Goal: Task Accomplishment & Management: Manage account settings

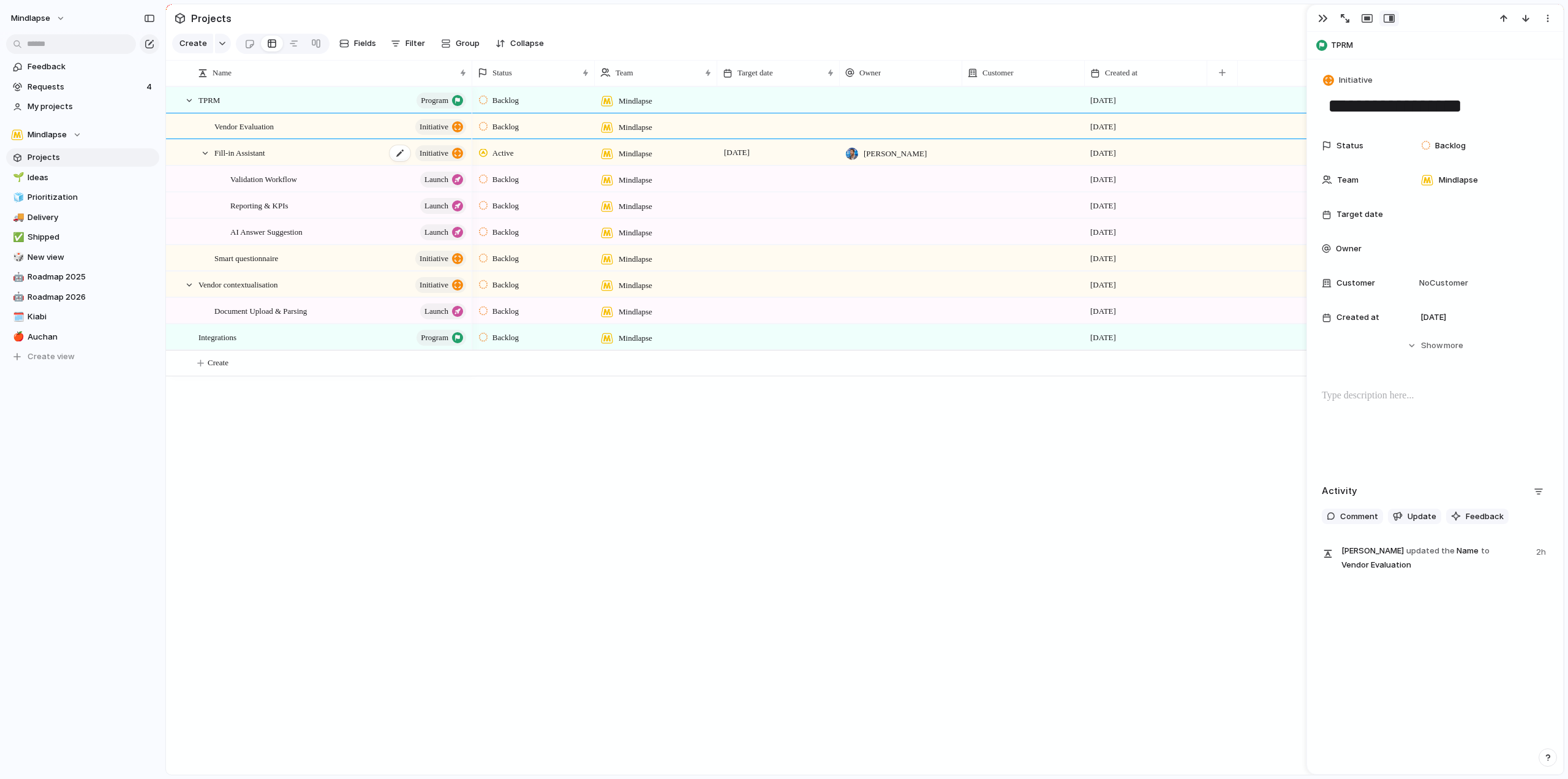
click at [290, 152] on div "Fill-in Assistant initiative" at bounding box center [341, 153] width 254 height 25
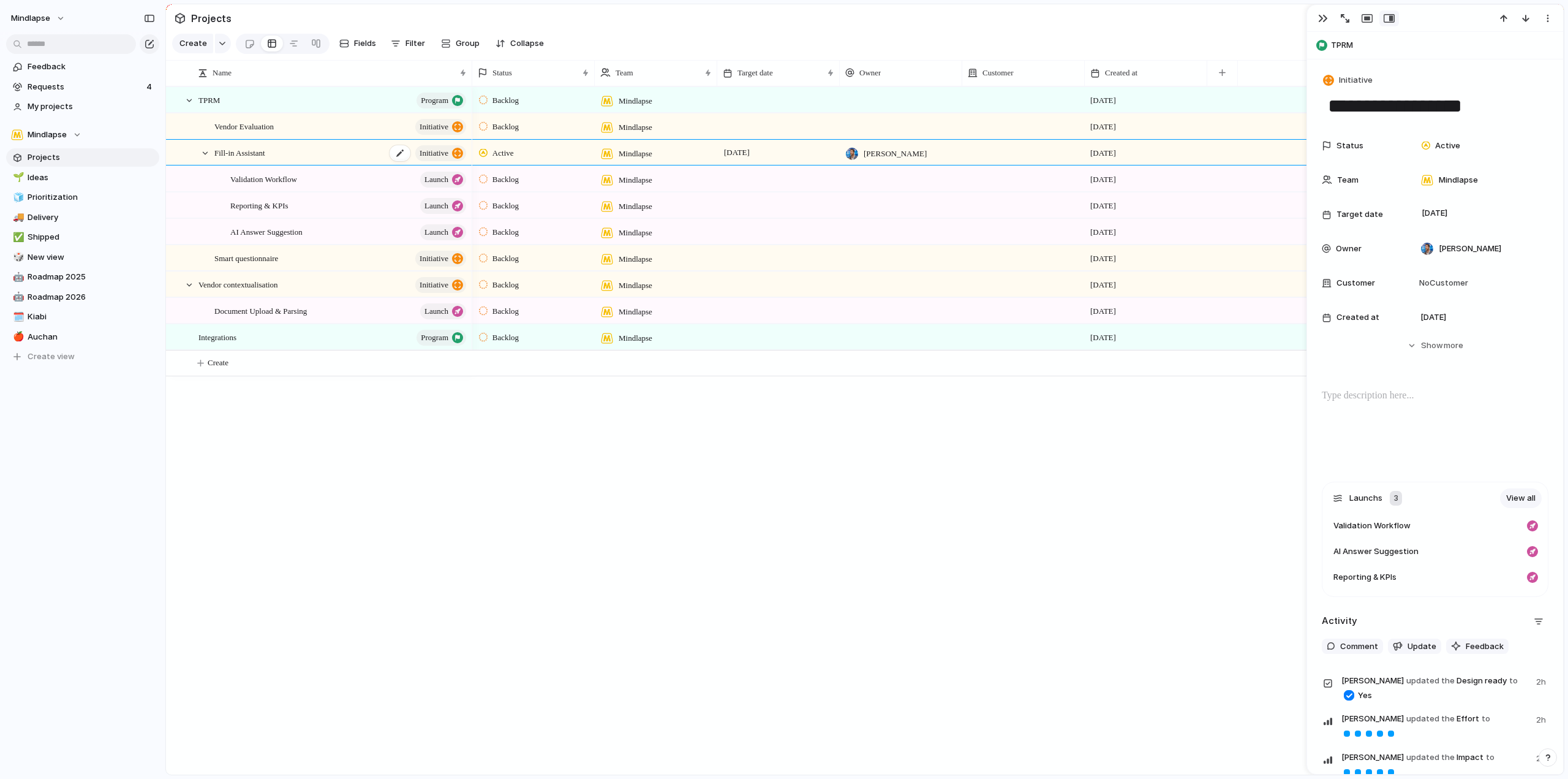
click at [275, 166] on div "Fill-in Assistant initiative" at bounding box center [341, 153] width 254 height 25
click at [75, 57] on section "Feedback Requests 4 My projects" at bounding box center [83, 85] width 166 height 61
click at [71, 59] on link "Feedback" at bounding box center [83, 66] width 153 height 18
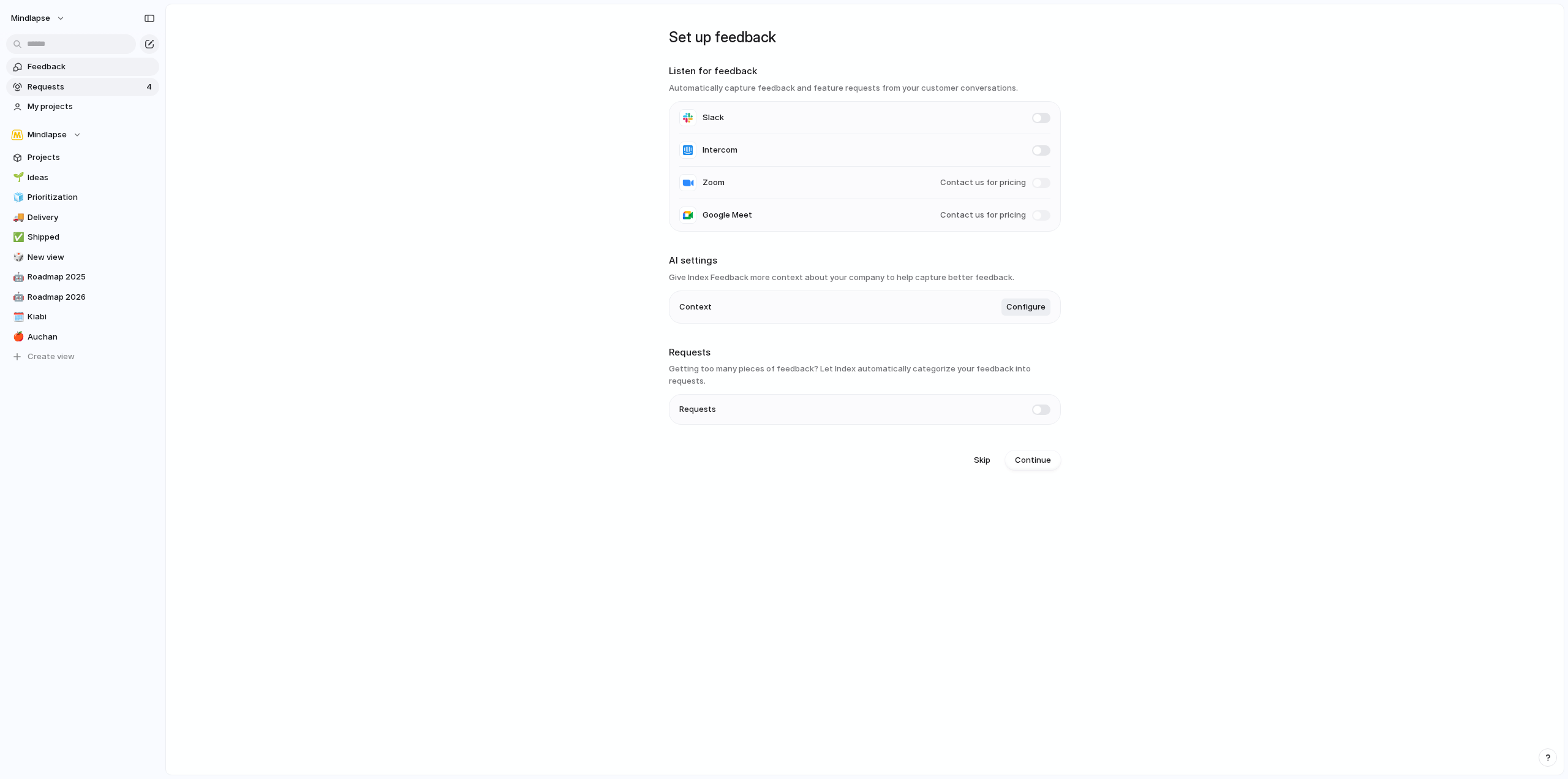
click at [72, 83] on span "Requests" at bounding box center [85, 87] width 115 height 12
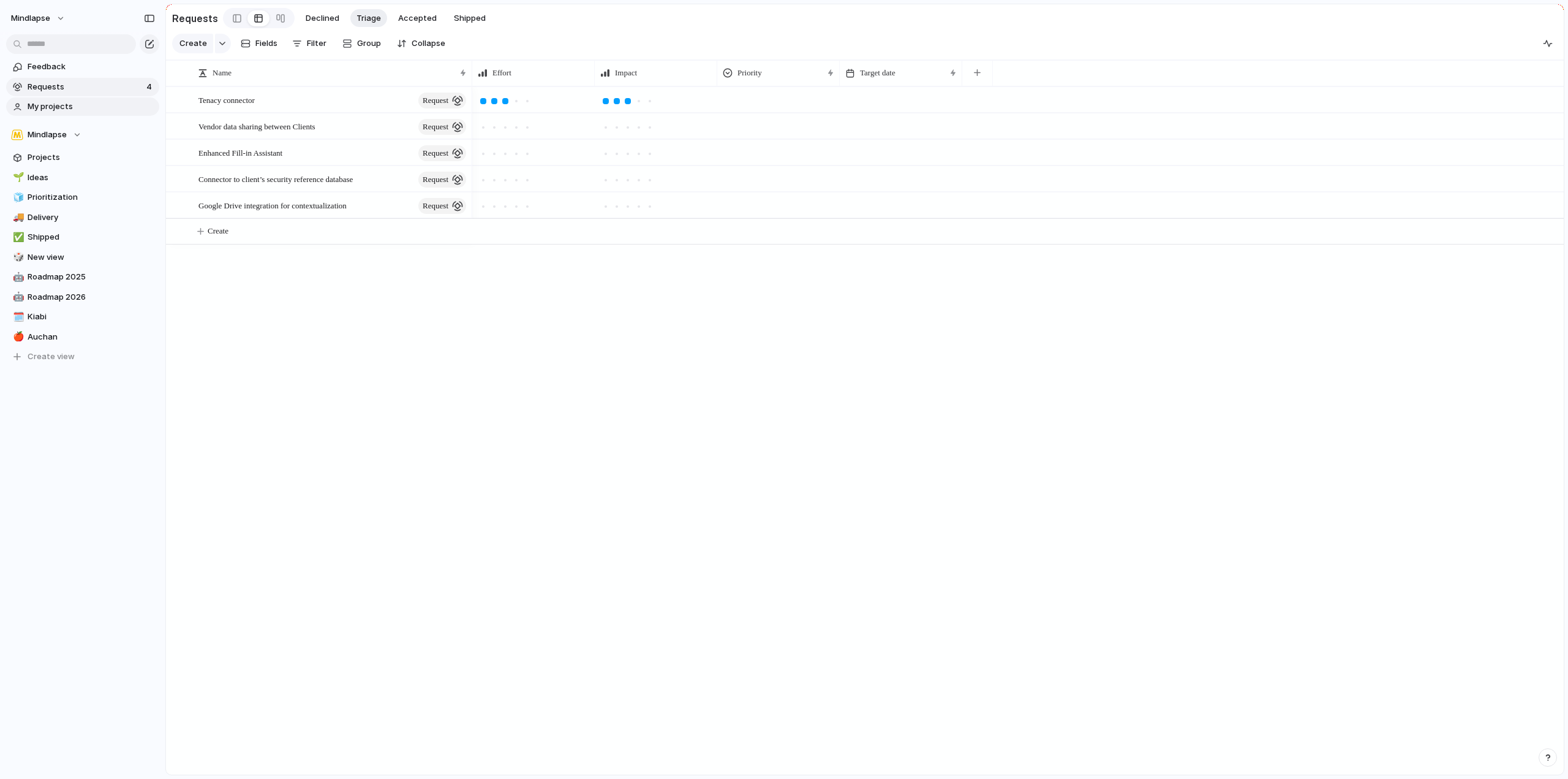
click at [74, 108] on span "My projects" at bounding box center [92, 106] width 127 height 12
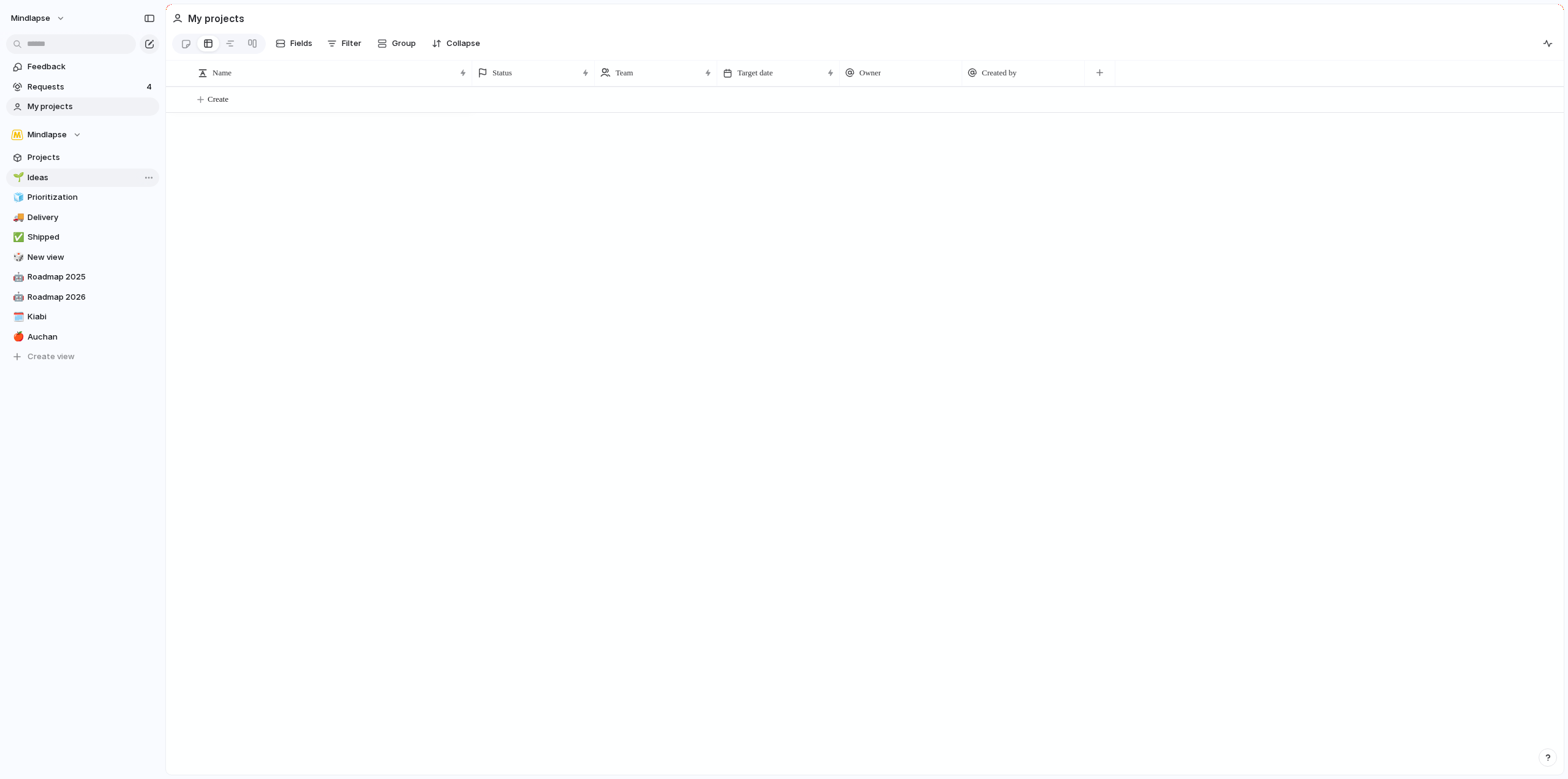
click at [78, 170] on link "🌱 Ideas" at bounding box center [83, 177] width 153 height 18
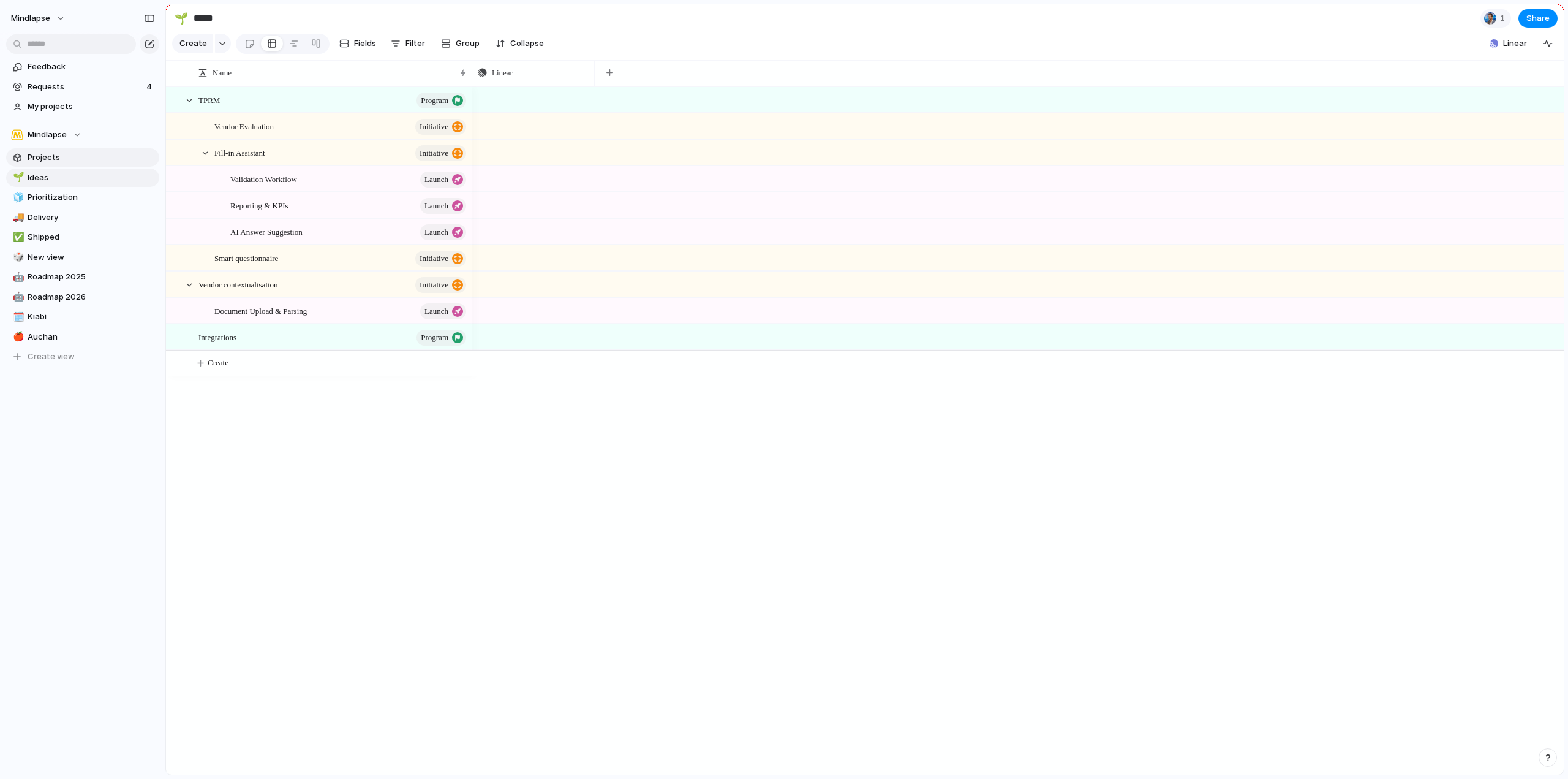
click at [83, 158] on span "Projects" at bounding box center [92, 158] width 127 height 12
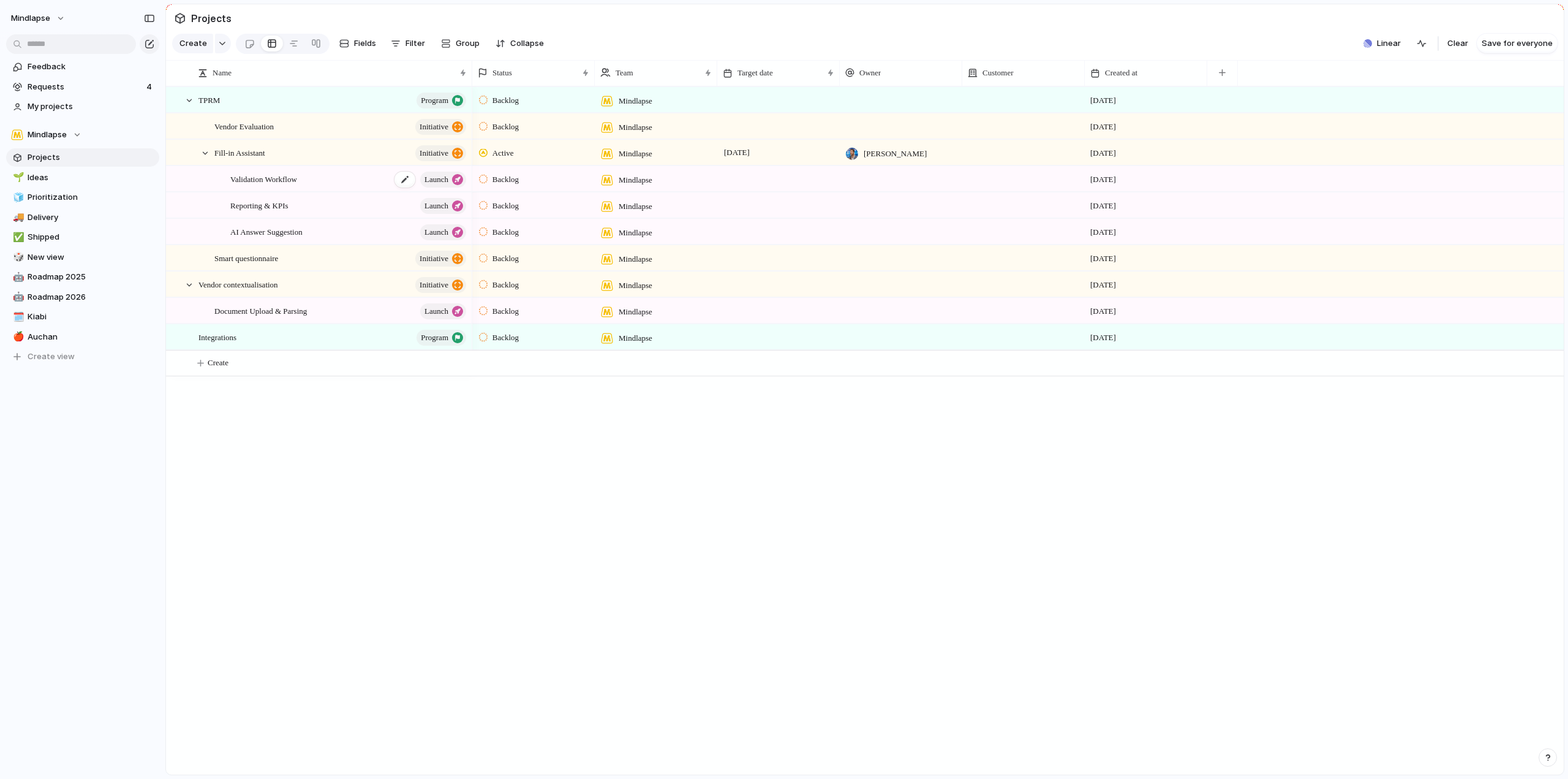
click at [359, 188] on div "Validation Workflow launch" at bounding box center [349, 179] width 238 height 25
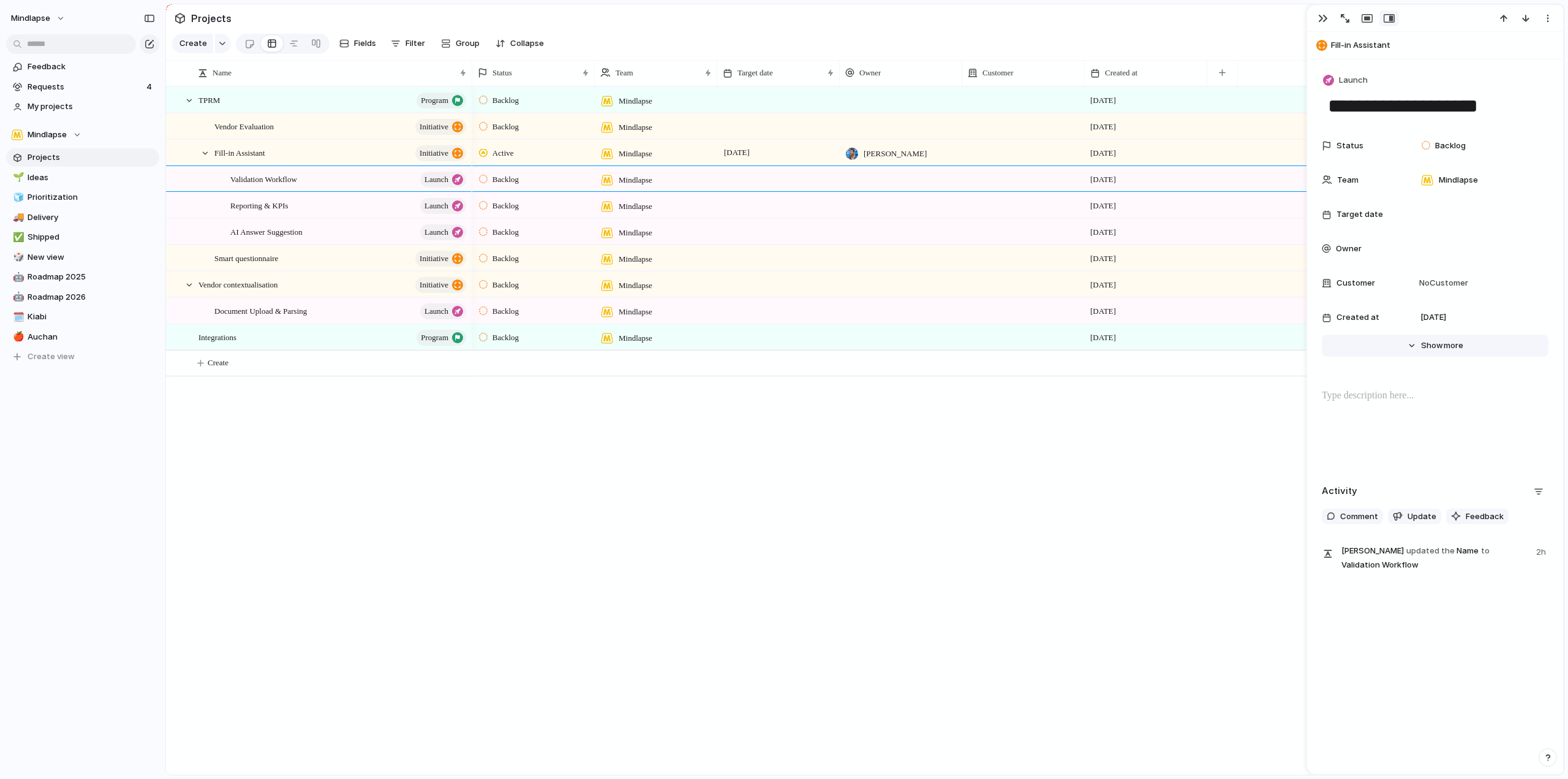
click at [1444, 340] on span "more" at bounding box center [1454, 345] width 19 height 12
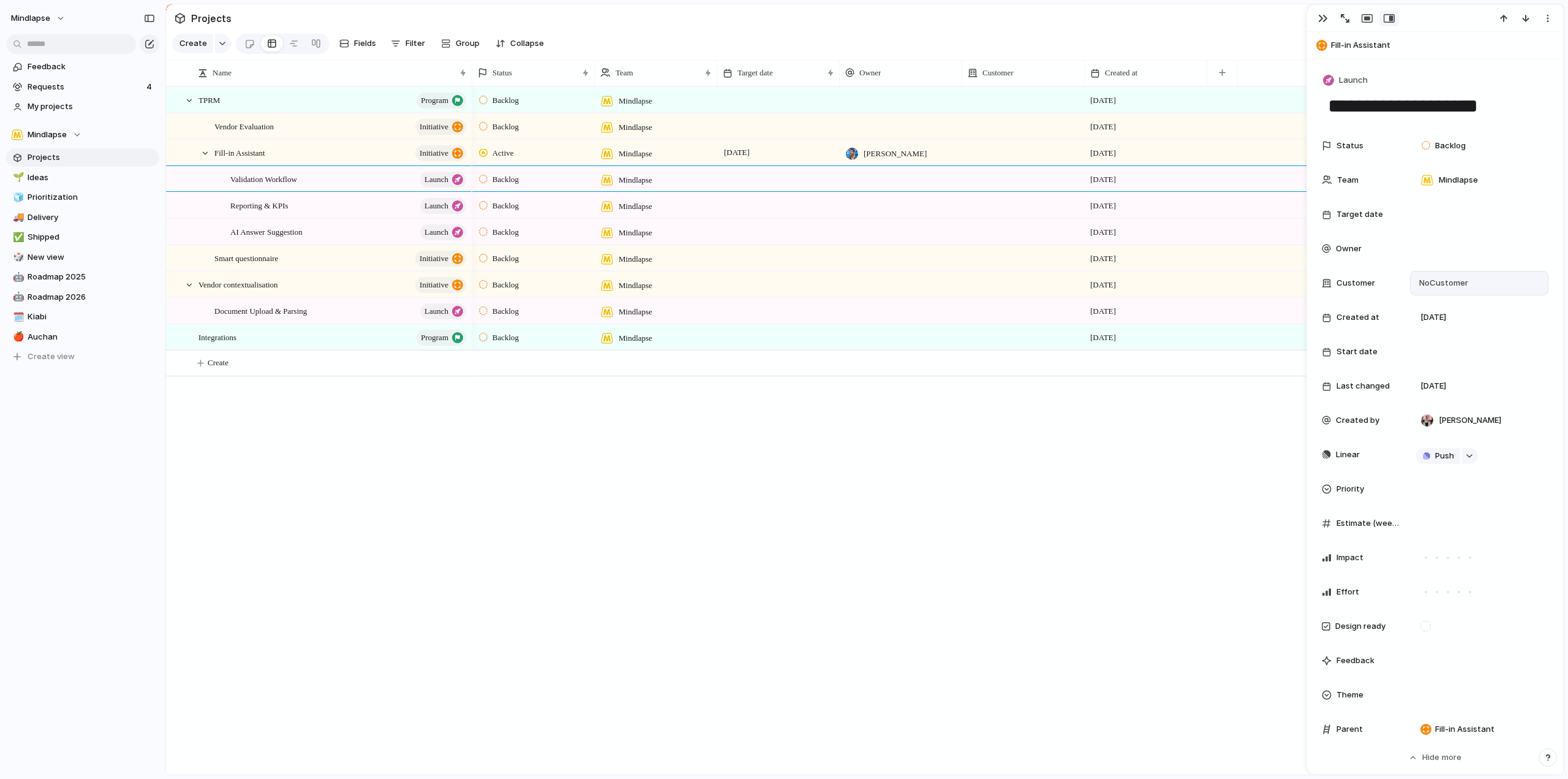
click at [1449, 284] on span "No Customer" at bounding box center [1442, 284] width 52 height 12
click at [1469, 458] on div "button" at bounding box center [1469, 456] width 9 height 5
click at [1528, 502] on span "Issues" at bounding box center [1522, 503] width 24 height 12
click at [1272, 430] on div "Projects Issues test faire ça Customer request from test Customer request from …" at bounding box center [784, 389] width 1568 height 779
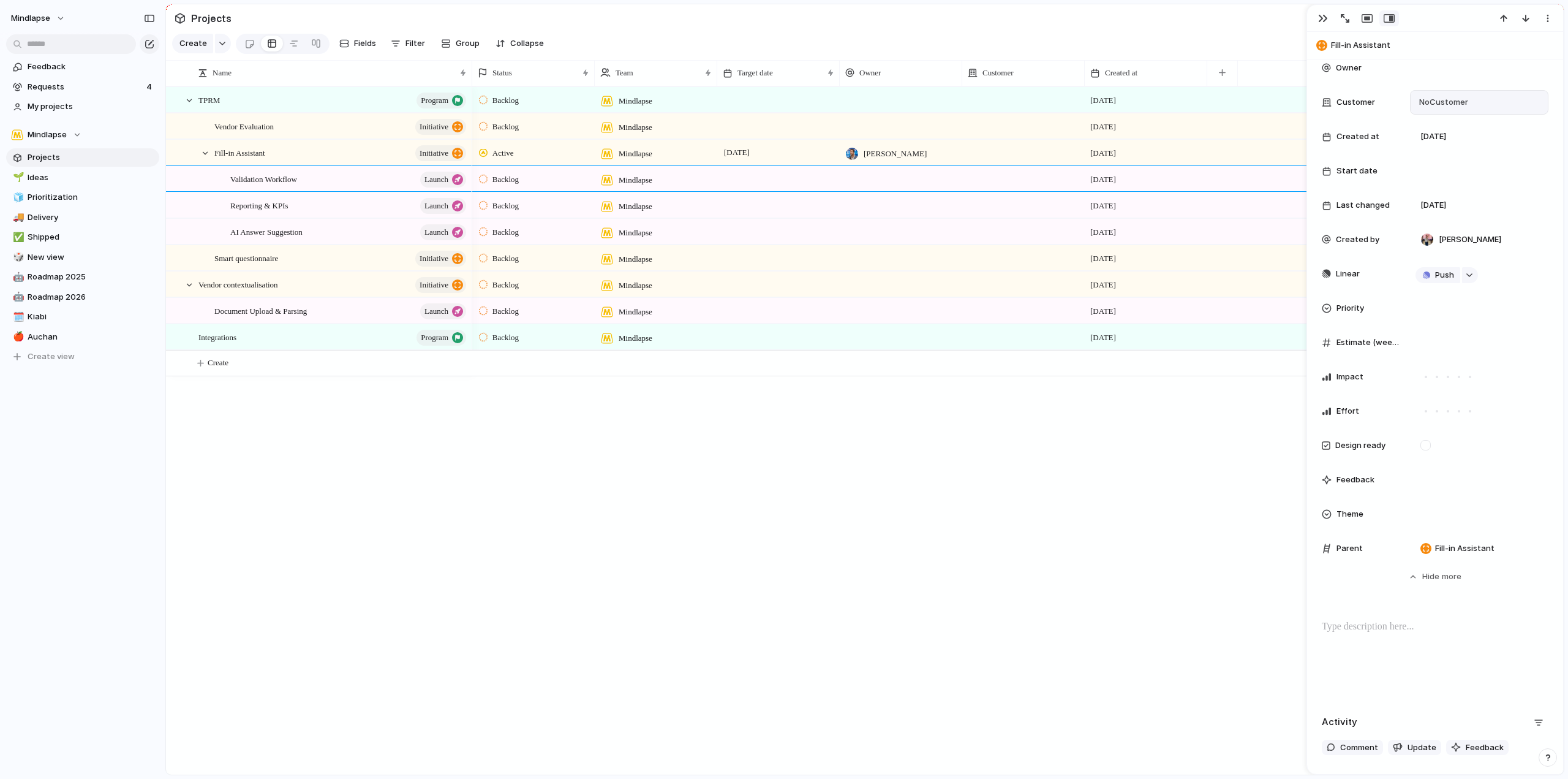
scroll to position [184, 0]
click at [1348, 473] on span "Feedback" at bounding box center [1356, 477] width 38 height 12
click at [1333, 476] on div "Feedback" at bounding box center [1361, 477] width 78 height 12
click at [70, 66] on span "Feedback" at bounding box center [92, 67] width 127 height 12
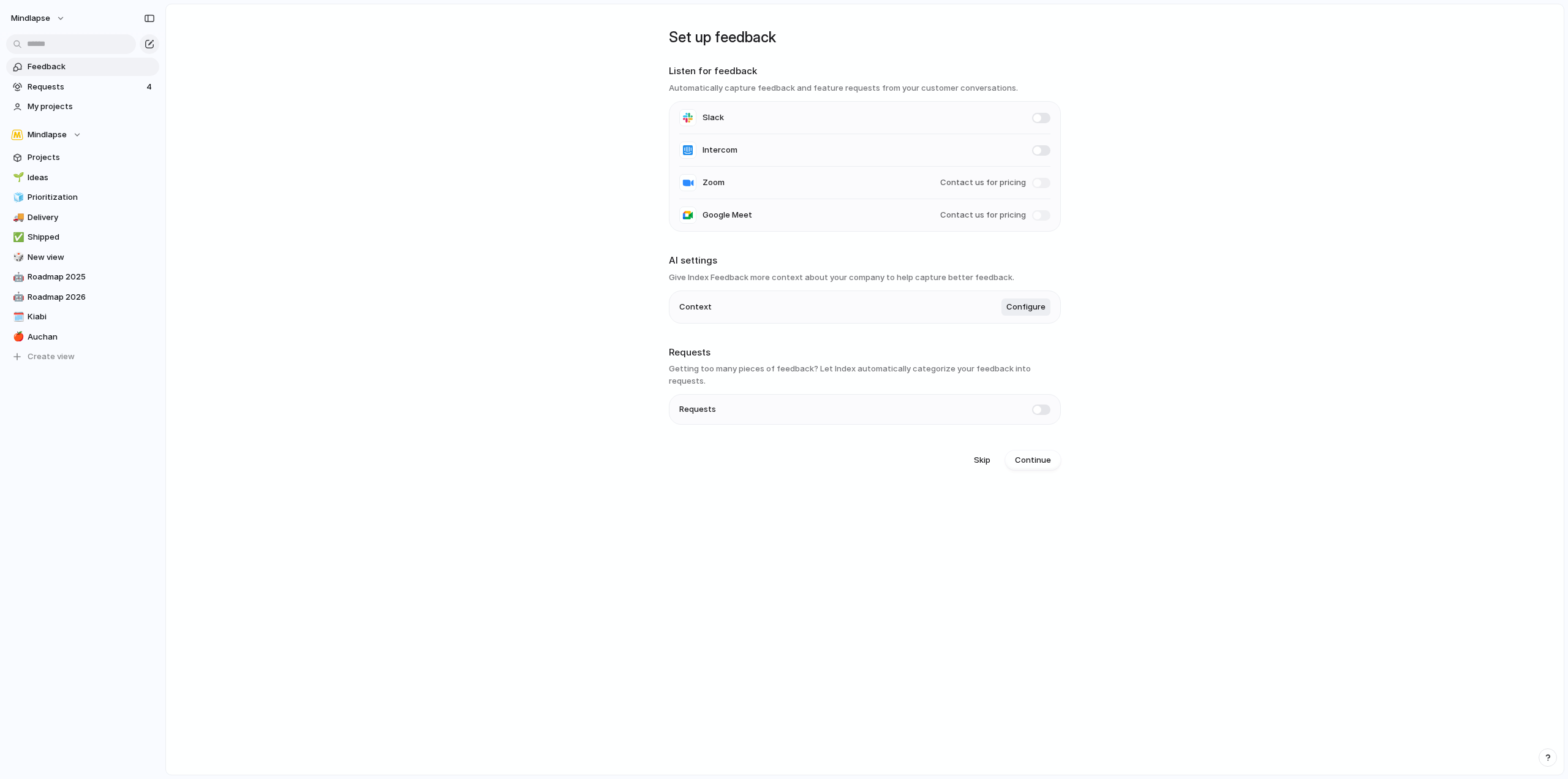
click at [709, 283] on h3 "Give Index Feedback more context about your company to help capture better feed…" at bounding box center [865, 277] width 392 height 12
click at [770, 277] on h3 "Give Index Feedback more context about your company to help capture better feed…" at bounding box center [865, 277] width 392 height 12
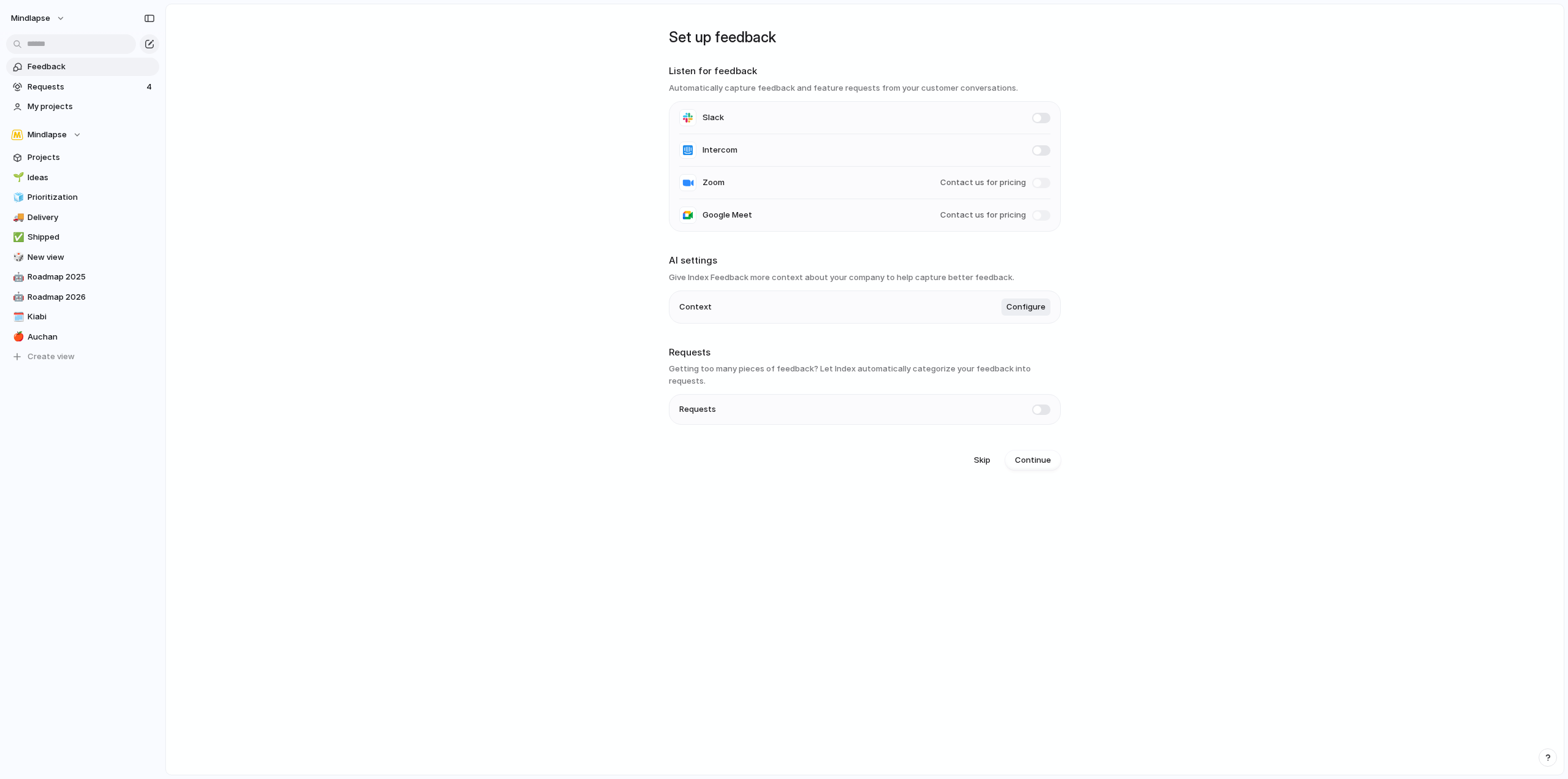
click at [770, 277] on h3 "Give Index Feedback more context about your company to help capture better feed…" at bounding box center [865, 277] width 392 height 12
click at [1026, 304] on span "Configure" at bounding box center [1026, 307] width 39 height 12
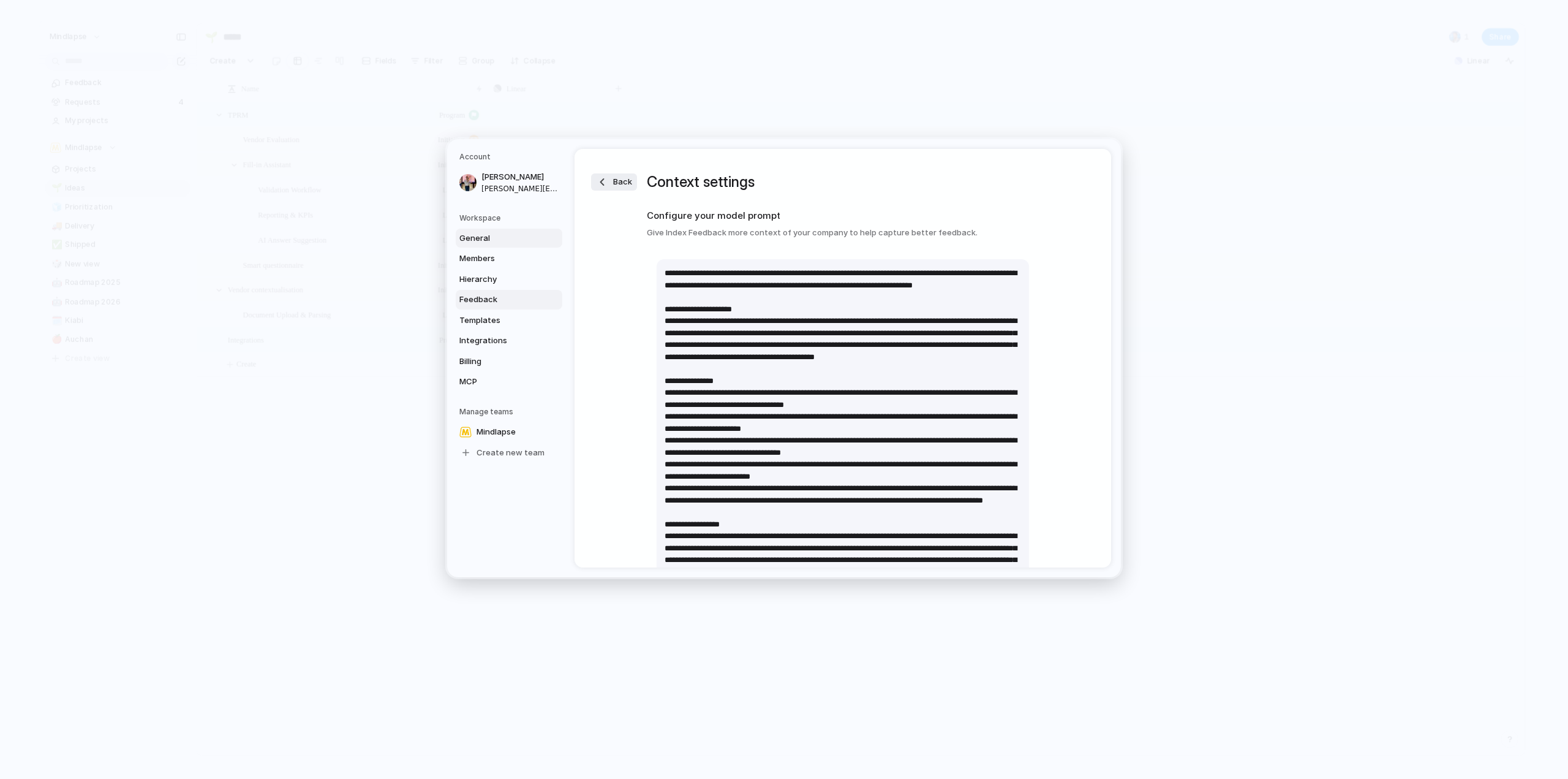
click at [514, 236] on span "General" at bounding box center [499, 238] width 78 height 12
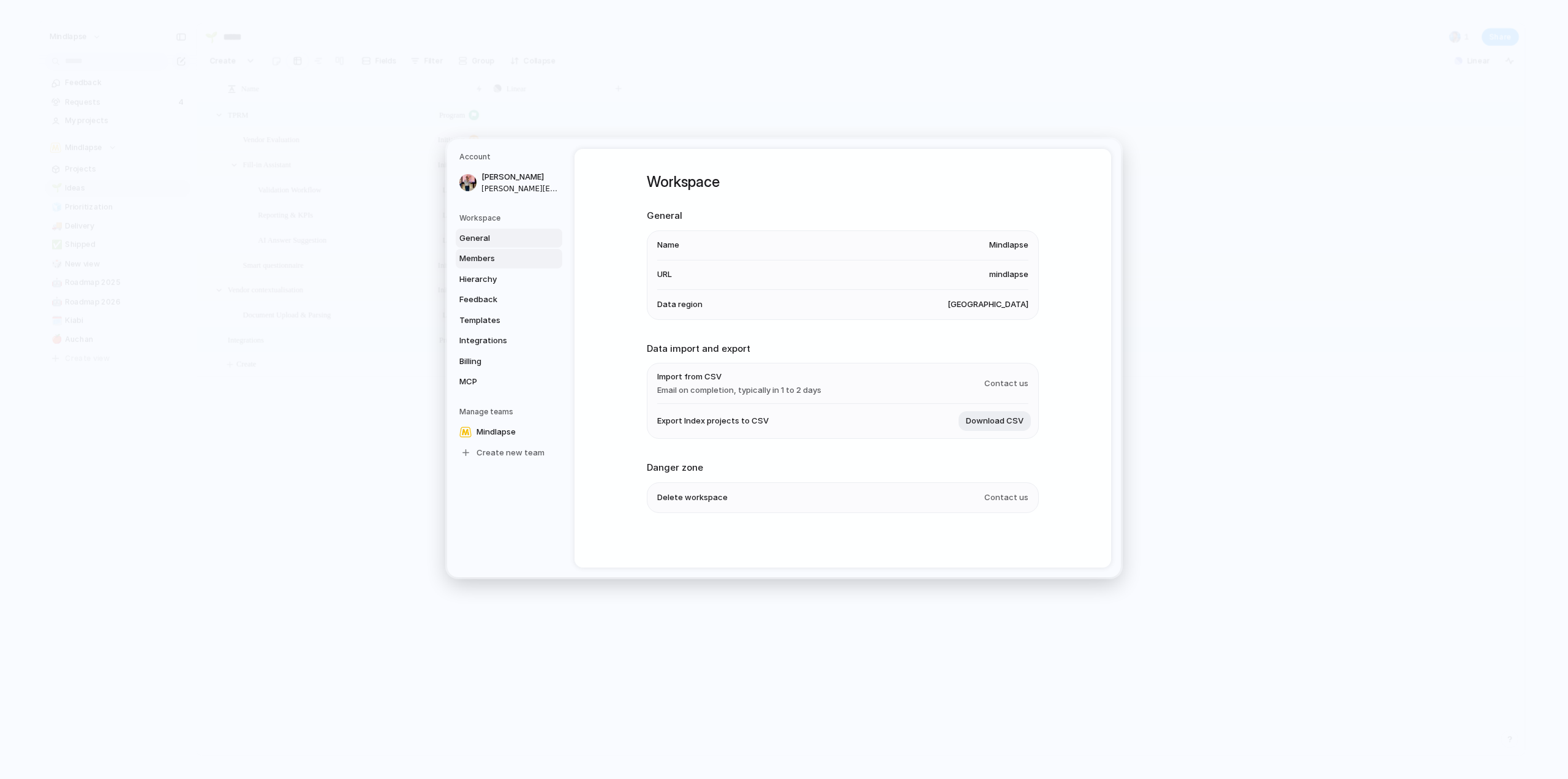
click at [508, 256] on span "Members" at bounding box center [499, 258] width 78 height 12
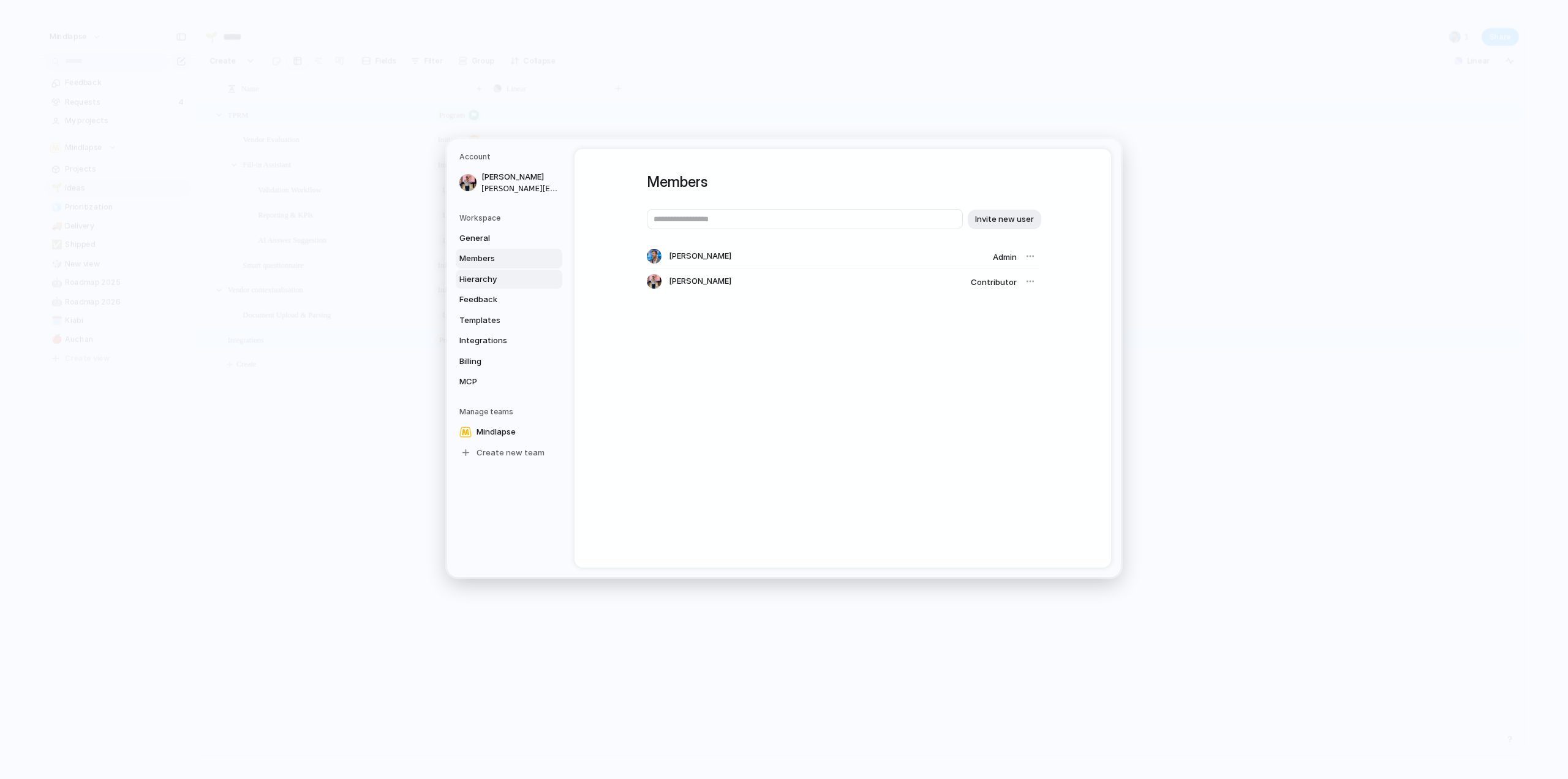
click at [504, 277] on span "Hierarchy" at bounding box center [499, 279] width 78 height 12
click at [502, 297] on span "Feedback" at bounding box center [499, 299] width 78 height 12
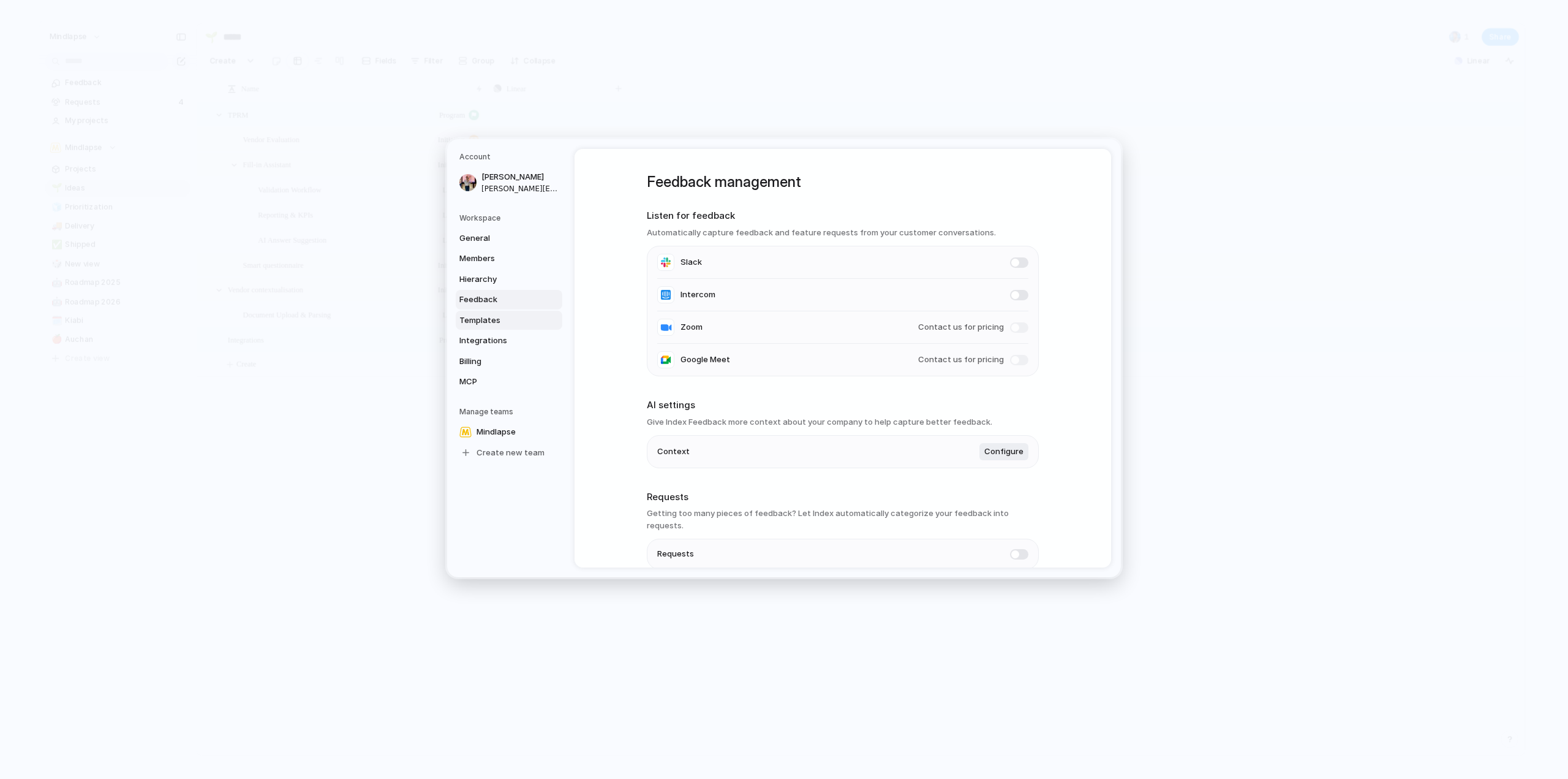
click at [501, 314] on span "Templates" at bounding box center [499, 320] width 78 height 12
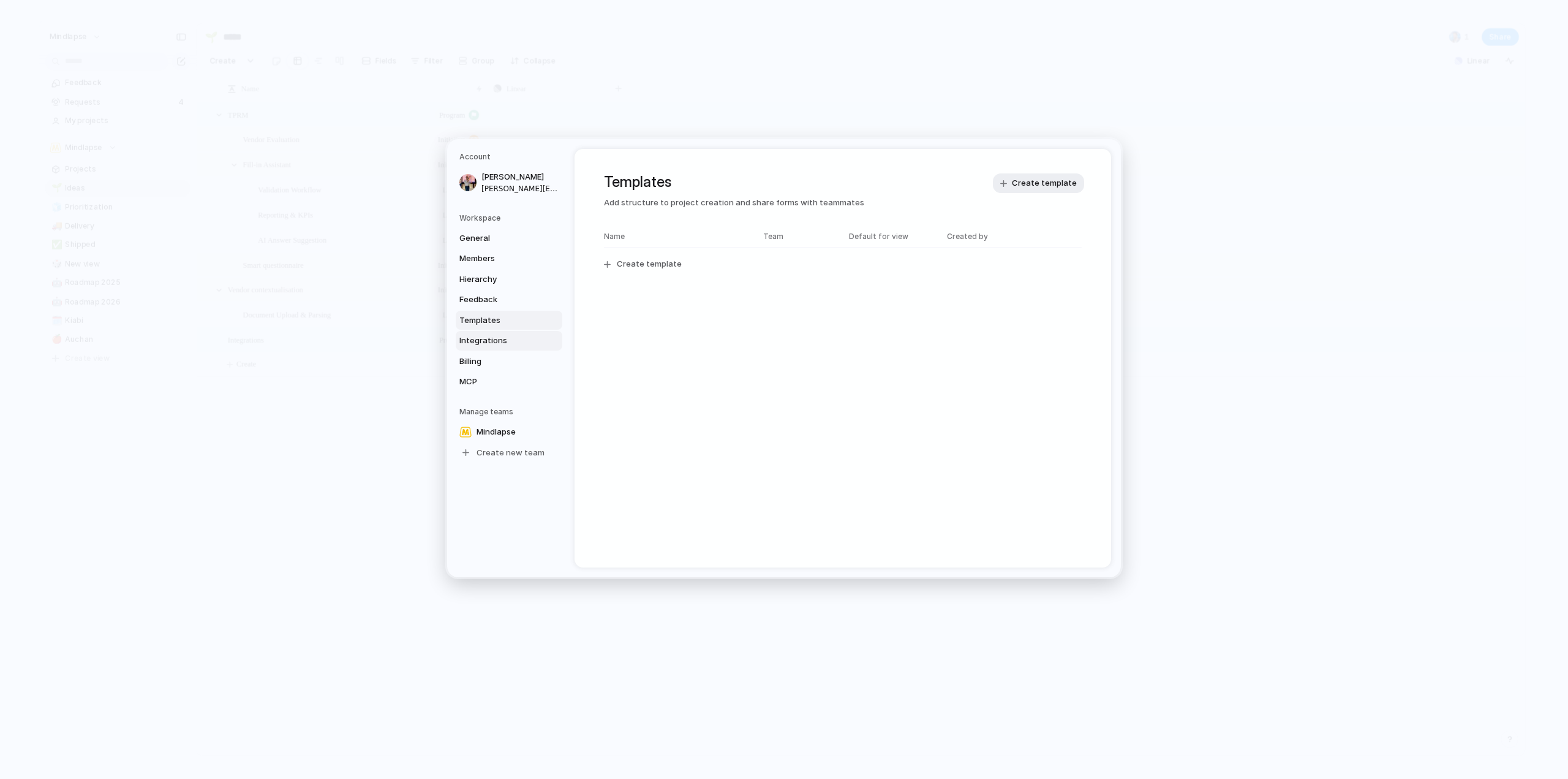
click at [502, 335] on span "Integrations" at bounding box center [499, 341] width 78 height 12
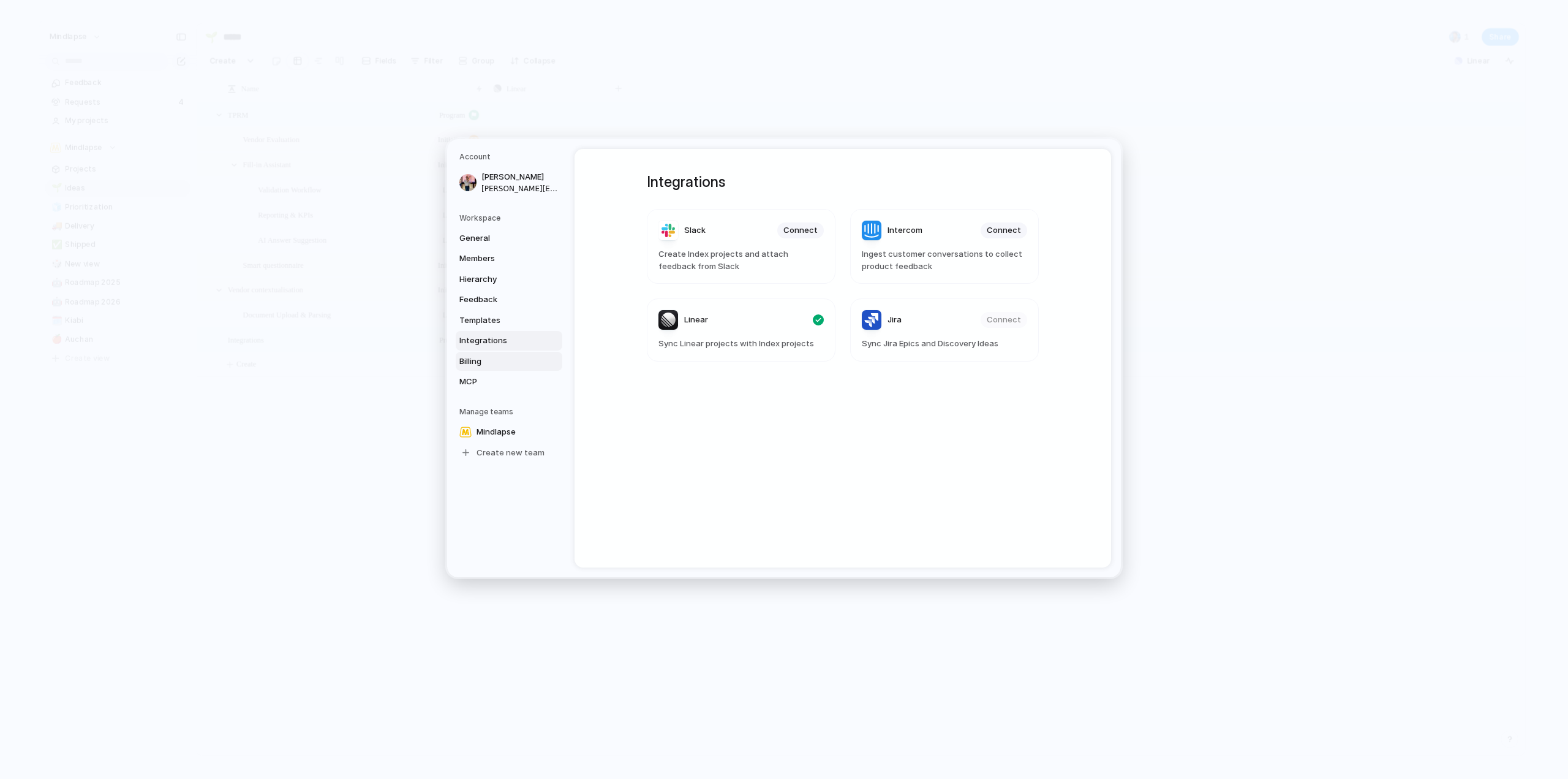
click at [503, 361] on span "Billing" at bounding box center [499, 361] width 78 height 12
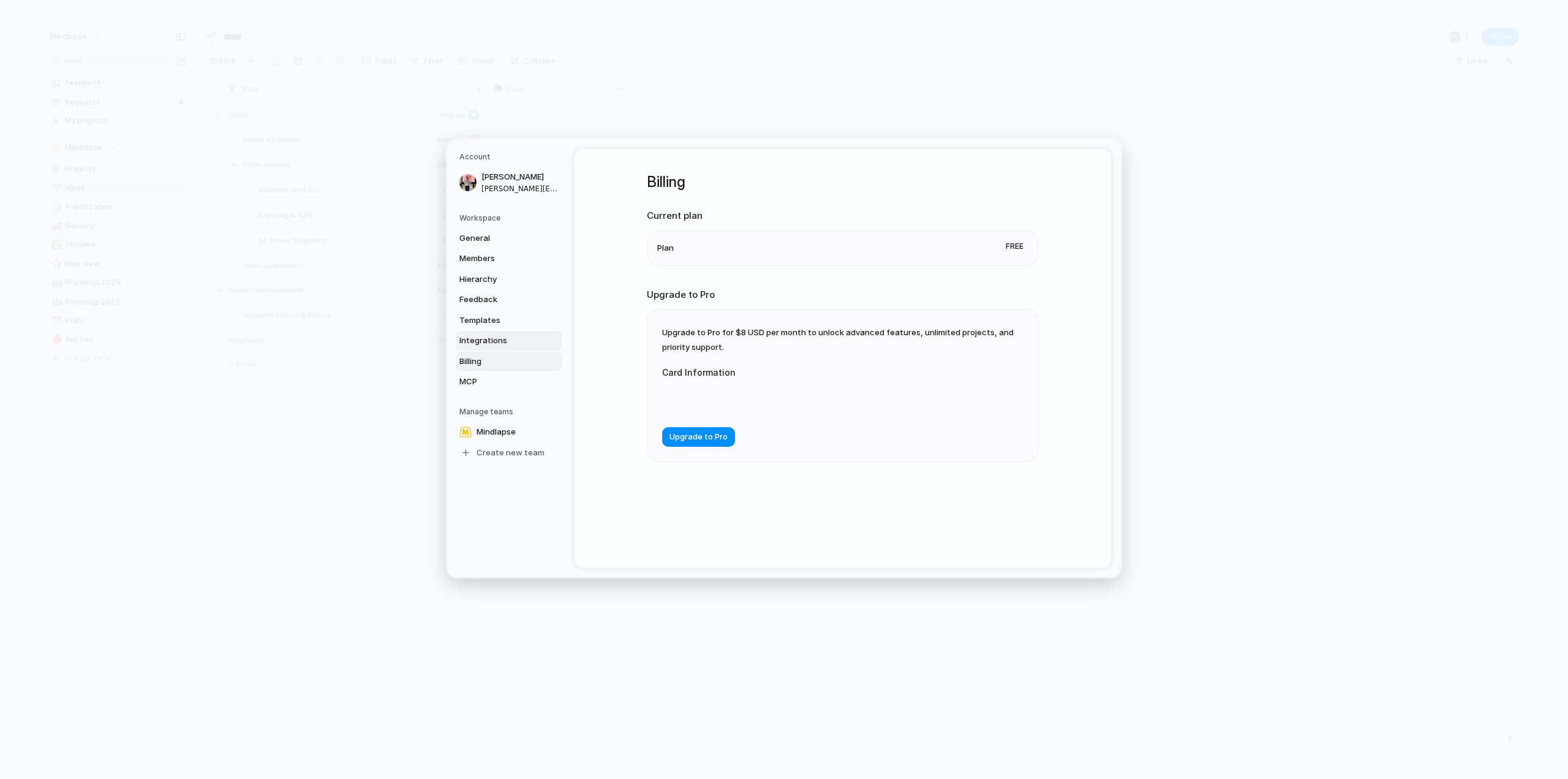
click at [507, 347] on link "Integrations" at bounding box center [509, 340] width 106 height 19
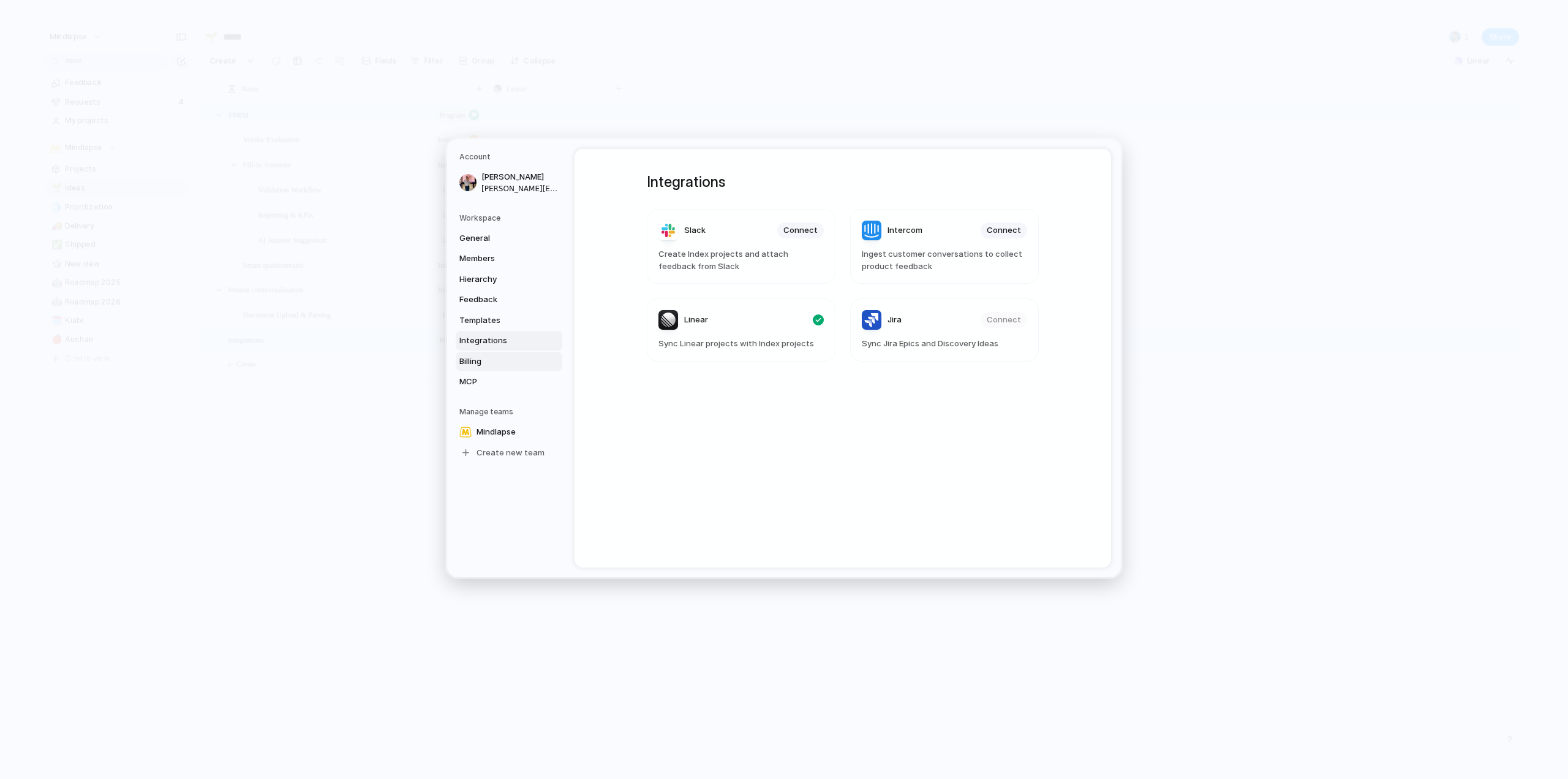
click at [508, 359] on span "Billing" at bounding box center [499, 361] width 78 height 12
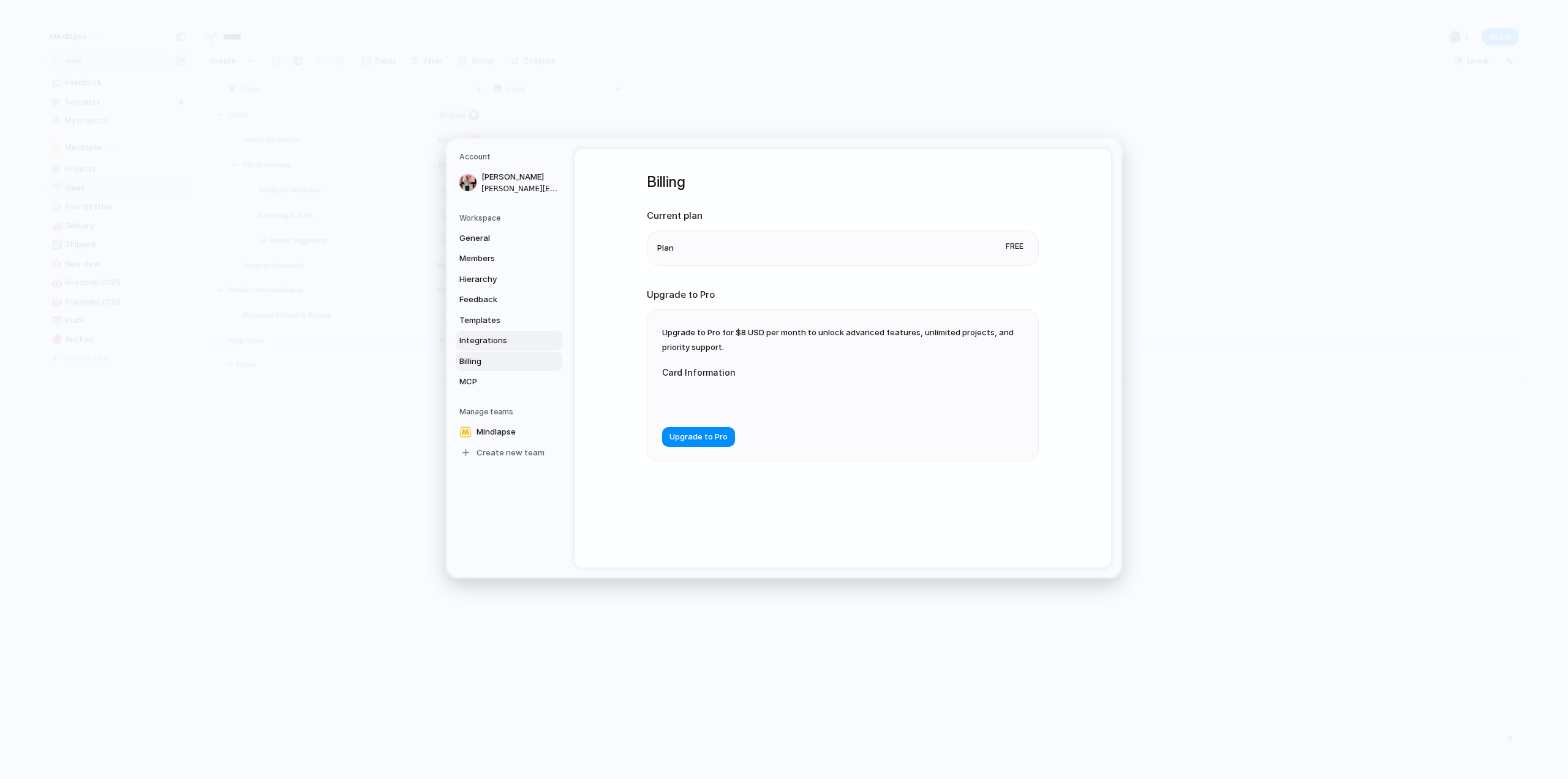
click at [511, 345] on span "Integrations" at bounding box center [499, 341] width 78 height 12
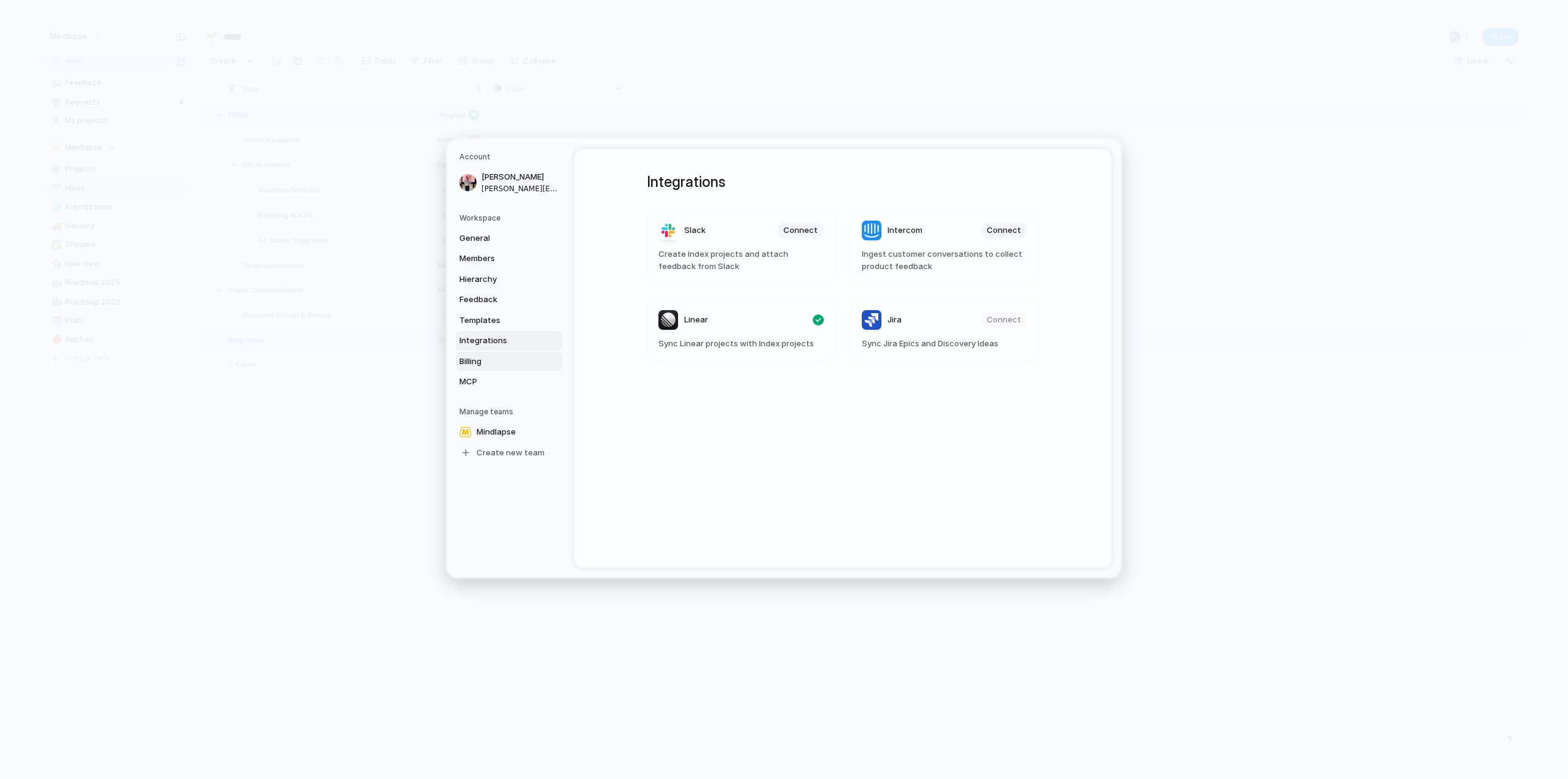
click at [510, 361] on span "Billing" at bounding box center [499, 361] width 78 height 12
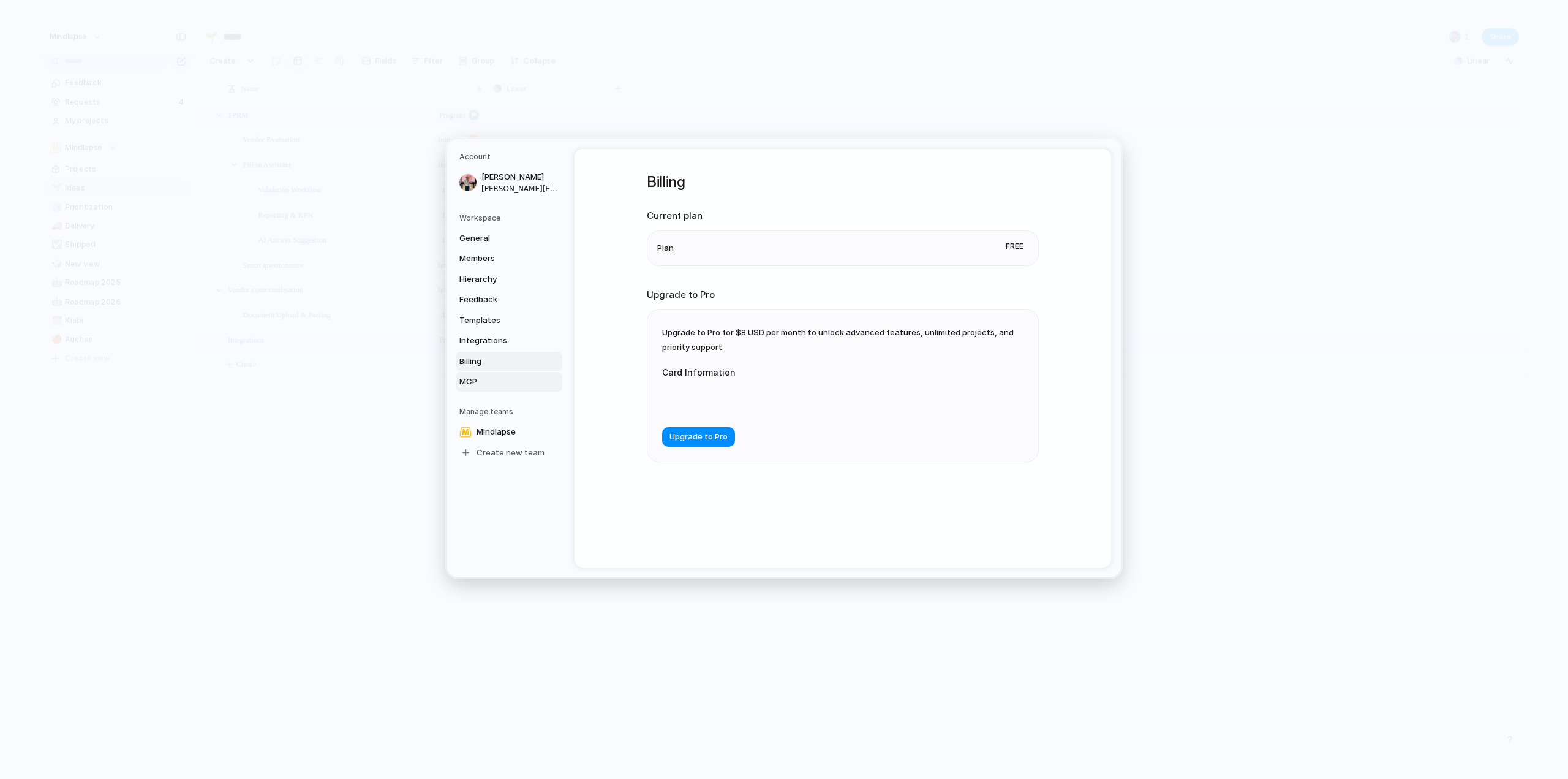
click at [508, 372] on link "MCP" at bounding box center [509, 381] width 106 height 19
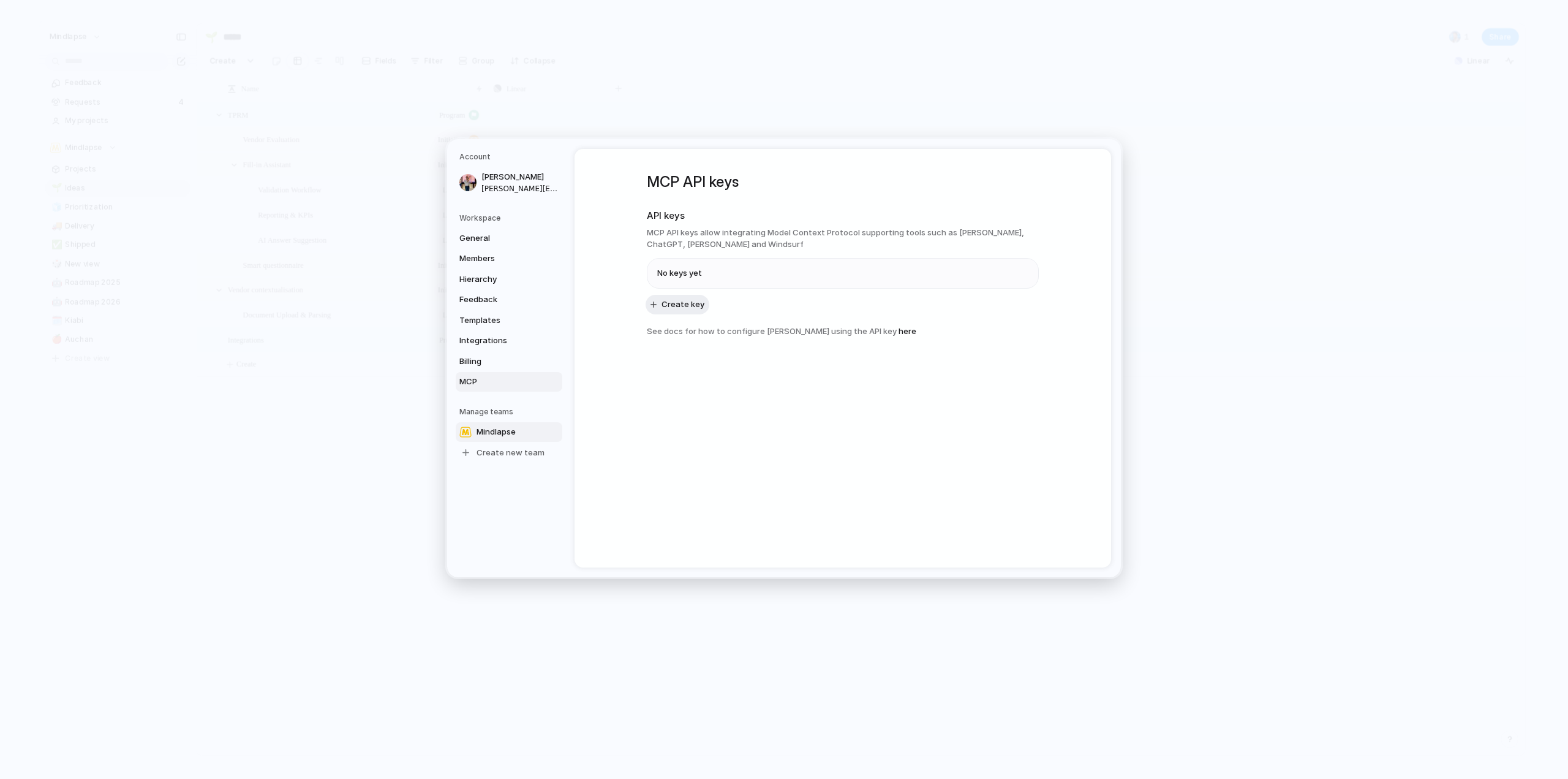
click at [506, 434] on span "Mindlapse" at bounding box center [496, 432] width 39 height 12
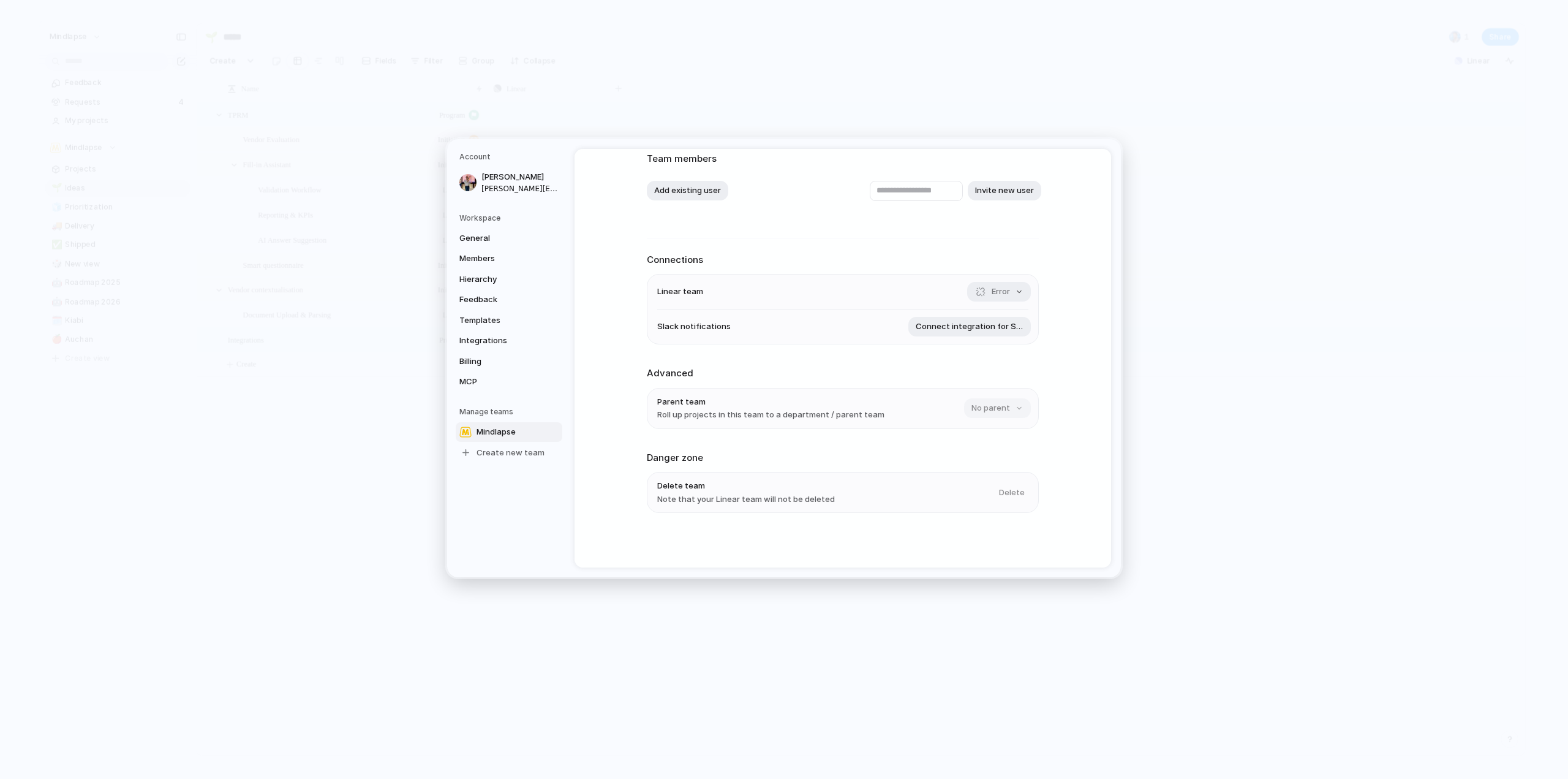
scroll to position [80, 0]
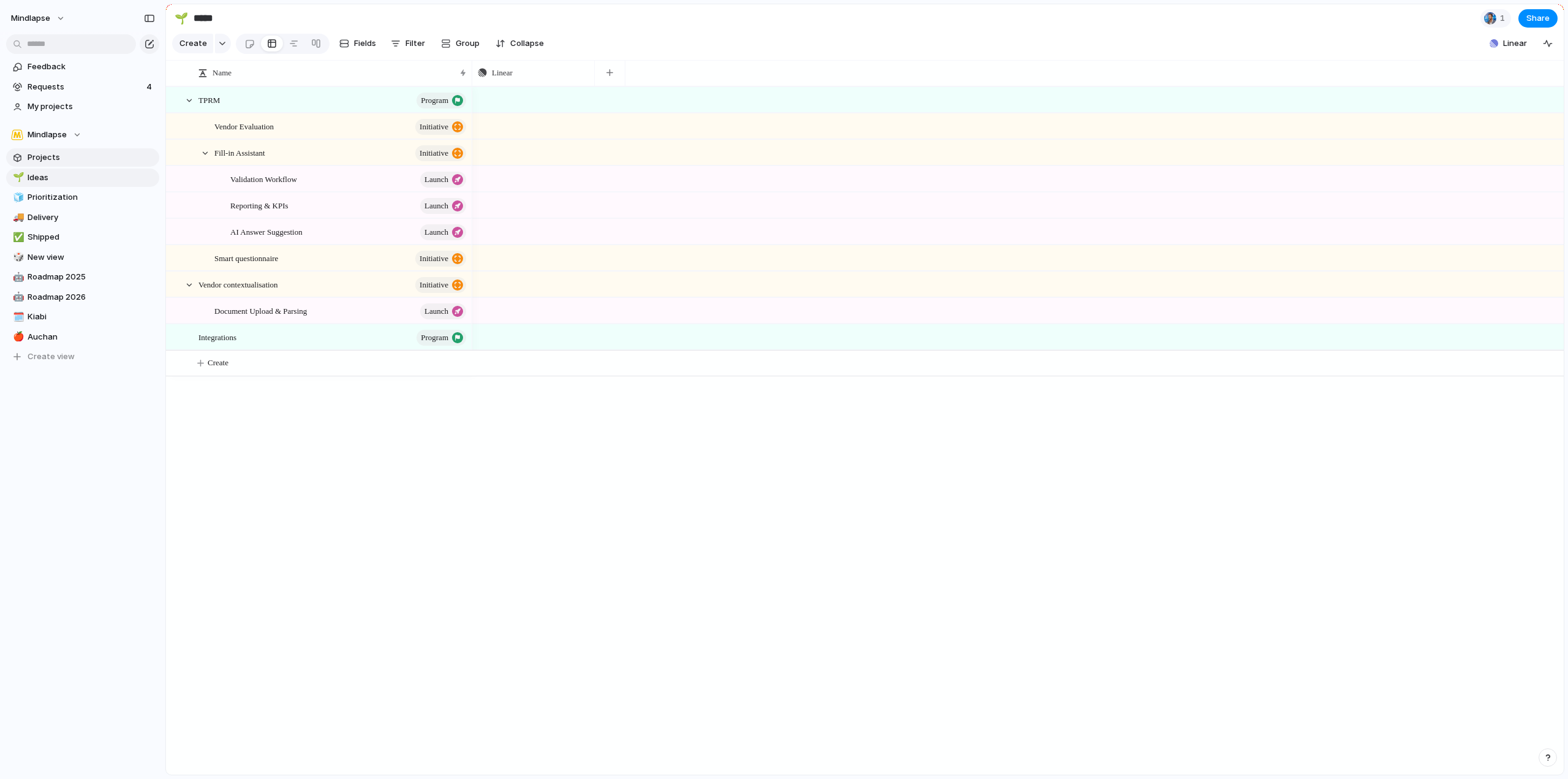
click at [59, 164] on link "Projects" at bounding box center [83, 157] width 153 height 18
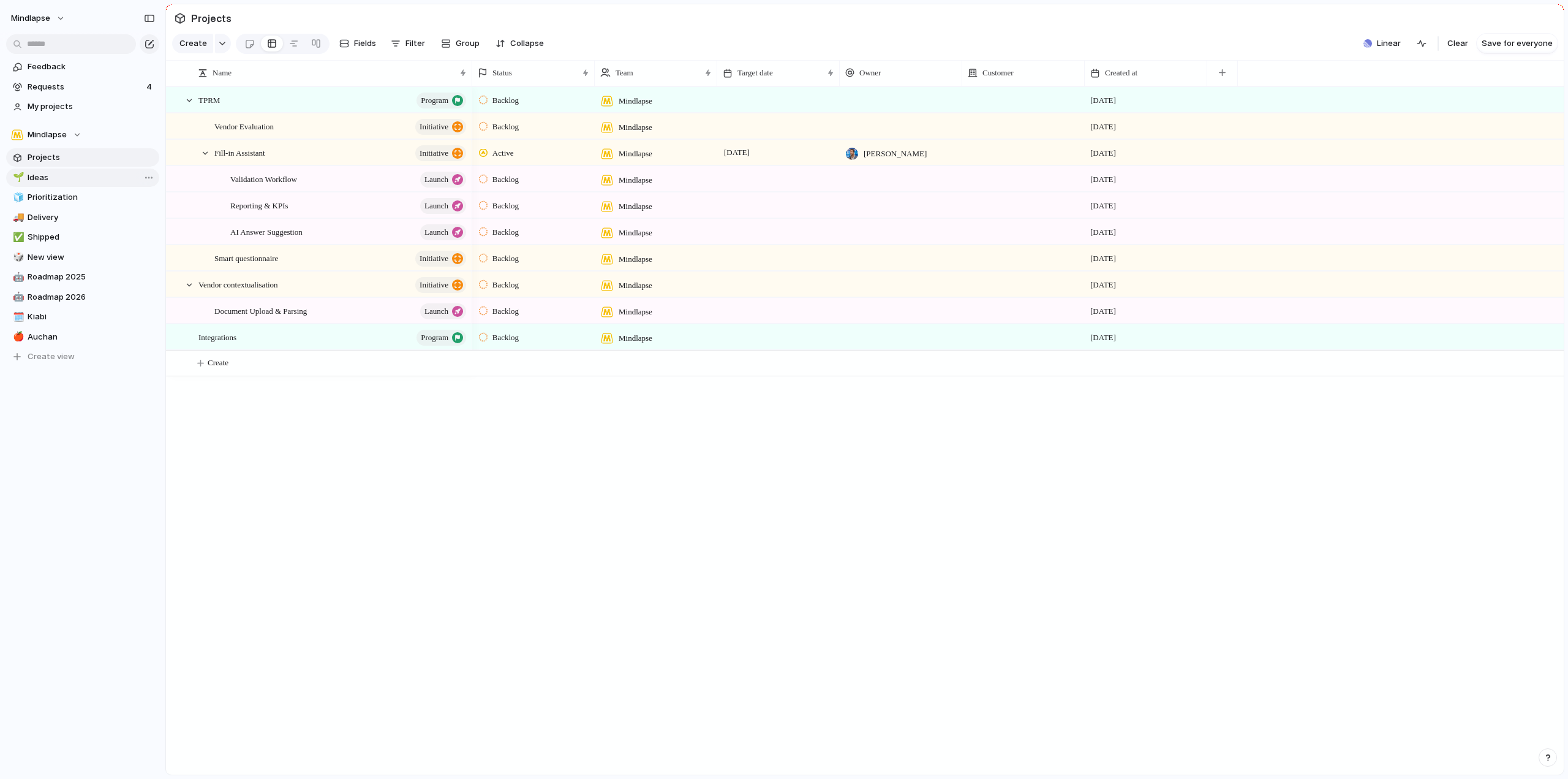
click at [57, 183] on span "Ideas" at bounding box center [92, 178] width 127 height 12
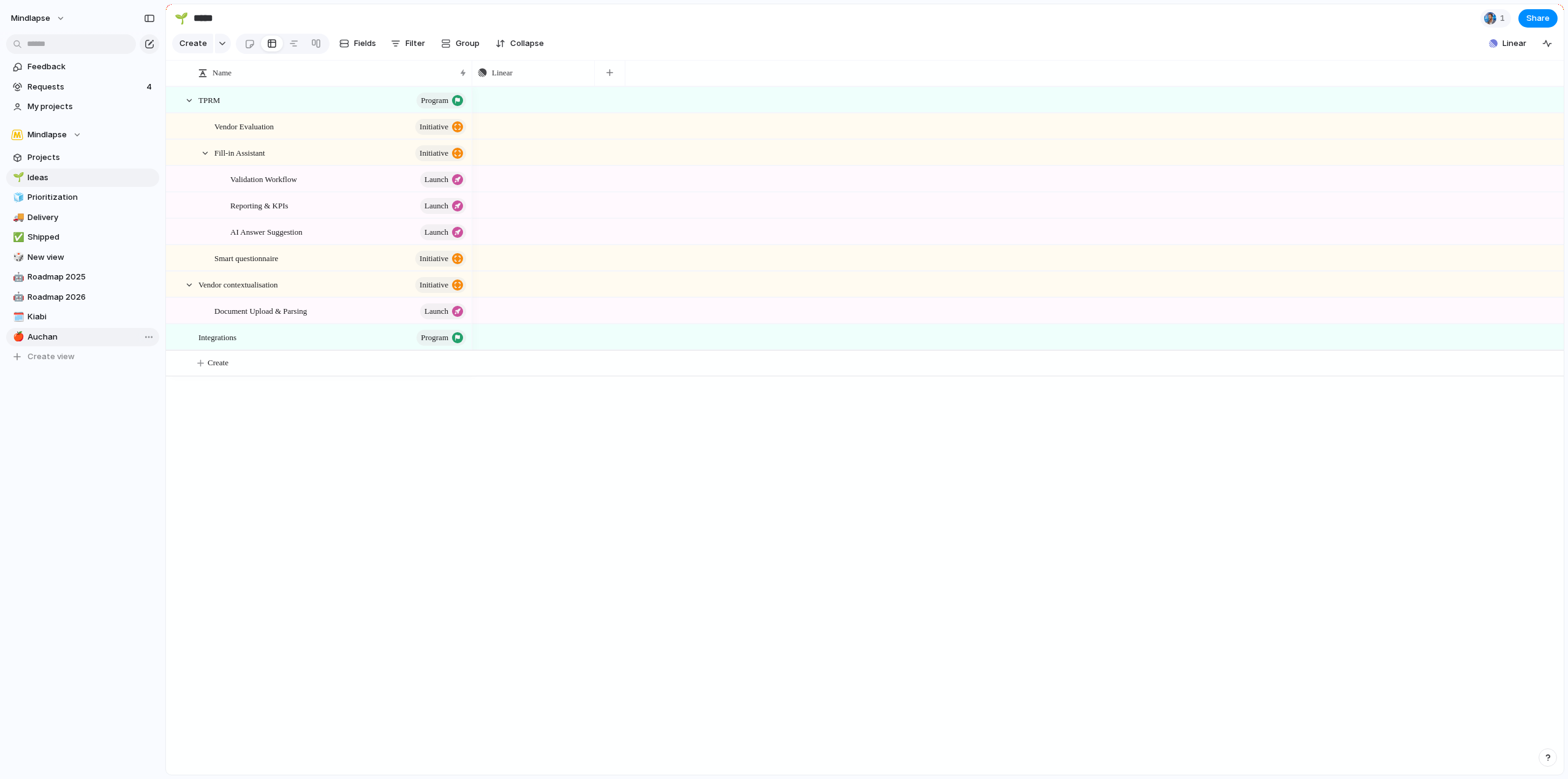
click at [53, 342] on span "Auchan" at bounding box center [92, 337] width 127 height 12
type input "******"
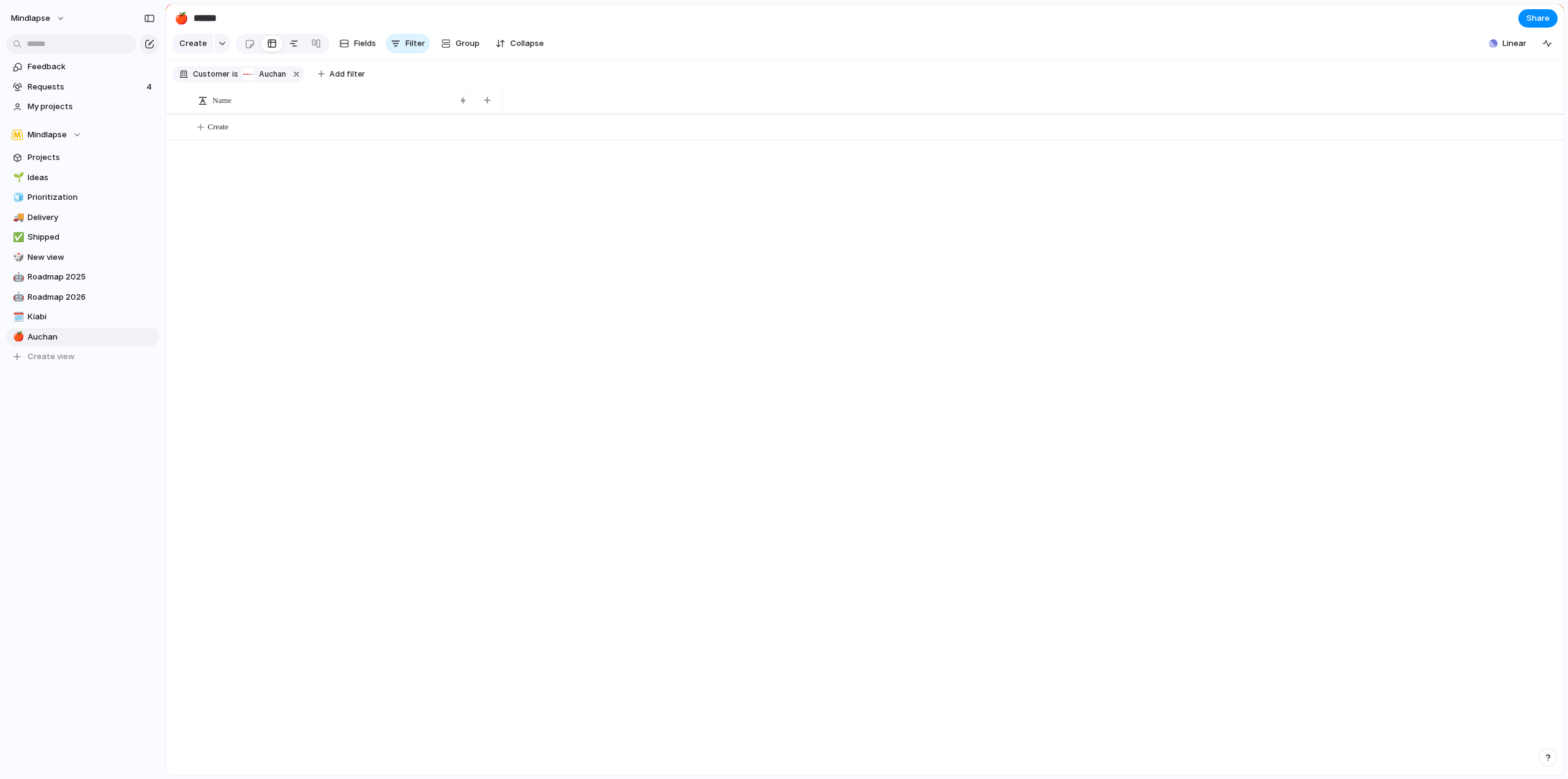
click at [295, 46] on div at bounding box center [294, 44] width 10 height 19
click at [72, 256] on span "New view" at bounding box center [92, 257] width 127 height 12
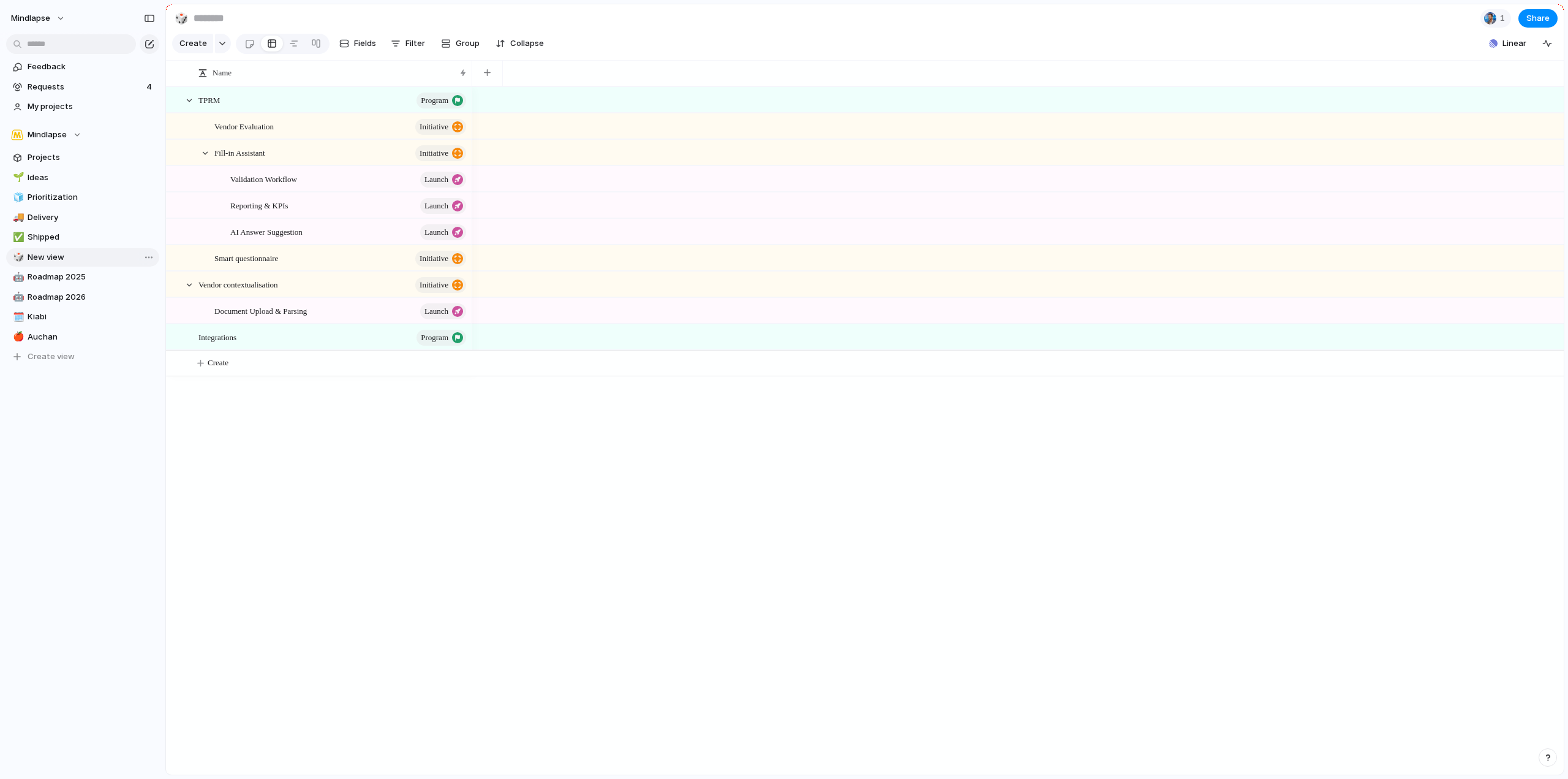
click at [88, 265] on link "🎲 New view" at bounding box center [83, 257] width 153 height 18
click at [90, 270] on link "🤖 Roadmap 2025" at bounding box center [83, 277] width 153 height 18
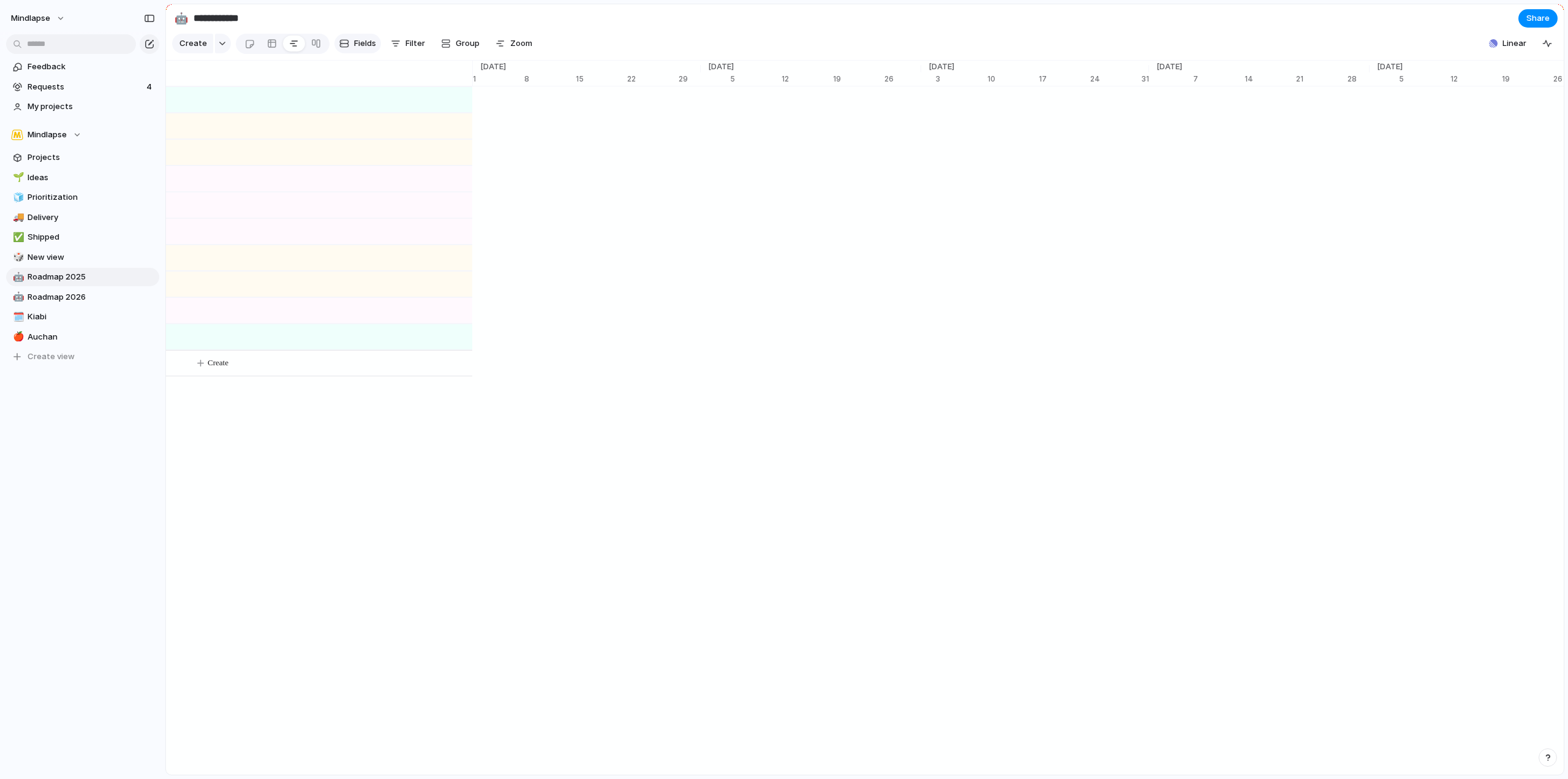
scroll to position [0, 7728]
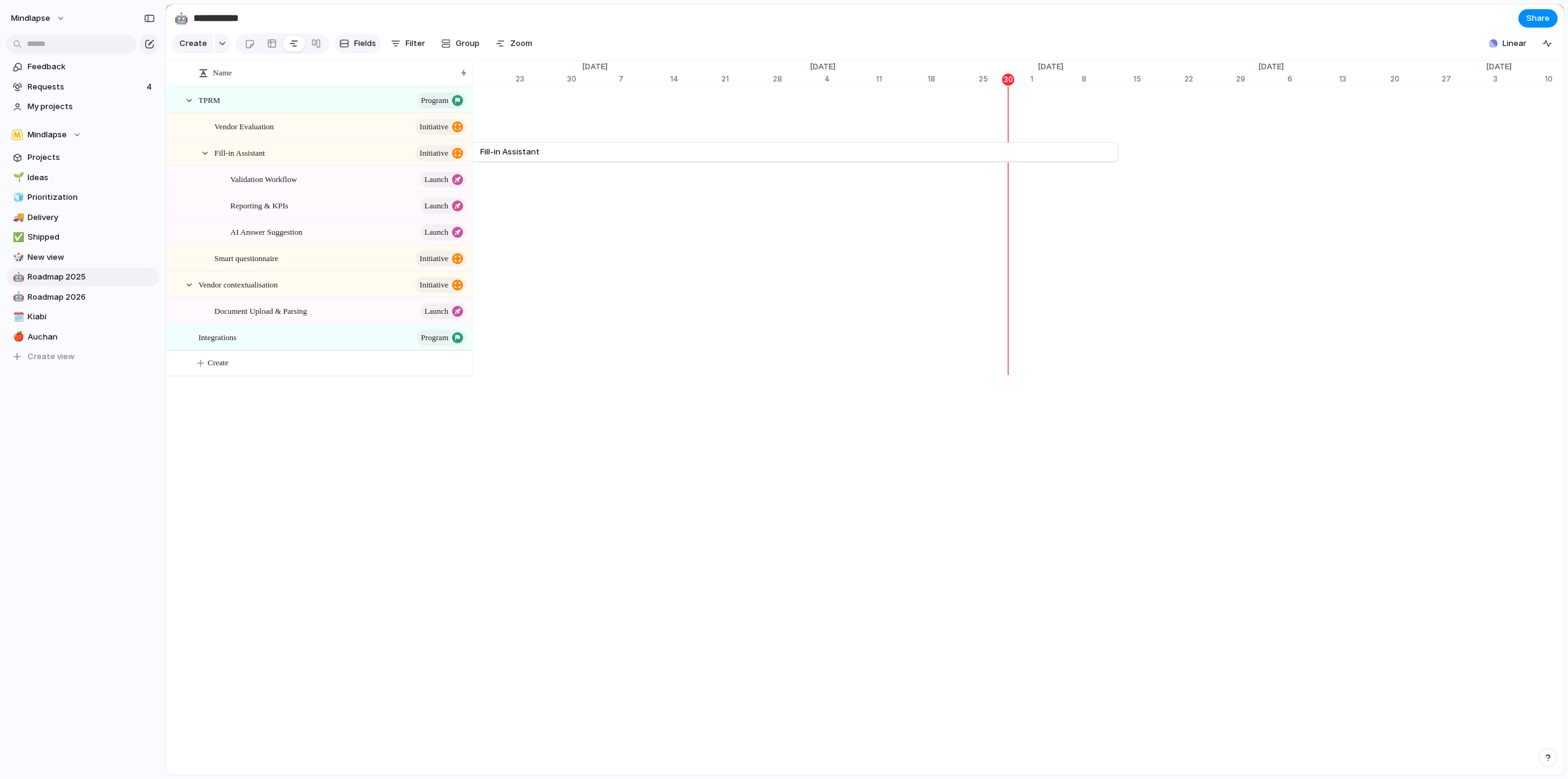
click at [356, 44] on span "Fields" at bounding box center [365, 44] width 22 height 12
click at [305, 43] on div at bounding box center [316, 44] width 22 height 19
click at [261, 46] on link at bounding box center [271, 44] width 22 height 19
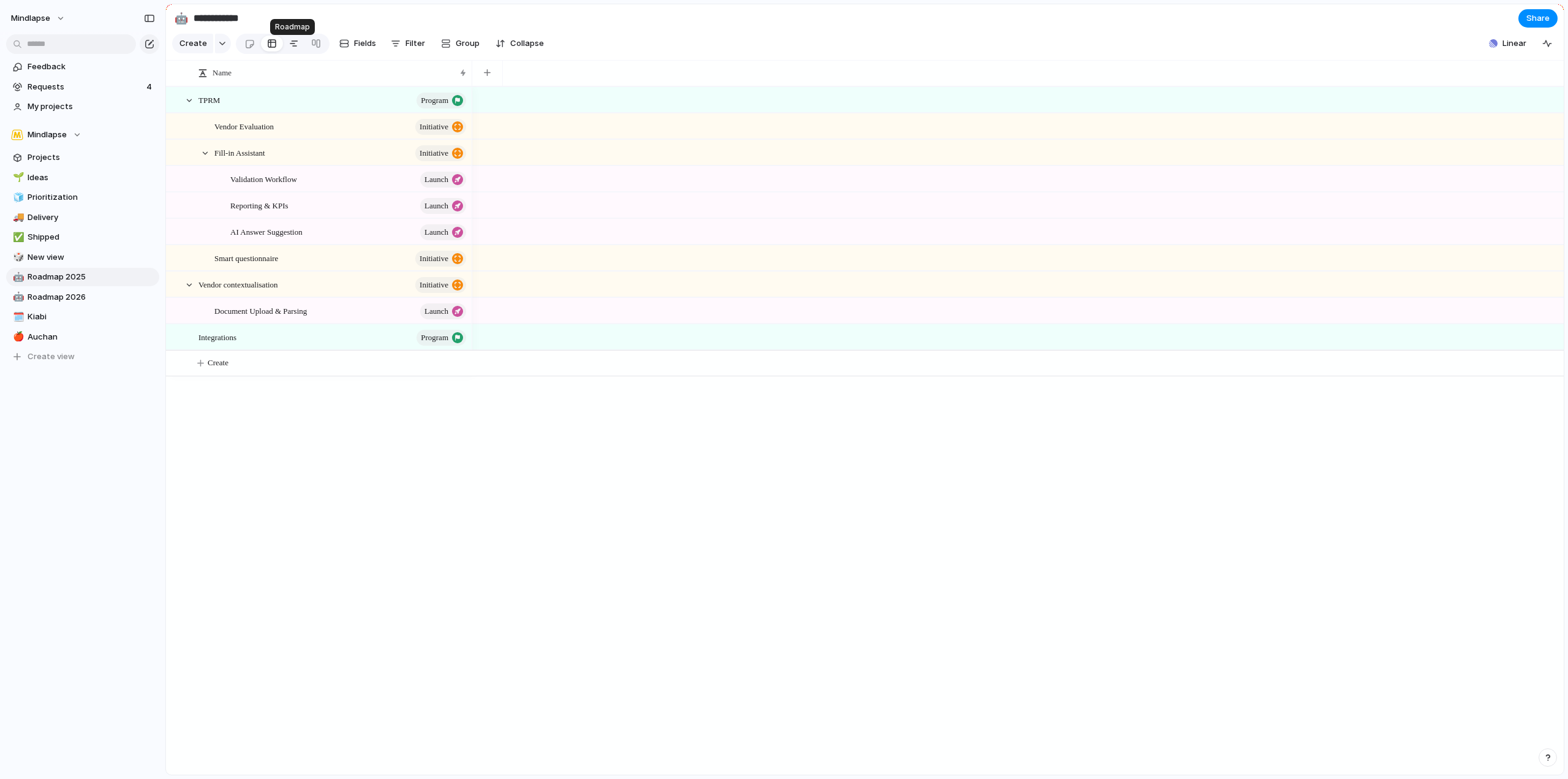
click at [297, 51] on link at bounding box center [294, 44] width 22 height 19
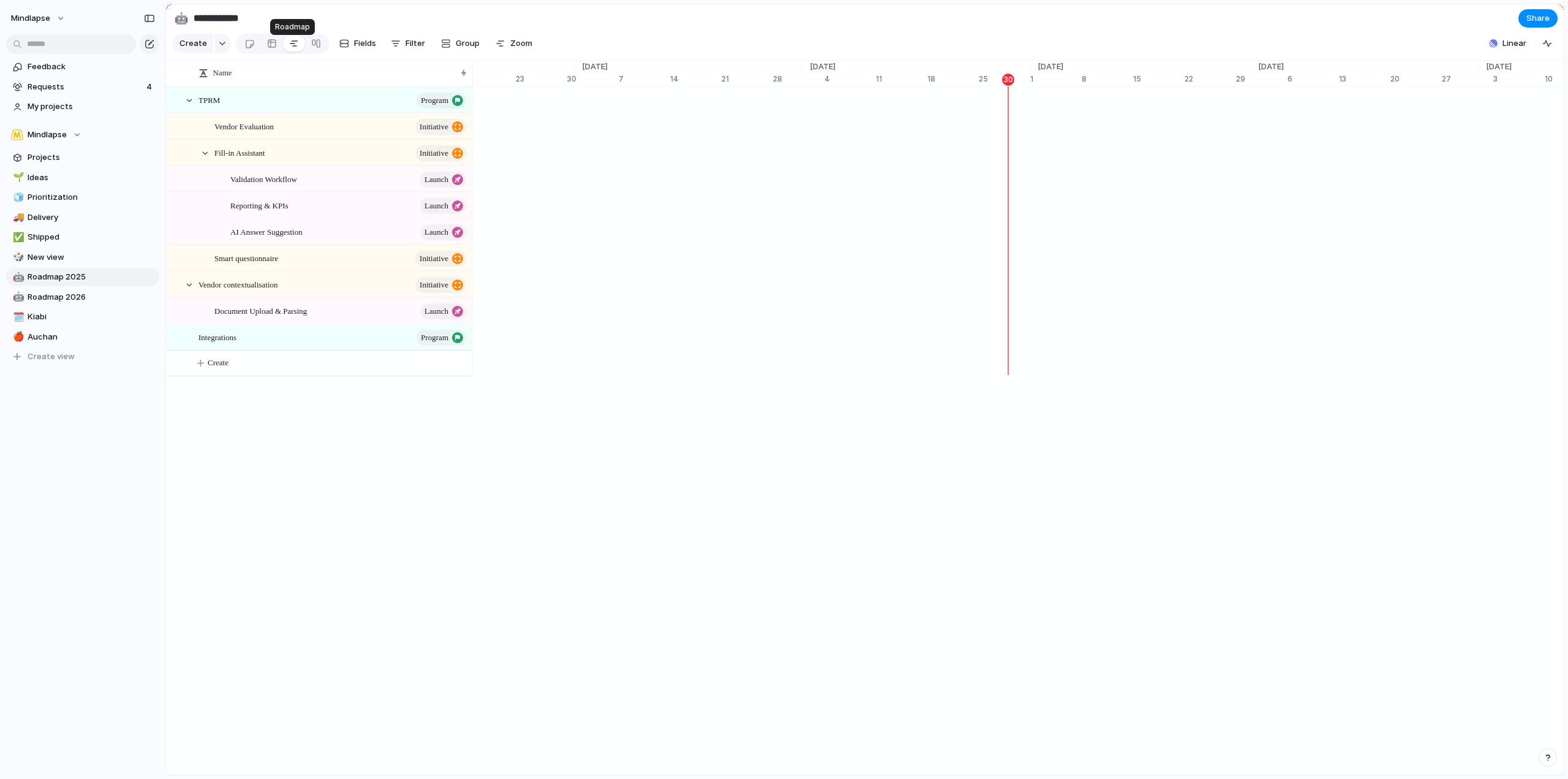
scroll to position [0, 7728]
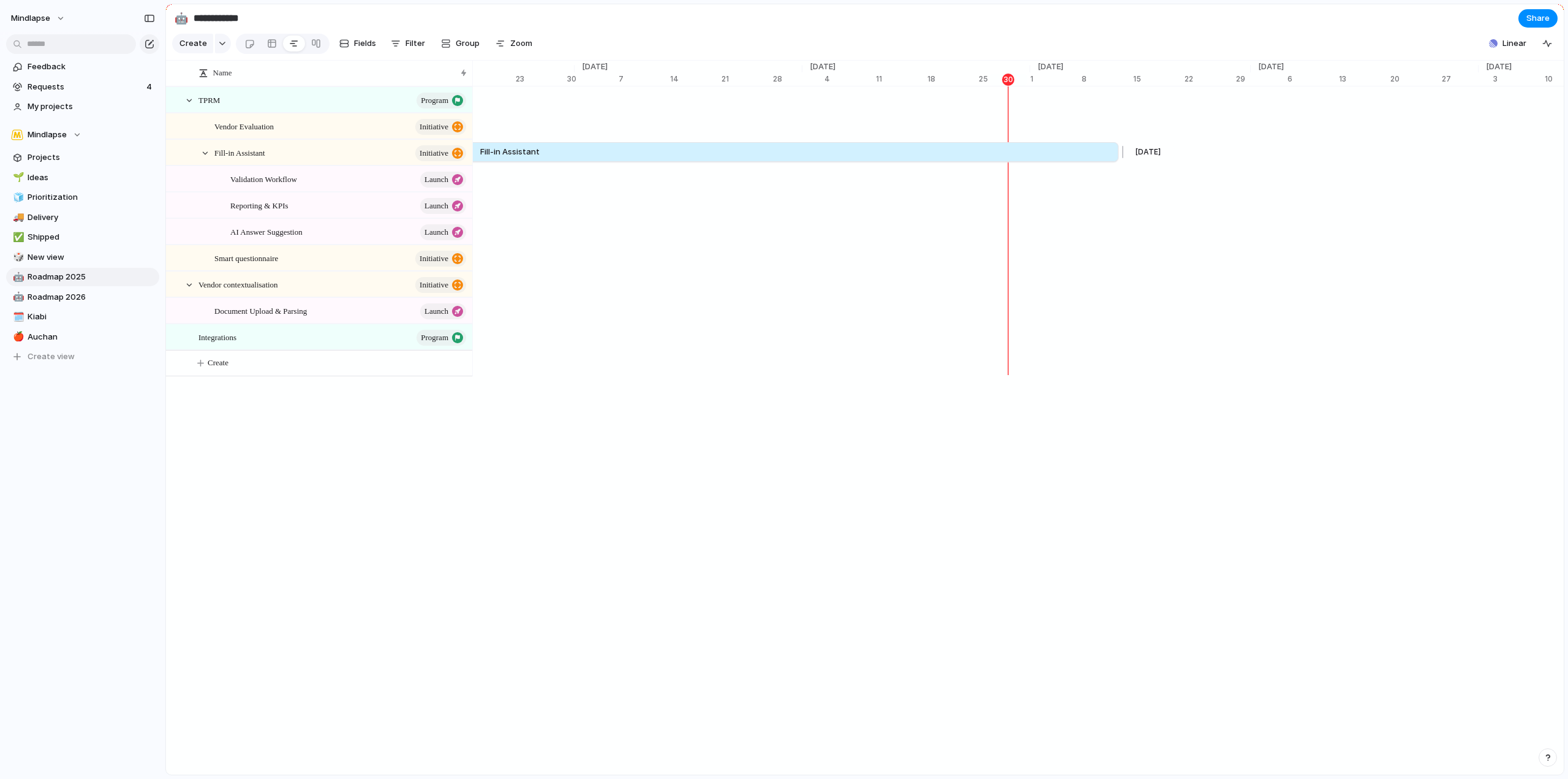
click at [532, 158] on span "Fill-in Assistant" at bounding box center [510, 152] width 59 height 12
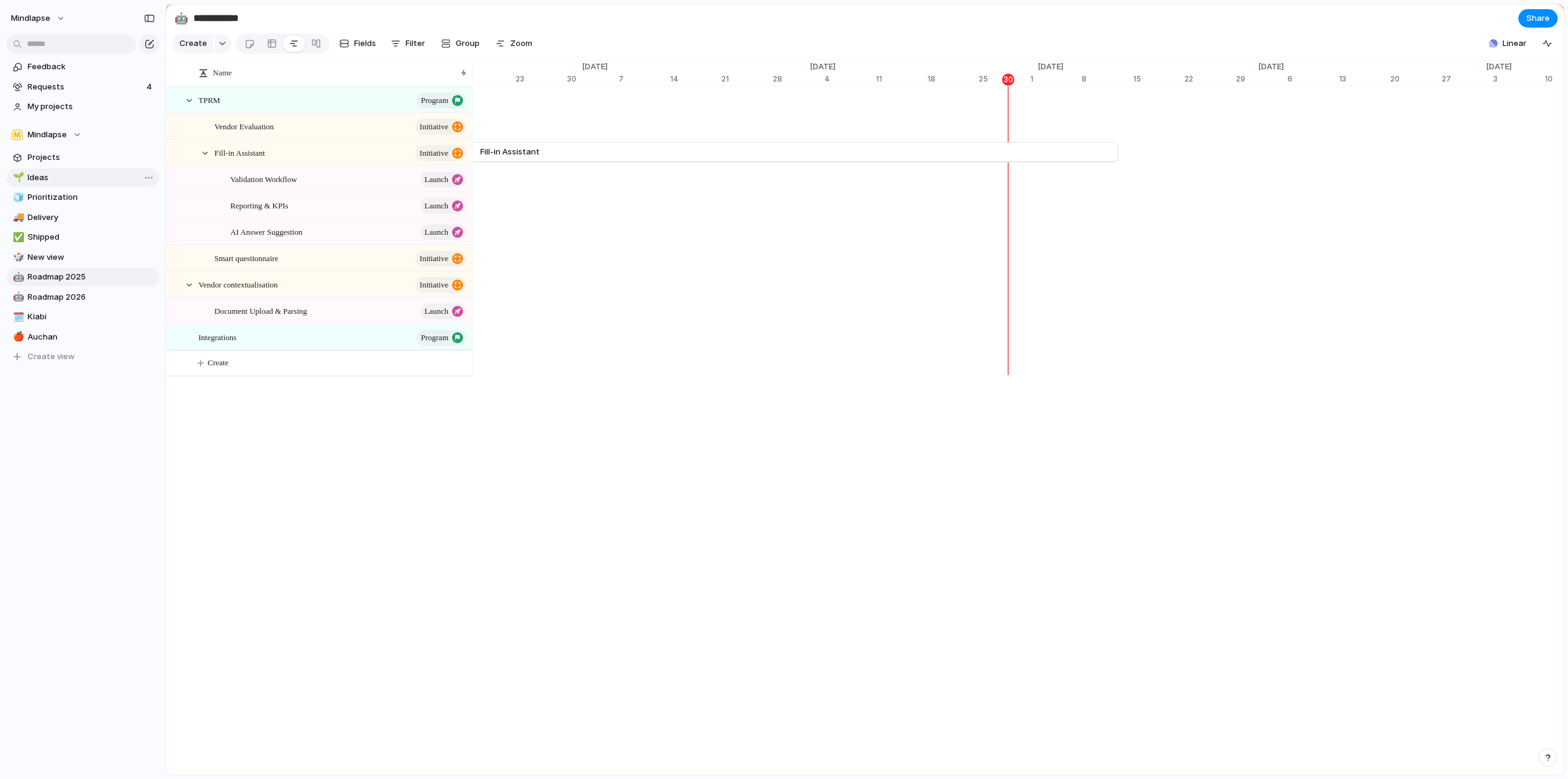
click at [63, 178] on span "Ideas" at bounding box center [92, 178] width 127 height 12
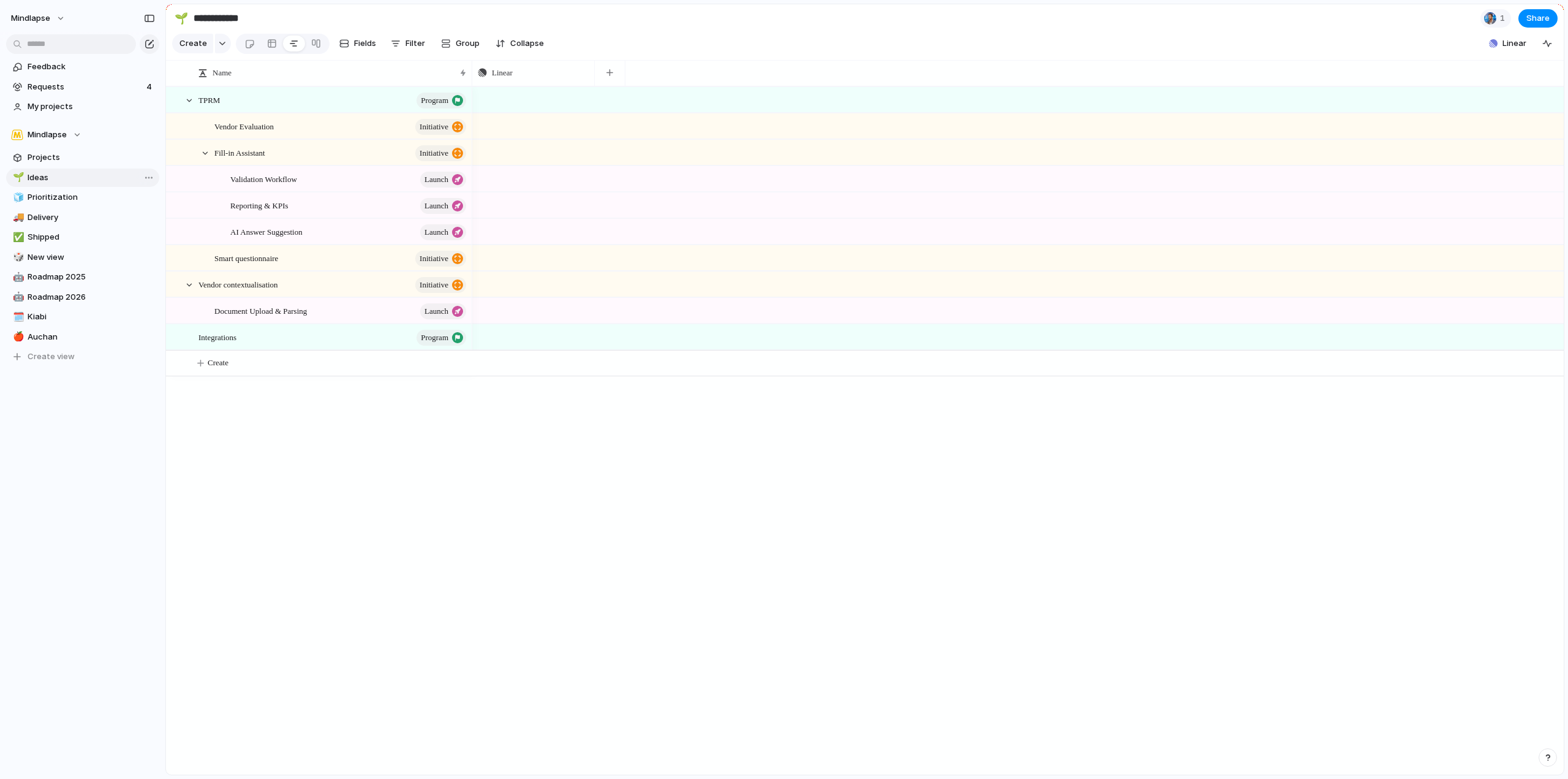
type input "*****"
click at [446, 41] on button "Group" at bounding box center [460, 44] width 51 height 19
click at [363, 47] on div "Status Owner Customer Priority Impact Effort Design ready Theme Created by" at bounding box center [784, 389] width 1568 height 779
click at [365, 48] on span "Fields" at bounding box center [365, 44] width 22 height 12
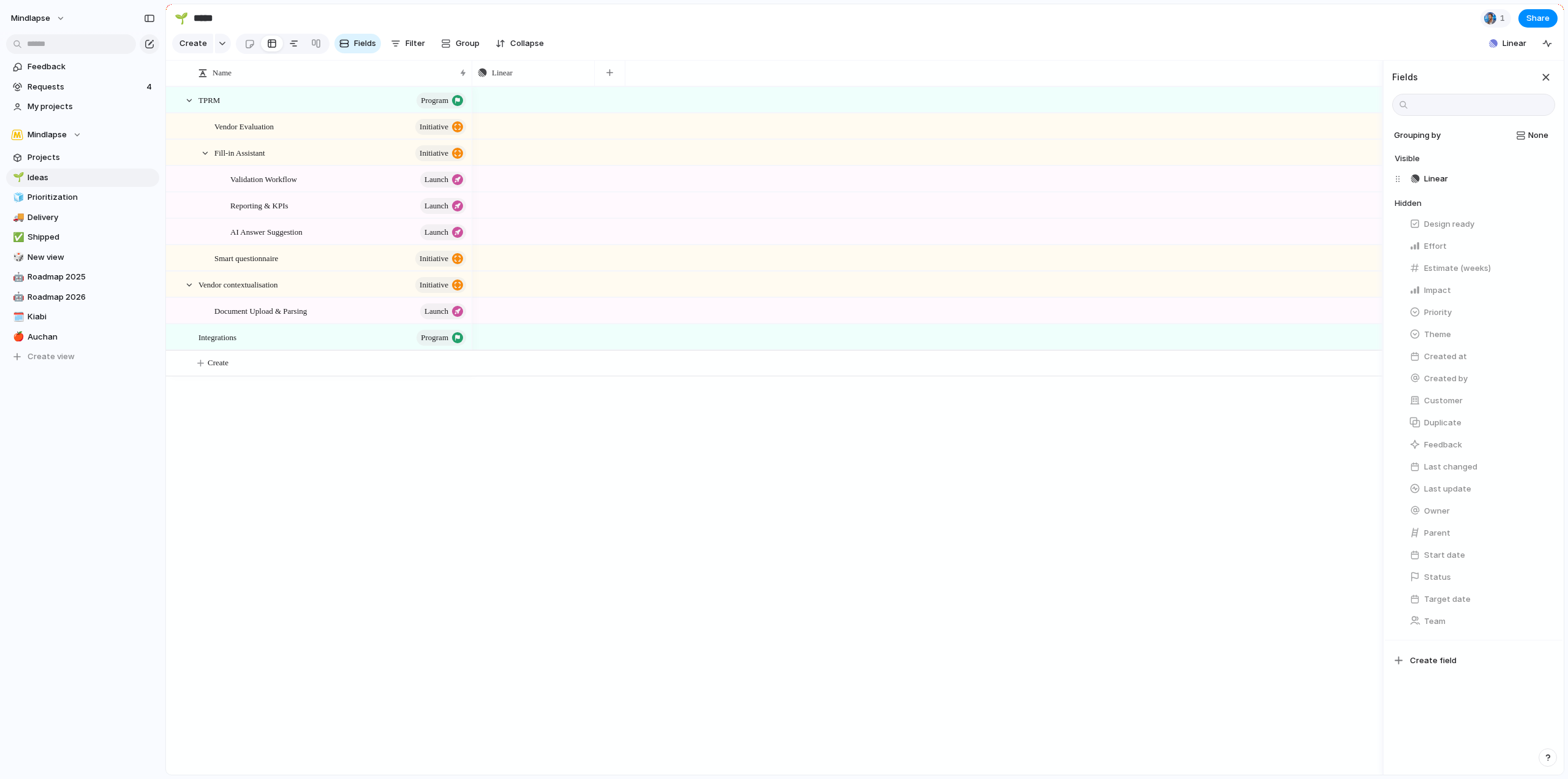
click at [283, 44] on link at bounding box center [294, 44] width 22 height 19
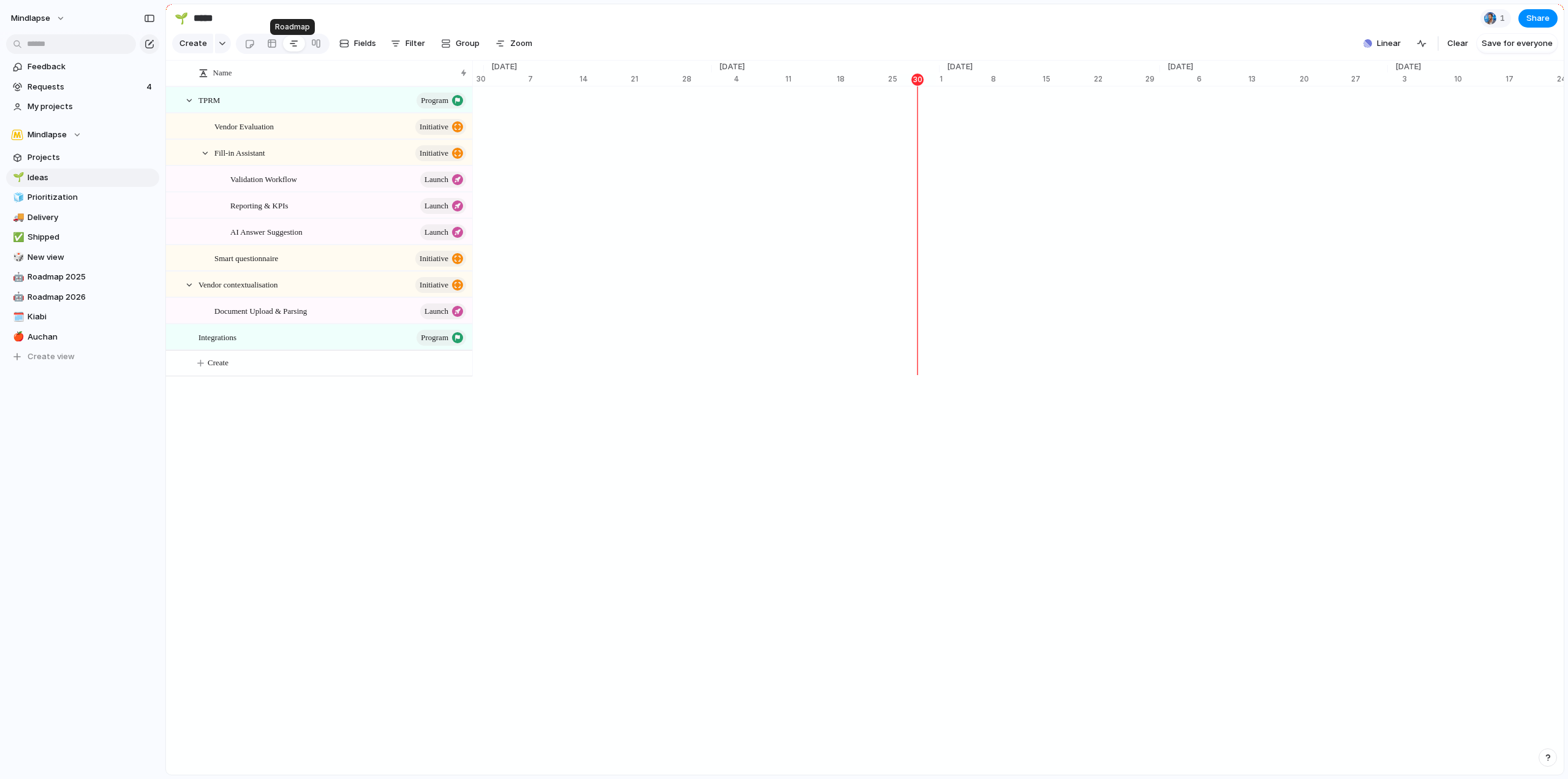
scroll to position [0, 7818]
click at [290, 44] on div at bounding box center [294, 44] width 10 height 19
click at [270, 44] on div at bounding box center [271, 44] width 10 height 19
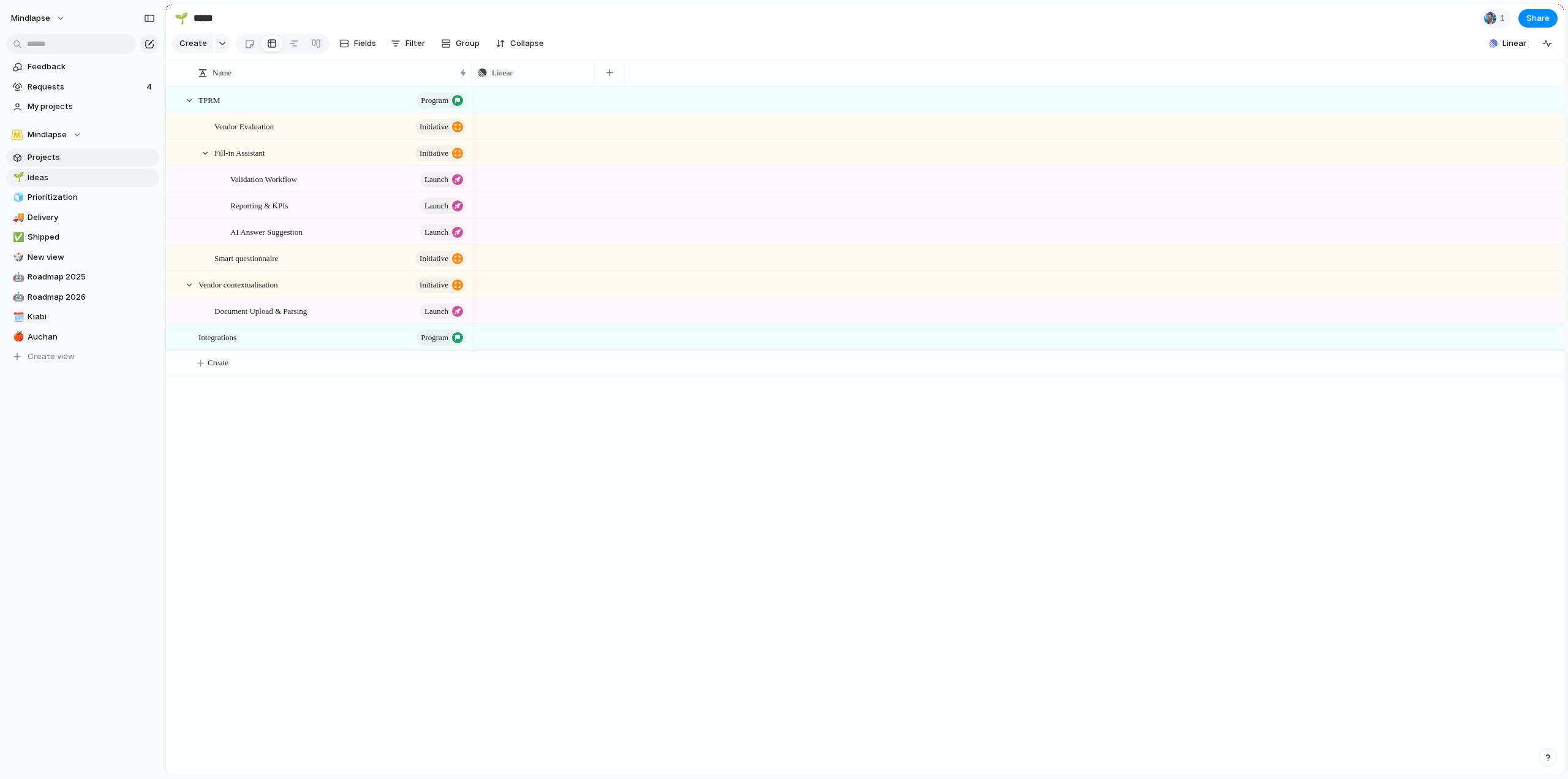
click at [79, 151] on link "Projects" at bounding box center [83, 157] width 153 height 18
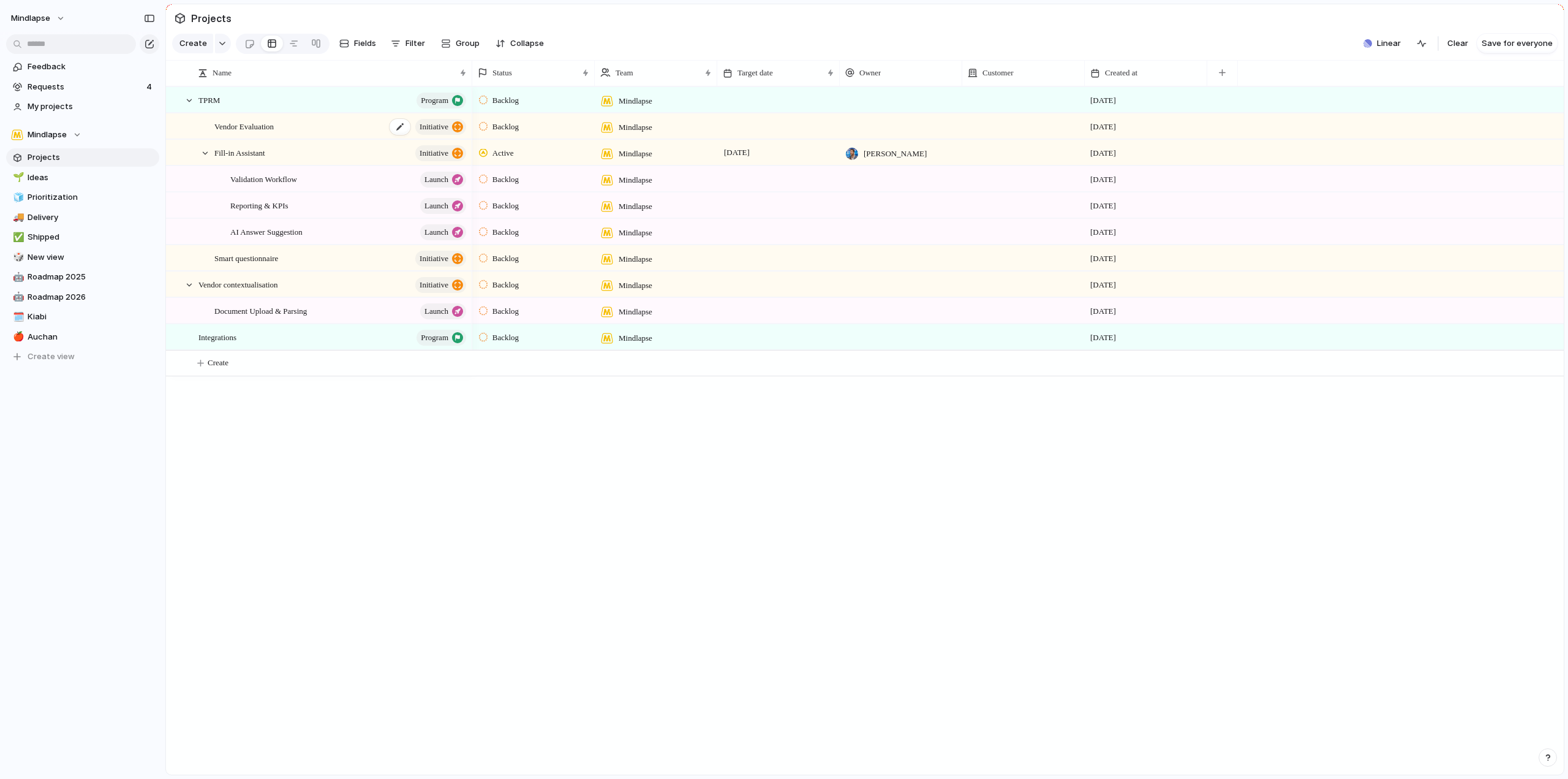
click at [314, 138] on div "Vendor Evaluation initiative" at bounding box center [341, 126] width 254 height 25
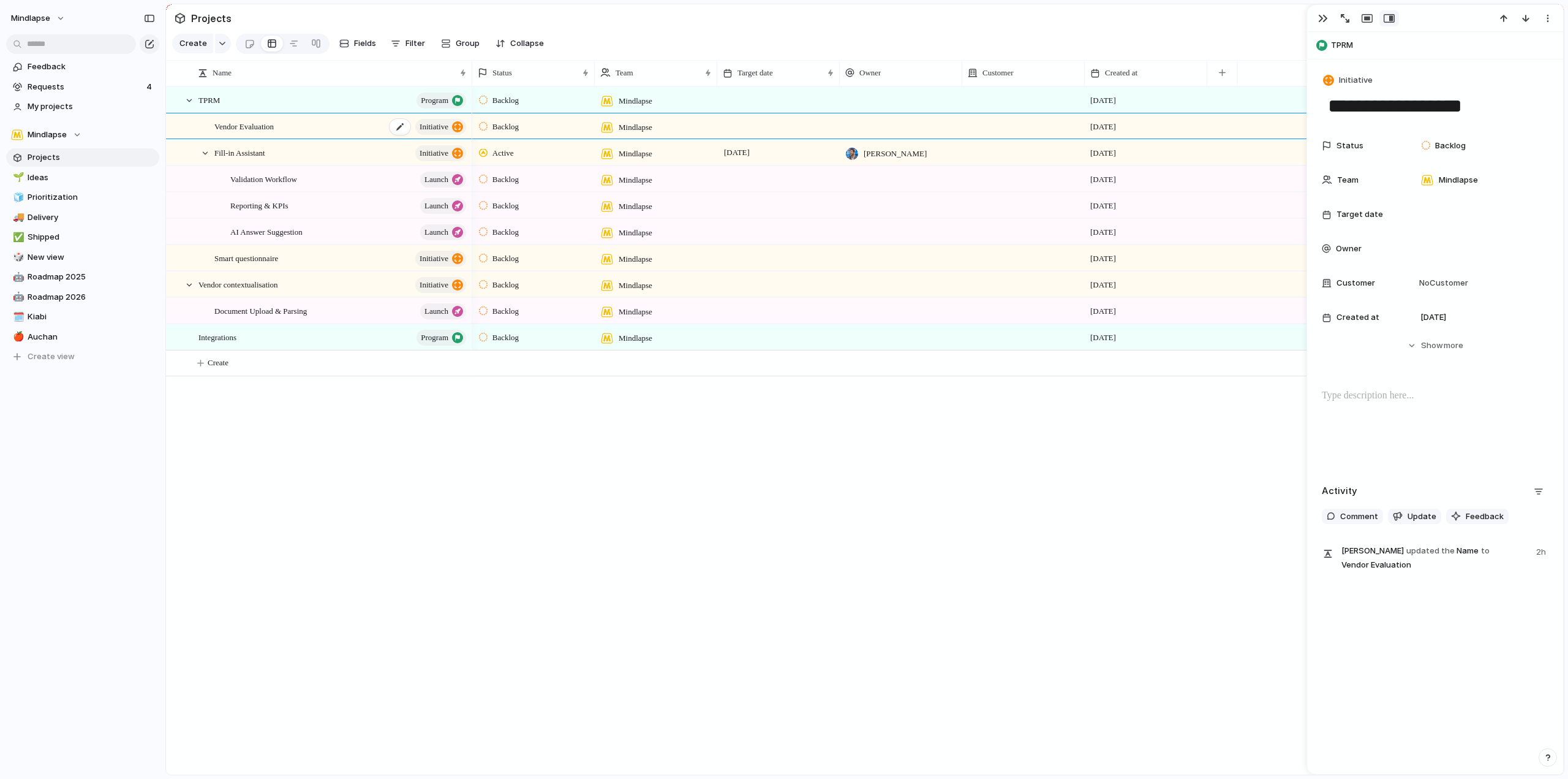
click at [314, 138] on div "Vendor Evaluation initiative" at bounding box center [341, 126] width 254 height 25
click at [334, 186] on div "Validation Workflow launch" at bounding box center [349, 179] width 238 height 25
type textarea "**********"
click at [443, 188] on span "launch" at bounding box center [436, 180] width 24 height 17
click at [446, 188] on span "launch" at bounding box center [436, 180] width 24 height 17
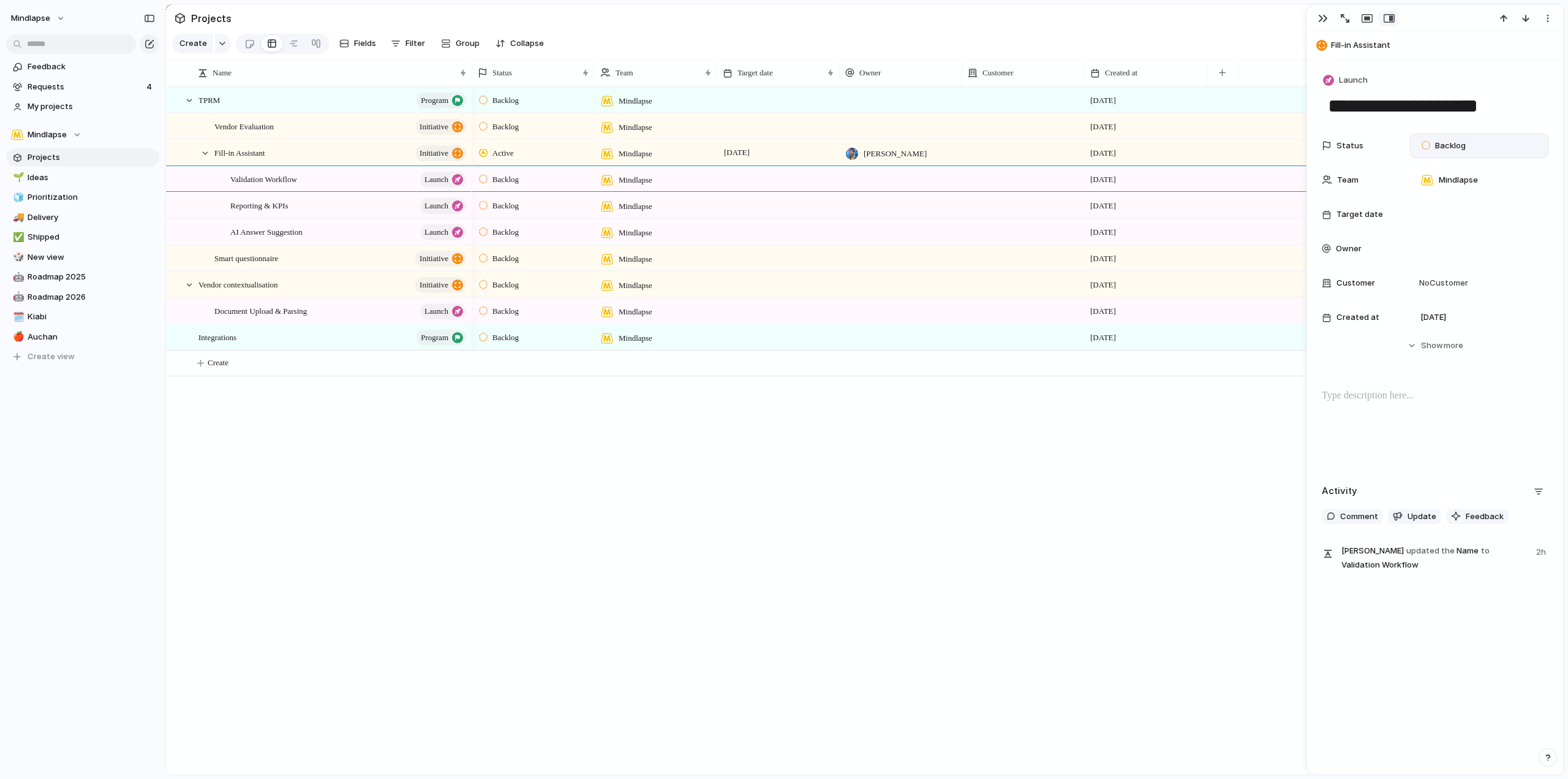
click at [1447, 147] on span "Backlog" at bounding box center [1450, 146] width 31 height 12
click at [37, 65] on div "Backlog Planned In Progress Completed Canceled" at bounding box center [784, 389] width 1568 height 779
click at [83, 67] on span "Feedback" at bounding box center [92, 67] width 127 height 12
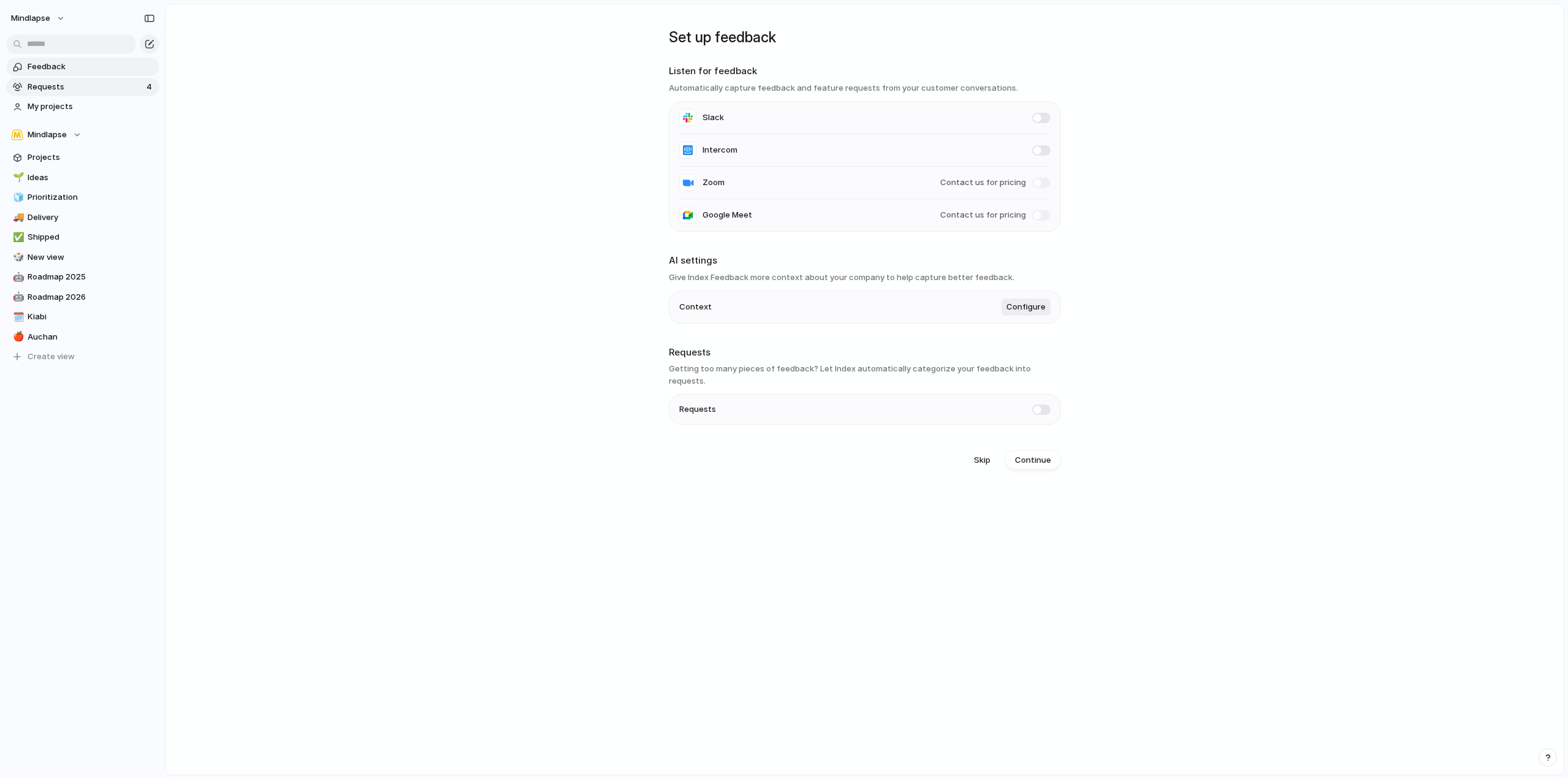
click at [48, 84] on span "Requests" at bounding box center [85, 87] width 115 height 12
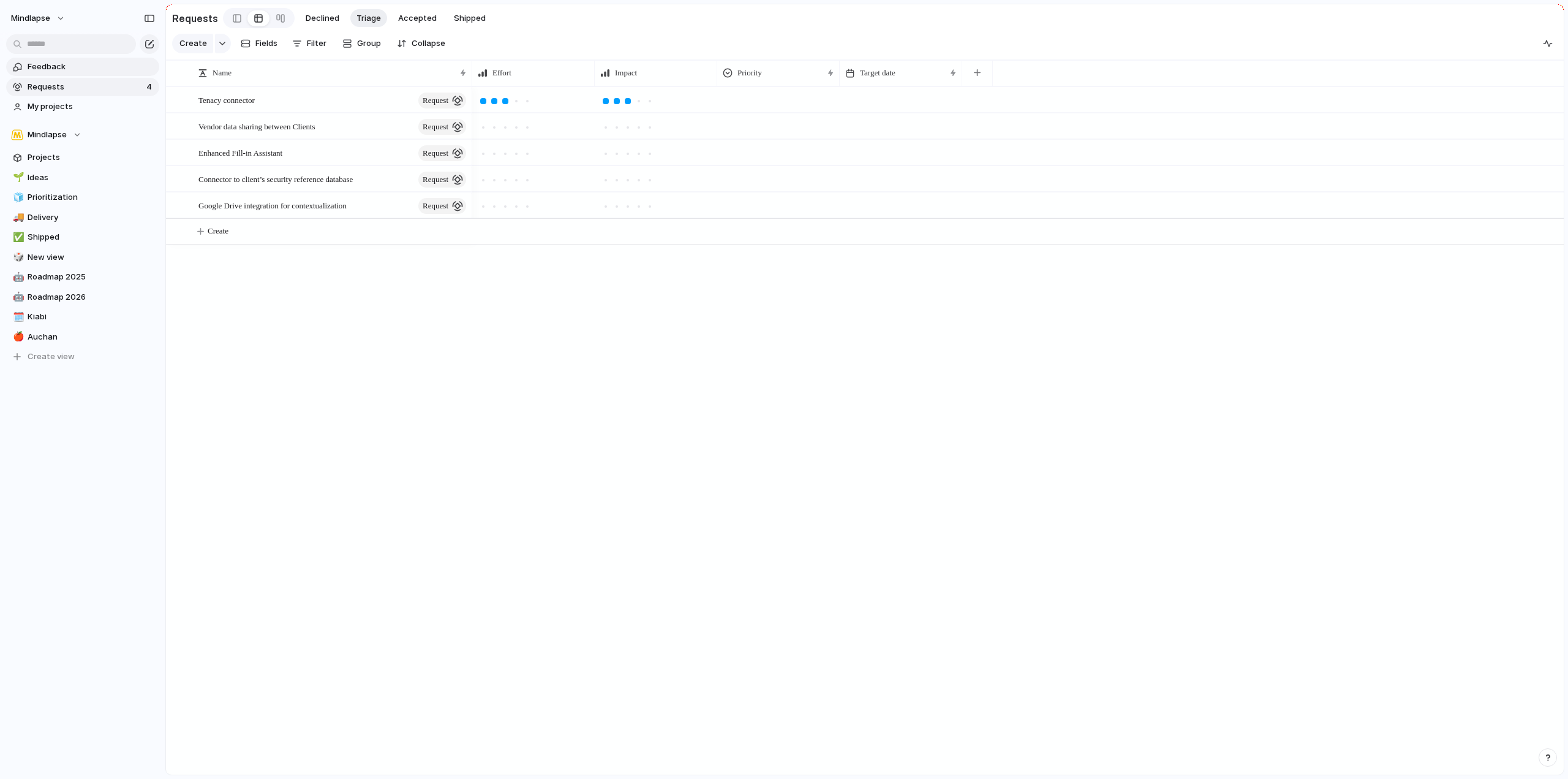
click at [74, 71] on span "Feedback" at bounding box center [92, 67] width 127 height 12
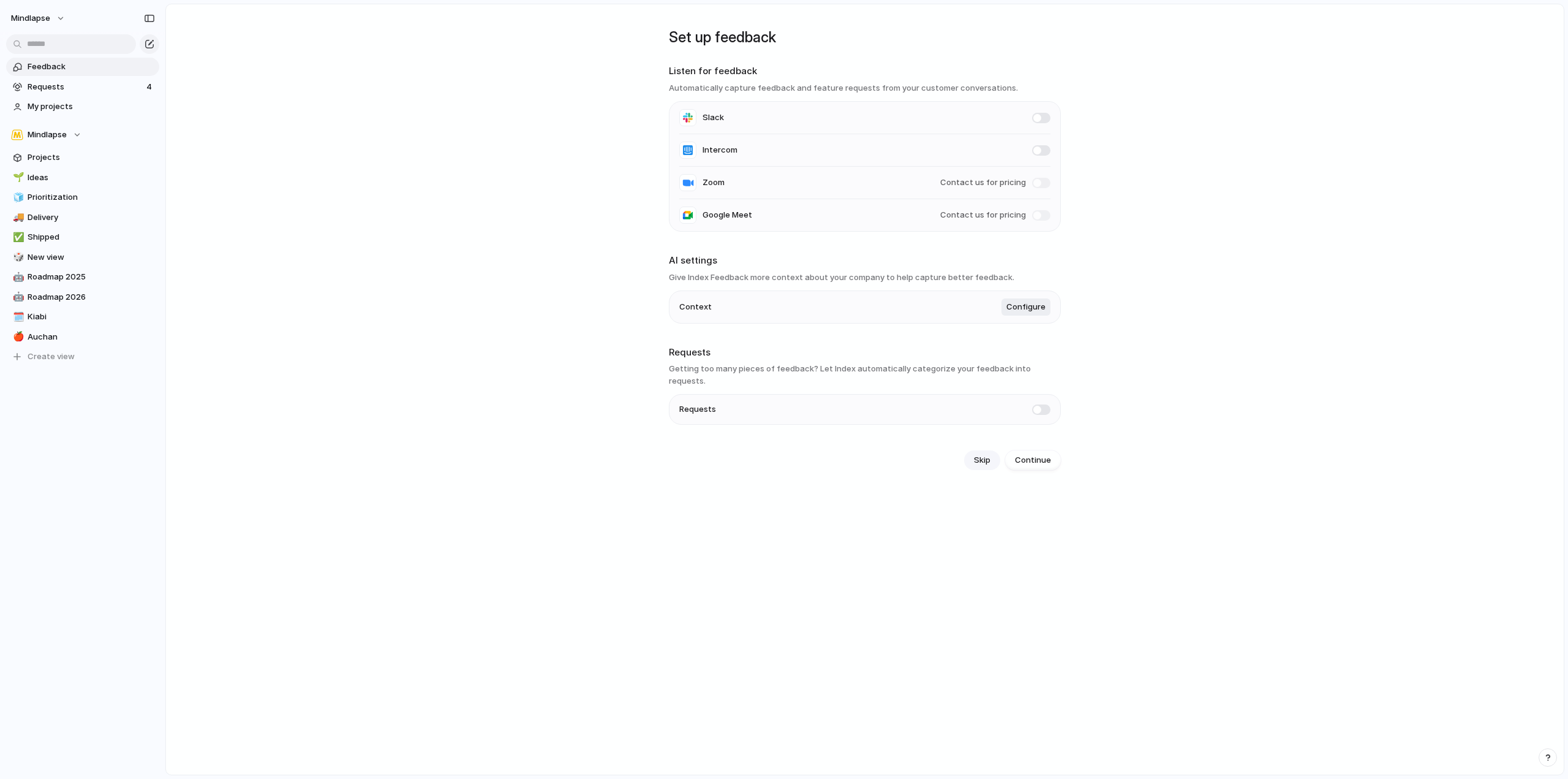
click at [984, 454] on span "Skip" at bounding box center [982, 461] width 17 height 12
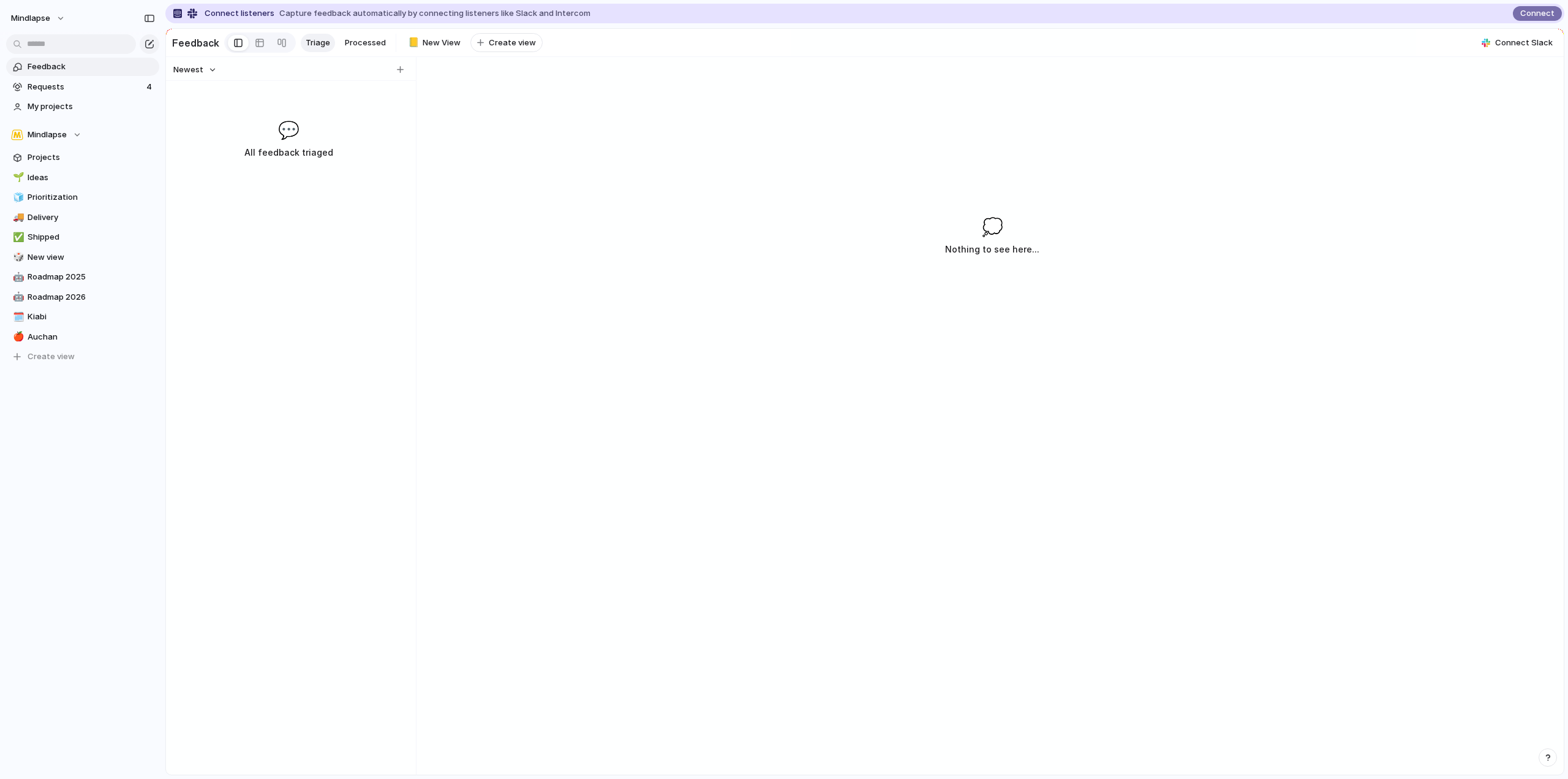
click at [402, 117] on div "Newest 💬 All feedback triaged" at bounding box center [288, 415] width 245 height 718
click at [367, 42] on span "Processed" at bounding box center [365, 43] width 41 height 12
drag, startPoint x: 491, startPoint y: 39, endPoint x: 419, endPoint y: 37, distance: 72.0
click at [420, 38] on div "Triage Processed 📒 New View To pick up a draggable item, press the space bar. W…" at bounding box center [421, 43] width 242 height 19
click at [423, 37] on span "New View" at bounding box center [442, 43] width 38 height 12
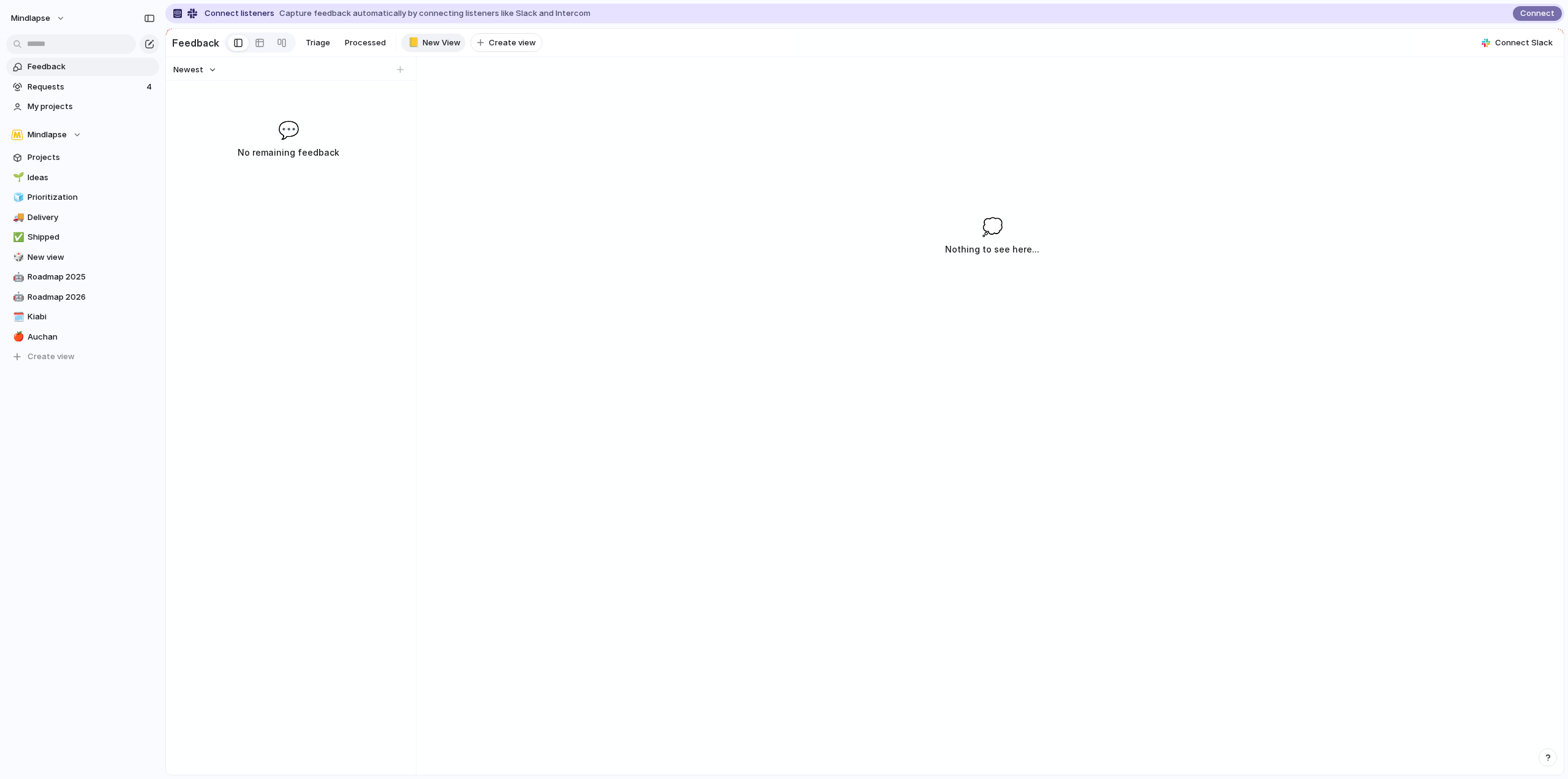
click at [307, 148] on div "💬 No remaining feedback" at bounding box center [288, 138] width 240 height 43
click at [403, 76] on div at bounding box center [400, 70] width 12 height 12
click at [398, 74] on div at bounding box center [400, 70] width 12 height 12
click at [327, 129] on div "💬 No remaining feedback" at bounding box center [288, 138] width 240 height 43
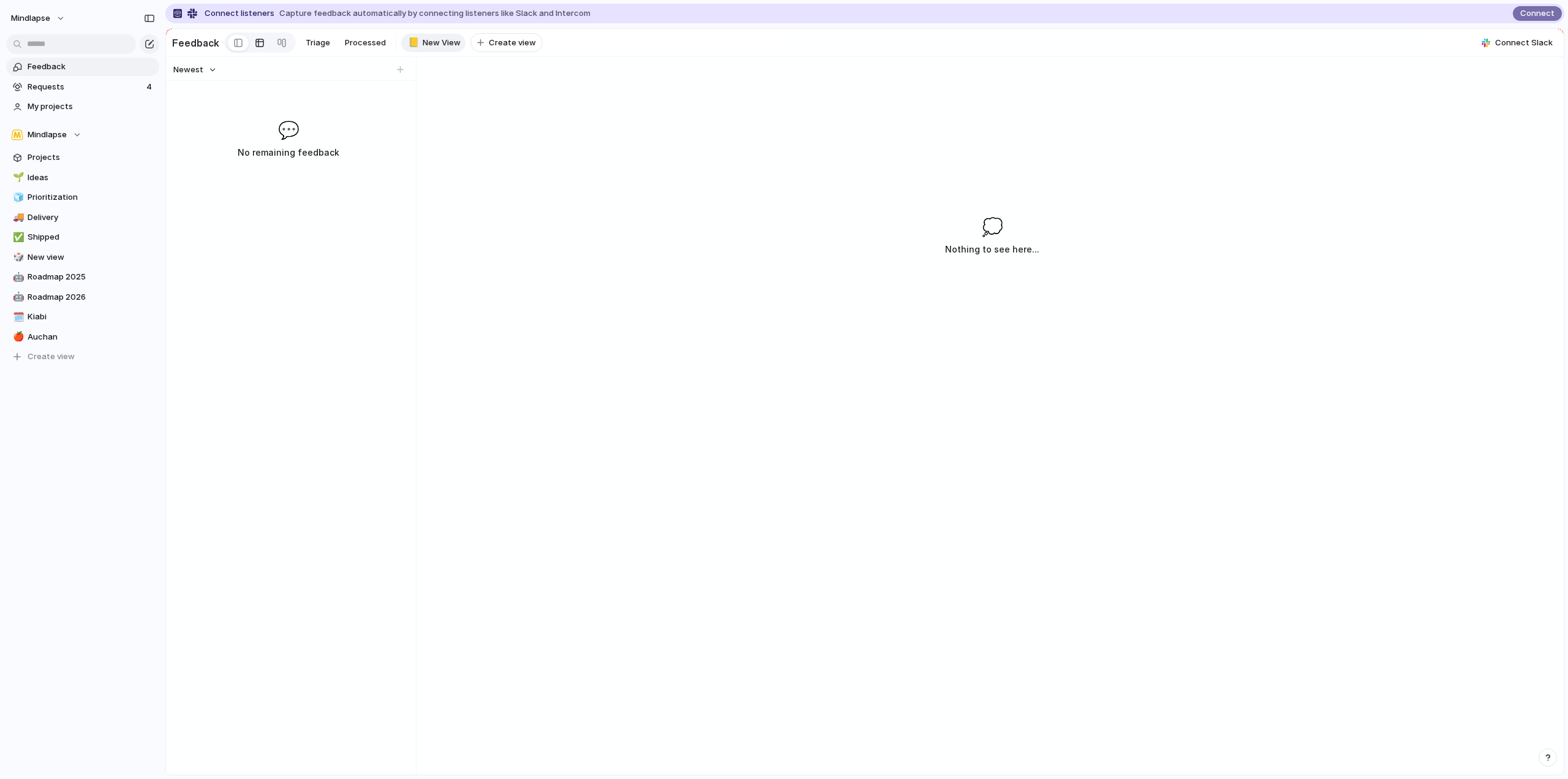
click at [256, 45] on div at bounding box center [259, 43] width 10 height 19
click at [321, 42] on span "Triage" at bounding box center [318, 43] width 24 height 12
click at [358, 113] on div "Newest 💬 All feedback triaged" at bounding box center [288, 415] width 245 height 718
click at [403, 73] on div "button" at bounding box center [400, 70] width 7 height 7
click at [228, 103] on input "text" at bounding box center [281, 99] width 177 height 12
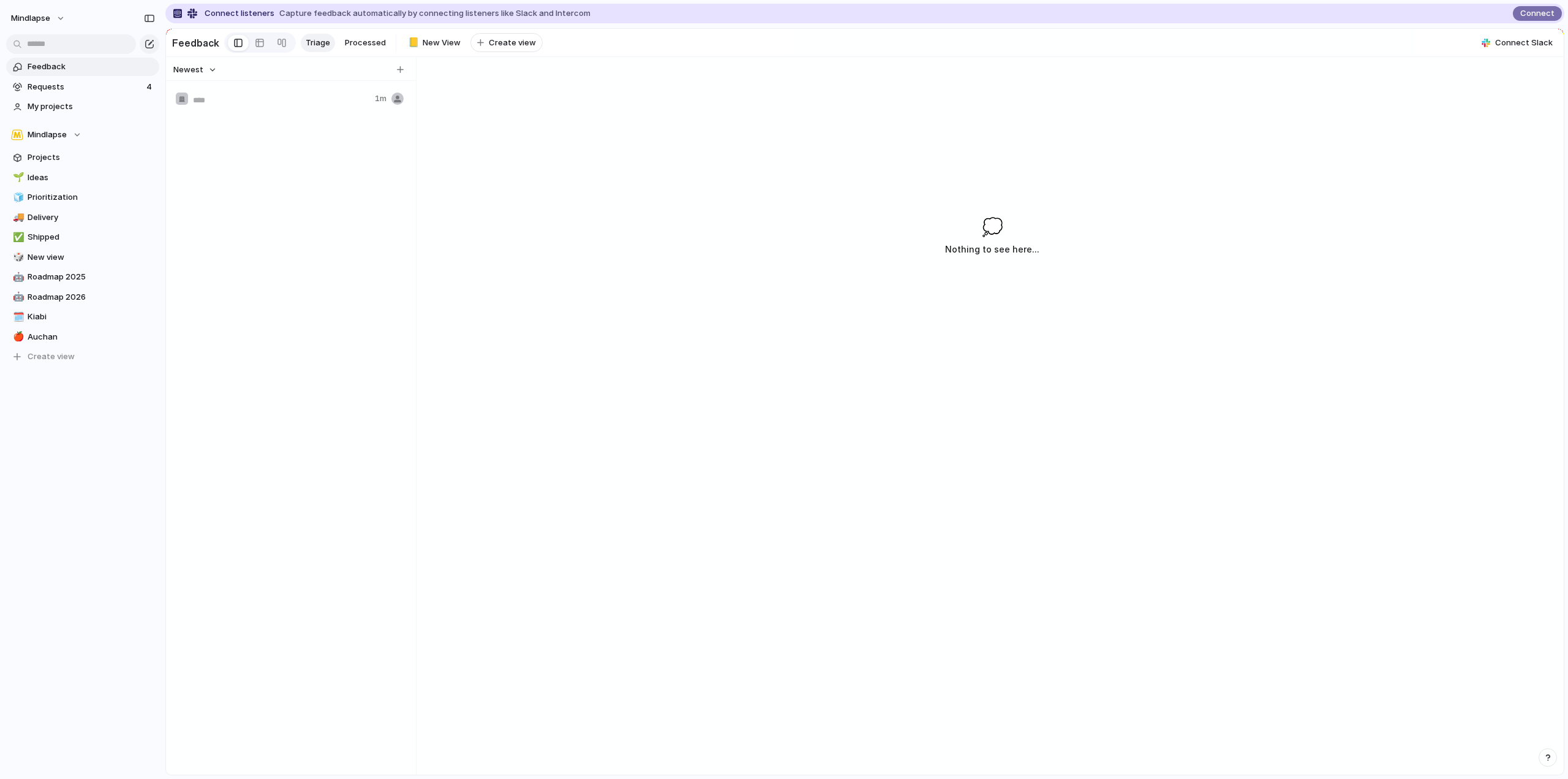
click at [199, 105] on input "text" at bounding box center [281, 99] width 177 height 12
click at [197, 113] on div "Newest 💬 All feedback triaged" at bounding box center [288, 415] width 245 height 718
click at [405, 75] on button "button" at bounding box center [400, 70] width 12 height 12
type input "**********"
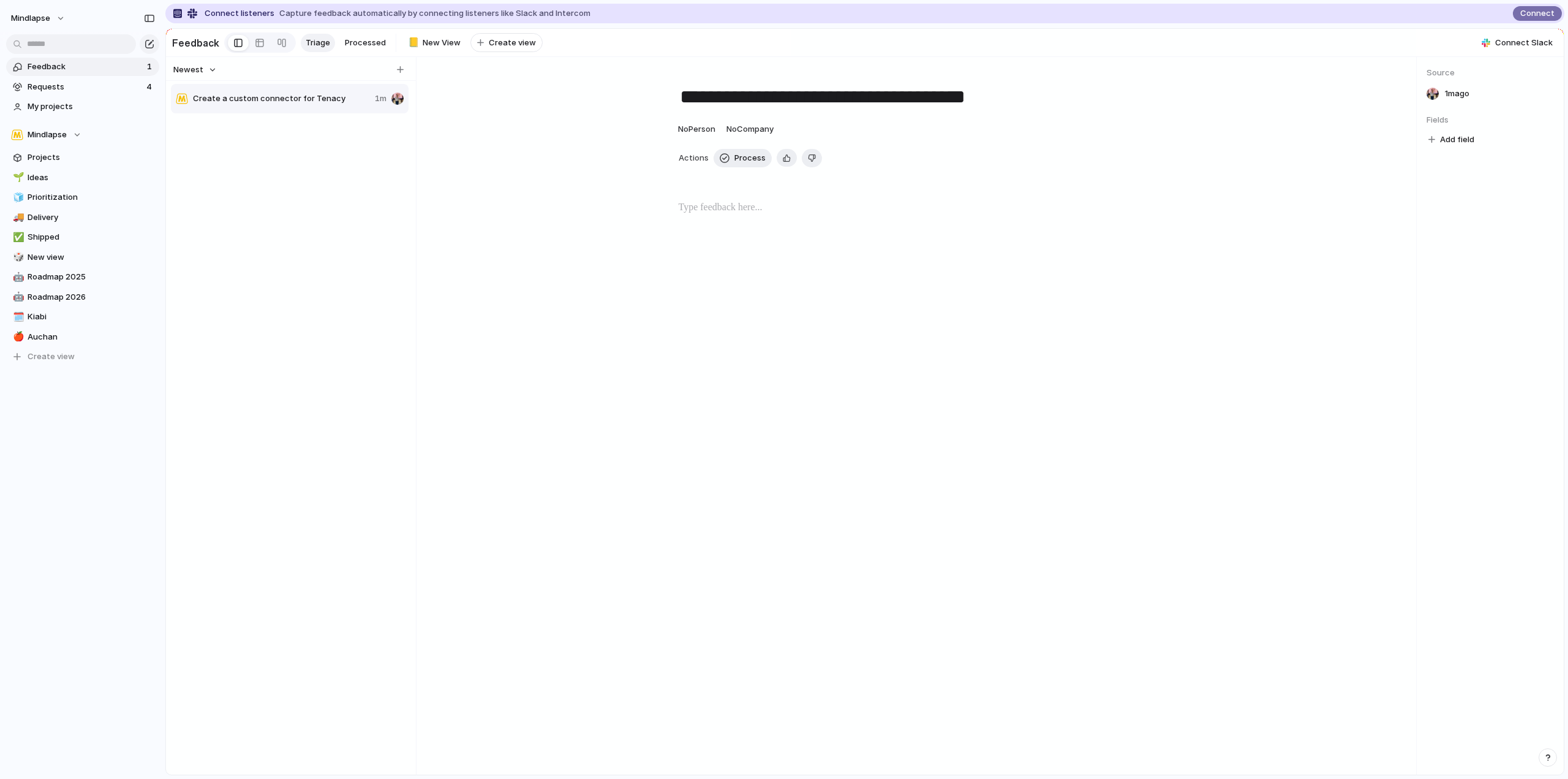
click at [219, 105] on span "Create a custom connector for Tenacy" at bounding box center [281, 99] width 177 height 12
click at [752, 129] on button "No Company" at bounding box center [750, 129] width 53 height 19
click at [751, 133] on span "No Company" at bounding box center [750, 128] width 47 height 10
click at [791, 265] on li "Kiabi" at bounding box center [788, 263] width 119 height 19
click at [958, 162] on div "Actions Process Delete" at bounding box center [918, 158] width 481 height 18
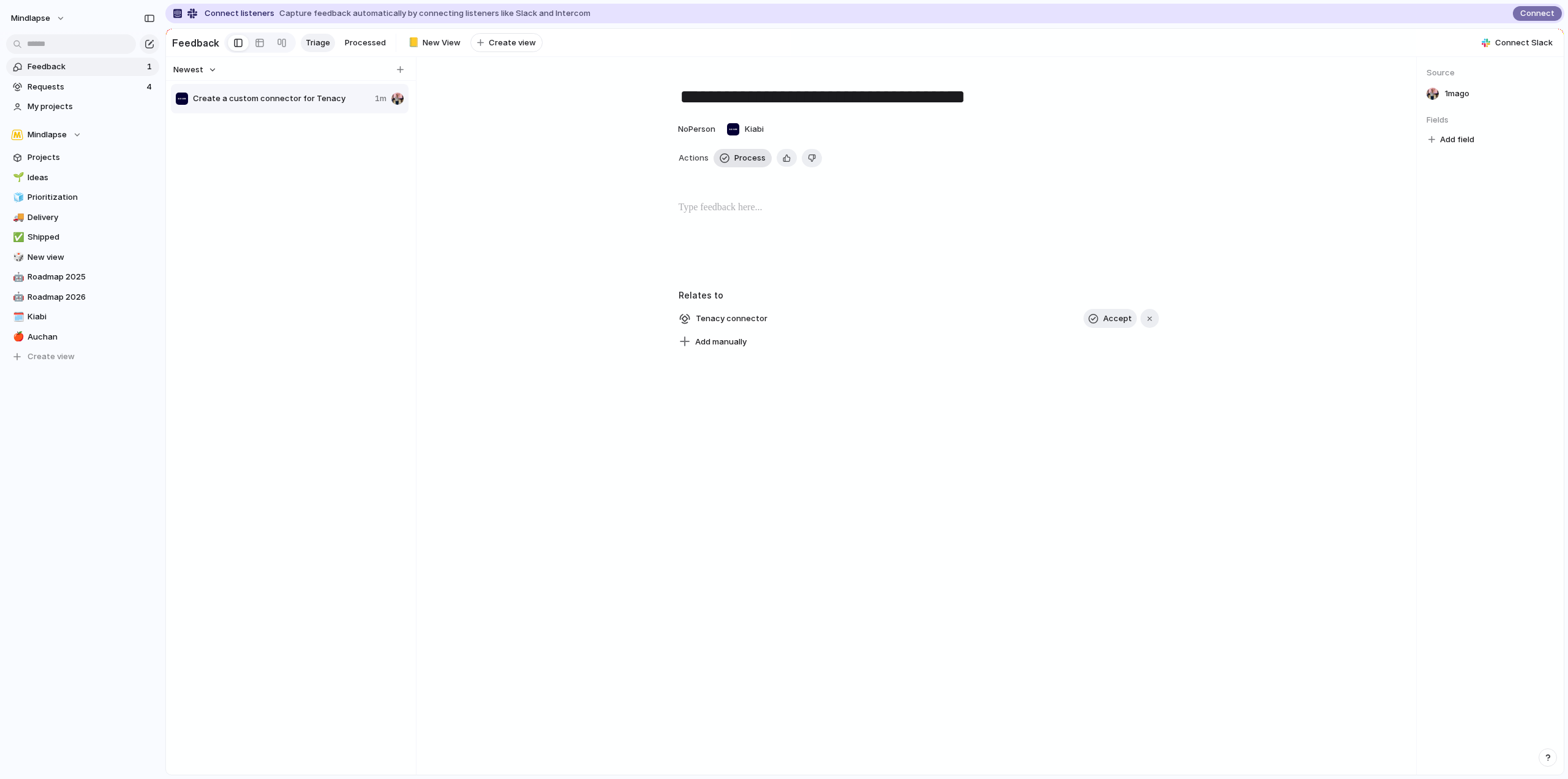
click at [748, 164] on span "Process" at bounding box center [750, 158] width 31 height 12
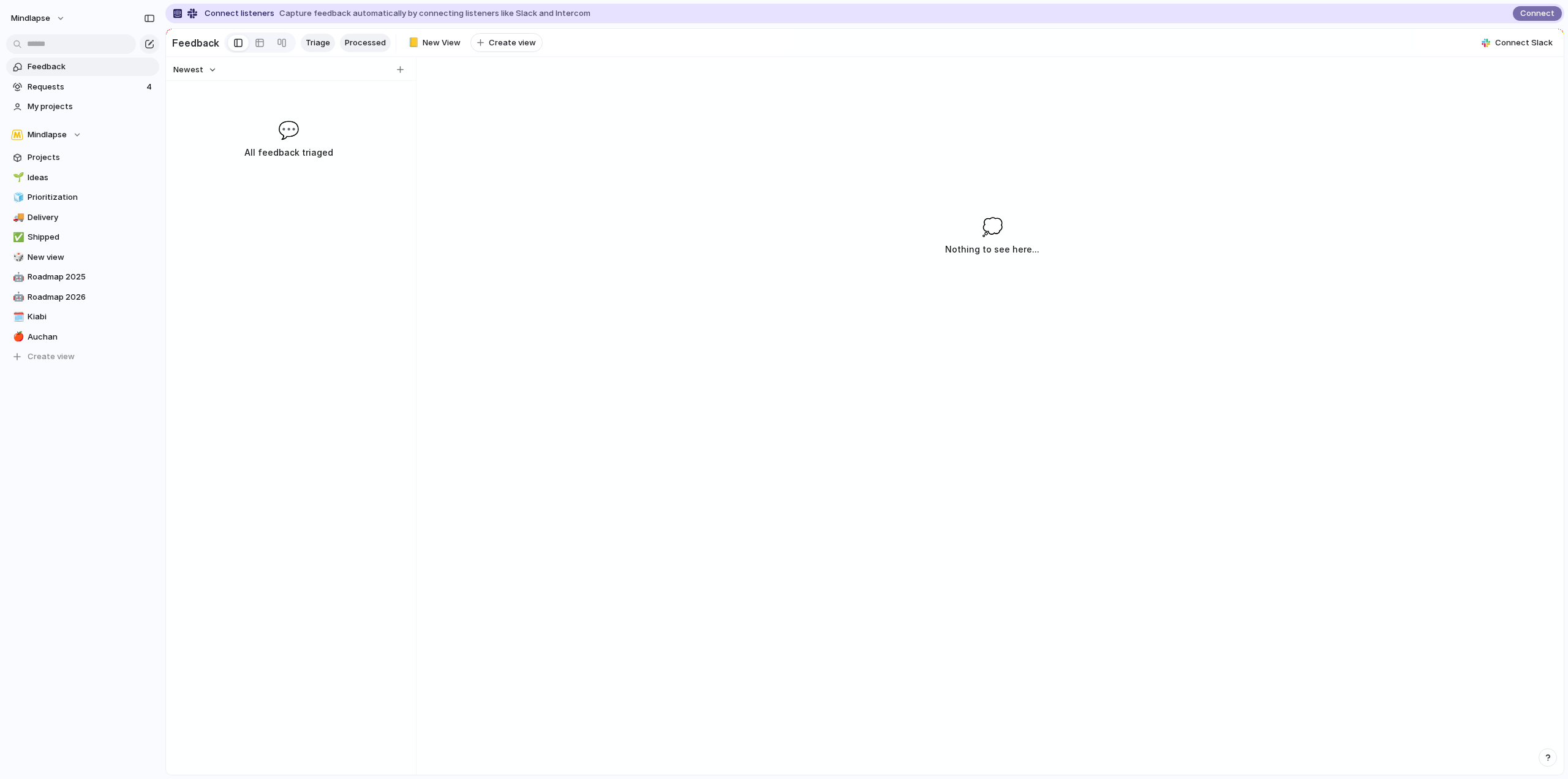
click at [345, 42] on span "Processed" at bounding box center [365, 43] width 41 height 12
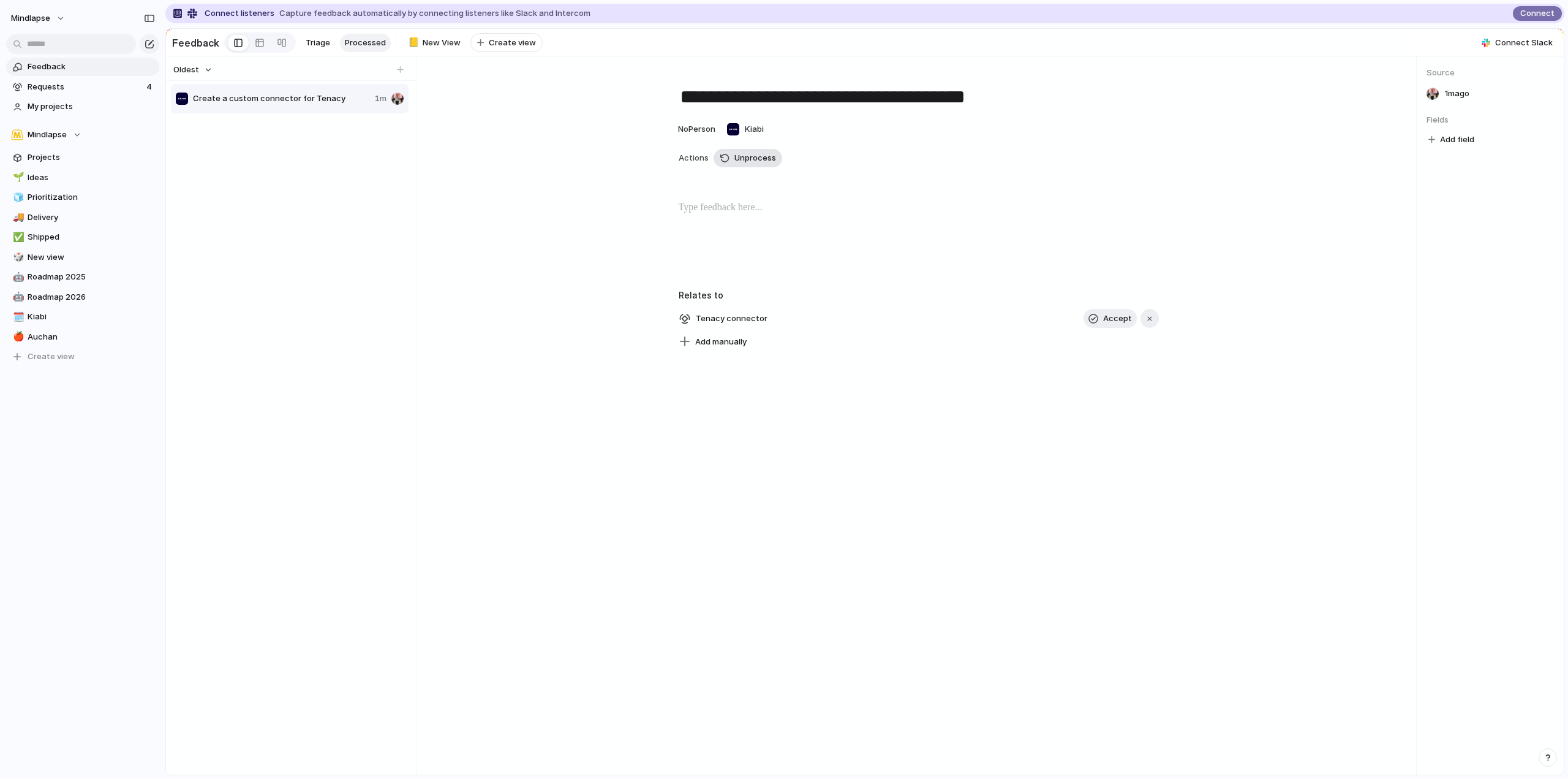
click at [737, 164] on span "Unprocess" at bounding box center [755, 158] width 42 height 12
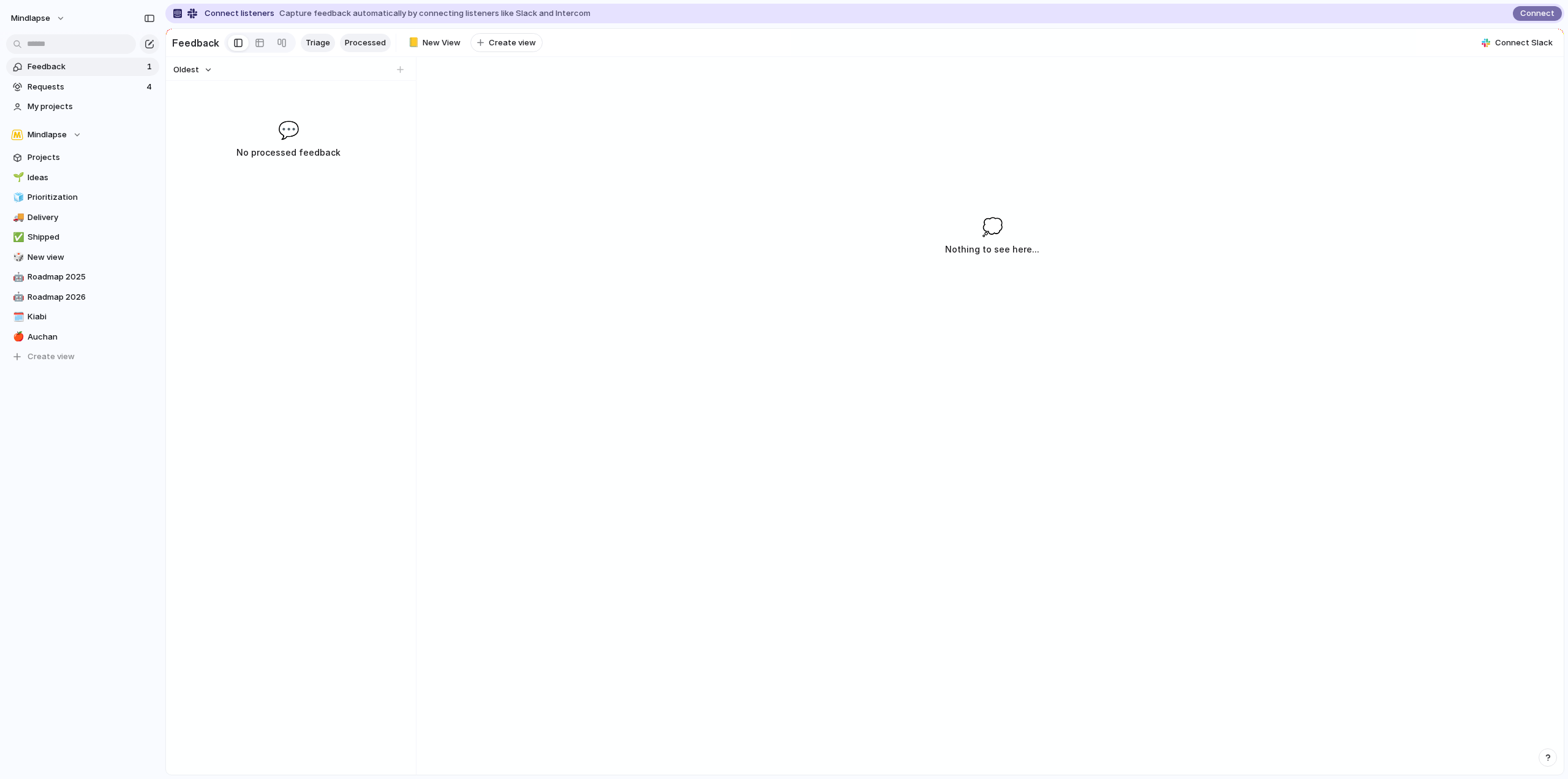
click at [316, 38] on span "Triage" at bounding box center [318, 43] width 24 height 12
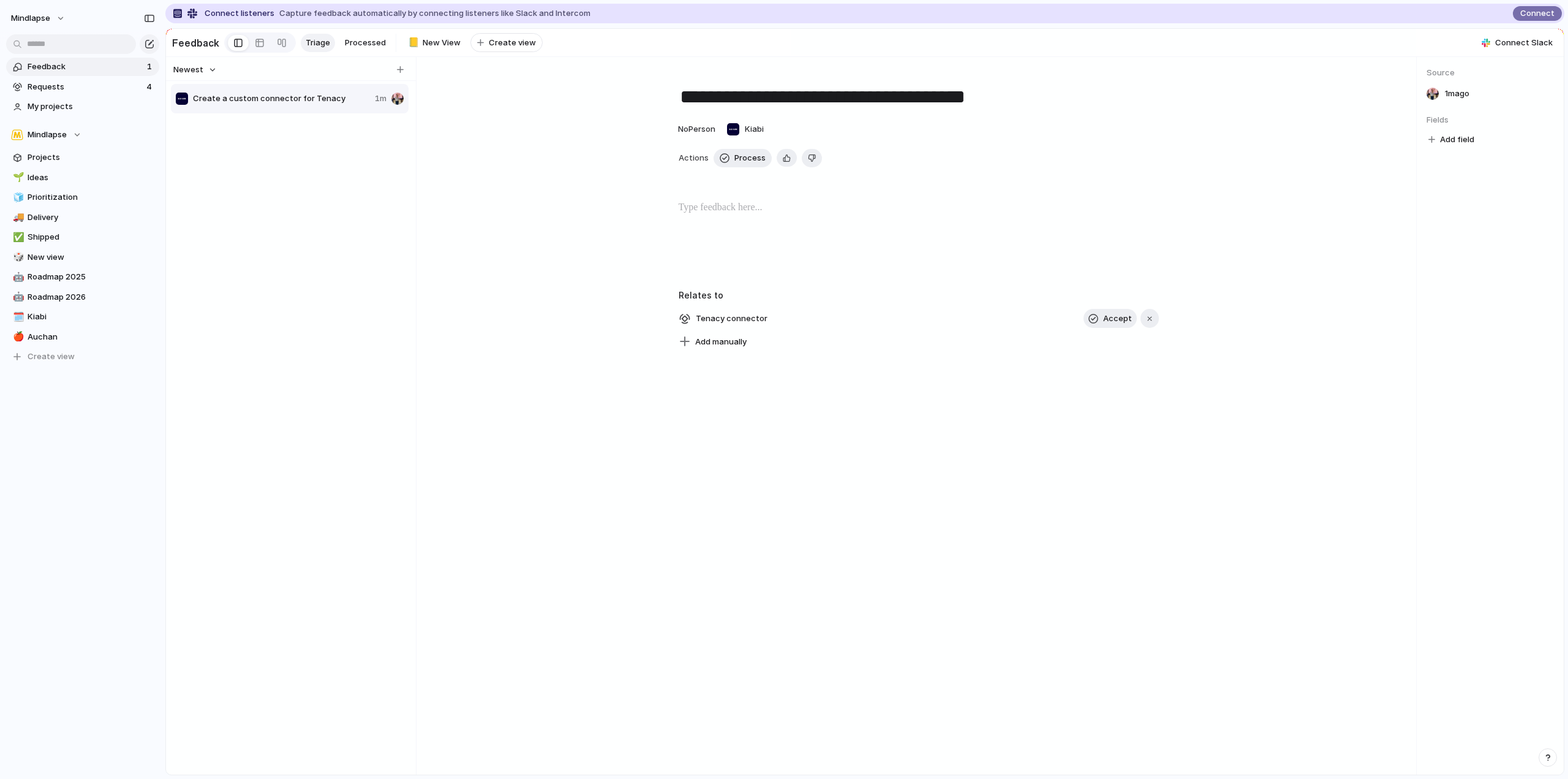
click at [217, 11] on span "Connect listeners" at bounding box center [240, 13] width 70 height 12
click at [98, 158] on span "Projects" at bounding box center [92, 158] width 127 height 12
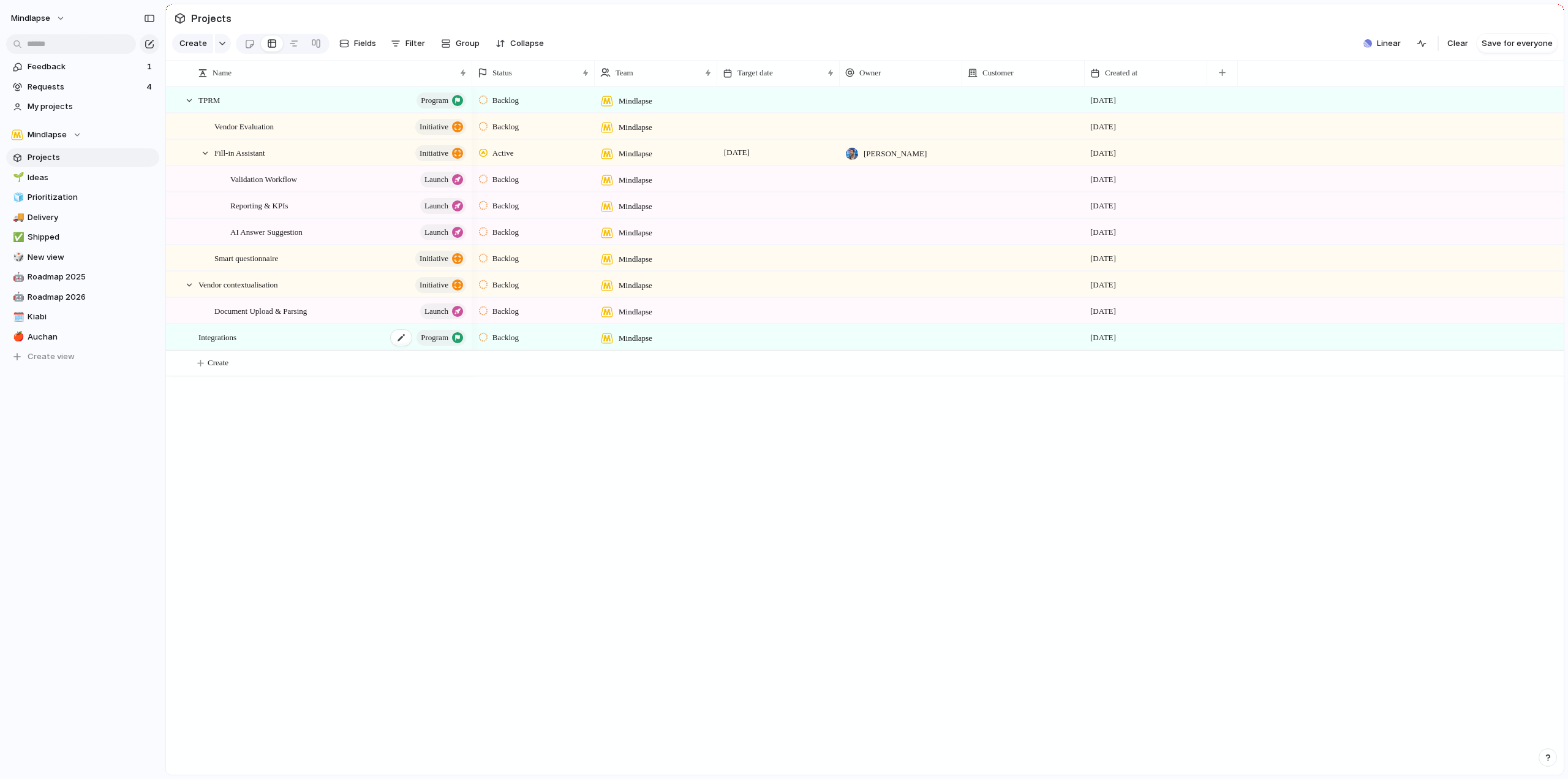
click at [298, 349] on div "Integrations program" at bounding box center [333, 337] width 269 height 25
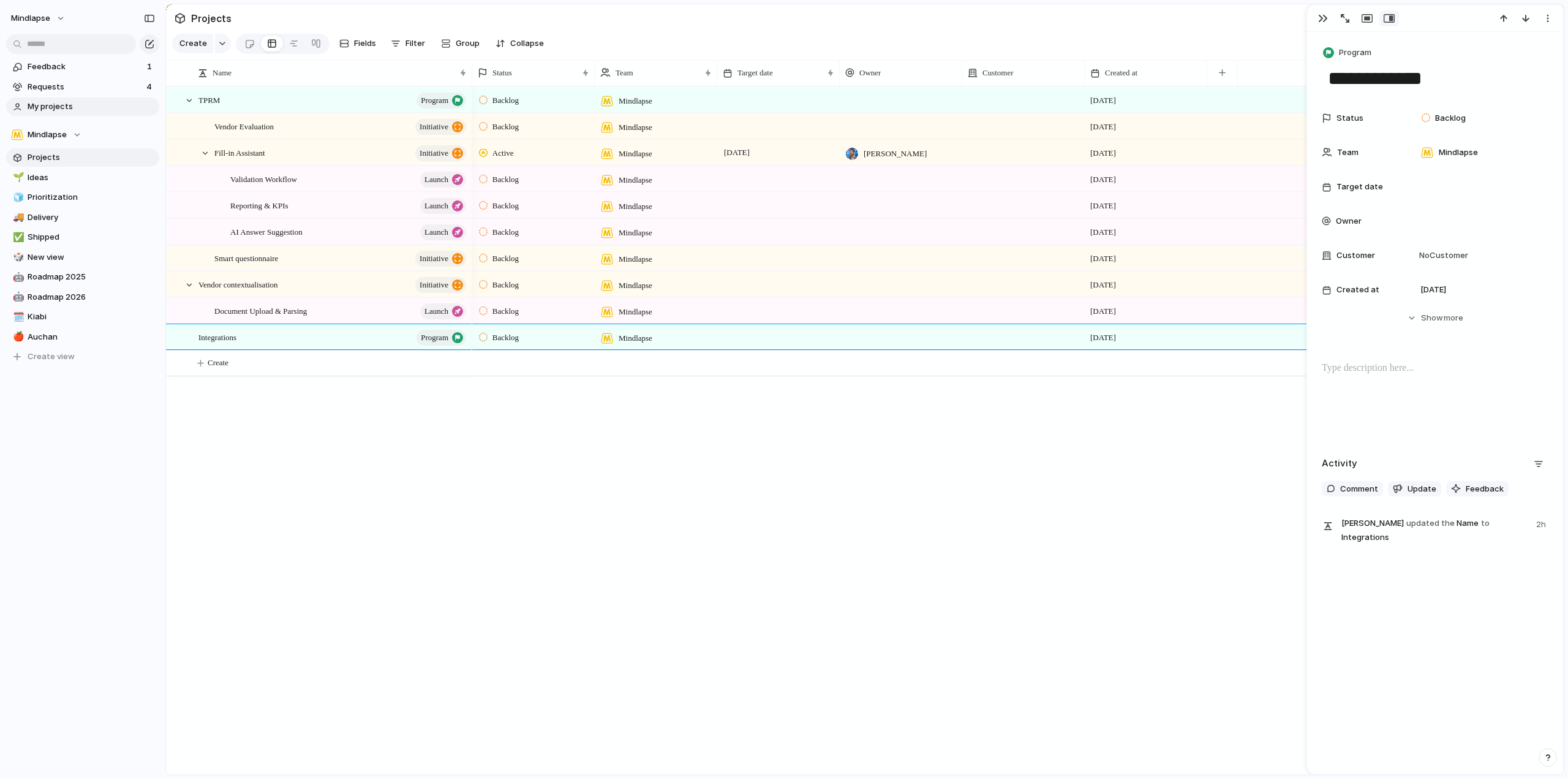
click at [56, 99] on link "My projects" at bounding box center [83, 106] width 153 height 18
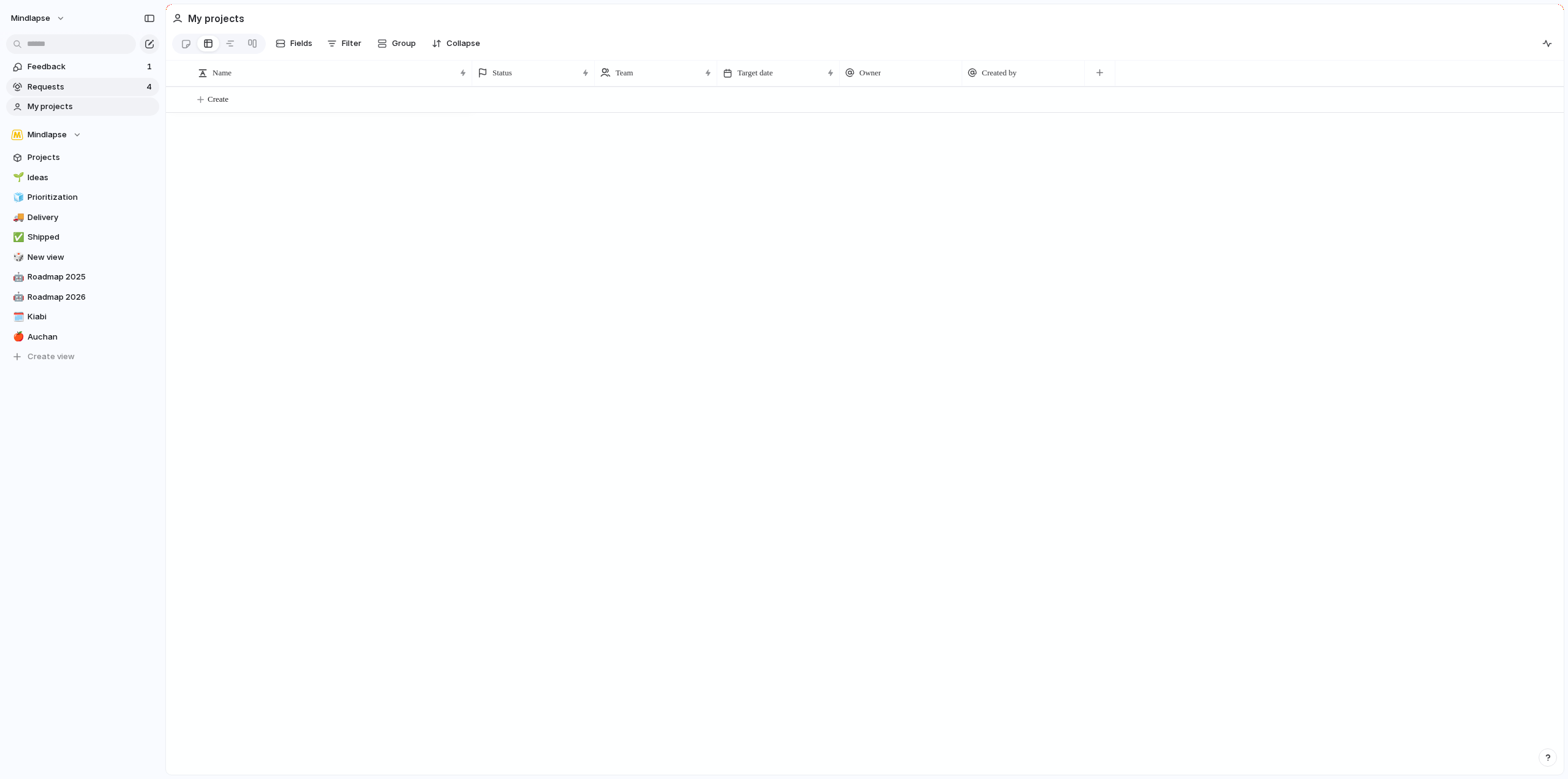
click at [58, 88] on span "Requests" at bounding box center [85, 87] width 115 height 12
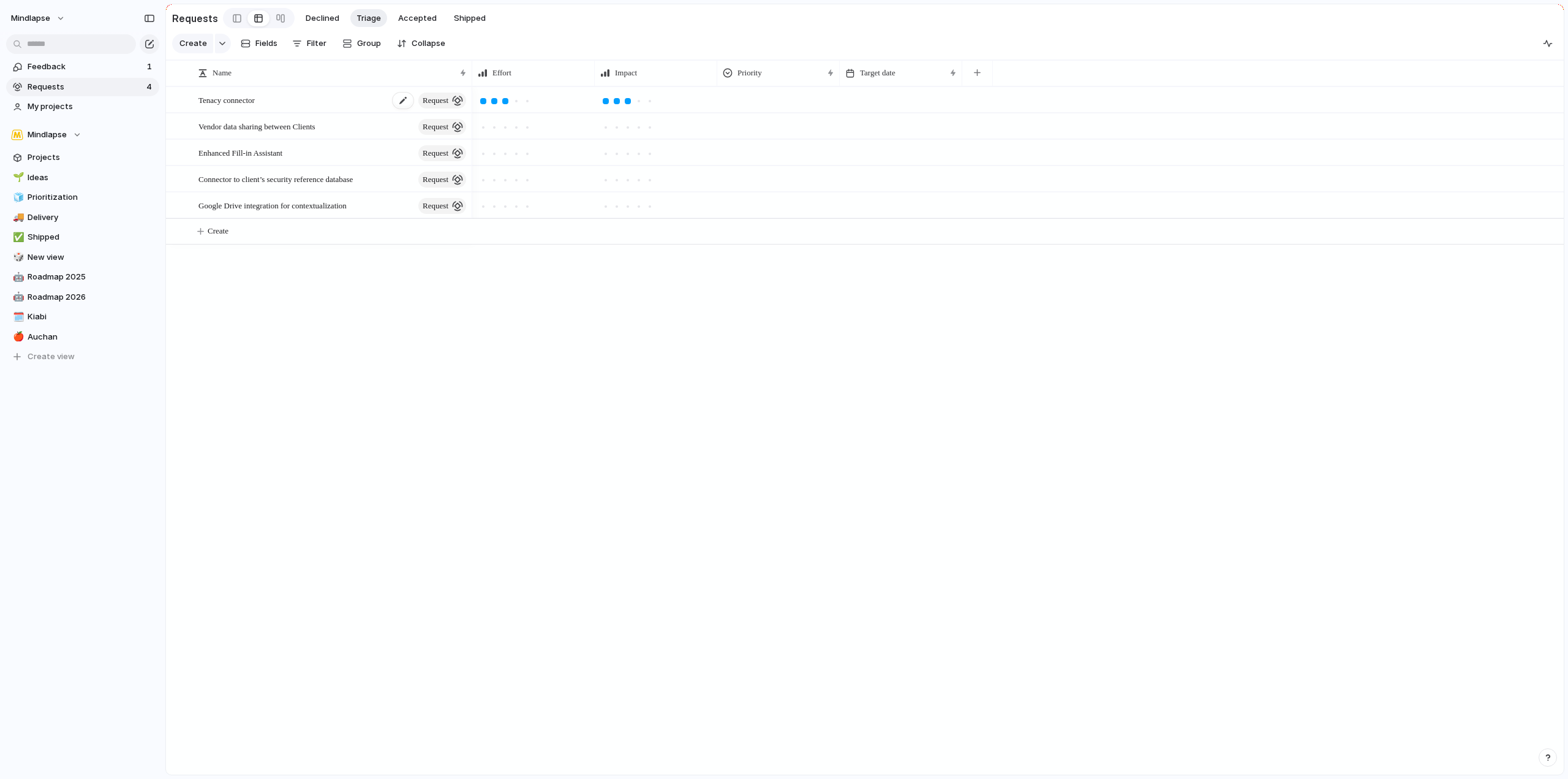
click at [326, 110] on div "Tenacy connector request" at bounding box center [333, 99] width 269 height 25
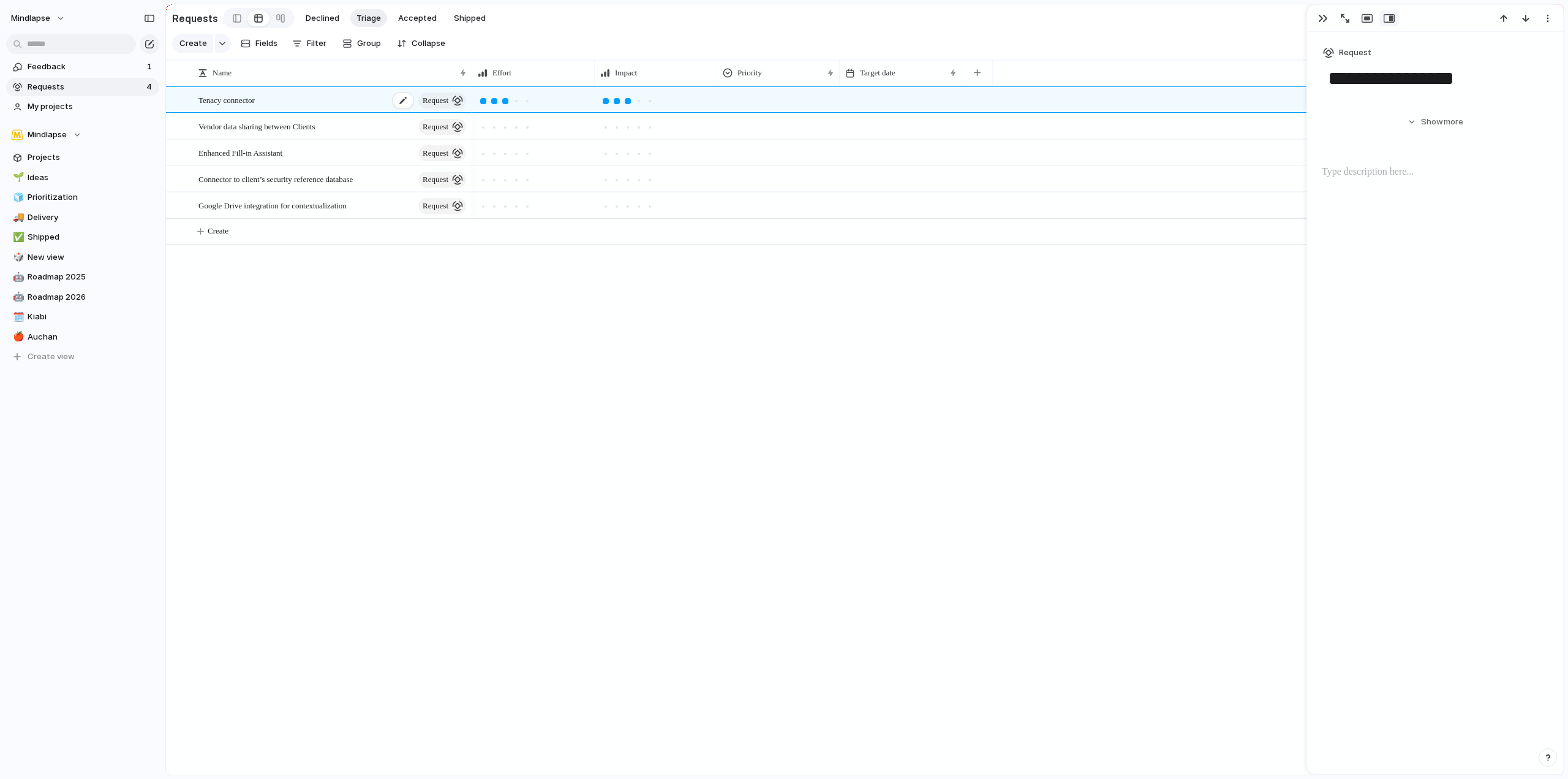
click at [326, 110] on div "Tenacy connector request" at bounding box center [333, 99] width 269 height 25
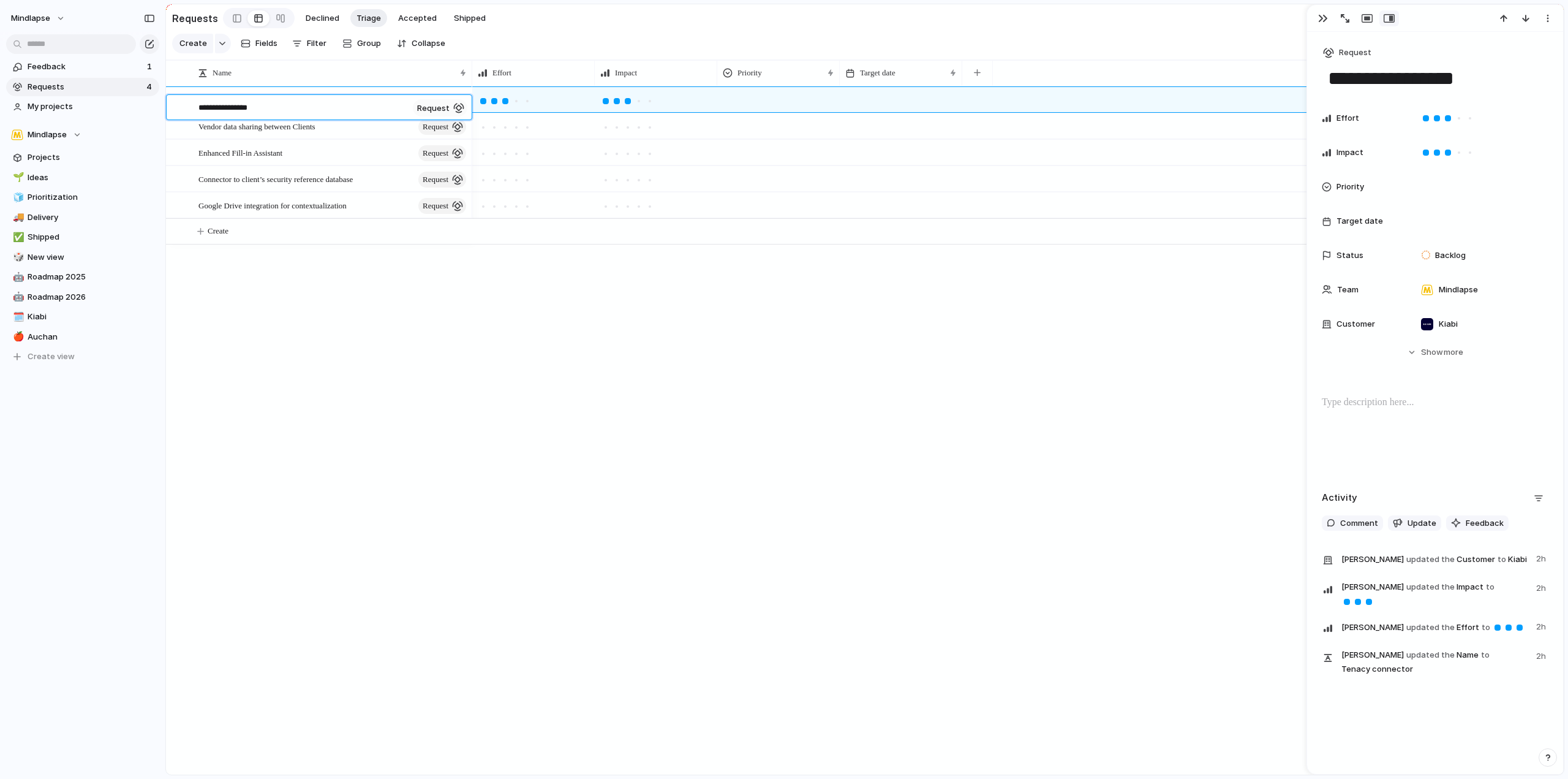
click at [331, 106] on textarea "**********" at bounding box center [303, 109] width 209 height 14
click at [39, 65] on span "Feedback" at bounding box center [85, 67] width 116 height 12
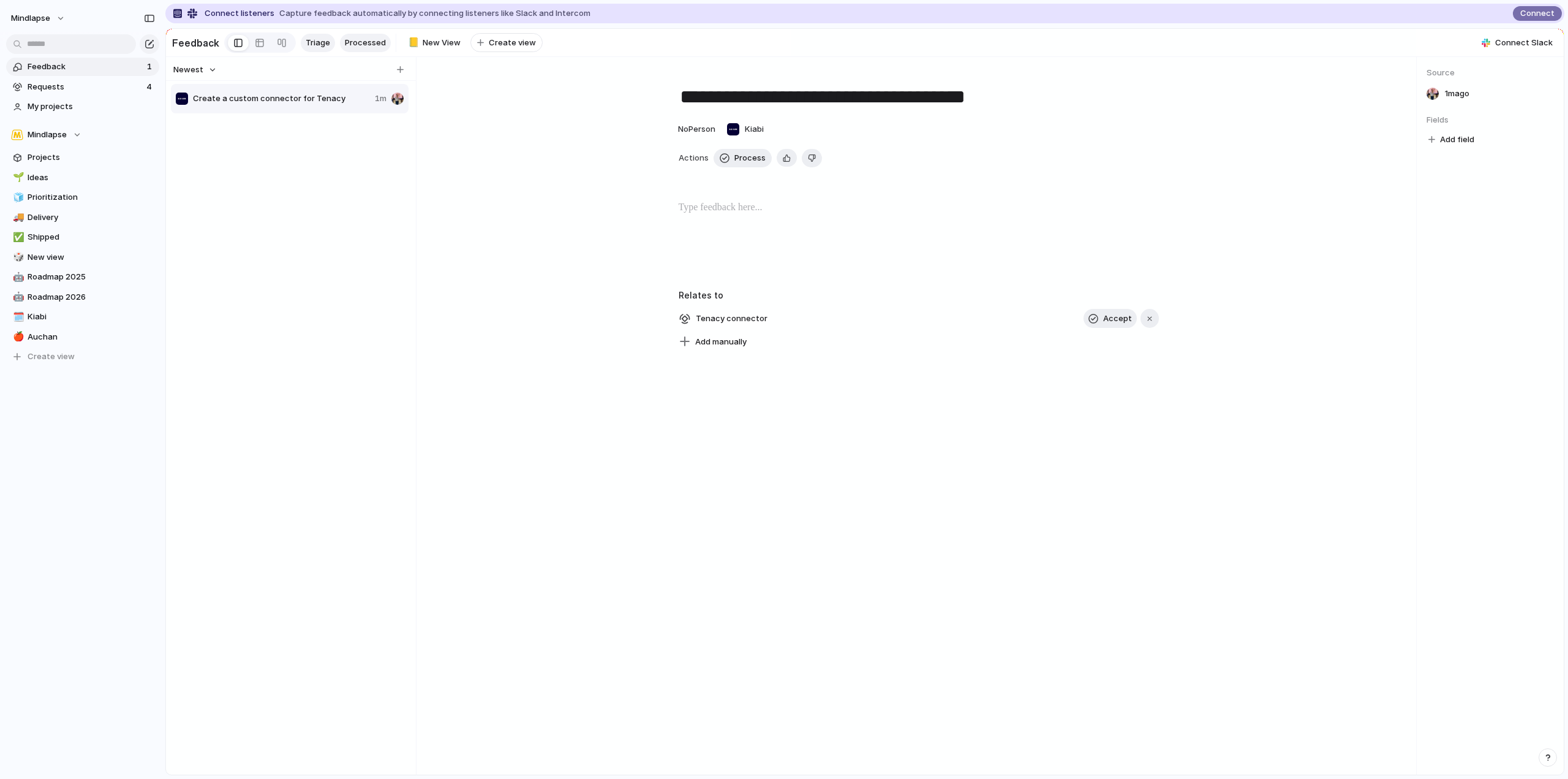
click at [366, 43] on span "Processed" at bounding box center [365, 43] width 41 height 12
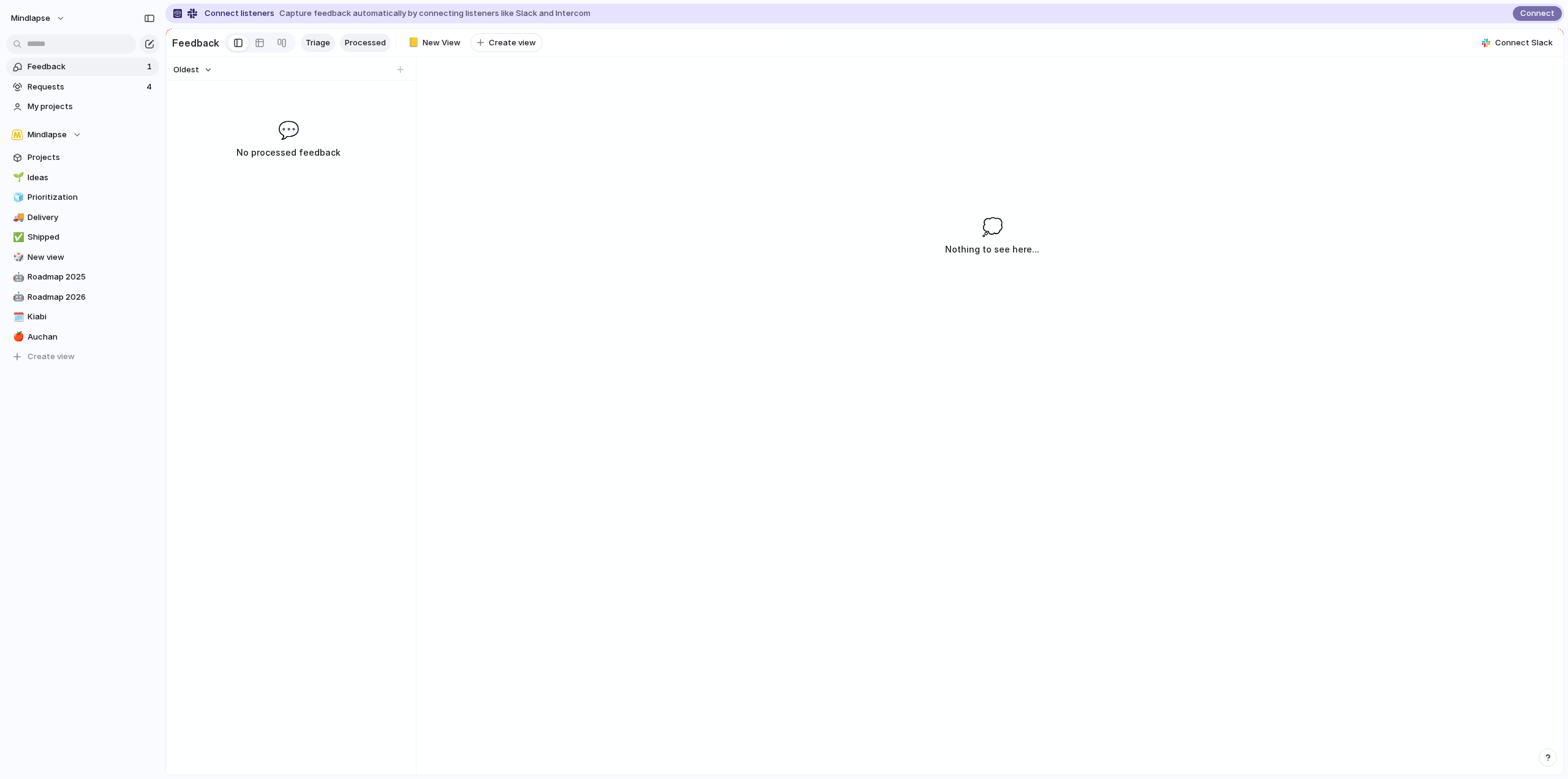
click at [317, 37] on span "Triage" at bounding box center [318, 43] width 24 height 12
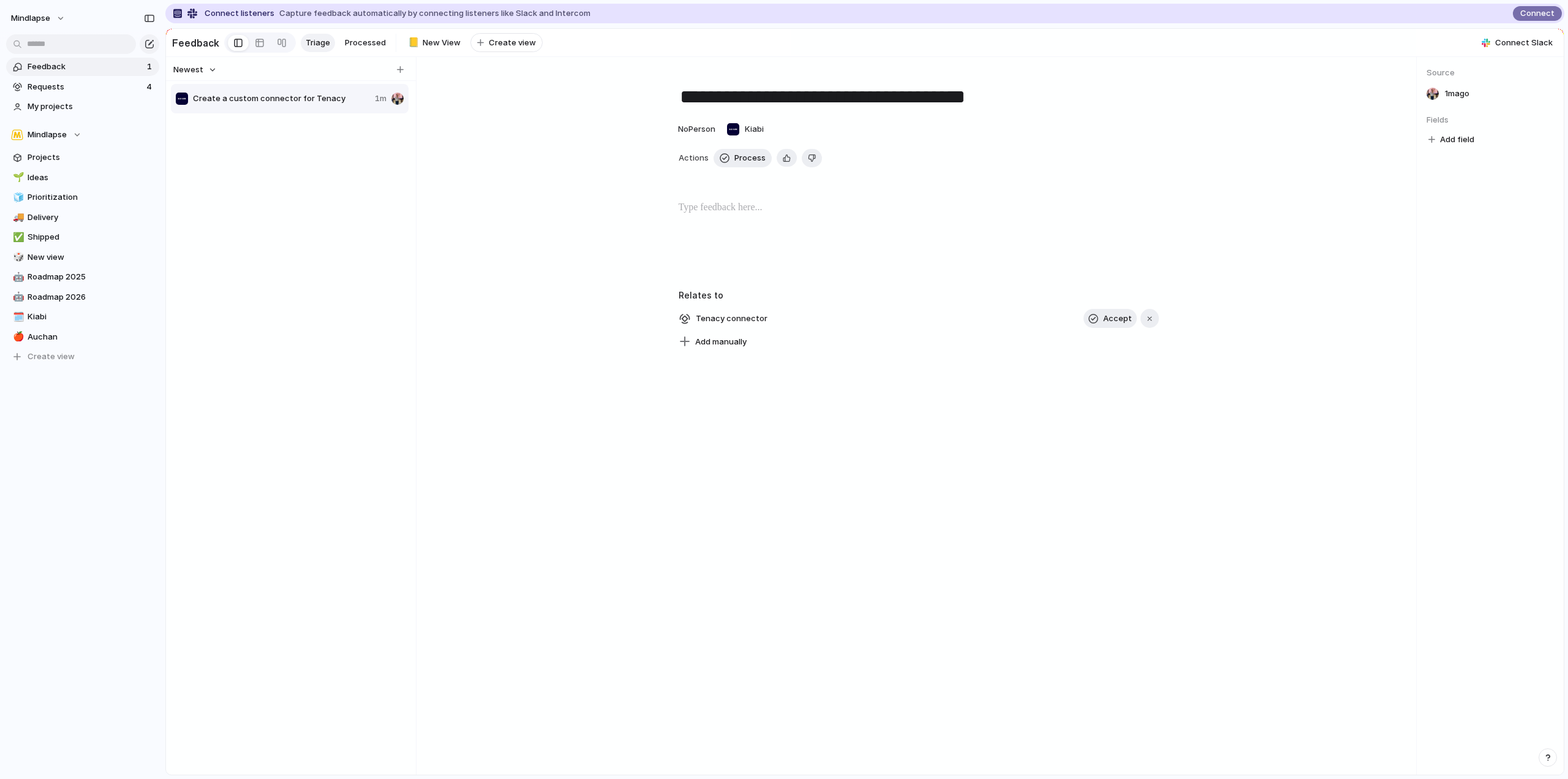
click at [355, 164] on div "Create a custom connector for Tenacy 1m" at bounding box center [290, 436] width 240 height 707
click at [402, 73] on div "button" at bounding box center [400, 70] width 7 height 7
click at [266, 106] on input "text" at bounding box center [281, 99] width 177 height 12
click at [209, 106] on input "text" at bounding box center [281, 99] width 177 height 12
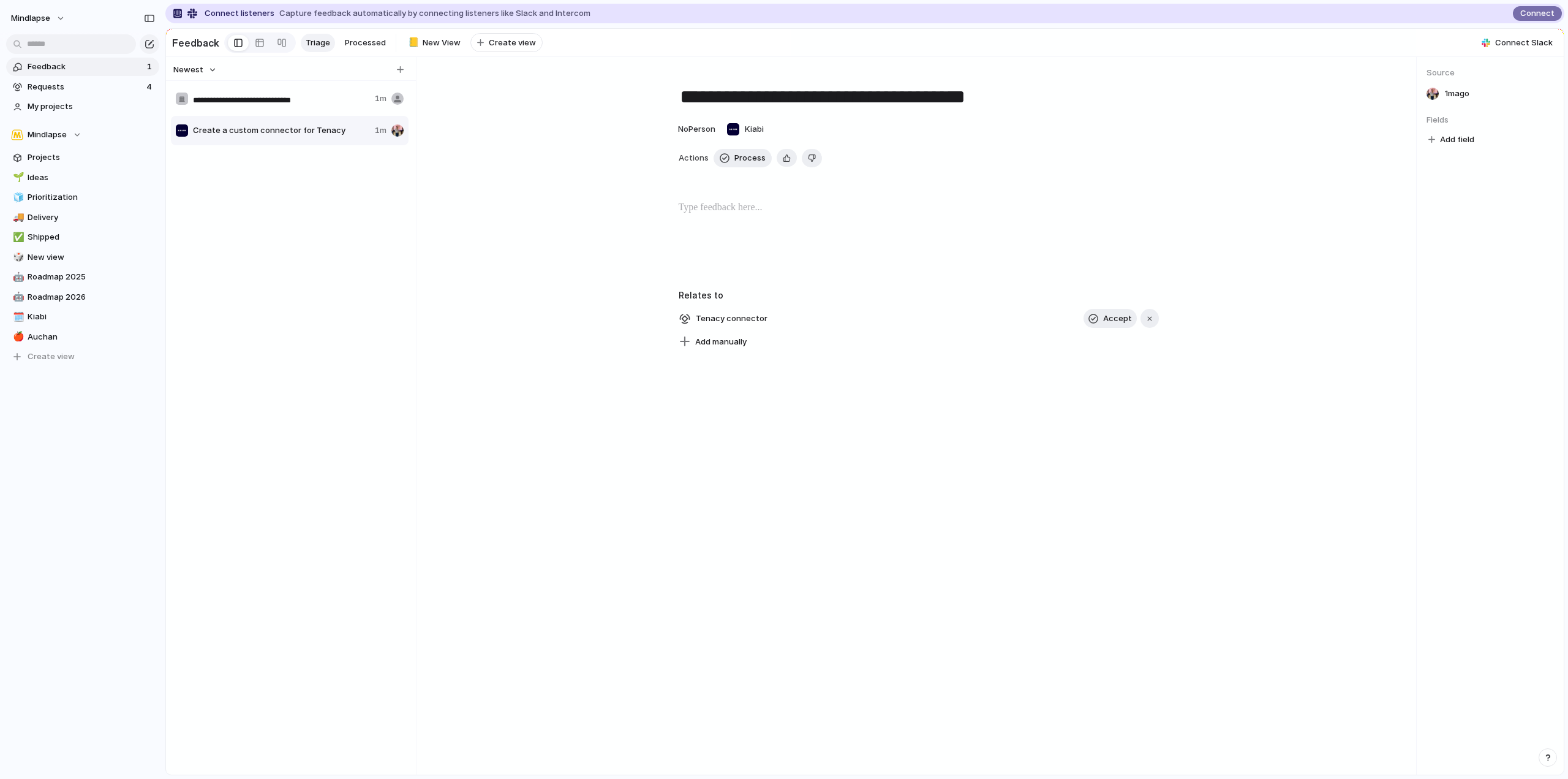
type input "**********"
click at [209, 105] on span "Create a custom connector for bdd" at bounding box center [281, 99] width 177 height 12
click at [258, 136] on span "Create a custom connector for Tenacy" at bounding box center [281, 131] width 177 height 12
click at [261, 112] on div "Create a custom connector for bdd 1m" at bounding box center [290, 99] width 238 height 30
click at [310, 104] on span "Create a custom connector for bdd" at bounding box center [281, 99] width 177 height 12
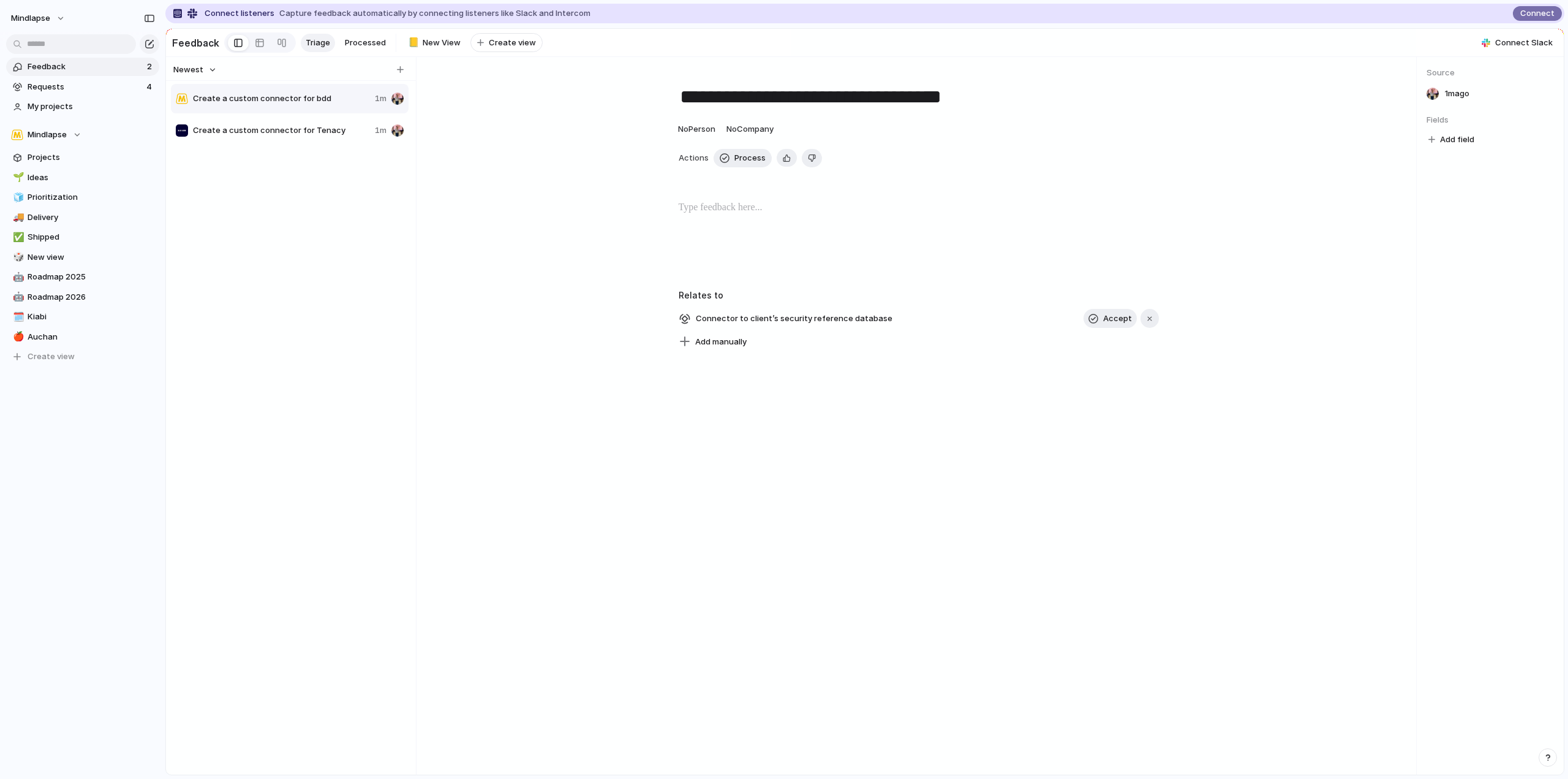
click at [310, 104] on span "Create a custom connector for bdd" at bounding box center [281, 99] width 177 height 12
click at [319, 104] on span "Create a custom connector for bdd" at bounding box center [281, 99] width 177 height 12
click at [290, 145] on div "Create a custom connector for Tenacy 1m" at bounding box center [290, 131] width 238 height 30
type textarea "**********"
click at [81, 85] on span "Requests" at bounding box center [85, 87] width 115 height 12
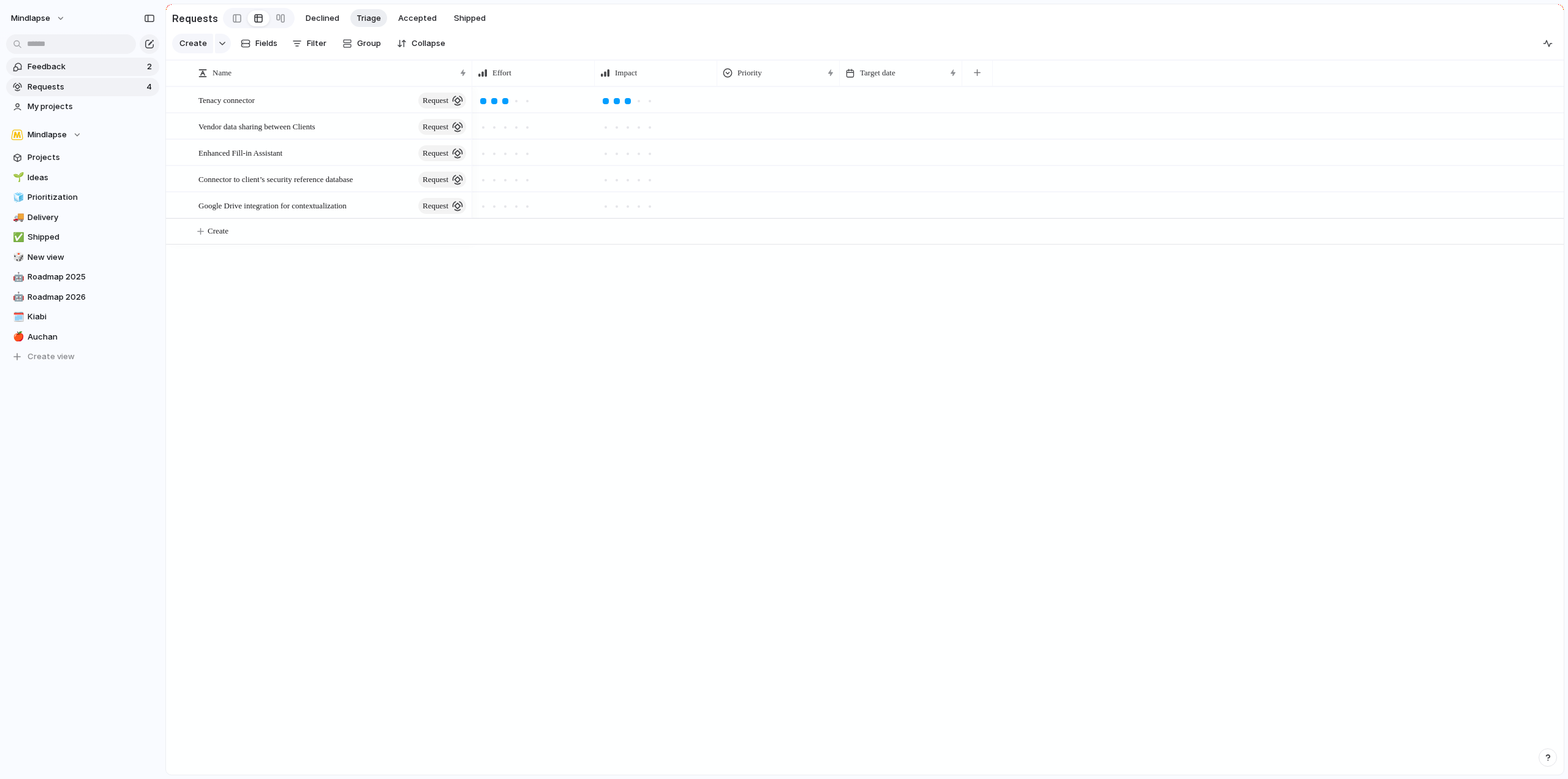
click at [81, 71] on span "Feedback" at bounding box center [85, 67] width 116 height 12
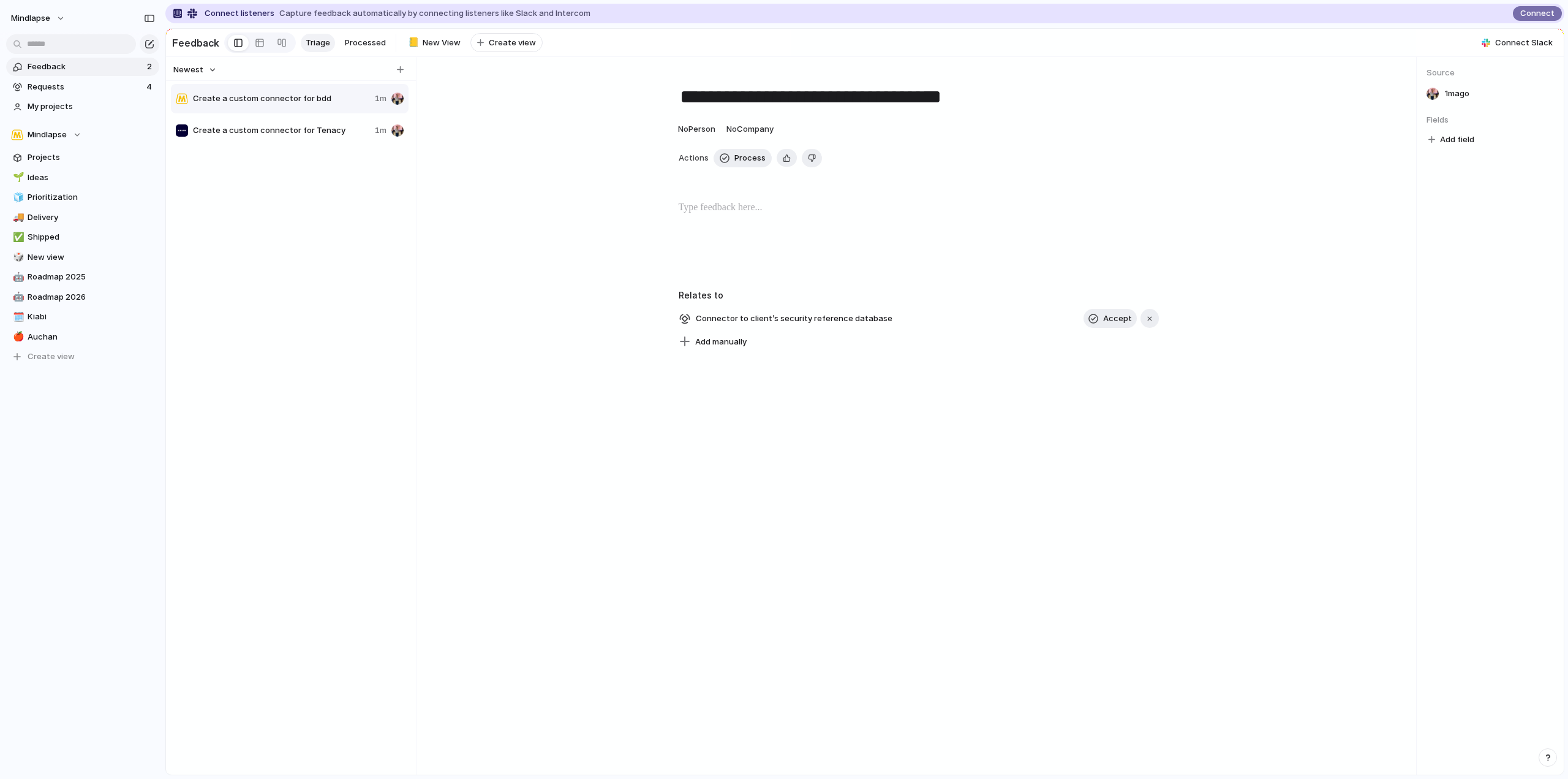
click at [312, 103] on span "Create a custom connector for bdd" at bounding box center [281, 99] width 177 height 12
click at [65, 65] on span "Feedback" at bounding box center [85, 67] width 116 height 12
click at [509, 42] on span "Create view" at bounding box center [513, 43] width 47 height 12
click at [780, 48] on section "Feedback Triage Processed 📒 New View 🚀 New View To pick up a draggable item, pr…" at bounding box center [864, 43] width 1398 height 28
click at [508, 40] on span "New View" at bounding box center [510, 43] width 38 height 12
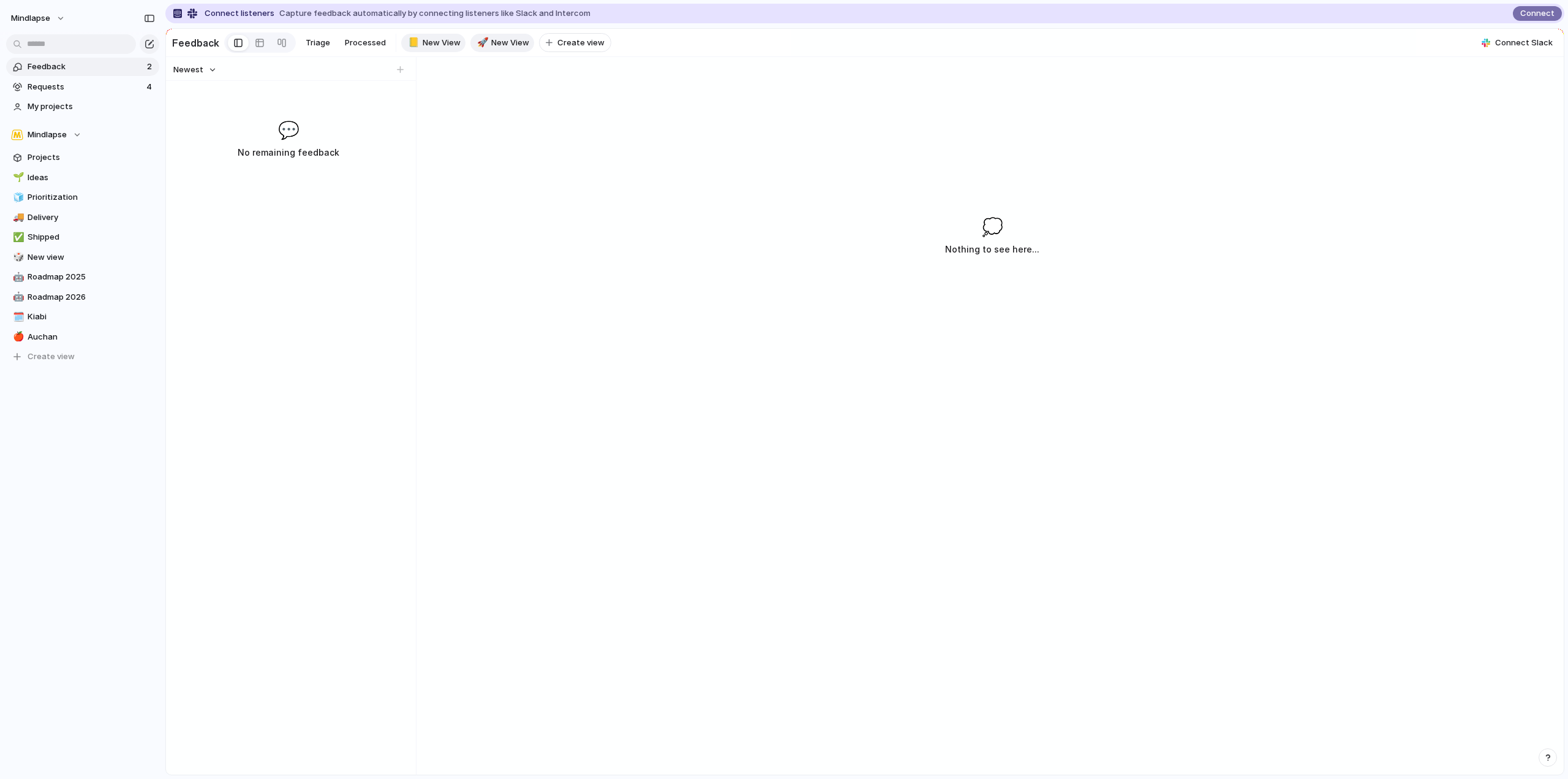
click at [417, 38] on link "📒 New View" at bounding box center [433, 43] width 65 height 18
click at [361, 40] on span "Processed" at bounding box center [365, 43] width 41 height 12
click at [301, 40] on link "Triage" at bounding box center [317, 43] width 34 height 18
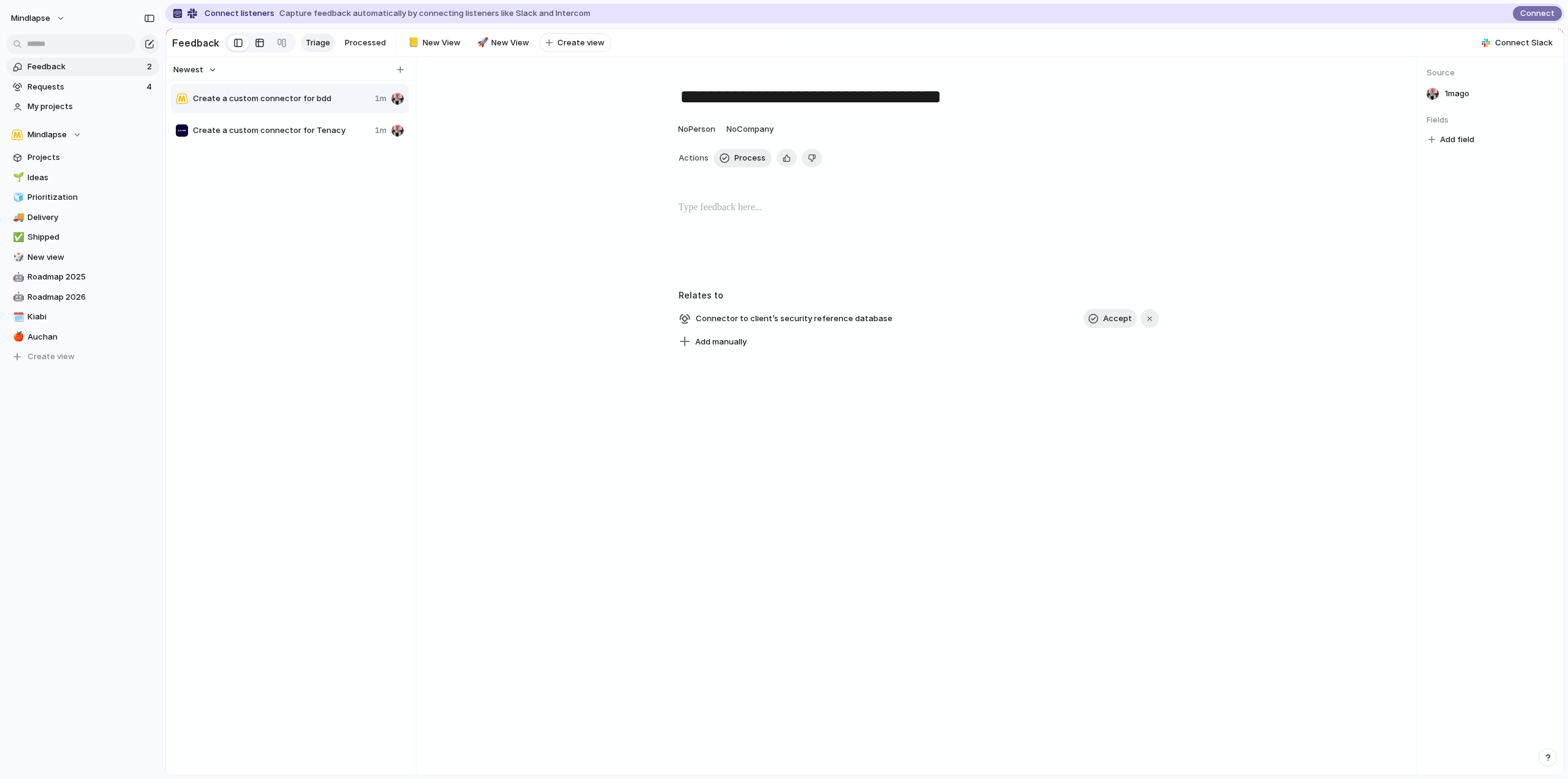
click at [249, 49] on link at bounding box center [259, 43] width 22 height 19
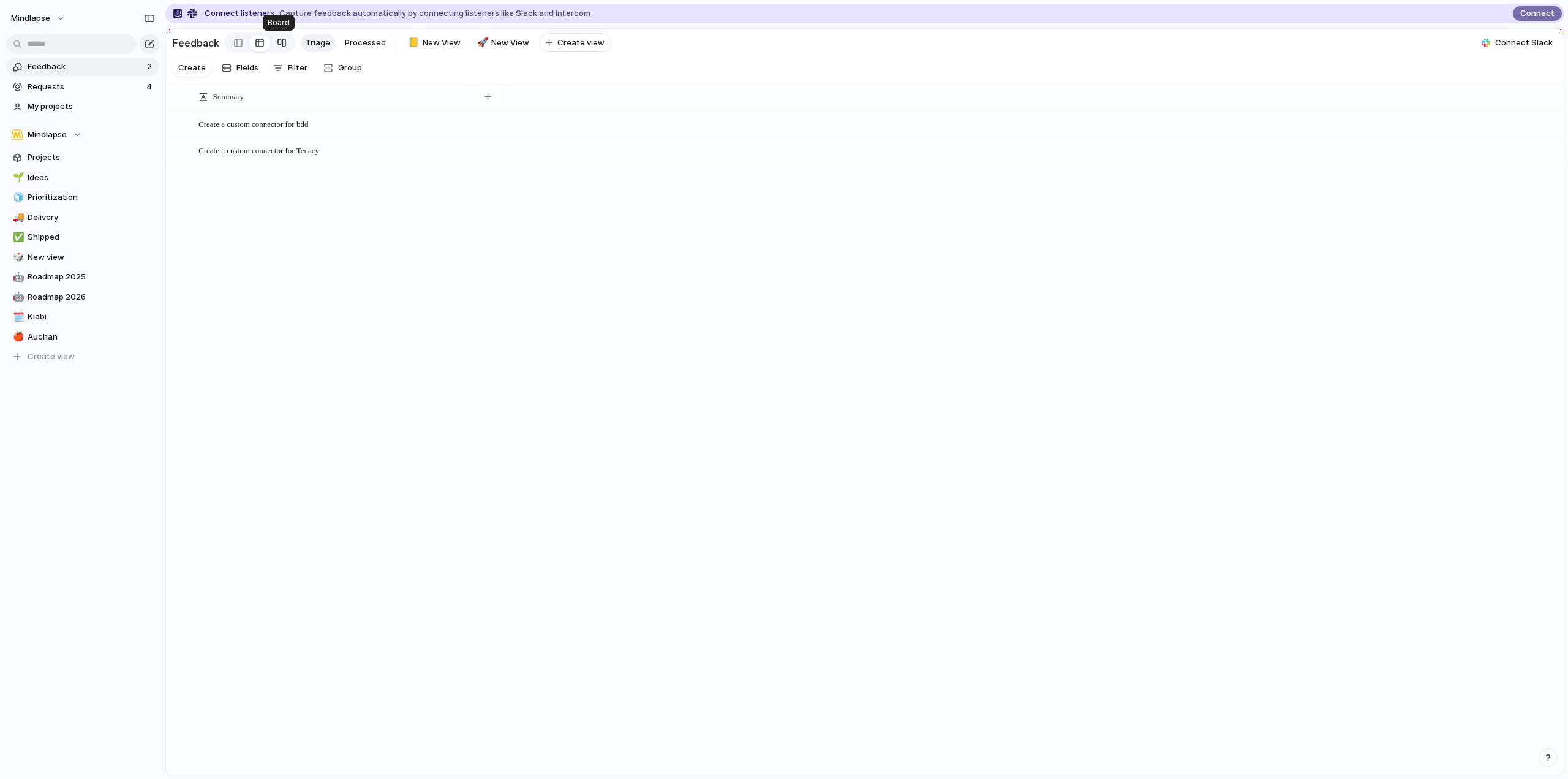
click at [277, 46] on div at bounding box center [282, 43] width 10 height 19
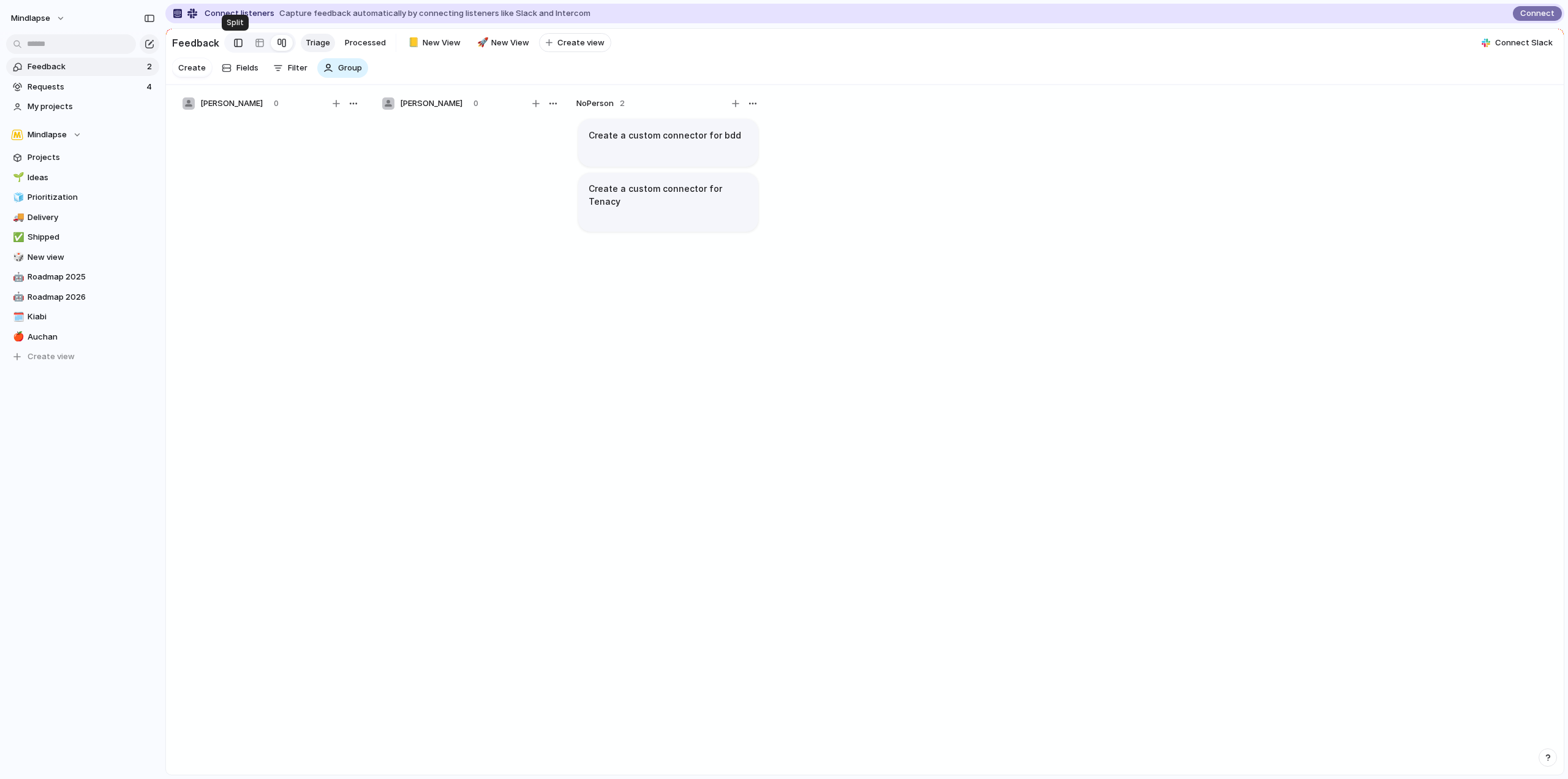
click at [238, 47] on div at bounding box center [238, 43] width 9 height 18
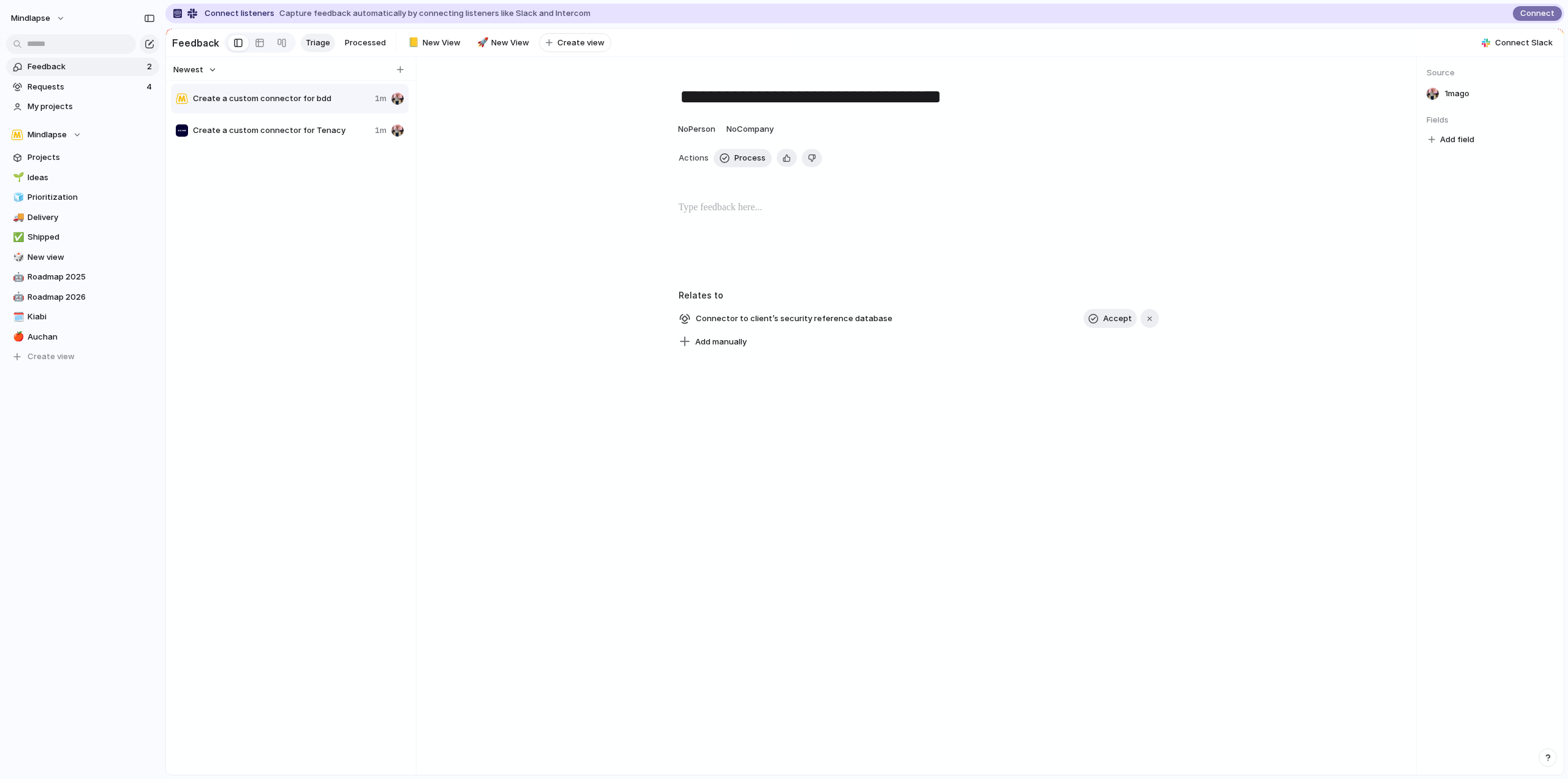
click at [1450, 143] on span "Add field" at bounding box center [1457, 140] width 34 height 12
click at [1533, 195] on div "No results found" at bounding box center [784, 389] width 1568 height 779
click at [85, 65] on span "Feedback" at bounding box center [85, 67] width 116 height 12
click at [62, 11] on button "Mindlapse" at bounding box center [38, 18] width 66 height 19
drag, startPoint x: 59, startPoint y: 57, endPoint x: 65, endPoint y: 48, distance: 10.8
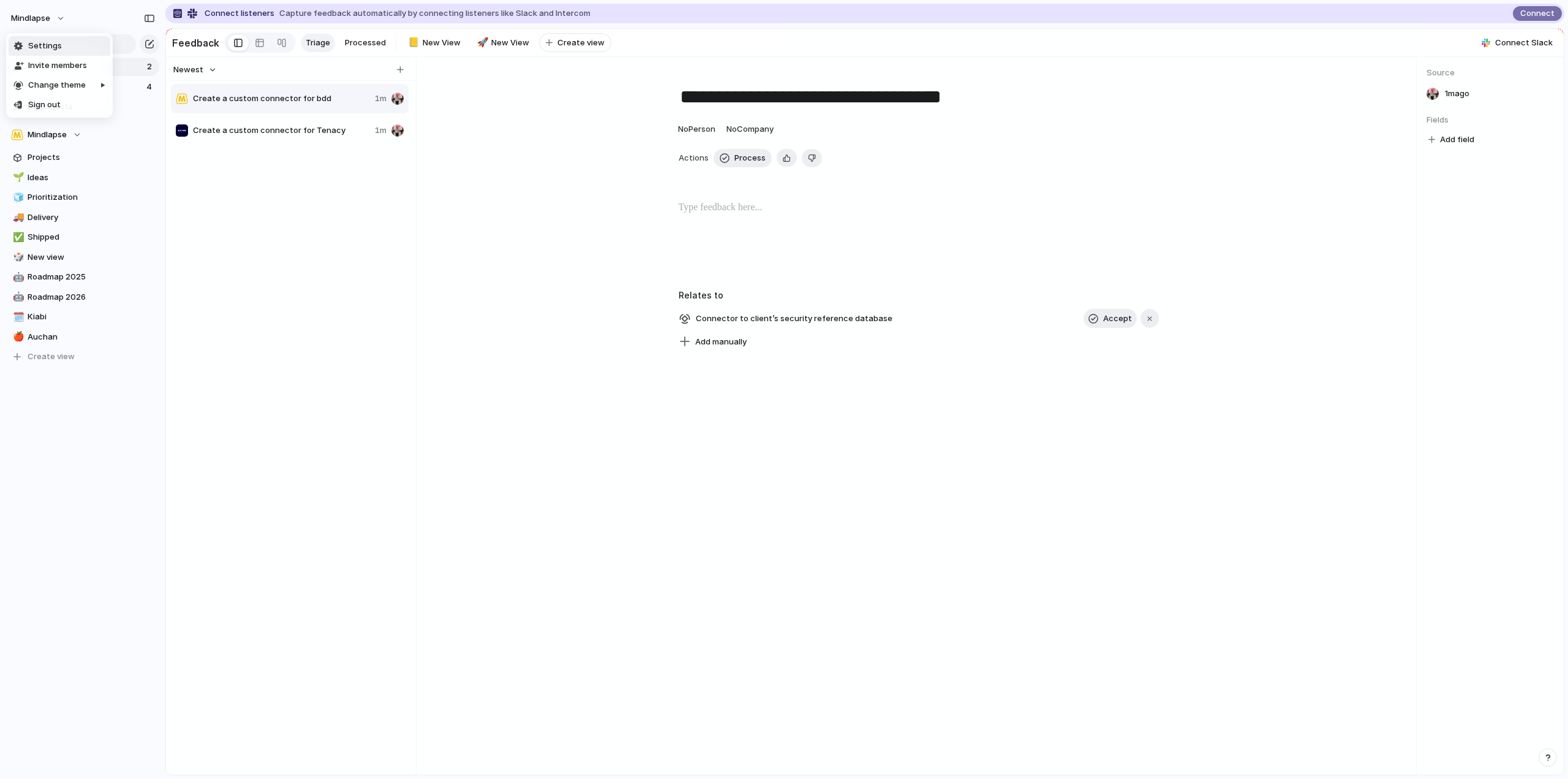
click at [65, 48] on ul "Settings Invite members Change theme Sign out" at bounding box center [59, 75] width 106 height 85
click at [65, 48] on li "Settings" at bounding box center [59, 45] width 102 height 19
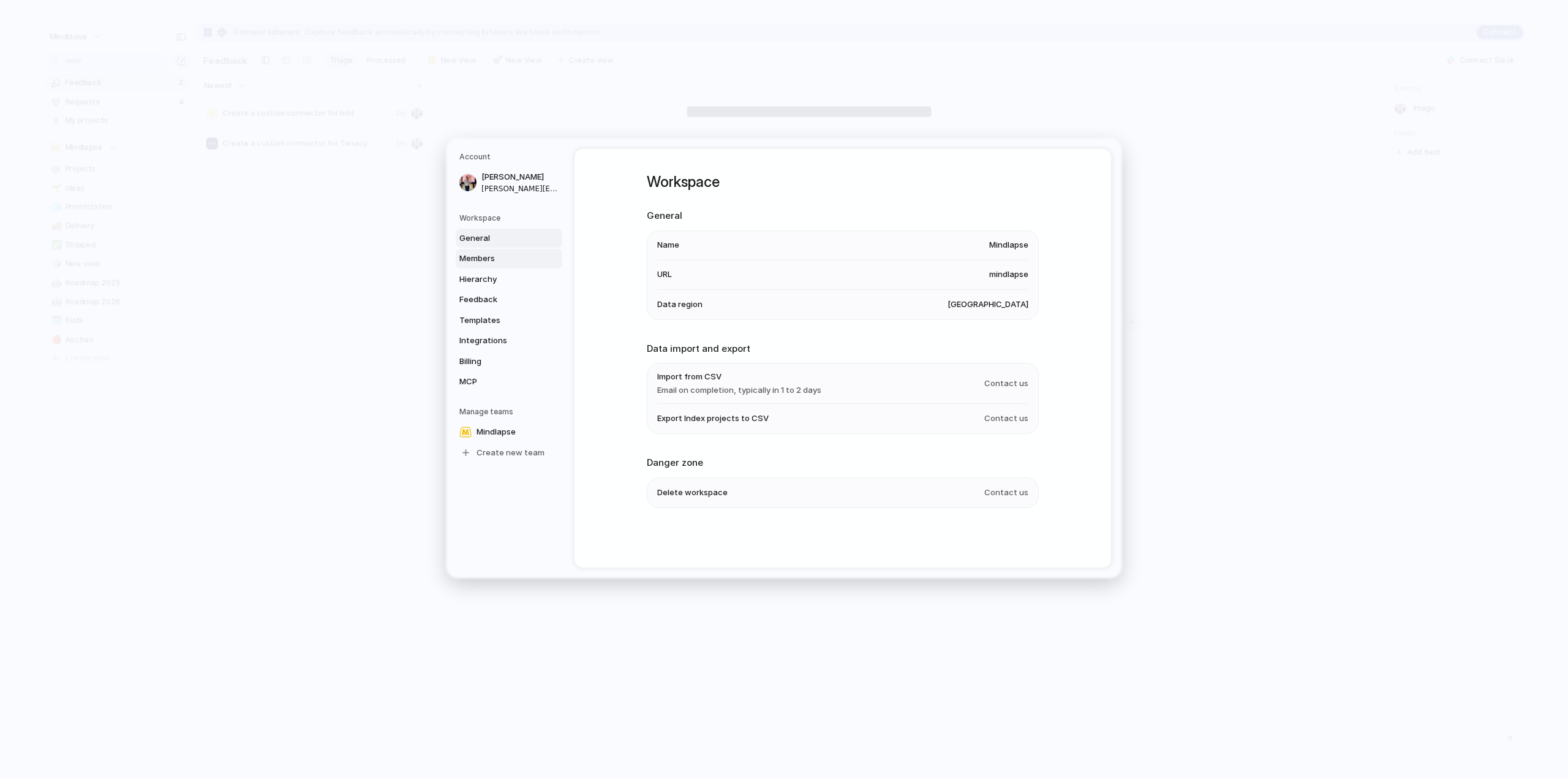
click at [500, 252] on span "Members" at bounding box center [499, 258] width 78 height 12
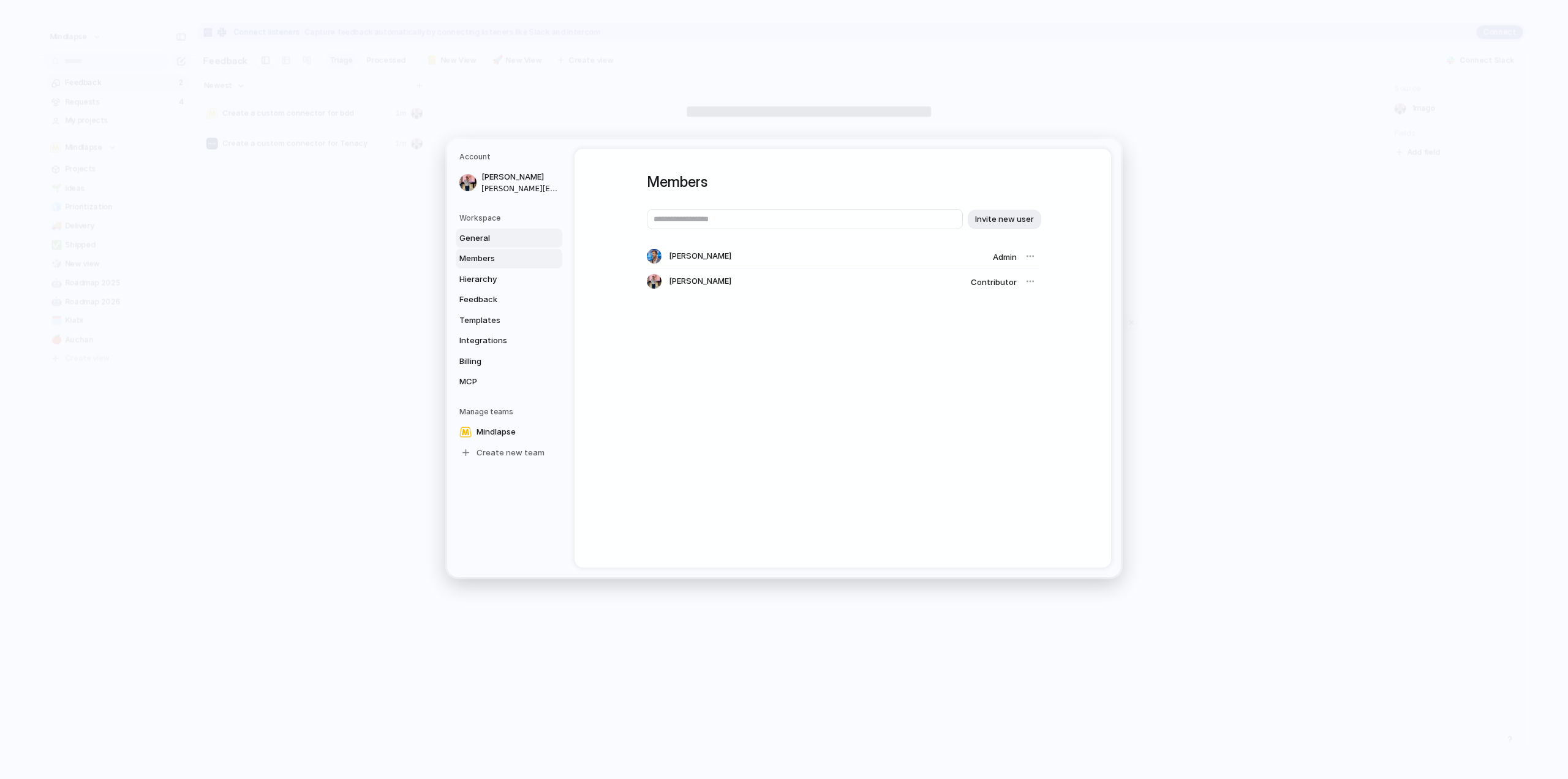
click at [501, 242] on span "General" at bounding box center [499, 238] width 78 height 12
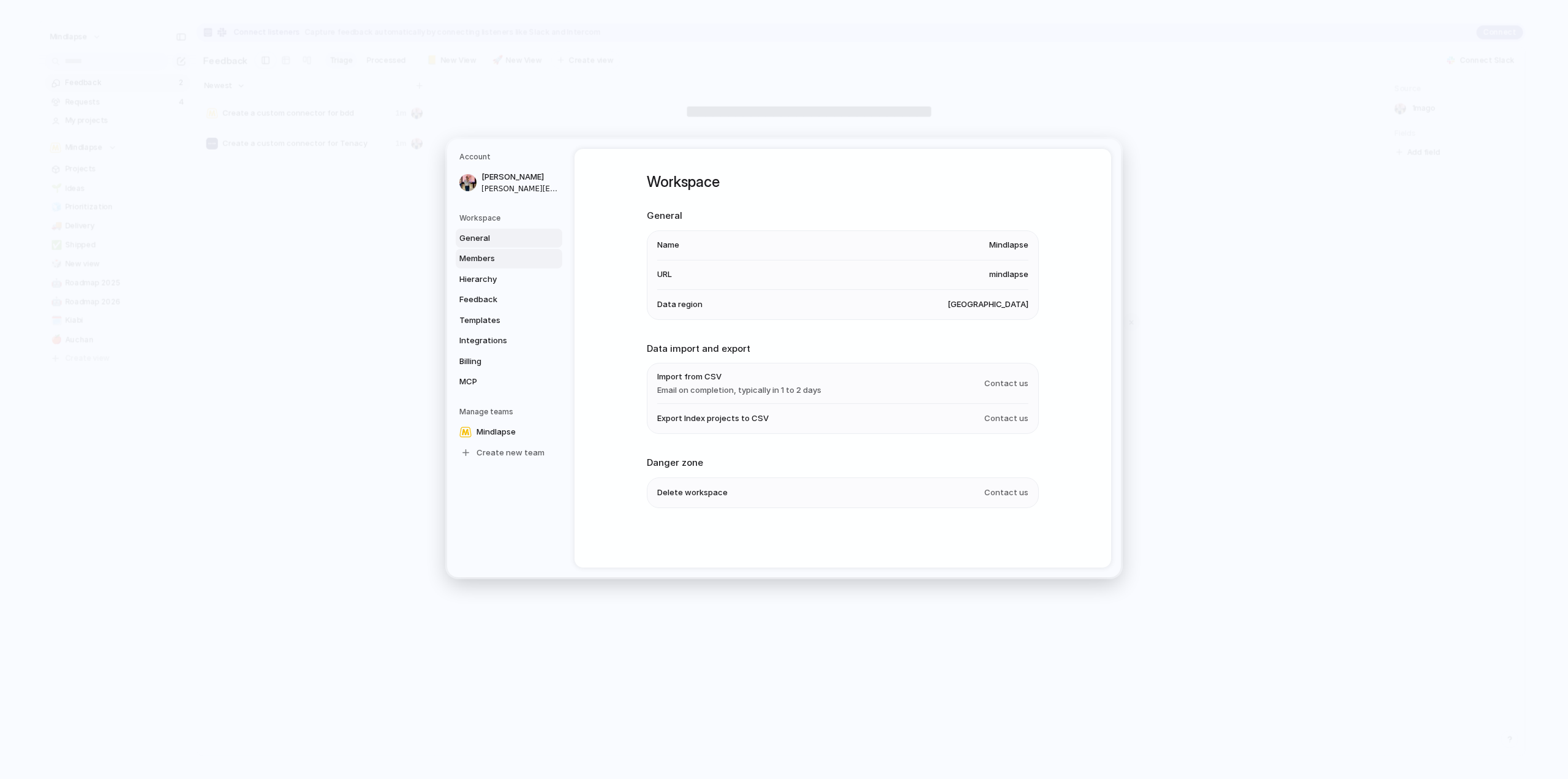
click at [505, 261] on span "Members" at bounding box center [499, 258] width 78 height 12
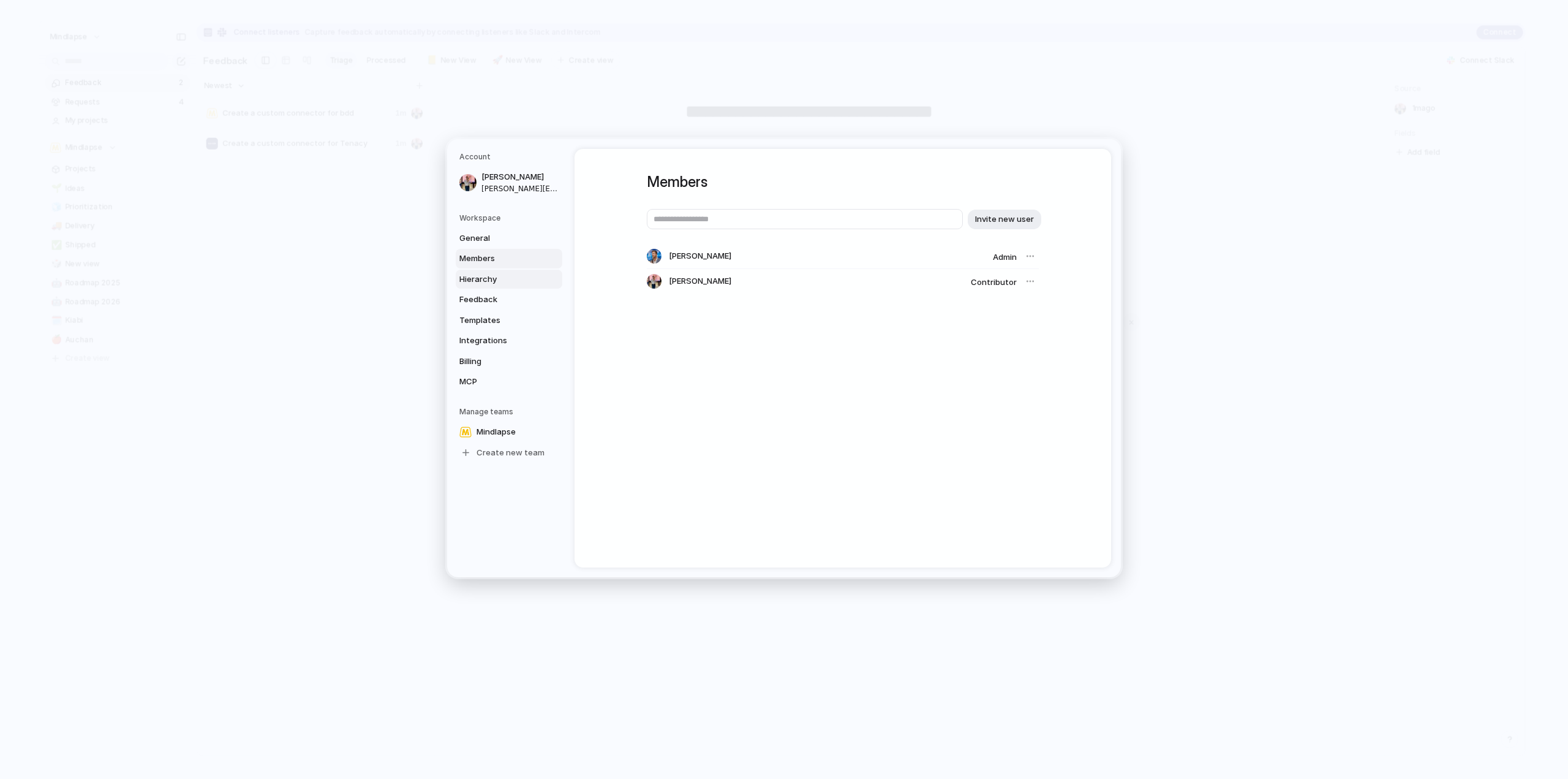
click at [505, 280] on span "Hierarchy" at bounding box center [499, 279] width 78 height 12
click at [505, 292] on link "Feedback" at bounding box center [509, 299] width 106 height 19
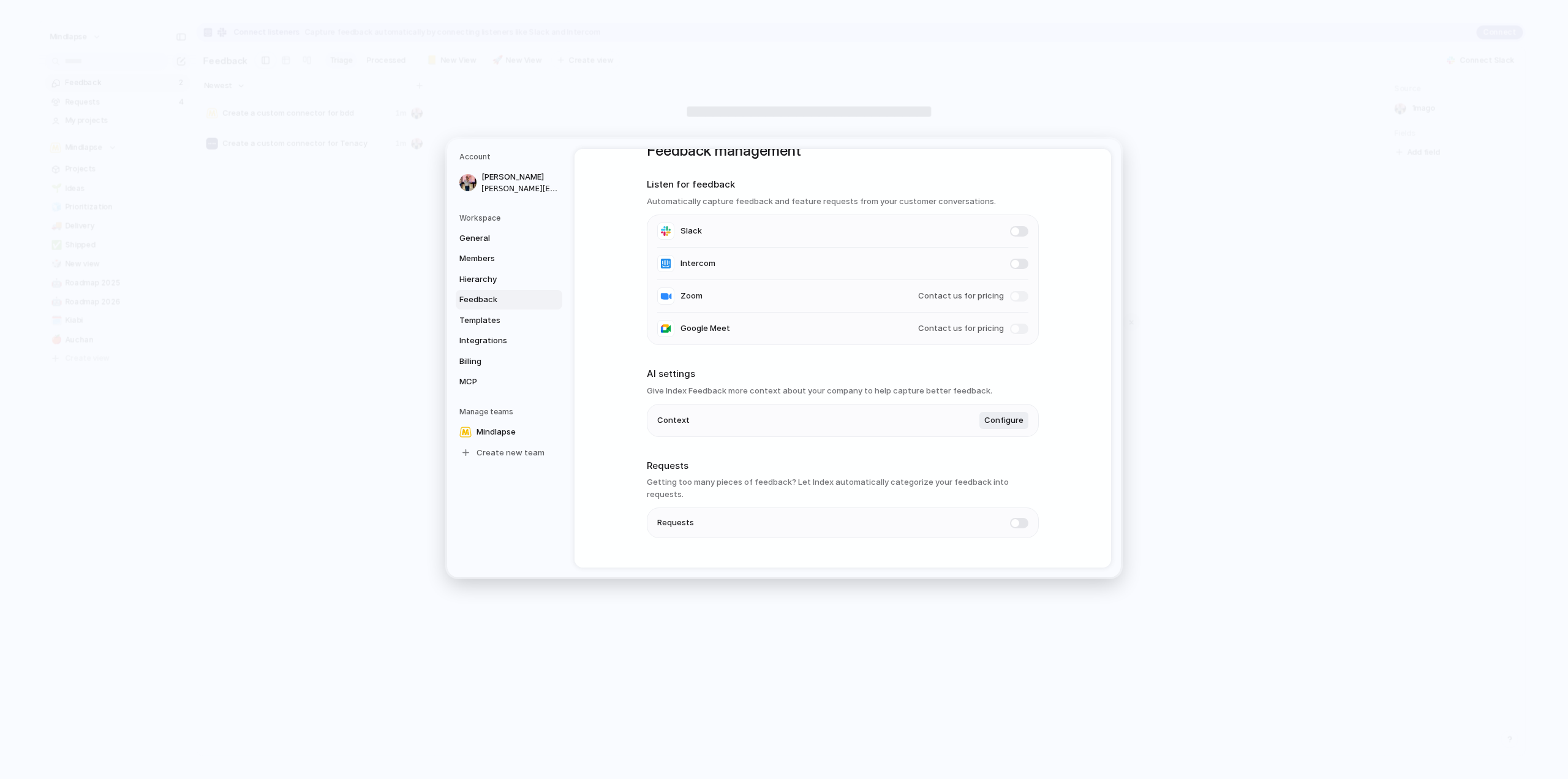
scroll to position [45, 0]
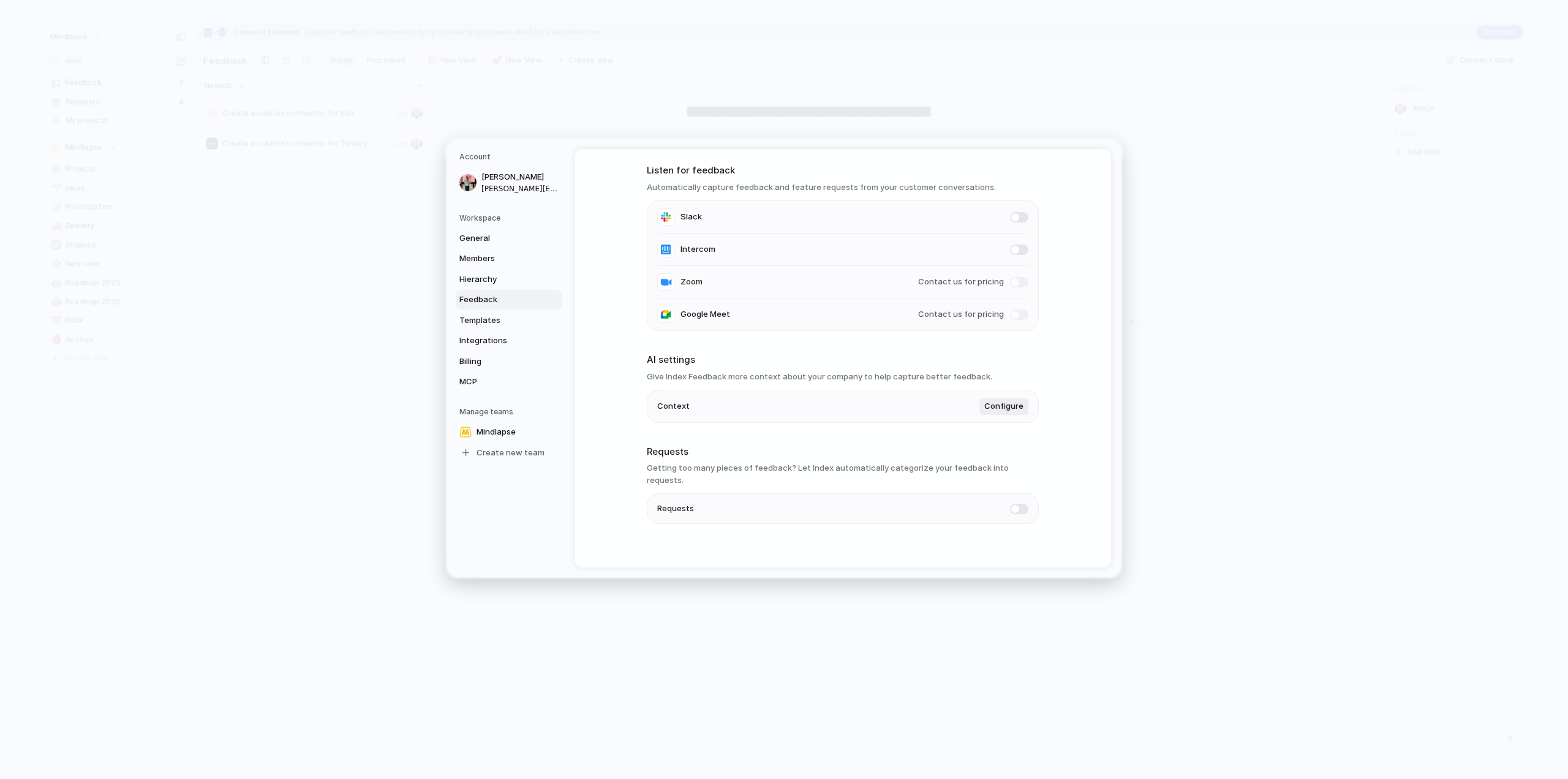
click at [760, 457] on h2 "Requests" at bounding box center [843, 452] width 392 height 14
click at [755, 467] on h3 "Getting too many pieces of feedback? Let Index automatically categorize your fe…" at bounding box center [843, 474] width 392 height 24
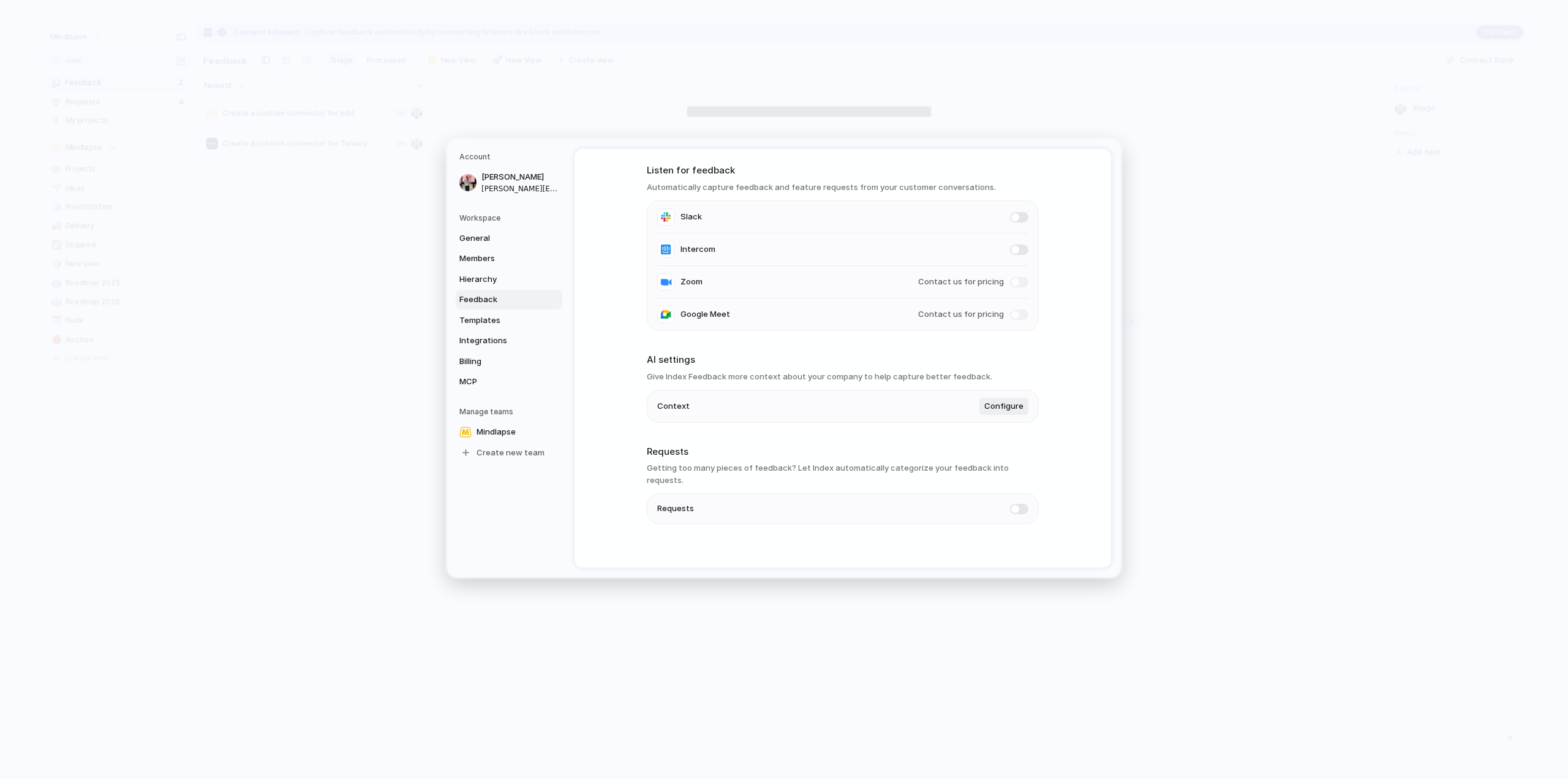
click at [755, 467] on h3 "Getting too many pieces of feedback? Let Index automatically categorize your fe…" at bounding box center [843, 474] width 392 height 24
click at [811, 465] on h3 "Getting too many pieces of feedback? Let Index automatically categorize your fe…" at bounding box center [843, 474] width 392 height 24
drag, startPoint x: 651, startPoint y: 467, endPoint x: 884, endPoint y: 474, distance: 233.1
click at [883, 475] on section "Requests Getting too many pieces of feedback? Let Index automatically categoriz…" at bounding box center [843, 484] width 392 height 79
click at [884, 474] on h3 "Getting too many pieces of feedback? Let Index automatically categorize your fe…" at bounding box center [843, 474] width 392 height 24
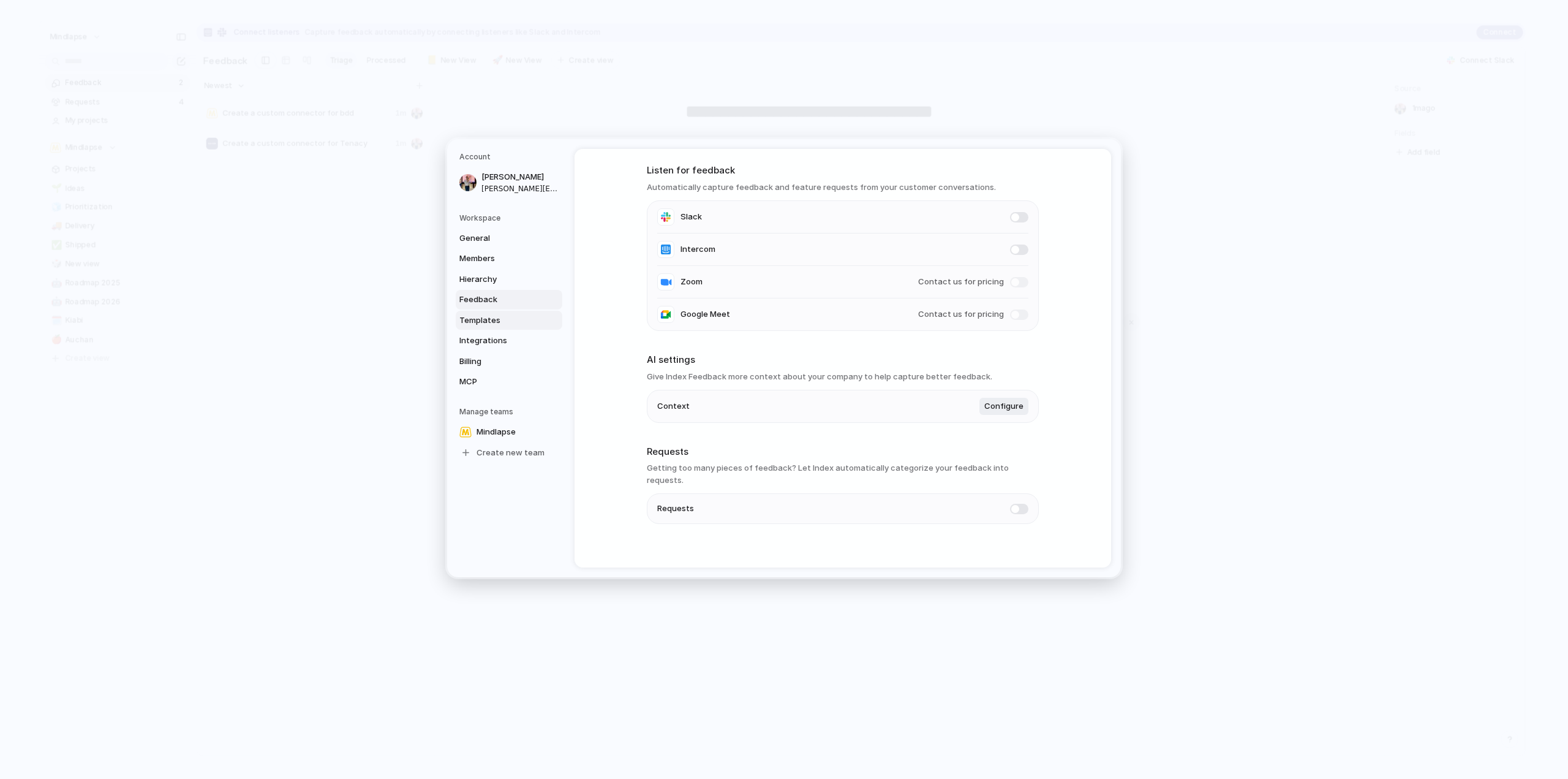
click at [504, 318] on span "Templates" at bounding box center [499, 320] width 78 height 12
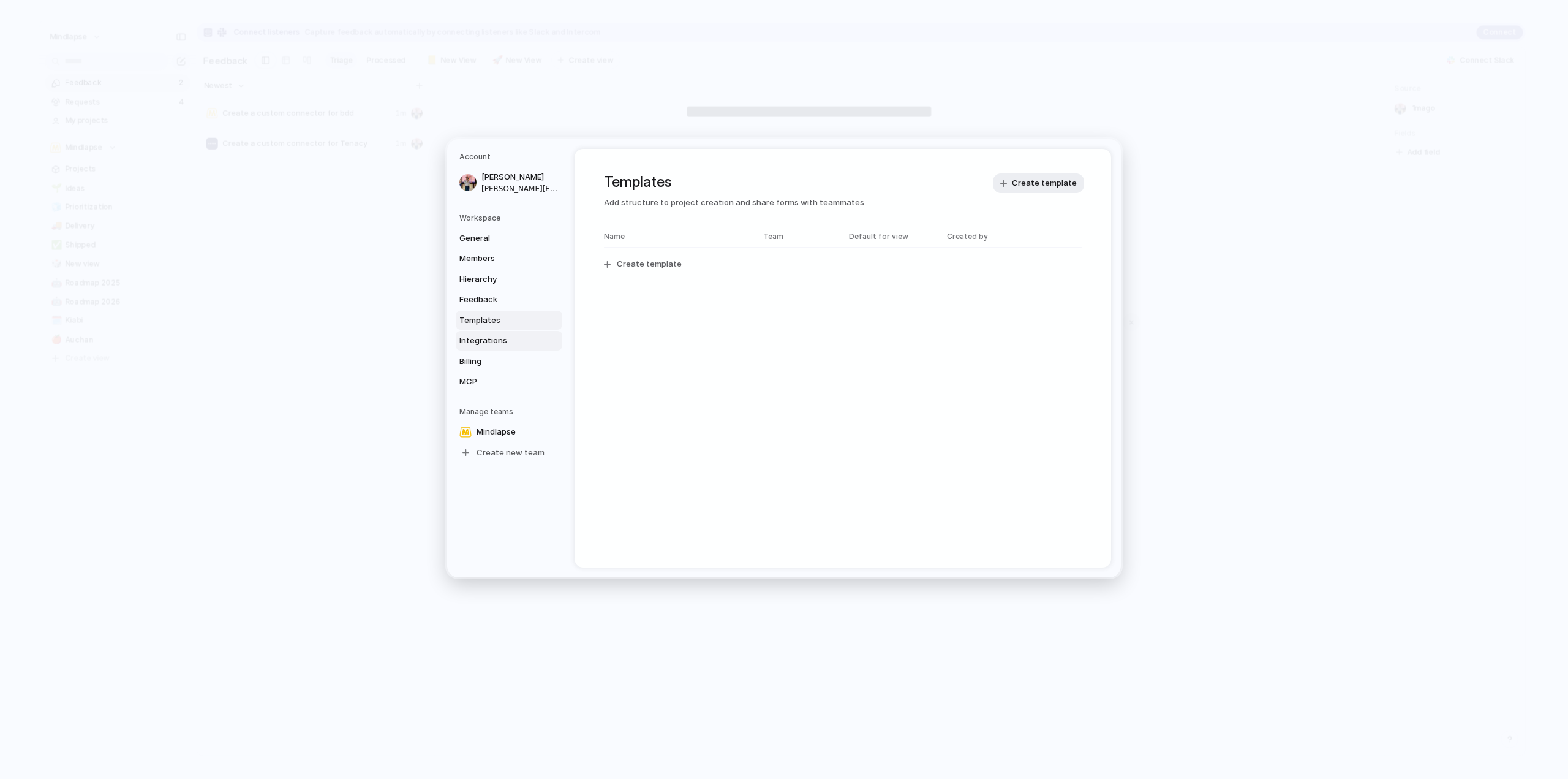
click at [505, 333] on link "Integrations" at bounding box center [509, 340] width 106 height 19
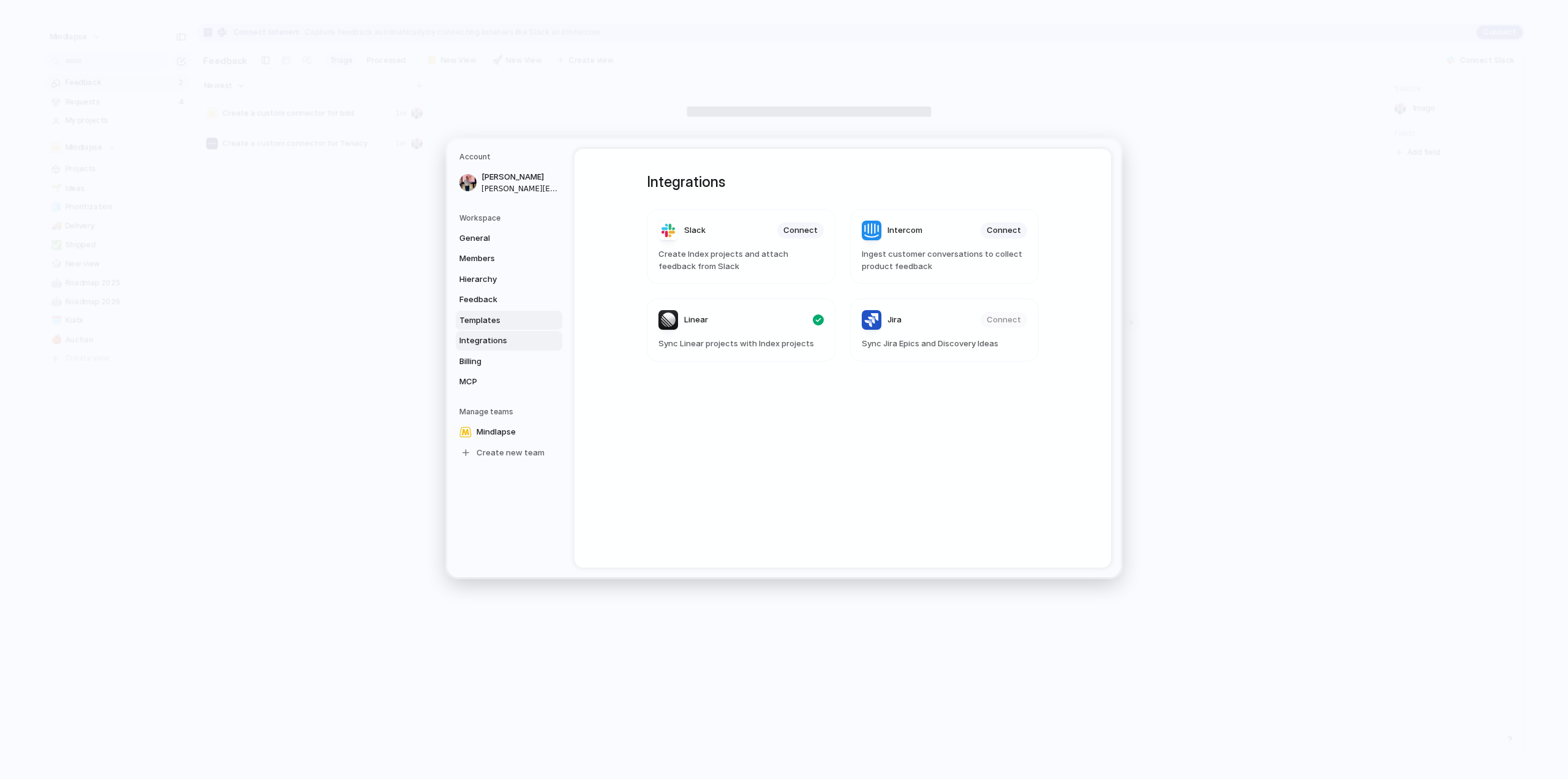
click at [507, 324] on span "Templates" at bounding box center [499, 320] width 78 height 12
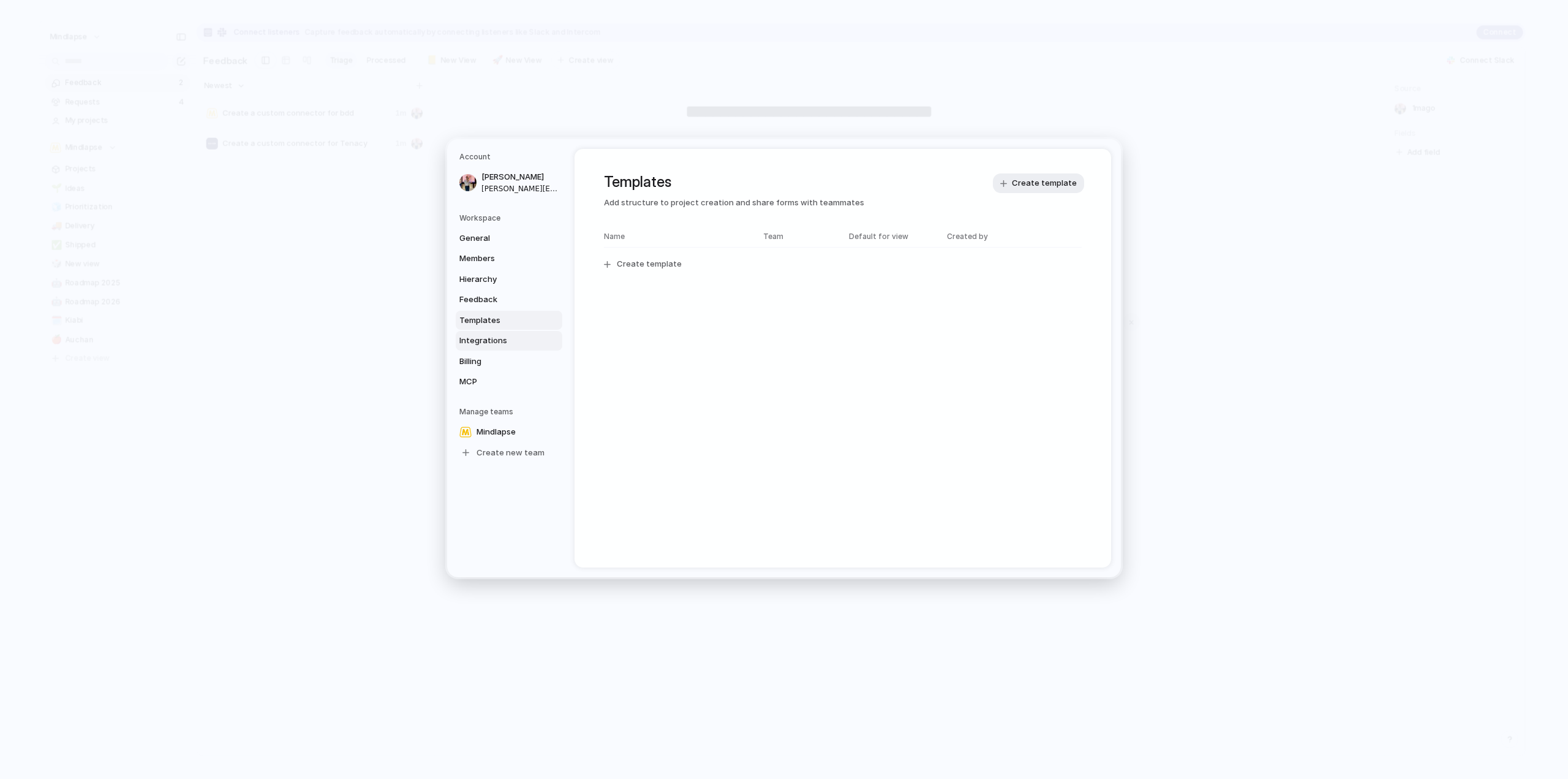
click at [505, 343] on span "Integrations" at bounding box center [499, 341] width 78 height 12
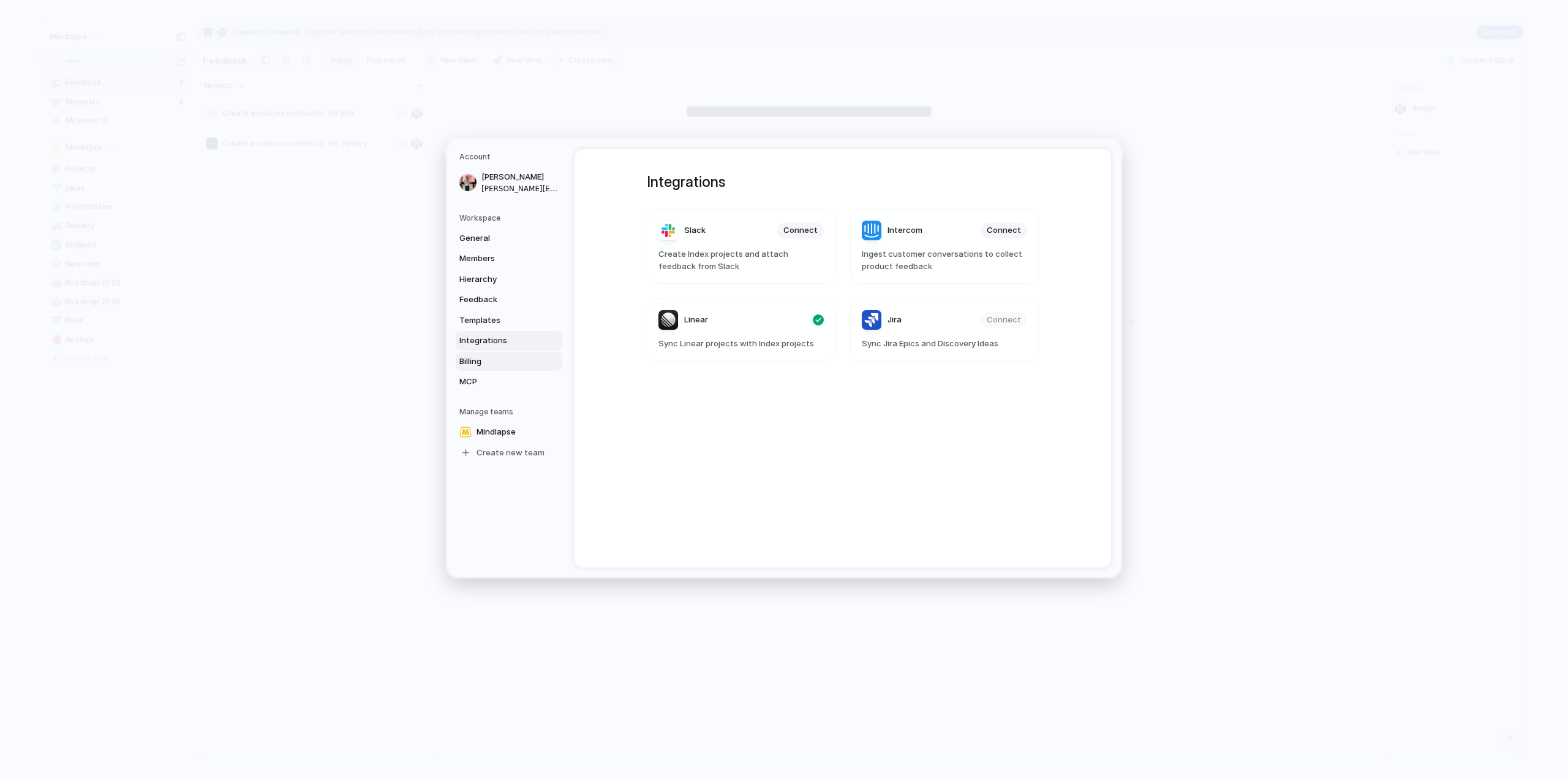
click at [506, 352] on link "Billing" at bounding box center [509, 361] width 106 height 19
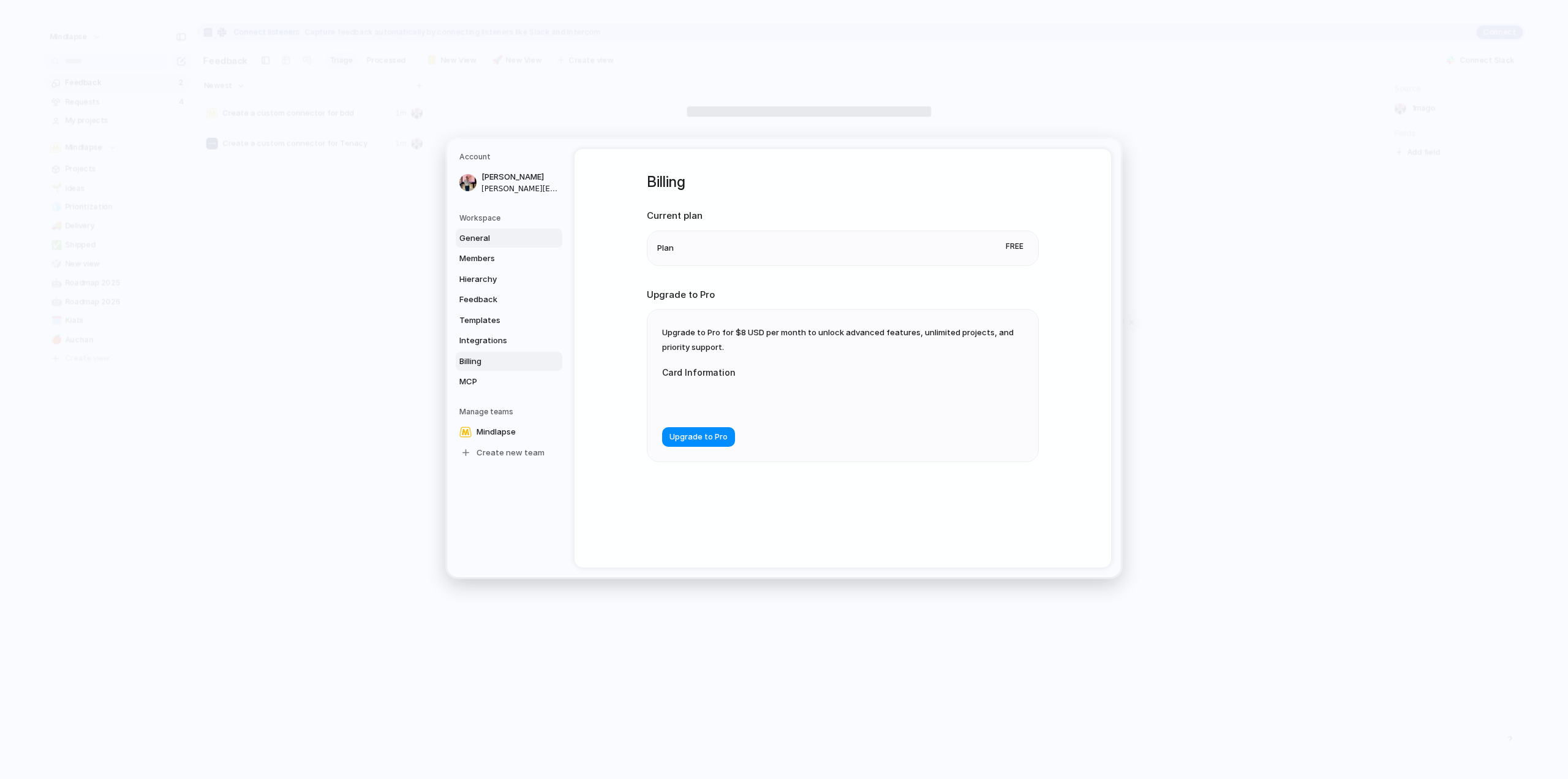
click at [513, 234] on span "General" at bounding box center [499, 238] width 78 height 12
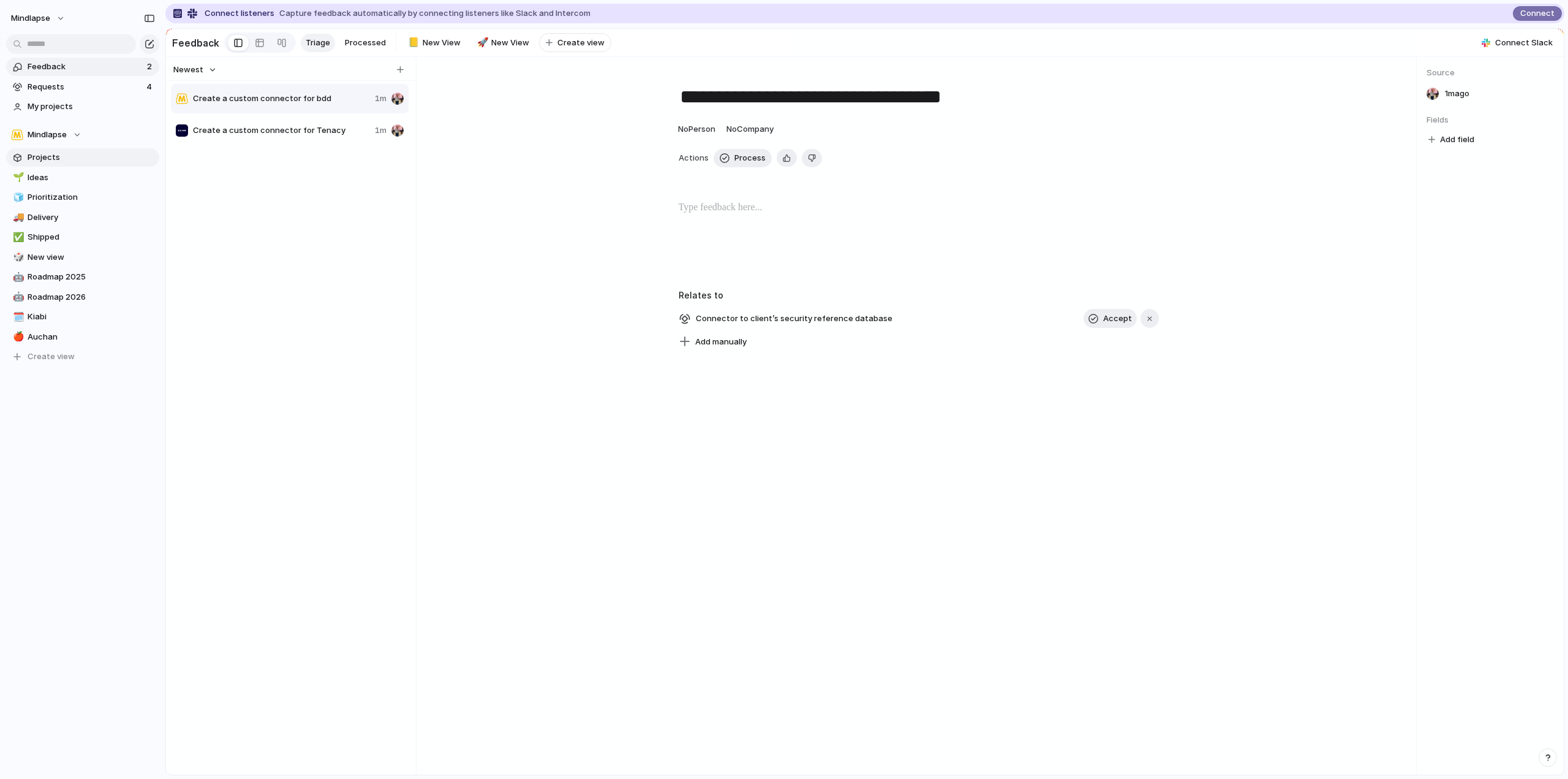
click at [65, 162] on span "Projects" at bounding box center [92, 158] width 127 height 12
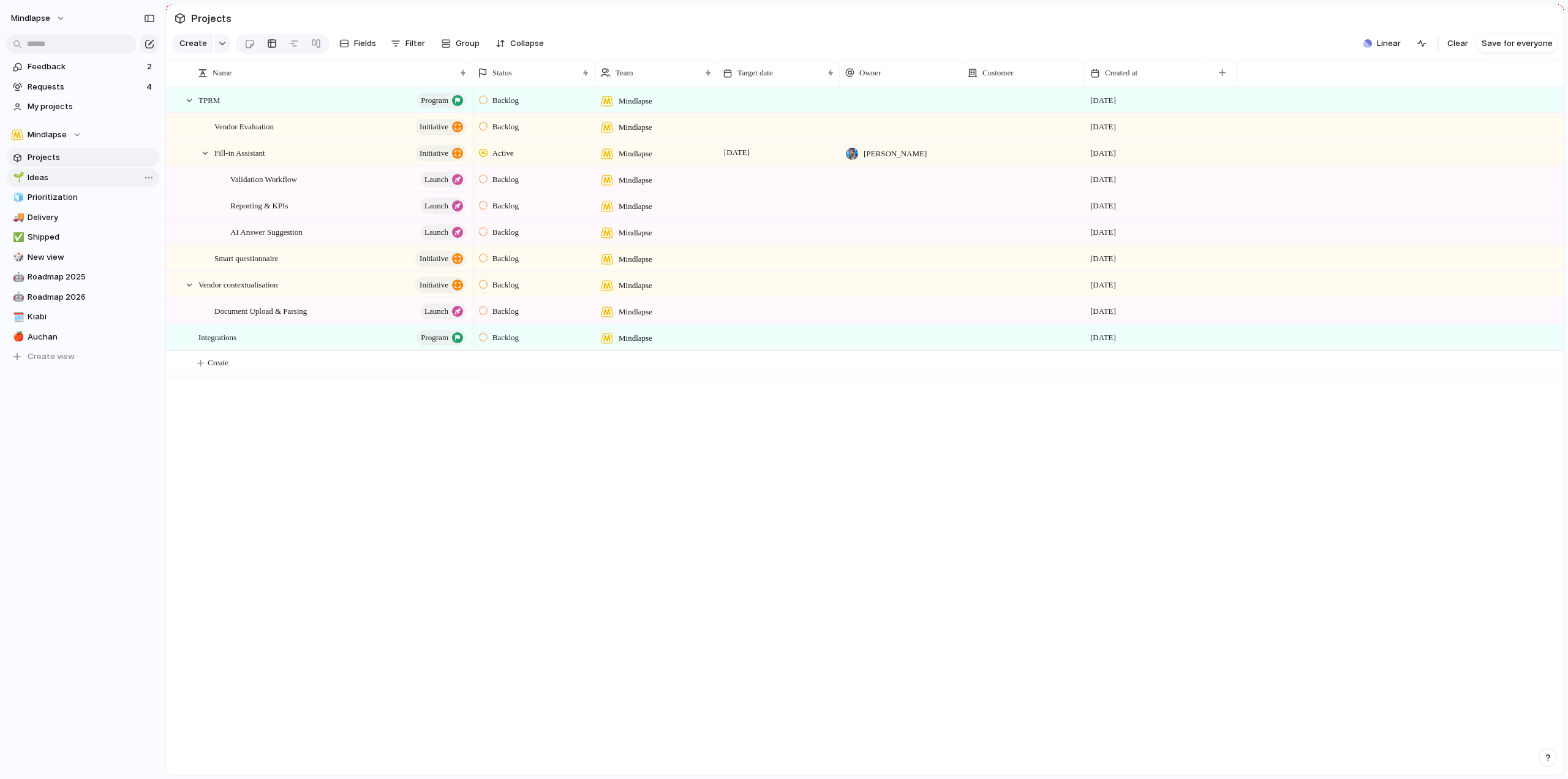
click at [64, 176] on span "Ideas" at bounding box center [92, 178] width 127 height 12
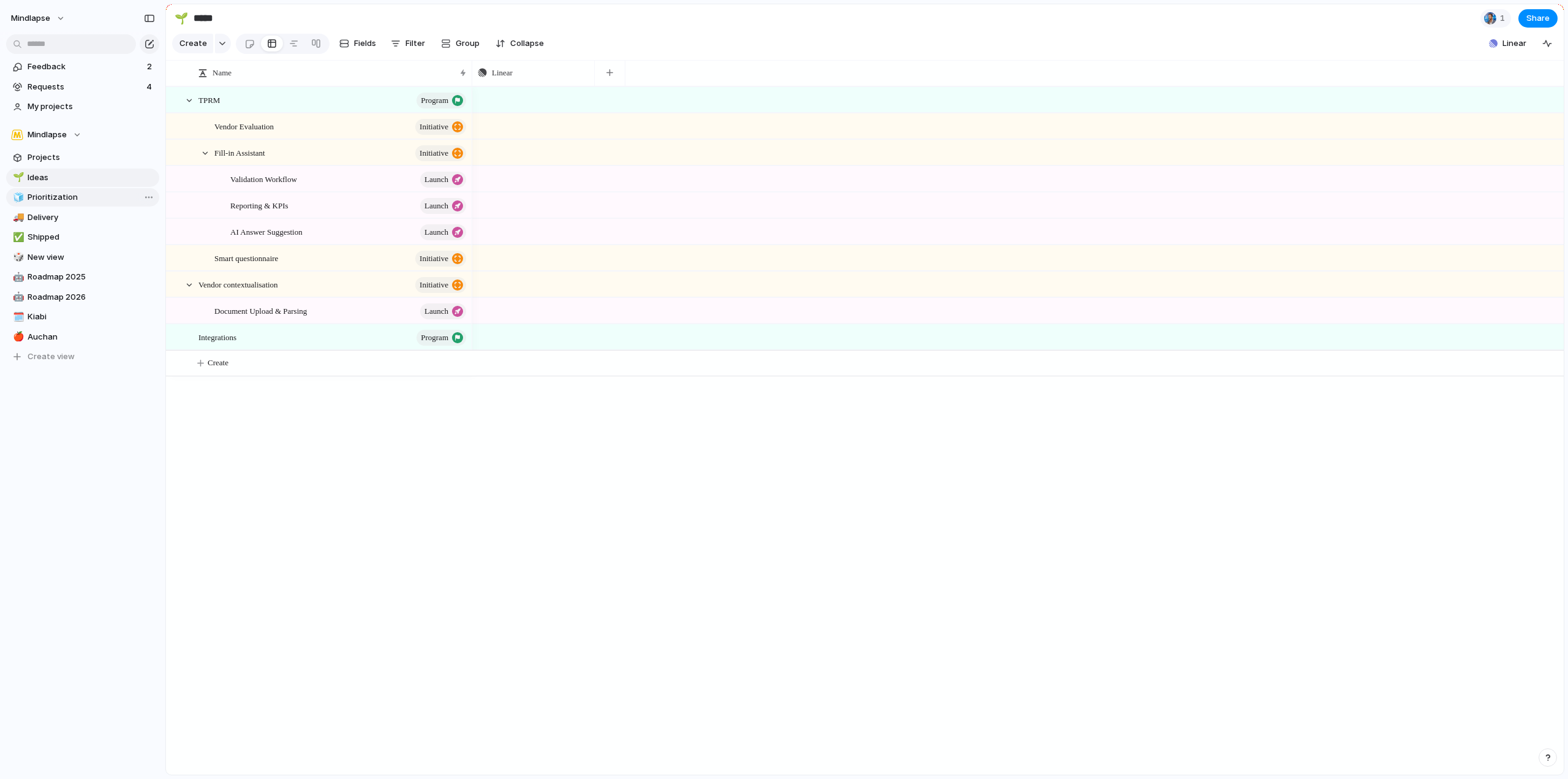
click at [65, 189] on link "🧊 Prioritization" at bounding box center [83, 197] width 153 height 18
click at [69, 180] on span "Ideas" at bounding box center [92, 178] width 127 height 12
type input "*****"
click at [515, 79] on div "Linear" at bounding box center [533, 73] width 111 height 12
click at [794, 30] on div "Modify Hide Sort ascending Sort descending" at bounding box center [784, 389] width 1568 height 779
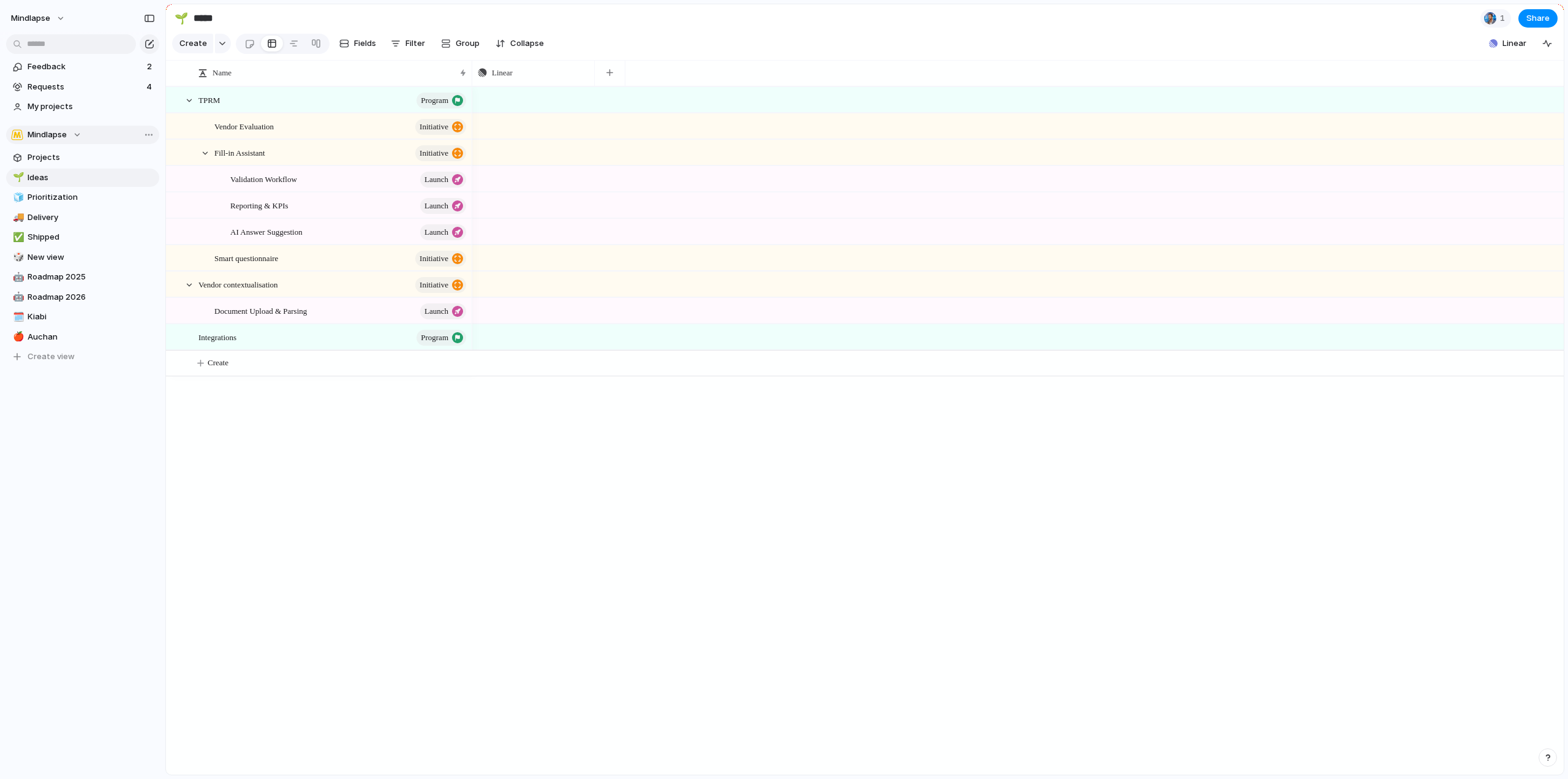
click at [86, 129] on button "Mindlapse" at bounding box center [83, 134] width 153 height 18
click at [102, 132] on div "Mindlapse Create new team" at bounding box center [784, 389] width 1568 height 779
click at [65, 165] on link "Projects" at bounding box center [83, 157] width 153 height 18
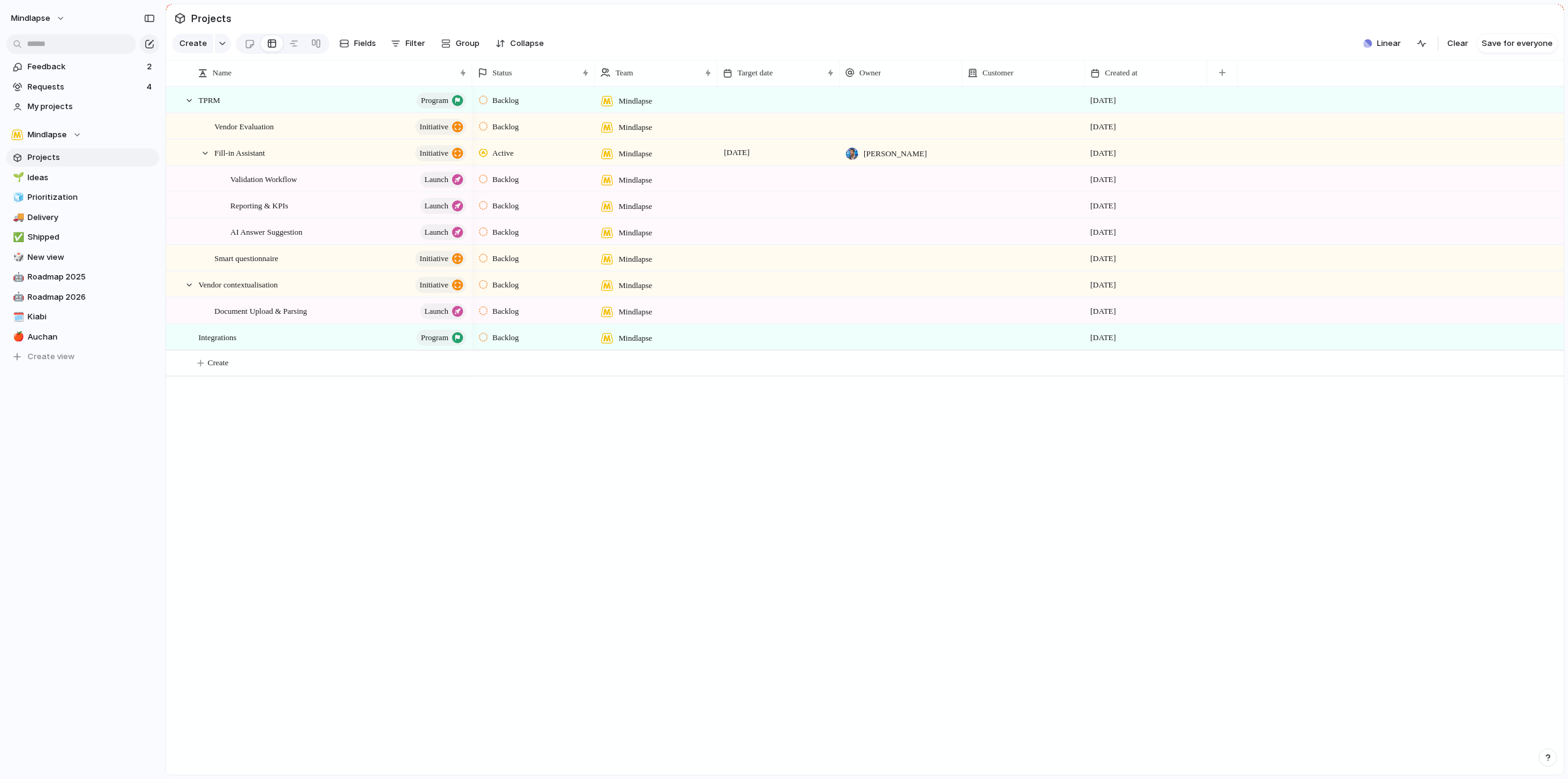
click at [85, 78] on section "Feedback 2 Requests 4 My projects" at bounding box center [83, 85] width 166 height 61
click at [87, 68] on span "Feedback" at bounding box center [85, 67] width 116 height 12
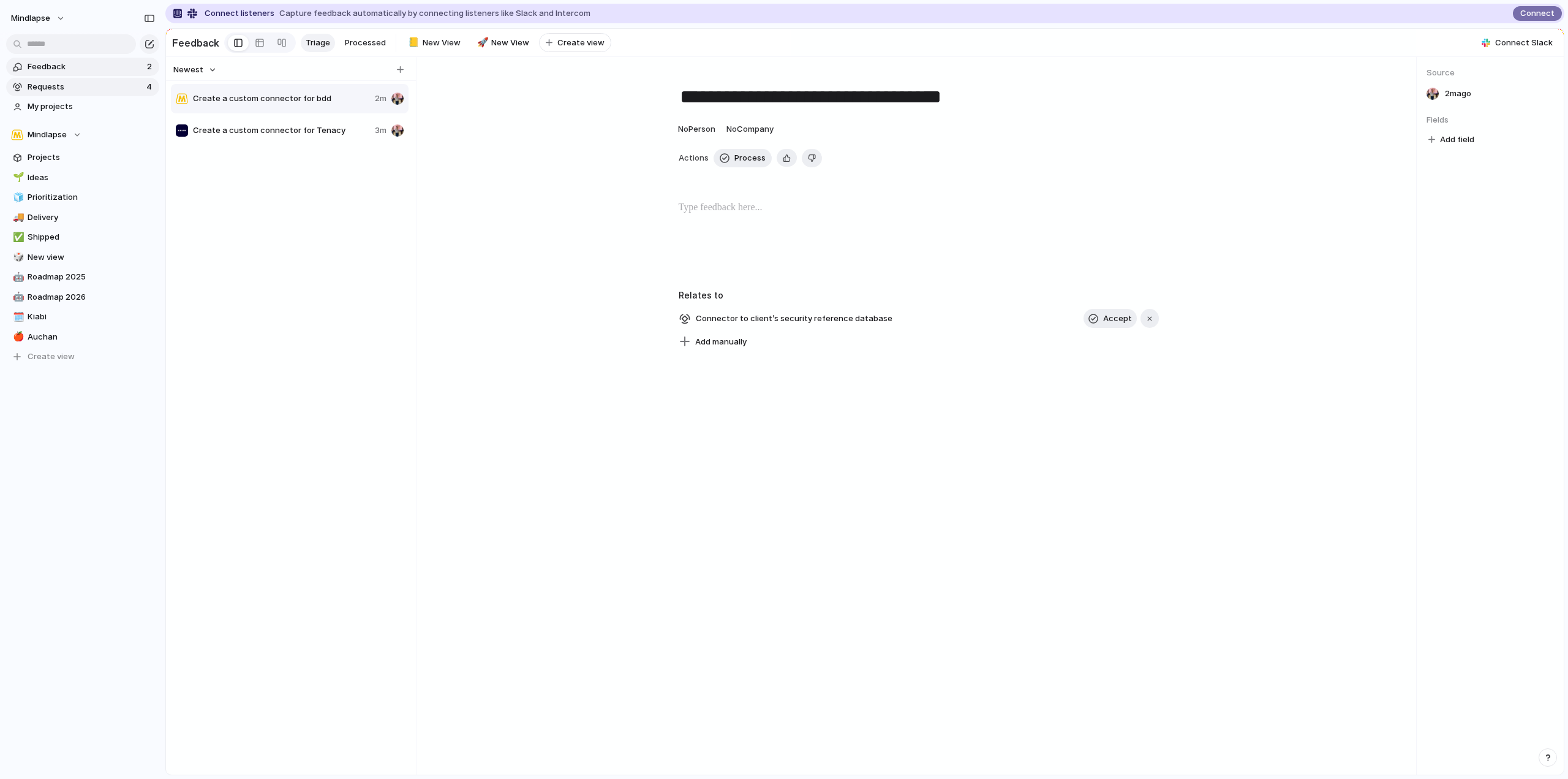
click at [84, 79] on link "Requests 4" at bounding box center [83, 86] width 153 height 18
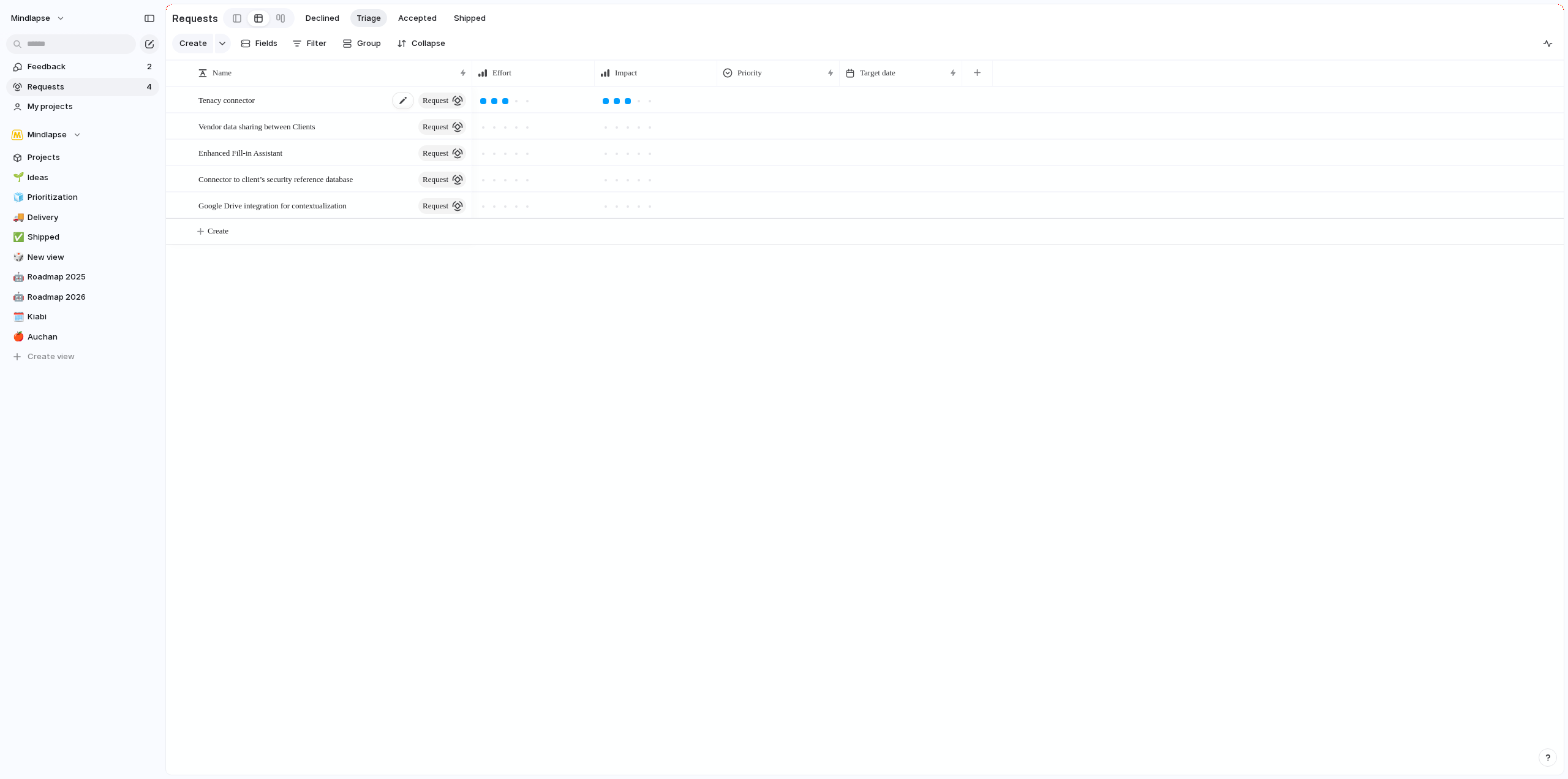
click at [330, 113] on div "Tenacy connector request" at bounding box center [333, 99] width 269 height 25
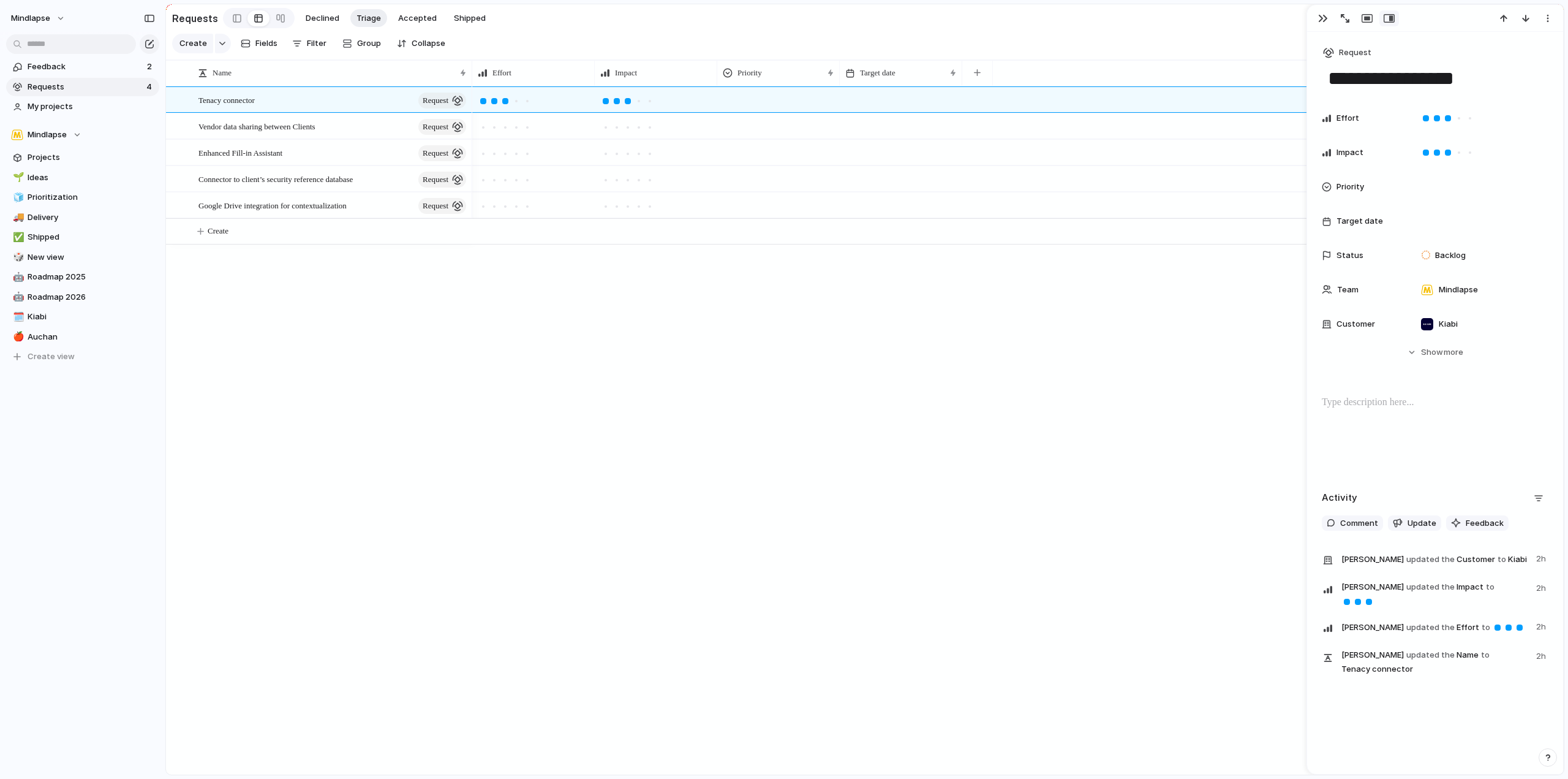
click at [298, 106] on div "Tenacy connector request" at bounding box center [333, 99] width 269 height 25
click at [426, 112] on span "request" at bounding box center [433, 107] width 32 height 10
click at [460, 106] on div at bounding box center [459, 107] width 11 height 11
click at [438, 100] on span "request" at bounding box center [436, 100] width 26 height 17
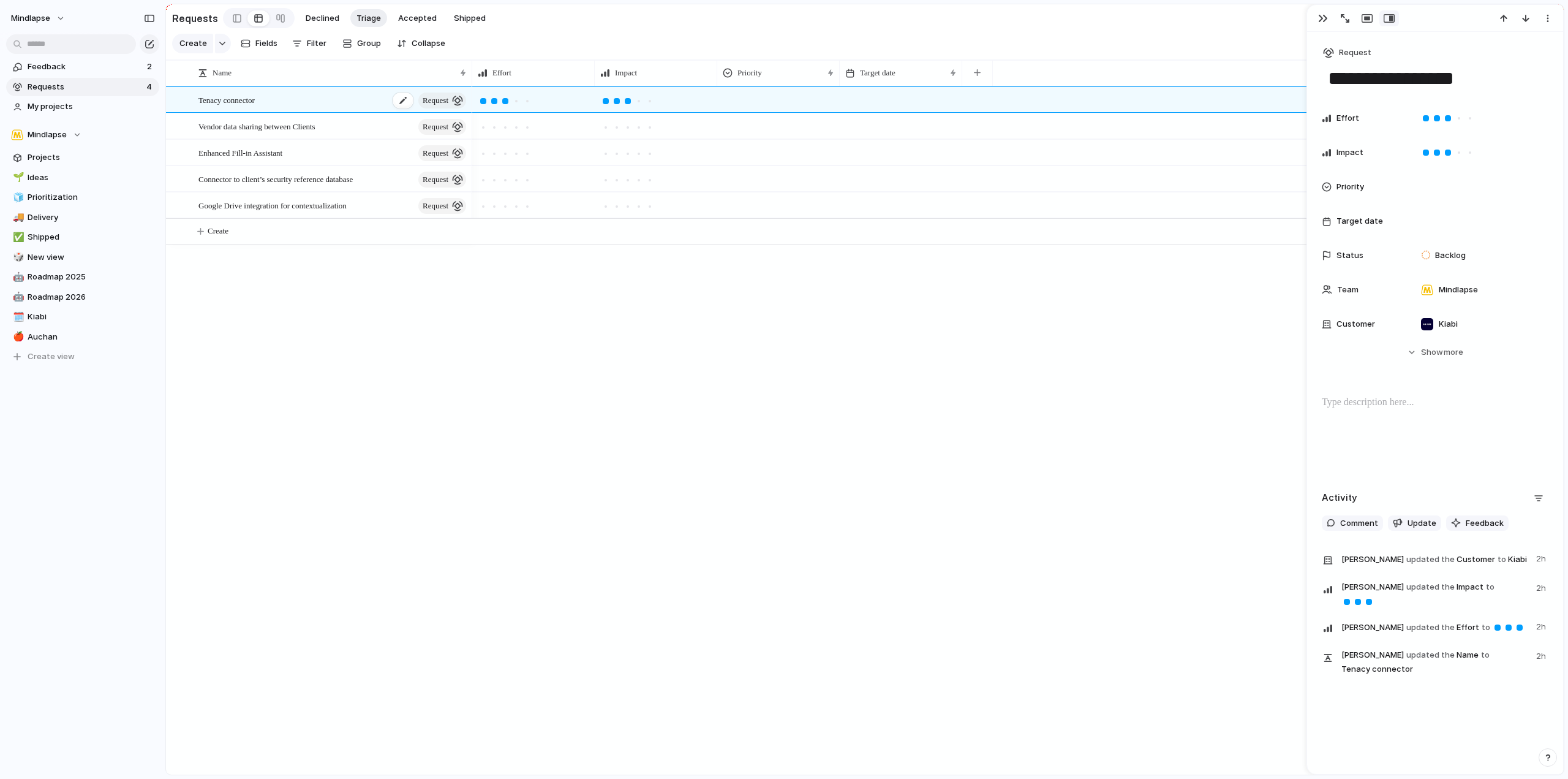
click at [438, 109] on span "request" at bounding box center [436, 100] width 26 height 17
click at [405, 106] on div at bounding box center [403, 100] width 21 height 16
click at [461, 77] on div at bounding box center [463, 72] width 6 height 10
click at [397, 284] on div "Sort ascending Sort descending" at bounding box center [784, 389] width 1568 height 779
click at [267, 42] on span "Fields" at bounding box center [266, 44] width 22 height 12
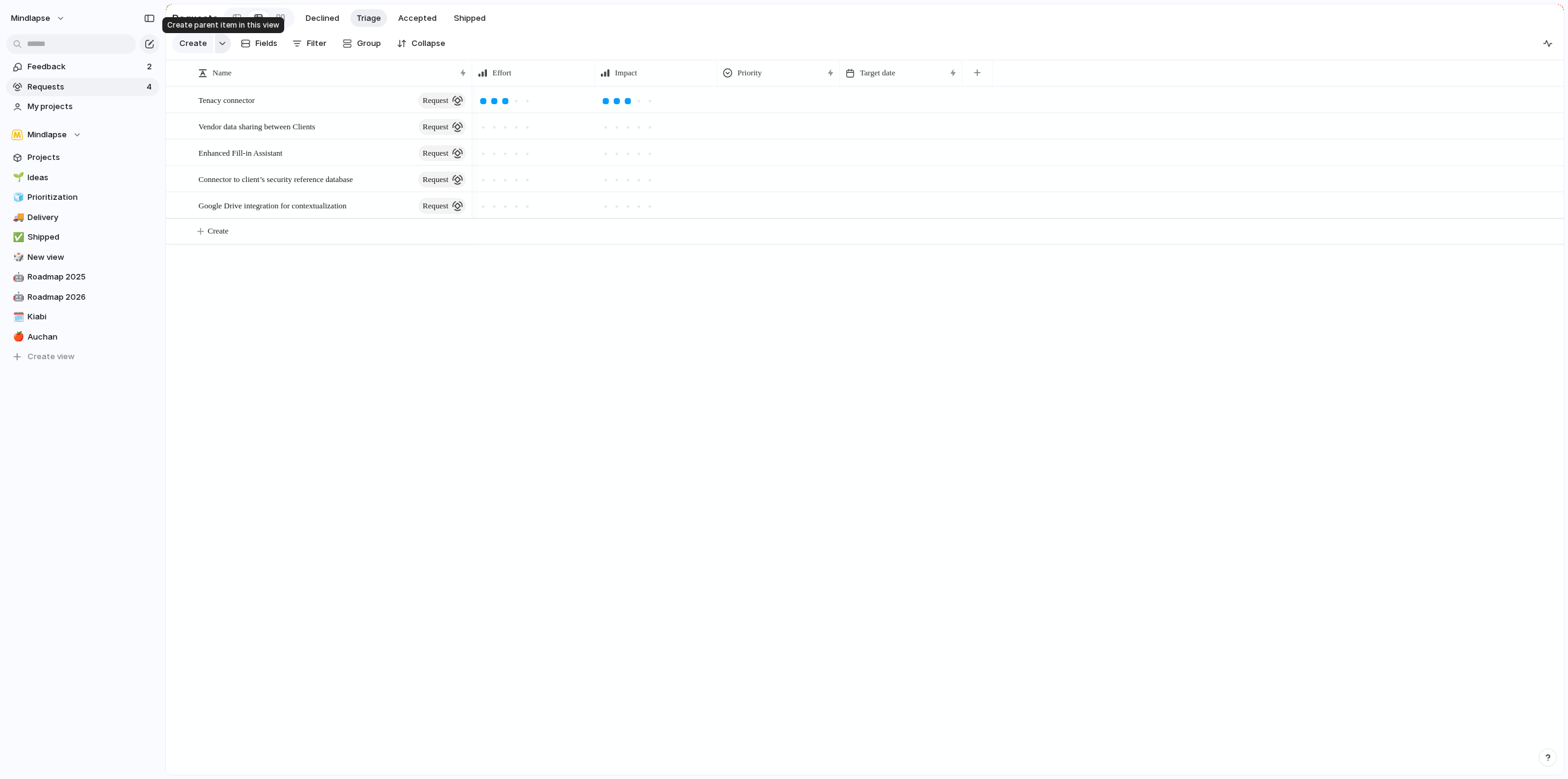
drag, startPoint x: 207, startPoint y: 44, endPoint x: 223, endPoint y: 45, distance: 16.0
click at [223, 45] on div "Create" at bounding box center [201, 44] width 58 height 19
click at [223, 45] on div "button" at bounding box center [222, 44] width 9 height 5
click at [355, 79] on div "Goal Program Initiative Launch Request Project Customize" at bounding box center [784, 389] width 1568 height 779
click at [351, 102] on div "Tenacy connector request" at bounding box center [333, 99] width 269 height 25
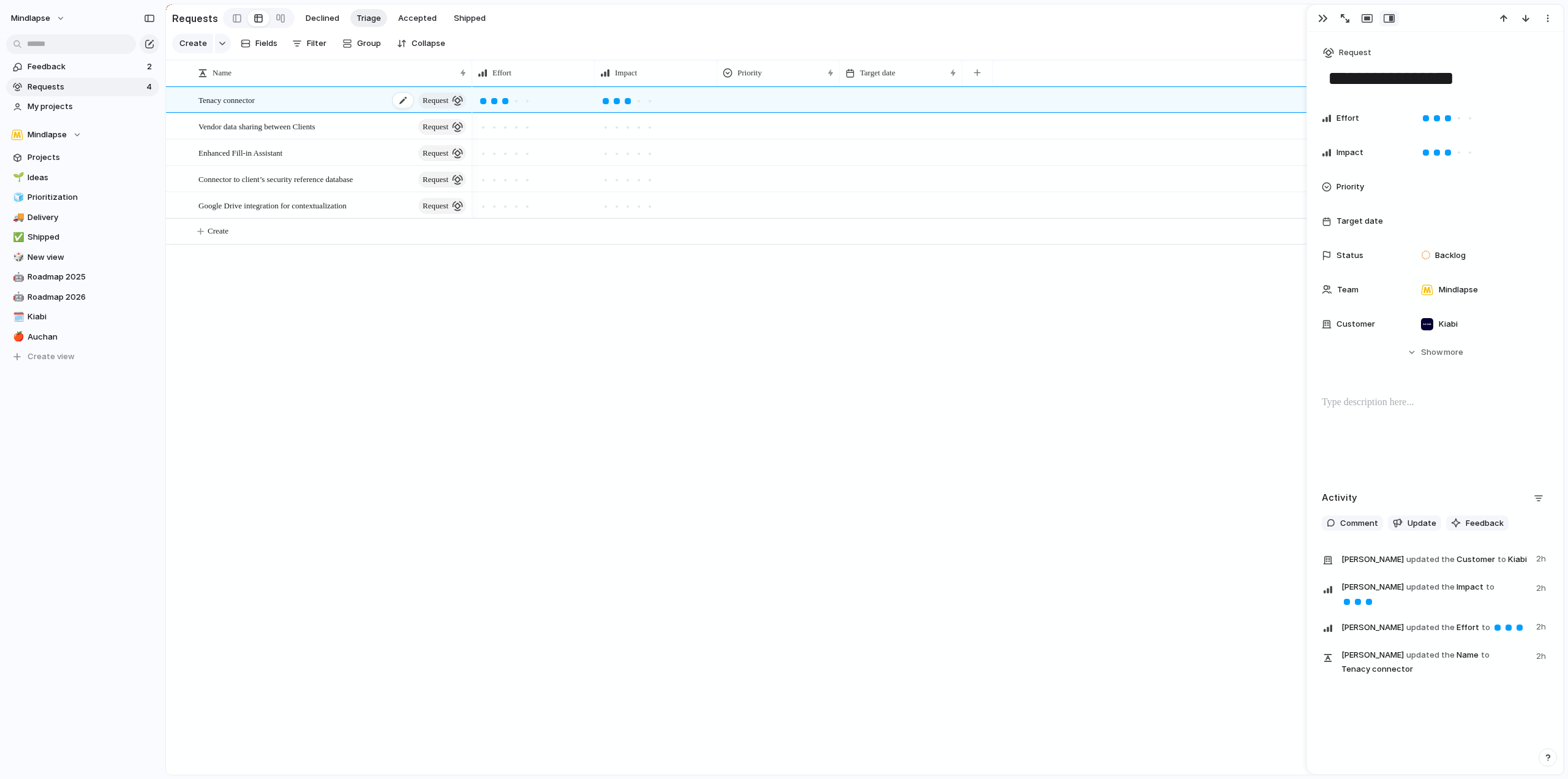
click at [255, 106] on span "Tenacy connector" at bounding box center [227, 99] width 57 height 14
click at [70, 69] on span "Feedback" at bounding box center [85, 67] width 116 height 12
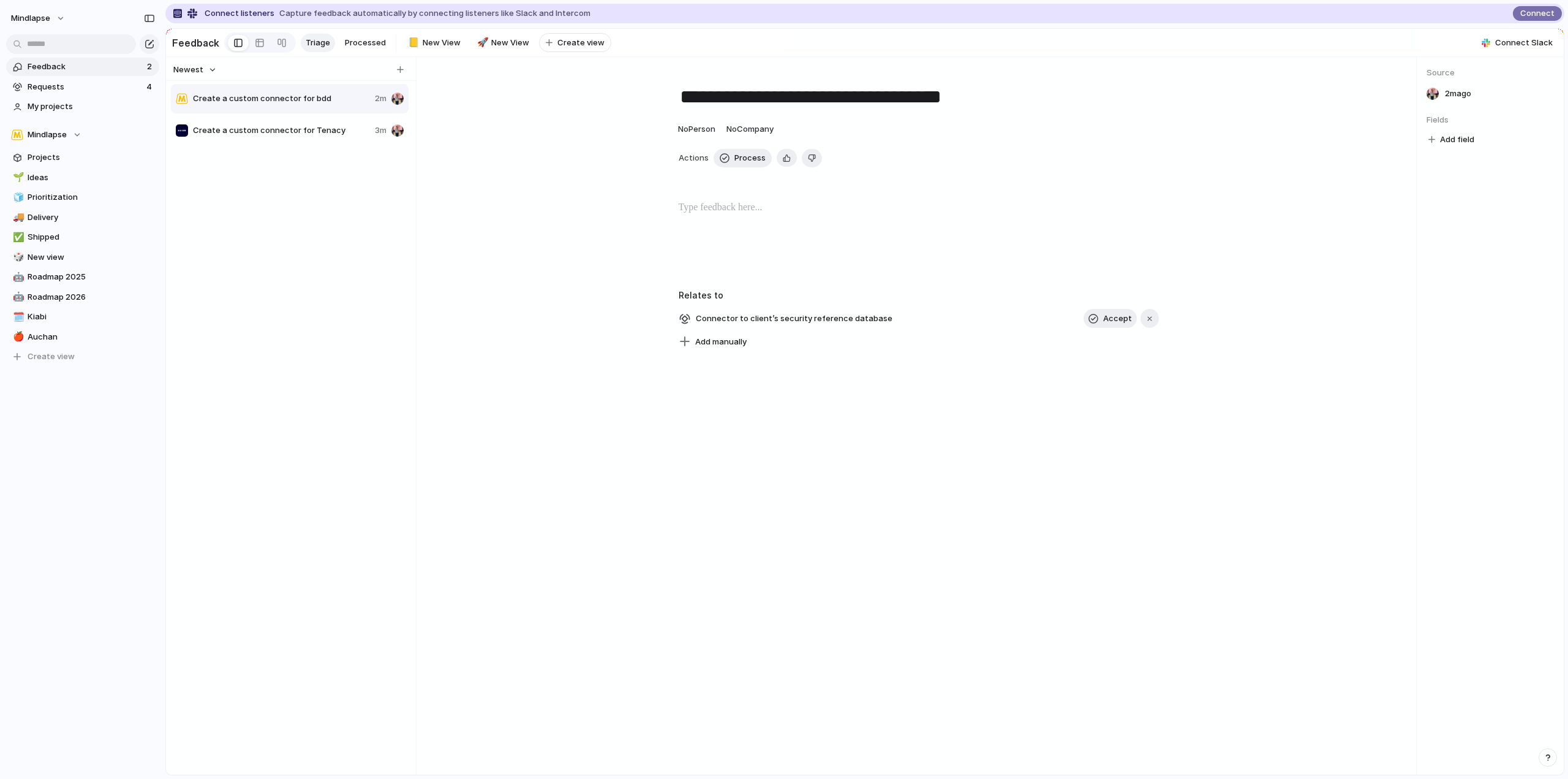
click at [303, 193] on div "Create a custom connector for bdd 2m Create a custom connector for Tenacy 3m" at bounding box center [290, 436] width 240 height 707
click at [405, 76] on div at bounding box center [400, 70] width 12 height 12
click at [404, 75] on button "button" at bounding box center [400, 70] width 12 height 12
type input "**********"
type textarea "**********"
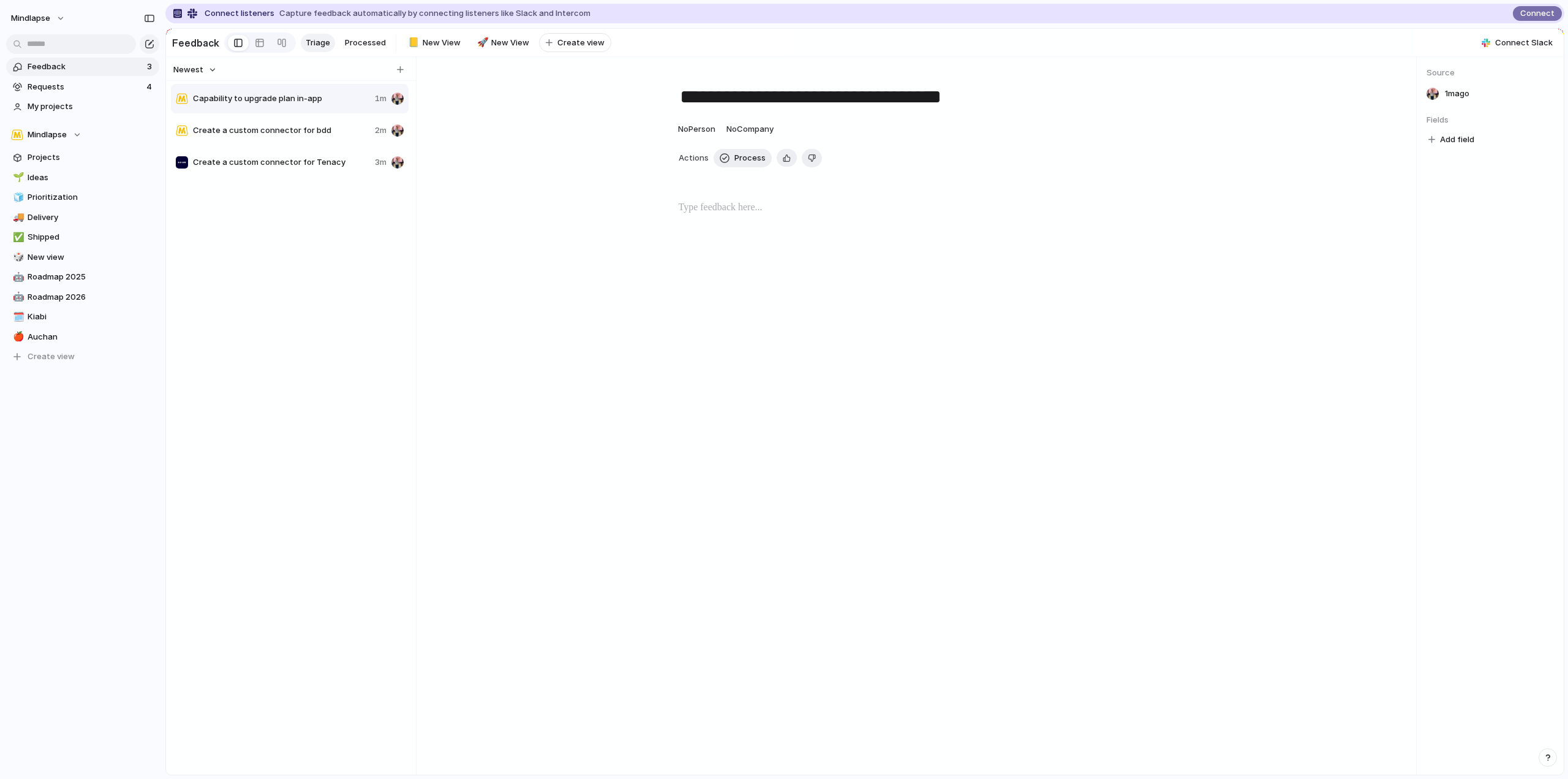
click at [252, 104] on span "Capability to upgrade plan in-app" at bounding box center [281, 99] width 177 height 12
click at [684, 325] on div "**********" at bounding box center [757, 318] width 157 height 12
click at [683, 322] on div "**********" at bounding box center [757, 318] width 157 height 12
click at [1111, 325] on span "Accept" at bounding box center [1117, 318] width 29 height 12
click at [1128, 321] on div "button" at bounding box center [1128, 318] width 9 height 5
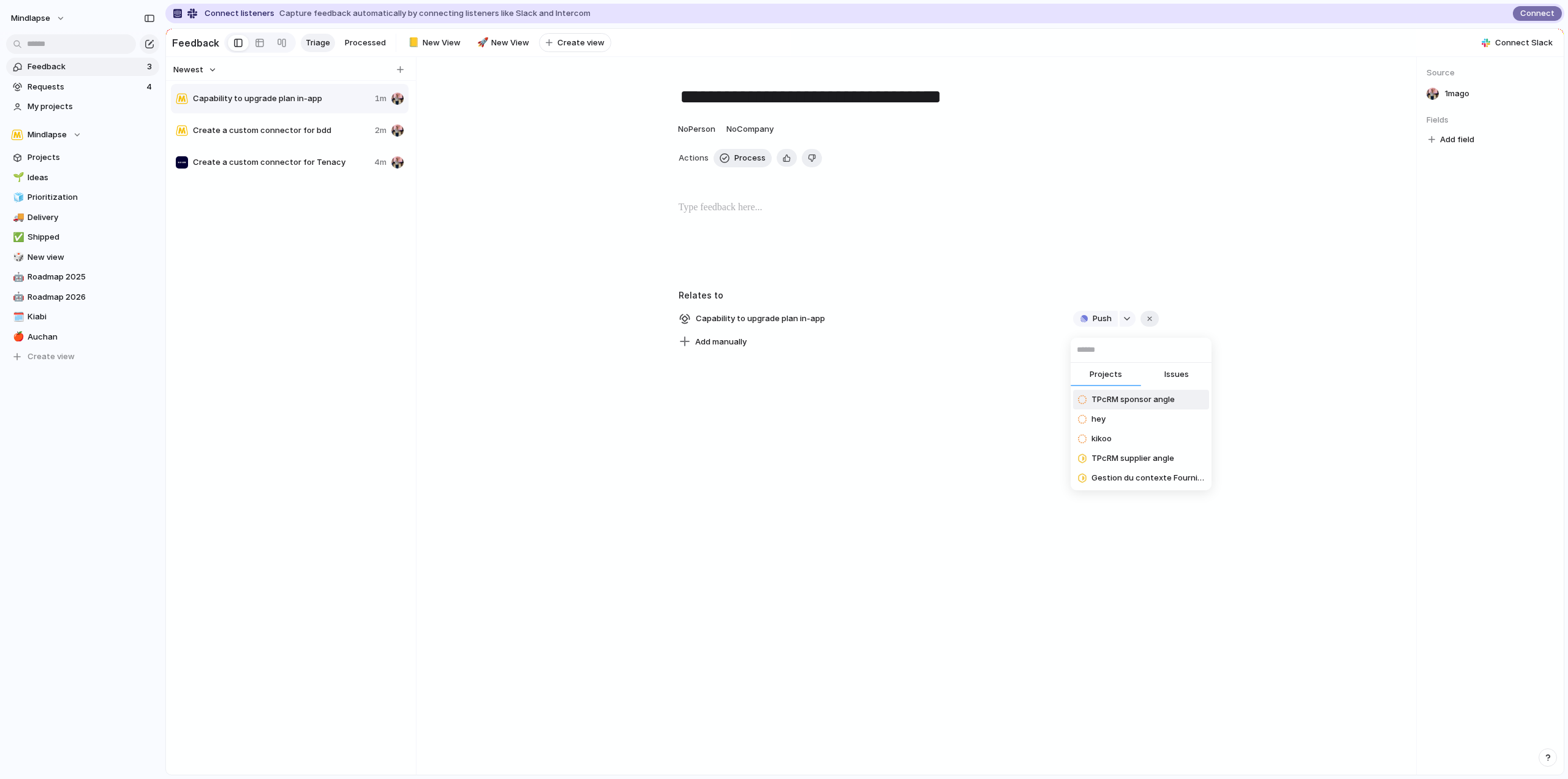
click at [1167, 379] on span "Issues" at bounding box center [1176, 374] width 24 height 12
click at [1115, 367] on button "Projects" at bounding box center [1106, 375] width 71 height 24
click at [1176, 374] on span "Issues" at bounding box center [1176, 374] width 24 height 12
click at [1129, 372] on button "Projects" at bounding box center [1106, 375] width 71 height 24
click at [1015, 228] on div "Projects Issues TPcRM sponsor angle hey kikoo TPcRM supplier angle Gestion du c…" at bounding box center [784, 389] width 1568 height 779
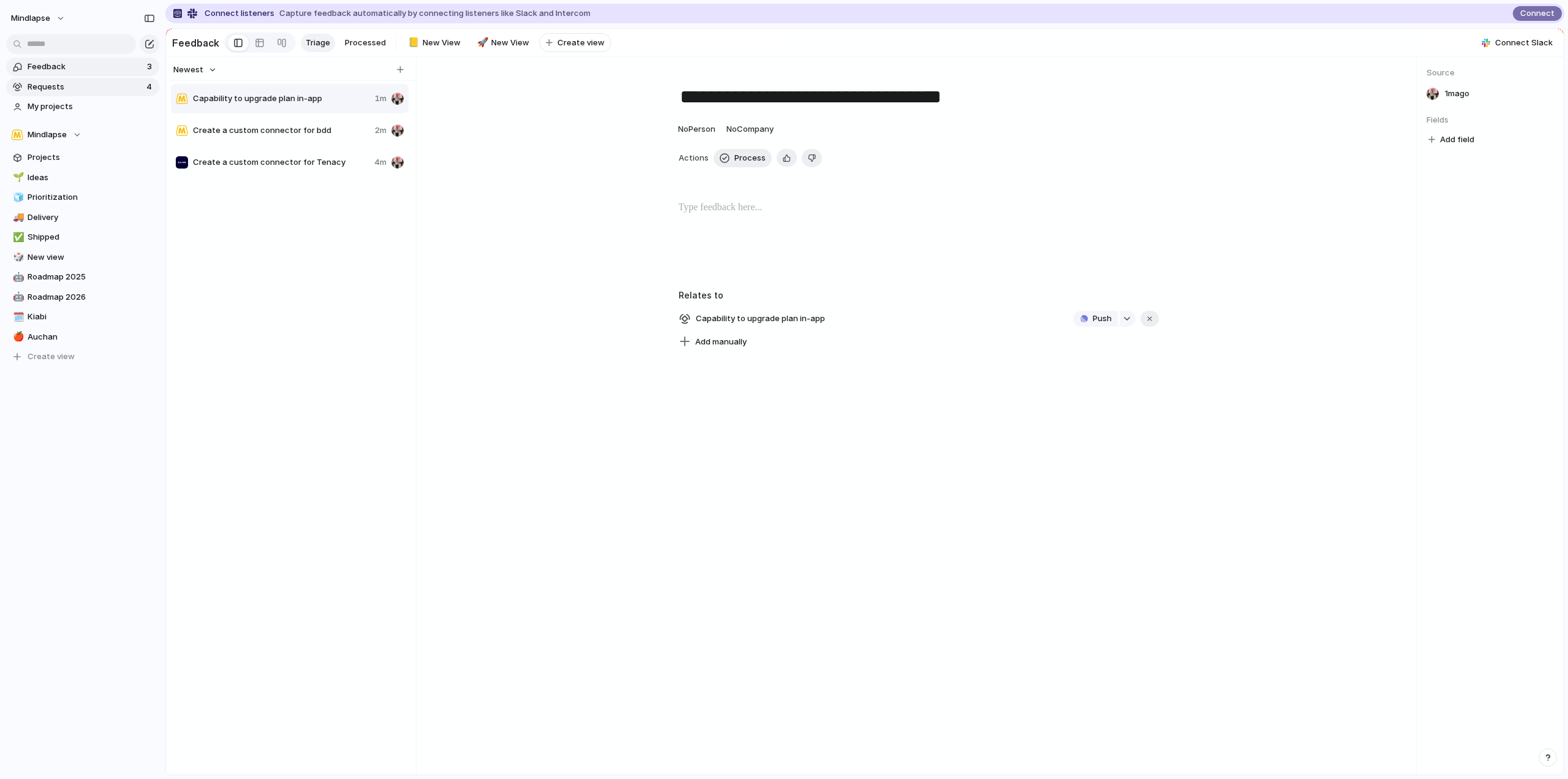
click at [65, 89] on span "Requests" at bounding box center [85, 87] width 115 height 12
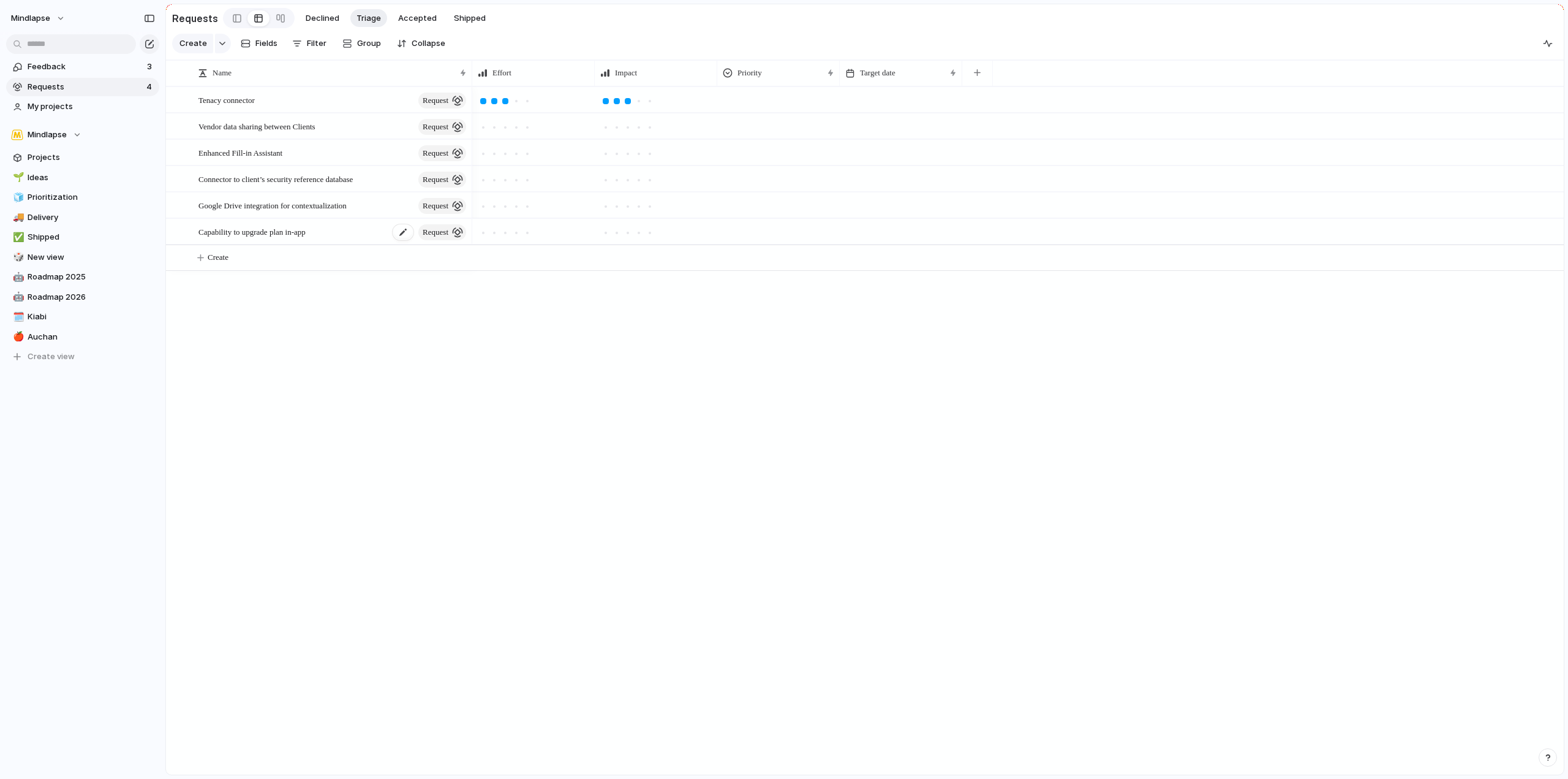
click at [338, 244] on div "Capability to upgrade plan in-app request" at bounding box center [333, 231] width 269 height 25
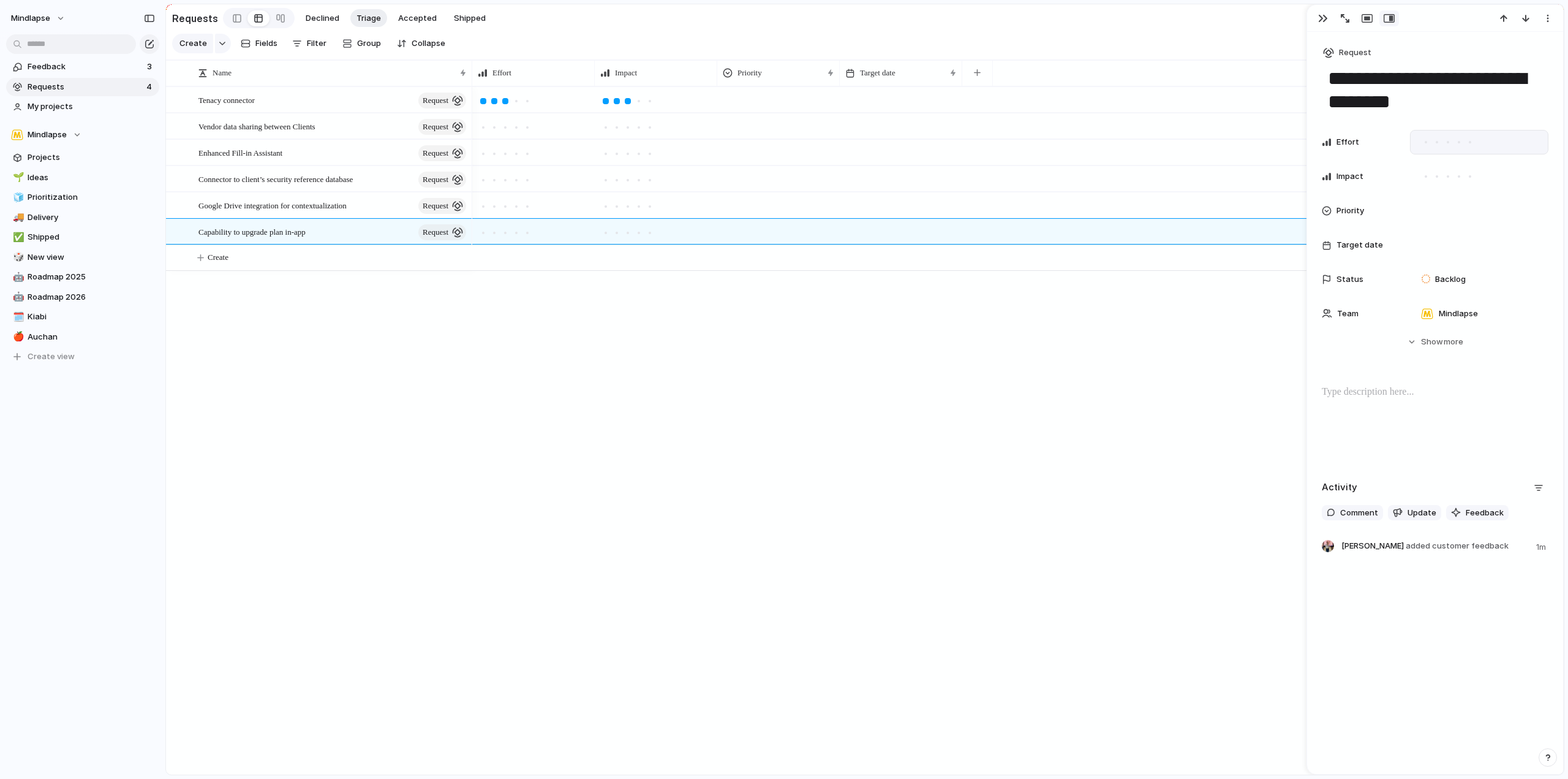
click at [1458, 142] on div at bounding box center [1459, 142] width 3 height 3
drag, startPoint x: 1436, startPoint y: 141, endPoint x: 1429, endPoint y: 141, distance: 7.0
click at [1429, 141] on div at bounding box center [1448, 142] width 55 height 11
click at [1425, 141] on div at bounding box center [1426, 141] width 6 height 6
click at [1463, 181] on div at bounding box center [1459, 176] width 11 height 11
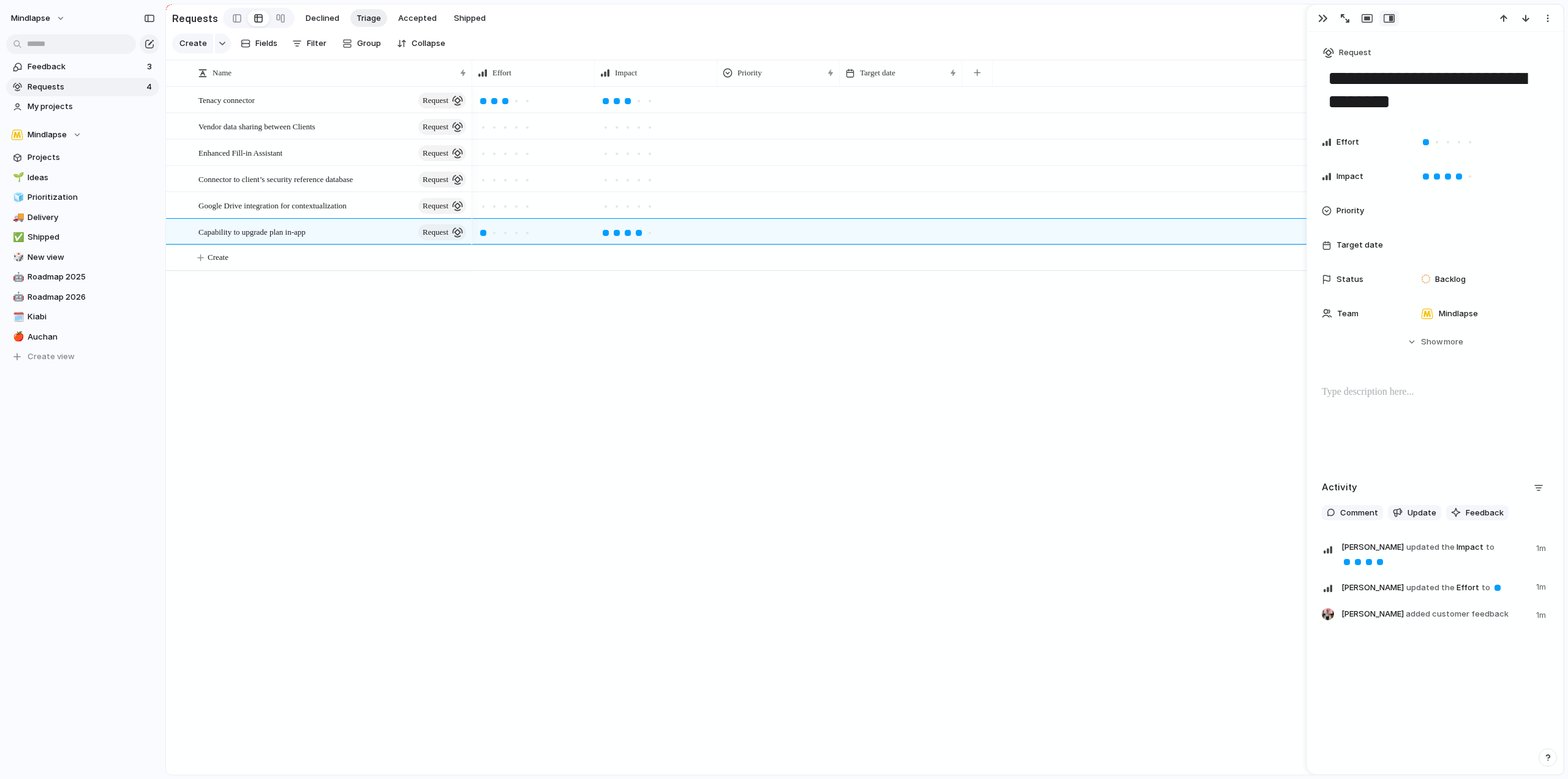
click at [1449, 296] on div "Effort Impact Priority Target date Status Backlog Team Mindlapse Start date Las…" at bounding box center [1435, 228] width 227 height 196
click at [1450, 249] on div at bounding box center [1479, 244] width 127 height 13
click at [1460, 269] on span "Quarter" at bounding box center [1456, 268] width 31 height 12
click at [1498, 409] on button "Q2" at bounding box center [1511, 413] width 93 height 31
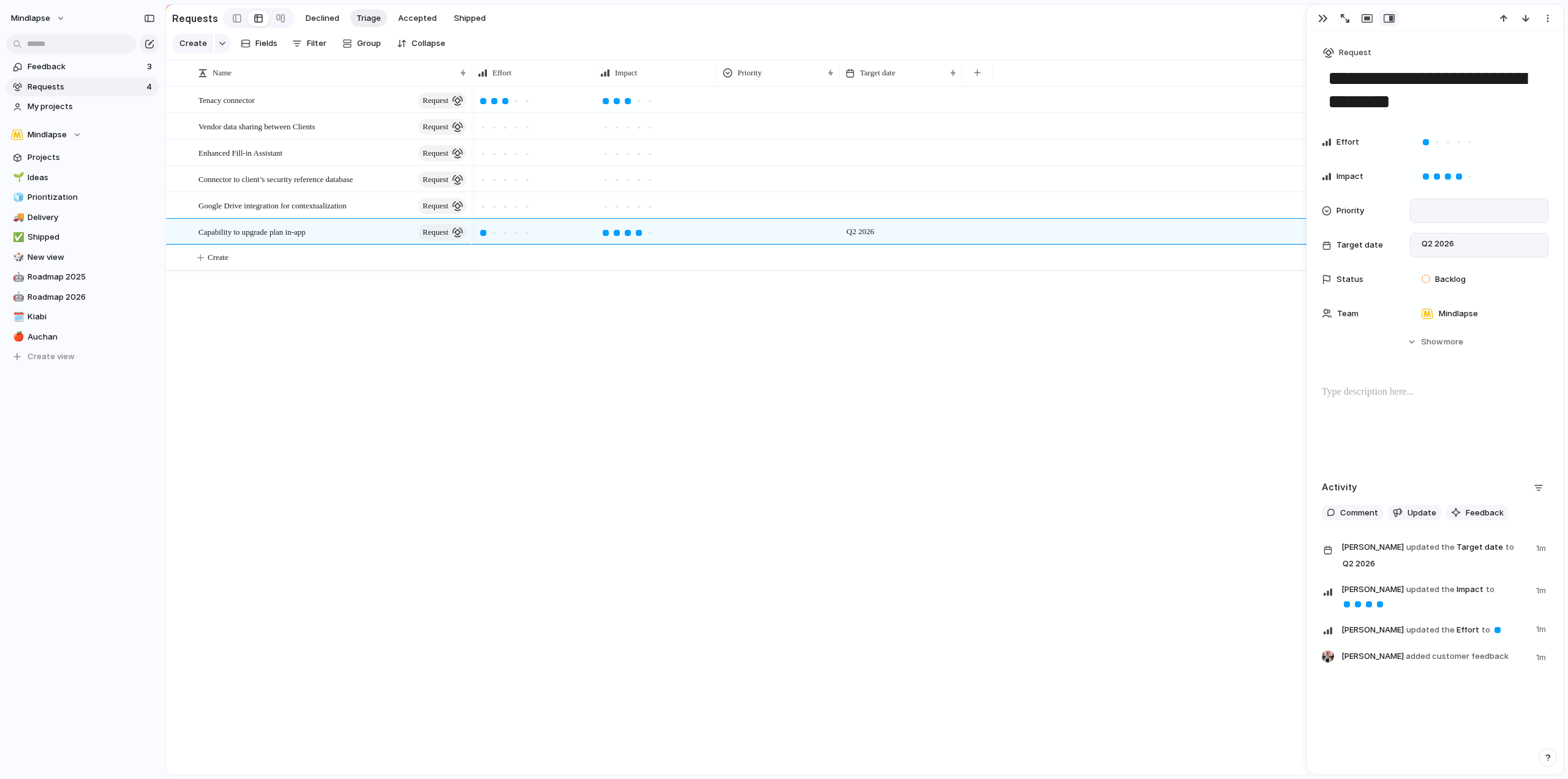
click at [1445, 212] on div at bounding box center [1479, 210] width 127 height 13
click at [1462, 298] on div "Medium" at bounding box center [1444, 296] width 42 height 15
click at [1446, 347] on span "more" at bounding box center [1454, 342] width 19 height 12
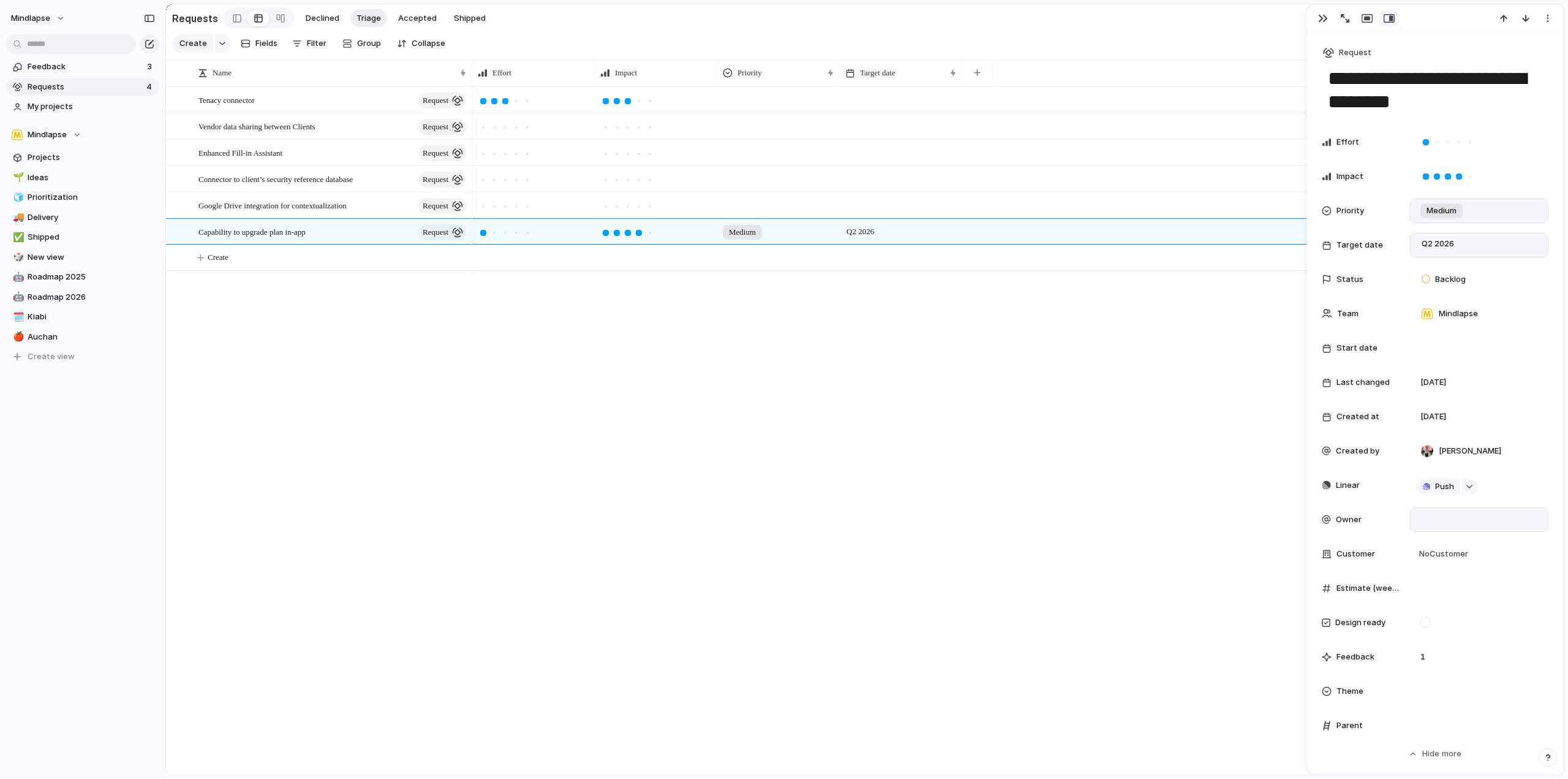
click at [1444, 521] on div at bounding box center [1479, 519] width 127 height 13
click at [1475, 555] on div "No Customer" at bounding box center [1479, 553] width 127 height 13
click at [1354, 547] on div "test Linear Figma Productlane Kiabi Auchan" at bounding box center [784, 389] width 1568 height 779
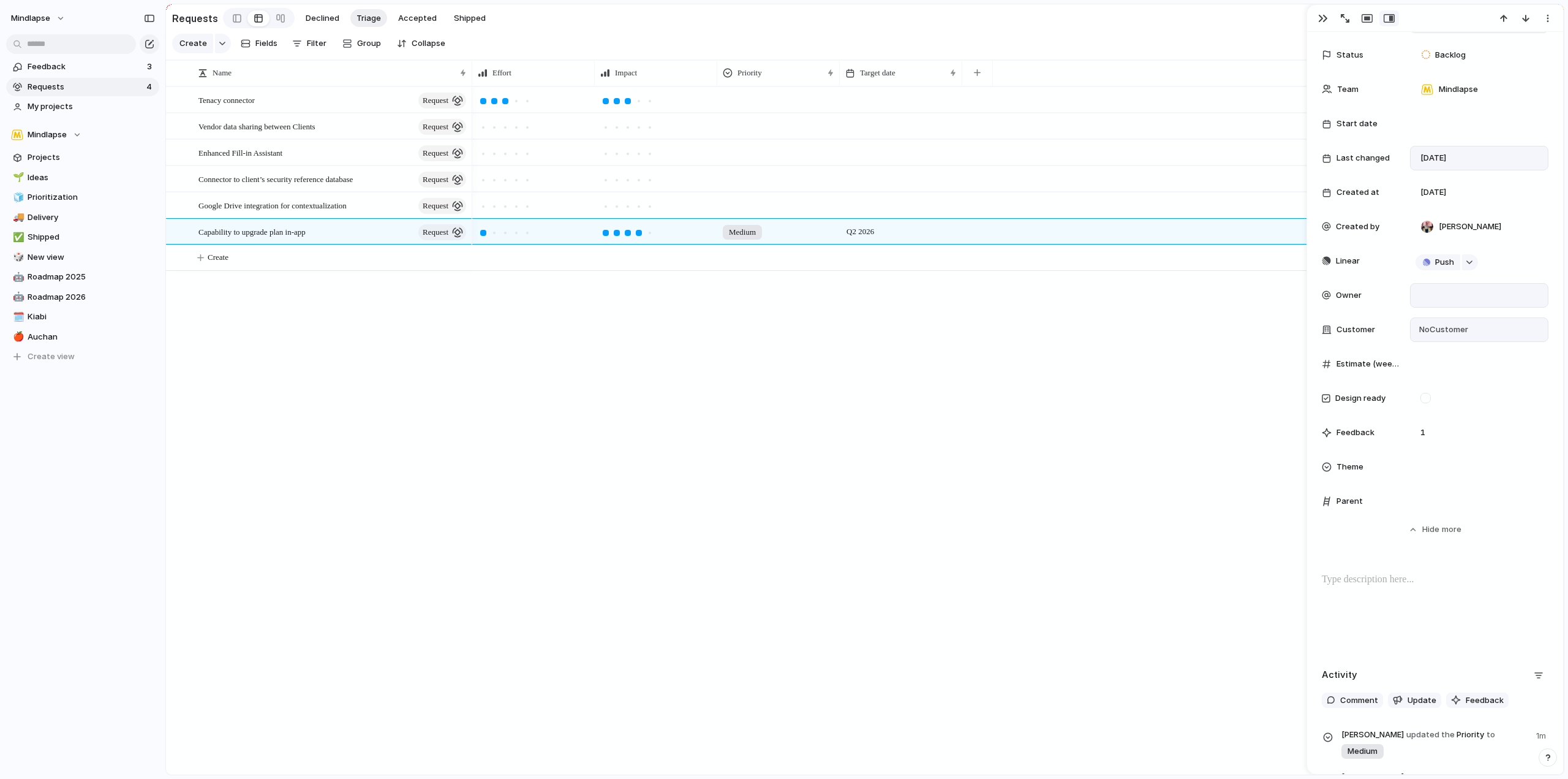
scroll to position [0, 0]
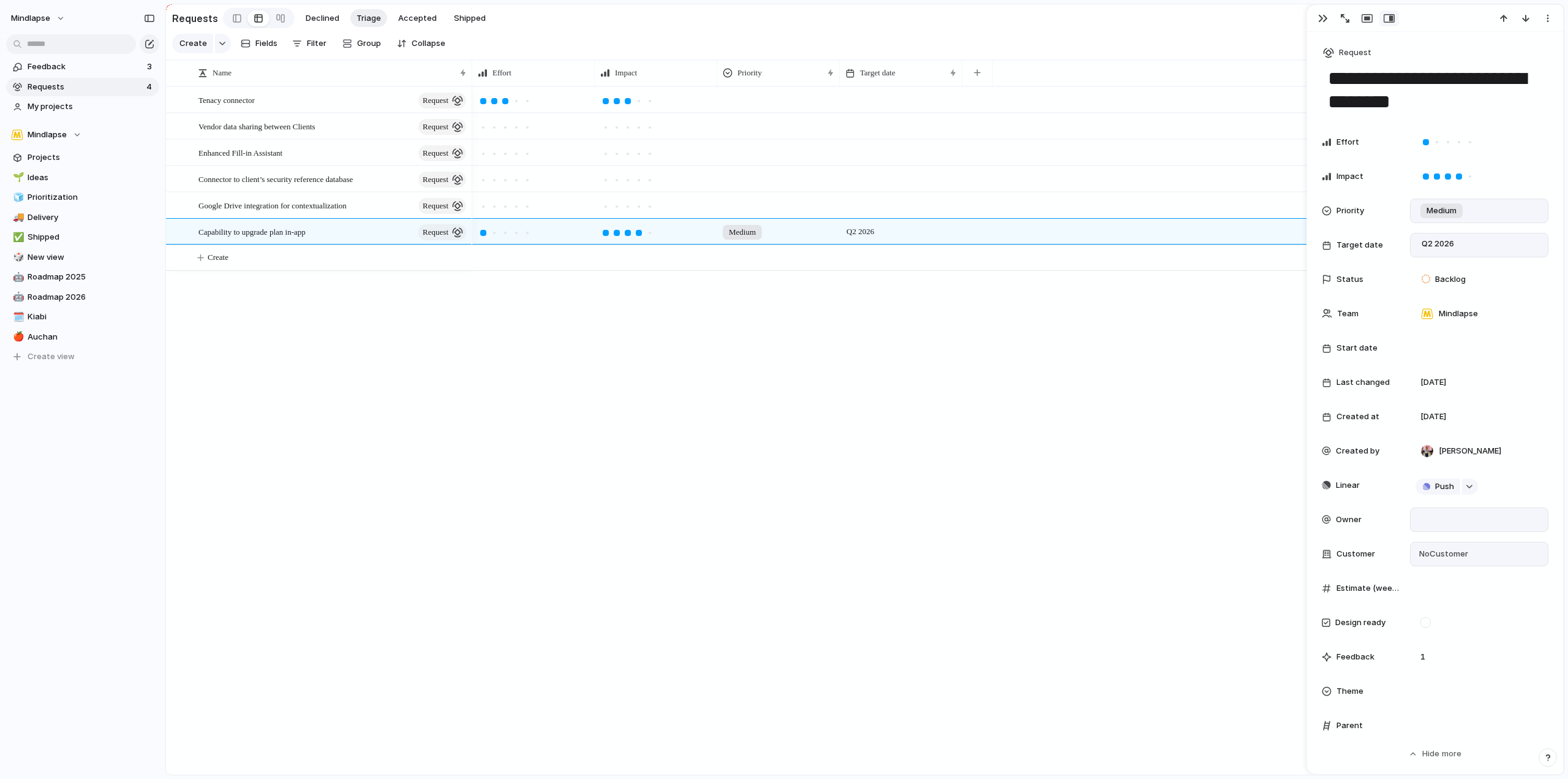
click at [1043, 401] on div "Medium Q2 2026" at bounding box center [1019, 430] width 1092 height 688
click at [831, 39] on section "Create Fields Filter Group Zoom Collapse" at bounding box center [864, 45] width 1398 height 29
click at [331, 13] on span "Declined" at bounding box center [323, 18] width 34 height 12
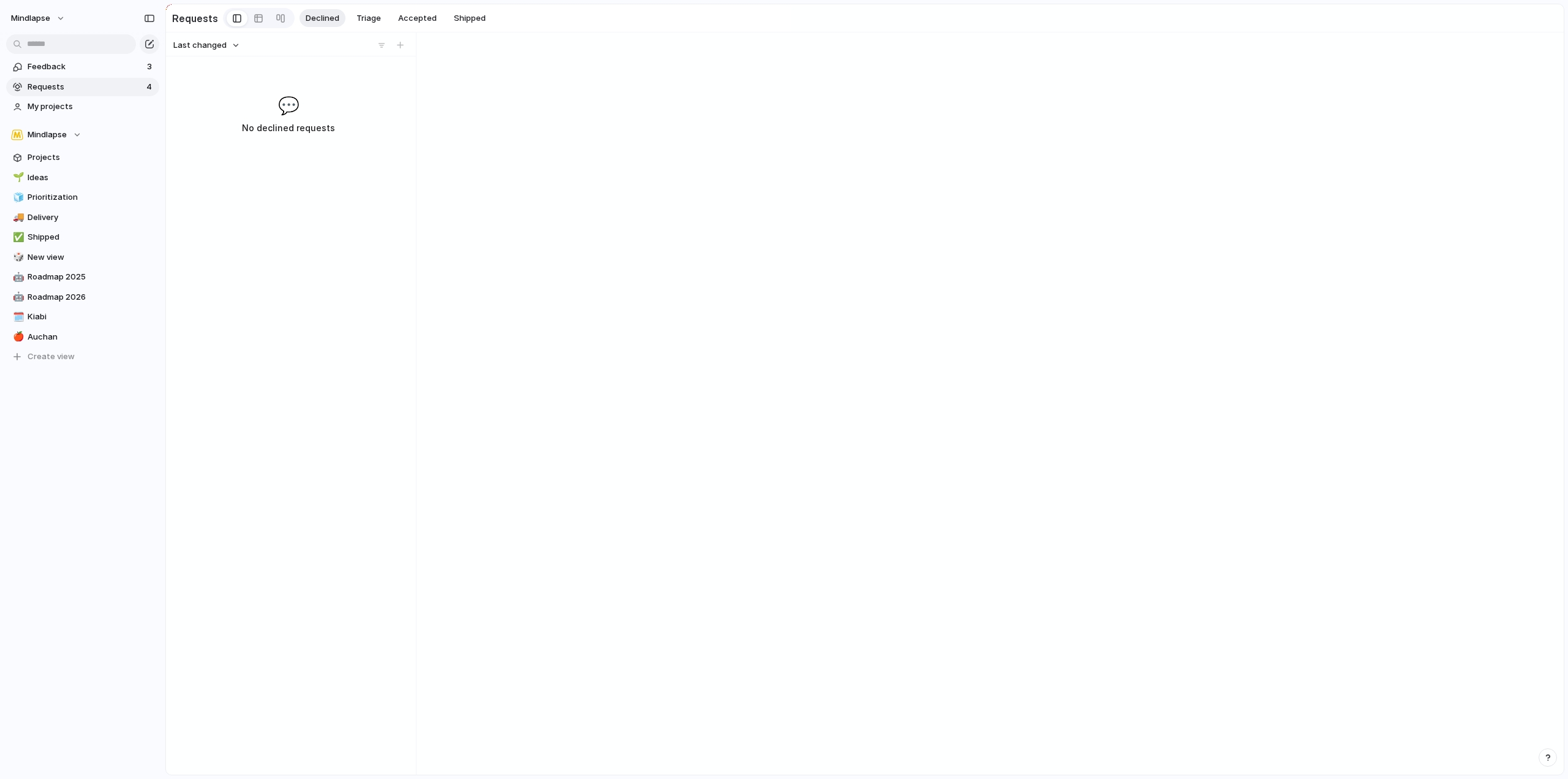
click at [386, 13] on div "Declined Triage Accepted Shipped" at bounding box center [396, 18] width 193 height 18
click at [415, 17] on span "Accepted" at bounding box center [418, 18] width 38 height 12
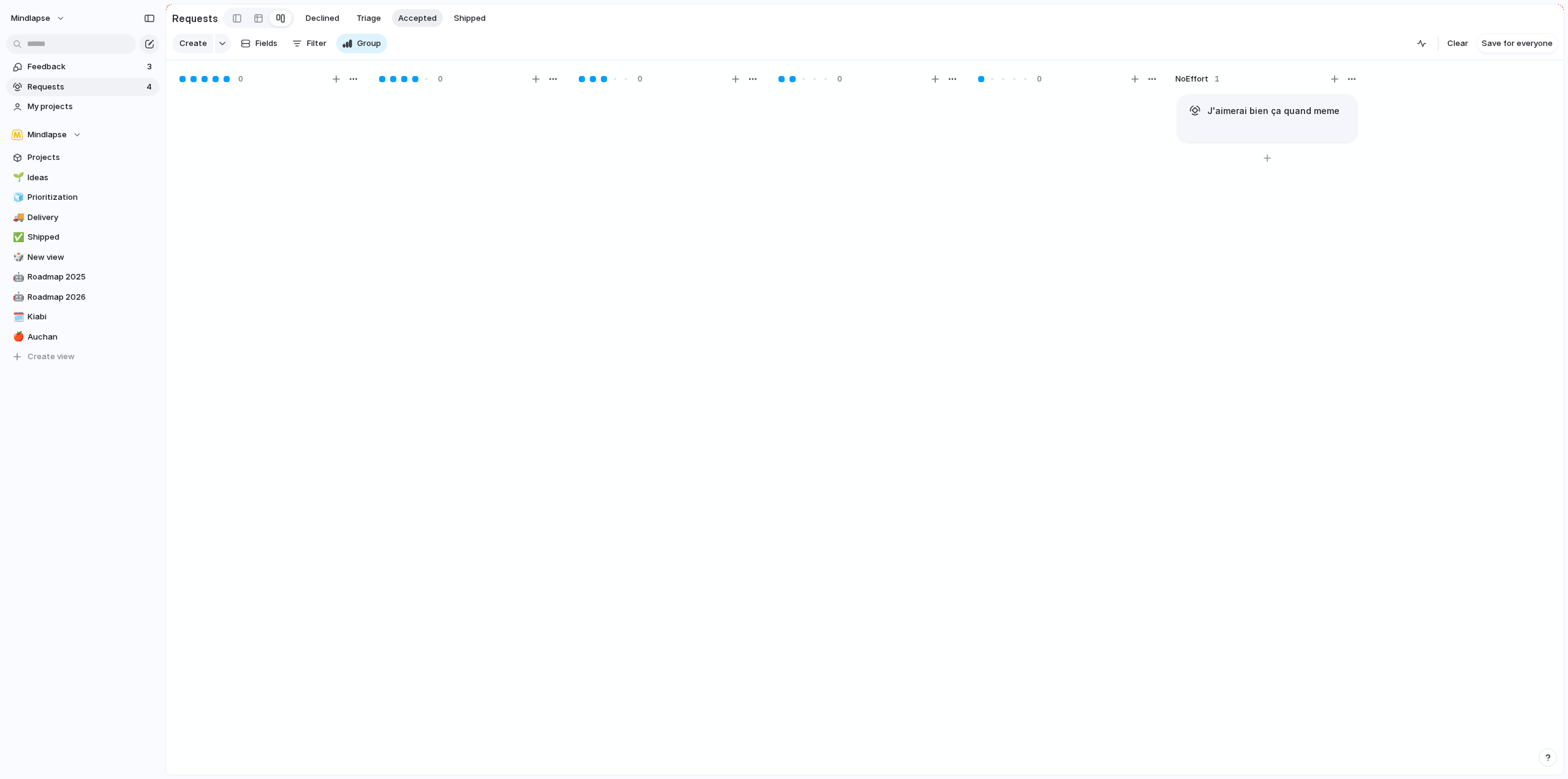
click at [1238, 116] on h1 "J'aimerai bien ça quand meme" at bounding box center [1274, 110] width 133 height 13
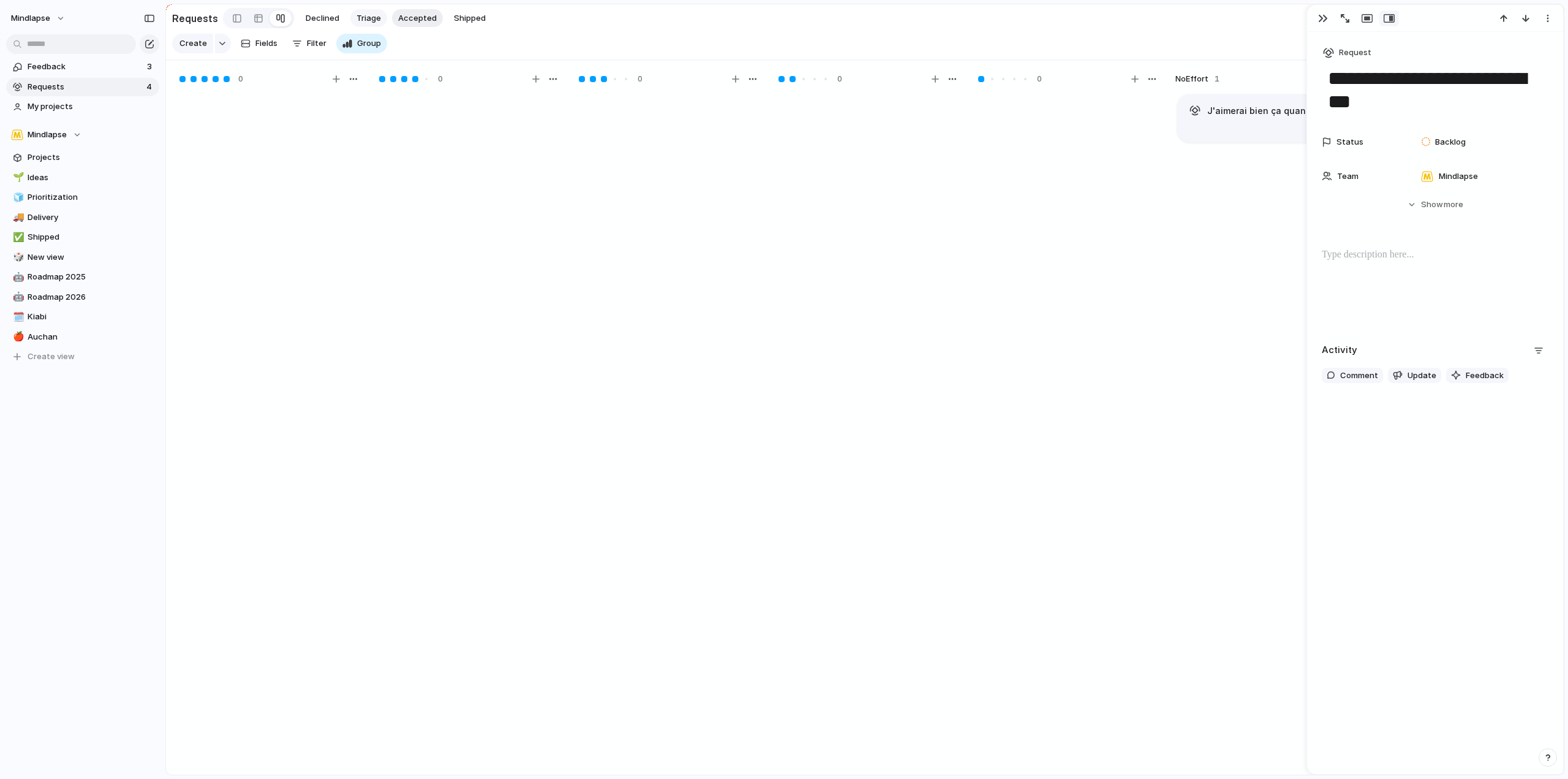
click at [372, 15] on span "Triage" at bounding box center [369, 18] width 24 height 12
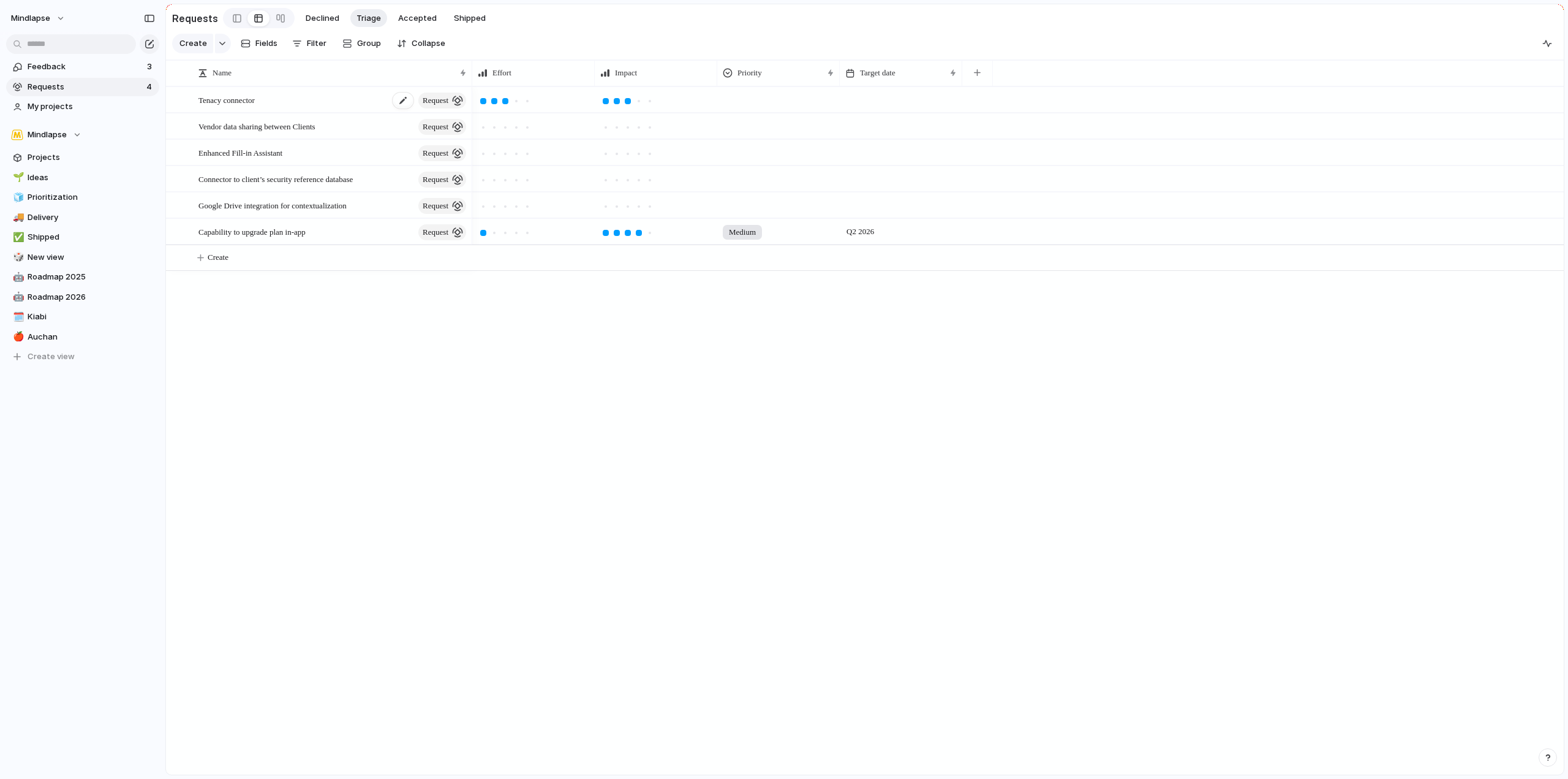
click at [292, 107] on div "Tenacy connector request" at bounding box center [333, 99] width 269 height 25
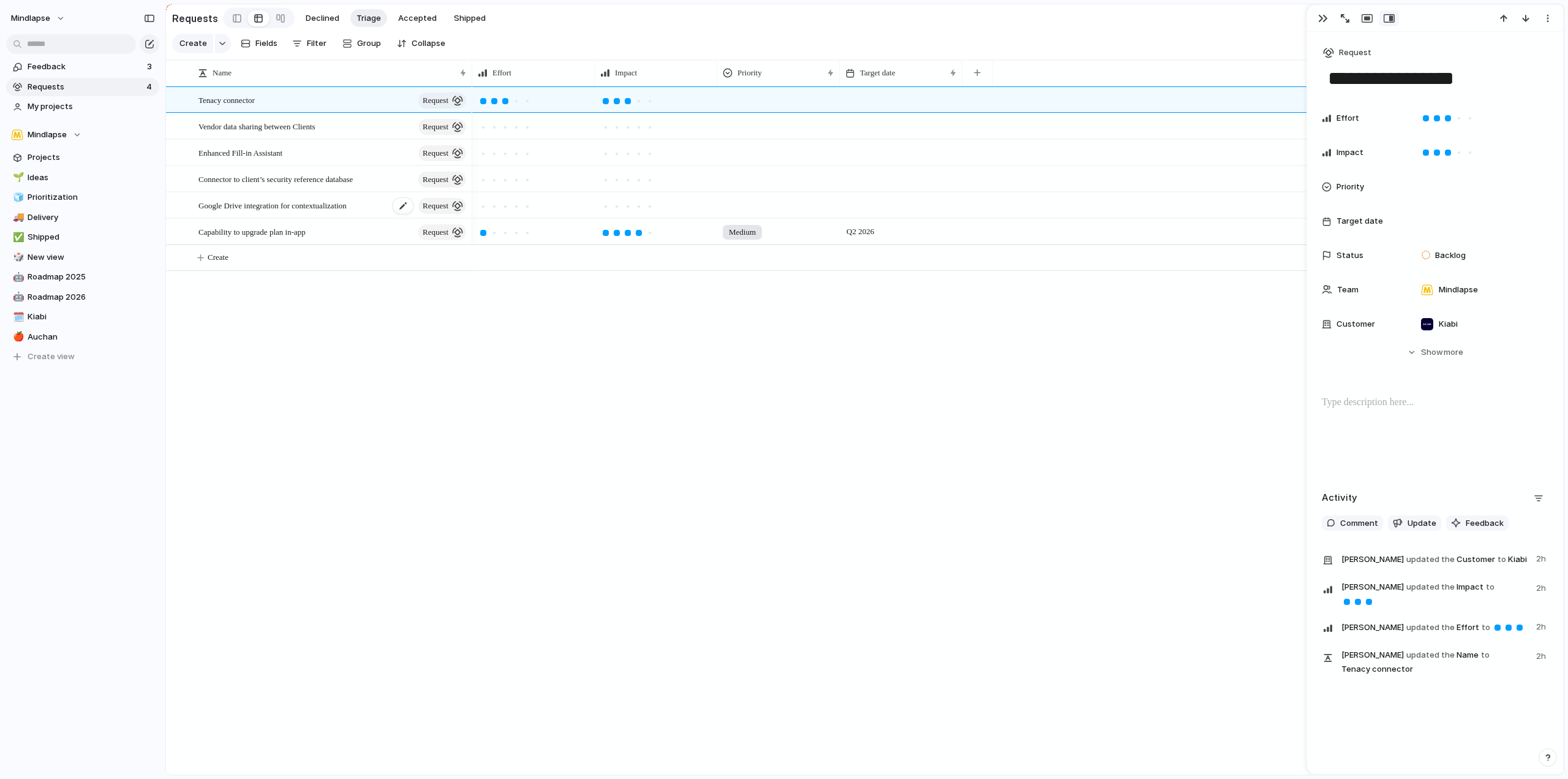
click at [319, 212] on span "Google Drive integration for contextualization" at bounding box center [273, 205] width 148 height 14
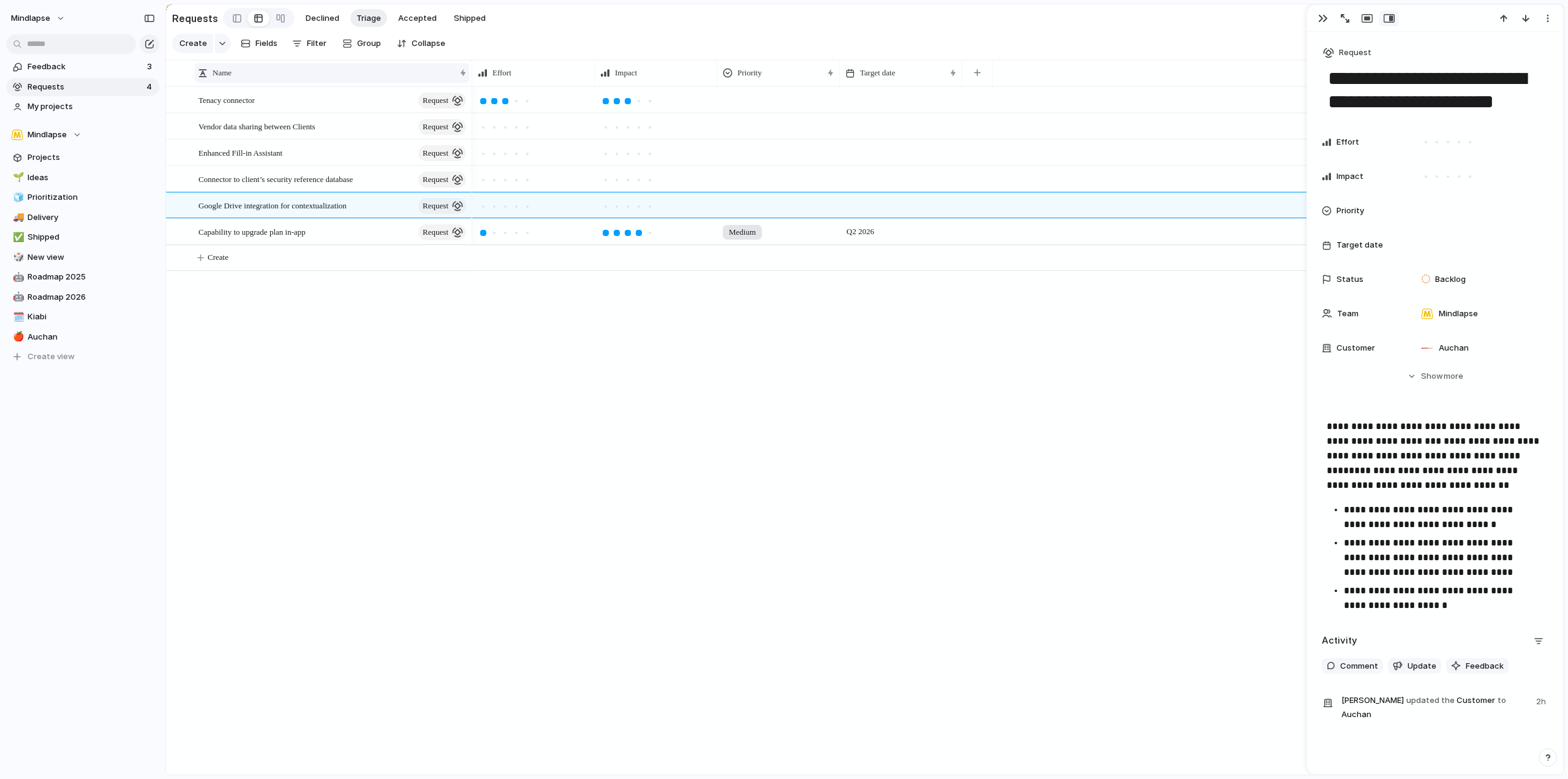
click at [300, 73] on div "Name" at bounding box center [331, 72] width 275 height 19
click at [314, 79] on div "Sort ascending Sort descending" at bounding box center [784, 389] width 1568 height 779
click at [521, 69] on div "Effort" at bounding box center [533, 73] width 117 height 26
click at [532, 73] on div "Effort" at bounding box center [533, 72] width 117 height 19
click at [465, 347] on div "Modify Hide Sort ascending Sort descending" at bounding box center [784, 389] width 1568 height 779
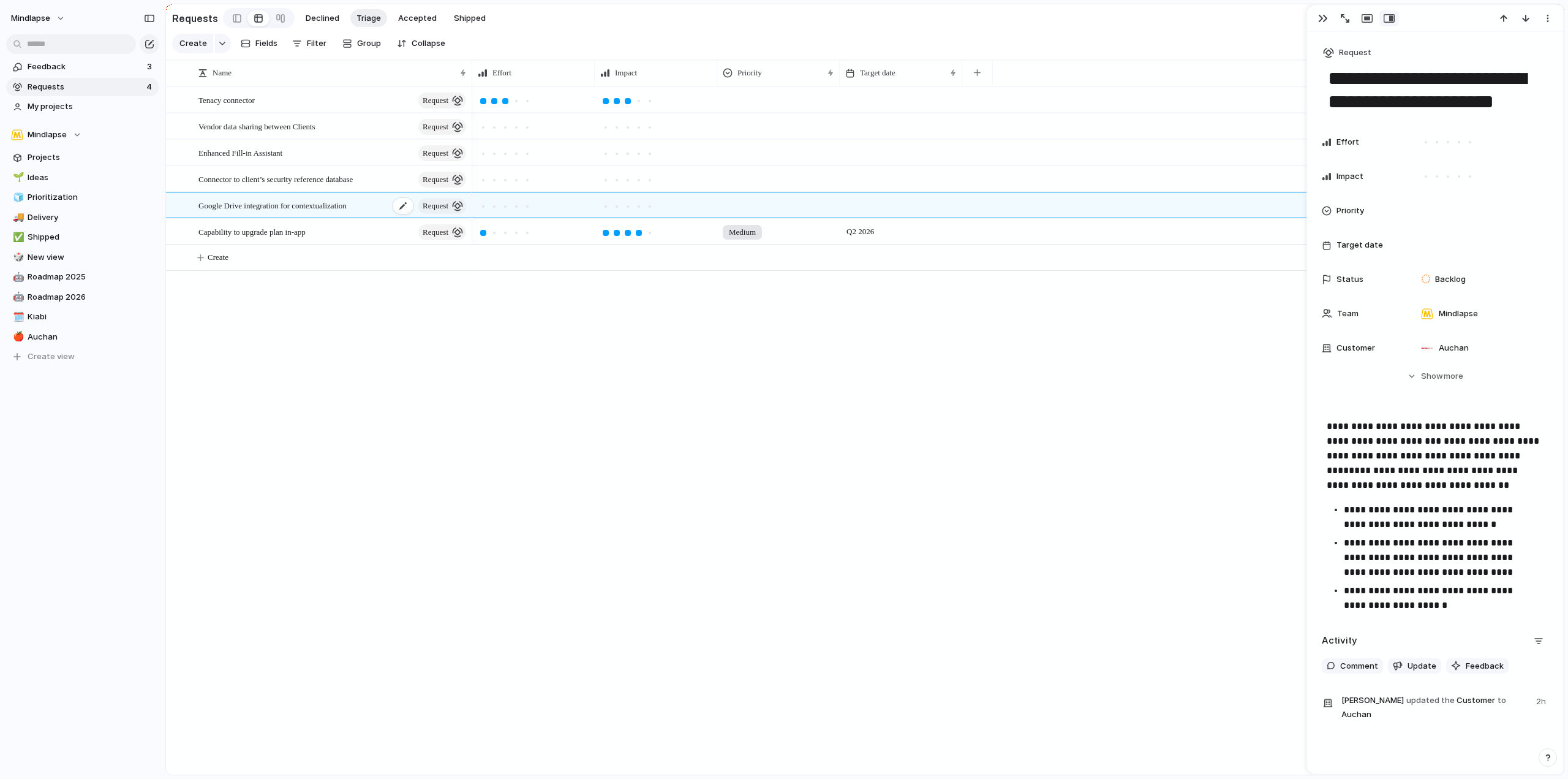
click at [337, 218] on div "Google Drive integration for contextualization request" at bounding box center [333, 205] width 269 height 25
click at [341, 210] on span "Google Drive integration for contextualization" at bounding box center [273, 205] width 148 height 14
click at [357, 244] on div "Capability to upgrade plan in-app request" at bounding box center [333, 231] width 269 height 25
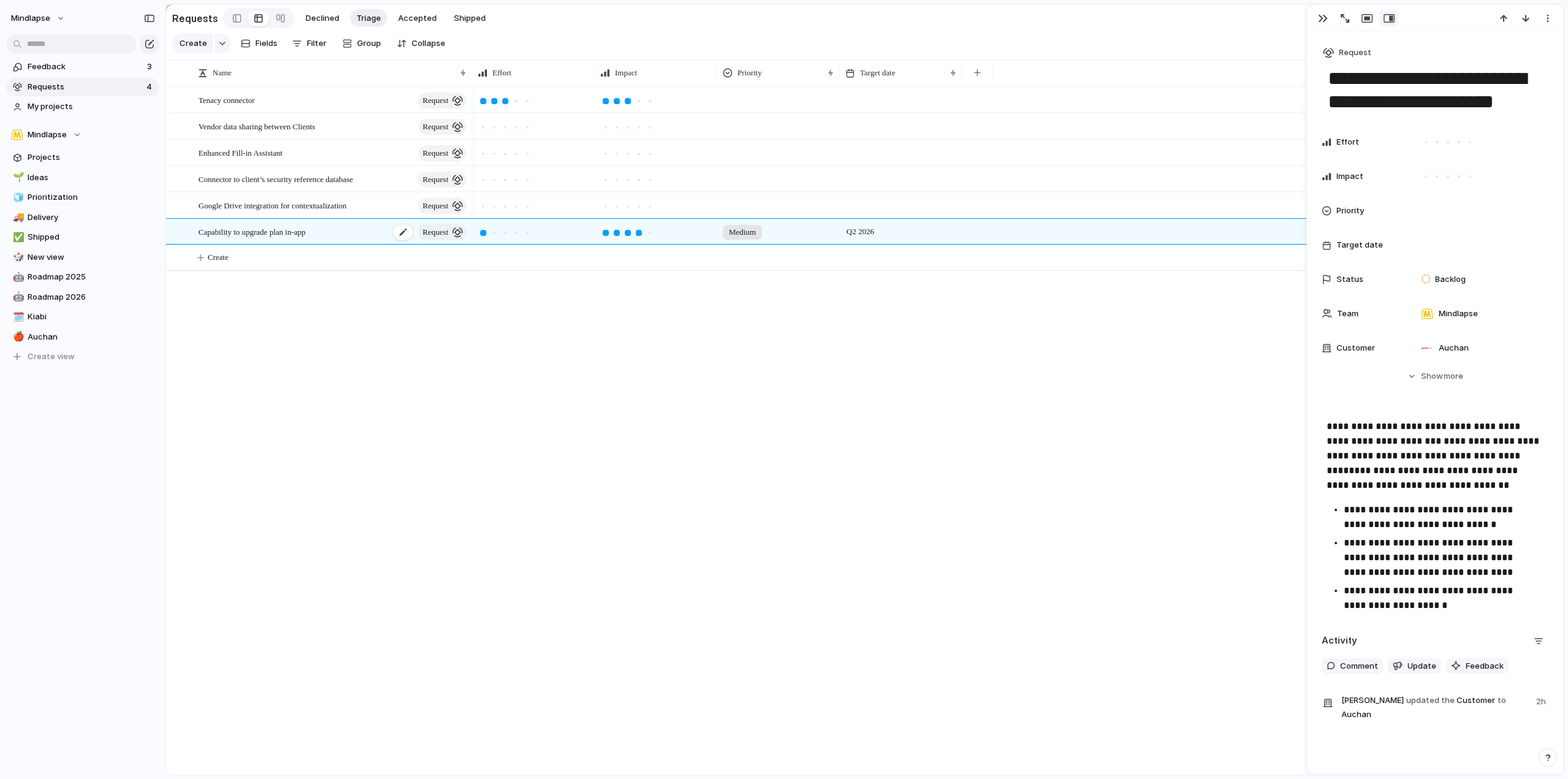
type textarea "**********"
click at [357, 244] on div "Capability to upgrade plan in-app request" at bounding box center [333, 231] width 269 height 25
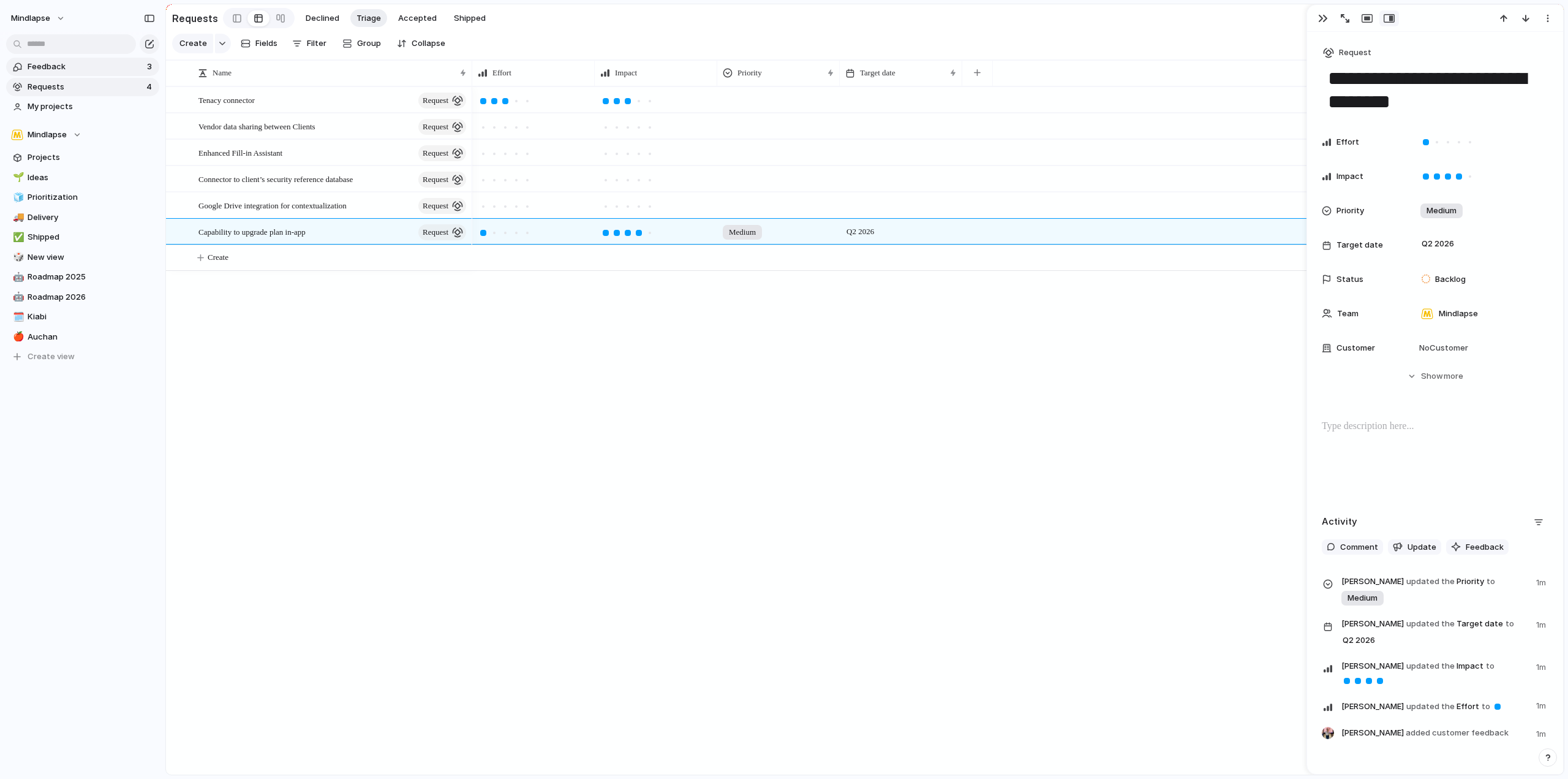
click at [96, 63] on span "Feedback" at bounding box center [85, 67] width 116 height 12
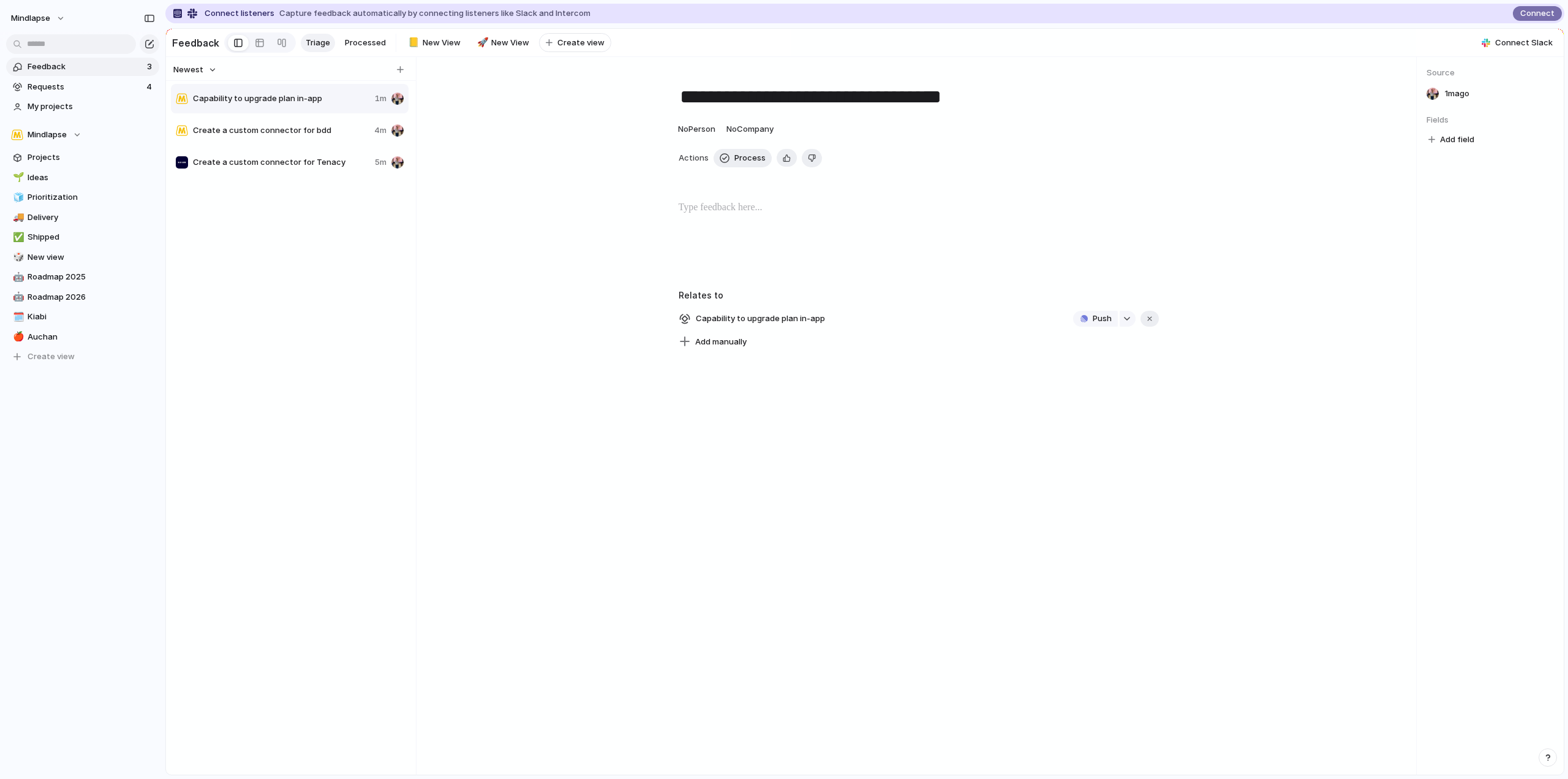
drag, startPoint x: 296, startPoint y: 105, endPoint x: 335, endPoint y: 129, distance: 45.8
click at [296, 123] on div "Capability to upgrade plan in-app 1m Create a custom connector for bdd 4m Creat…" at bounding box center [290, 131] width 240 height 96
click at [335, 129] on div "Create a custom connector for bdd 4m" at bounding box center [290, 131] width 238 height 30
type textarea "**********"
click at [766, 133] on span "No Company" at bounding box center [750, 128] width 47 height 10
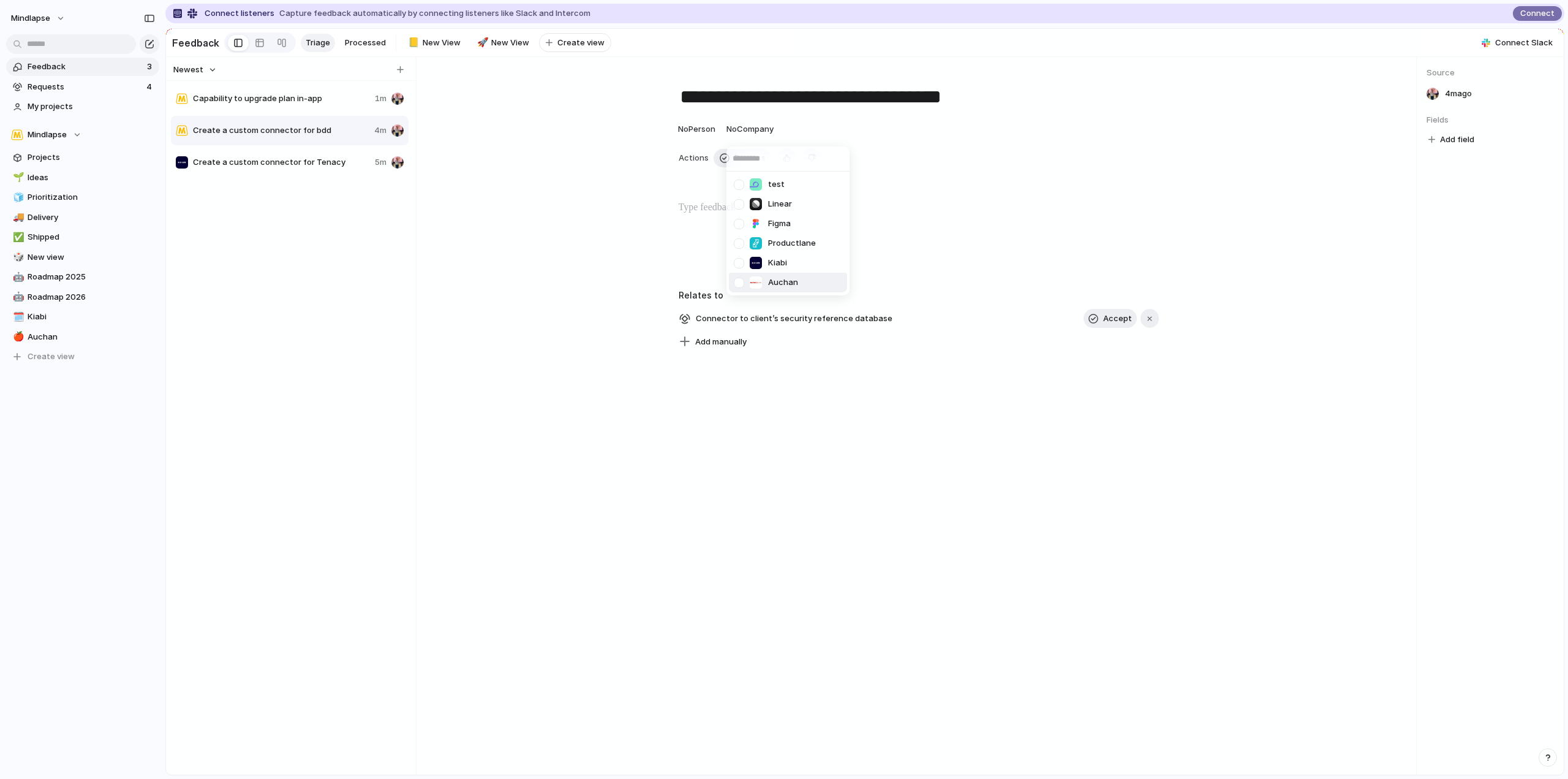
click at [774, 281] on span "Auchan" at bounding box center [783, 283] width 30 height 12
click at [590, 289] on div "**********" at bounding box center [918, 210] width 976 height 278
click at [73, 118] on section "Mindlapse Projects 🌱 Ideas 🧊 Prioritization 🚚 Delivery ✅ Shipped 🎲 New view 🤖 R…" at bounding box center [83, 241] width 166 height 250
click at [74, 94] on link "Requests 4" at bounding box center [83, 86] width 153 height 18
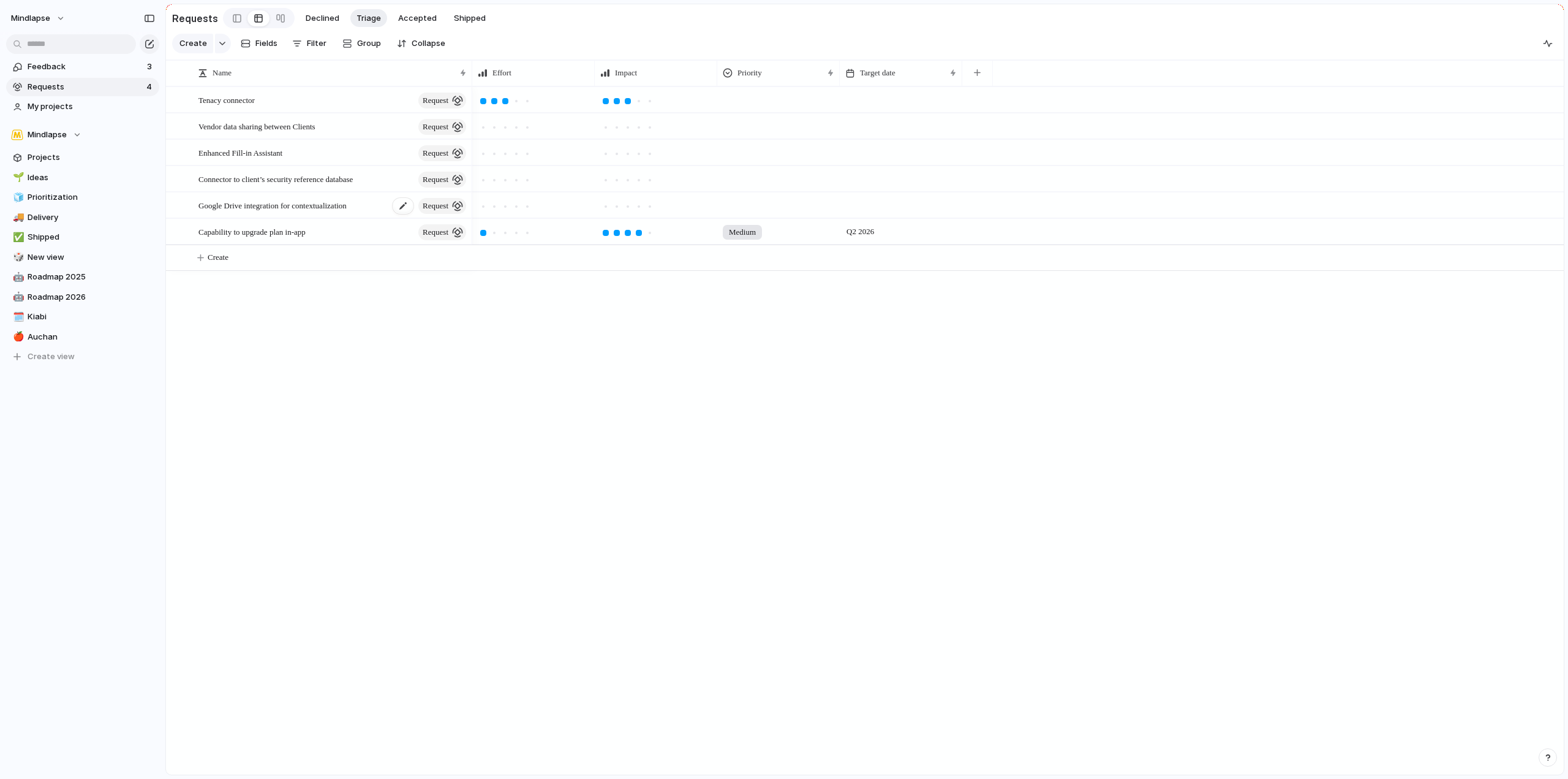
click at [431, 215] on span "request" at bounding box center [436, 206] width 26 height 17
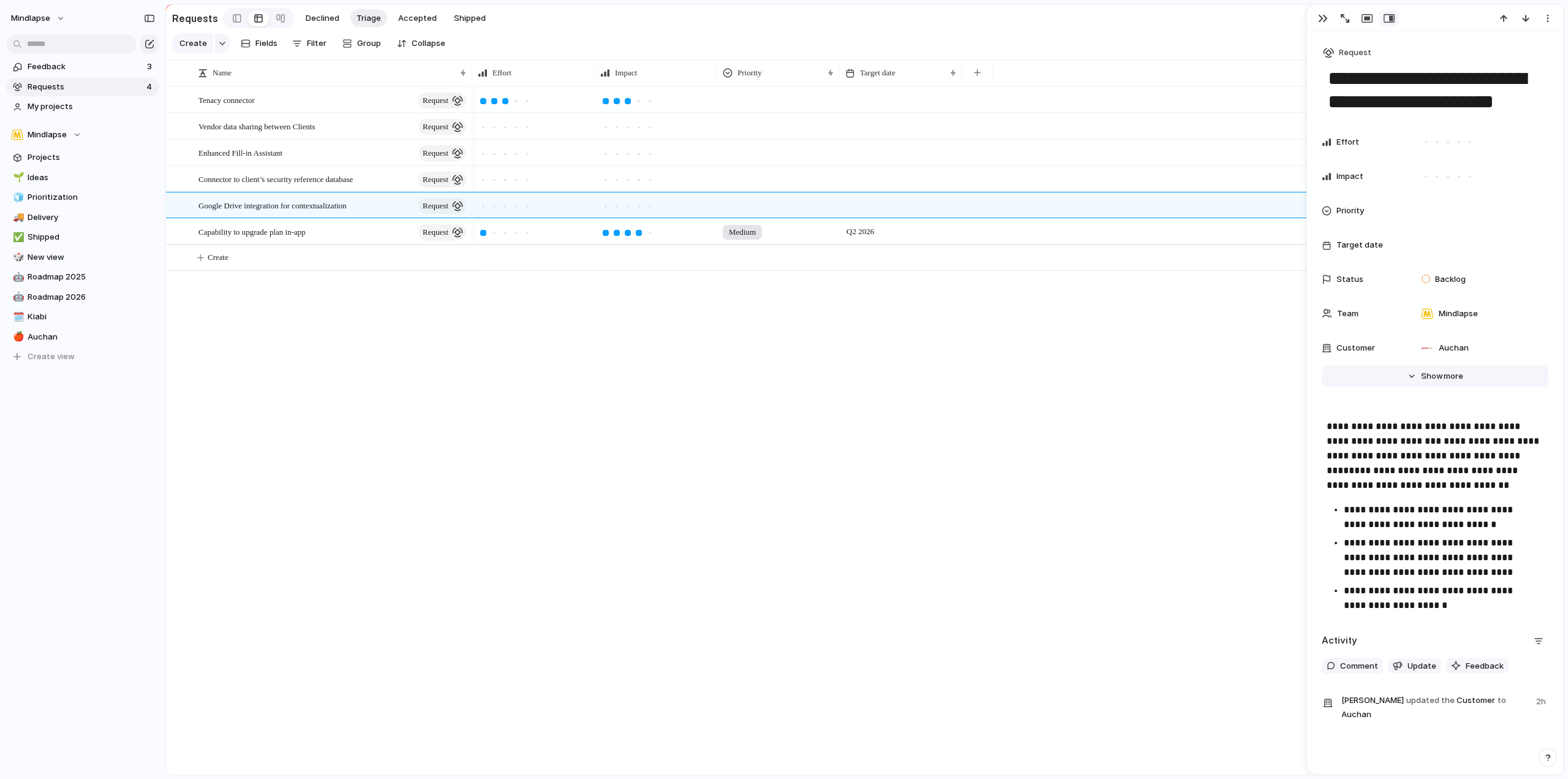
scroll to position [44, 0]
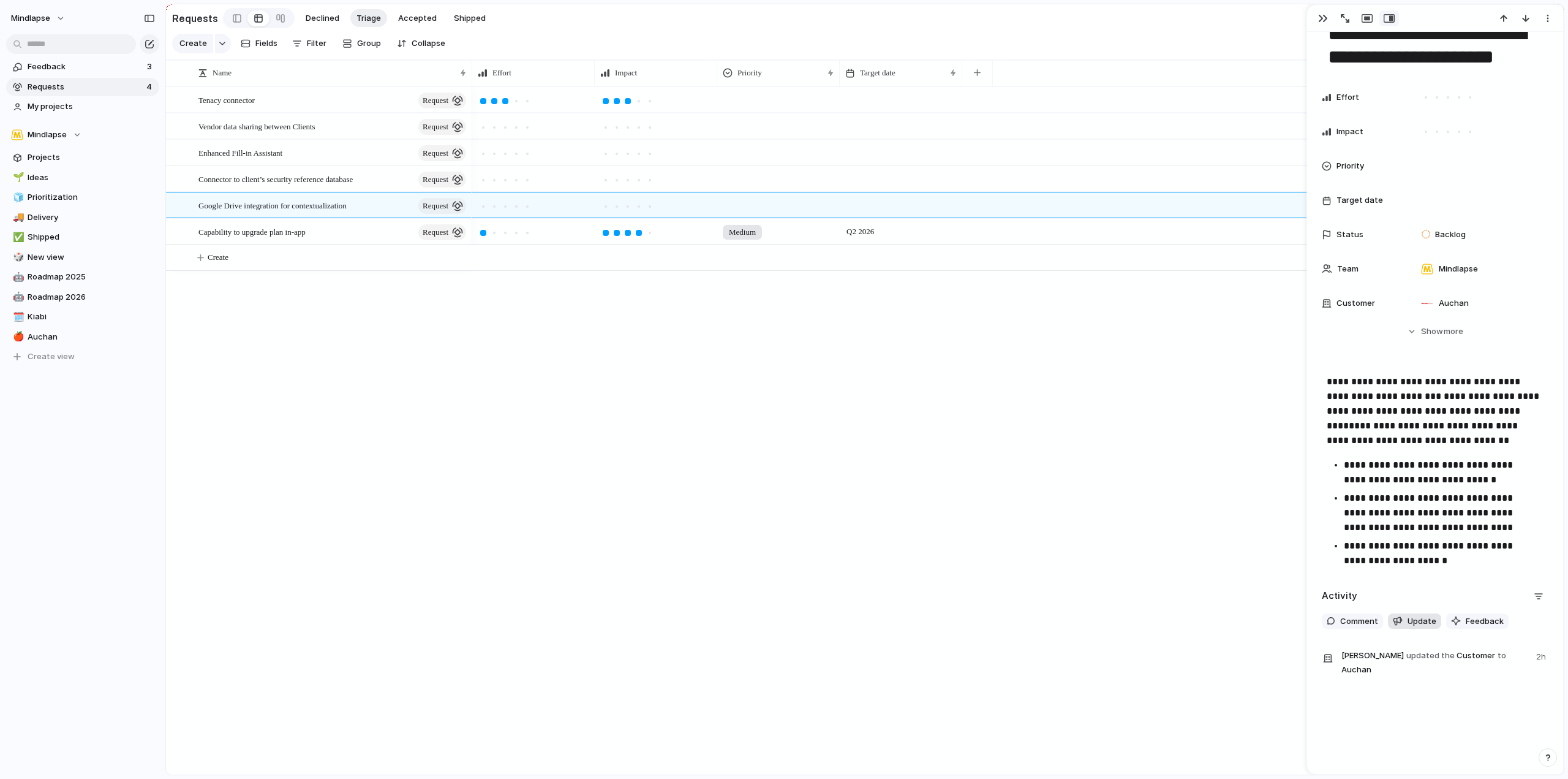
click at [1419, 621] on span "Update" at bounding box center [1421, 621] width 29 height 12
click at [1509, 652] on span "Backlog" at bounding box center [1524, 654] width 31 height 12
click at [1396, 588] on div "Backlog Planned In Progress Completed Canceled Planned Active Completed" at bounding box center [784, 389] width 1568 height 779
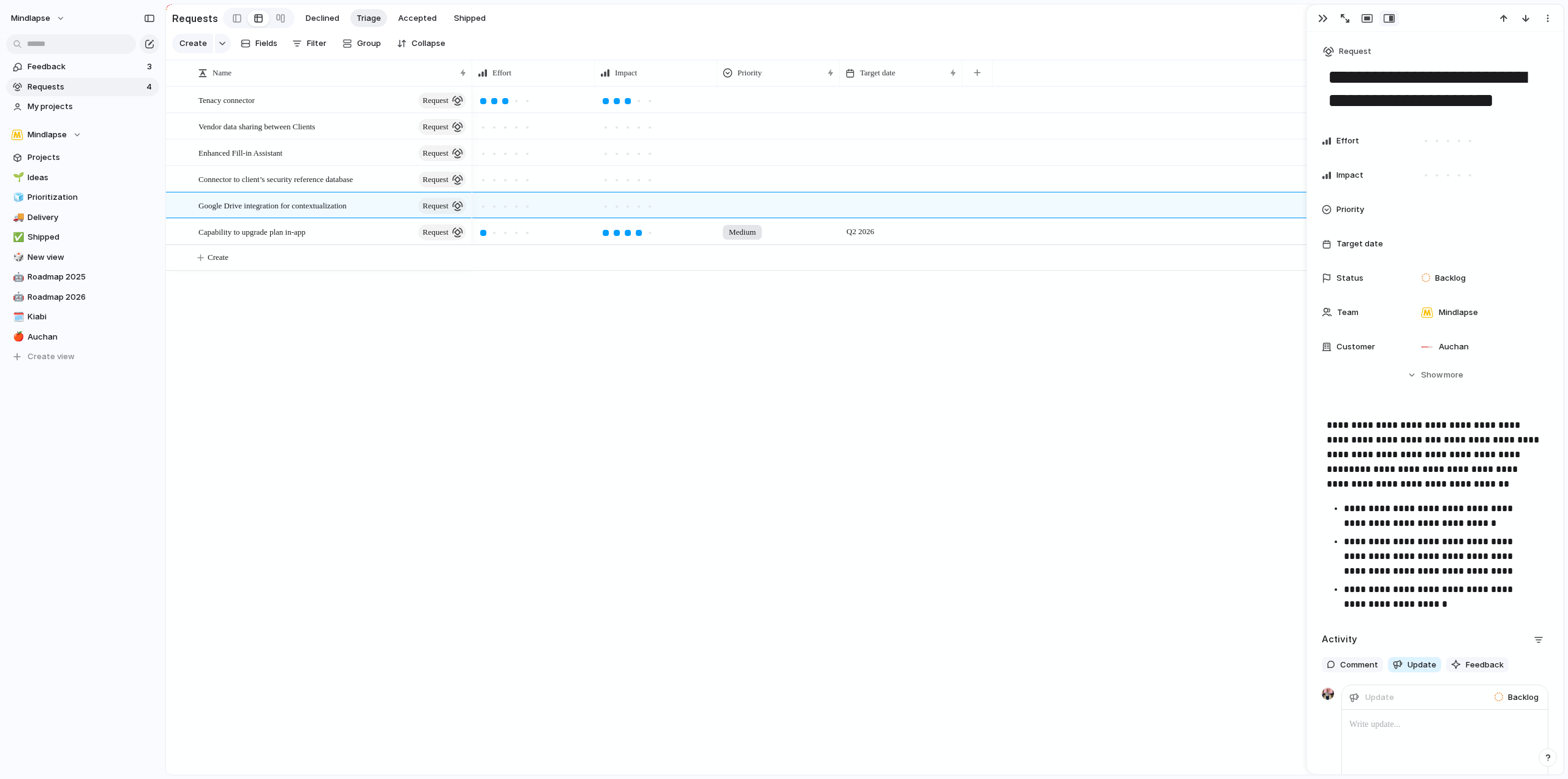
scroll to position [0, 0]
click at [310, 113] on div "Tenacy connector request" at bounding box center [333, 99] width 269 height 25
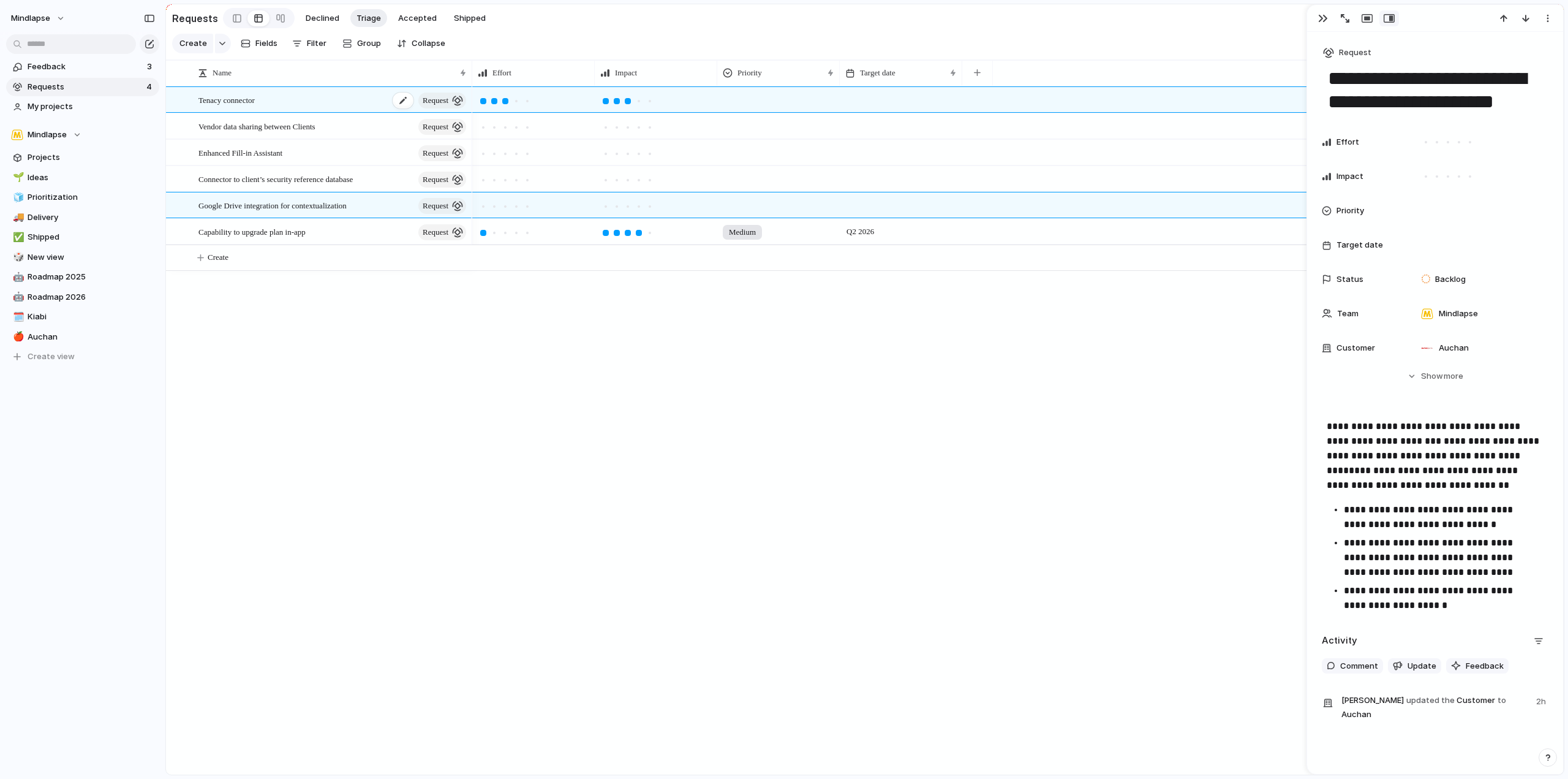
type textarea "**********"
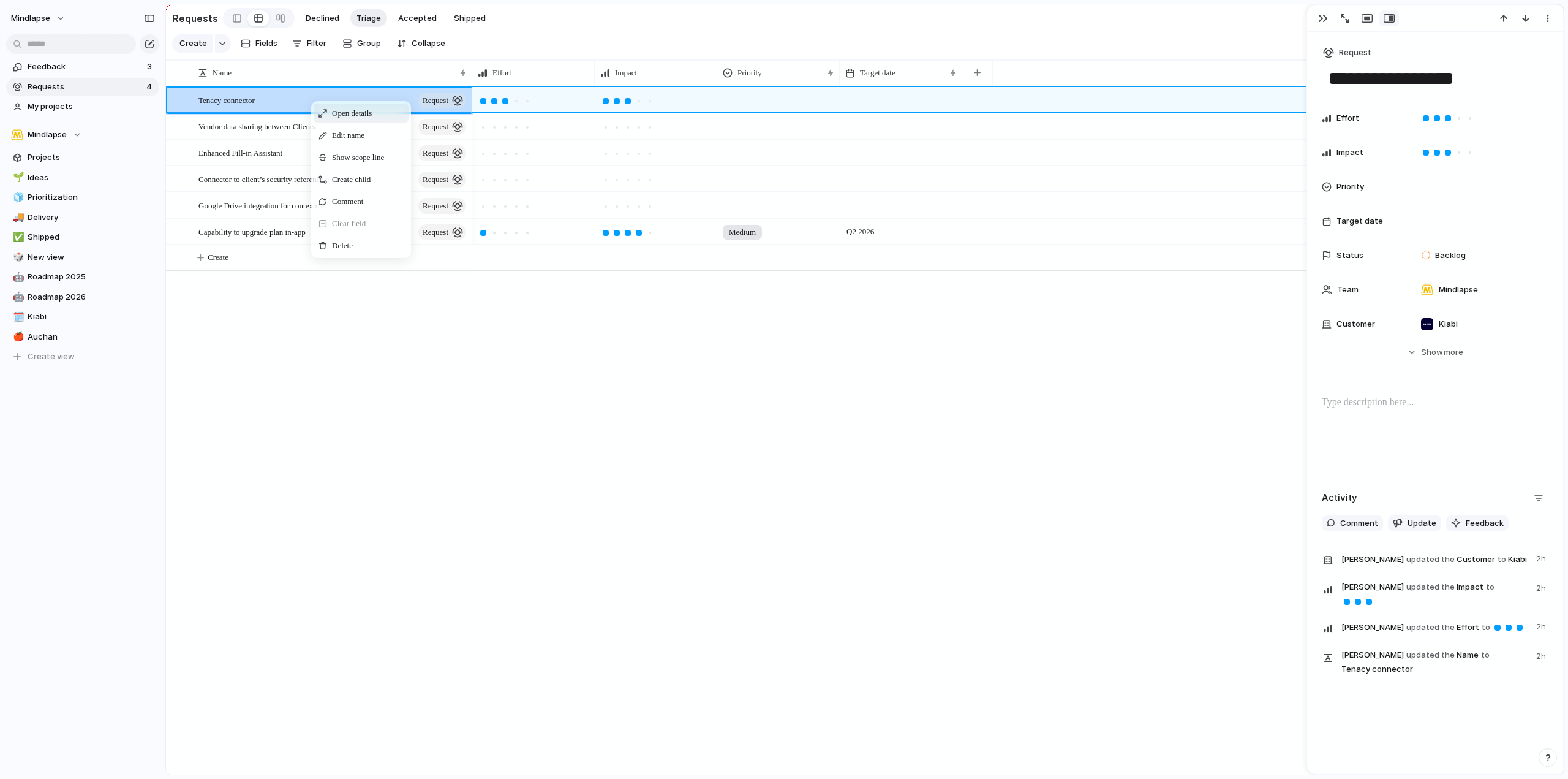
drag, startPoint x: 378, startPoint y: 166, endPoint x: 376, endPoint y: 116, distance: 50.0
click at [376, 116] on div "Open details Edit name Show scope line Create child Comment Clear field Delete" at bounding box center [361, 180] width 100 height 157
click at [372, 116] on span "Open details" at bounding box center [352, 113] width 40 height 12
click at [1443, 267] on div "Backlog" at bounding box center [1479, 256] width 139 height 24
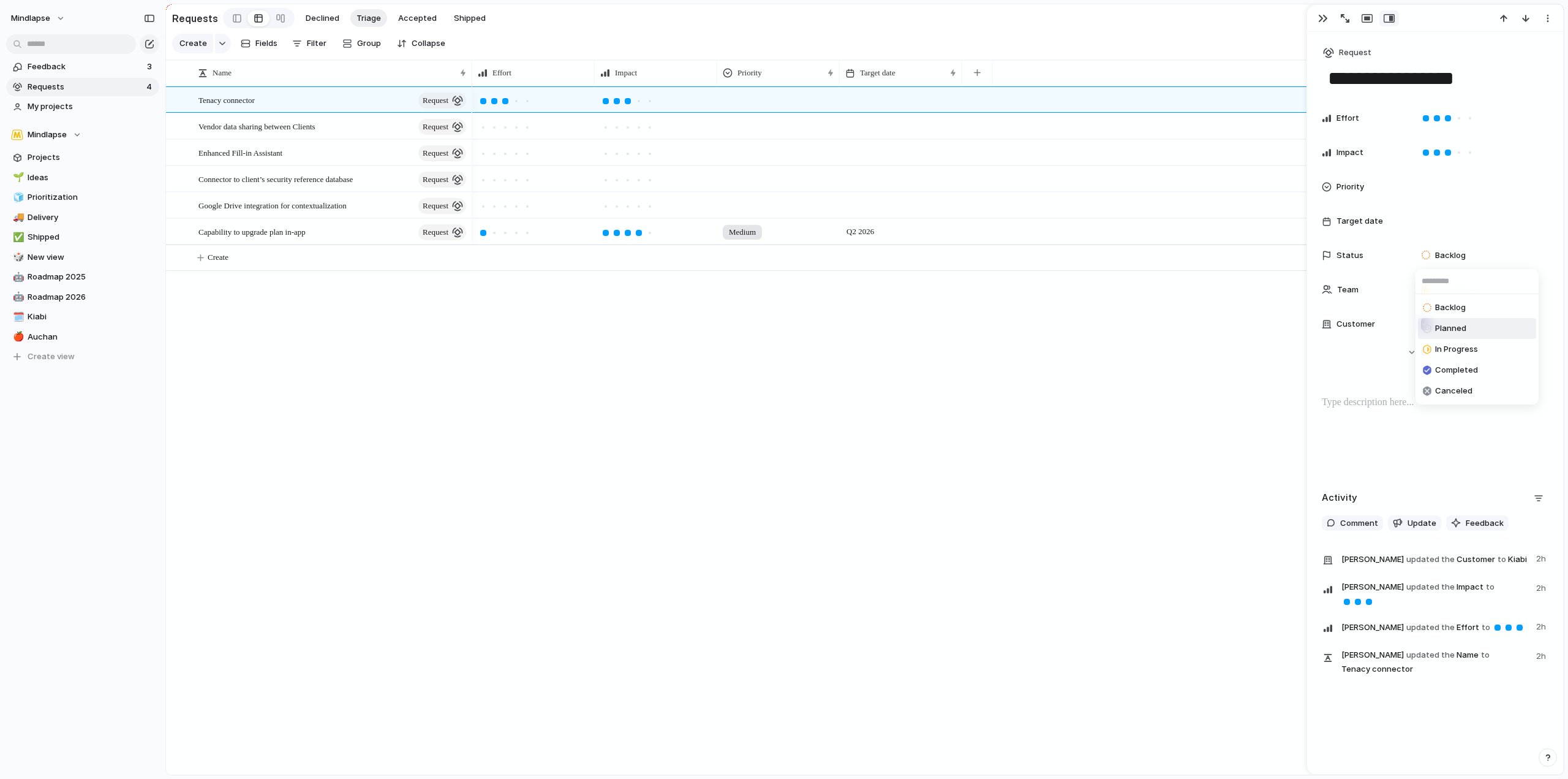
click at [1369, 367] on div "Backlog Planned In Progress Completed Canceled" at bounding box center [784, 389] width 1568 height 779
click at [1412, 355] on button "Hide Show more" at bounding box center [1435, 352] width 227 height 22
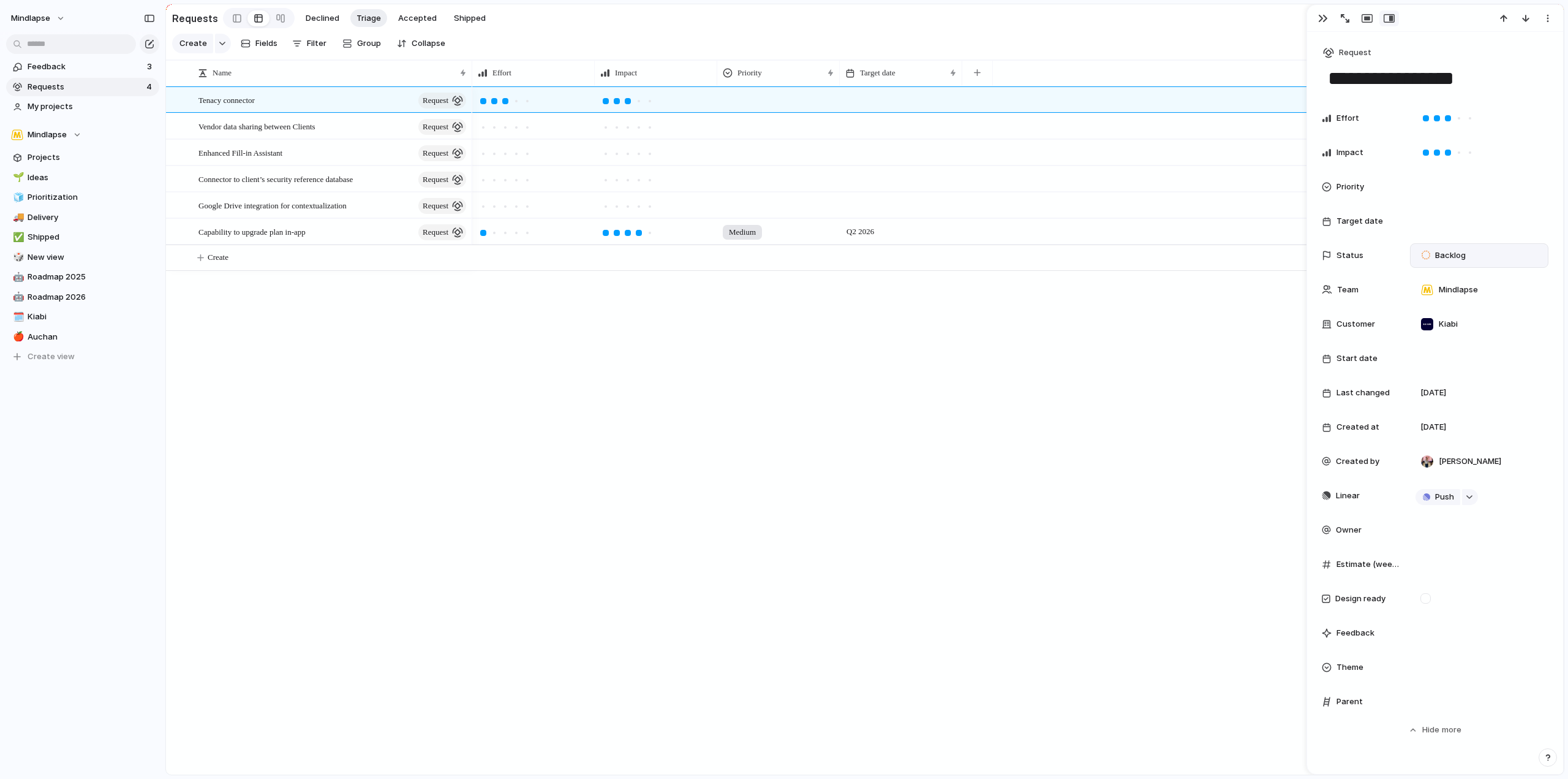
click at [1455, 249] on span "Backlog" at bounding box center [1450, 256] width 31 height 12
click at [1462, 329] on span "Planned" at bounding box center [1451, 329] width 31 height 12
click at [783, 299] on div "Medium Q2 2026" at bounding box center [1019, 430] width 1092 height 688
click at [399, 22] on span "Accepted" at bounding box center [418, 18] width 38 height 12
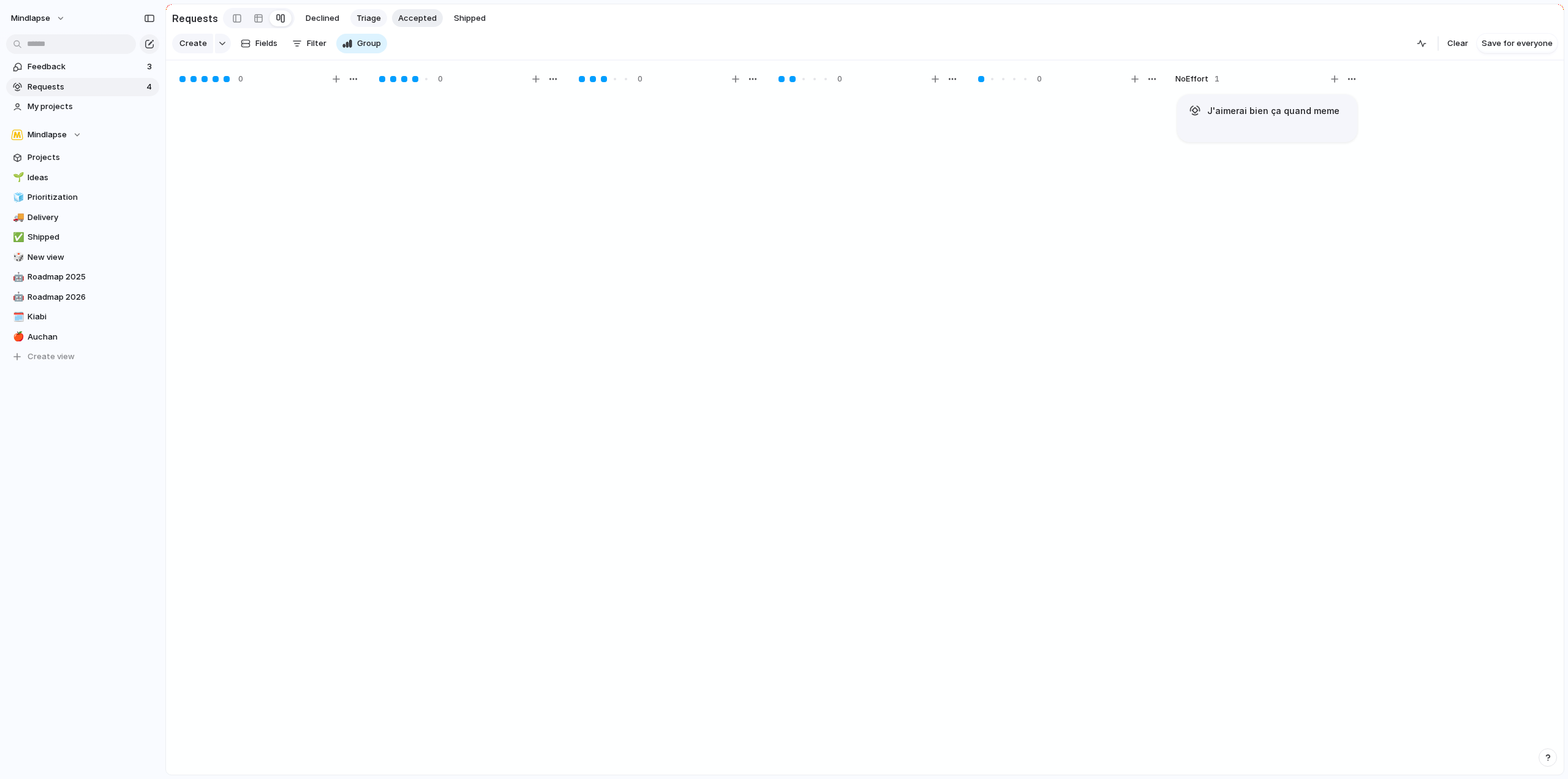
click at [366, 18] on span "Triage" at bounding box center [369, 18] width 24 height 12
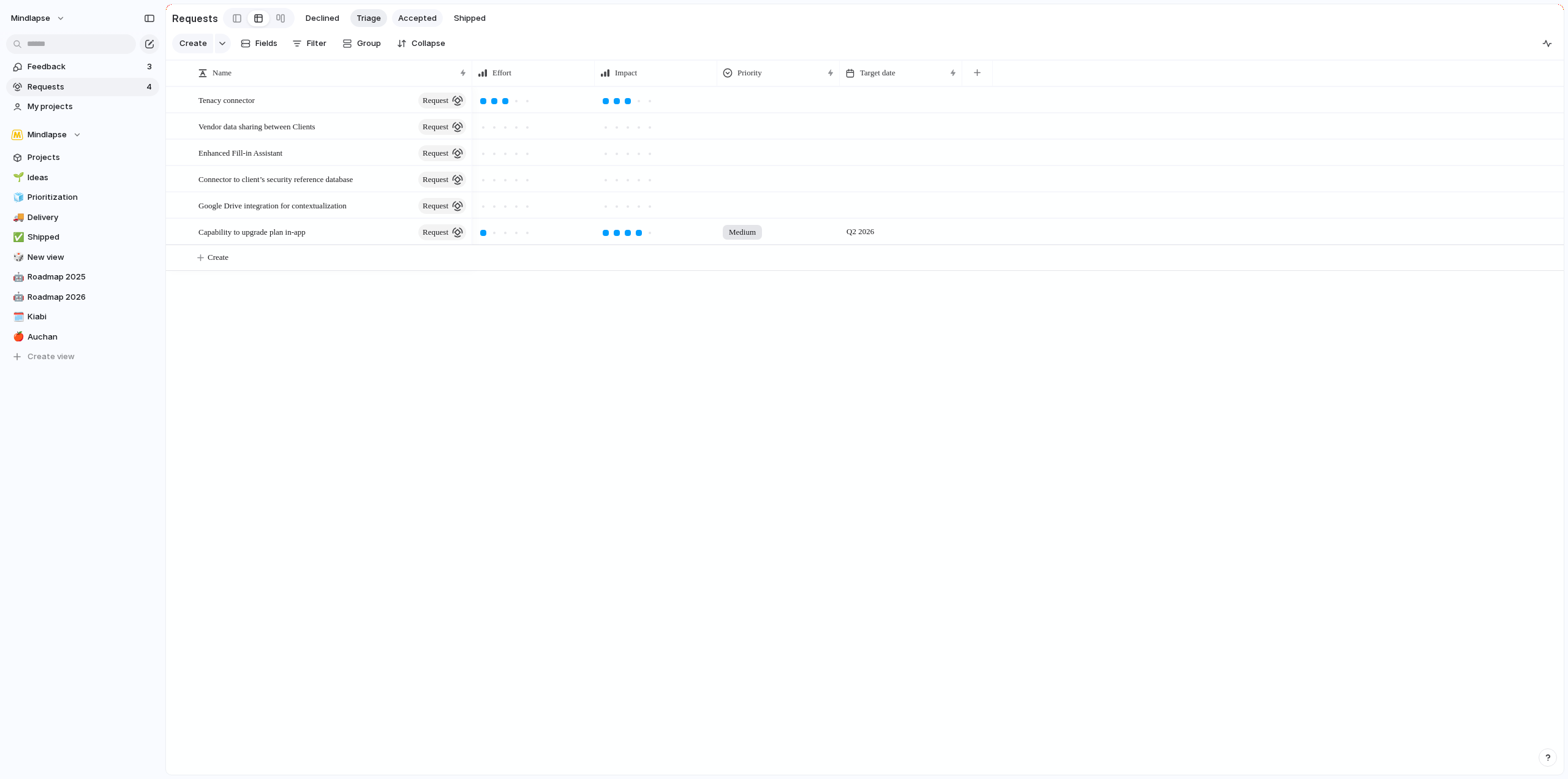
click at [411, 20] on span "Accepted" at bounding box center [418, 18] width 38 height 12
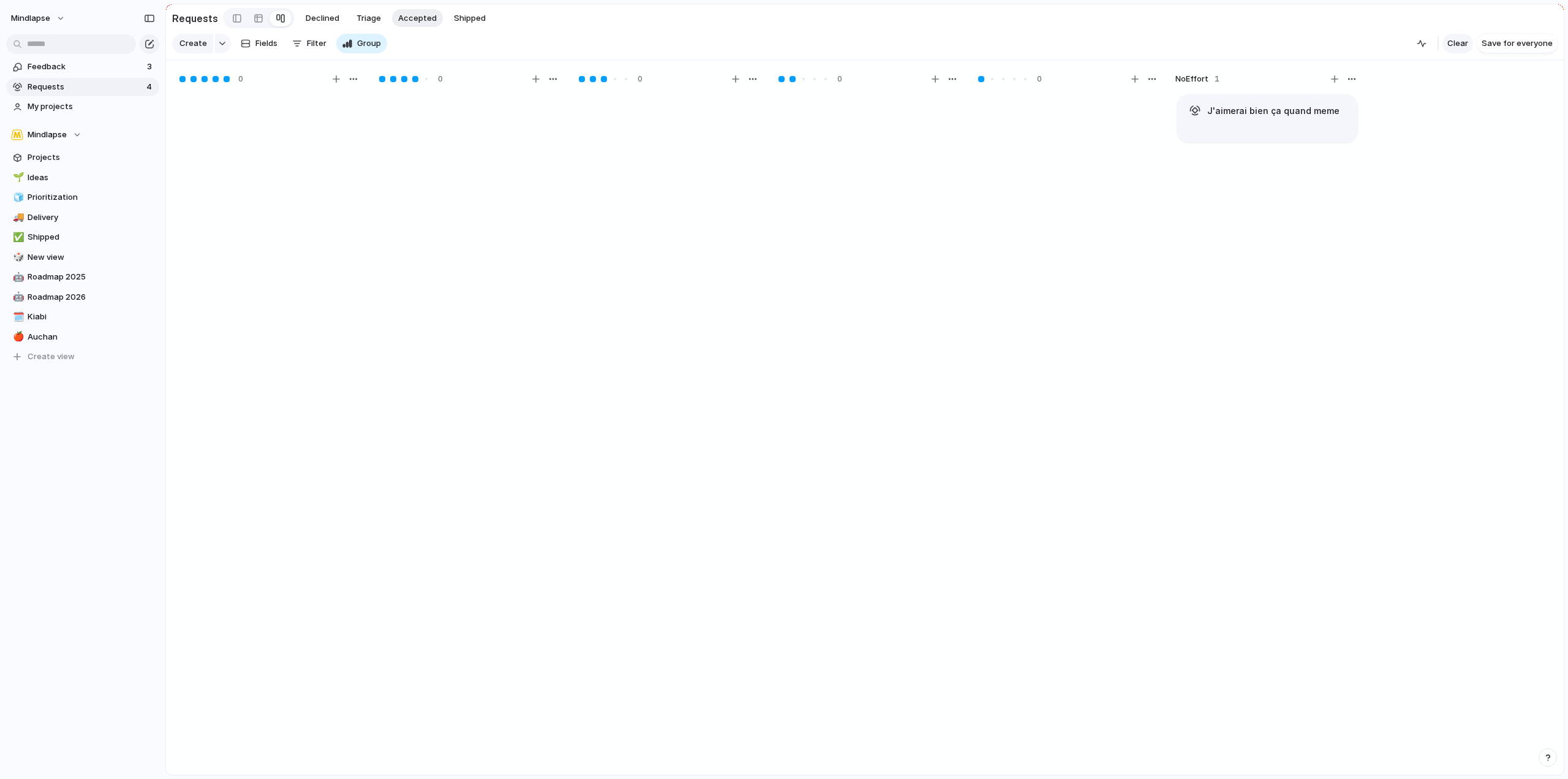
click at [1457, 46] on span "Clear" at bounding box center [1458, 44] width 21 height 12
click at [200, 46] on span "Create" at bounding box center [194, 44] width 28 height 12
click at [223, 45] on button "button" at bounding box center [223, 44] width 16 height 19
click at [223, 44] on div "Goal Program Initiative Launch Request Project Customize" at bounding box center [784, 389] width 1568 height 779
click at [326, 46] on div "Create Fields Filter Group Zoom" at bounding box center [279, 44] width 215 height 24
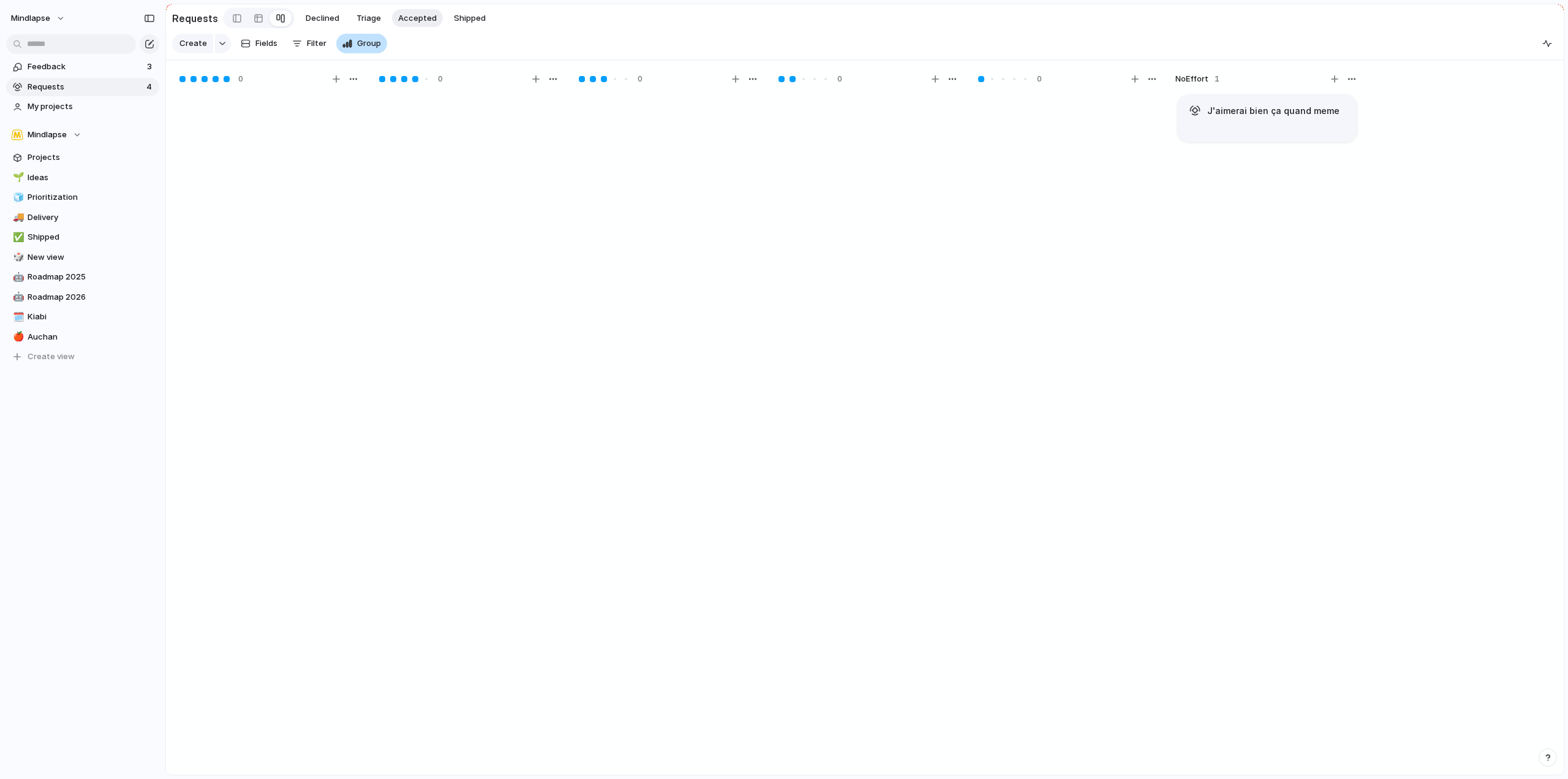
click at [351, 42] on button "Group" at bounding box center [362, 44] width 51 height 19
click at [316, 42] on div "Create Fields Filter Group Zoom" at bounding box center [279, 44] width 215 height 24
click at [343, 47] on div "button" at bounding box center [347, 43] width 10 height 10
click at [302, 45] on div "Status Owner Team Customer Priority Impact Effort Design ready Theme Created by" at bounding box center [784, 389] width 1568 height 779
click at [312, 41] on div "Create Fields Filter Group Zoom" at bounding box center [279, 44] width 215 height 24
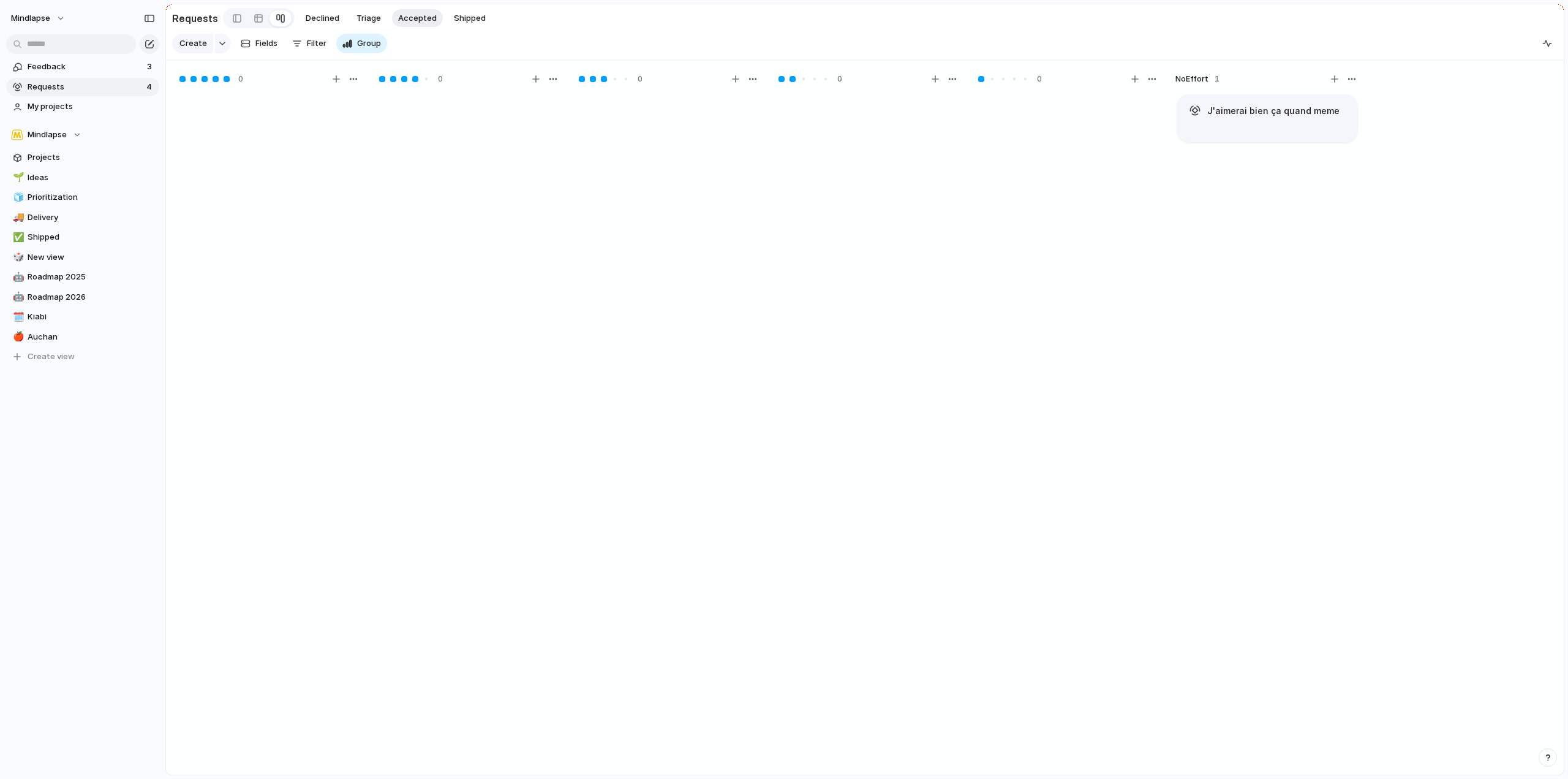
click at [304, 44] on div "Create Fields Filter Group Zoom" at bounding box center [279, 44] width 215 height 24
click at [262, 47] on span "Fields" at bounding box center [266, 44] width 22 height 12
click at [369, 13] on span "Triage" at bounding box center [369, 18] width 24 height 12
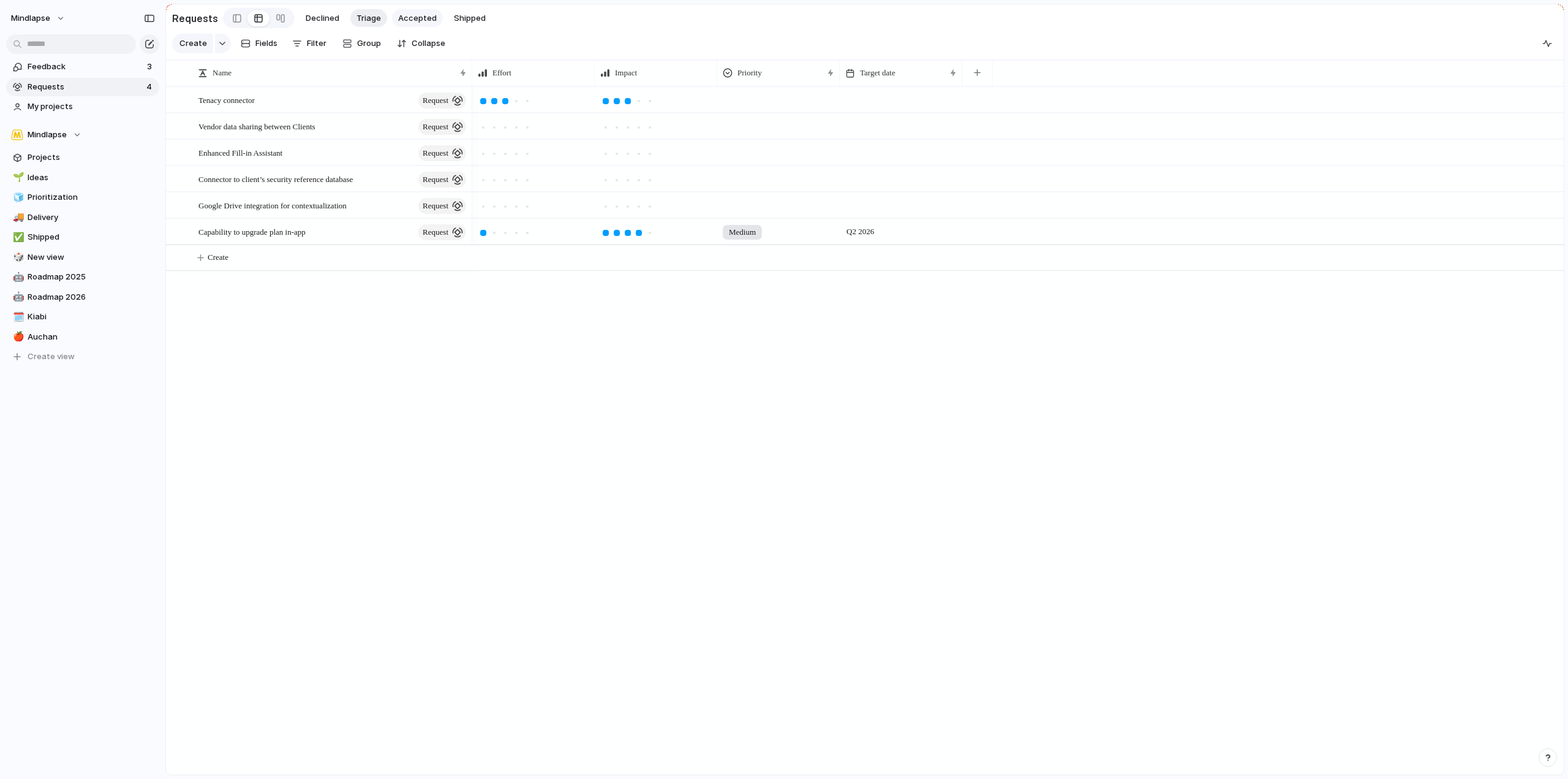
click at [399, 12] on span "Accepted" at bounding box center [418, 18] width 38 height 12
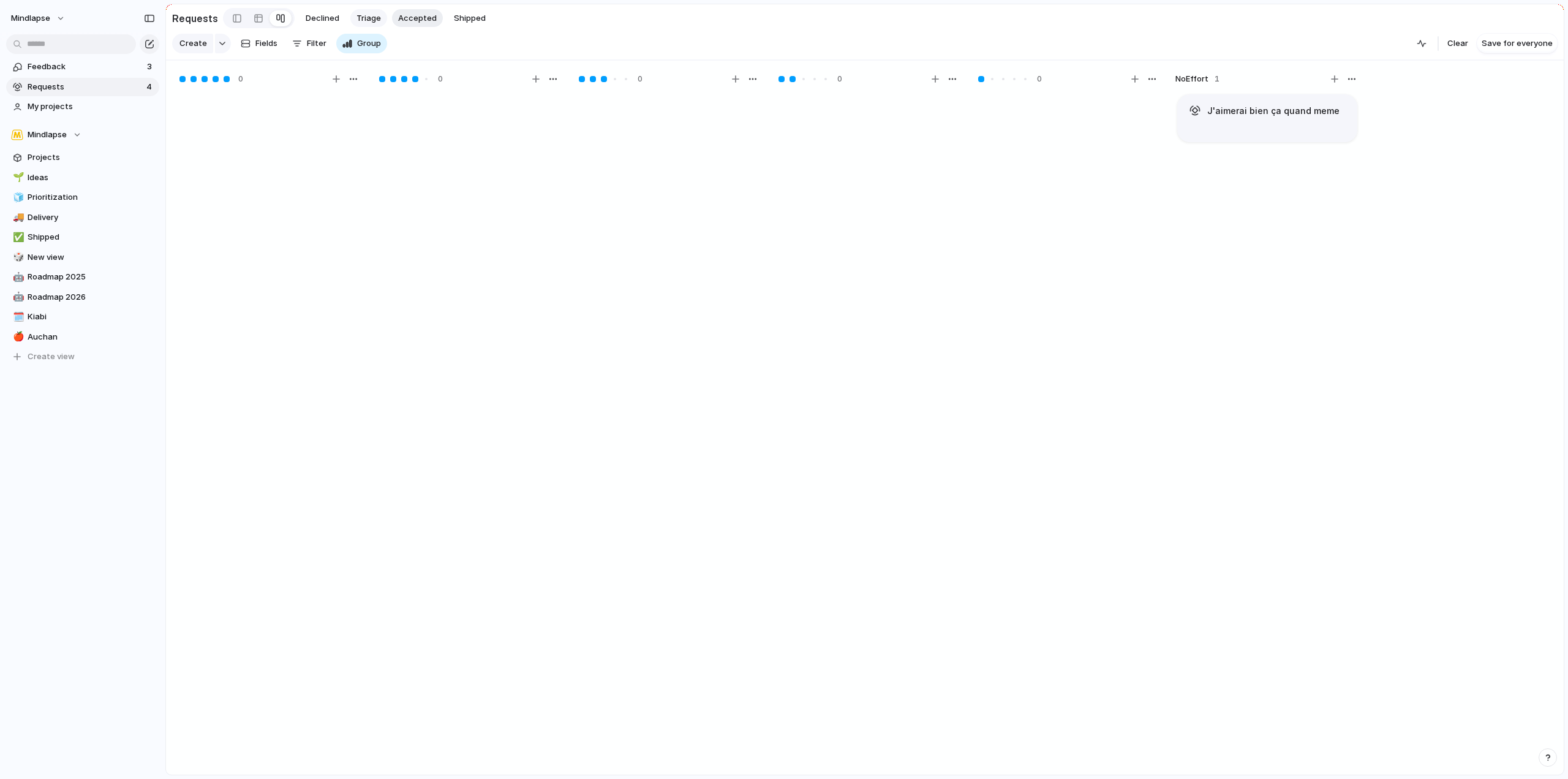
click at [371, 16] on span "Triage" at bounding box center [369, 18] width 24 height 12
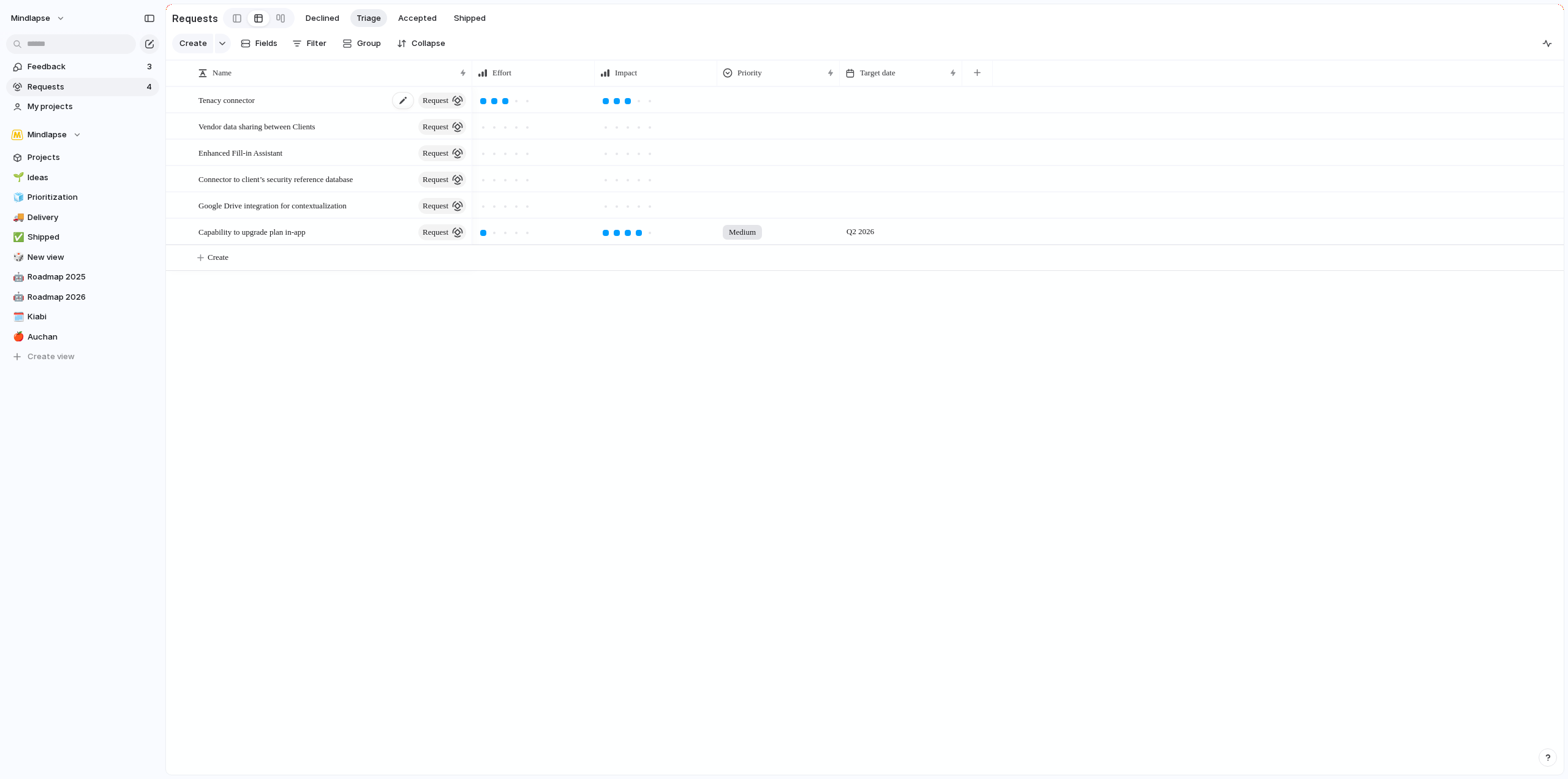
click at [331, 108] on div "Tenacy connector request" at bounding box center [333, 99] width 269 height 25
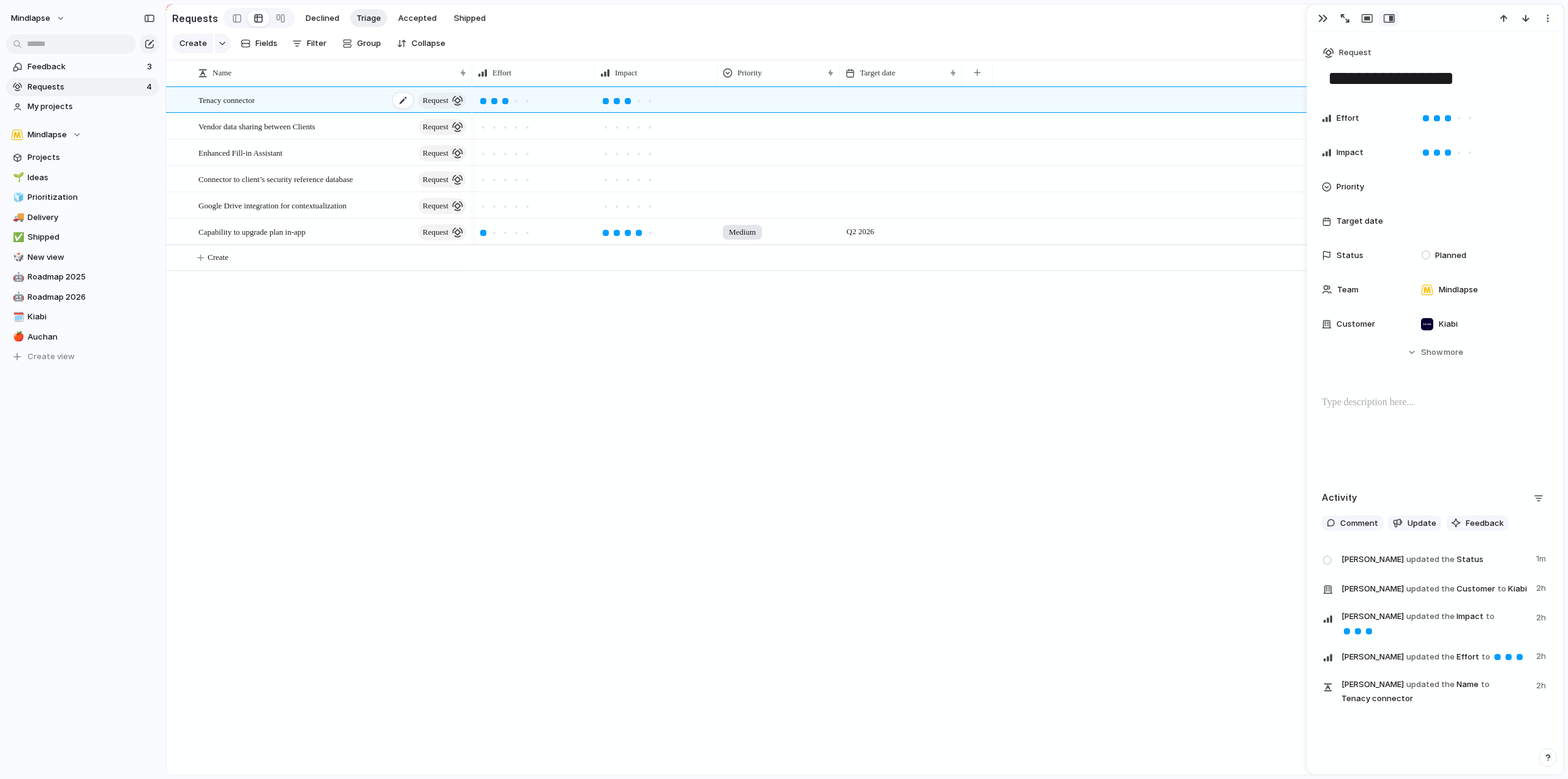
click at [331, 108] on div "Tenacy connector request" at bounding box center [333, 99] width 269 height 25
click at [1449, 257] on span "Planned" at bounding box center [1451, 256] width 31 height 12
click at [1450, 281] on input "text" at bounding box center [1476, 281] width 123 height 24
type input "*******"
click at [1542, 19] on button "button" at bounding box center [1548, 18] width 19 height 16
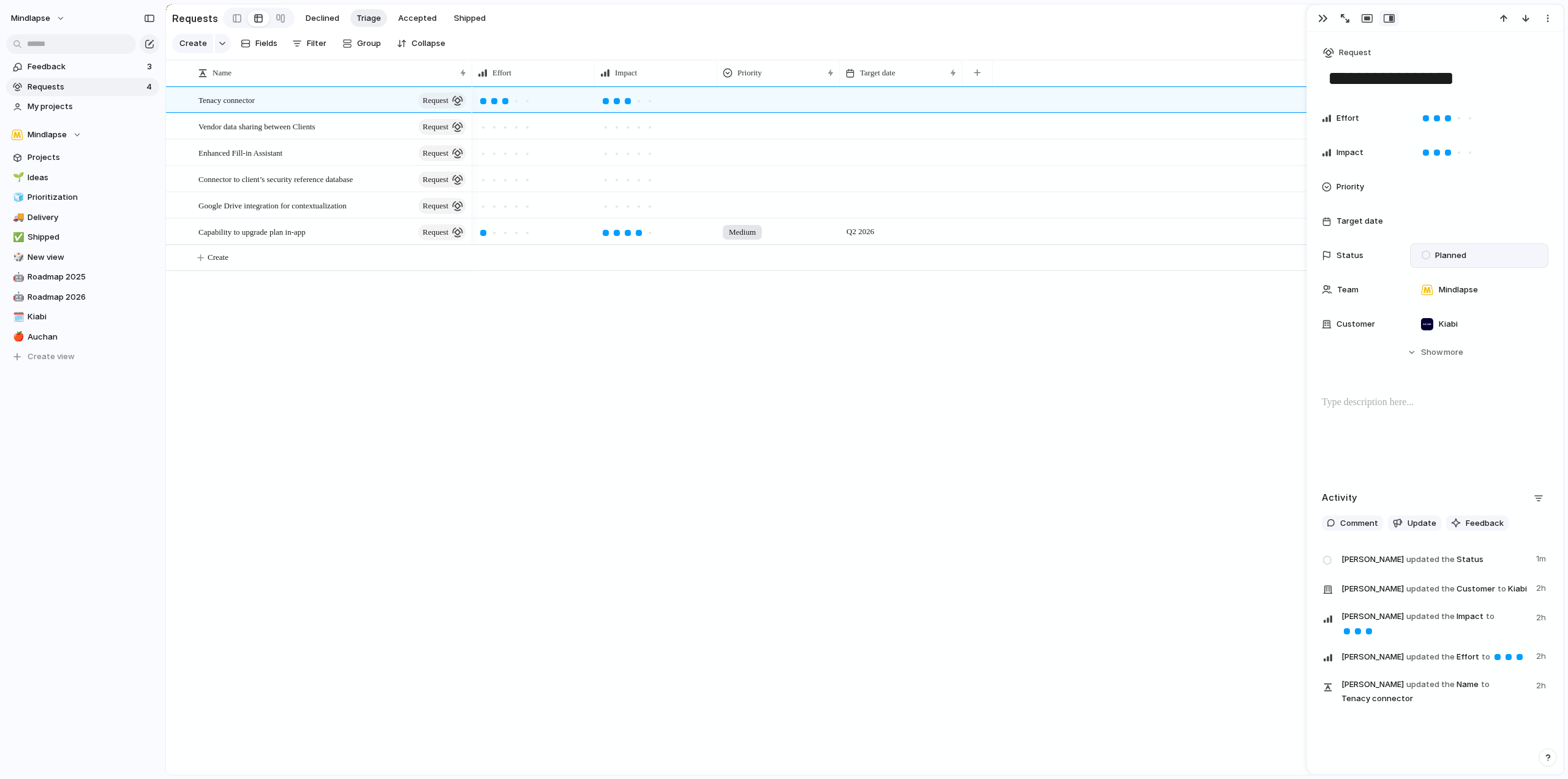
click at [1399, 448] on div "Mark as duplicate Delete" at bounding box center [784, 389] width 1568 height 779
click at [1535, 503] on button "button" at bounding box center [1538, 498] width 19 height 19
click at [1535, 503] on div "Comments Updates Changes Feedback" at bounding box center [784, 389] width 1568 height 779
click at [1518, 426] on div at bounding box center [1435, 434] width 227 height 79
click at [1397, 411] on div at bounding box center [1435, 434] width 227 height 79
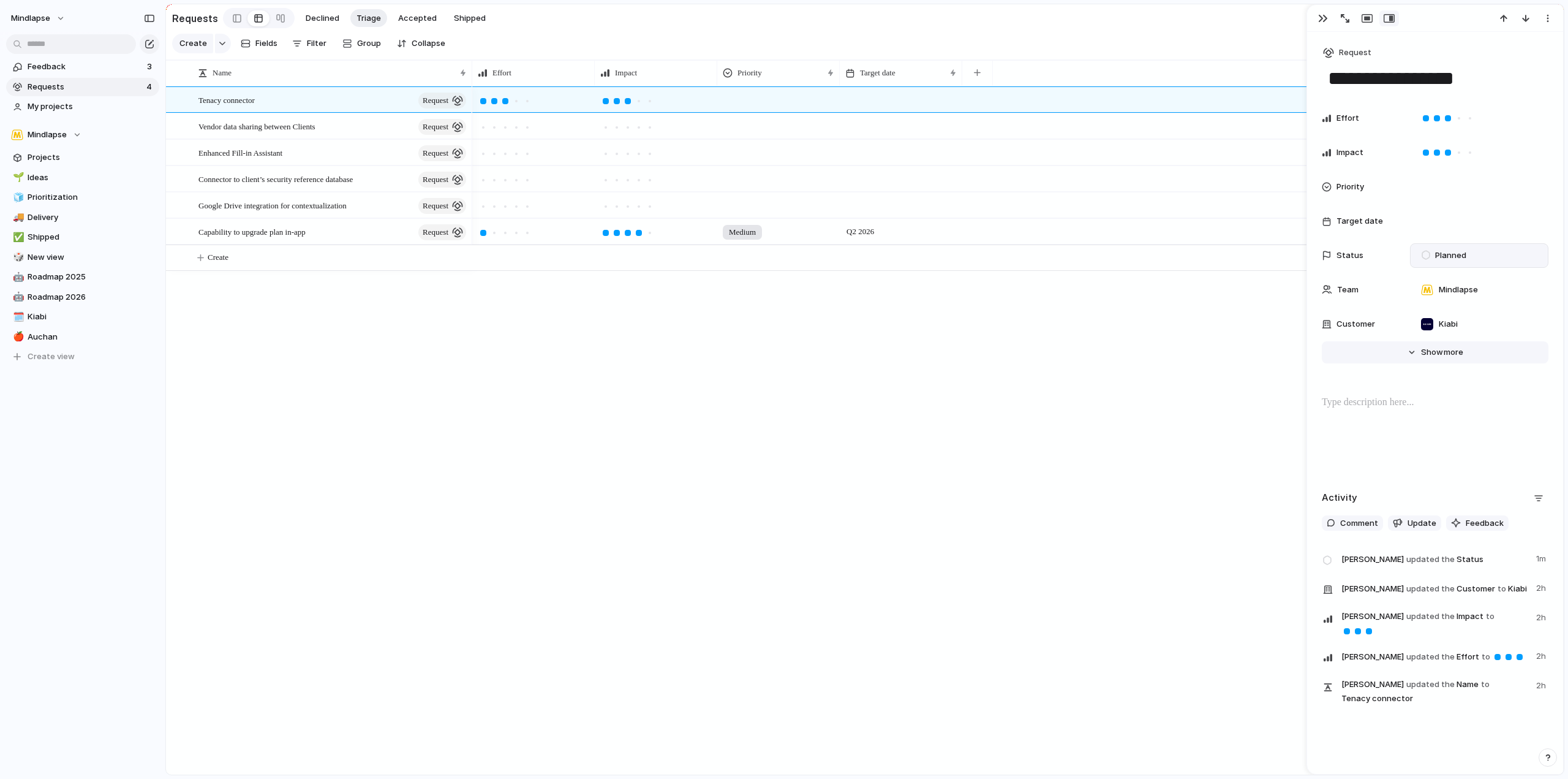
click at [1444, 349] on span "more" at bounding box center [1454, 352] width 19 height 12
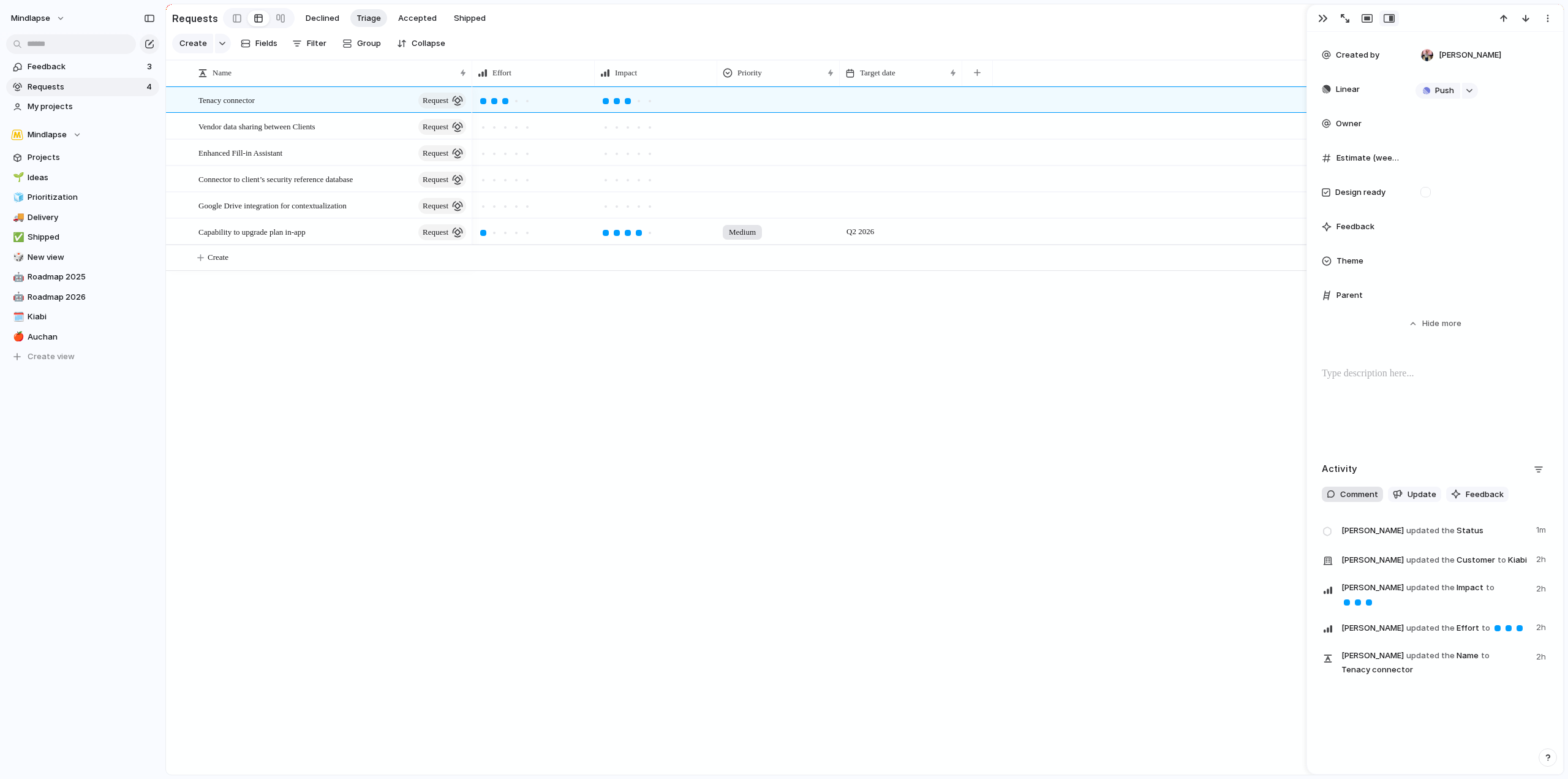
click at [1345, 487] on button "Comment" at bounding box center [1353, 495] width 61 height 16
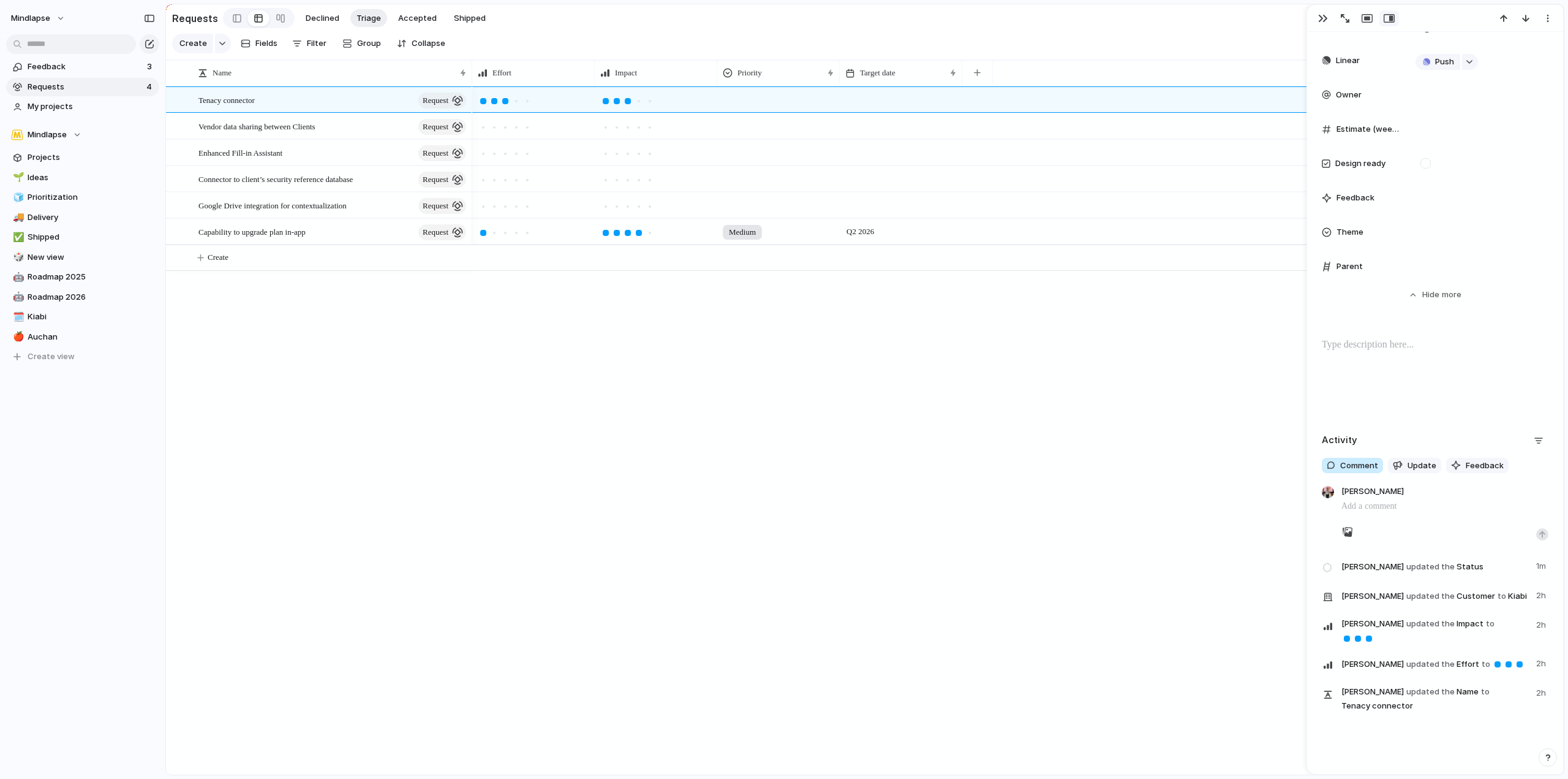
scroll to position [435, 0]
click at [1482, 465] on span "Feedback" at bounding box center [1485, 465] width 38 height 12
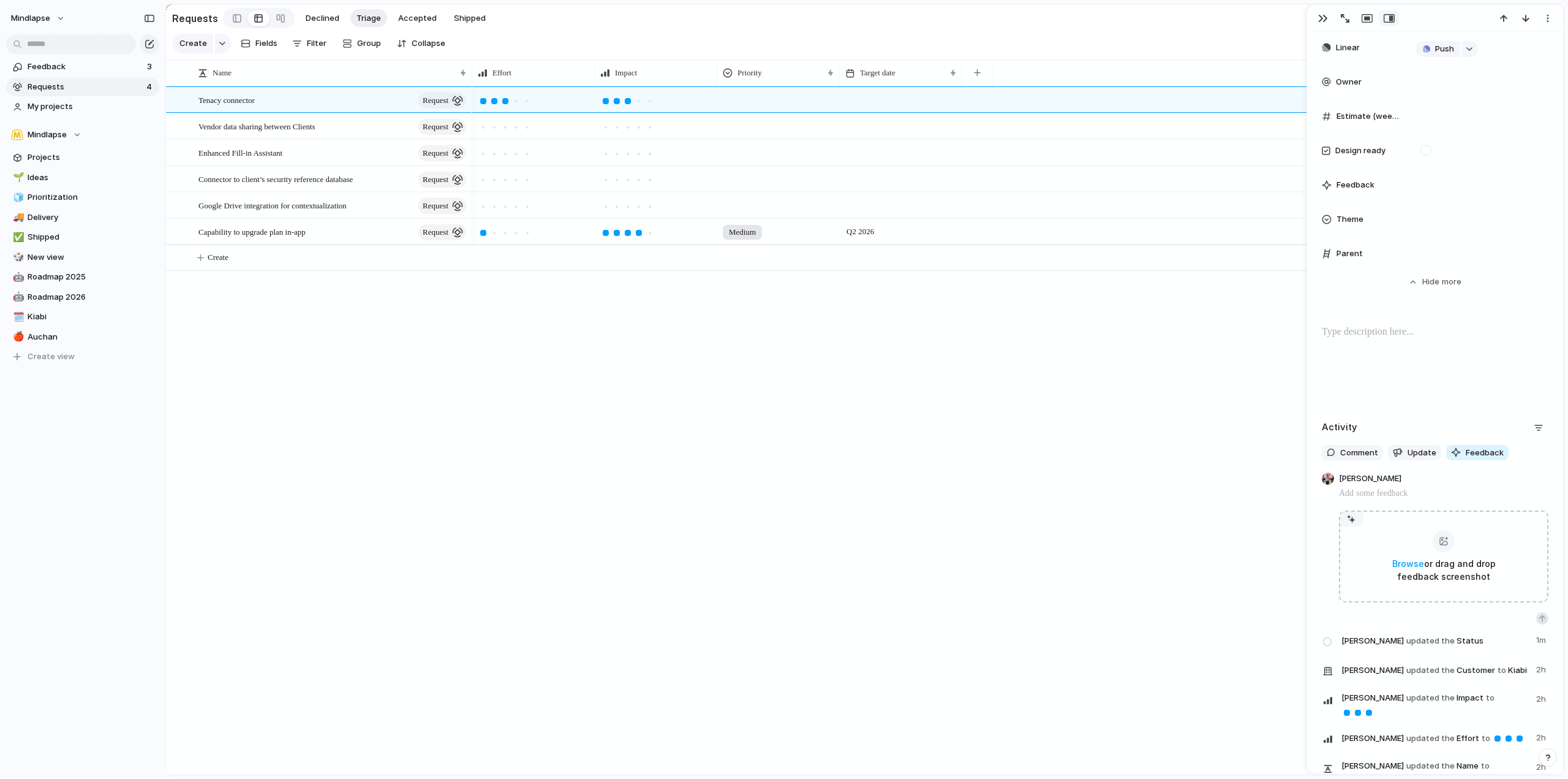
scroll to position [448, 0]
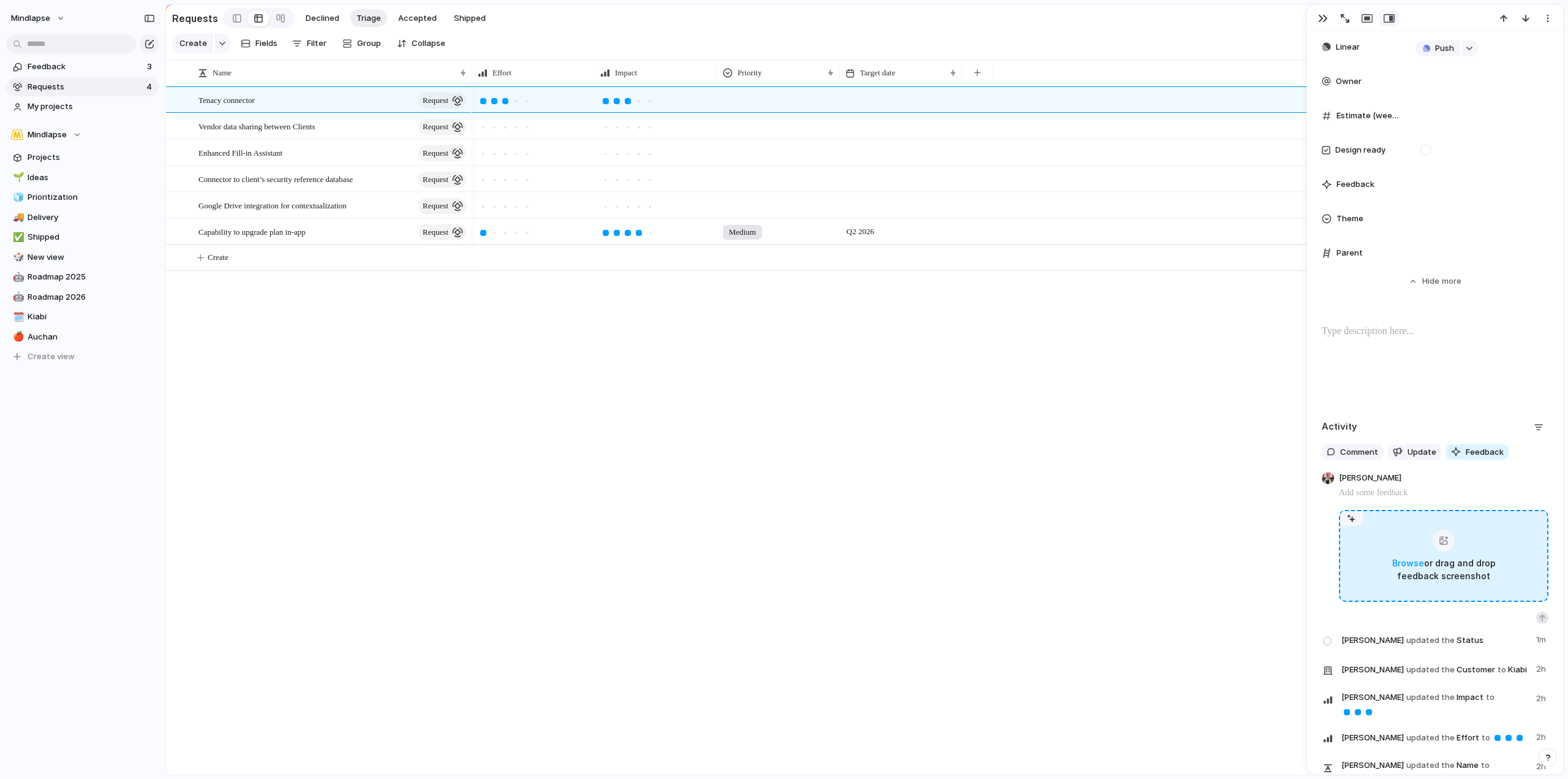
click at [1364, 540] on div "Browse or drag and drop feedback screenshot" at bounding box center [1444, 555] width 209 height 92
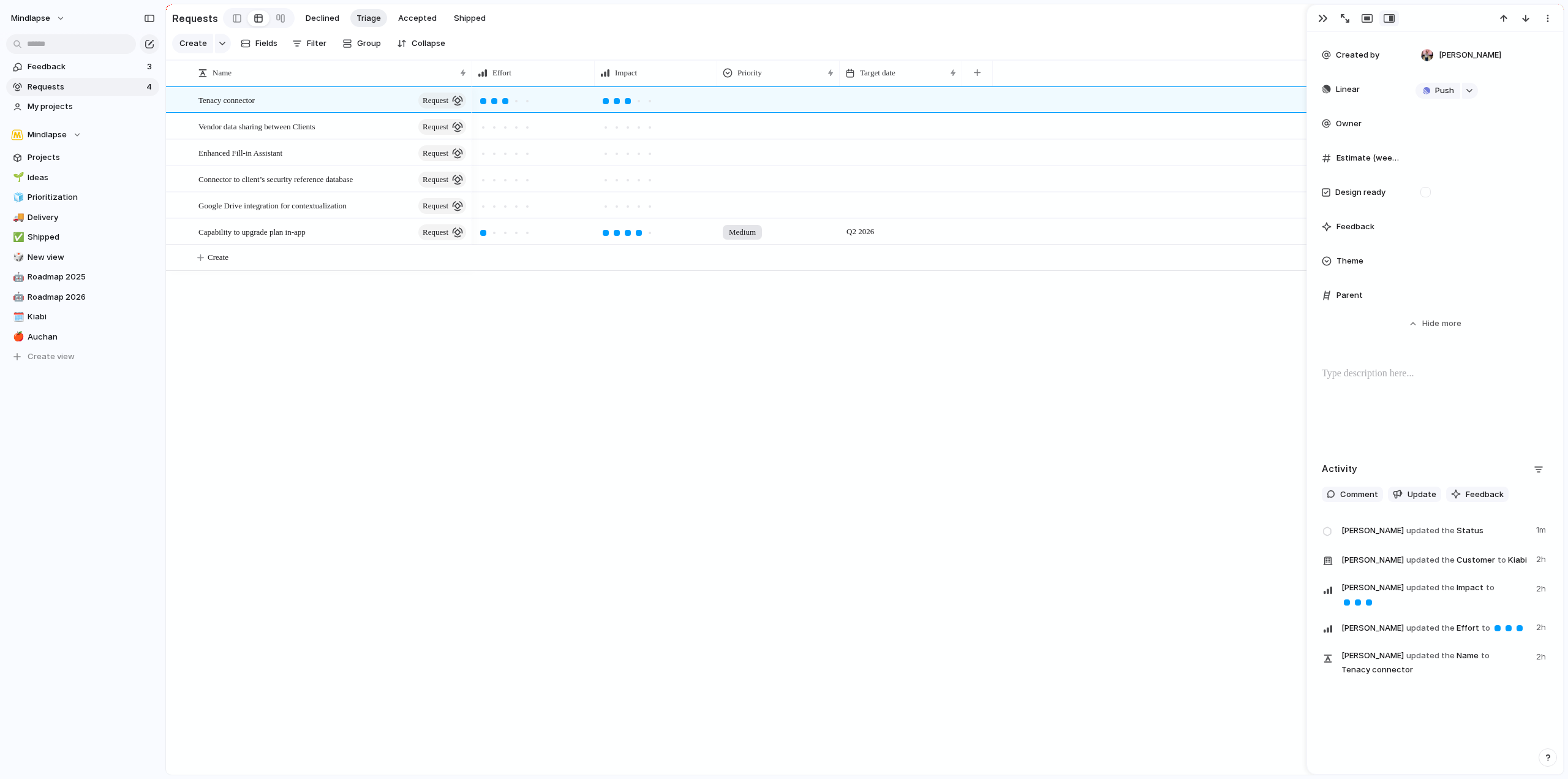
scroll to position [423, 0]
click at [1537, 420] on div "**********" at bounding box center [1435, 155] width 256 height 1060
click at [1529, 460] on button "button" at bounding box center [1538, 469] width 19 height 19
click at [1527, 447] on div "Comments Updates Changes Feedback" at bounding box center [784, 389] width 1568 height 779
click at [1403, 312] on button "Hide Show more" at bounding box center [1435, 323] width 227 height 22
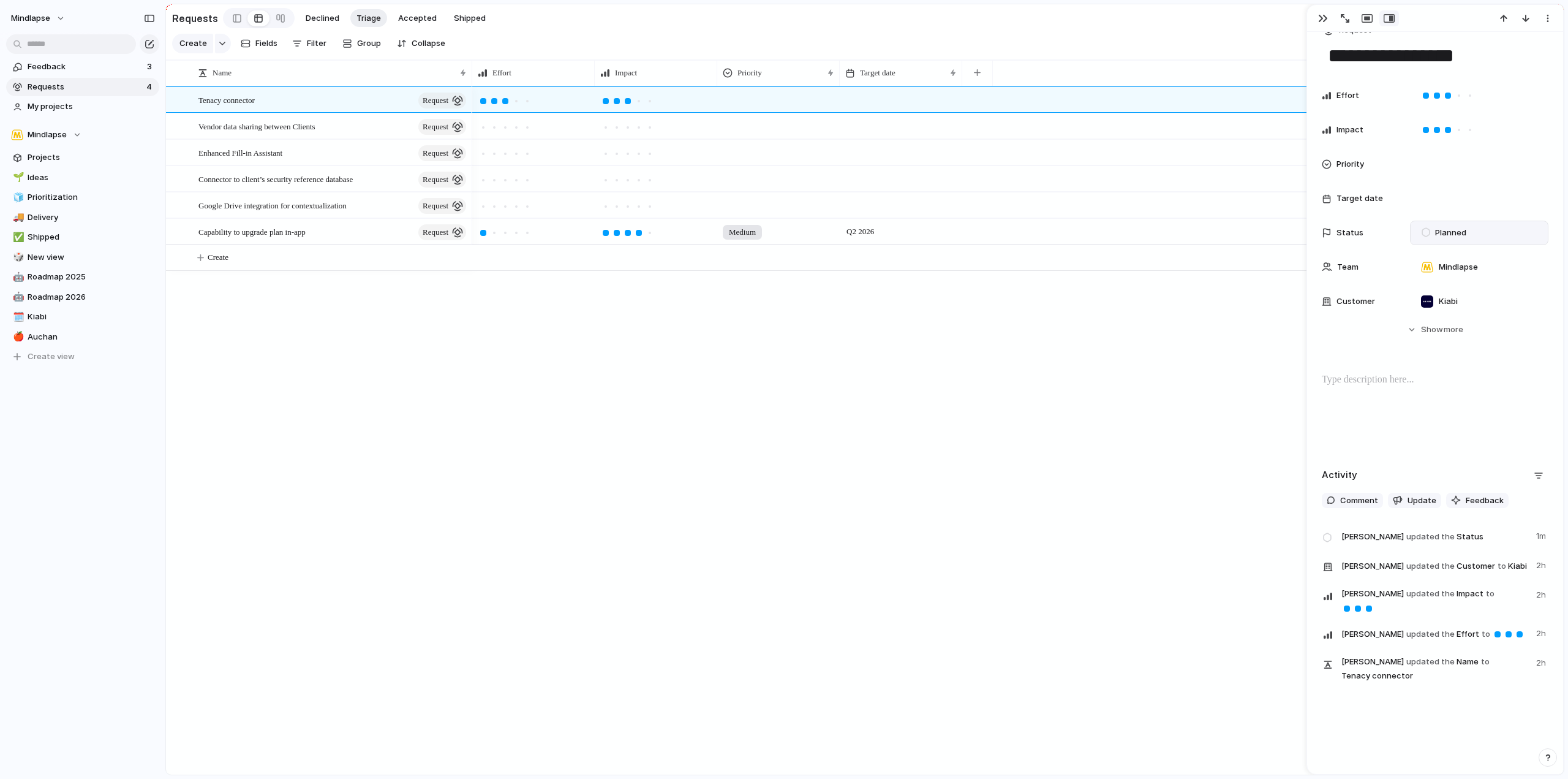
scroll to position [0, 0]
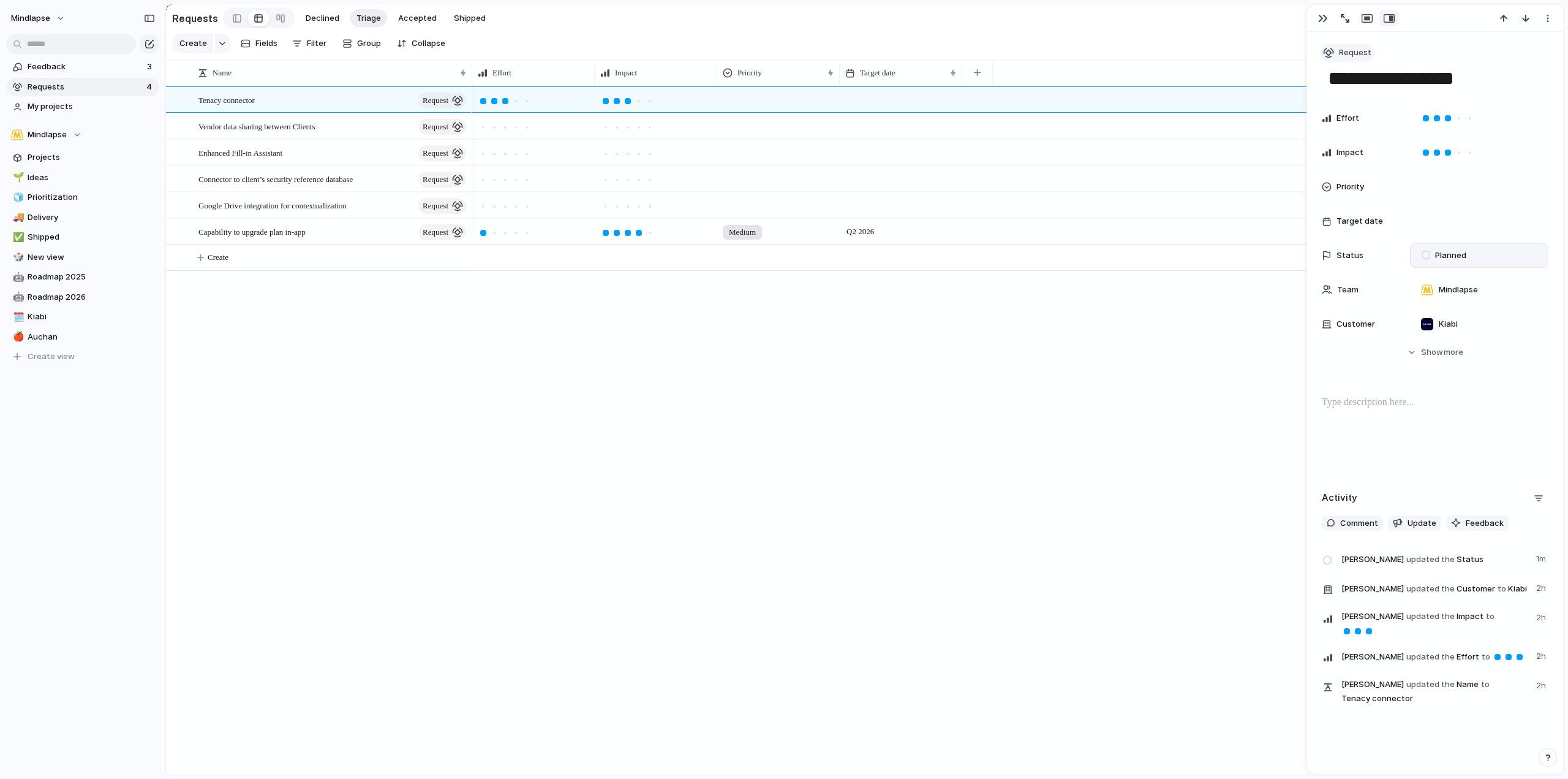
click at [1362, 53] on span "Request" at bounding box center [1355, 52] width 32 height 12
click at [1401, 51] on div "Goal Program Initiative Launch Request Project Customize" at bounding box center [784, 389] width 1568 height 779
click at [787, 108] on div at bounding box center [778, 97] width 121 height 20
click at [767, 217] on li "Low" at bounding box center [780, 222] width 119 height 21
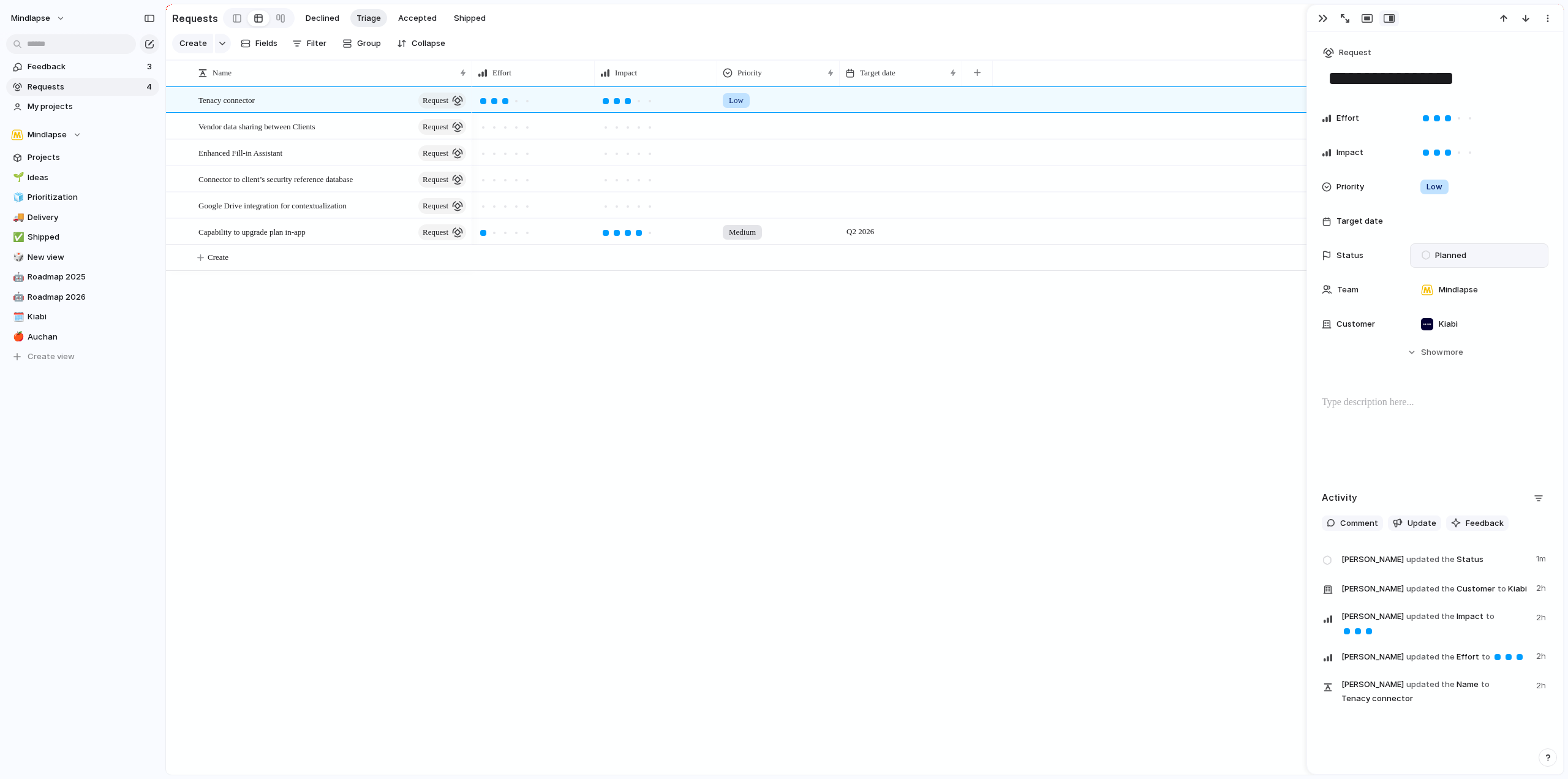
click at [862, 113] on div at bounding box center [901, 99] width 122 height 25
click at [876, 110] on div at bounding box center [901, 99] width 122 height 25
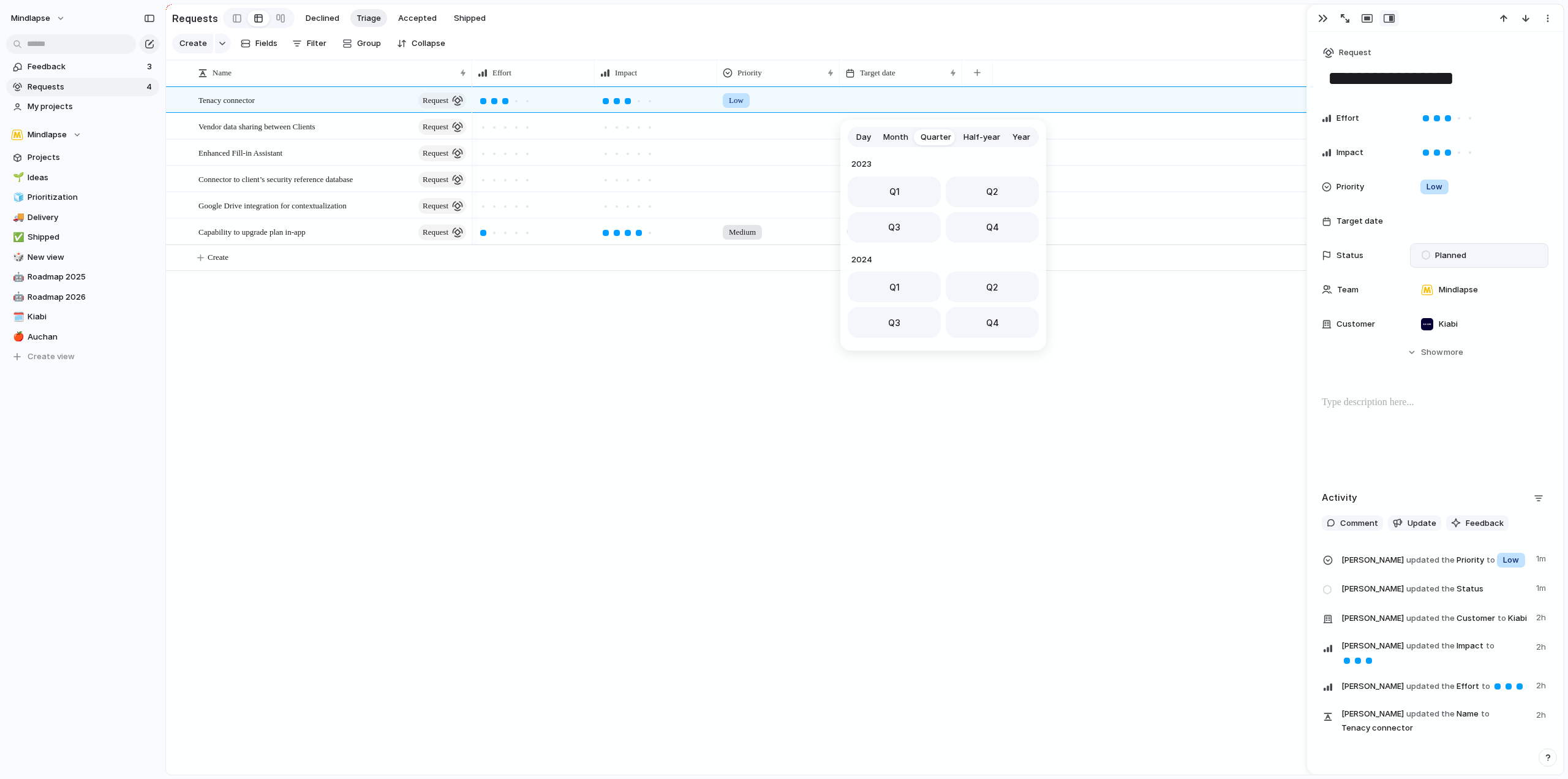
scroll to position [195, 0]
click at [986, 314] on span "Q4" at bounding box center [992, 318] width 13 height 13
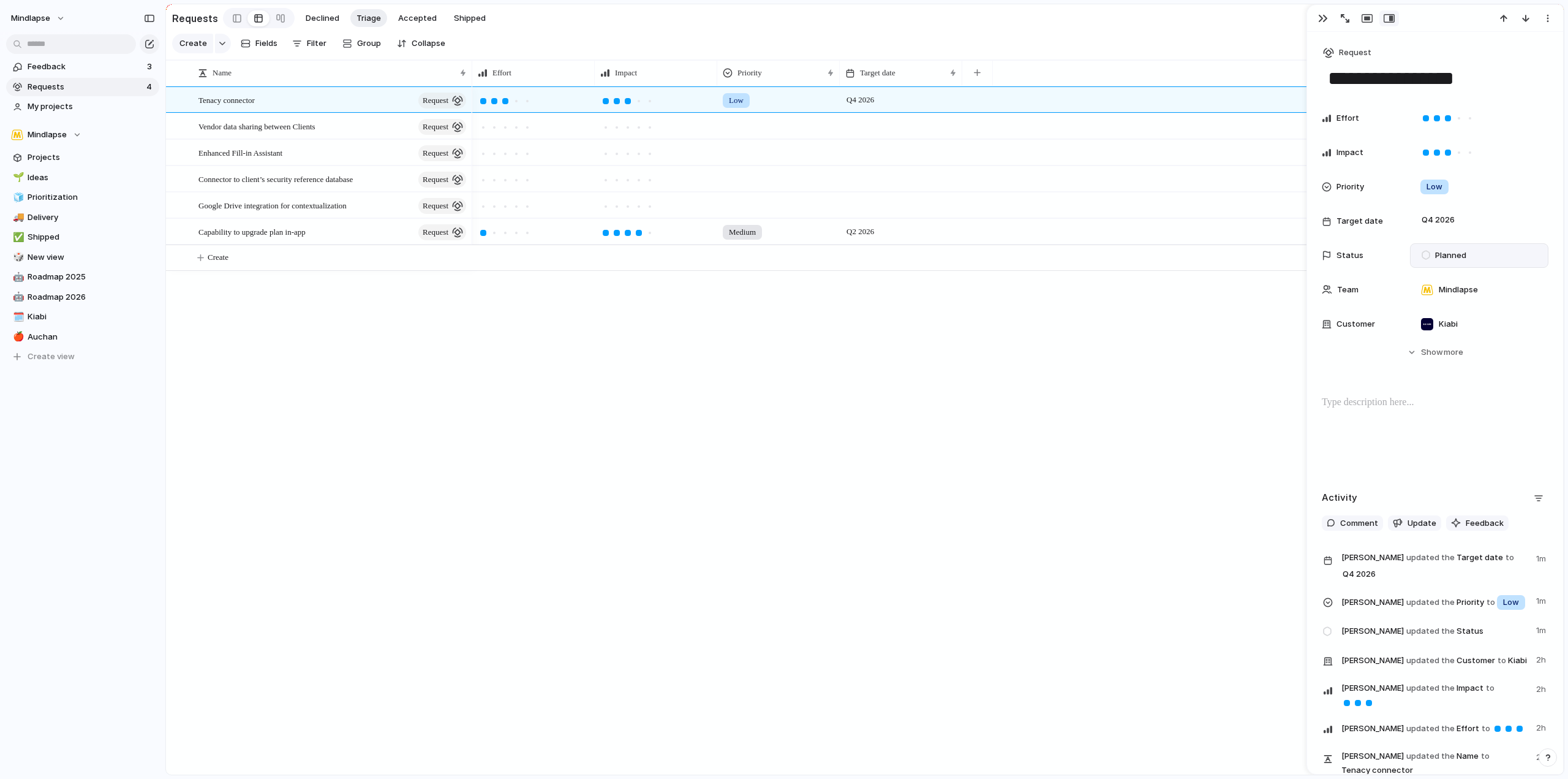
click at [764, 134] on div at bounding box center [778, 124] width 121 height 20
click at [784, 136] on div "Urgent High Medium Low" at bounding box center [784, 389] width 1568 height 779
click at [784, 134] on div at bounding box center [778, 124] width 121 height 20
click at [766, 254] on li "Low" at bounding box center [780, 248] width 119 height 21
click at [895, 147] on div at bounding box center [901, 152] width 122 height 25
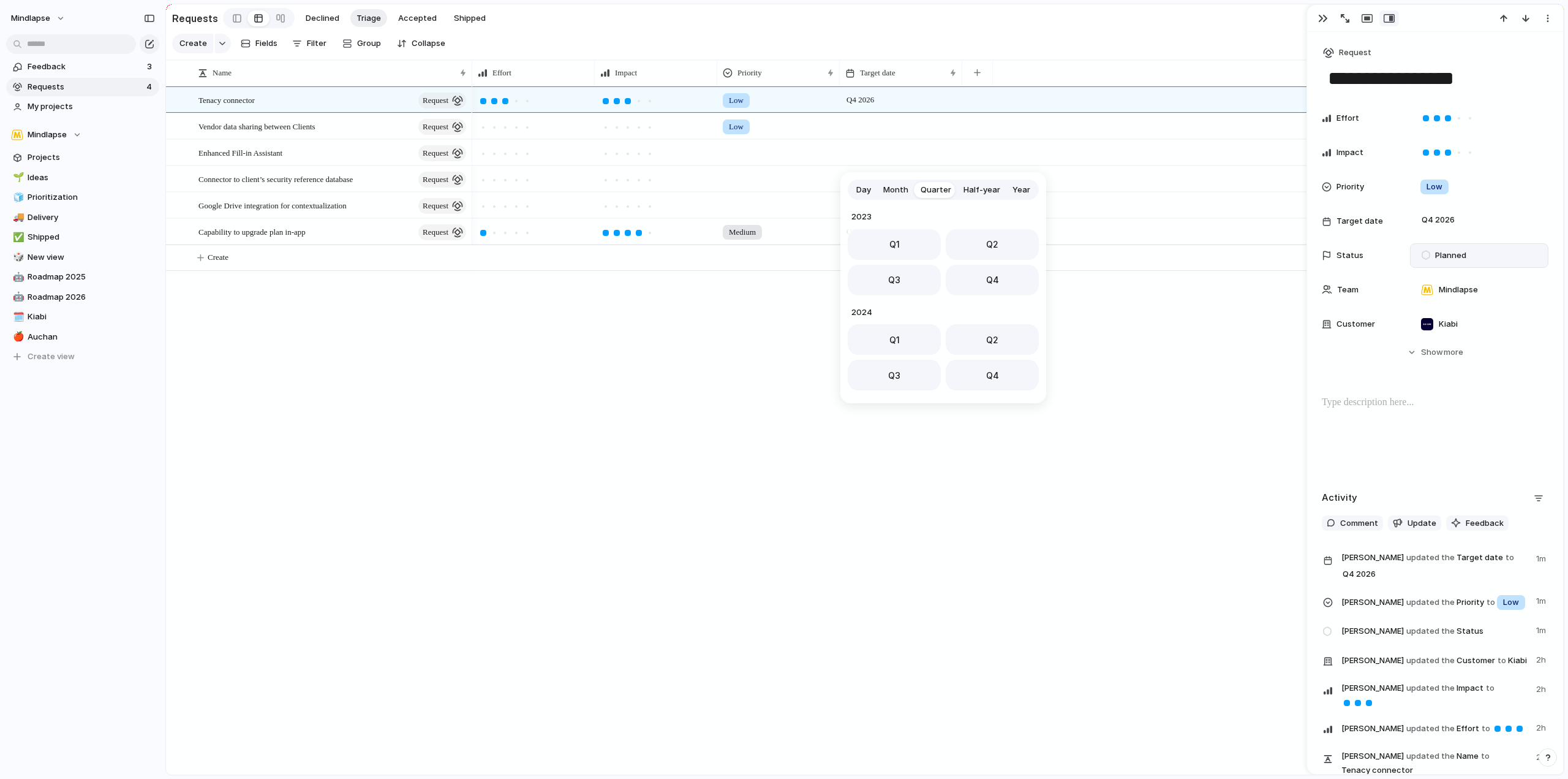
click at [905, 131] on div "Day Month Quarter Half-year Year 2023 Q1 Q2 Q3 Q4 2024 Q1 Q2 Q3 Q4 2025 Q1 Q2 Q…" at bounding box center [784, 389] width 1568 height 779
click at [905, 131] on div at bounding box center [901, 126] width 122 height 25
click at [986, 311] on span "Q2" at bounding box center [992, 310] width 12 height 13
click at [41, 66] on span "Feedback" at bounding box center [85, 67] width 116 height 12
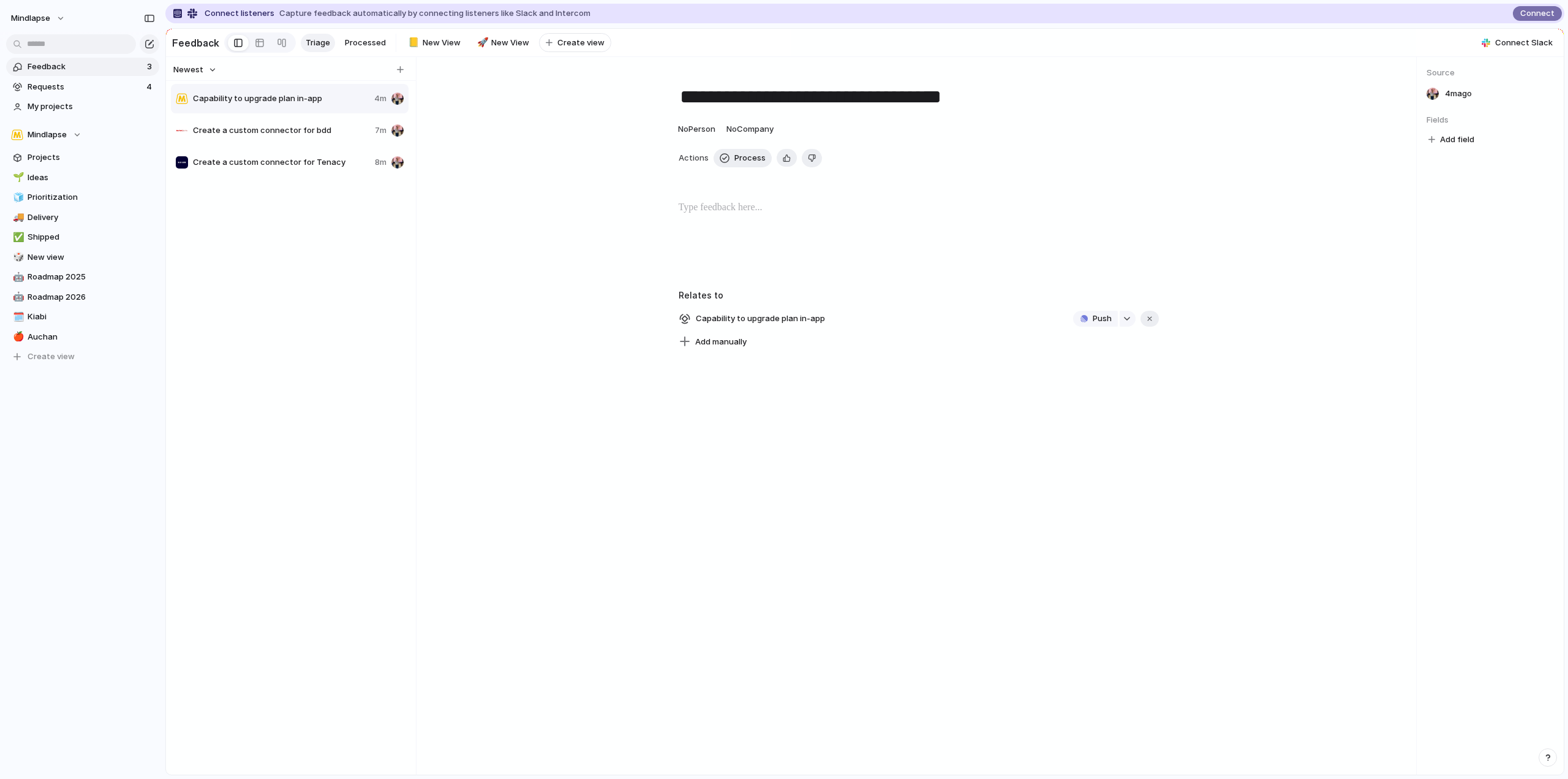
click at [307, 38] on span "Triage" at bounding box center [318, 43] width 24 height 12
click at [330, 93] on div "Copy link Delete" at bounding box center [784, 389] width 1568 height 779
click at [108, 85] on span "Requests" at bounding box center [85, 87] width 115 height 12
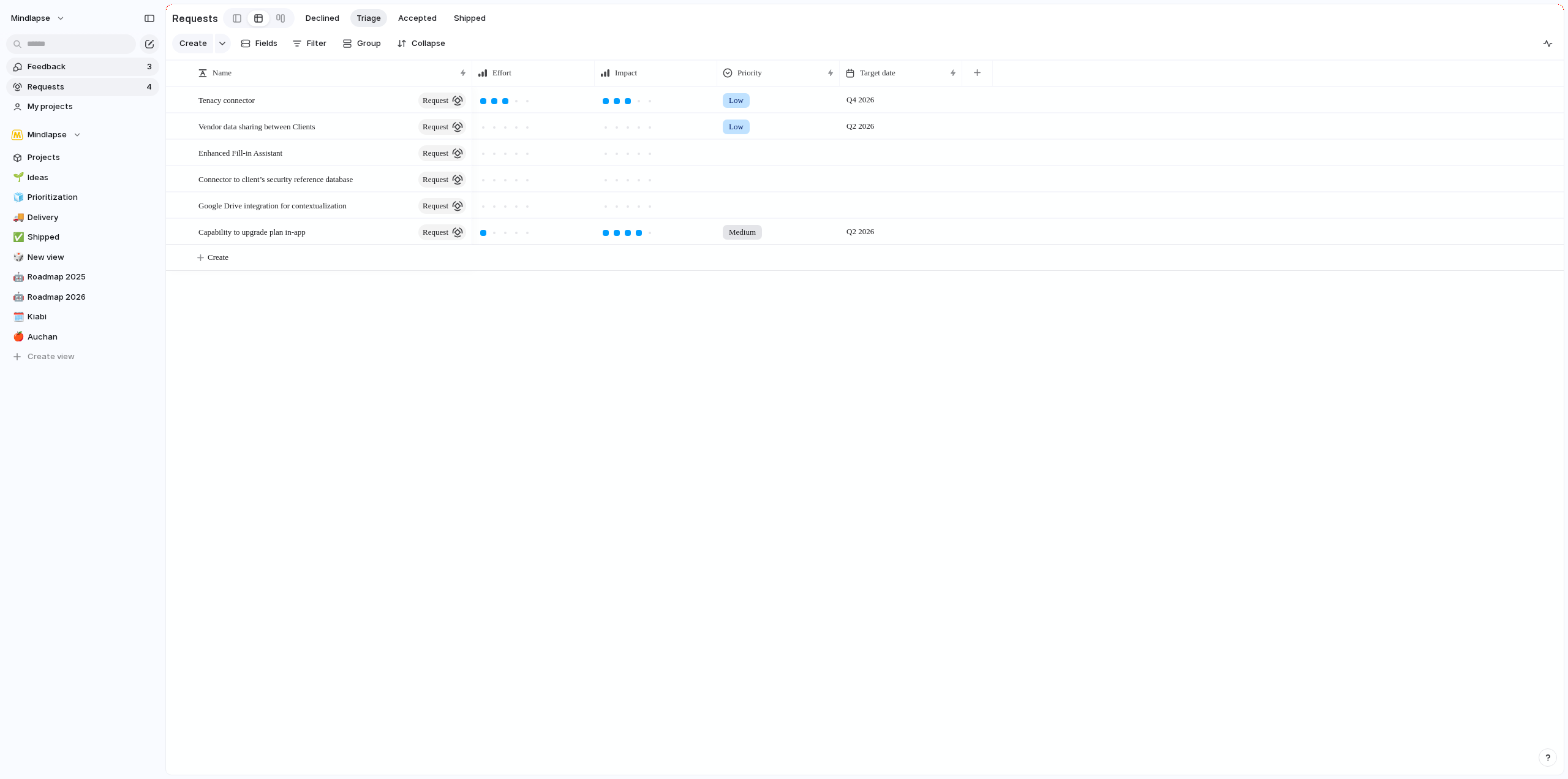
click at [105, 63] on span "Feedback" at bounding box center [85, 67] width 116 height 12
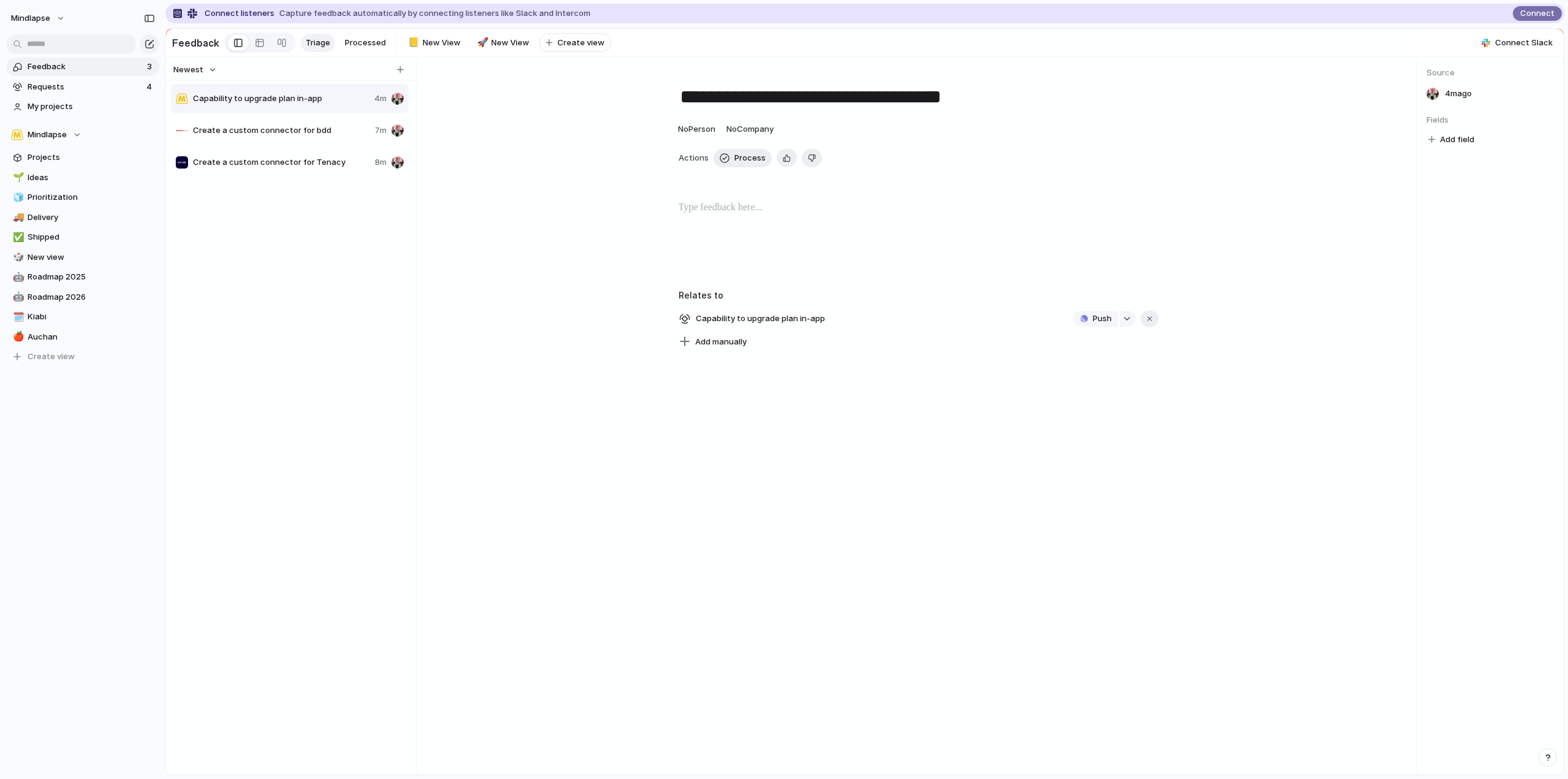
click at [345, 105] on span "Capability to upgrade plan in-app" at bounding box center [281, 99] width 176 height 12
click at [348, 38] on span "Processed" at bounding box center [365, 43] width 41 height 12
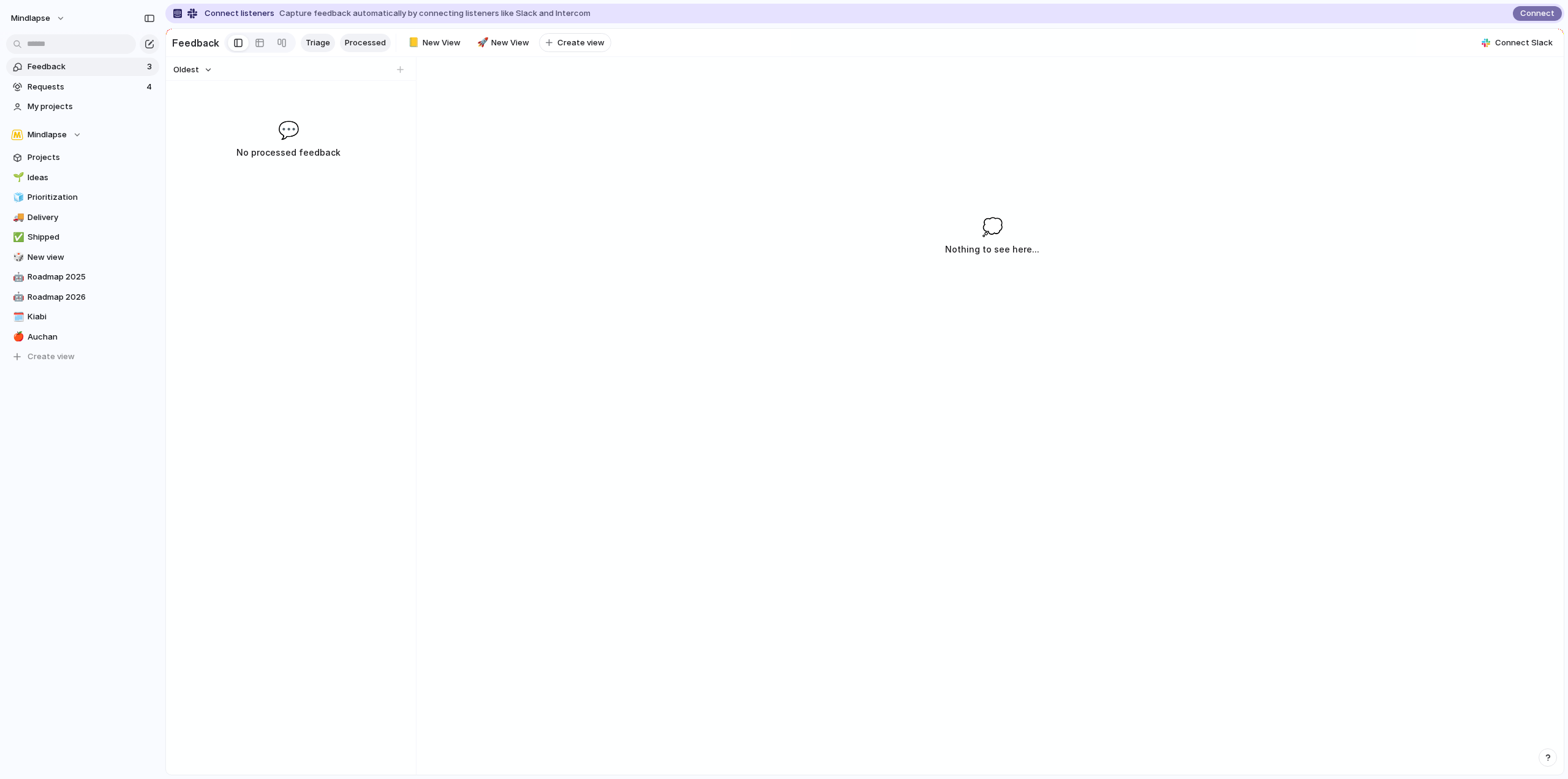
click at [324, 41] on span "Triage" at bounding box center [318, 43] width 24 height 12
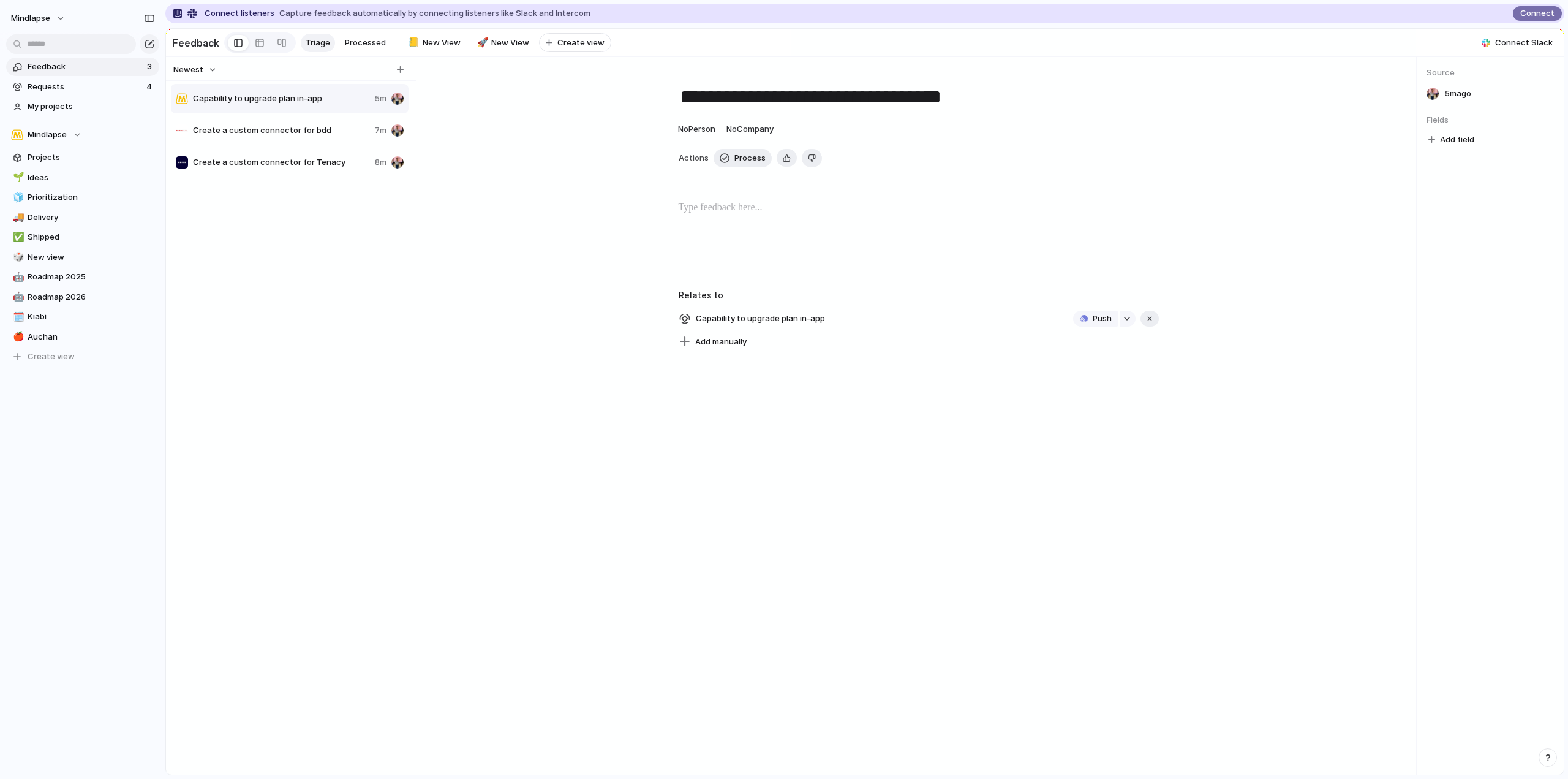
click at [350, 105] on span "Capability to upgrade plan in-app" at bounding box center [281, 99] width 177 height 12
drag, startPoint x: 744, startPoint y: 167, endPoint x: 737, endPoint y: 201, distance: 34.7
click at [739, 201] on div "**********" at bounding box center [918, 210] width 976 height 278
click at [267, 111] on div "Capability to upgrade plan in-app 5m" at bounding box center [290, 99] width 238 height 30
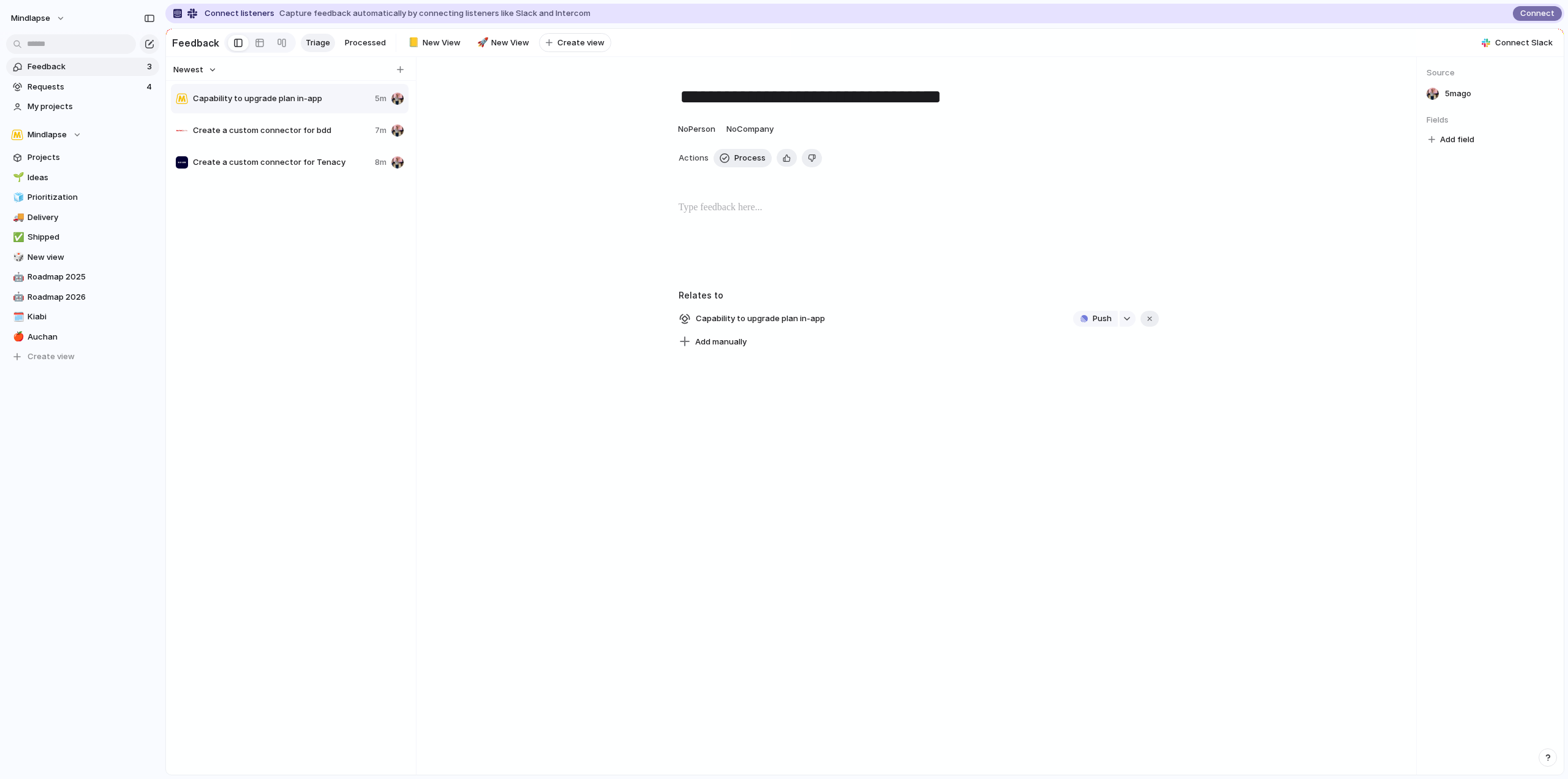
click at [683, 148] on div "**********" at bounding box center [918, 210] width 976 height 278
click at [719, 162] on div "button" at bounding box center [724, 158] width 10 height 10
type textarea "**********"
click at [358, 48] on link "Processed" at bounding box center [365, 43] width 51 height 18
click at [326, 78] on div "Oldest" at bounding box center [288, 70] width 240 height 16
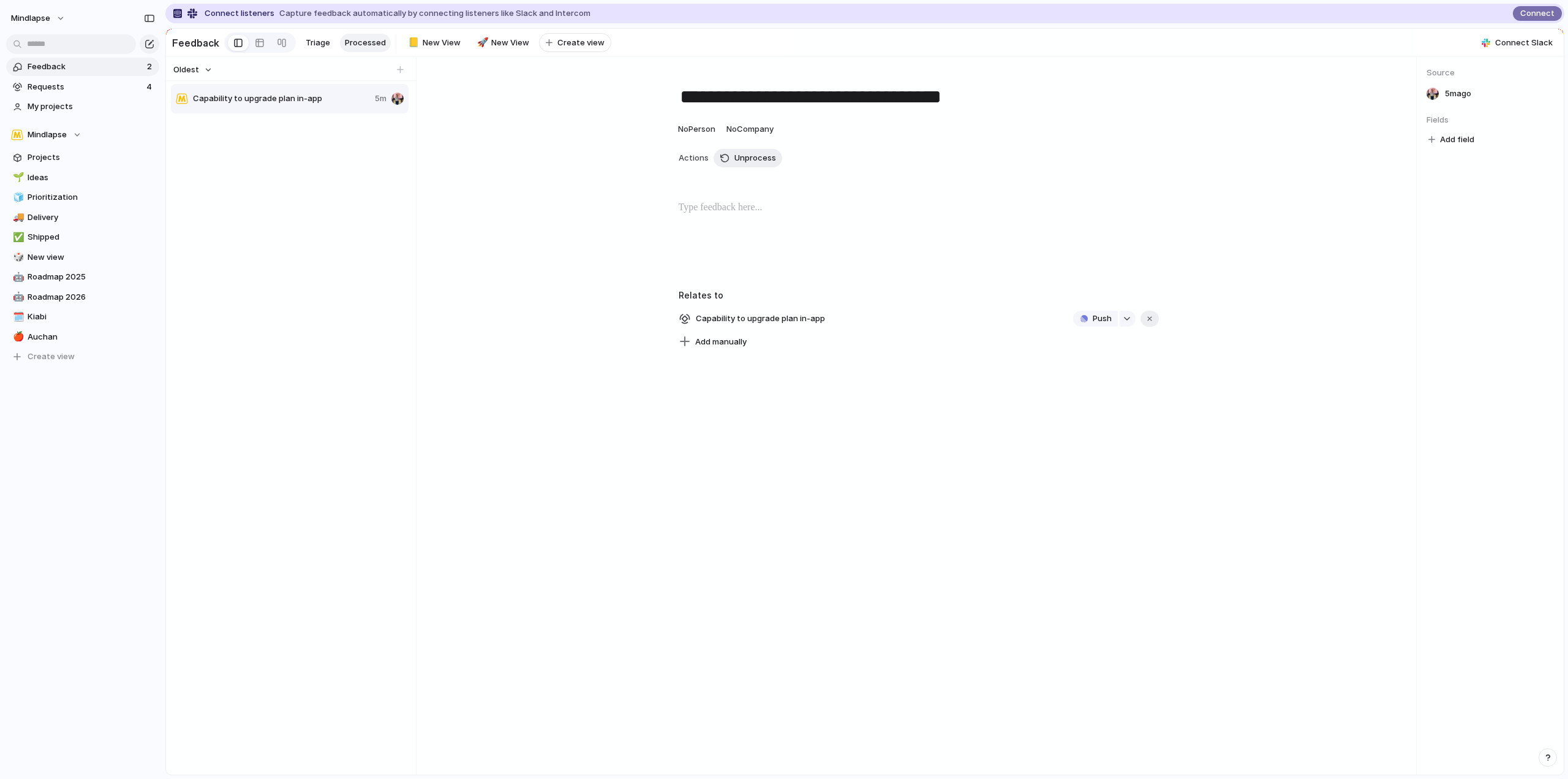
click at [323, 100] on span "Capability to upgrade plan in-app" at bounding box center [281, 99] width 177 height 12
click at [323, 103] on span "Capability to upgrade plan in-app" at bounding box center [281, 99] width 177 height 12
click at [343, 104] on span "Capability to upgrade plan in-app" at bounding box center [281, 99] width 177 height 12
click at [315, 108] on div "Copy link Delete" at bounding box center [784, 389] width 1568 height 779
click at [65, 85] on span "Requests" at bounding box center [85, 87] width 115 height 12
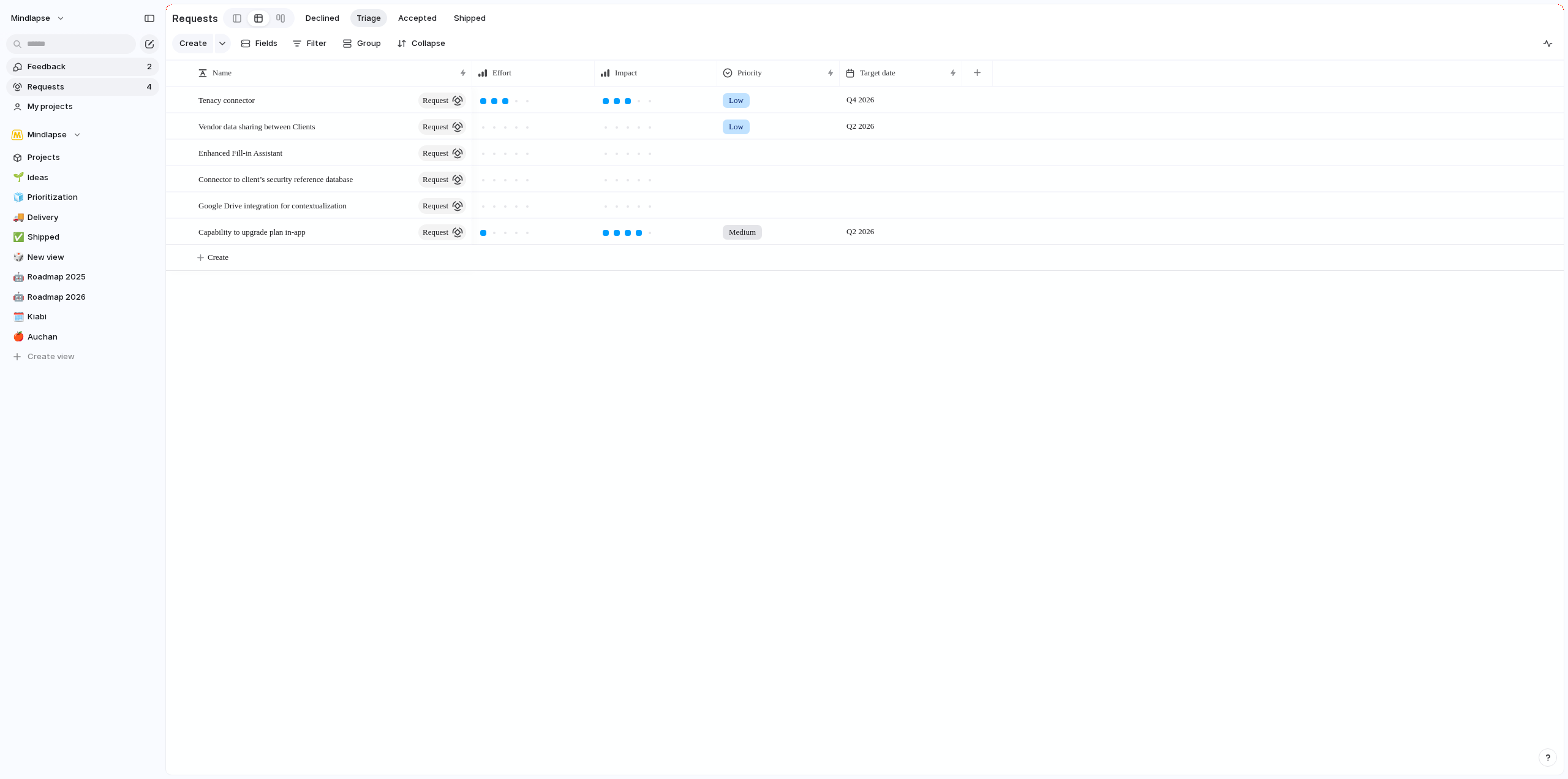
click at [73, 66] on span "Feedback" at bounding box center [85, 67] width 116 height 12
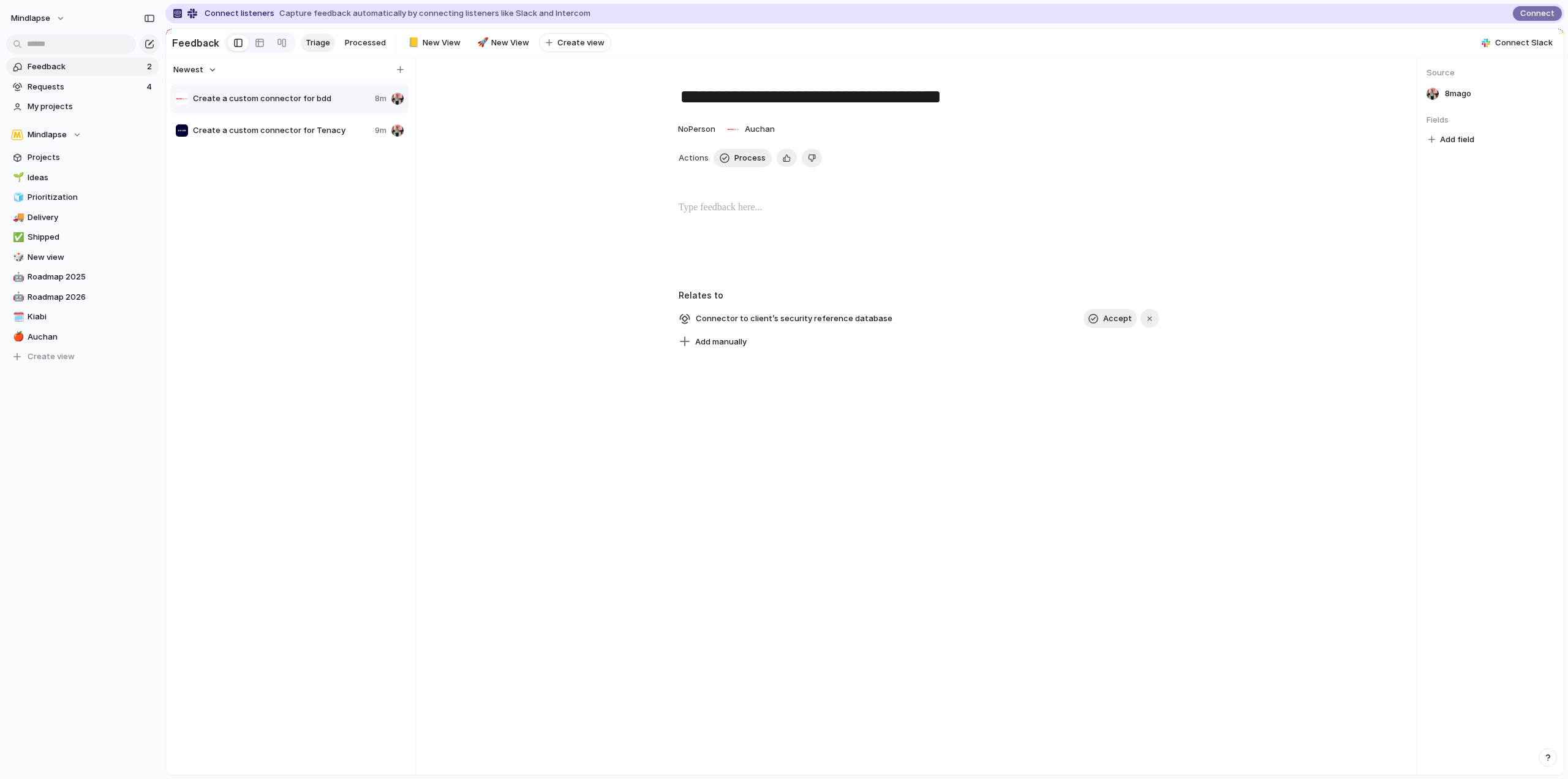
click at [290, 178] on div "Create a custom connector for bdd 8m Create a custom connector for Tenacy 9m" at bounding box center [290, 436] width 240 height 707
click at [397, 73] on div "button" at bounding box center [400, 70] width 7 height 7
click at [275, 106] on input "text" at bounding box center [281, 99] width 177 height 12
type input "**********"
type textarea "**********"
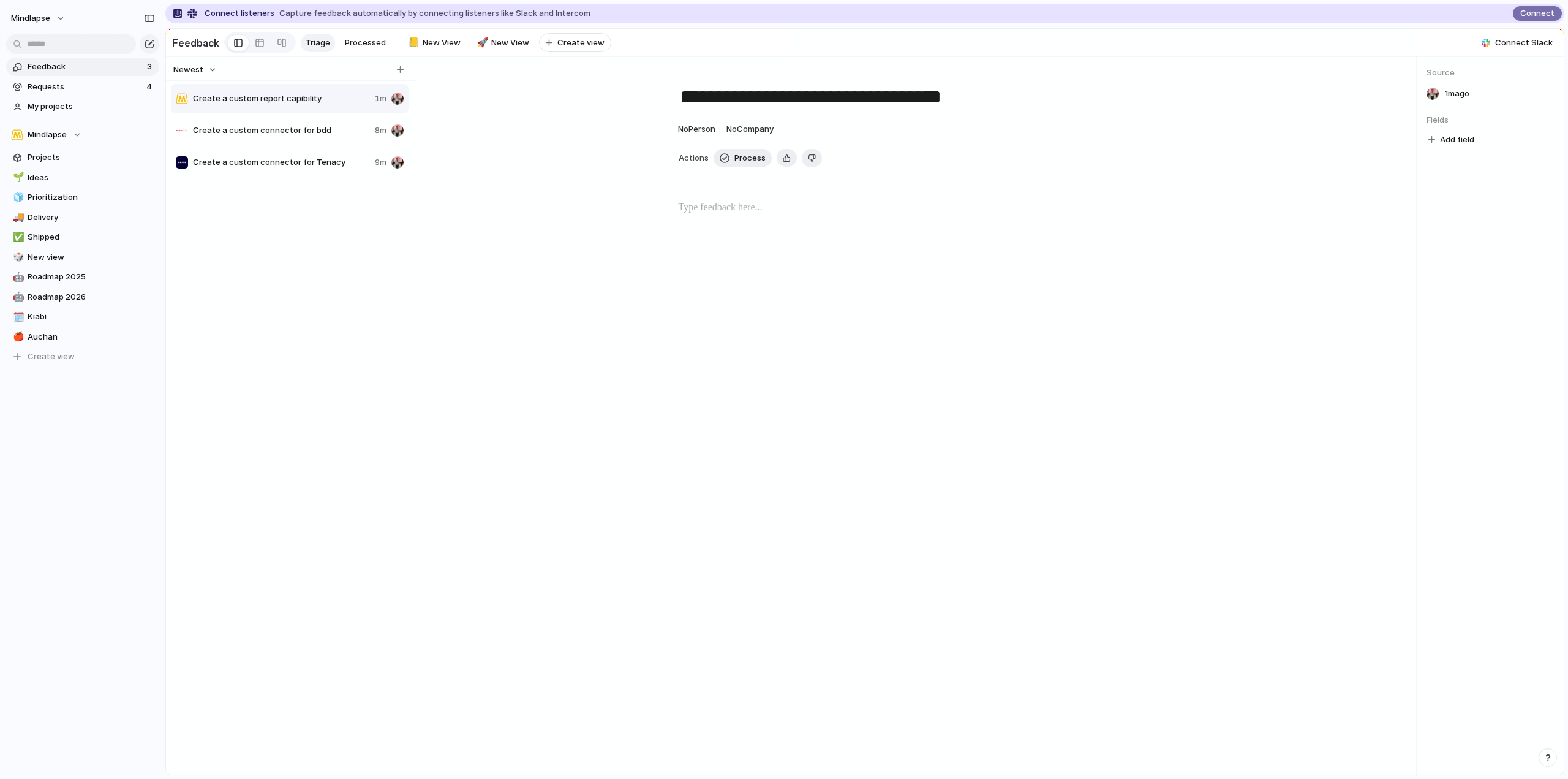
click at [275, 105] on span "Create a custom report capibility" at bounding box center [281, 99] width 177 height 12
click at [1093, 324] on div "button" at bounding box center [1093, 318] width 10 height 10
click at [57, 84] on span "Requests" at bounding box center [85, 87] width 115 height 12
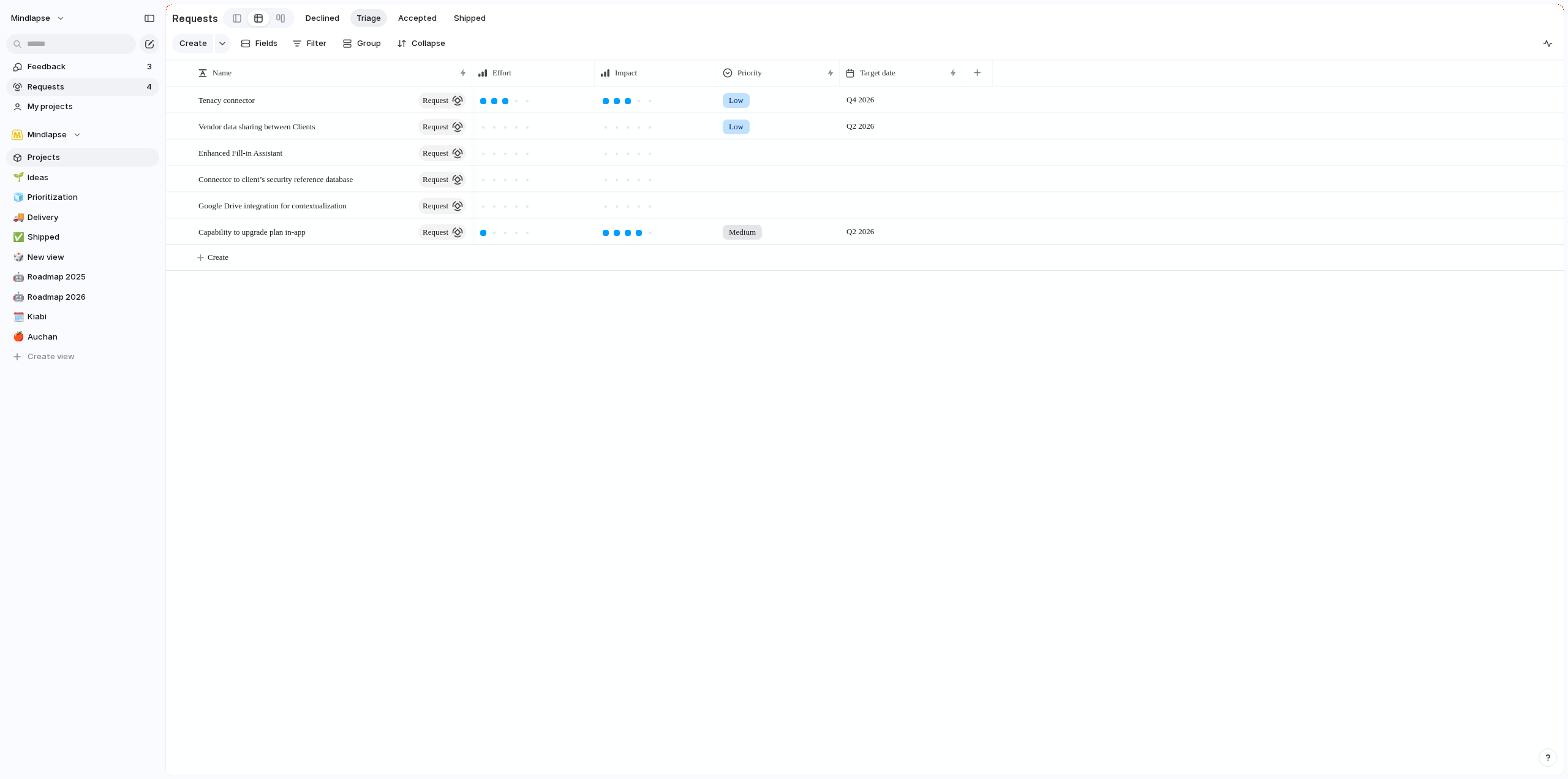
click at [81, 152] on span "Projects" at bounding box center [92, 158] width 127 height 12
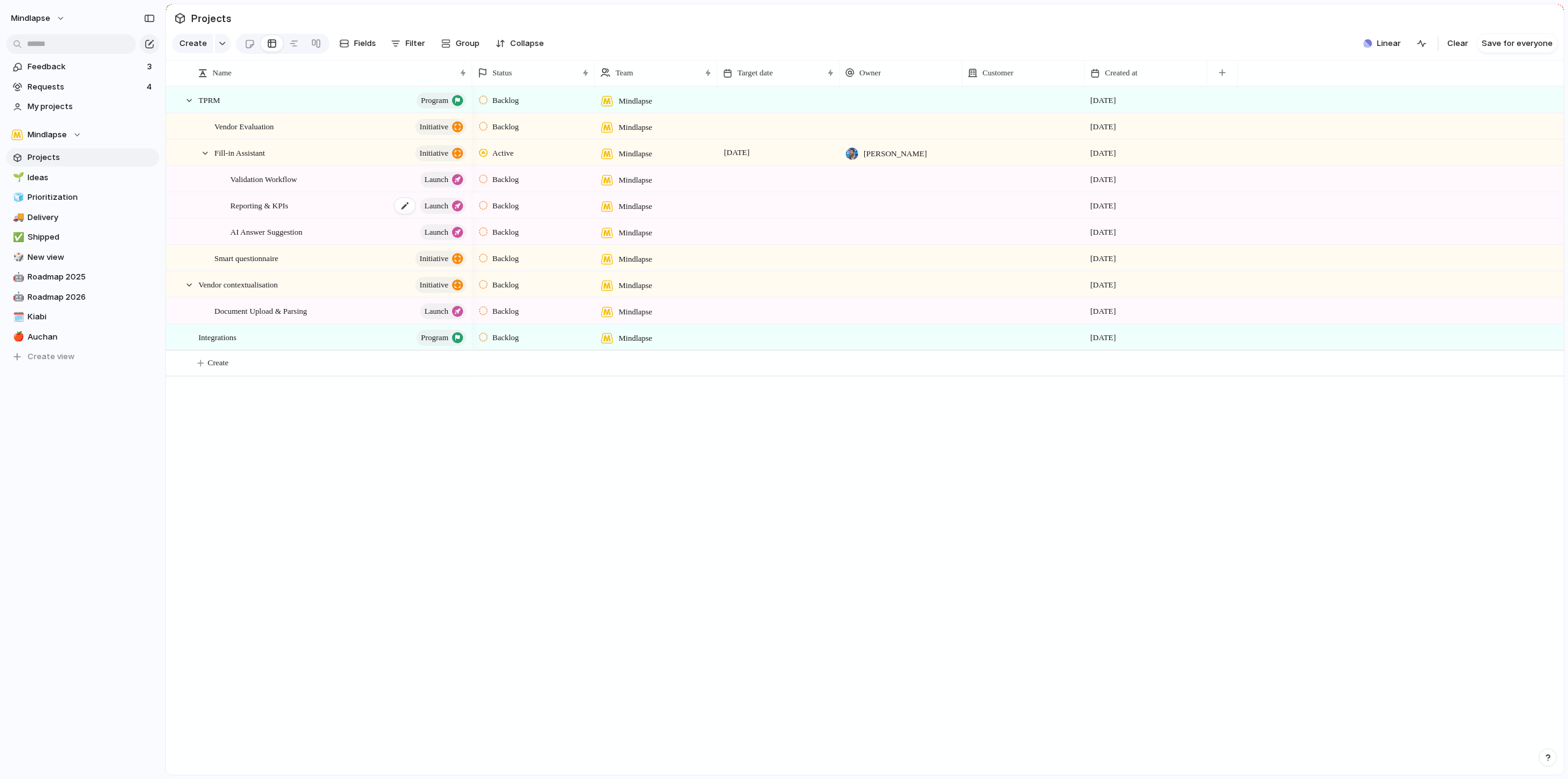
click at [329, 211] on div "Reporting & KPIs launch" at bounding box center [349, 205] width 238 height 25
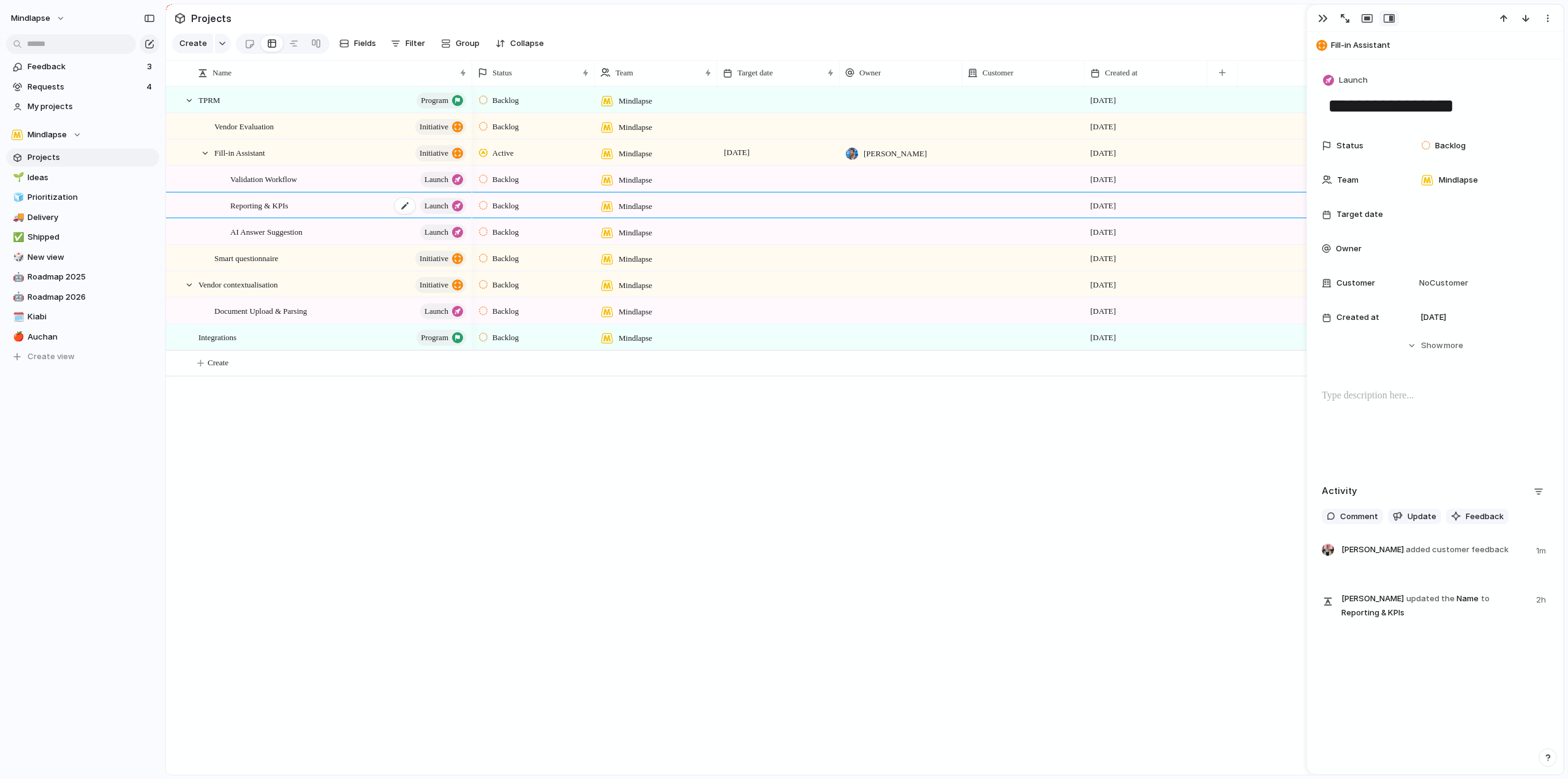
click at [329, 211] on div "Reporting & KPIs launch" at bounding box center [349, 205] width 238 height 25
click at [1408, 574] on p at bounding box center [1444, 568] width 207 height 15
drag, startPoint x: 1362, startPoint y: 520, endPoint x: 1488, endPoint y: 520, distance: 126.0
click at [1488, 520] on div "Comment Update Feedback" at bounding box center [1435, 516] width 227 height 16
click at [1488, 520] on span "Feedback" at bounding box center [1485, 516] width 38 height 12
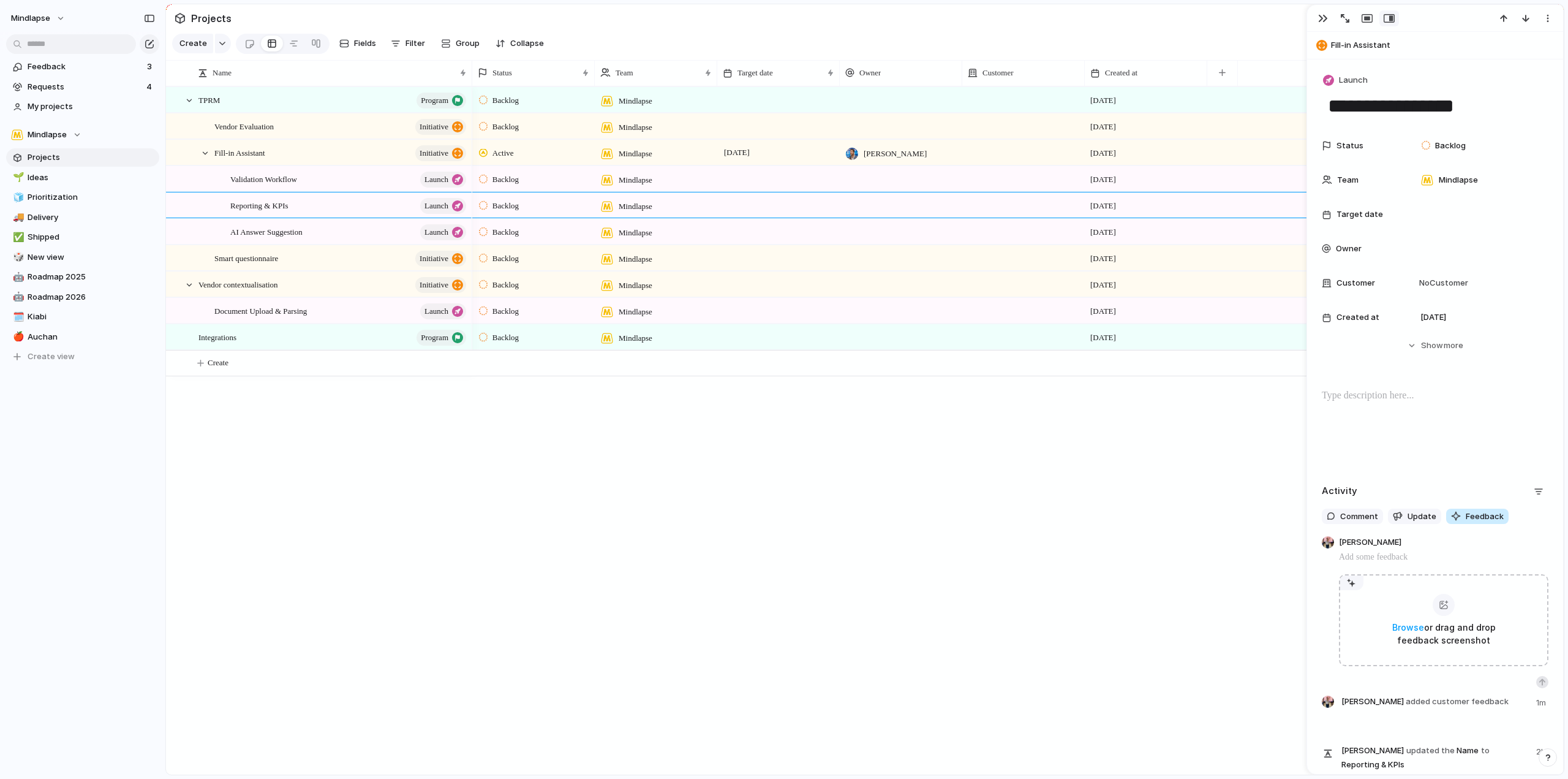
scroll to position [104, 0]
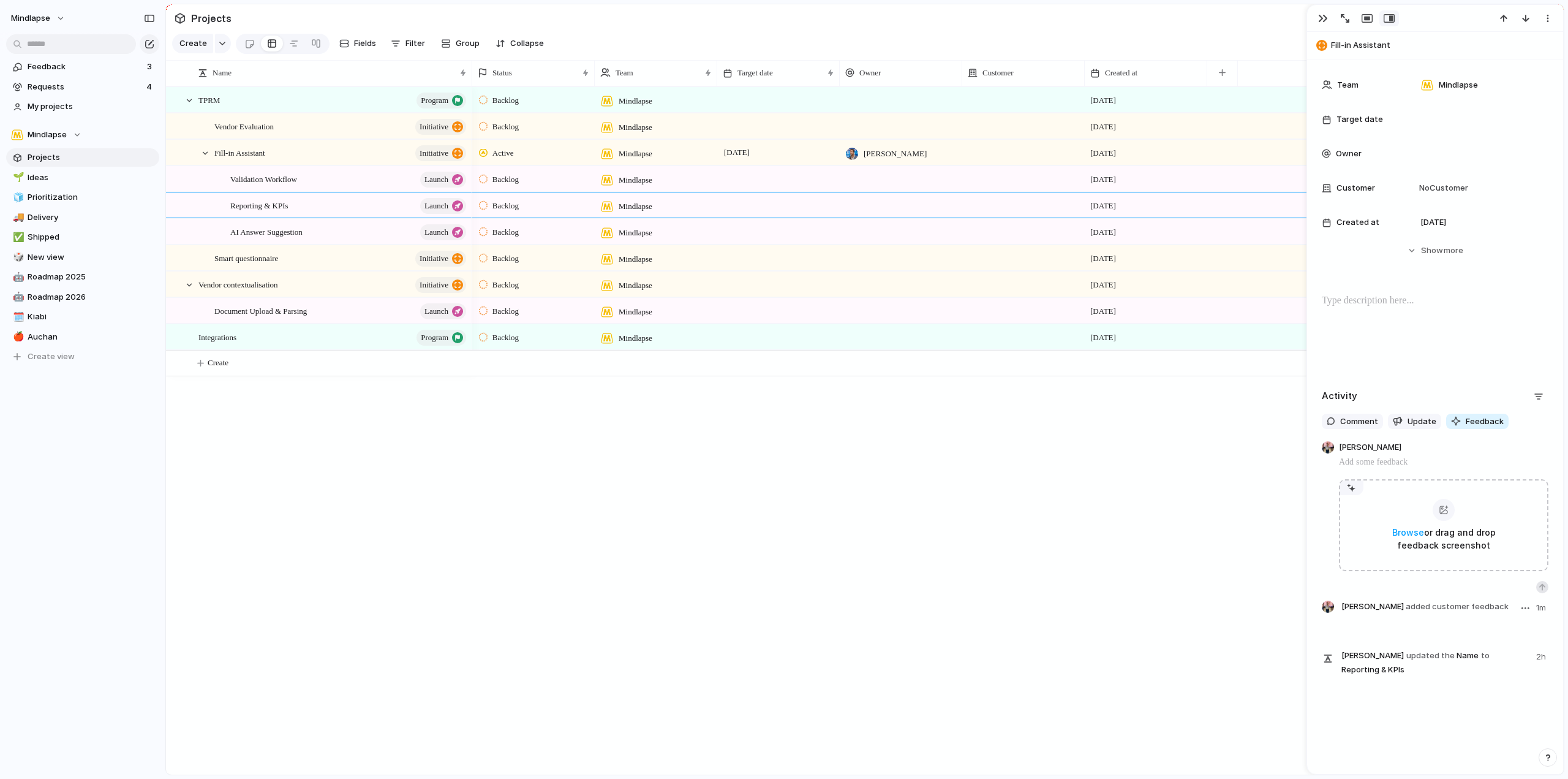
click at [1394, 621] on div "Julien BEUVELET added customer feedback 1m Julien BEUVELET updated the Name to …" at bounding box center [1435, 643] width 227 height 85
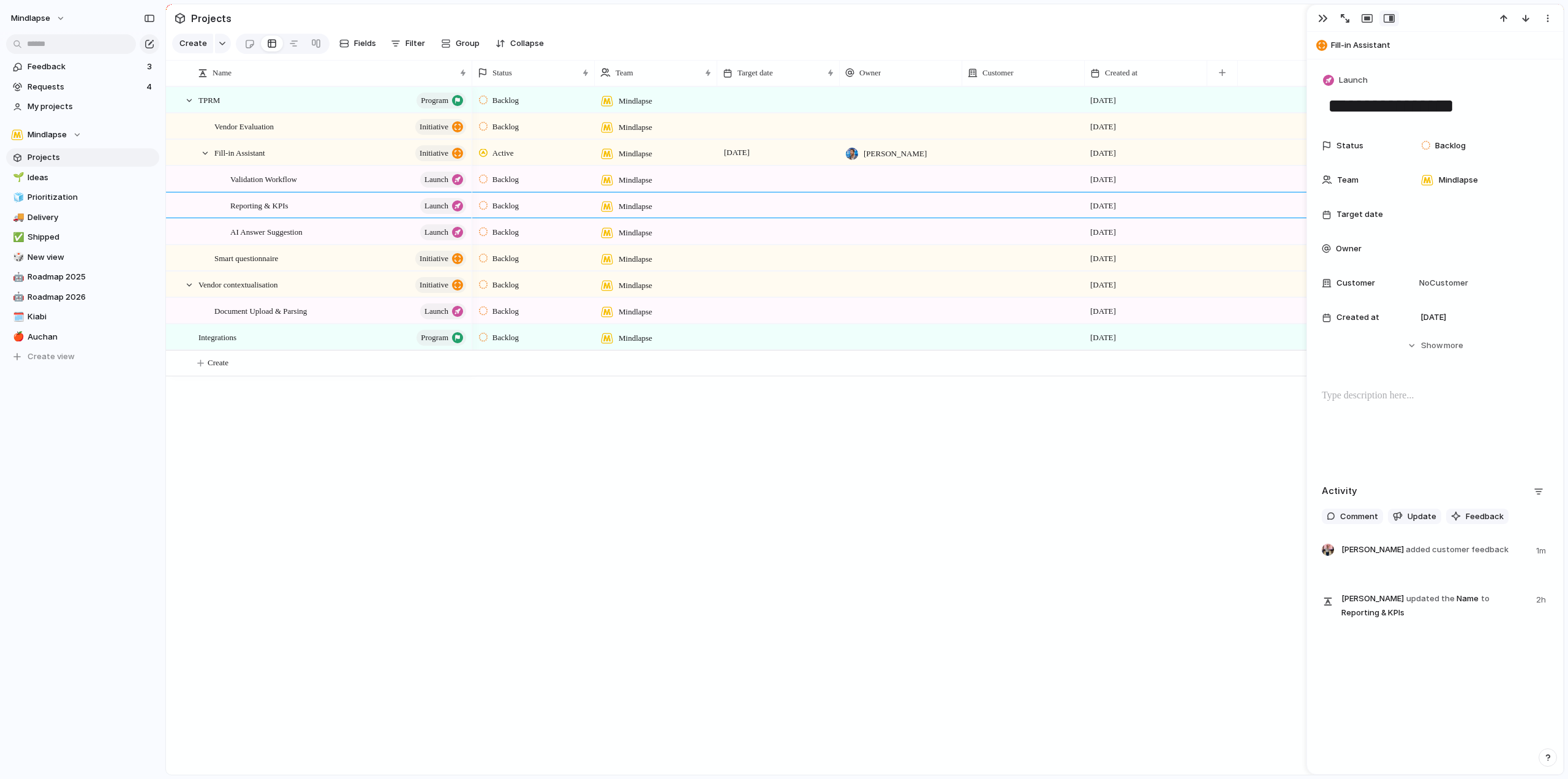
scroll to position [0, 0]
click at [1356, 545] on span "Julien BEUVELET added customer feedback" at bounding box center [1425, 550] width 167 height 12
click at [1406, 554] on span "added customer feedback" at bounding box center [1457, 549] width 103 height 10
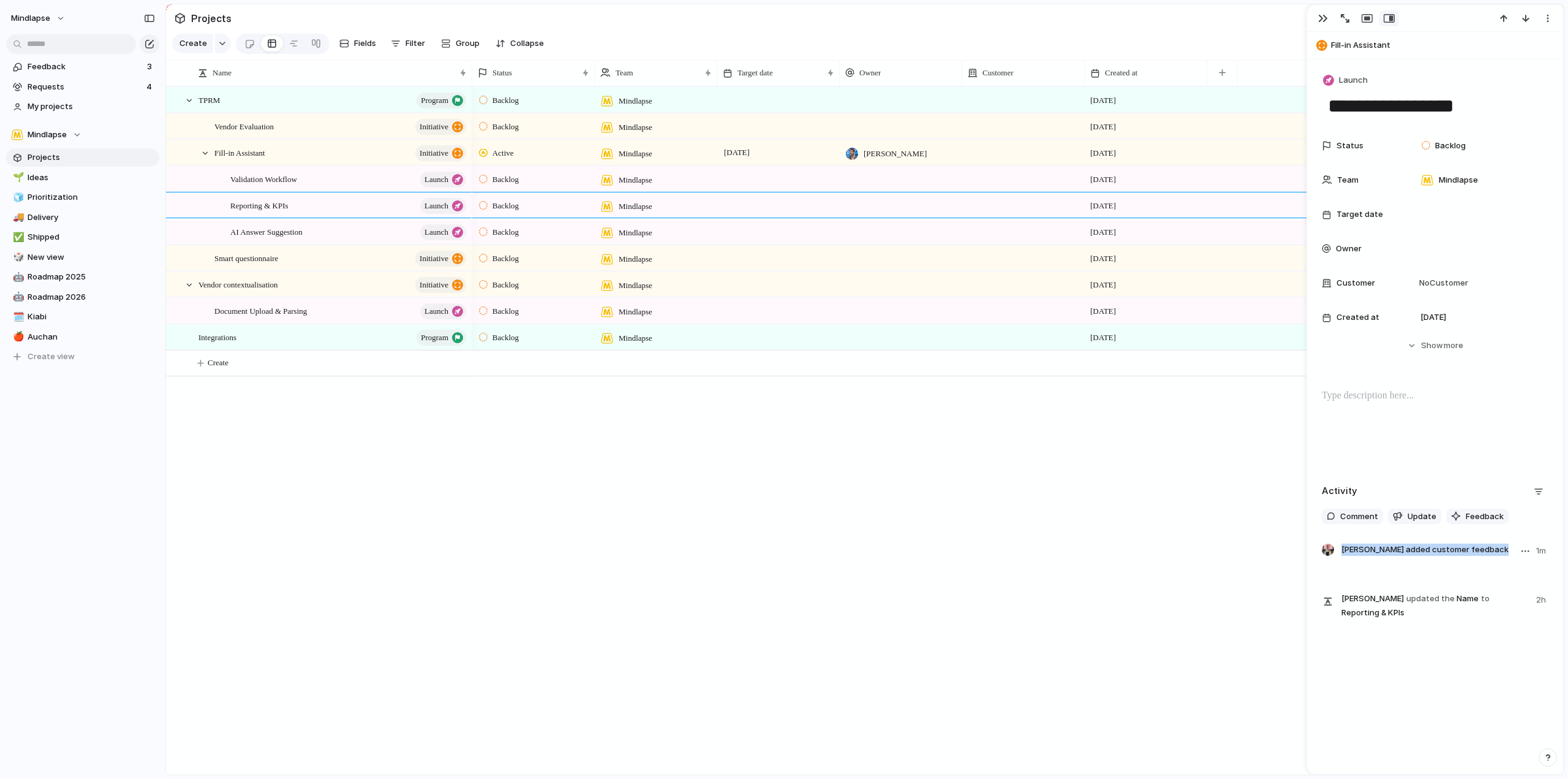
click at [1410, 556] on span "Julien BEUVELET added customer feedback" at bounding box center [1425, 550] width 167 height 12
click at [1427, 359] on div "Status Backlog Team Mindlapse Target date Owner Customer No Customer Created at…" at bounding box center [1435, 253] width 227 height 240
click at [1433, 347] on span "Show" at bounding box center [1432, 345] width 22 height 12
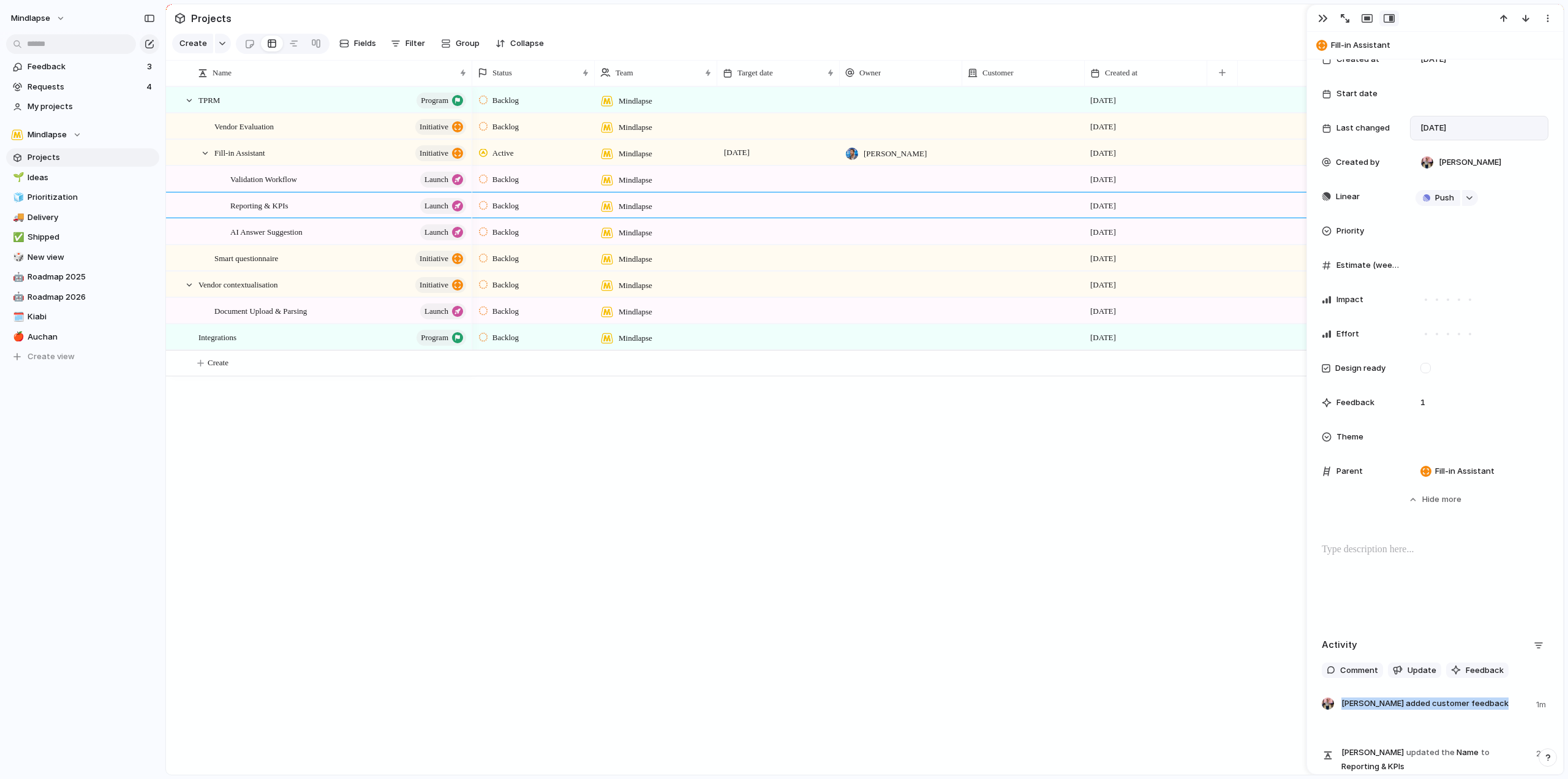
scroll to position [364, 0]
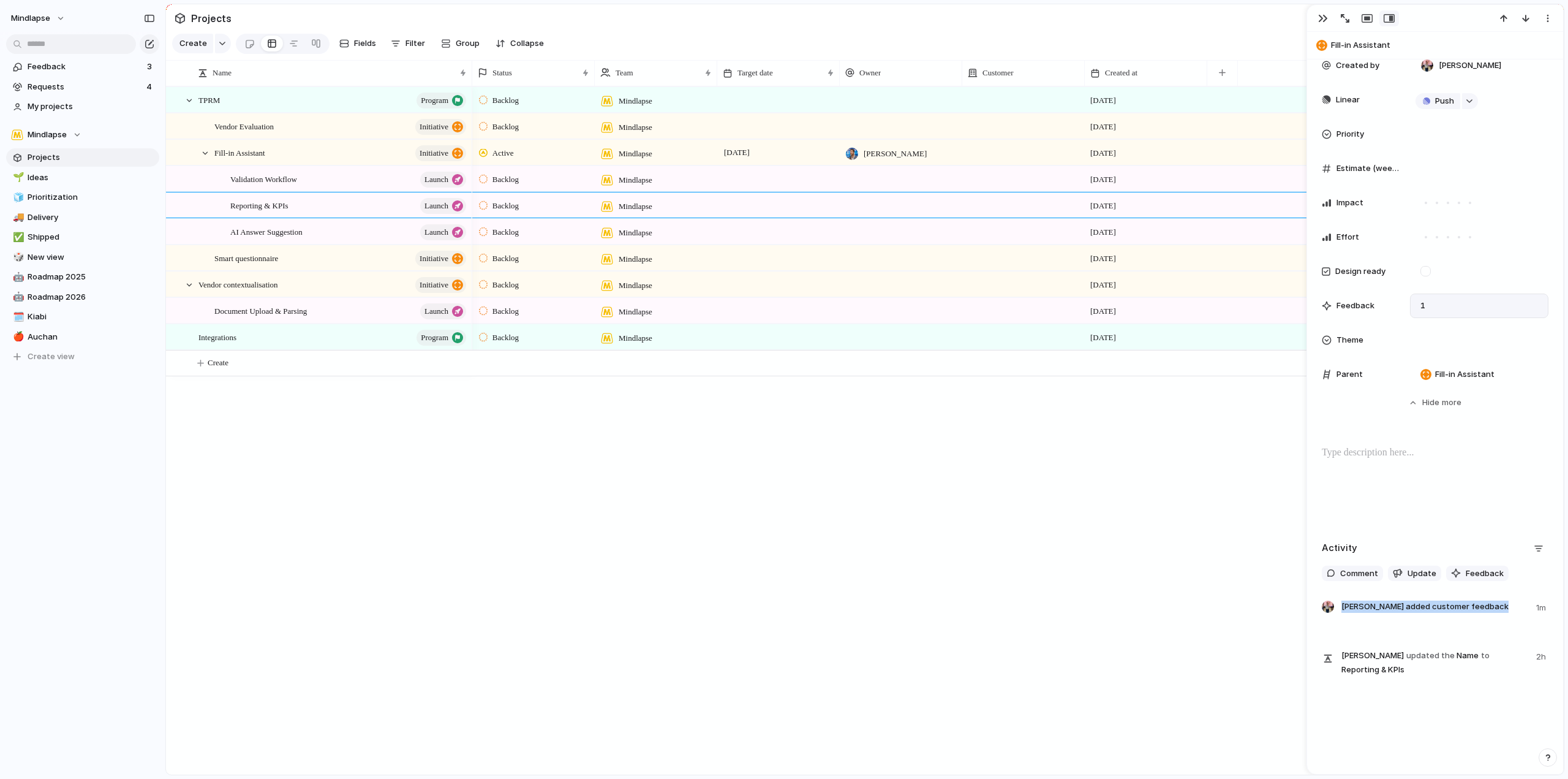
click at [1451, 296] on div "1" at bounding box center [1479, 305] width 139 height 24
click at [1426, 300] on span "1" at bounding box center [1422, 306] width 15 height 12
click at [1328, 301] on div at bounding box center [1326, 305] width 10 height 10
click at [1409, 293] on div "Feedback 1" at bounding box center [1435, 305] width 227 height 24
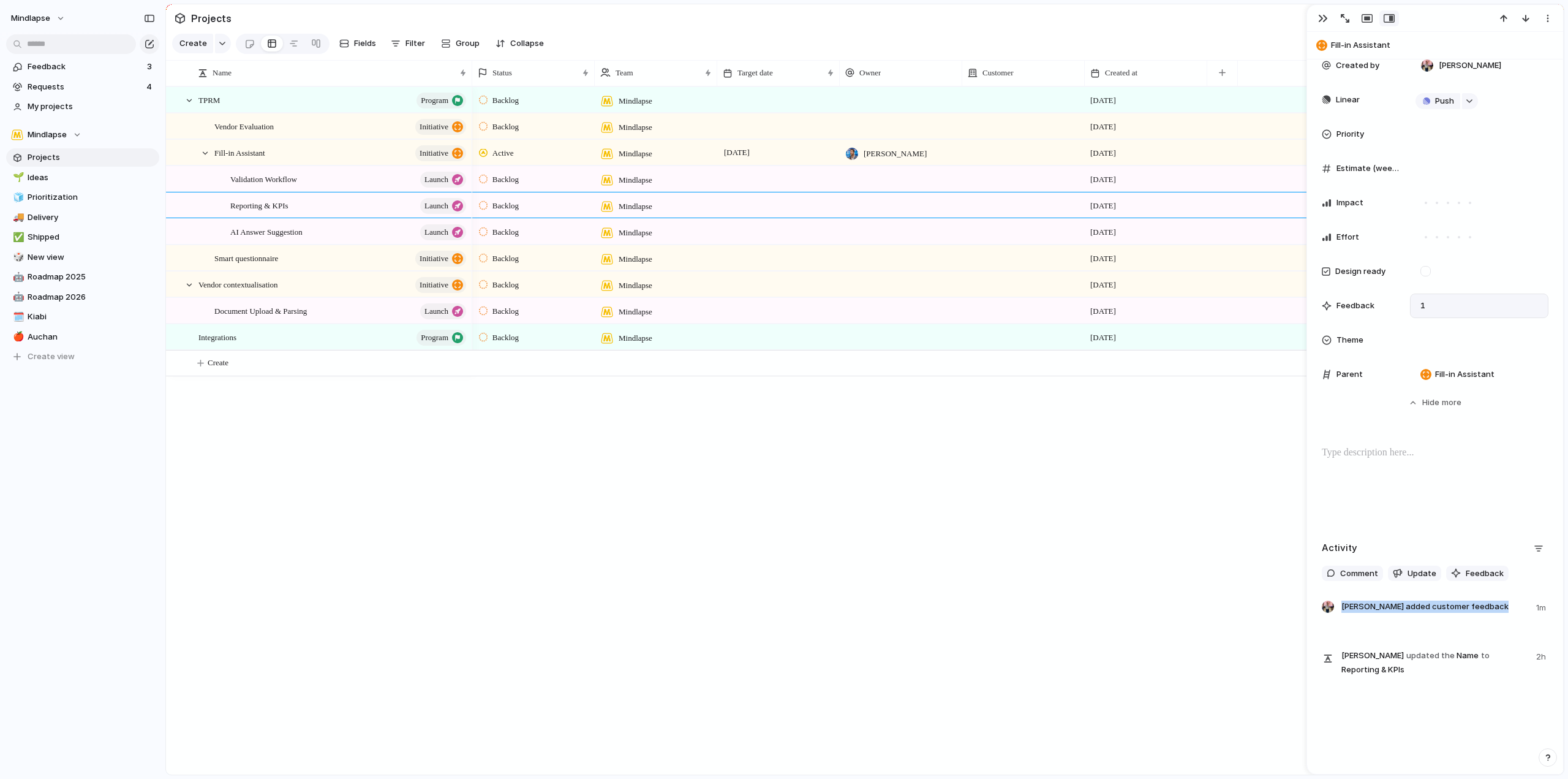
click at [1421, 300] on span "1" at bounding box center [1422, 306] width 15 height 12
click at [65, 164] on link "Projects" at bounding box center [83, 157] width 153 height 18
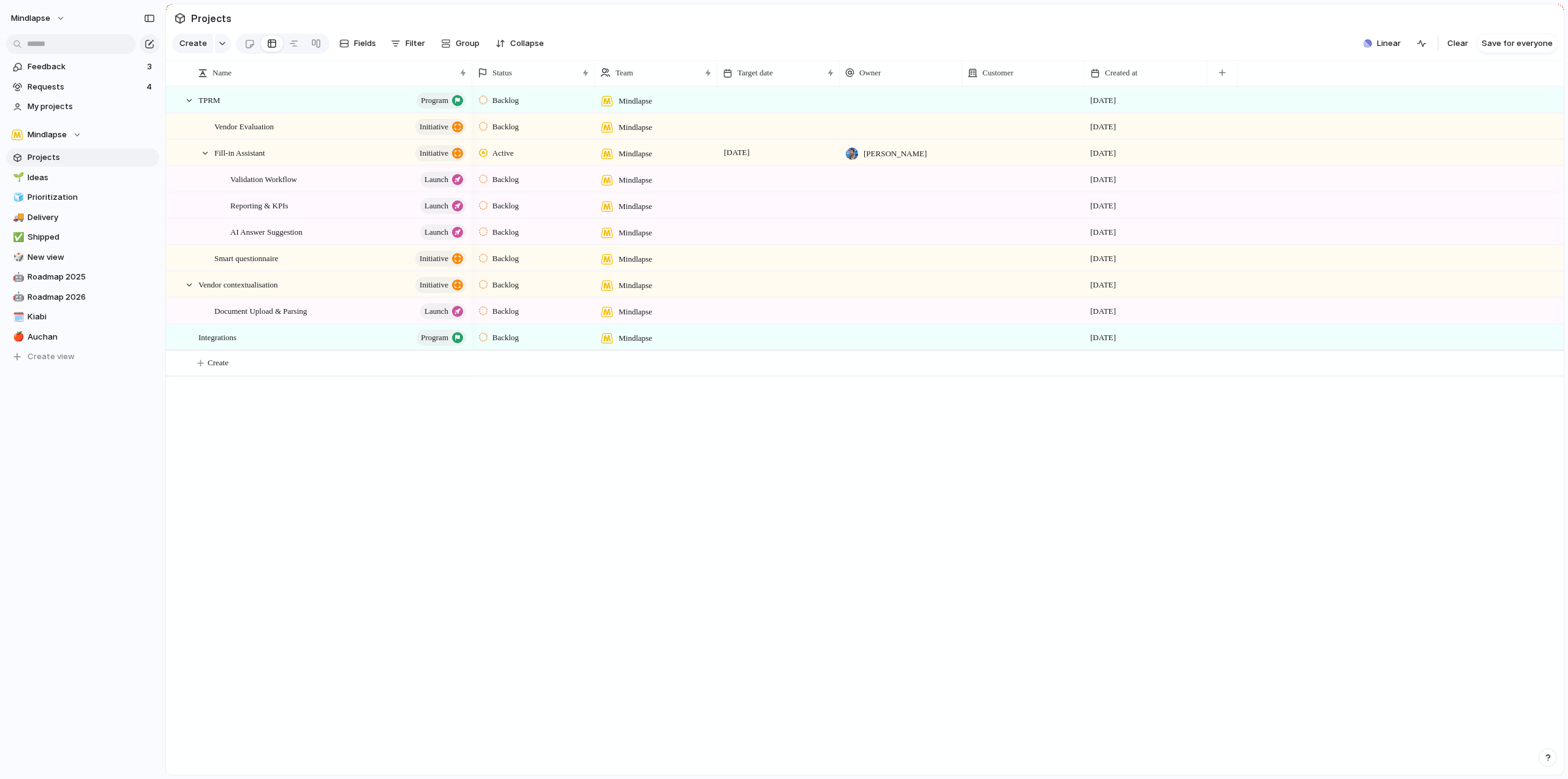
click at [1023, 216] on div at bounding box center [1024, 205] width 122 height 25
click at [1023, 216] on div "test Linear Figma Productlane Kiabi Auchan" at bounding box center [784, 389] width 1568 height 779
click at [261, 212] on span "Reporting & KPIs" at bounding box center [259, 205] width 58 height 14
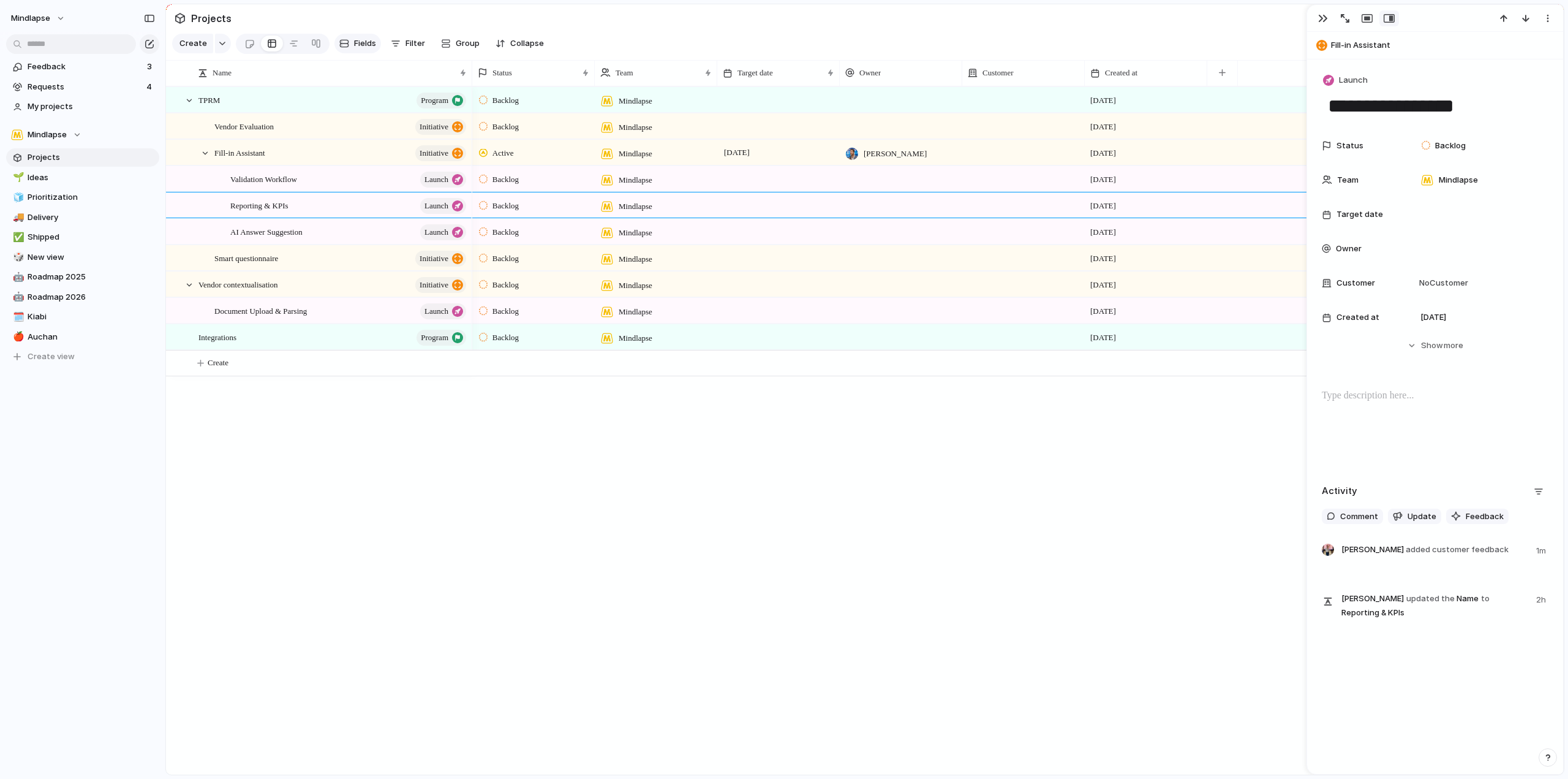
click at [361, 46] on span "Fields" at bounding box center [365, 44] width 22 height 12
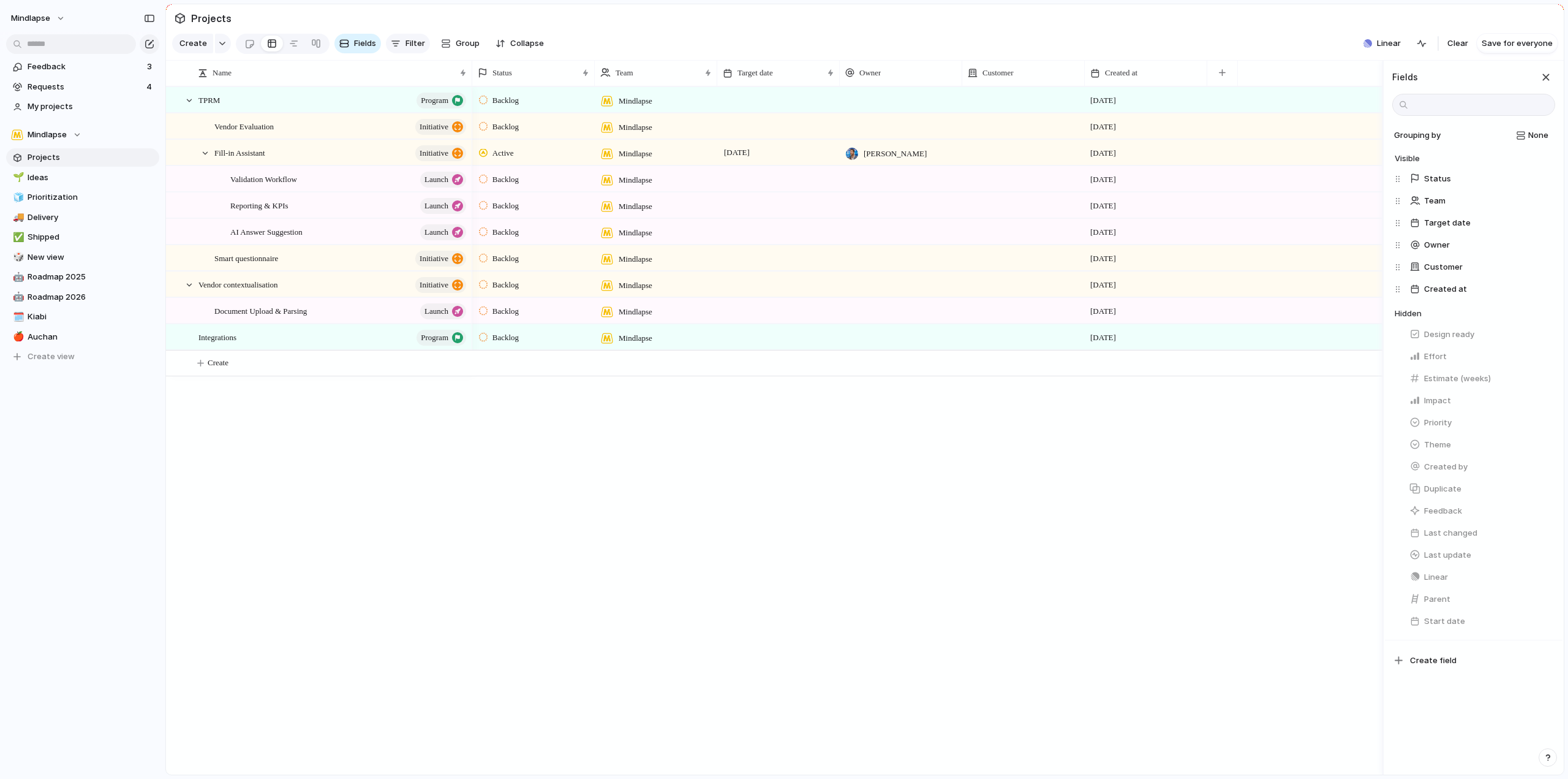
click at [396, 48] on div "button" at bounding box center [395, 43] width 10 height 10
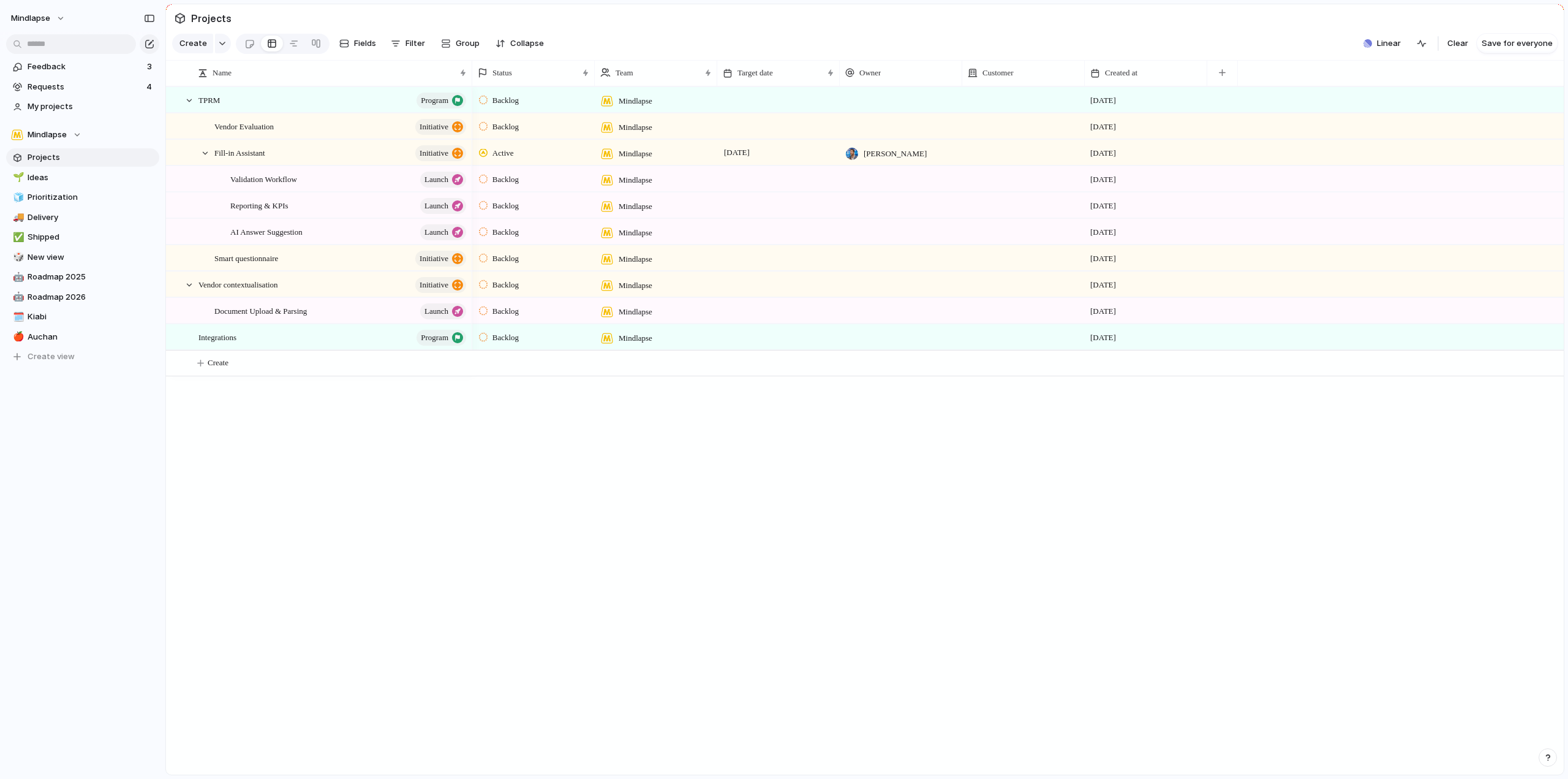
click at [32, 99] on div "Status Description Start date Target date Owner Customer Priority Impact Effort…" at bounding box center [784, 389] width 1568 height 779
click at [56, 86] on span "Requests" at bounding box center [85, 87] width 115 height 12
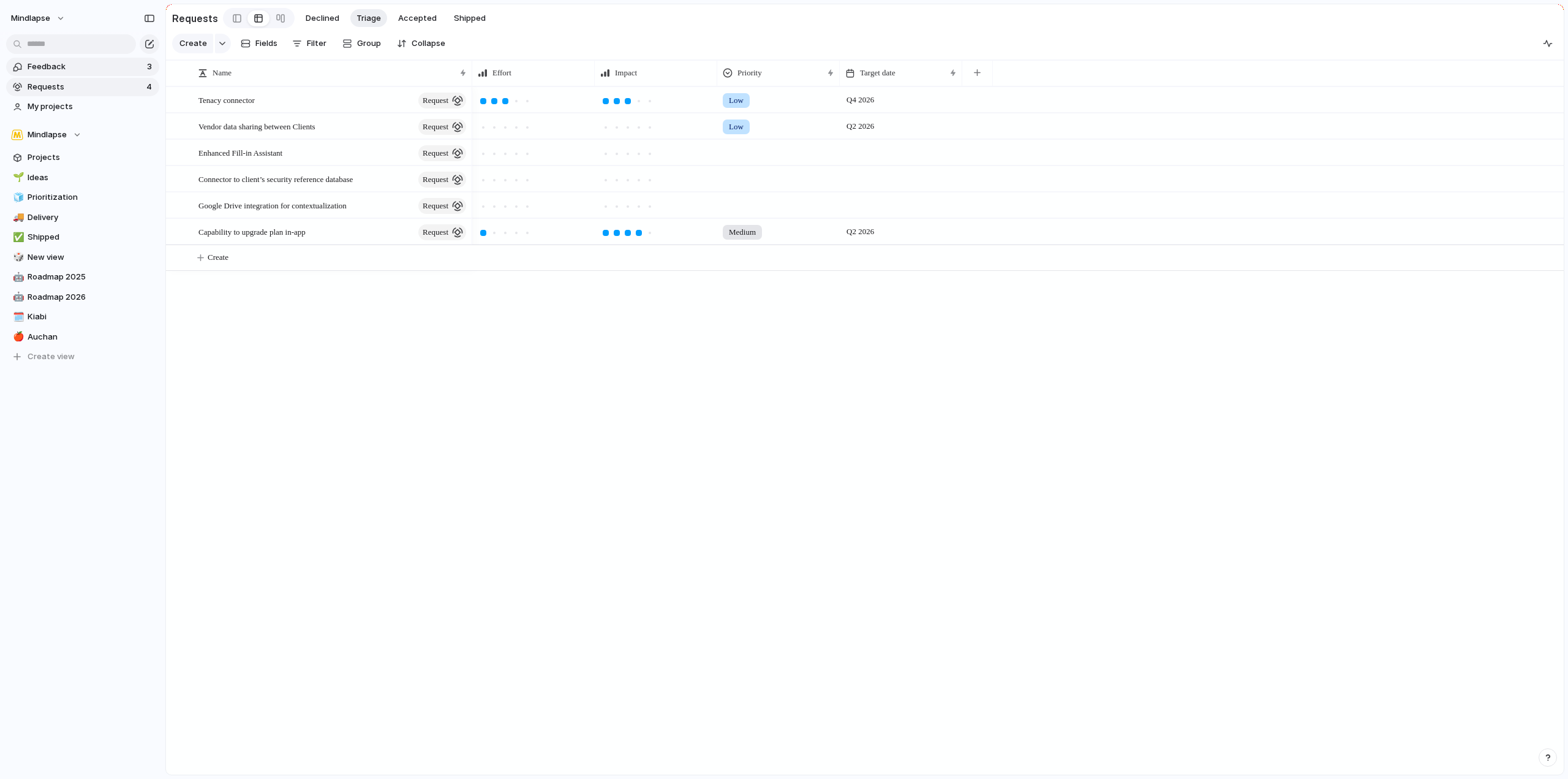
click at [64, 63] on span "Feedback" at bounding box center [85, 67] width 116 height 12
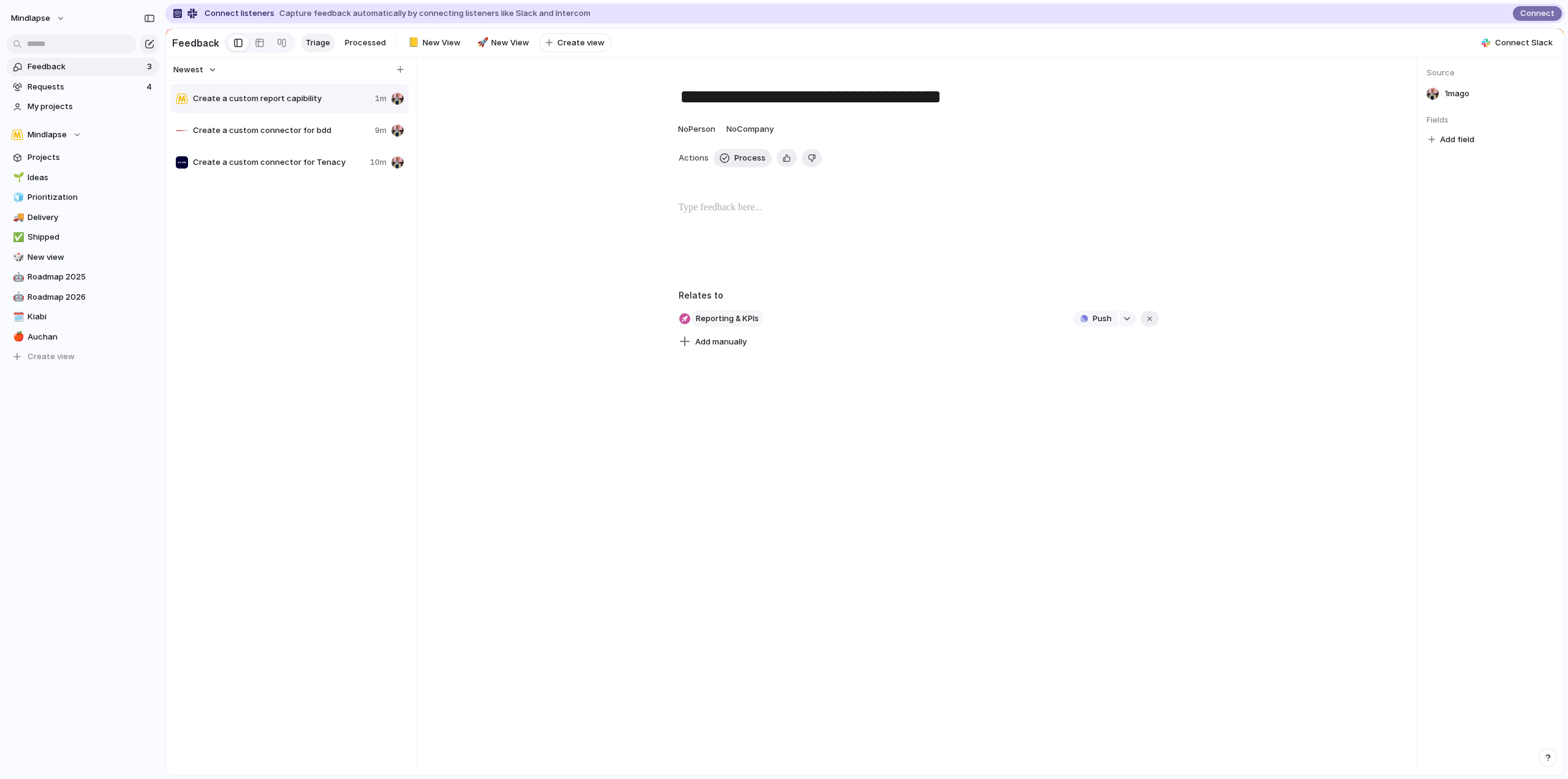
click at [747, 325] on span "Reporting & KPIs" at bounding box center [727, 318] width 71 height 17
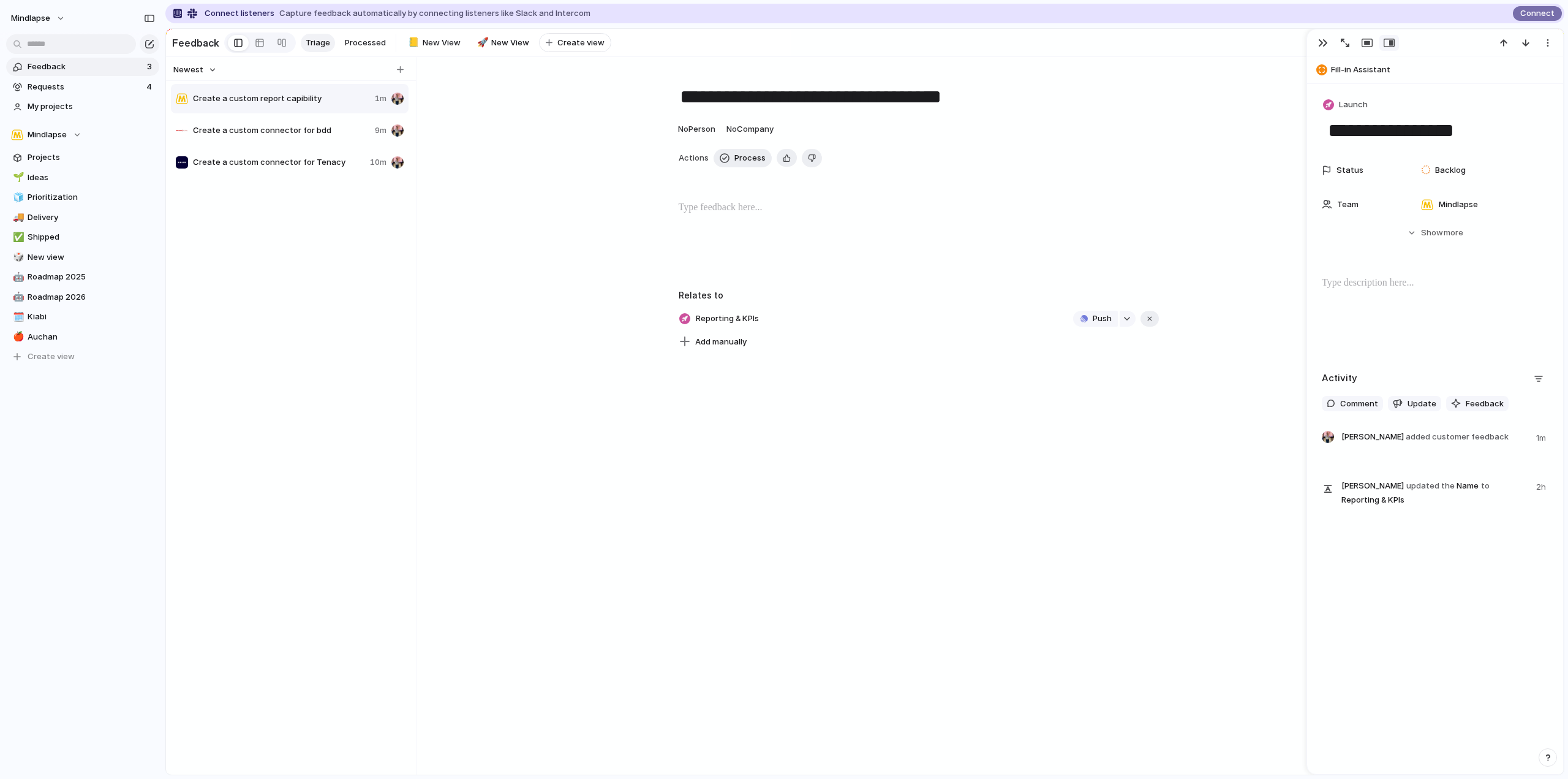
click at [860, 393] on div "**********" at bounding box center [919, 415] width 996 height 718
click at [1125, 321] on div "button" at bounding box center [1128, 318] width 9 height 5
click at [895, 398] on div "Projects Issues TPcRM sponsor angle hey kikoo TPcRM supplier angle Gestion du c…" at bounding box center [784, 389] width 1568 height 779
click at [359, 136] on span "Create a custom connector for bdd" at bounding box center [281, 131] width 177 height 12
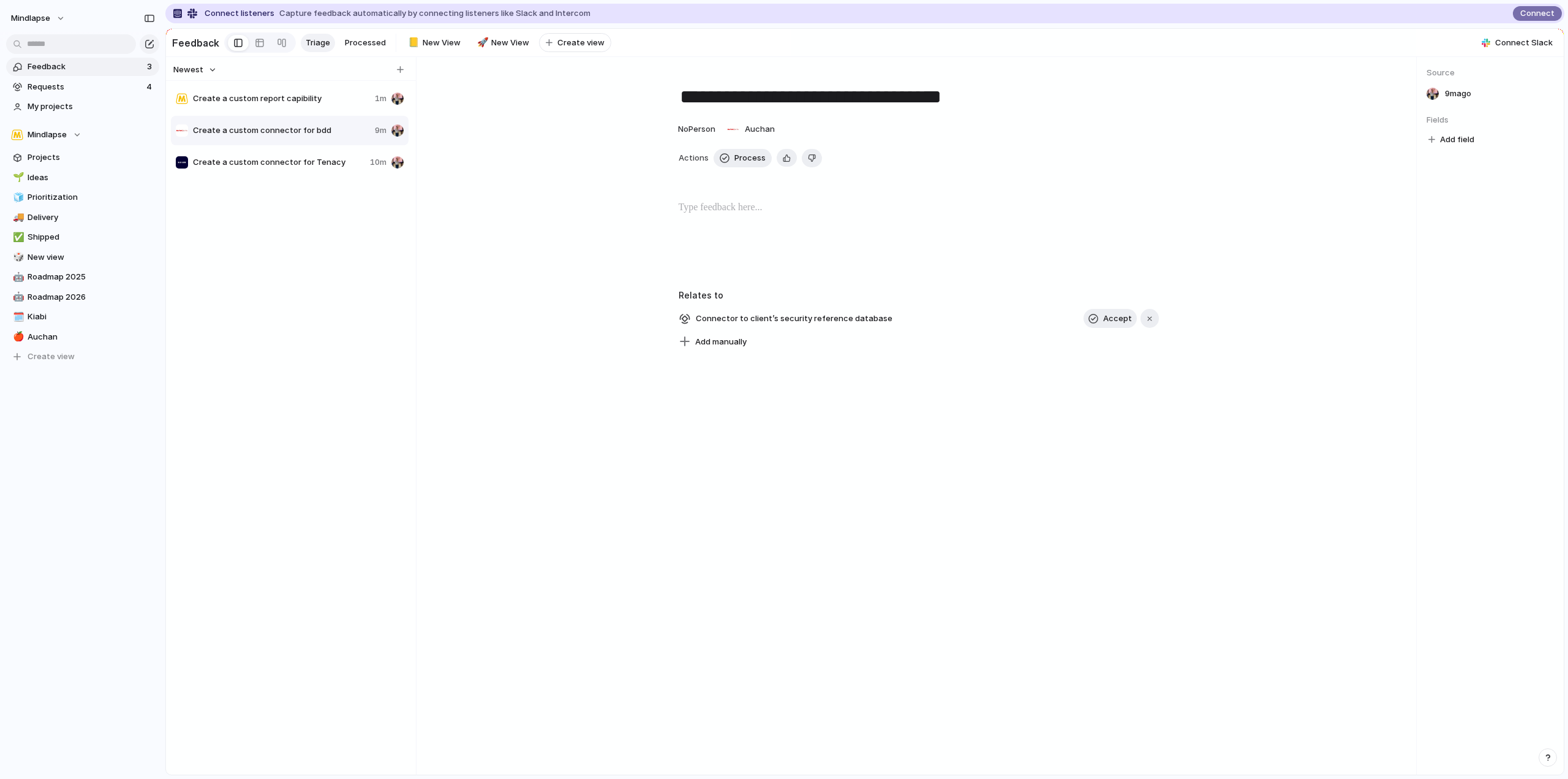
click at [355, 160] on div "Create a custom connector for Tenacy 10m" at bounding box center [290, 162] width 238 height 30
click at [360, 111] on div "Create a custom report capibility 1m" at bounding box center [290, 99] width 238 height 30
click at [358, 131] on span "Create a custom connector for bdd" at bounding box center [281, 131] width 177 height 12
type textarea "**********"
click at [1103, 325] on span "Accept" at bounding box center [1117, 318] width 29 height 12
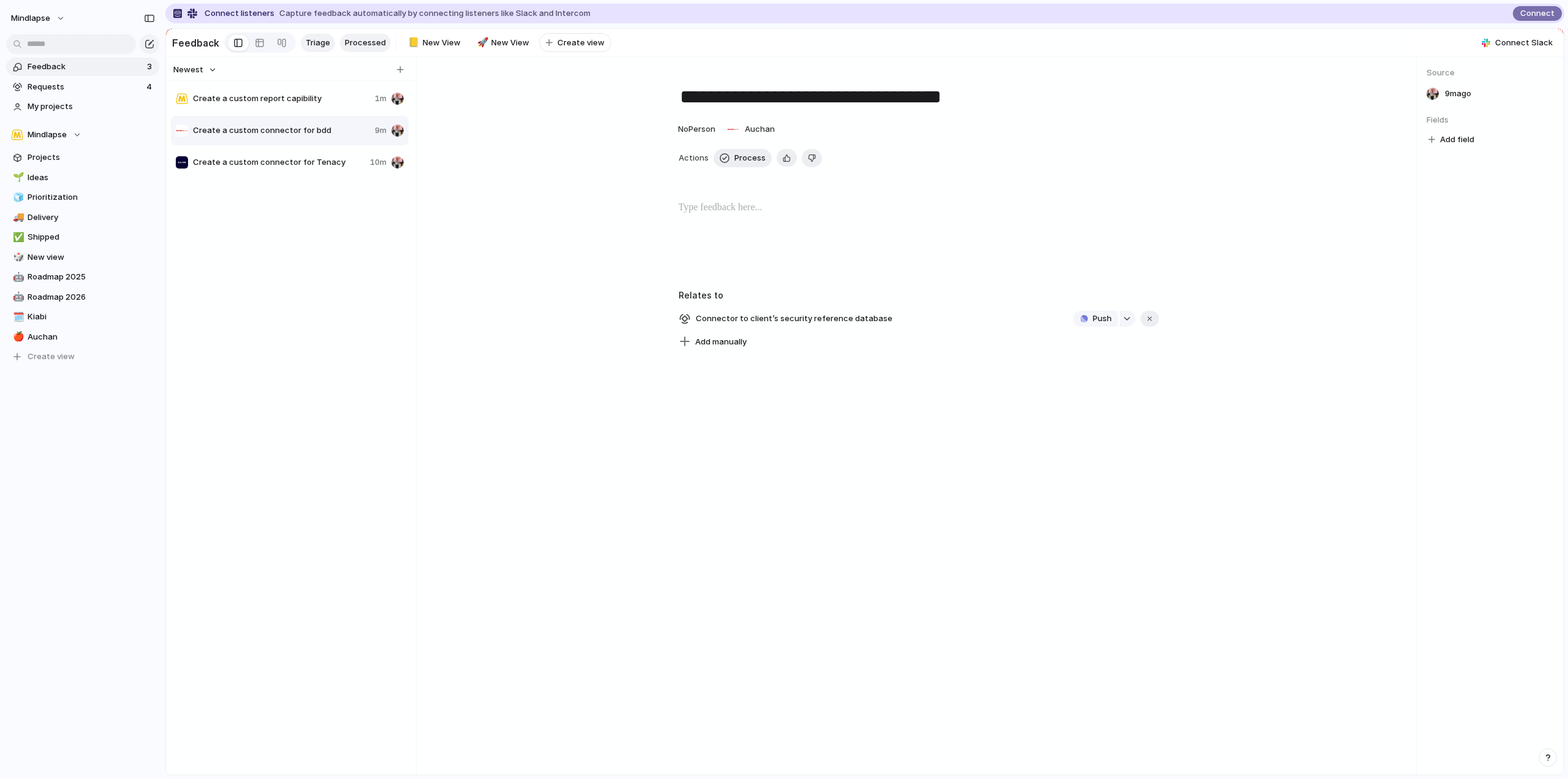
click at [355, 38] on span "Processed" at bounding box center [365, 43] width 41 height 12
type textarea "**********"
click at [318, 39] on span "Triage" at bounding box center [318, 43] width 24 height 12
click at [337, 129] on div "Create a custom connector for bdd 9m" at bounding box center [290, 131] width 238 height 30
click at [740, 164] on span "Process" at bounding box center [750, 158] width 31 height 12
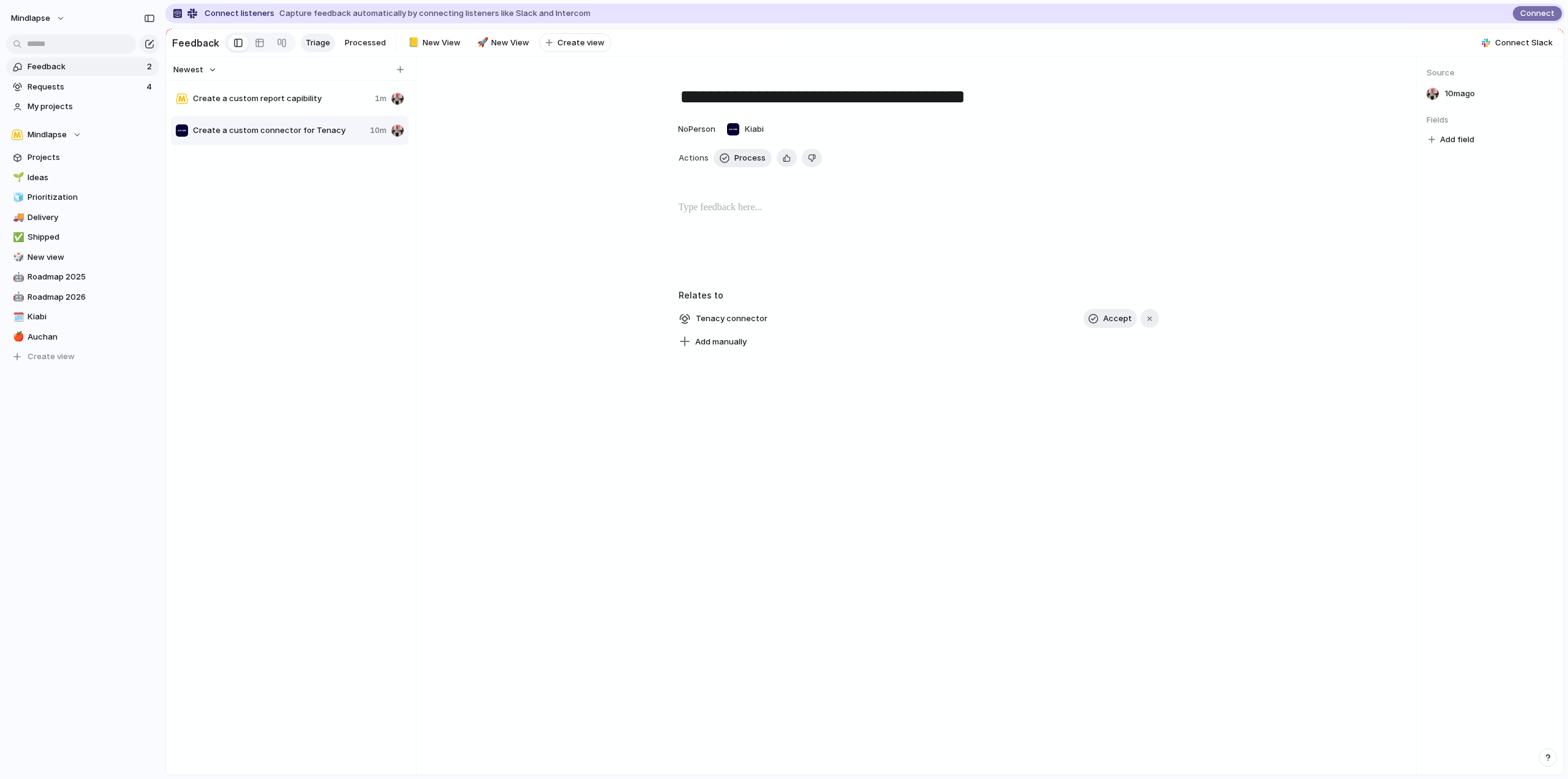
click at [346, 135] on span "Create a custom connector for Tenacy" at bounding box center [278, 131] width 172 height 12
click at [342, 105] on span "Create a custom report capibility" at bounding box center [281, 99] width 177 height 12
click at [754, 164] on span "Process" at bounding box center [750, 158] width 31 height 12
type textarea "**********"
click at [355, 105] on span "Create a custom connector for Tenacy" at bounding box center [278, 99] width 172 height 12
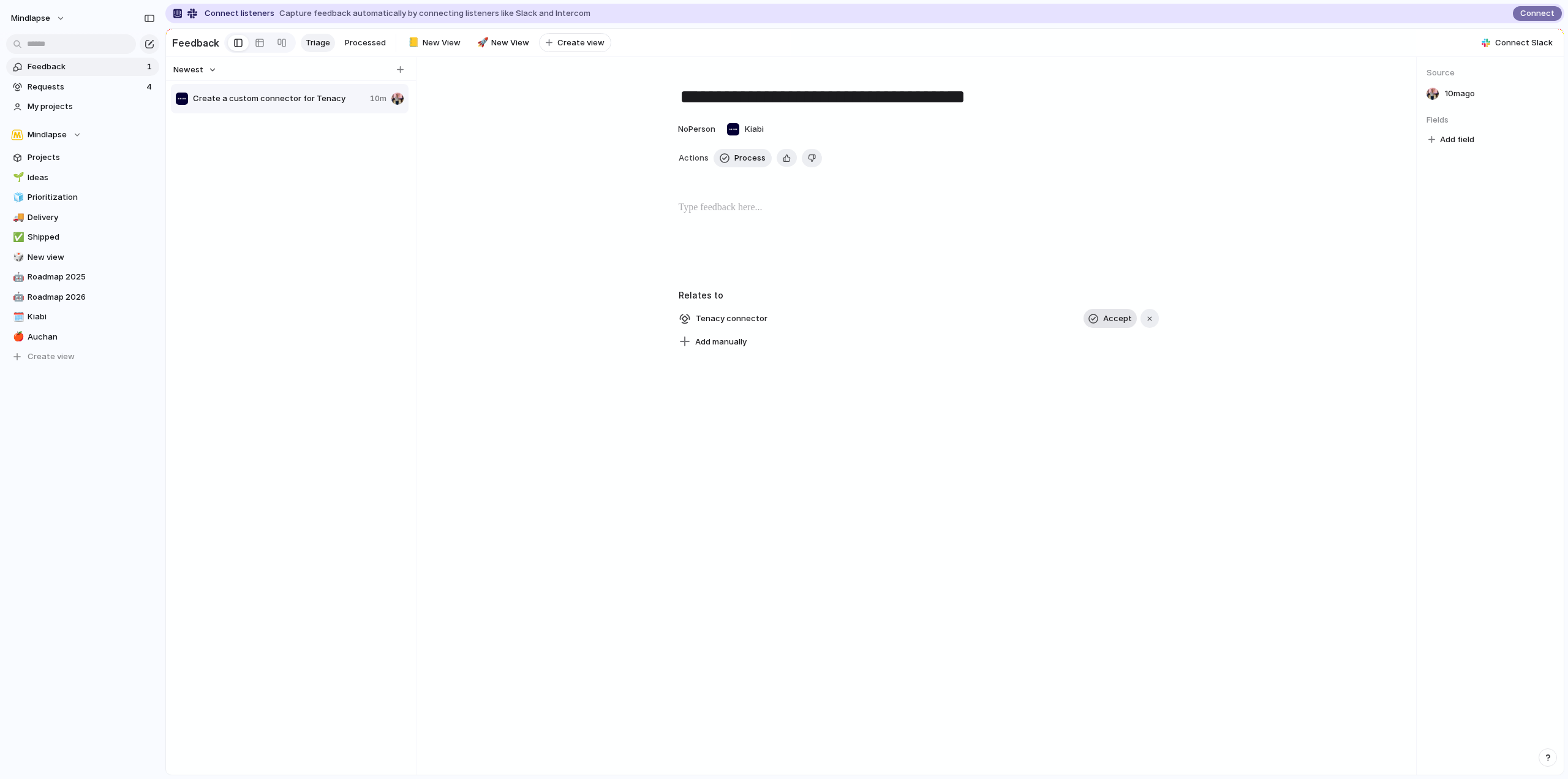
click at [1107, 323] on span "Accept" at bounding box center [1117, 318] width 29 height 12
click at [737, 164] on span "Process" at bounding box center [750, 158] width 31 height 12
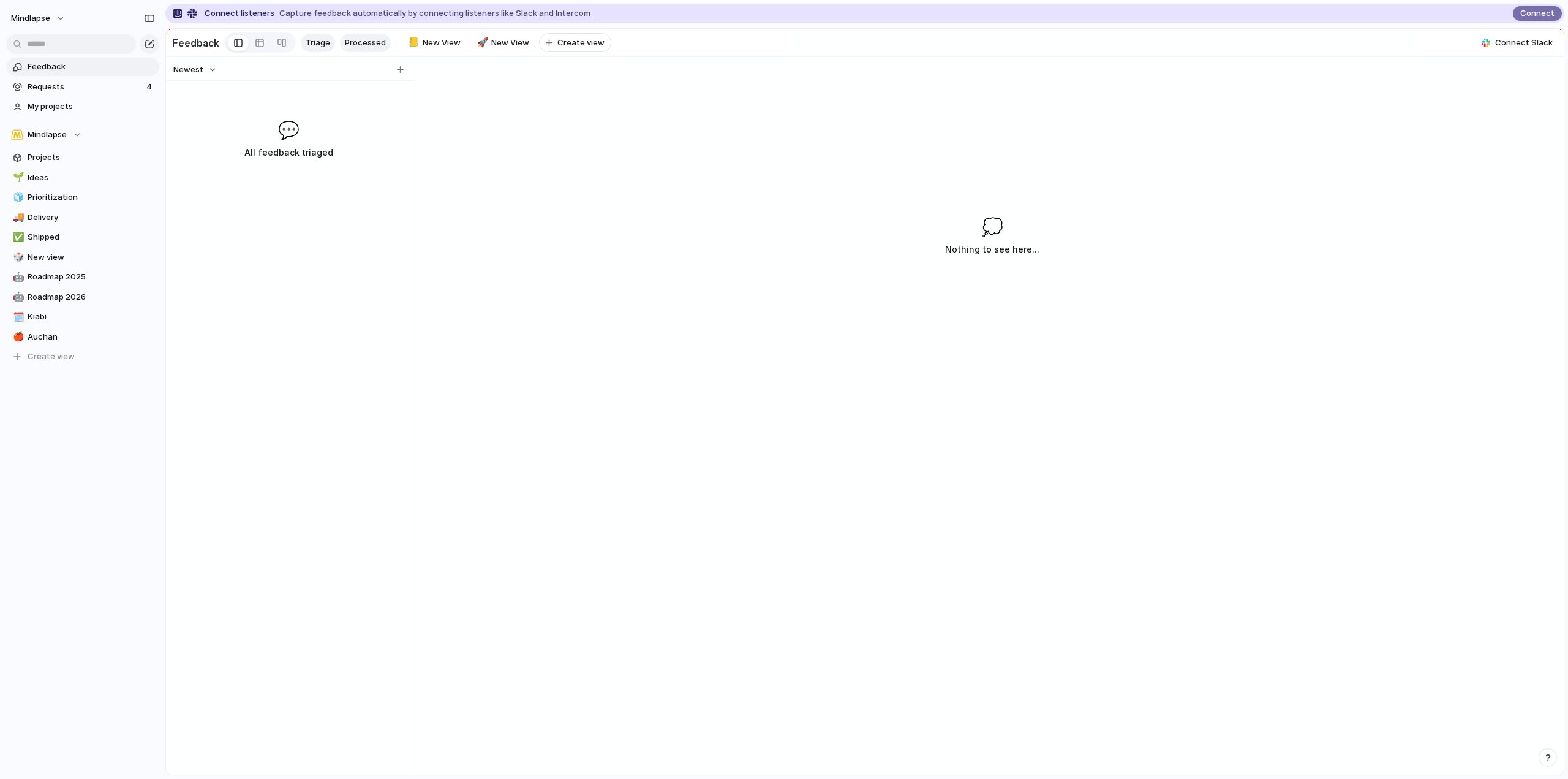
click at [364, 37] on span "Processed" at bounding box center [365, 43] width 41 height 12
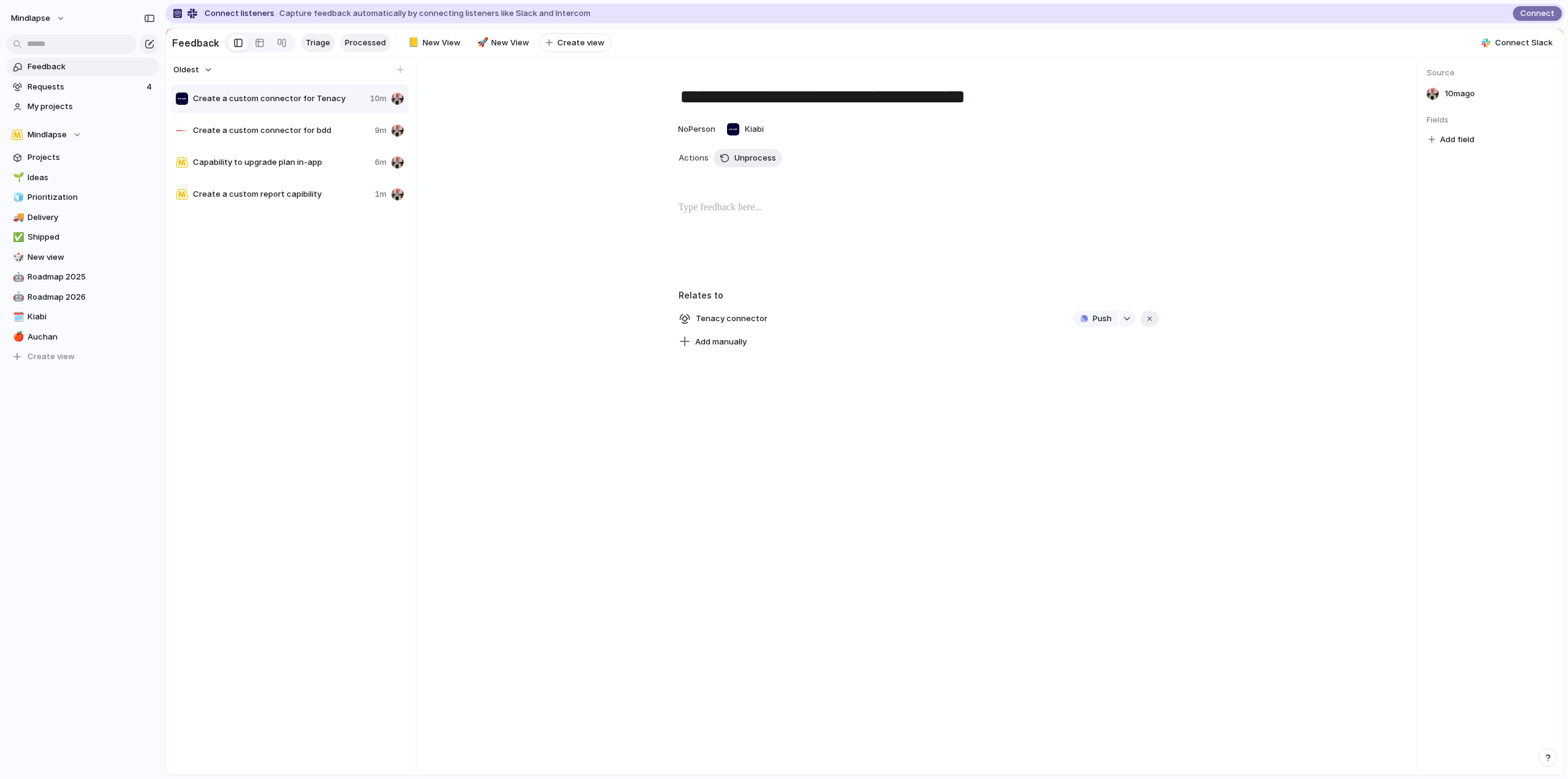
click at [326, 43] on span "Triage" at bounding box center [318, 43] width 24 height 12
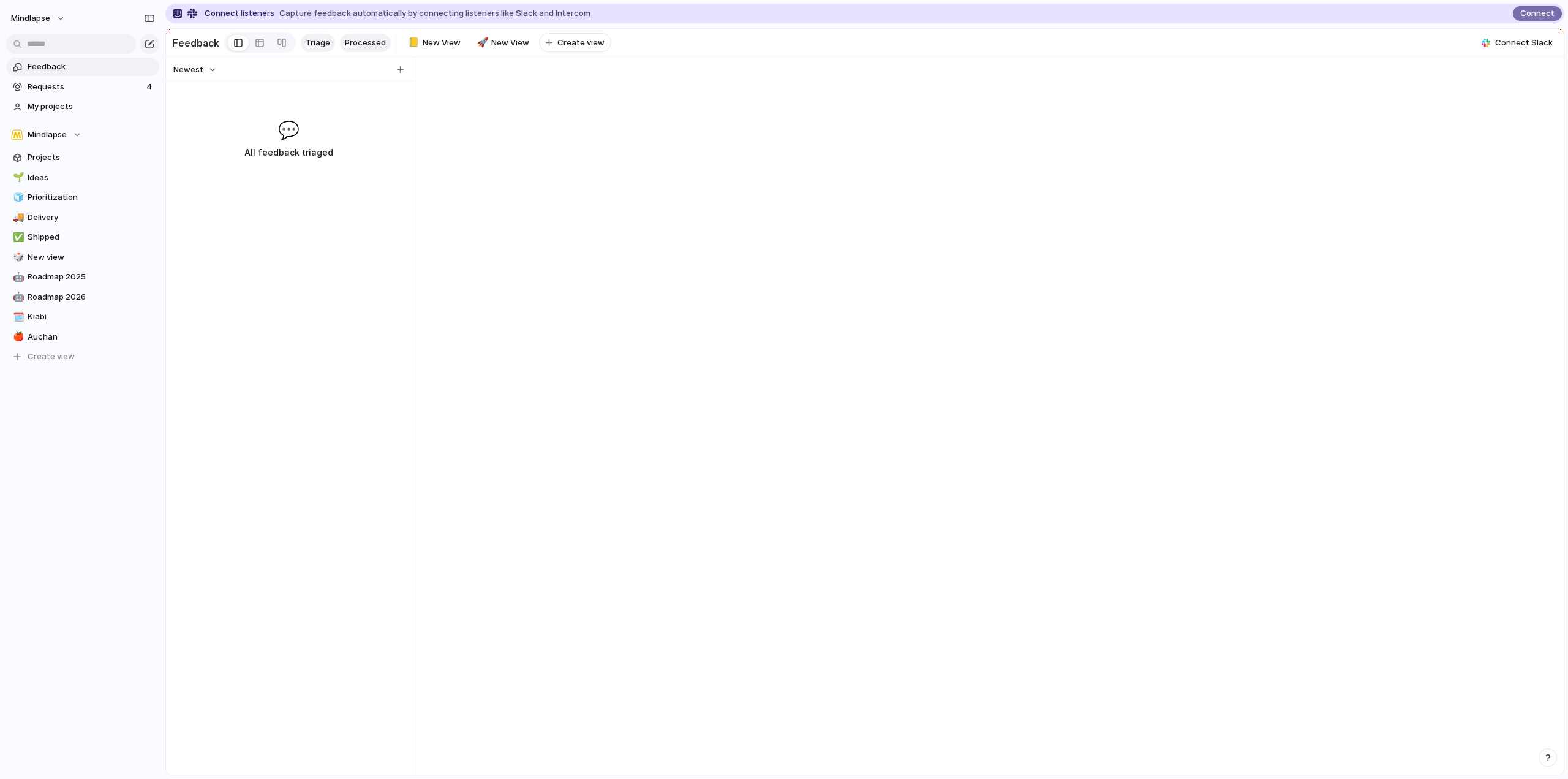
click at [357, 42] on span "Processed" at bounding box center [365, 43] width 41 height 12
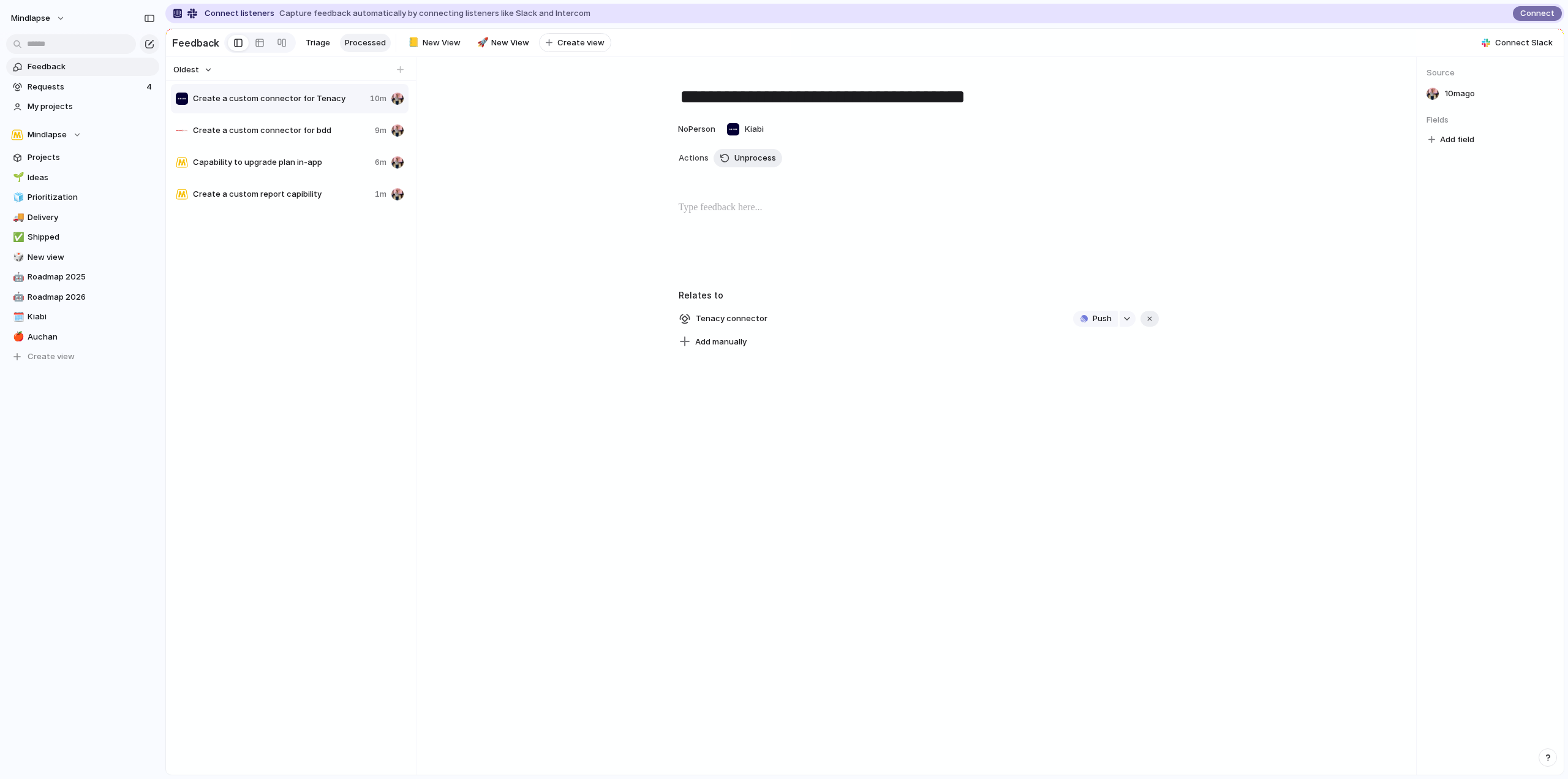
click at [79, 75] on link "Feedback" at bounding box center [83, 66] width 153 height 18
click at [78, 84] on span "Requests" at bounding box center [85, 87] width 115 height 12
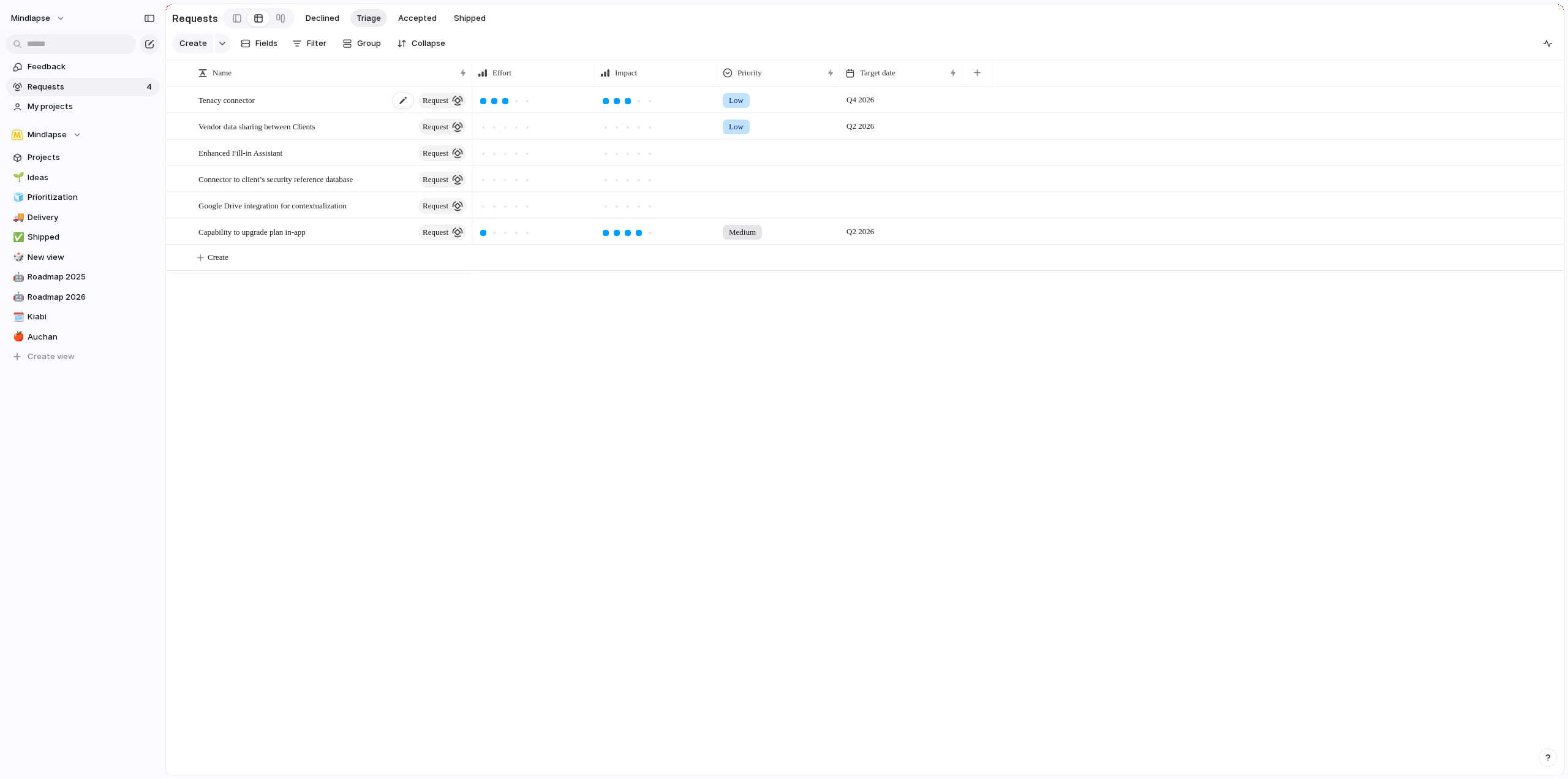
click at [344, 108] on div "Tenacy connector request" at bounding box center [333, 99] width 269 height 25
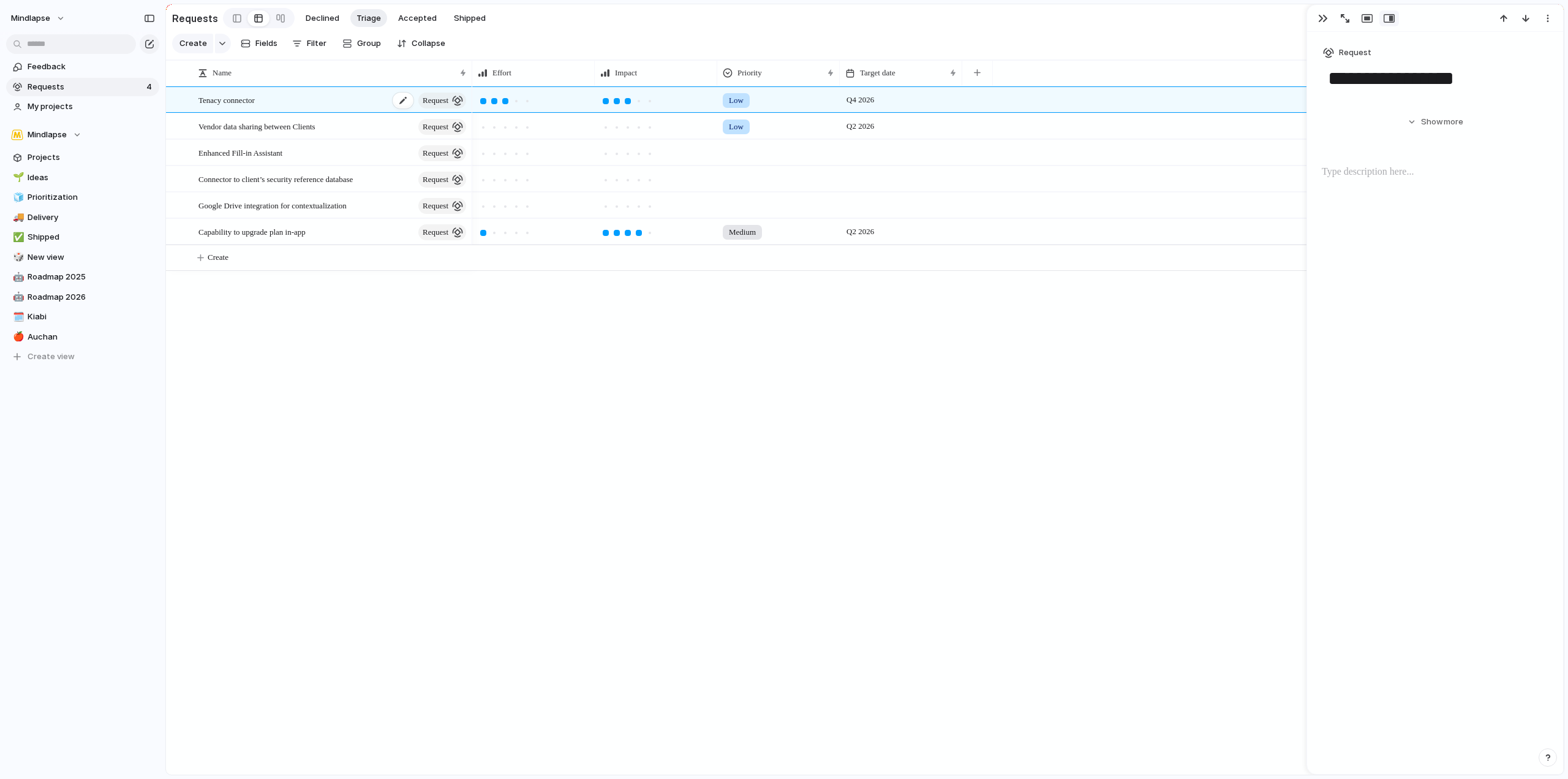
click at [344, 108] on div "Tenacy connector request" at bounding box center [333, 99] width 269 height 25
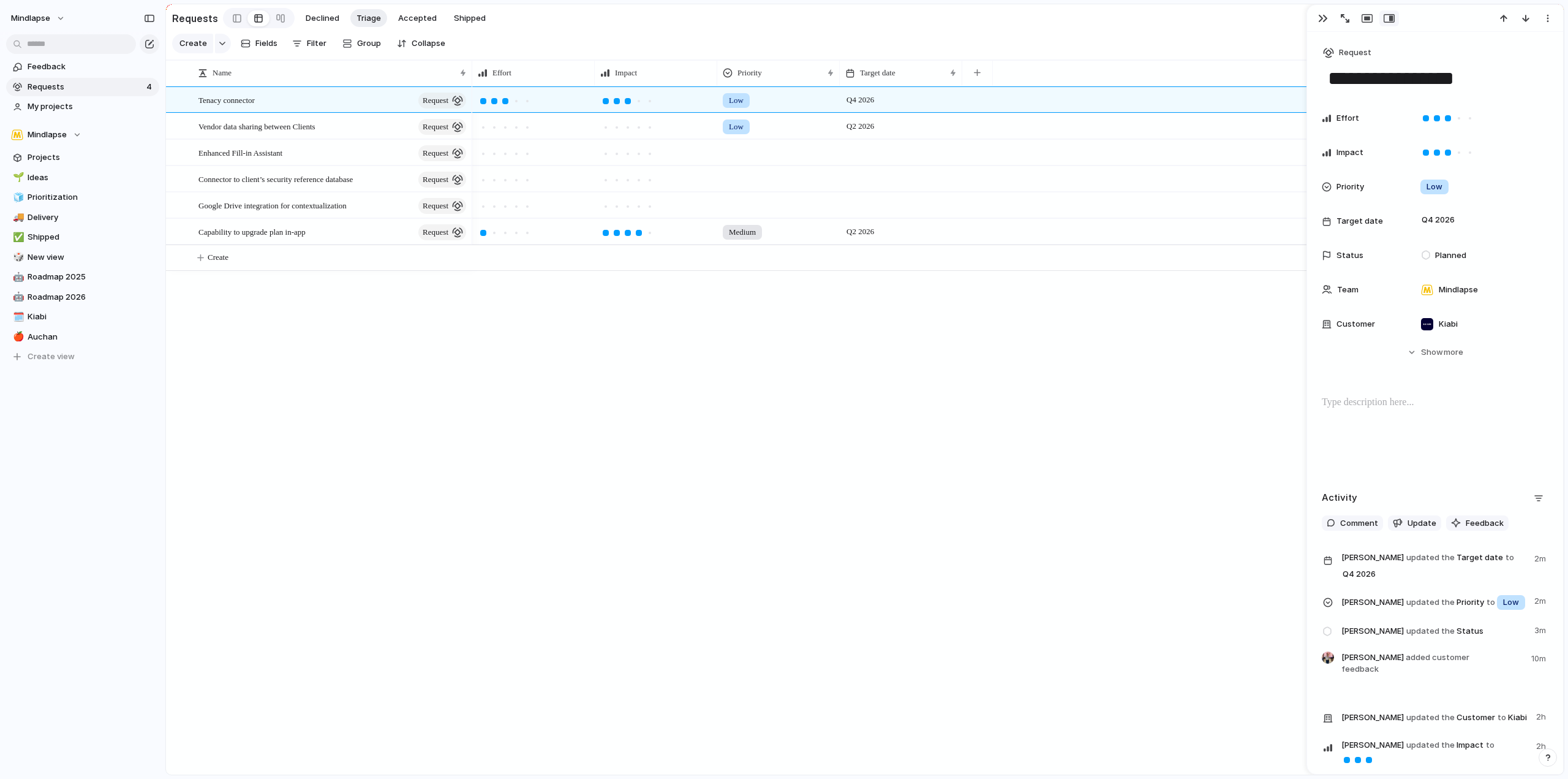
click at [1428, 565] on span "Julien BEUVELET updated the Target date to Q4 2026" at bounding box center [1434, 566] width 186 height 32
click at [1476, 577] on span "Julien BEUVELET updated the Target date to Q4 2026" at bounding box center [1434, 566] width 186 height 32
click at [1449, 622] on div "Julien BEUVELET updated the Priority to Low 2m" at bounding box center [1435, 607] width 227 height 30
click at [1435, 357] on span "Show" at bounding box center [1432, 352] width 22 height 12
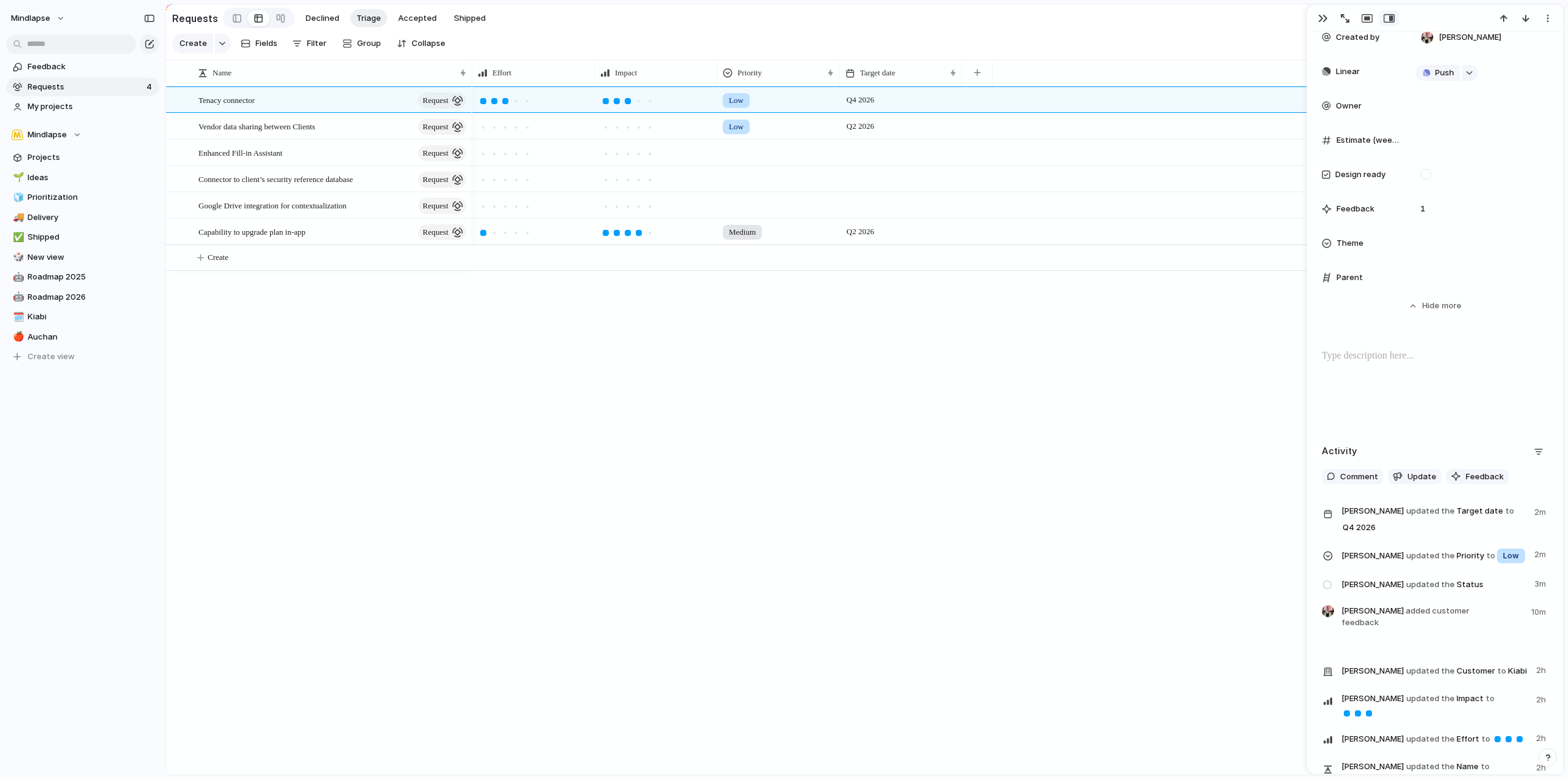
scroll to position [429, 0]
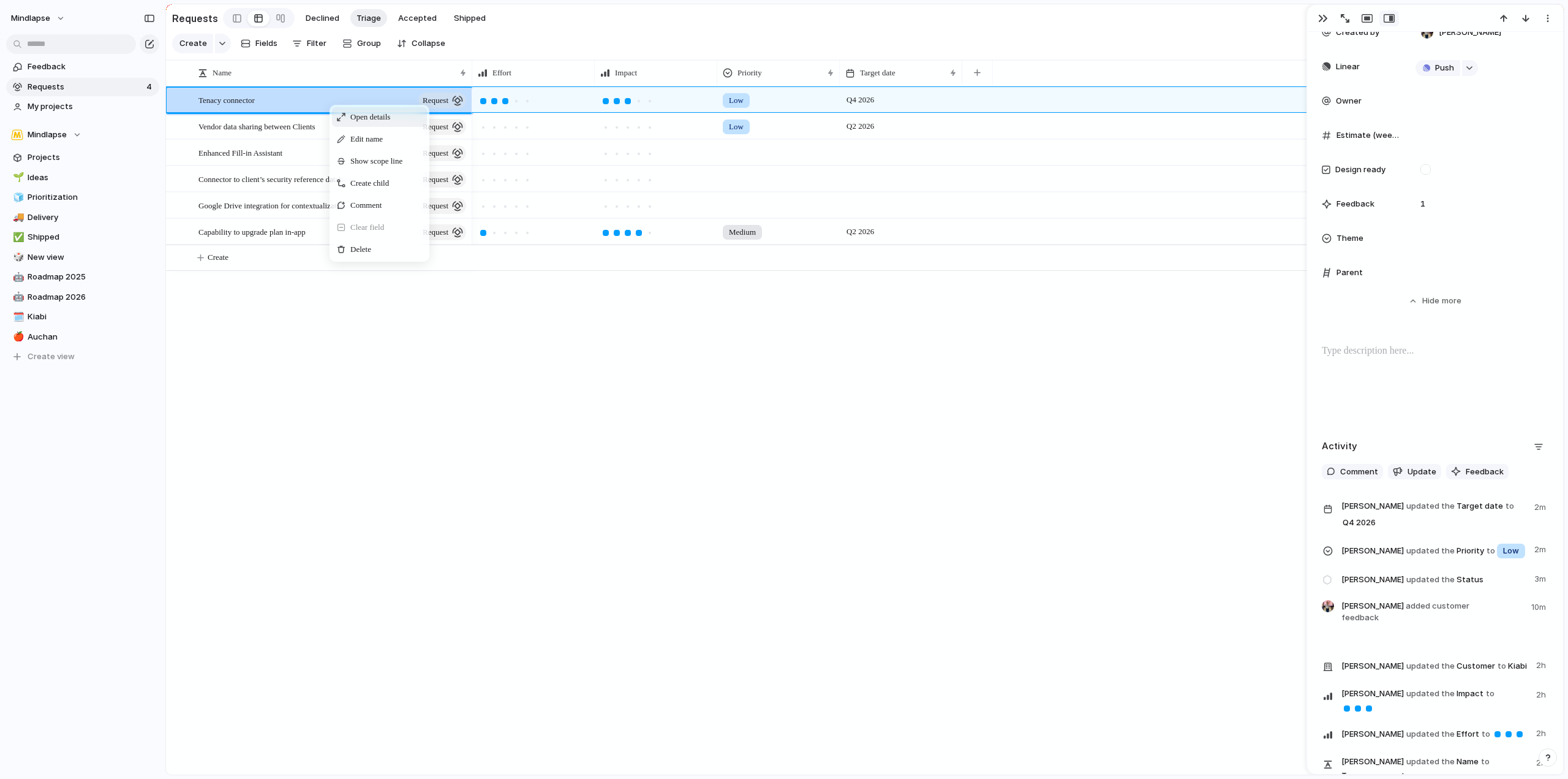
click at [390, 122] on span "Open details" at bounding box center [371, 117] width 40 height 12
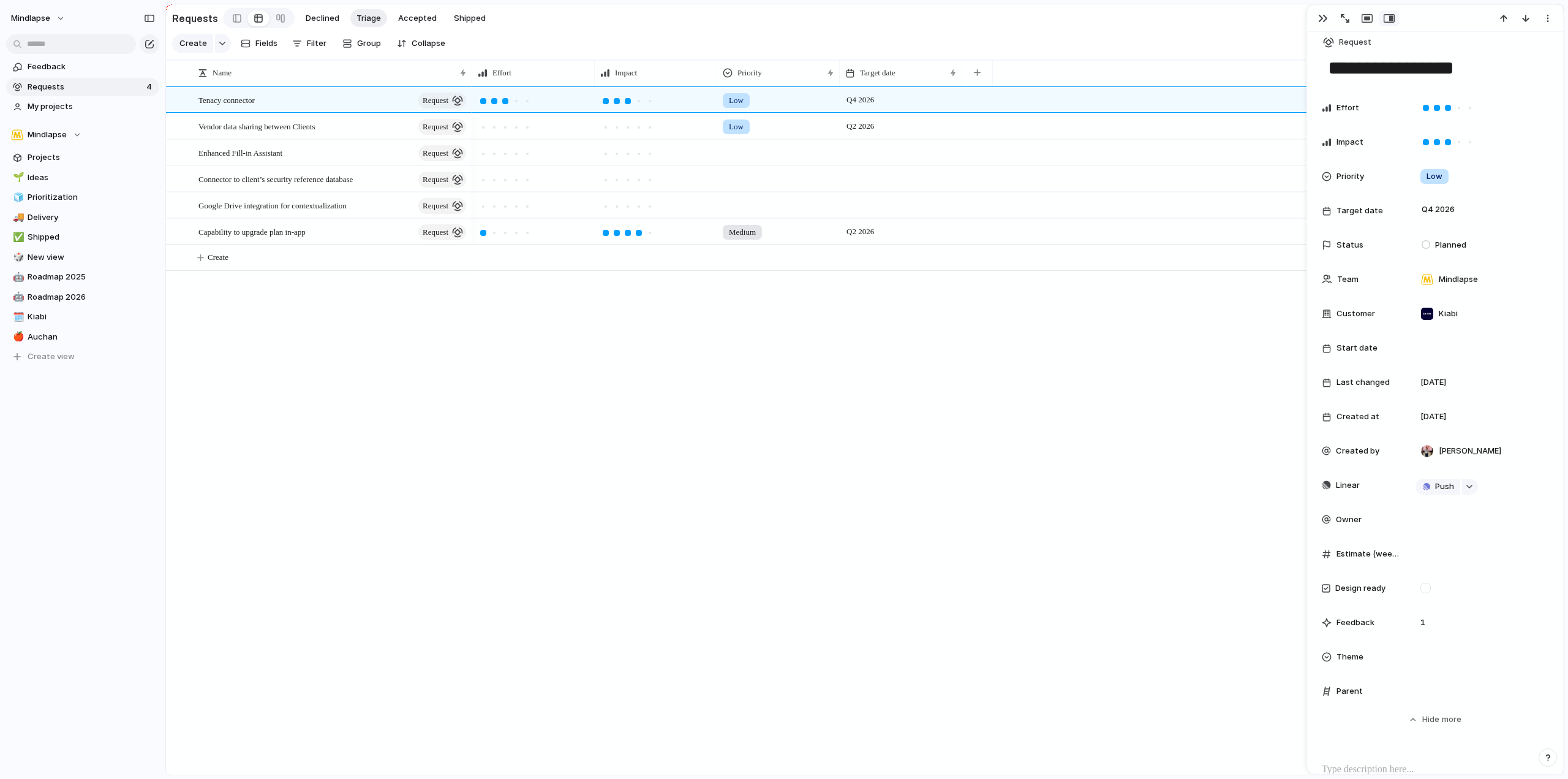
scroll to position [0, 0]
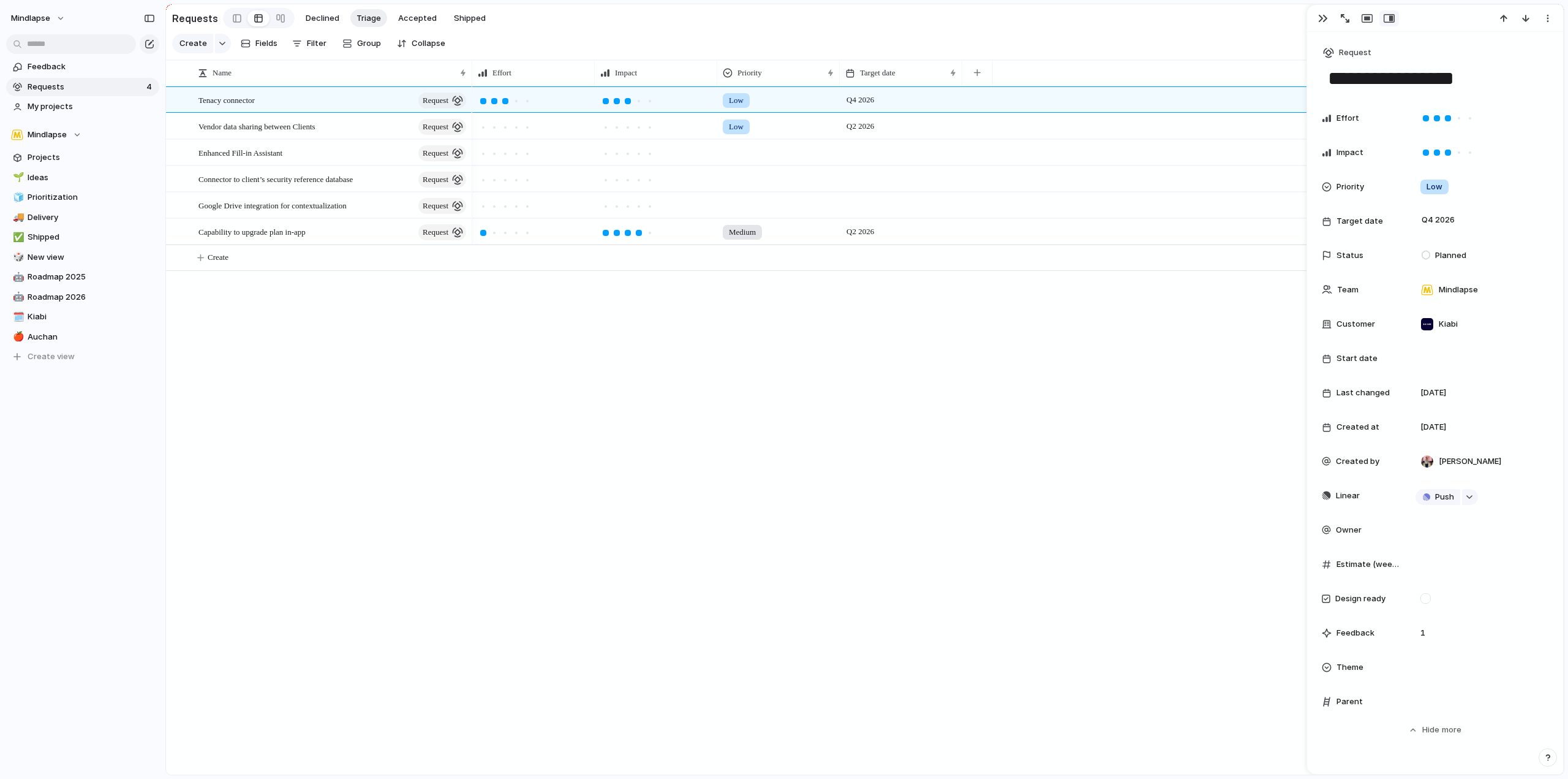
click at [931, 417] on div "Low Q4 2026 Low Q2 2026 Medium Q2 2026" at bounding box center [1019, 430] width 1092 height 688
click at [978, 76] on div "button" at bounding box center [978, 72] width 7 height 7
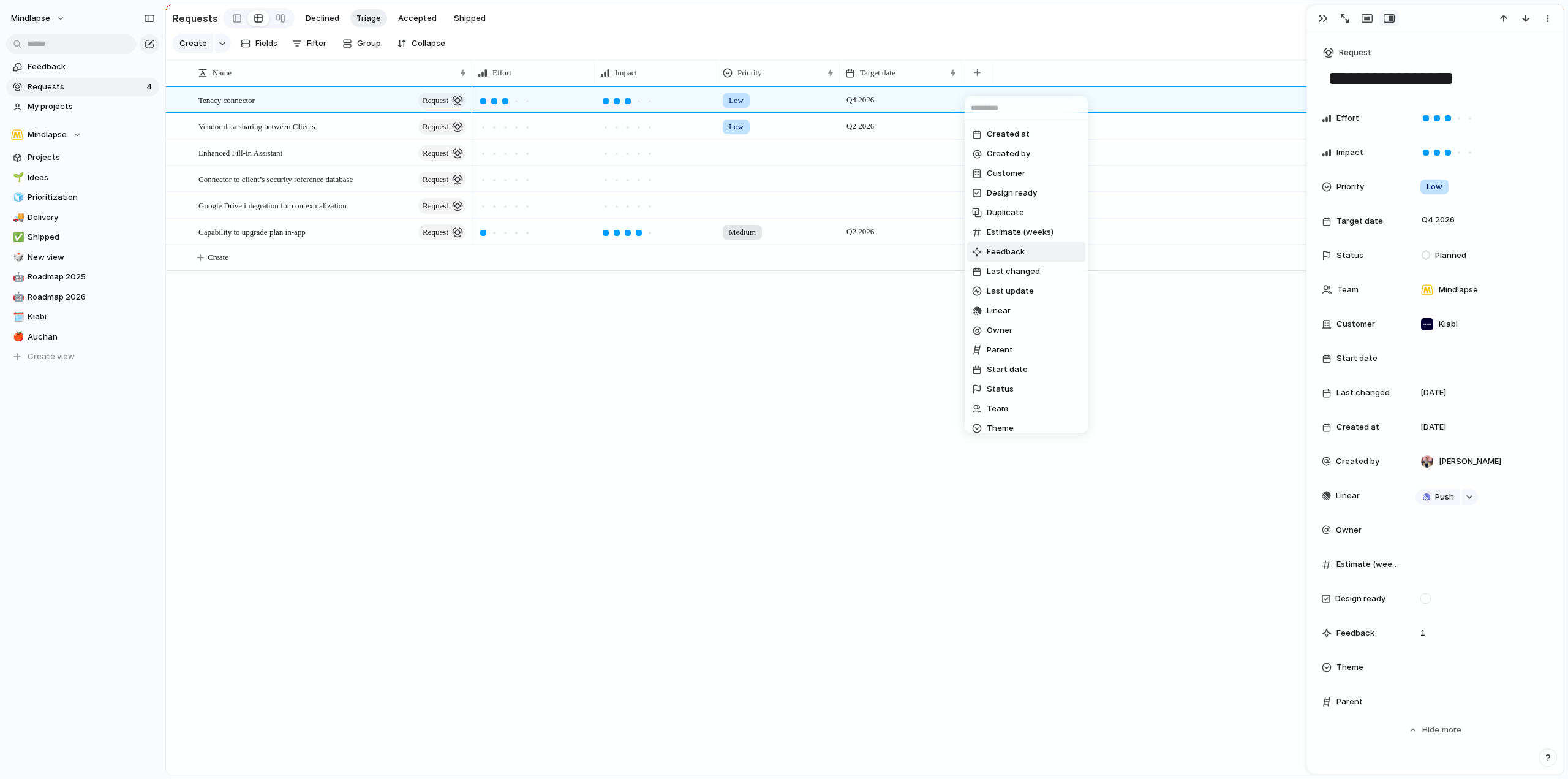
click at [1037, 252] on li "Feedback" at bounding box center [1026, 251] width 119 height 19
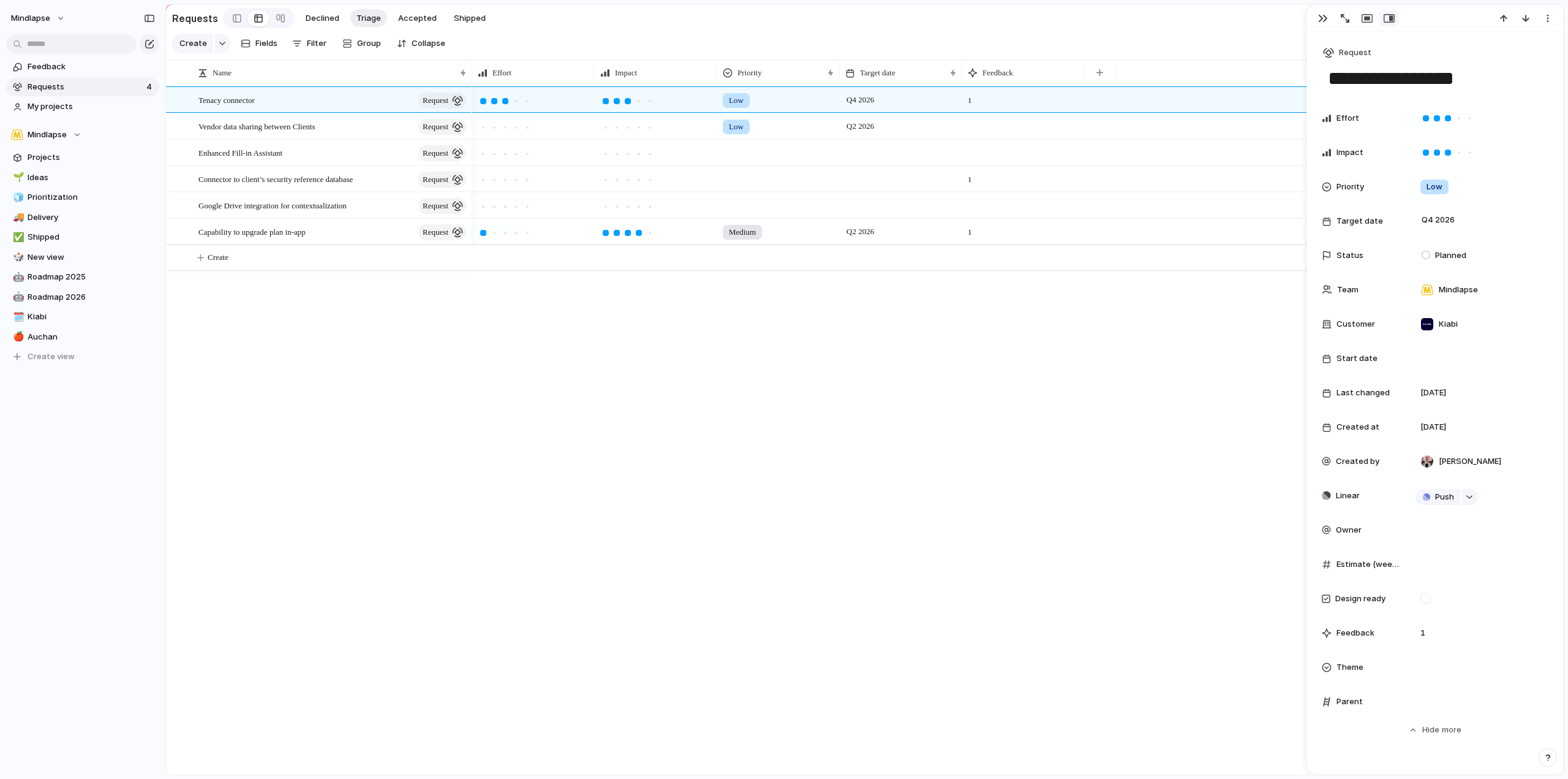
click at [1047, 380] on div "Low Q4 2026 1 Low Q2 2026 1 Medium Q2 2026 1" at bounding box center [1019, 430] width 1092 height 688
click at [1111, 79] on button "button" at bounding box center [1100, 72] width 25 height 22
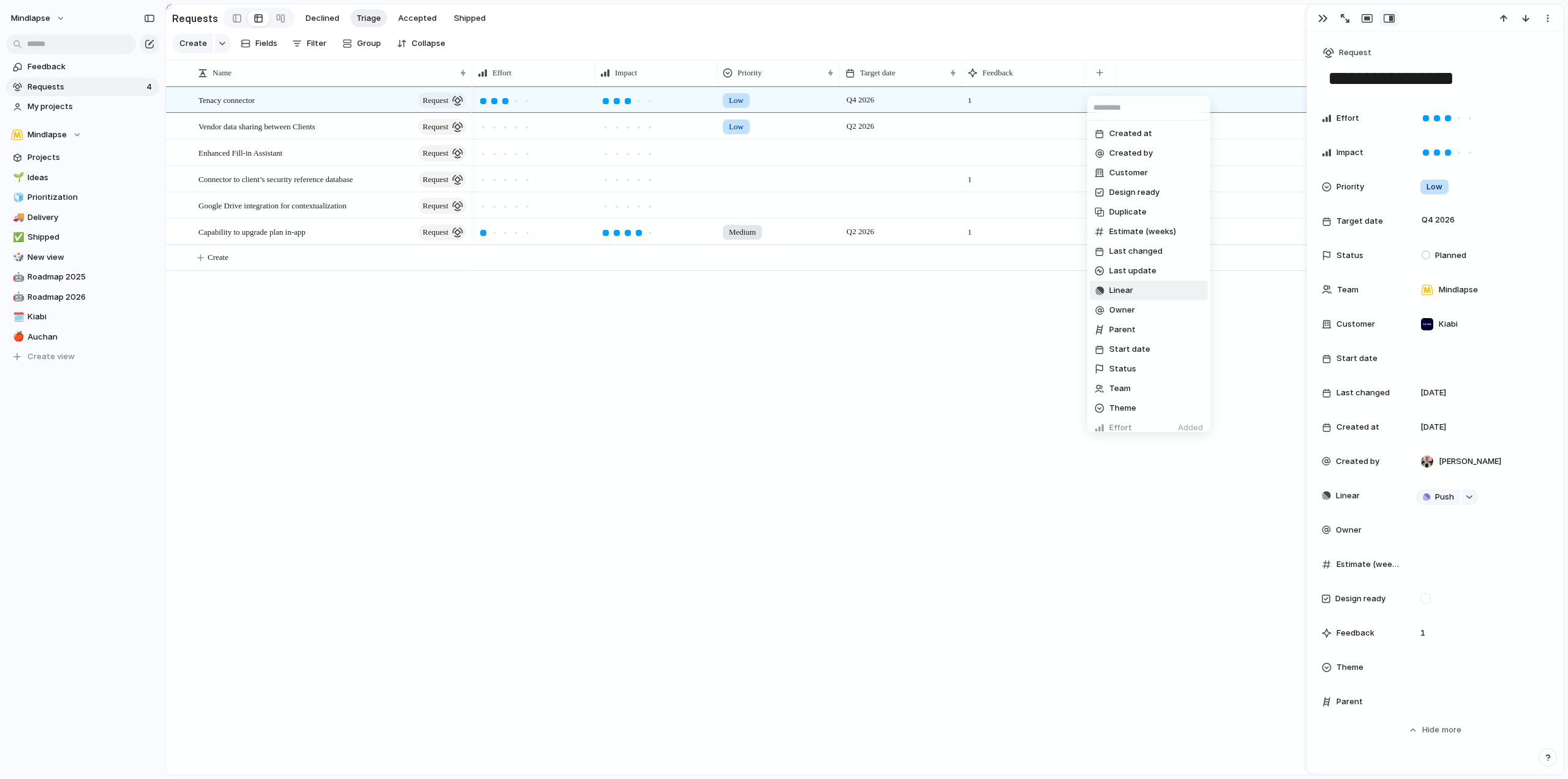
click at [1141, 291] on li "Linear" at bounding box center [1149, 290] width 119 height 19
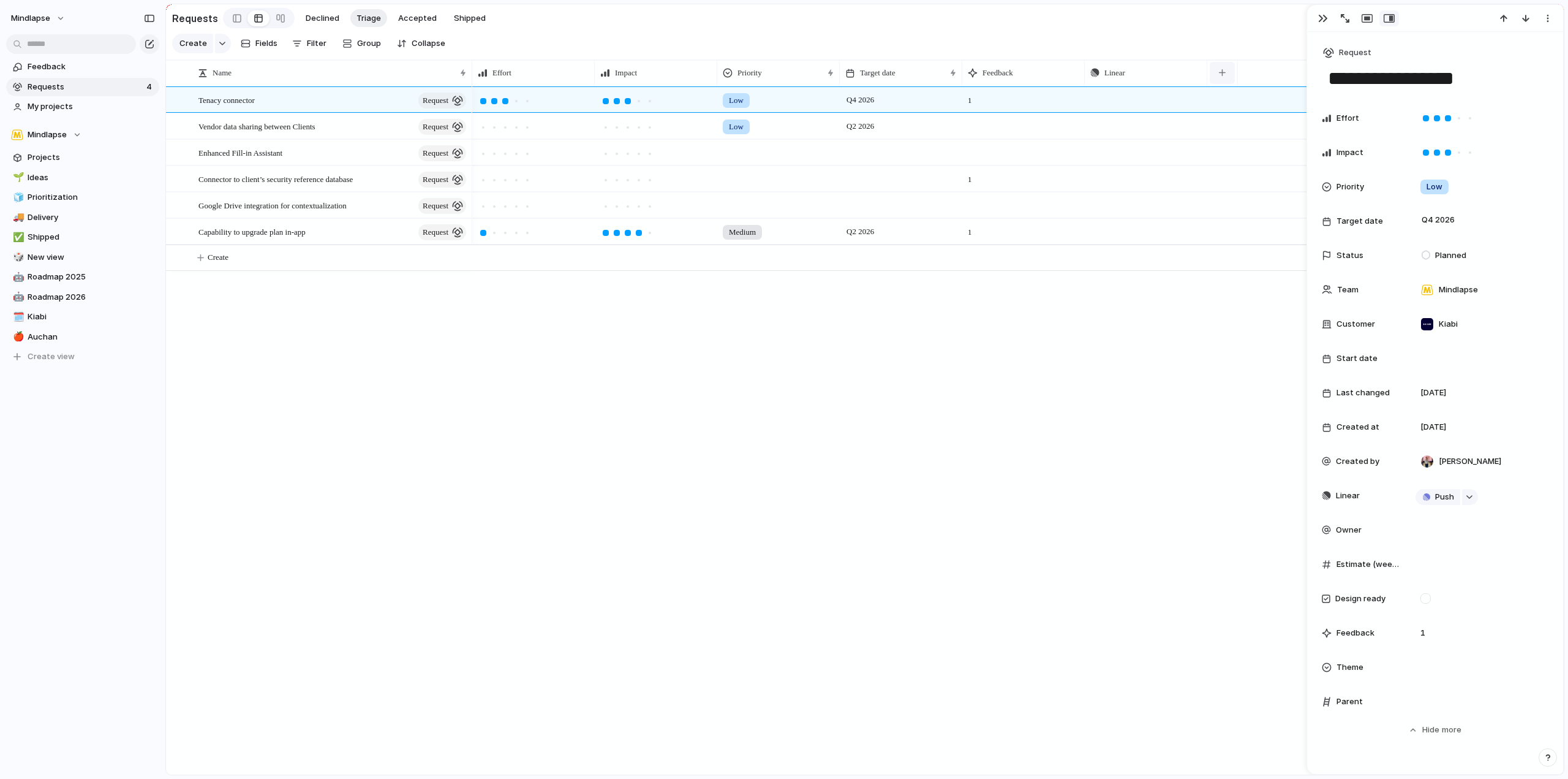
click at [1213, 79] on button "button" at bounding box center [1222, 72] width 25 height 22
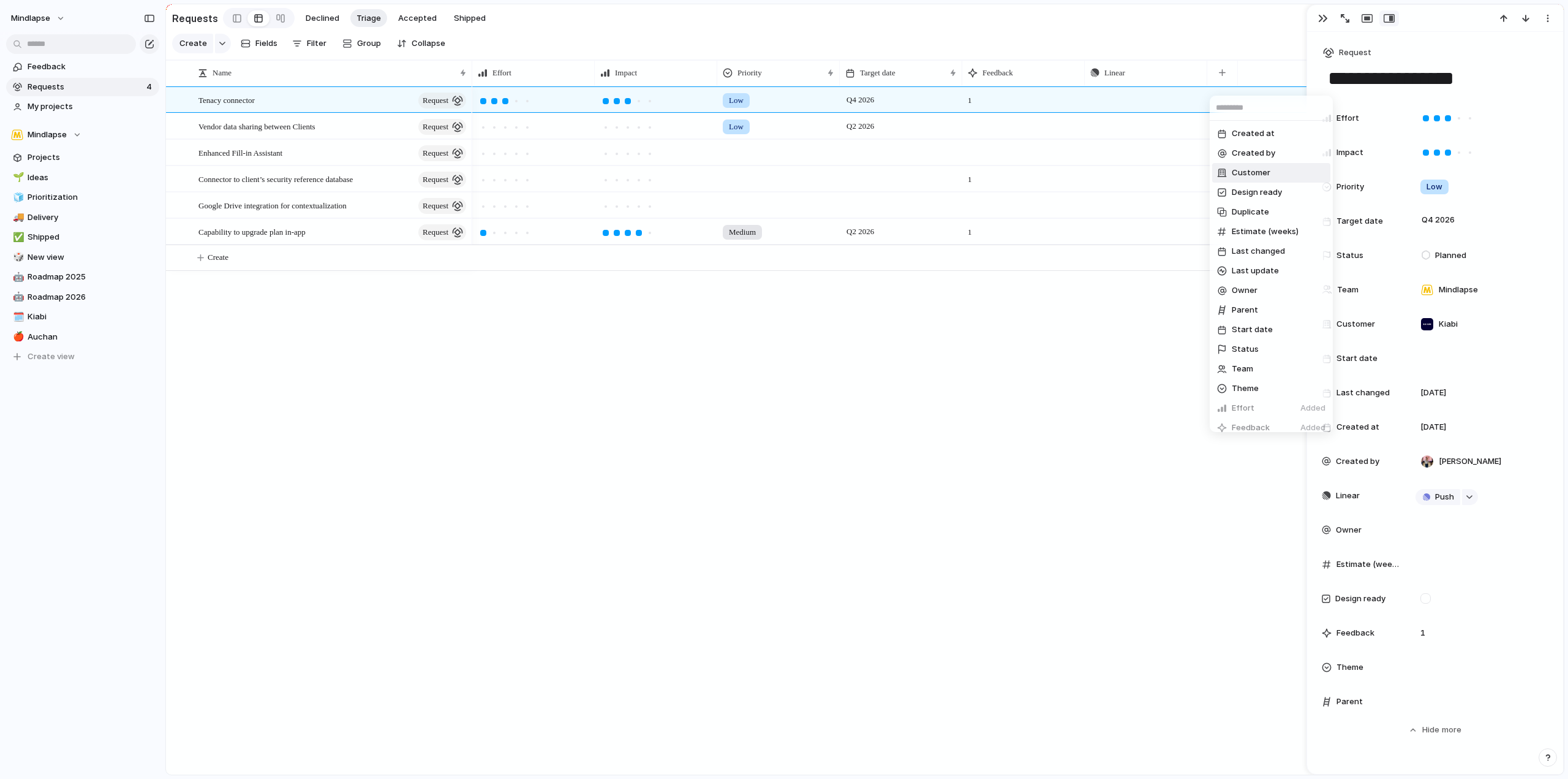
click at [1292, 170] on li "Customer" at bounding box center [1271, 173] width 119 height 19
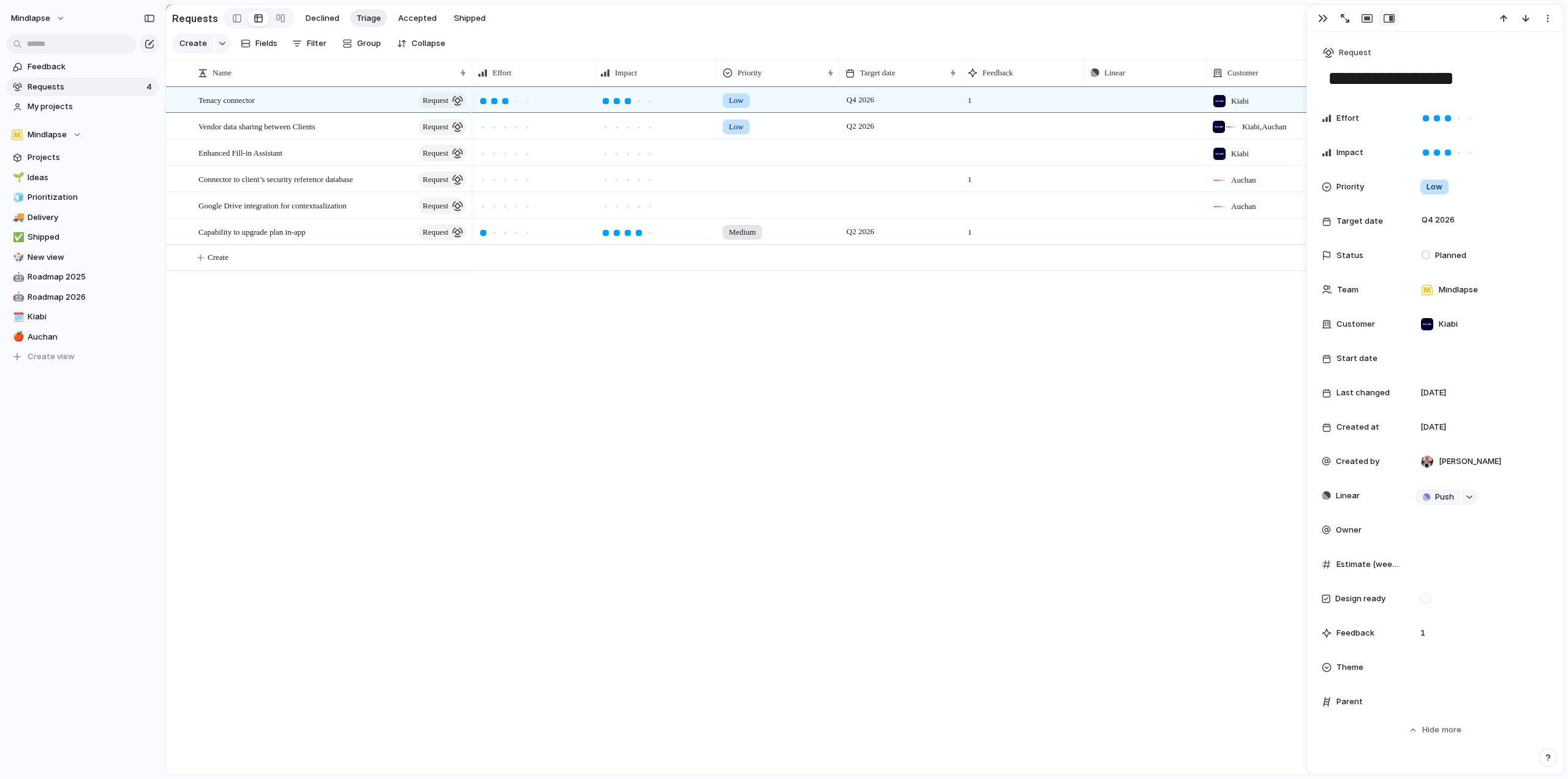
click at [1246, 389] on div "Low Q4 2026 1 Push Kiabi Low Q2 2026 Push Kiabi , Auchan Push Kiabi 1 Push Auch…" at bounding box center [1019, 430] width 1092 height 688
click at [53, 165] on link "Projects" at bounding box center [83, 157] width 153 height 18
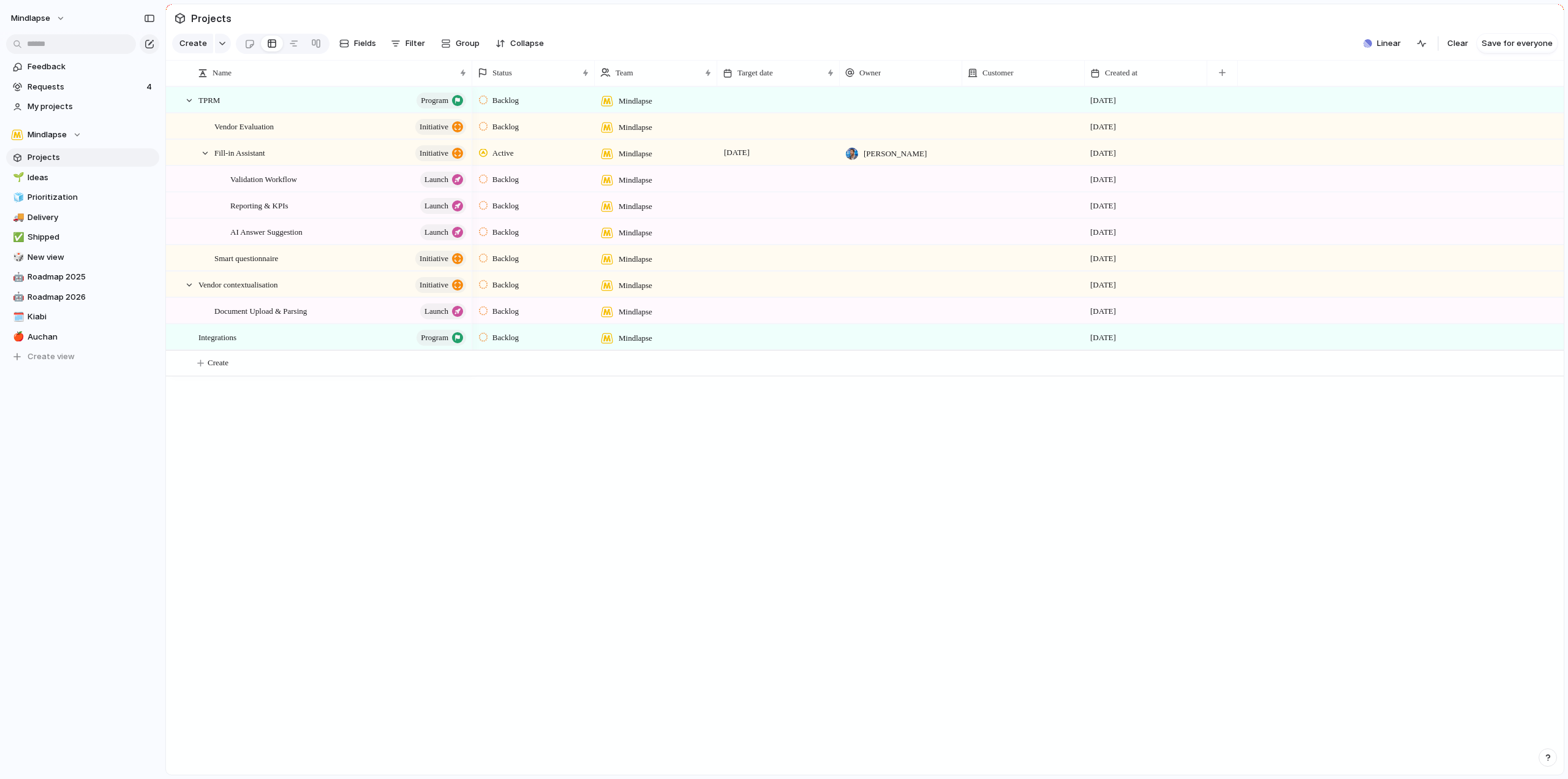
click at [1238, 84] on div "Status Team Target date Owner Customer Created at" at bounding box center [1019, 73] width 1092 height 26
click at [1039, 79] on div "Customer" at bounding box center [1023, 73] width 111 height 12
click at [1039, 79] on div "Modify Hide Sort ascending Sort descending" at bounding box center [784, 389] width 1568 height 779
click at [279, 186] on span "Validation Workflow" at bounding box center [263, 179] width 67 height 14
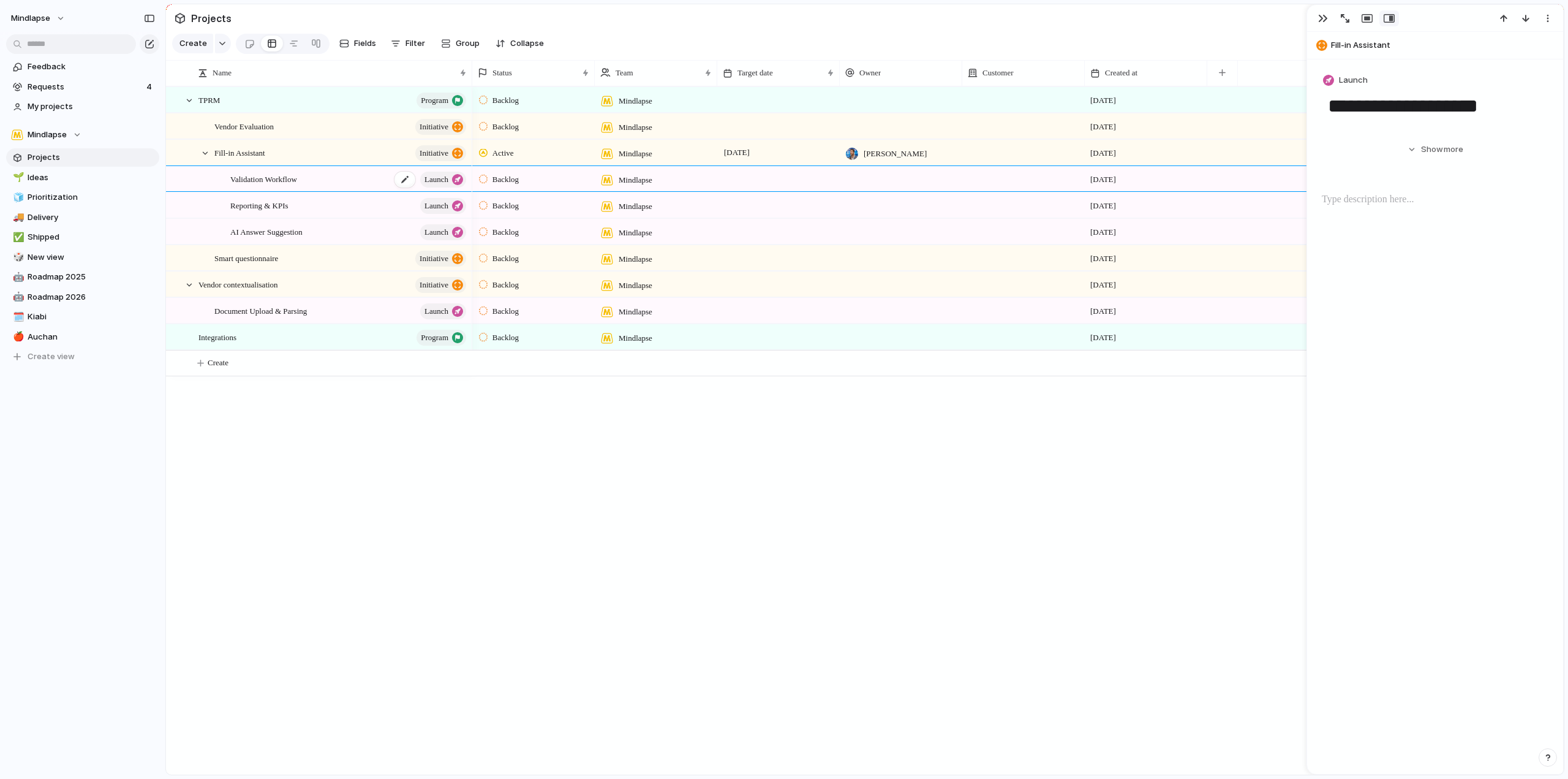
click at [279, 186] on span "Validation Workflow" at bounding box center [263, 179] width 67 height 14
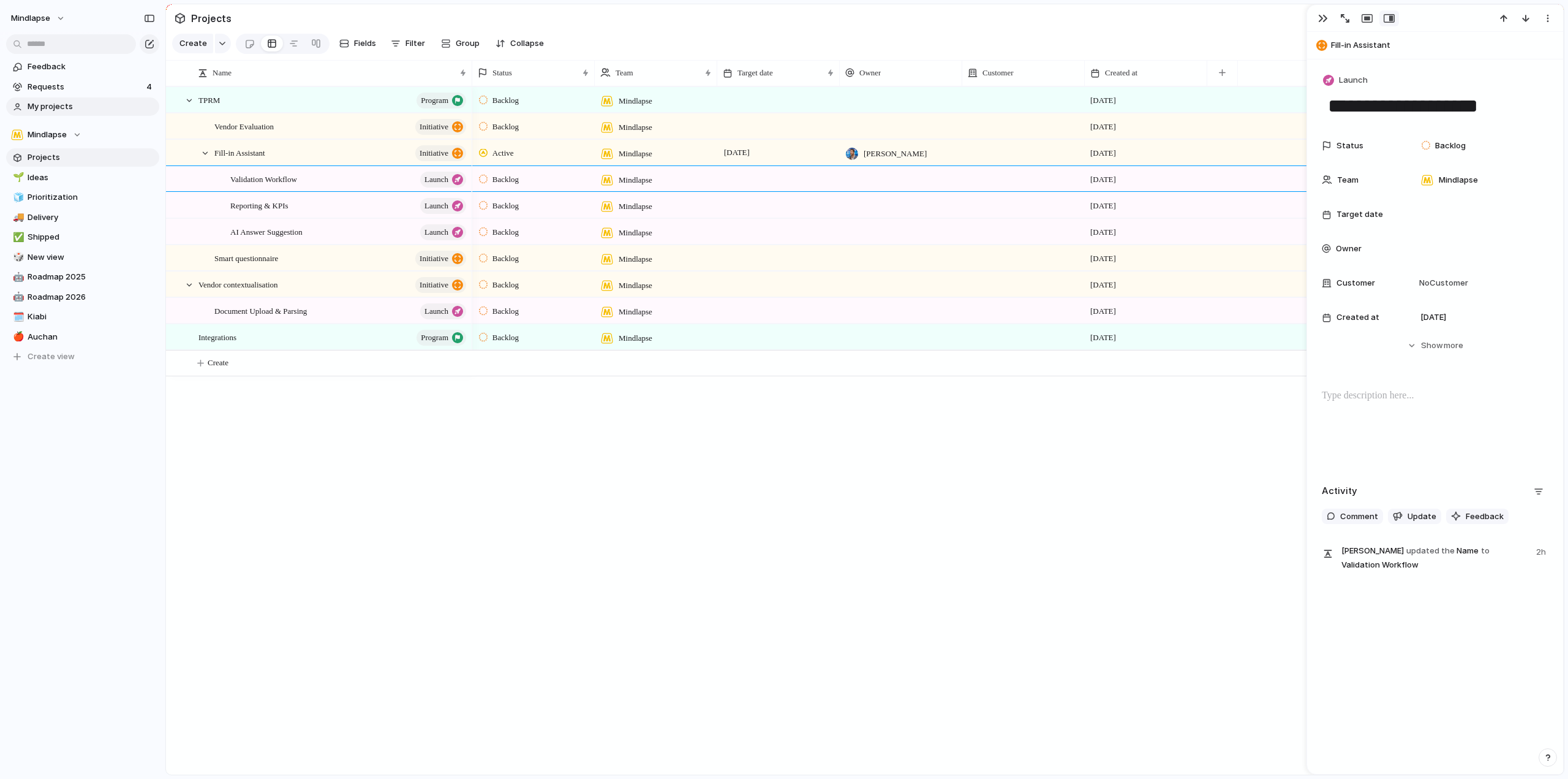
click at [57, 99] on link "My projects" at bounding box center [83, 106] width 153 height 18
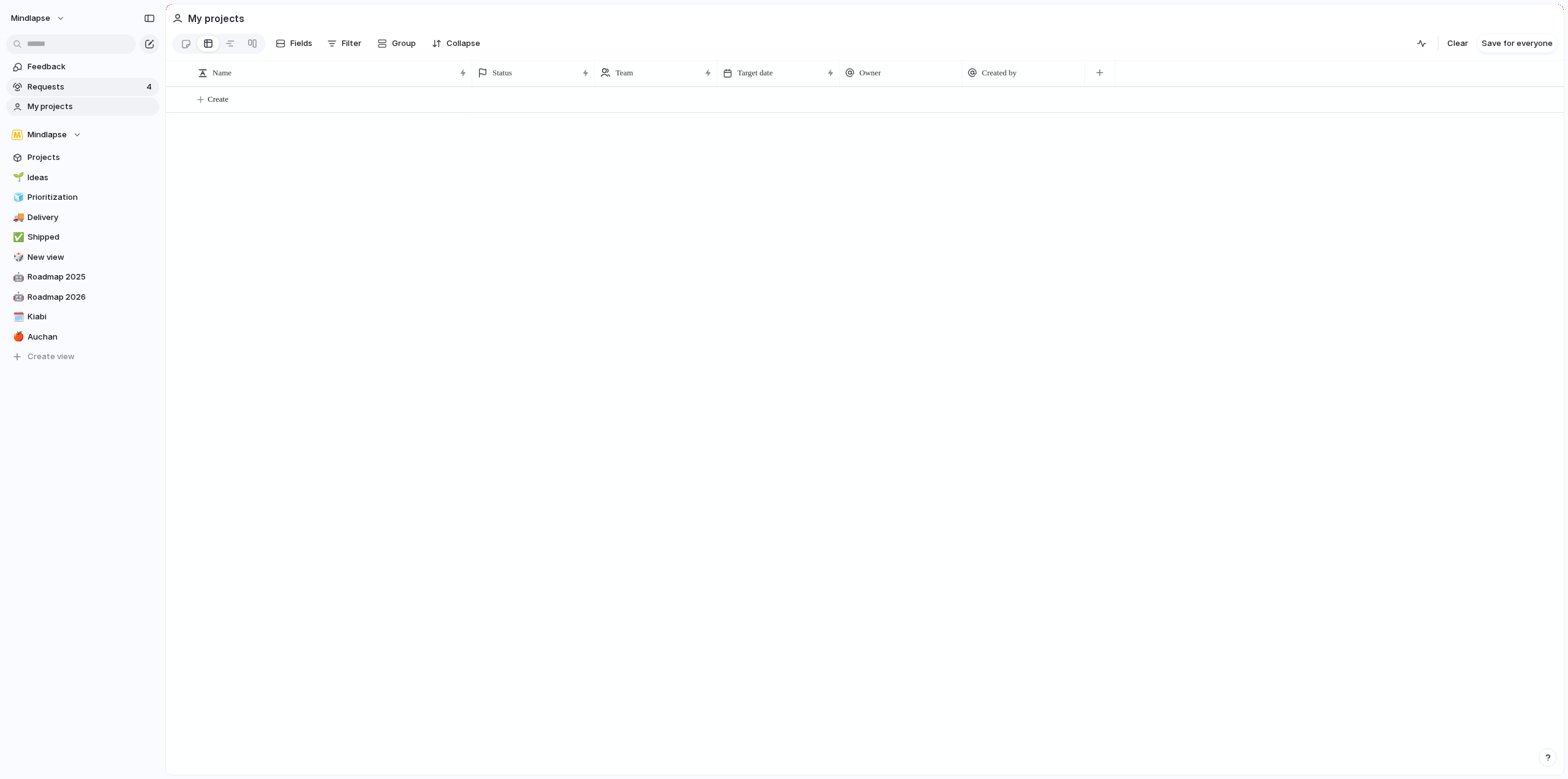
click at [65, 84] on span "Requests" at bounding box center [85, 87] width 115 height 12
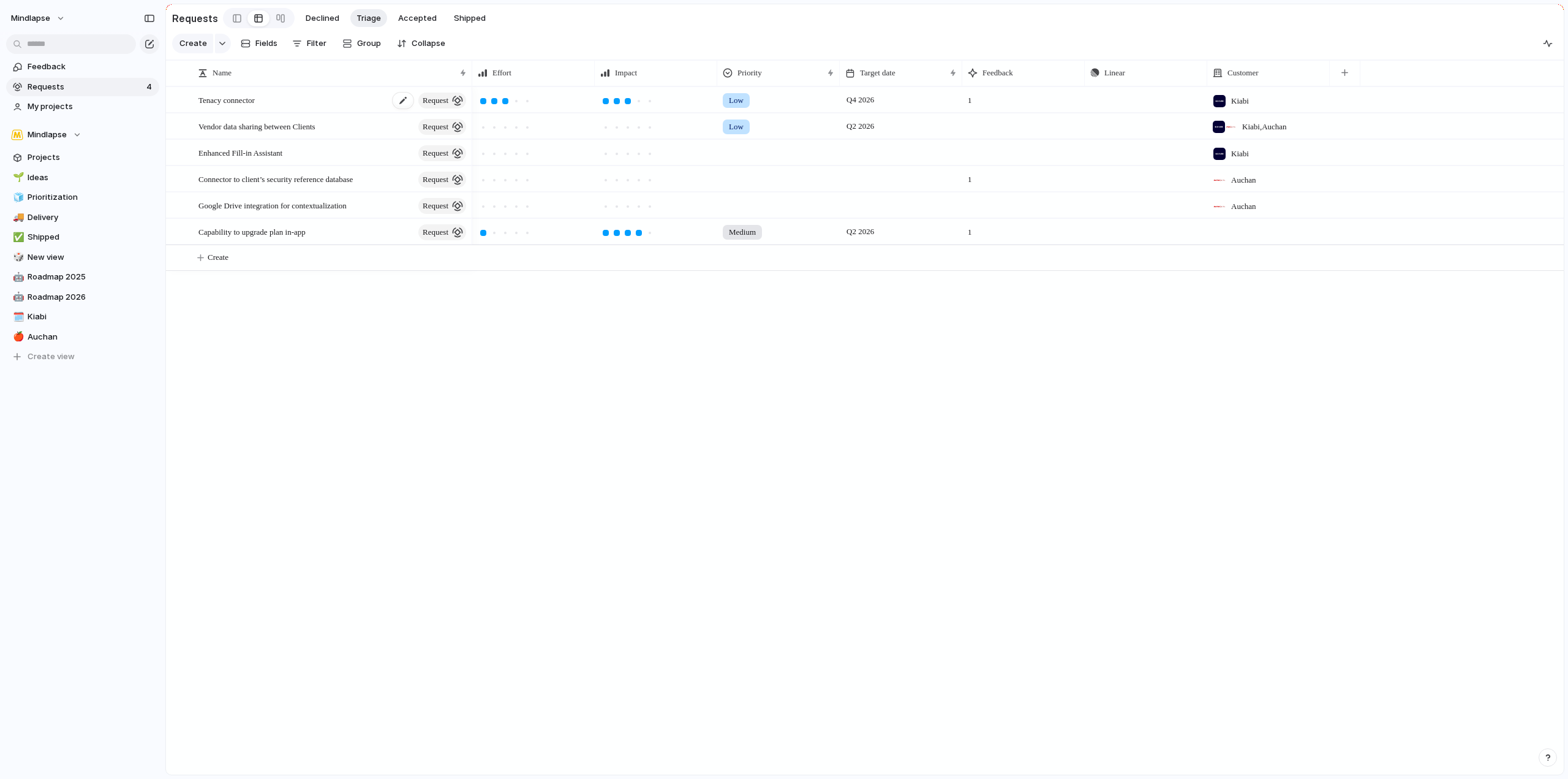
click at [292, 104] on div "Tenacy connector request" at bounding box center [333, 99] width 269 height 25
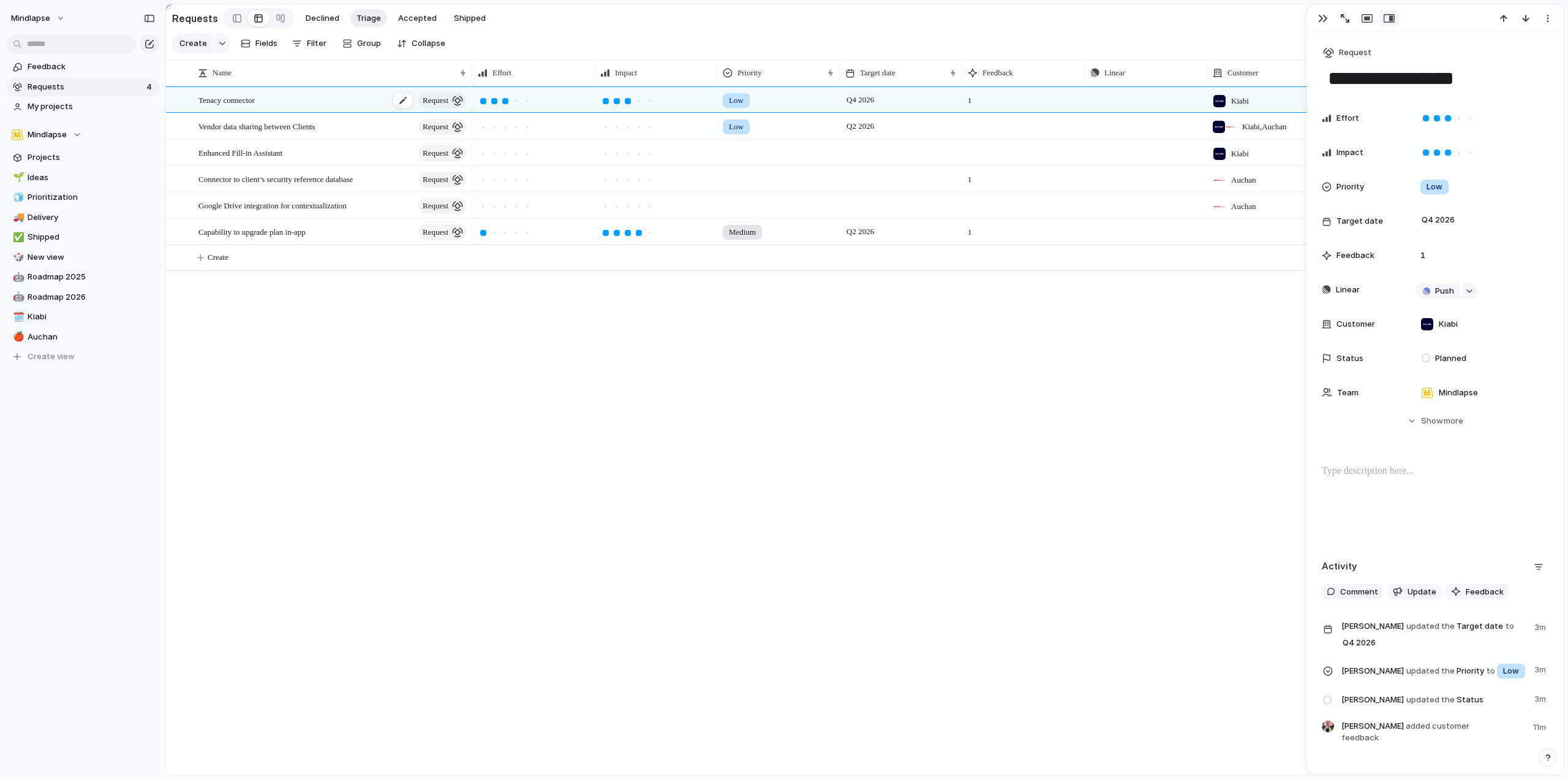
click at [276, 111] on div "Tenacy connector request" at bounding box center [333, 99] width 269 height 25
click at [319, 113] on div "Tenacy connector request" at bounding box center [333, 99] width 269 height 25
click at [374, 109] on div "Tenacy connector request" at bounding box center [333, 99] width 269 height 25
click at [1408, 426] on button "Hide Show more" at bounding box center [1435, 420] width 227 height 22
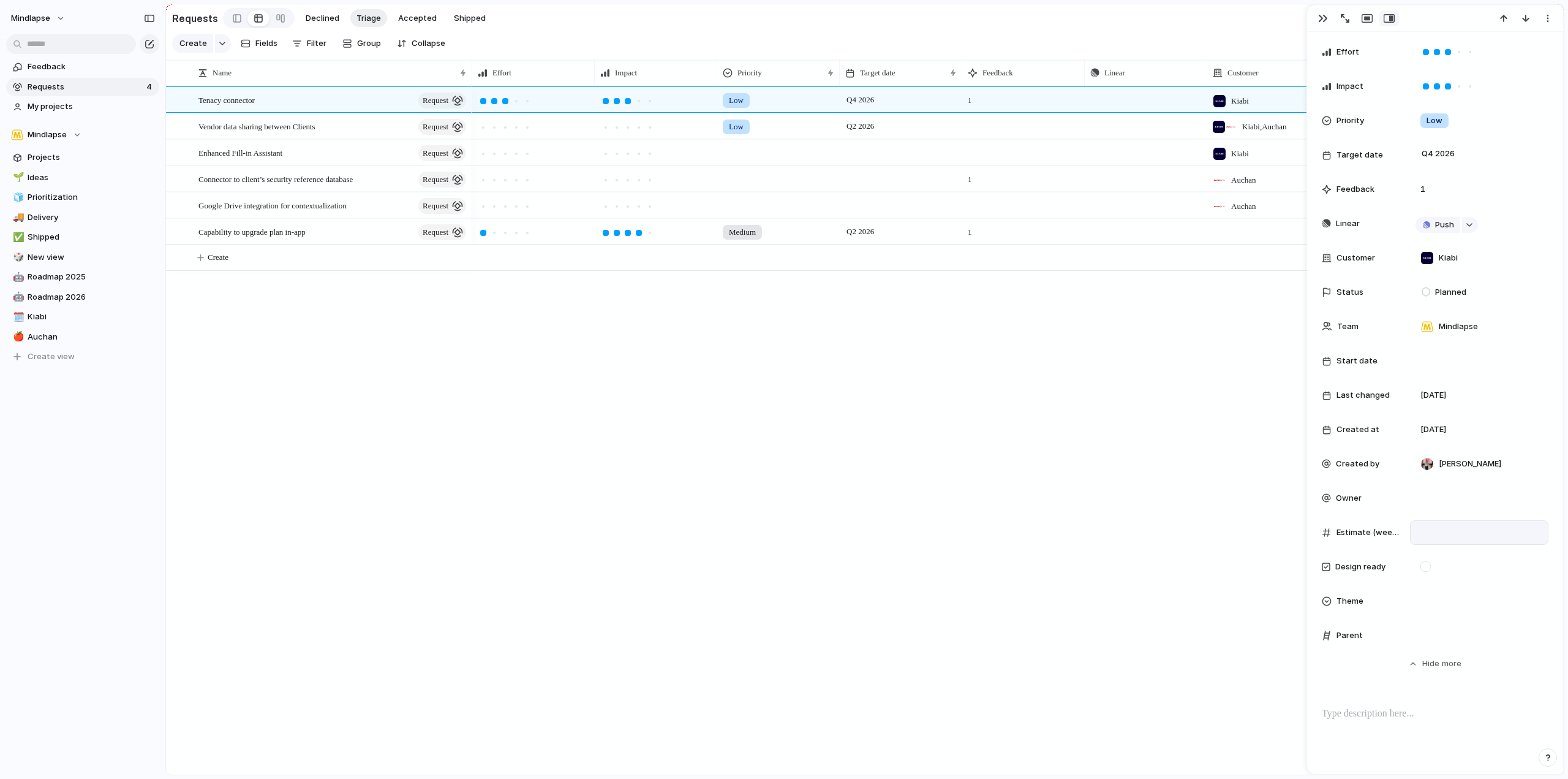
scroll to position [122, 0]
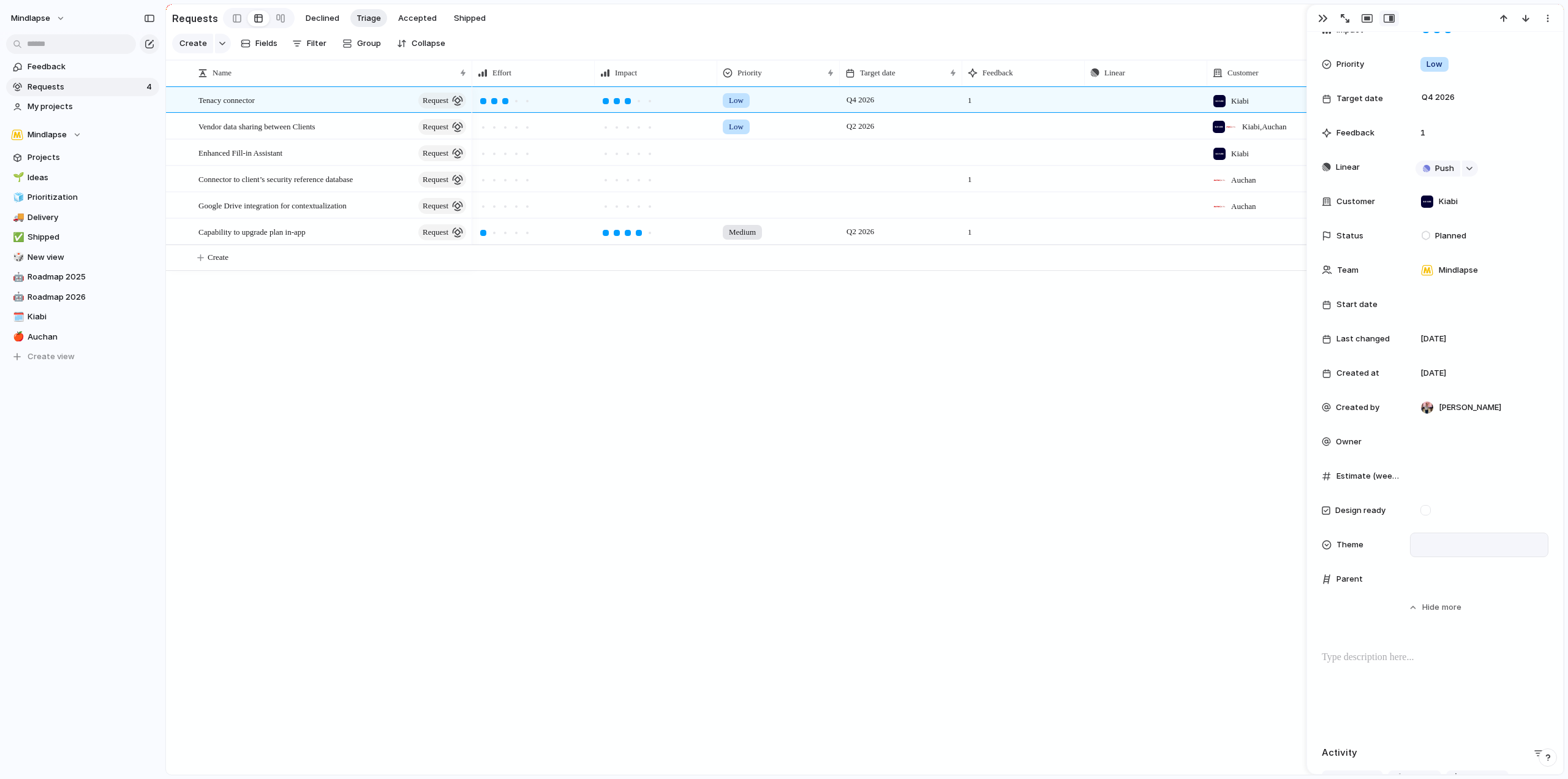
click at [1463, 543] on div at bounding box center [1479, 544] width 127 height 13
click at [1387, 560] on div "🌱 Experiment 🔮 Magic 🔨 Infrastructure 🚀 Scale" at bounding box center [784, 389] width 1568 height 779
click at [1456, 577] on div at bounding box center [1479, 578] width 127 height 13
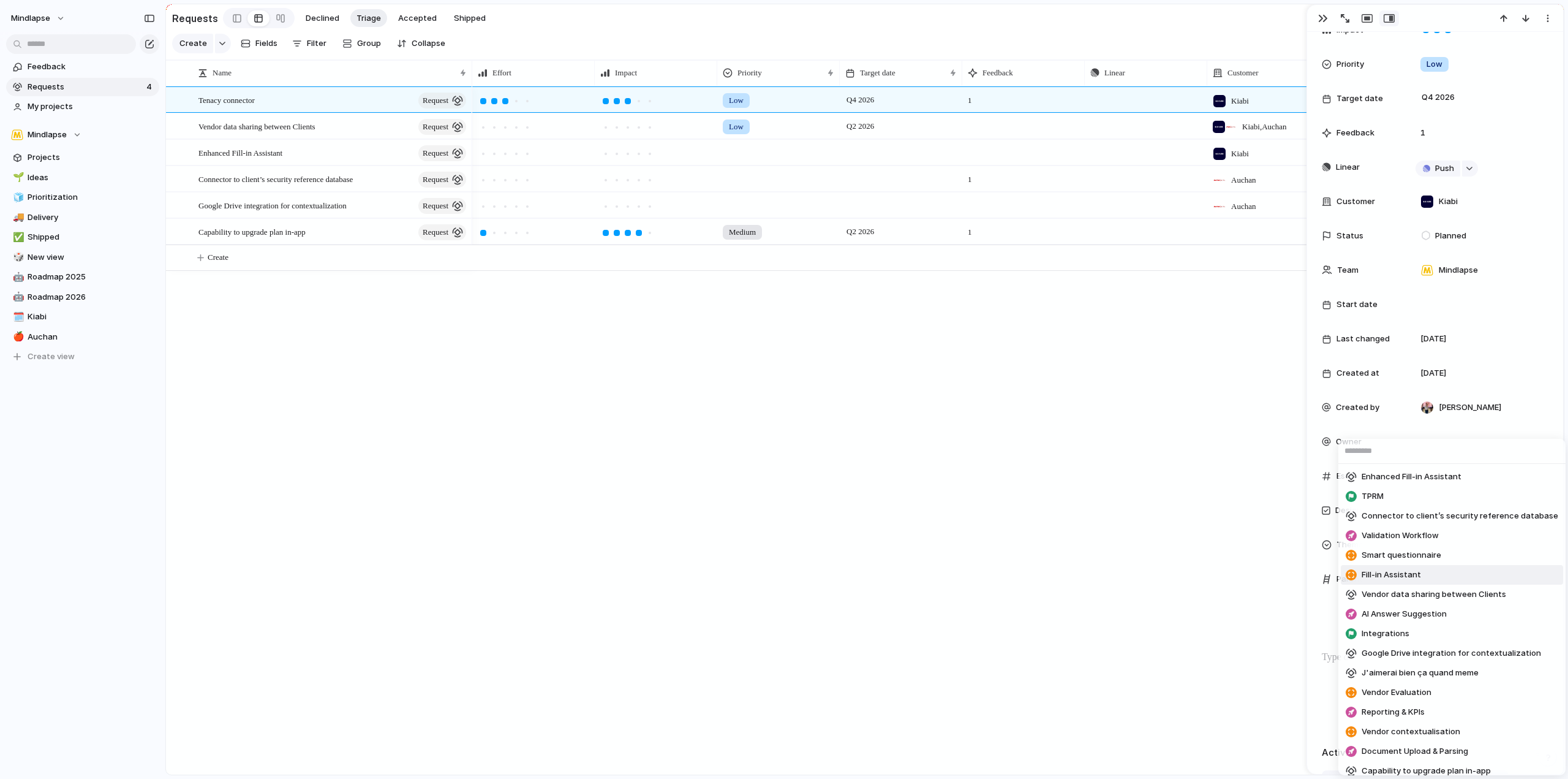
click at [1299, 582] on div "Enhanced Fill-in Assistant TPRM Connector to client’s security reference databa…" at bounding box center [784, 389] width 1568 height 779
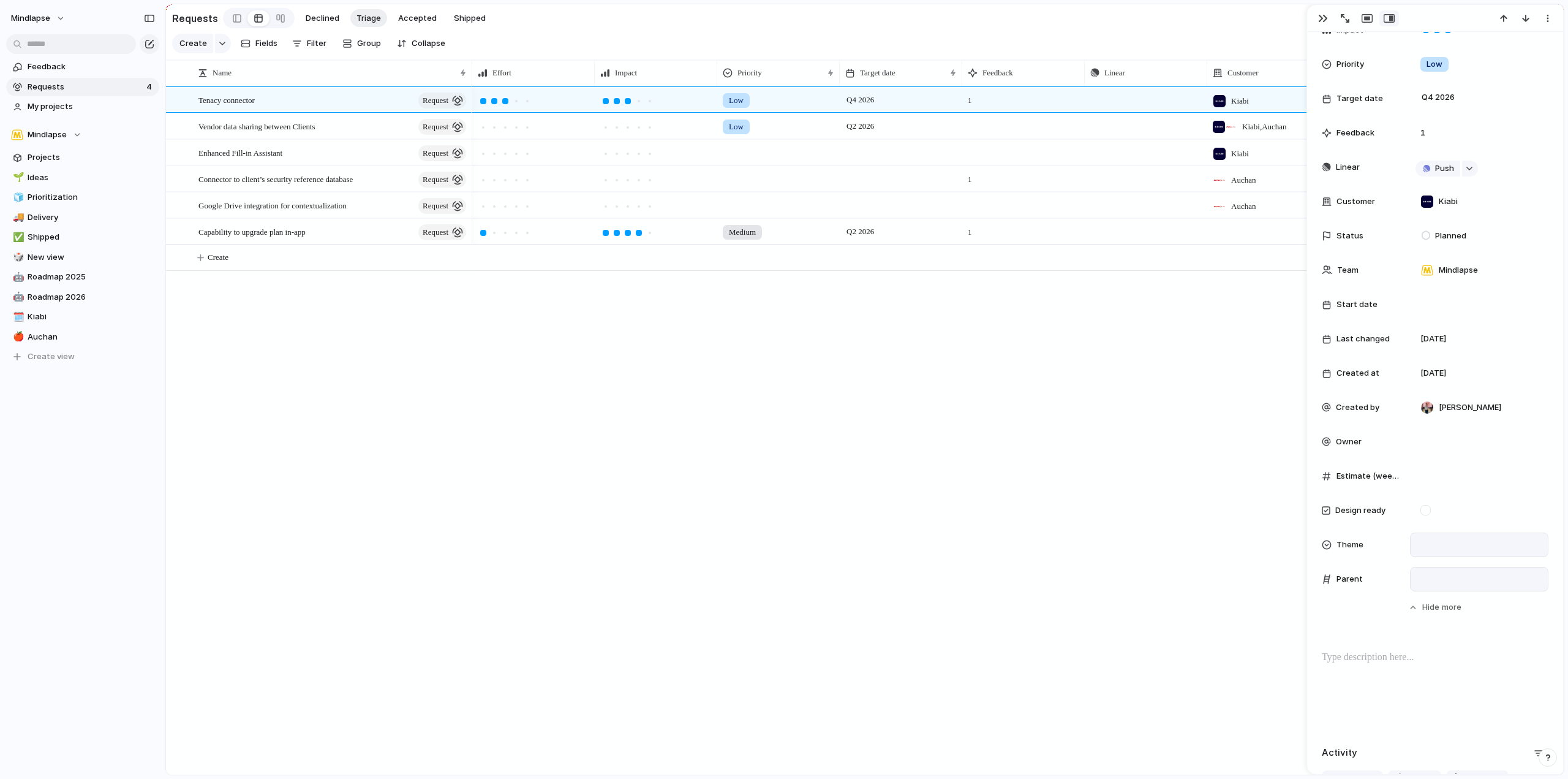
click at [1481, 578] on div at bounding box center [1479, 578] width 127 height 13
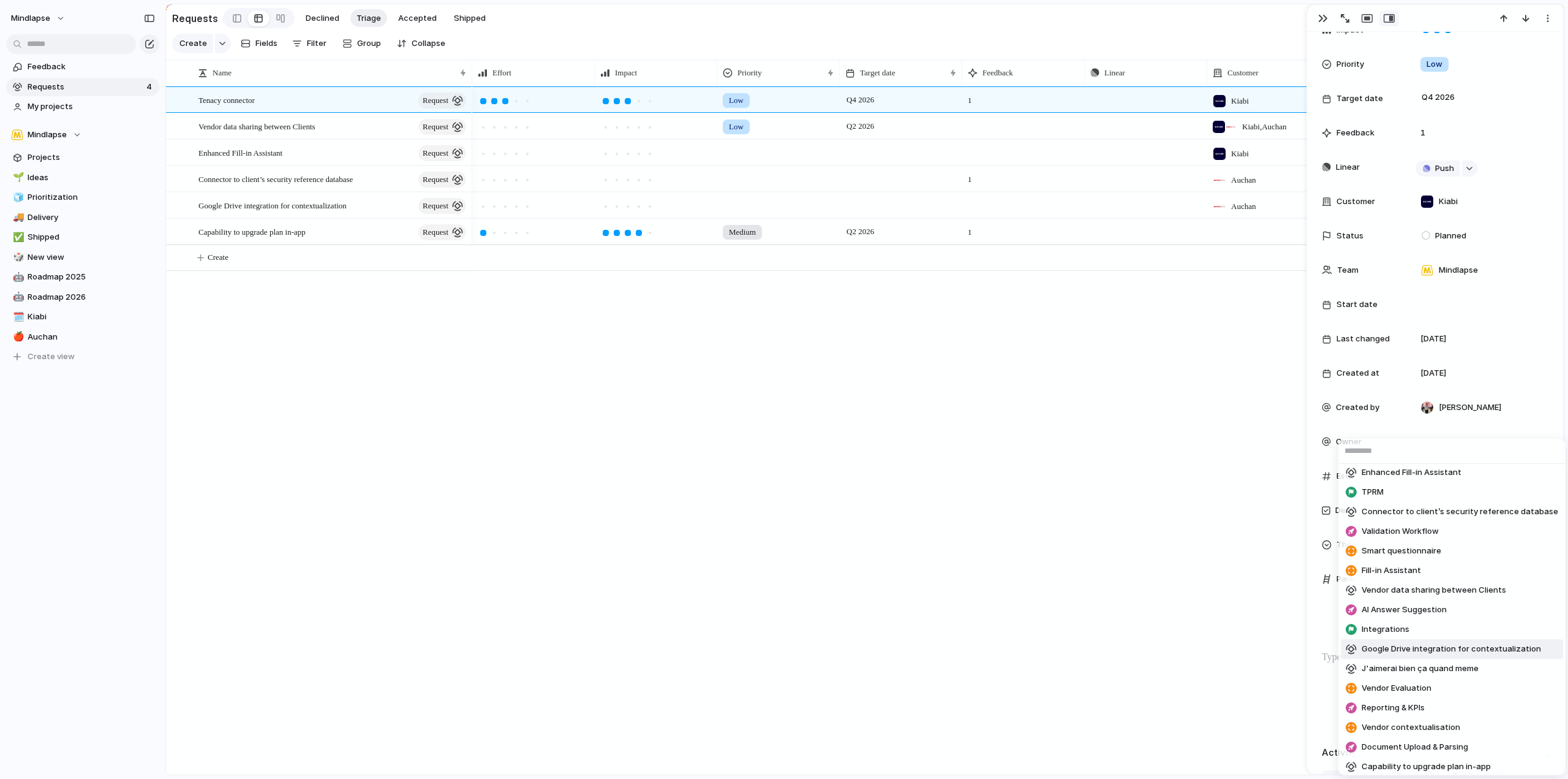
scroll to position [0, 0]
click at [1442, 629] on li "Integrations" at bounding box center [1452, 633] width 222 height 19
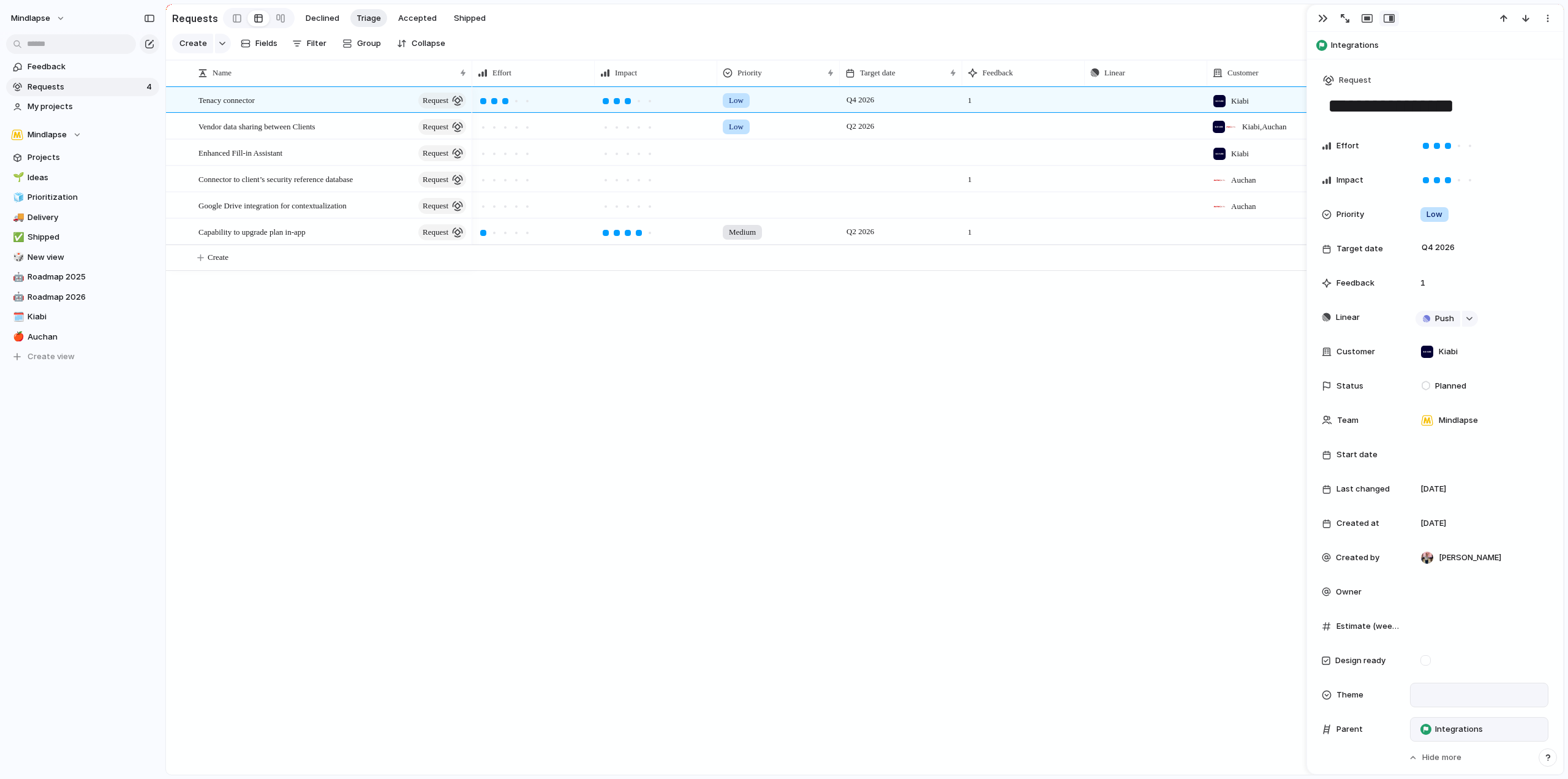
drag, startPoint x: 875, startPoint y: 464, endPoint x: 825, endPoint y: 389, distance: 90.1
click at [876, 464] on div "Low Q4 2026 1 Push Kiabi Low Q2 2026 Push Kiabi , Auchan Push Kiabi 1 Push Auch…" at bounding box center [1019, 430] width 1092 height 688
click at [318, 17] on span "Declined" at bounding box center [323, 18] width 34 height 12
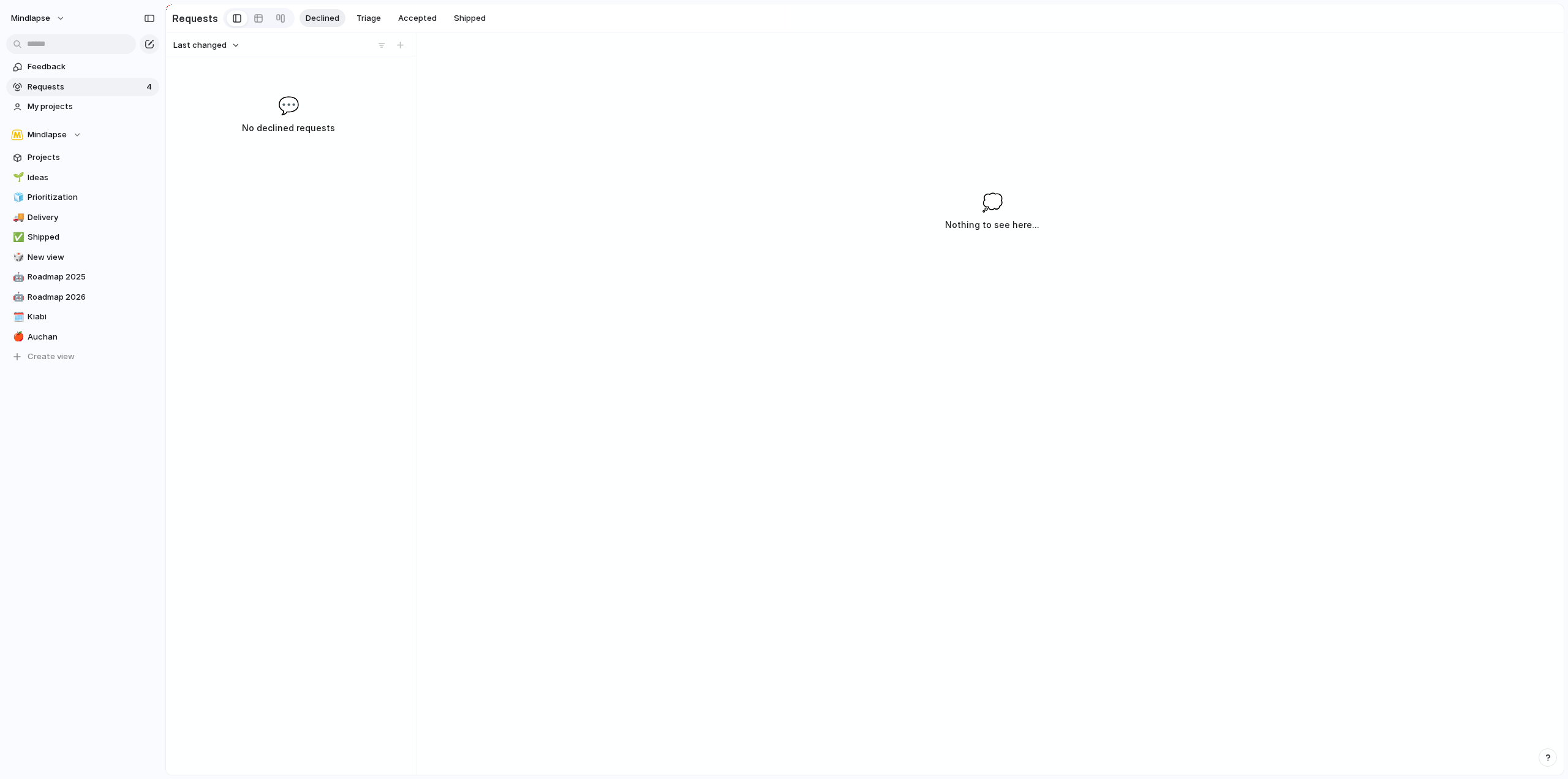
click at [385, 13] on div "Declined Triage Accepted Shipped" at bounding box center [396, 18] width 193 height 18
click at [403, 13] on span "Accepted" at bounding box center [418, 18] width 38 height 12
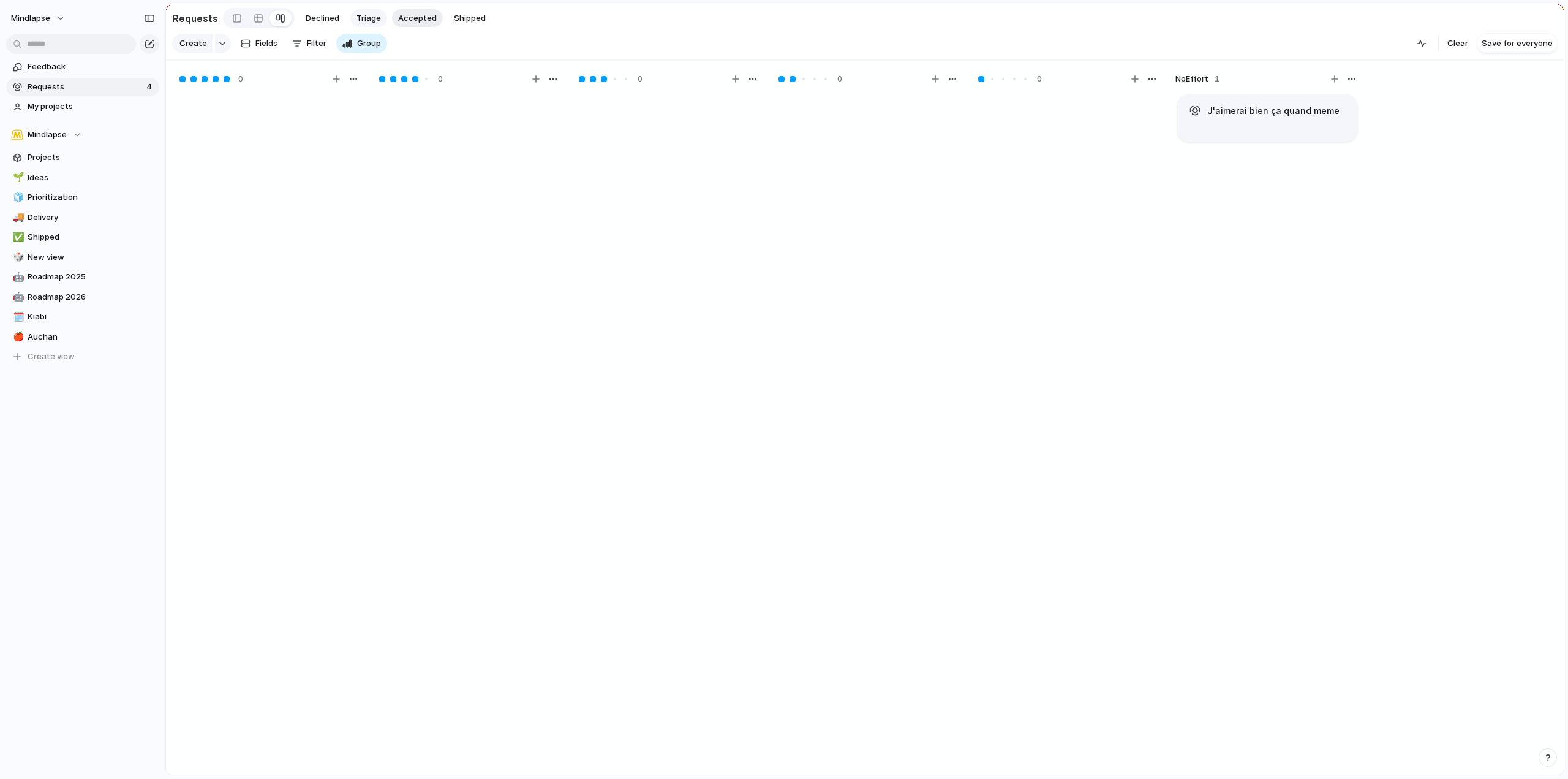
click at [364, 17] on span "Triage" at bounding box center [369, 18] width 24 height 12
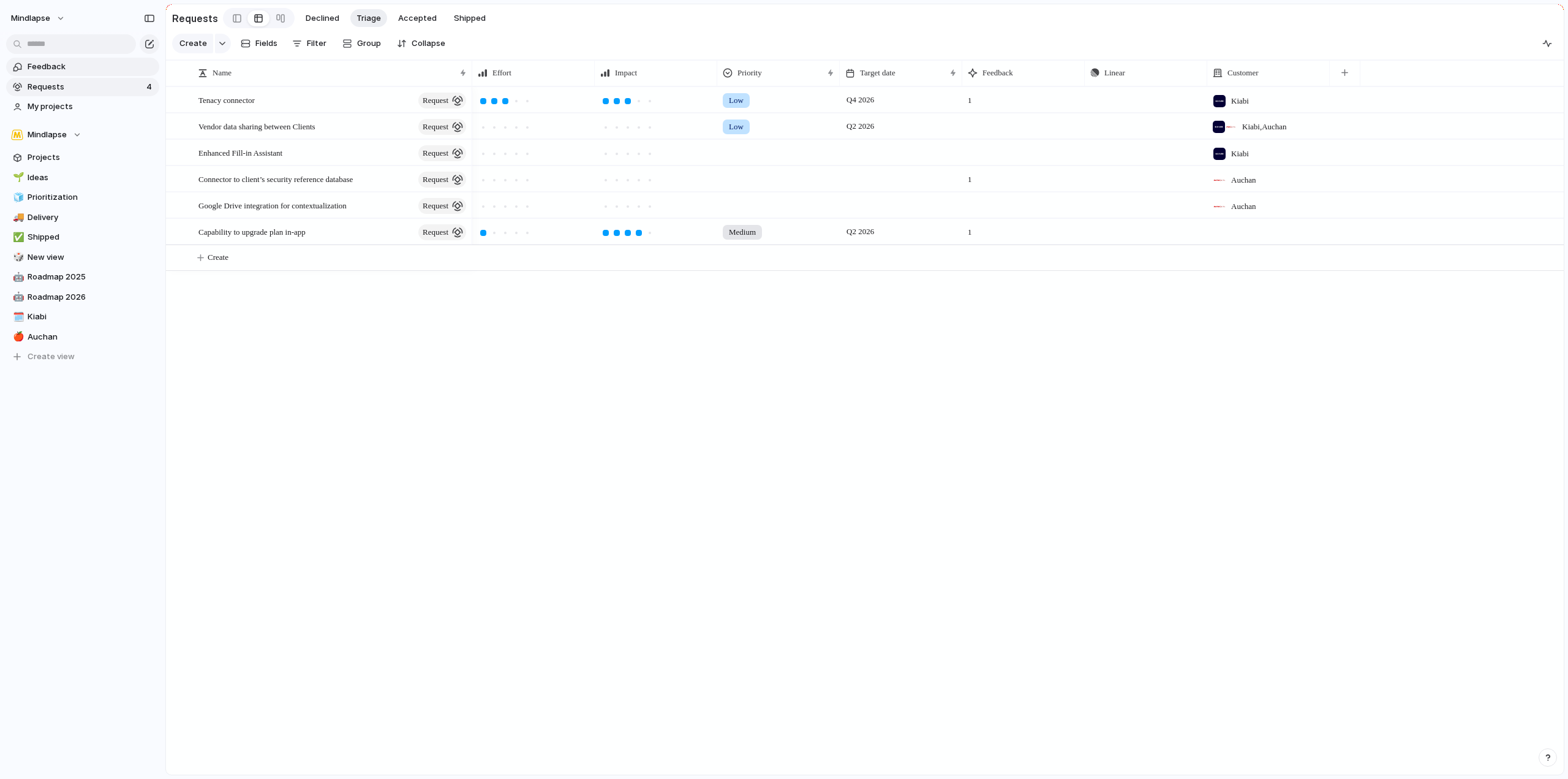
click at [57, 66] on span "Feedback" at bounding box center [92, 67] width 127 height 12
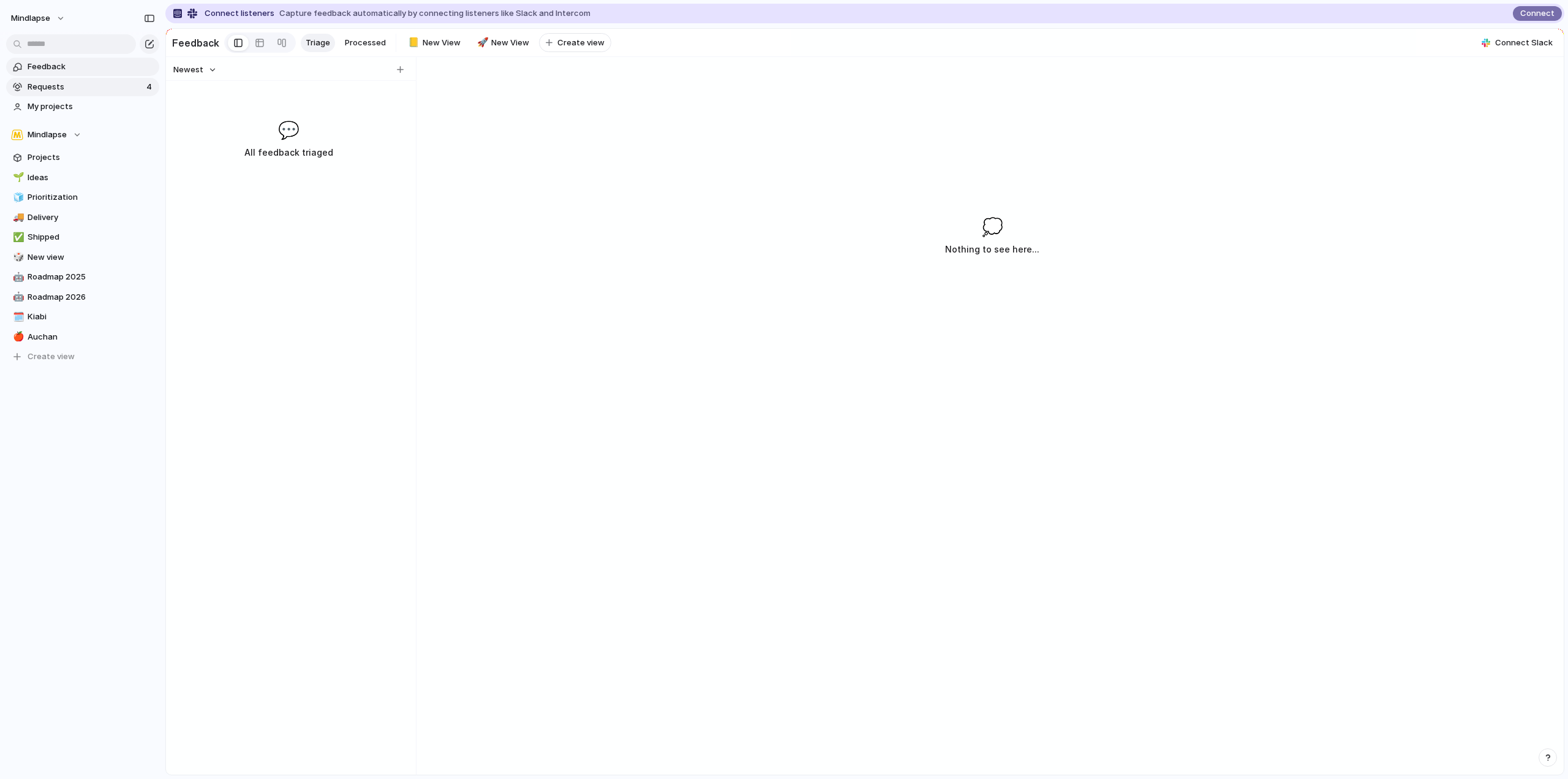
click at [85, 85] on span "Requests" at bounding box center [85, 87] width 115 height 12
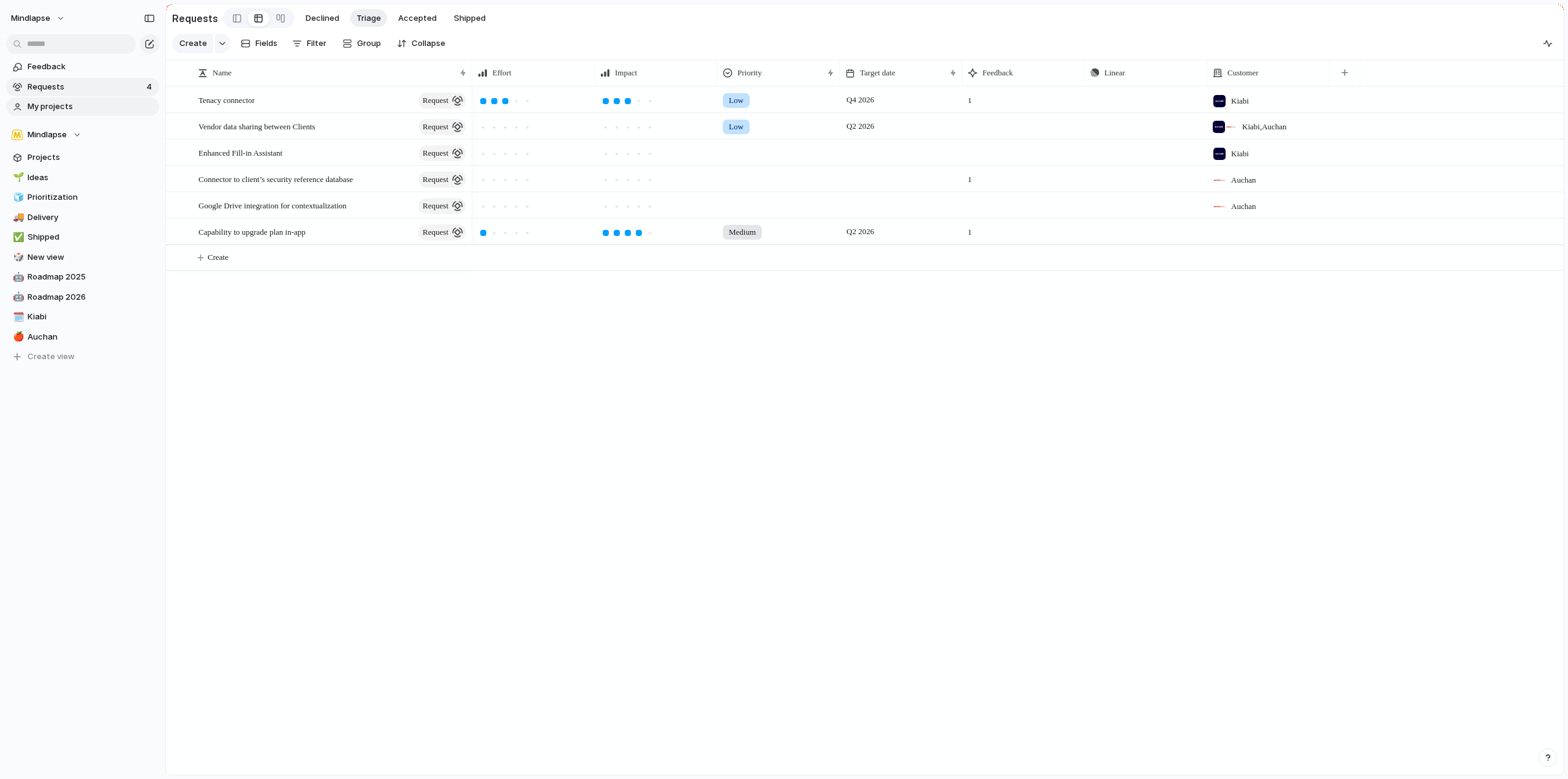
click at [85, 106] on span "My projects" at bounding box center [92, 106] width 127 height 12
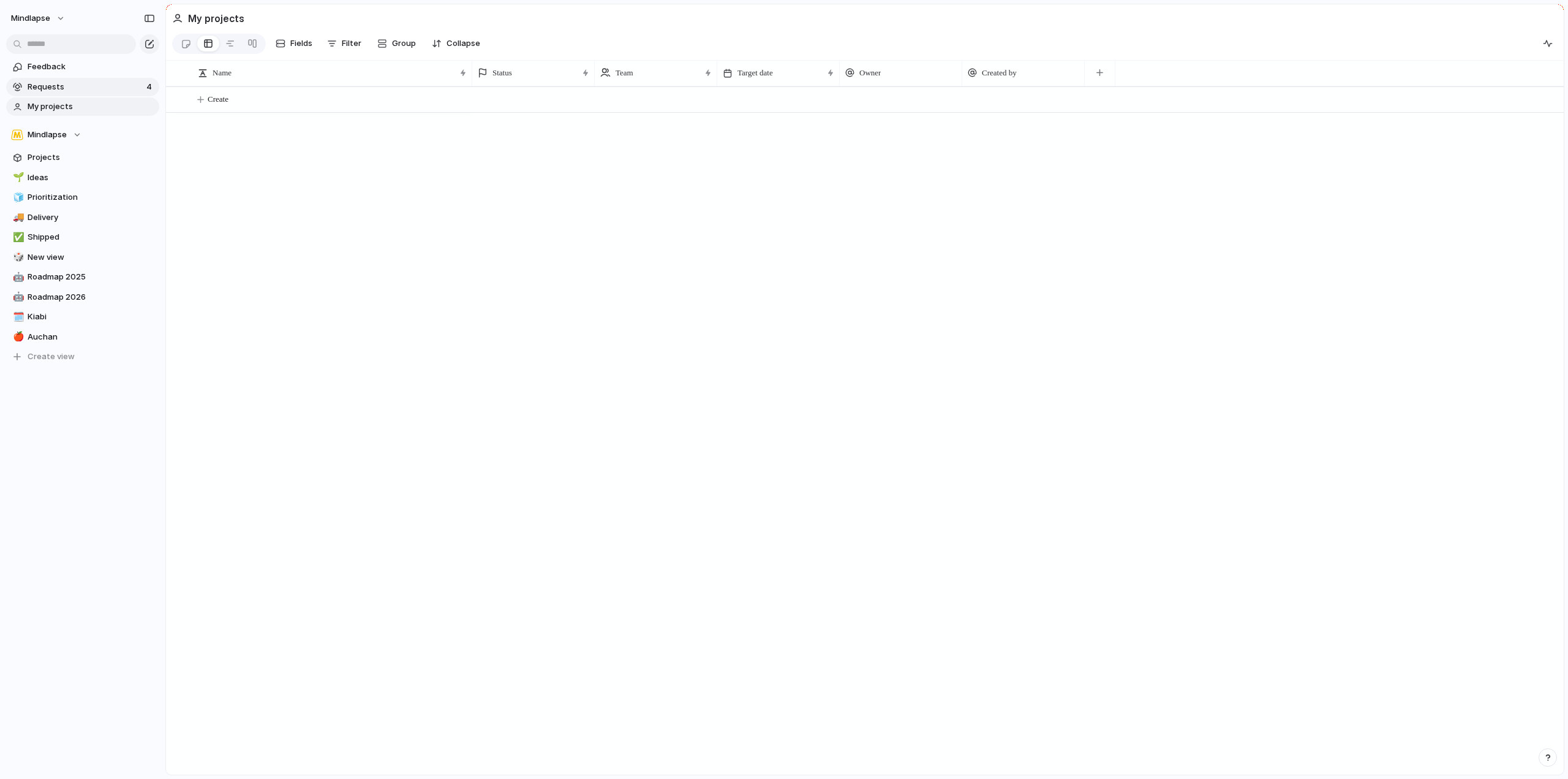
click at [85, 90] on span "Requests" at bounding box center [85, 87] width 115 height 12
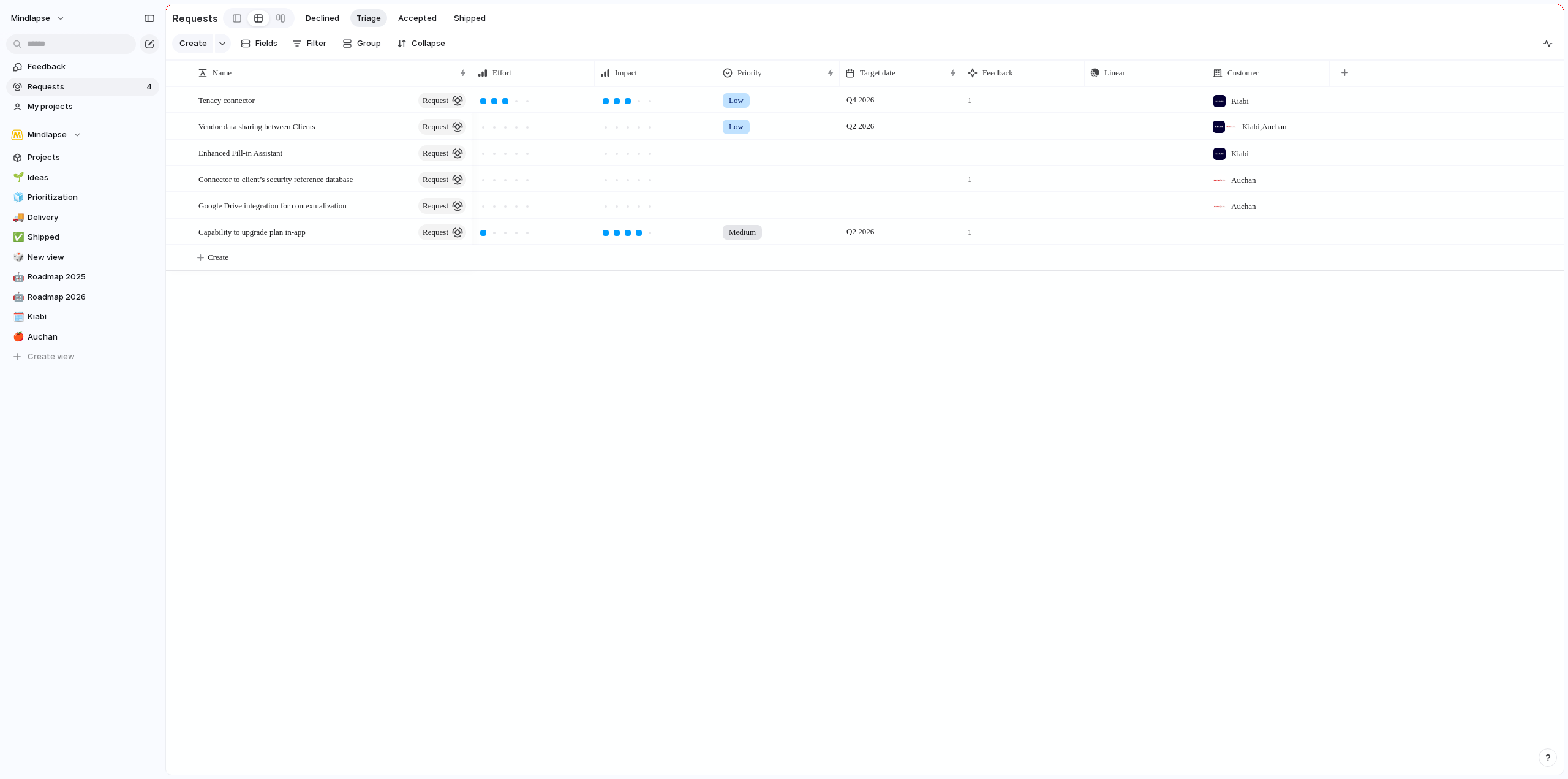
click at [51, 86] on span "Requests" at bounding box center [85, 87] width 115 height 12
click at [296, 98] on div "Tenacy connector request" at bounding box center [333, 99] width 269 height 25
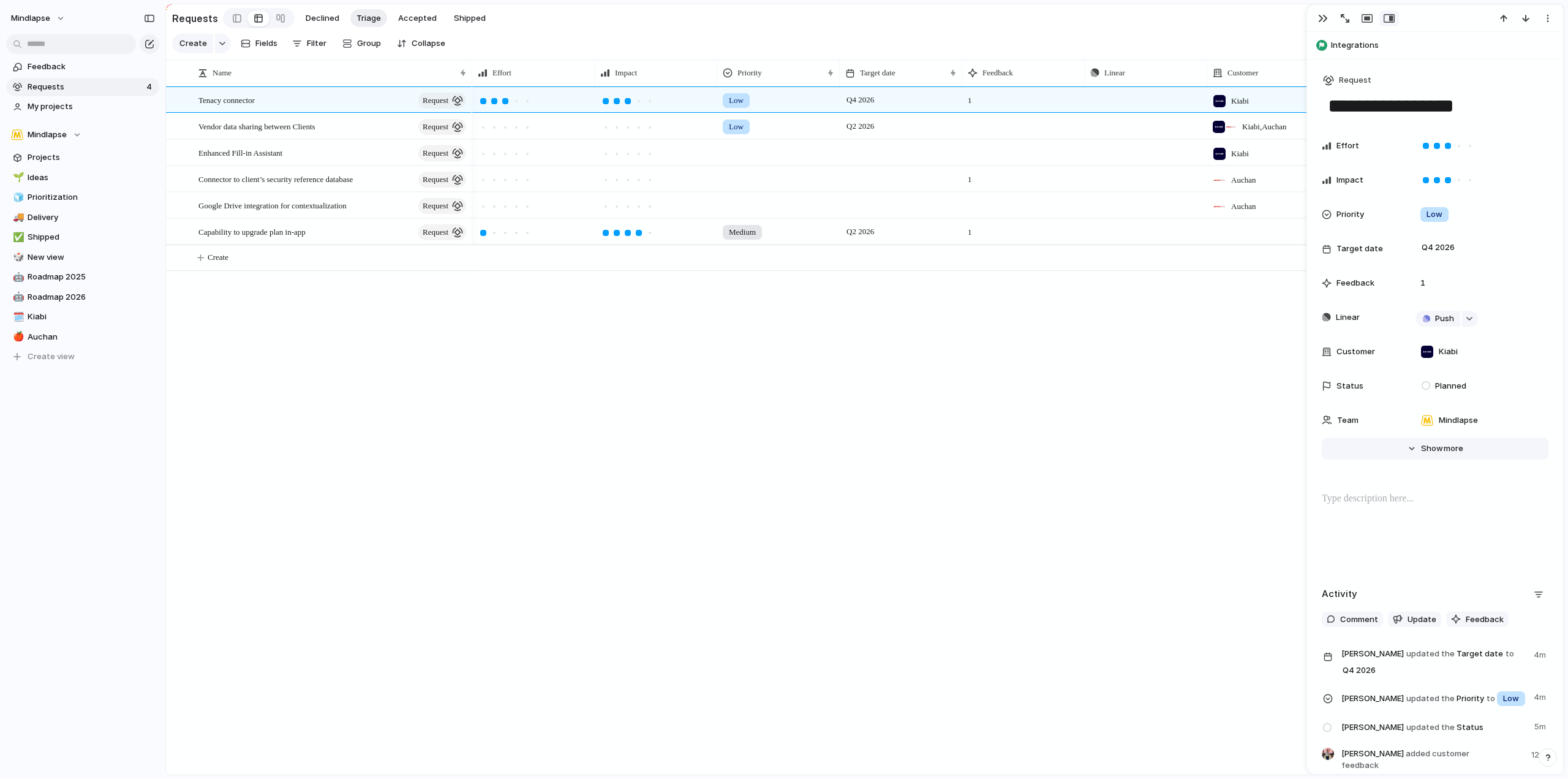
click at [1444, 450] on span "more" at bounding box center [1454, 448] width 19 height 12
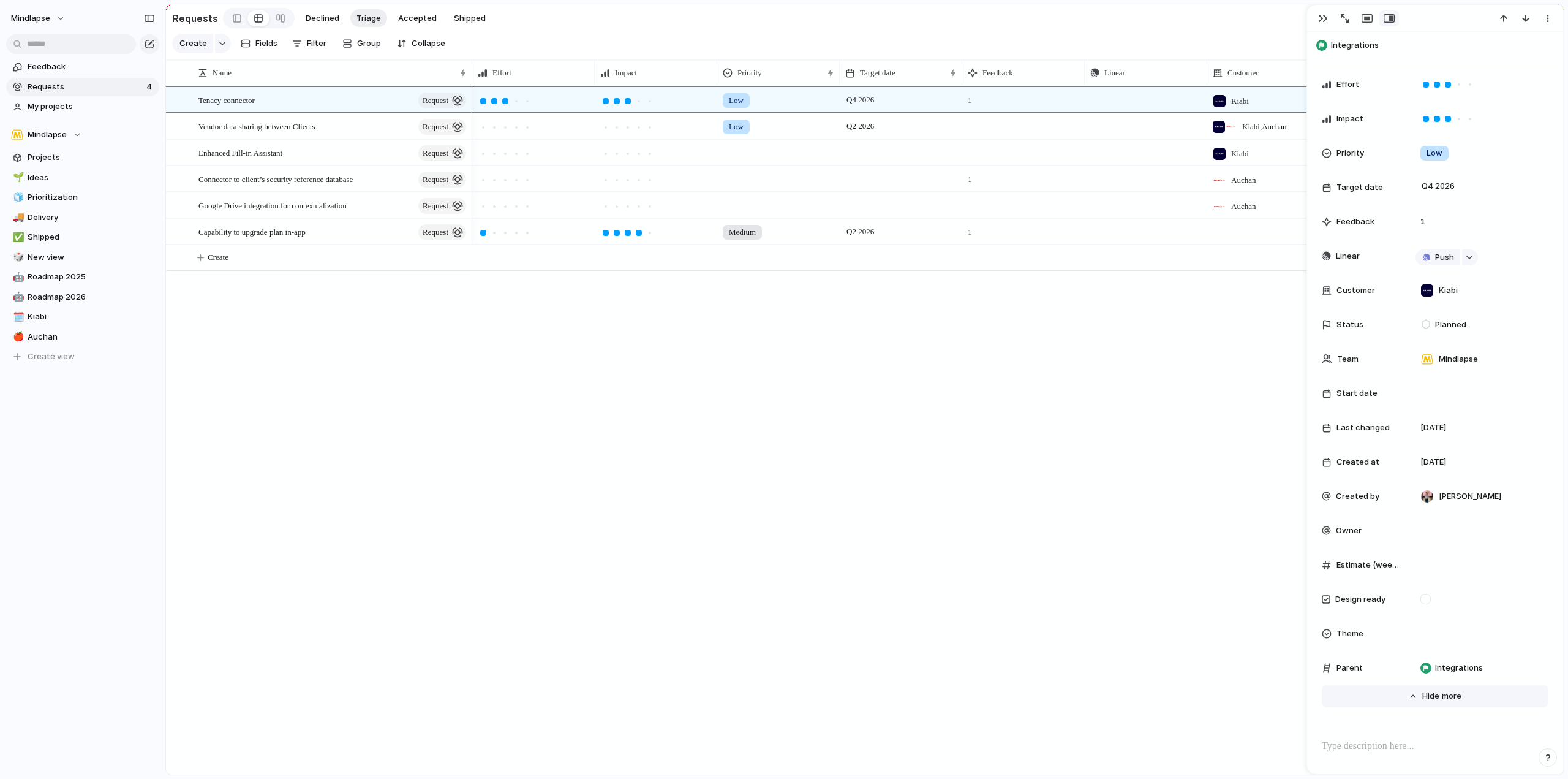
scroll to position [122, 0]
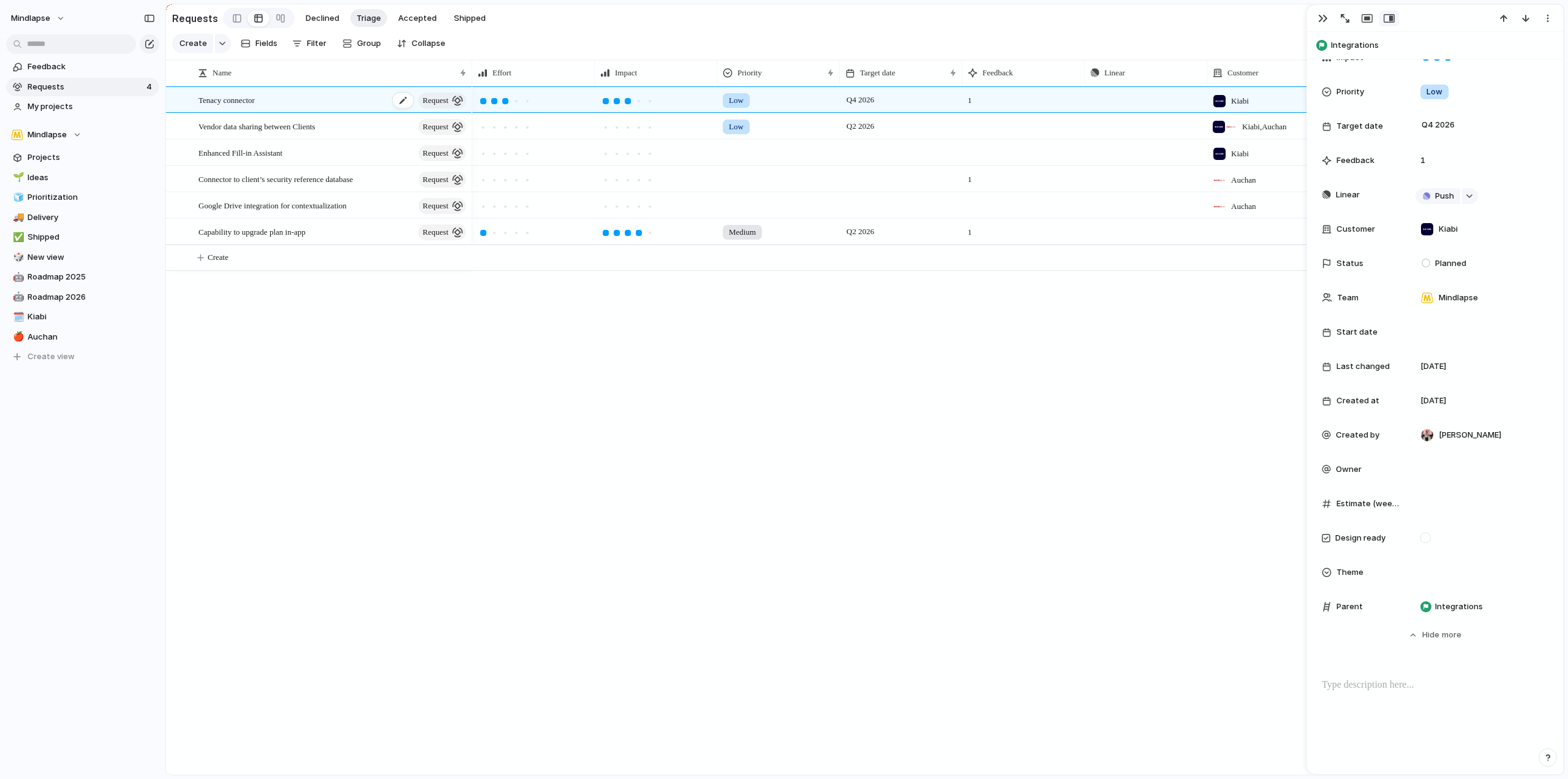
click at [373, 110] on div "Tenacy connector request" at bounding box center [333, 99] width 269 height 25
click at [571, 39] on section "Create Fields Filter Group Zoom Collapse" at bounding box center [864, 45] width 1398 height 29
click at [218, 44] on div "button" at bounding box center [222, 44] width 9 height 5
click at [221, 44] on div "Goal Program Initiative Launch Request Project Customize" at bounding box center [784, 389] width 1568 height 779
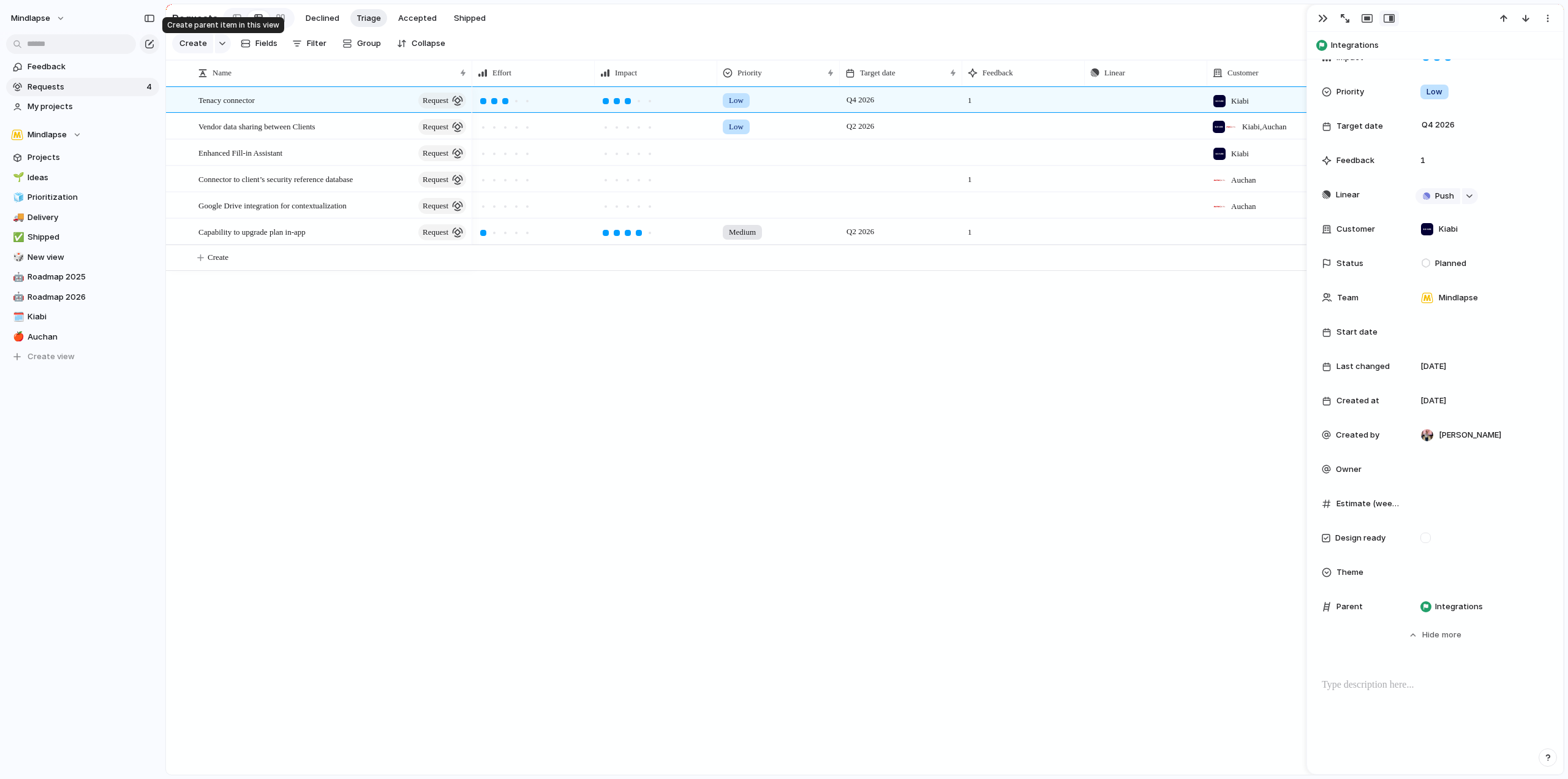
click at [221, 44] on div "button" at bounding box center [222, 44] width 9 height 5
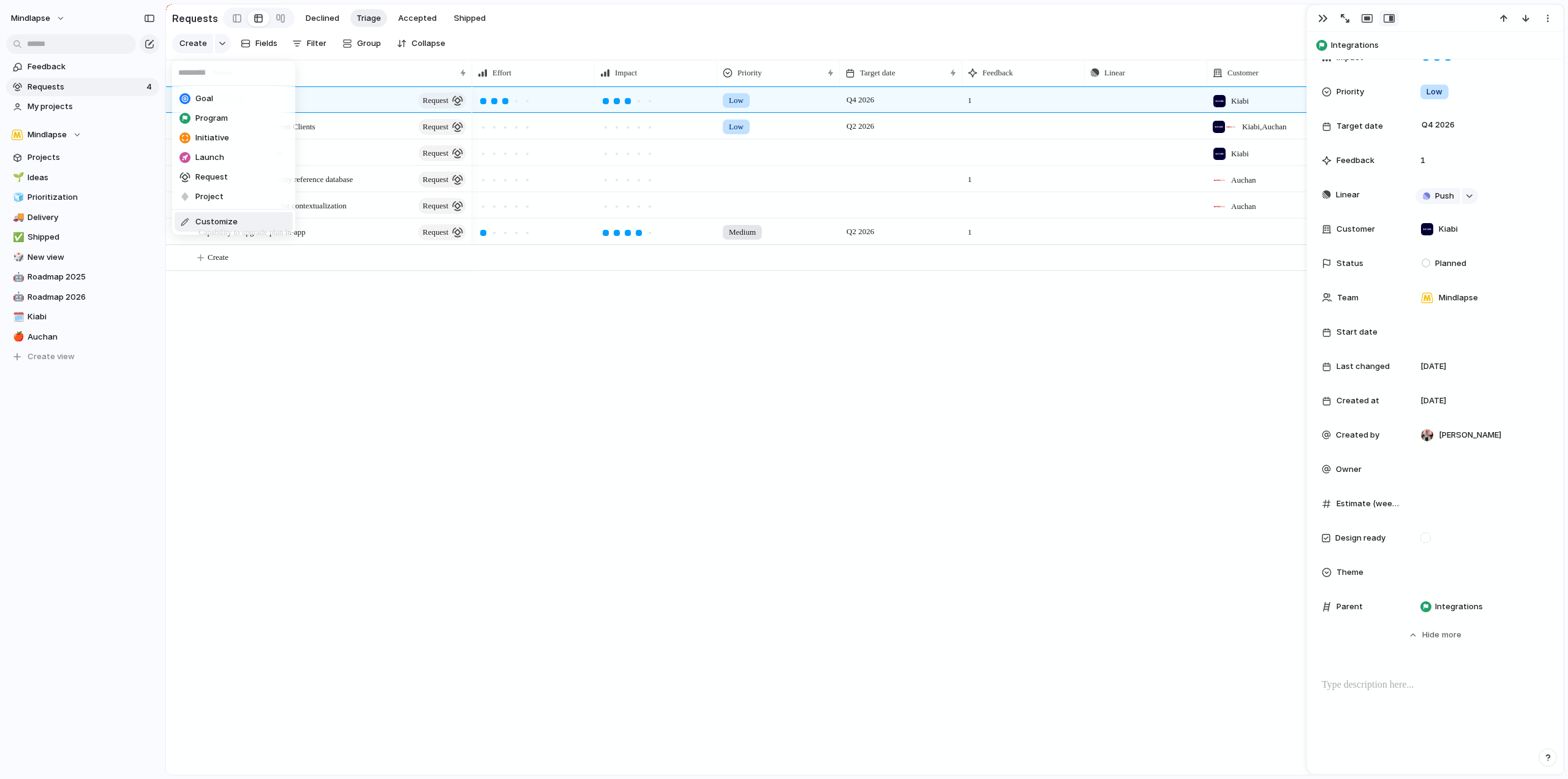
drag, startPoint x: 298, startPoint y: 394, endPoint x: 297, endPoint y: 301, distance: 93.0
click at [298, 393] on div "Goal Program Initiative Launch Request Project Customize" at bounding box center [784, 389] width 1568 height 779
click at [324, 106] on div "Tenacy connector request" at bounding box center [333, 99] width 269 height 25
click at [316, 133] on span "Vendor data sharing between Clients" at bounding box center [257, 126] width 117 height 14
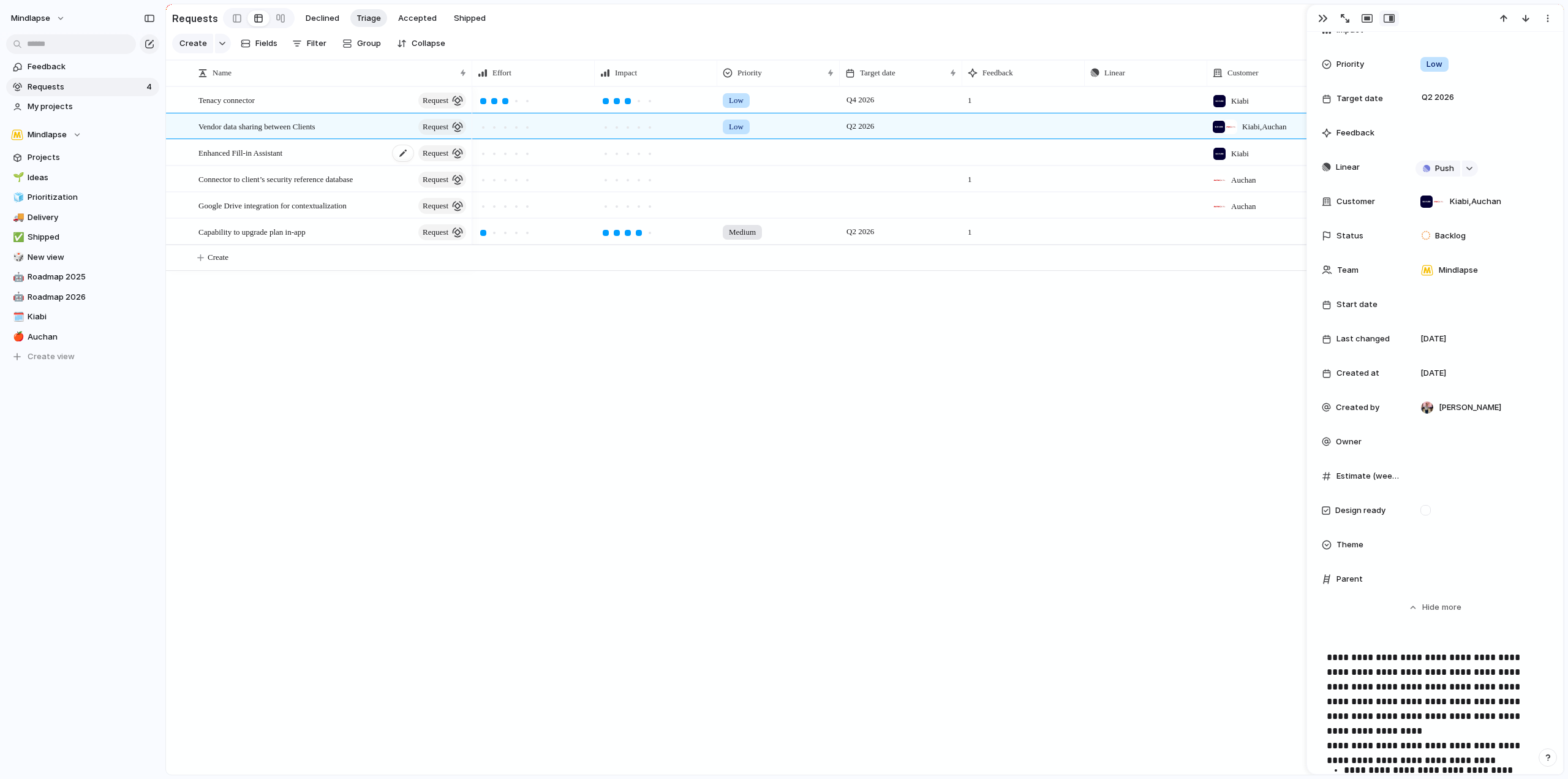
click at [337, 161] on div "Enhanced Fill-in Assistant request" at bounding box center [333, 153] width 269 height 25
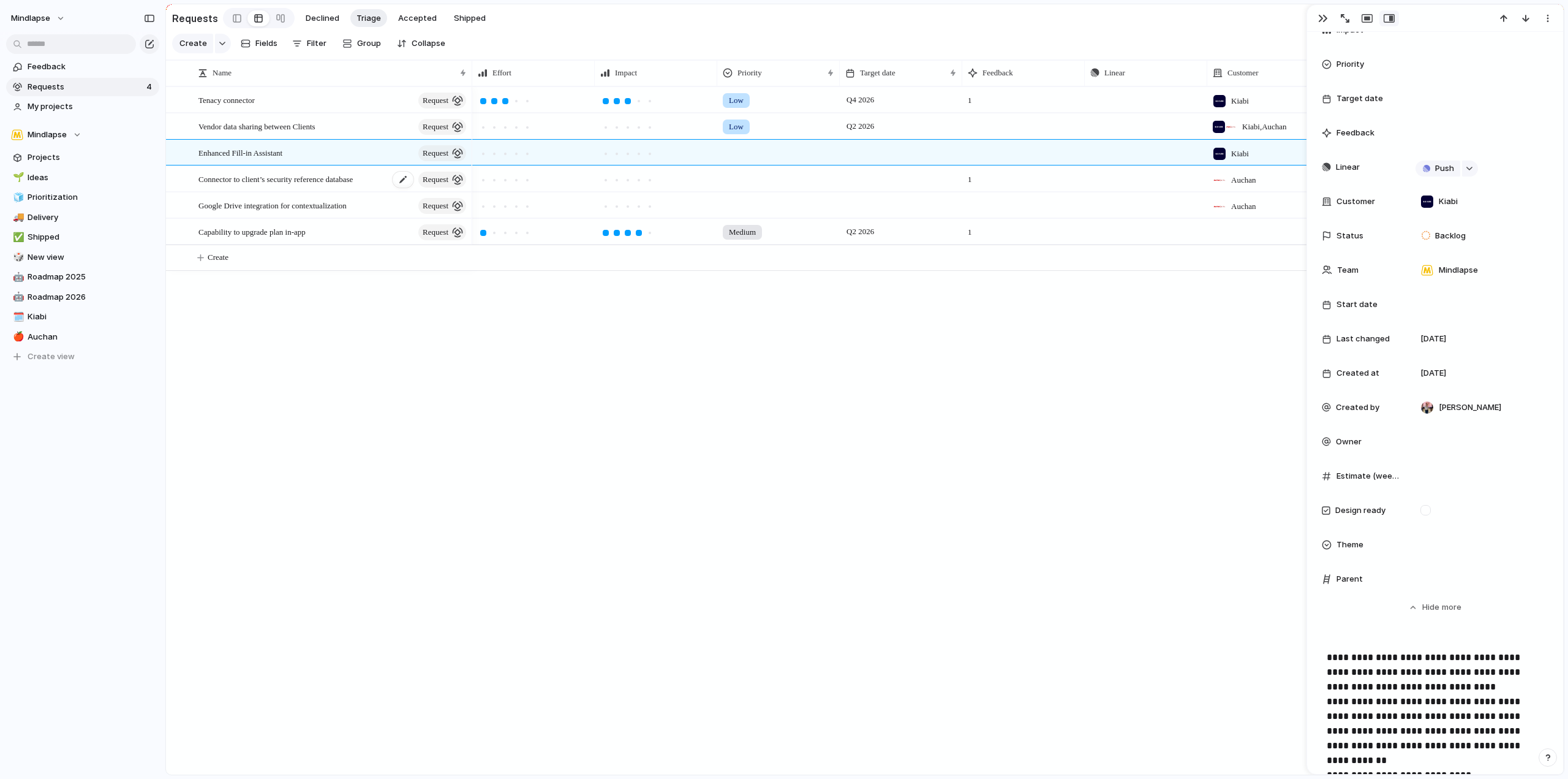
click at [343, 186] on span "Connector to client’s security reference database" at bounding box center [276, 179] width 154 height 14
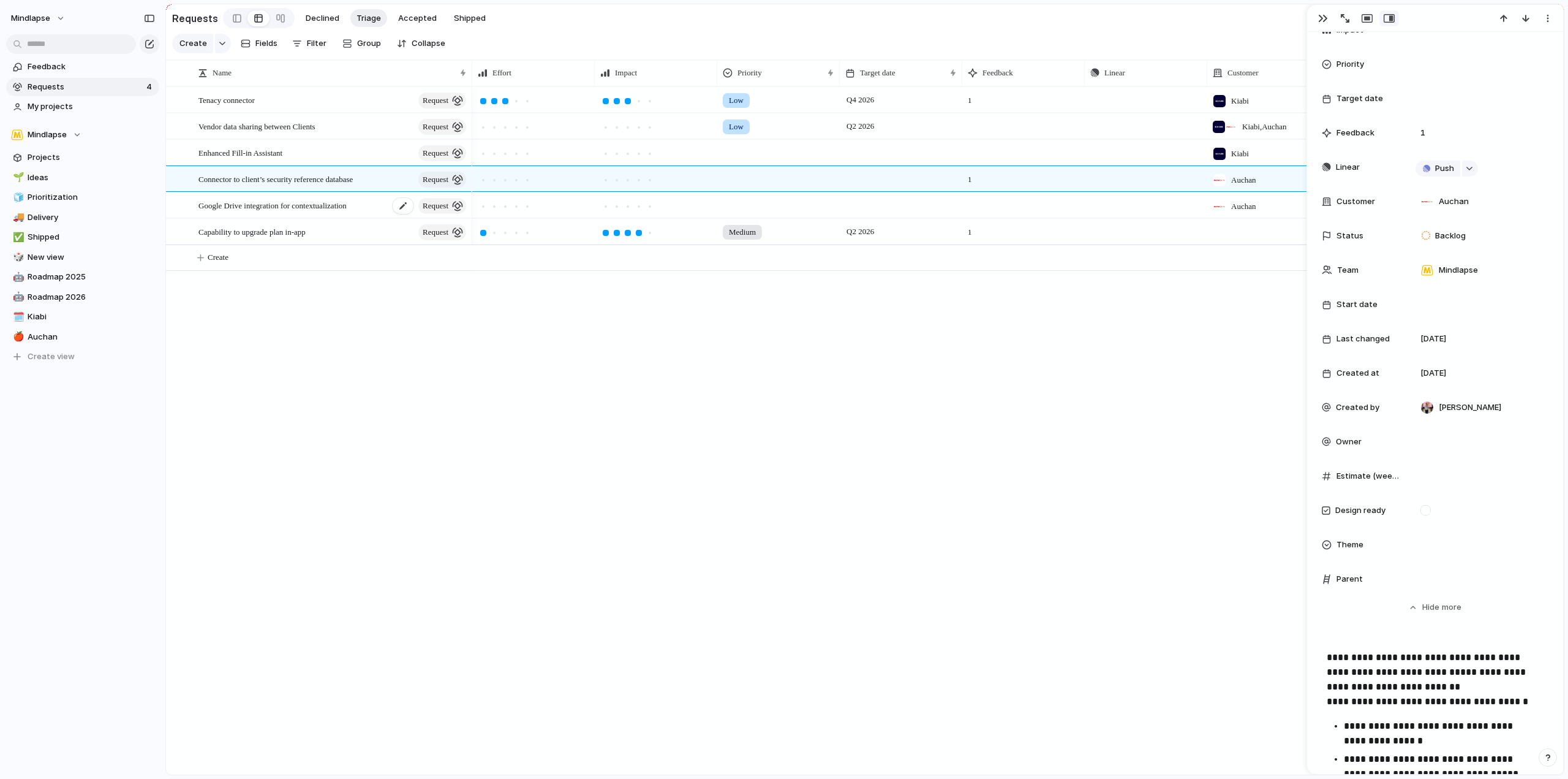
click at [347, 212] on span "Google Drive integration for contextualization" at bounding box center [273, 205] width 148 height 14
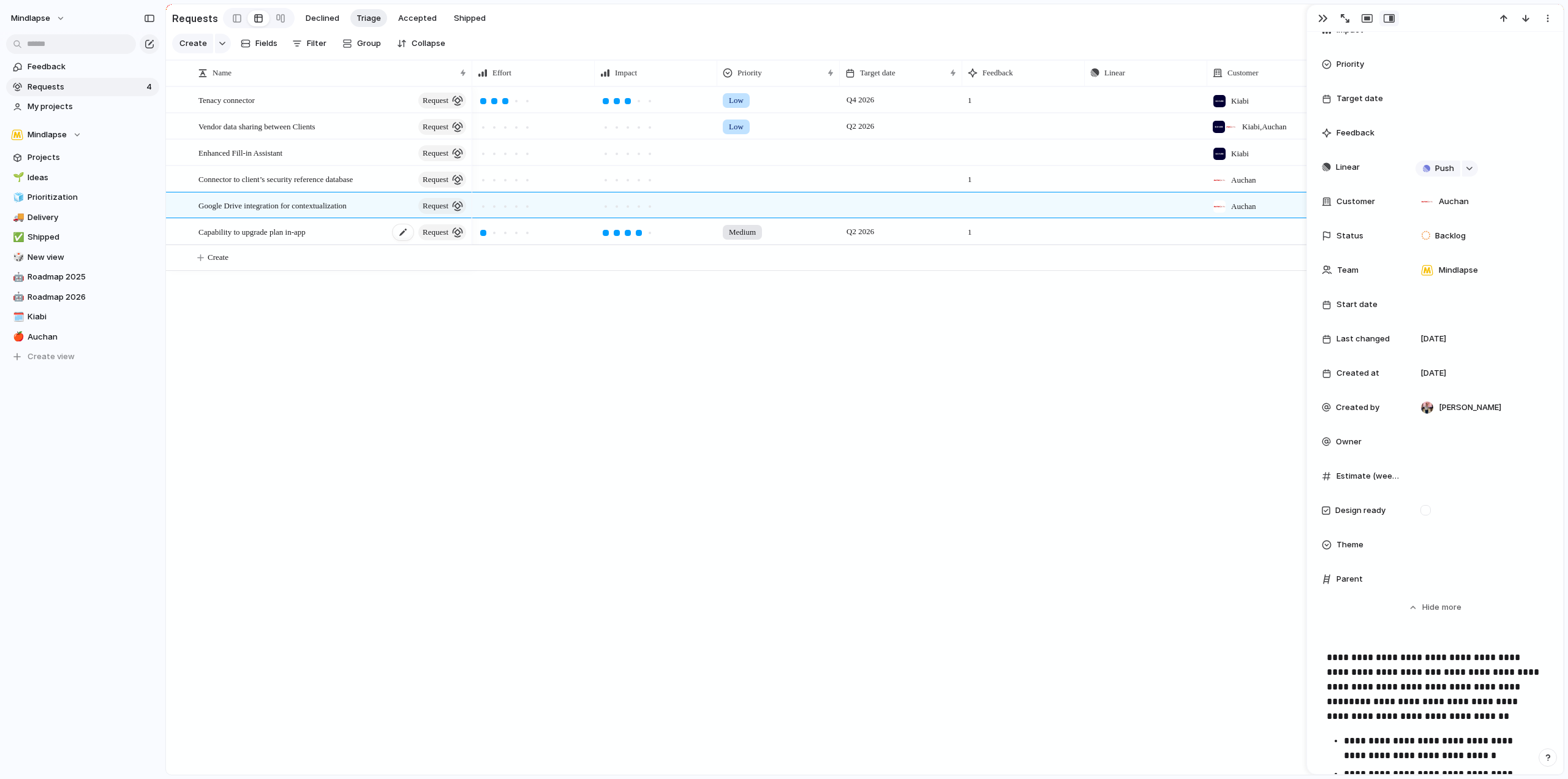
click at [352, 242] on div "Capability to upgrade plan in-app request" at bounding box center [333, 231] width 269 height 25
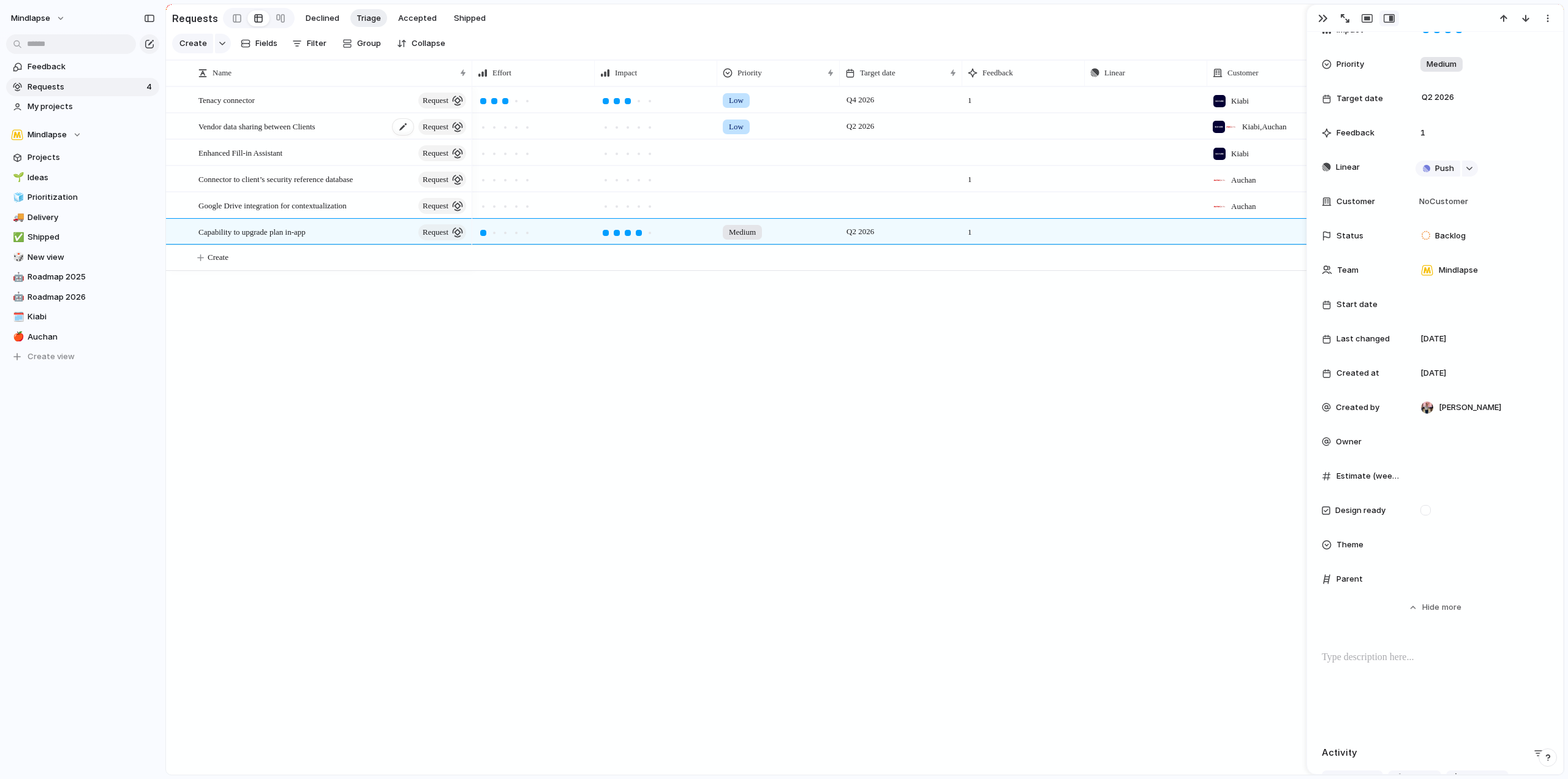
click at [341, 131] on div "Vendor data sharing between Clients request" at bounding box center [333, 126] width 269 height 25
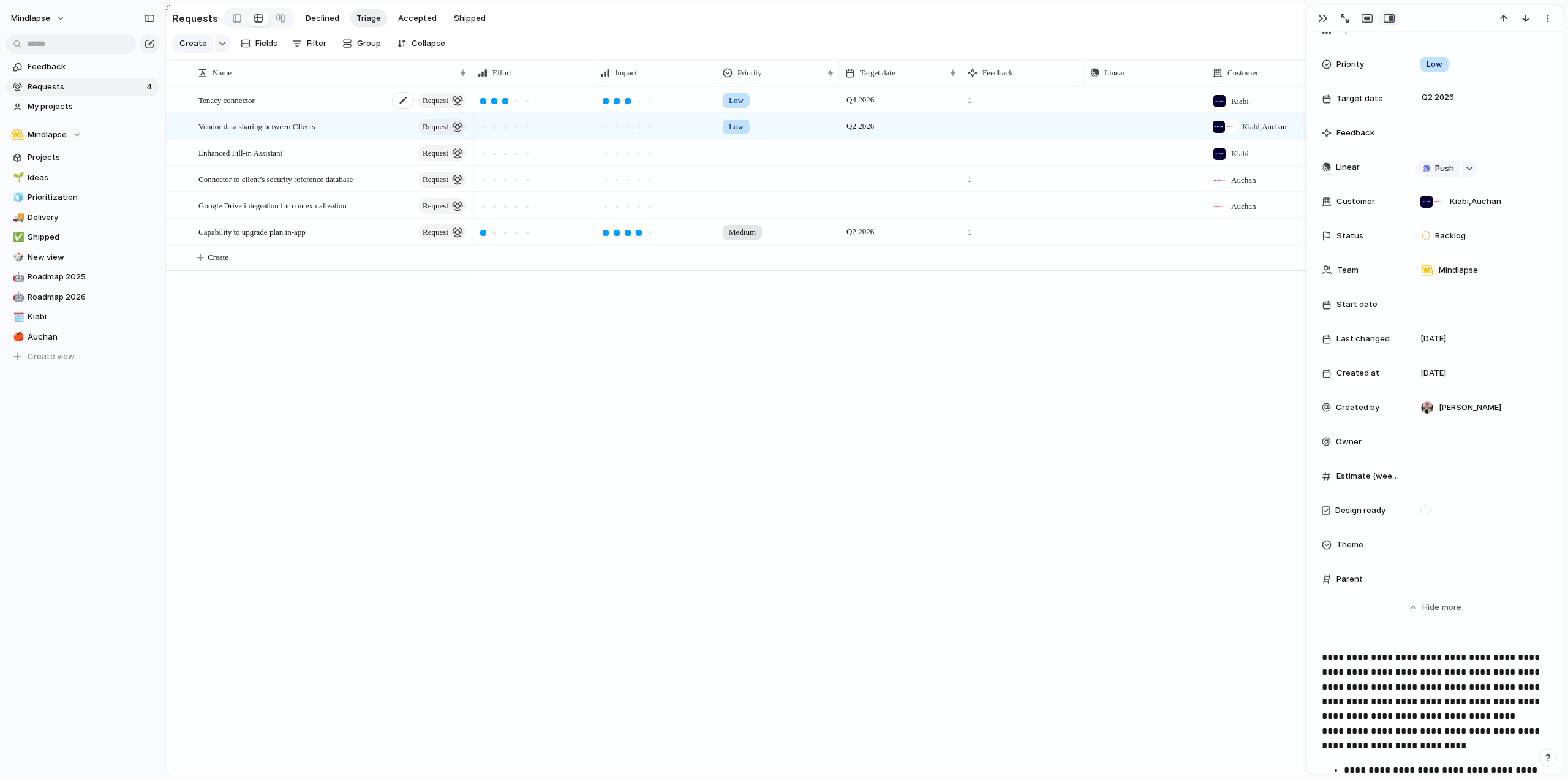
click at [338, 113] on div "Tenacy connector request" at bounding box center [333, 99] width 269 height 25
type textarea "**********"
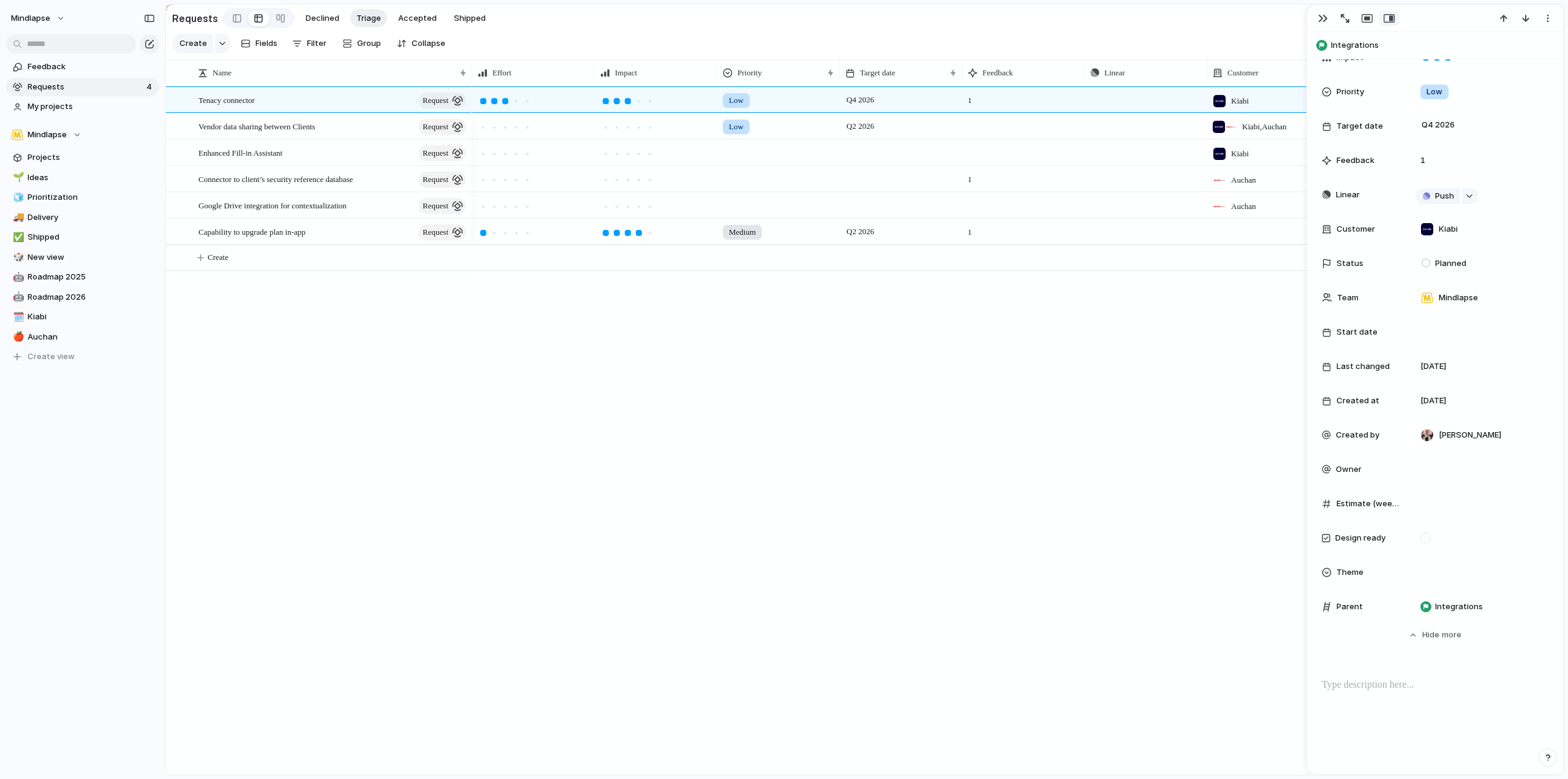
click at [74, 81] on span "Requests" at bounding box center [85, 87] width 115 height 12
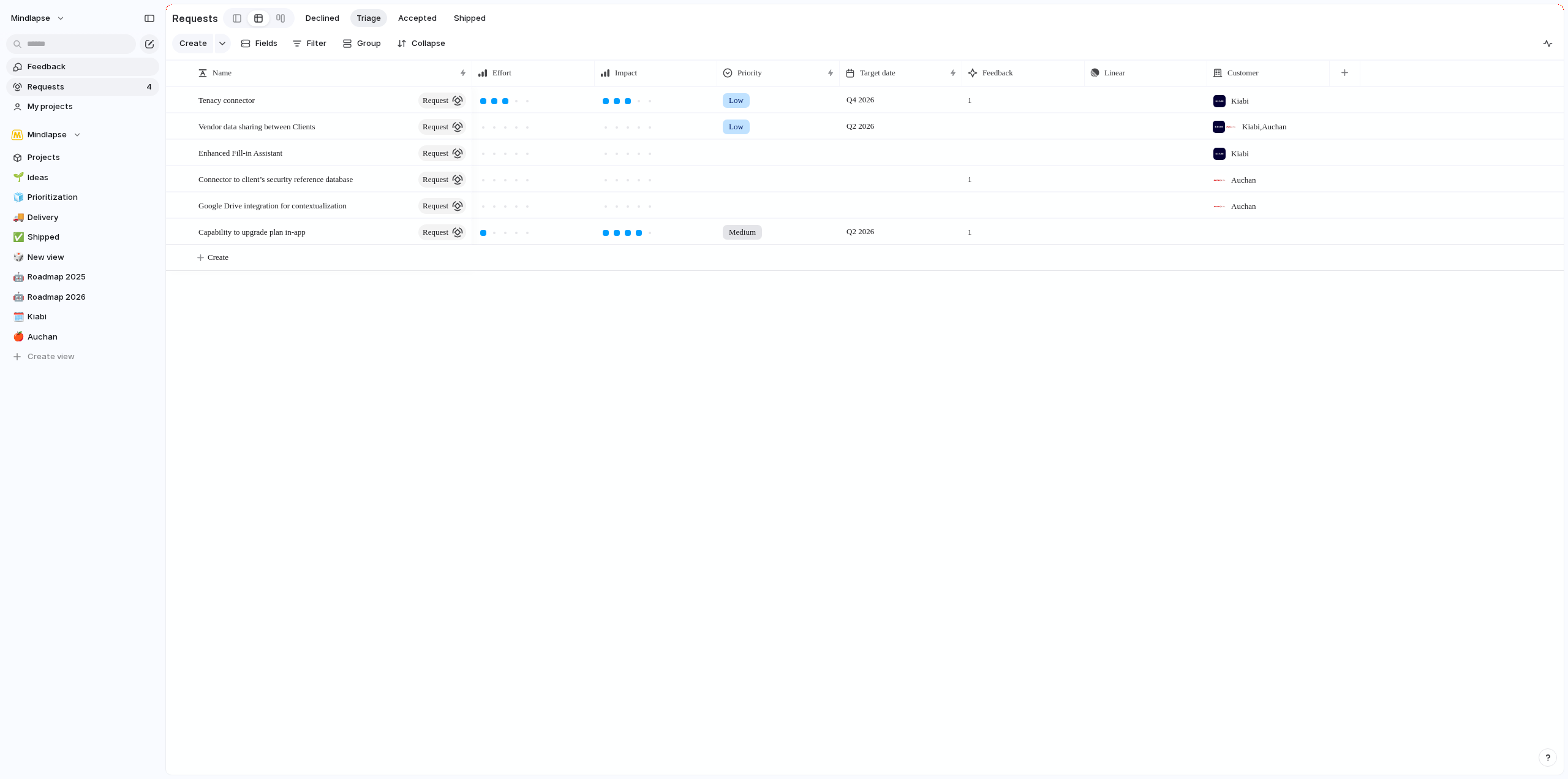
click at [75, 72] on link "Feedback" at bounding box center [83, 66] width 153 height 18
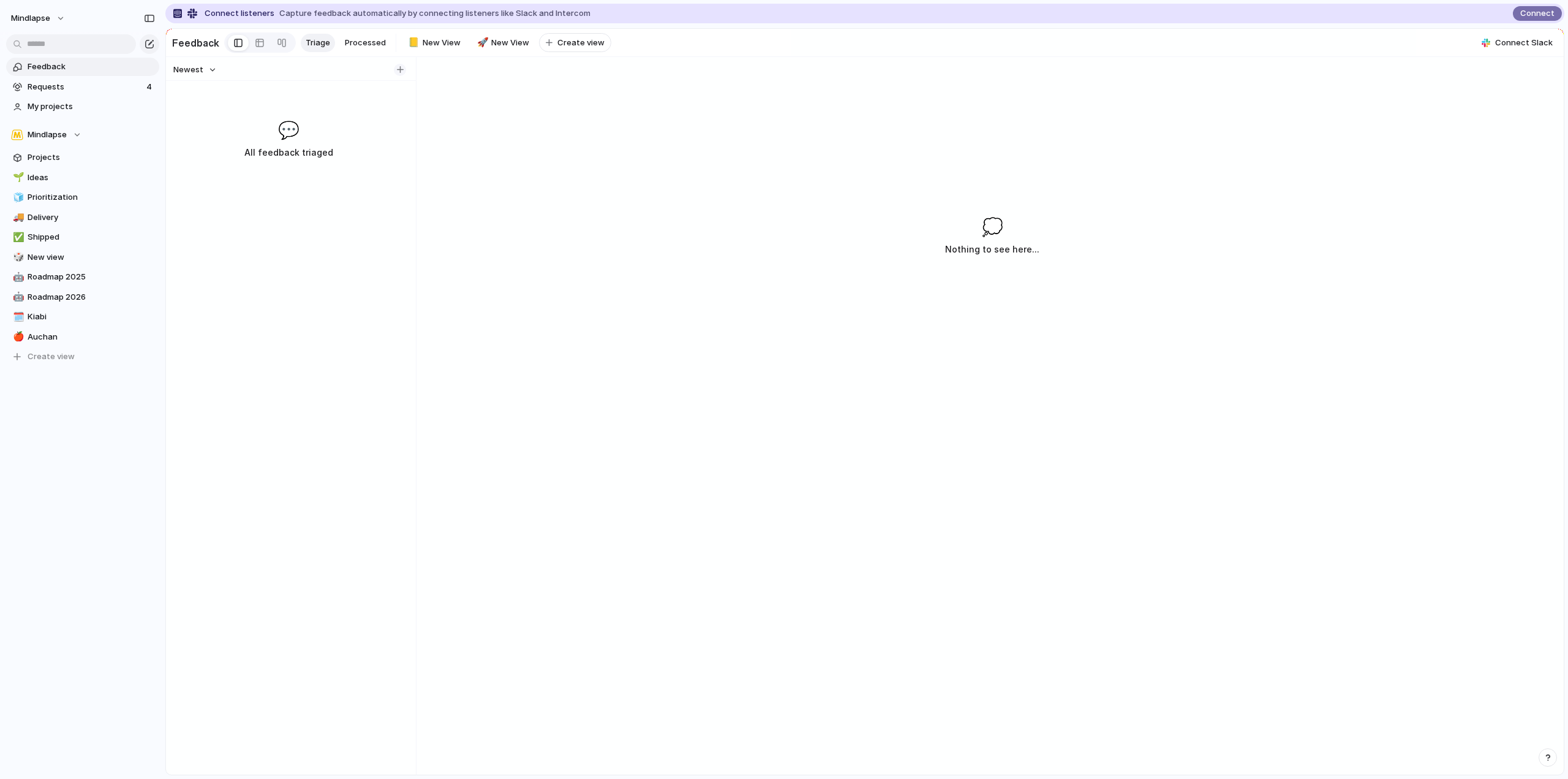
click at [399, 73] on div "button" at bounding box center [400, 70] width 7 height 7
click at [249, 176] on div "Newest 💬 All feedback triaged" at bounding box center [288, 415] width 245 height 718
click at [262, 41] on link at bounding box center [259, 43] width 22 height 19
click at [277, 44] on div at bounding box center [282, 43] width 10 height 19
click at [255, 43] on div at bounding box center [259, 43] width 10 height 19
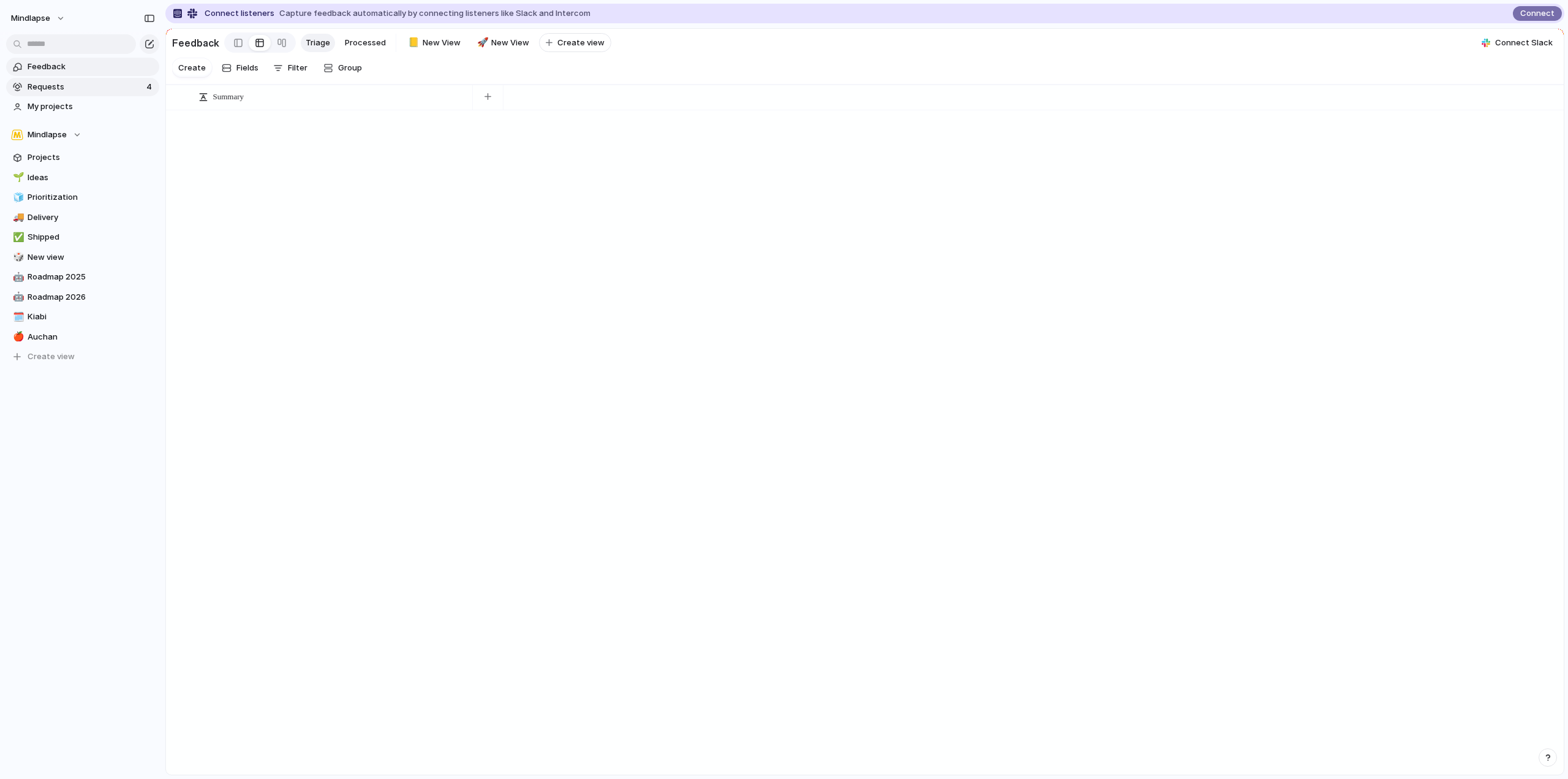
click at [89, 78] on section "Feedback Requests 4 My projects" at bounding box center [83, 85] width 166 height 61
click at [95, 98] on link "My projects" at bounding box center [83, 106] width 153 height 18
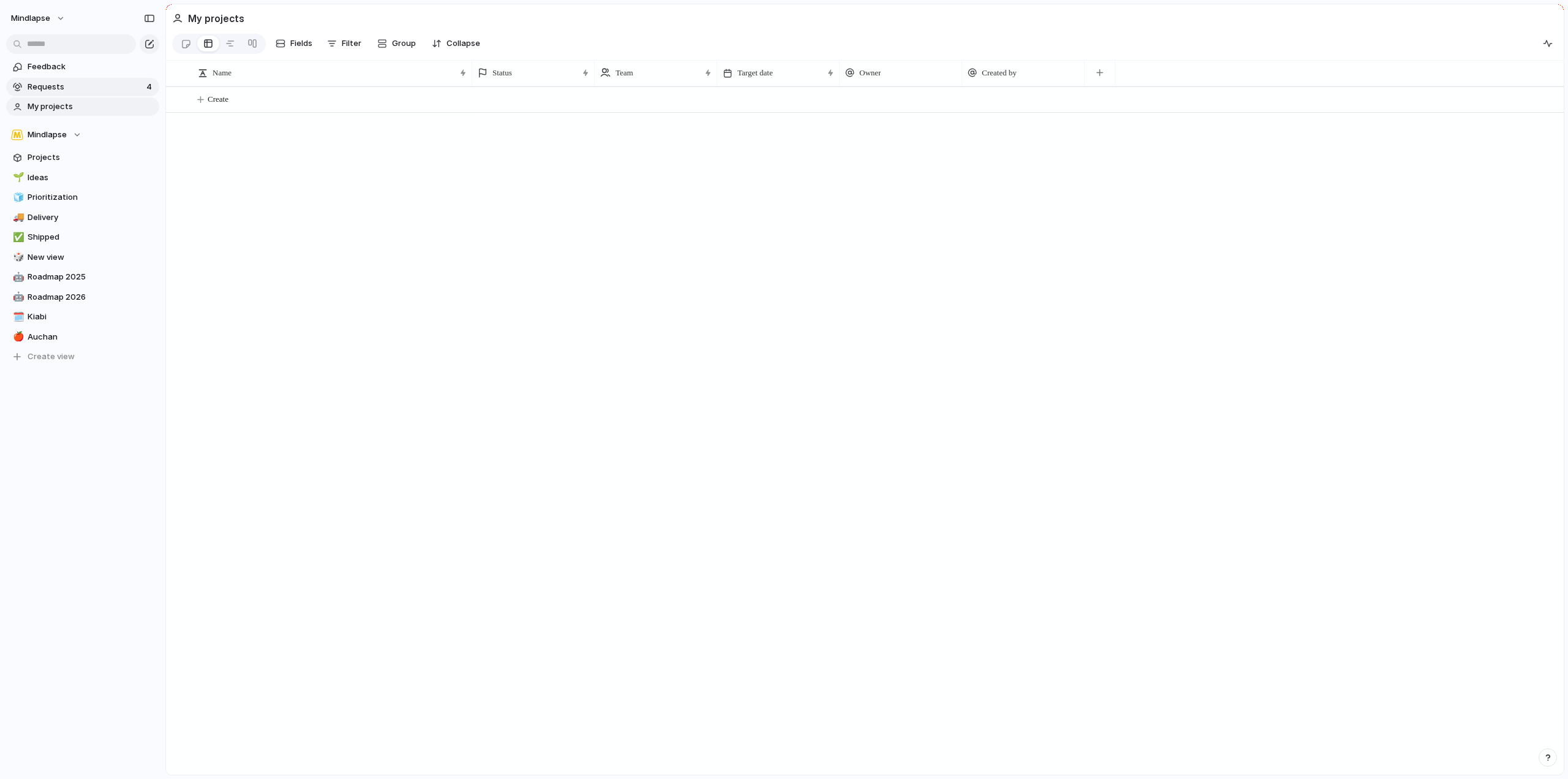
click at [100, 86] on span "Requests" at bounding box center [85, 87] width 115 height 12
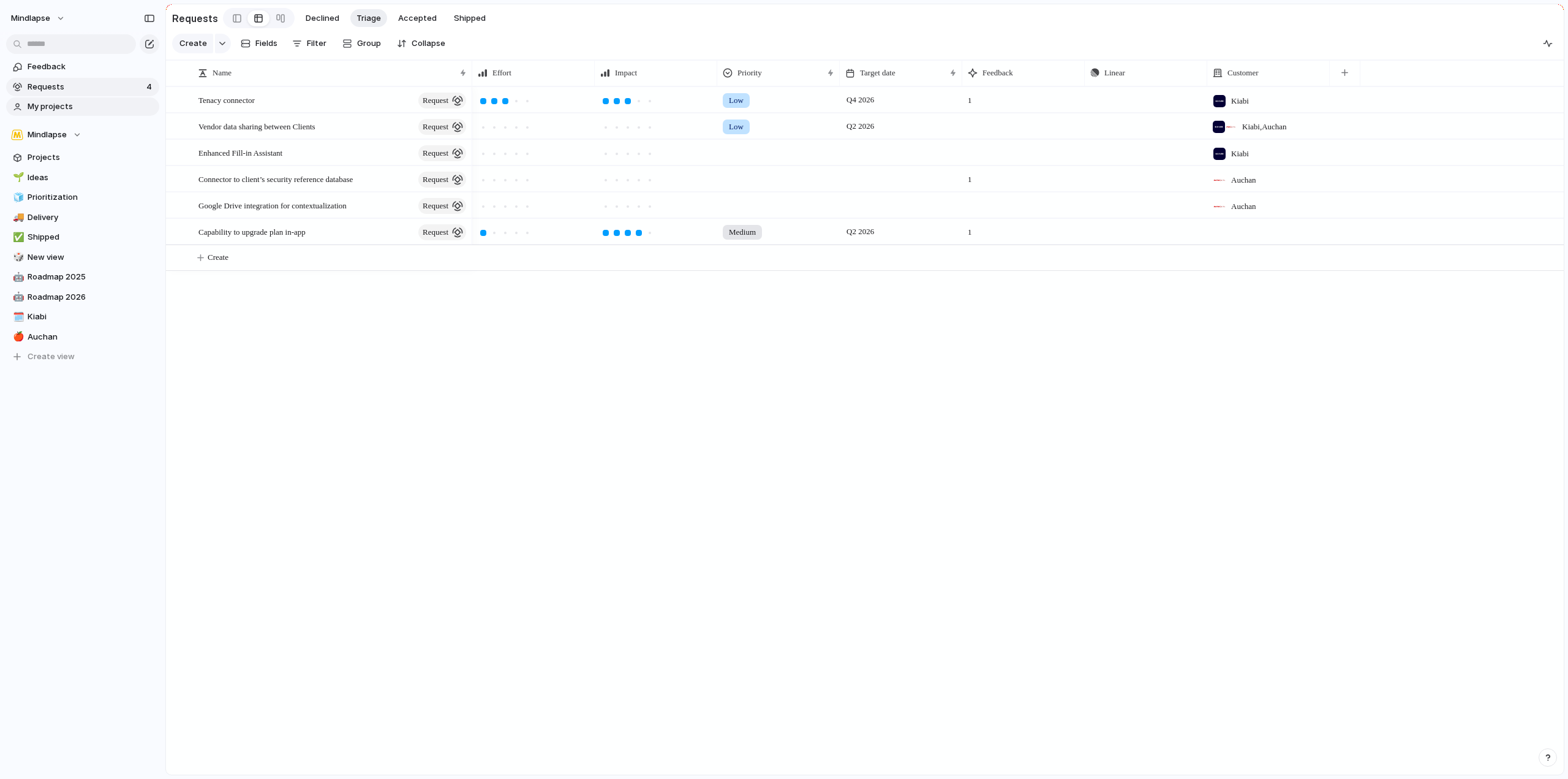
click at [75, 108] on span "My projects" at bounding box center [92, 106] width 127 height 12
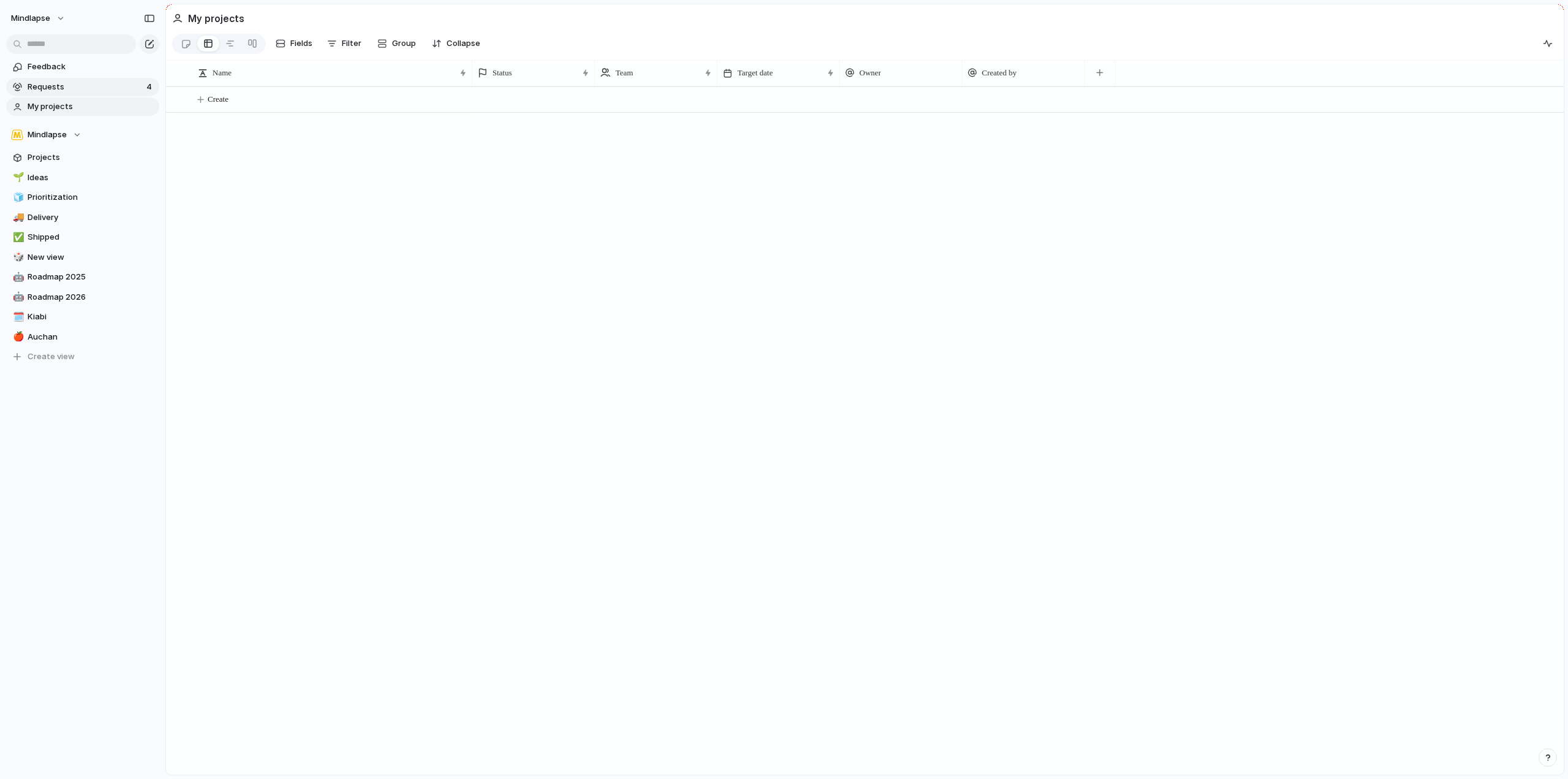
click at [78, 91] on span "Requests" at bounding box center [85, 87] width 115 height 12
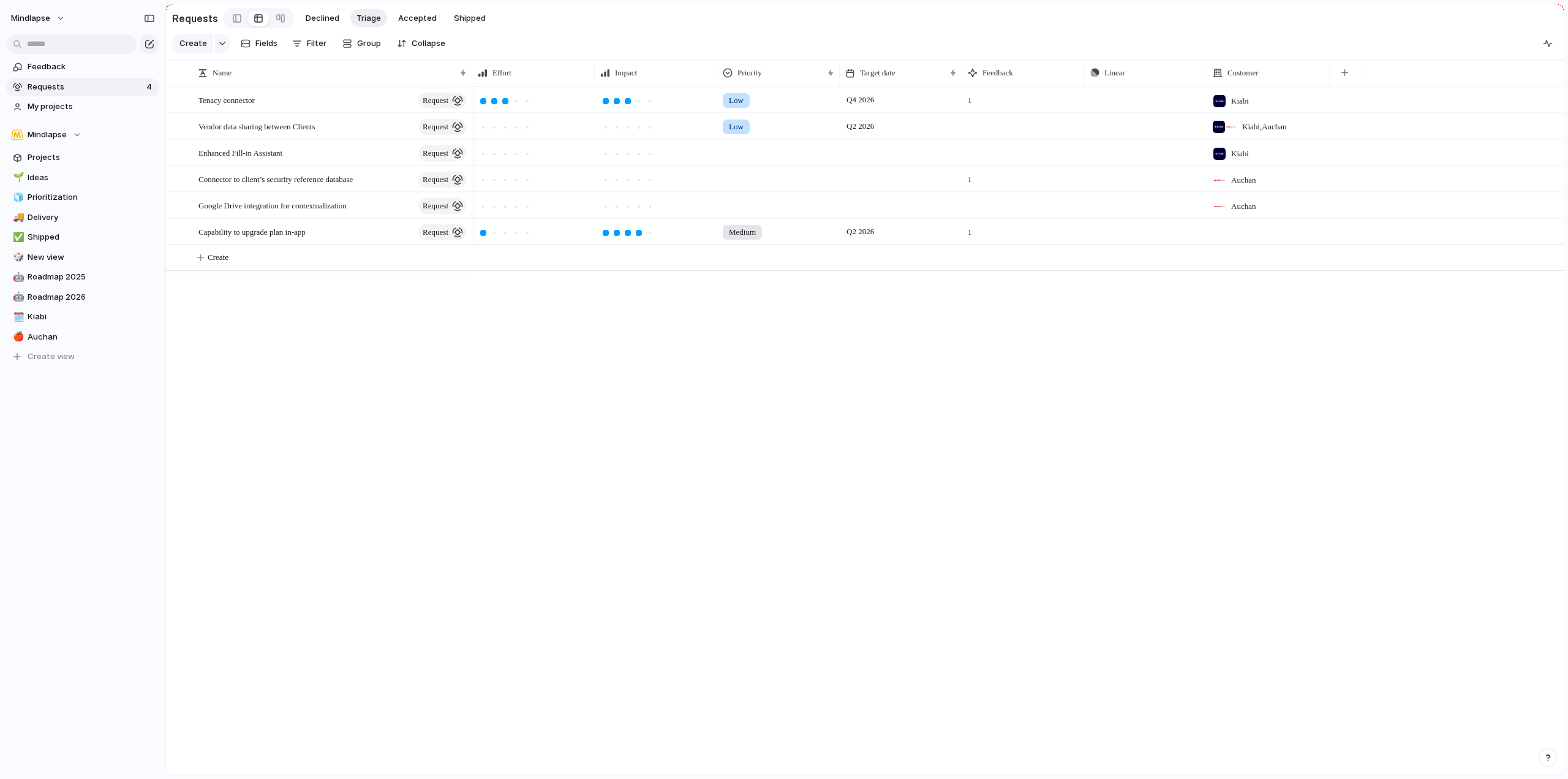
click at [283, 105] on div "Tenacy connector request" at bounding box center [333, 99] width 269 height 25
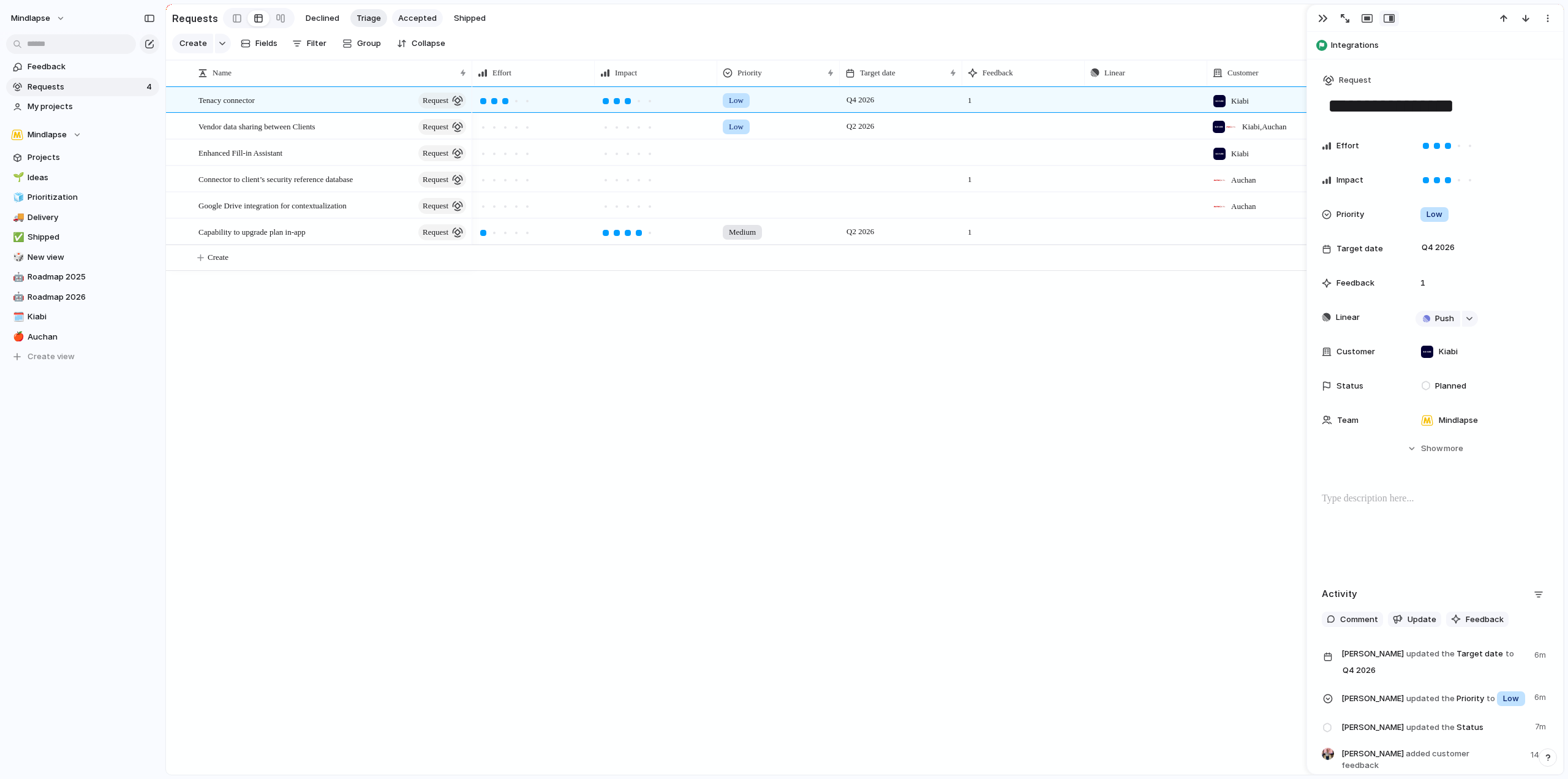
click at [403, 17] on span "Accepted" at bounding box center [418, 18] width 38 height 12
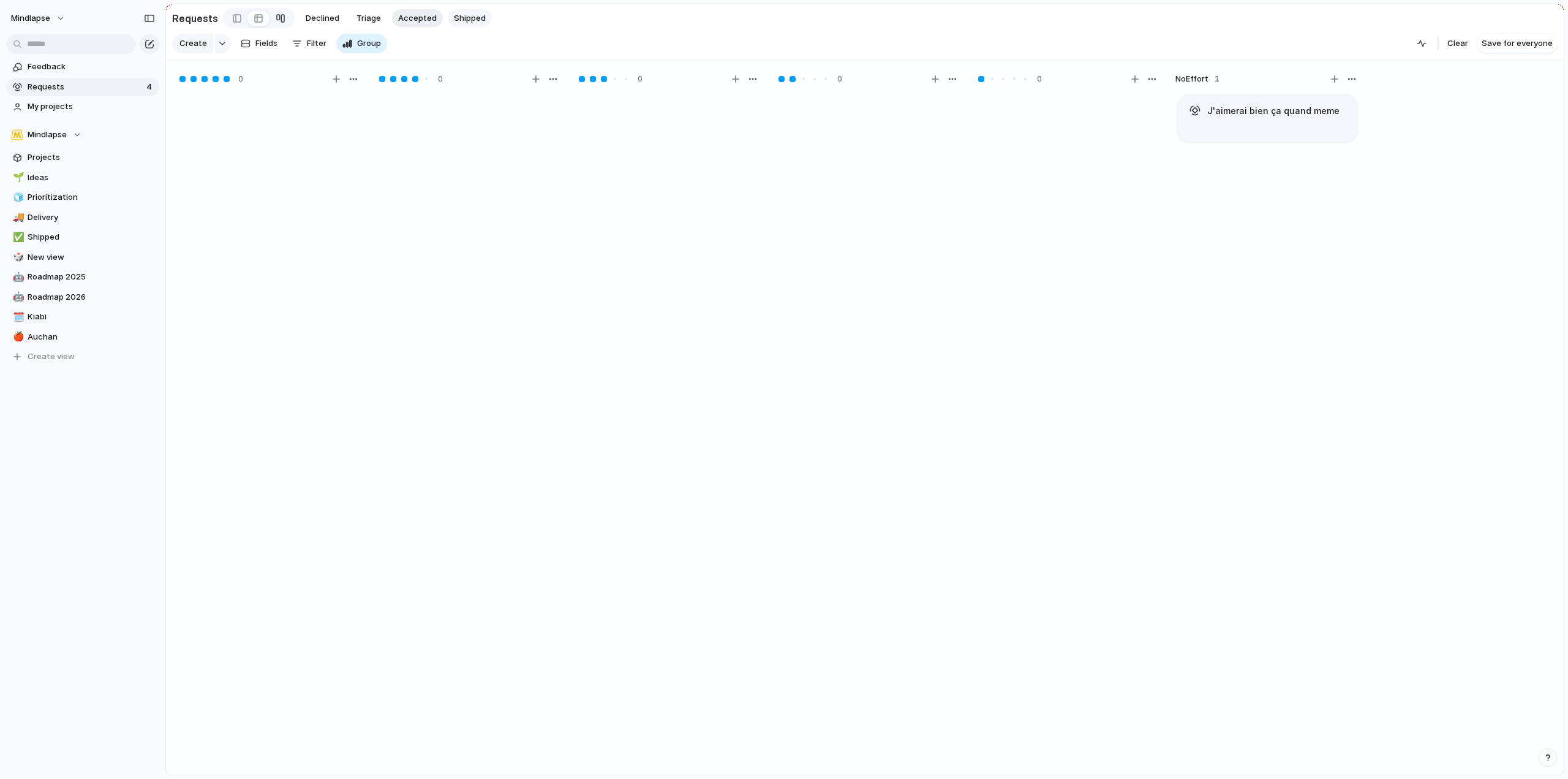
click at [471, 17] on span "Shipped" at bounding box center [470, 18] width 32 height 12
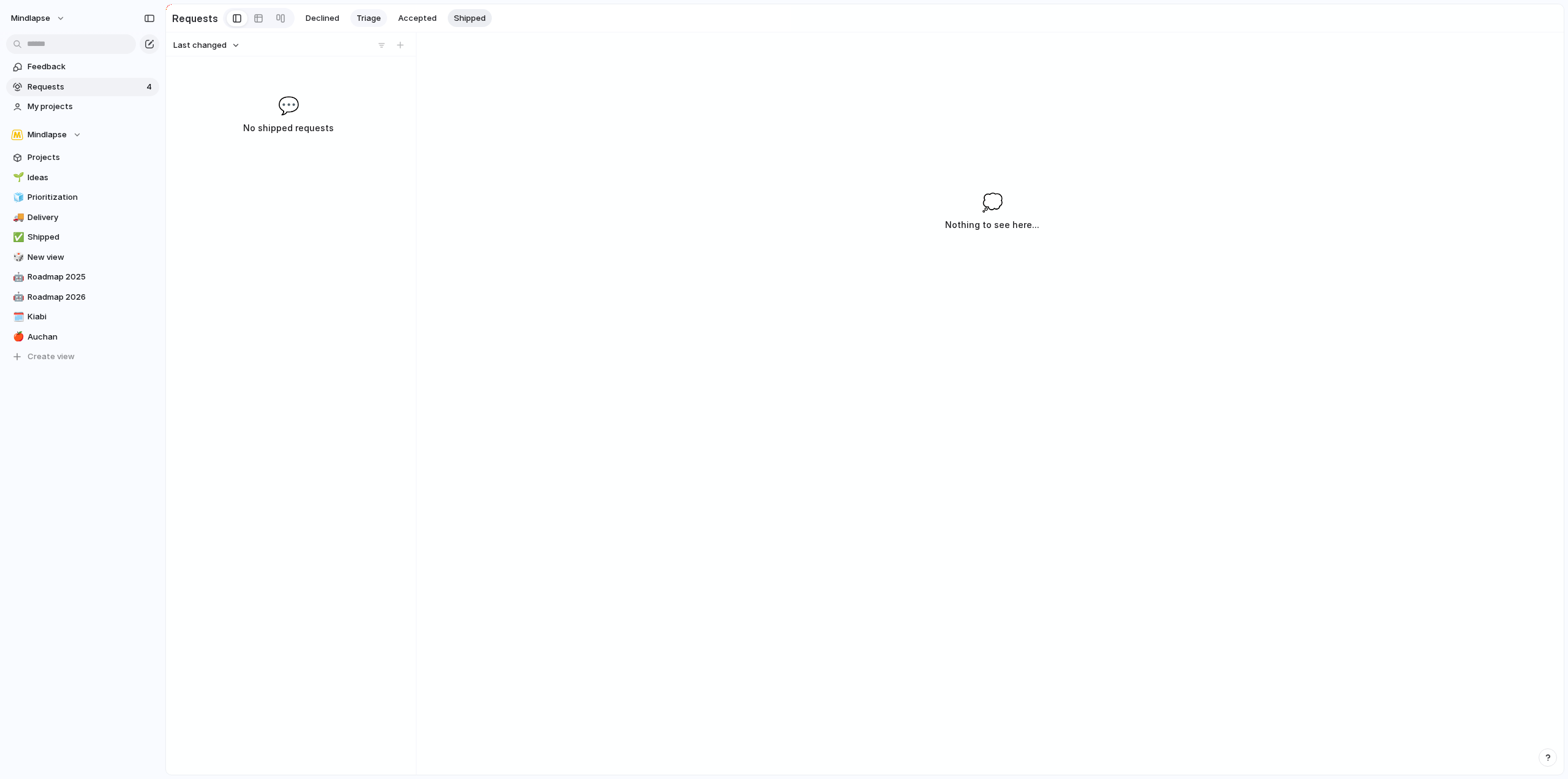
click at [359, 17] on span "Triage" at bounding box center [369, 18] width 24 height 12
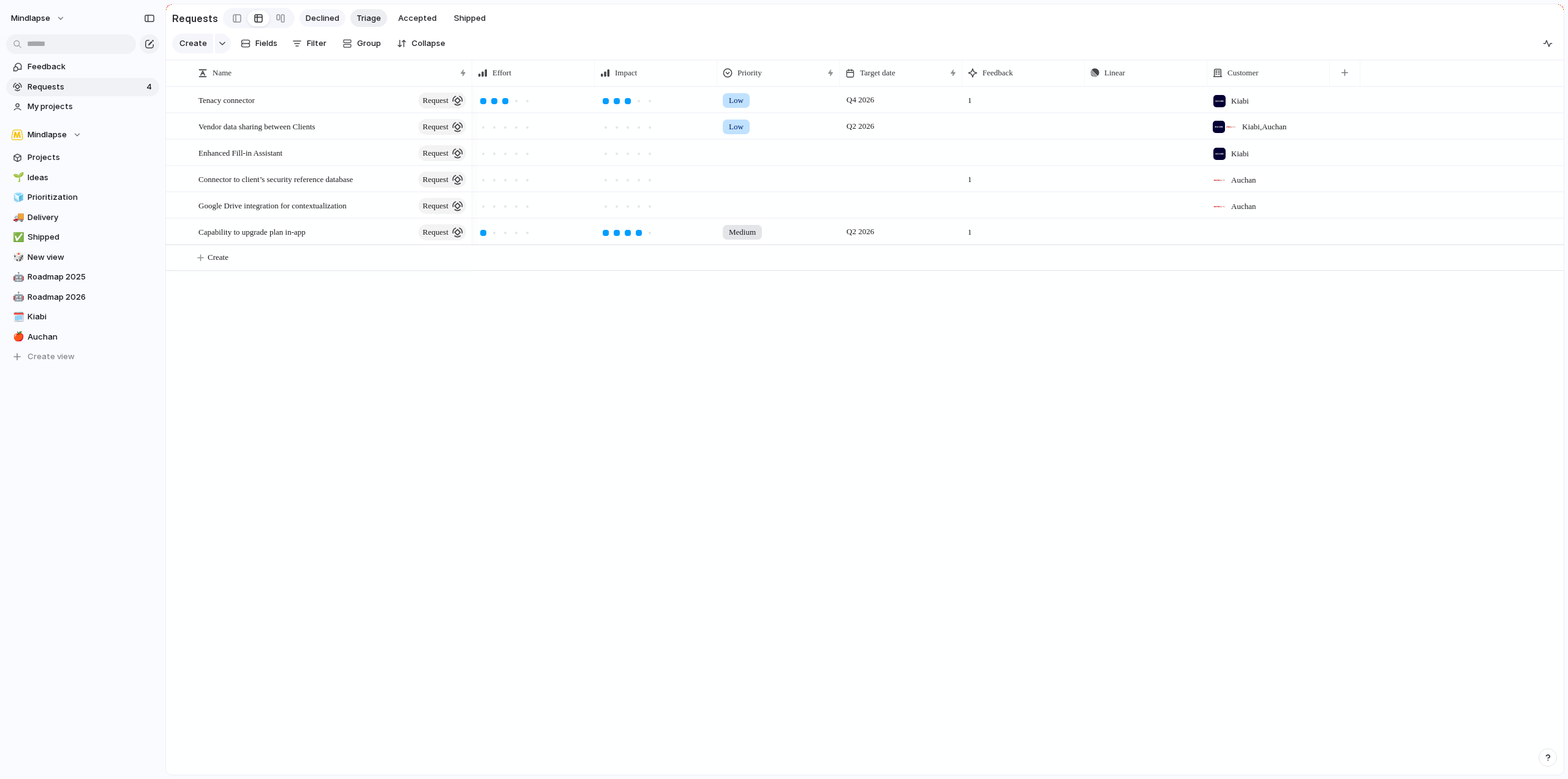
click at [329, 16] on span "Declined" at bounding box center [323, 18] width 34 height 12
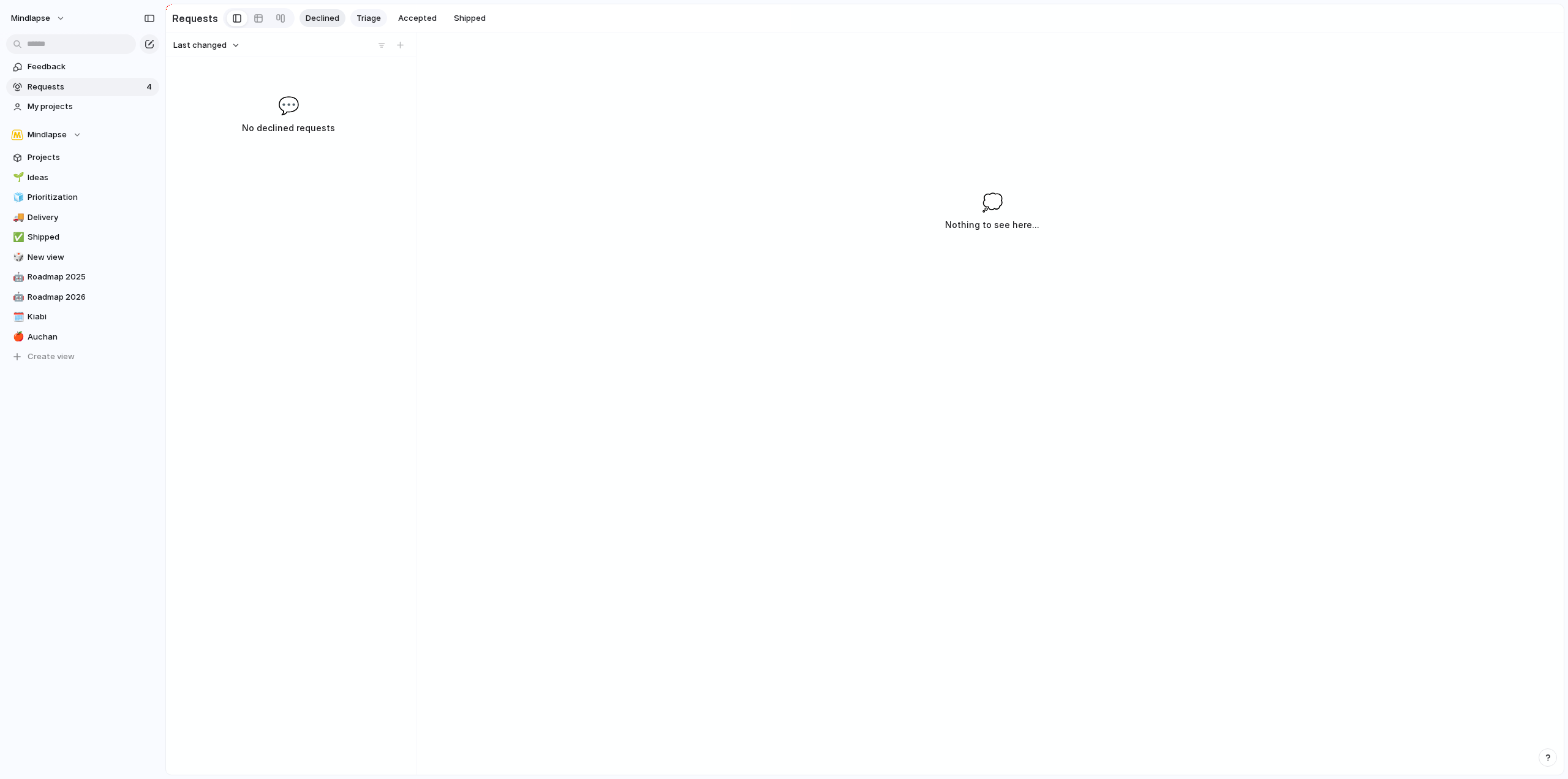
click at [361, 17] on span "Triage" at bounding box center [369, 18] width 24 height 12
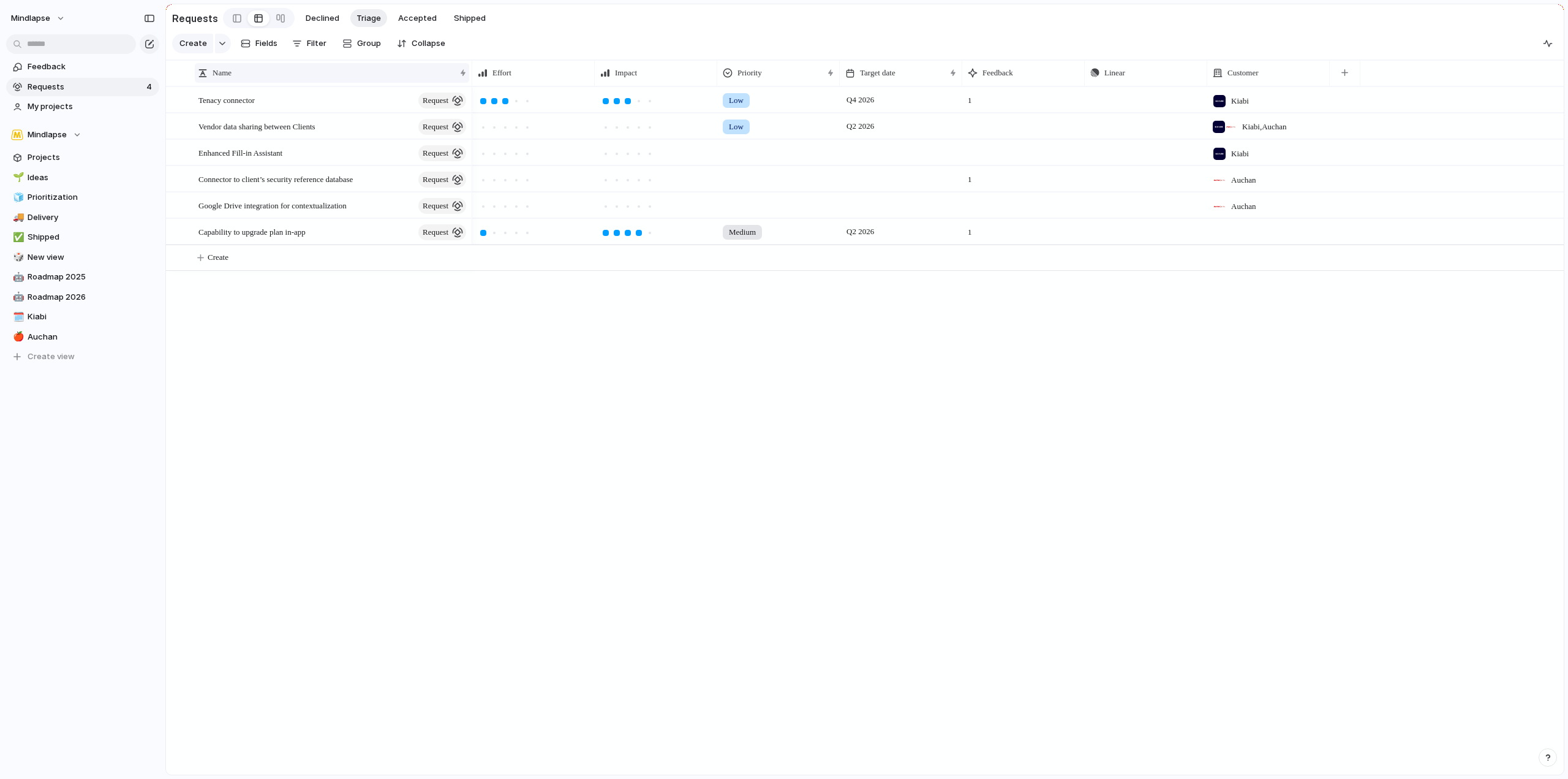
click at [335, 79] on div "Name" at bounding box center [326, 73] width 257 height 12
click at [341, 73] on div "Sort ascending Sort descending" at bounding box center [784, 389] width 1568 height 779
click at [338, 112] on div "Tenacy connector request" at bounding box center [333, 99] width 269 height 25
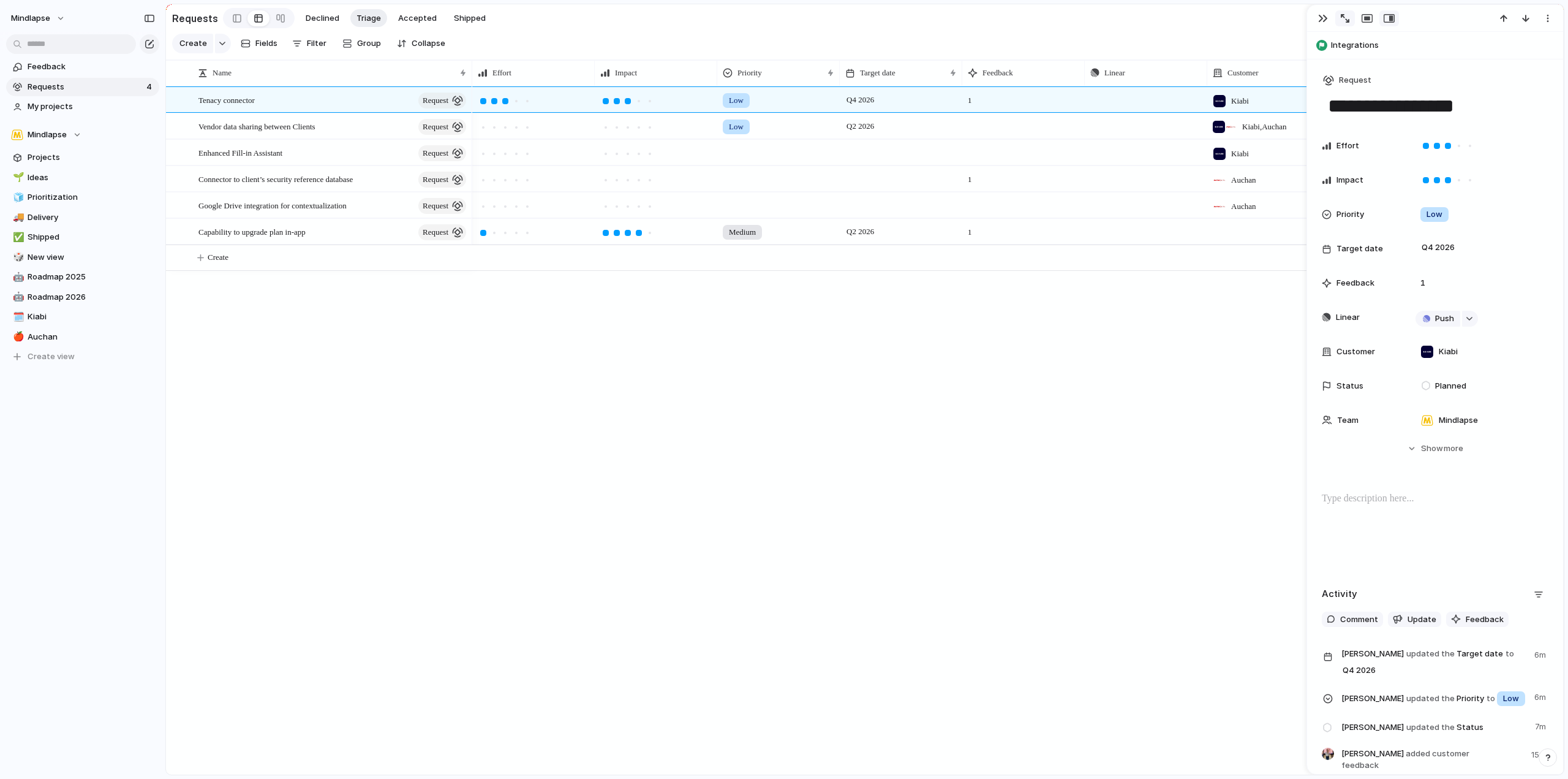
click at [1339, 17] on button "button" at bounding box center [1345, 18] width 19 height 16
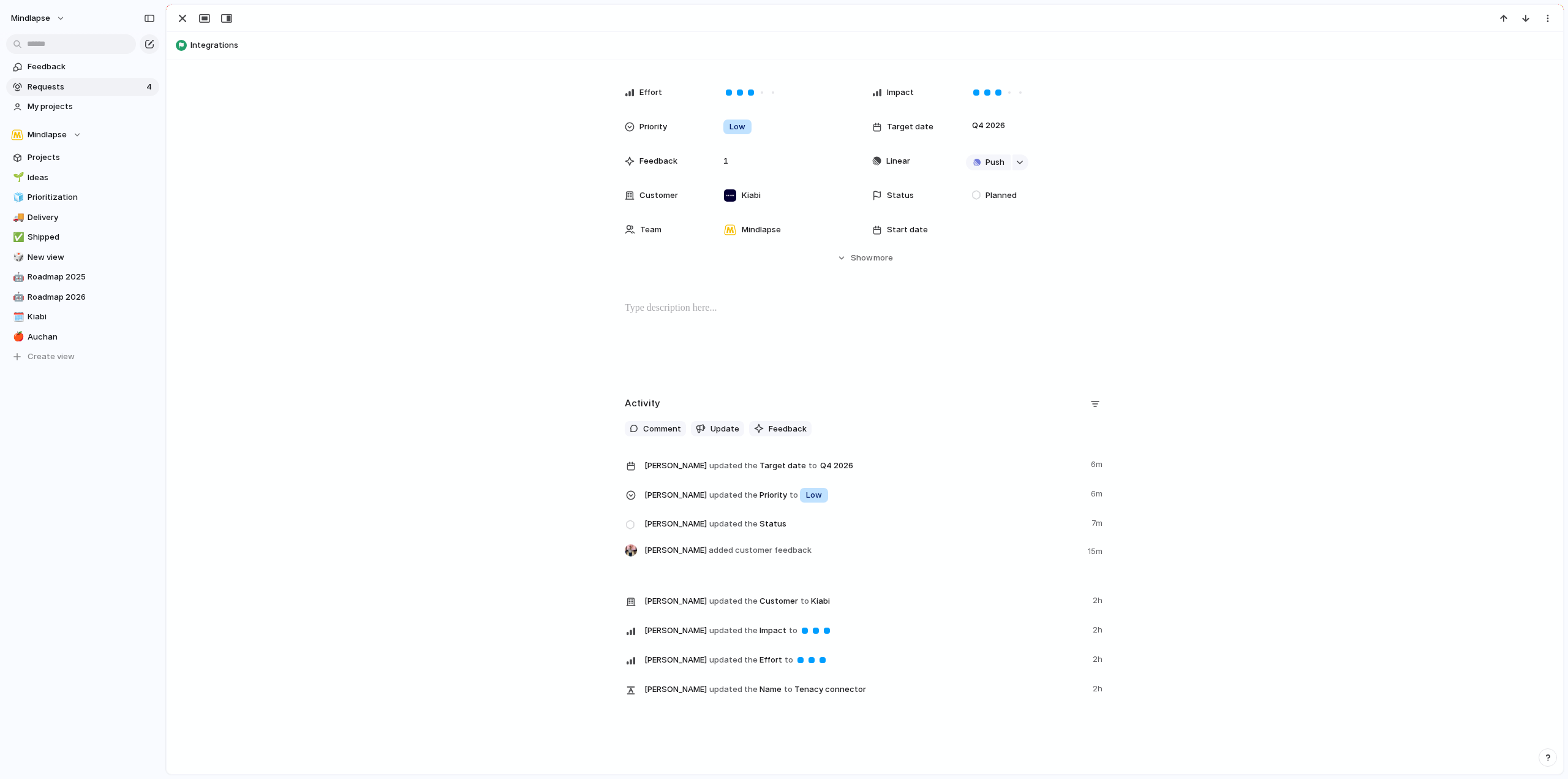
scroll to position [78, 0]
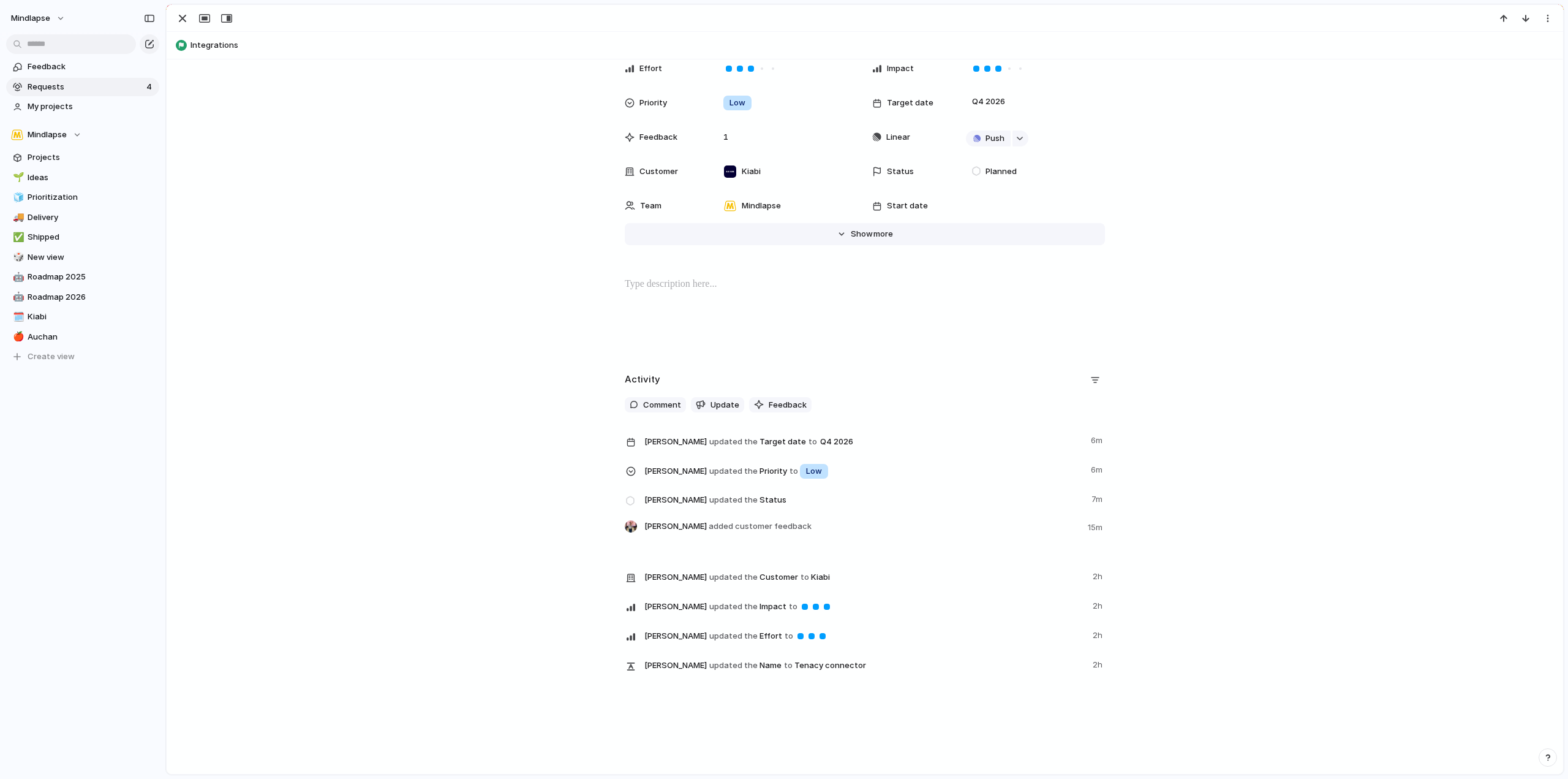
click at [893, 232] on button "Hide Show more" at bounding box center [865, 234] width 481 height 22
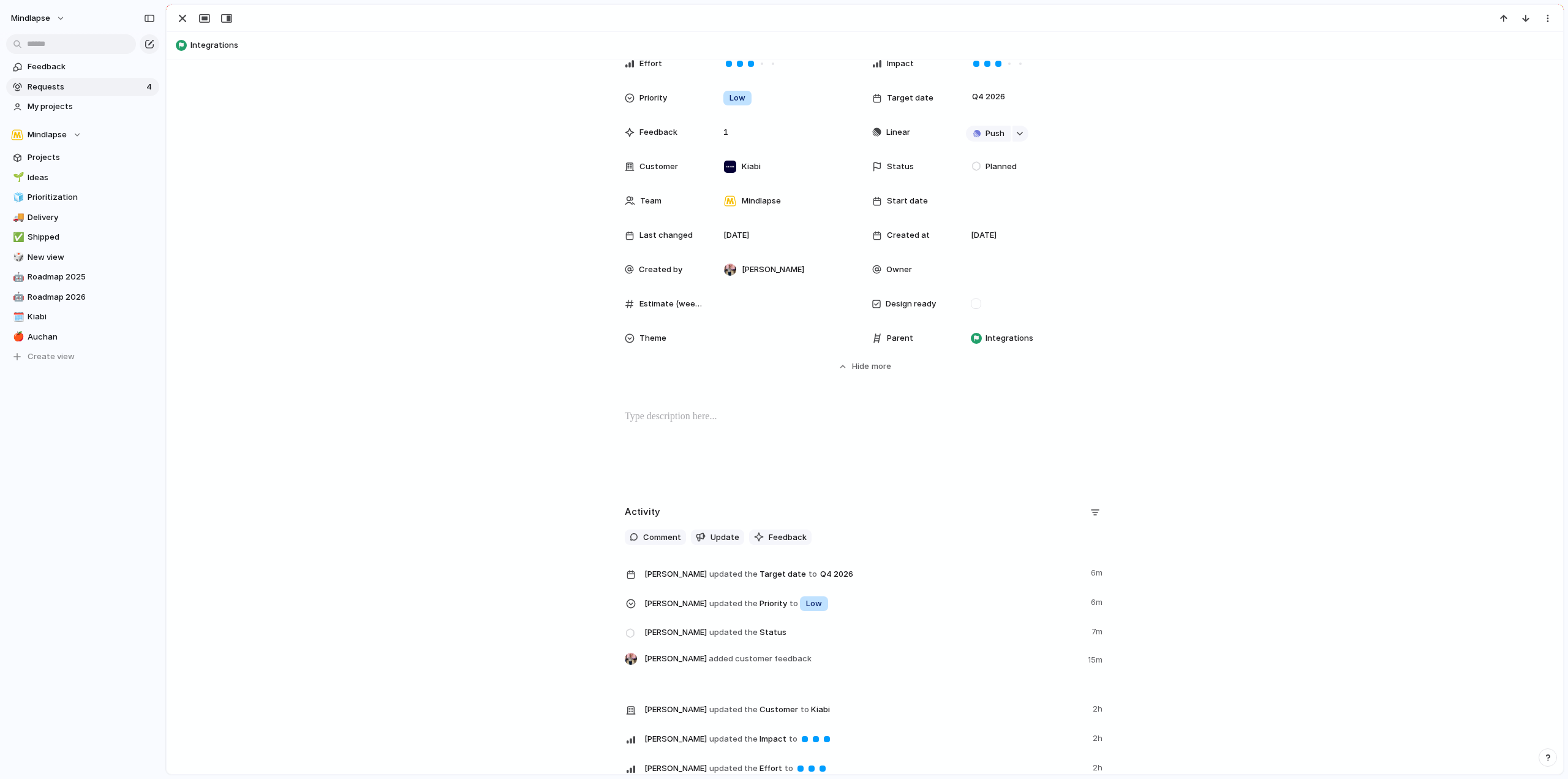
scroll to position [0, 0]
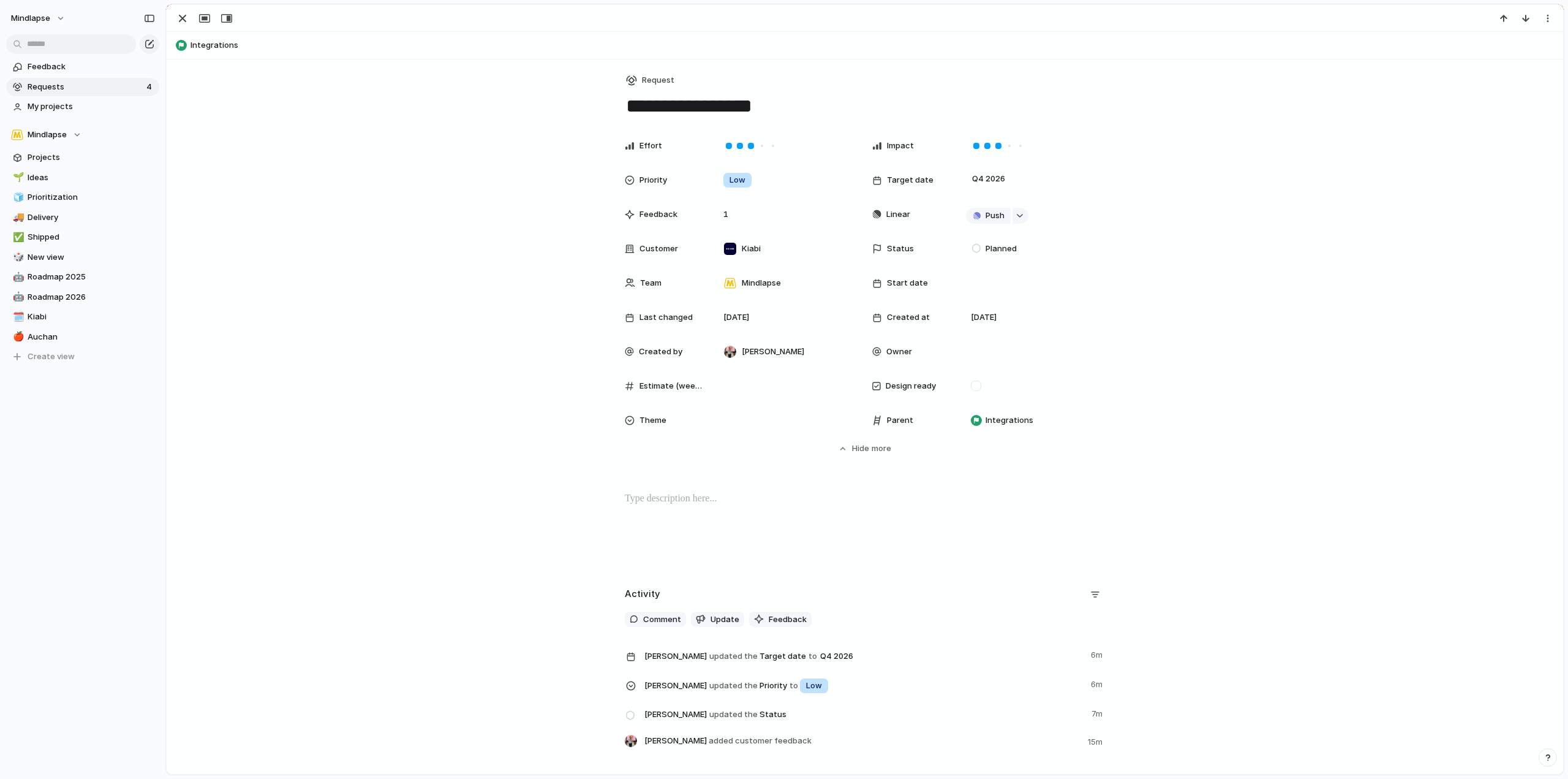
click at [658, 415] on span "Theme" at bounding box center [652, 420] width 27 height 12
click at [738, 413] on div "🌱 Experiment 🔮 Magic 🔨 Infrastructure 🚀 Scale" at bounding box center [784, 389] width 1568 height 779
click at [738, 413] on div at bounding box center [785, 420] width 133 height 13
click at [798, 508] on span "🔨 Infrastructure" at bounding box center [776, 506] width 69 height 12
click at [765, 391] on div at bounding box center [785, 386] width 133 height 13
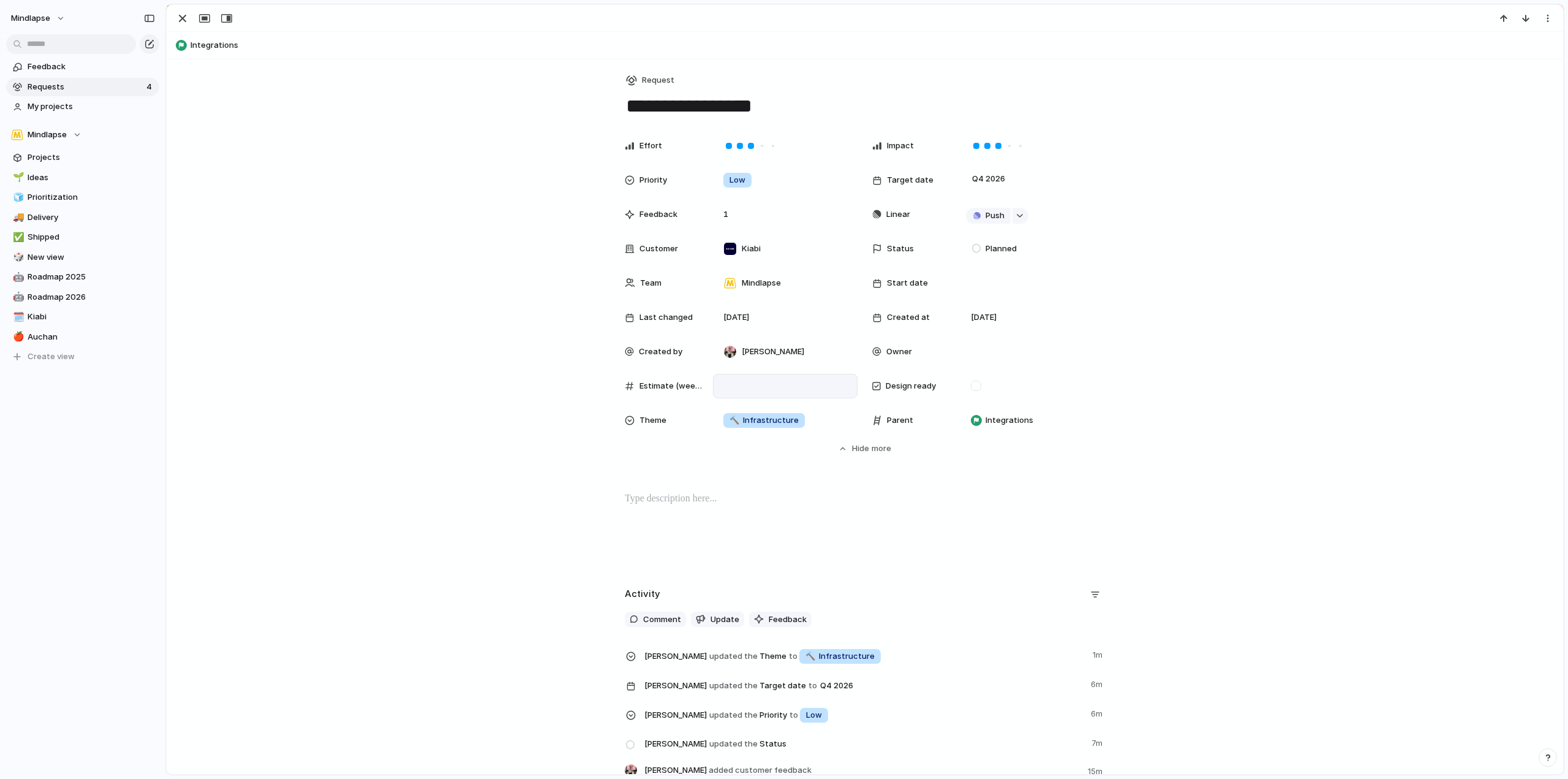
type input "*"
click at [992, 393] on div at bounding box center [1033, 386] width 145 height 24
click at [976, 387] on div at bounding box center [976, 386] width 10 height 10
click at [981, 344] on div at bounding box center [1033, 352] width 145 height 24
click at [988, 284] on div "Julien BEUVELET Christophe LONGUEPEZ" at bounding box center [784, 389] width 1568 height 779
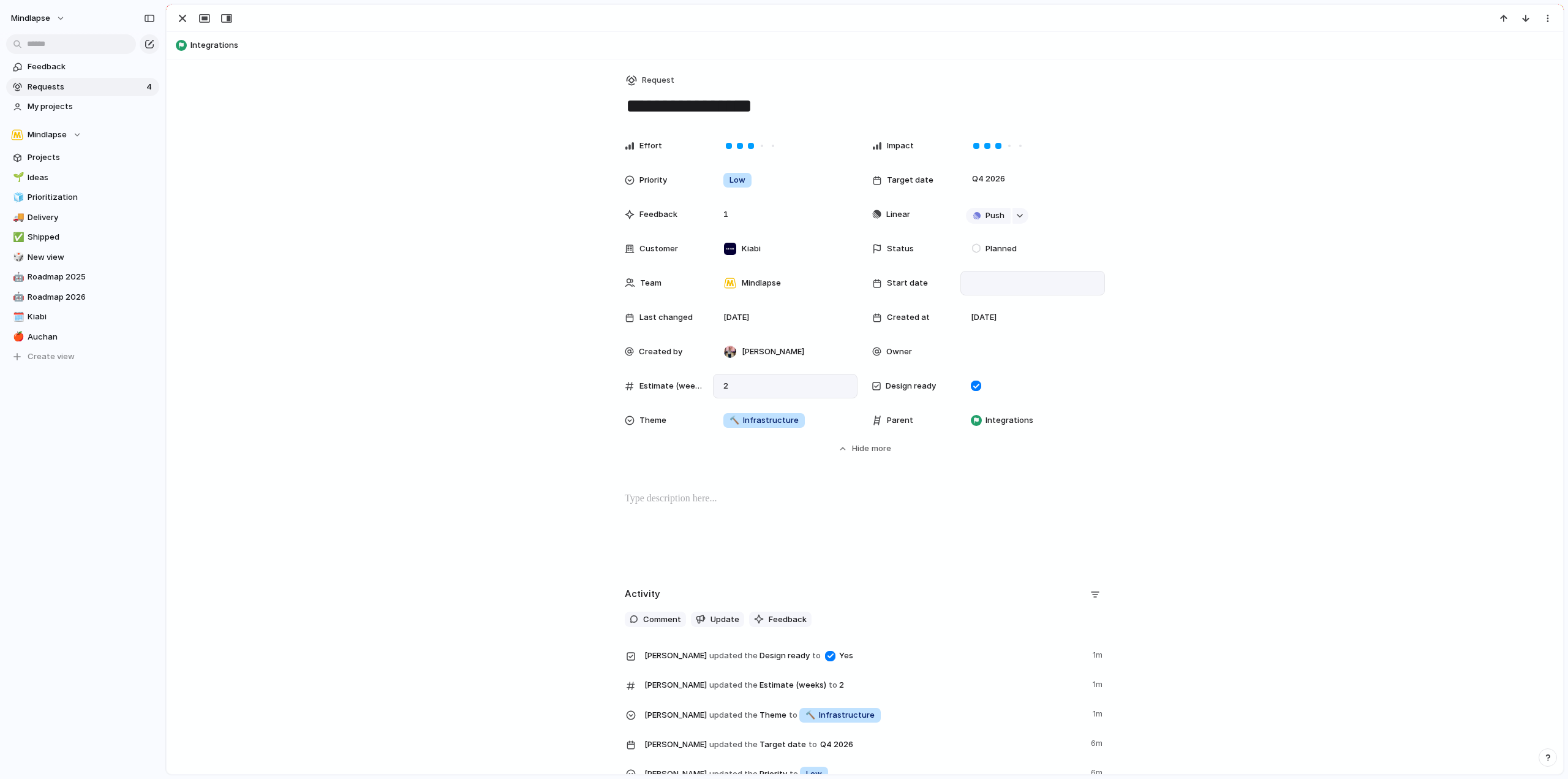
click at [998, 282] on div at bounding box center [1033, 283] width 133 height 13
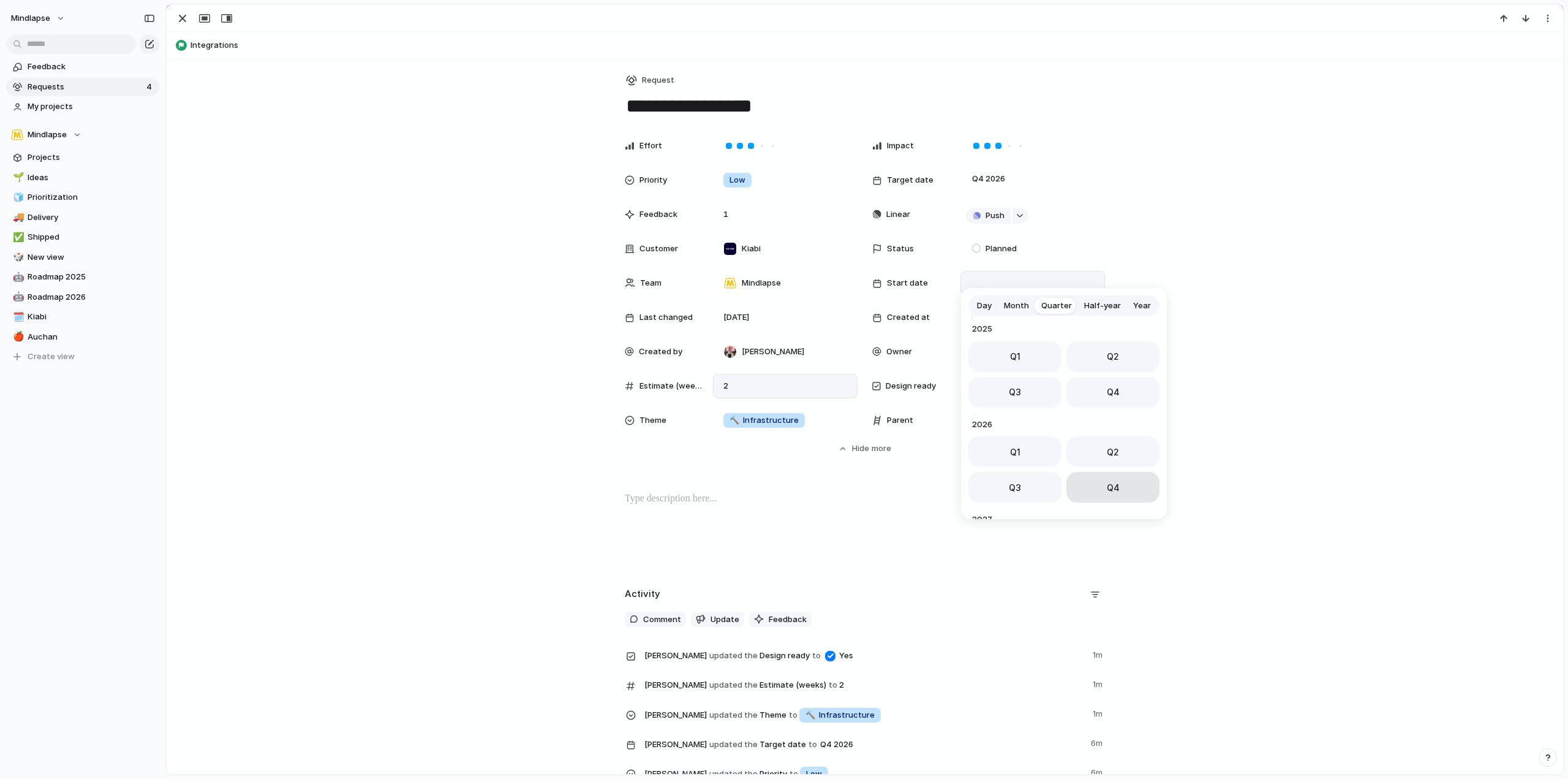
click at [1096, 492] on button "Q4" at bounding box center [1113, 487] width 93 height 31
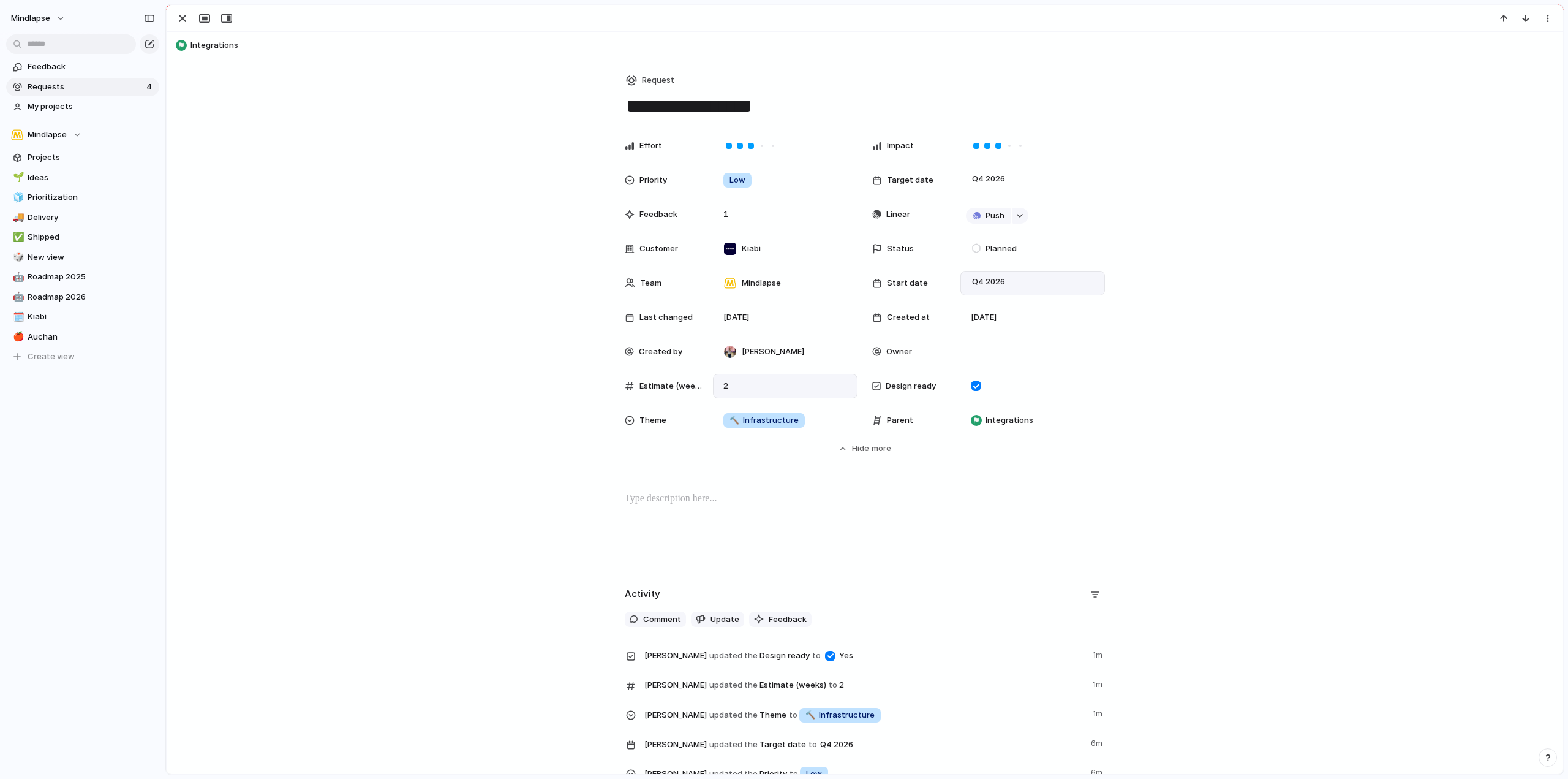
click at [1119, 199] on div "Effort Impact Priority Low Target date Q4 2026 Feedback 1 Linear Push Customer …" at bounding box center [865, 294] width 1367 height 321
click at [999, 257] on div "Planned" at bounding box center [1033, 249] width 145 height 24
click at [1025, 323] on li "Planned" at bounding box center [1023, 322] width 119 height 21
click at [1148, 179] on div "Effort Impact Priority Low Target date Q4 2026 Feedback 1 Linear Push Customer …" at bounding box center [865, 294] width 1367 height 321
click at [654, 618] on span "Comment" at bounding box center [663, 619] width 38 height 12
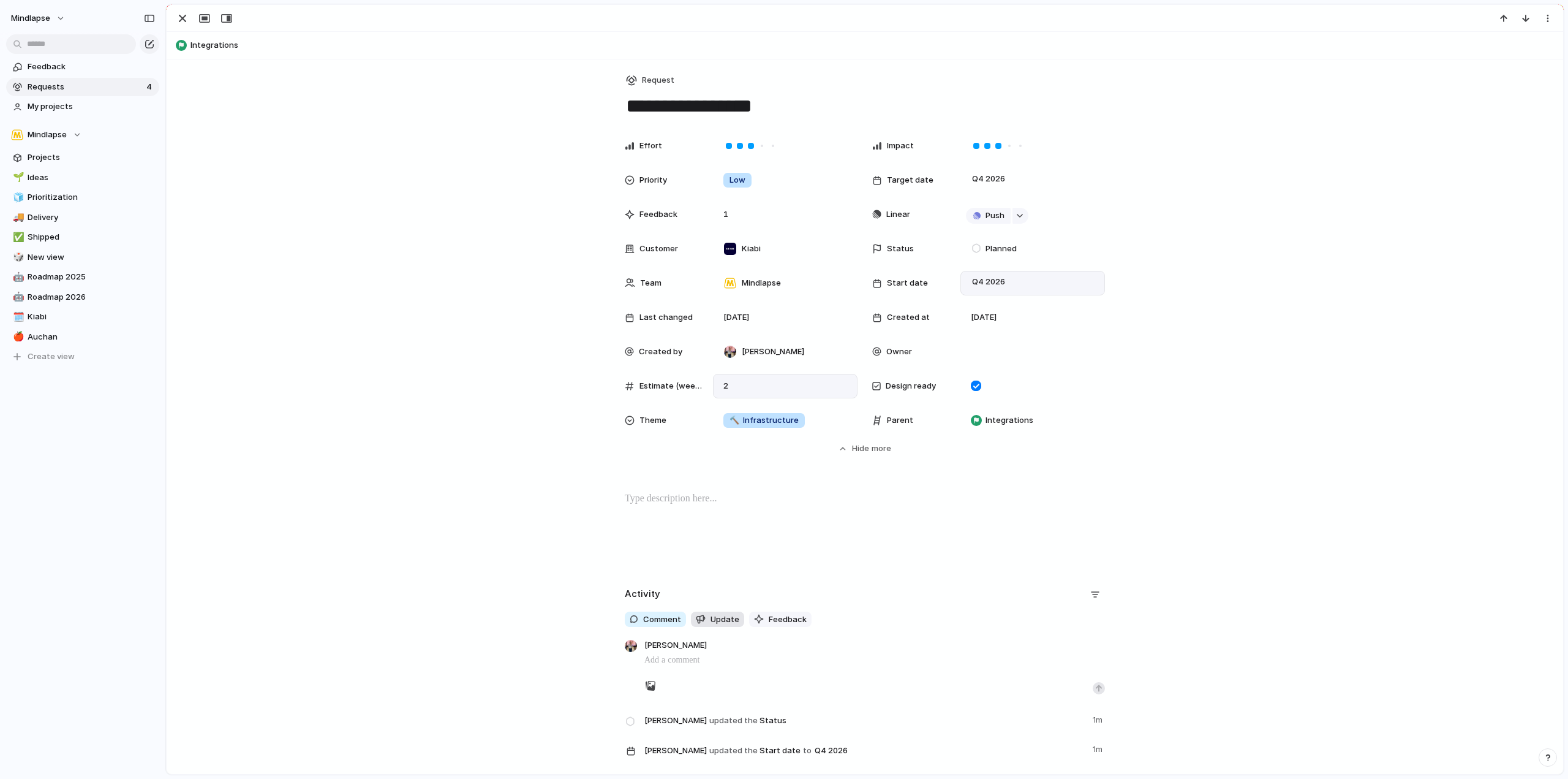
click at [736, 618] on button "Update" at bounding box center [717, 619] width 53 height 16
click at [1064, 653] on span "Planned" at bounding box center [1080, 652] width 31 height 12
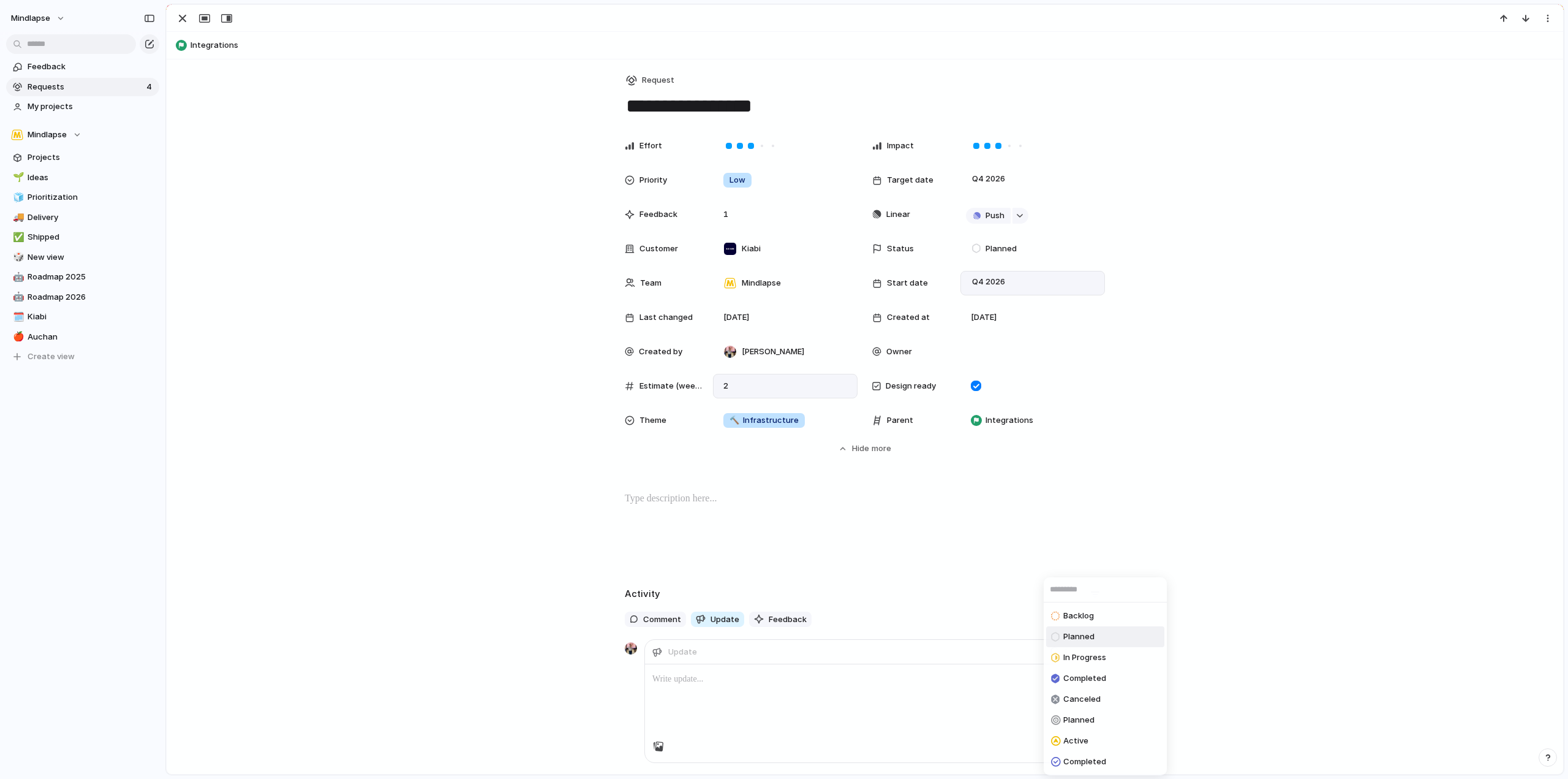
click at [946, 579] on div "Backlog Planned In Progress Completed Canceled Planned Active Completed" at bounding box center [784, 389] width 1568 height 779
click at [789, 615] on span "Feedback" at bounding box center [788, 619] width 38 height 12
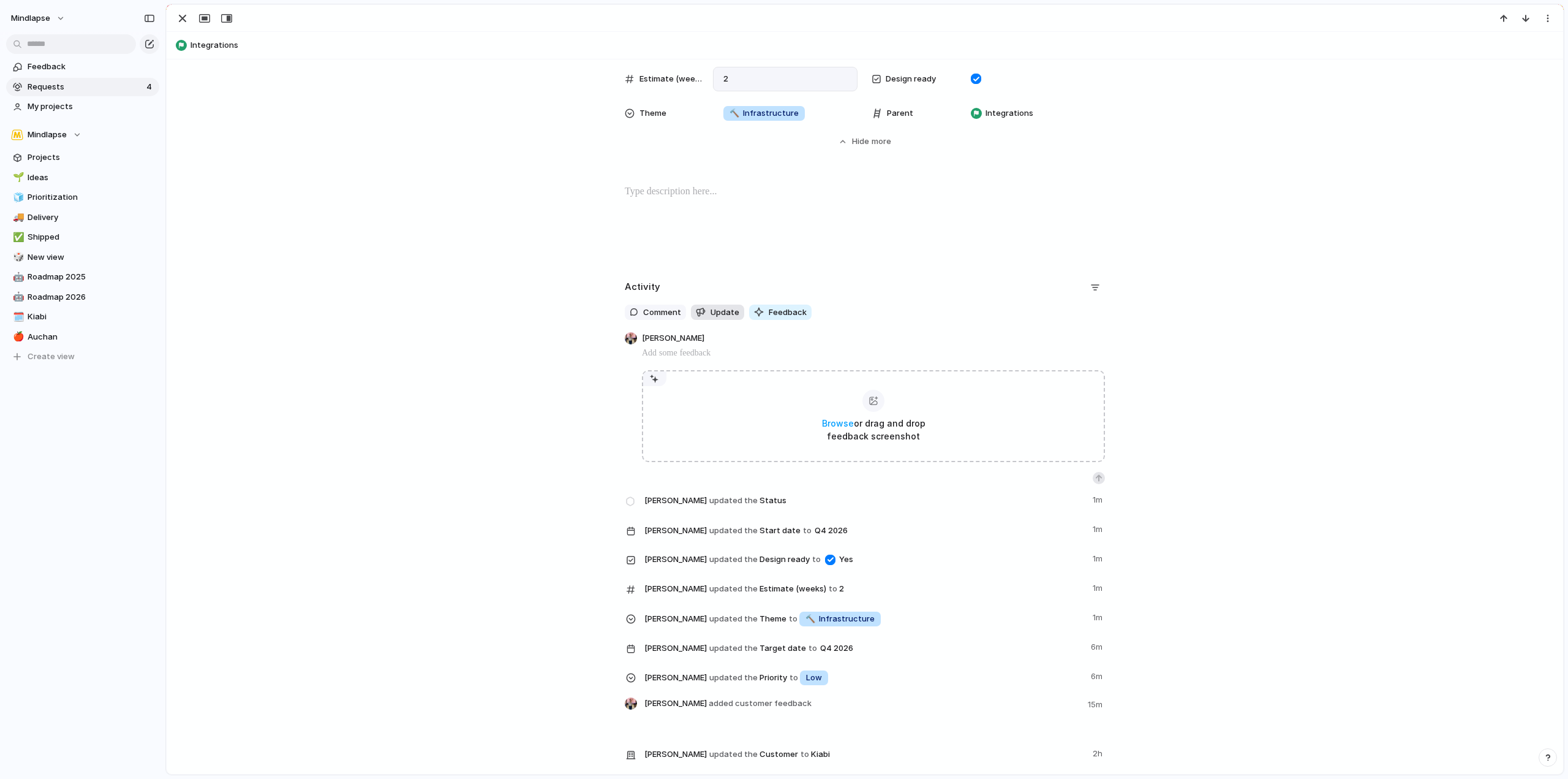
scroll to position [367, 0]
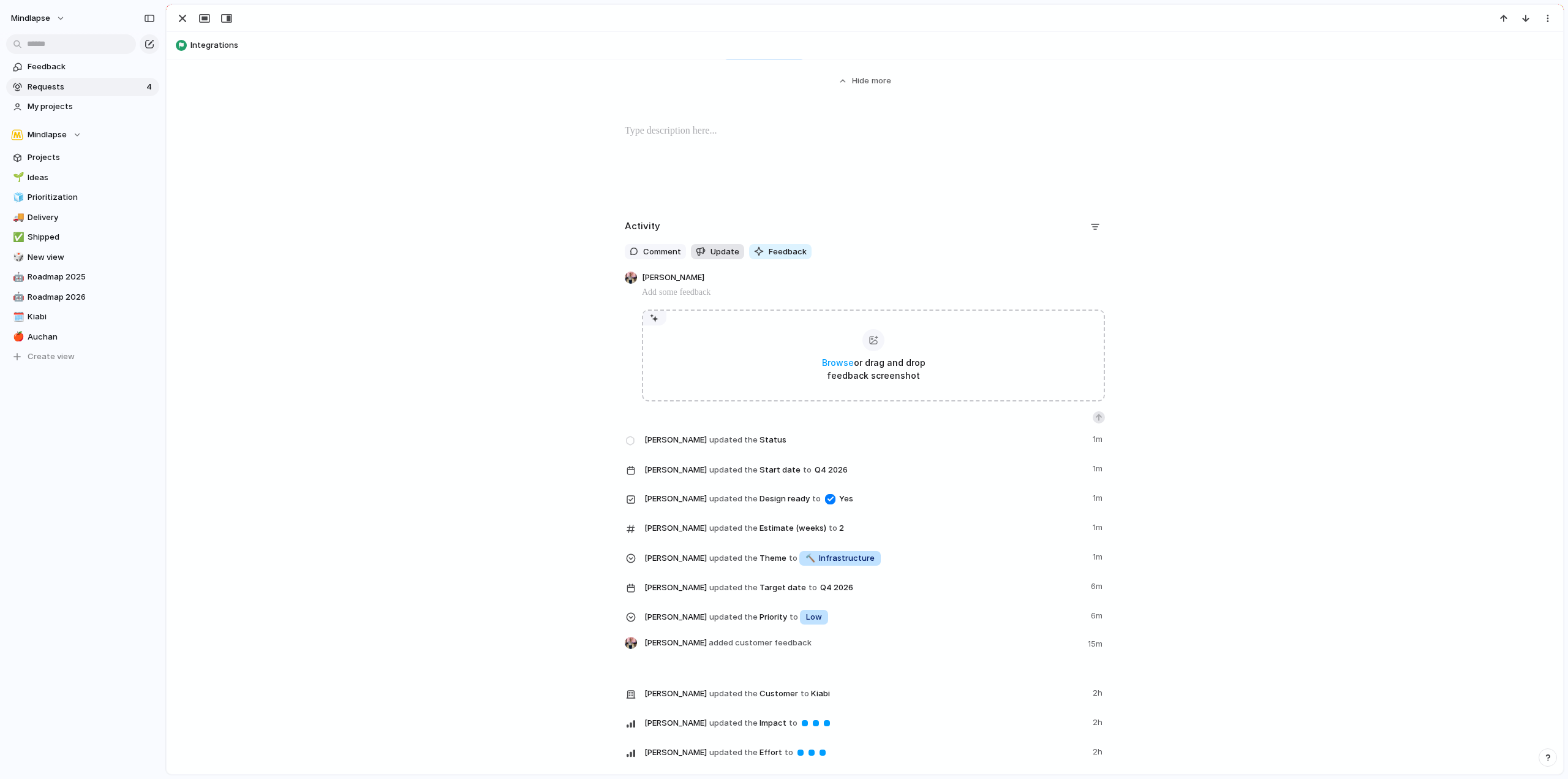
click at [711, 247] on span "Update" at bounding box center [725, 252] width 29 height 12
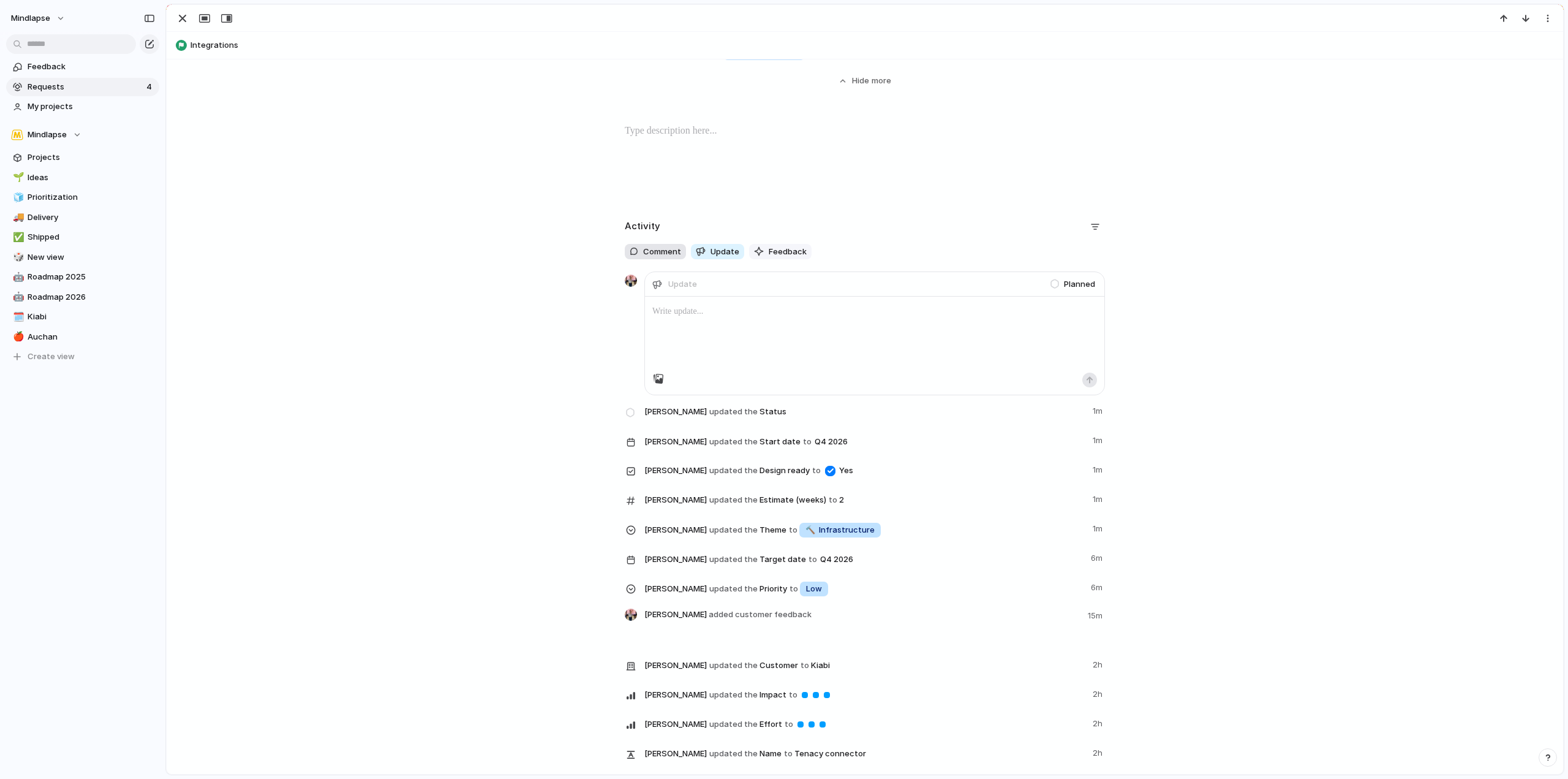
click at [658, 250] on span "Comment" at bounding box center [663, 252] width 38 height 12
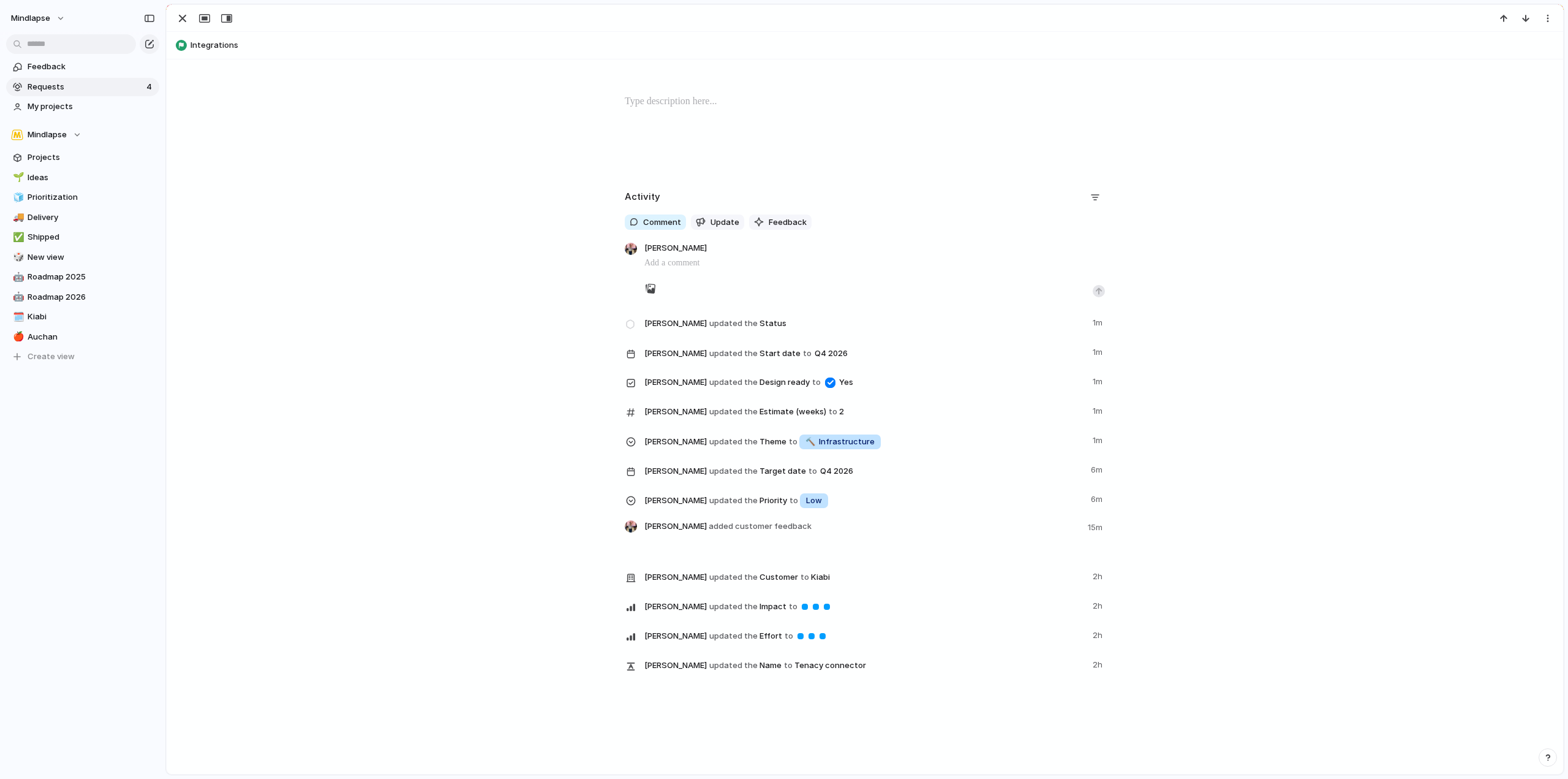
scroll to position [0, 0]
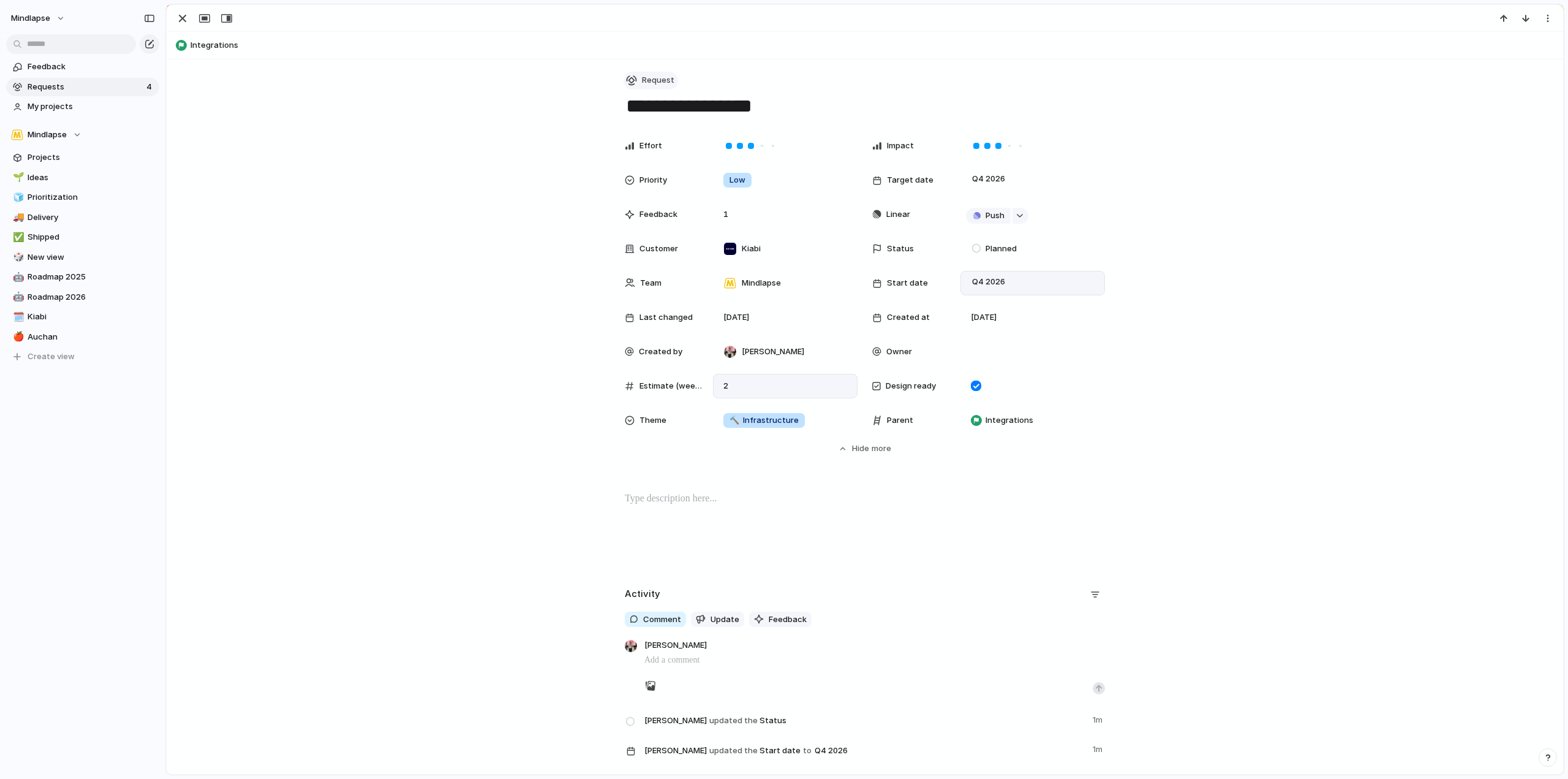
click at [657, 79] on span "Request" at bounding box center [658, 80] width 32 height 12
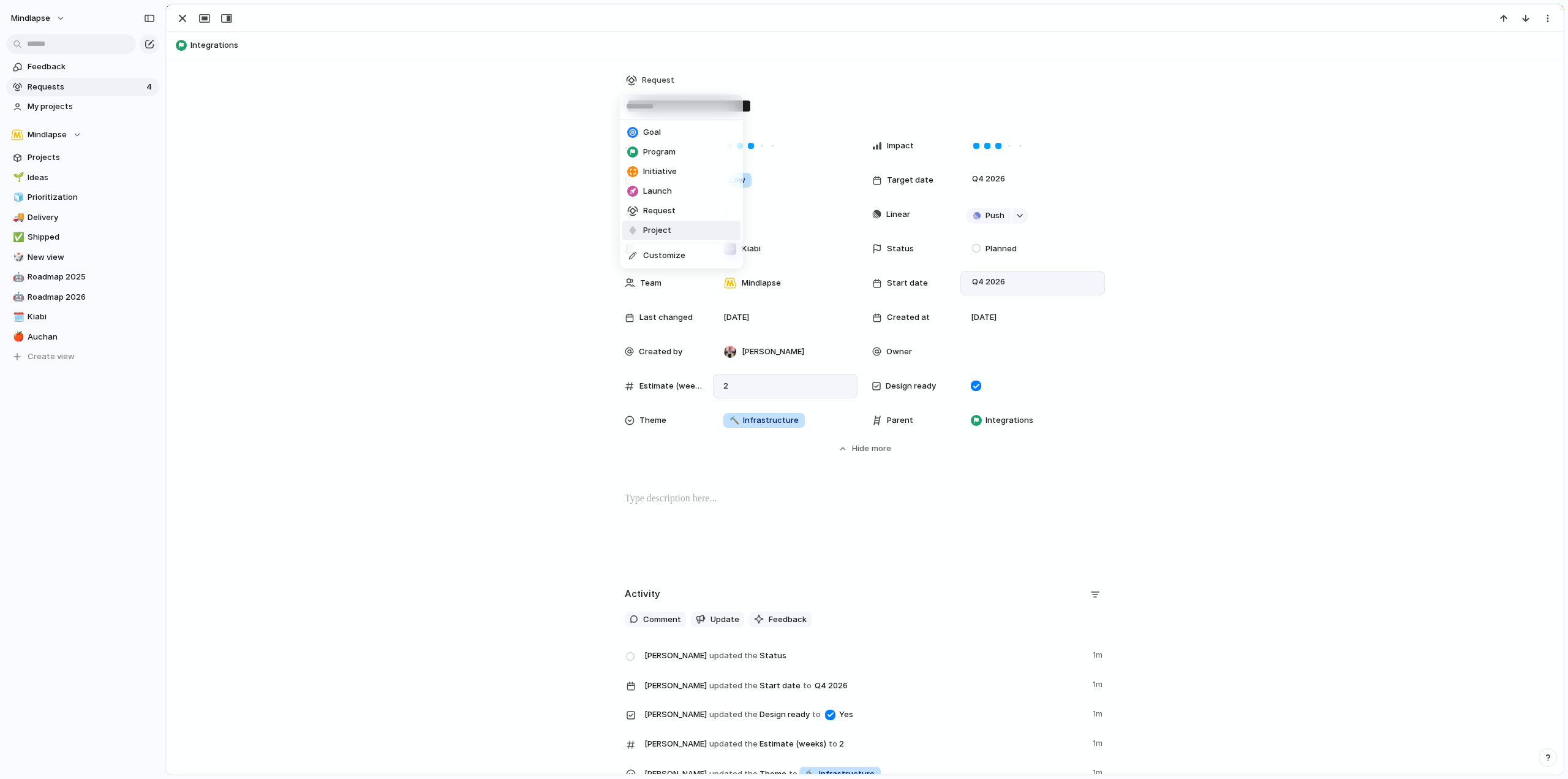
click at [1081, 102] on div "Goal Program Initiative Launch Request Project Customize" at bounding box center [784, 389] width 1568 height 779
click at [72, 152] on span "Projects" at bounding box center [92, 158] width 127 height 12
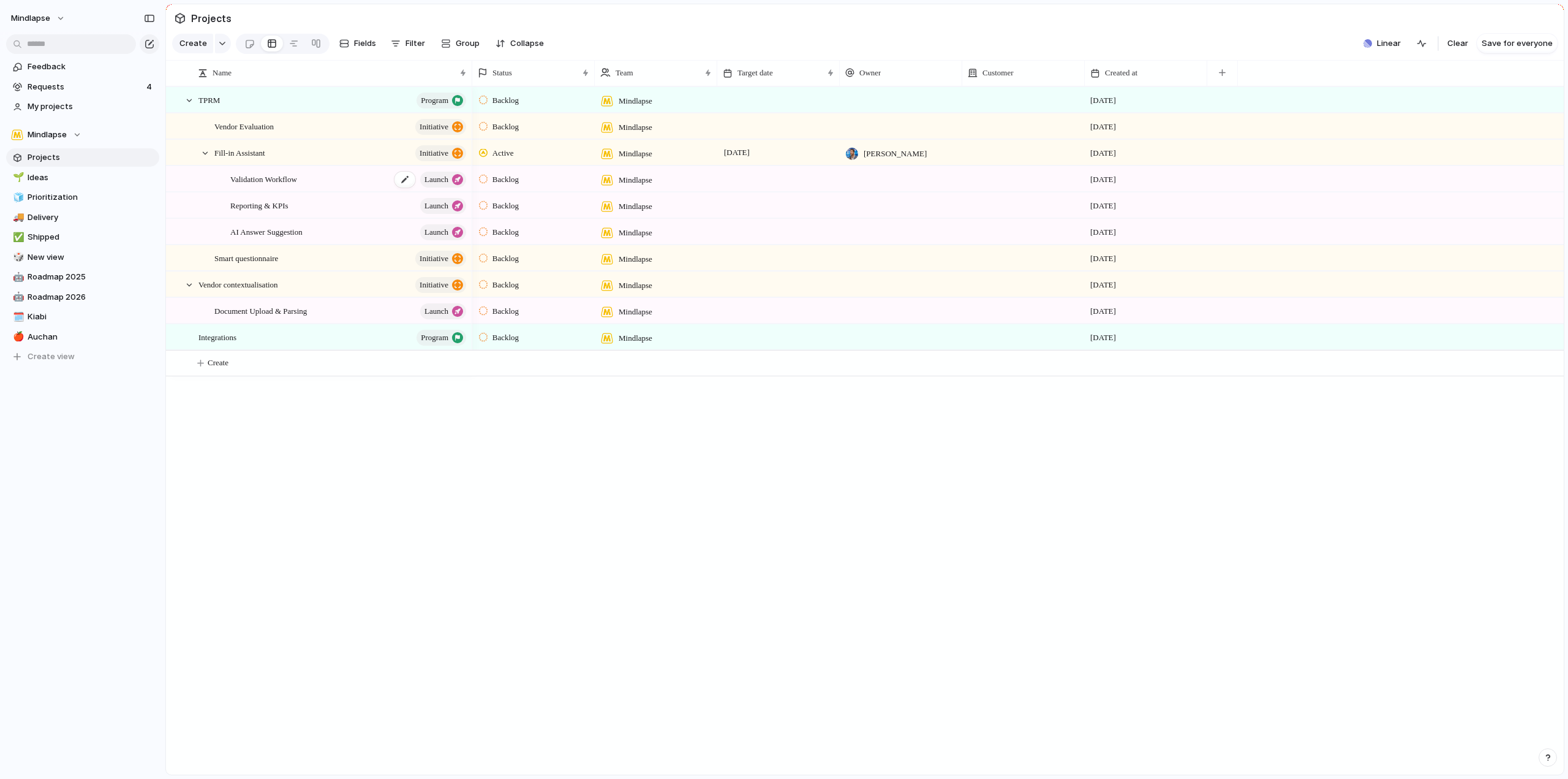
click at [328, 184] on div "Validation Workflow launch" at bounding box center [349, 179] width 238 height 25
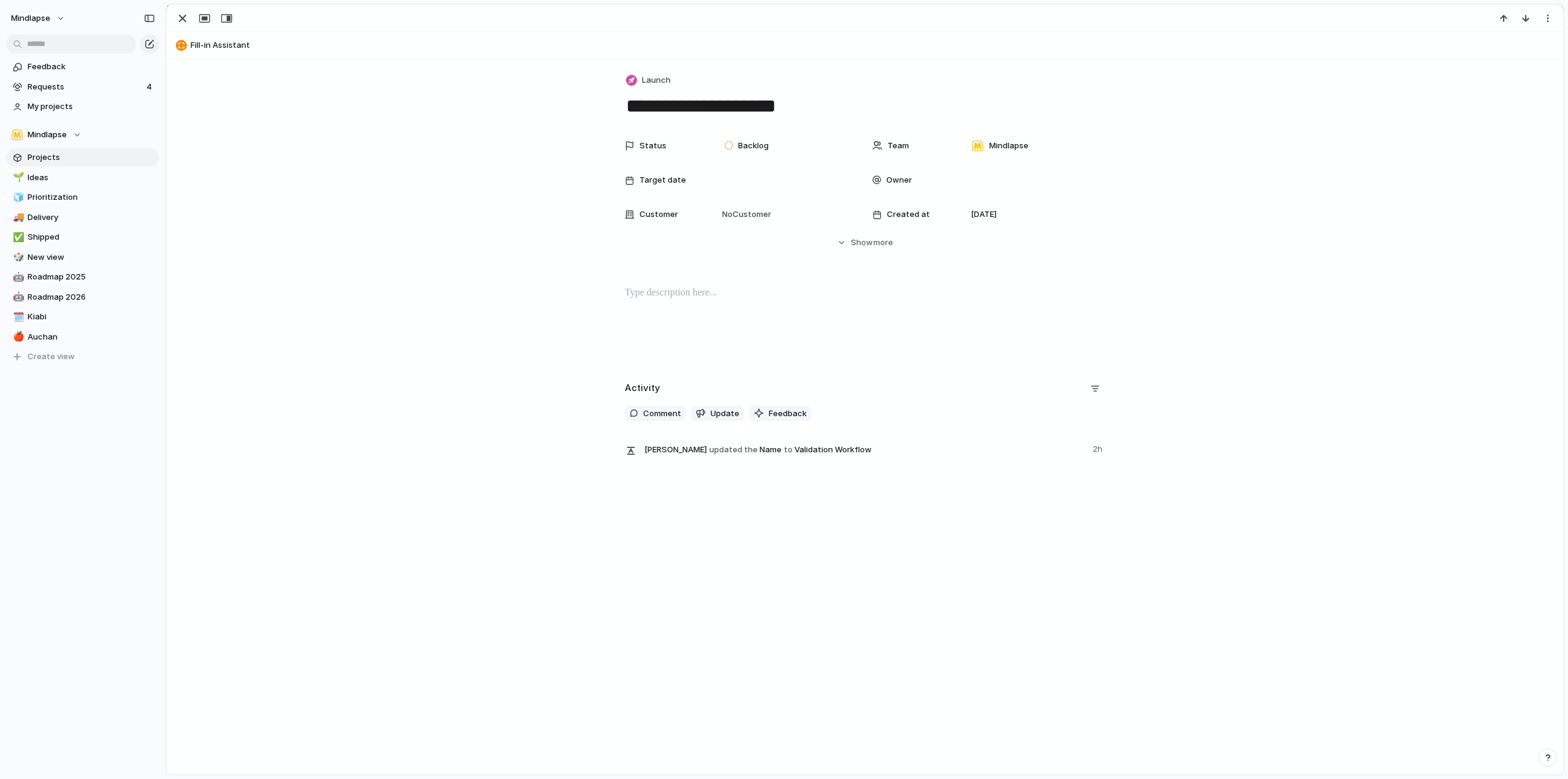
click at [328, 184] on div "Status Backlog Team Mindlapse Target date Owner Customer No Customer Created at…" at bounding box center [865, 191] width 1367 height 115
click at [181, 16] on div "button" at bounding box center [182, 18] width 15 height 15
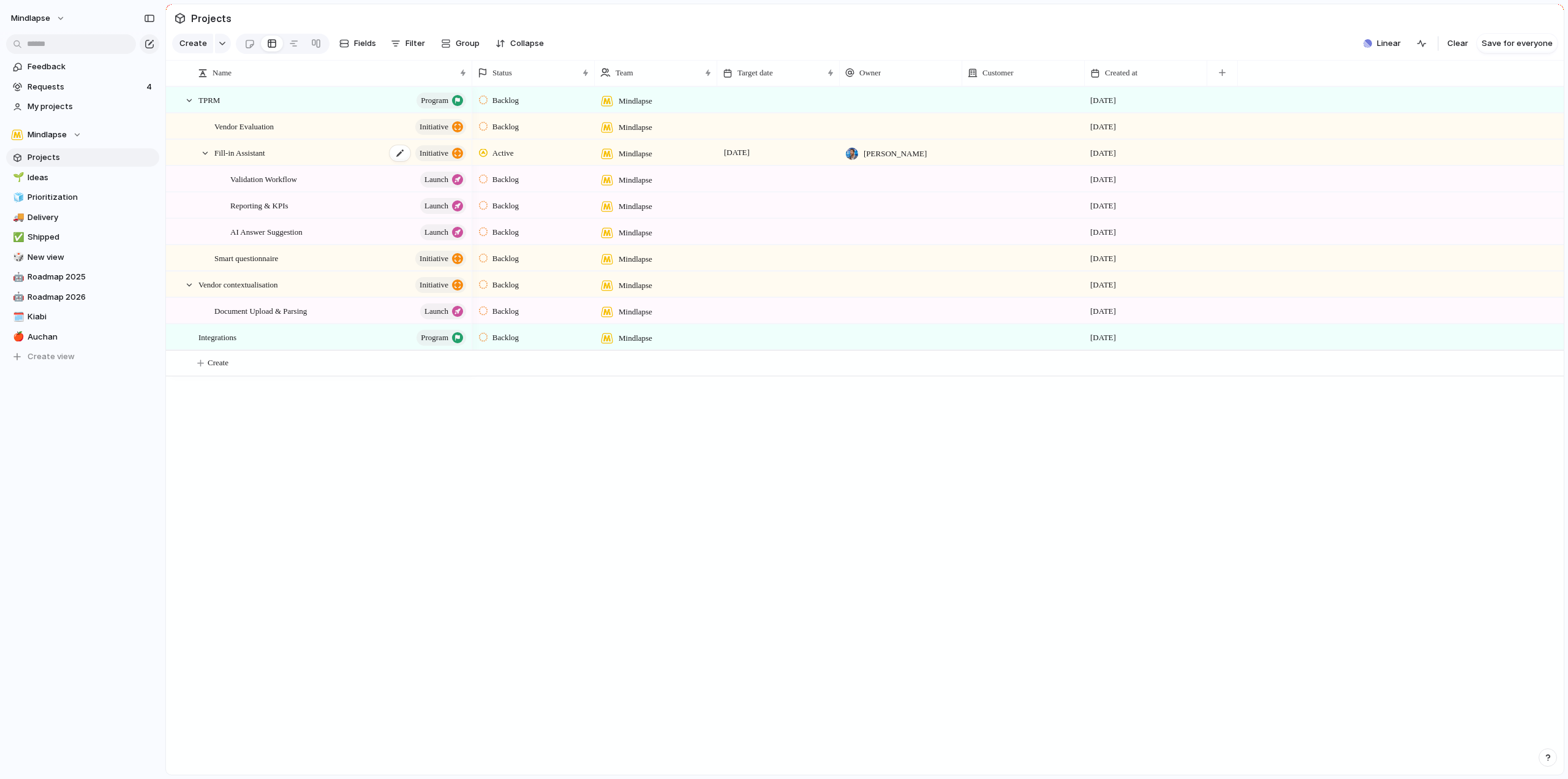
click at [318, 159] on div "Fill-in Assistant initiative" at bounding box center [341, 153] width 254 height 25
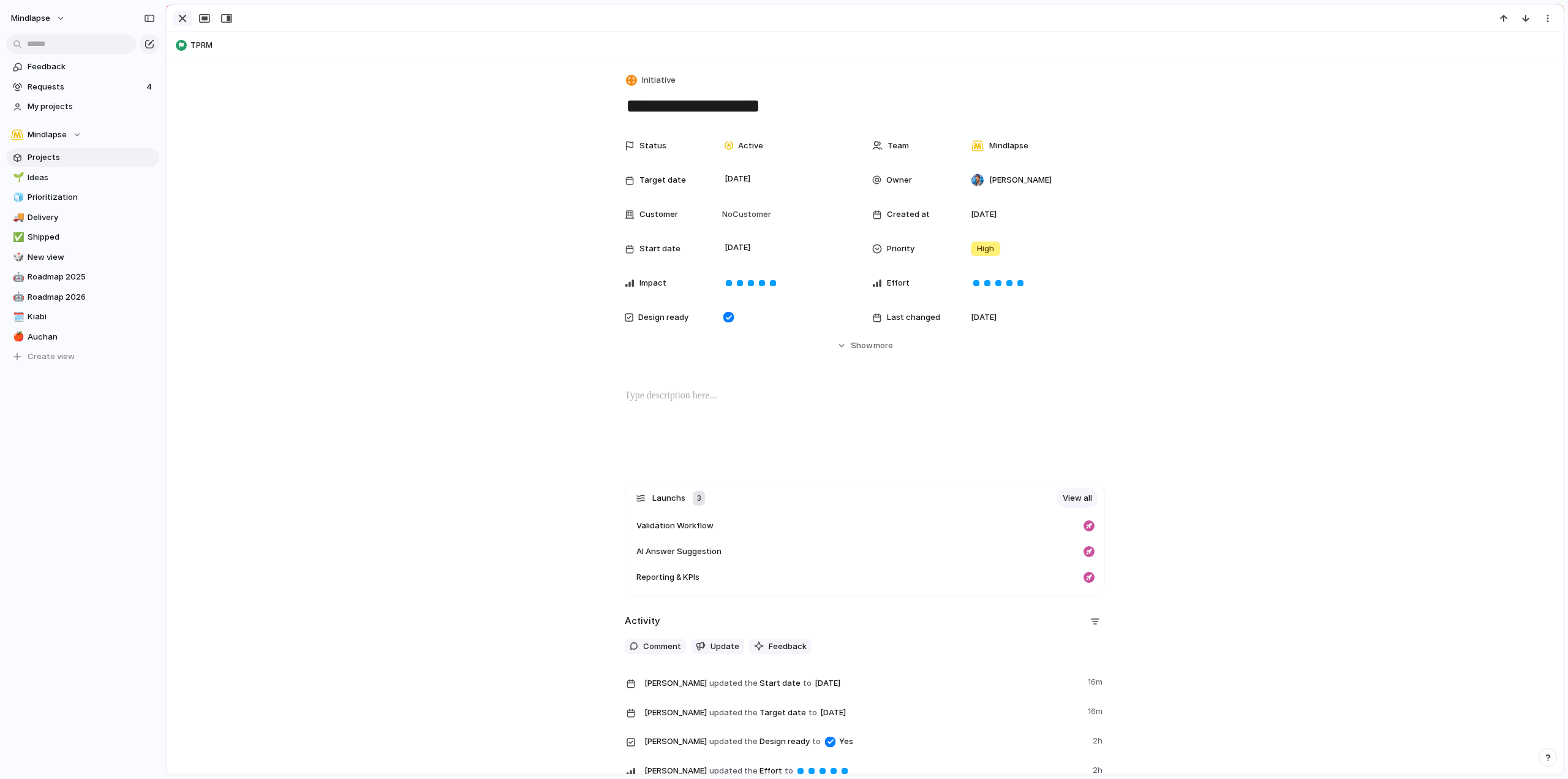
click at [182, 19] on div "button" at bounding box center [182, 18] width 15 height 15
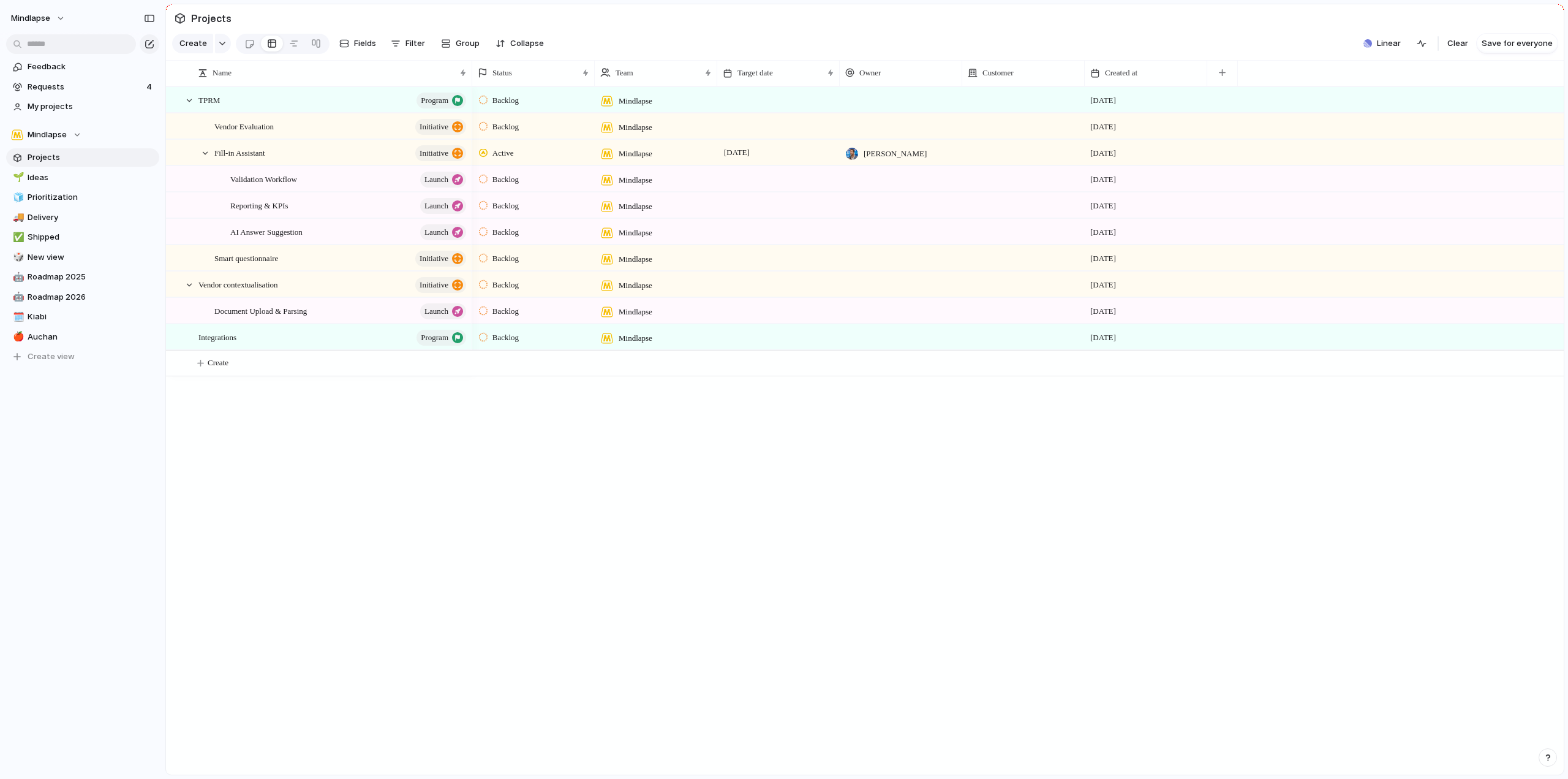
click at [335, 188] on div "Validation Workflow launch" at bounding box center [349, 179] width 238 height 25
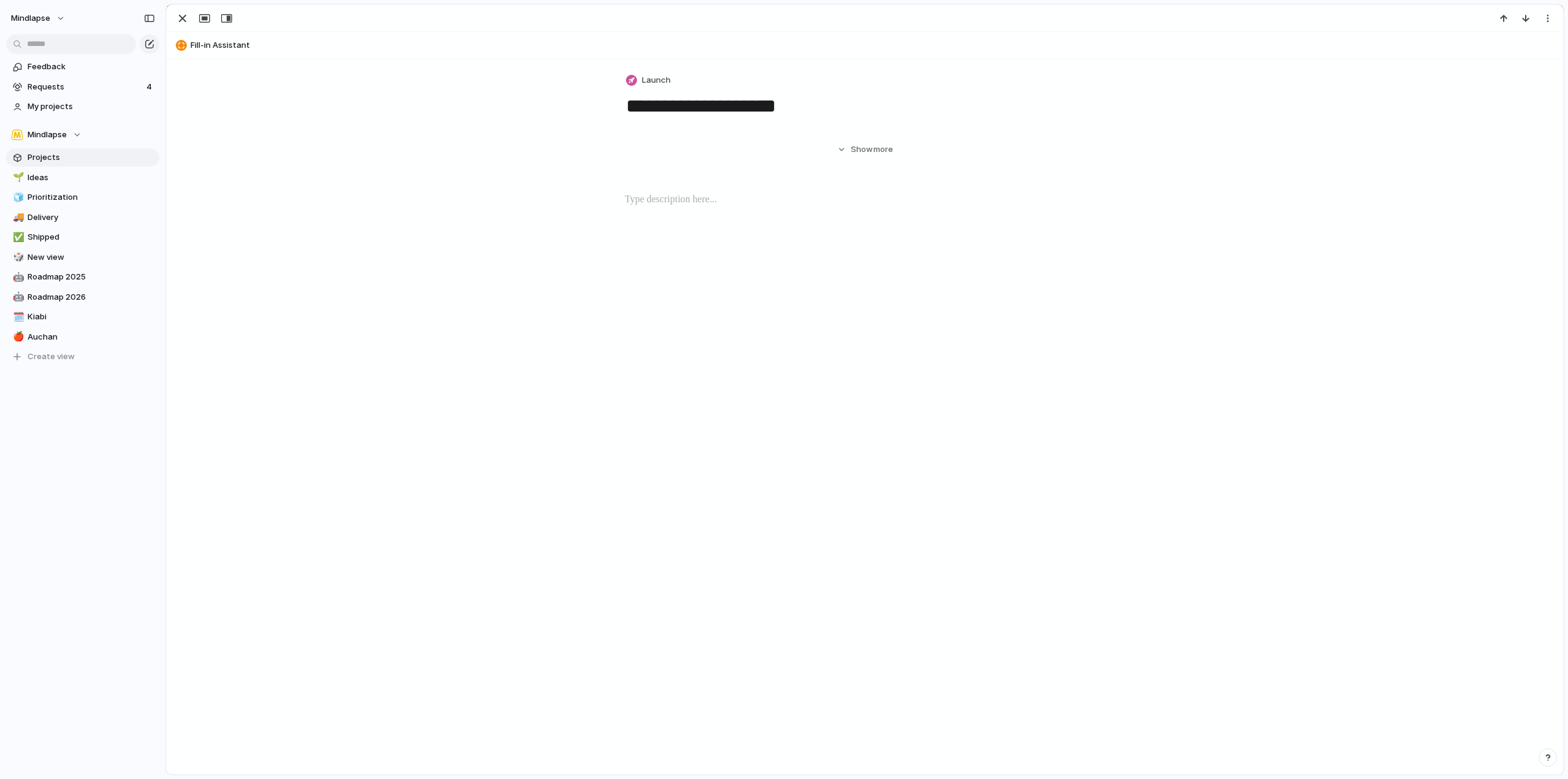
click at [335, 155] on div "Hide Show more" at bounding box center [865, 144] width 1367 height 22
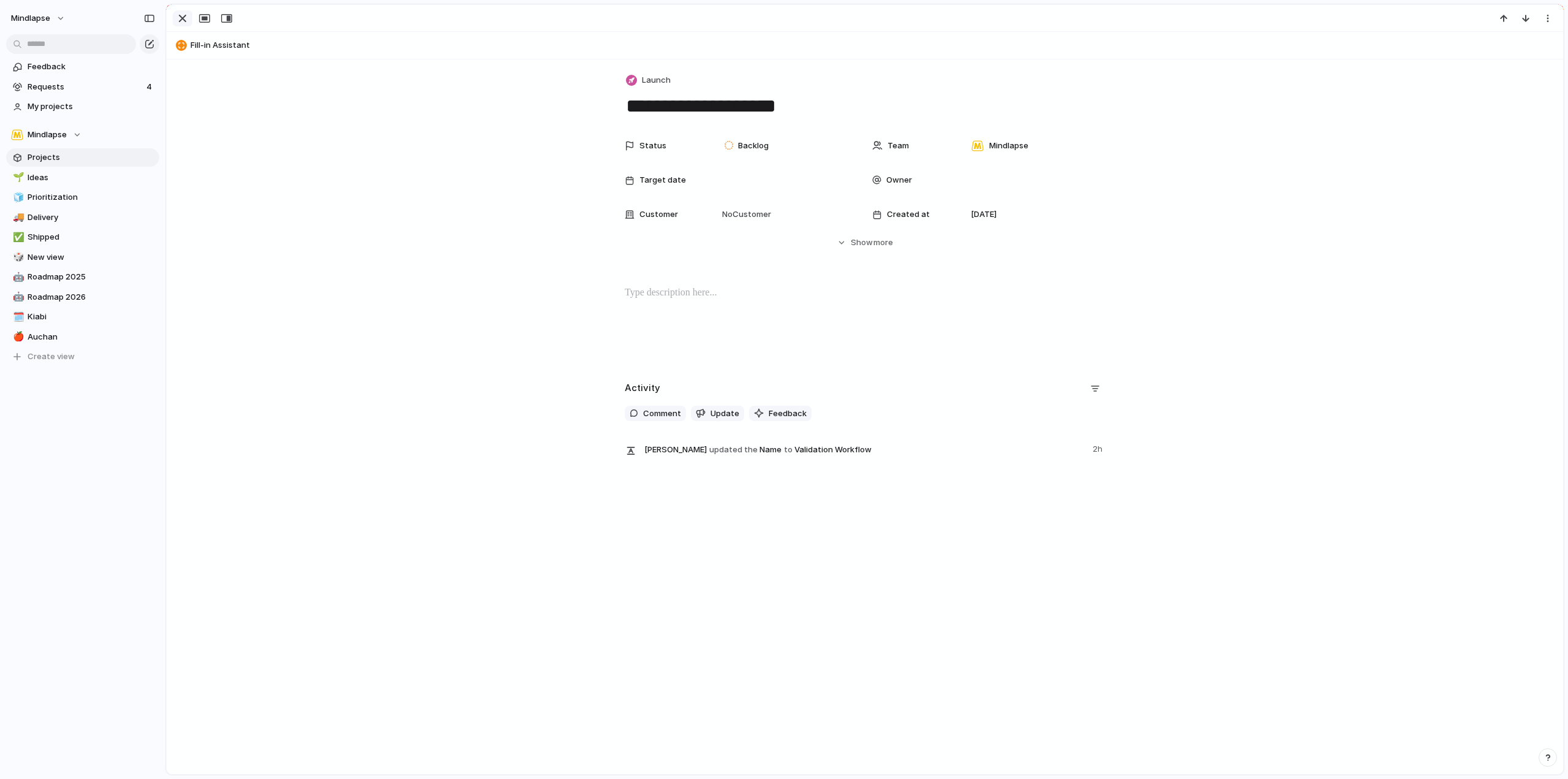
click at [174, 12] on button "button" at bounding box center [182, 18] width 19 height 16
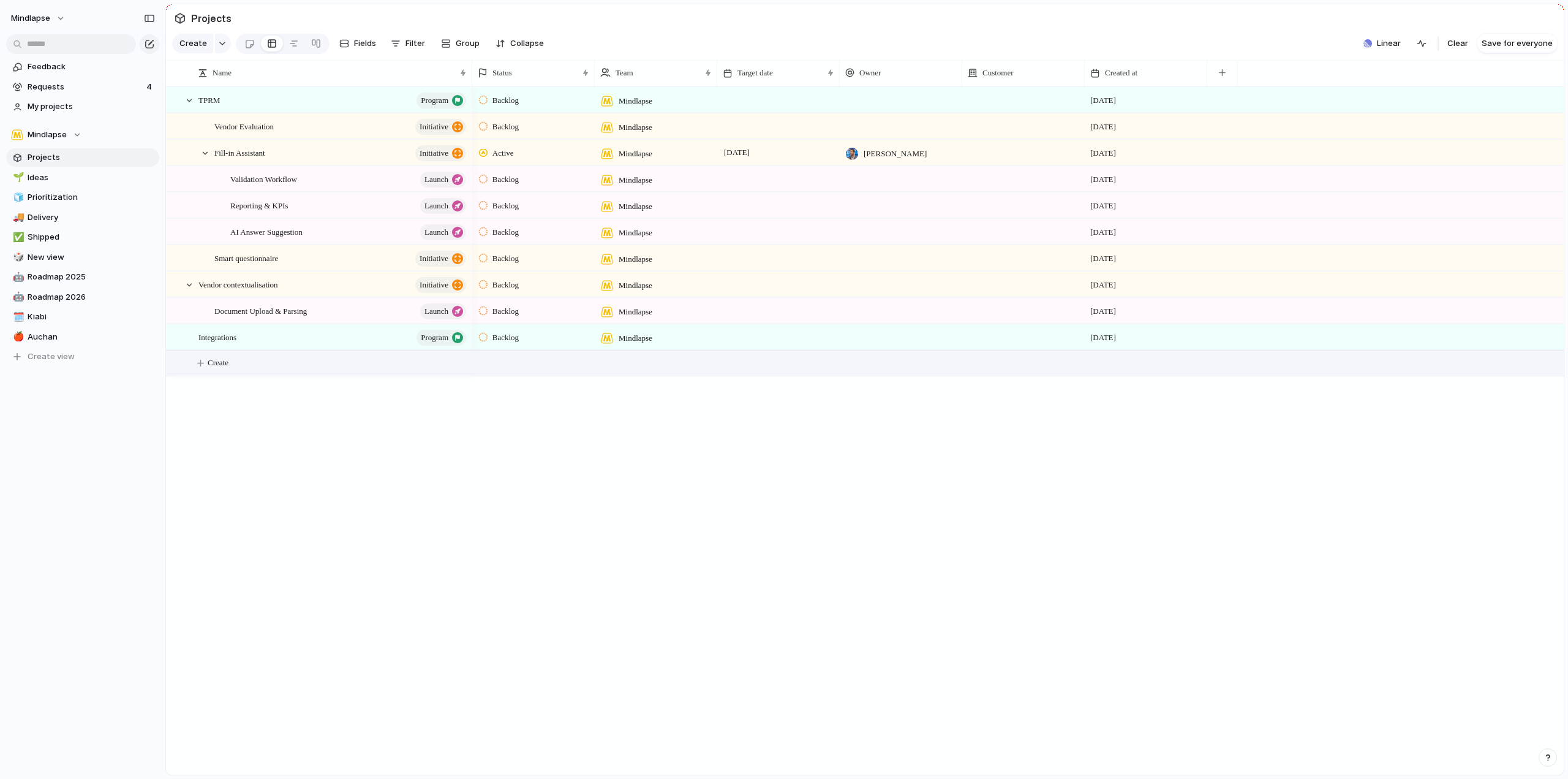
click at [215, 376] on button "Create" at bounding box center [880, 363] width 1405 height 25
type textarea "****"
click at [236, 362] on div "test" at bounding box center [333, 364] width 269 height 25
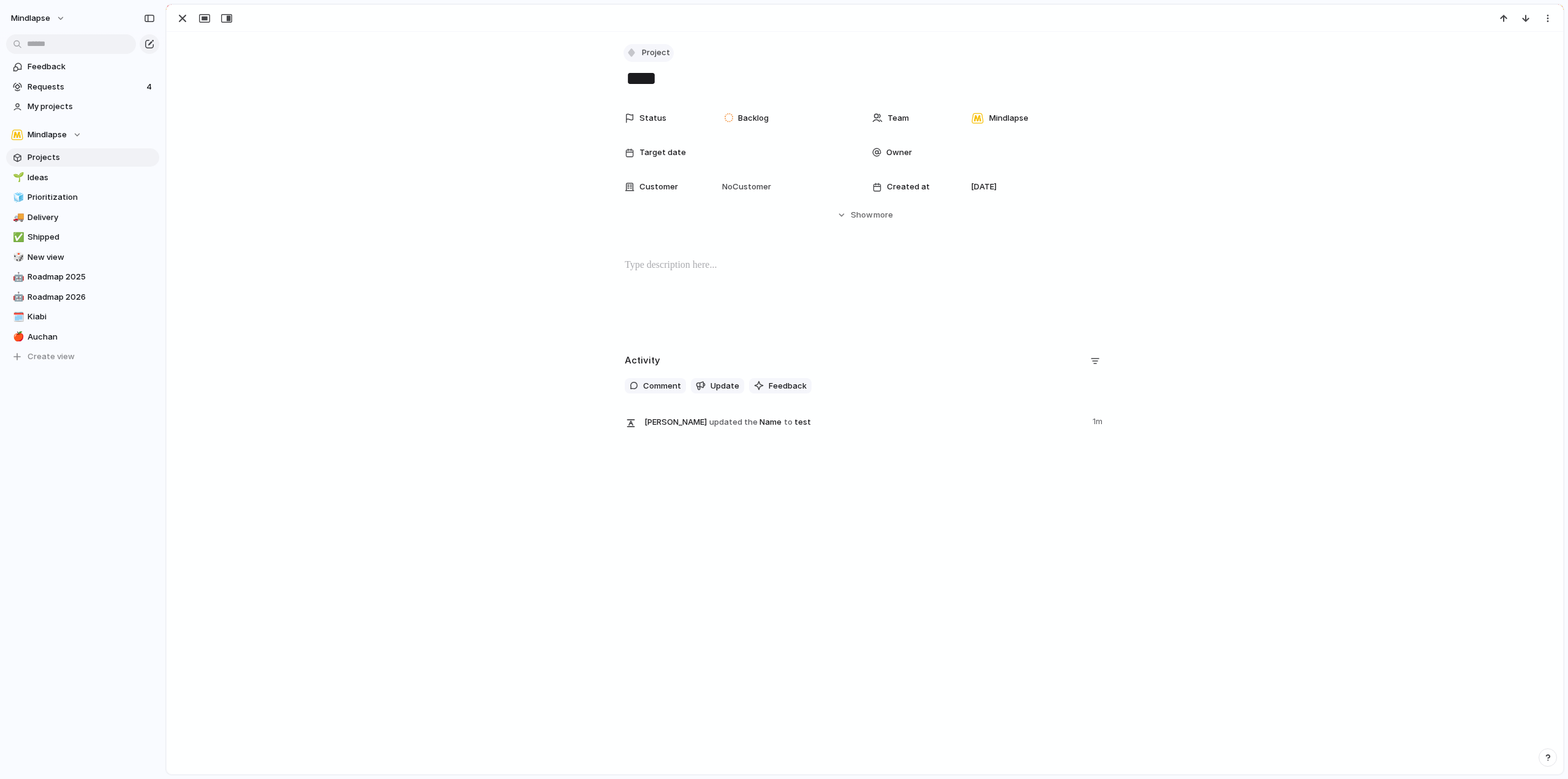
click at [651, 57] on span "Project" at bounding box center [656, 52] width 28 height 12
click at [677, 184] on li "Request" at bounding box center [682, 183] width 119 height 19
click at [563, 169] on div "Status Backlog Team Mindlapse Target date Owner Customer No Customer Created at…" at bounding box center [865, 164] width 1367 height 115
click at [178, 14] on div "button" at bounding box center [182, 18] width 15 height 15
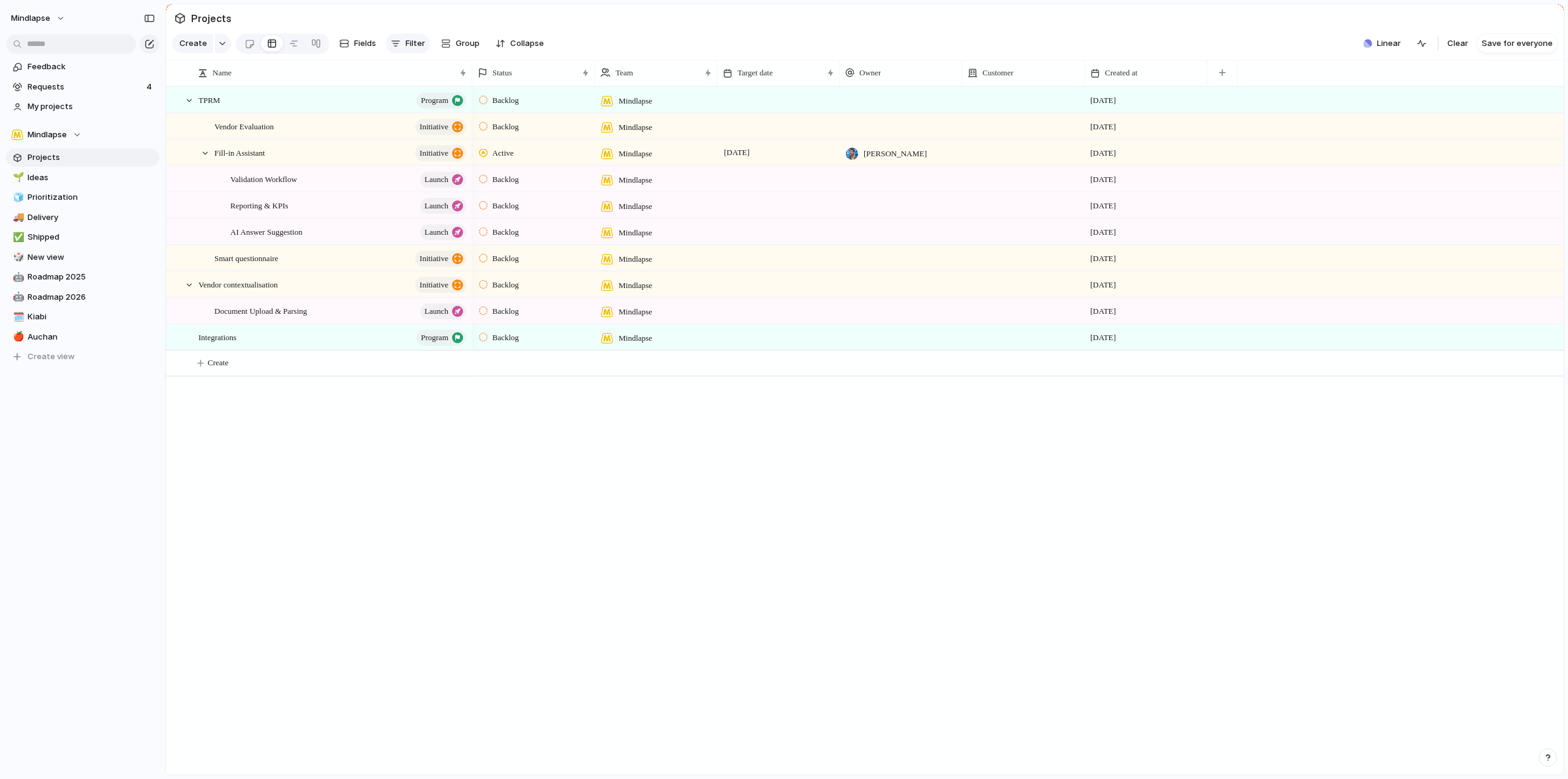
click at [415, 48] on span "Filter" at bounding box center [415, 44] width 19 height 12
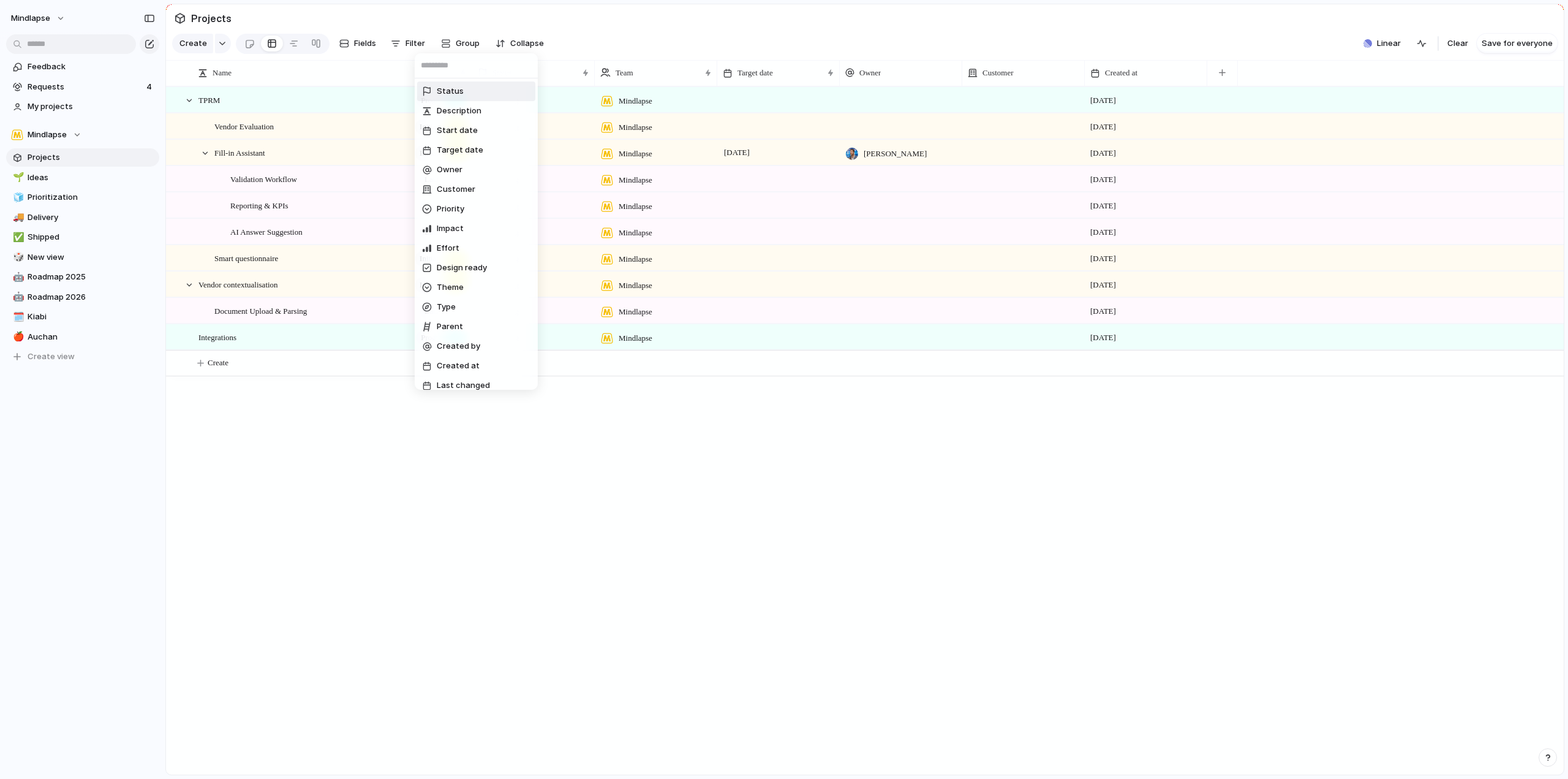
click at [1423, 55] on div "Status Description Start date Target date Owner Customer Priority Impact Effort…" at bounding box center [784, 389] width 1568 height 779
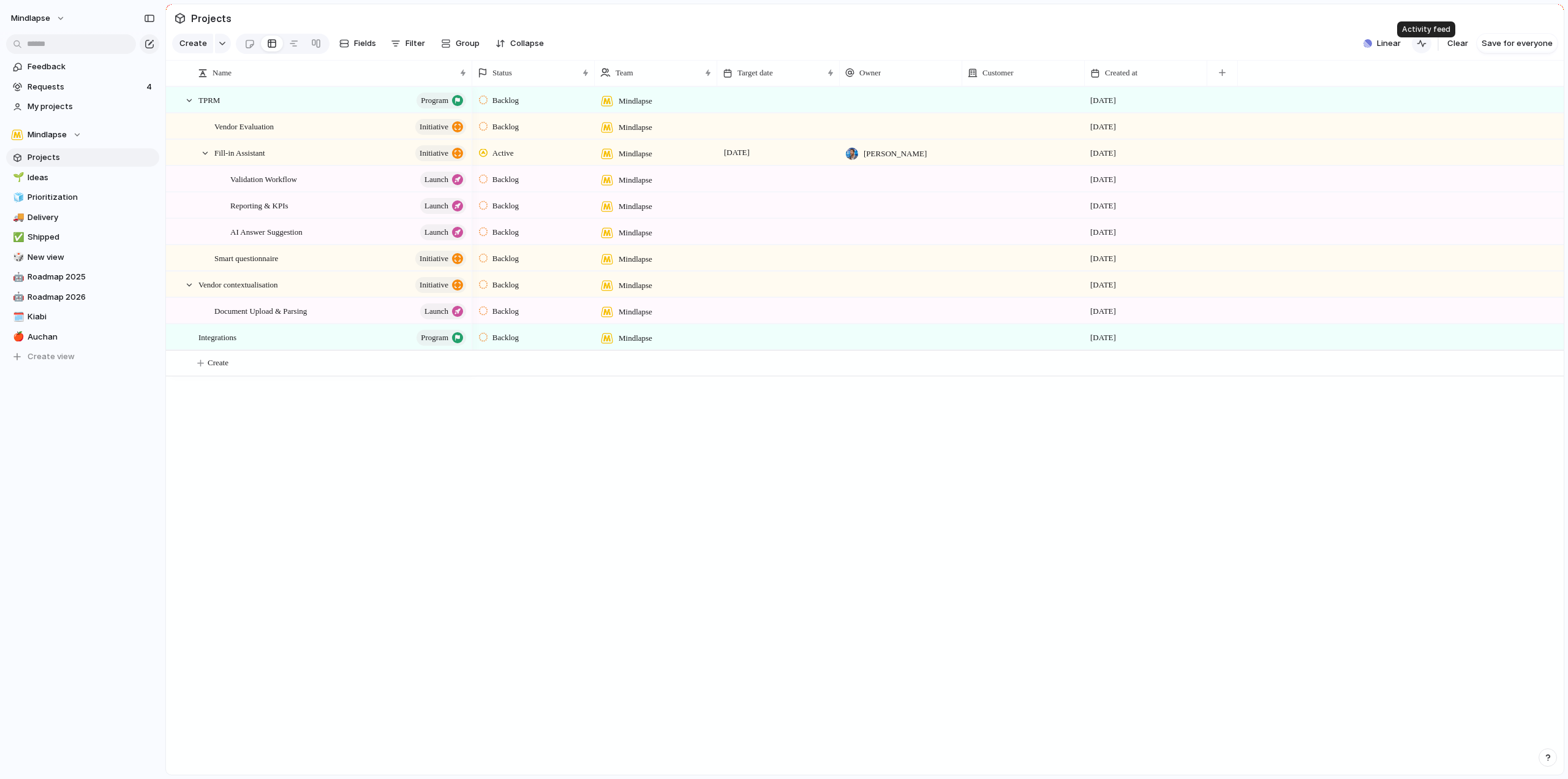
click at [1424, 48] on div "button" at bounding box center [1421, 43] width 10 height 10
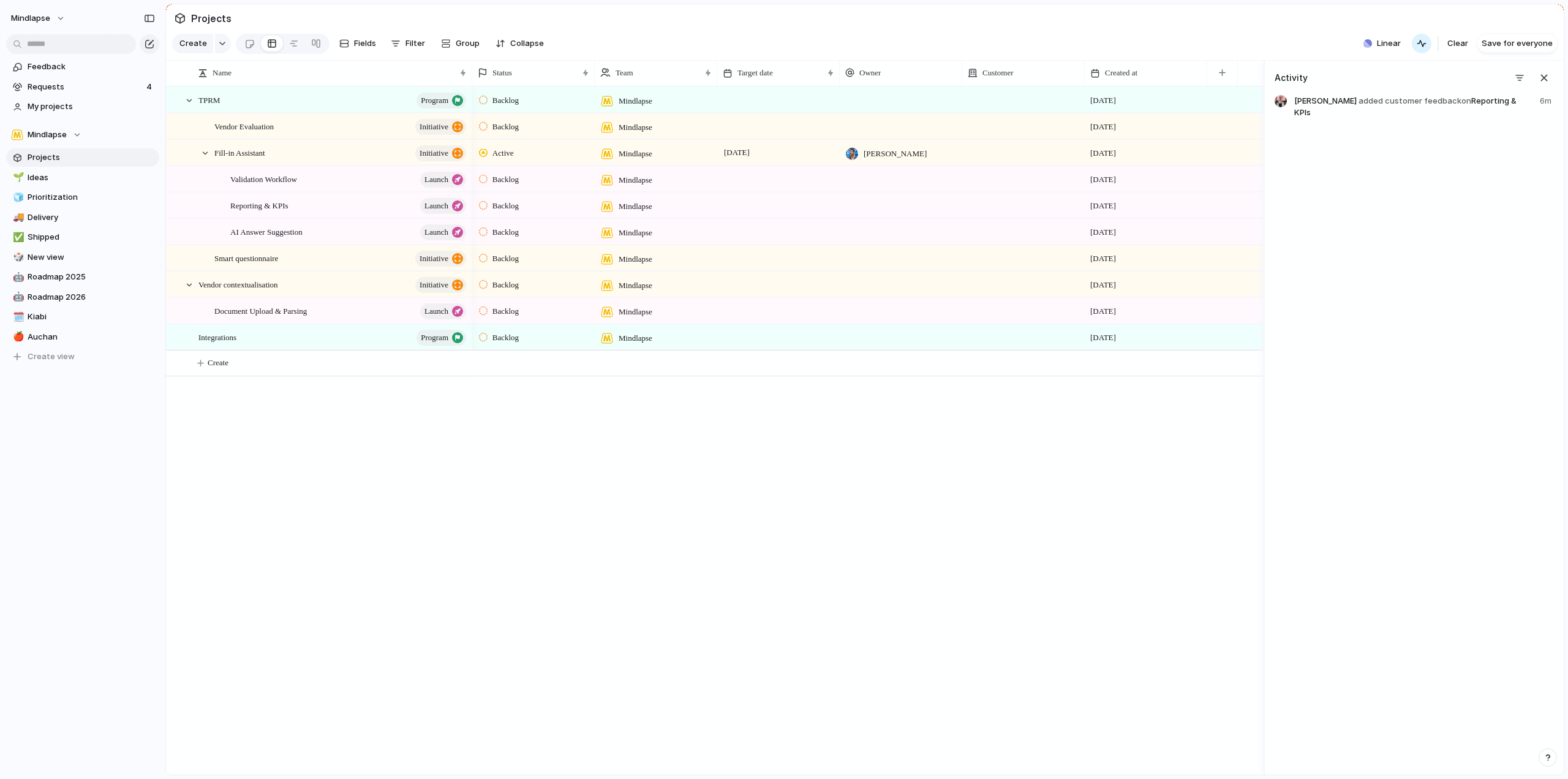
drag, startPoint x: 1424, startPoint y: 52, endPoint x: 1407, endPoint y: 122, distance: 72.0
click at [1407, 122] on main "Projects Create Fields Filter Group Zoom Collapse Linear Clear Save for everyon…" at bounding box center [865, 389] width 1399 height 771
click at [1407, 119] on span "Julien BEUVELET added customer feedback on Reporting & KPIs" at bounding box center [1413, 106] width 238 height 24
click at [1450, 49] on span "Clear" at bounding box center [1458, 44] width 21 height 12
click at [51, 84] on span "Requests" at bounding box center [85, 87] width 115 height 12
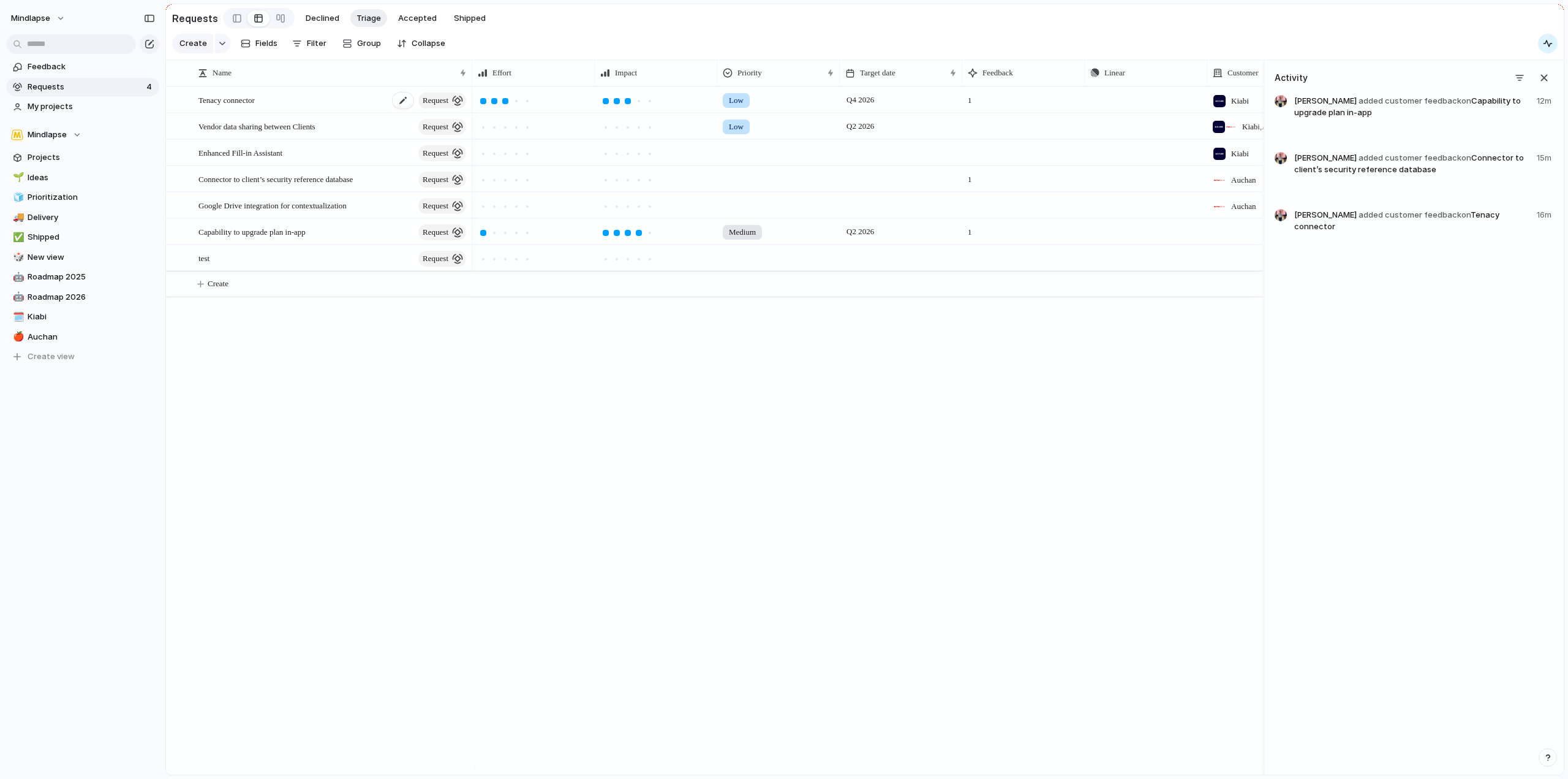
click at [302, 113] on div "Tenacy connector request" at bounding box center [333, 99] width 269 height 25
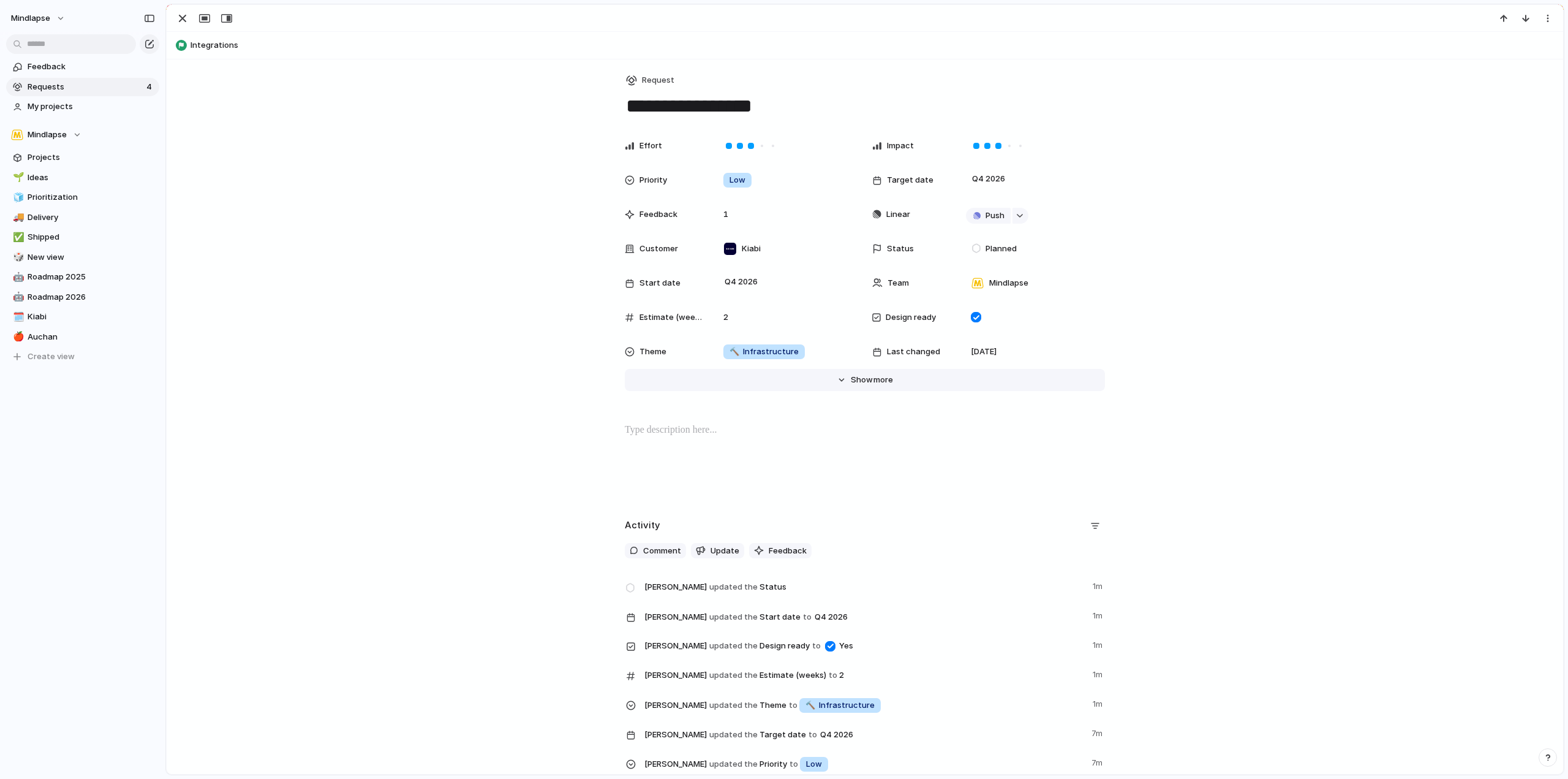
click at [870, 387] on button "Hide Show more" at bounding box center [865, 379] width 481 height 22
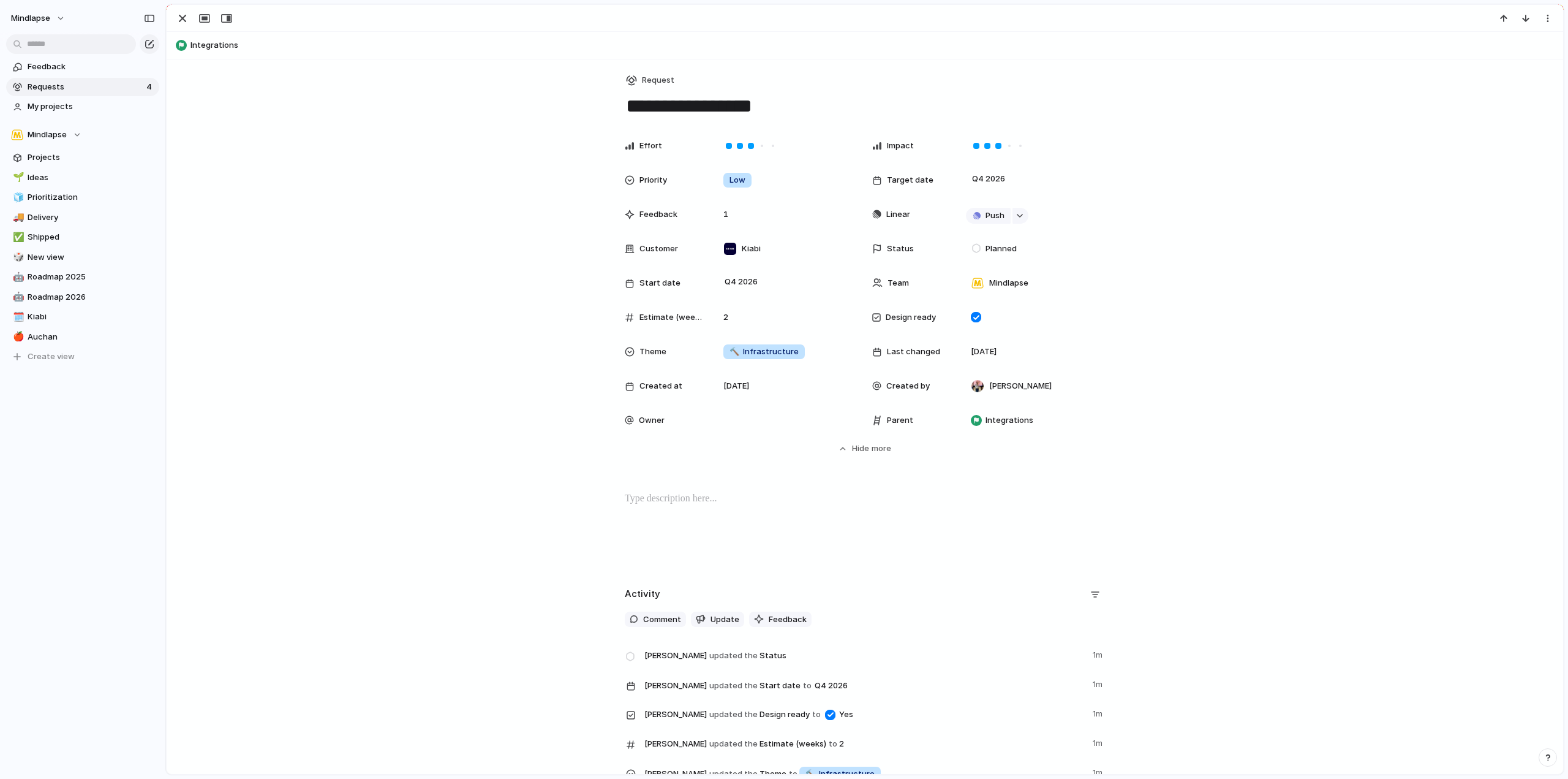
click at [39, 88] on span "Requests" at bounding box center [85, 87] width 115 height 12
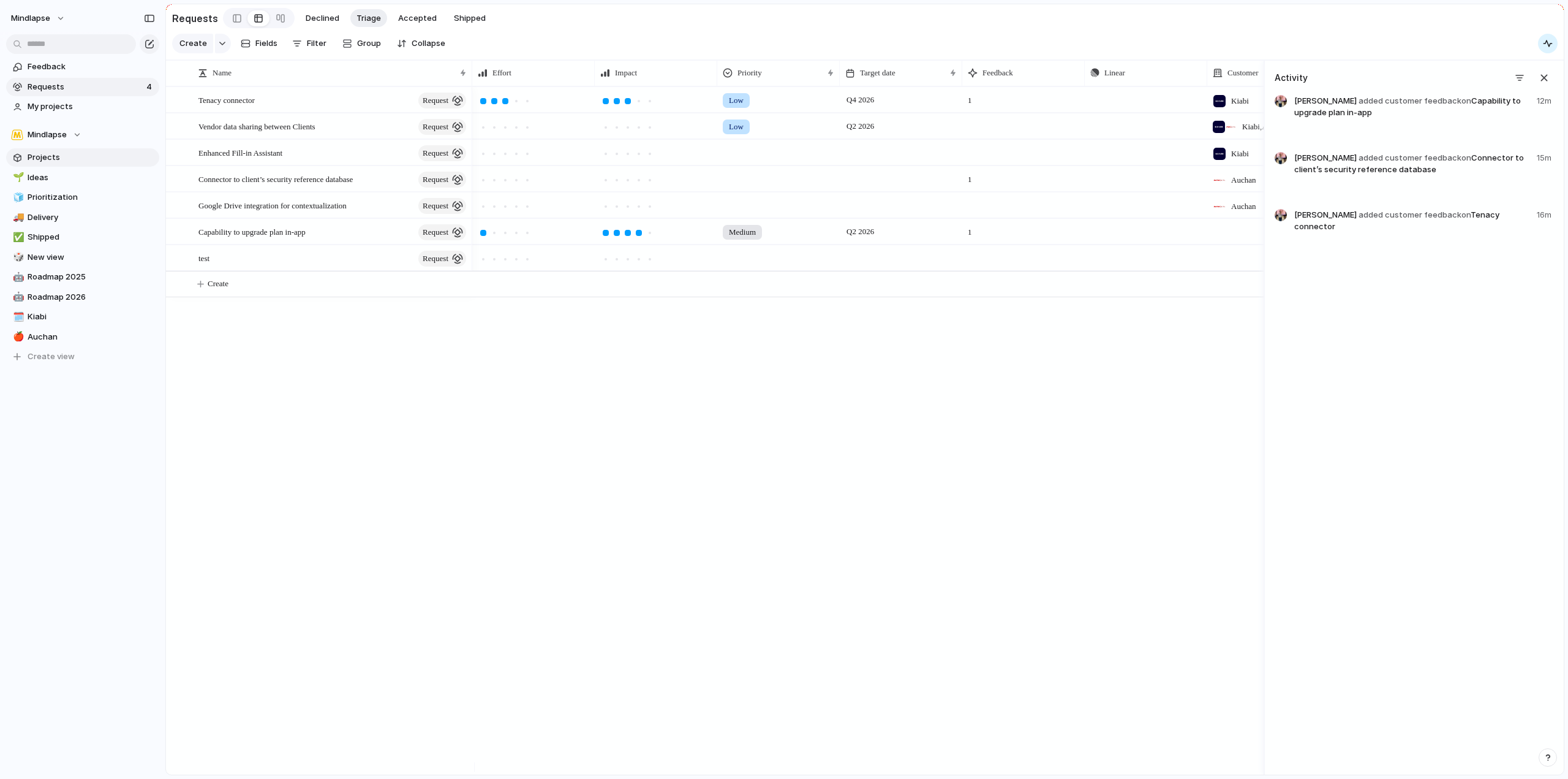
click at [73, 159] on span "Projects" at bounding box center [92, 158] width 127 height 12
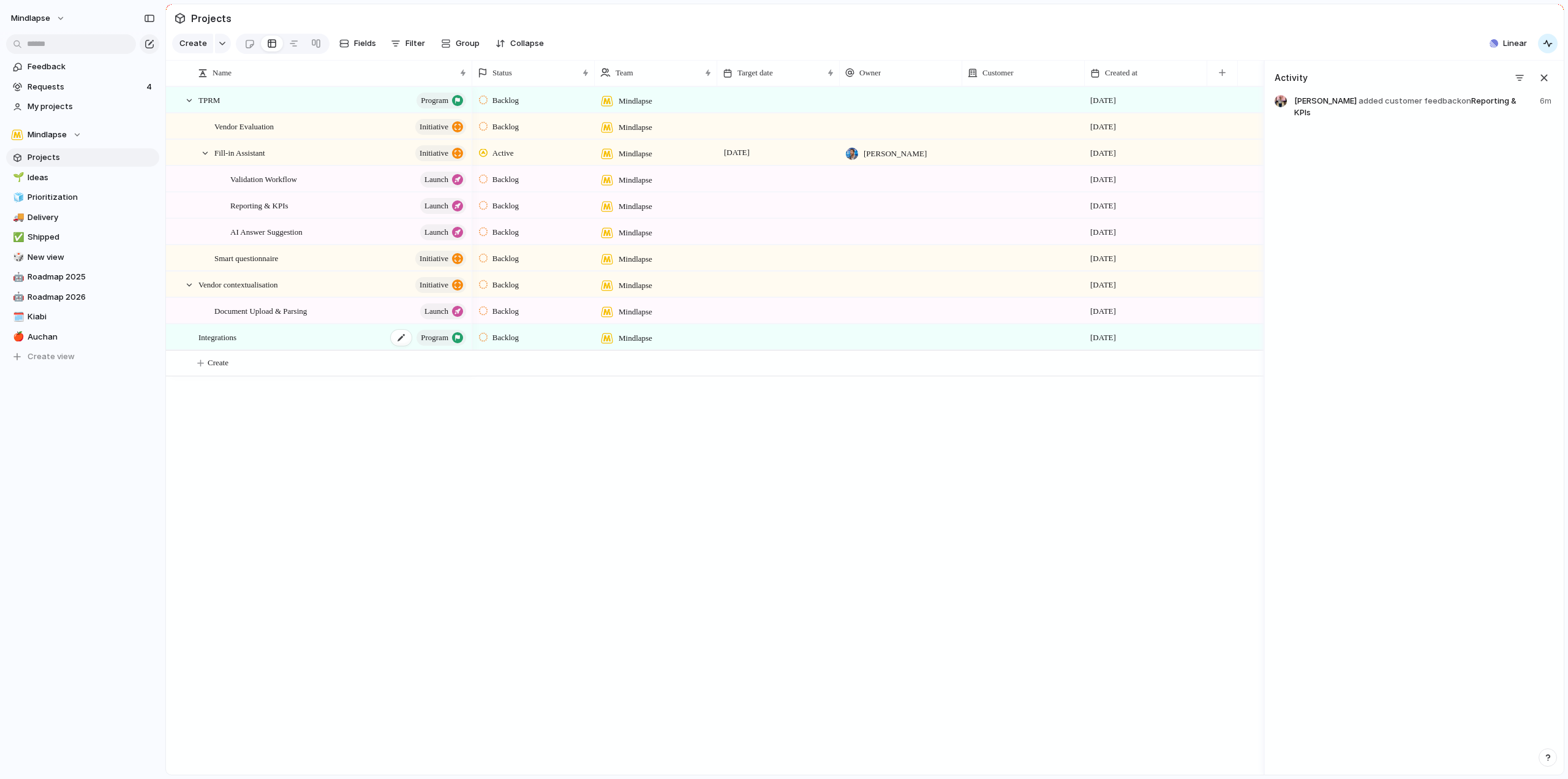
click at [254, 339] on div "Integrations program" at bounding box center [333, 337] width 269 height 25
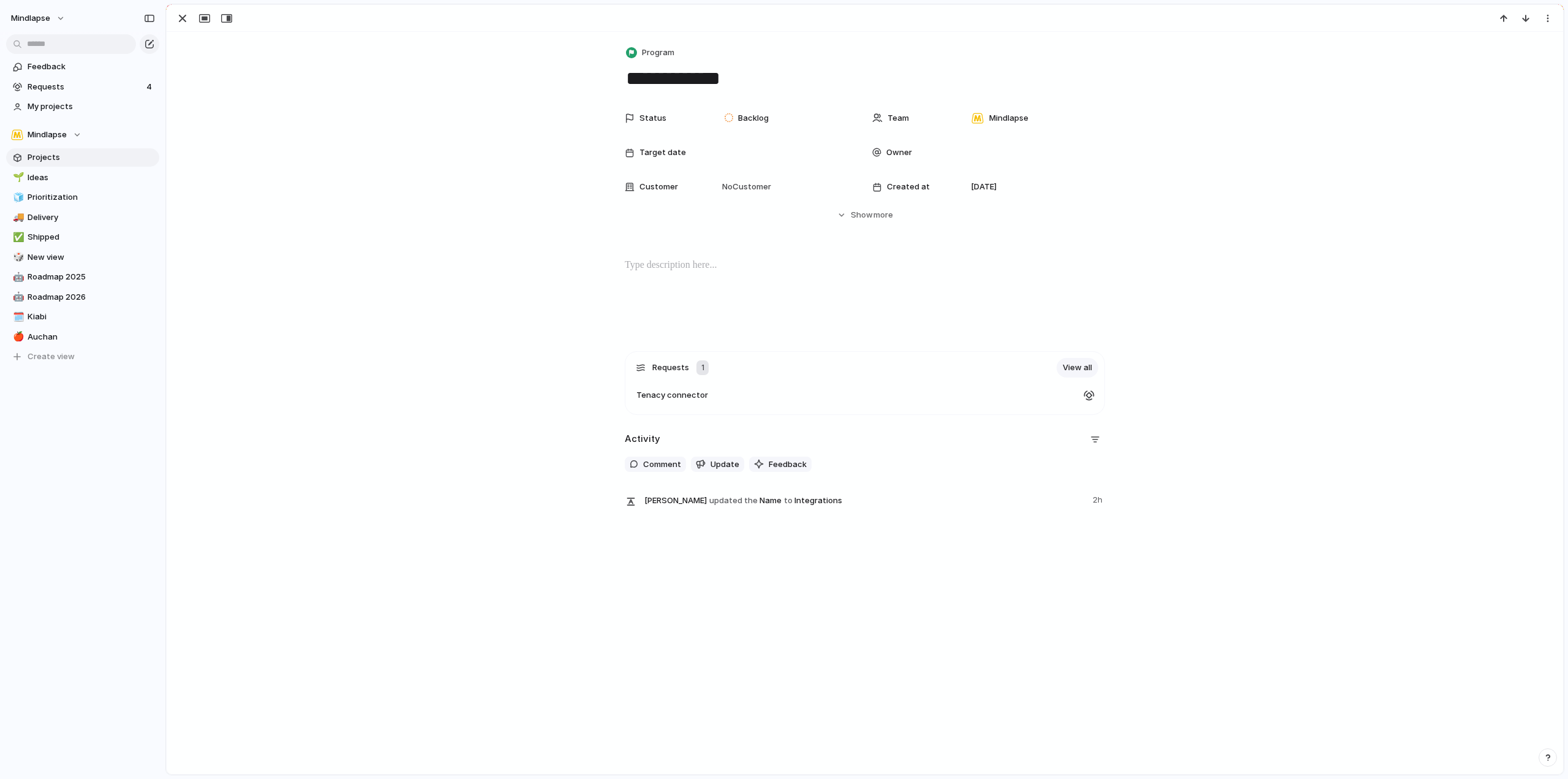
click at [254, 339] on main "Projects Create Fields Filter Group Zoom Collapse Linear Name Status Team Targe…" at bounding box center [865, 389] width 1399 height 771
click at [851, 209] on span "Show" at bounding box center [862, 215] width 22 height 12
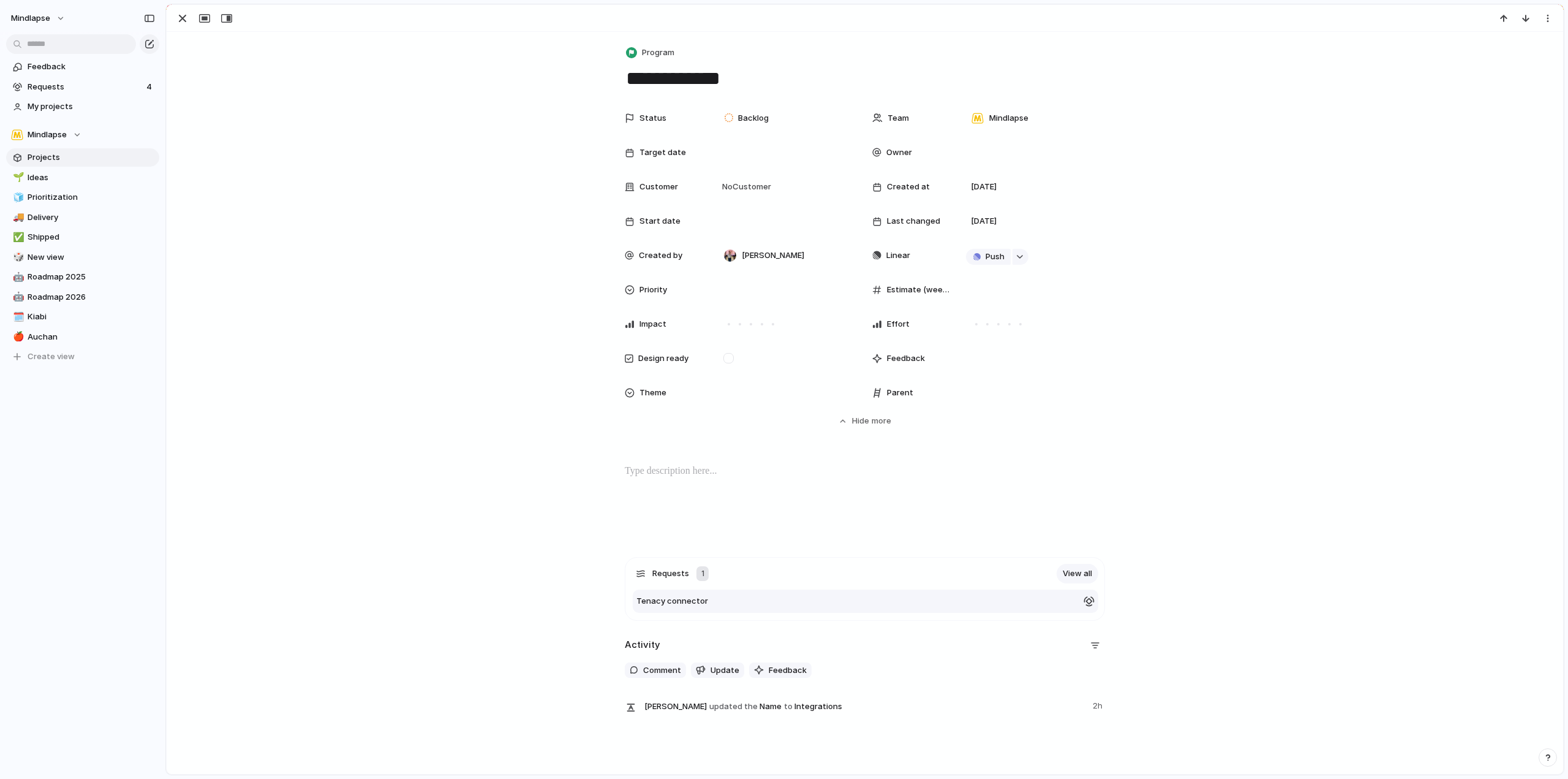
click at [793, 598] on div "Tenacy connector" at bounding box center [857, 601] width 442 height 12
type textarea "**********"
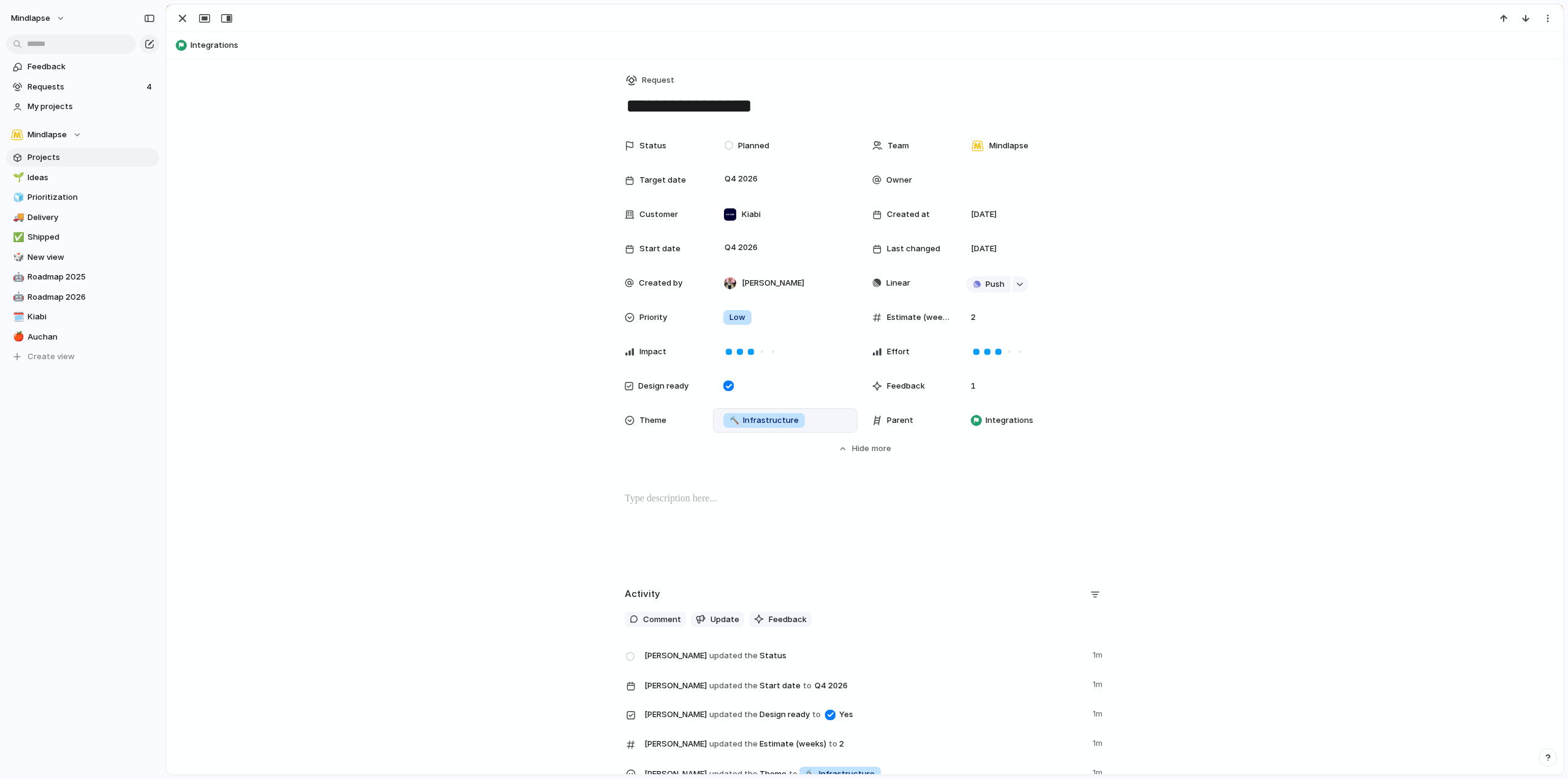
scroll to position [332, 0]
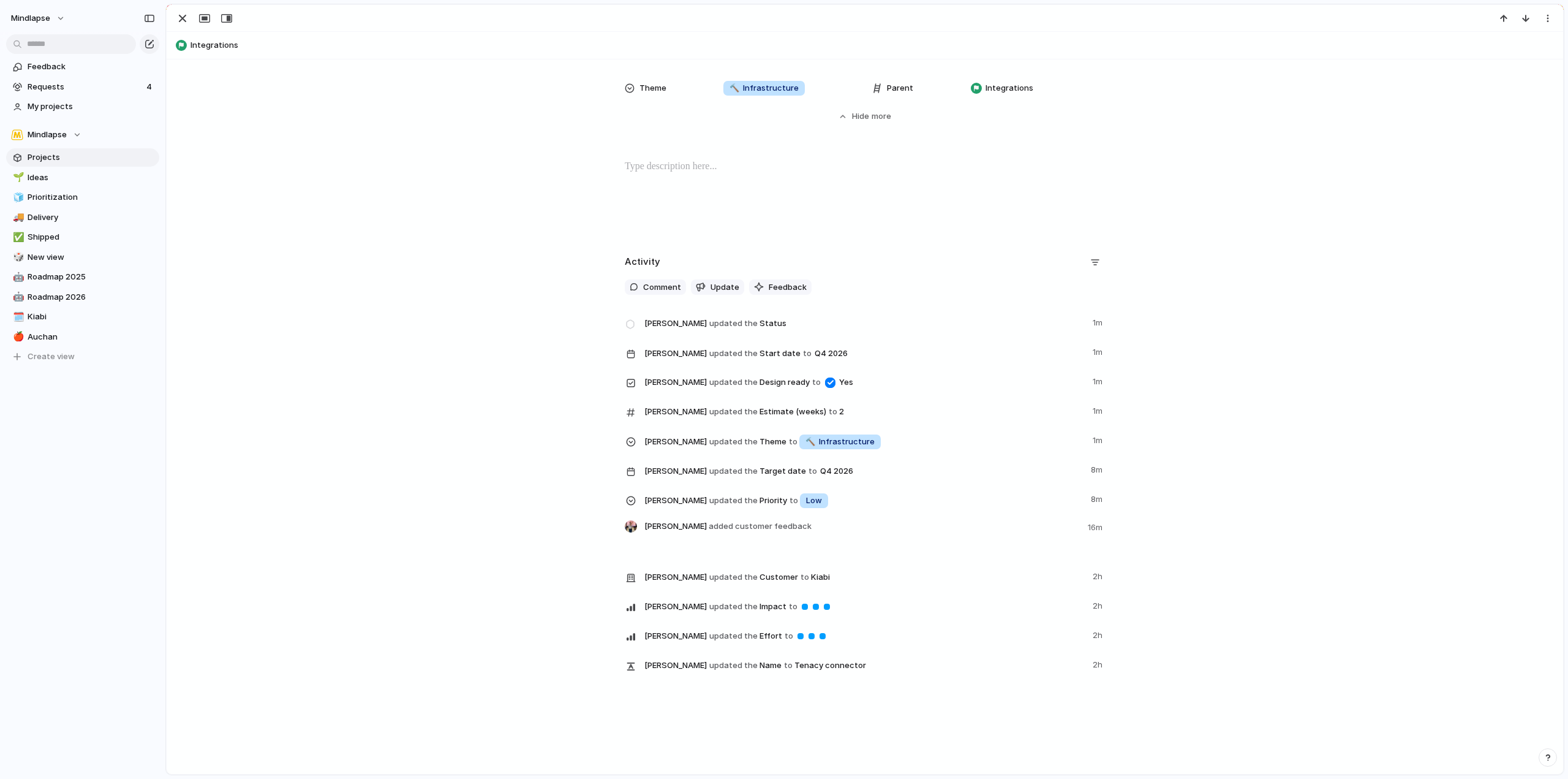
click at [85, 148] on link "Projects" at bounding box center [83, 157] width 153 height 18
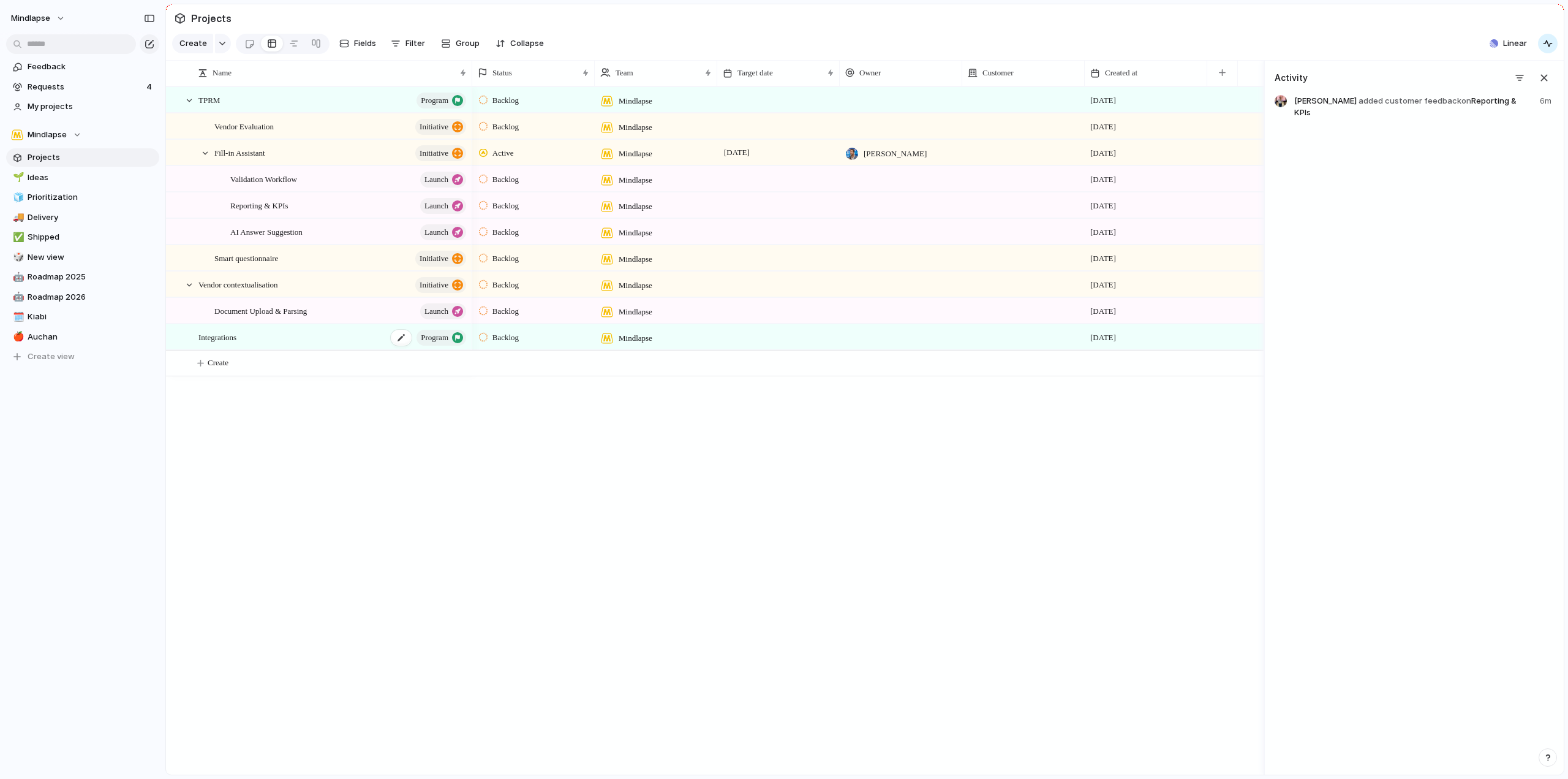
click at [264, 350] on div "Integrations program" at bounding box center [333, 337] width 269 height 25
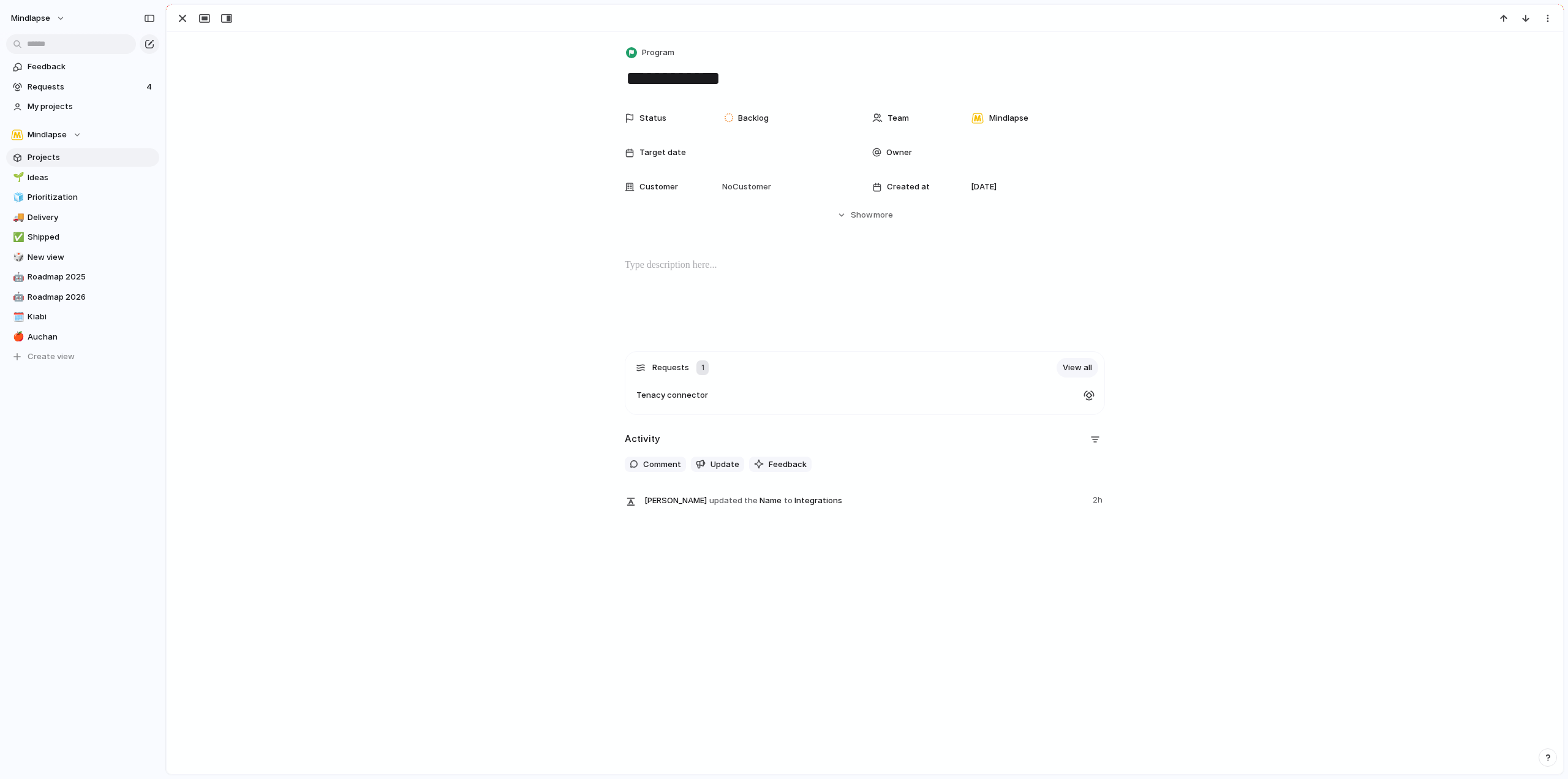
click at [264, 355] on div "Requests 1 View all Tenacy connector Activity Comment Update Feedback Julien BE…" at bounding box center [865, 436] width 1367 height 170
click at [787, 389] on div "Tenacy connector" at bounding box center [857, 395] width 442 height 12
type textarea "**********"
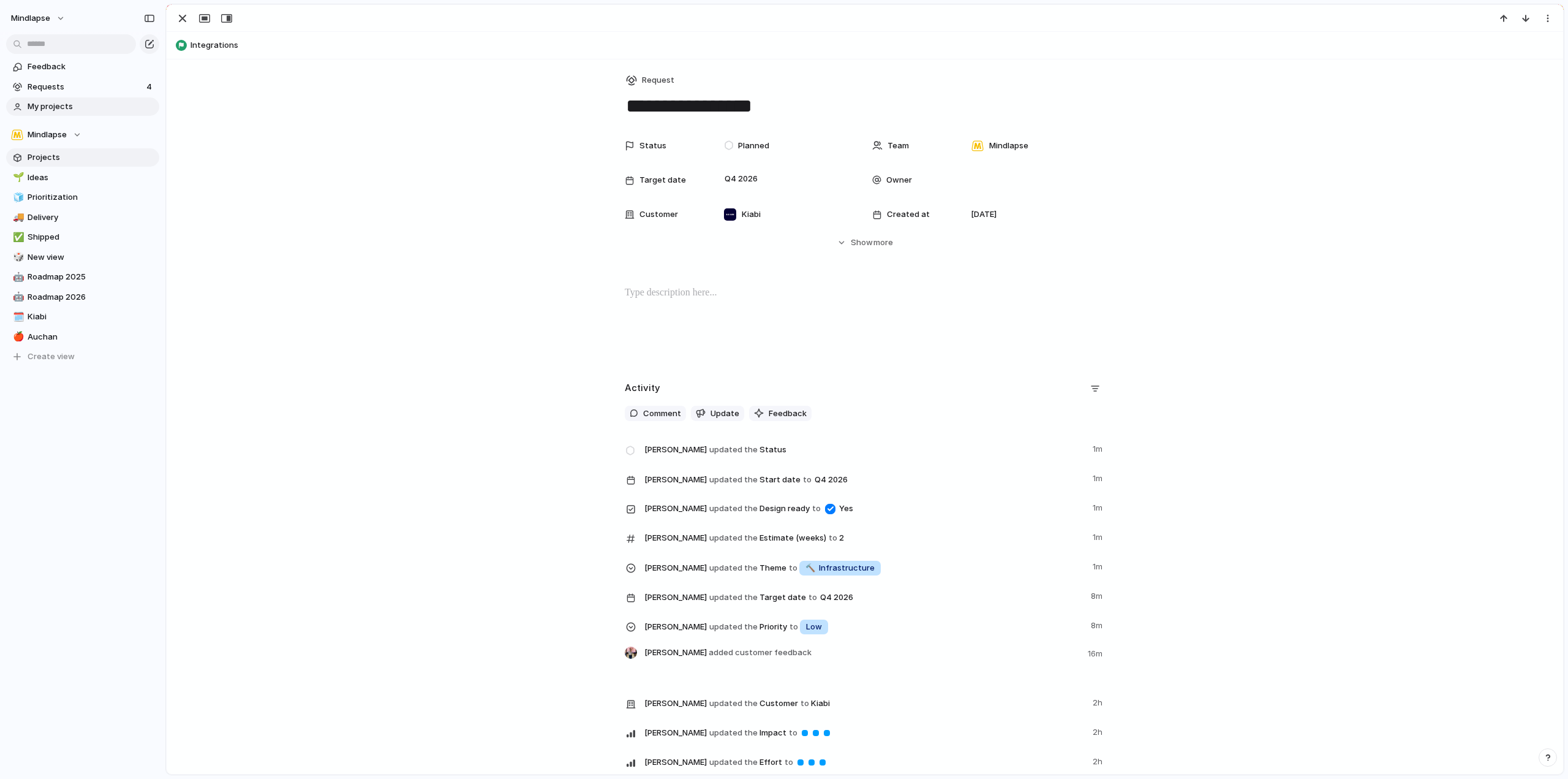
click at [82, 112] on span "My projects" at bounding box center [92, 106] width 127 height 12
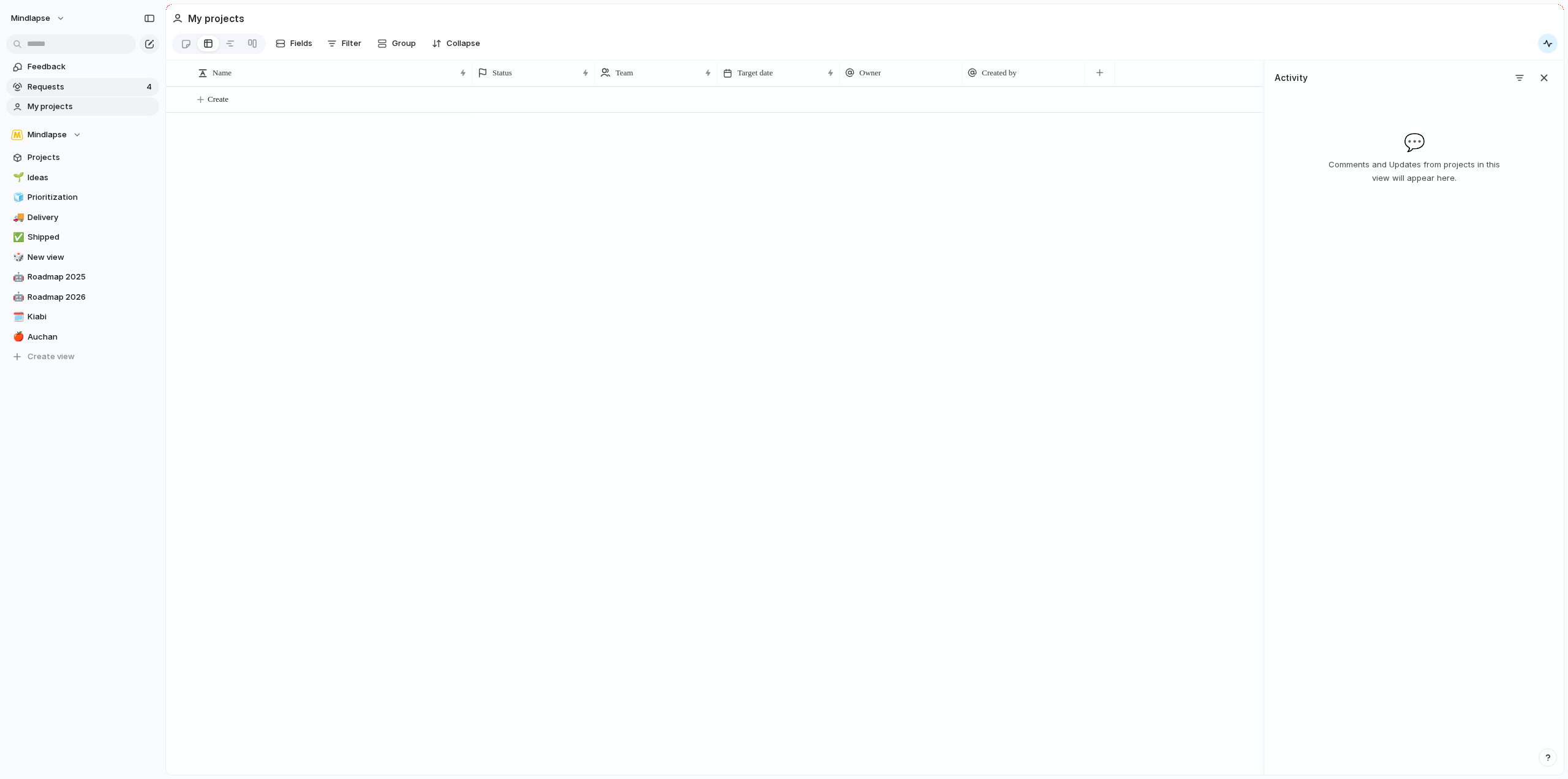
click at [84, 85] on span "Requests" at bounding box center [85, 87] width 115 height 12
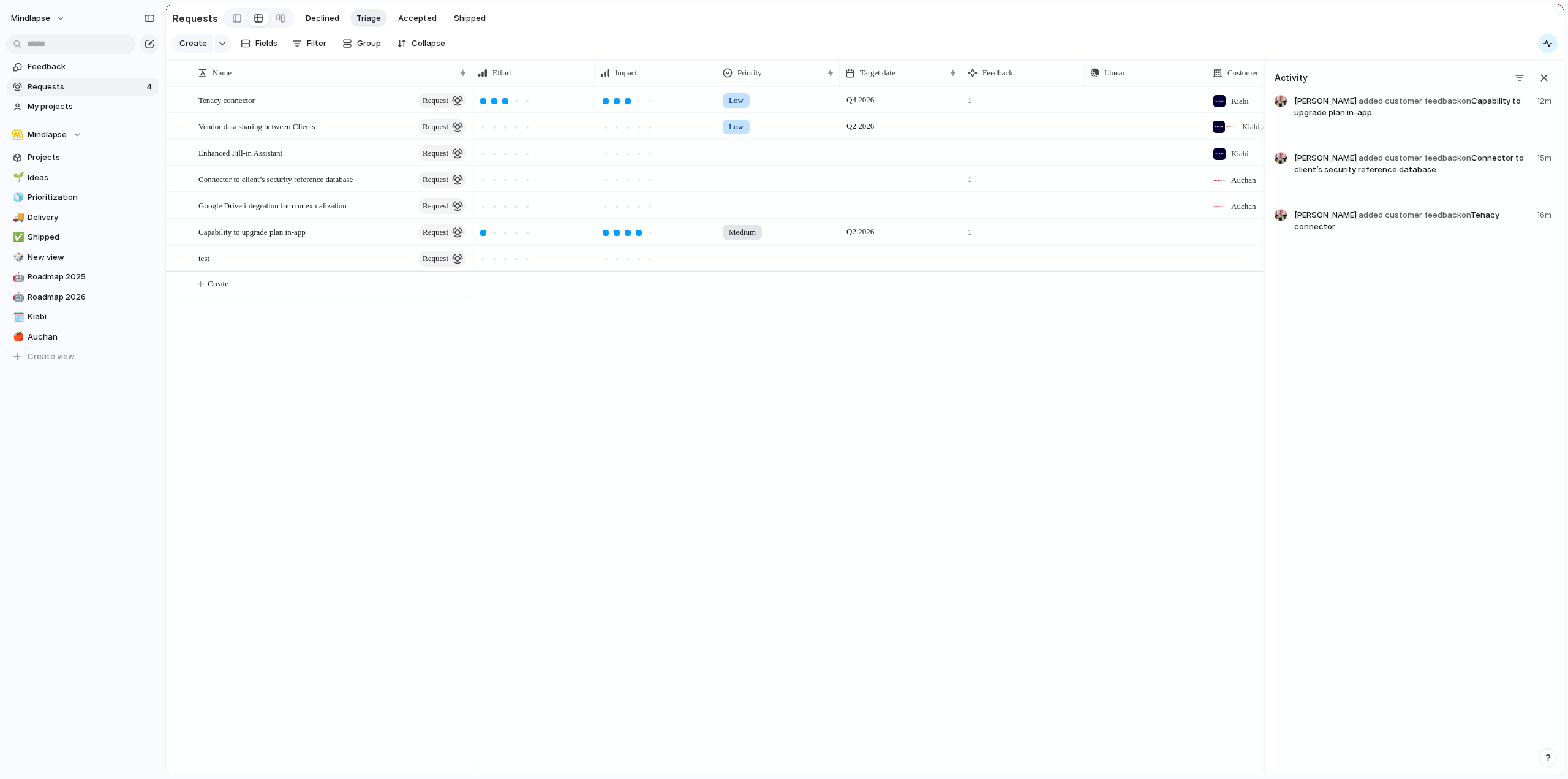
click at [1006, 106] on div "1" at bounding box center [1023, 97] width 121 height 19
click at [1135, 108] on div "Push" at bounding box center [1146, 99] width 121 height 24
click at [290, 103] on div "Tenacy connector request" at bounding box center [333, 99] width 269 height 25
click at [290, 103] on main "Requests Declined Triage Accepted Shipped Create Fields Filter Group Zoom Colla…" at bounding box center [865, 389] width 1399 height 771
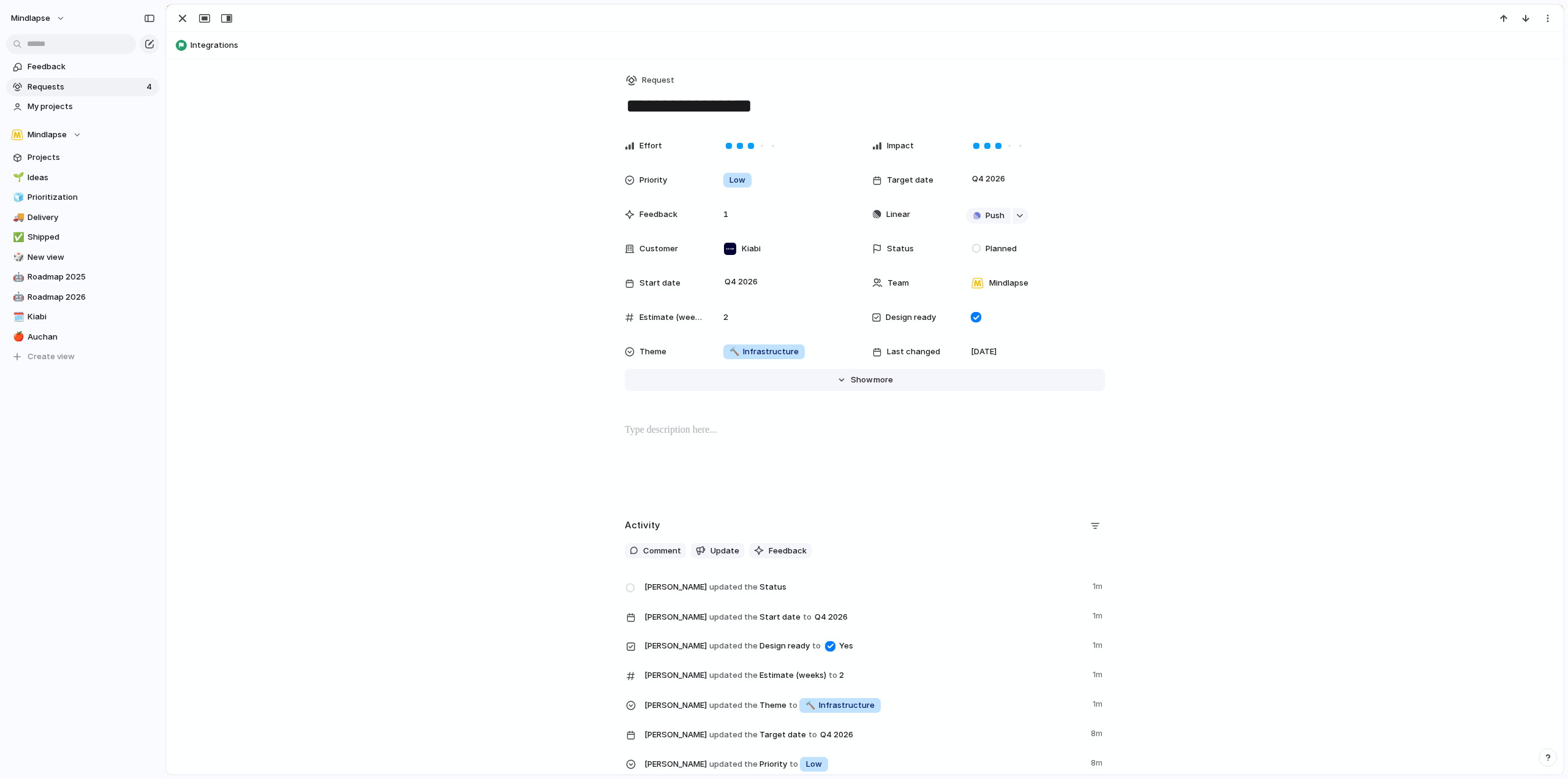
click at [898, 380] on button "Hide Show more" at bounding box center [865, 379] width 481 height 22
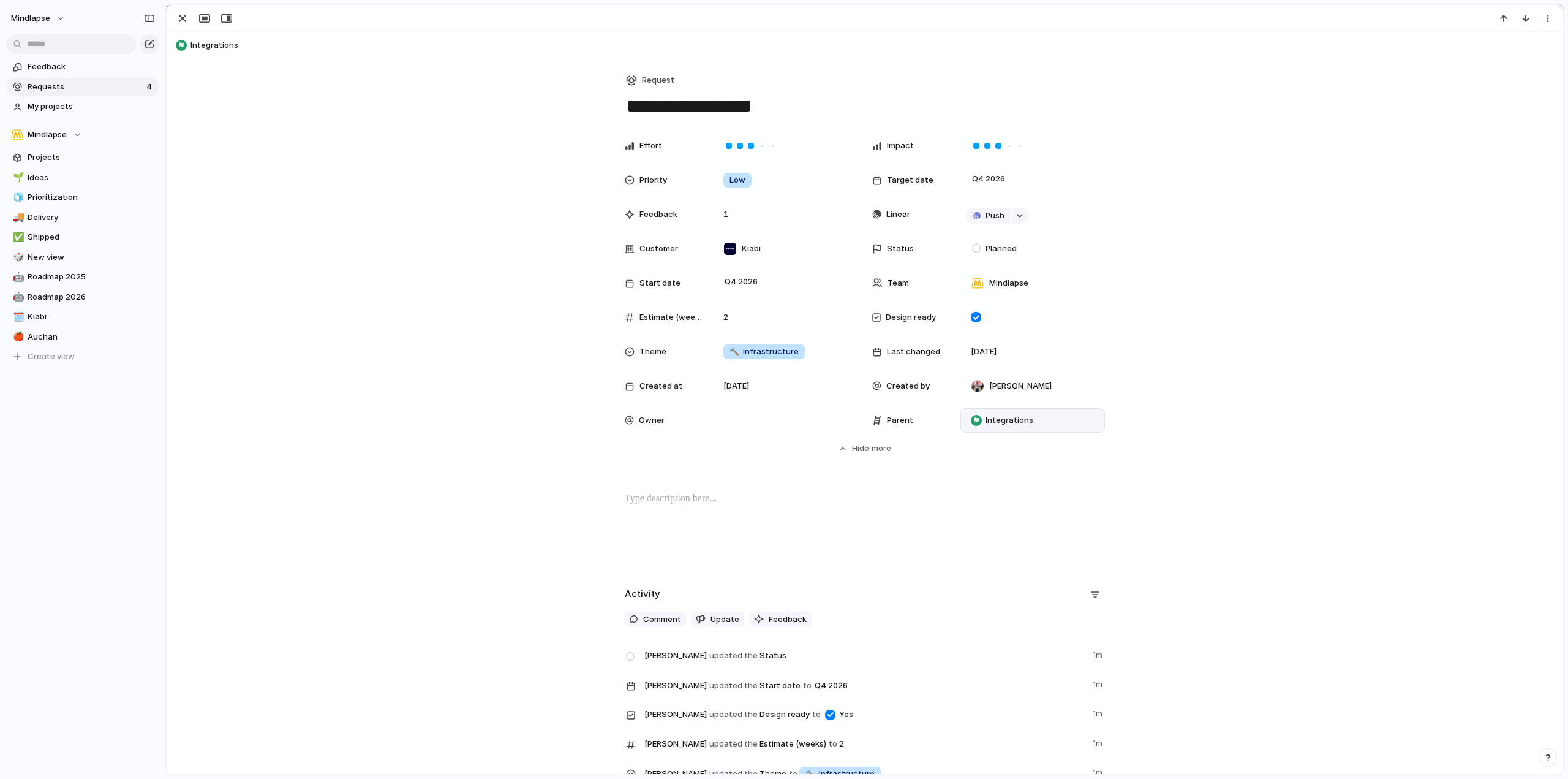
click at [990, 423] on span "Integrations" at bounding box center [1009, 420] width 48 height 12
click at [1325, 413] on div "No parent Enhanced Fill-in Assistant TPRM Connector to client’s security refere…" at bounding box center [784, 389] width 1568 height 779
click at [182, 20] on div "button" at bounding box center [182, 18] width 15 height 15
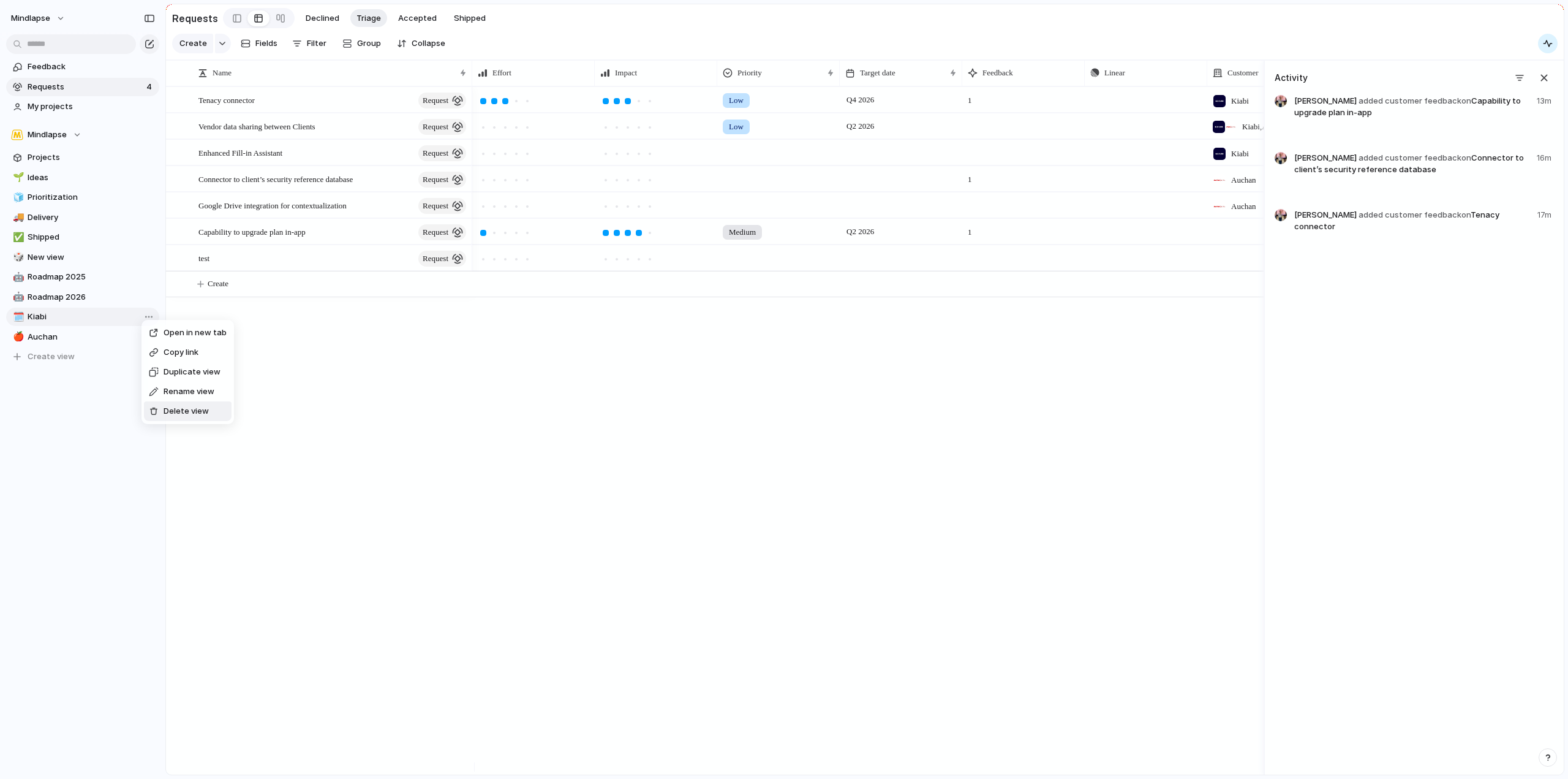
click at [194, 410] on span "Delete view" at bounding box center [187, 411] width 45 height 12
click at [180, 413] on span "Delete view" at bounding box center [184, 418] width 45 height 12
click at [149, 290] on link "🤖 Roadmap 2026" at bounding box center [83, 297] width 153 height 18
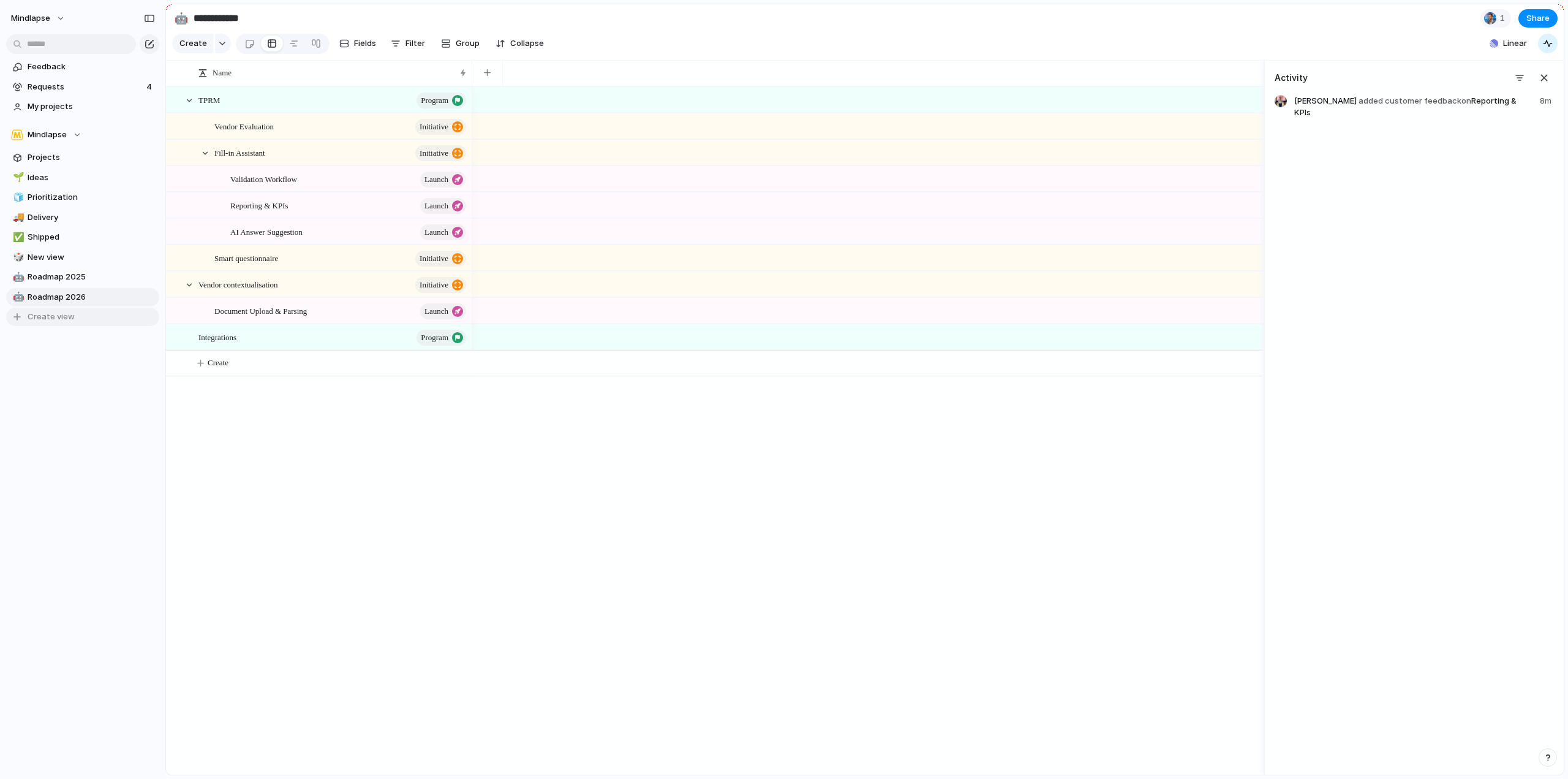
click at [91, 308] on button "Create view" at bounding box center [83, 317] width 153 height 18
type input "*********"
click at [101, 318] on span "Customers" at bounding box center [92, 317] width 127 height 12
click at [477, 44] on button "Group" at bounding box center [460, 44] width 51 height 19
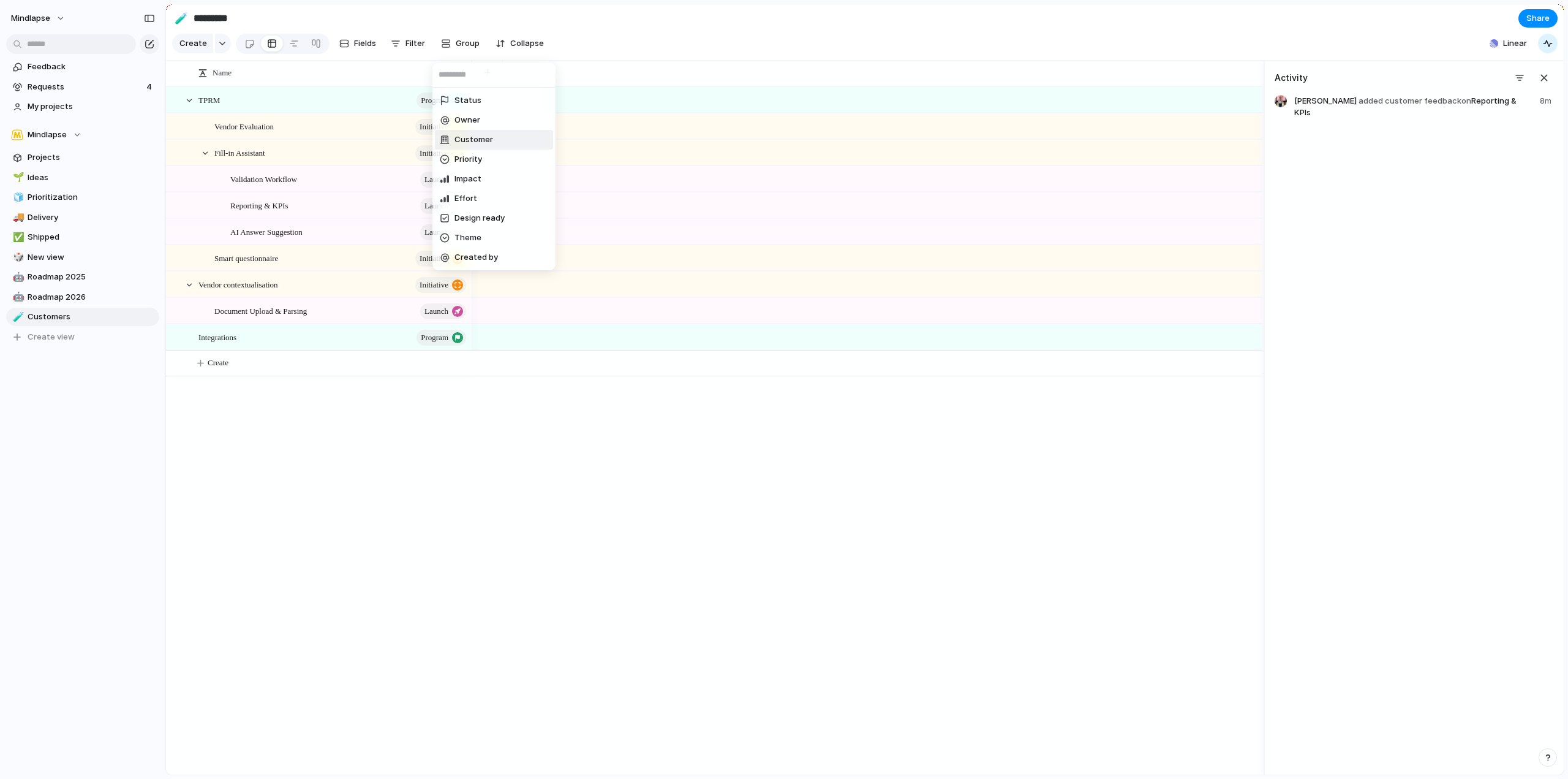
click at [476, 137] on span "Customer" at bounding box center [474, 140] width 38 height 12
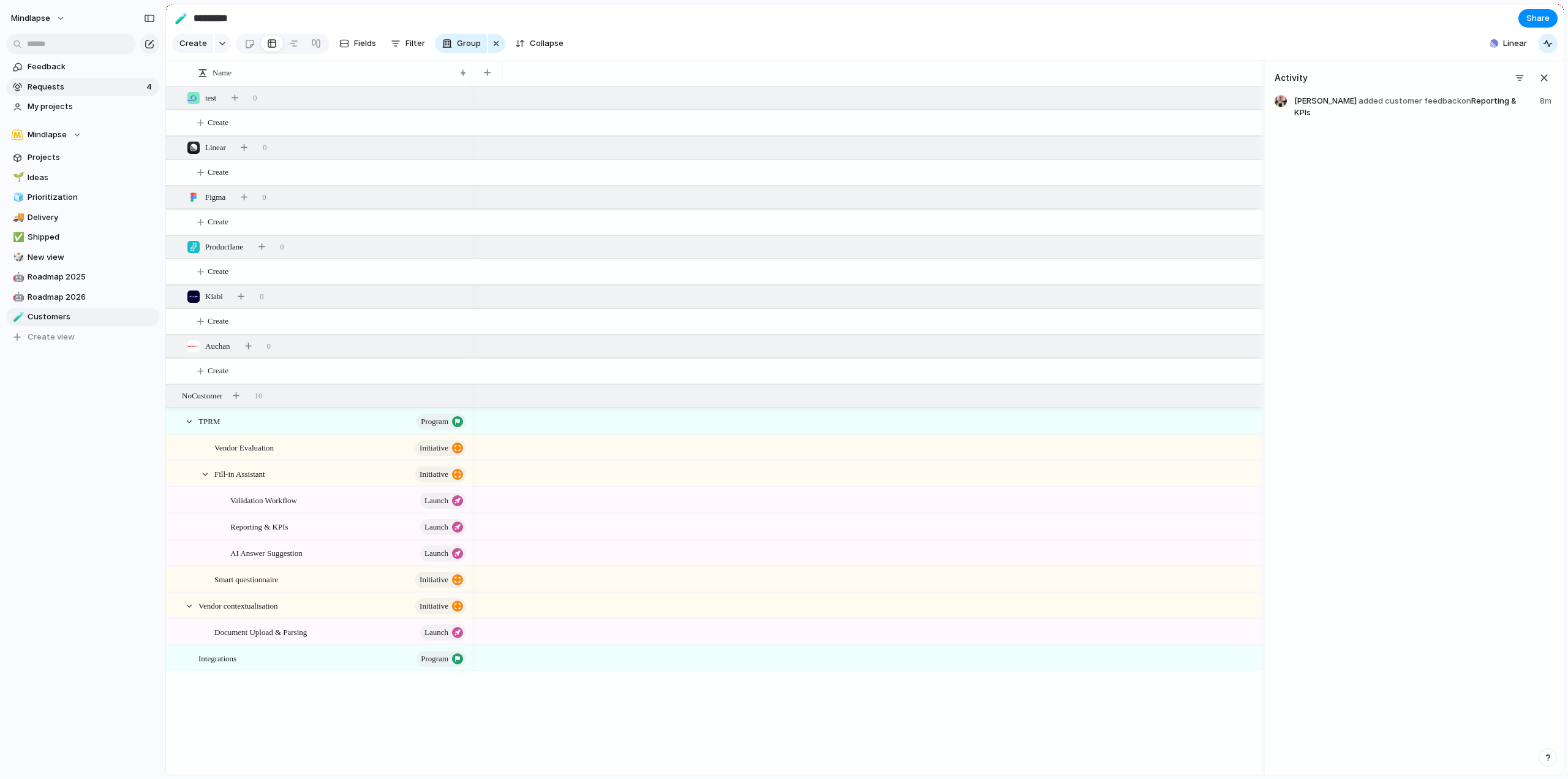
click at [48, 93] on link "Requests 4" at bounding box center [83, 86] width 153 height 18
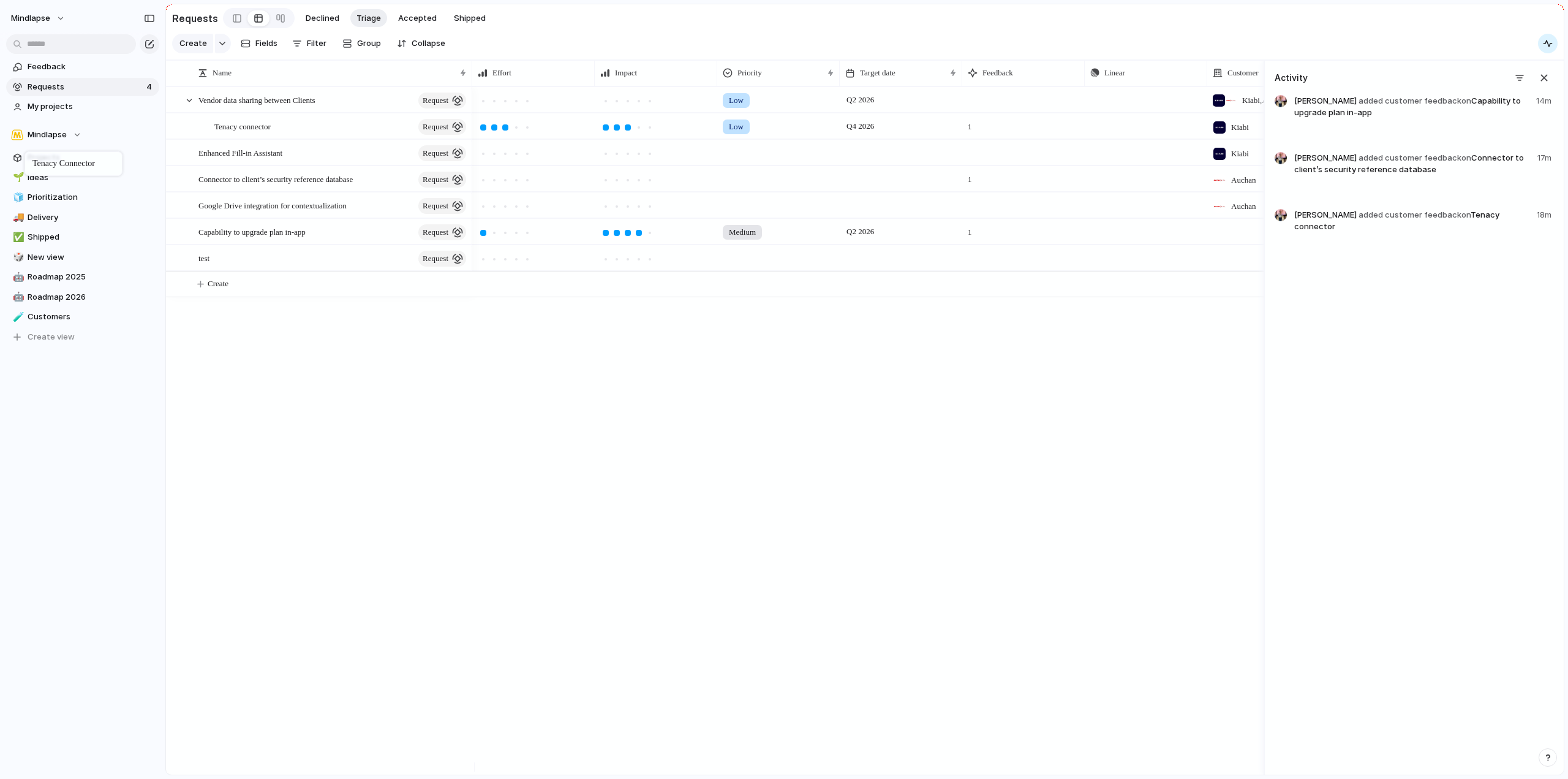
drag, startPoint x: 268, startPoint y: 110, endPoint x: 31, endPoint y: 154, distance: 241.0
click at [280, 106] on span "Vendor data sharing between Clients" at bounding box center [257, 99] width 117 height 14
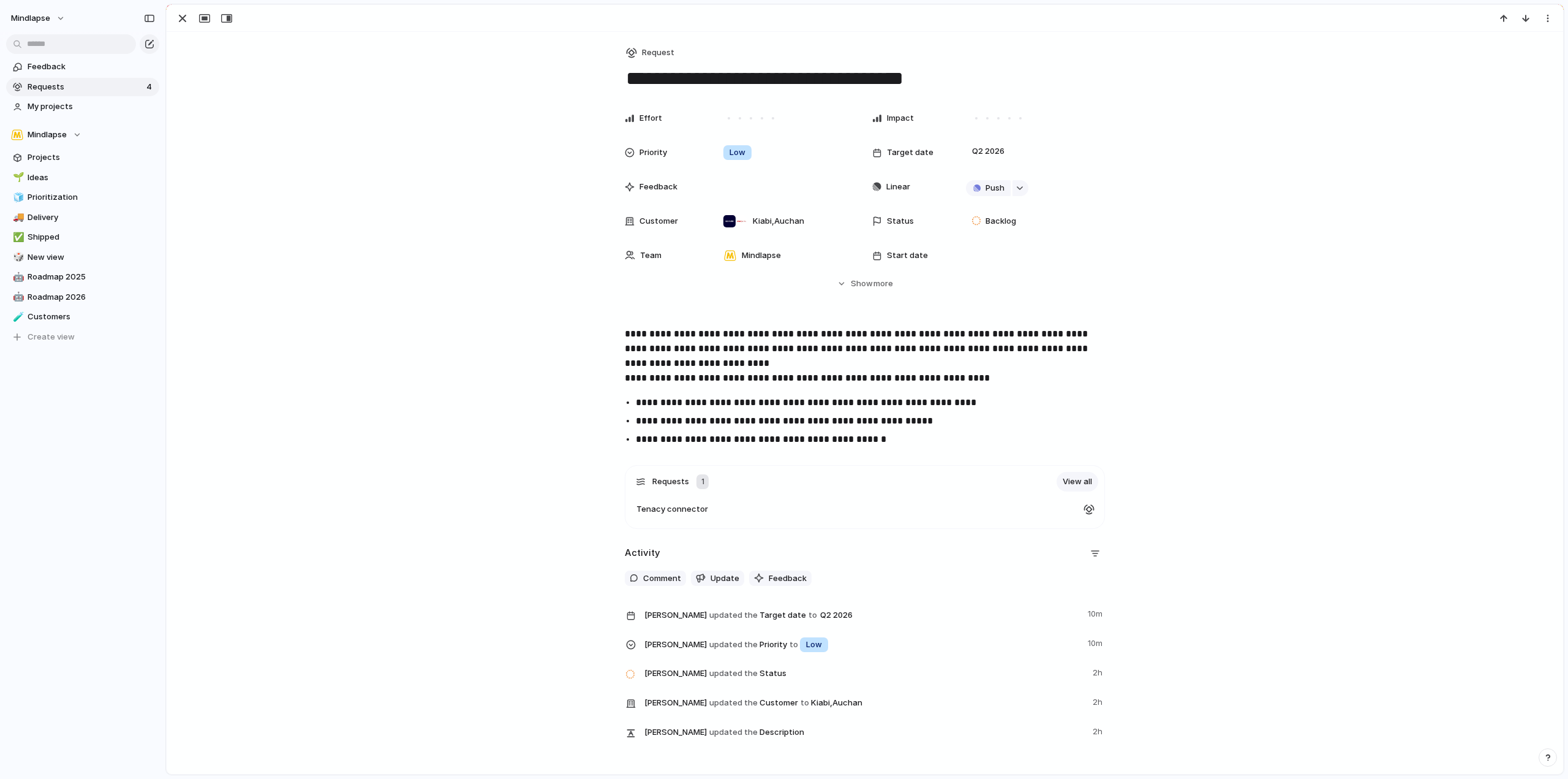
click at [58, 85] on span "Requests" at bounding box center [85, 87] width 115 height 12
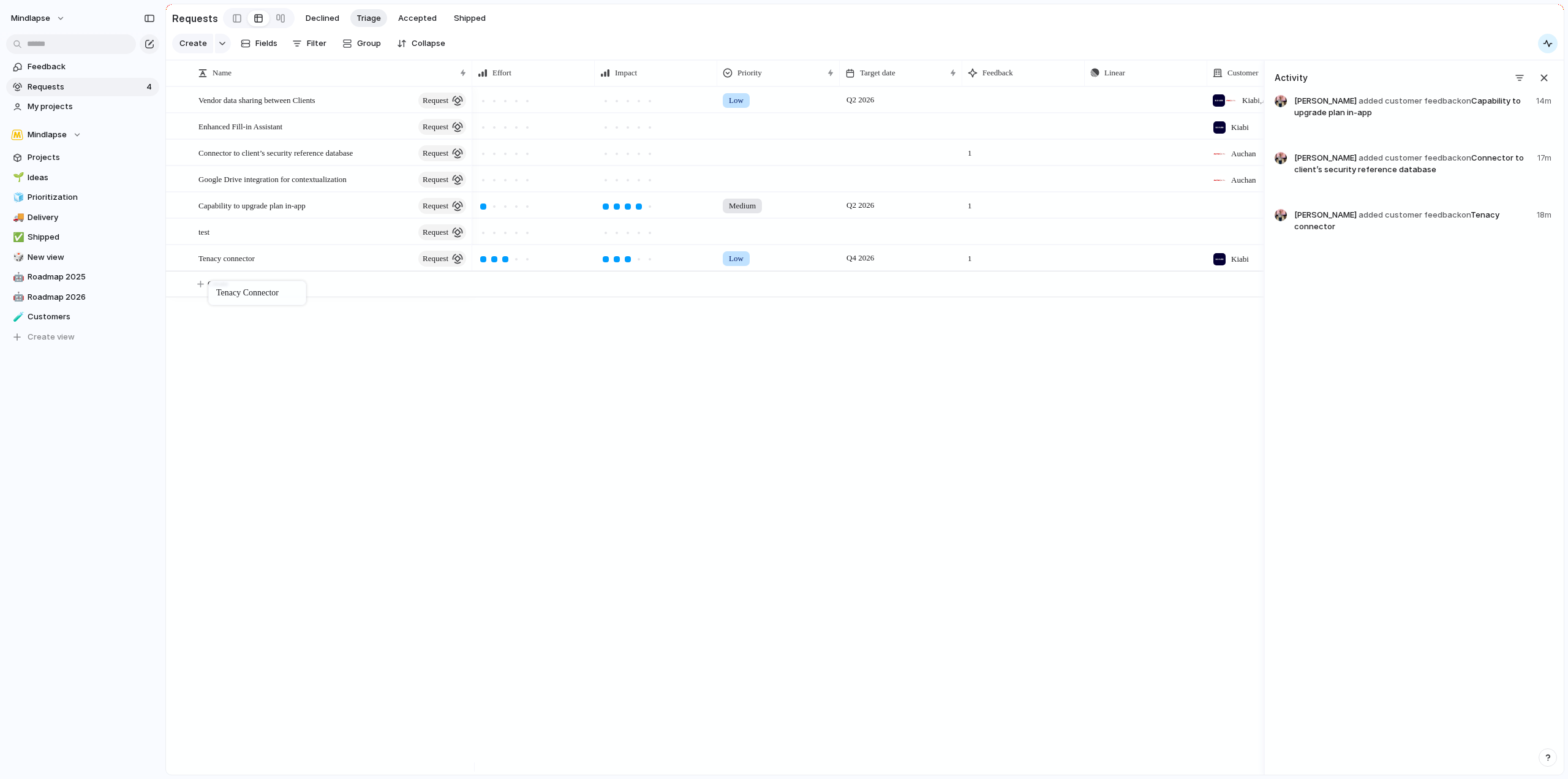
drag, startPoint x: 292, startPoint y: 132, endPoint x: 215, endPoint y: 284, distance: 170.4
click at [313, 347] on div "Tenacy connector request Vendor data sharing between Clients request Enhanced F…" at bounding box center [714, 430] width 1098 height 688
click at [295, 270] on div "Tenacy connector request" at bounding box center [333, 258] width 269 height 25
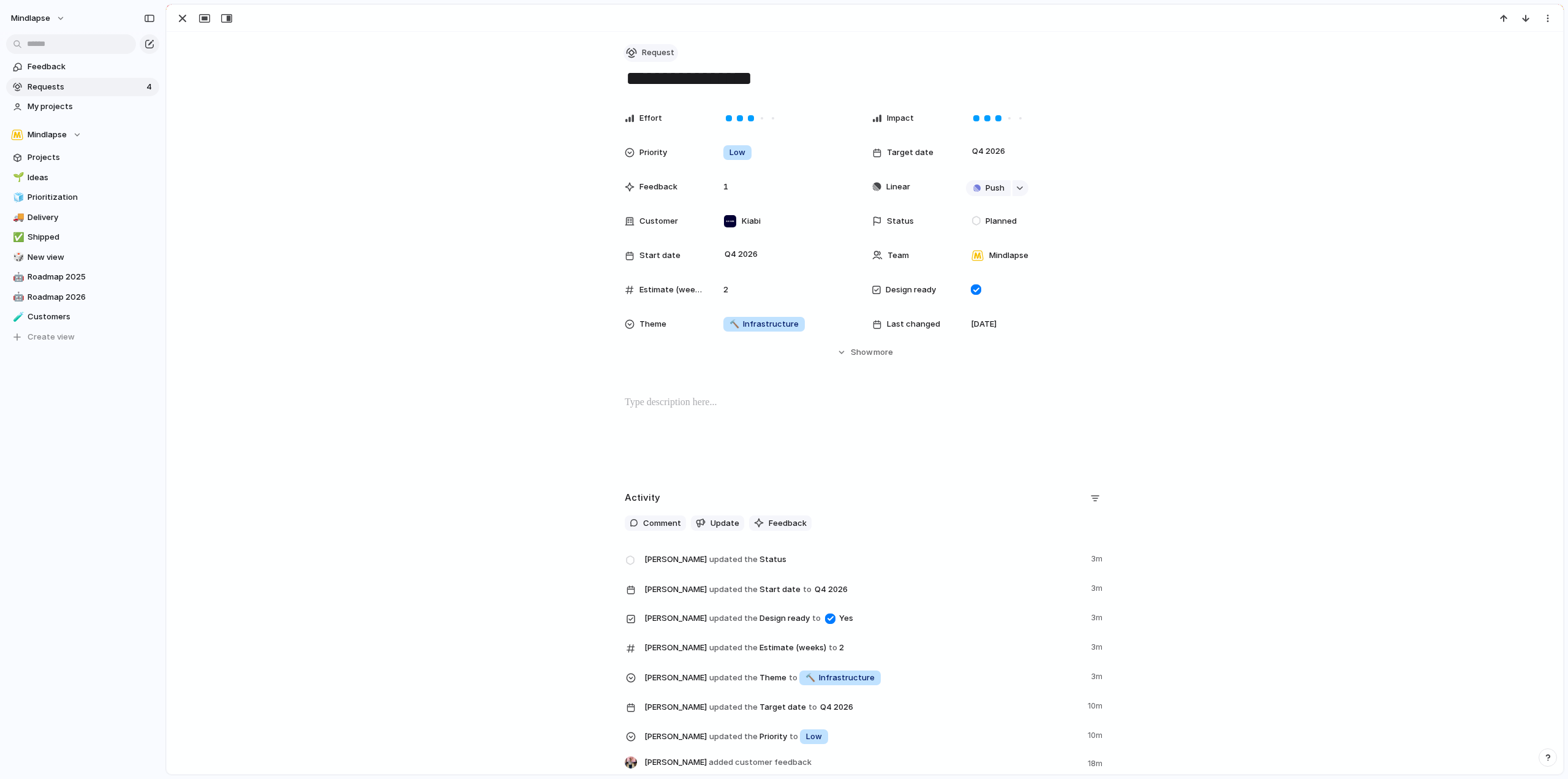
click at [659, 51] on span "Request" at bounding box center [658, 52] width 32 height 12
click at [421, 176] on div "Goal Program Initiative Launch Request Project Customize" at bounding box center [784, 389] width 1568 height 779
click at [699, 402] on p at bounding box center [865, 402] width 481 height 15
click at [60, 158] on span "Projects" at bounding box center [92, 158] width 127 height 12
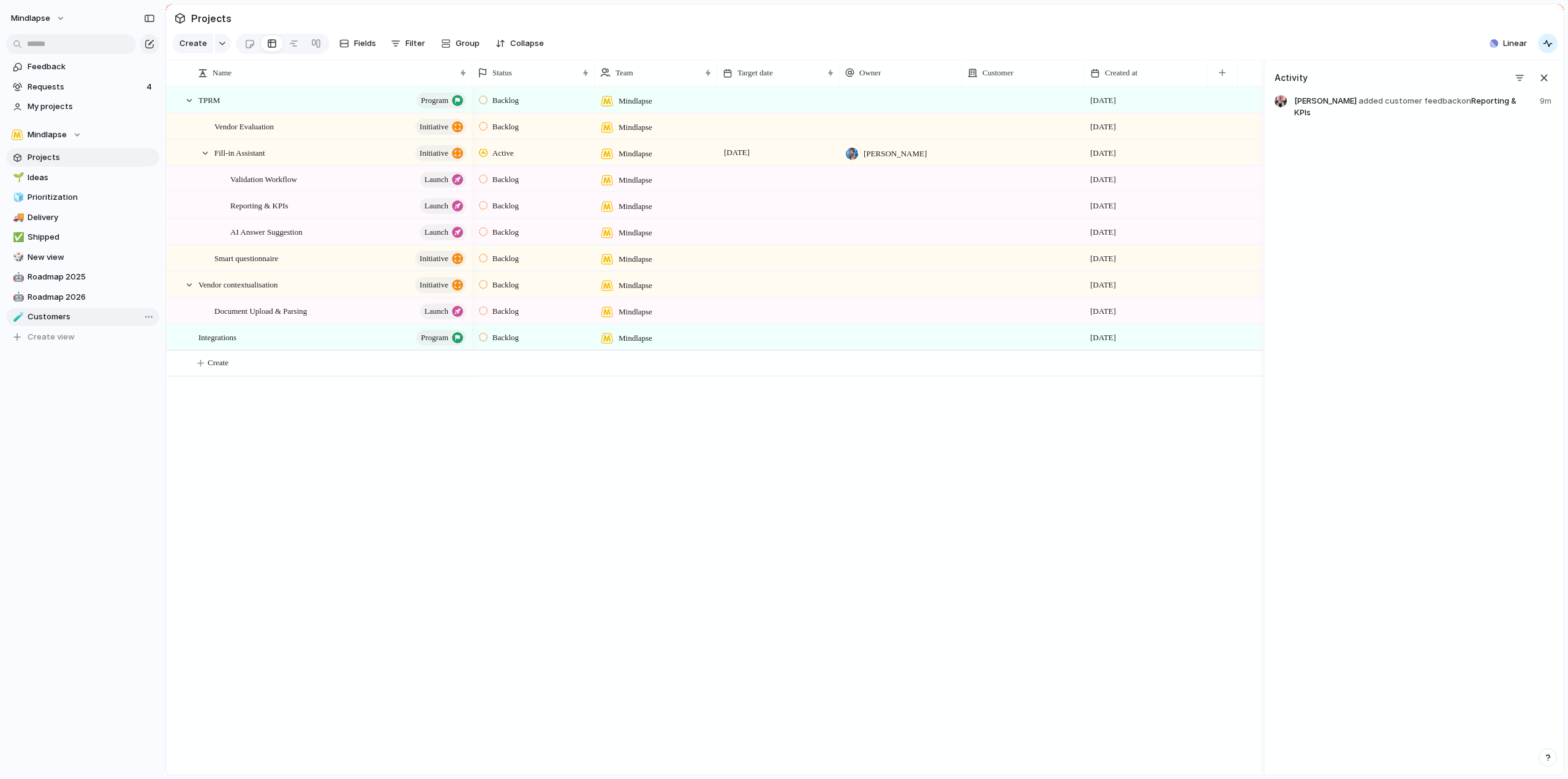
click at [63, 314] on span "Customers" at bounding box center [92, 317] width 127 height 12
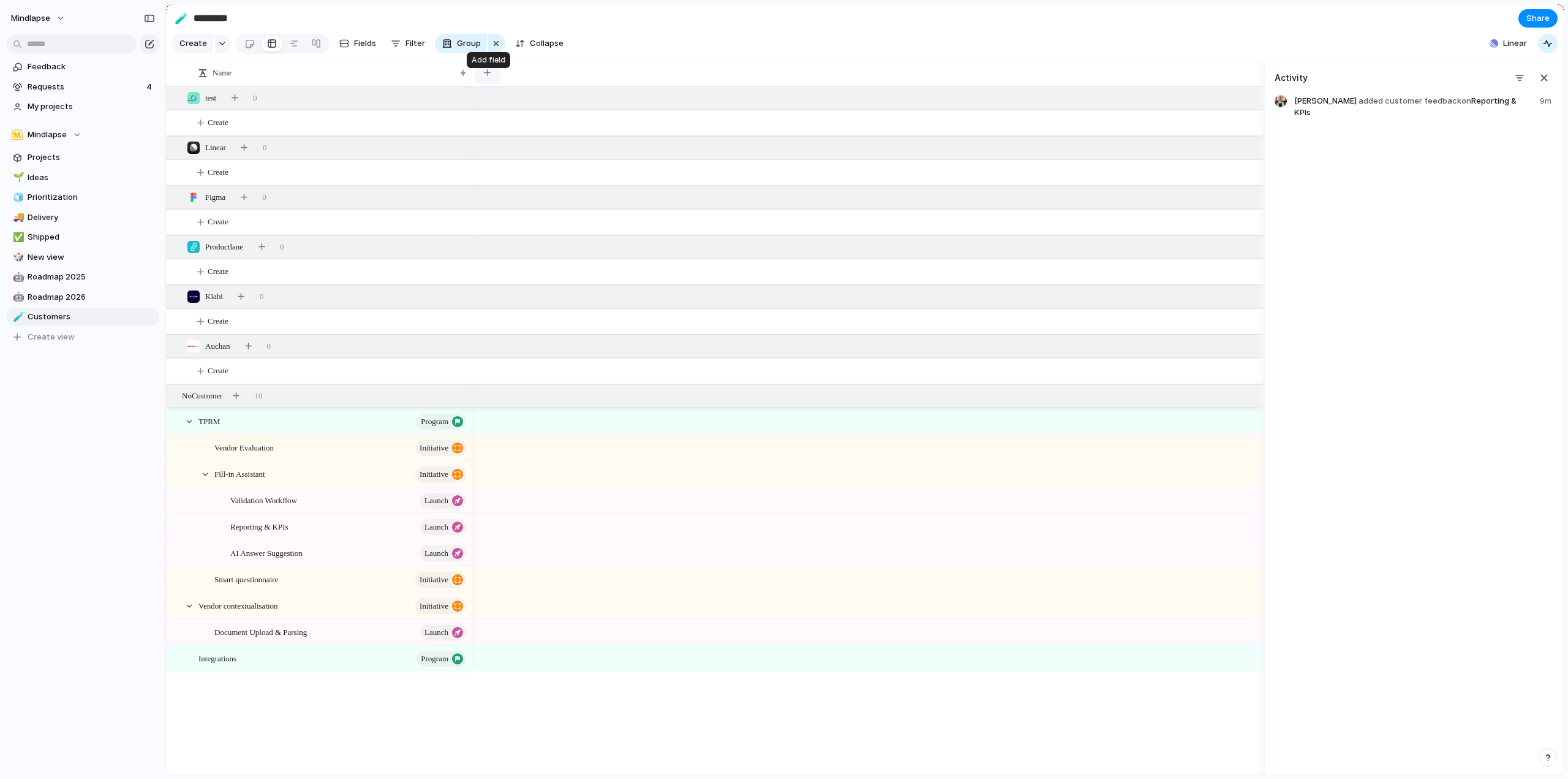
click at [488, 76] on div "button" at bounding box center [487, 72] width 7 height 7
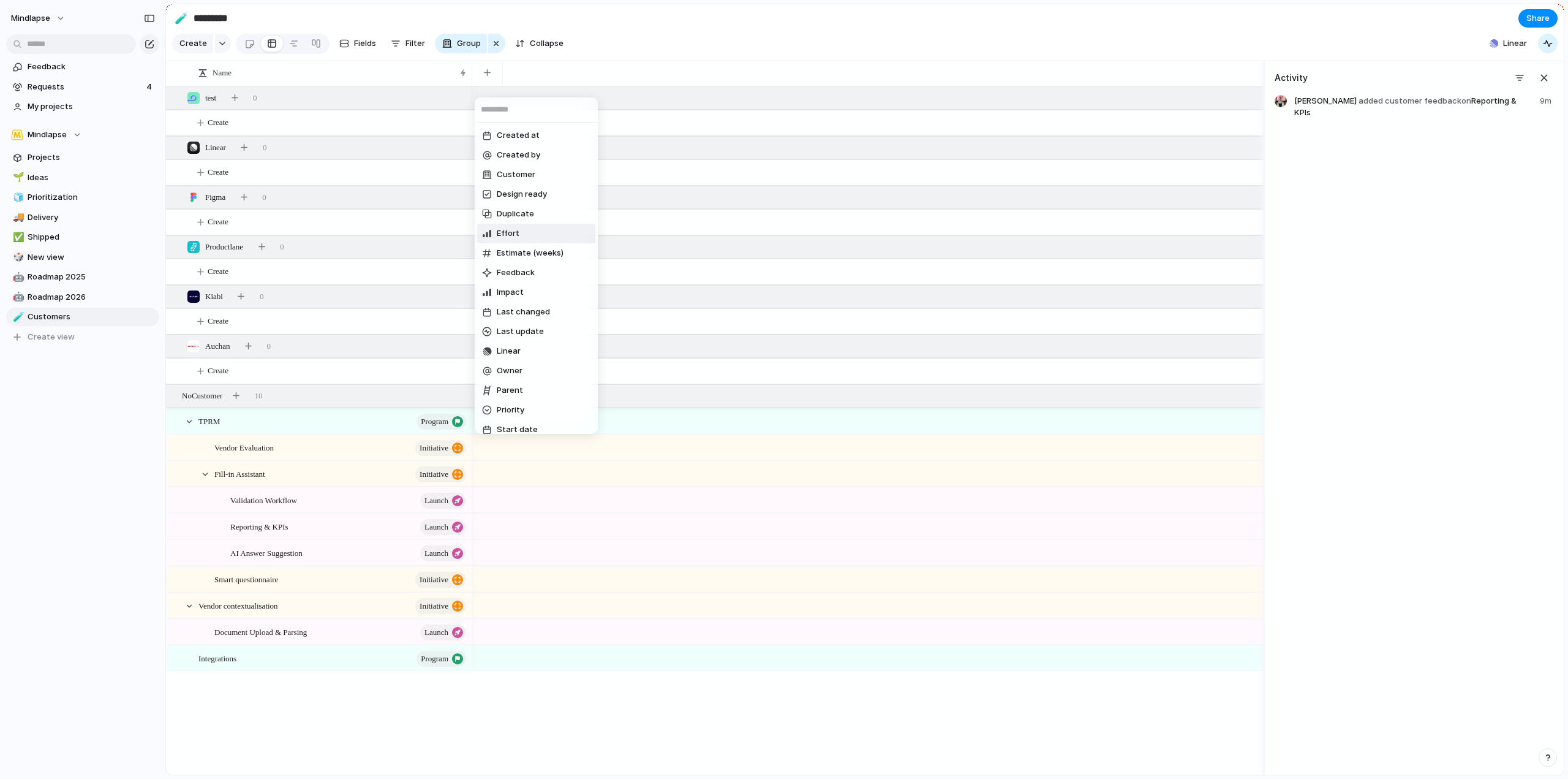
click at [555, 229] on li "Effort" at bounding box center [536, 233] width 119 height 19
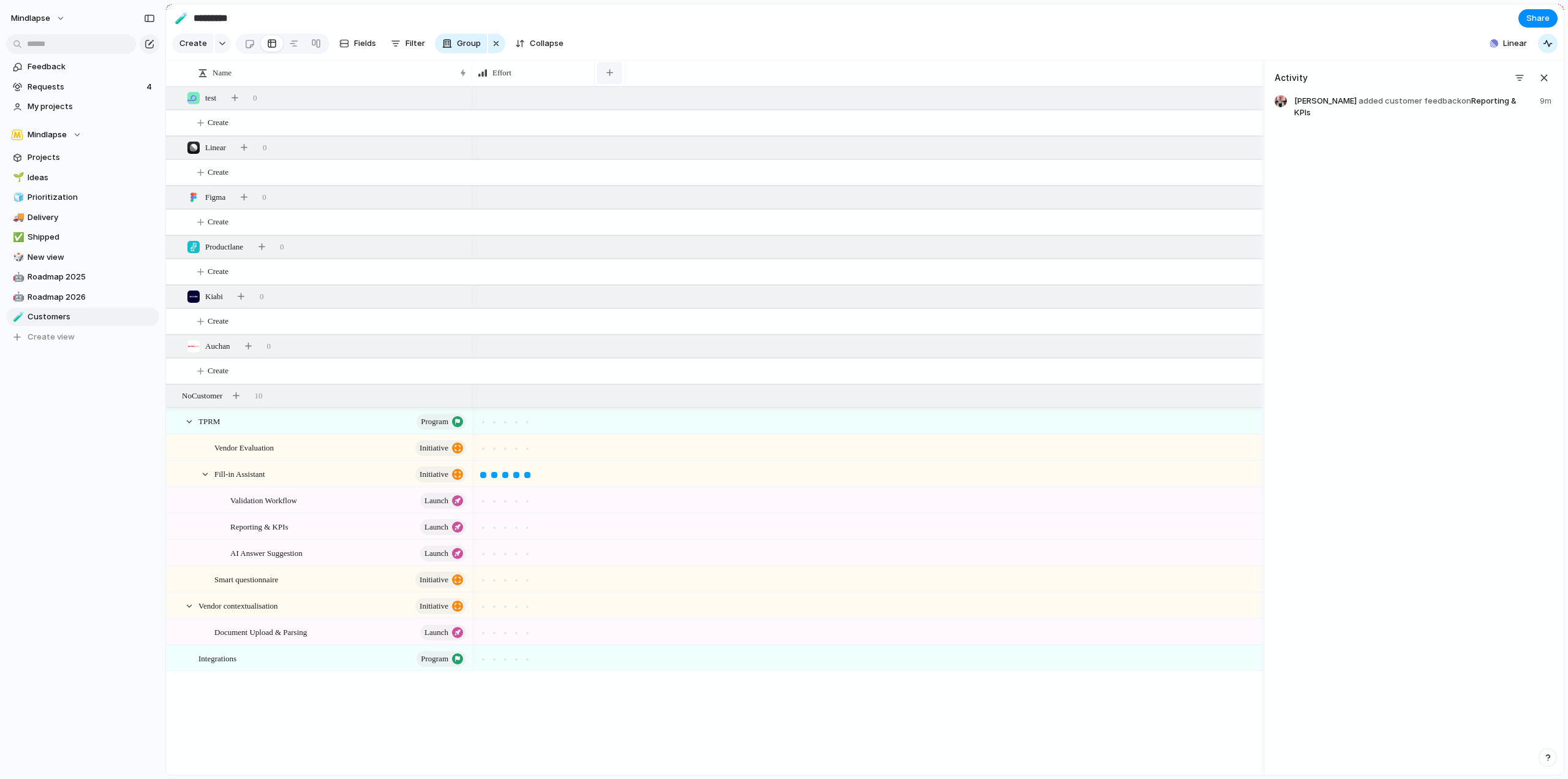
click at [609, 76] on div "button" at bounding box center [610, 72] width 7 height 7
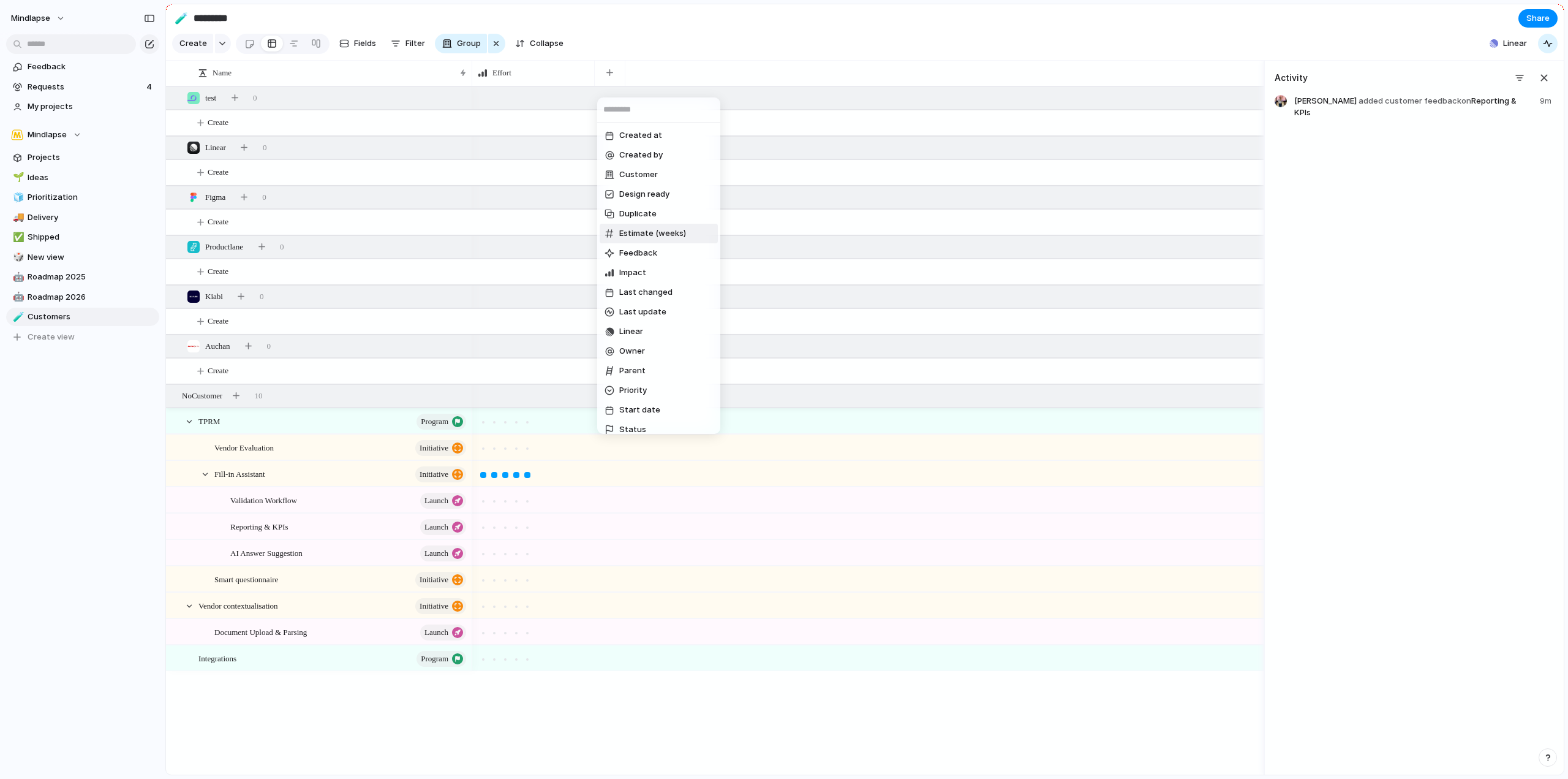
click at [631, 249] on span "Feedback" at bounding box center [638, 253] width 38 height 12
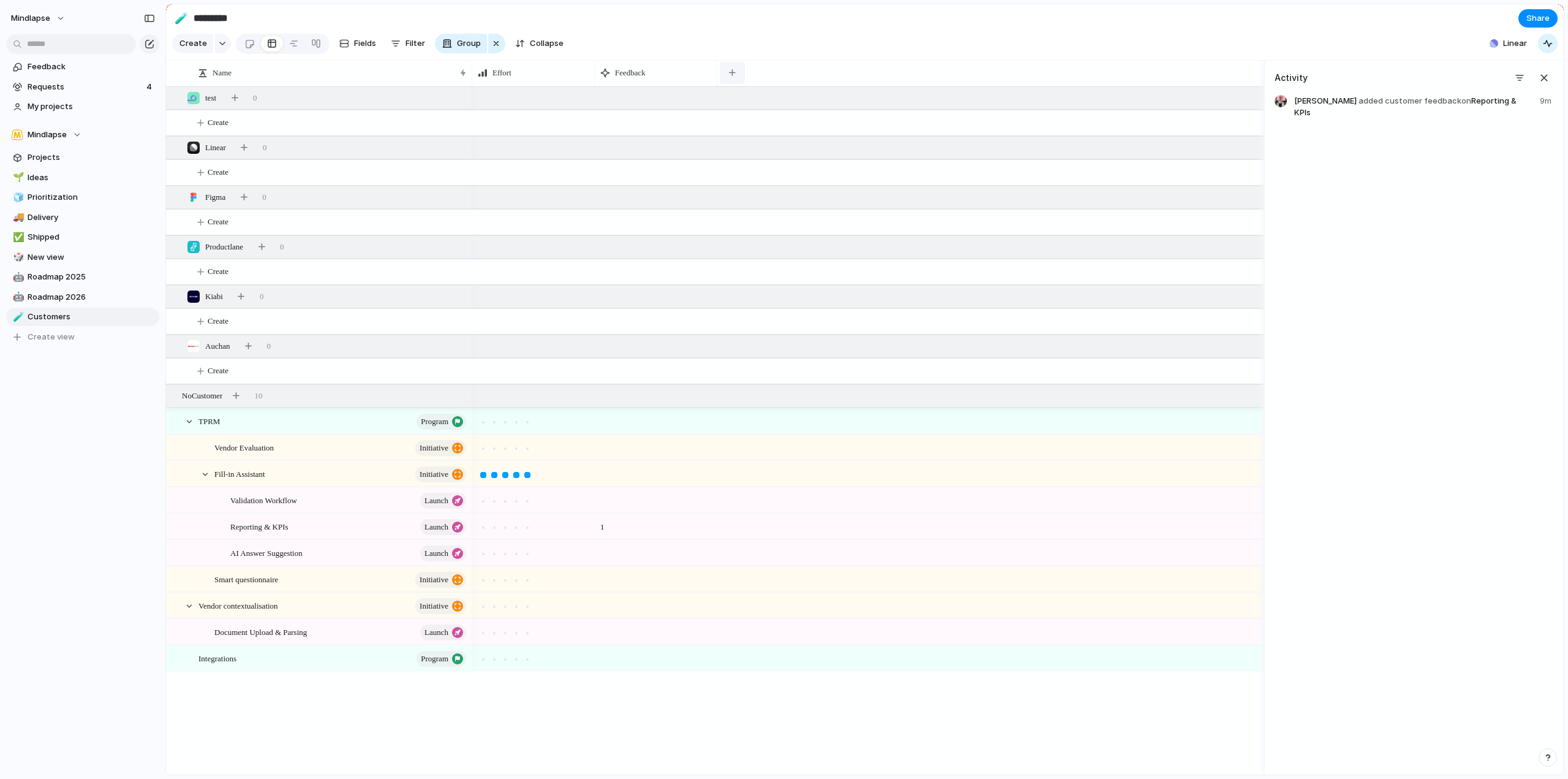
click at [733, 76] on div "button" at bounding box center [733, 72] width 7 height 7
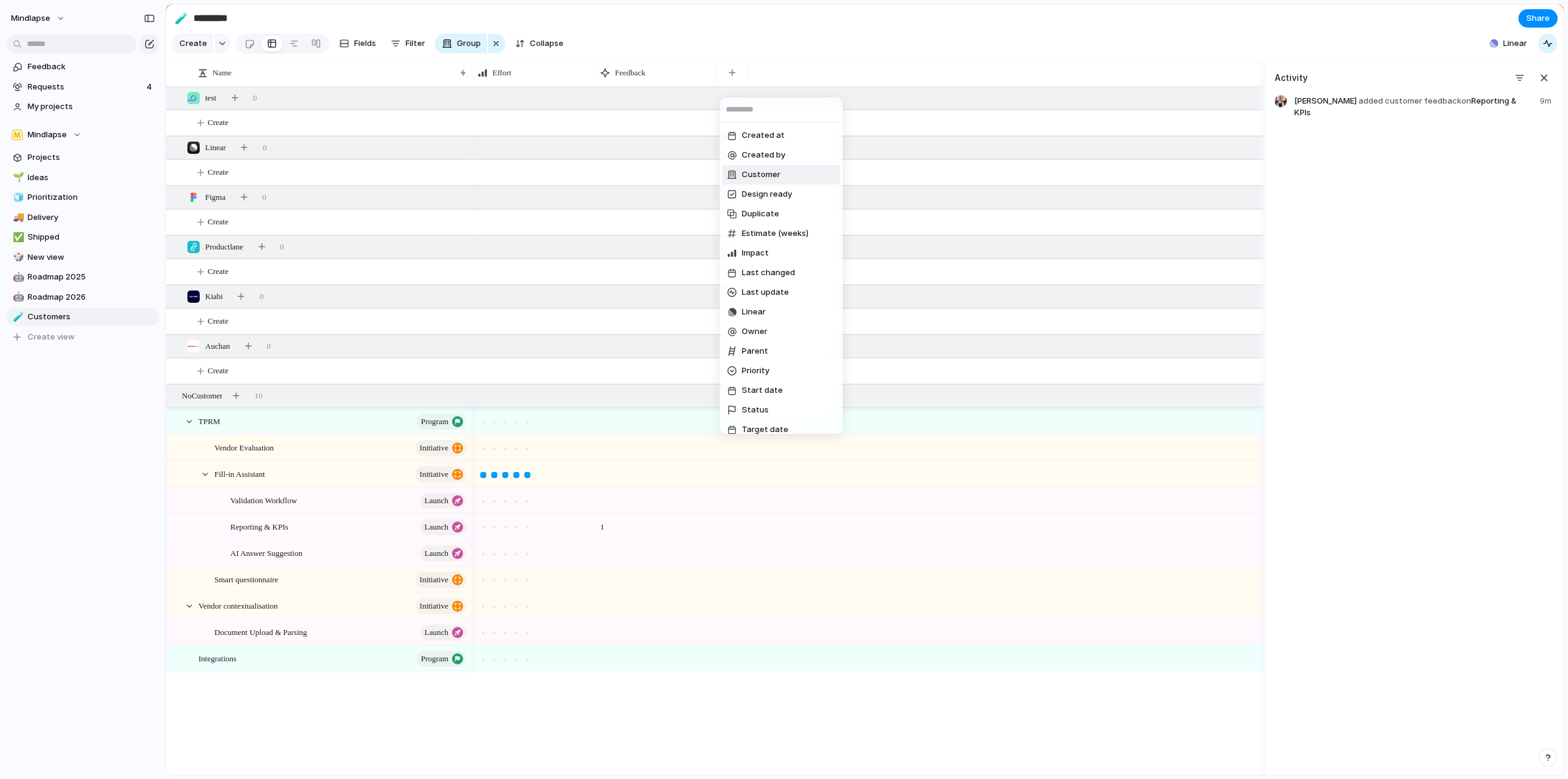
click at [774, 167] on li "Customer" at bounding box center [781, 174] width 119 height 19
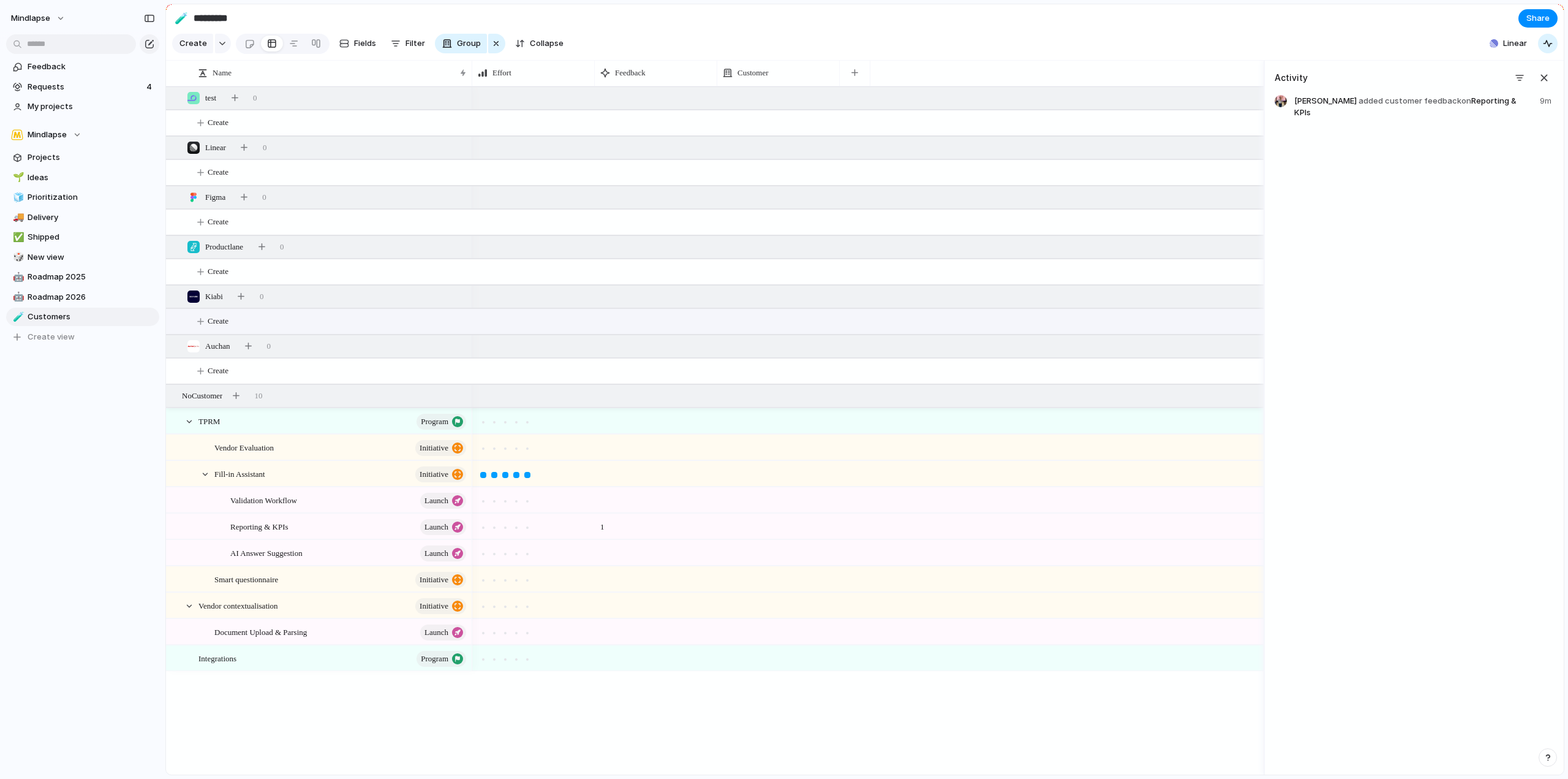
click at [221, 322] on button "Create" at bounding box center [730, 321] width 1105 height 25
click at [866, 76] on button "button" at bounding box center [855, 72] width 25 height 22
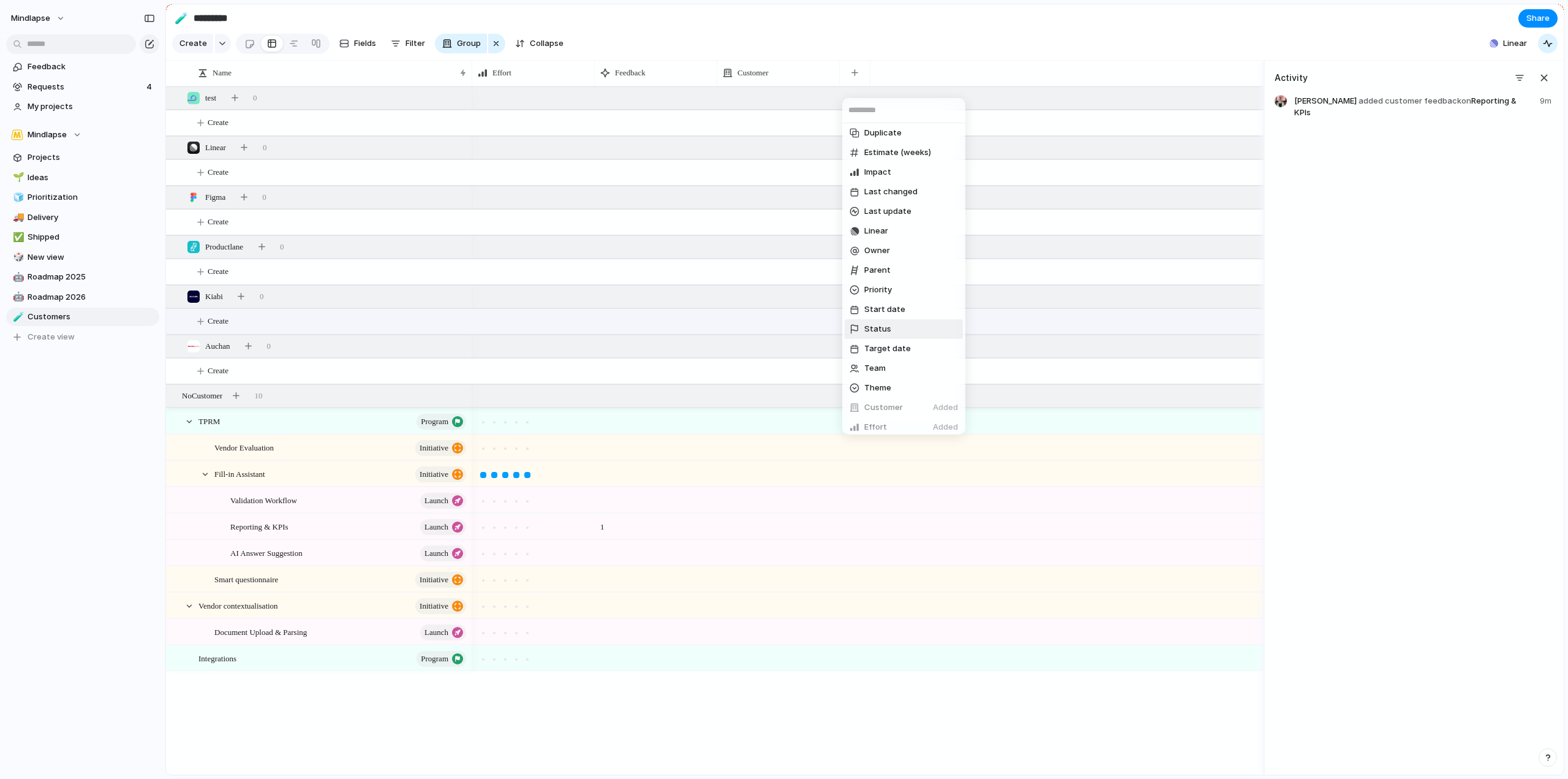
scroll to position [106, 0]
click at [885, 418] on span "Create new field" at bounding box center [896, 421] width 65 height 12
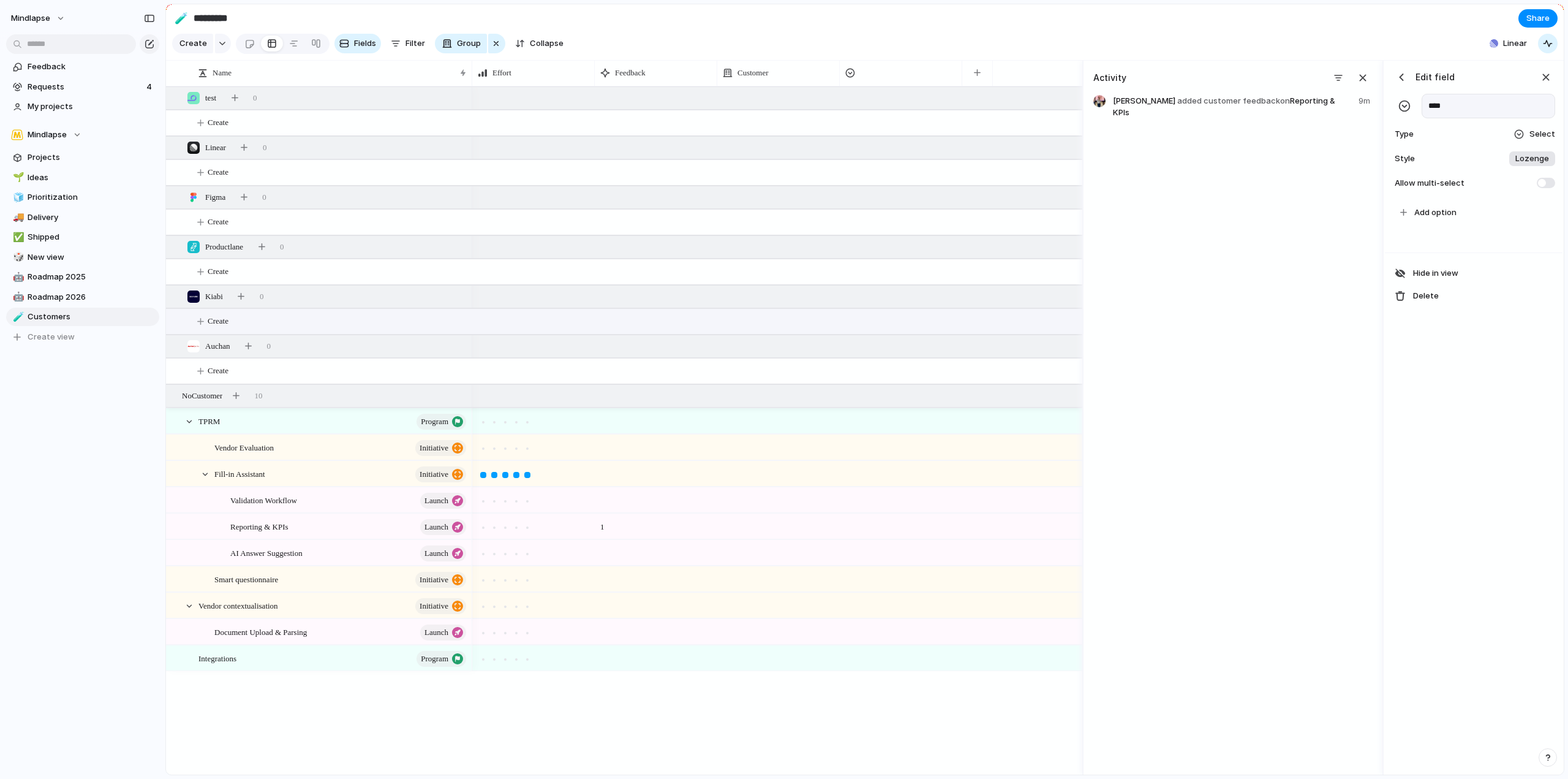
type input "****"
click at [1539, 140] on span "Select" at bounding box center [1543, 134] width 26 height 12
click at [1539, 140] on div "Checkbox Text Figma Link Select User Number Date Team Rating Formula Company" at bounding box center [784, 389] width 1568 height 779
click at [1542, 143] on div "Type Select" at bounding box center [1474, 134] width 163 height 17
click at [1543, 147] on div "Checkbox Text Figma Link Select User Number Date Team Rating Formula Company" at bounding box center [784, 389] width 1568 height 779
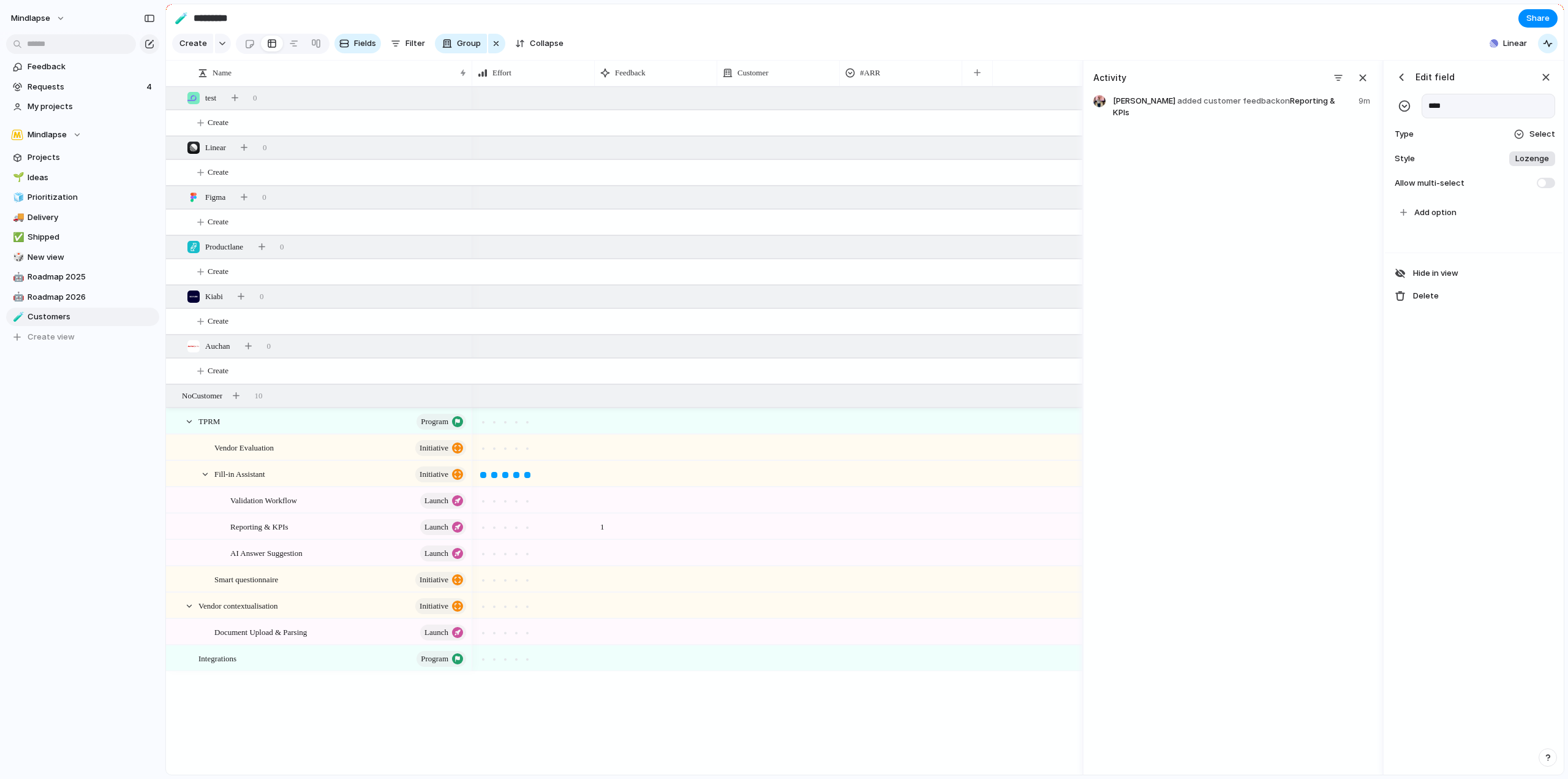
click at [1539, 165] on span "Lozenge" at bounding box center [1532, 159] width 34 height 12
click at [1539, 166] on div "******* *** Plain" at bounding box center [784, 389] width 1568 height 779
click at [1547, 188] on span at bounding box center [1546, 183] width 18 height 10
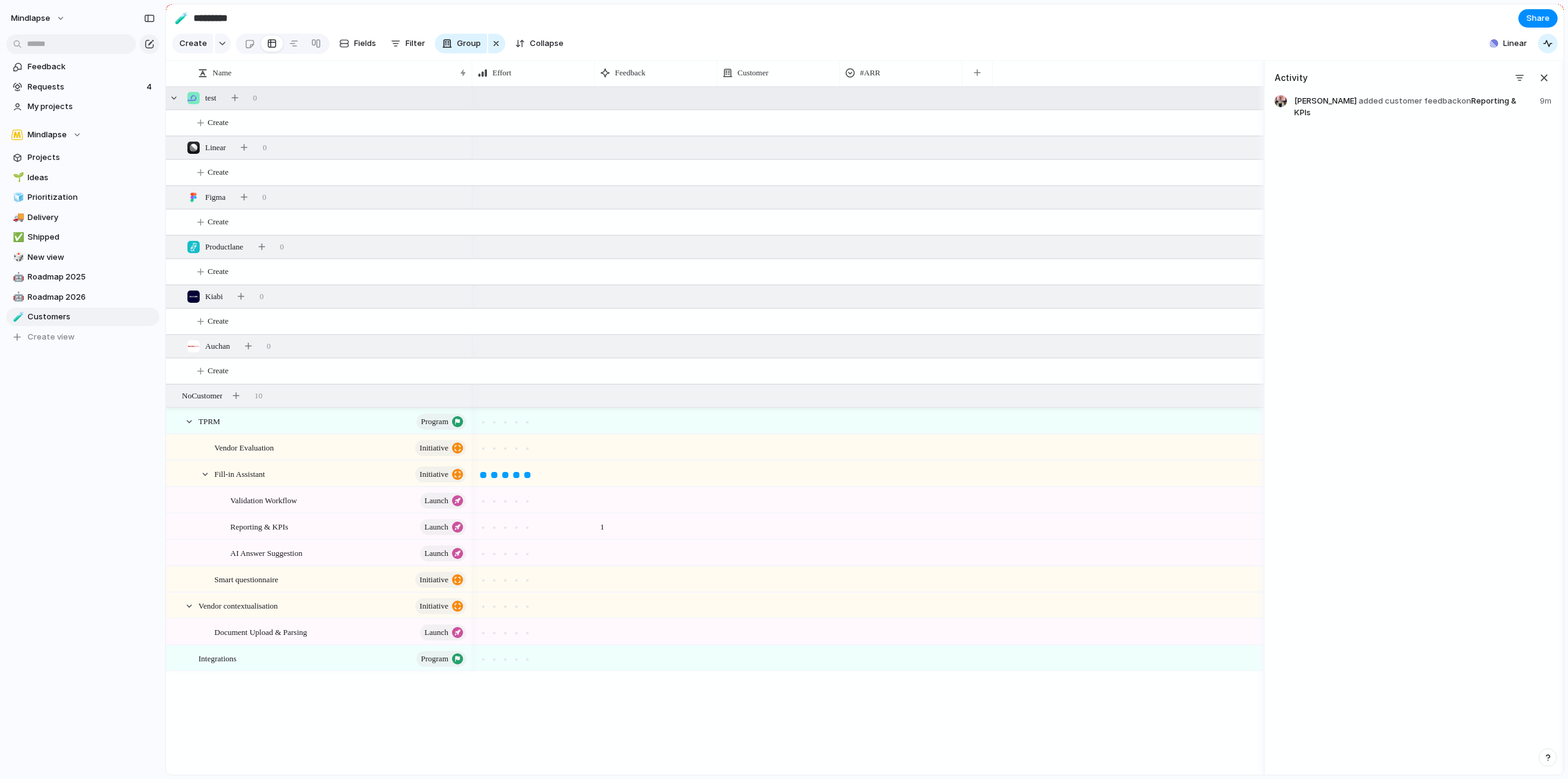
click at [917, 109] on div "test 0" at bounding box center [716, 98] width 1101 height 22
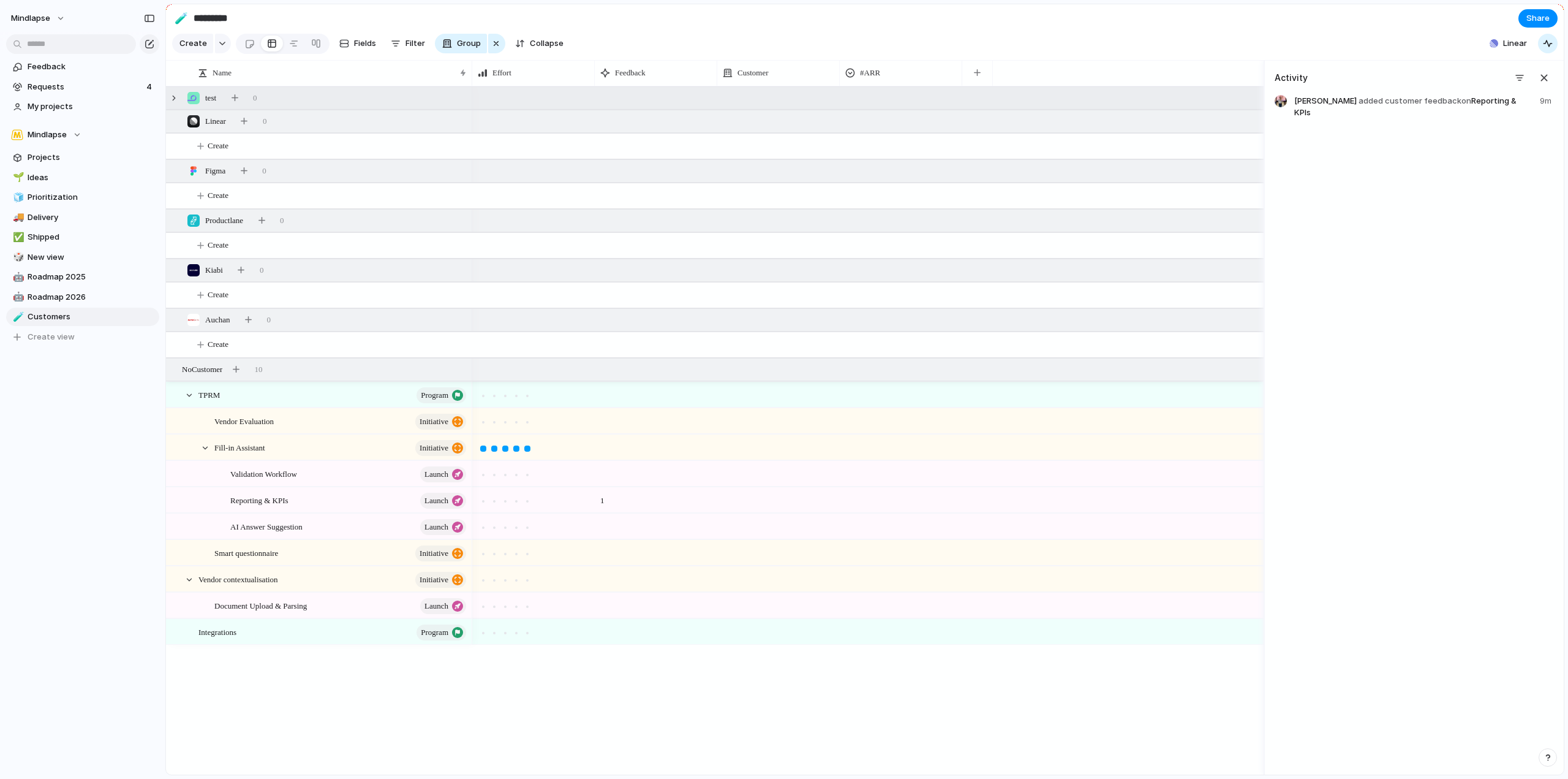
click at [917, 106] on div "test 0" at bounding box center [716, 98] width 1101 height 22
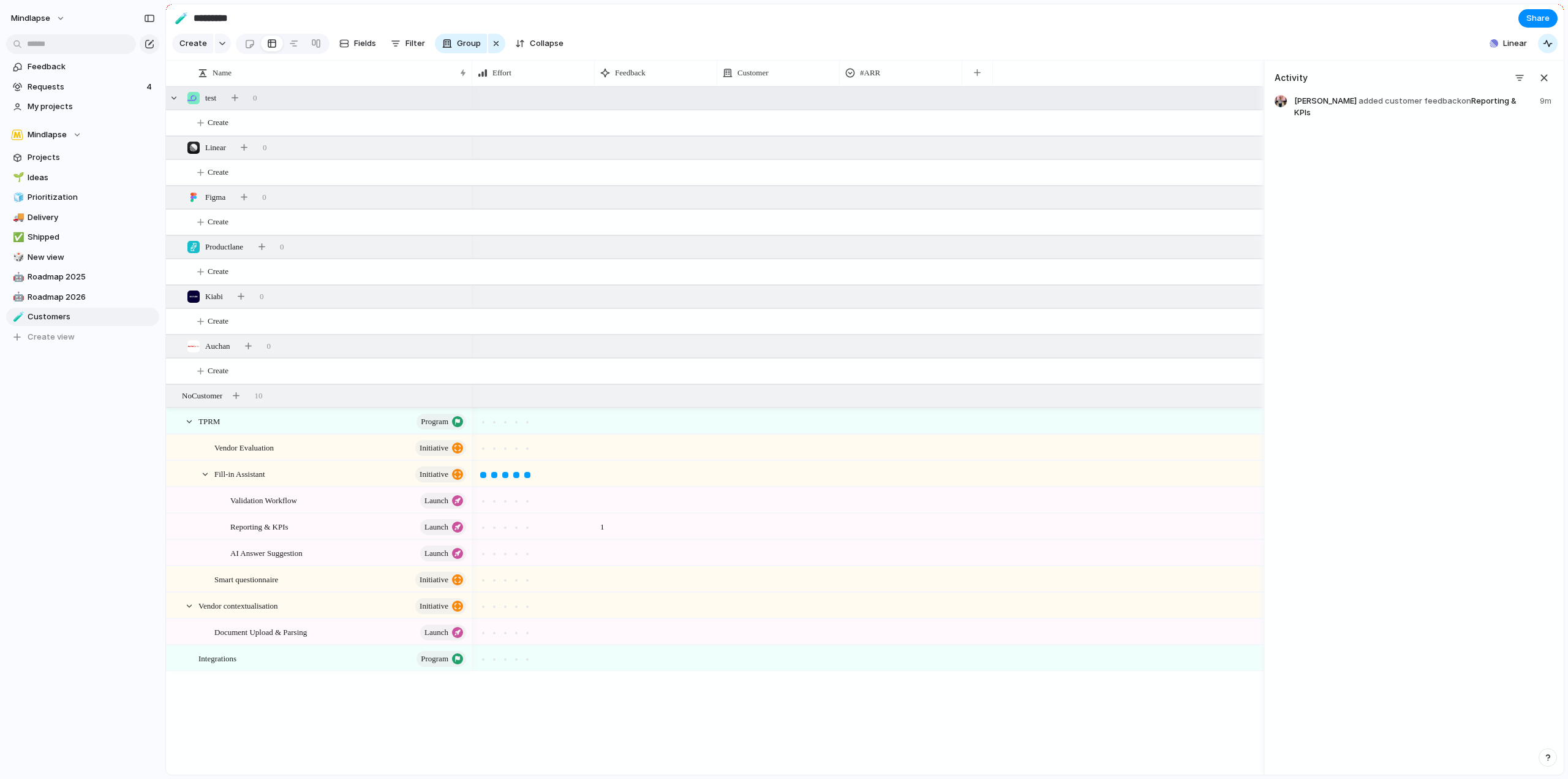
click at [875, 442] on div at bounding box center [869, 447] width 792 height 26
click at [875, 455] on div at bounding box center [901, 445] width 121 height 20
click at [979, 83] on div "Type to add a value" at bounding box center [784, 389] width 1568 height 779
click at [984, 73] on button "button" at bounding box center [977, 72] width 25 height 22
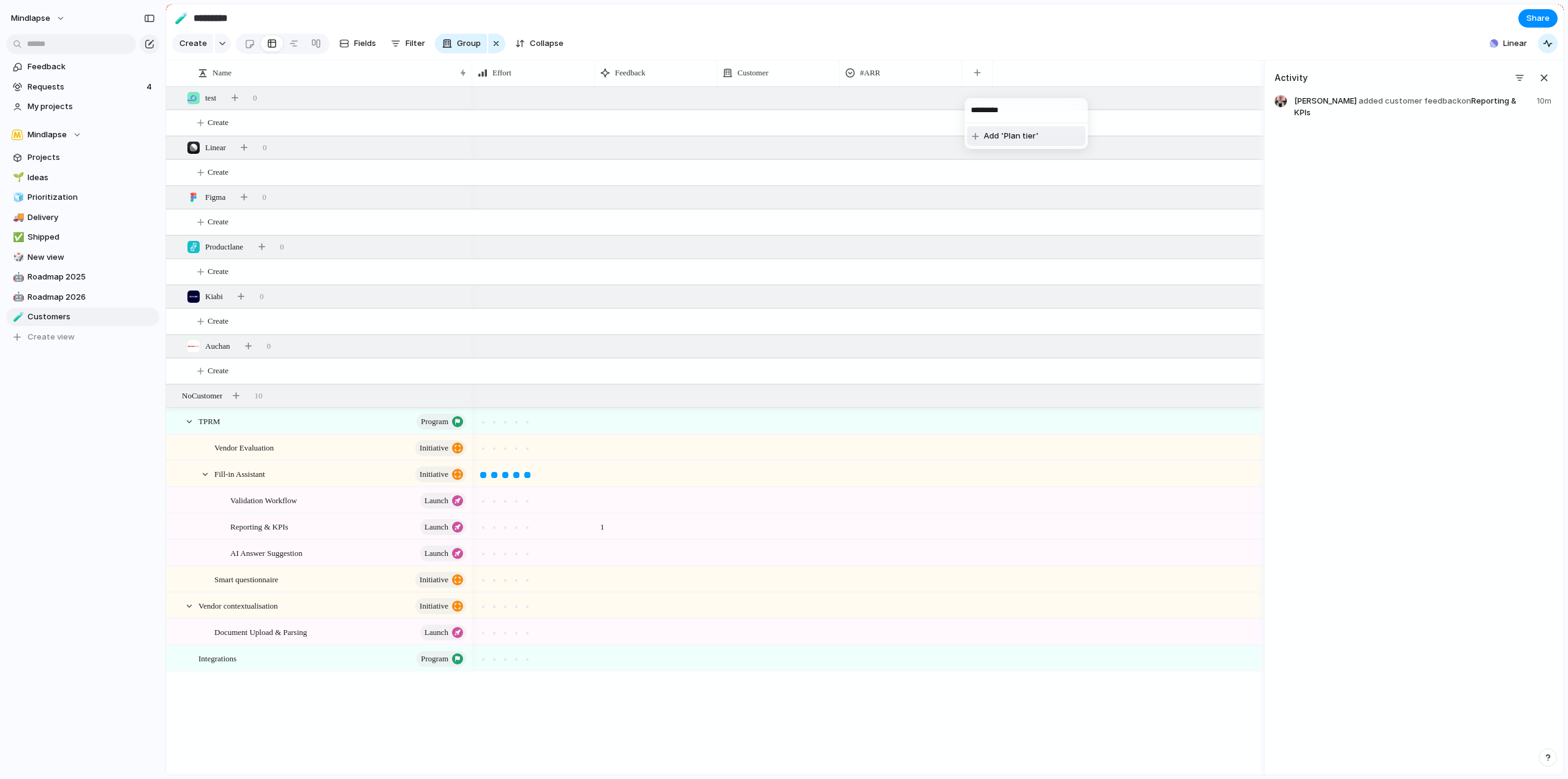
type input "*********"
click at [1005, 139] on span "Add 'Plan tier'" at bounding box center [1011, 136] width 55 height 12
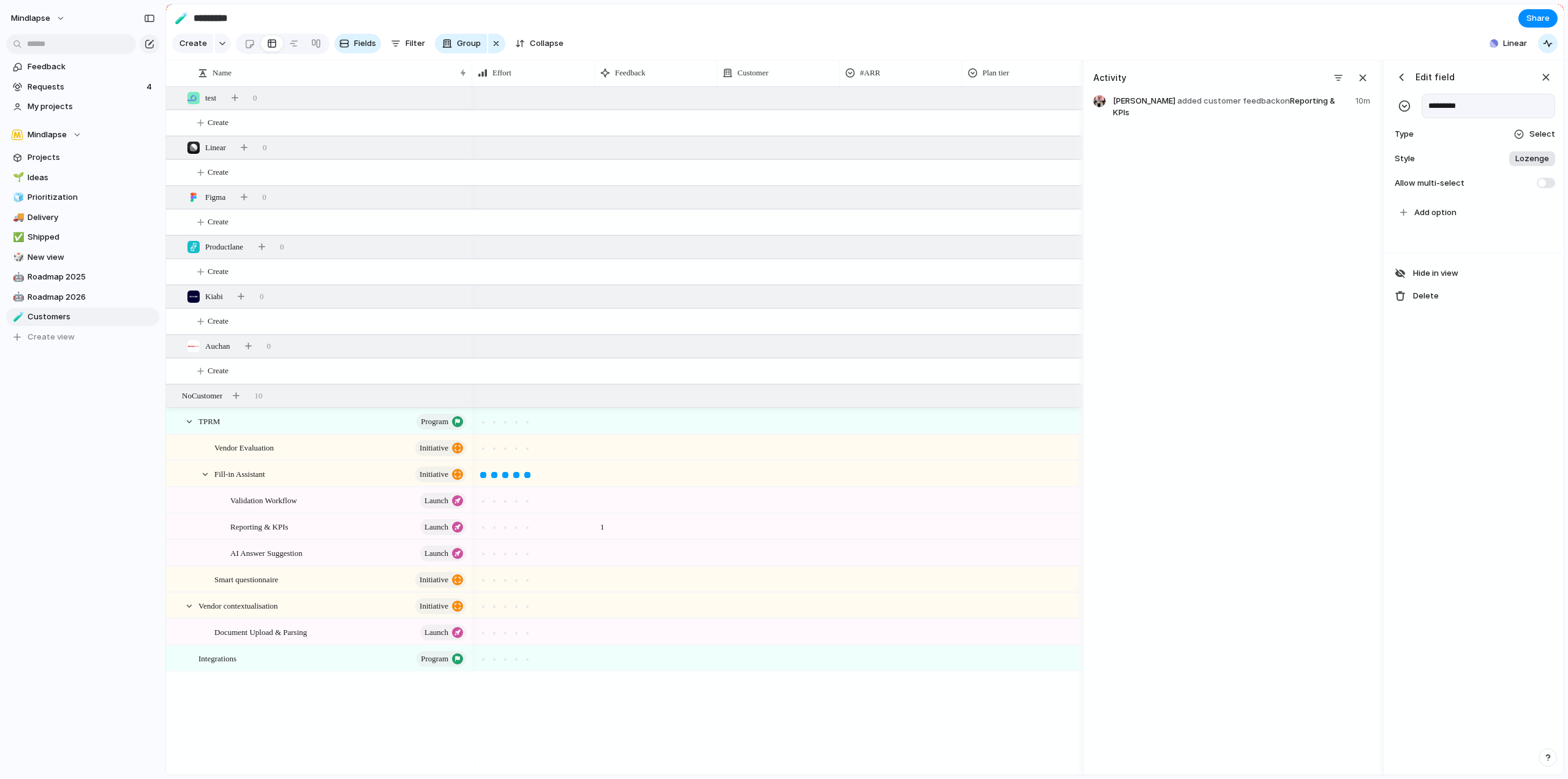
scroll to position [0, 33]
click at [1058, 81] on div "Effort Feedback Customer #ARR Plan tier" at bounding box center [761, 73] width 644 height 26
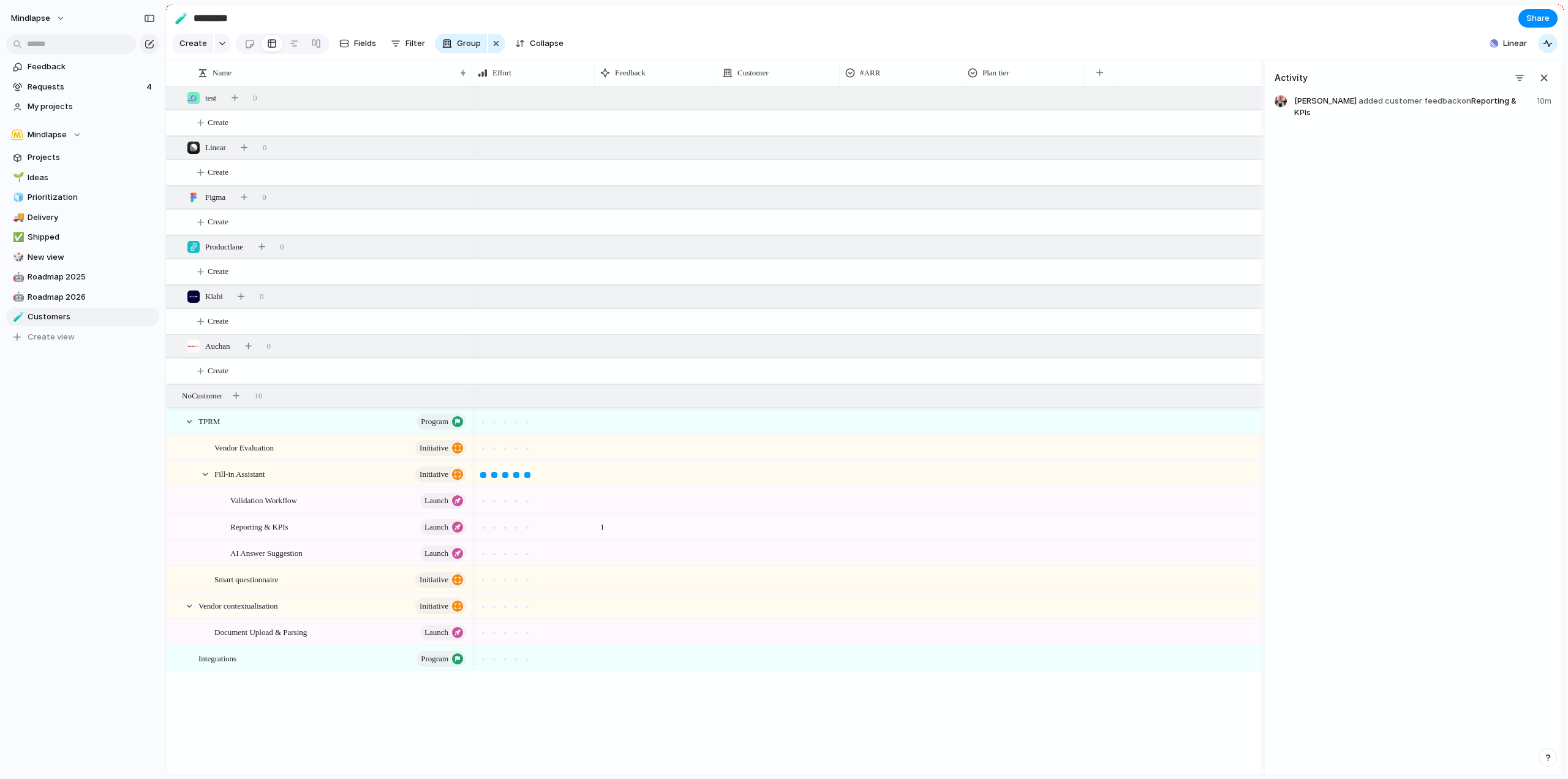
scroll to position [0, 0]
click at [1108, 78] on button "button" at bounding box center [1100, 72] width 25 height 22
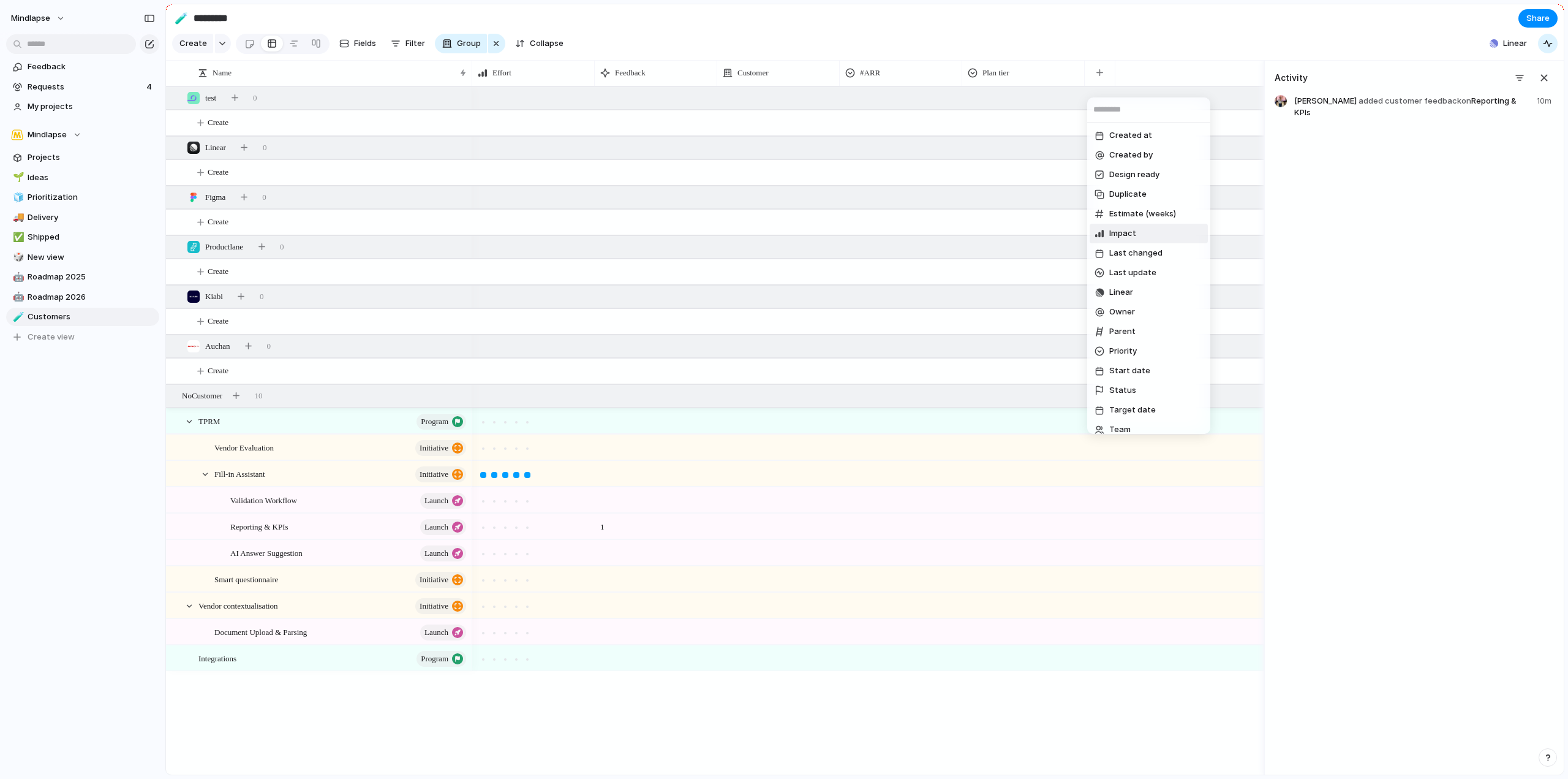
click at [1144, 235] on li "Impact" at bounding box center [1149, 233] width 119 height 19
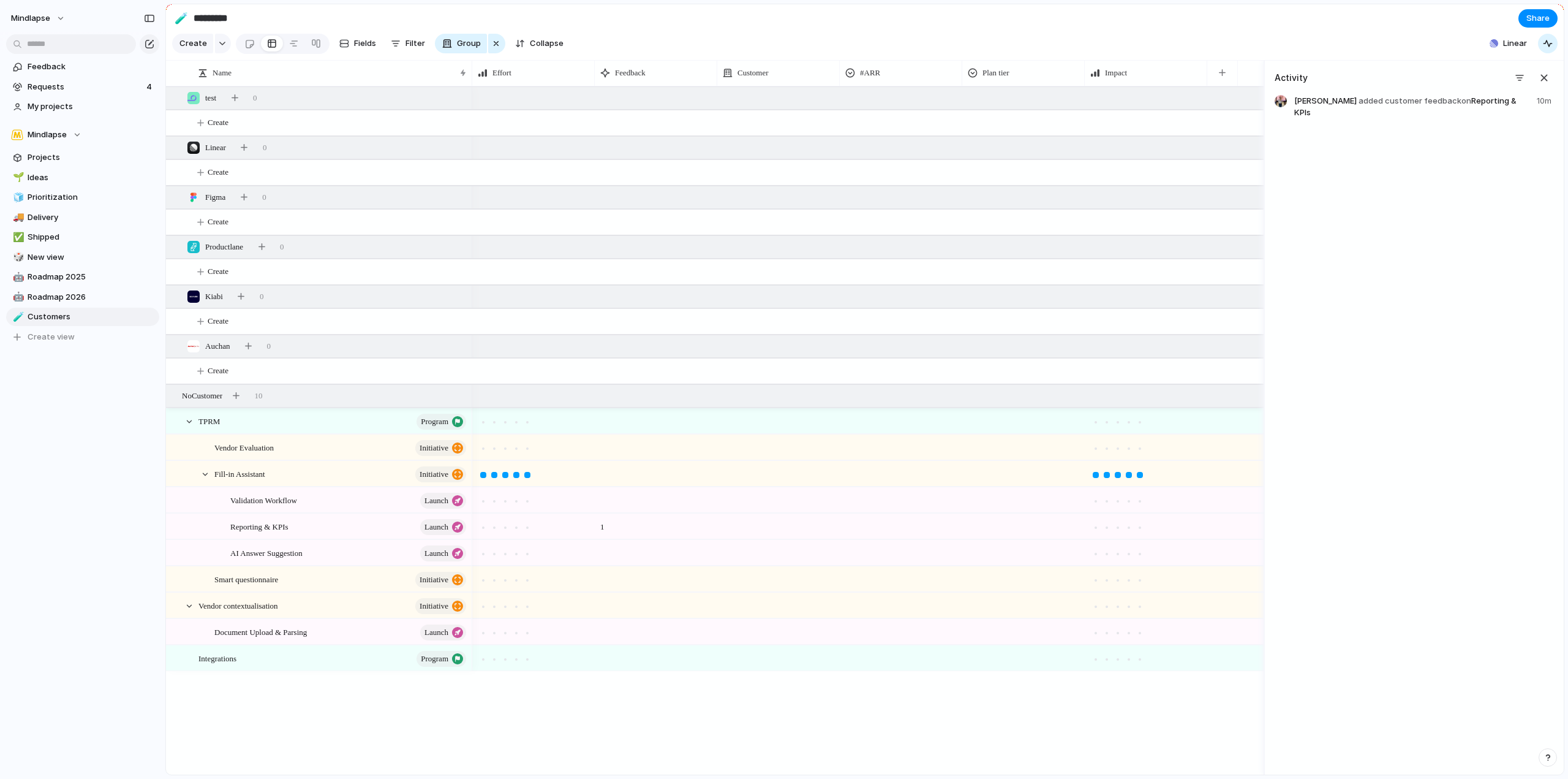
click at [1154, 61] on section "Create Fields Filter Group Zoom Collapse Linear" at bounding box center [864, 46] width 1398 height 30
drag, startPoint x: 1150, startPoint y: 79, endPoint x: 485, endPoint y: 72, distance: 665.0
click at [61, 171] on link "🌱 Ideas" at bounding box center [83, 177] width 153 height 18
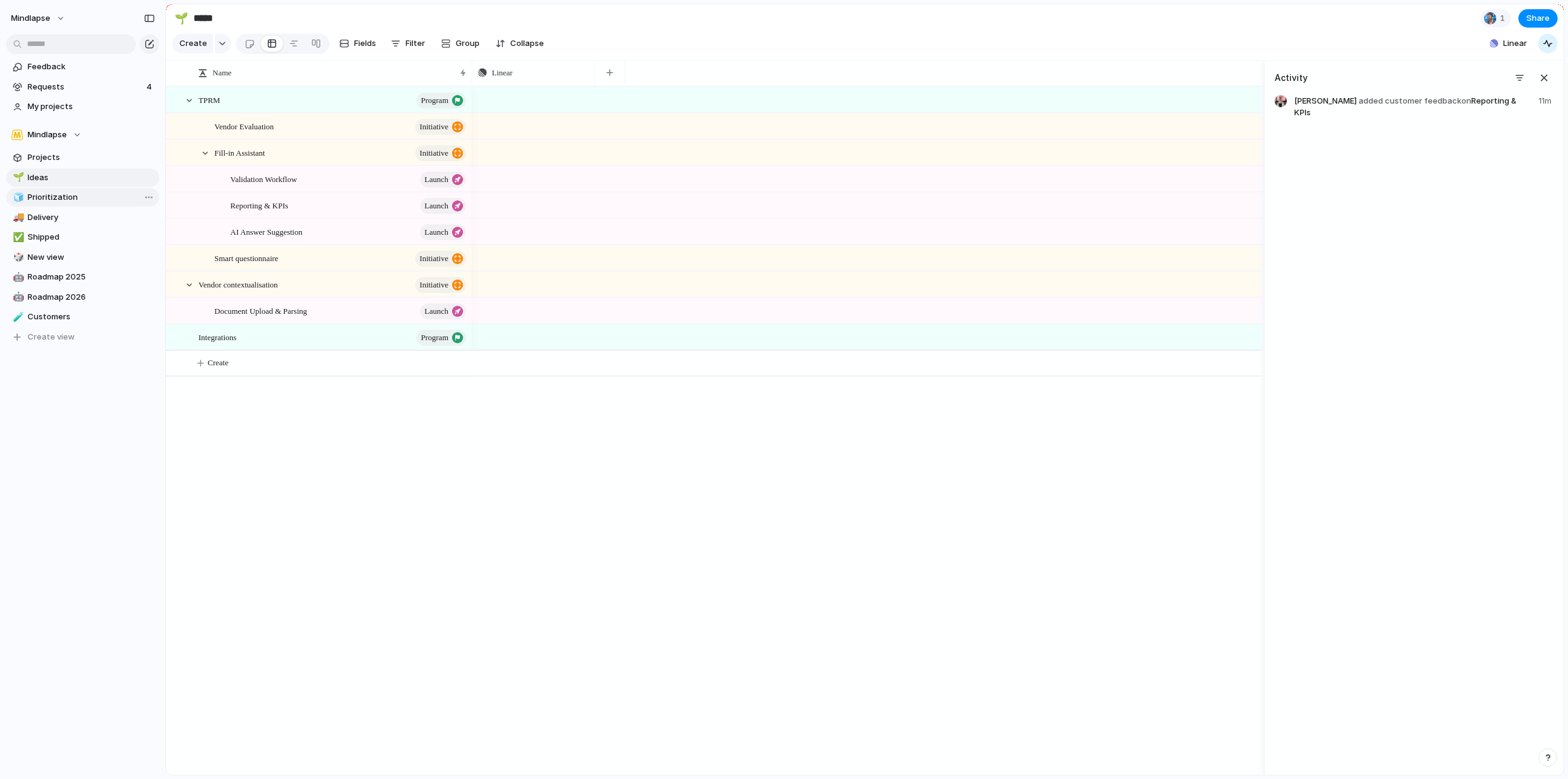
click at [70, 202] on span "Prioritization" at bounding box center [92, 197] width 127 height 12
click at [75, 176] on span "Ideas" at bounding box center [92, 178] width 127 height 12
click at [187, 274] on span "Delete view" at bounding box center [185, 273] width 45 height 12
click at [97, 197] on span "Delivery" at bounding box center [92, 197] width 127 height 12
click at [95, 217] on span "Shipped" at bounding box center [92, 217] width 127 height 12
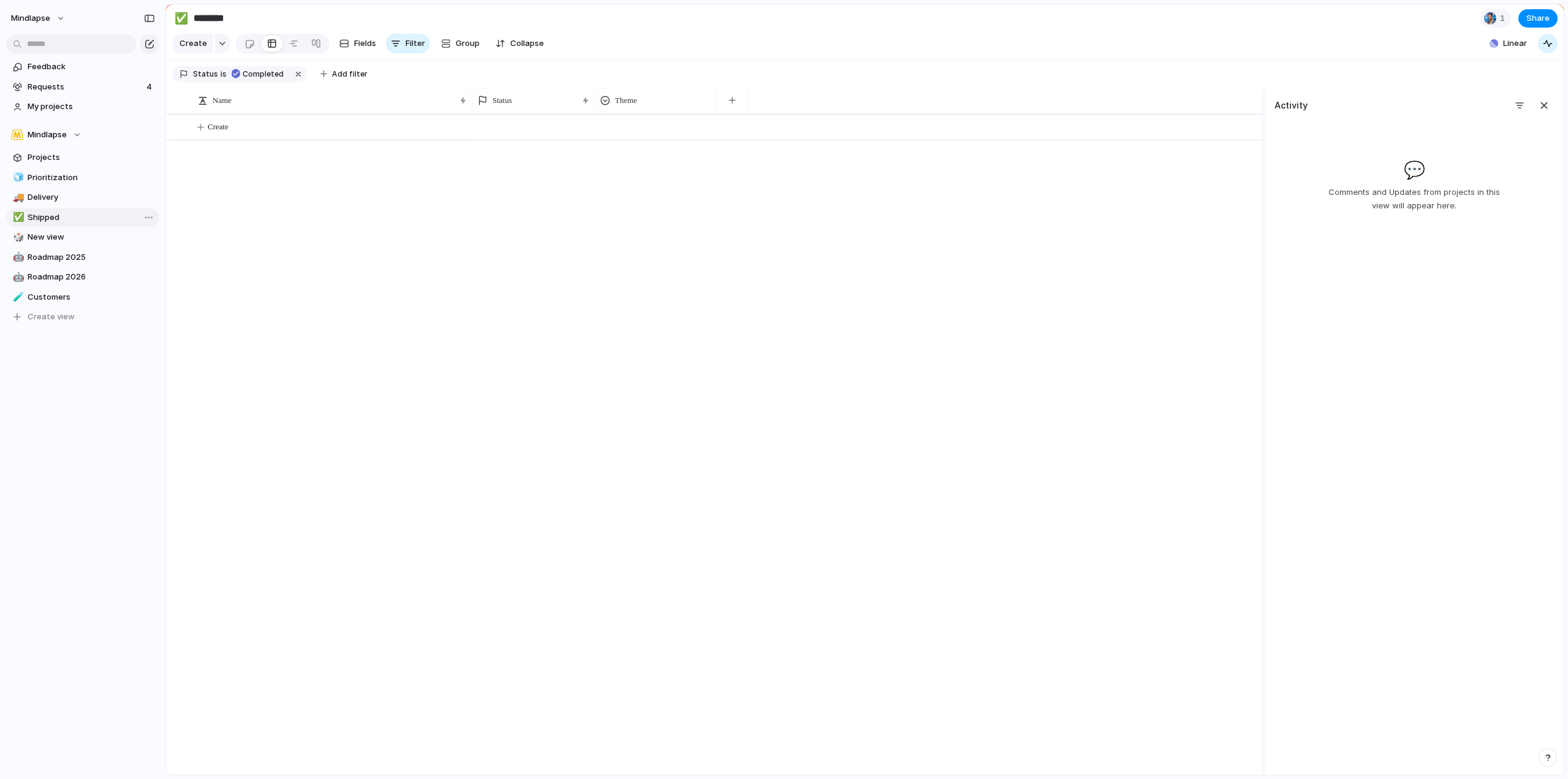
type input "*******"
click at [98, 235] on span "New view" at bounding box center [92, 237] width 127 height 12
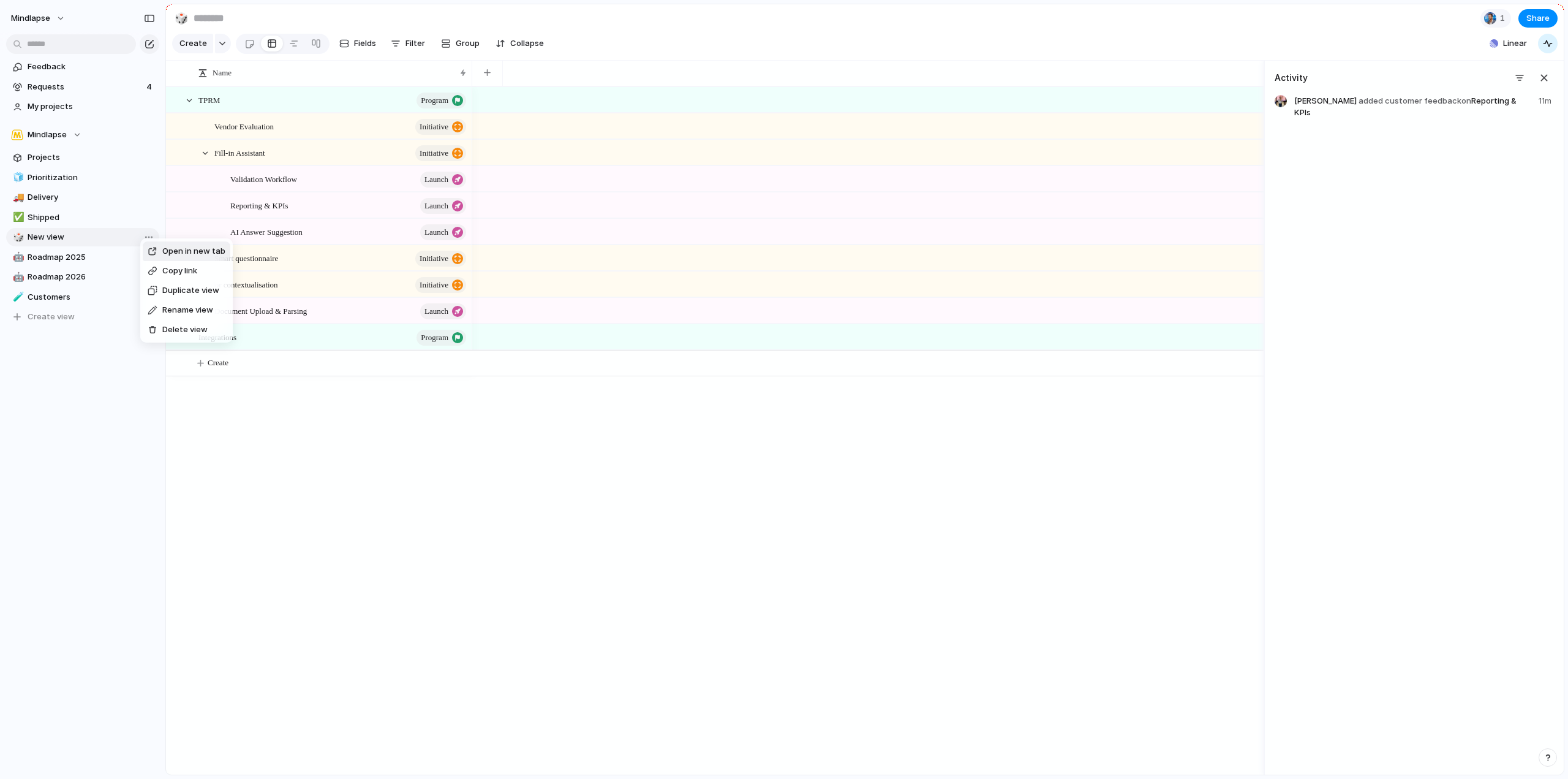
click at [172, 333] on span "Delete view" at bounding box center [185, 330] width 45 height 12
type input "**********"
click at [94, 274] on span "Customers" at bounding box center [92, 277] width 127 height 12
type input "*********"
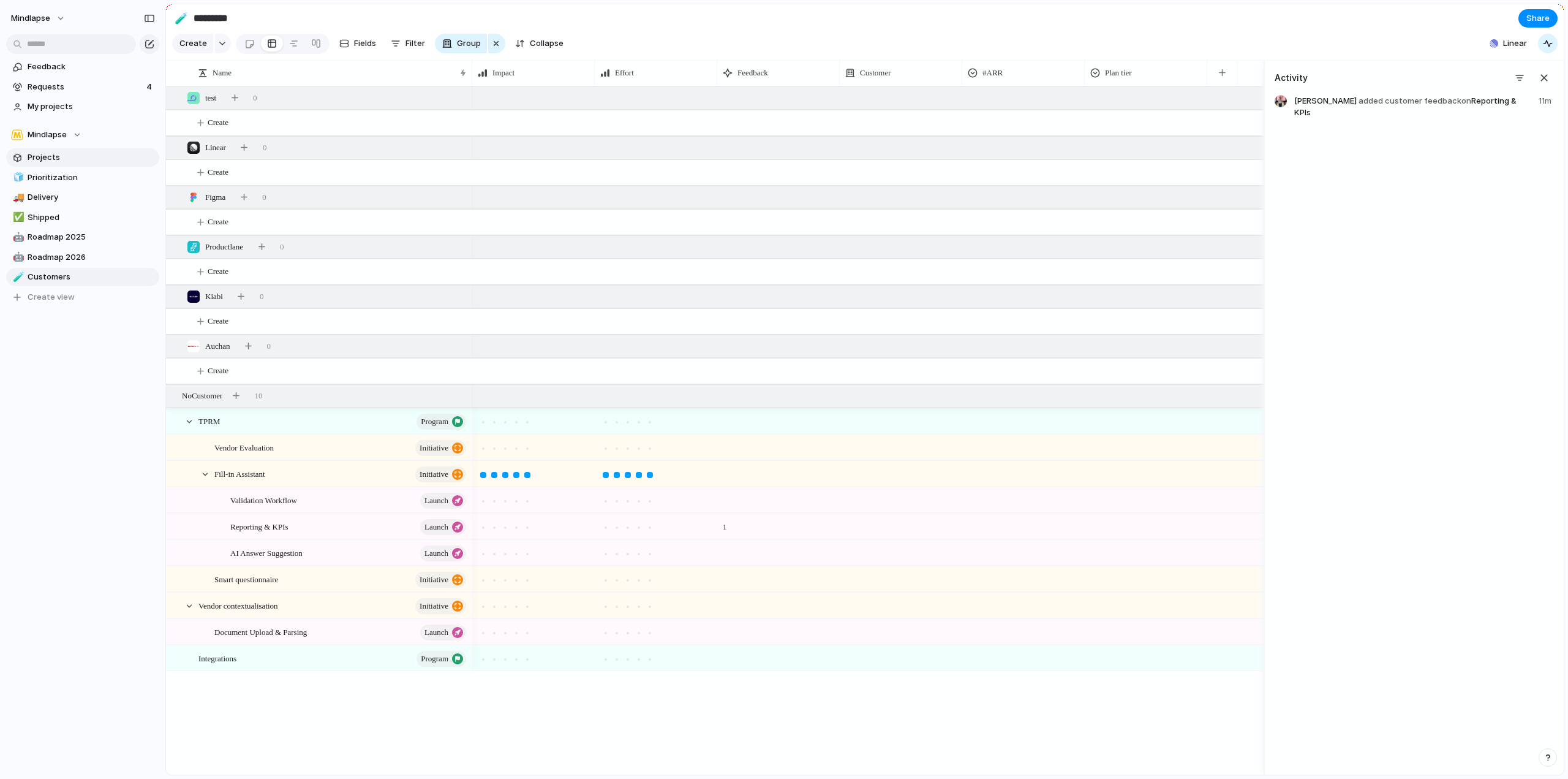
click at [80, 161] on span "Projects" at bounding box center [92, 158] width 127 height 12
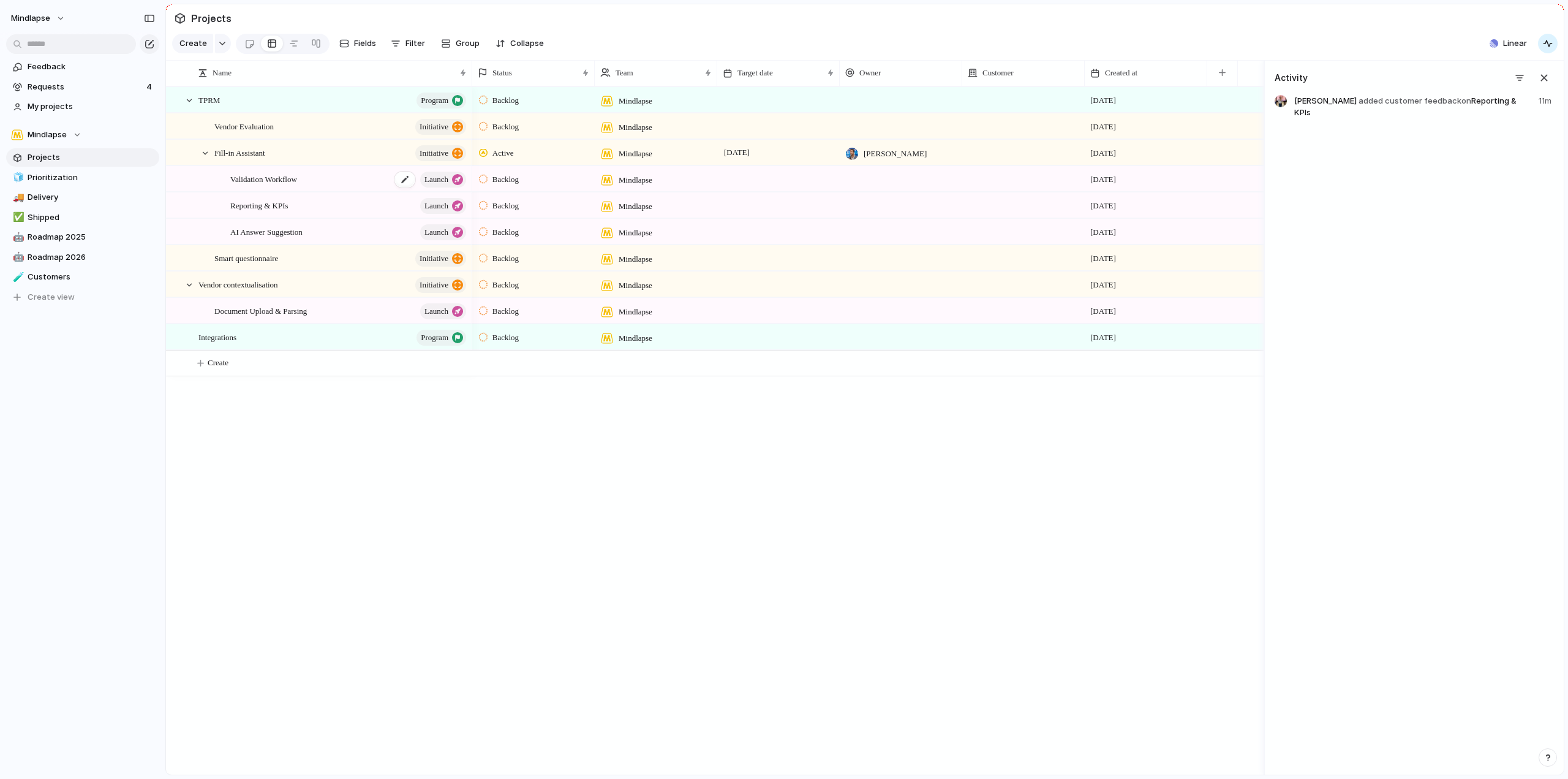
click at [297, 186] on span "Validation Workflow" at bounding box center [263, 179] width 67 height 14
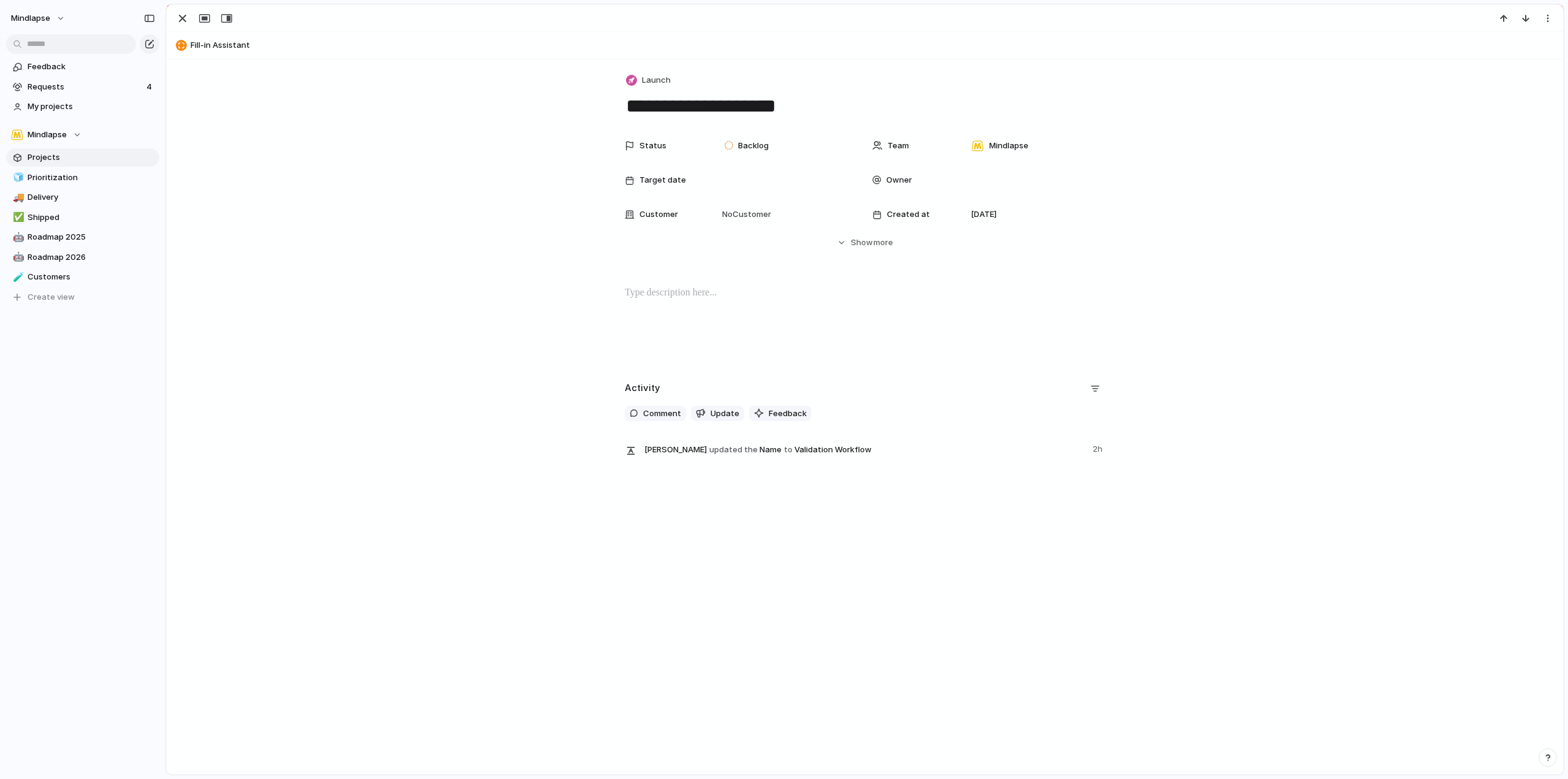
click at [300, 190] on div "Status Backlog Team Mindlapse Target date Owner Customer No Customer Created at…" at bounding box center [865, 191] width 1367 height 115
click at [851, 236] on span "Show" at bounding box center [862, 243] width 22 height 12
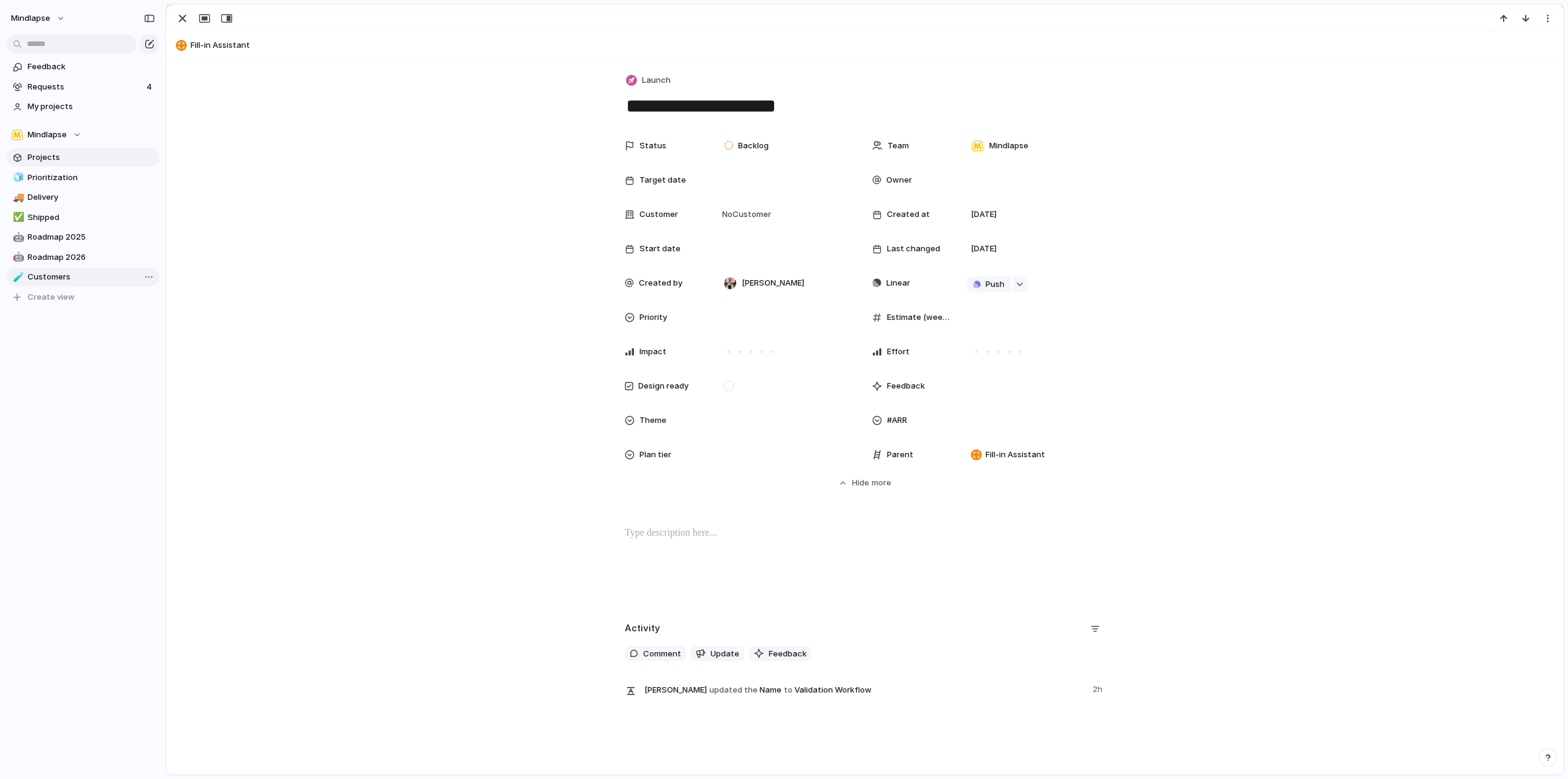
click at [78, 278] on span "Customers" at bounding box center [92, 277] width 127 height 12
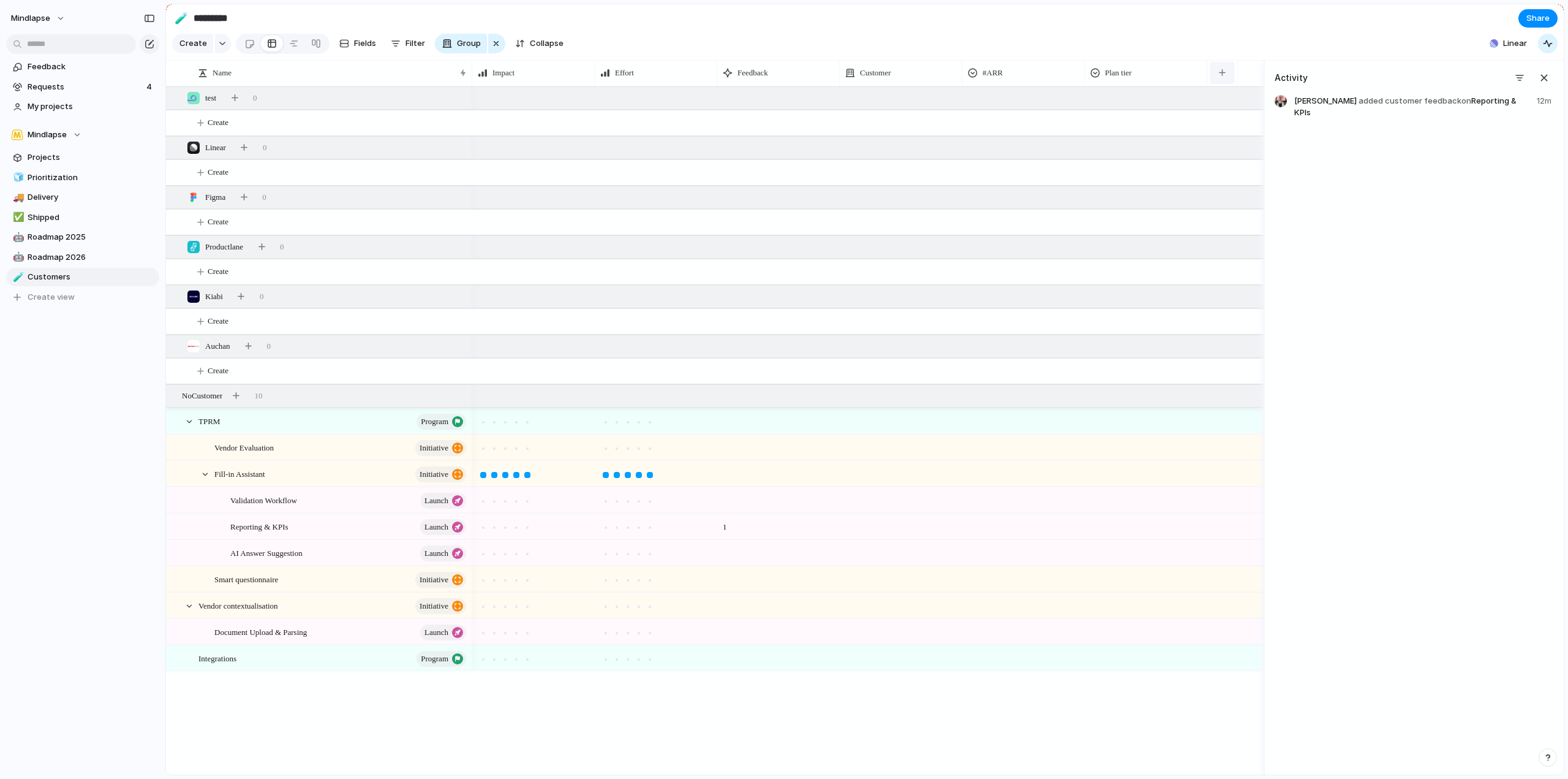
click at [1216, 81] on button "button" at bounding box center [1222, 72] width 25 height 22
type input "**********"
click at [1252, 133] on span "Add 'Feature type'" at bounding box center [1265, 136] width 73 height 12
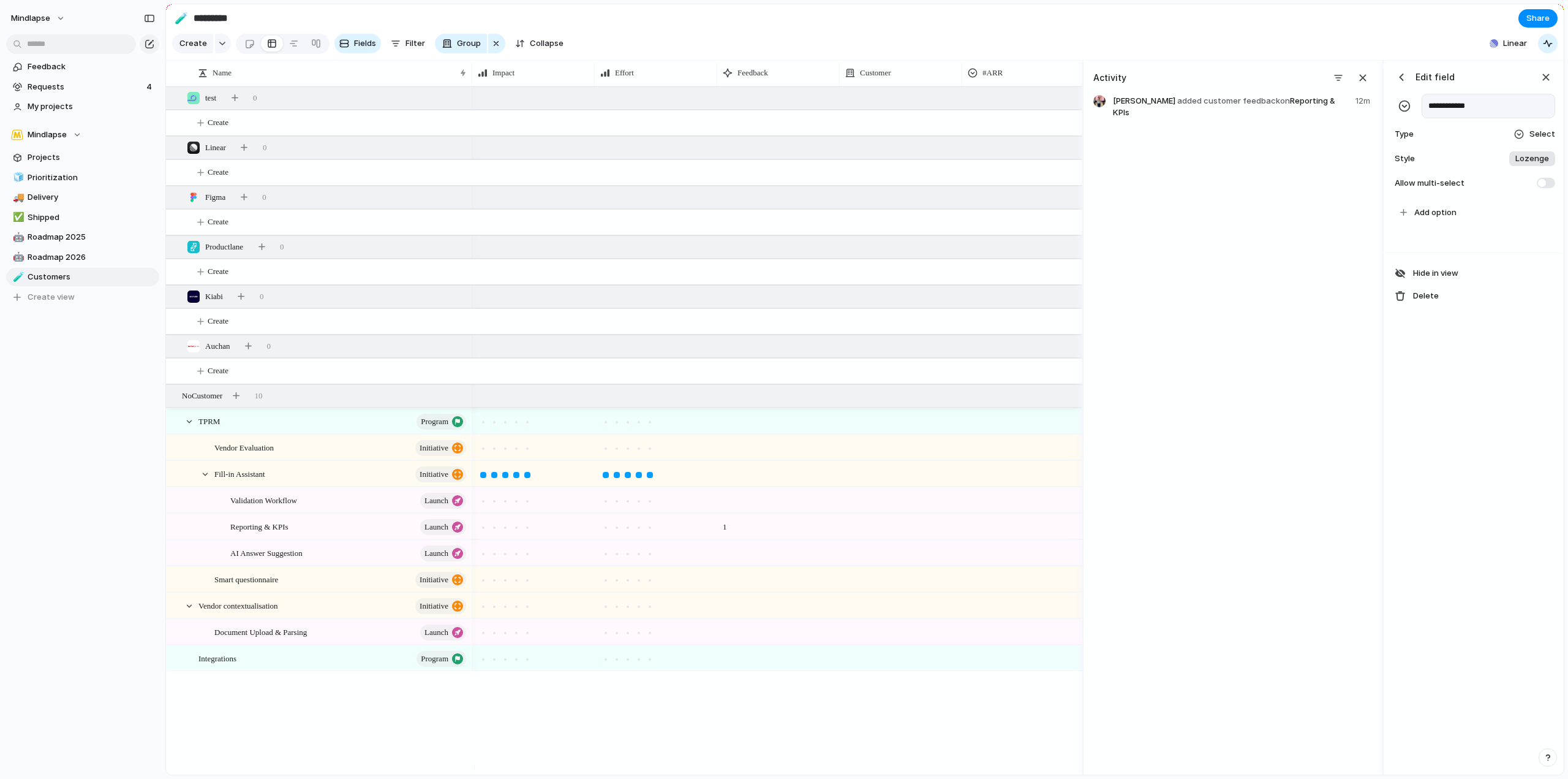
scroll to position [0, 278]
click at [1534, 140] on span "Select" at bounding box center [1543, 134] width 26 height 12
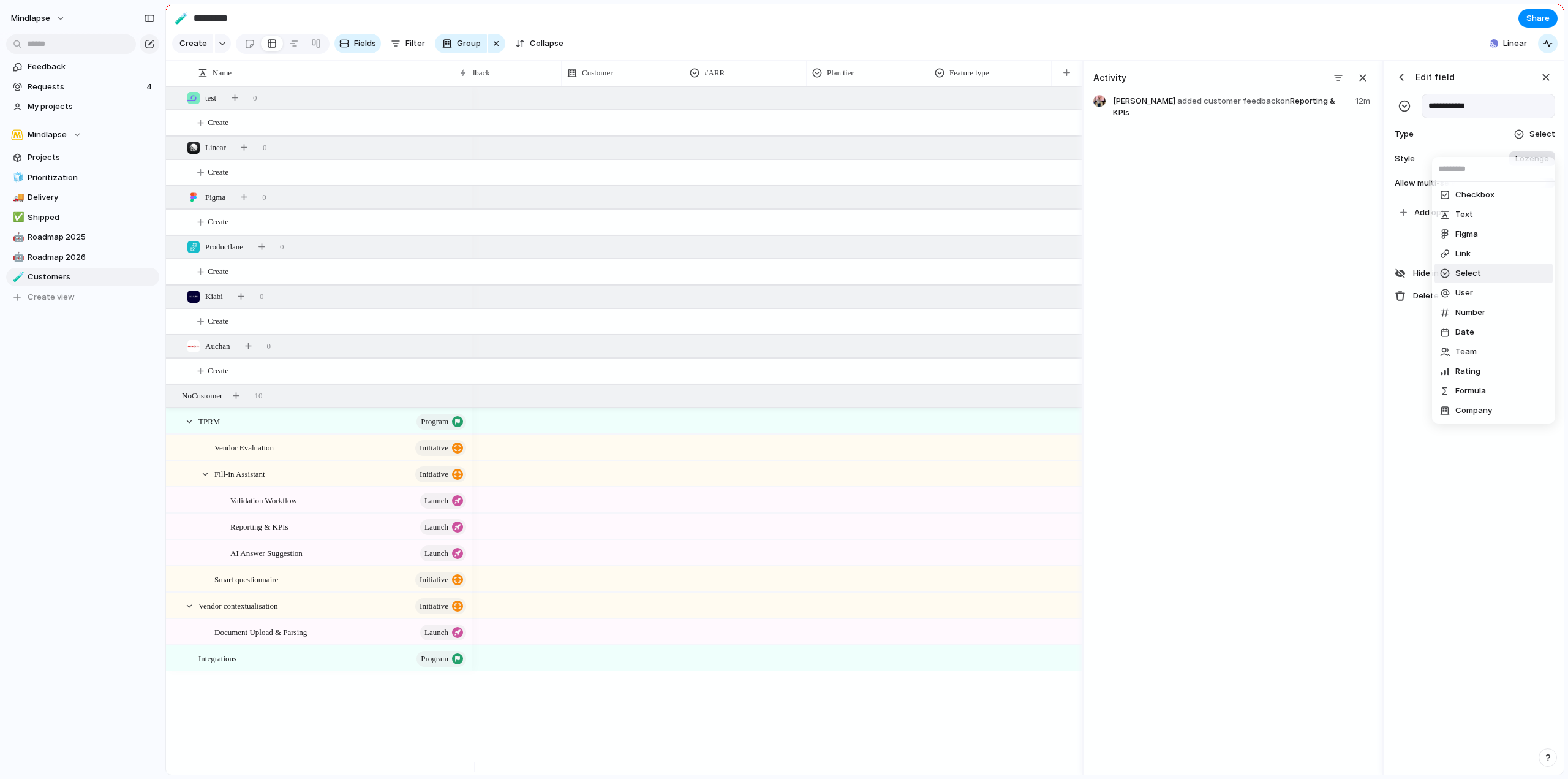
click at [1534, 143] on div "Checkbox Text Figma Link Select User Number Date Team Rating Formula Company" at bounding box center [784, 389] width 1568 height 779
click at [1433, 219] on span "Add option" at bounding box center [1435, 213] width 42 height 12
type input "**********"
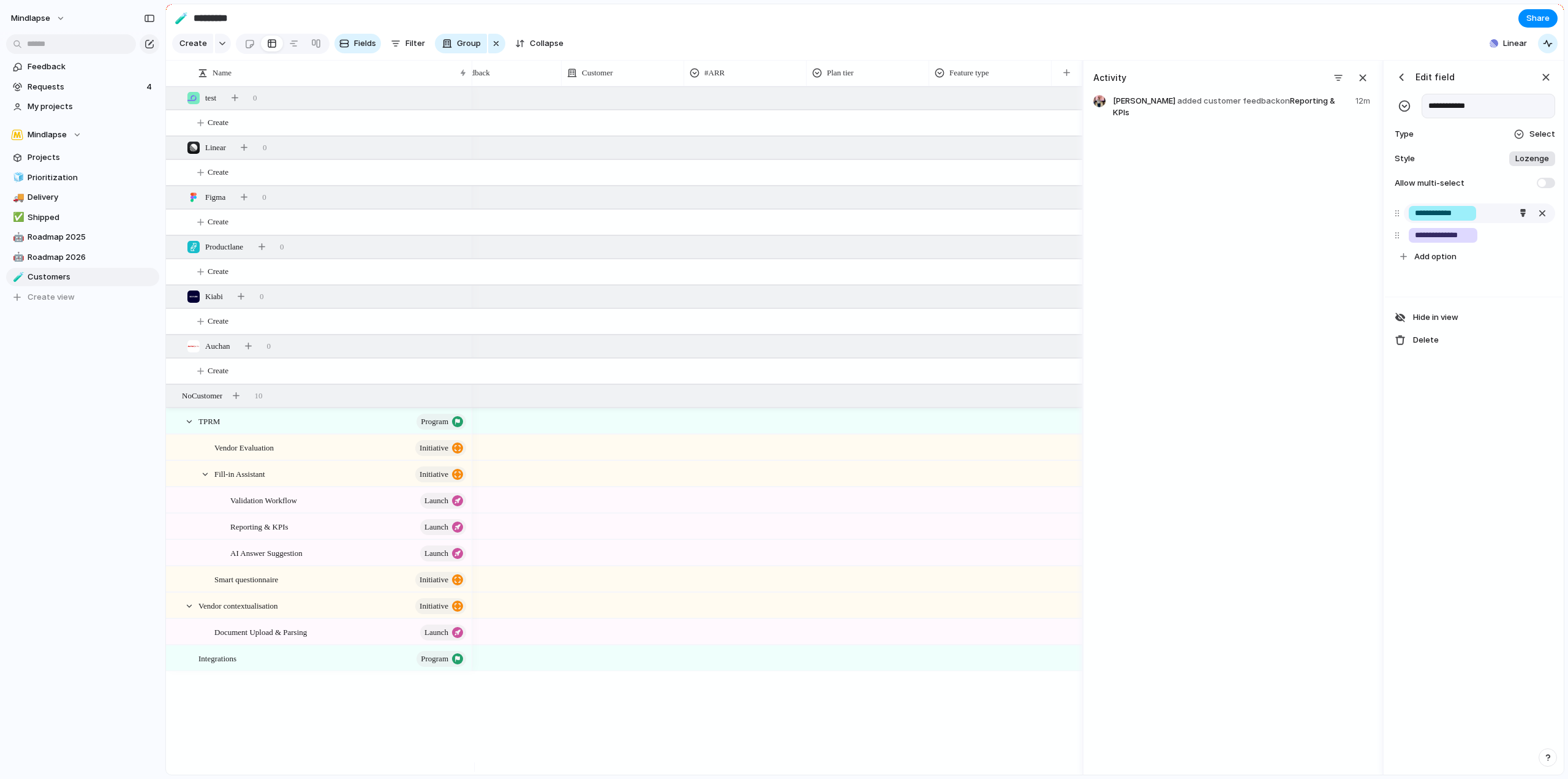
type input "**********"
click at [1428, 242] on input "**********" at bounding box center [1443, 236] width 57 height 12
click at [1432, 263] on span "Add option" at bounding box center [1435, 256] width 42 height 12
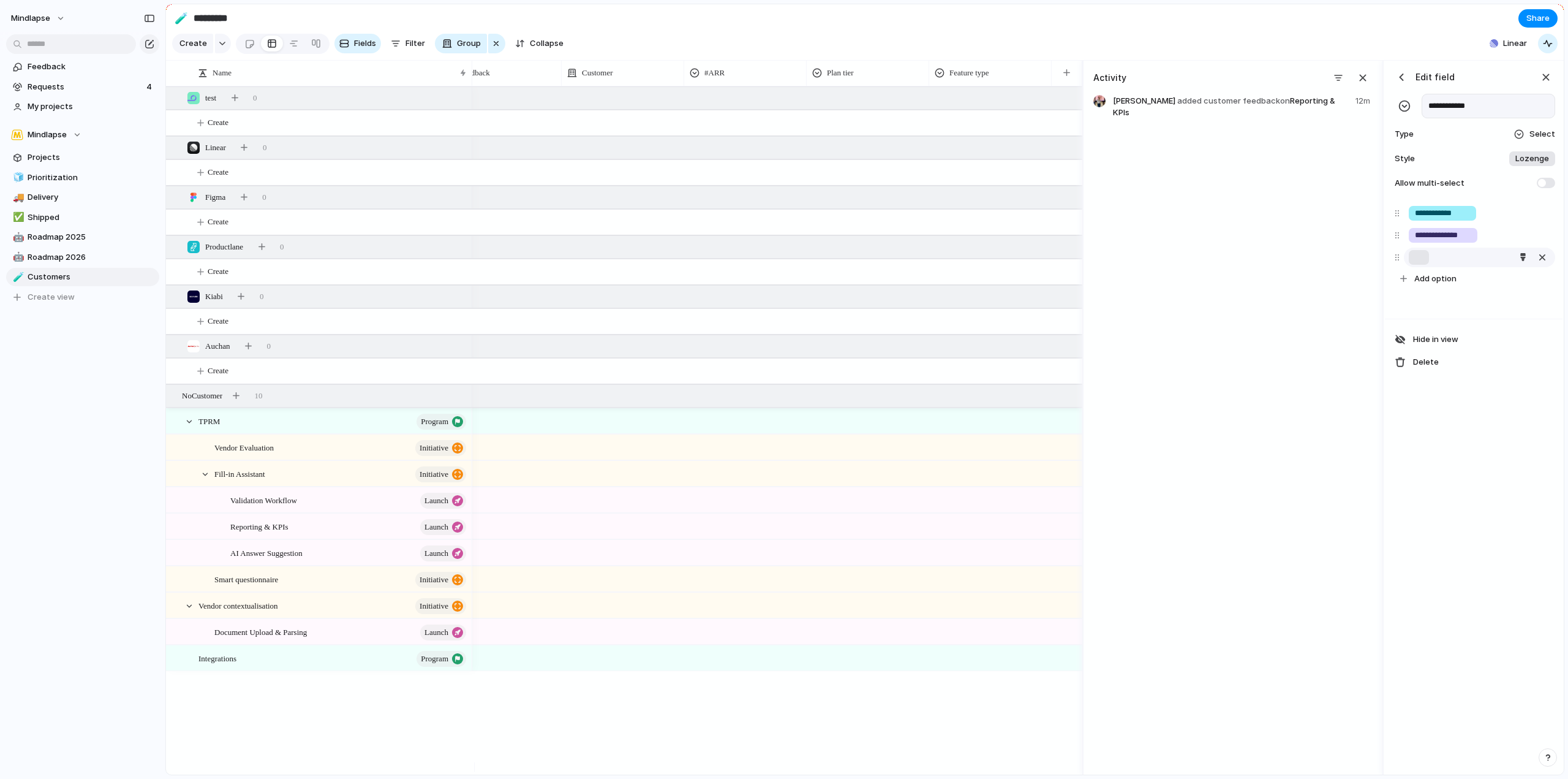
click at [1420, 263] on input "text" at bounding box center [1419, 257] width 8 height 12
type input "**********"
click at [1523, 261] on div "button" at bounding box center [1522, 256] width 8 height 8
click at [1467, 343] on button "button" at bounding box center [1471, 338] width 16 height 16
click at [1468, 248] on div at bounding box center [784, 389] width 1568 height 779
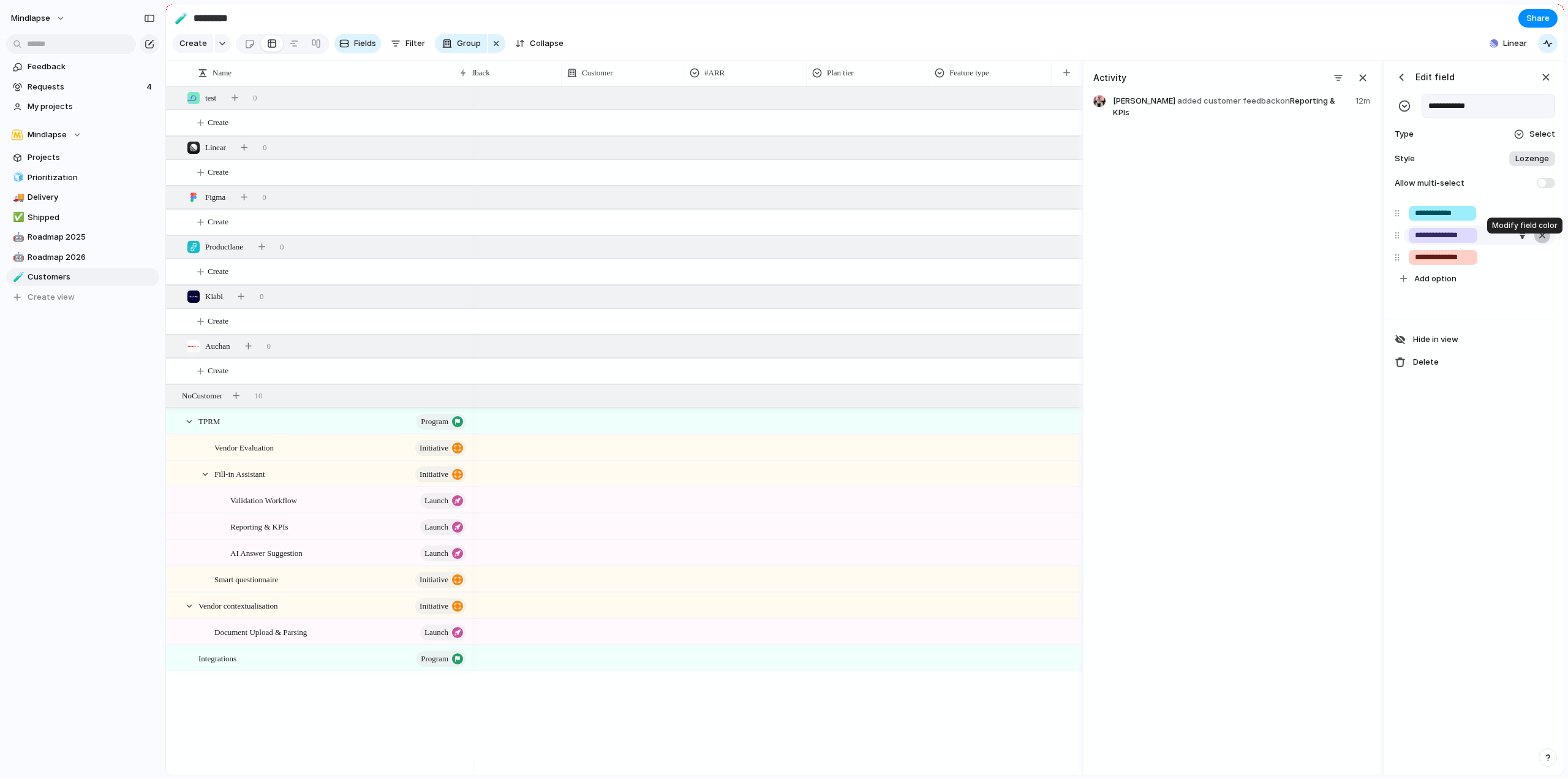
click at [1540, 243] on div "button" at bounding box center [1543, 236] width 12 height 16
click at [1449, 219] on input "**********" at bounding box center [1442, 213] width 55 height 12
click at [1524, 217] on div "button" at bounding box center [1523, 213] width 8 height 8
click at [1476, 252] on button "button" at bounding box center [1471, 250] width 16 height 16
click at [46, 292] on div at bounding box center [784, 389] width 1568 height 779
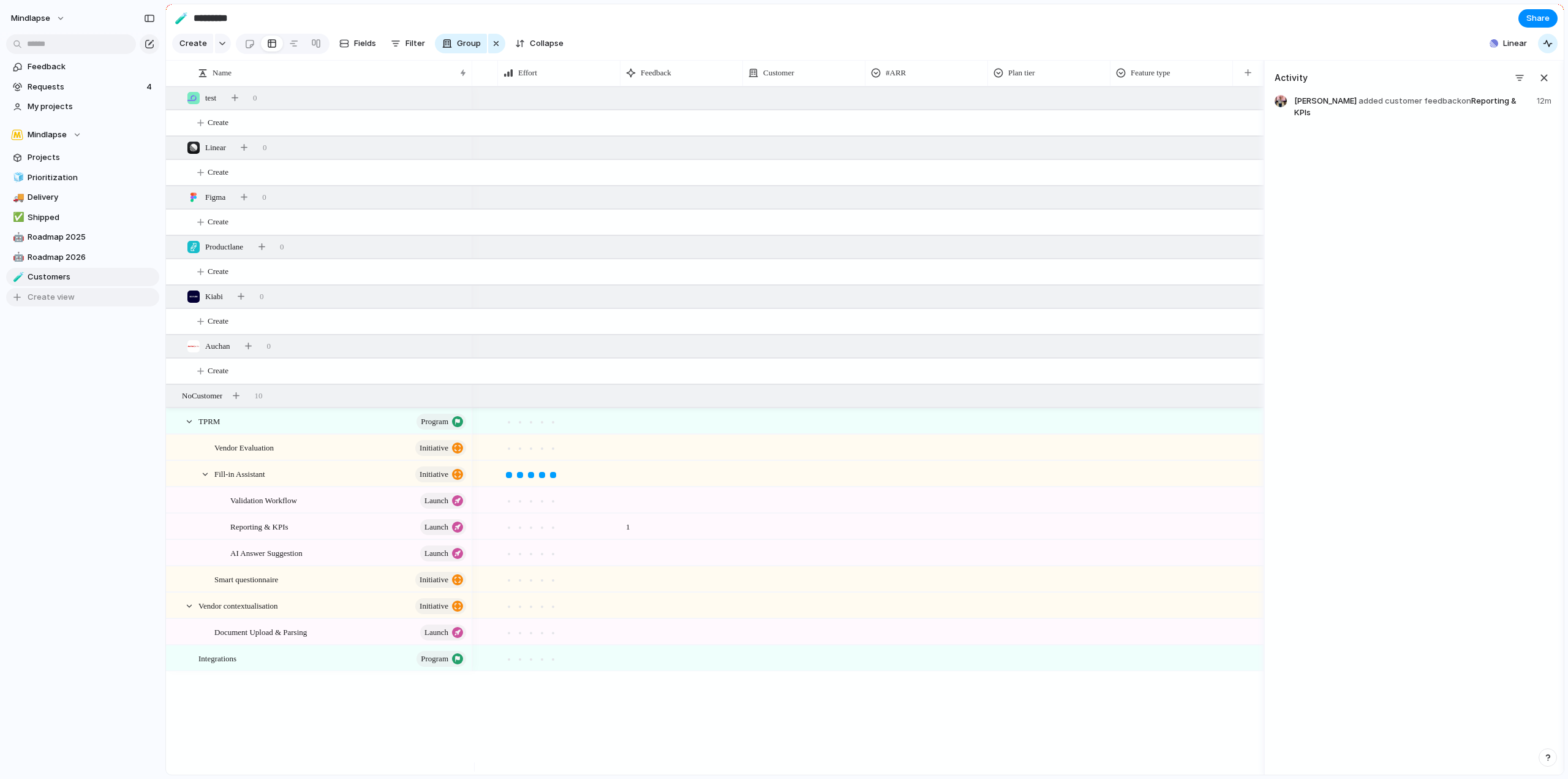
scroll to position [0, 97]
drag, startPoint x: 35, startPoint y: 297, endPoint x: 856, endPoint y: 386, distance: 825.8
click at [695, 392] on div "Mindlapse Feedback Requests 4 My projects Mindlapse Projects 🧊 Prioritization 🚚…" at bounding box center [784, 389] width 1568 height 779
click at [69, 161] on span "Projects" at bounding box center [92, 158] width 127 height 12
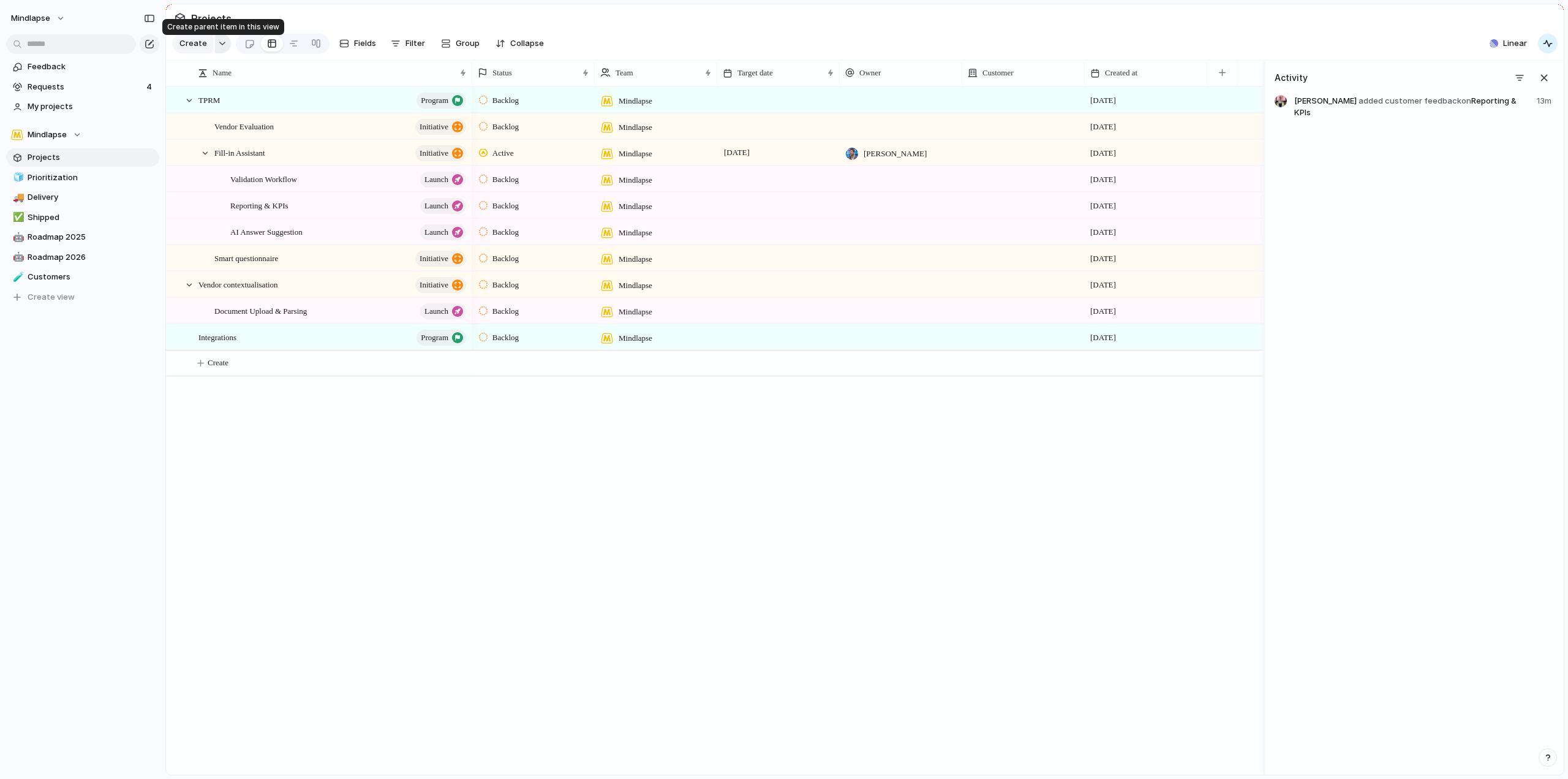
click at [215, 43] on button "button" at bounding box center [223, 44] width 16 height 19
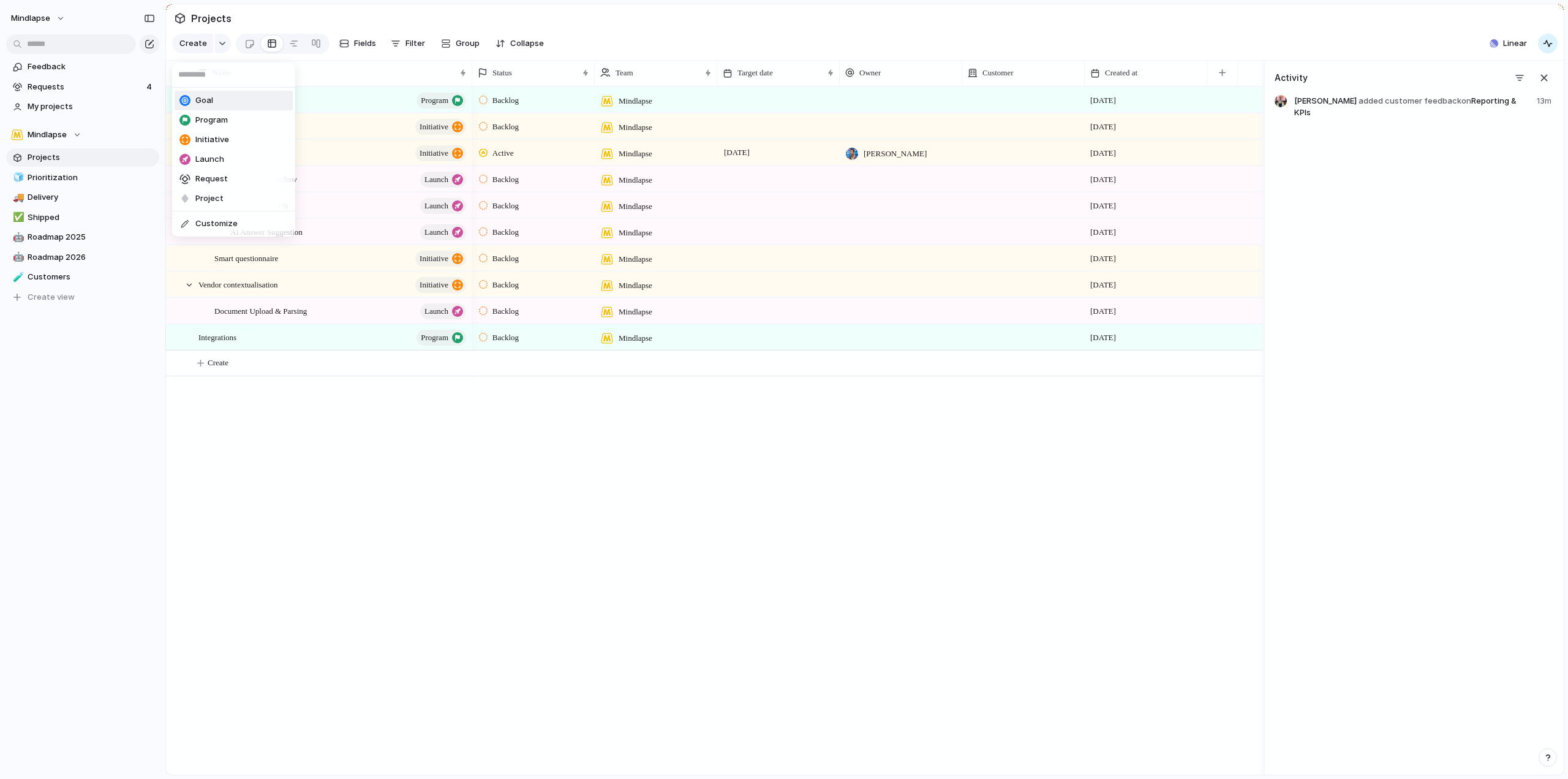
click at [223, 104] on li "Goal" at bounding box center [234, 100] width 119 height 19
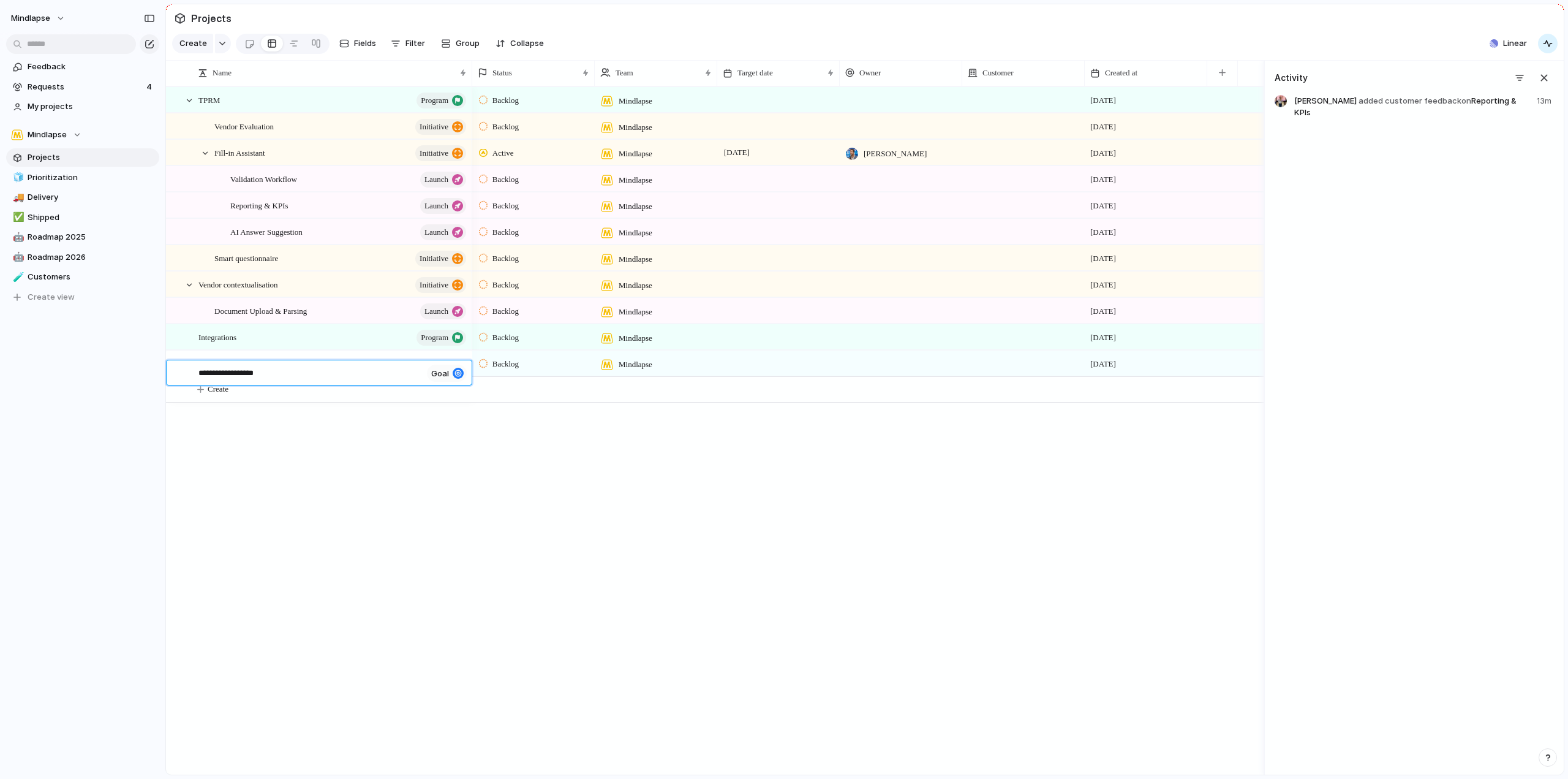
type textarea "**********"
click at [198, 400] on div at bounding box center [183, 390] width 33 height 25
click at [329, 398] on textarea "**********" at bounding box center [331, 400] width 264 height 14
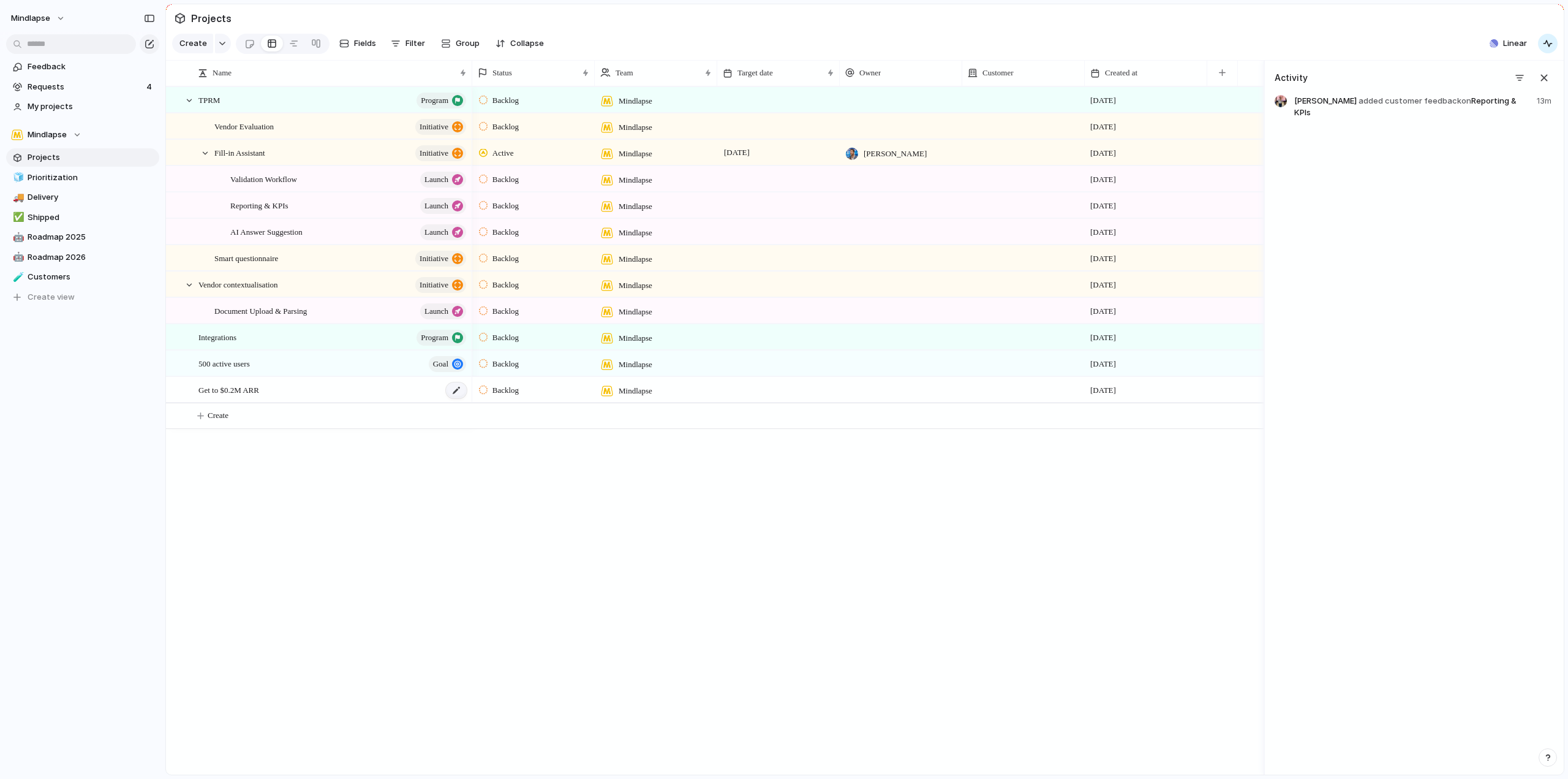
click at [456, 399] on div at bounding box center [456, 390] width 21 height 16
click at [254, 397] on span "Get to $0.2M ARR" at bounding box center [229, 389] width 61 height 14
click at [254, 400] on main "Projects Create Fields Filter Group Zoom Collapse Linear Name Status Team Targe…" at bounding box center [865, 389] width 1399 height 771
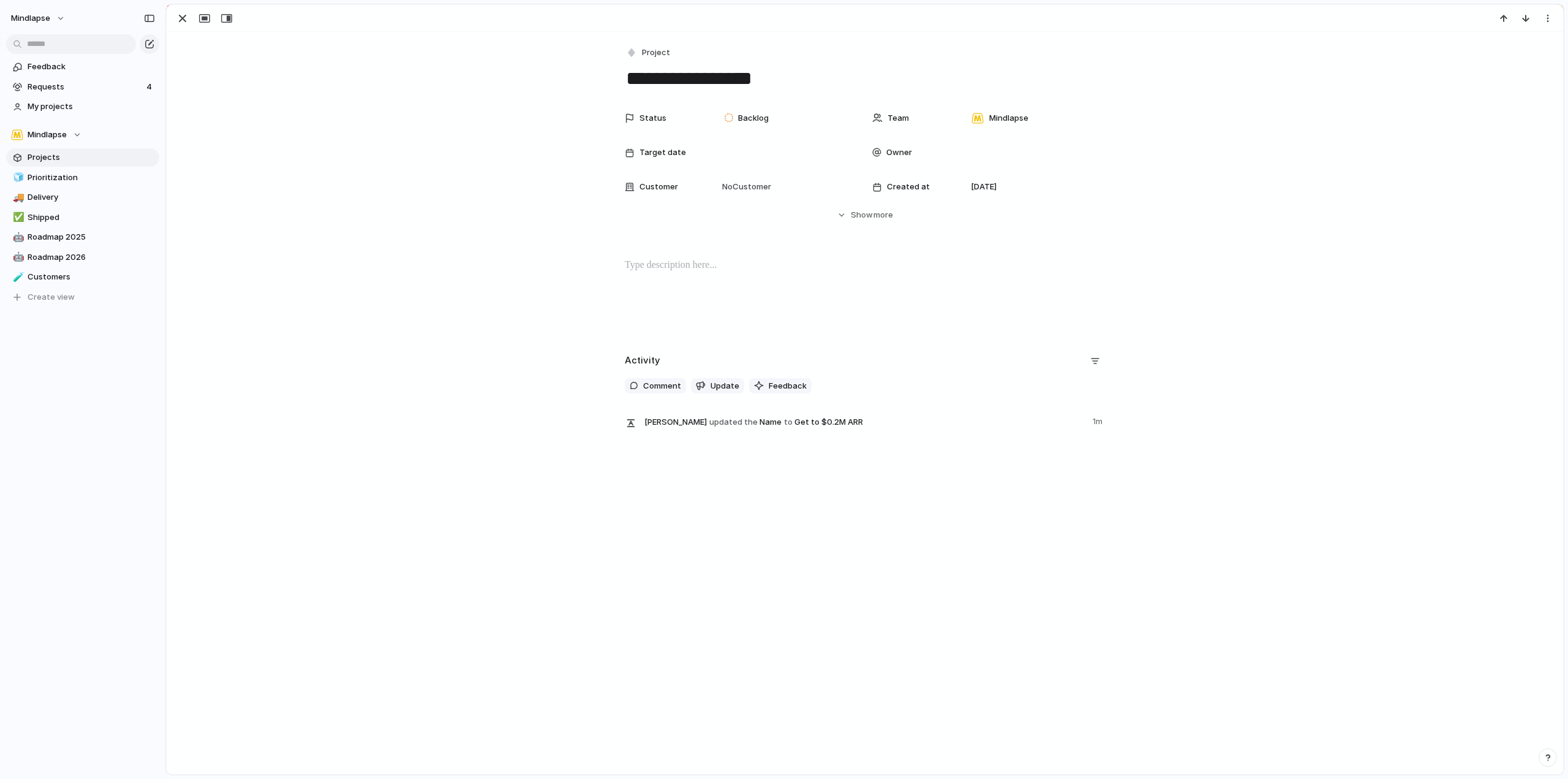
click at [645, 65] on textarea "**********" at bounding box center [865, 79] width 481 height 26
click at [648, 54] on span "Project" at bounding box center [656, 52] width 28 height 12
click at [650, 102] on span "Goal" at bounding box center [652, 105] width 17 height 12
drag, startPoint x: 346, startPoint y: 100, endPoint x: 131, endPoint y: 30, distance: 226.1
click at [344, 92] on div "**********" at bounding box center [865, 237] width 1397 height 411
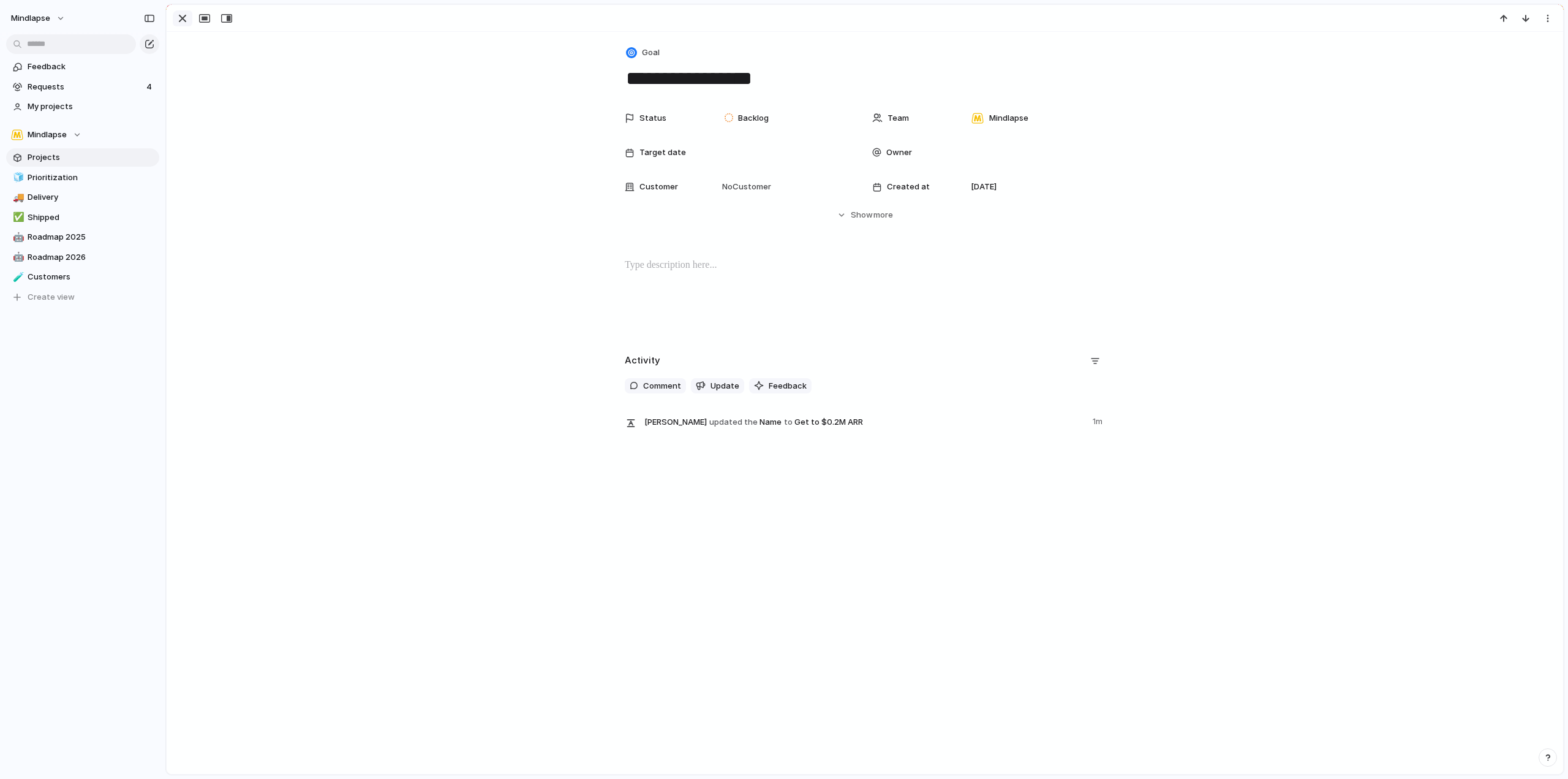
click at [182, 21] on div "button" at bounding box center [182, 18] width 15 height 15
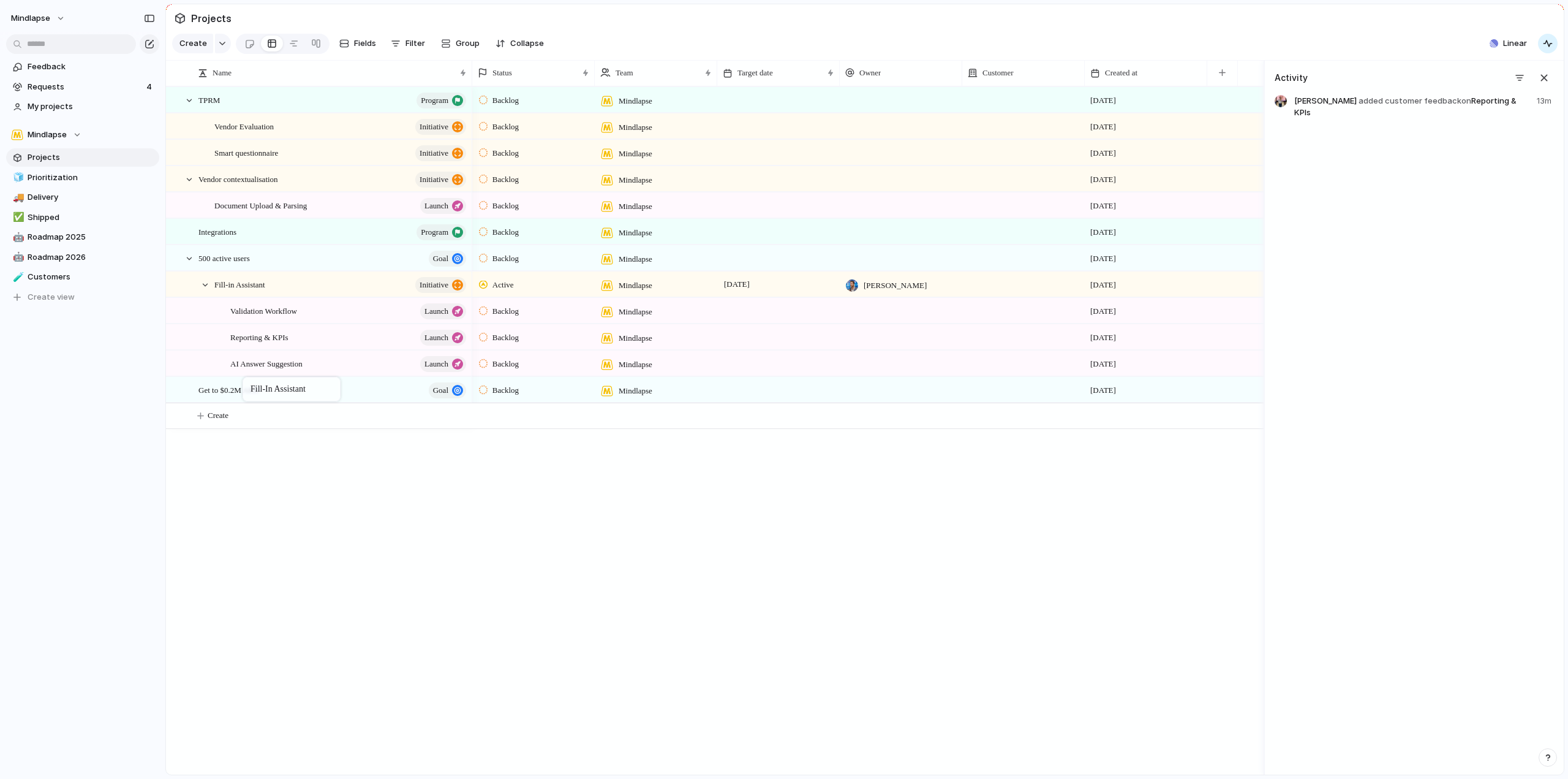
drag, startPoint x: 276, startPoint y: 158, endPoint x: 249, endPoint y: 379, distance: 222.6
drag, startPoint x: 274, startPoint y: 224, endPoint x: 258, endPoint y: 217, distance: 17.5
click at [354, 184] on div "Vendor contextualisation initiative" at bounding box center [333, 179] width 269 height 25
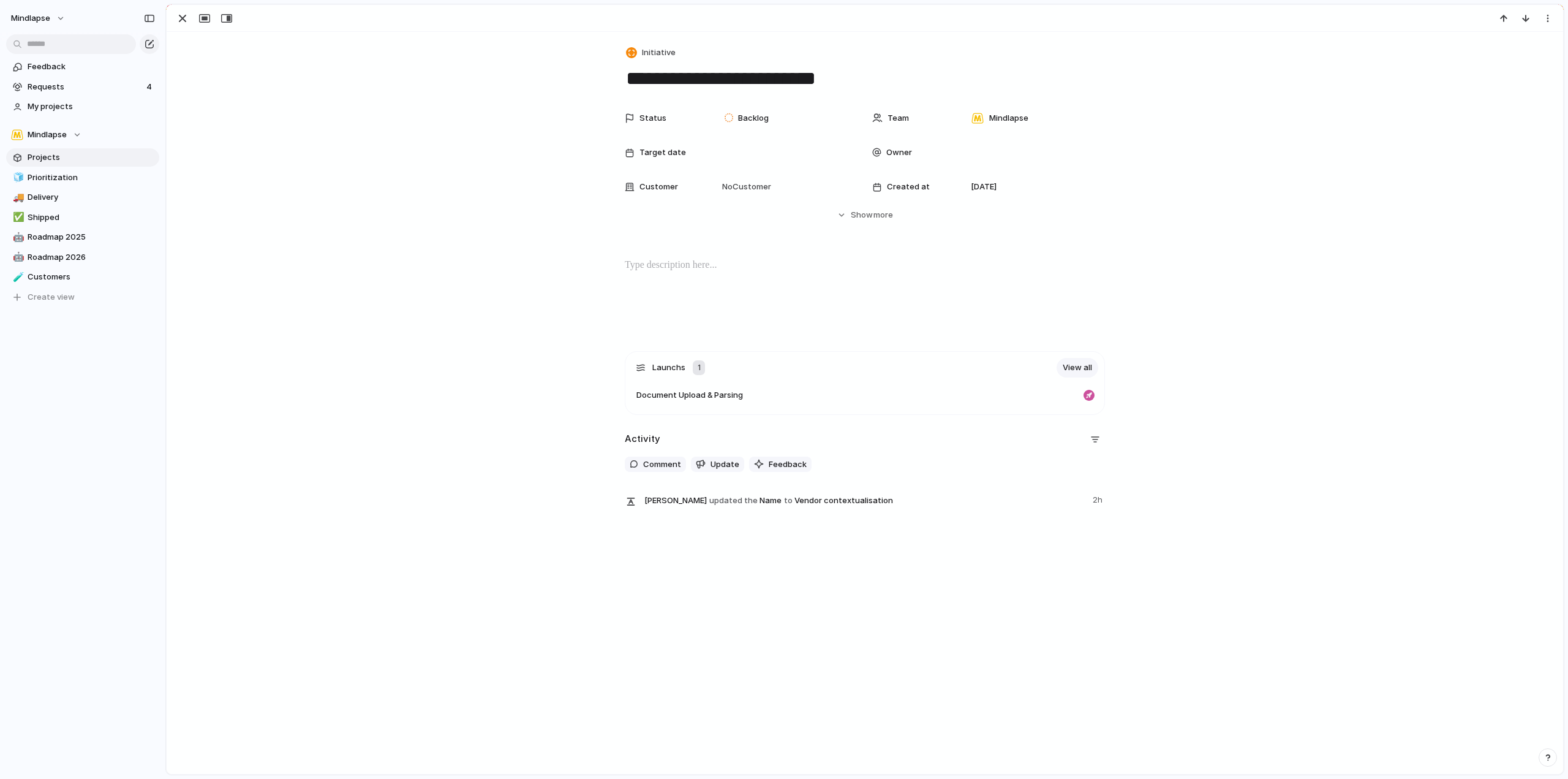
click at [858, 229] on div "Status Backlog Team Mindlapse Target date Owner Customer No Customer Created at…" at bounding box center [865, 174] width 1367 height 137
click at [862, 221] on span "Show" at bounding box center [862, 215] width 22 height 12
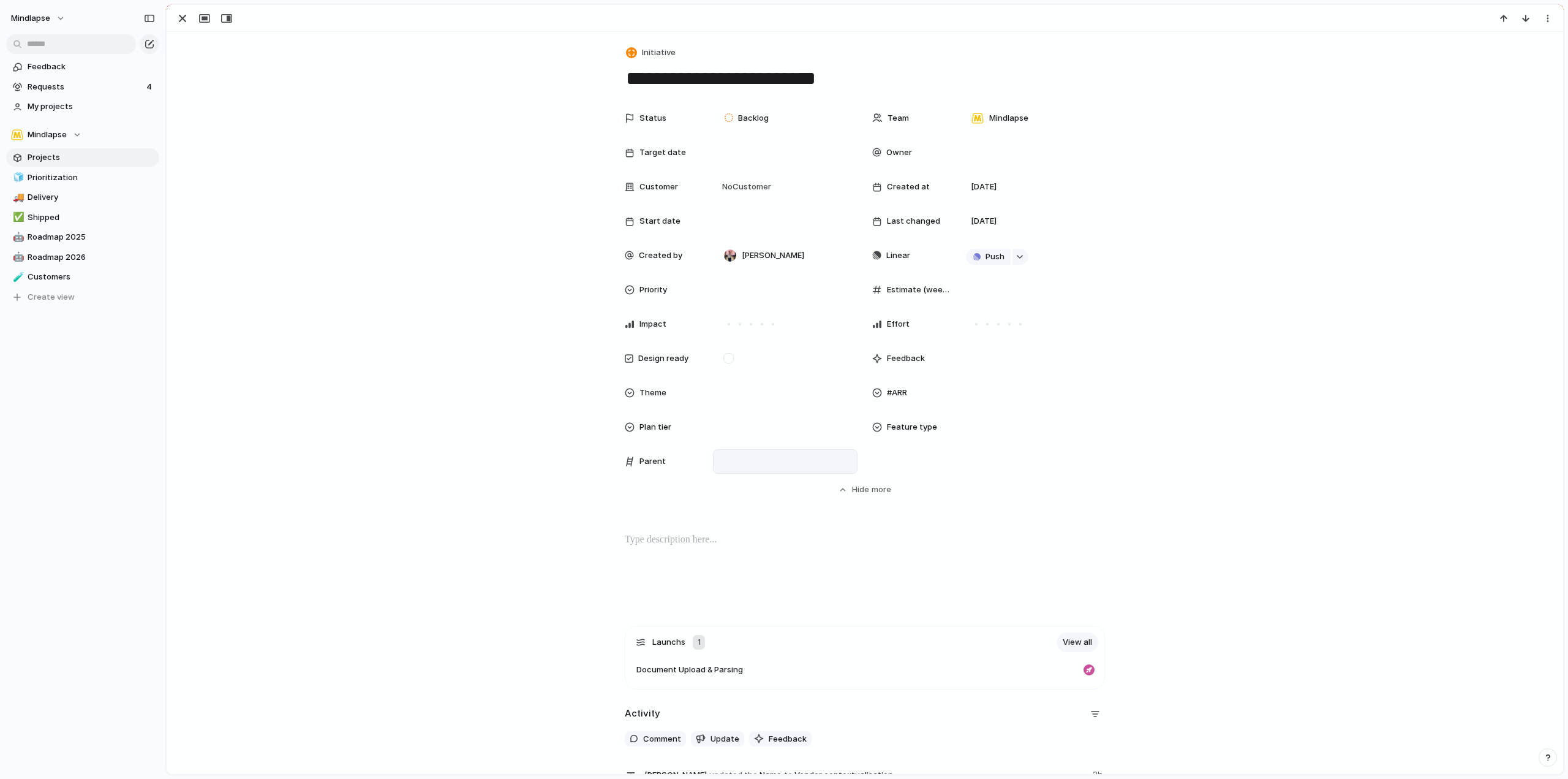
click at [759, 457] on div at bounding box center [785, 461] width 133 height 13
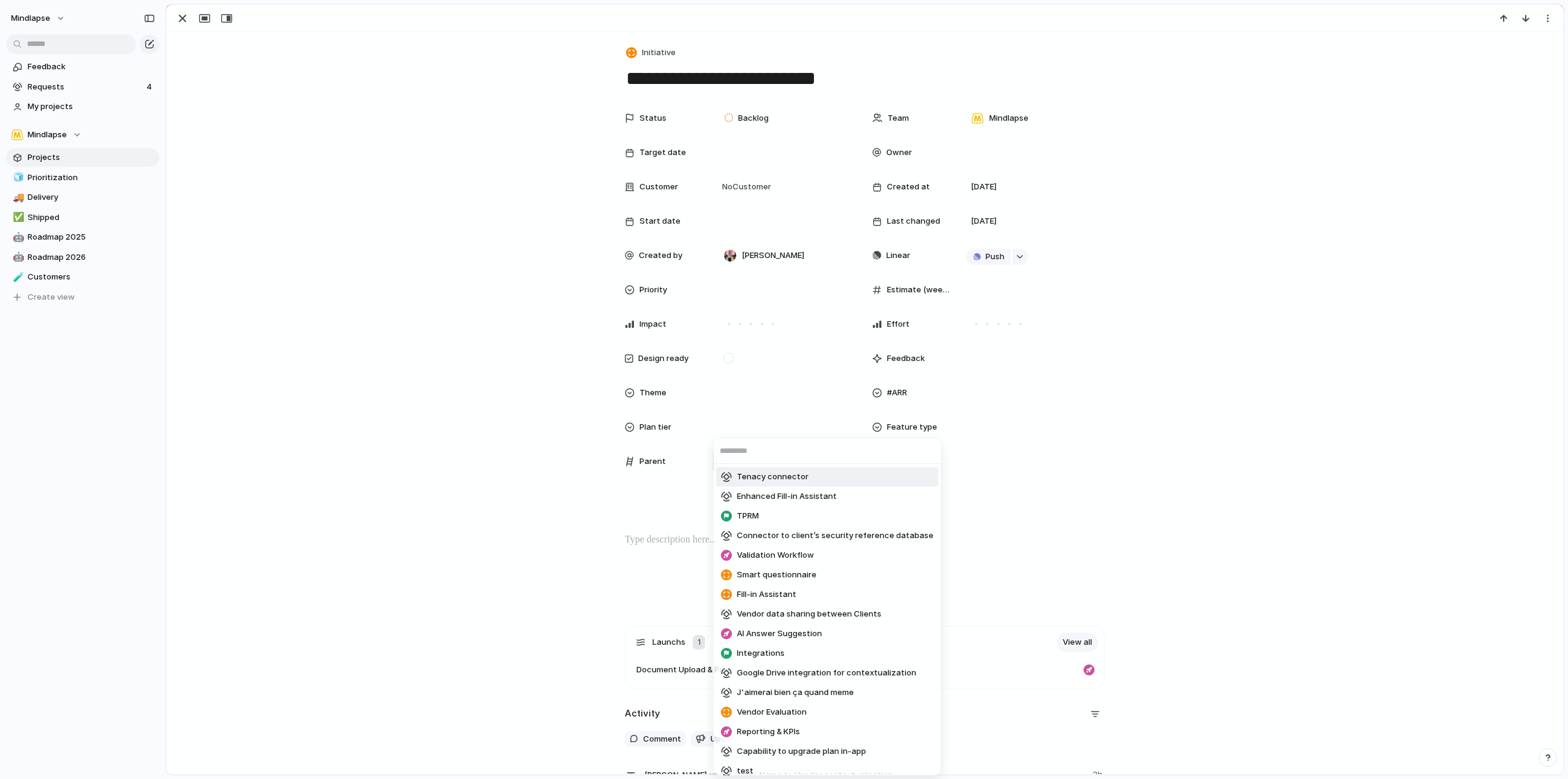
click at [182, 17] on div "Tenacy connector Enhanced Fill-in Assistant TPRM Connector to client’s security…" at bounding box center [784, 389] width 1568 height 779
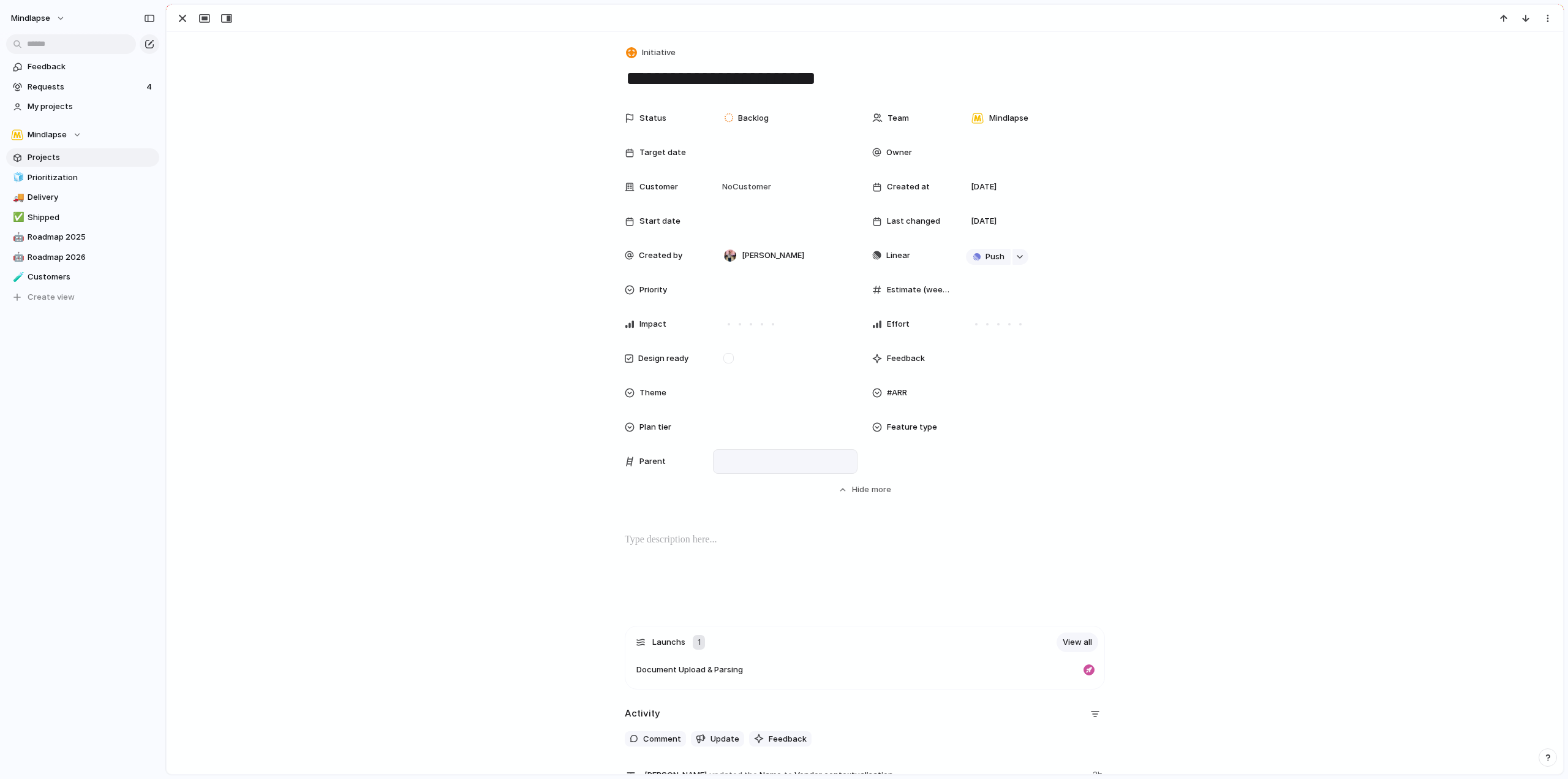
click at [182, 17] on div "button" at bounding box center [182, 18] width 15 height 15
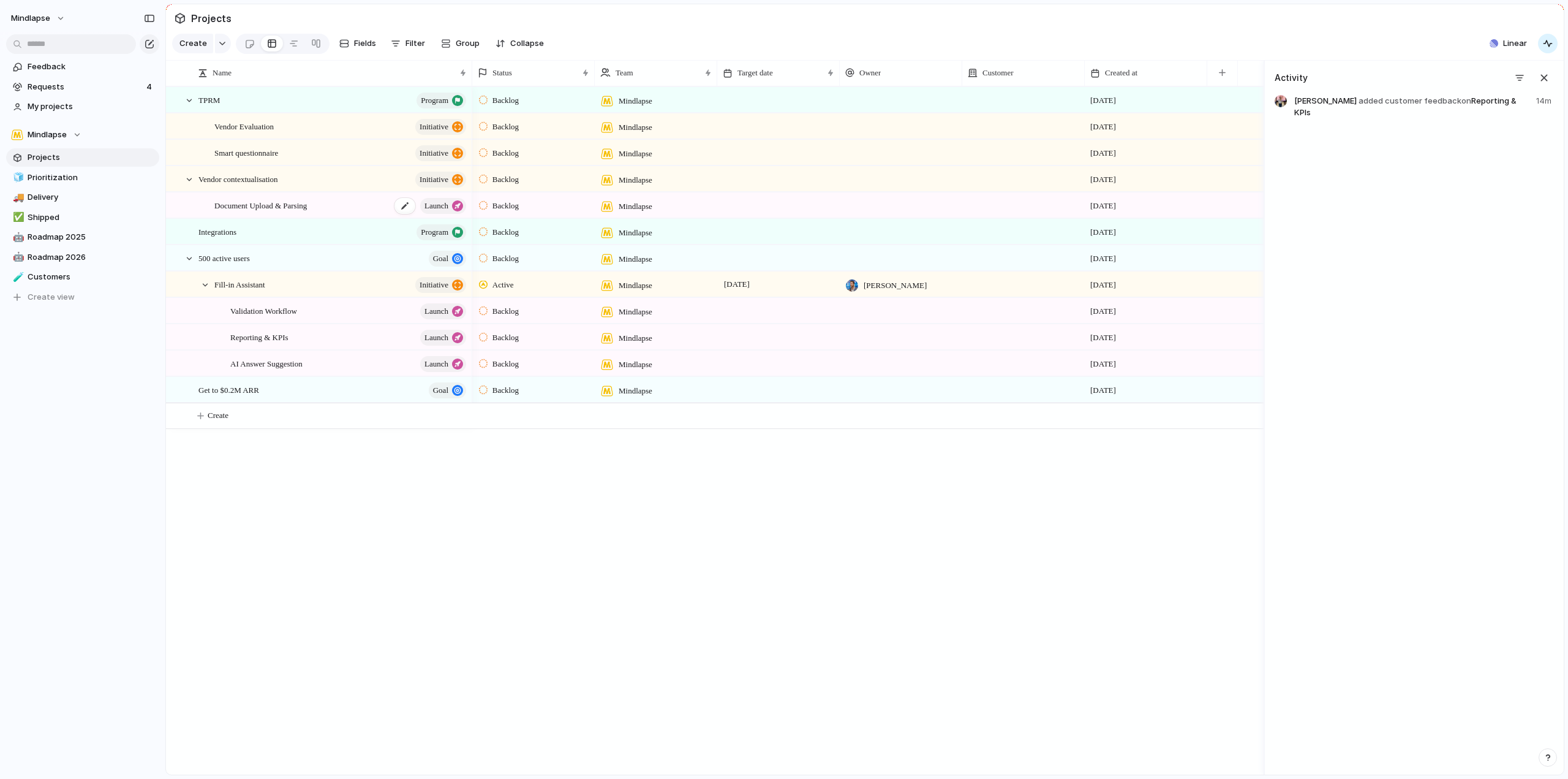
click at [331, 217] on div "Document Upload & Parsing launch" at bounding box center [341, 205] width 254 height 25
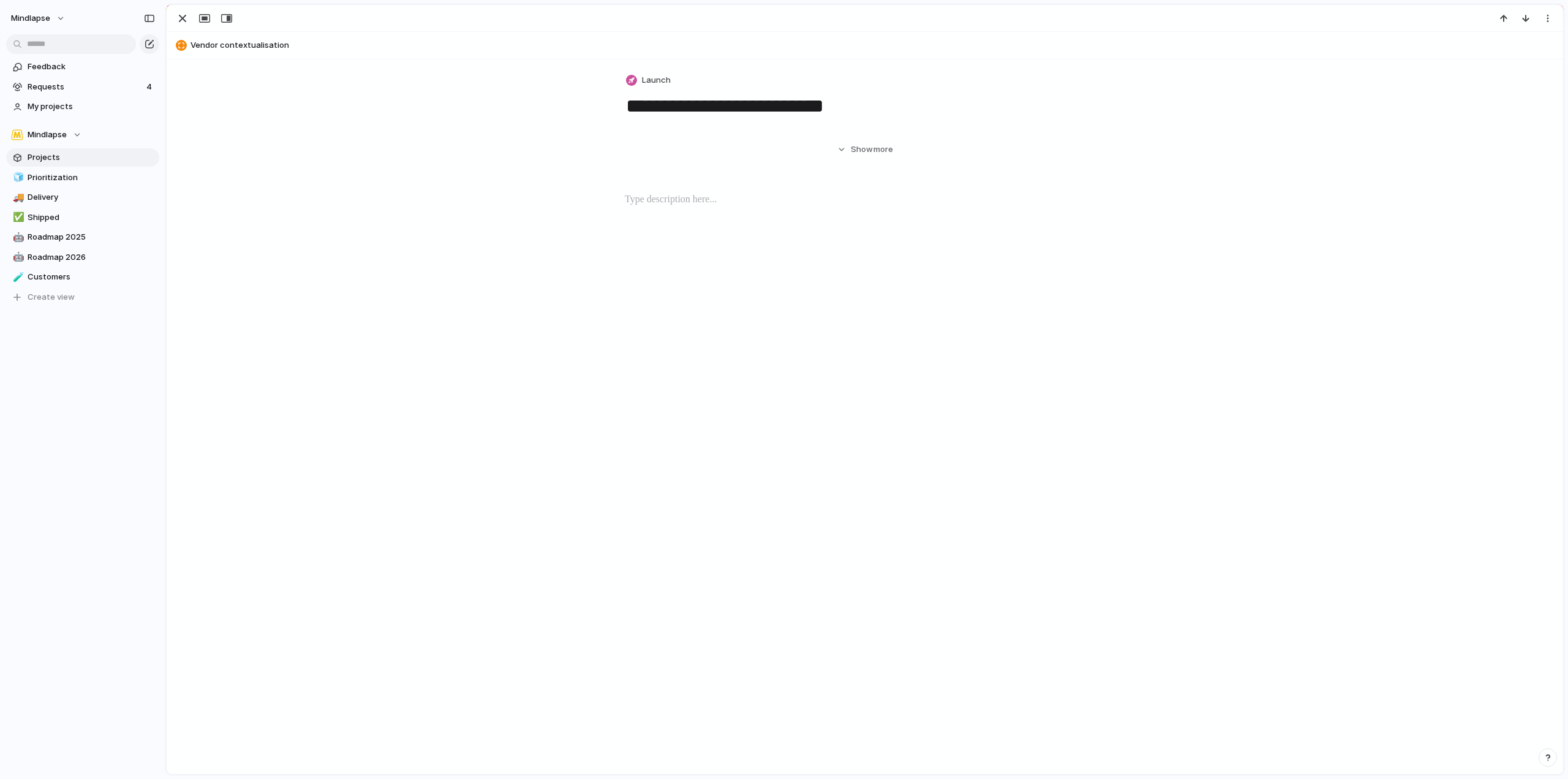
click at [331, 155] on div "Hide Show more" at bounding box center [865, 144] width 1367 height 22
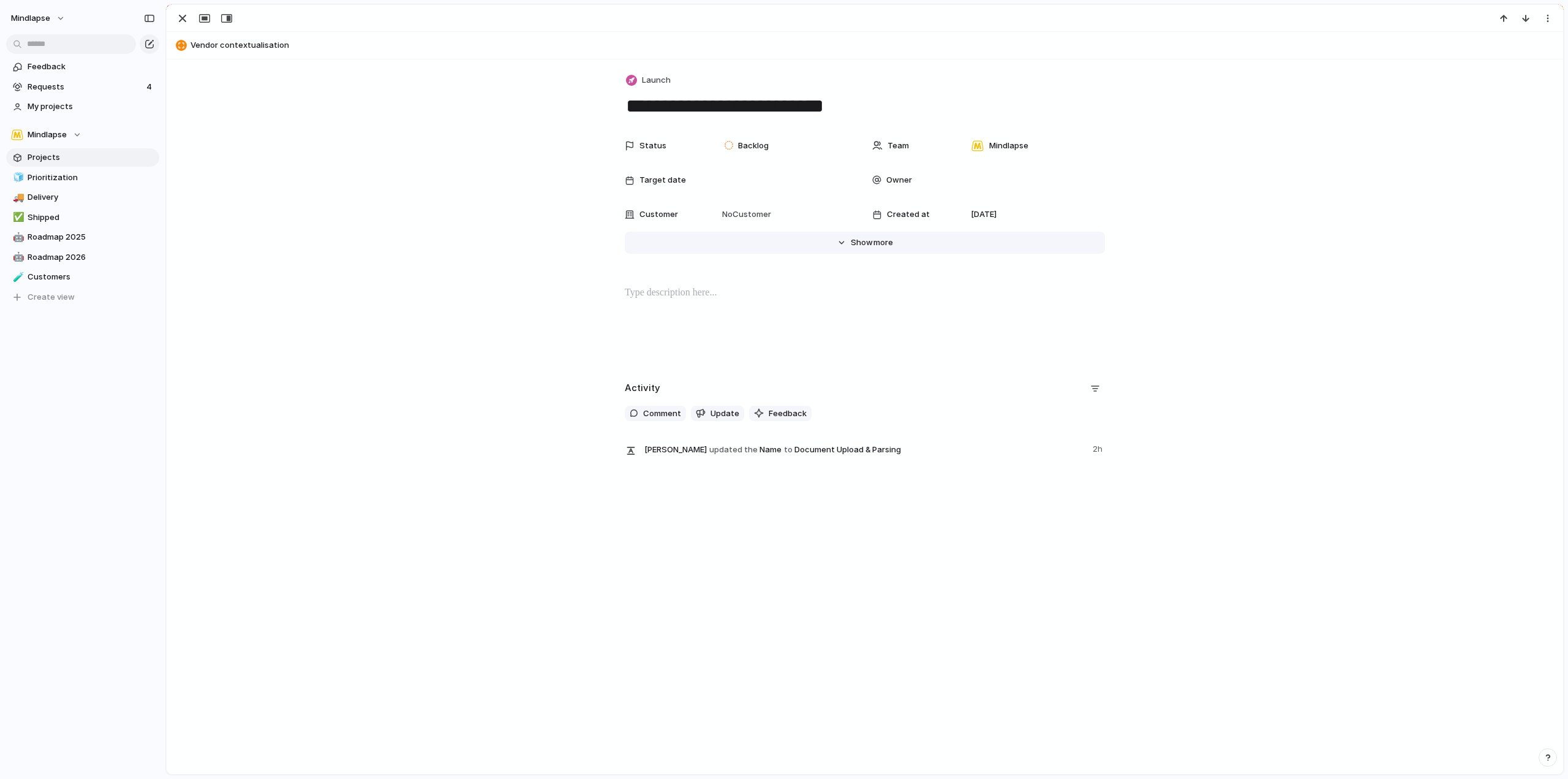
click at [883, 249] on span "more" at bounding box center [883, 243] width 19 height 12
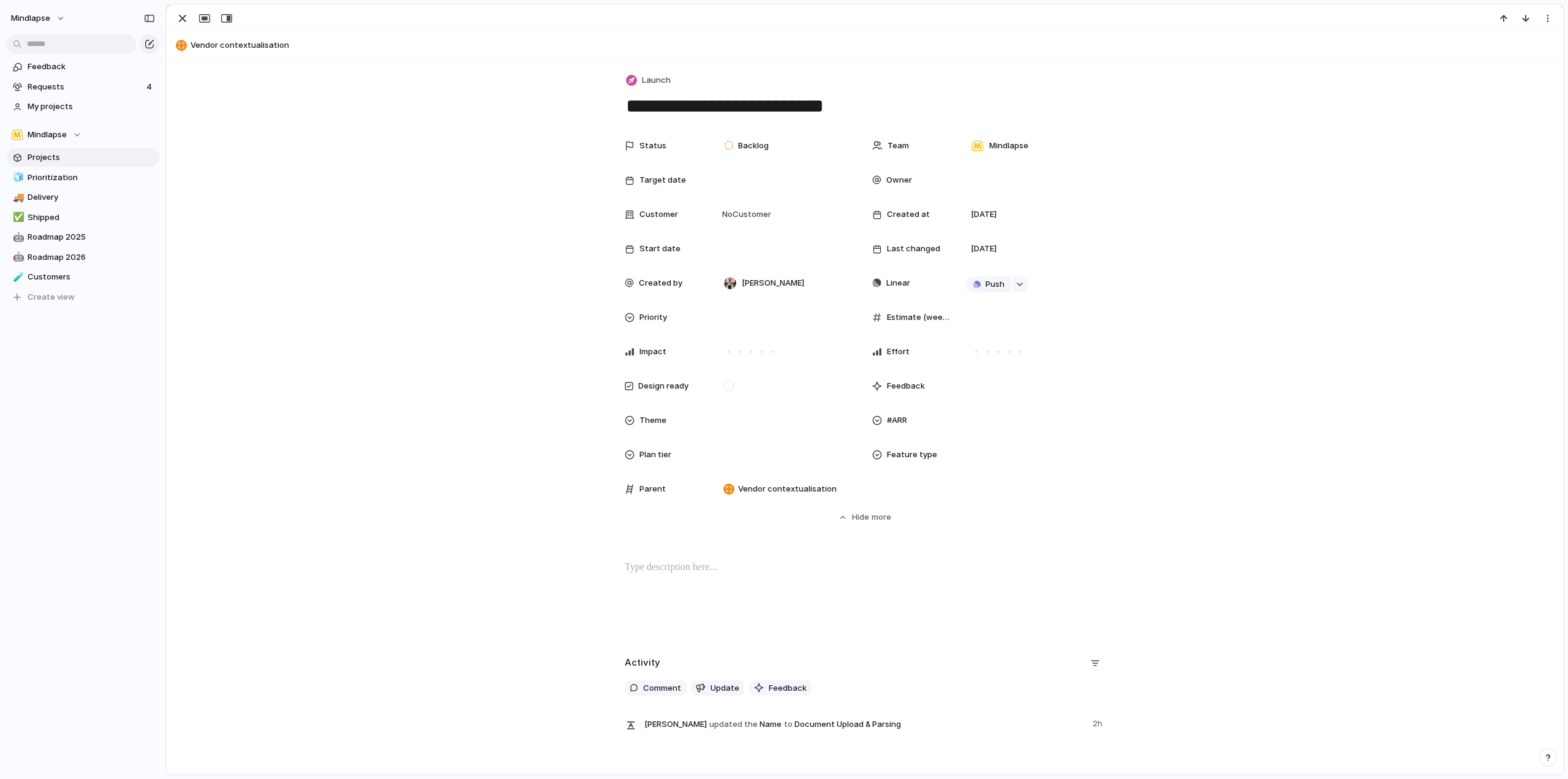
click at [455, 352] on div "Status Backlog Team Mindlapse Target date Owner Customer No Customer Created at…" at bounding box center [865, 328] width 1367 height 390
click at [181, 17] on div "button" at bounding box center [182, 18] width 15 height 15
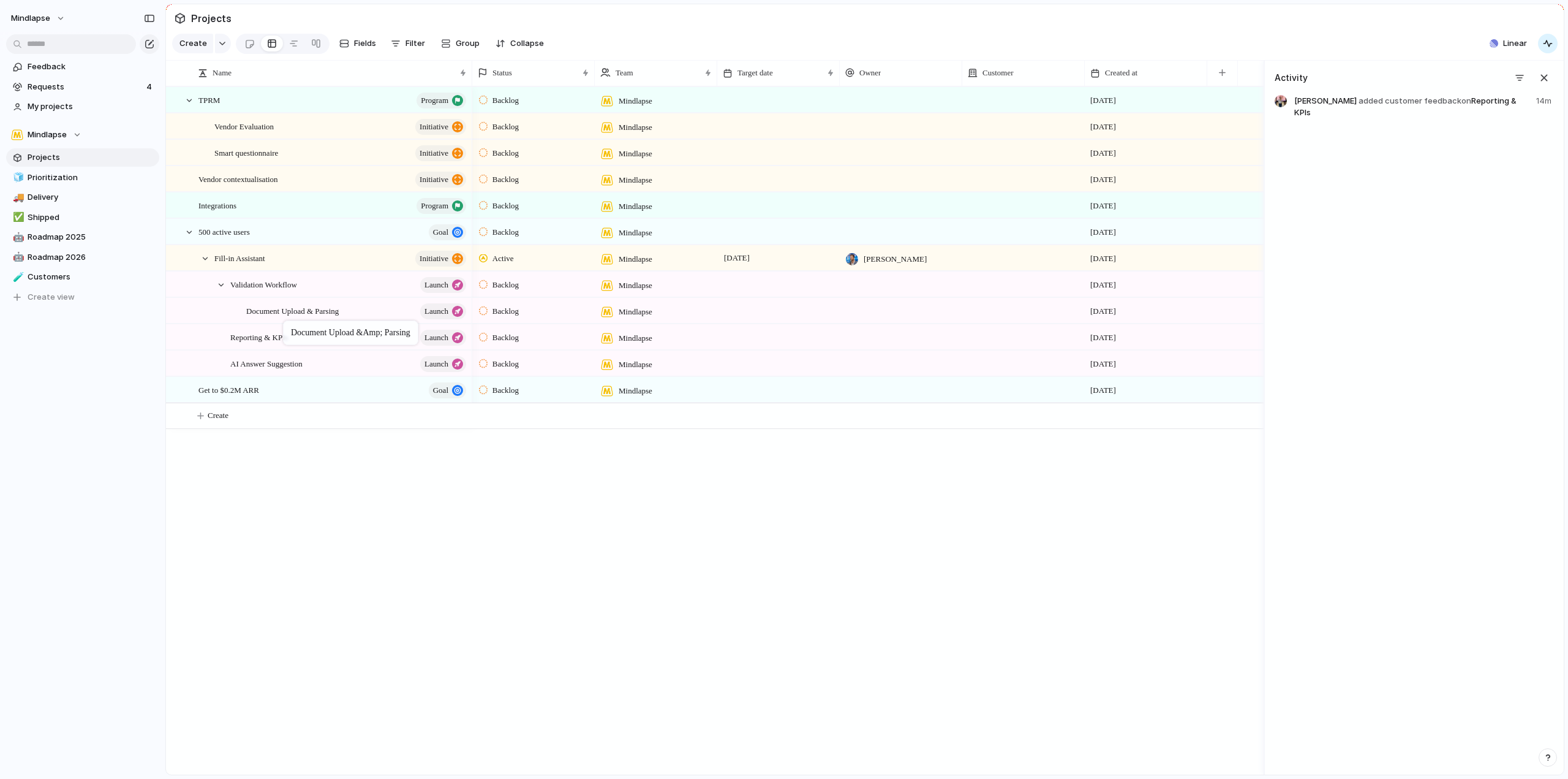
drag, startPoint x: 290, startPoint y: 213, endPoint x: 290, endPoint y: 323, distance: 110.0
click at [272, 186] on span "Vendor contextualisation" at bounding box center [238, 179] width 79 height 14
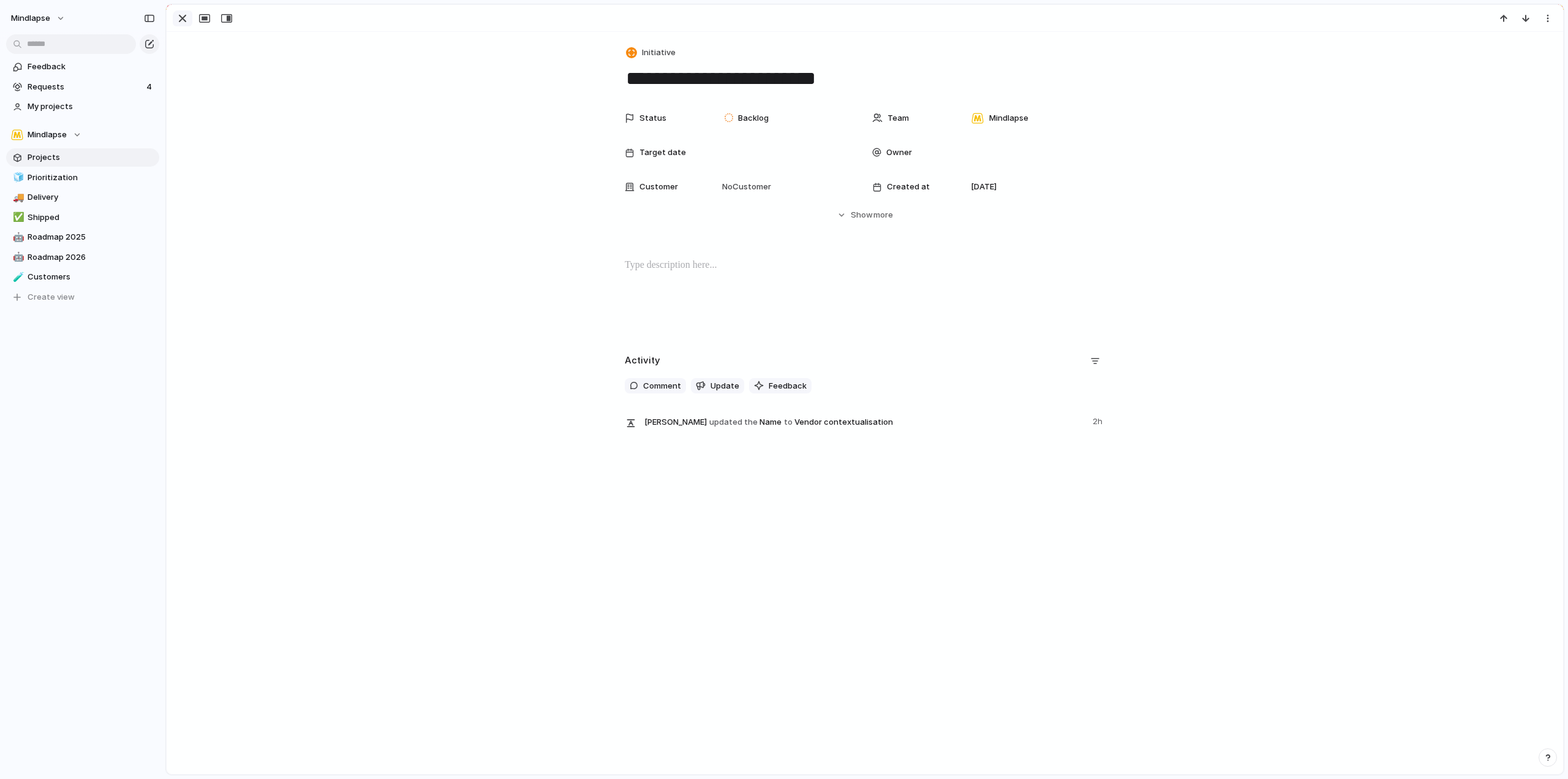
click at [183, 17] on div "button" at bounding box center [182, 18] width 15 height 15
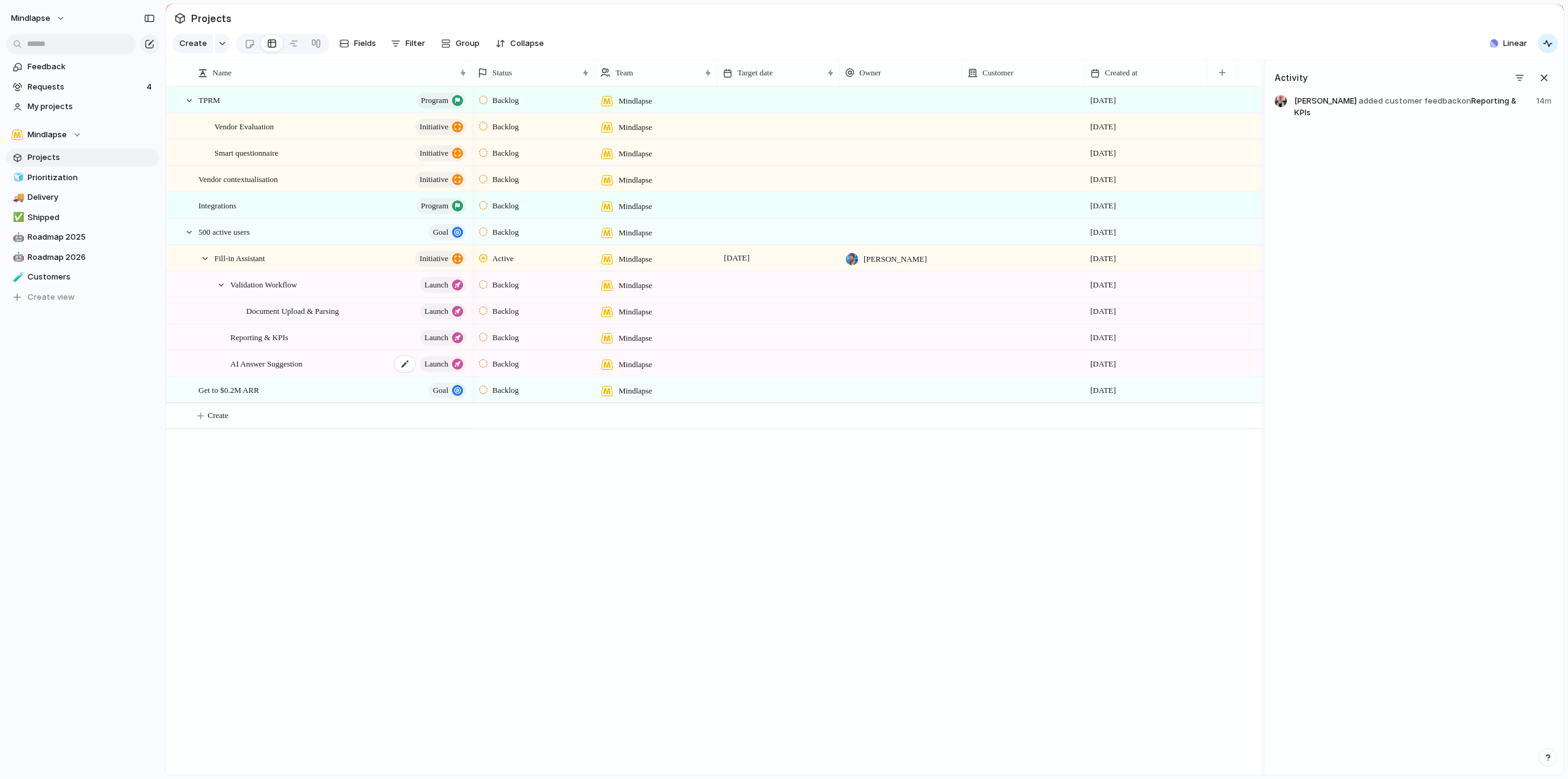
click at [303, 370] on span "AI Answer Suggestion" at bounding box center [266, 363] width 72 height 14
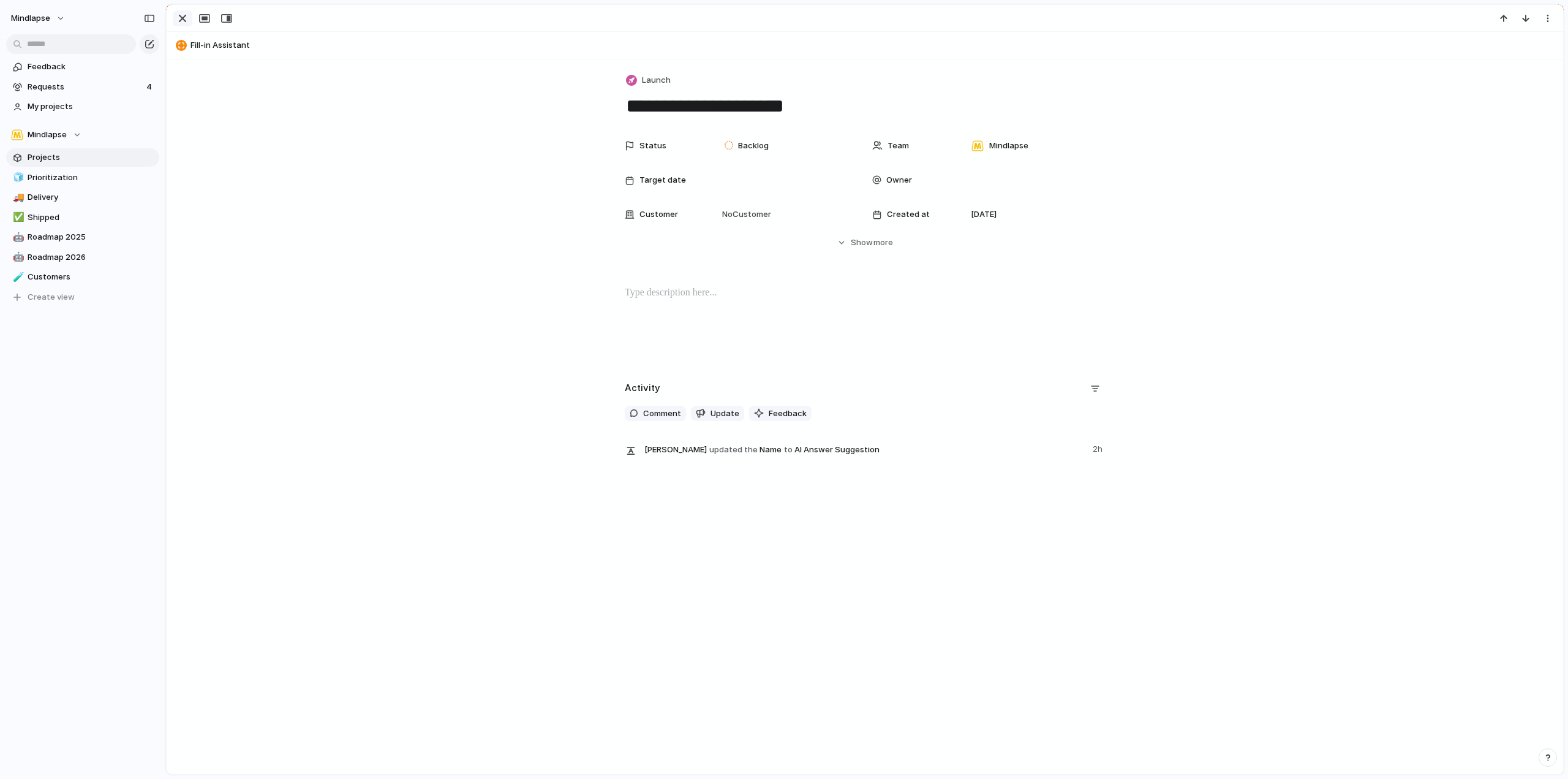
click at [181, 12] on div "button" at bounding box center [182, 18] width 15 height 15
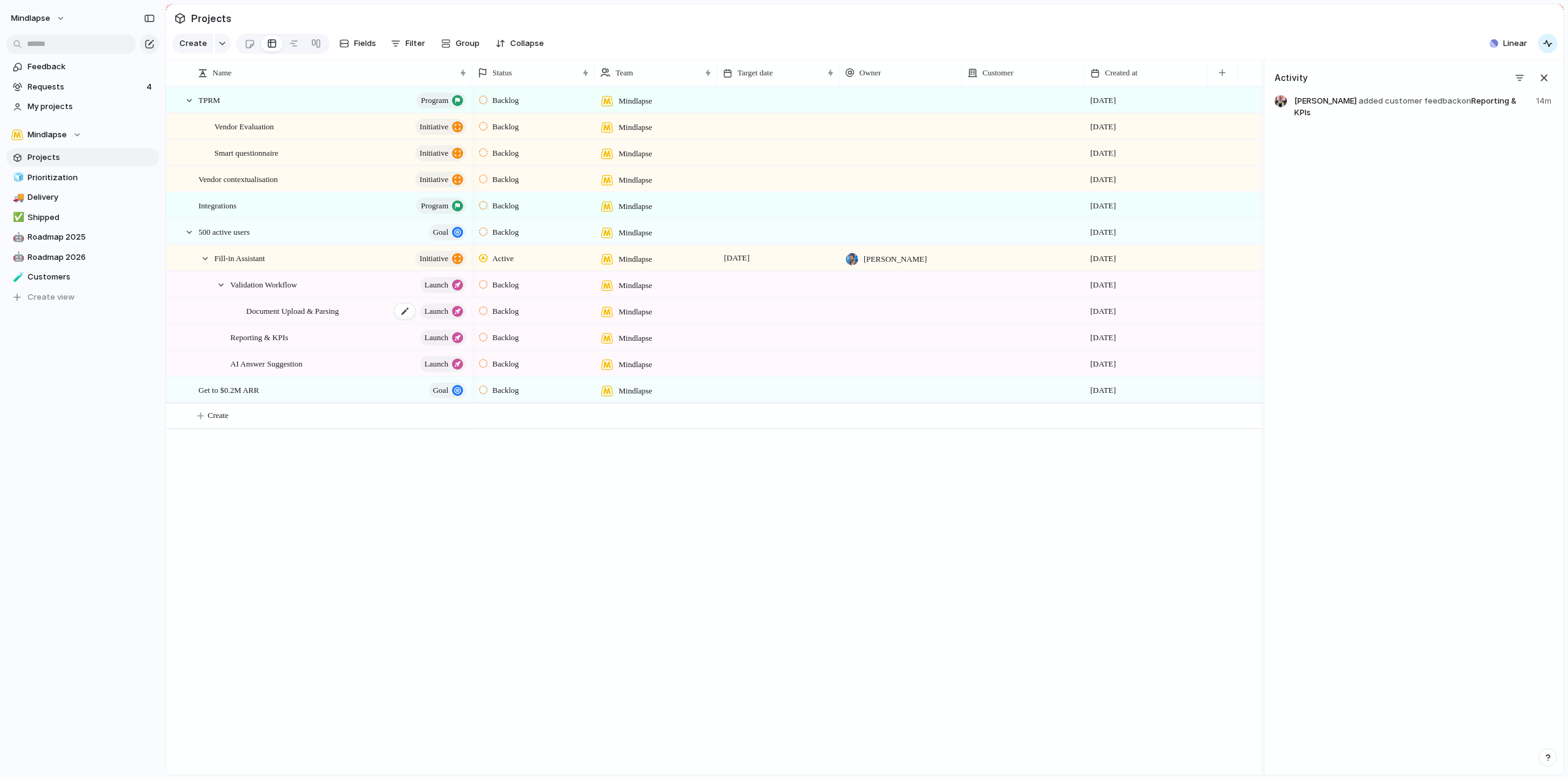
click at [302, 317] on span "Document Upload & Parsing" at bounding box center [292, 311] width 92 height 14
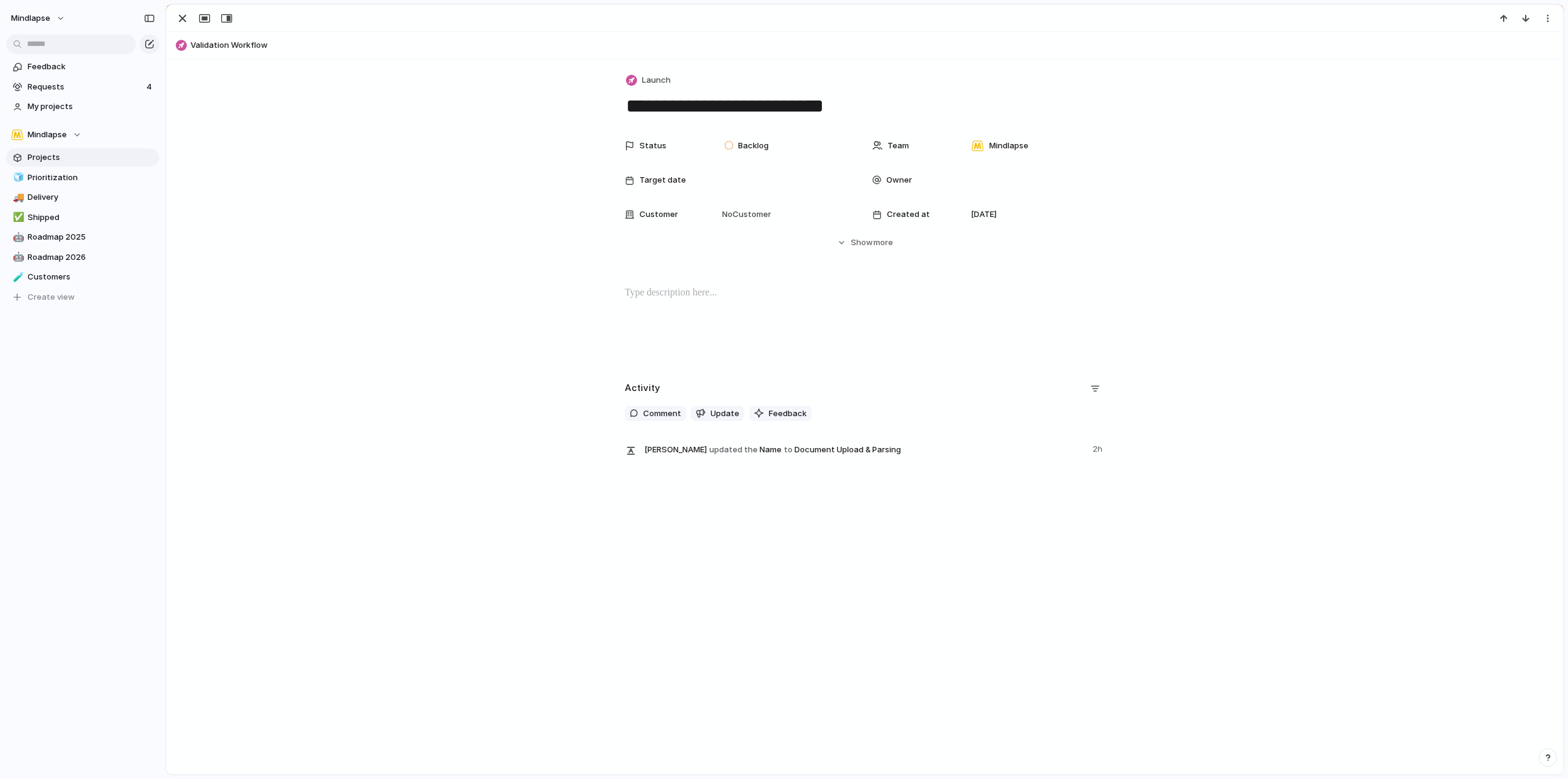
click at [170, 24] on div at bounding box center [865, 18] width 1397 height 27
click at [181, 16] on div "button" at bounding box center [182, 18] width 15 height 15
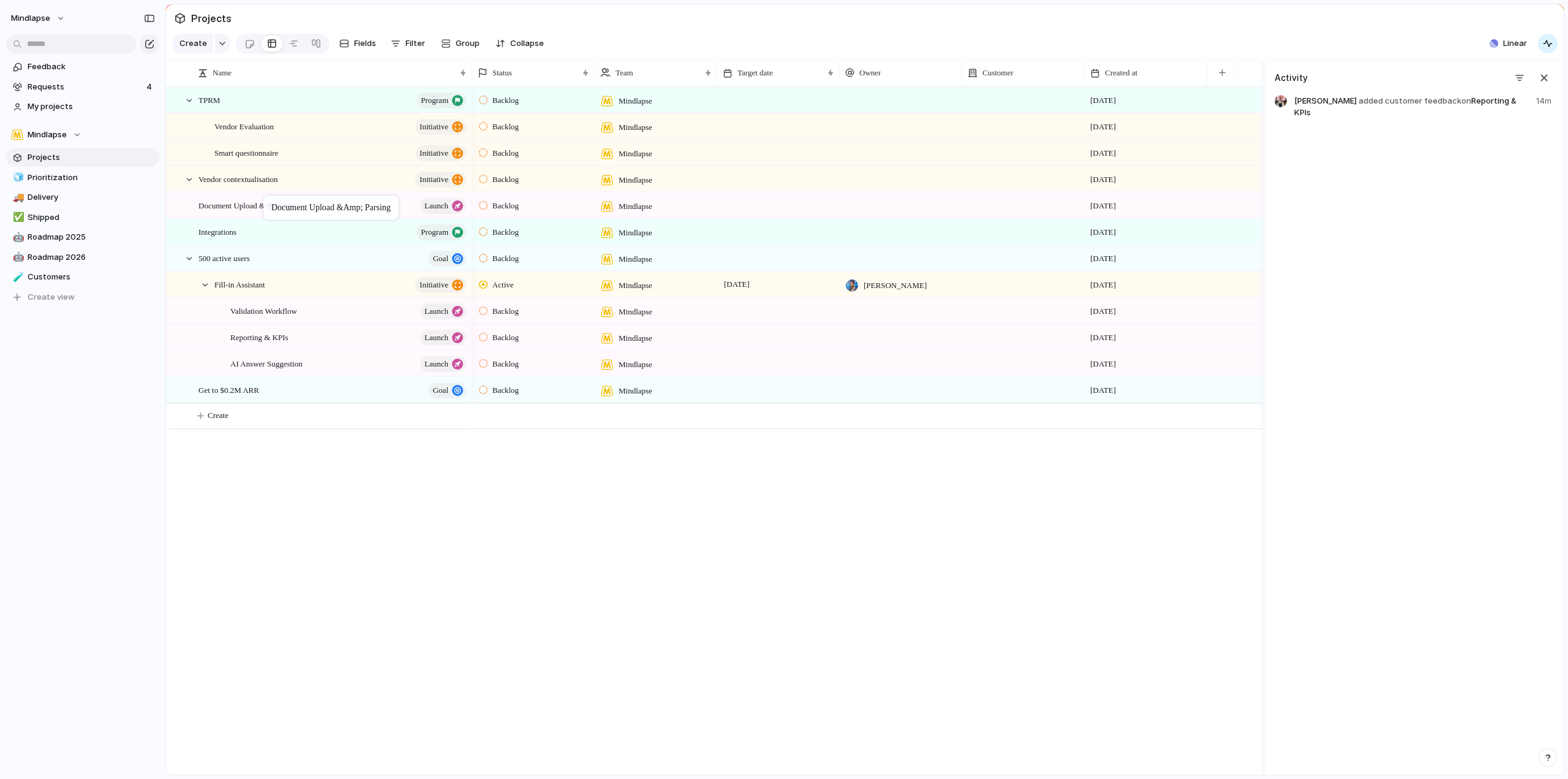
drag, startPoint x: 291, startPoint y: 318, endPoint x: 269, endPoint y: 198, distance: 122.0
drag, startPoint x: 262, startPoint y: 219, endPoint x: 308, endPoint y: 193, distance: 52.8
click at [69, 171] on link "🧊 Prioritization" at bounding box center [83, 177] width 153 height 18
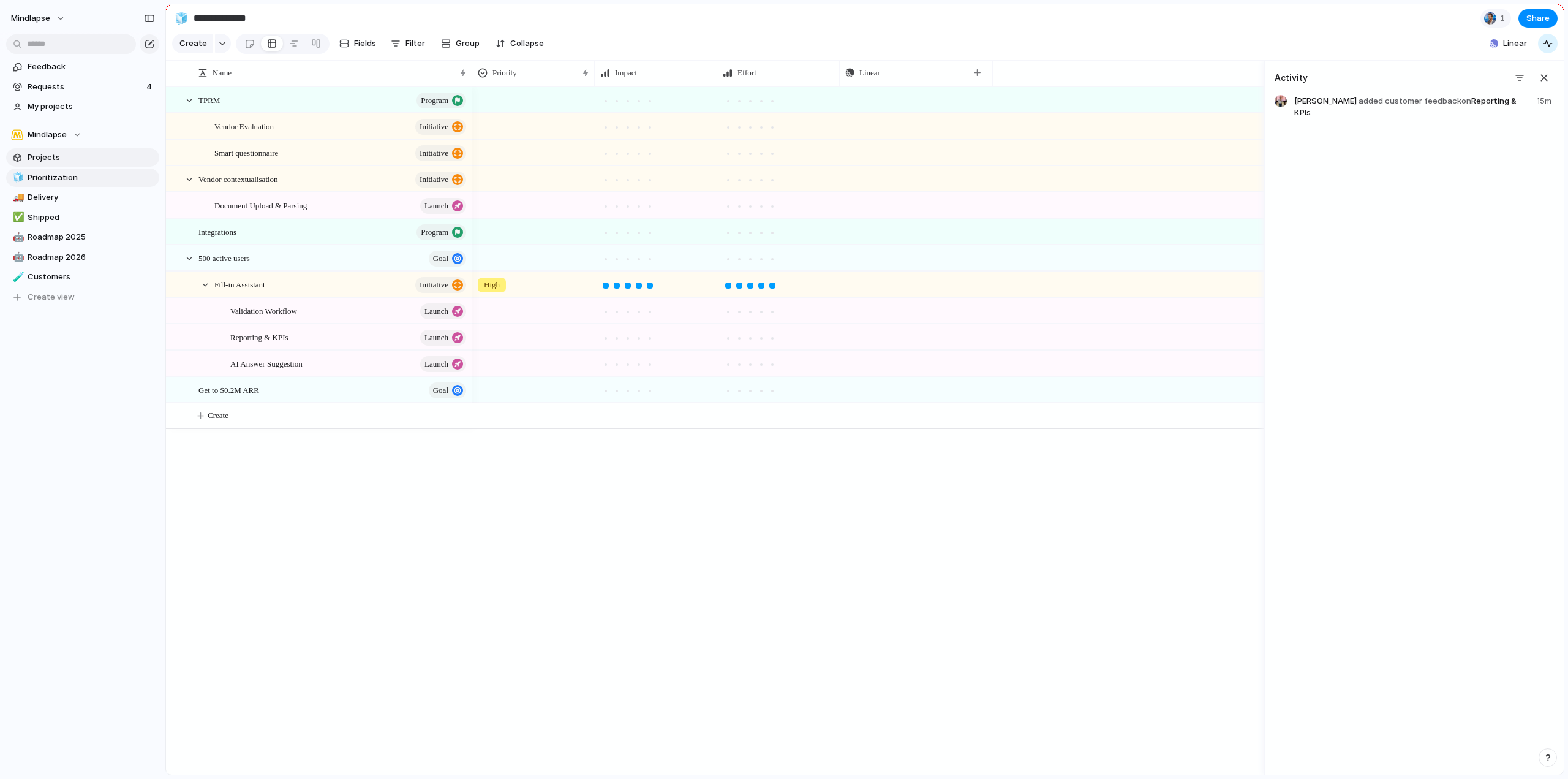
click at [72, 156] on span "Projects" at bounding box center [92, 158] width 127 height 12
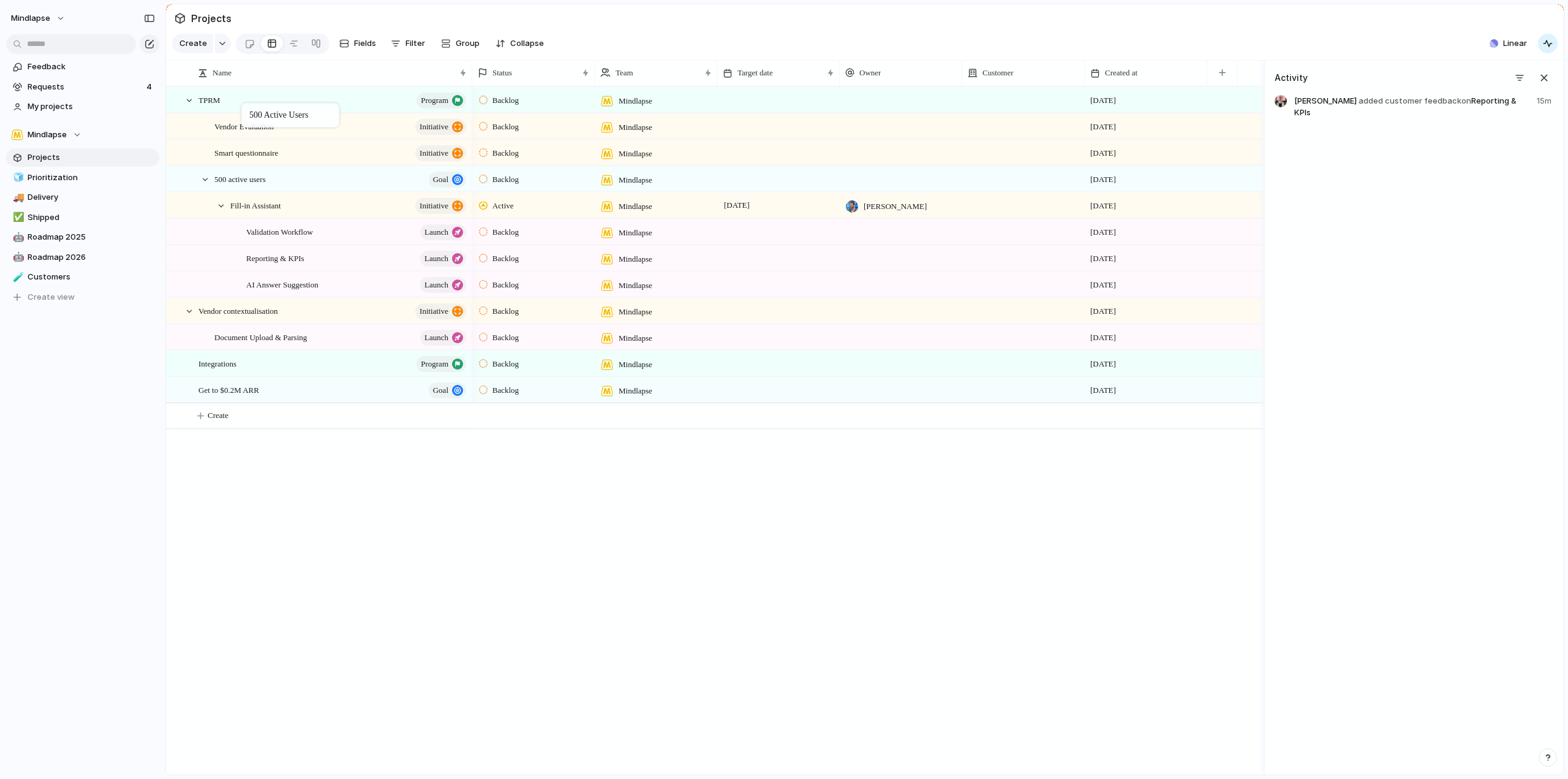
drag, startPoint x: 258, startPoint y: 234, endPoint x: 248, endPoint y: 106, distance: 128.4
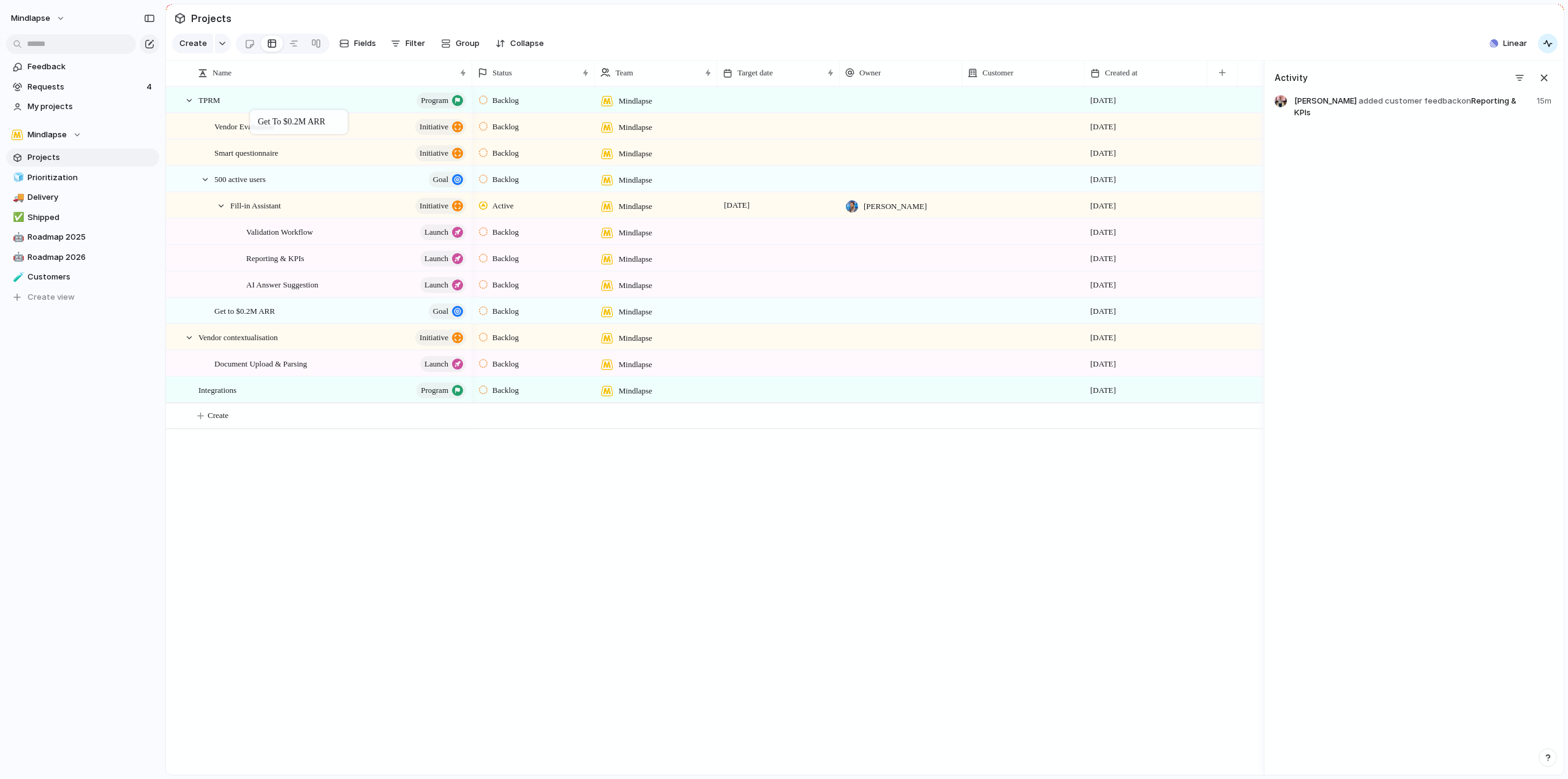
drag, startPoint x: 251, startPoint y: 399, endPoint x: 256, endPoint y: 113, distance: 286.0
click at [542, 595] on div "Backlog Mindlapse [DATE] Backlog Mindlapse [DATE] Backlog Mindlapse [DATE] Back…" at bounding box center [869, 430] width 792 height 688
click at [75, 92] on span "Requests" at bounding box center [85, 87] width 115 height 12
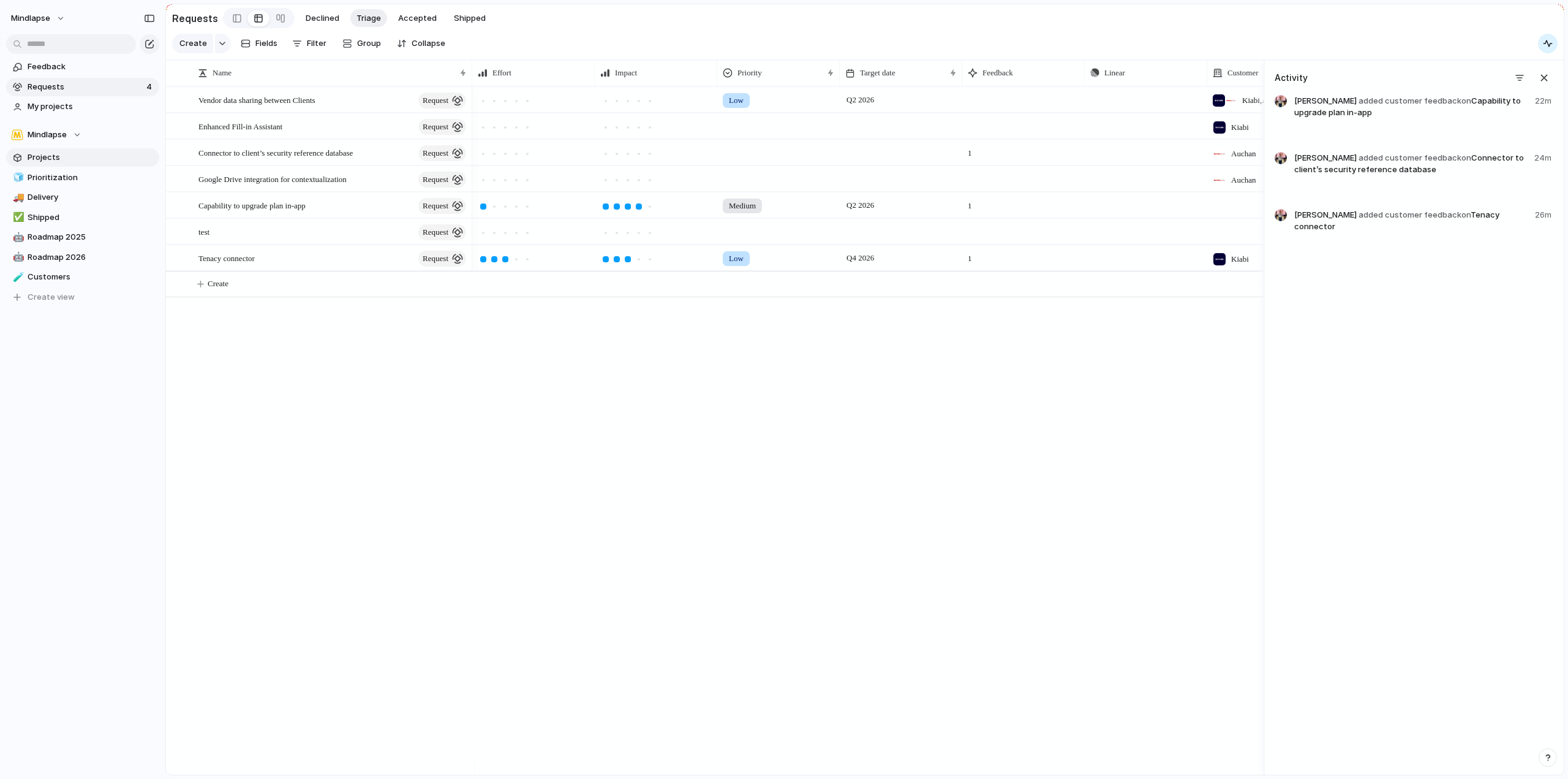
click at [62, 154] on span "Projects" at bounding box center [92, 158] width 127 height 12
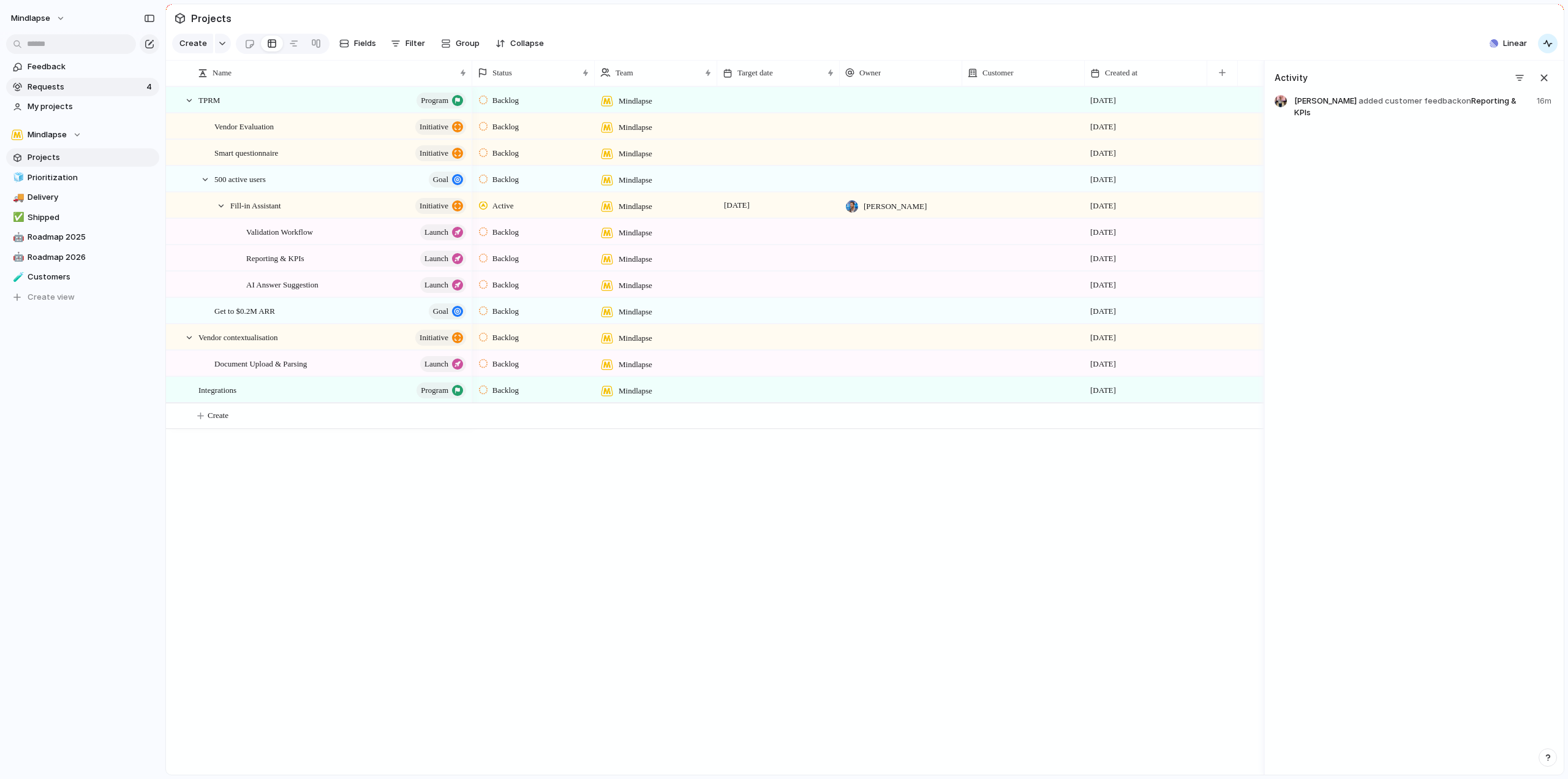
click at [68, 91] on span "Requests" at bounding box center [85, 87] width 115 height 12
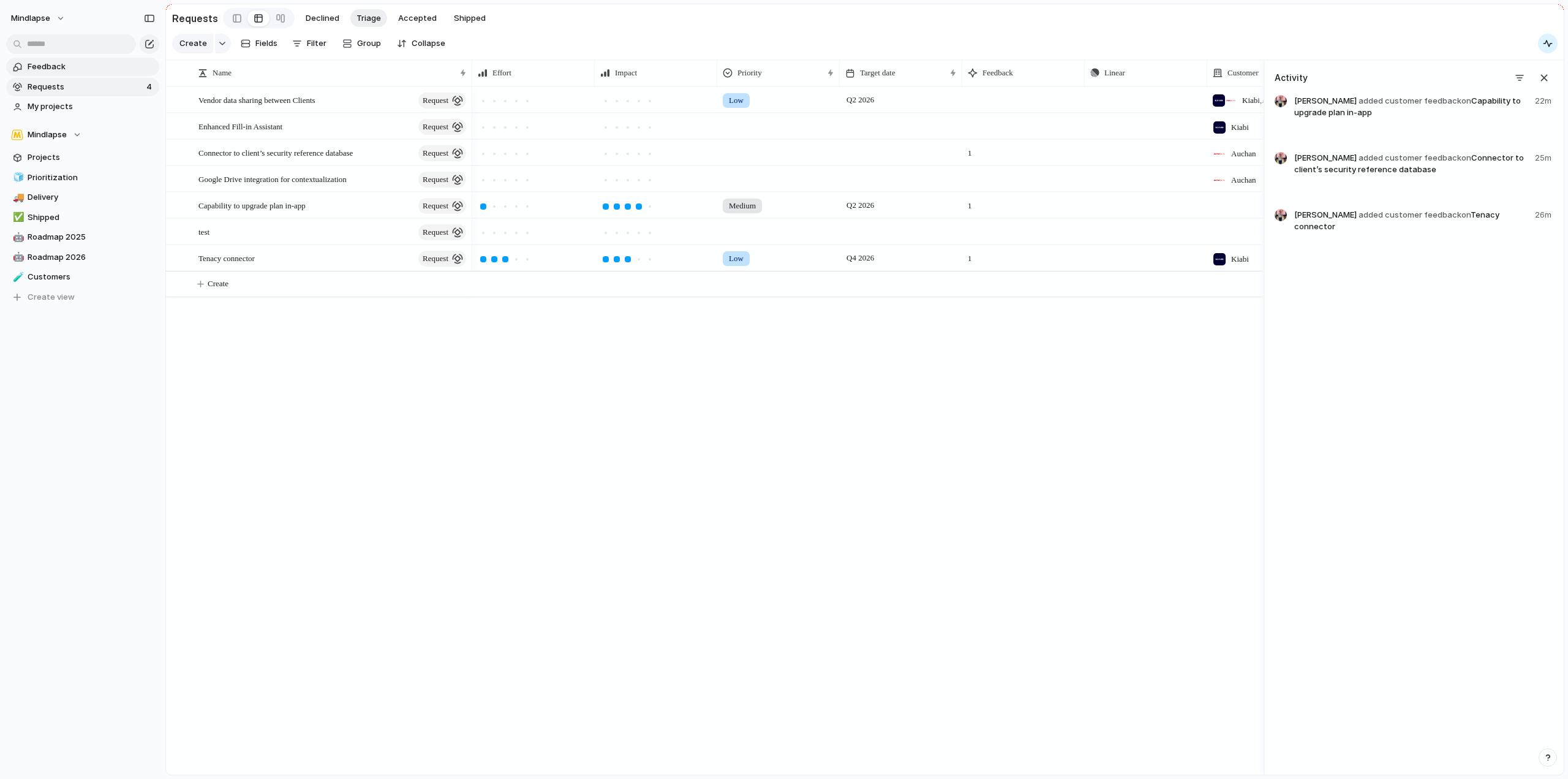
click at [72, 65] on span "Feedback" at bounding box center [92, 67] width 127 height 12
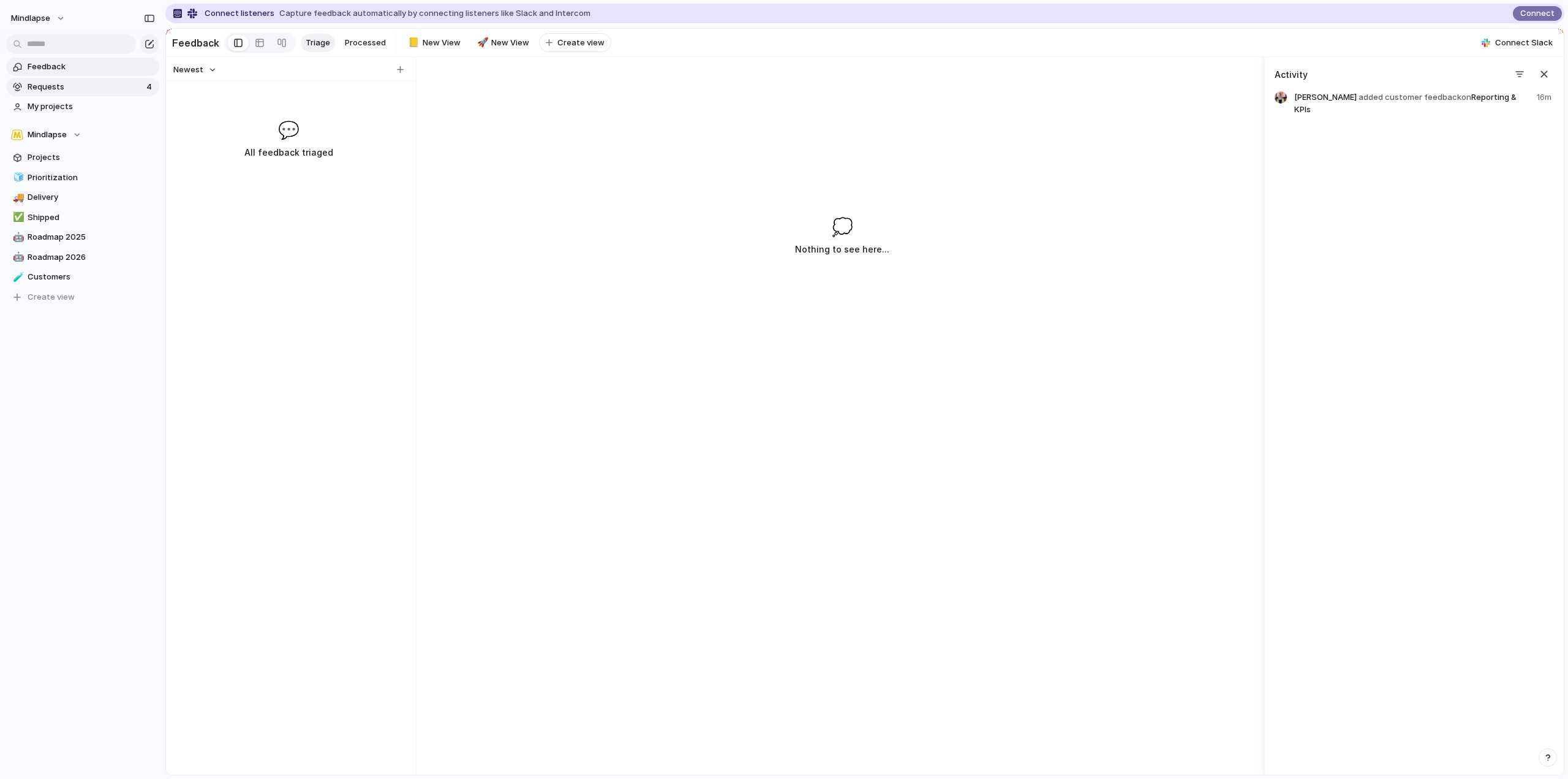
click at [77, 92] on span "Requests" at bounding box center [85, 87] width 115 height 12
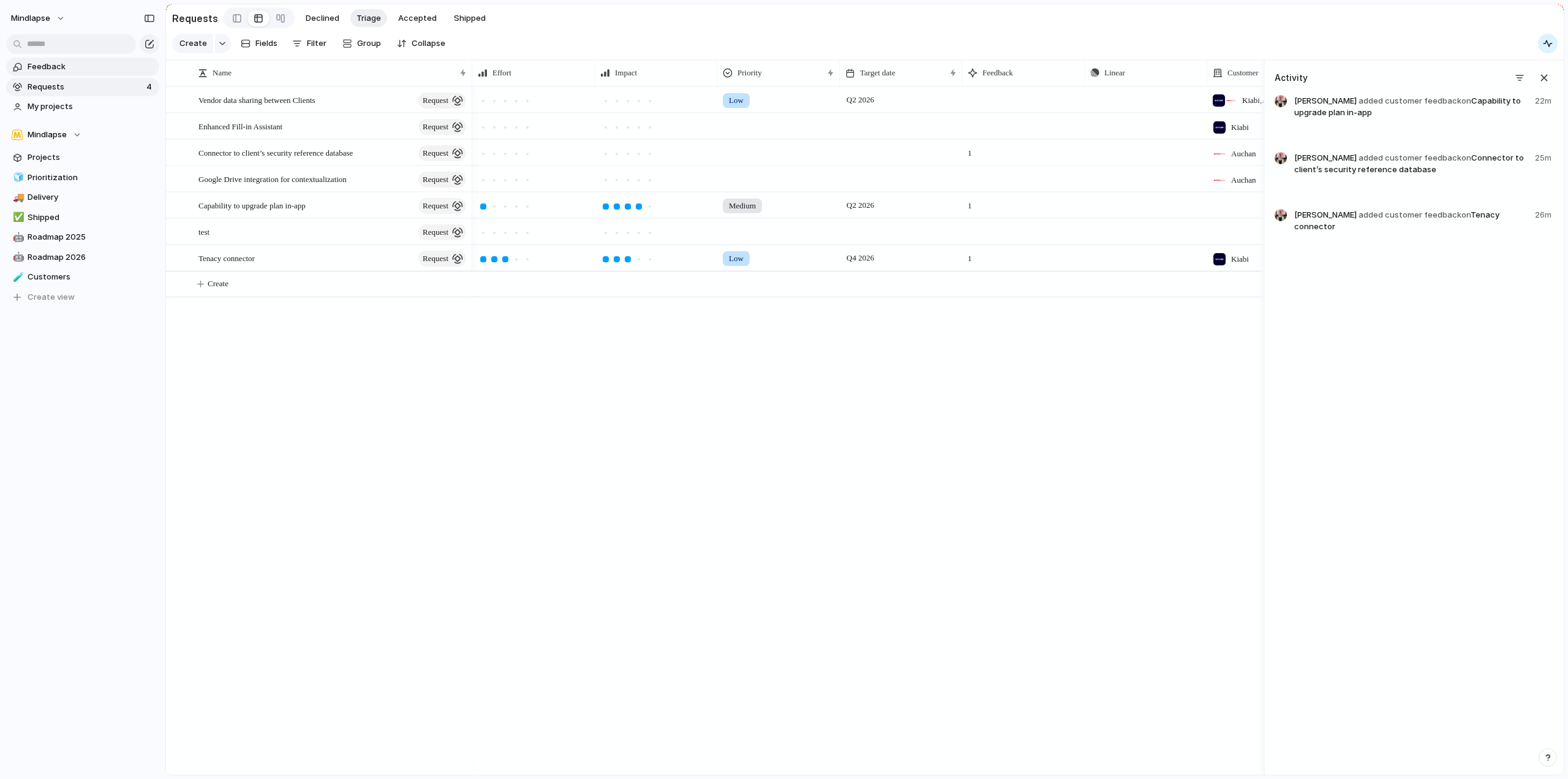
click at [78, 71] on span "Feedback" at bounding box center [92, 67] width 127 height 12
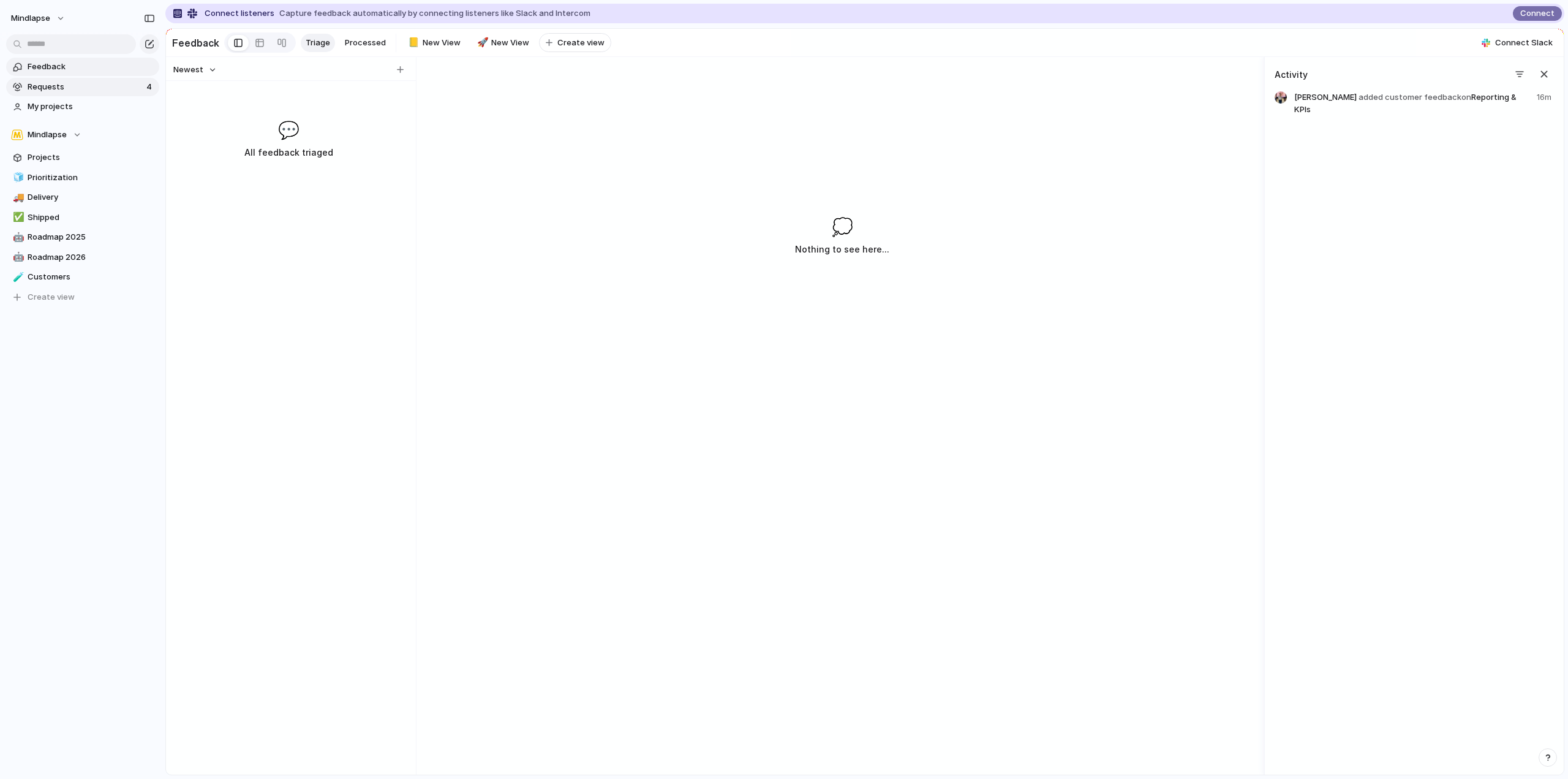
click at [79, 92] on span "Requests" at bounding box center [85, 87] width 115 height 12
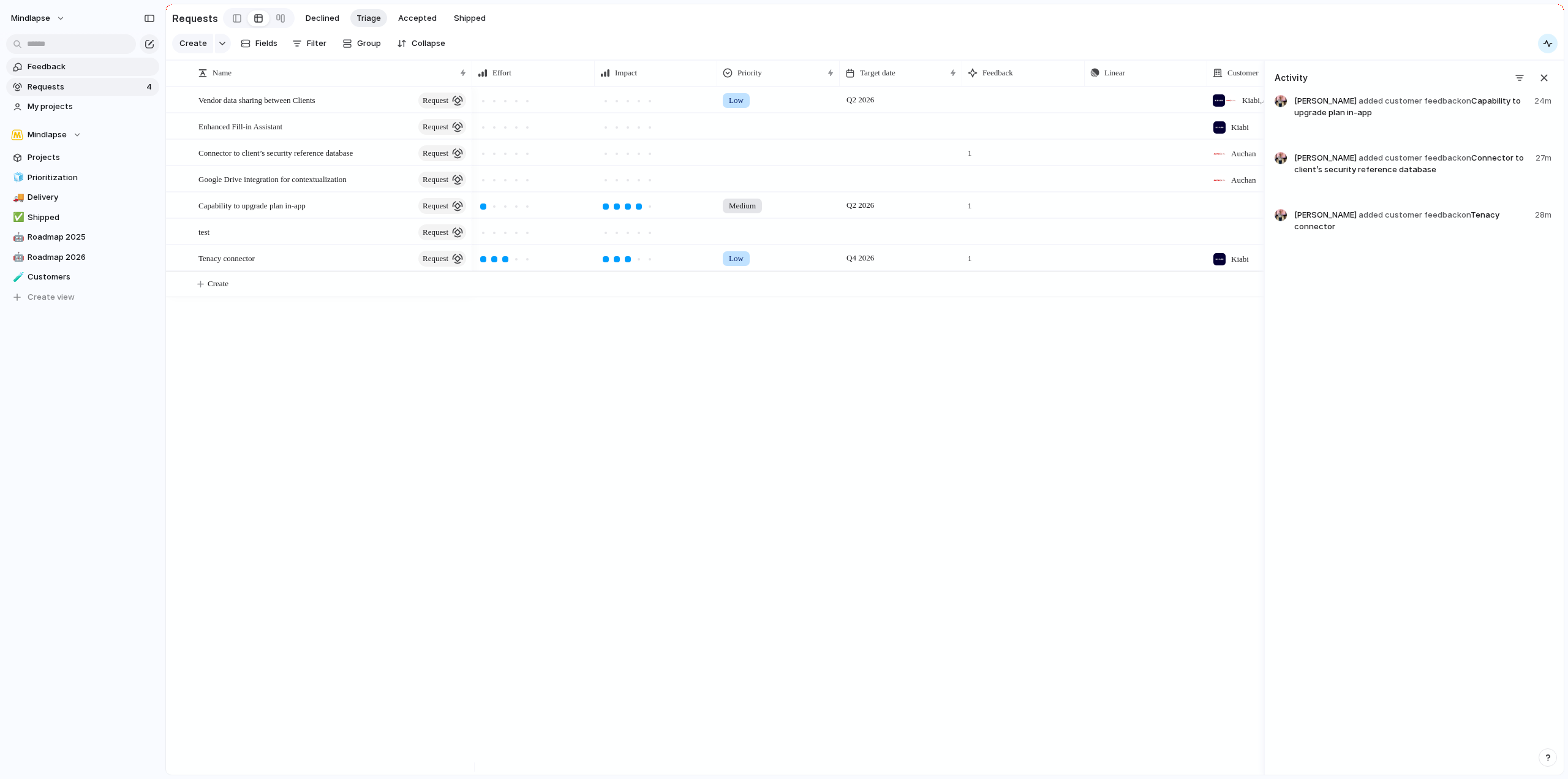
click at [52, 69] on span "Feedback" at bounding box center [92, 67] width 127 height 12
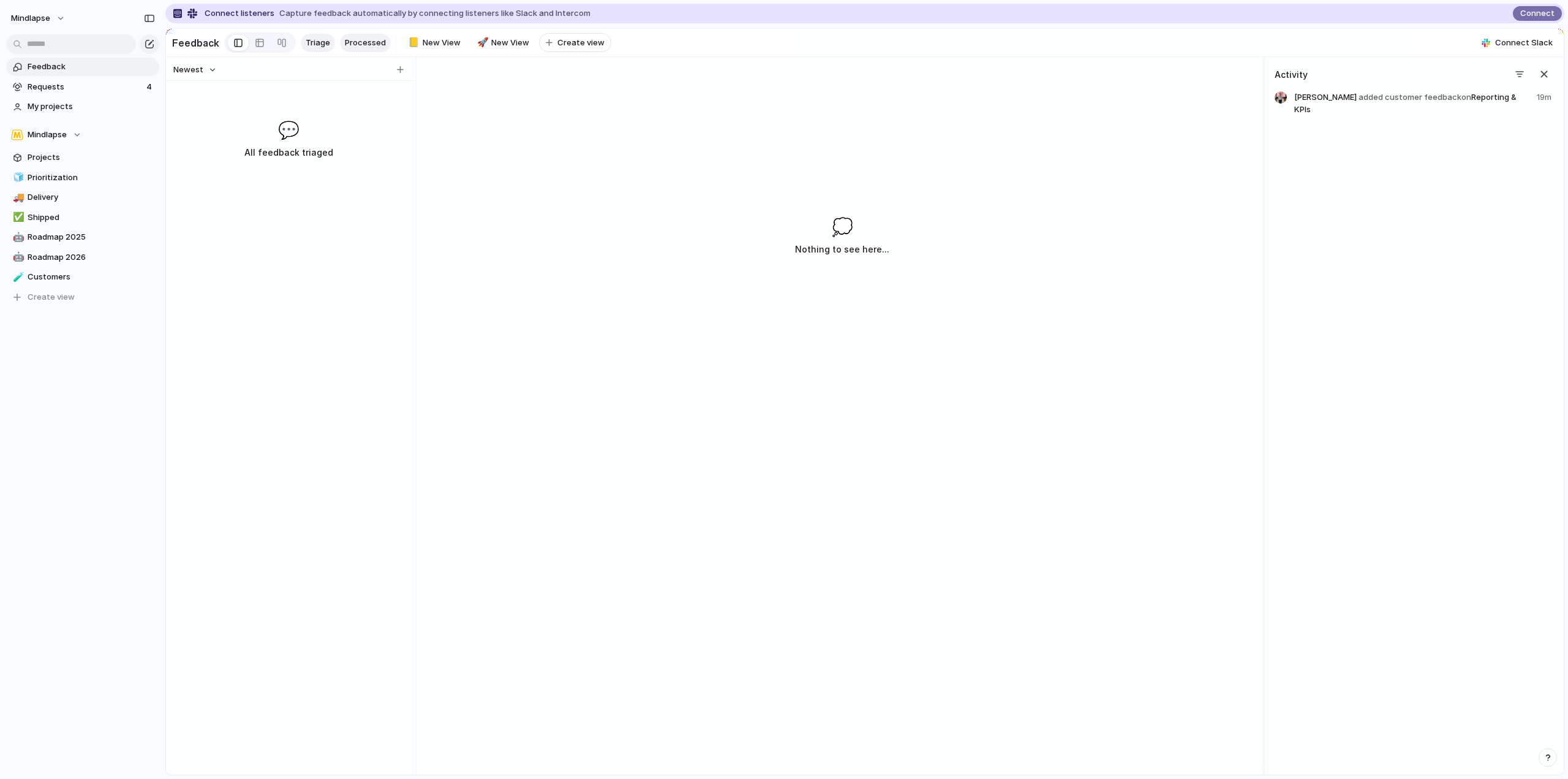
click at [344, 40] on span "Processed" at bounding box center [365, 43] width 41 height 12
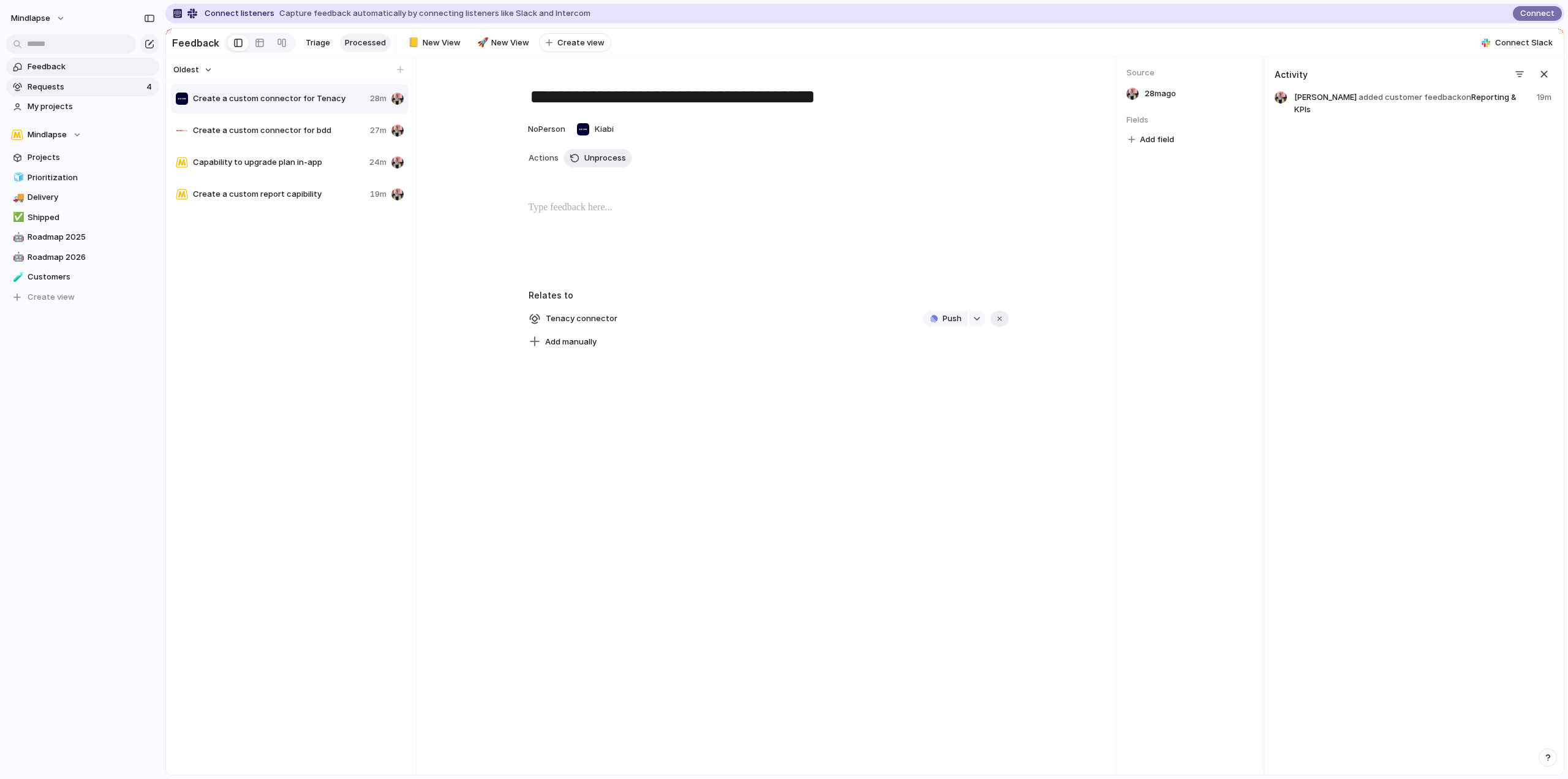
click at [87, 84] on span "Requests" at bounding box center [85, 87] width 115 height 12
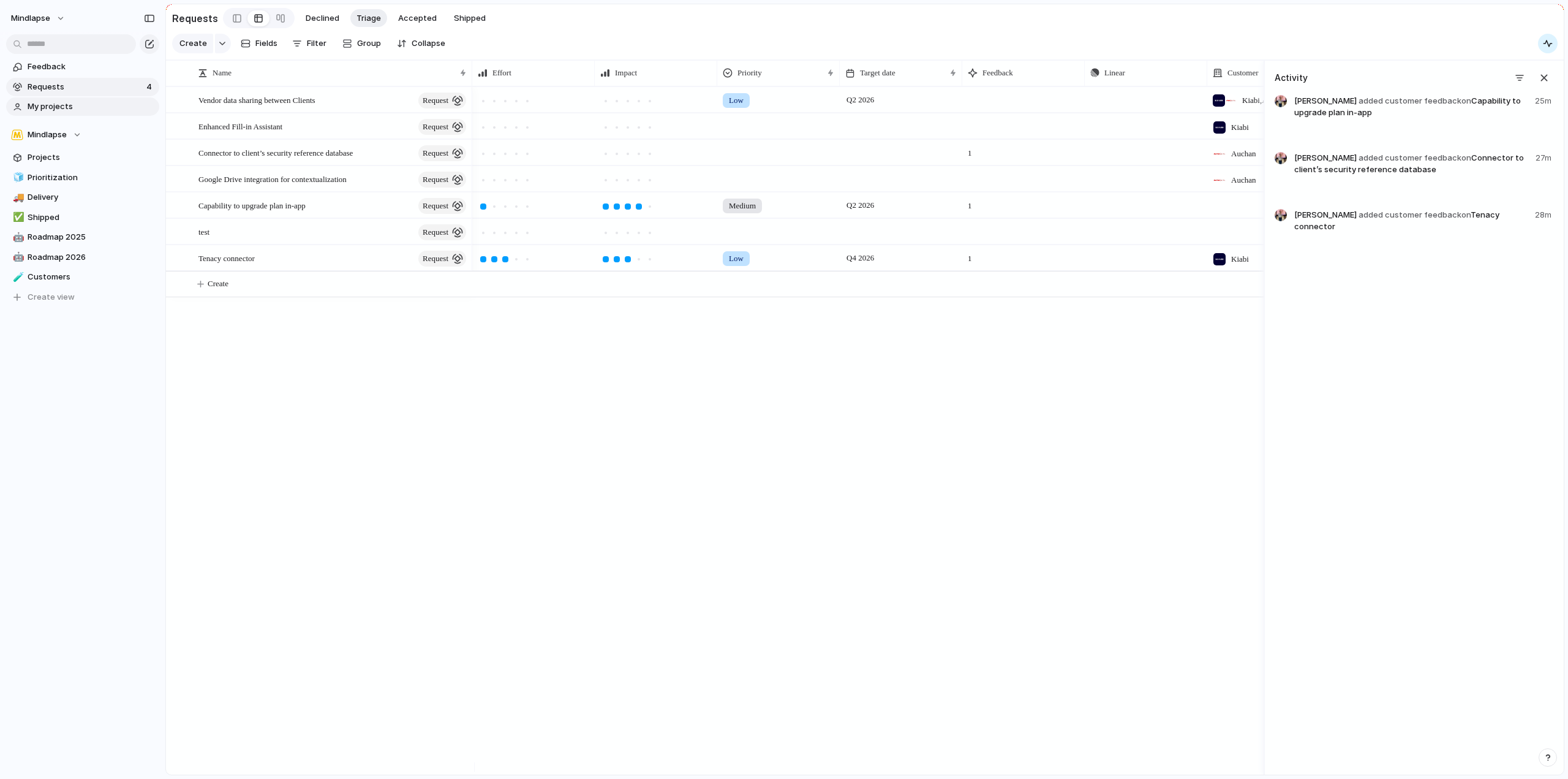
click at [85, 105] on span "My projects" at bounding box center [92, 106] width 127 height 12
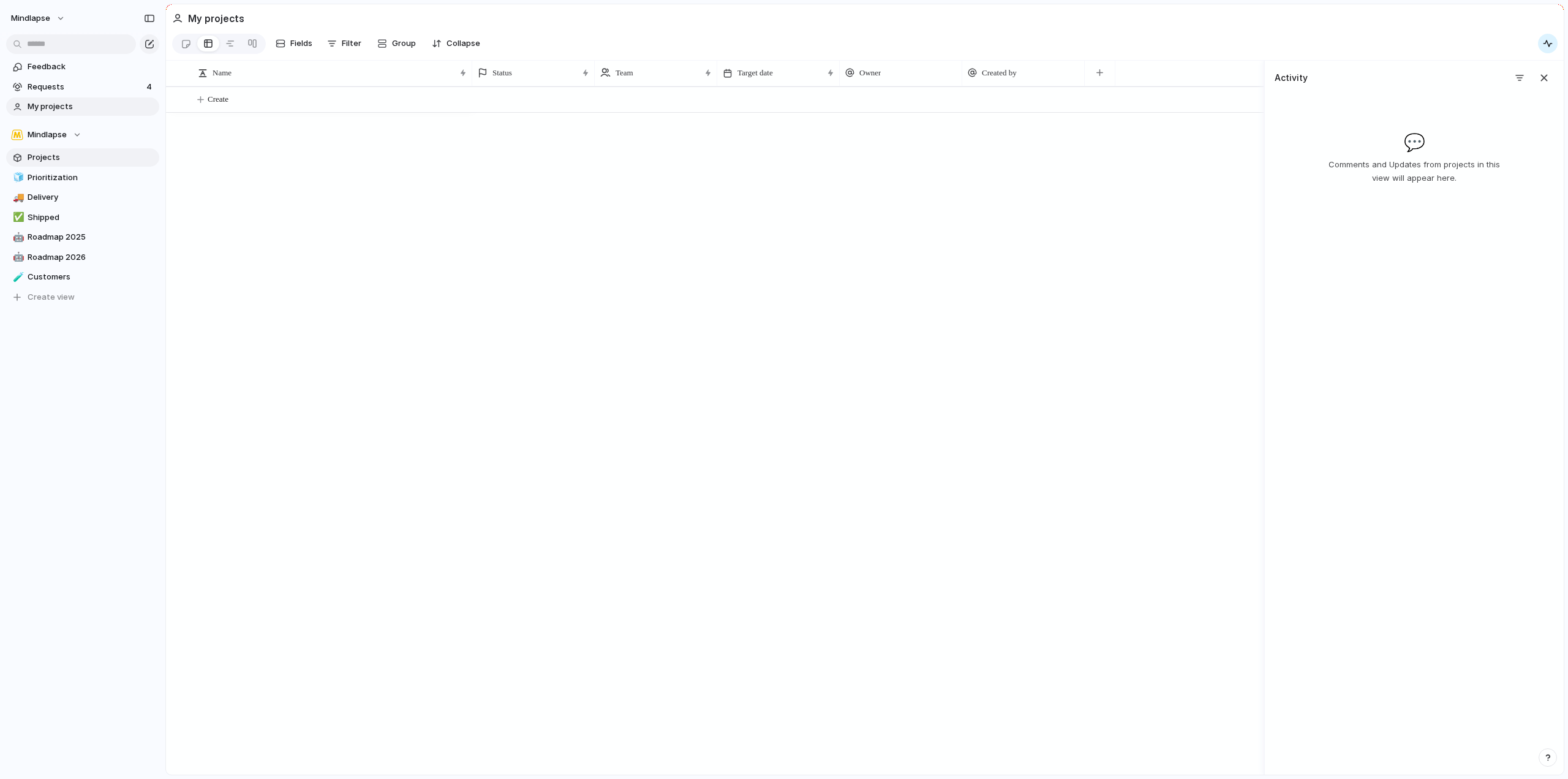
click at [79, 158] on span "Projects" at bounding box center [92, 158] width 127 height 12
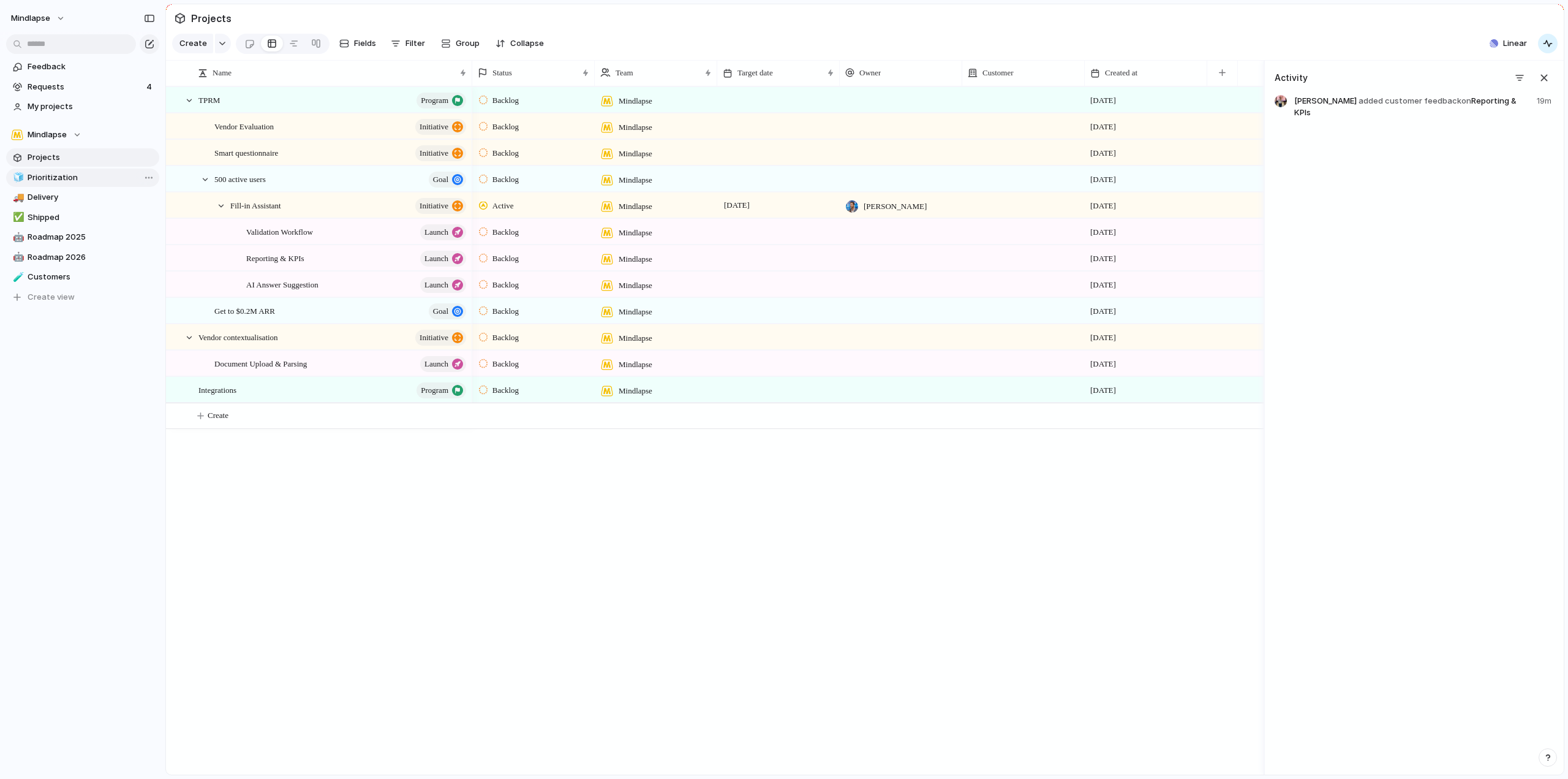
click at [78, 170] on link "🧊 Prioritization" at bounding box center [83, 177] width 153 height 18
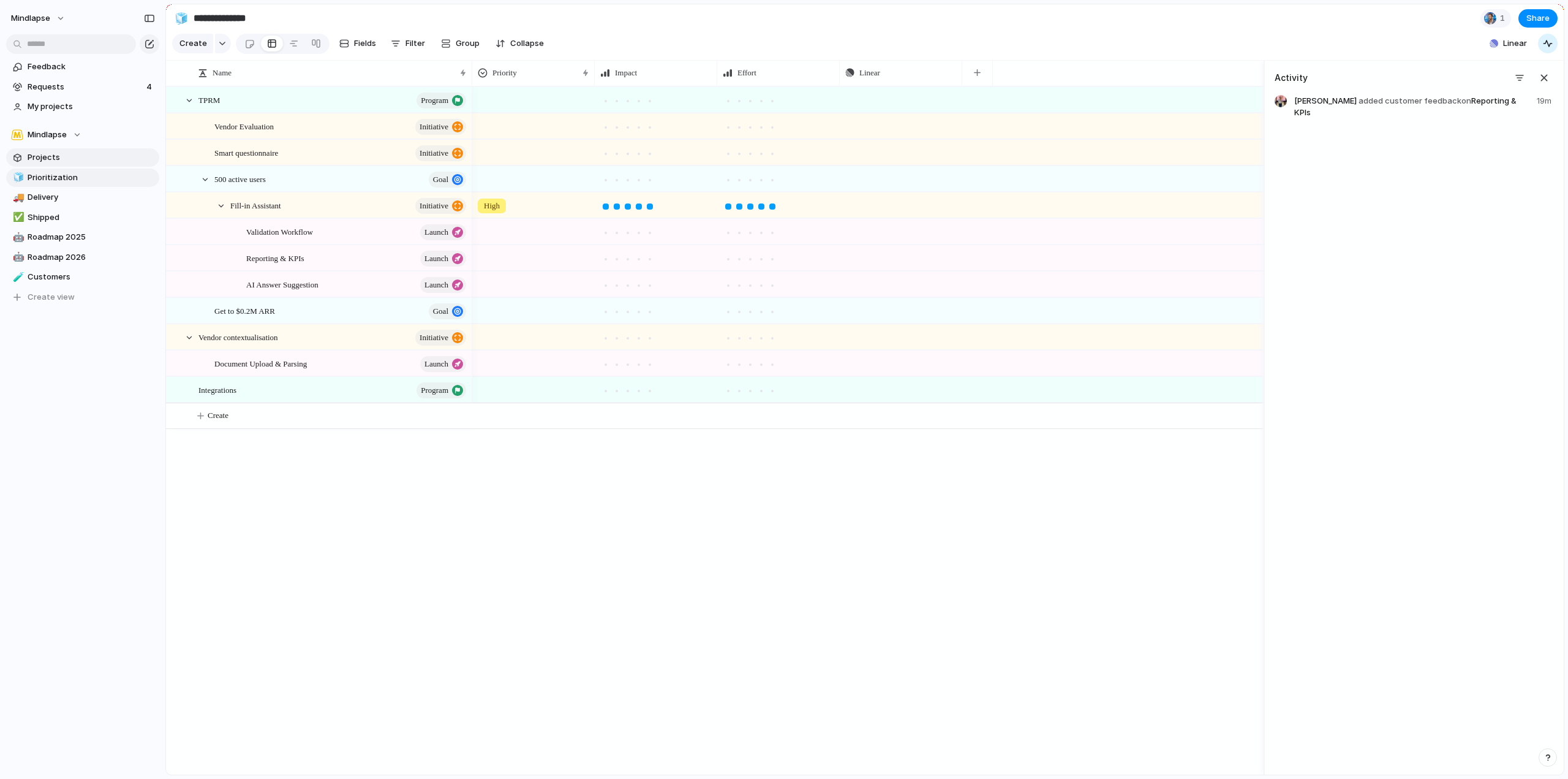
click at [79, 158] on span "Projects" at bounding box center [92, 158] width 127 height 12
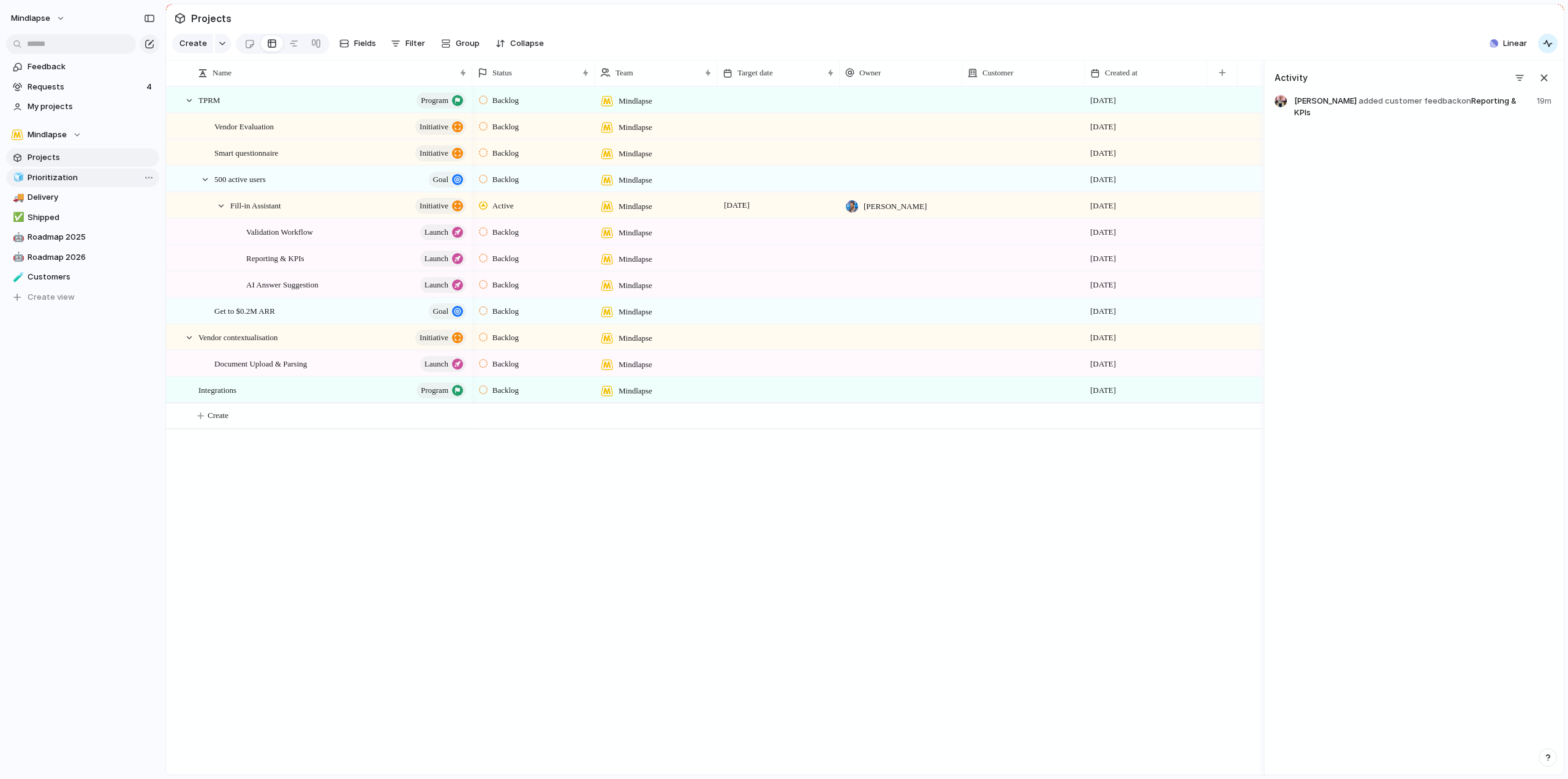
click at [81, 184] on link "🧊 Prioritization" at bounding box center [83, 177] width 153 height 18
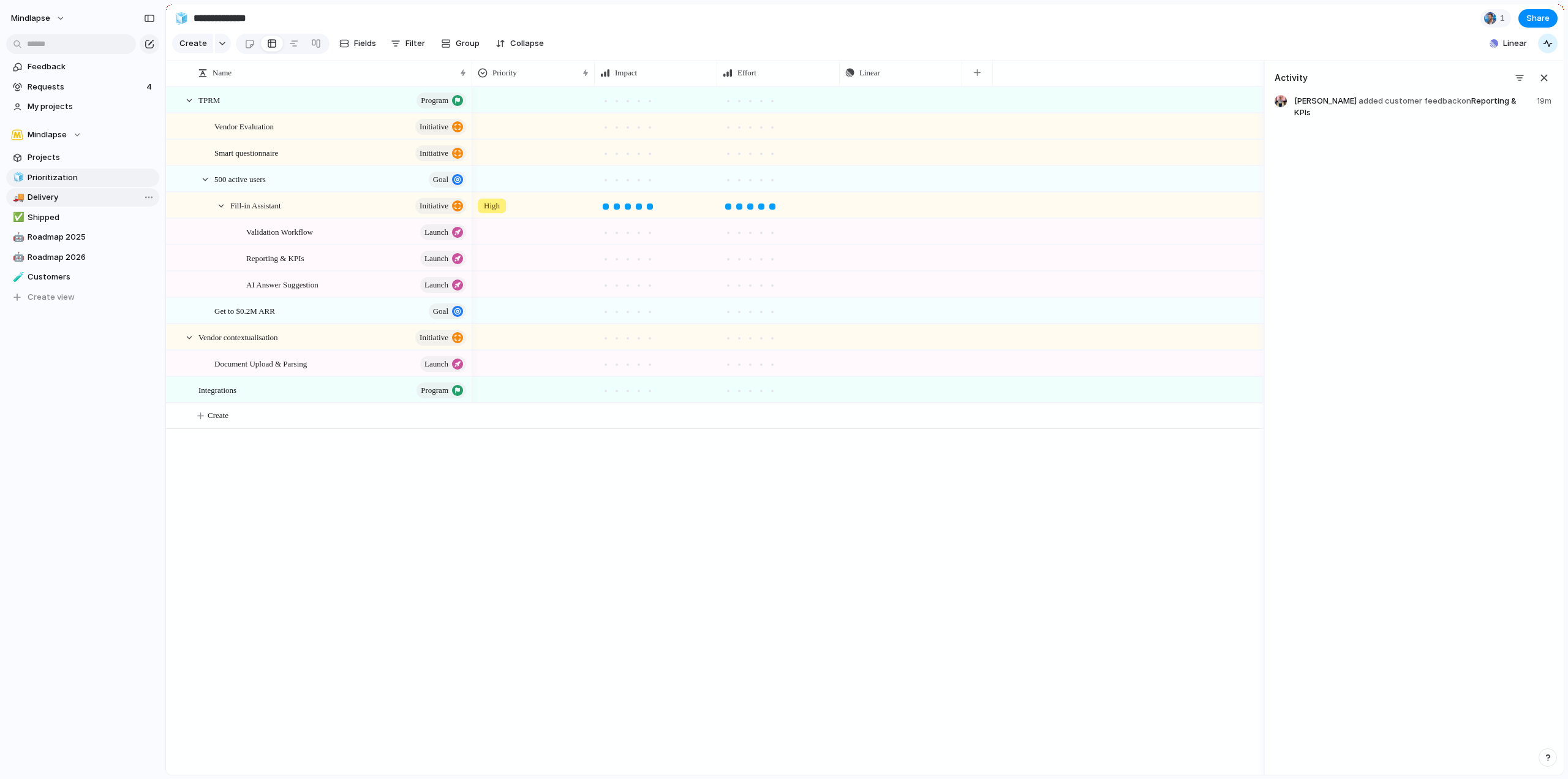
click at [81, 199] on span "Delivery" at bounding box center [92, 197] width 127 height 12
click at [94, 179] on span "Prioritization" at bounding box center [92, 178] width 127 height 12
click at [100, 202] on span "Delivery" at bounding box center [92, 197] width 127 height 12
click at [100, 222] on span "Shipped" at bounding box center [92, 217] width 127 height 12
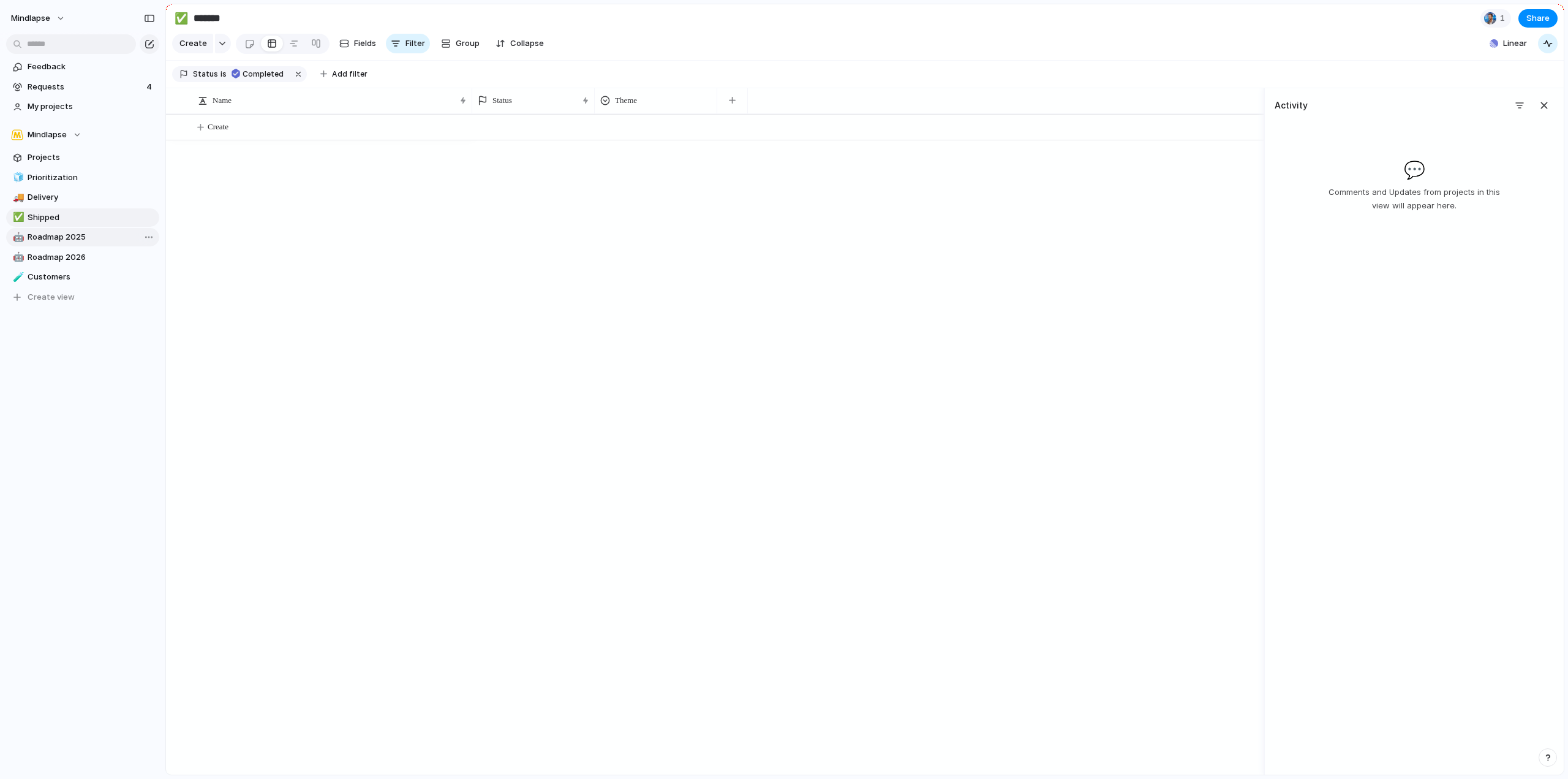
click at [100, 232] on span "Roadmap 2025" at bounding box center [92, 237] width 127 height 12
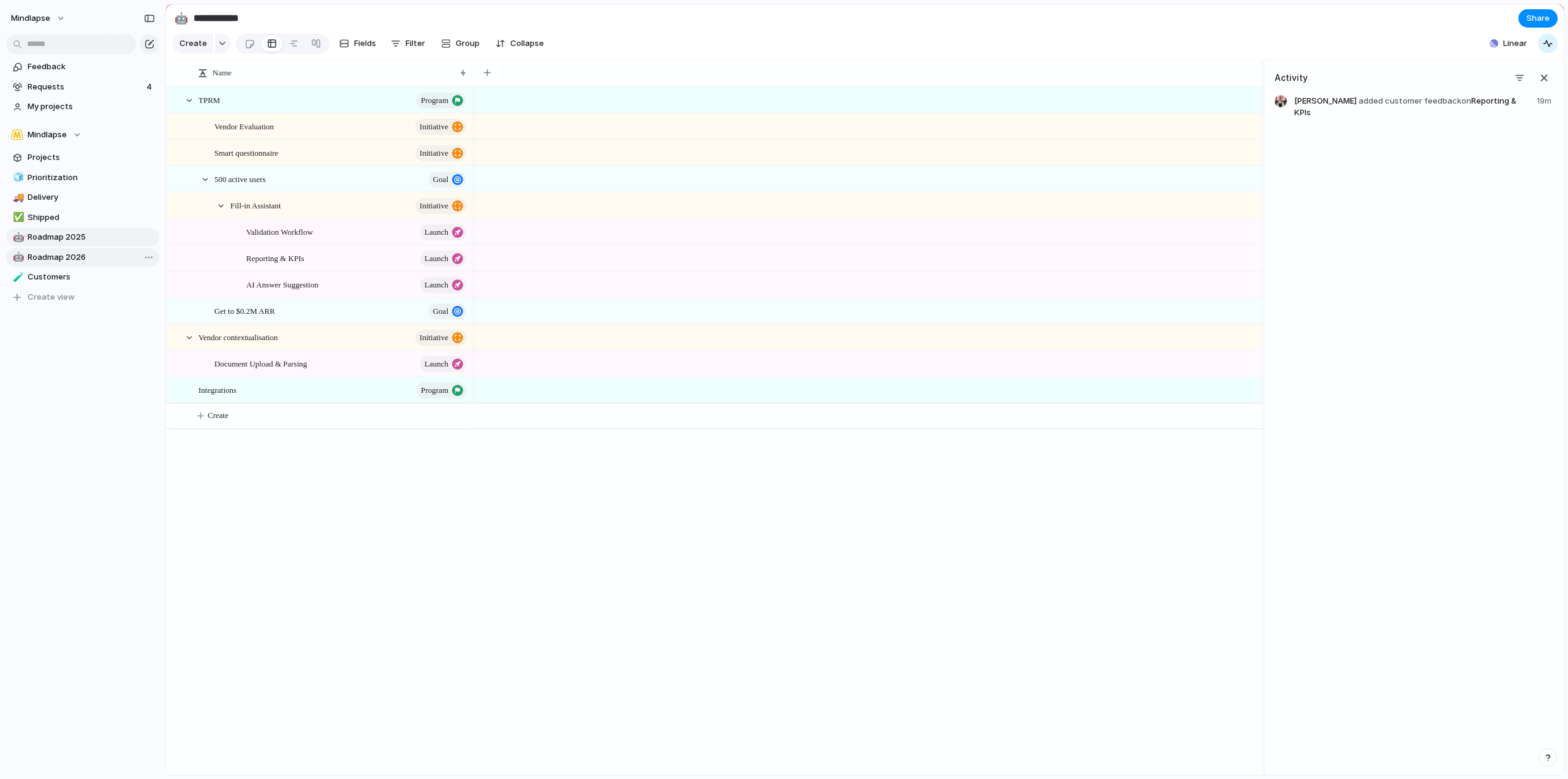
click at [98, 250] on link "🤖 Roadmap 2026" at bounding box center [83, 257] width 153 height 18
click at [98, 242] on span "Roadmap 2025" at bounding box center [92, 237] width 127 height 12
click at [415, 48] on span "Filter" at bounding box center [415, 44] width 19 height 12
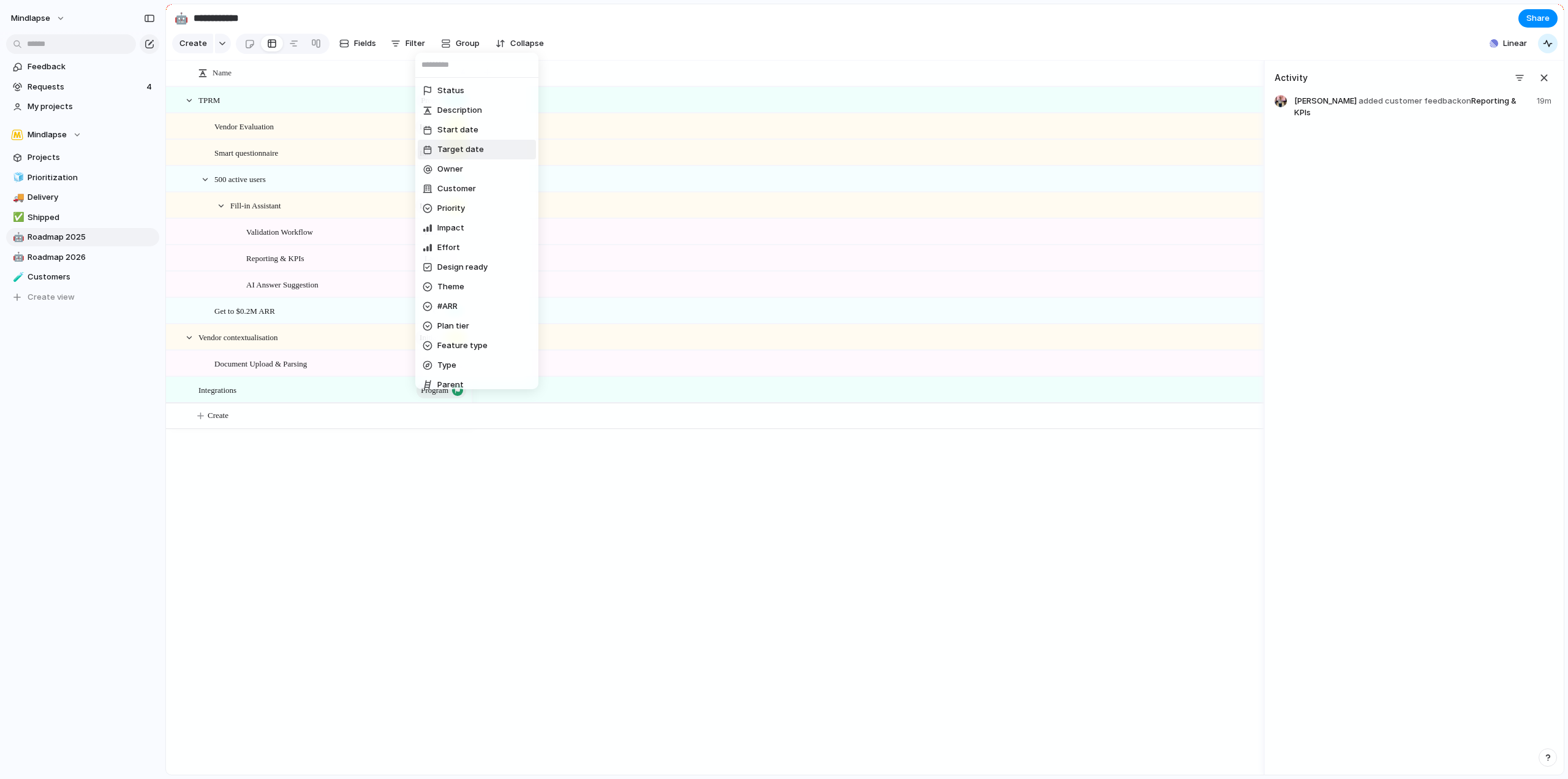
click at [484, 149] on li "Target date" at bounding box center [477, 149] width 119 height 19
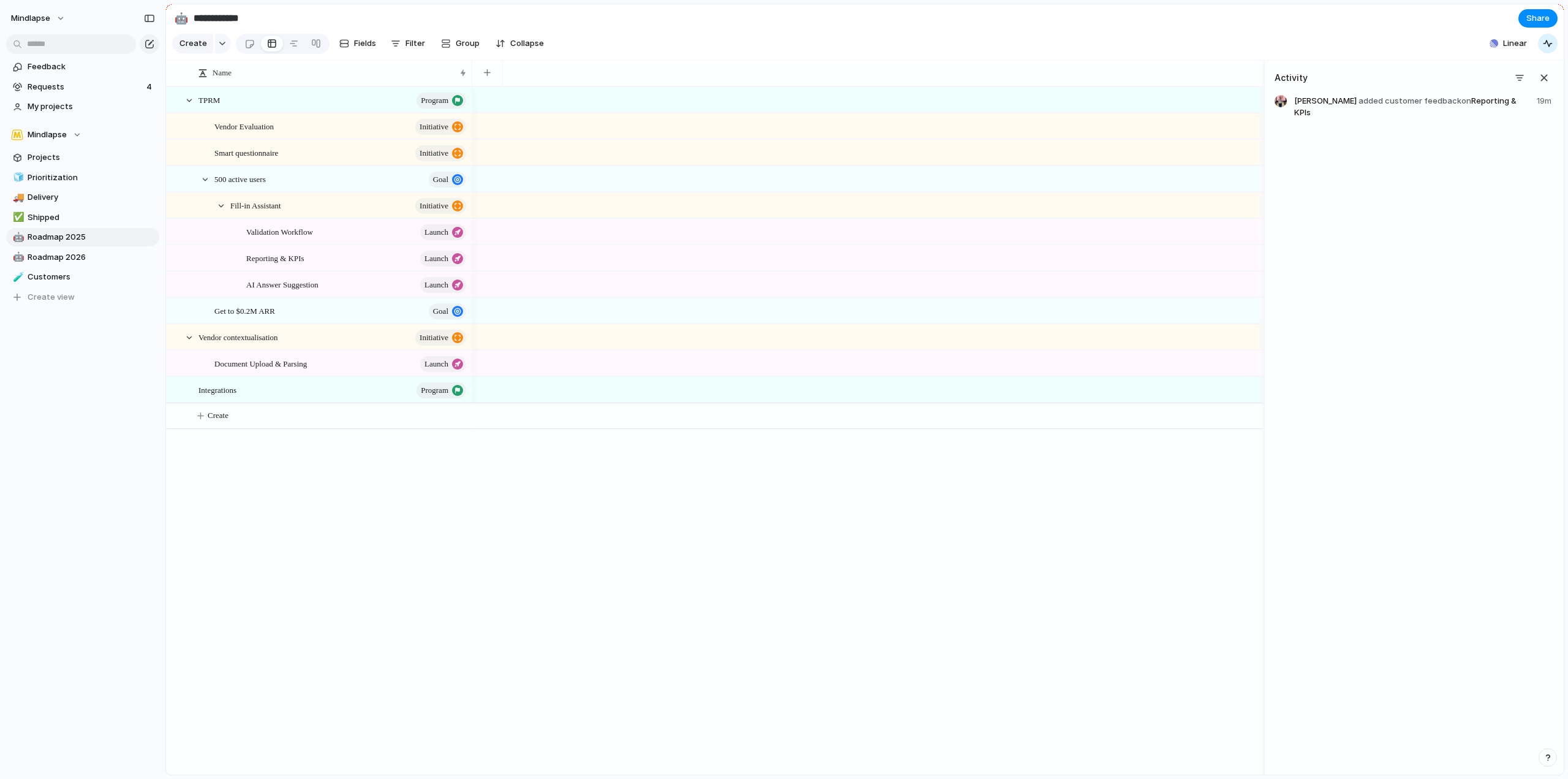
click at [468, 43] on div "last week last month next week next month range no selection" at bounding box center [784, 389] width 1568 height 779
click at [467, 46] on span "Group" at bounding box center [467, 44] width 24 height 12
click at [636, 67] on div "Status Owner Customer Priority Impact Effort Design ready Theme #ARR Plan tier …" at bounding box center [784, 389] width 1568 height 779
click at [500, 53] on button "Collapse" at bounding box center [520, 44] width 58 height 19
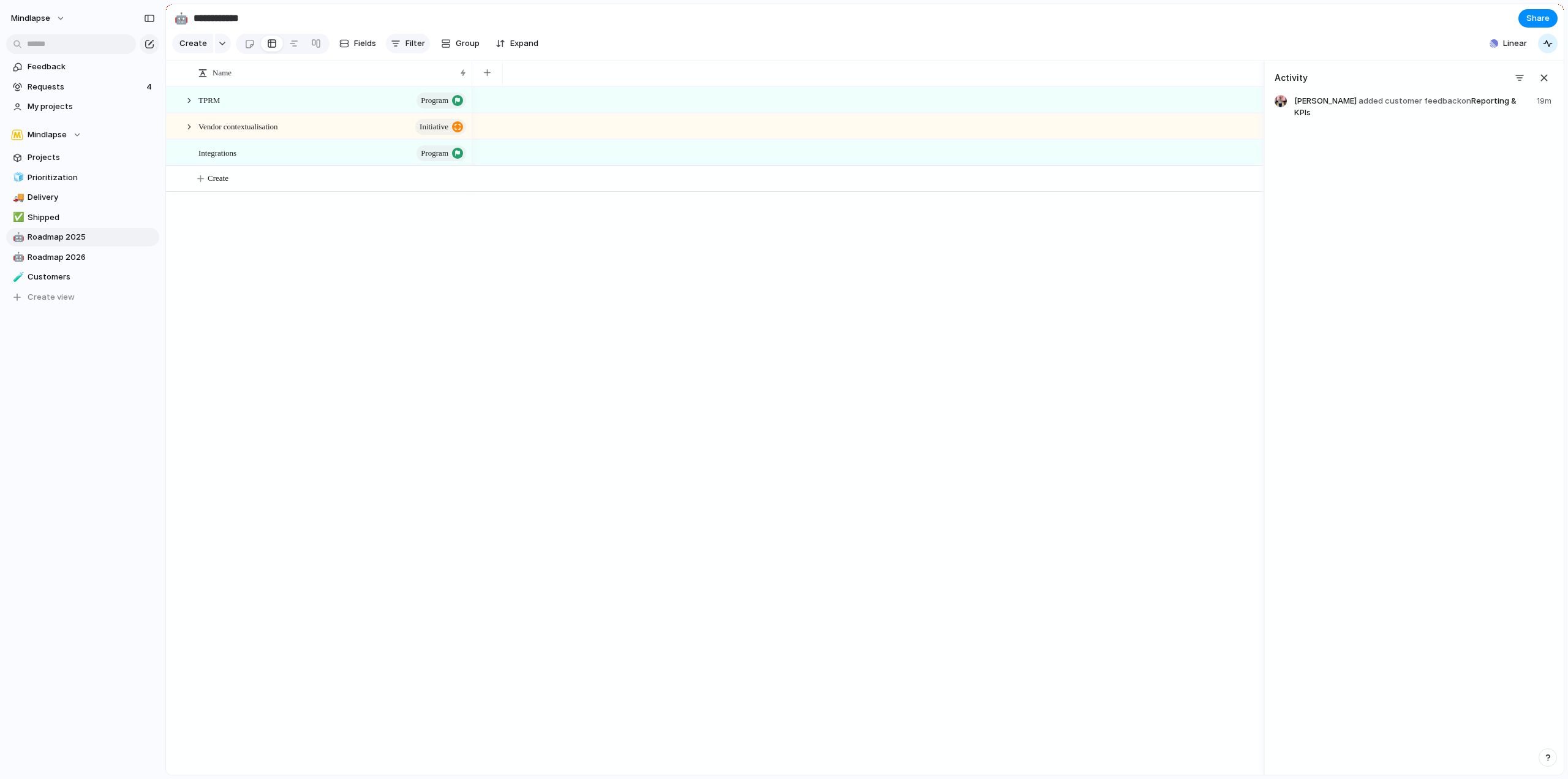
click at [422, 48] on span "Filter" at bounding box center [415, 44] width 19 height 12
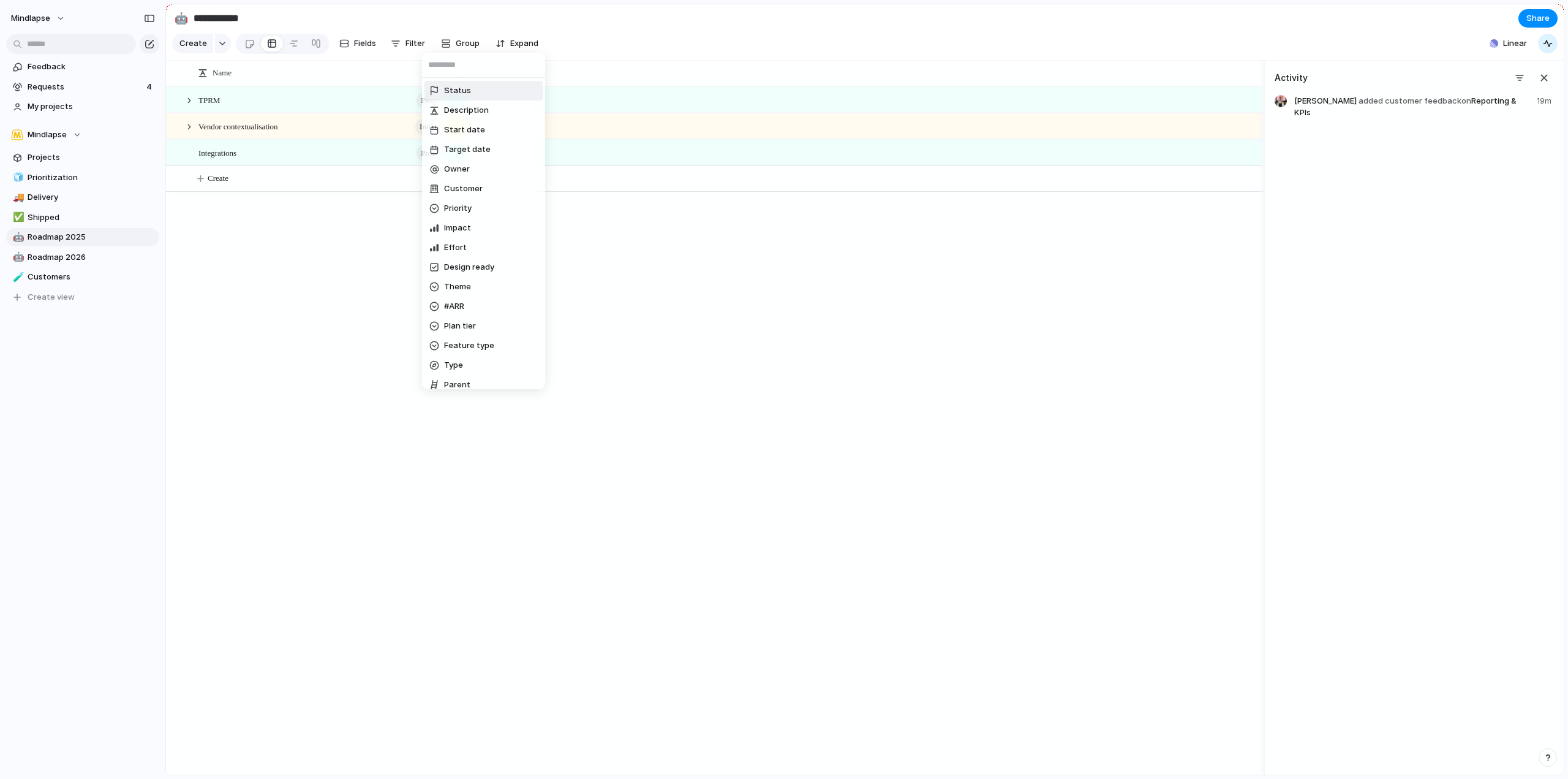
drag, startPoint x: 422, startPoint y: 48, endPoint x: 479, endPoint y: 39, distance: 57.7
click at [427, 46] on div "Status Description Start date Target date Owner Customer Priority Impact Effort…" at bounding box center [784, 389] width 1568 height 779
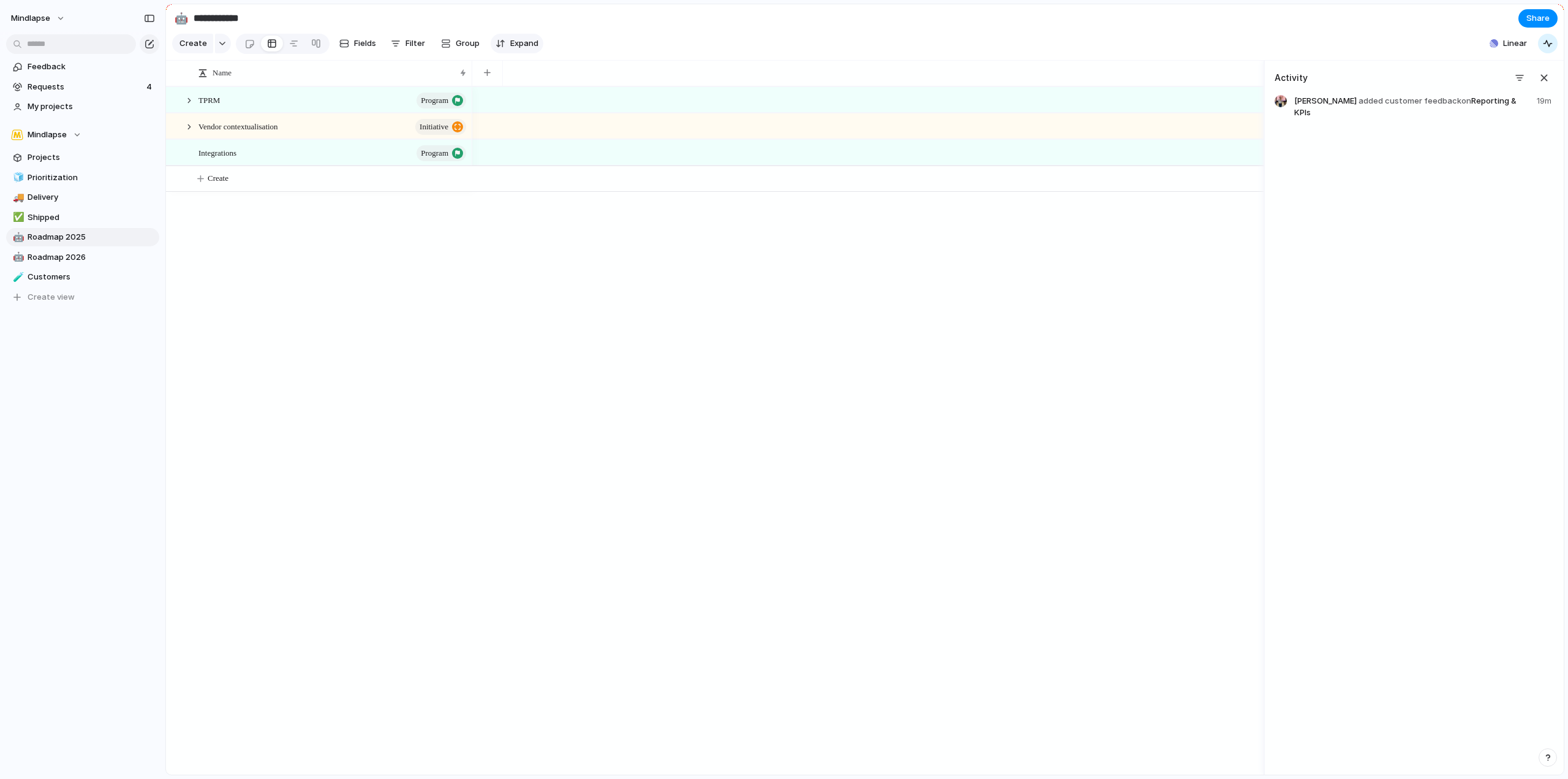
click at [495, 38] on button "Expand" at bounding box center [517, 44] width 52 height 19
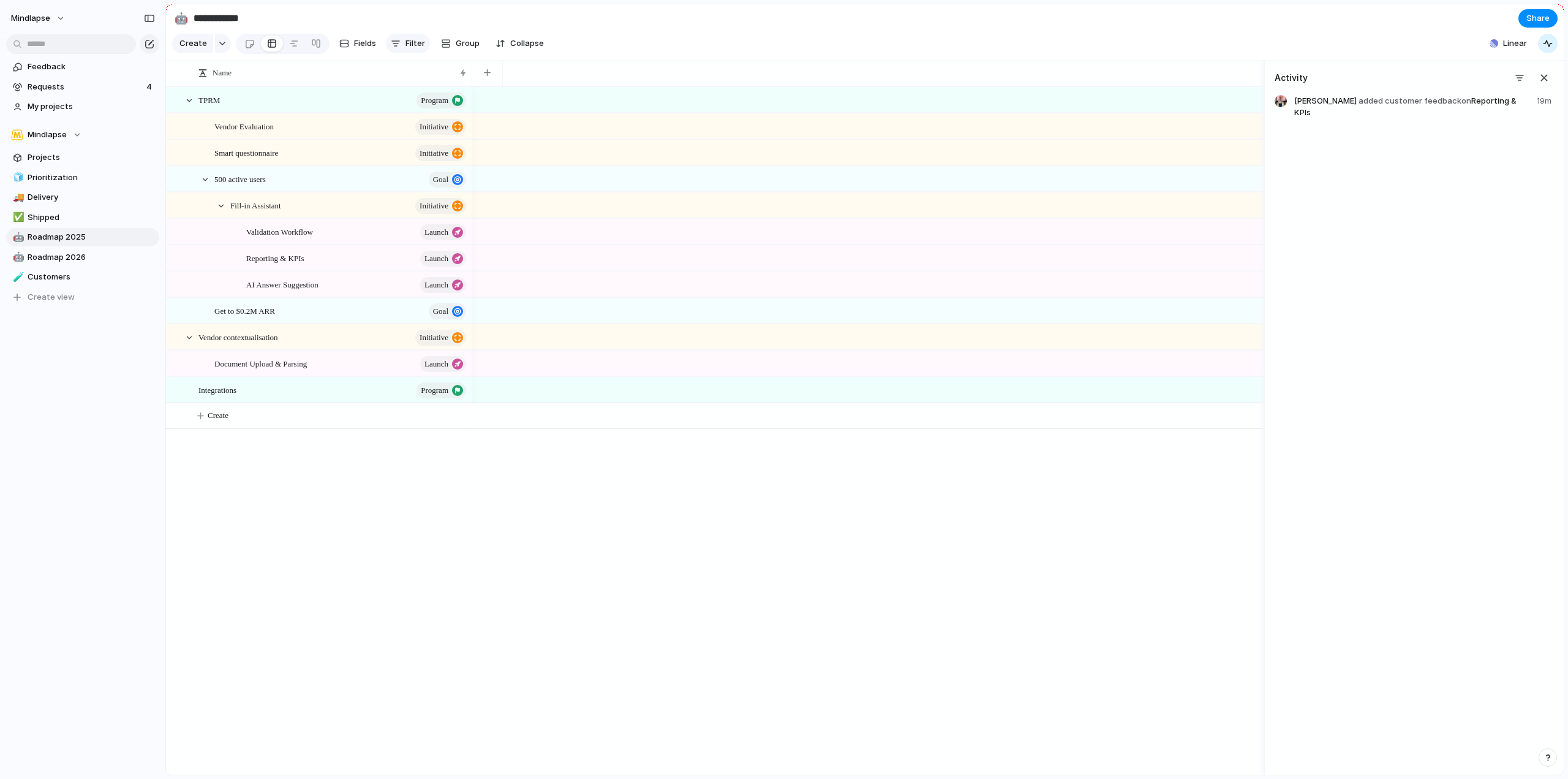
click at [412, 47] on span "Filter" at bounding box center [415, 44] width 19 height 12
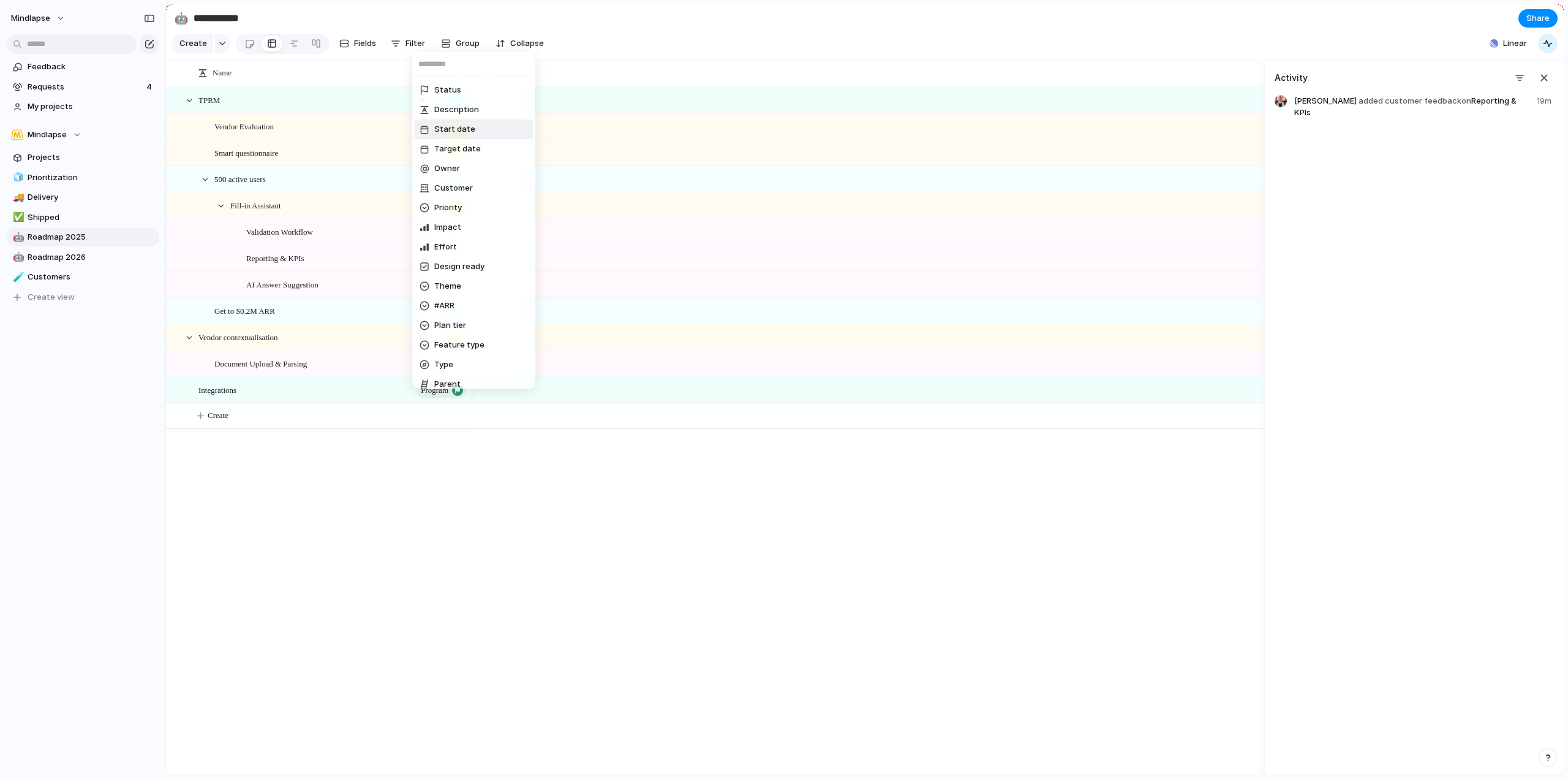
click at [483, 131] on li "Start date" at bounding box center [474, 129] width 119 height 19
click at [445, 42] on div "last week last month next week next month range no selection" at bounding box center [784, 389] width 1568 height 779
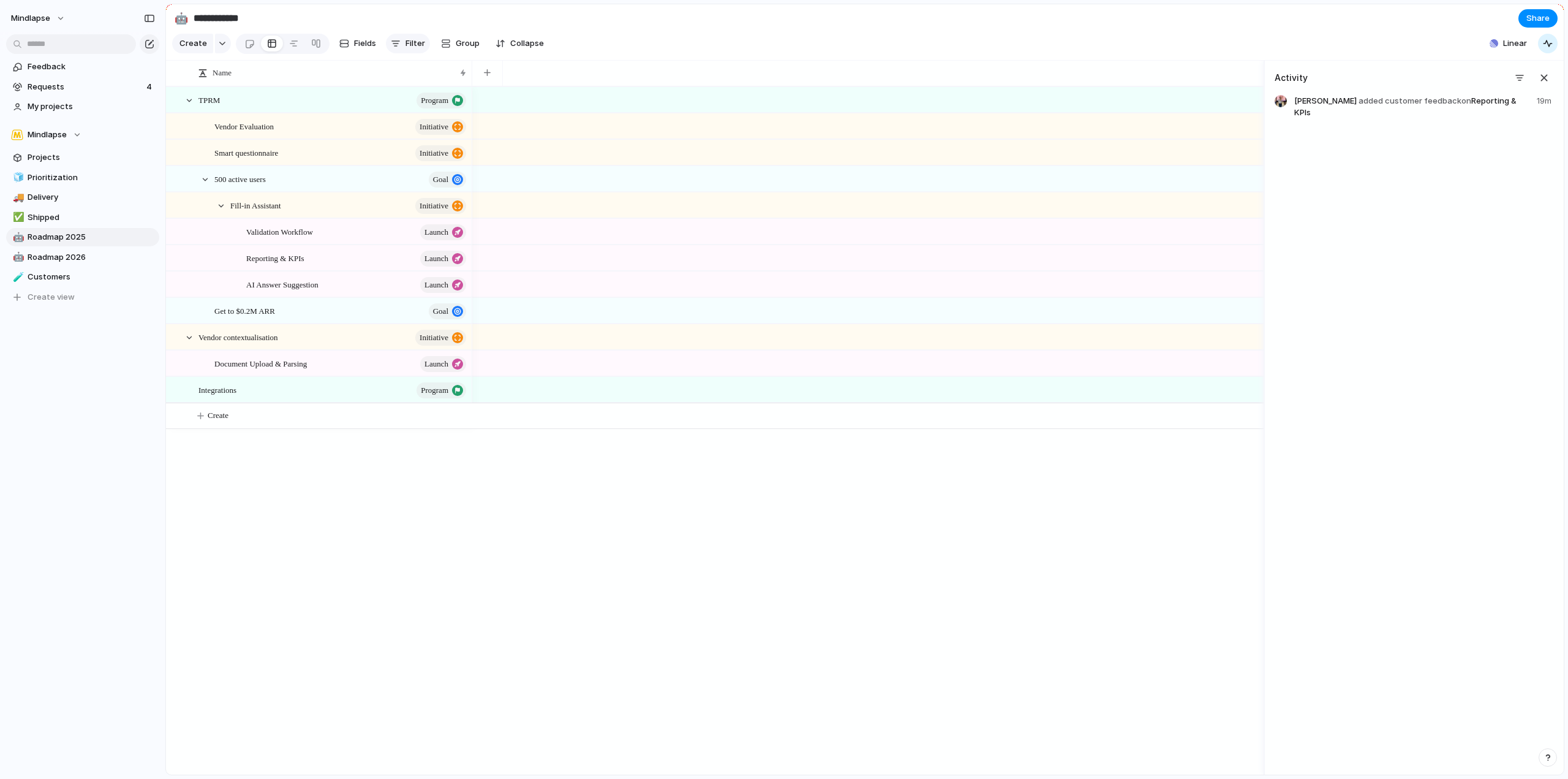
click at [406, 44] on span "Filter" at bounding box center [415, 44] width 19 height 12
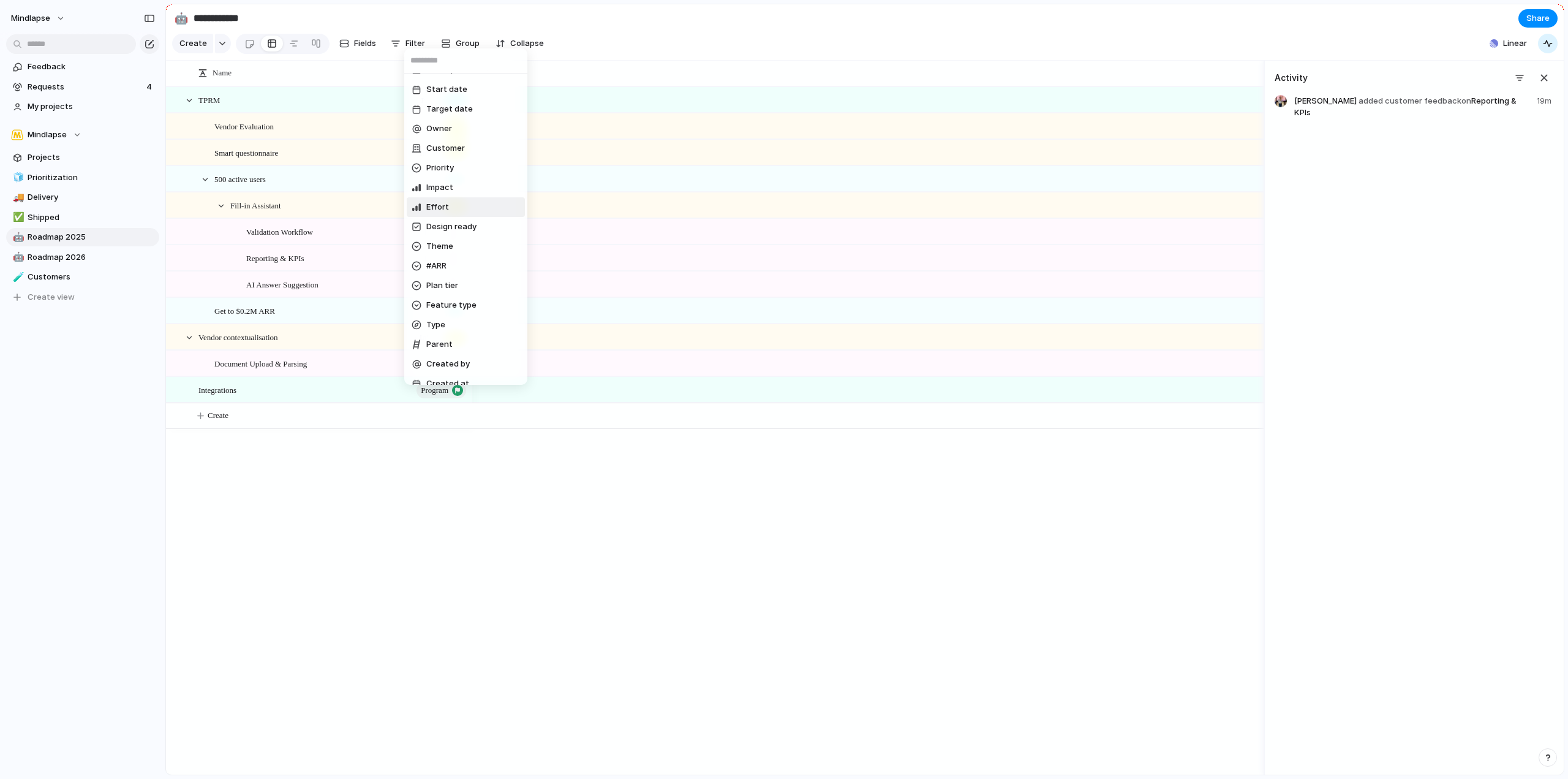
scroll to position [67, 0]
click at [81, 232] on div "Status Description Start date Target date Owner Customer Priority Impact Effort…" at bounding box center [784, 389] width 1568 height 779
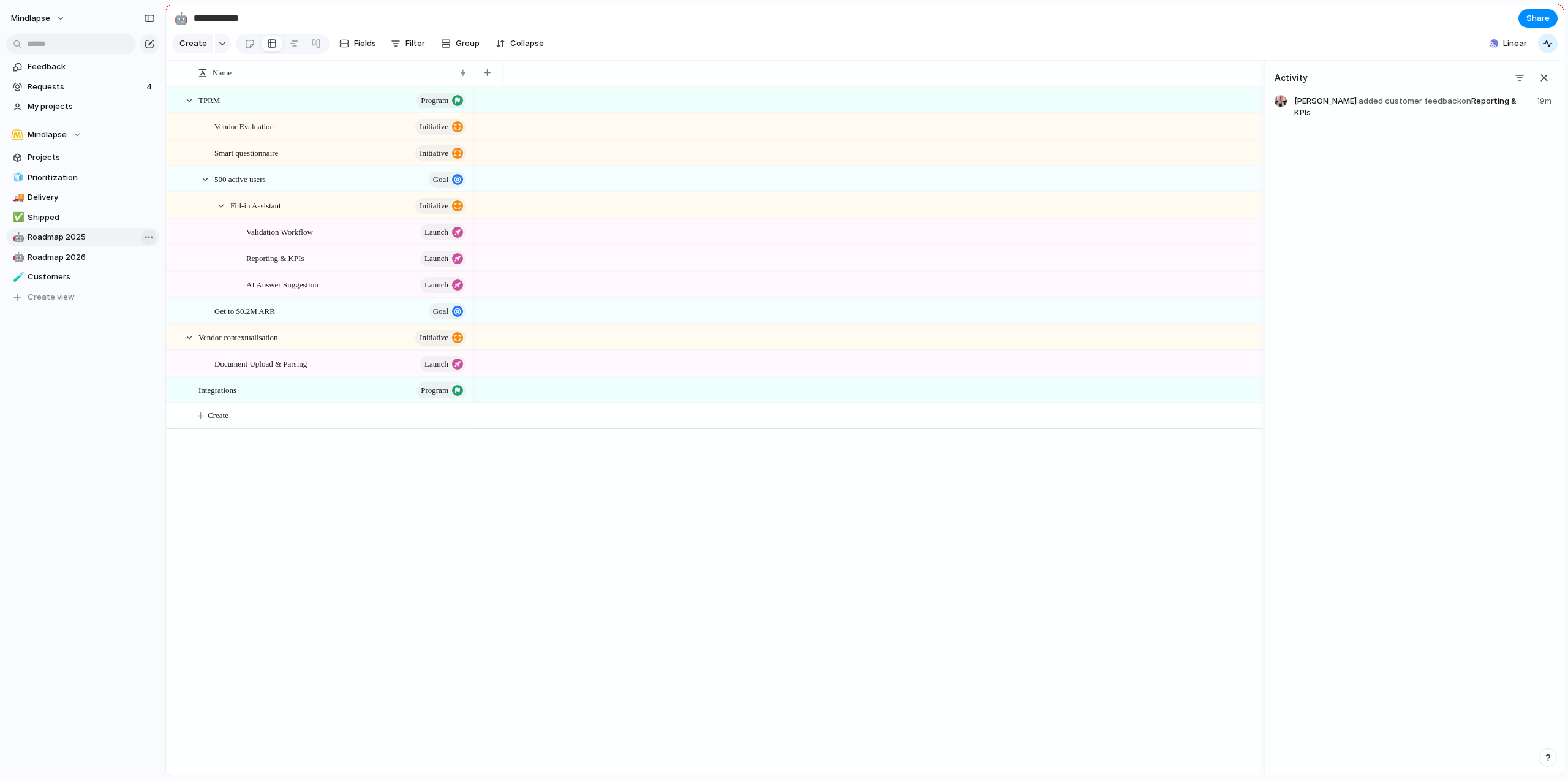
click at [135, 236] on div at bounding box center [145, 236] width 22 height 15
click at [167, 332] on span "Delete view" at bounding box center [181, 331] width 45 height 12
click at [126, 240] on span "Roadmap 2026" at bounding box center [92, 237] width 127 height 12
click at [202, 332] on span "Delete view" at bounding box center [193, 331] width 45 height 12
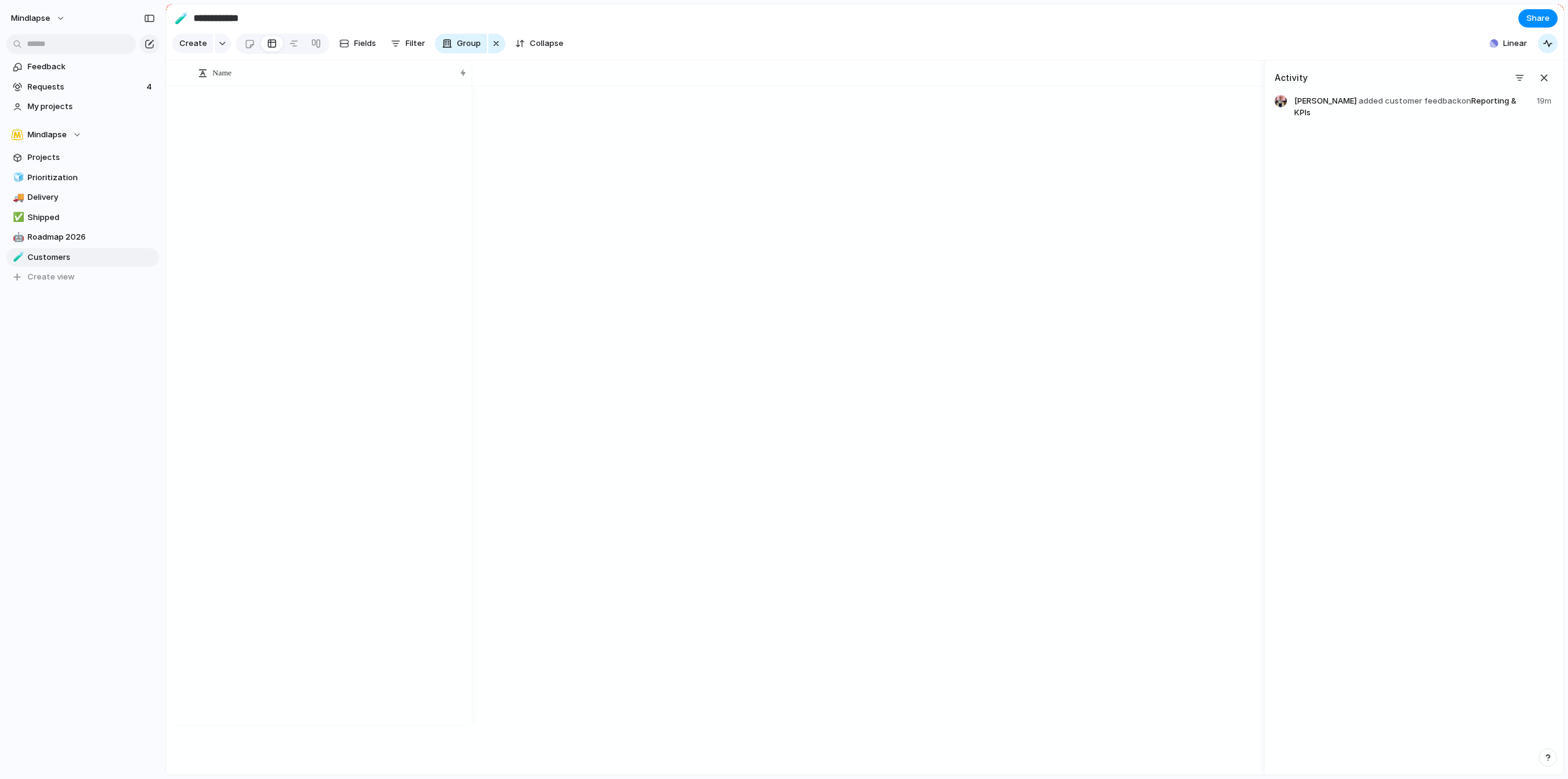
type input "*********"
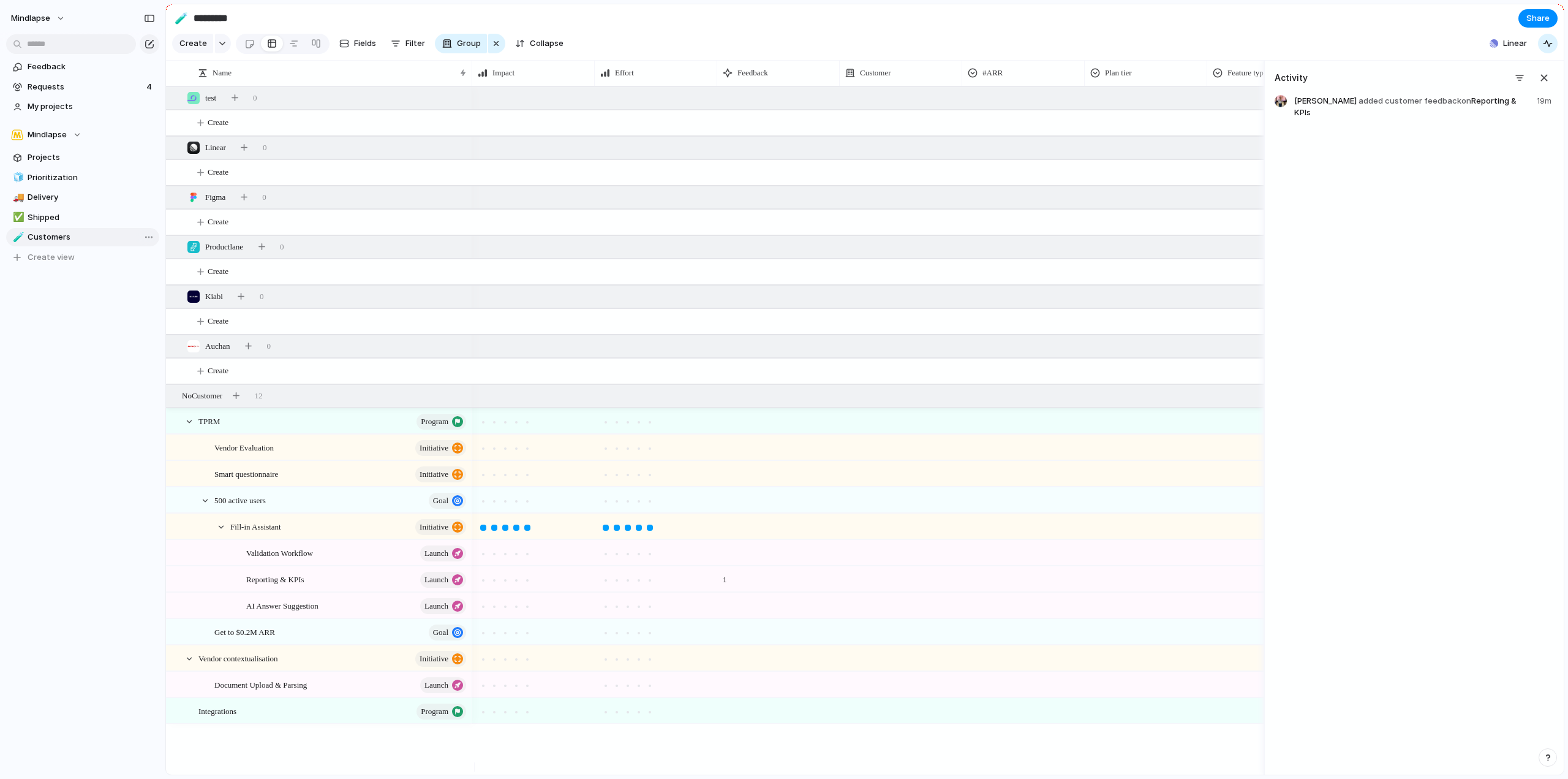
click at [108, 241] on span "Customers" at bounding box center [92, 237] width 127 height 12
click at [50, 238] on span "Customers" at bounding box center [92, 237] width 127 height 12
click at [65, 63] on span "Feedback" at bounding box center [92, 67] width 127 height 12
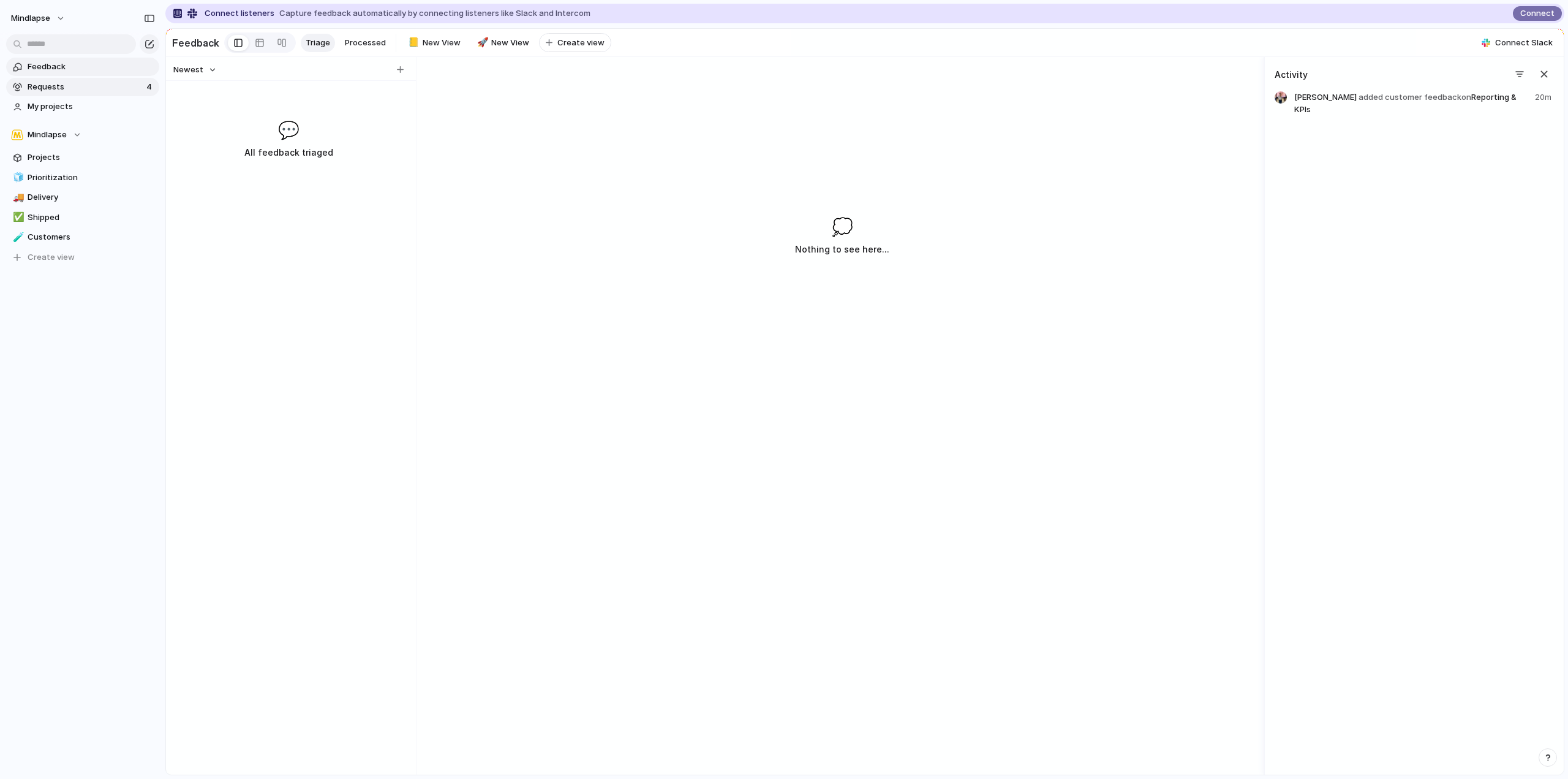
click at [63, 81] on span "Requests" at bounding box center [85, 87] width 115 height 12
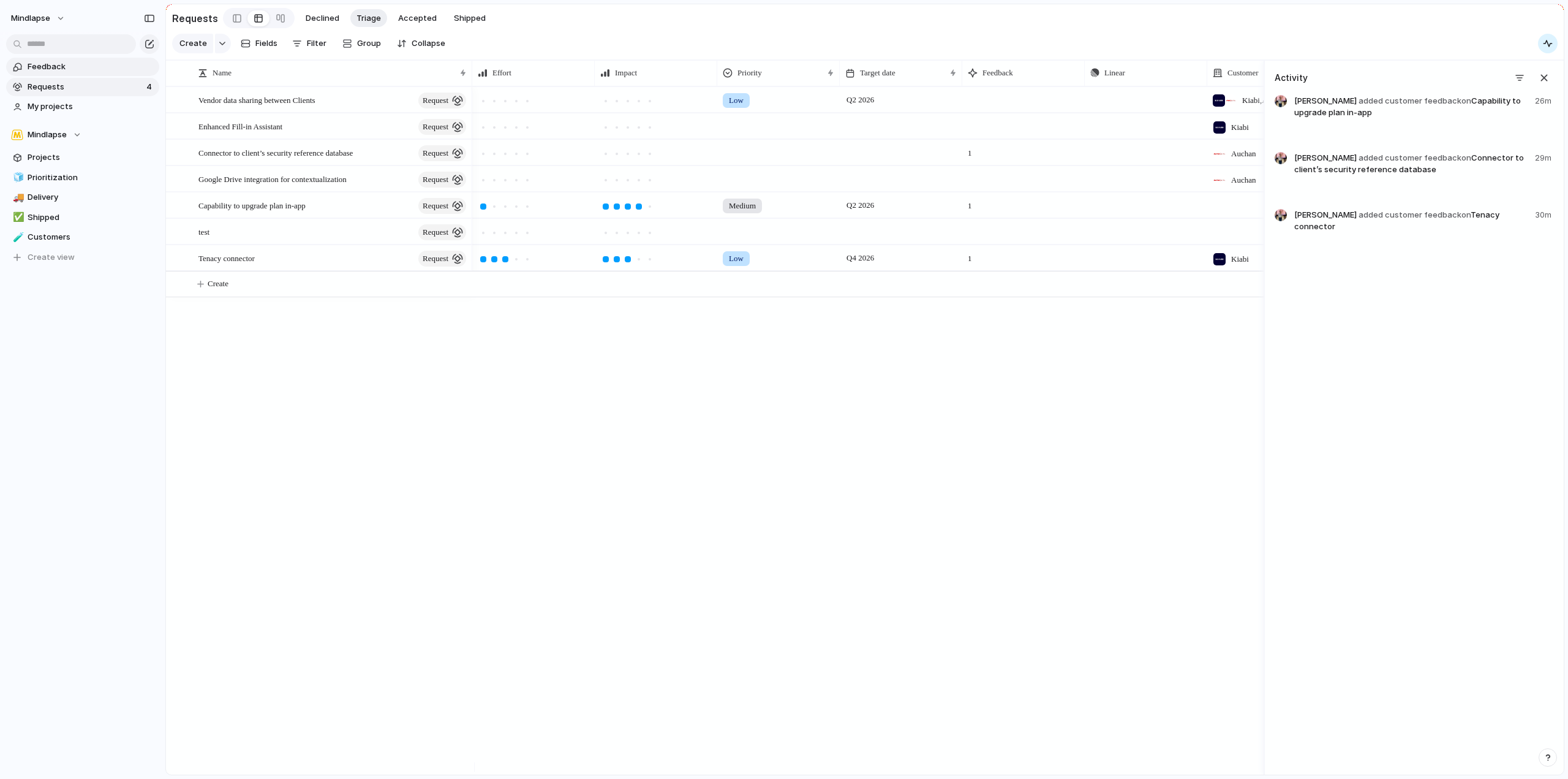
click at [18, 58] on link "Feedback" at bounding box center [83, 66] width 153 height 18
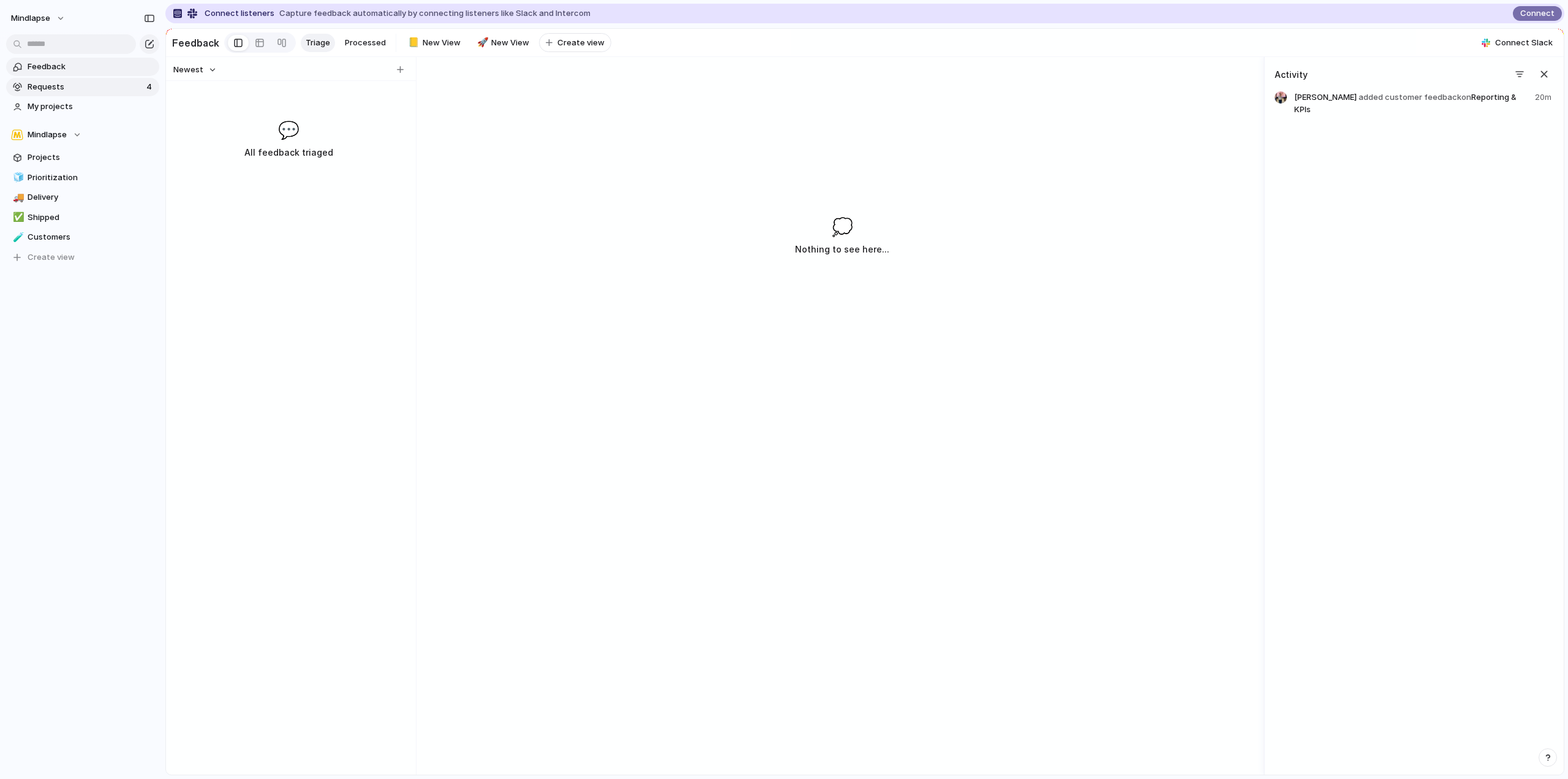
click at [66, 85] on span "Requests" at bounding box center [85, 87] width 115 height 12
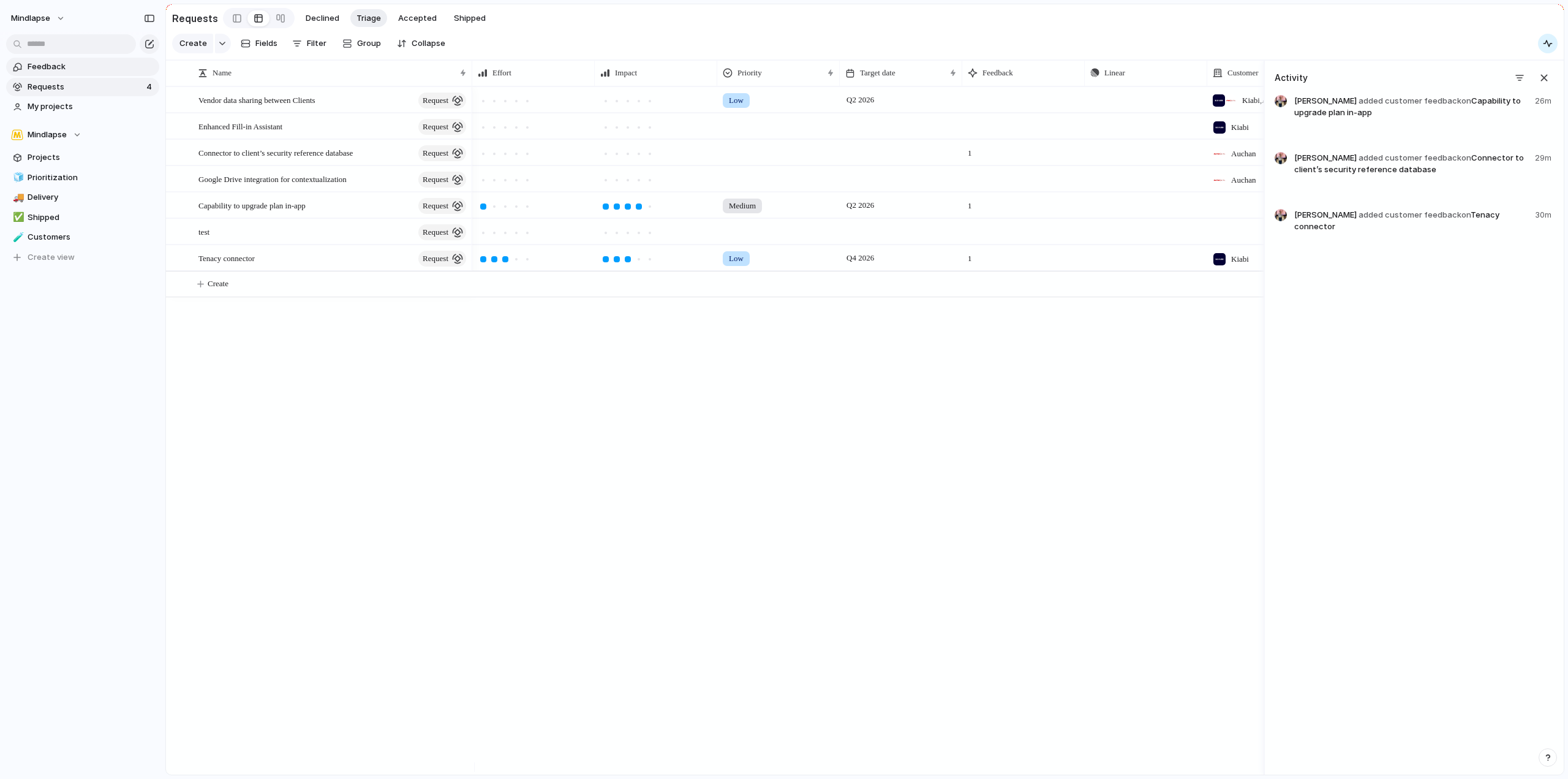
click at [72, 67] on span "Feedback" at bounding box center [92, 67] width 127 height 12
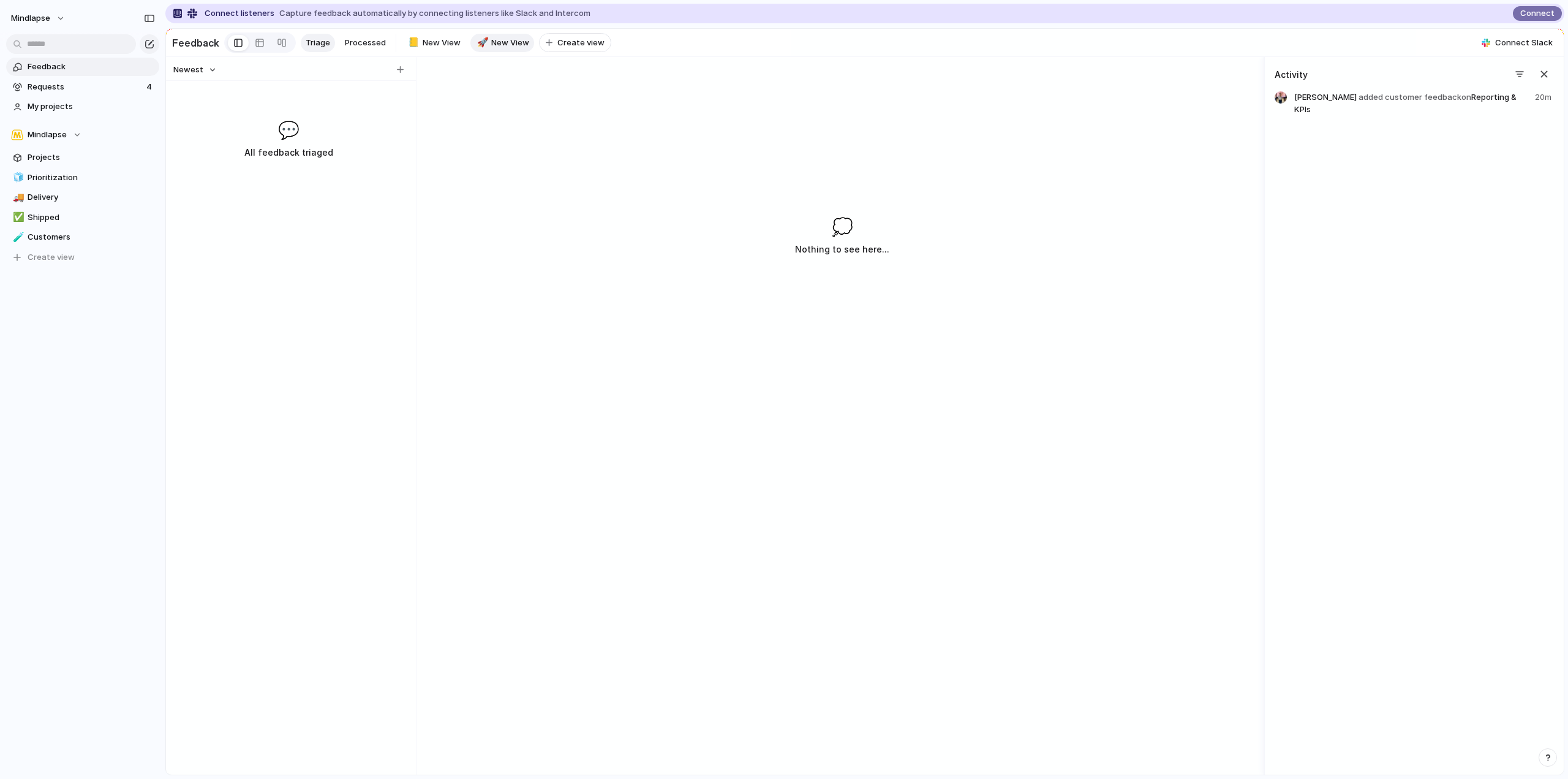
click at [506, 34] on link "🚀 New View" at bounding box center [503, 43] width 65 height 18
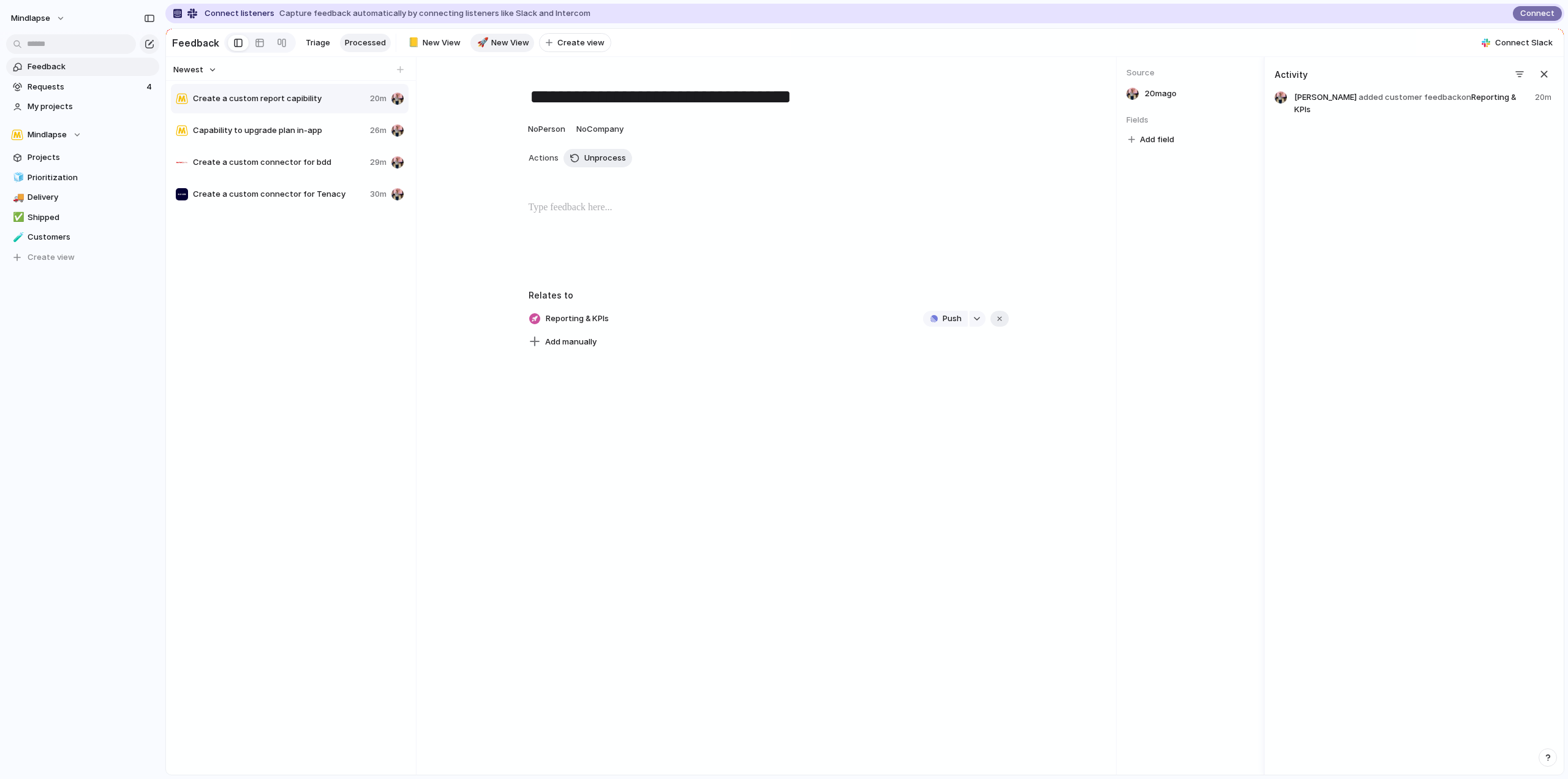
click at [370, 41] on span "Processed" at bounding box center [365, 43] width 41 height 12
click at [491, 37] on span "New View" at bounding box center [510, 43] width 38 height 12
click at [432, 39] on span "New View" at bounding box center [442, 43] width 38 height 12
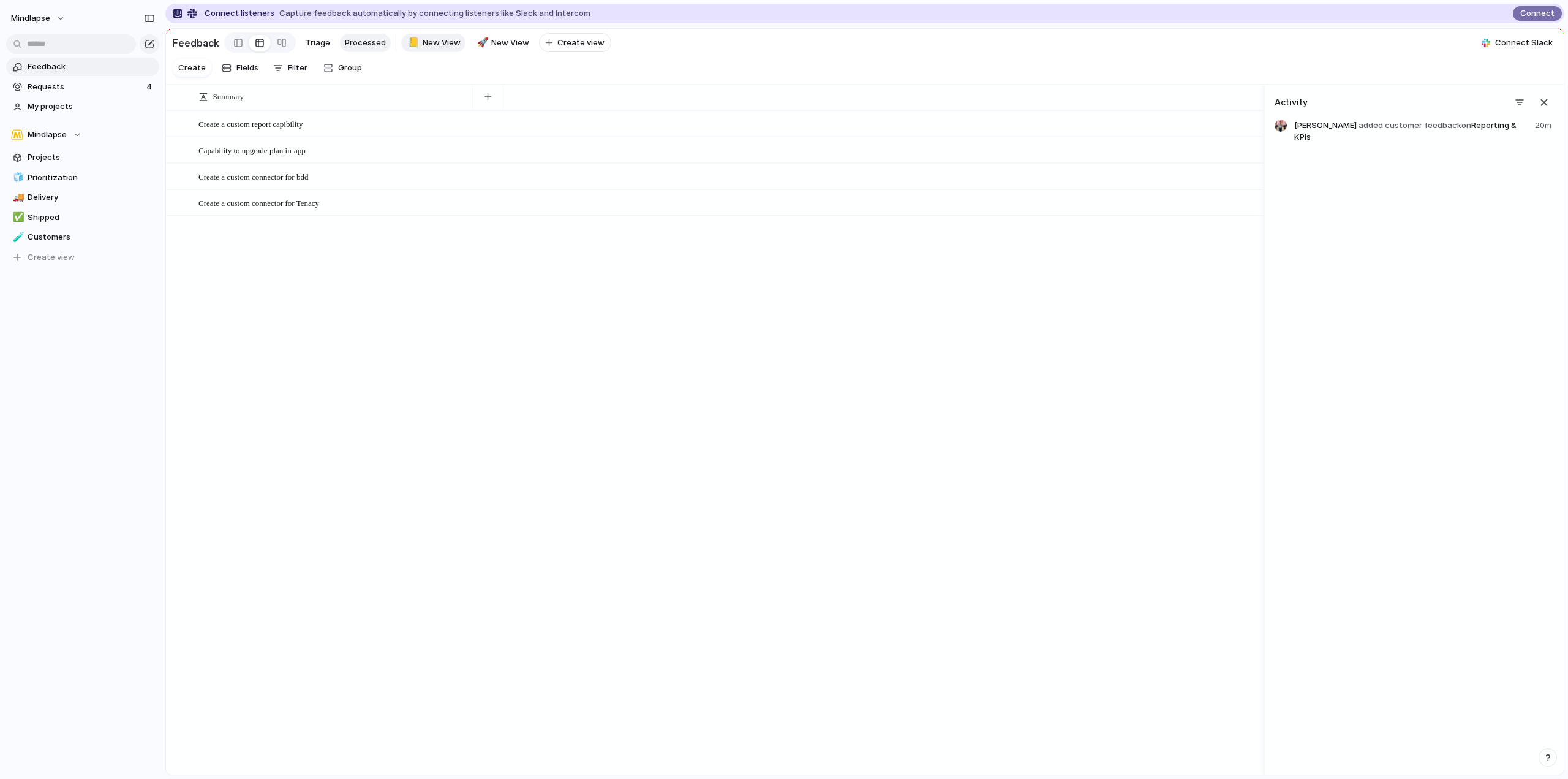
click at [377, 40] on span "Processed" at bounding box center [365, 43] width 41 height 12
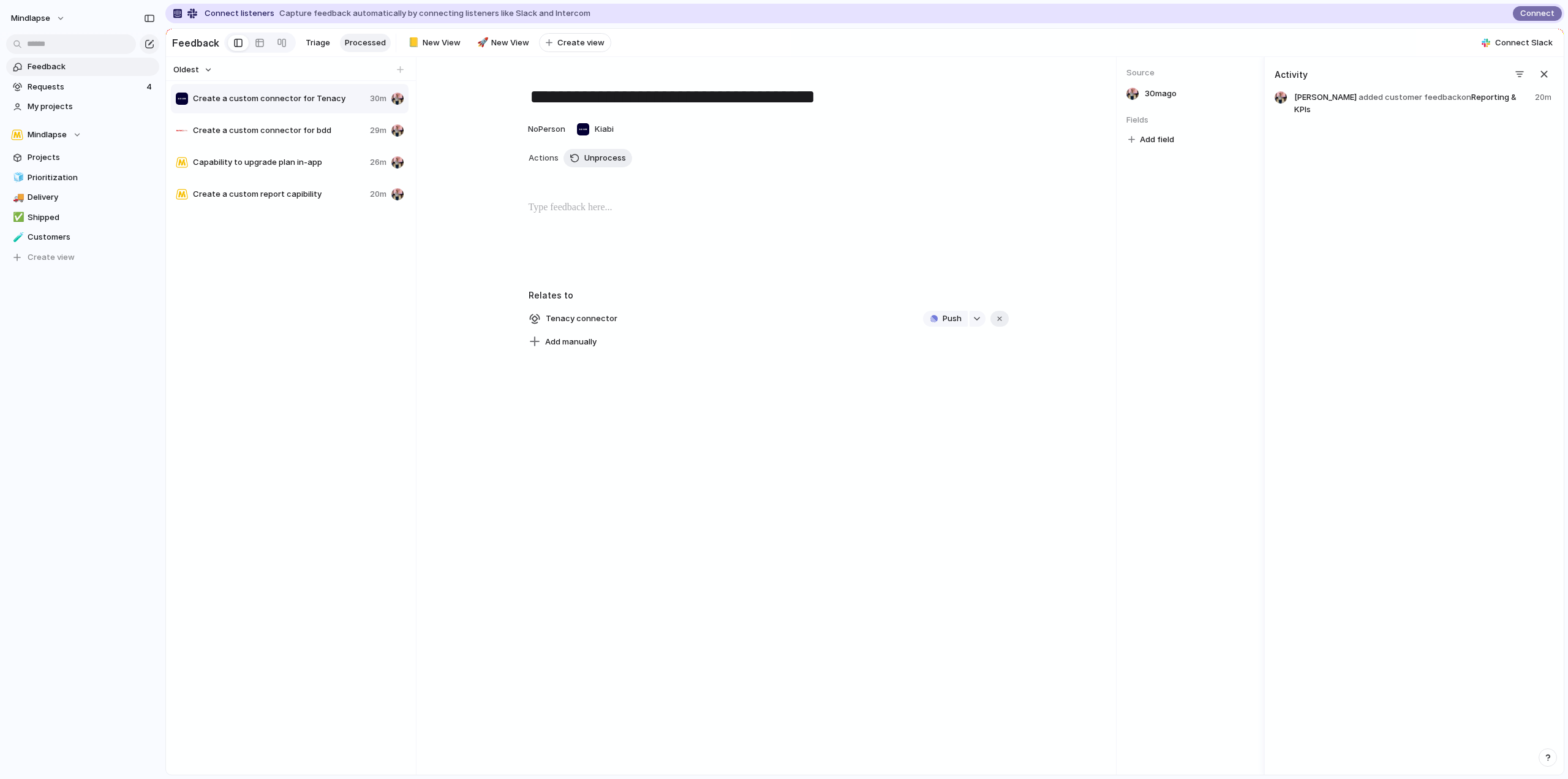
click at [319, 126] on div "Create a custom connector for bdd 29m" at bounding box center [290, 131] width 238 height 30
click at [318, 160] on div "Capability to upgrade plan in-app 26m" at bounding box center [290, 162] width 238 height 30
click at [319, 193] on div "Create a custom report capibility 20m" at bounding box center [290, 195] width 238 height 30
type textarea "**********"
click at [106, 81] on span "Requests" at bounding box center [85, 87] width 115 height 12
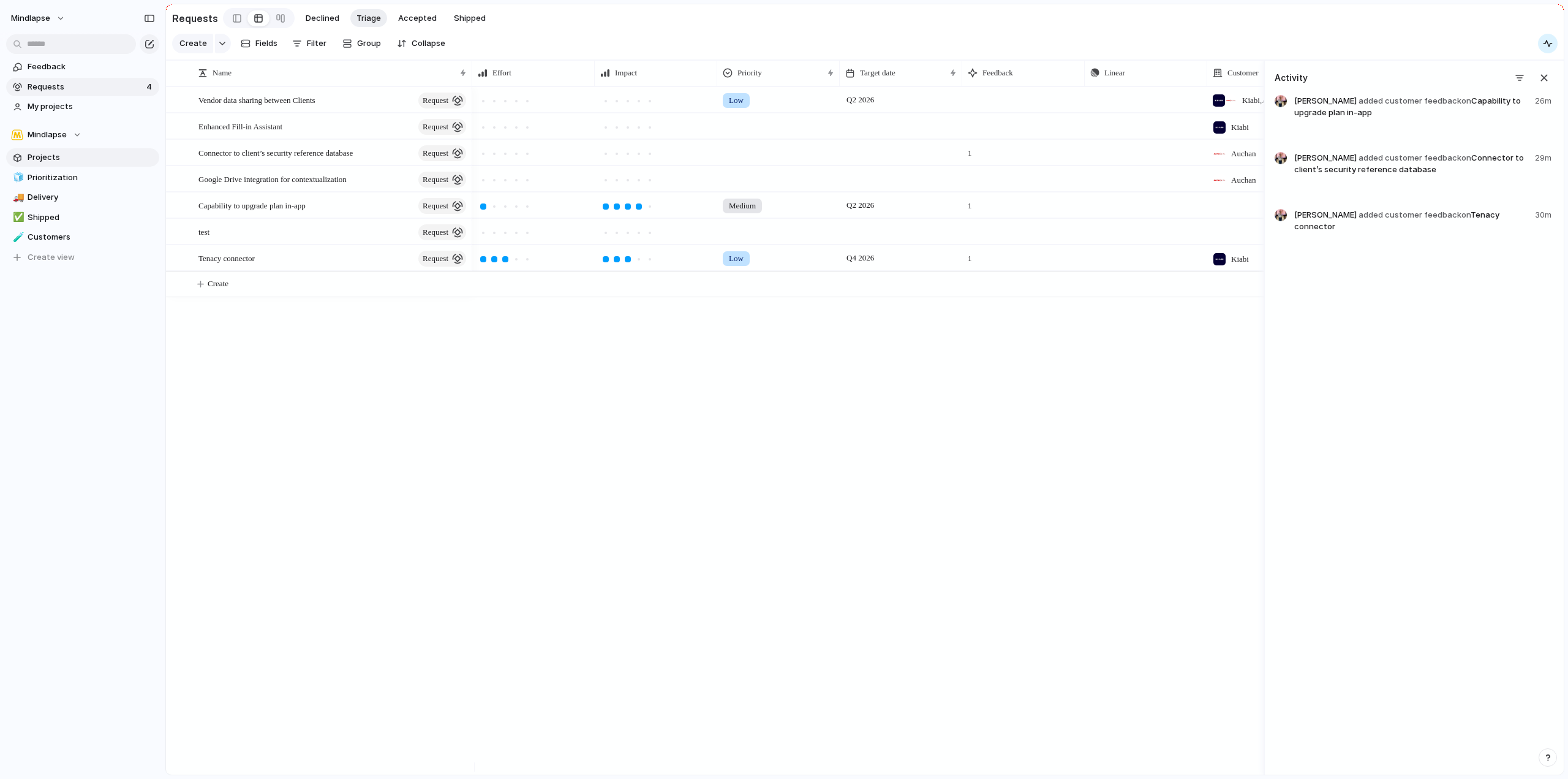
click at [79, 154] on span "Projects" at bounding box center [92, 158] width 127 height 12
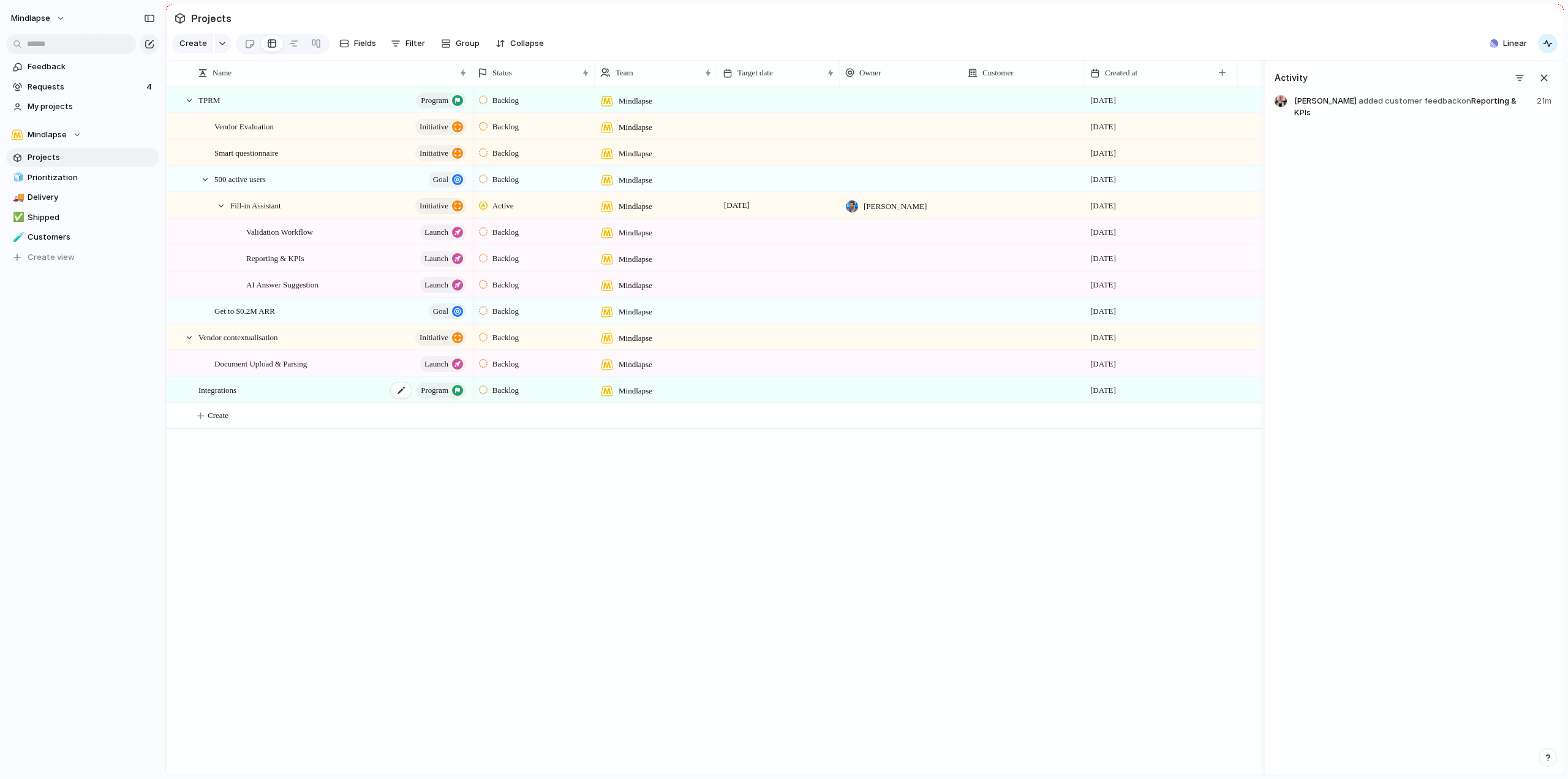
click at [302, 396] on div "Integrations program" at bounding box center [333, 390] width 269 height 25
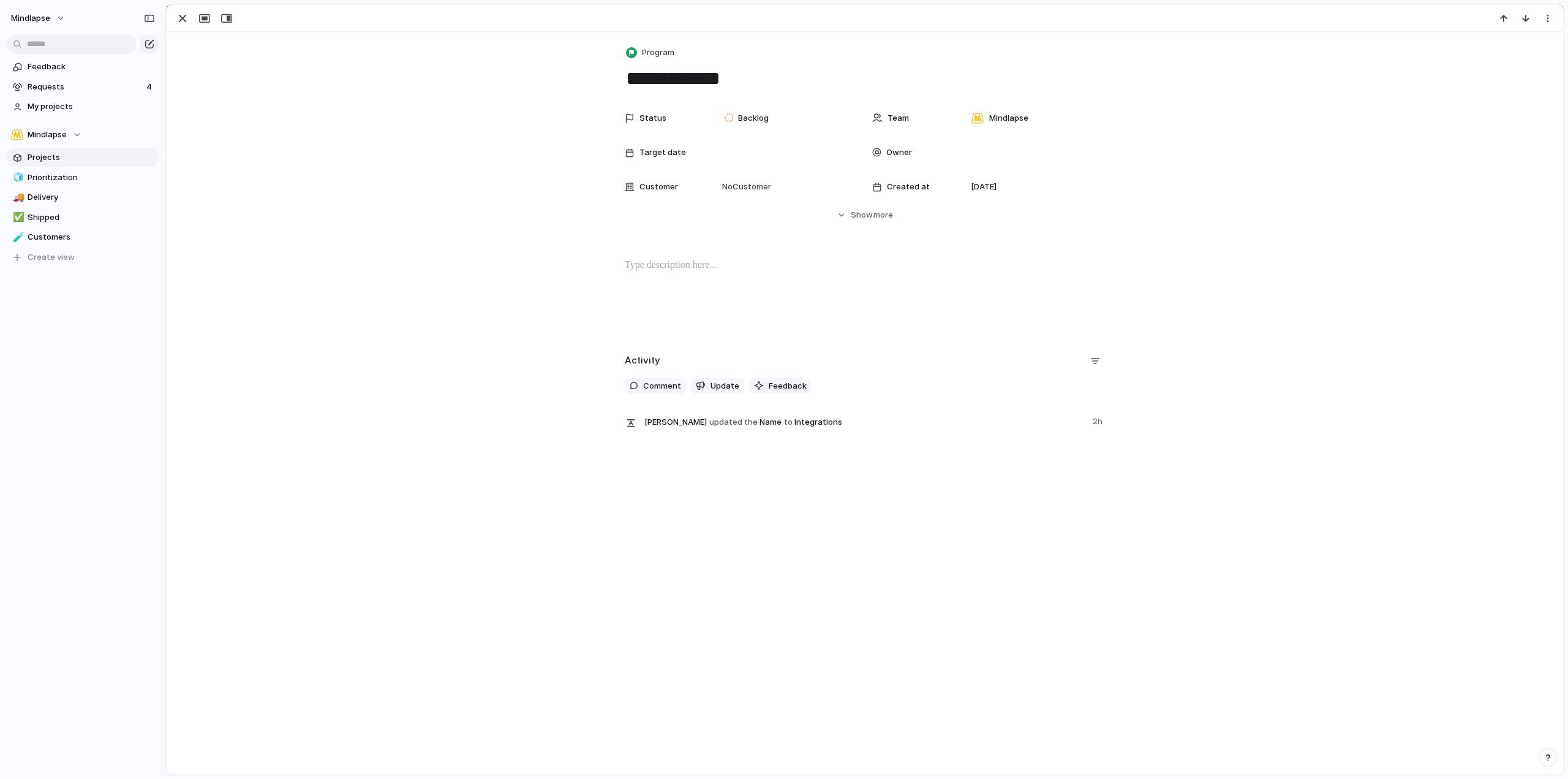
click at [302, 396] on main "Projects Create Fields Filter Group Zoom Collapse Linear Name Status Team Targe…" at bounding box center [865, 389] width 1399 height 771
click at [890, 219] on button "Hide Show more" at bounding box center [865, 215] width 481 height 22
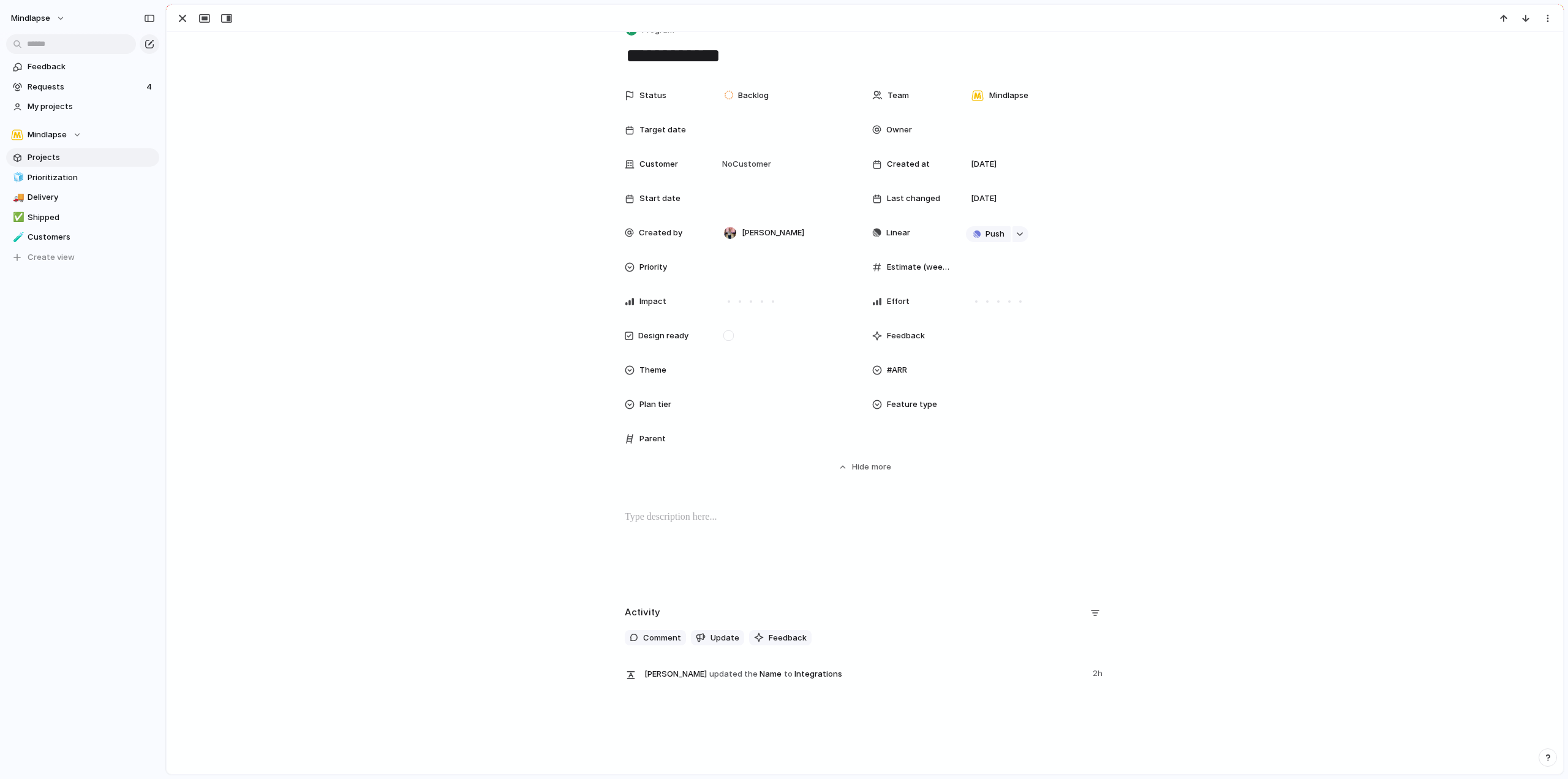
scroll to position [31, 0]
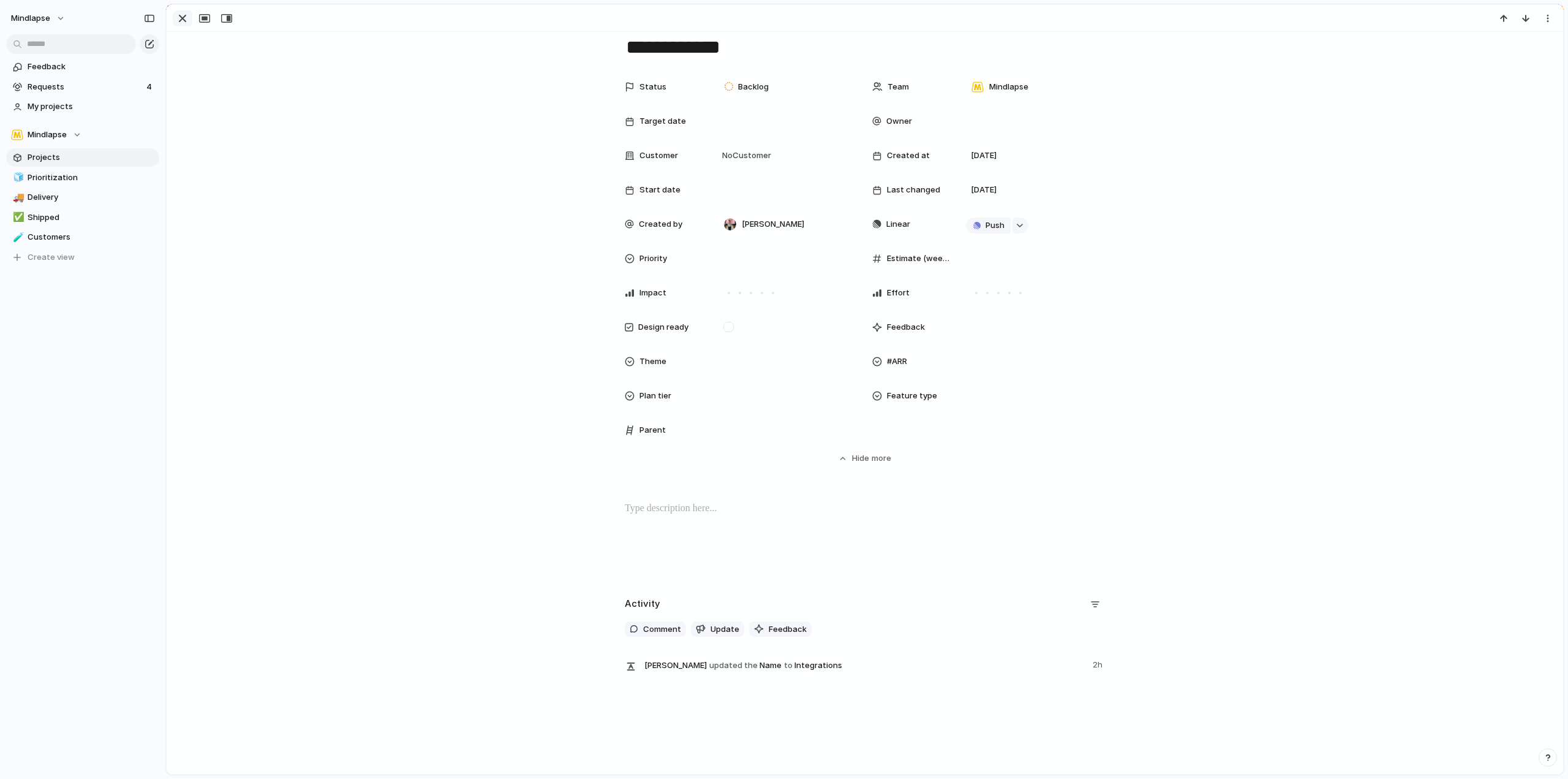
click at [182, 17] on div "button" at bounding box center [182, 18] width 15 height 15
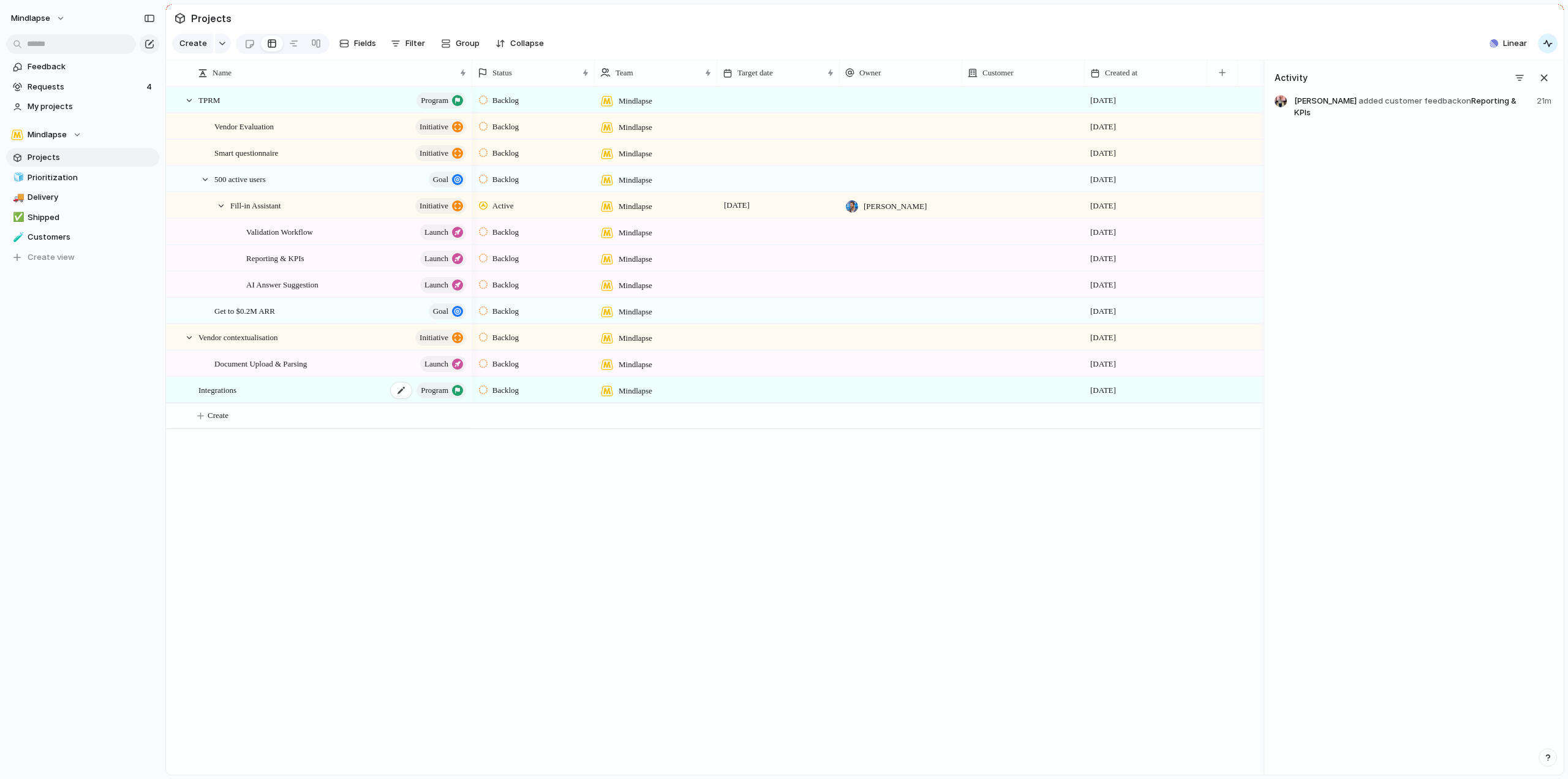
click at [327, 403] on div "Integrations program" at bounding box center [333, 390] width 269 height 25
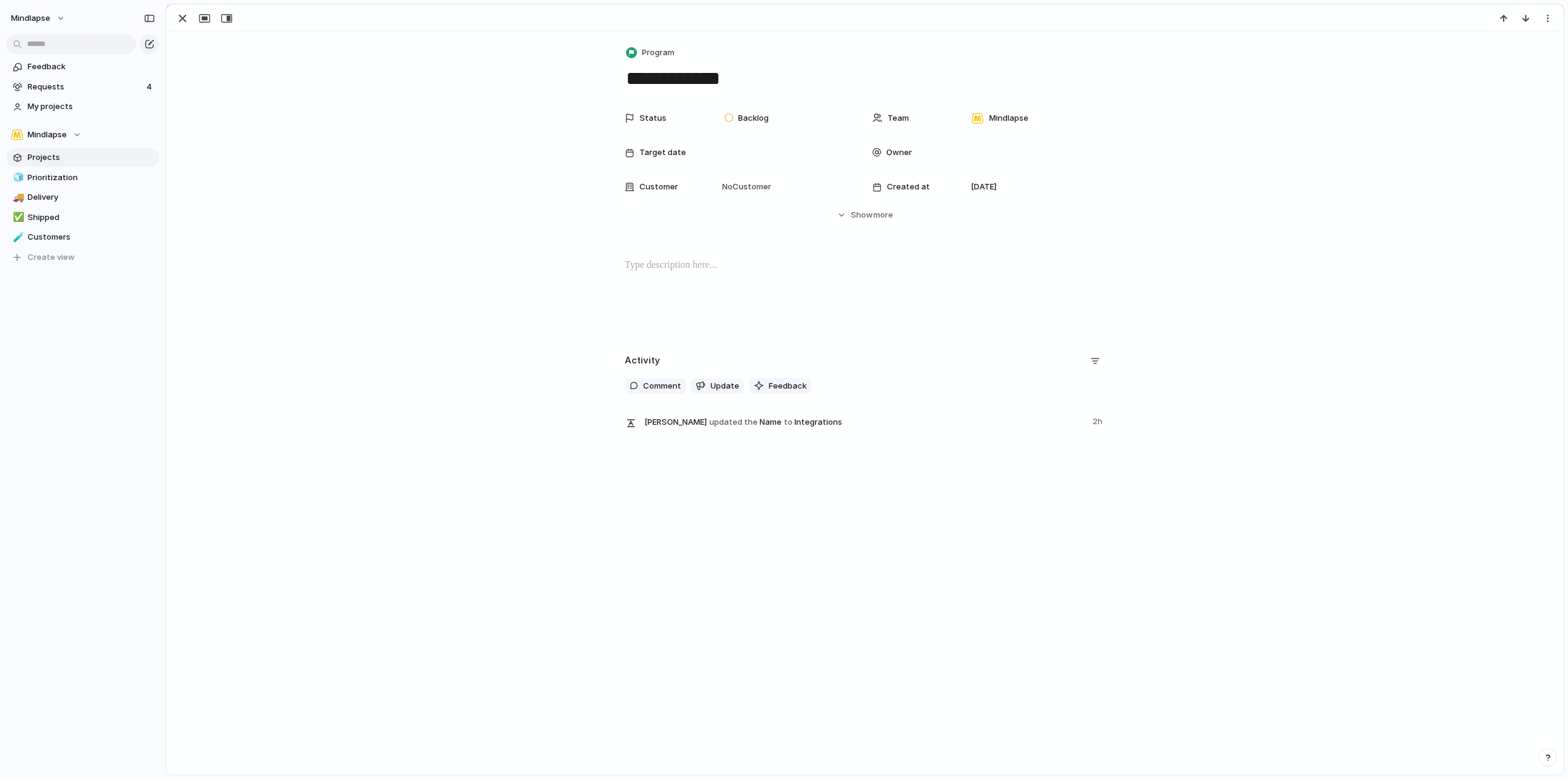
click at [327, 406] on div "**********" at bounding box center [865, 237] width 1397 height 411
click at [67, 85] on span "Requests" at bounding box center [85, 87] width 115 height 12
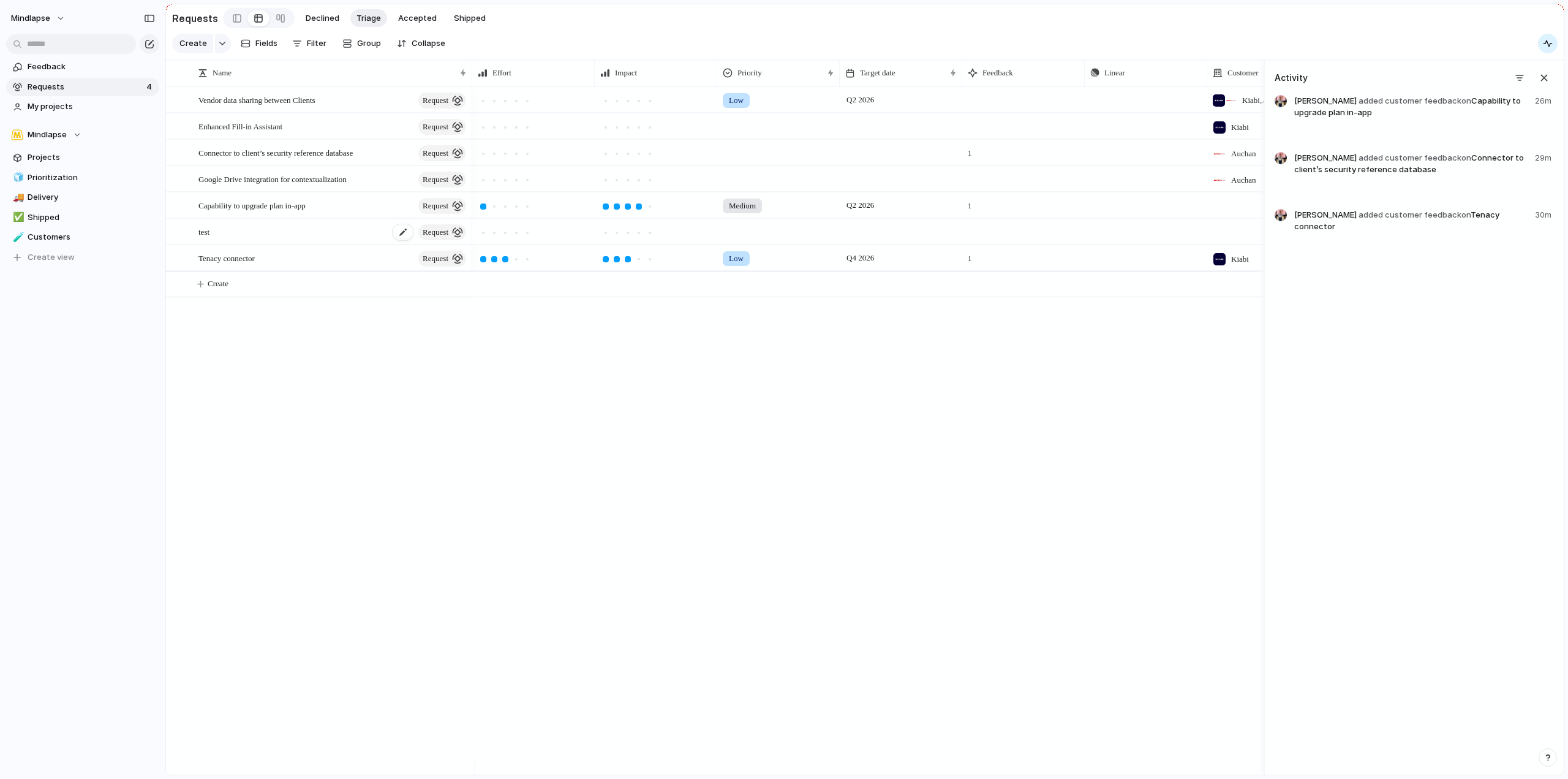
click at [304, 238] on div "test request" at bounding box center [333, 231] width 269 height 25
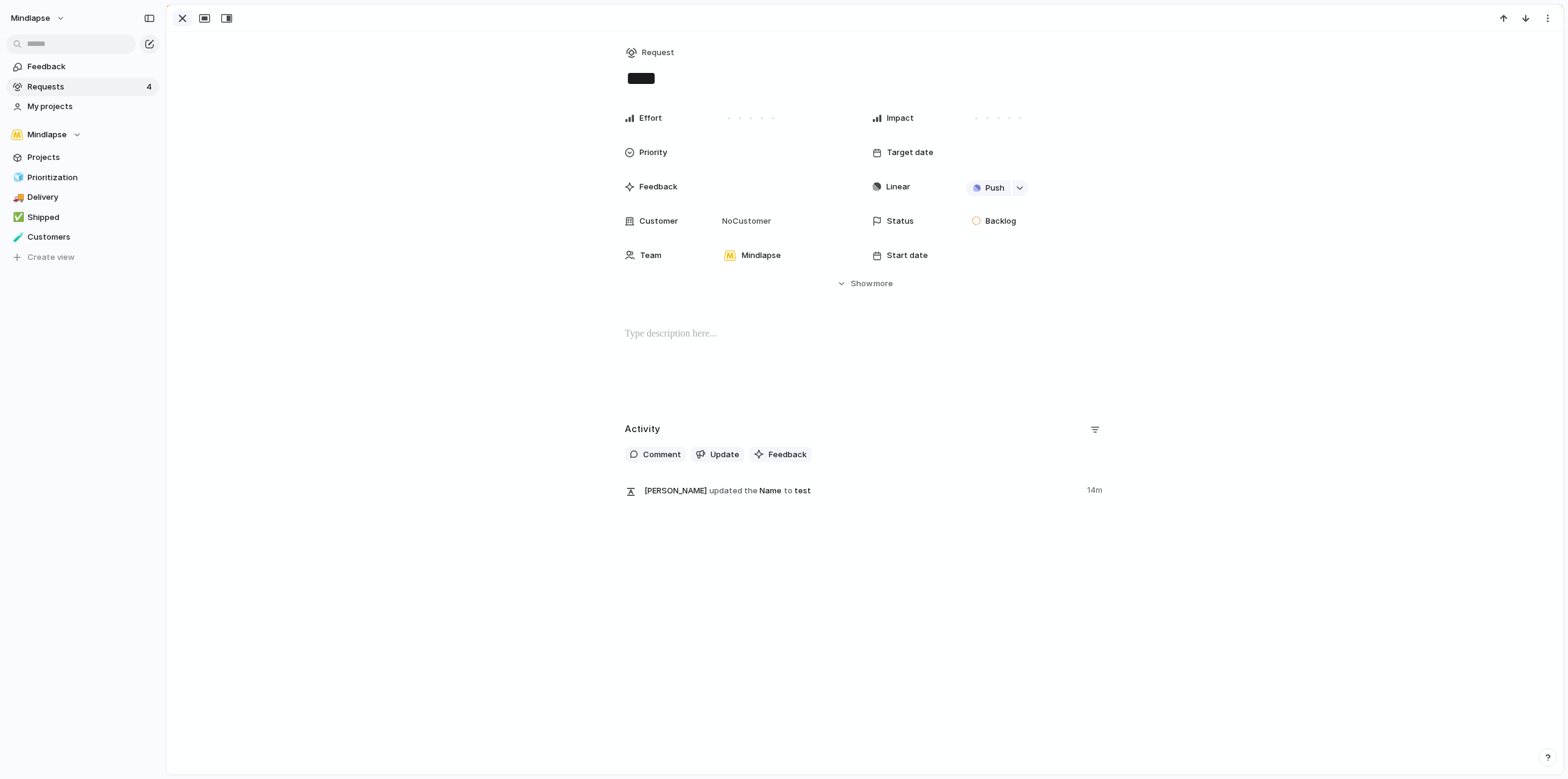
click at [189, 16] on div "button" at bounding box center [182, 18] width 15 height 15
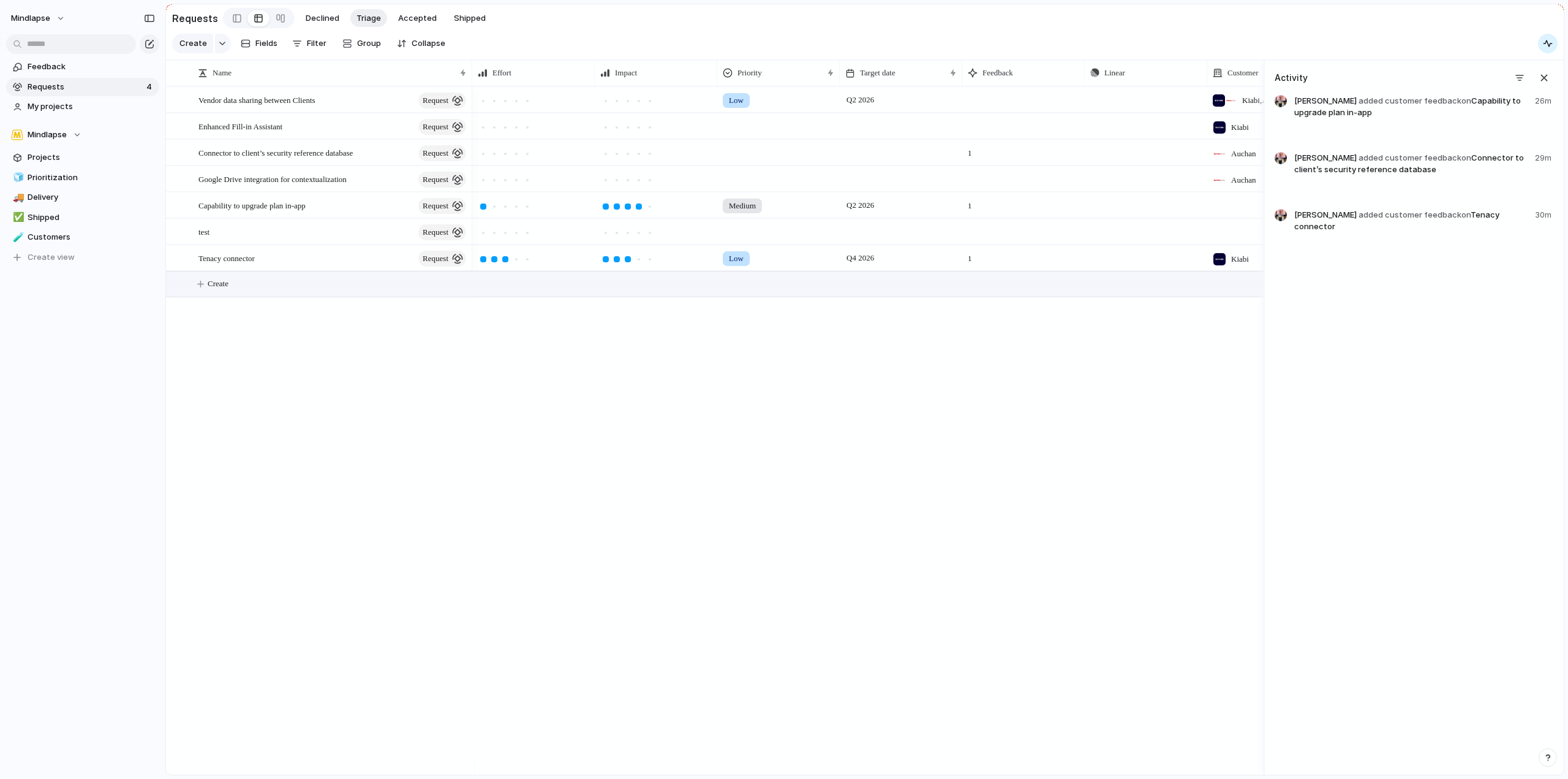
click at [297, 277] on div "Create" at bounding box center [714, 284] width 1098 height 26
click at [297, 262] on div "Tenacy connector request" at bounding box center [333, 258] width 269 height 25
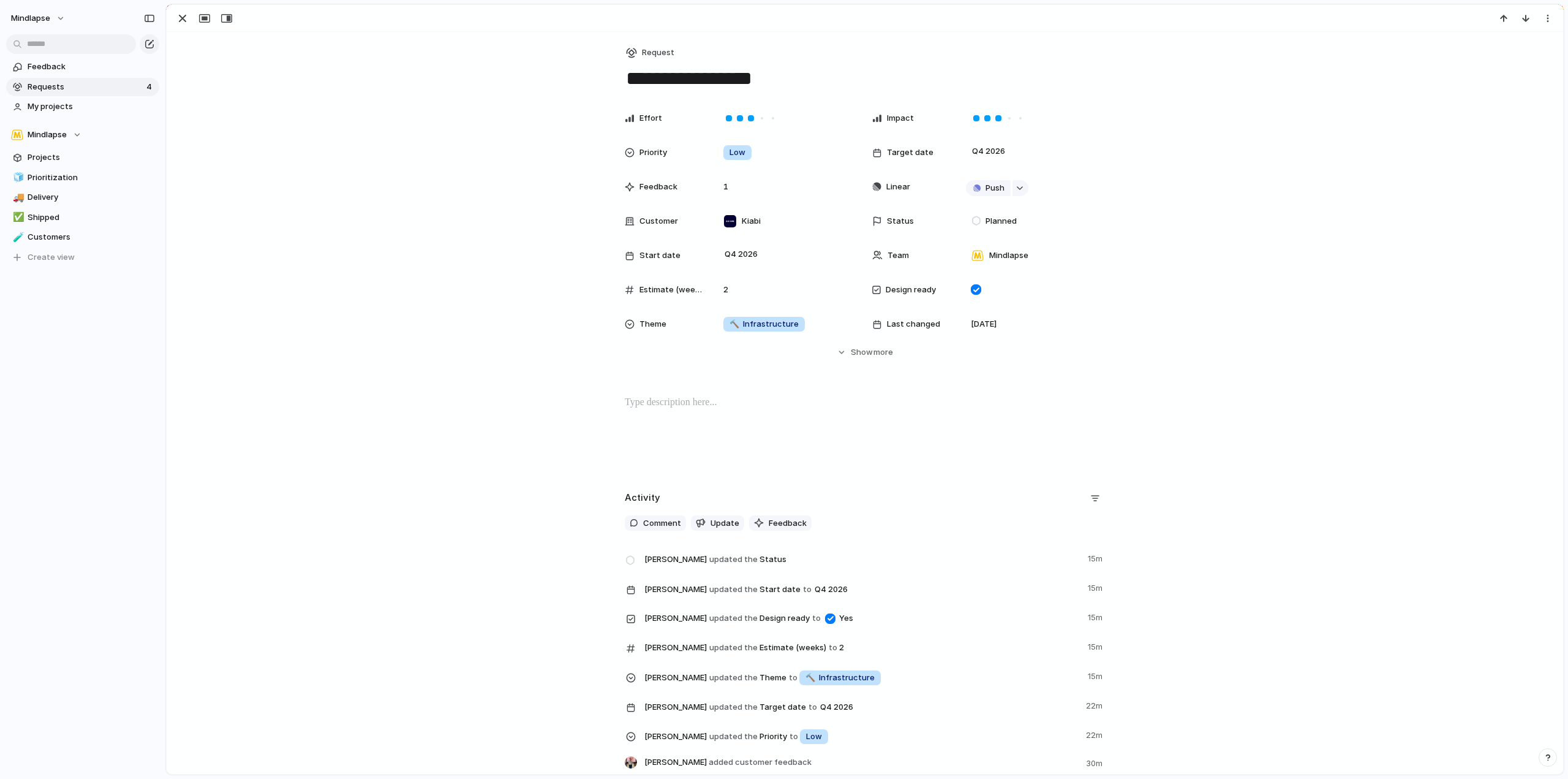
click at [875, 338] on div "Effort Impact Priority Low Target date Q4 2026 Feedback 1 Linear Push Customer …" at bounding box center [865, 232] width 1367 height 252
click at [876, 351] on span "more" at bounding box center [883, 352] width 19 height 12
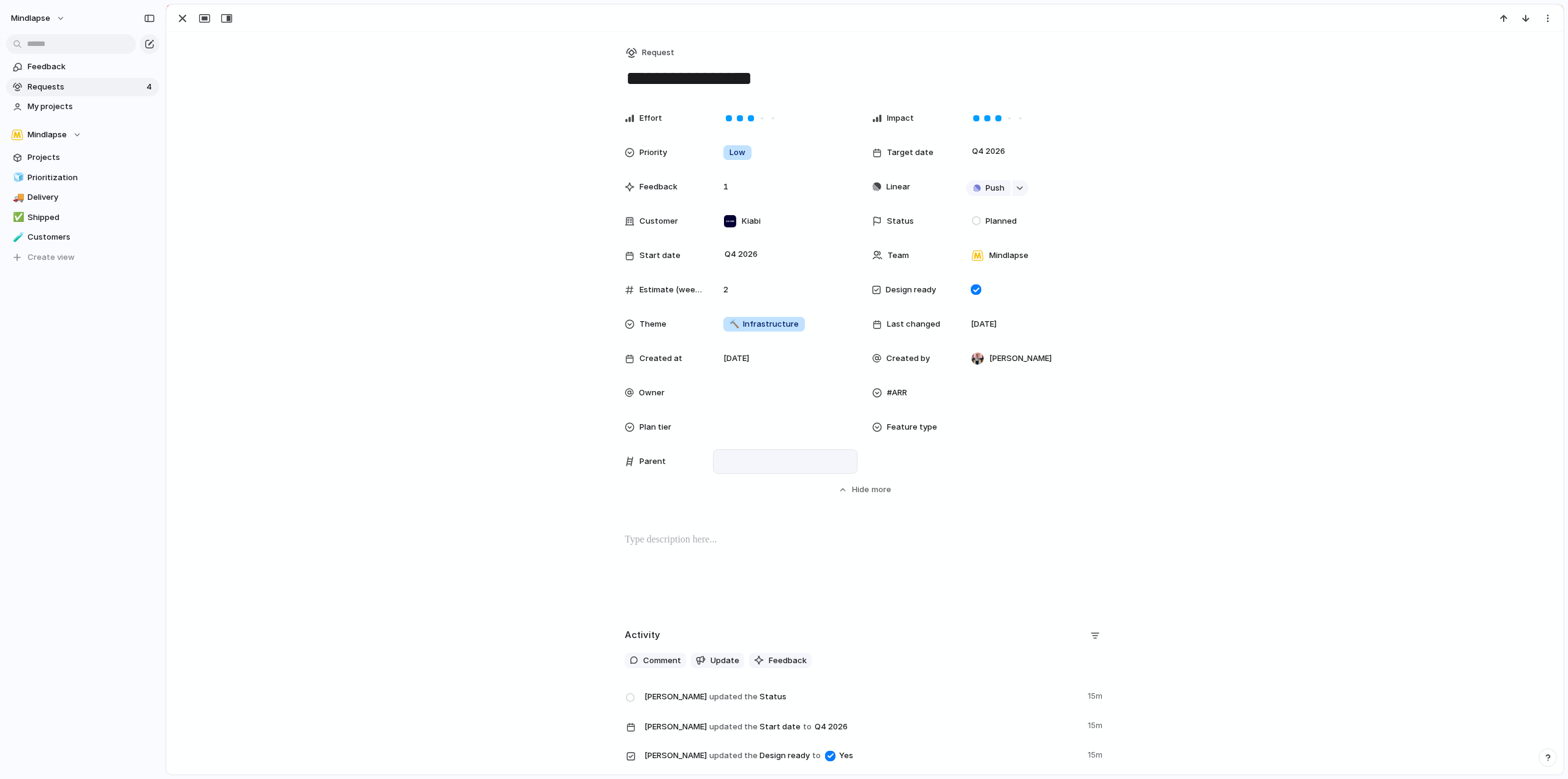
click at [755, 468] on div at bounding box center [785, 461] width 133 height 13
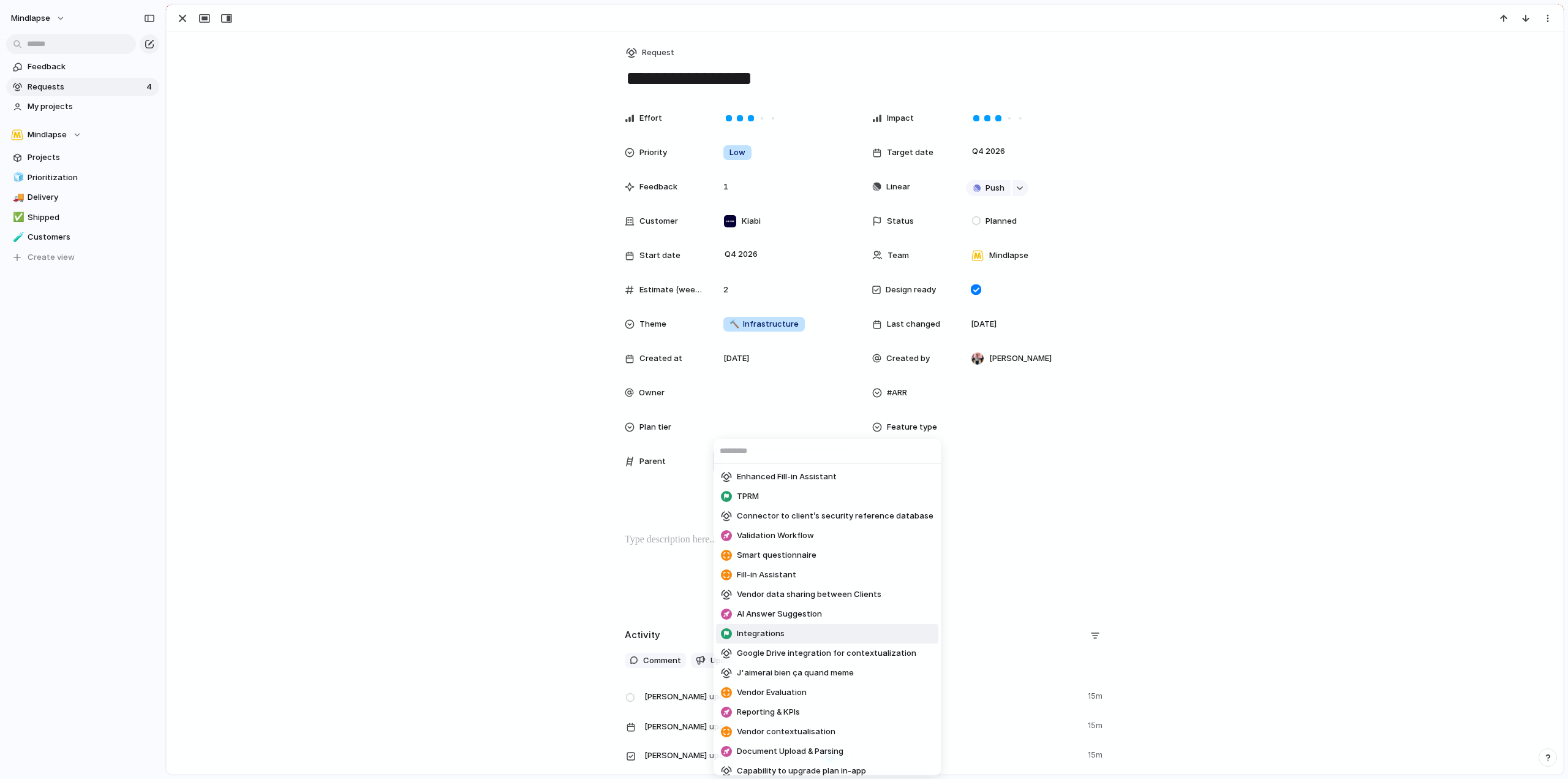
click at [786, 631] on li "Integrations" at bounding box center [827, 633] width 222 height 19
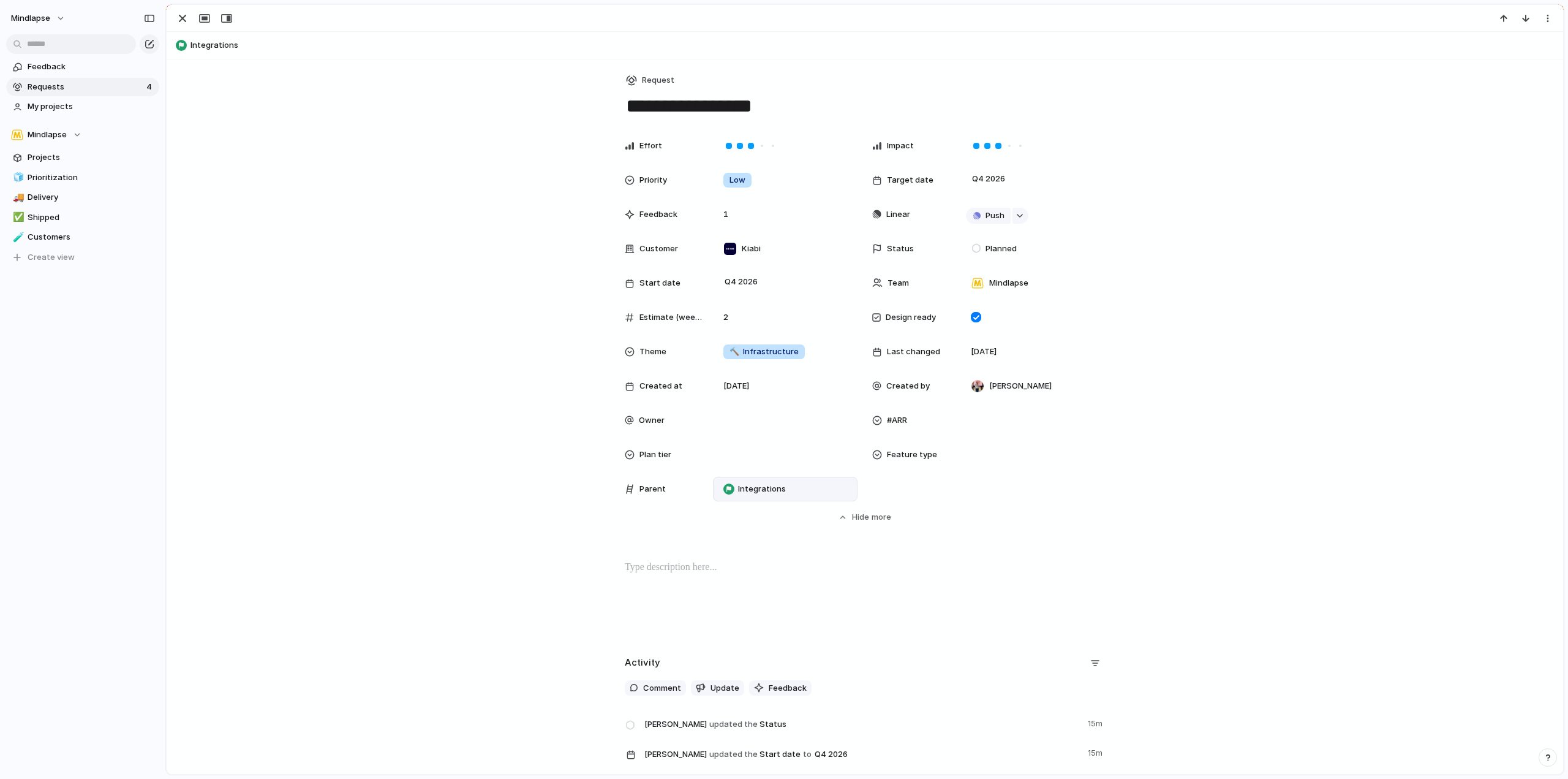
click at [99, 90] on span "Requests" at bounding box center [85, 87] width 115 height 12
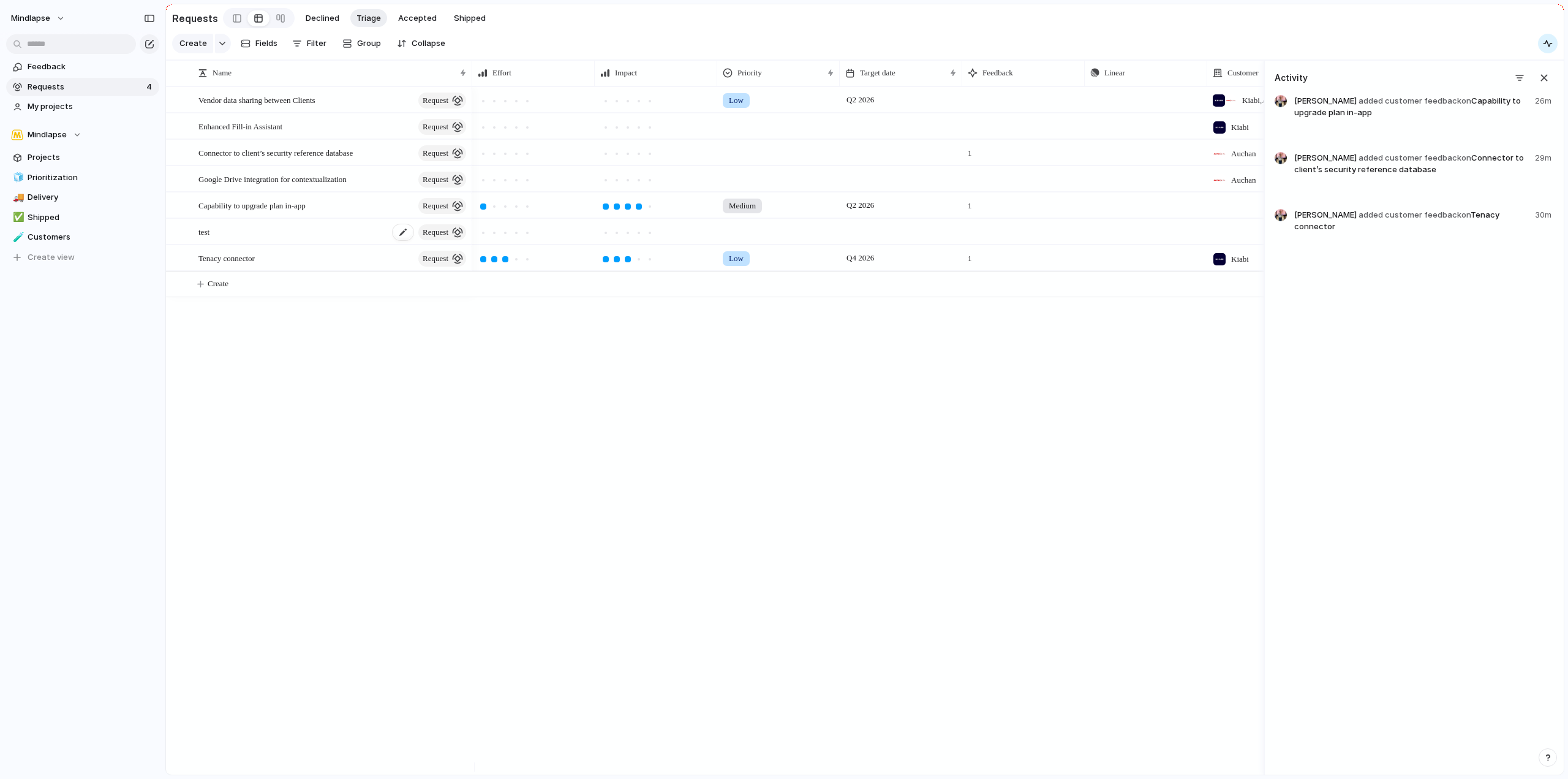
click at [310, 243] on div "test request" at bounding box center [333, 231] width 269 height 25
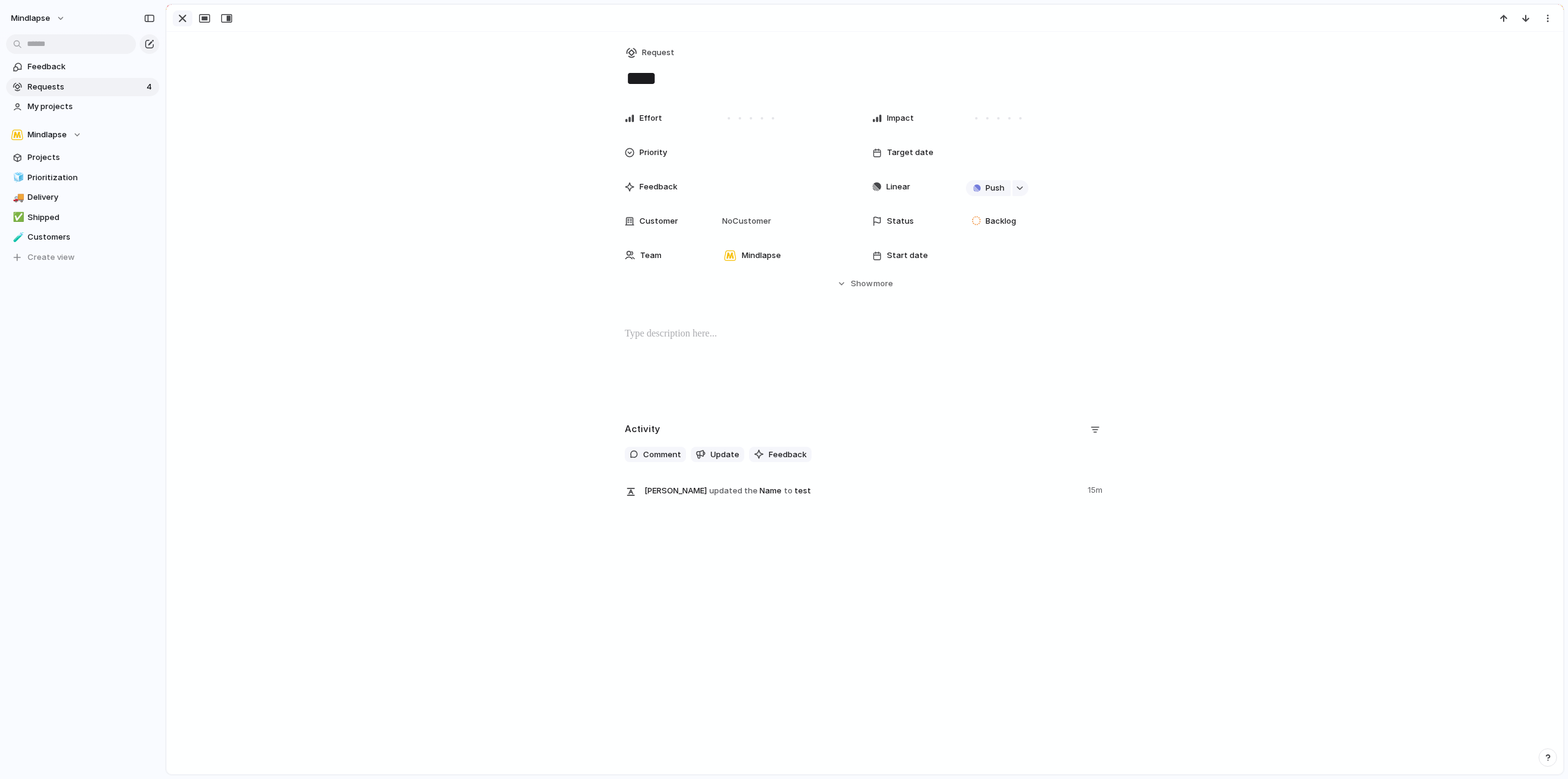
click at [174, 21] on button "button" at bounding box center [182, 18] width 19 height 16
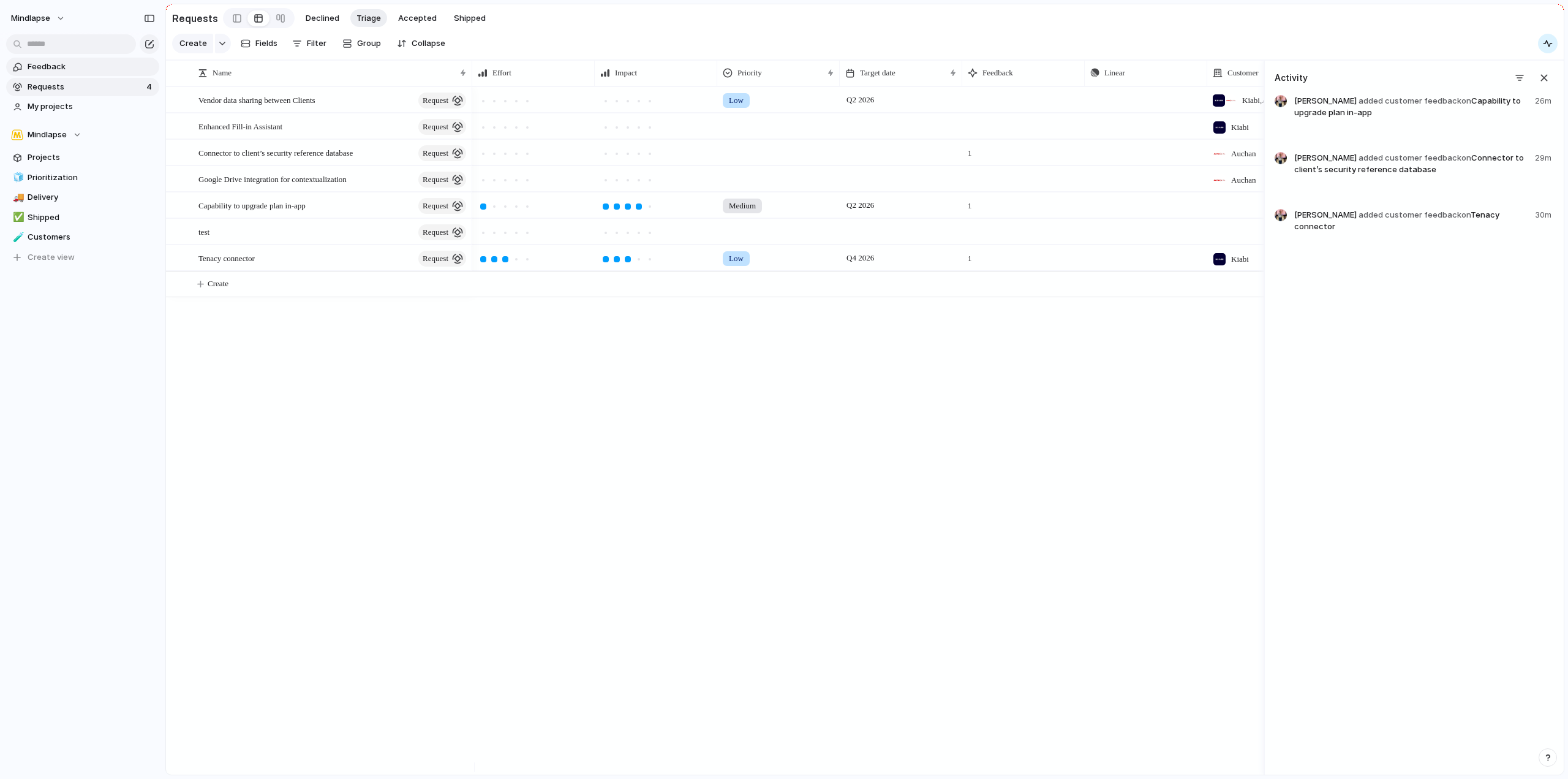
click at [97, 67] on span "Feedback" at bounding box center [92, 67] width 127 height 12
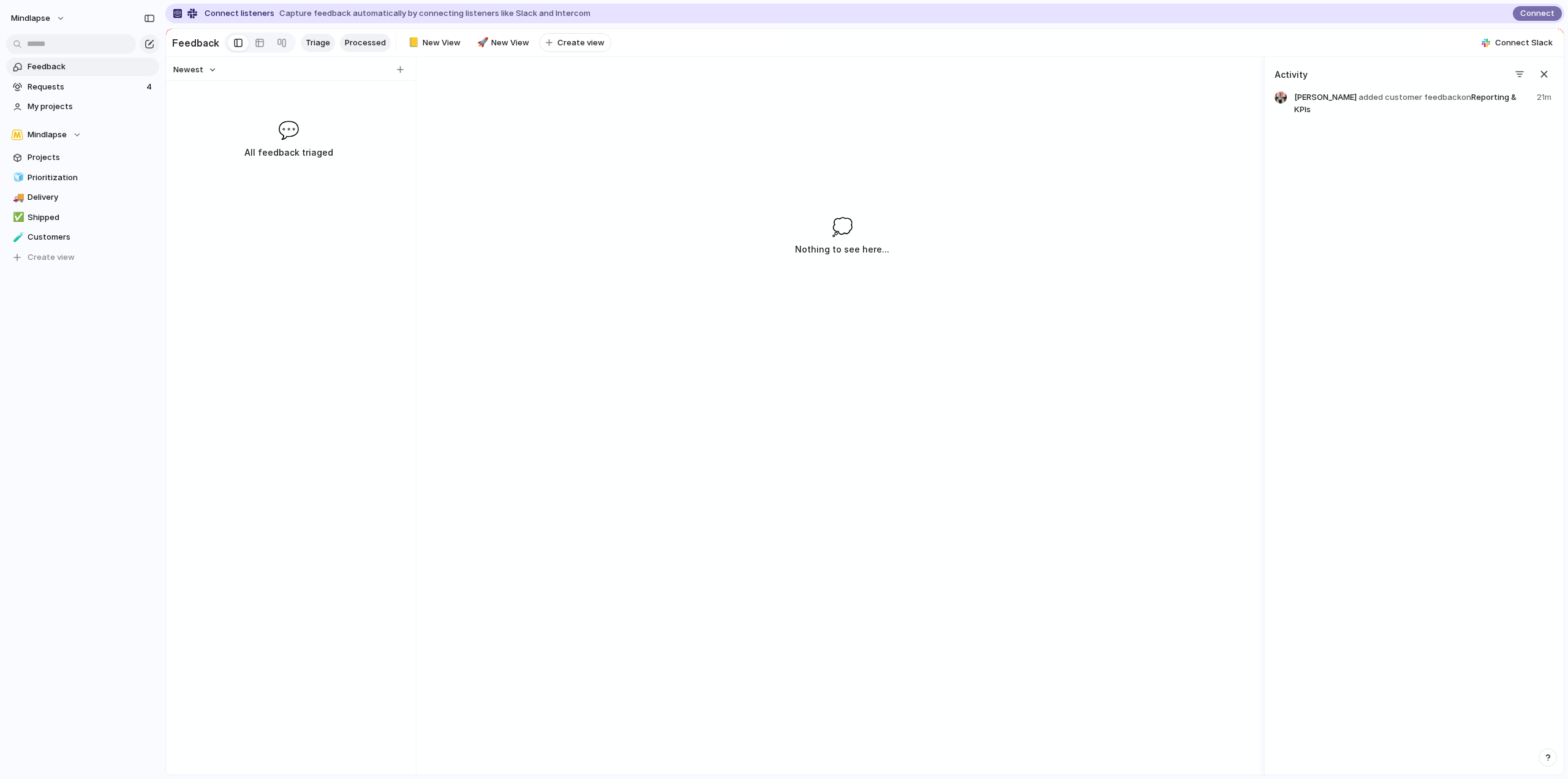
click at [364, 44] on span "Processed" at bounding box center [365, 43] width 41 height 12
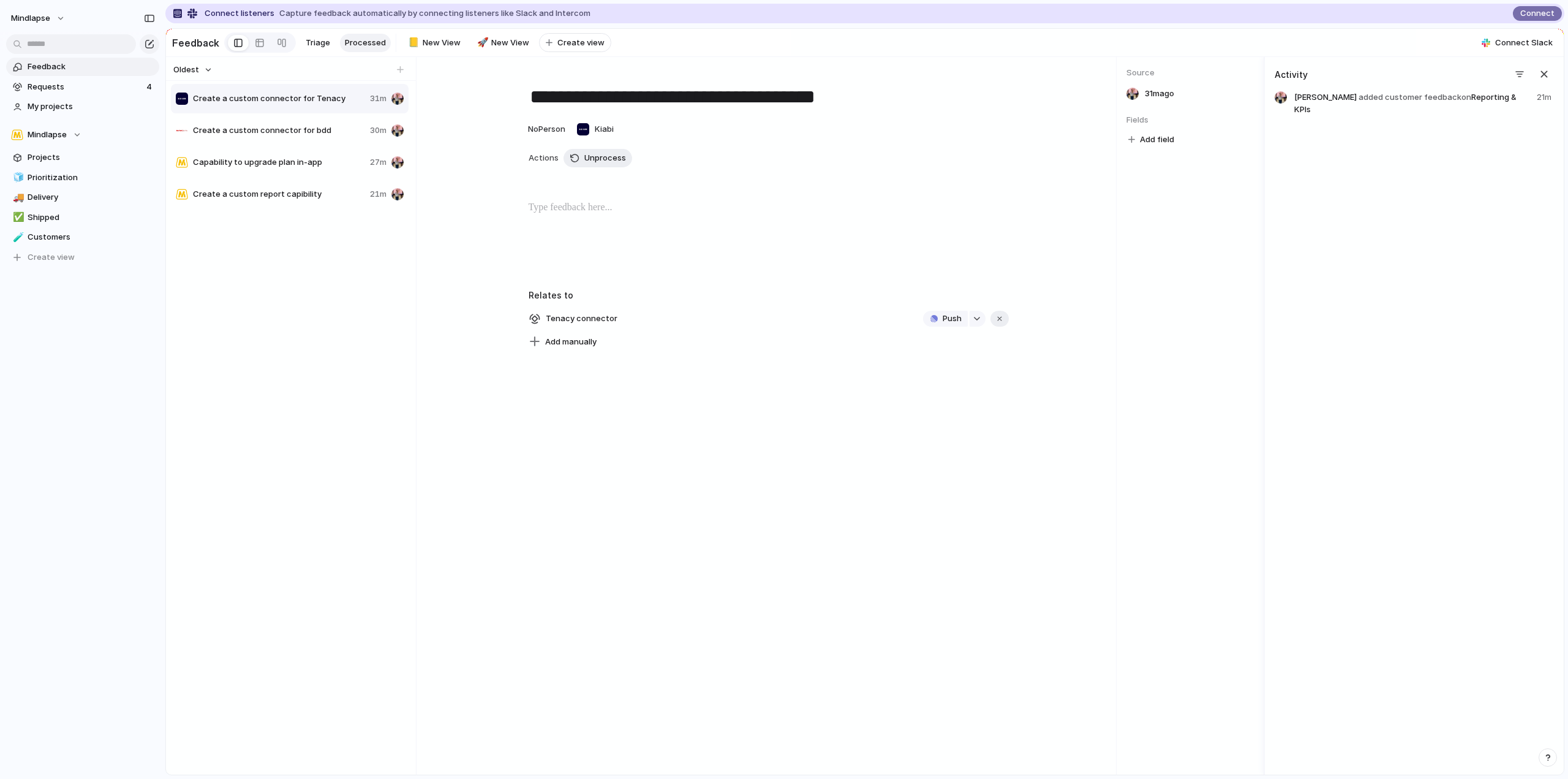
click at [333, 137] on span "Create a custom connector for bdd" at bounding box center [278, 131] width 172 height 12
type textarea "**********"
click at [719, 327] on span "Connector to client’s security reference database" at bounding box center [644, 318] width 204 height 17
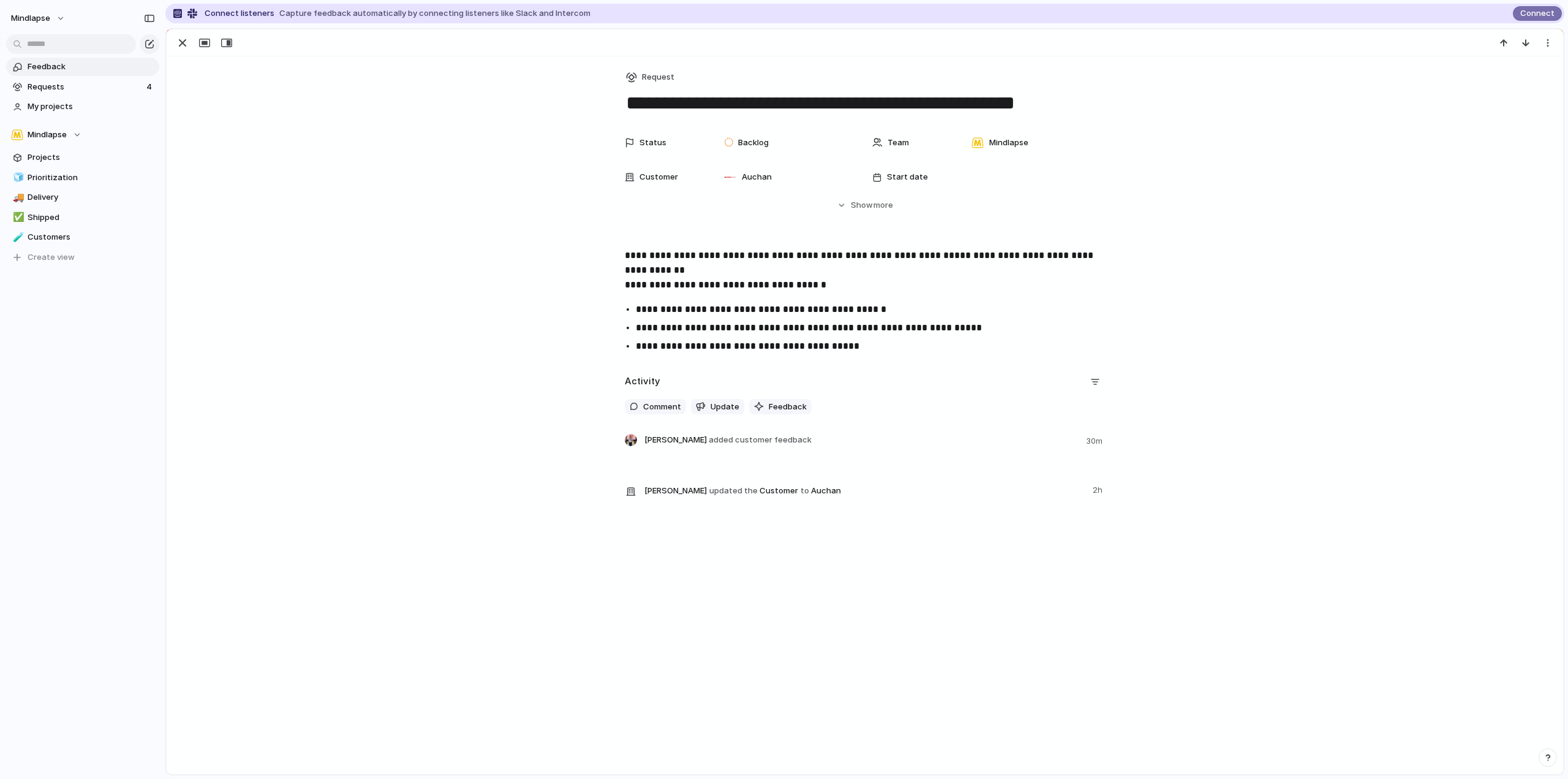
click at [845, 216] on div "Status Backlog Team Mindlapse Customer Auchan Start date Target date Last chang…" at bounding box center [865, 182] width 1367 height 103
click at [856, 206] on span "Show" at bounding box center [862, 205] width 22 height 12
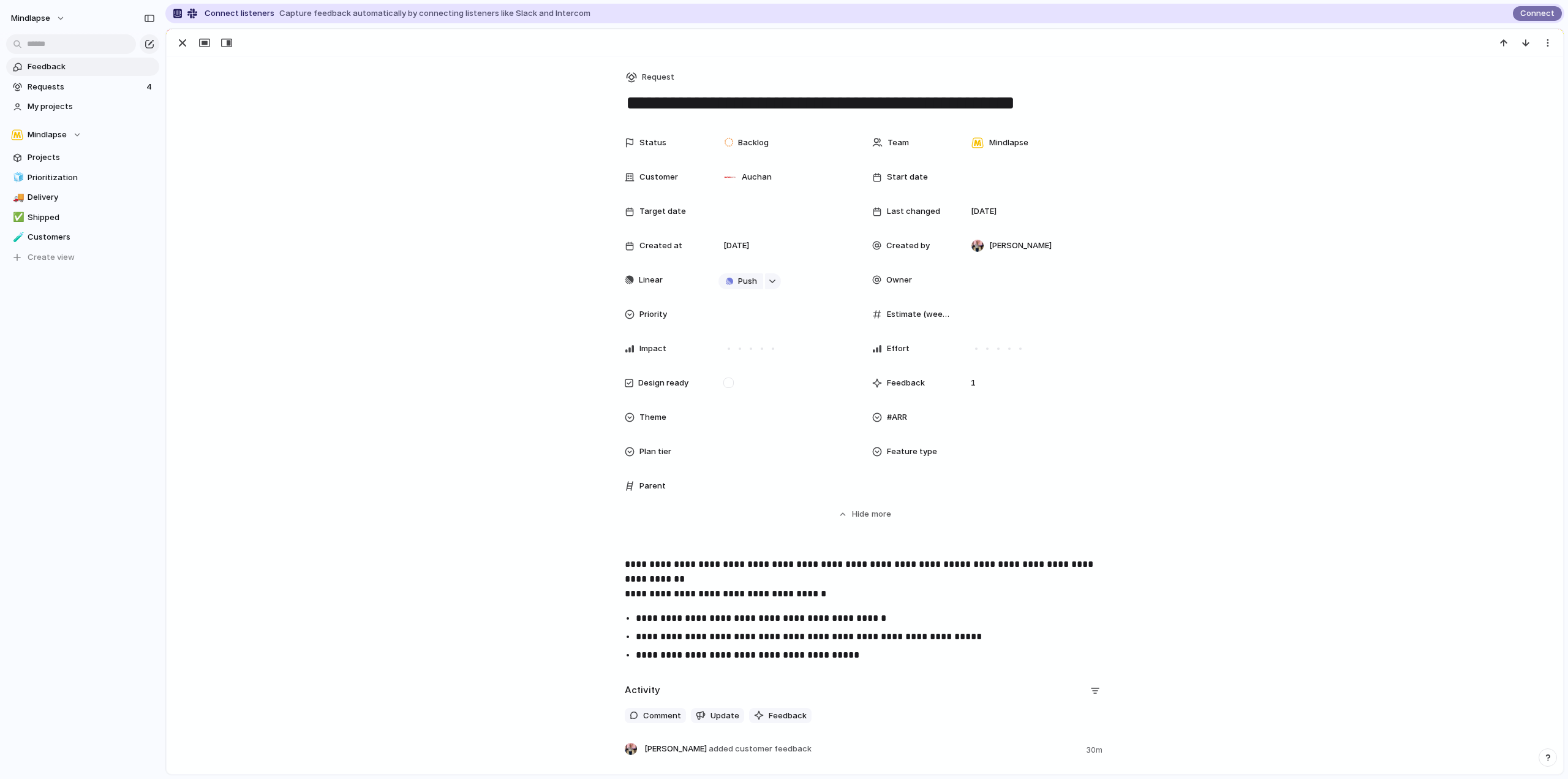
click at [707, 483] on div "Parent" at bounding box center [741, 486] width 233 height 24
click at [733, 486] on div at bounding box center [785, 485] width 133 height 13
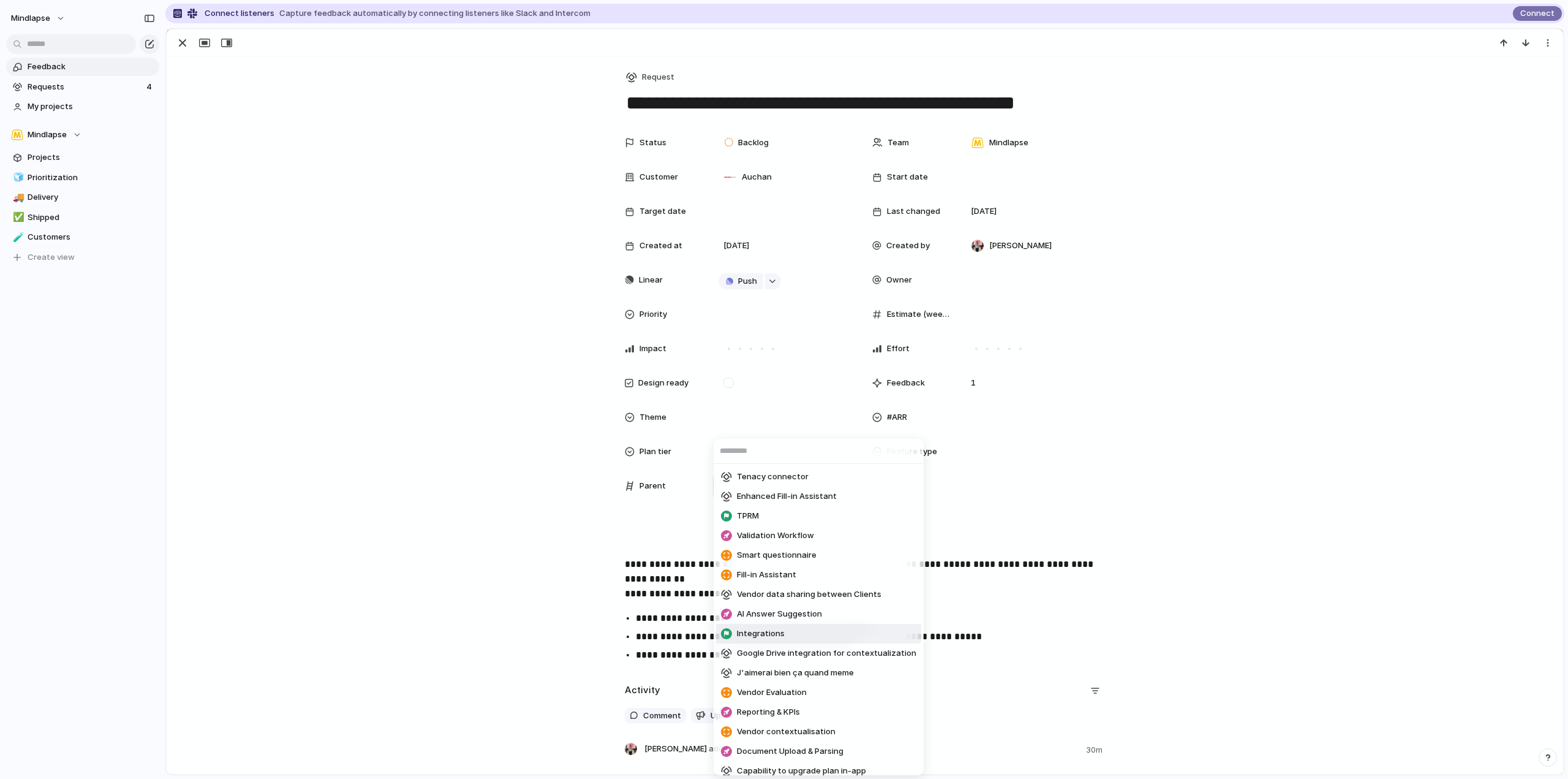
click at [790, 638] on li "Integrations" at bounding box center [818, 633] width 205 height 19
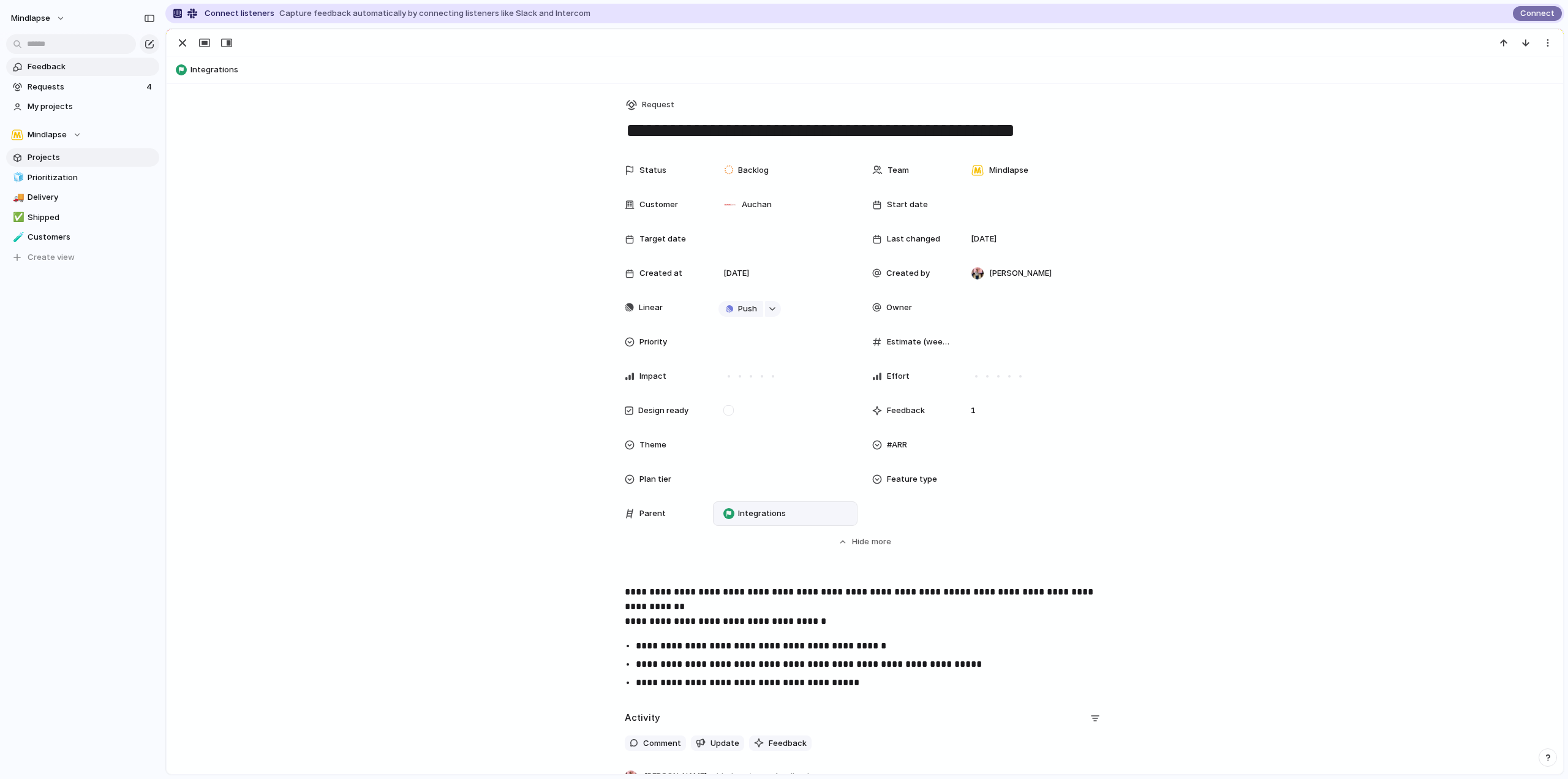
click at [57, 159] on span "Projects" at bounding box center [92, 158] width 127 height 12
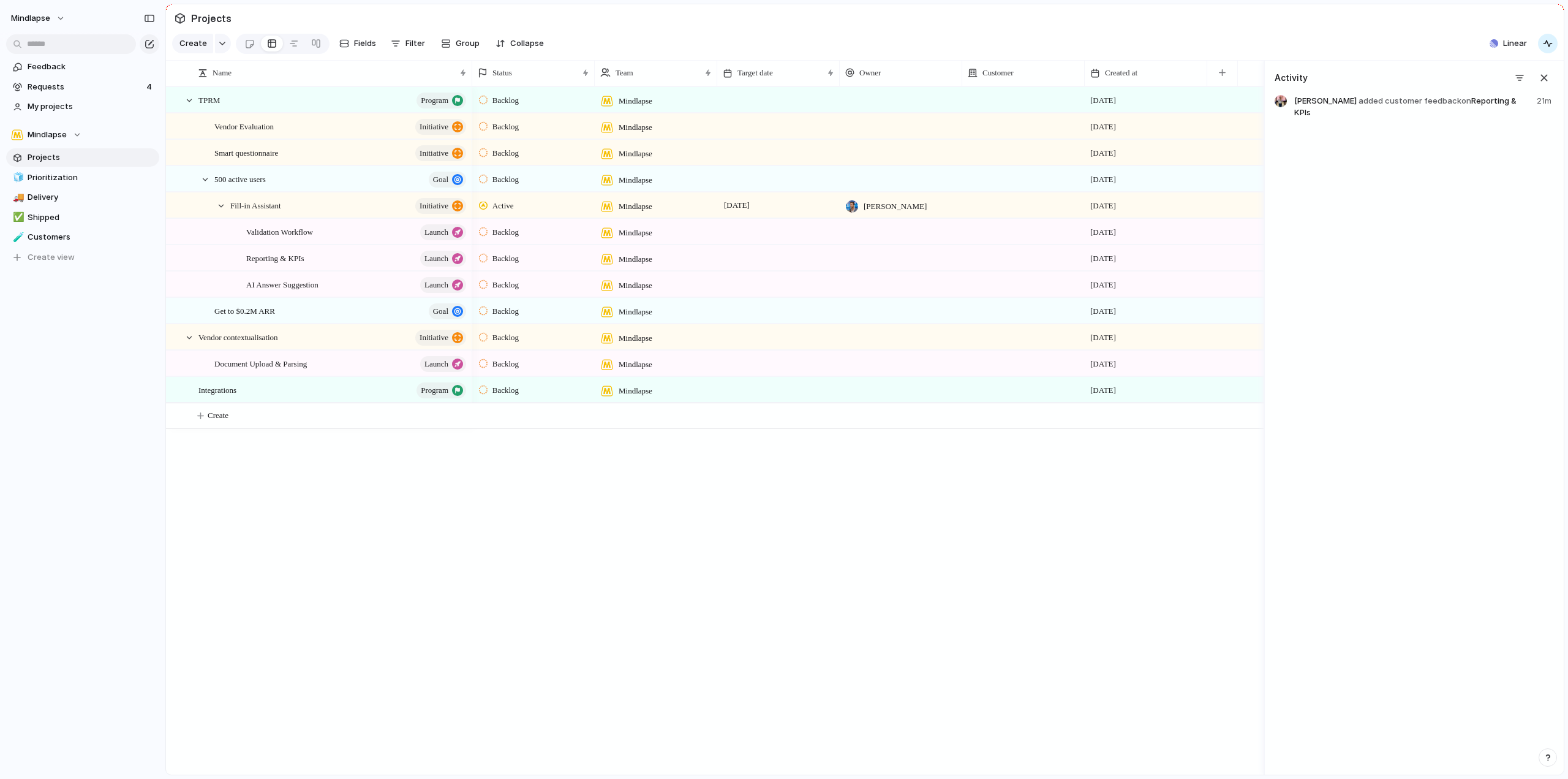
click at [310, 399] on div "Integrations program" at bounding box center [333, 390] width 269 height 25
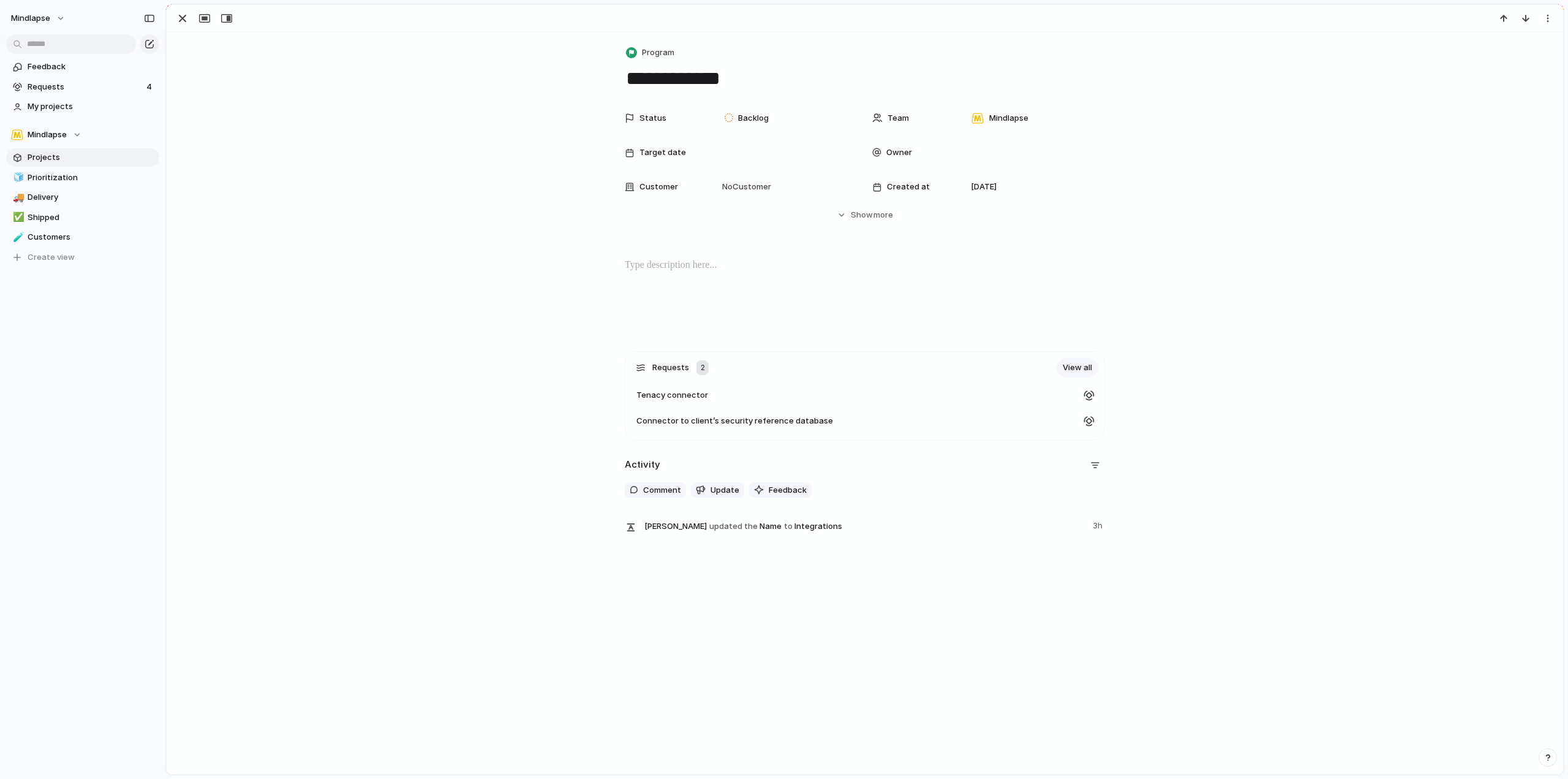
click at [310, 399] on div "**********" at bounding box center [865, 290] width 1397 height 515
click at [1051, 370] on div "Requests 2 View all" at bounding box center [868, 367] width 462 height 19
click at [1072, 366] on link "View all" at bounding box center [1078, 367] width 42 height 19
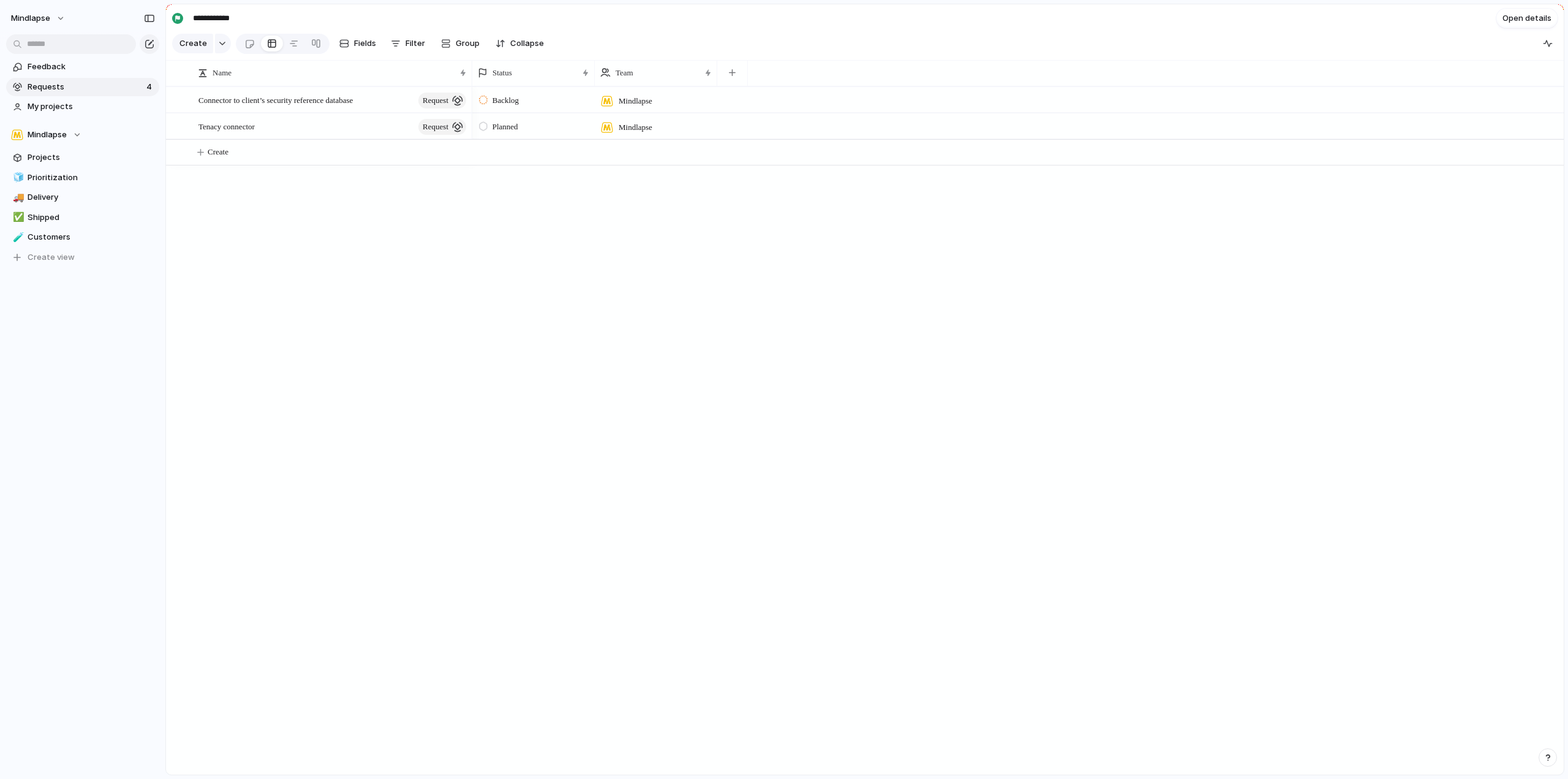
click at [92, 85] on span "Requests" at bounding box center [85, 87] width 115 height 12
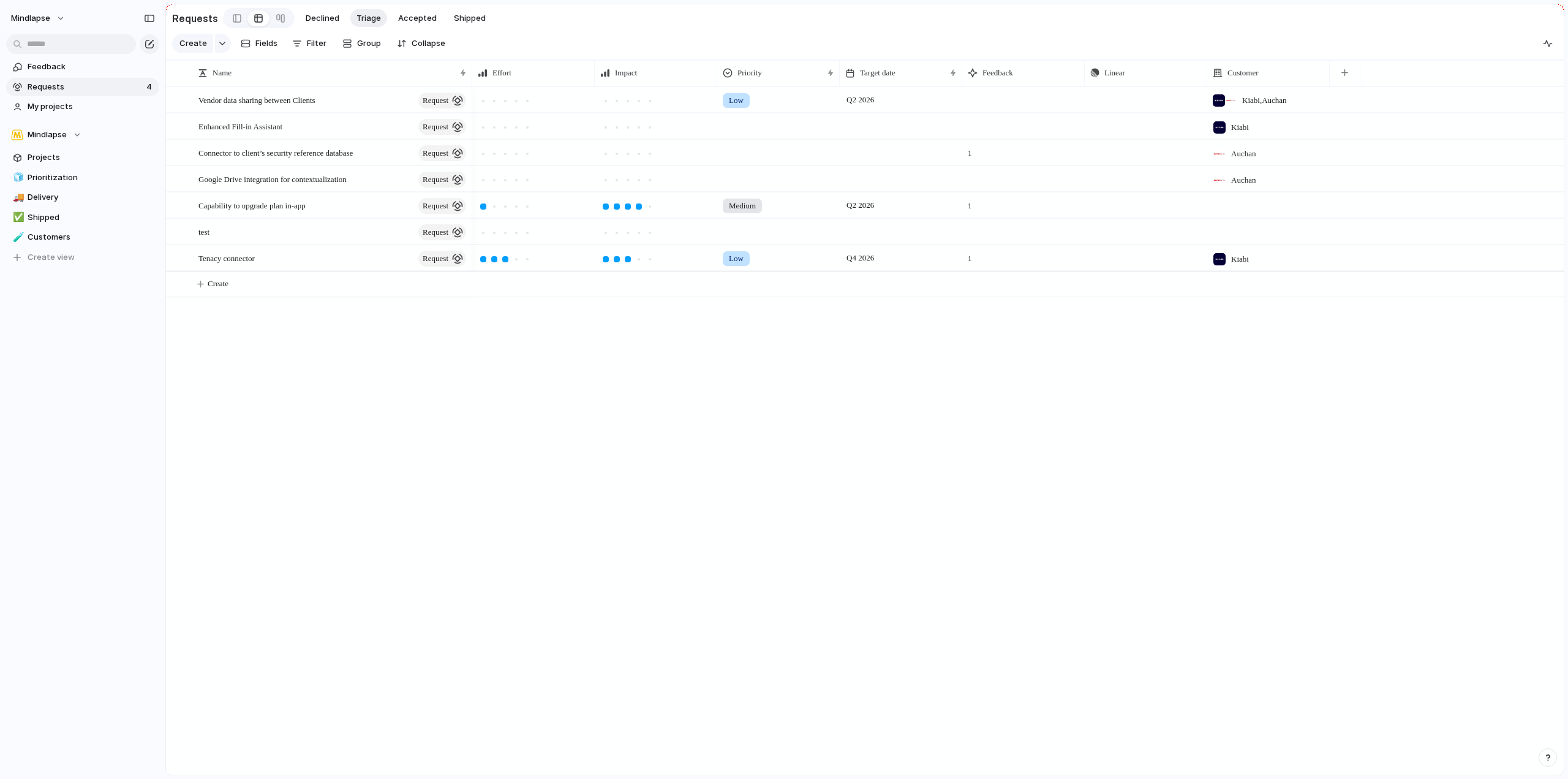
click at [300, 10] on div "Declined Triage Accepted Shipped" at bounding box center [396, 18] width 193 height 18
click at [404, 19] on span "Accepted" at bounding box center [418, 18] width 38 height 12
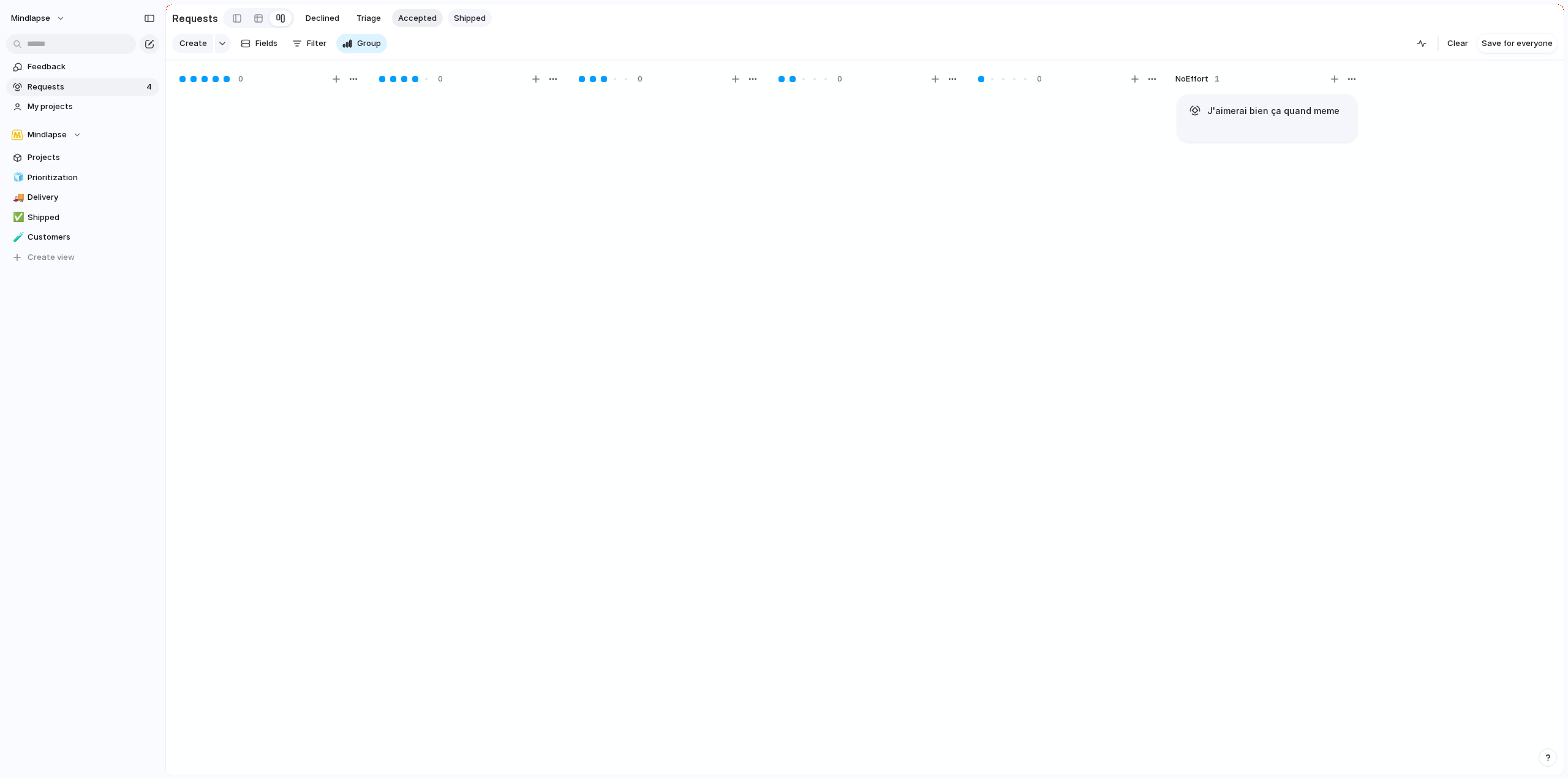
click at [458, 16] on span "Shipped" at bounding box center [470, 18] width 32 height 12
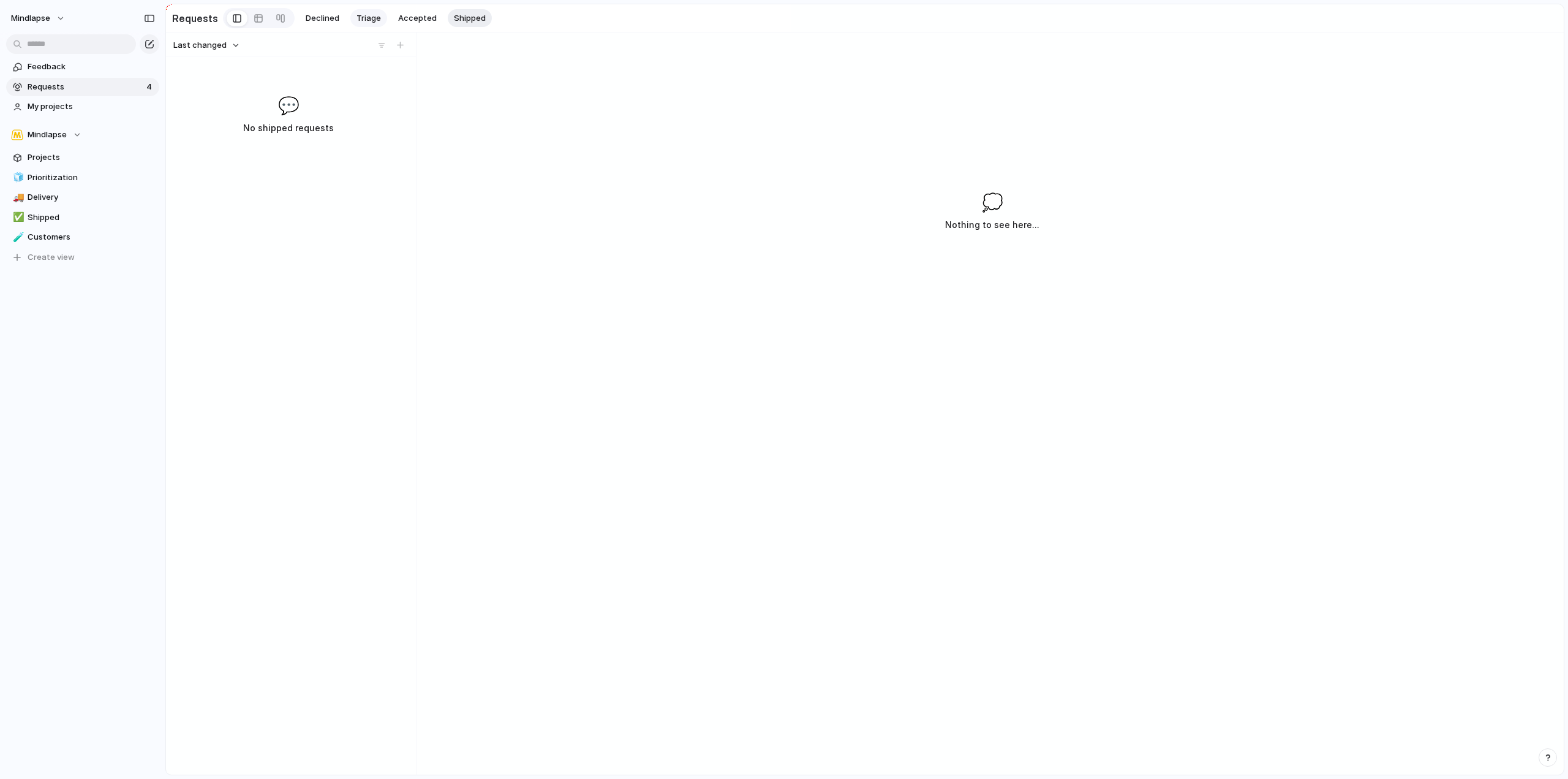
click at [368, 16] on span "Triage" at bounding box center [369, 18] width 24 height 12
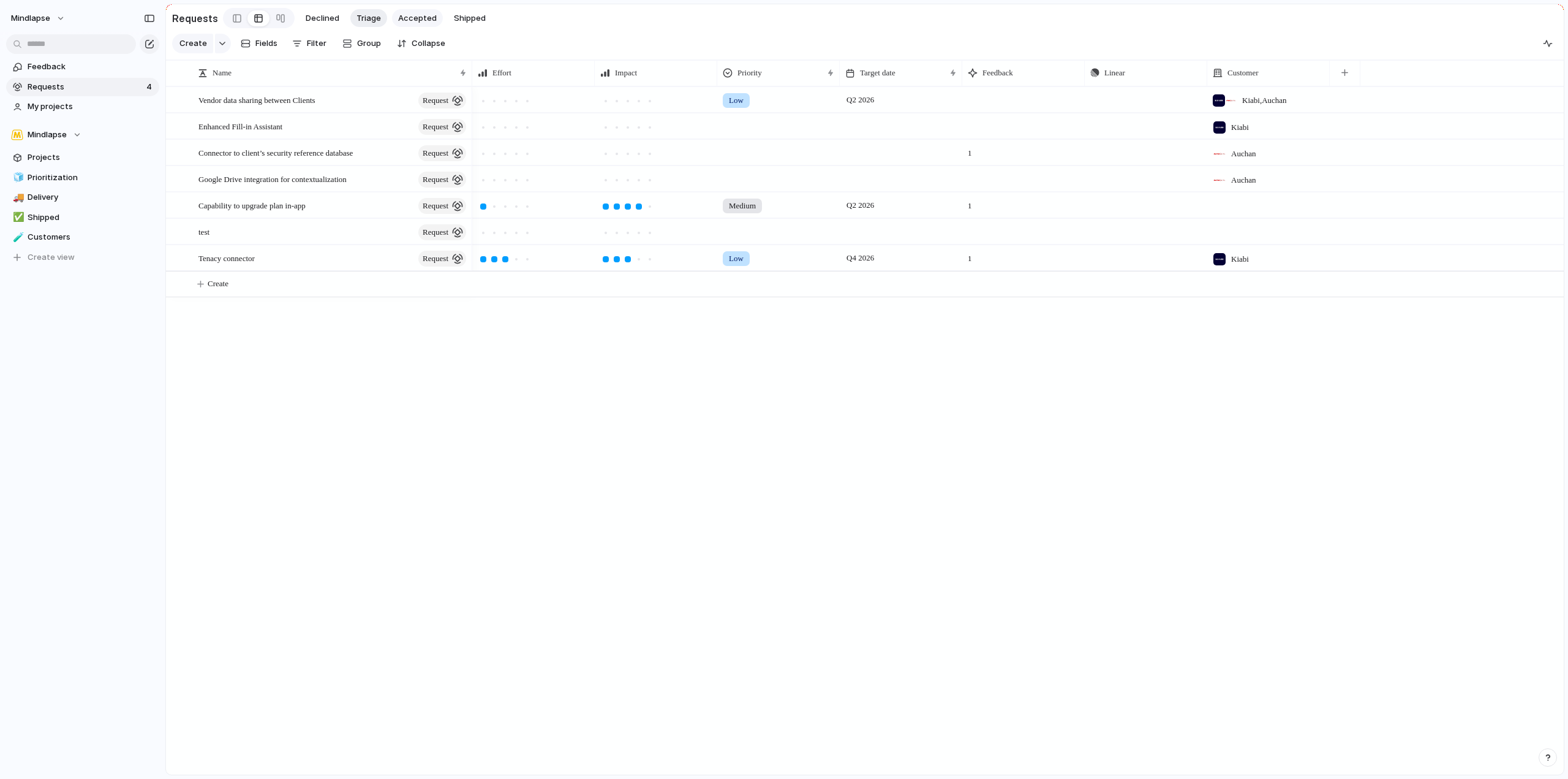
click at [399, 16] on span "Accepted" at bounding box center [418, 18] width 38 height 12
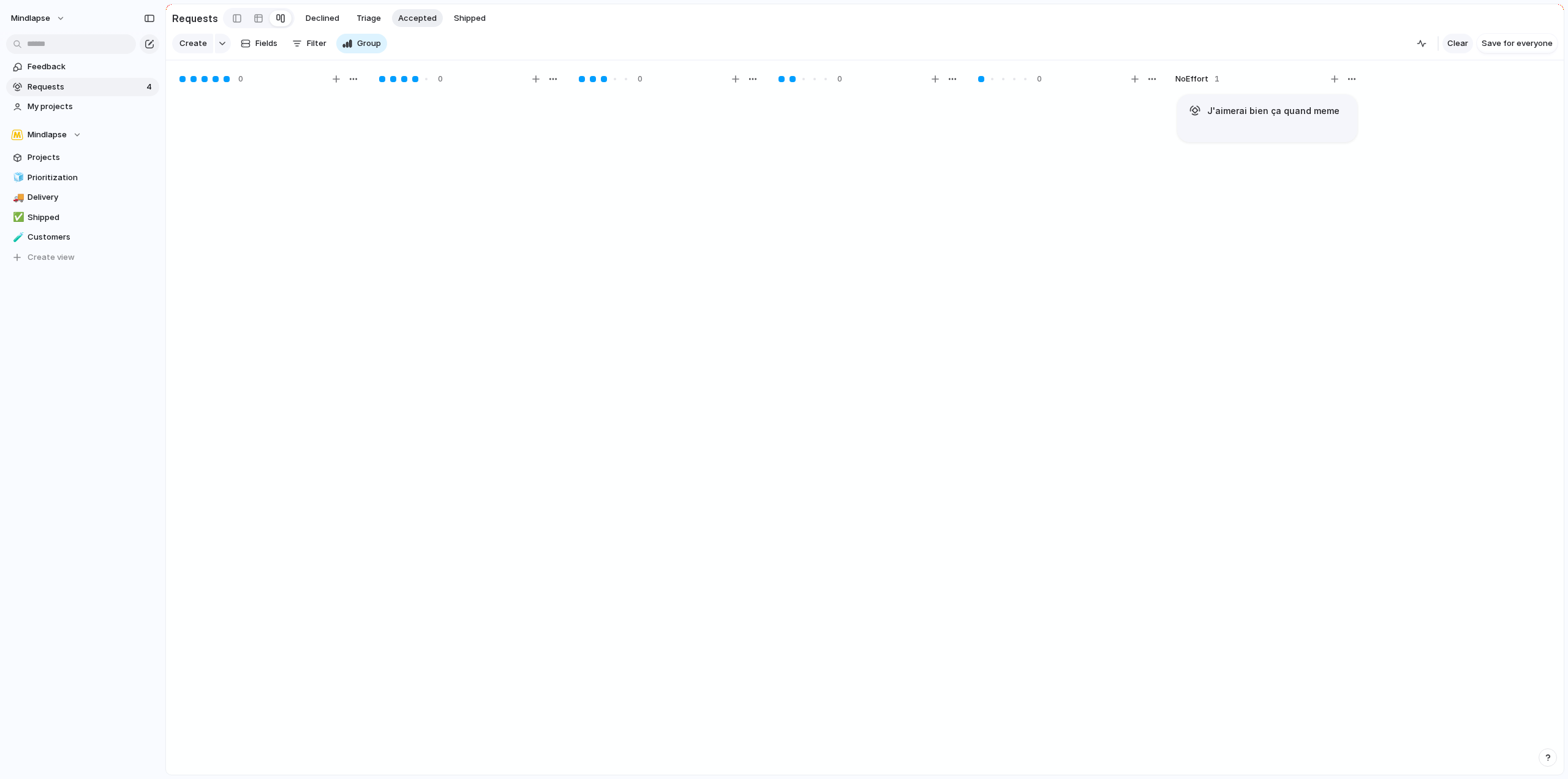
click at [1470, 43] on button "Clear" at bounding box center [1457, 44] width 31 height 19
click at [1277, 140] on article "J'aimerai bien ça quand meme" at bounding box center [1267, 118] width 181 height 48
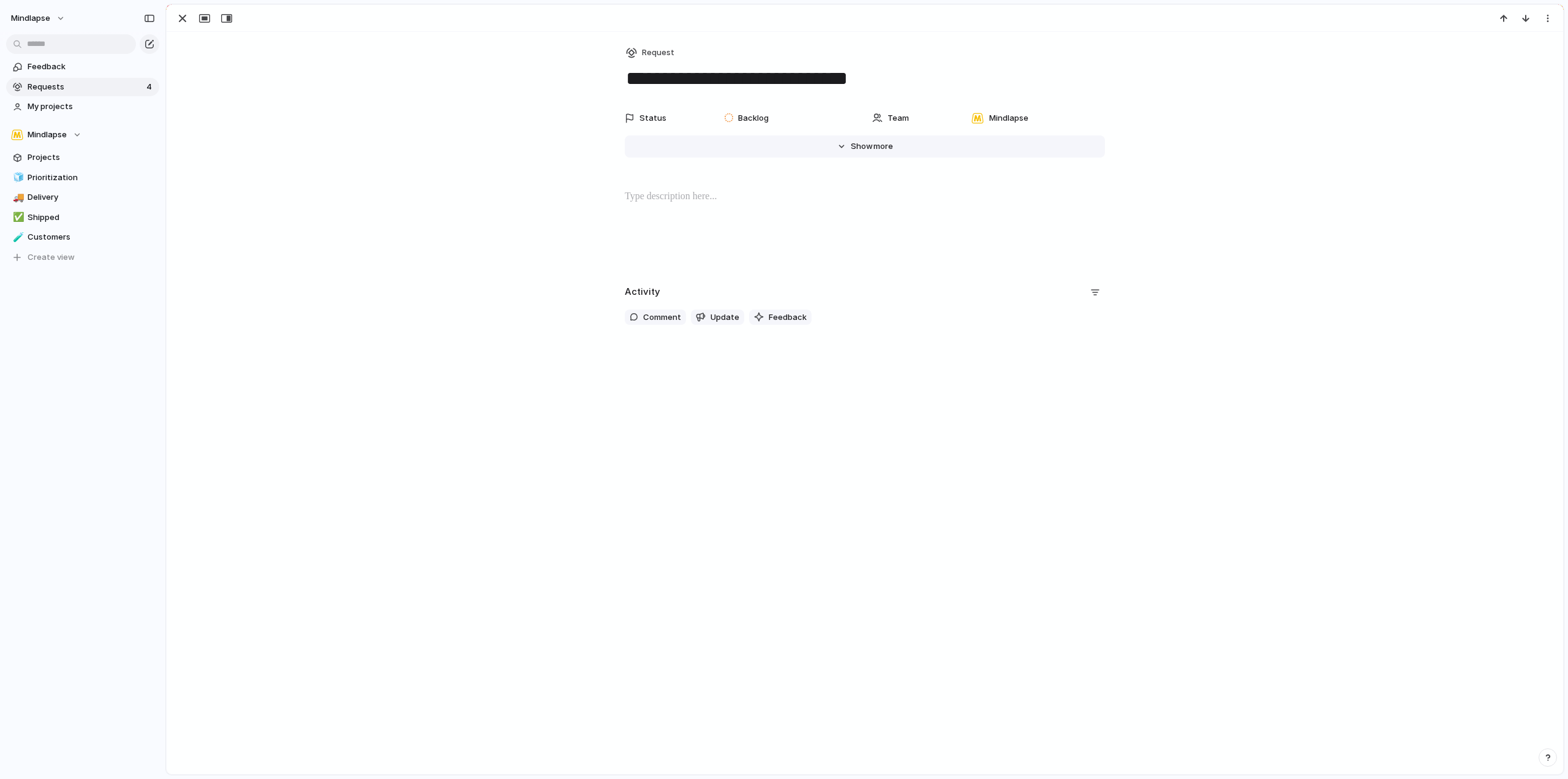
click at [874, 144] on span "more" at bounding box center [883, 147] width 19 height 12
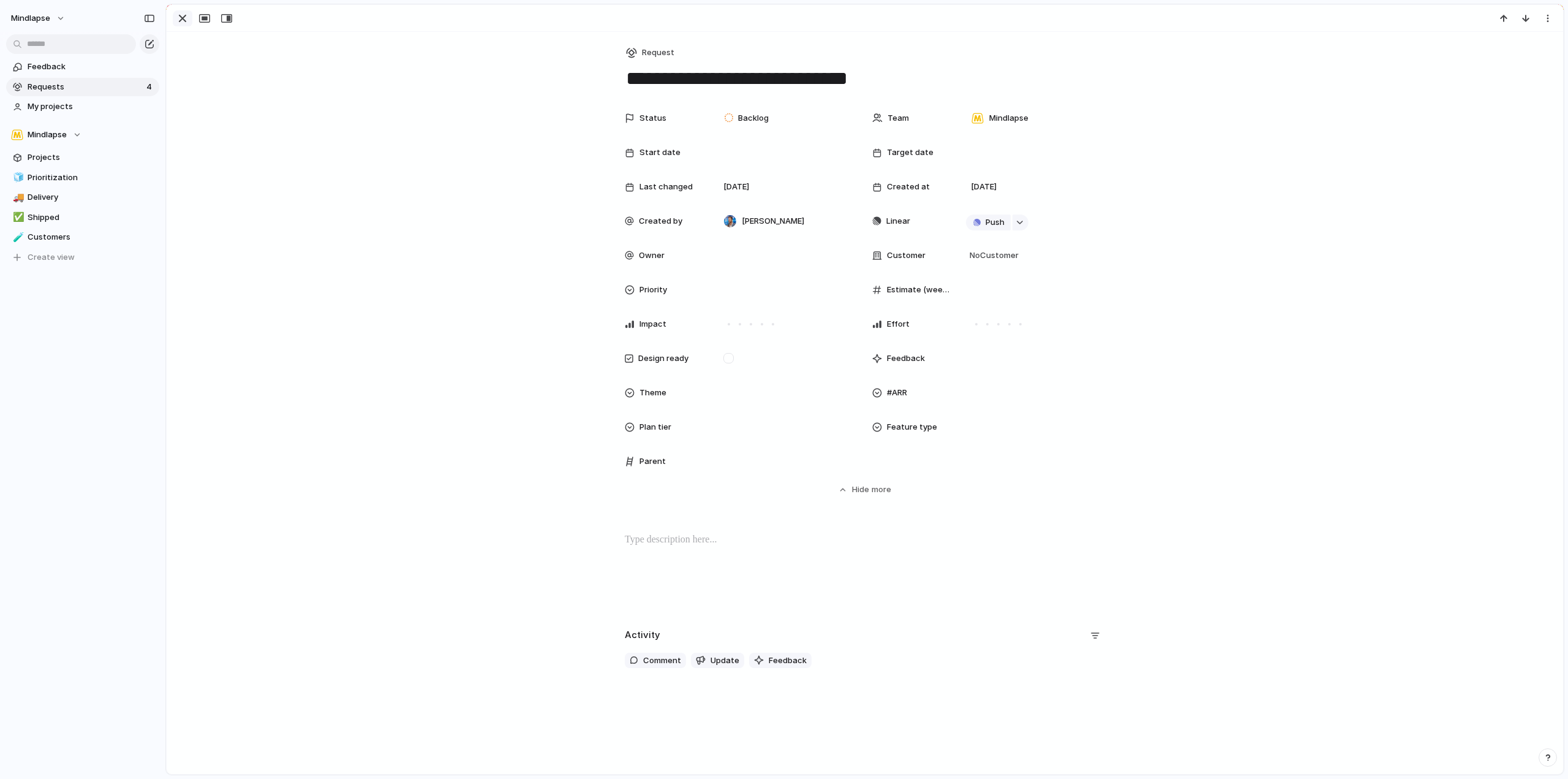
click at [181, 21] on div "button" at bounding box center [182, 18] width 15 height 15
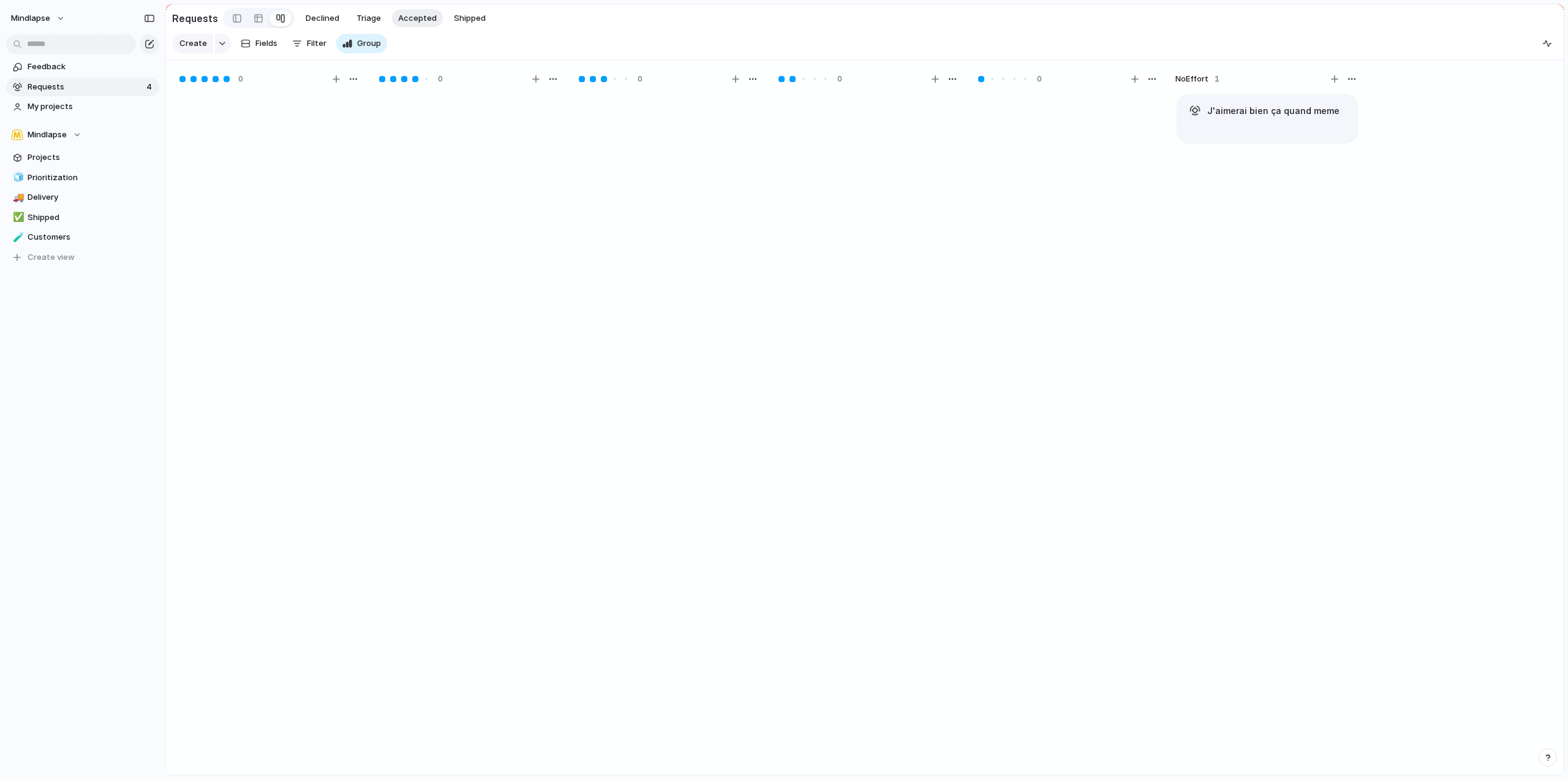
click at [320, 55] on div "Create Fields Filter Group Zoom" at bounding box center [279, 44] width 215 height 24
click at [344, 14] on div "Declined Triage Accepted Shipped" at bounding box center [396, 18] width 193 height 18
click at [357, 19] on span "Triage" at bounding box center [369, 18] width 24 height 12
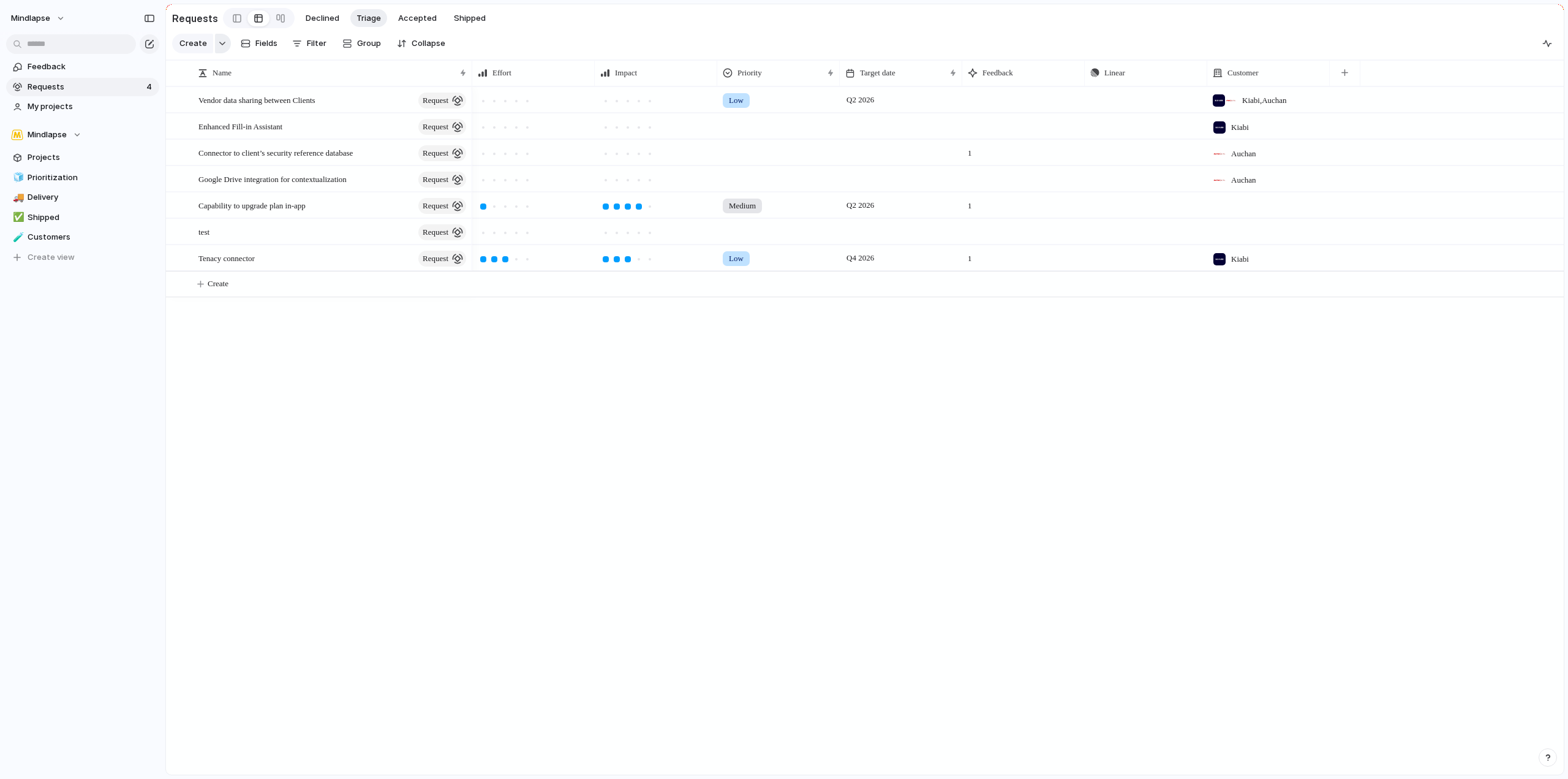
click at [222, 46] on div "button" at bounding box center [222, 44] width 9 height 5
click at [222, 48] on div "Goal Program Initiative Launch Request Project Customize" at bounding box center [784, 389] width 1568 height 779
click at [317, 44] on span "Filter" at bounding box center [317, 44] width 19 height 12
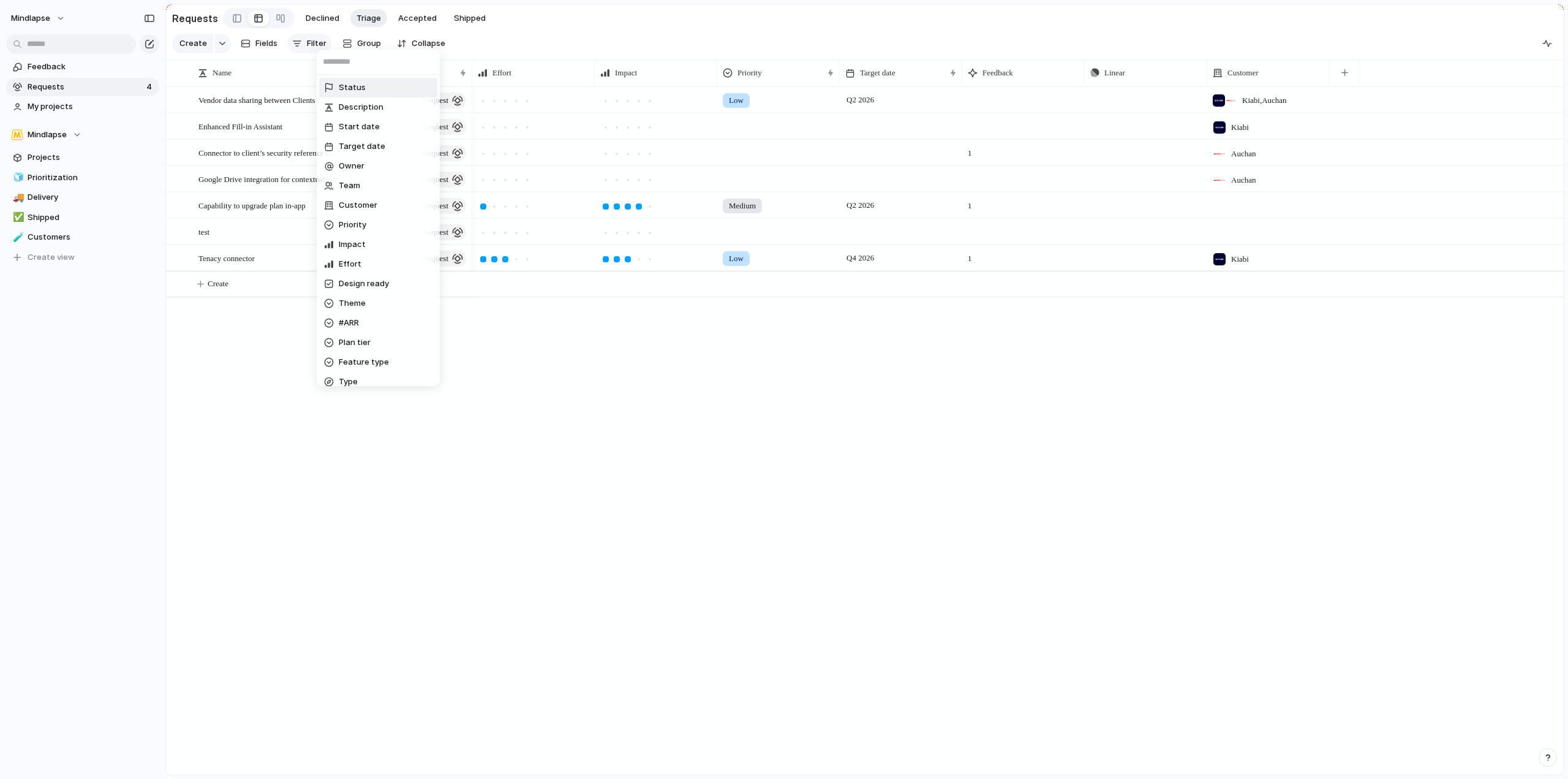
click at [317, 44] on div "Status Description Start date Target date Owner Team Customer Priority Impact E…" at bounding box center [784, 389] width 1568 height 779
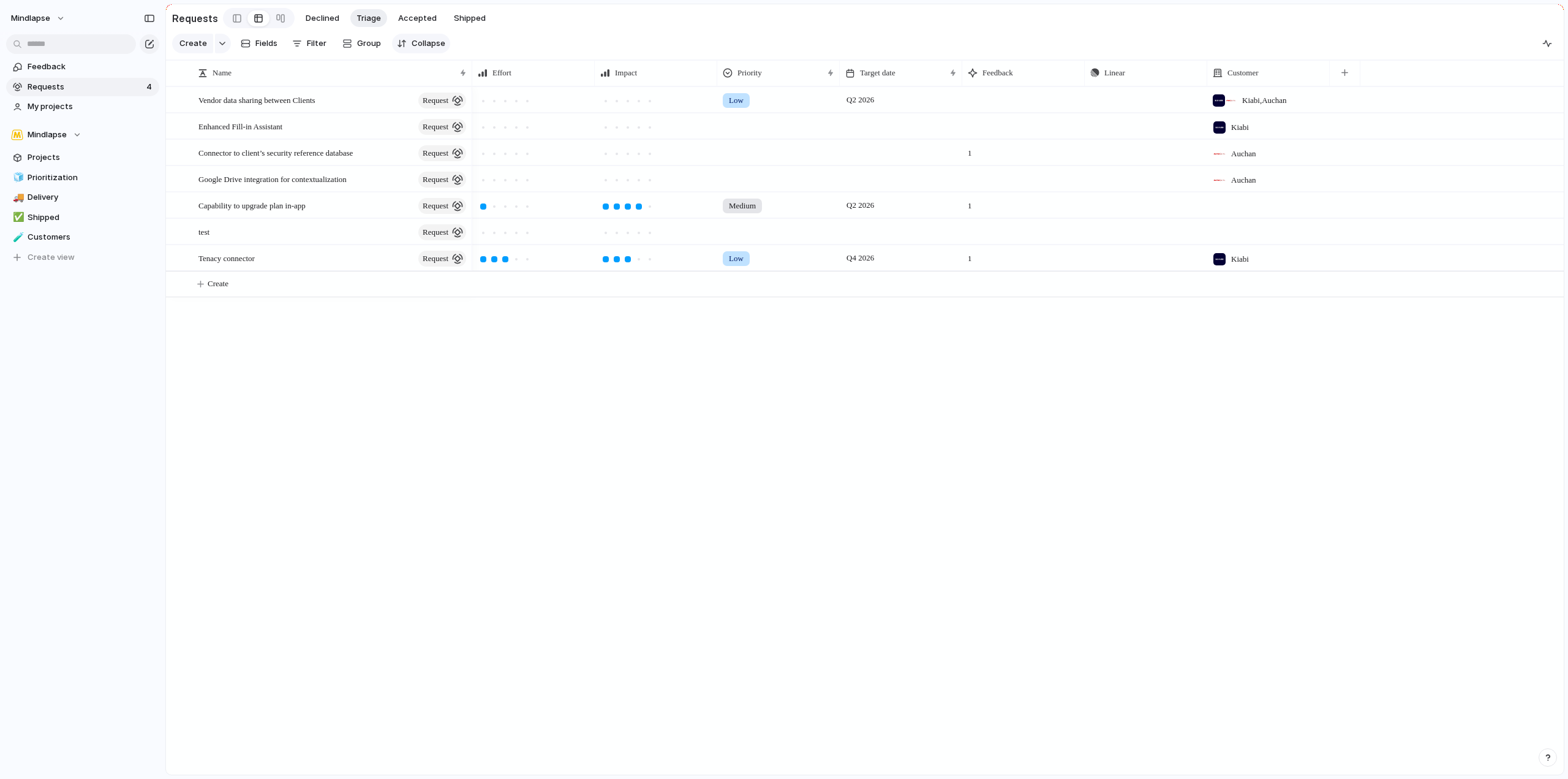
click at [393, 44] on button "Collapse" at bounding box center [421, 44] width 58 height 19
click at [366, 42] on span "Group" at bounding box center [369, 44] width 24 height 12
click at [415, 43] on span "Expand" at bounding box center [426, 44] width 28 height 12
click at [373, 42] on span "Group" at bounding box center [369, 44] width 24 height 12
click at [383, 158] on span "Customer" at bounding box center [375, 158] width 38 height 12
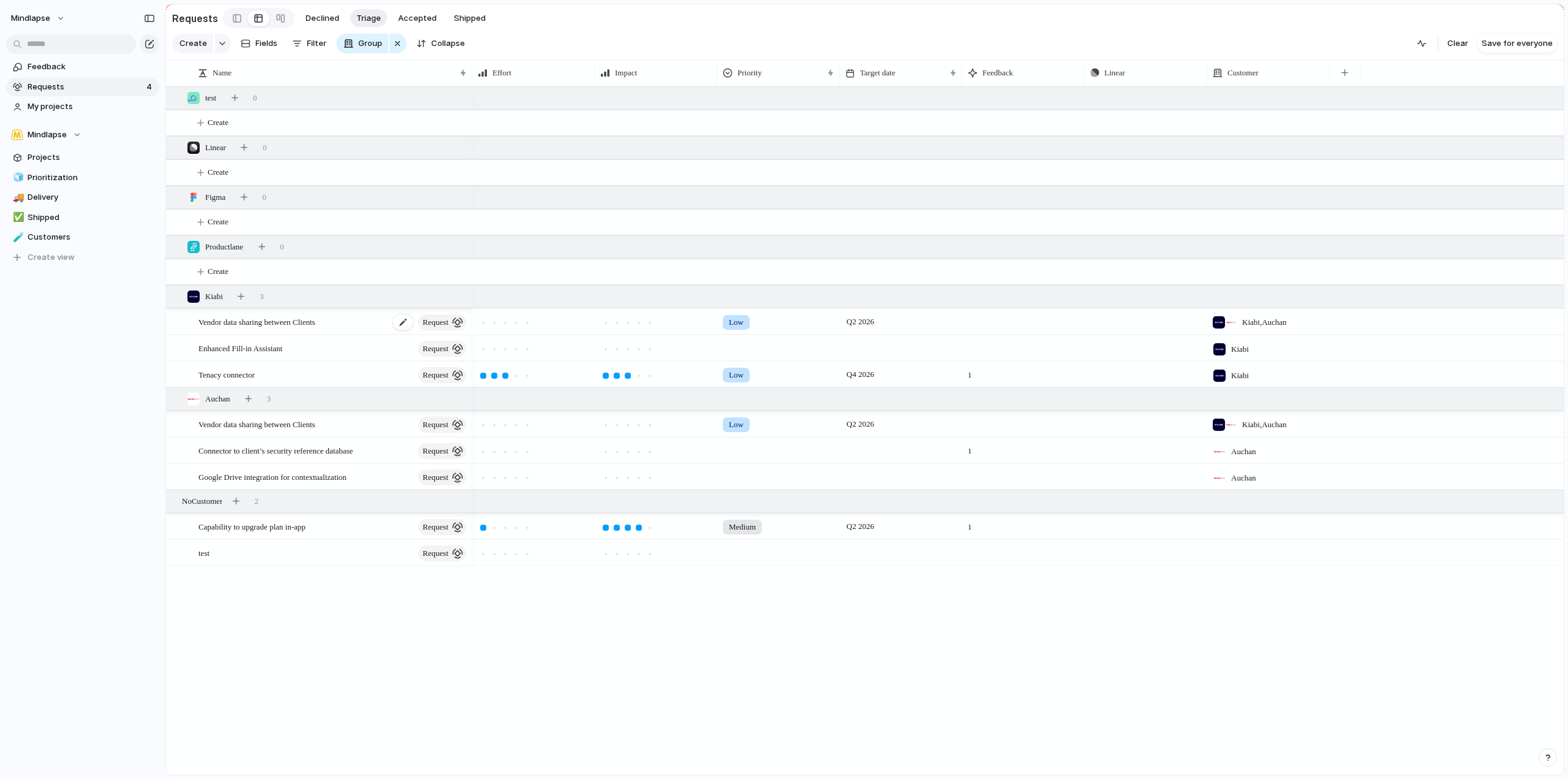
click at [332, 333] on div "Vendor data sharing between Clients request" at bounding box center [333, 322] width 269 height 25
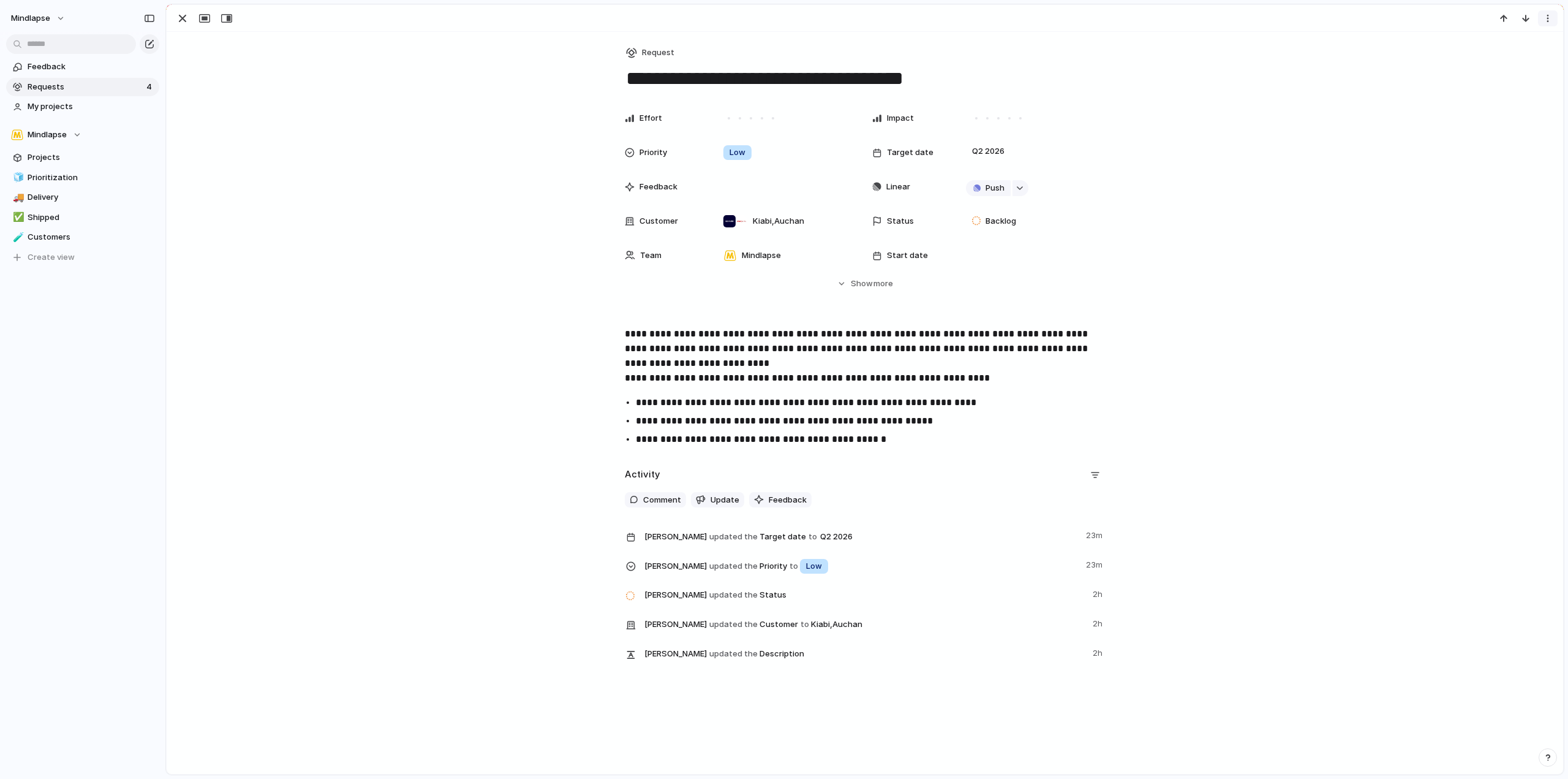
click at [1545, 15] on div "button" at bounding box center [1548, 17] width 10 height 10
click at [1407, 372] on div "Mark as duplicate Delete" at bounding box center [784, 389] width 1568 height 779
click at [1550, 756] on div "button" at bounding box center [1548, 757] width 9 height 9
click at [891, 293] on button "Hide Show more" at bounding box center [865, 284] width 481 height 22
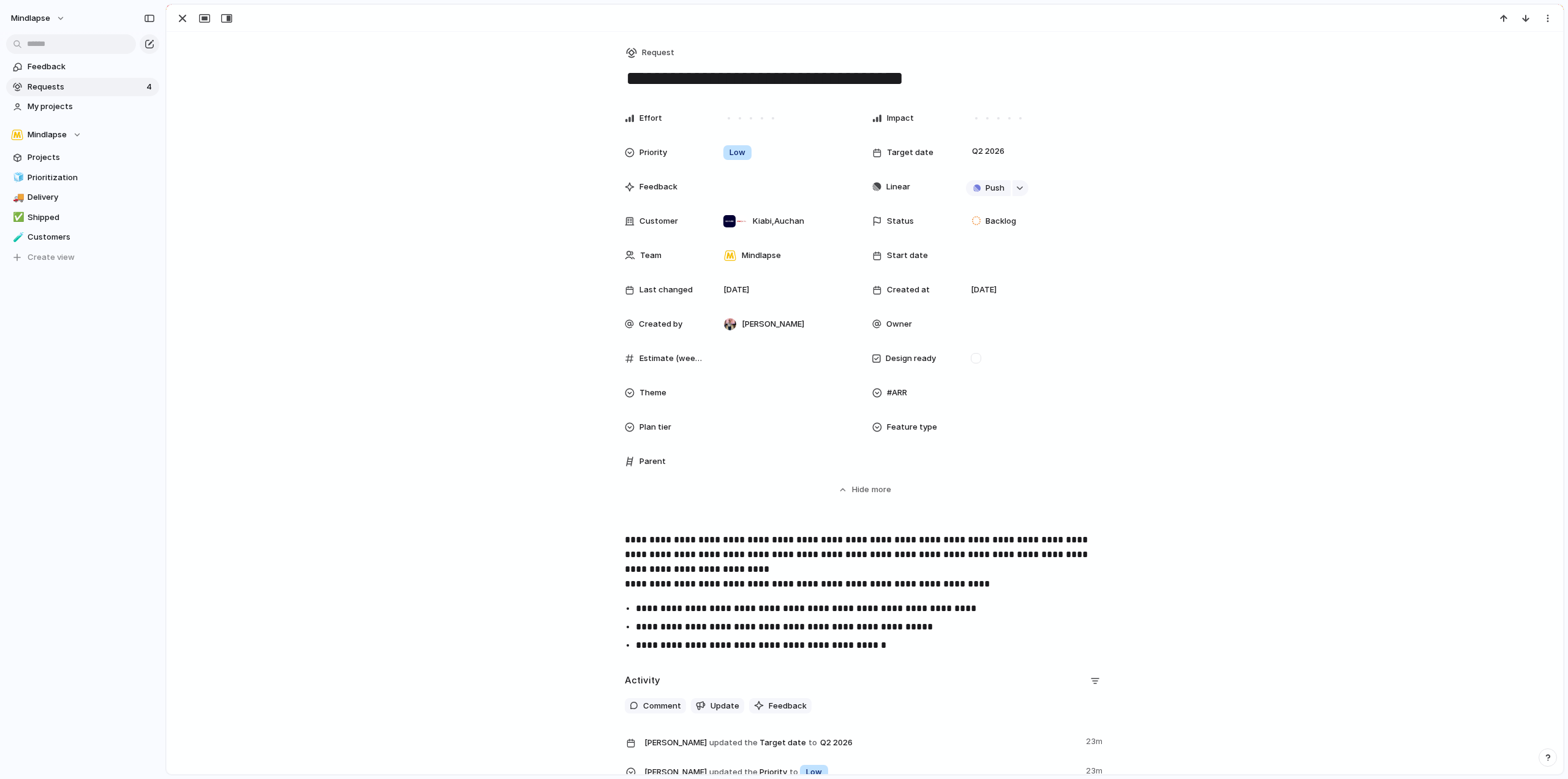
click at [1543, 756] on button "button" at bounding box center [1548, 757] width 18 height 18
click at [1498, 668] on button "Live chat 5 hrs" at bounding box center [1492, 670] width 122 height 19
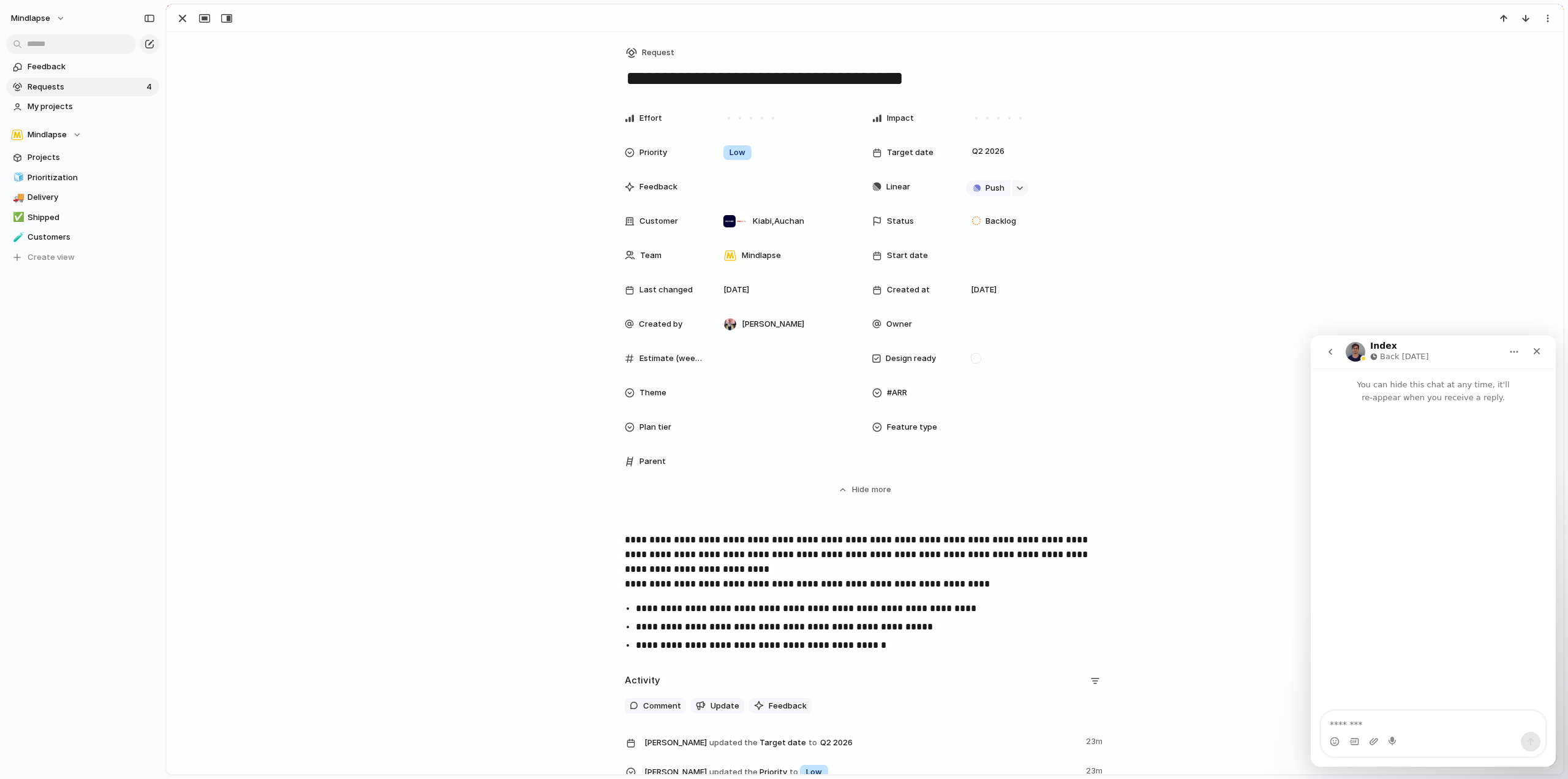
click at [1421, 714] on textarea "Message…" at bounding box center [1433, 721] width 224 height 21
type textarea "**********"
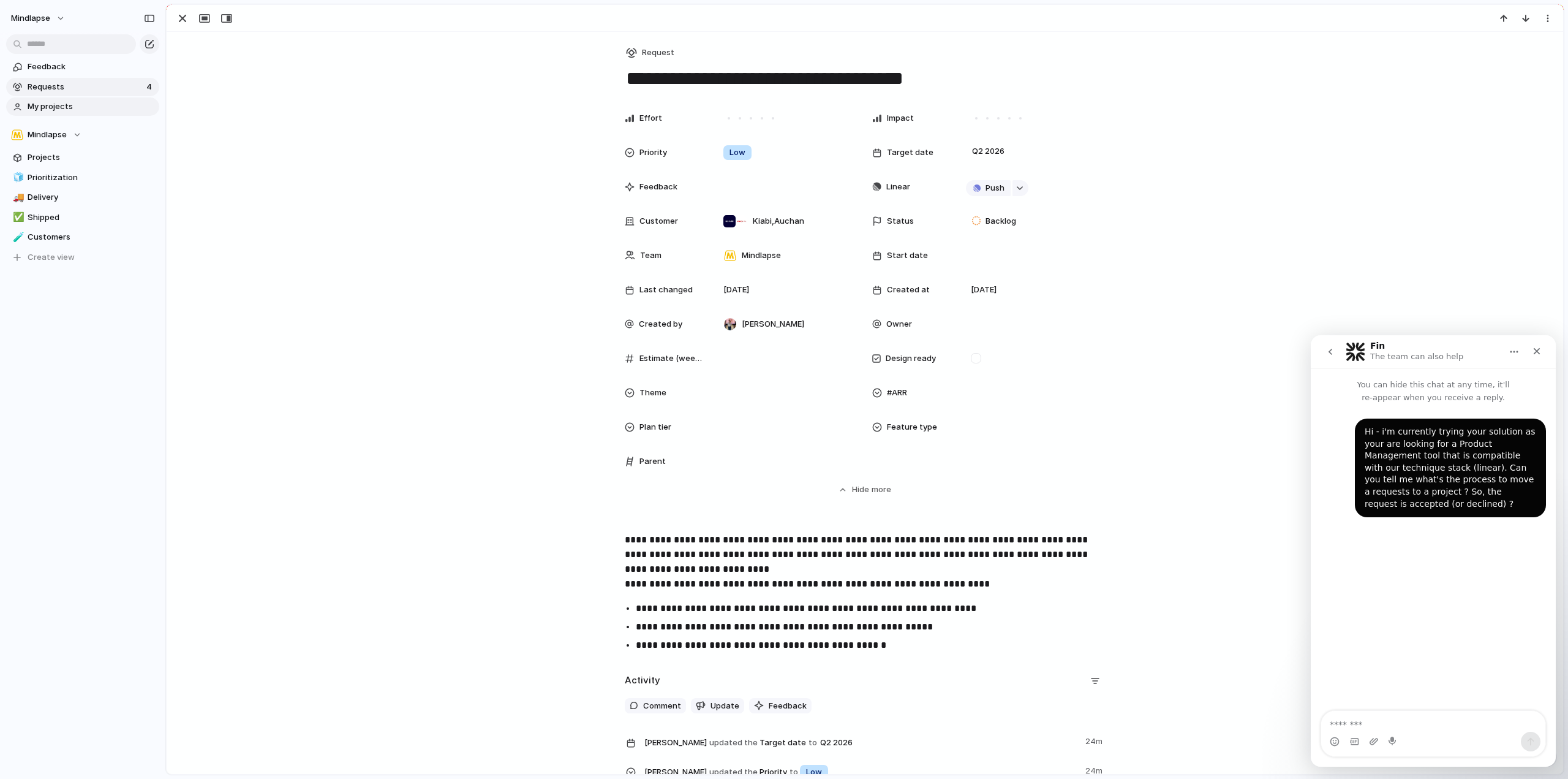
click at [69, 106] on span "My projects" at bounding box center [92, 106] width 127 height 12
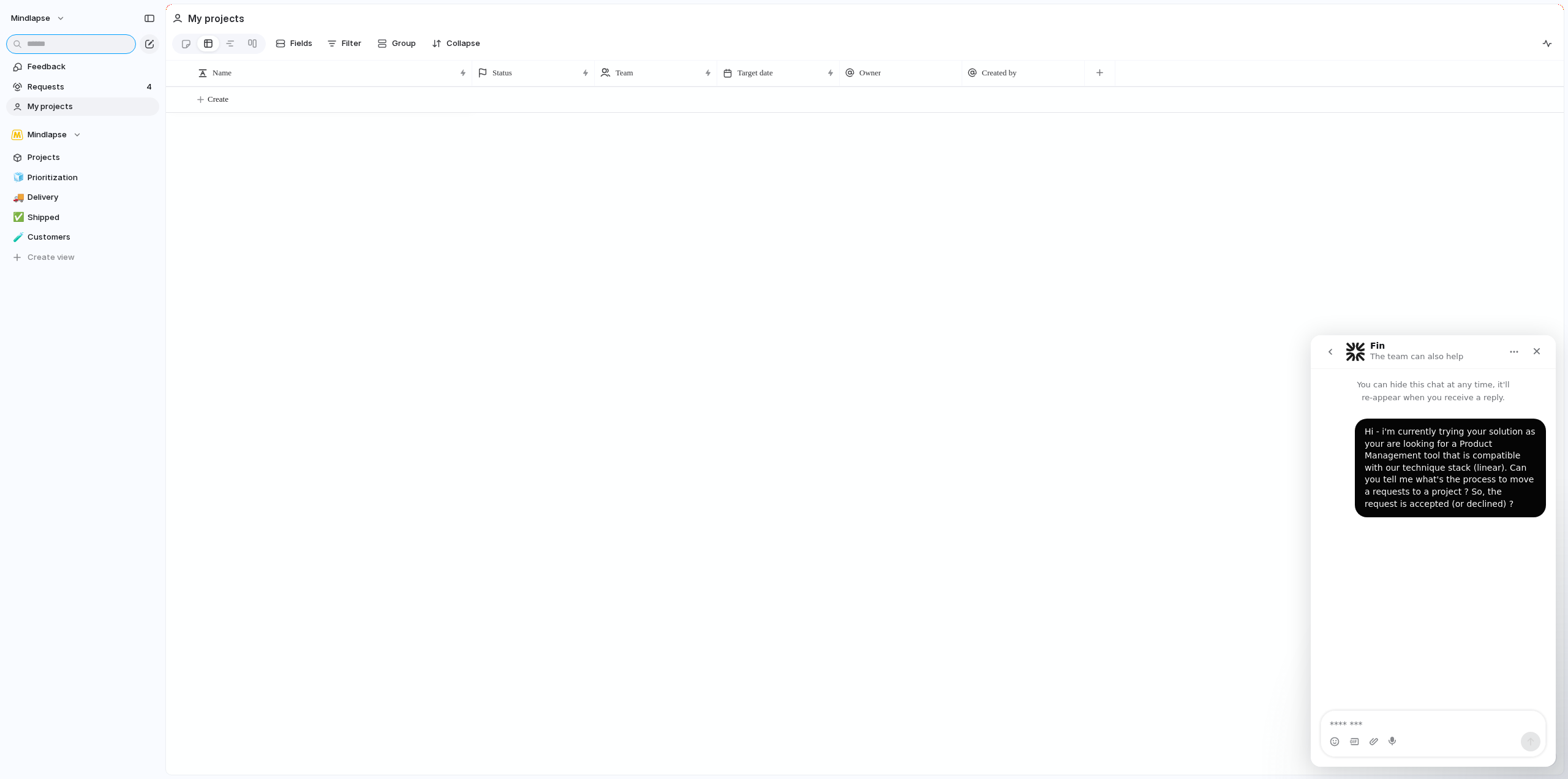
click at [67, 40] on input "text" at bounding box center [71, 44] width 130 height 19
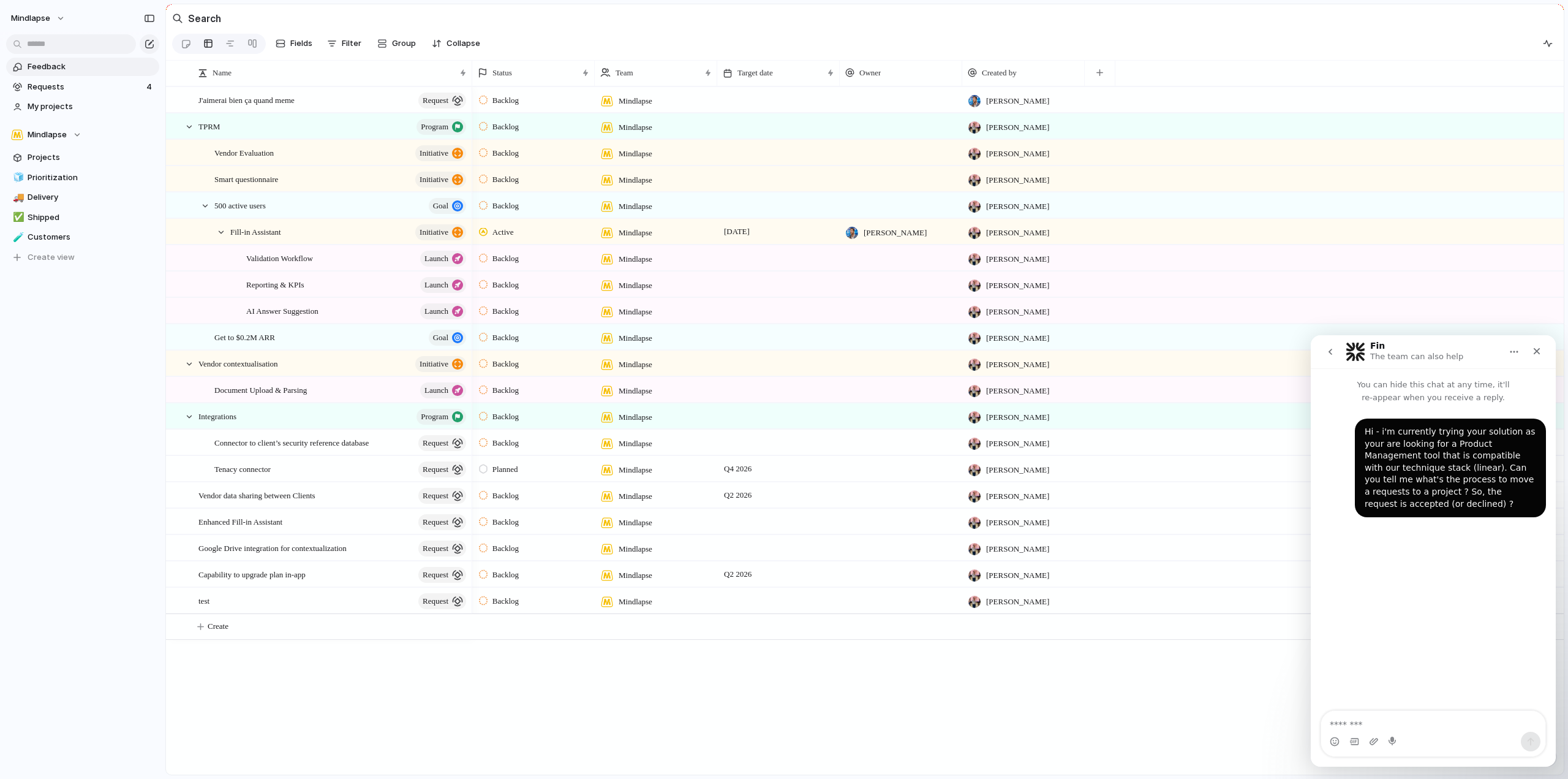
click at [67, 67] on span "Feedback" at bounding box center [92, 67] width 127 height 12
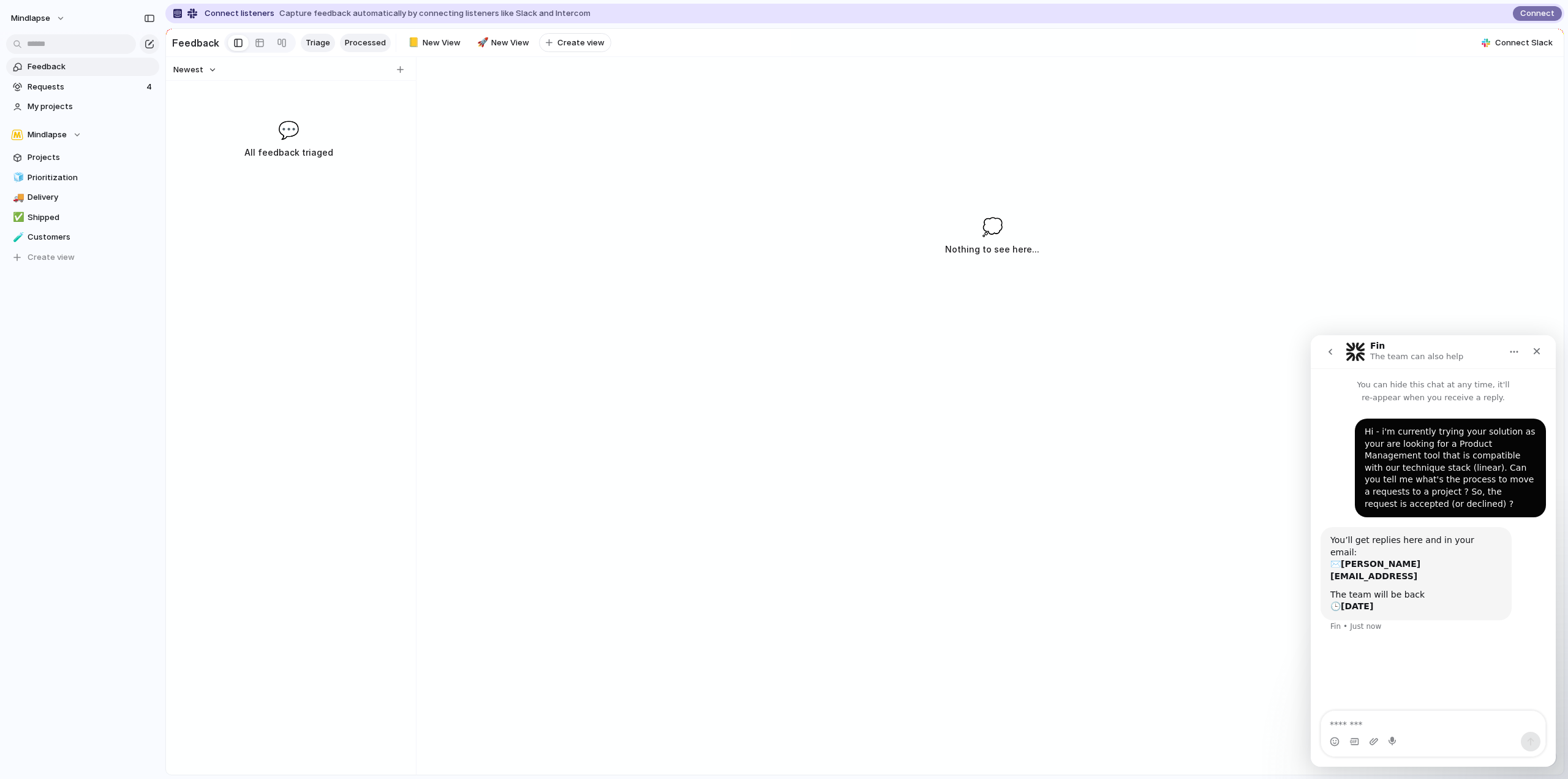
click at [371, 41] on span "Processed" at bounding box center [365, 43] width 41 height 12
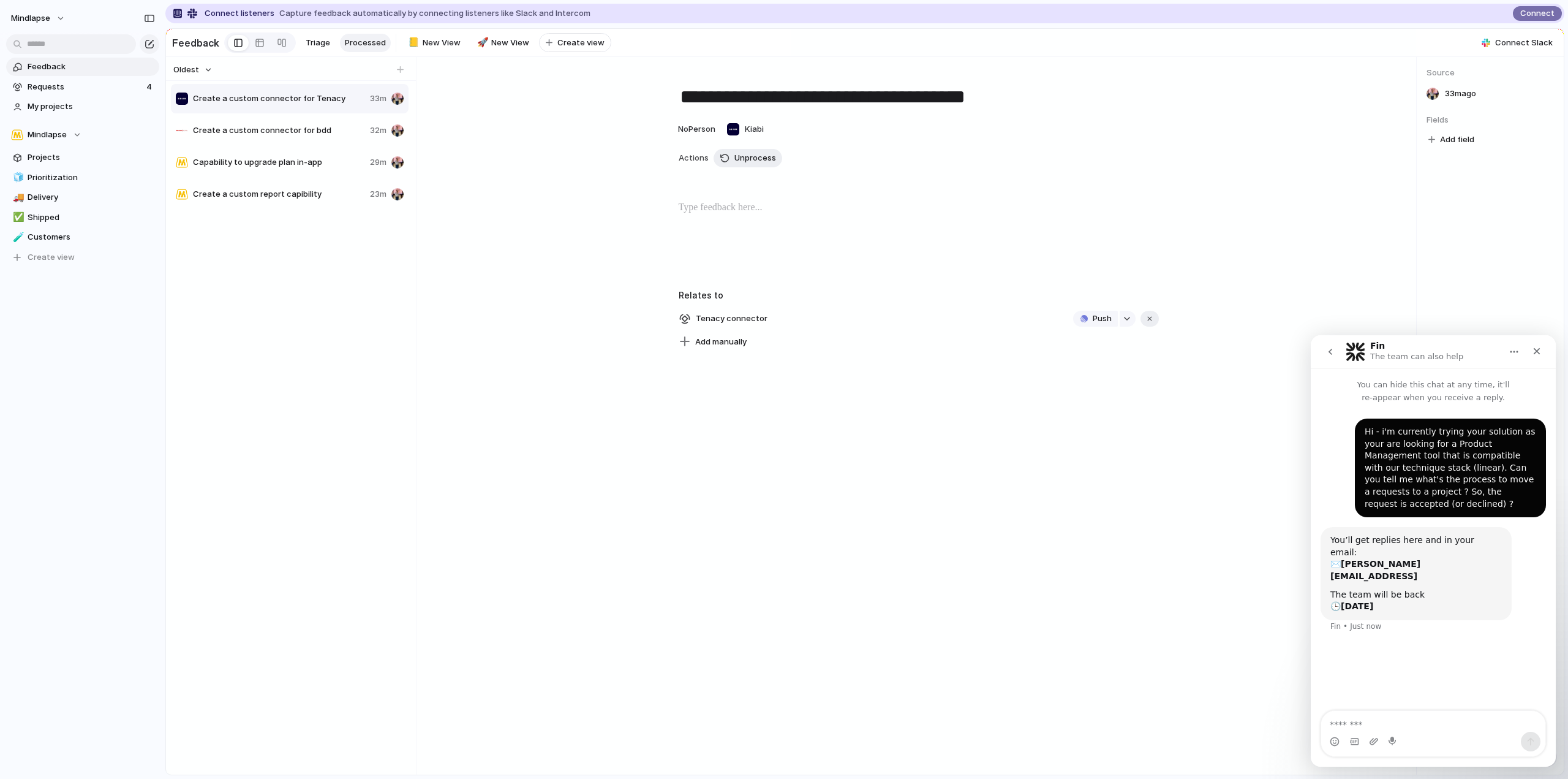
click at [1383, 347] on div "Fin The team can also help" at bounding box center [1418, 352] width 96 height 22
click at [1368, 352] on div "Fin The team can also help" at bounding box center [1423, 352] width 155 height 22
click at [1362, 352] on img "Intercom messenger" at bounding box center [1355, 352] width 19 height 19
click at [1511, 351] on icon "Home" at bounding box center [1514, 352] width 10 height 10
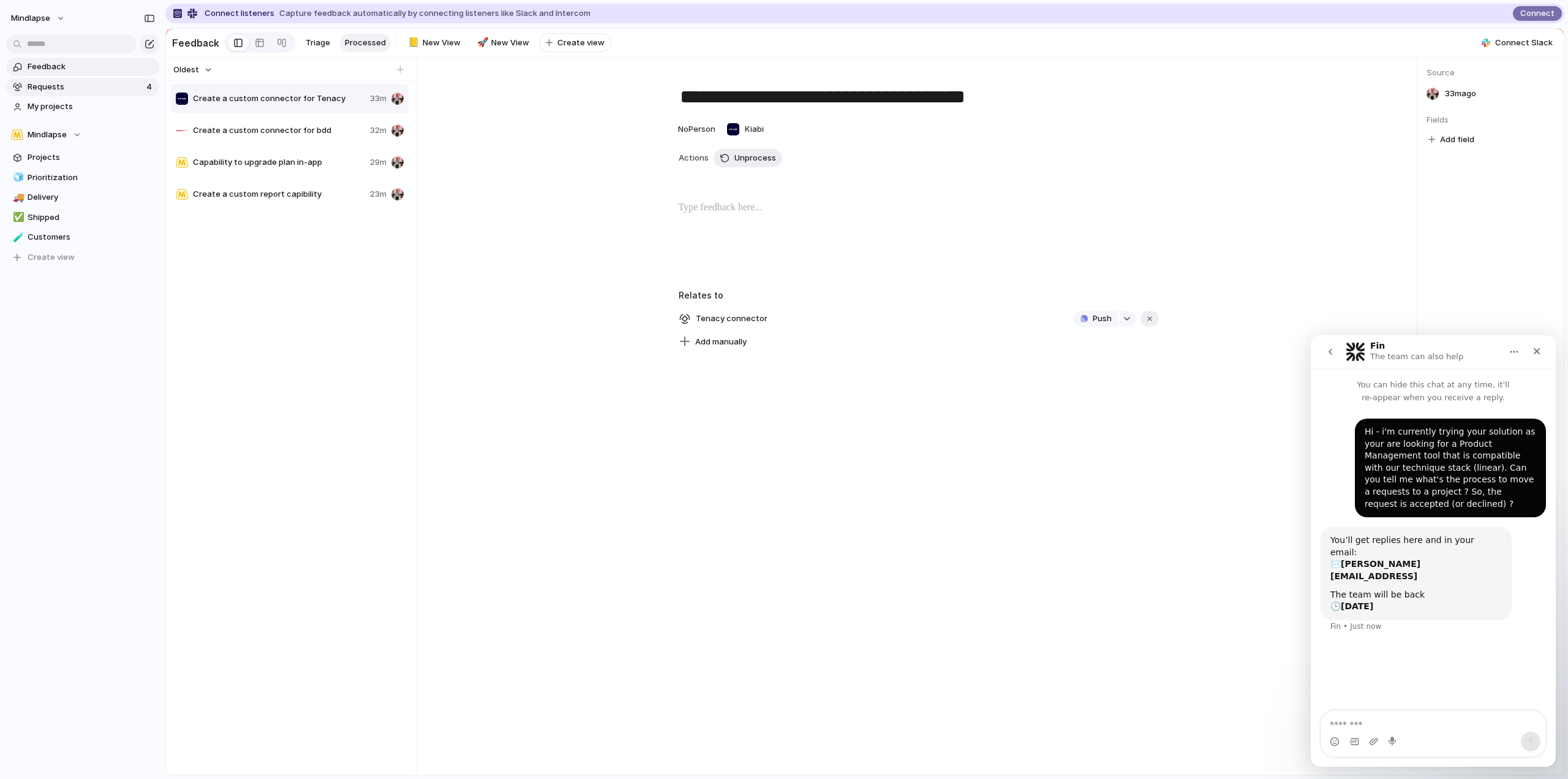
click at [98, 85] on span "Requests" at bounding box center [85, 87] width 115 height 12
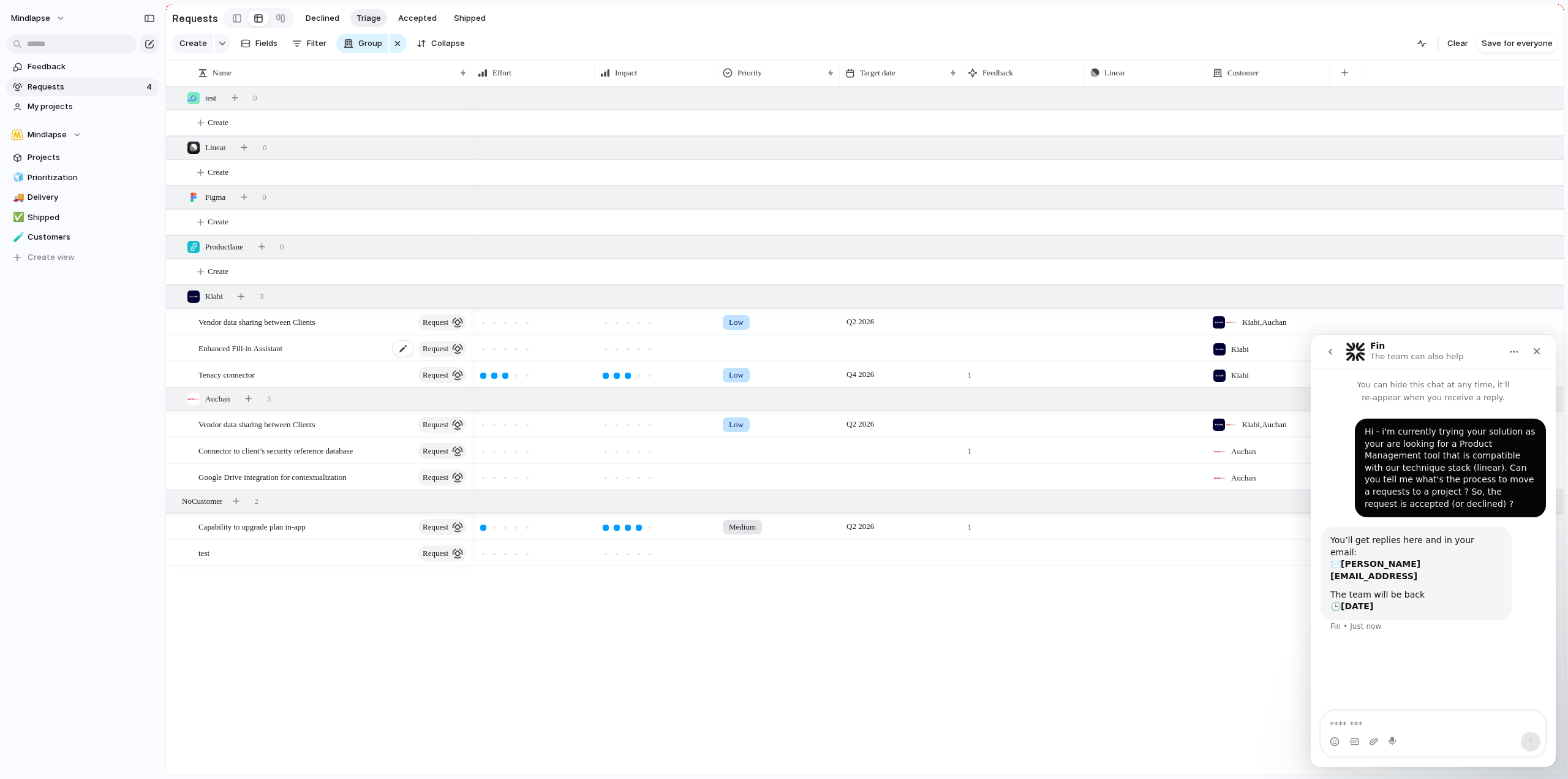
click at [355, 348] on div "Enhanced Fill-in Assistant request" at bounding box center [333, 348] width 269 height 25
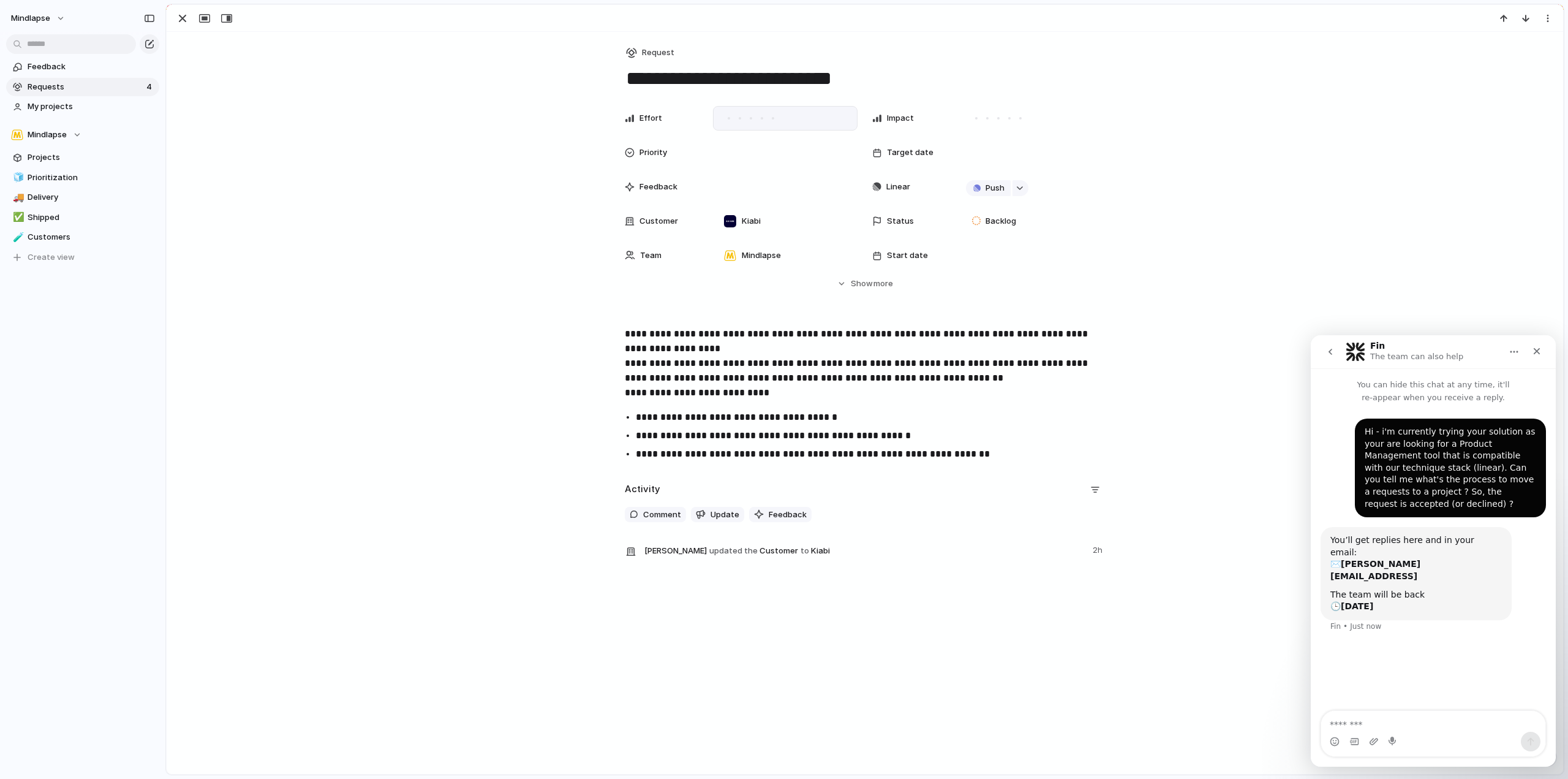
click at [767, 116] on div at bounding box center [773, 118] width 11 height 11
click at [1019, 120] on div at bounding box center [1020, 118] width 11 height 11
click at [778, 144] on div at bounding box center [786, 153] width 145 height 24
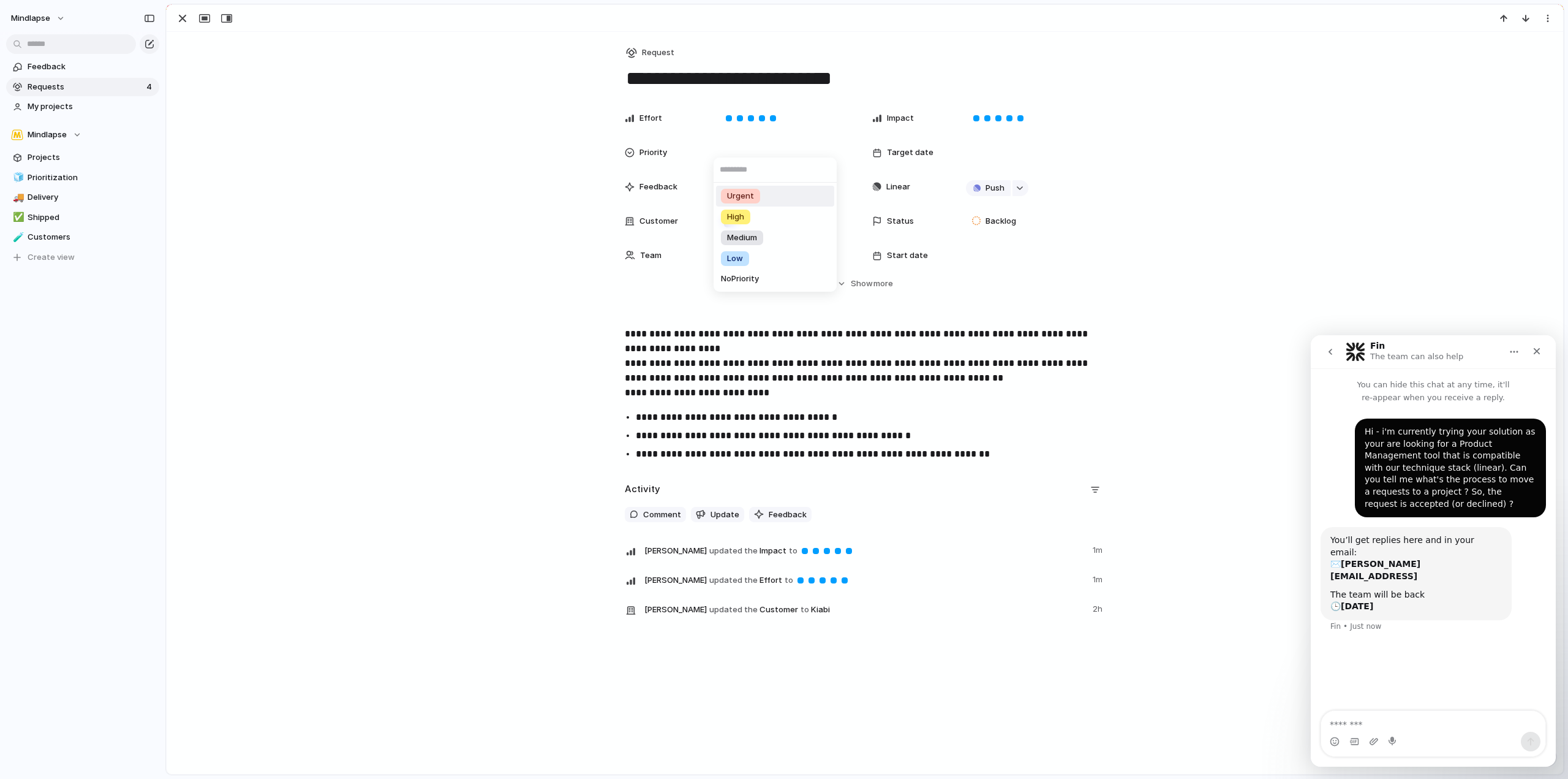
click at [760, 201] on li "Urgent" at bounding box center [775, 196] width 119 height 21
click at [997, 155] on div at bounding box center [1033, 152] width 133 height 13
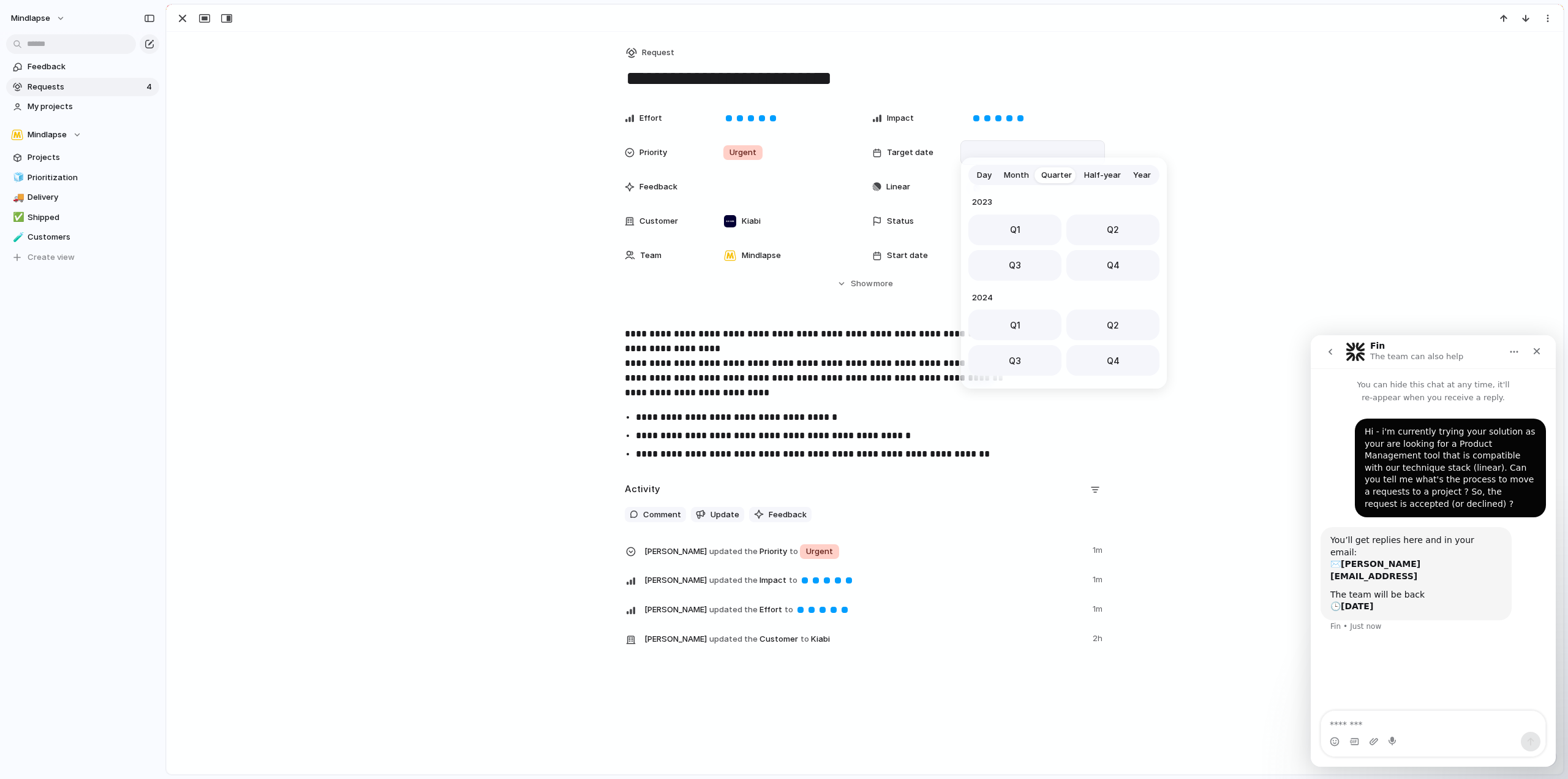
scroll to position [195, 0]
click at [1104, 250] on button "Q4" at bounding box center [1113, 261] width 93 height 31
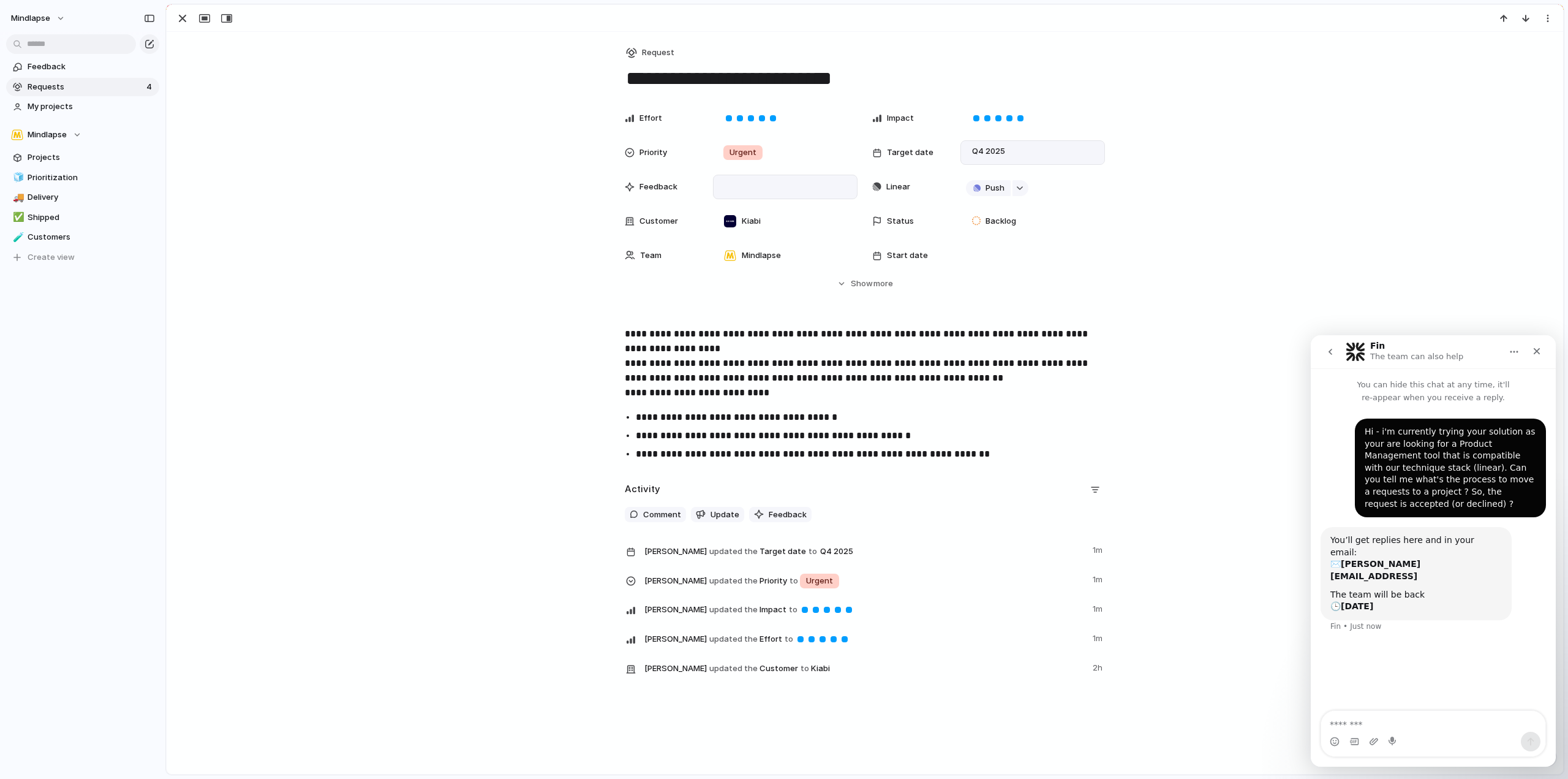
click at [786, 184] on div at bounding box center [786, 187] width 145 height 24
click at [747, 188] on div at bounding box center [786, 187] width 145 height 24
click at [639, 183] on span "Feedback" at bounding box center [658, 187] width 38 height 12
click at [775, 188] on div at bounding box center [786, 187] width 145 height 24
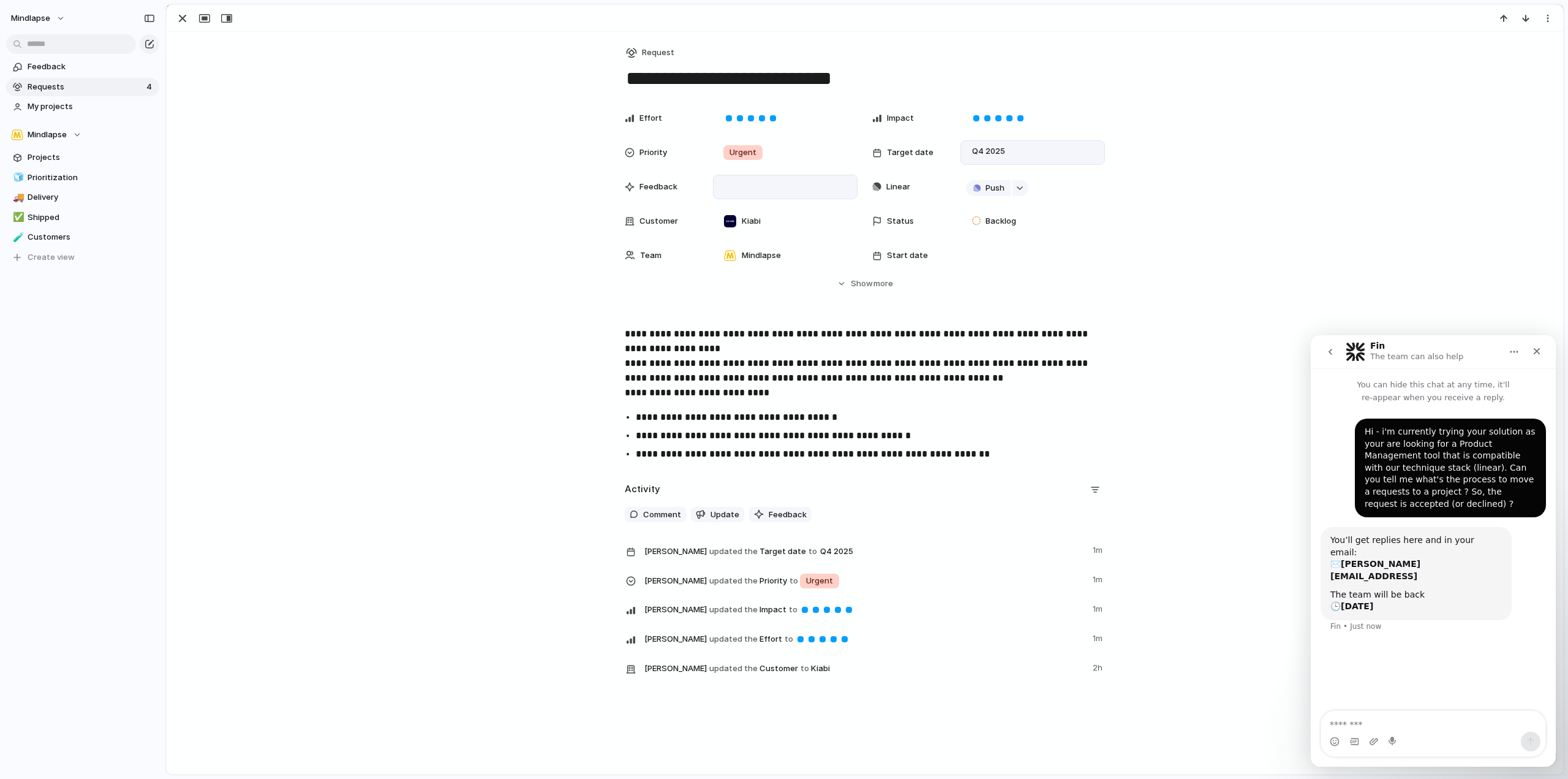
click at [775, 188] on div at bounding box center [786, 187] width 145 height 24
click at [939, 254] on div "Start date" at bounding box center [911, 256] width 78 height 12
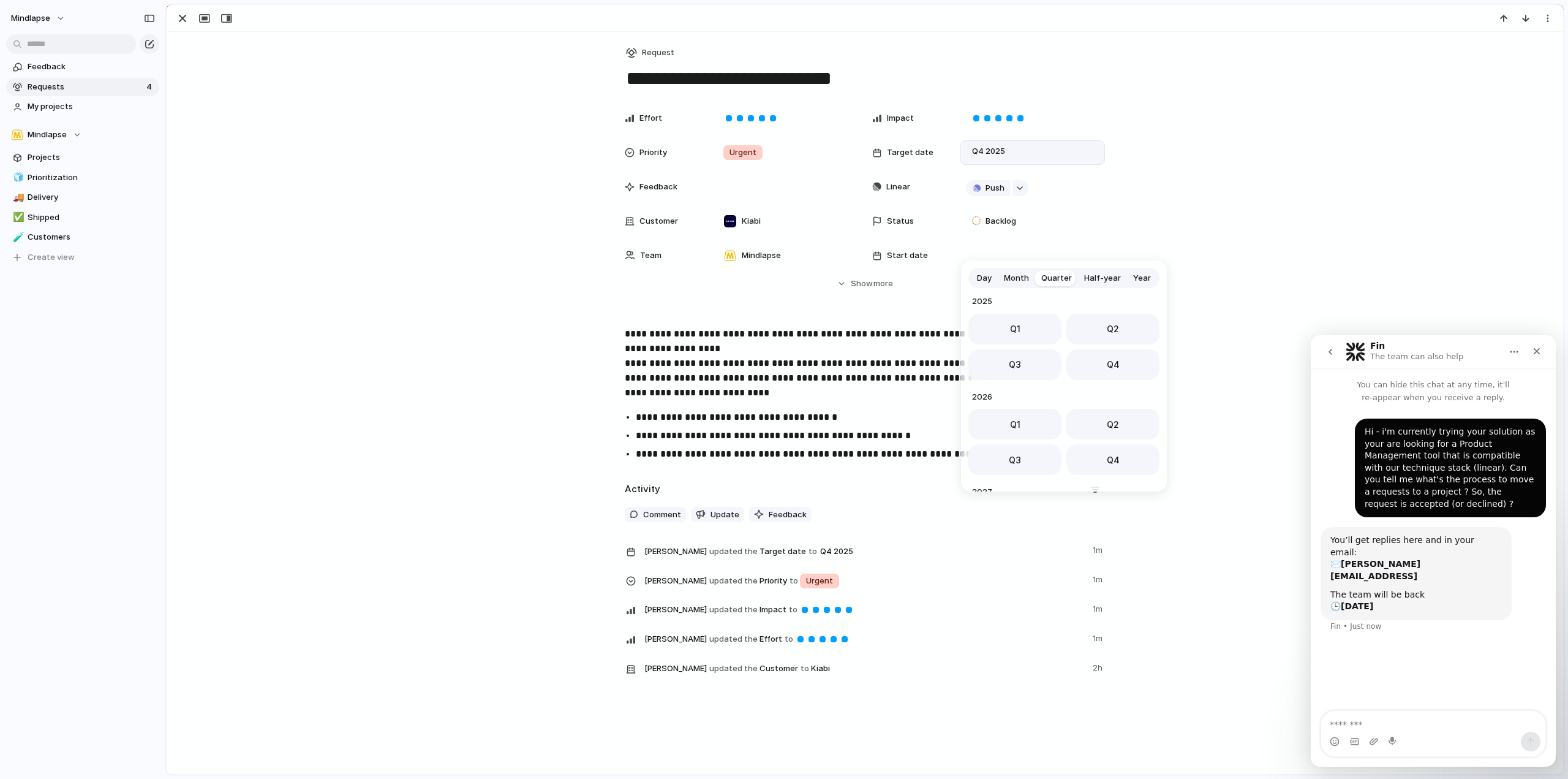
click at [867, 287] on div "Day Month Quarter Half-year Year 2023 Q1 Q2 Q3 Q4 2024 Q1 Q2 Q3 Q4 2025 Q1 Q2 Q…" at bounding box center [784, 389] width 1568 height 779
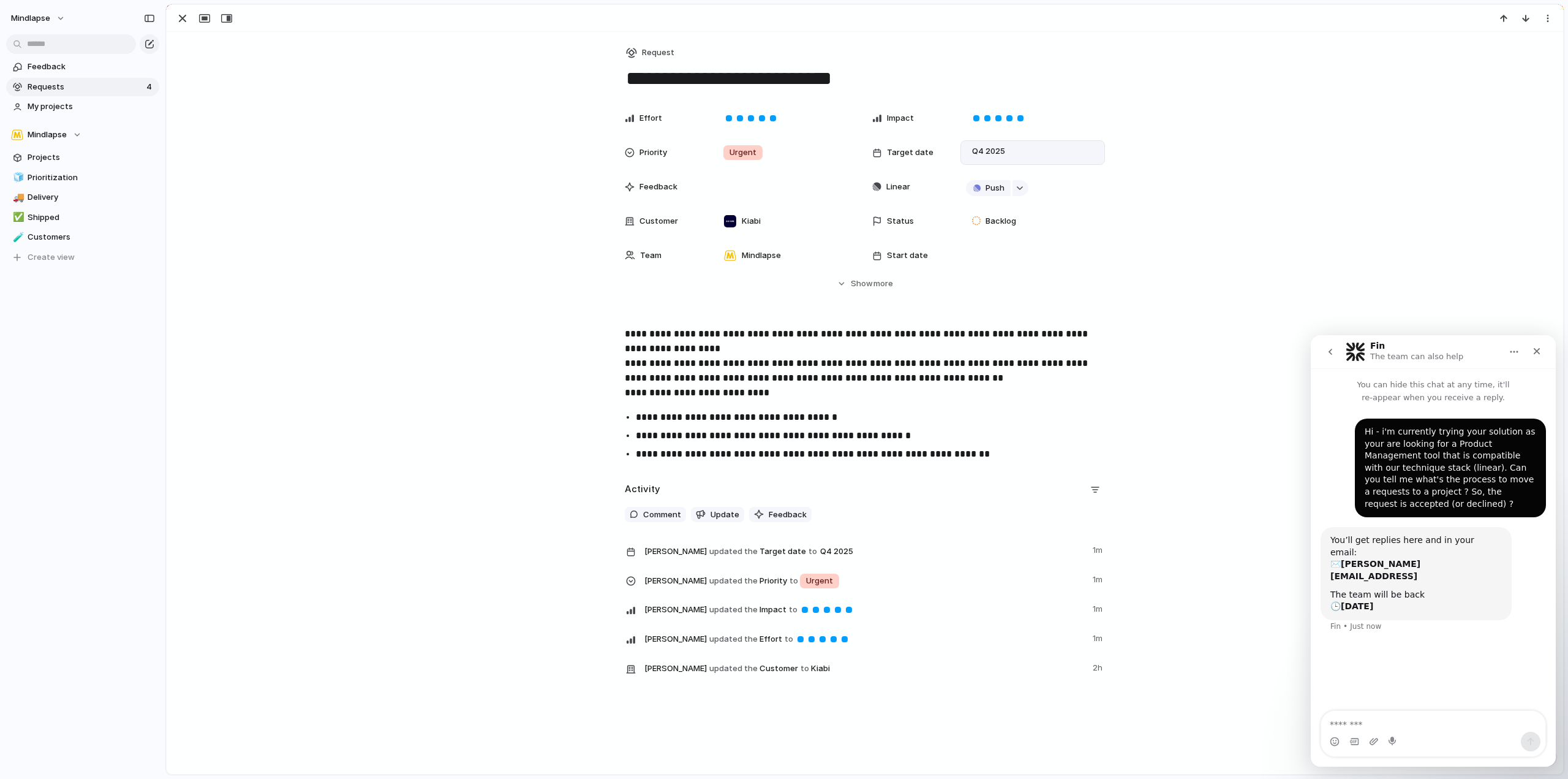
click at [867, 287] on div "Hide Show more" at bounding box center [872, 284] width 42 height 12
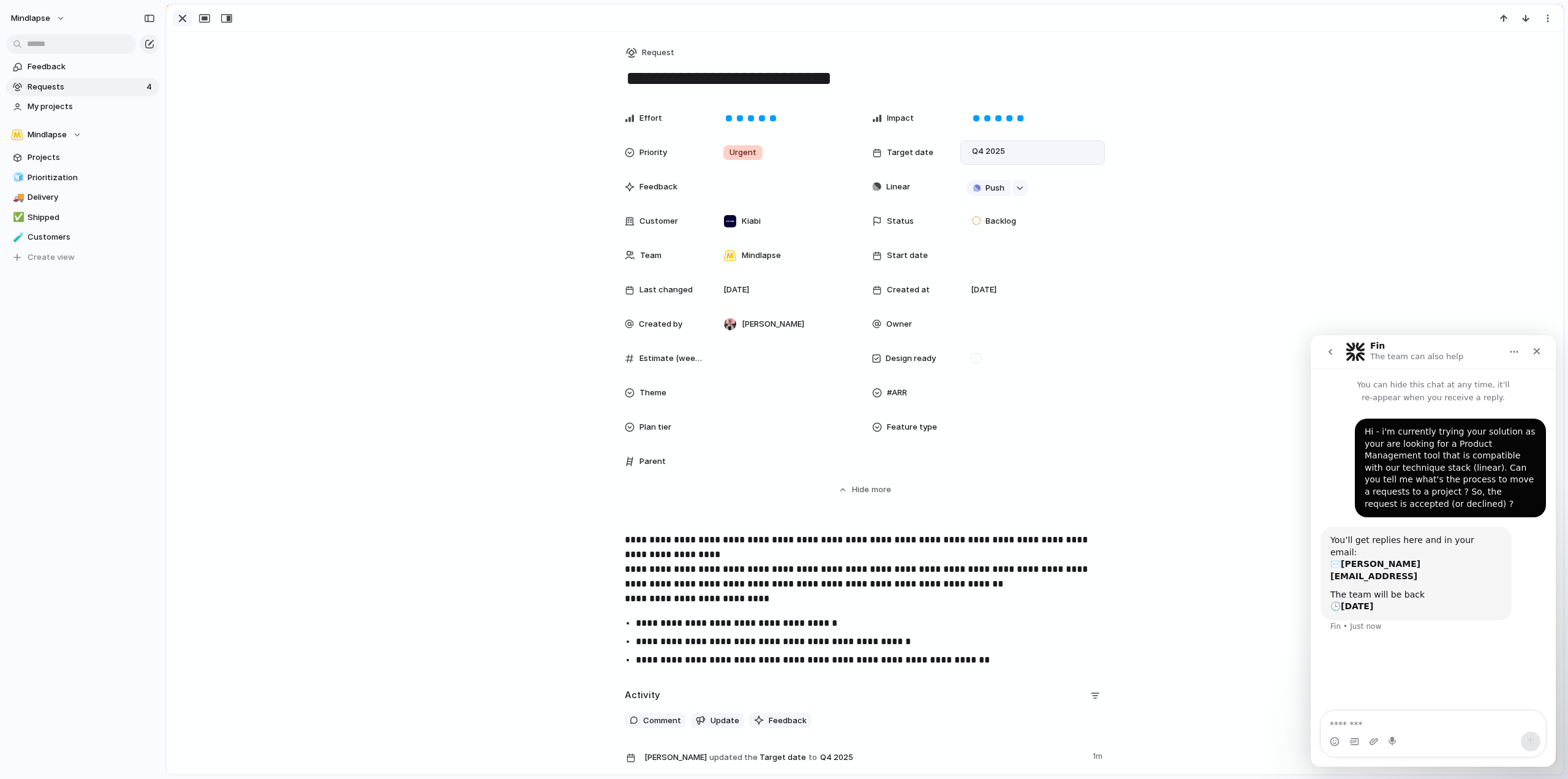
click at [175, 16] on div "button" at bounding box center [182, 18] width 15 height 15
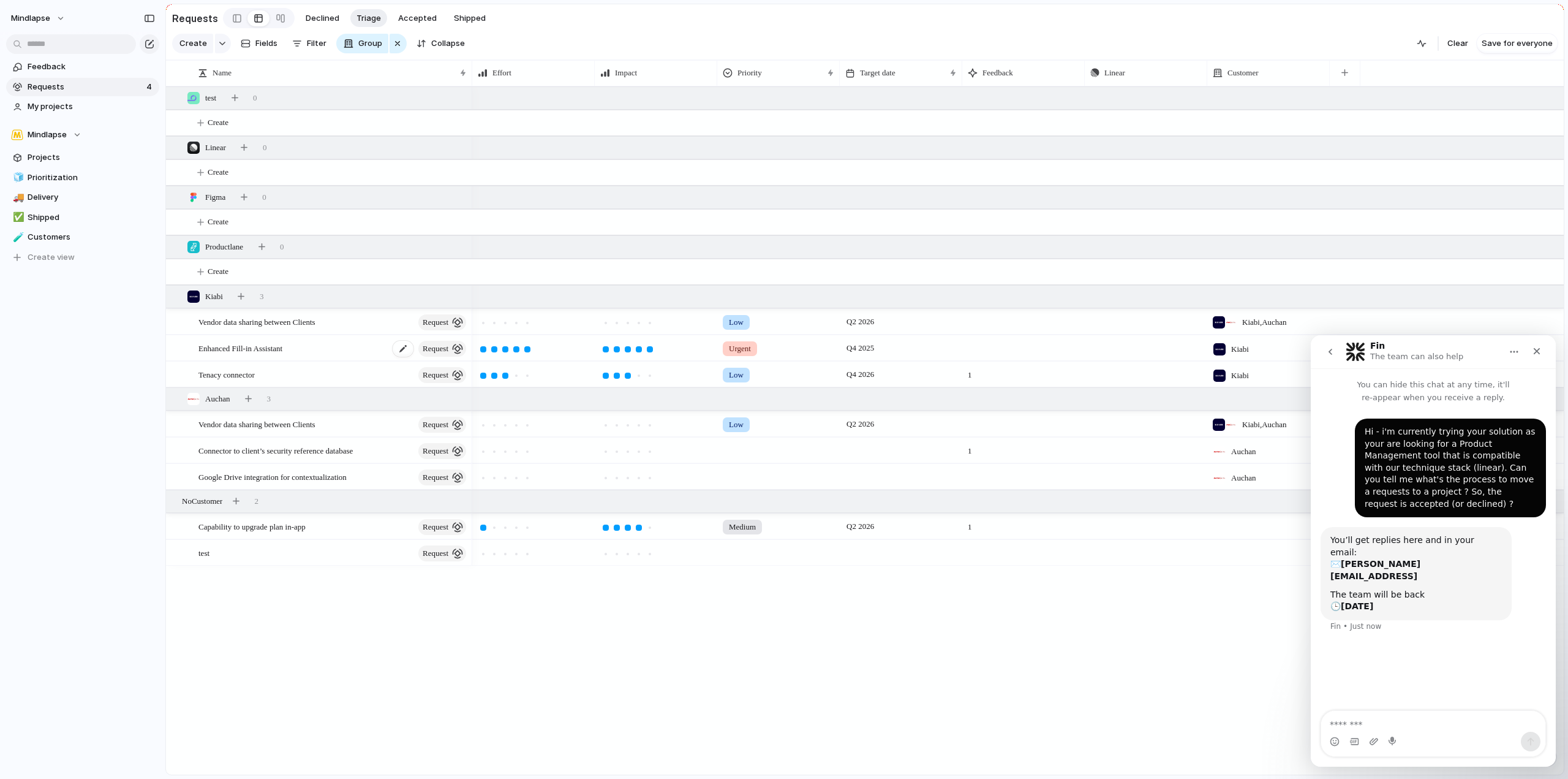
click at [358, 359] on div "Enhanced Fill-in Assistant request" at bounding box center [333, 348] width 269 height 25
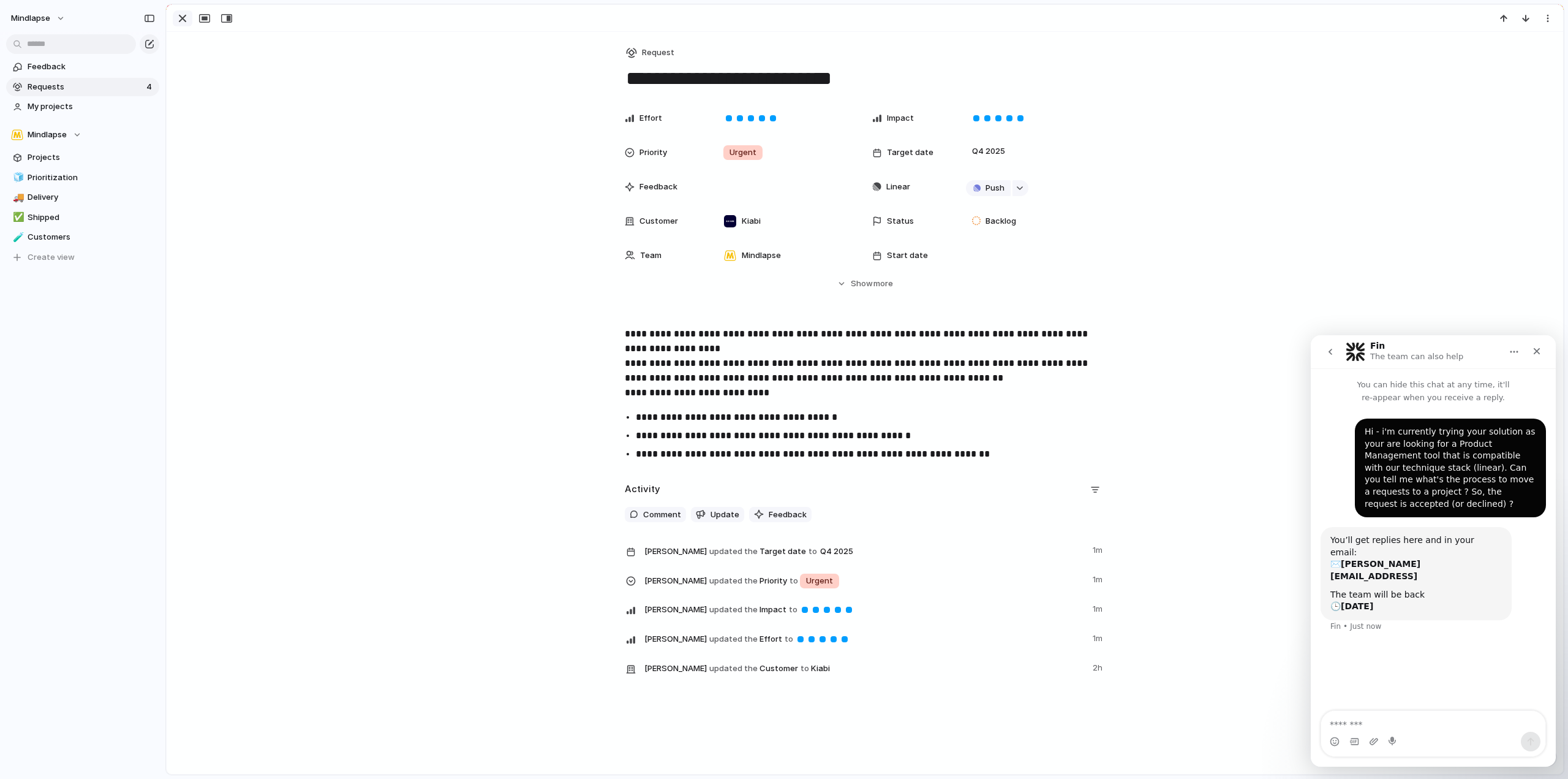
click at [180, 21] on div "button" at bounding box center [182, 18] width 15 height 15
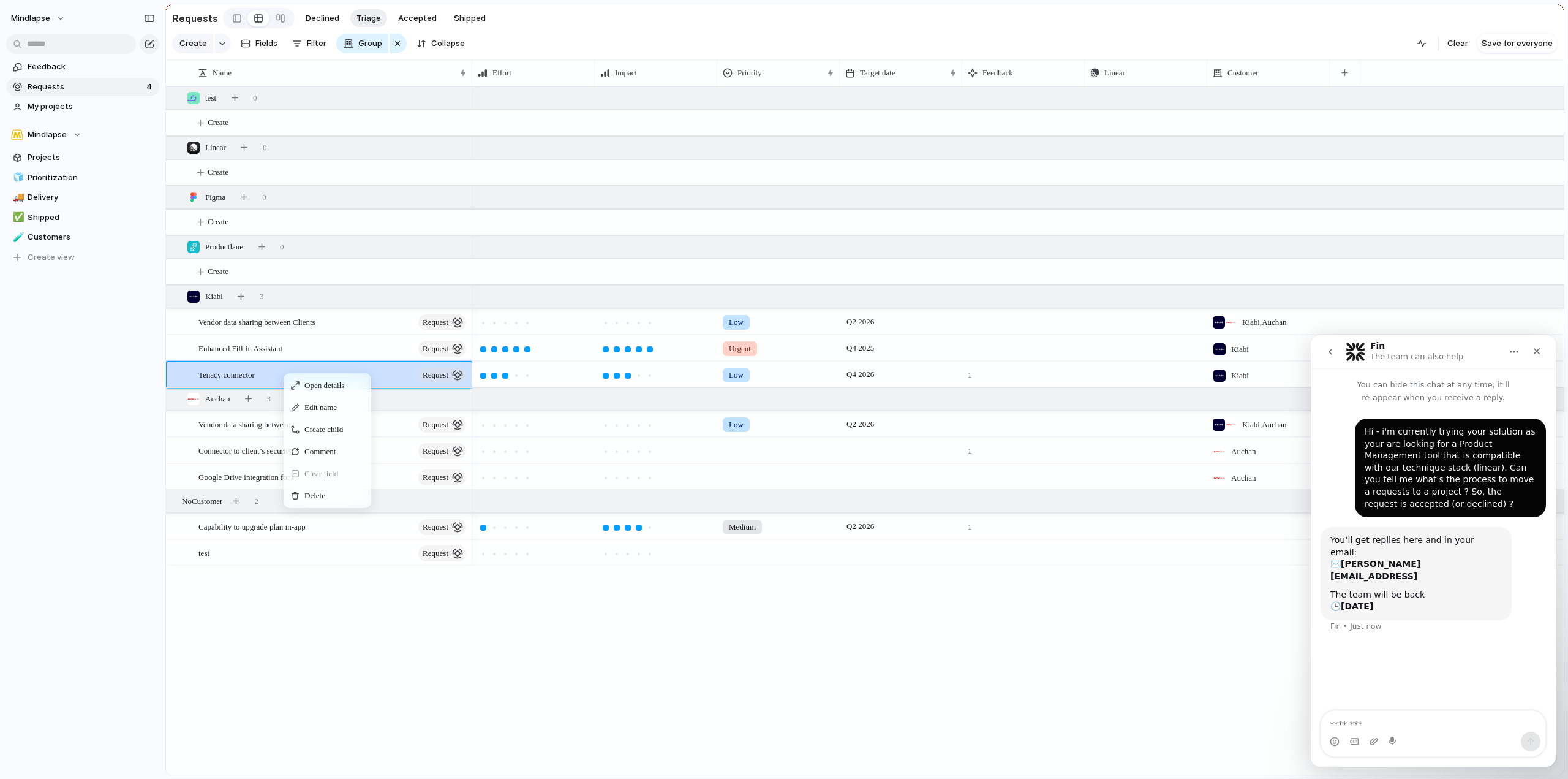
click at [356, 480] on span "Context Menu" at bounding box center [356, 474] width 5 height 12
click at [51, 75] on link "Feedback" at bounding box center [83, 66] width 153 height 18
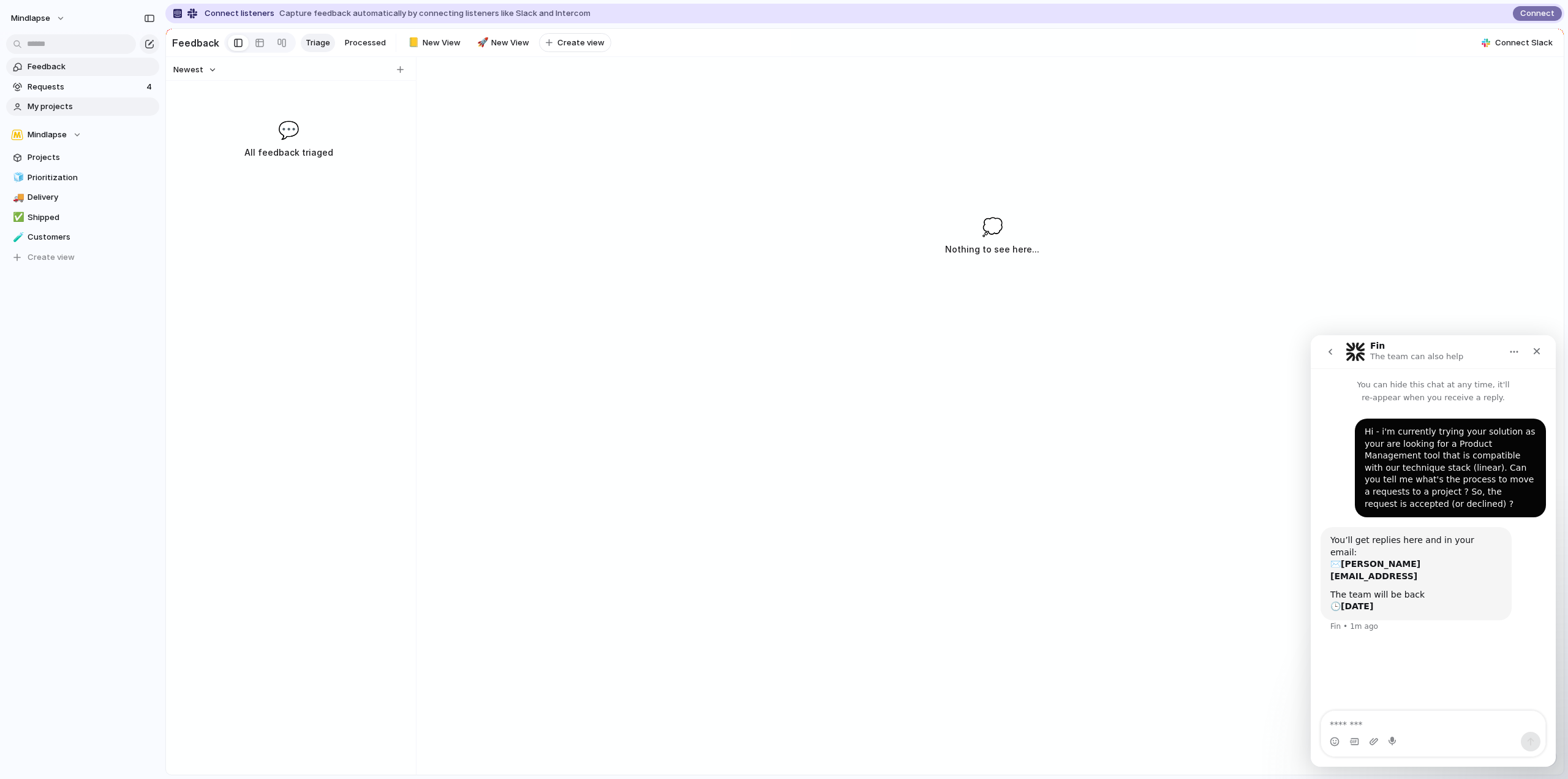
click at [65, 105] on span "My projects" at bounding box center [92, 106] width 127 height 12
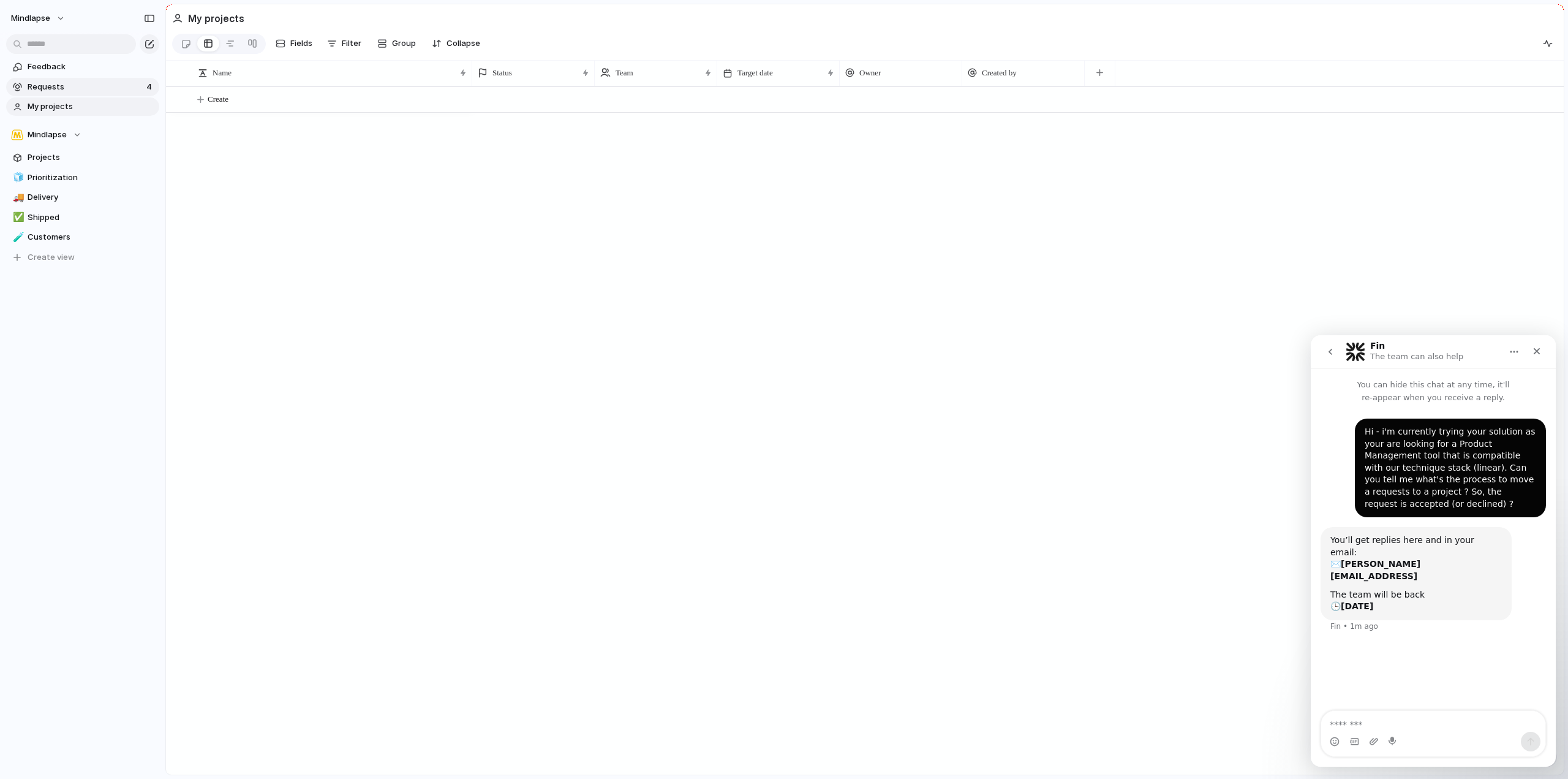
click at [66, 90] on span "Requests" at bounding box center [85, 87] width 115 height 12
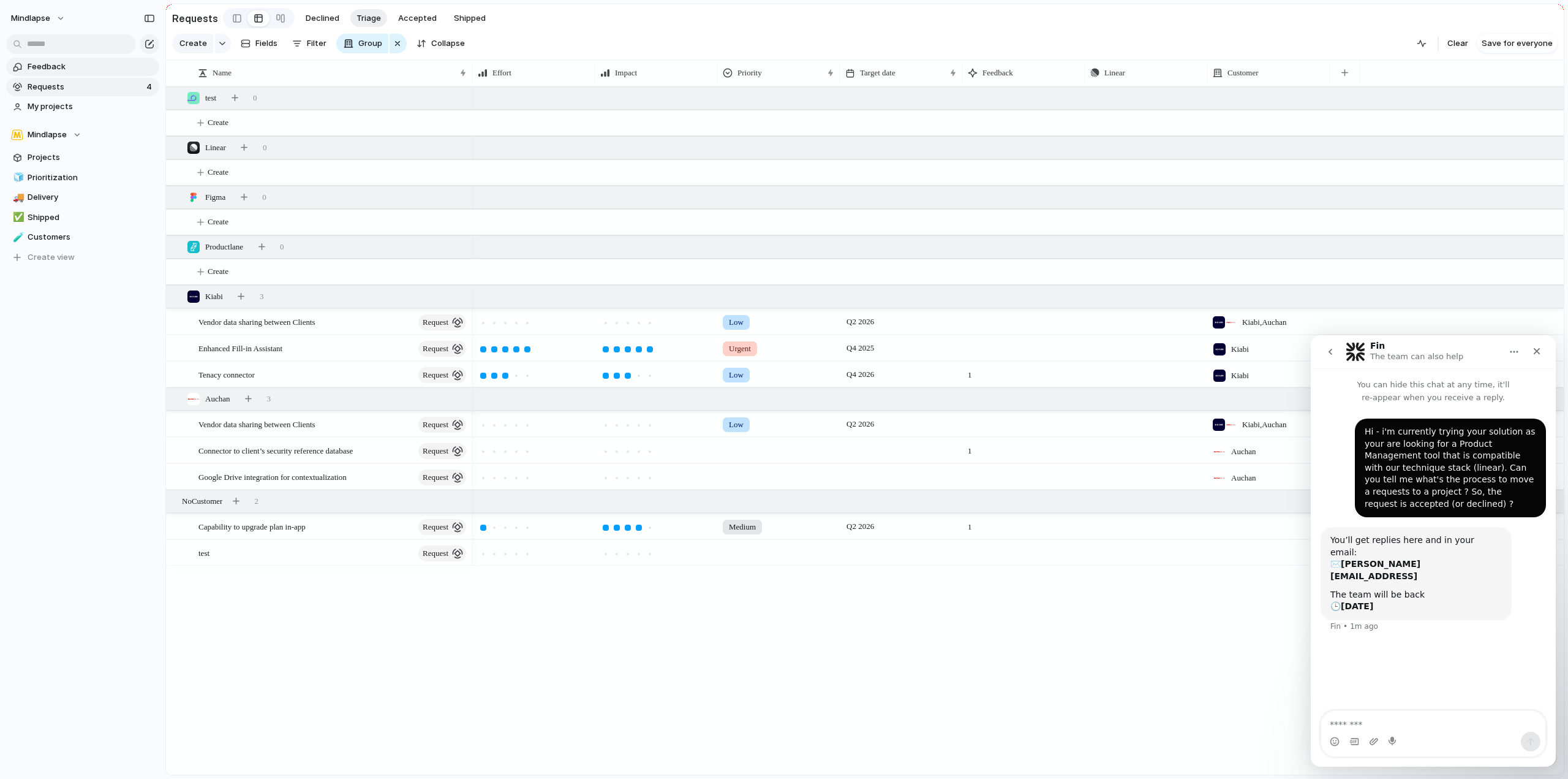
click at [69, 65] on span "Feedback" at bounding box center [92, 67] width 127 height 12
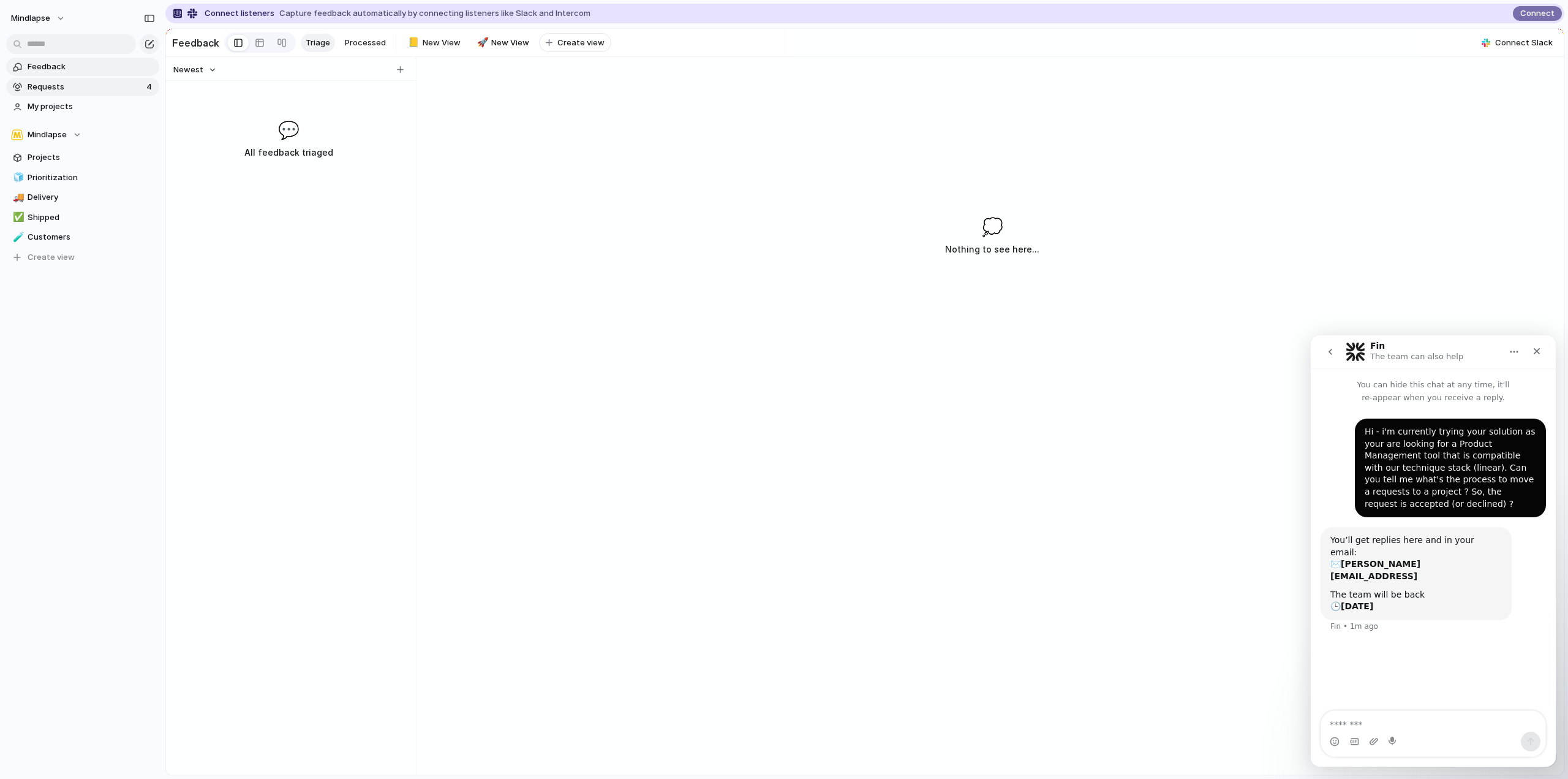
click at [65, 79] on link "Requests 4" at bounding box center [83, 86] width 153 height 18
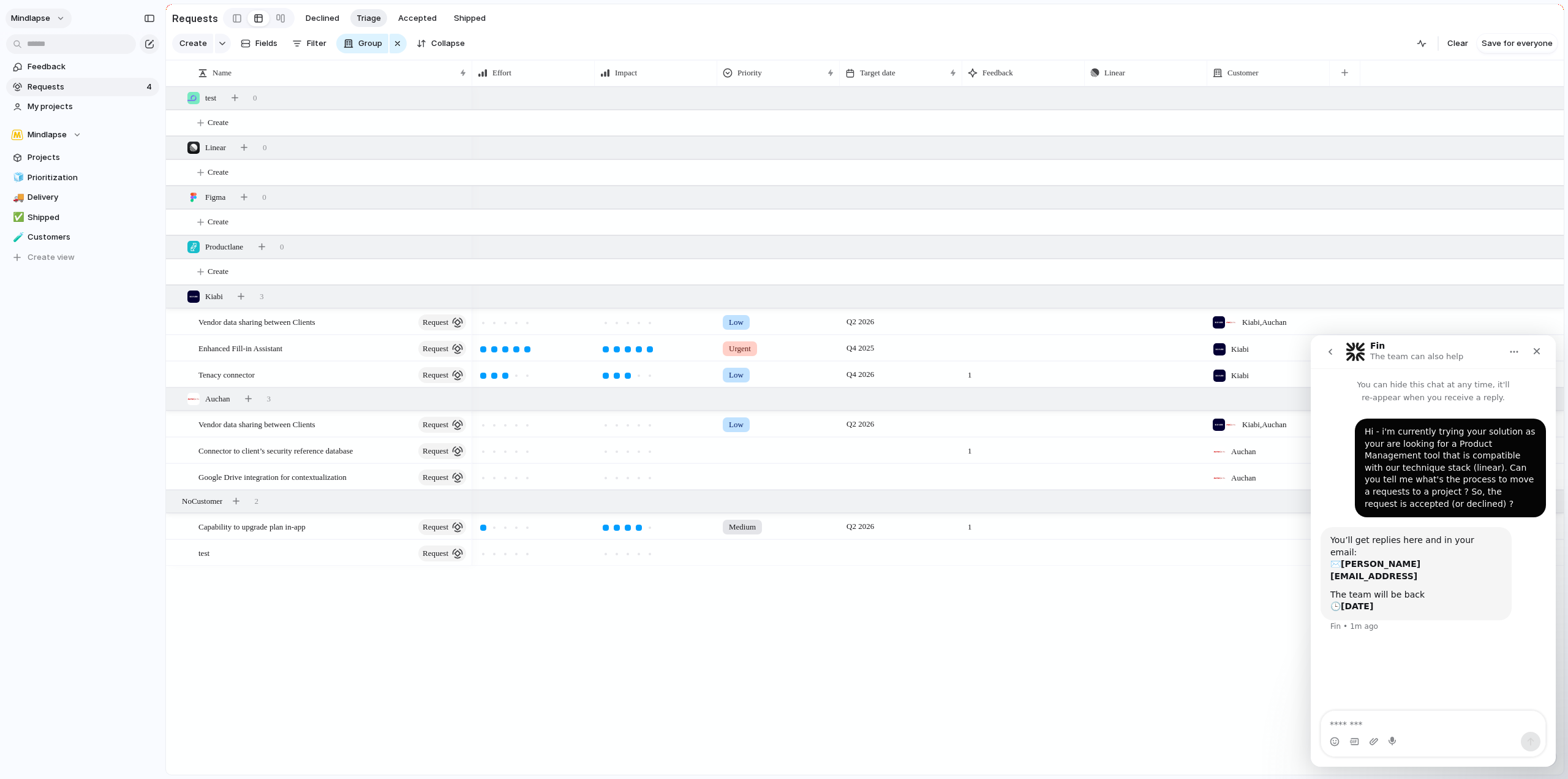
click at [38, 10] on button "Mindlapse" at bounding box center [38, 18] width 66 height 19
click at [58, 44] on span "Settings" at bounding box center [44, 46] width 34 height 12
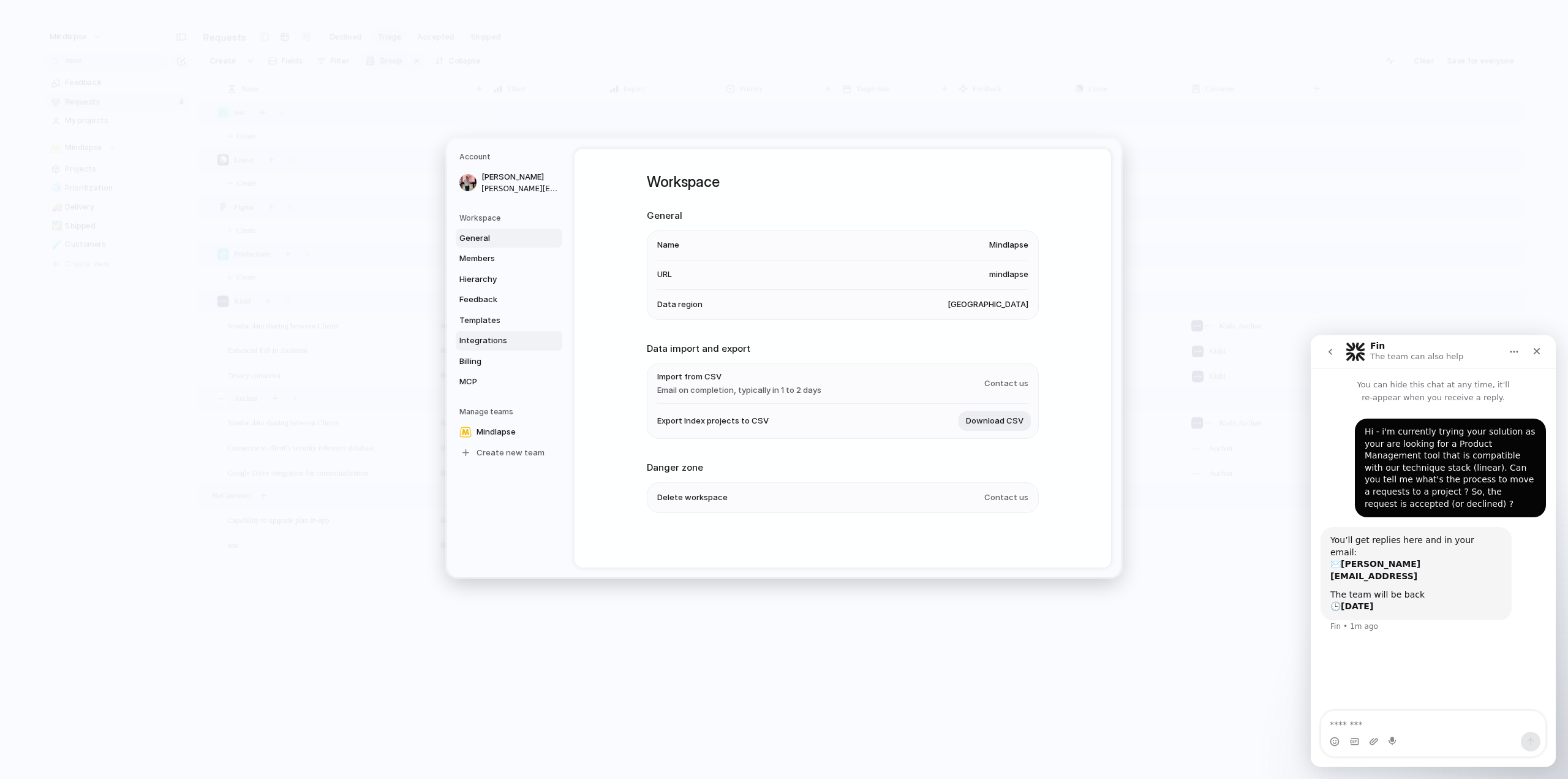
click at [505, 337] on span "Integrations" at bounding box center [499, 341] width 78 height 12
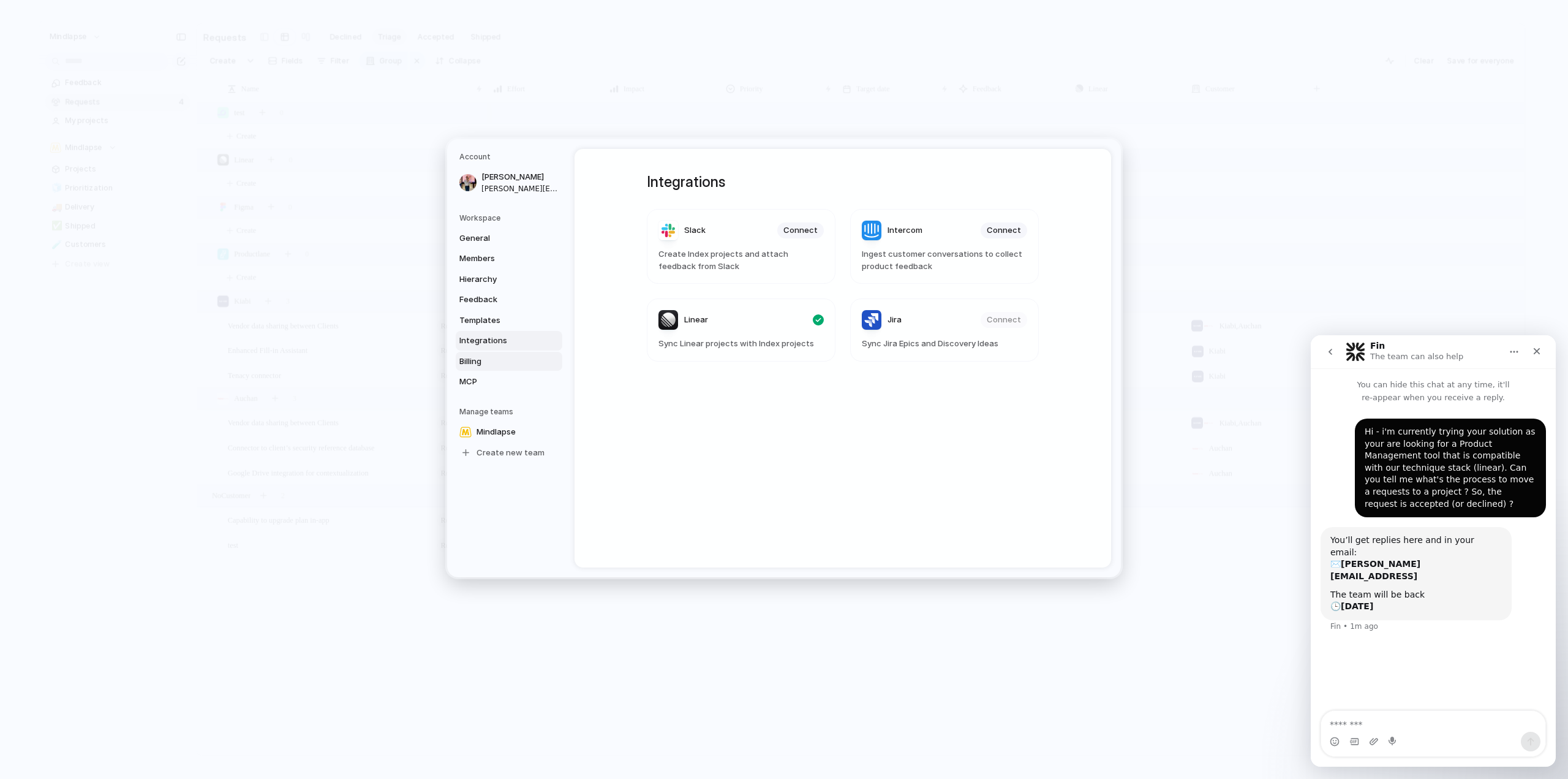
click at [503, 370] on link "Billing" at bounding box center [509, 361] width 106 height 19
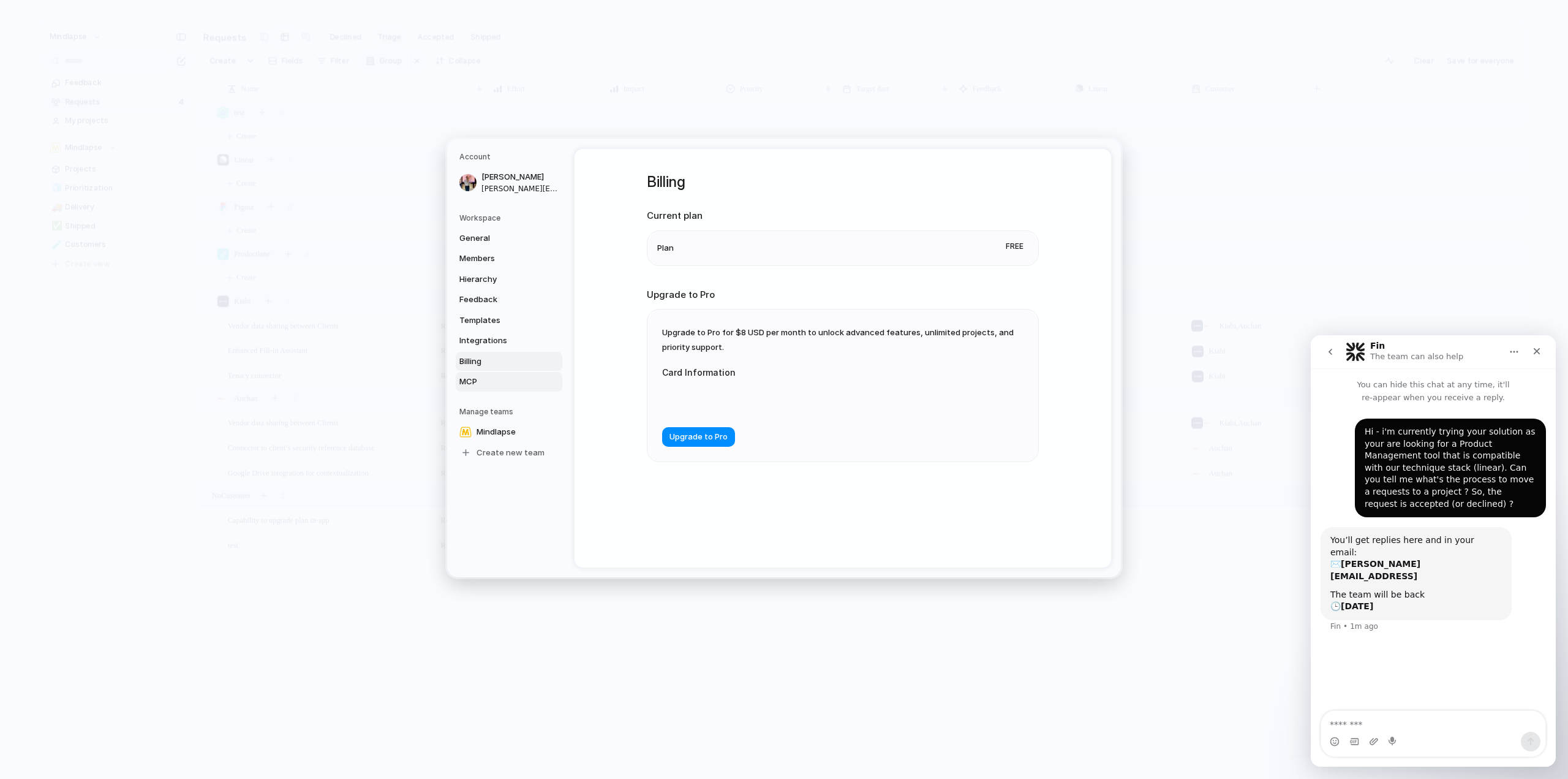
click at [500, 386] on span "MCP" at bounding box center [499, 382] width 78 height 12
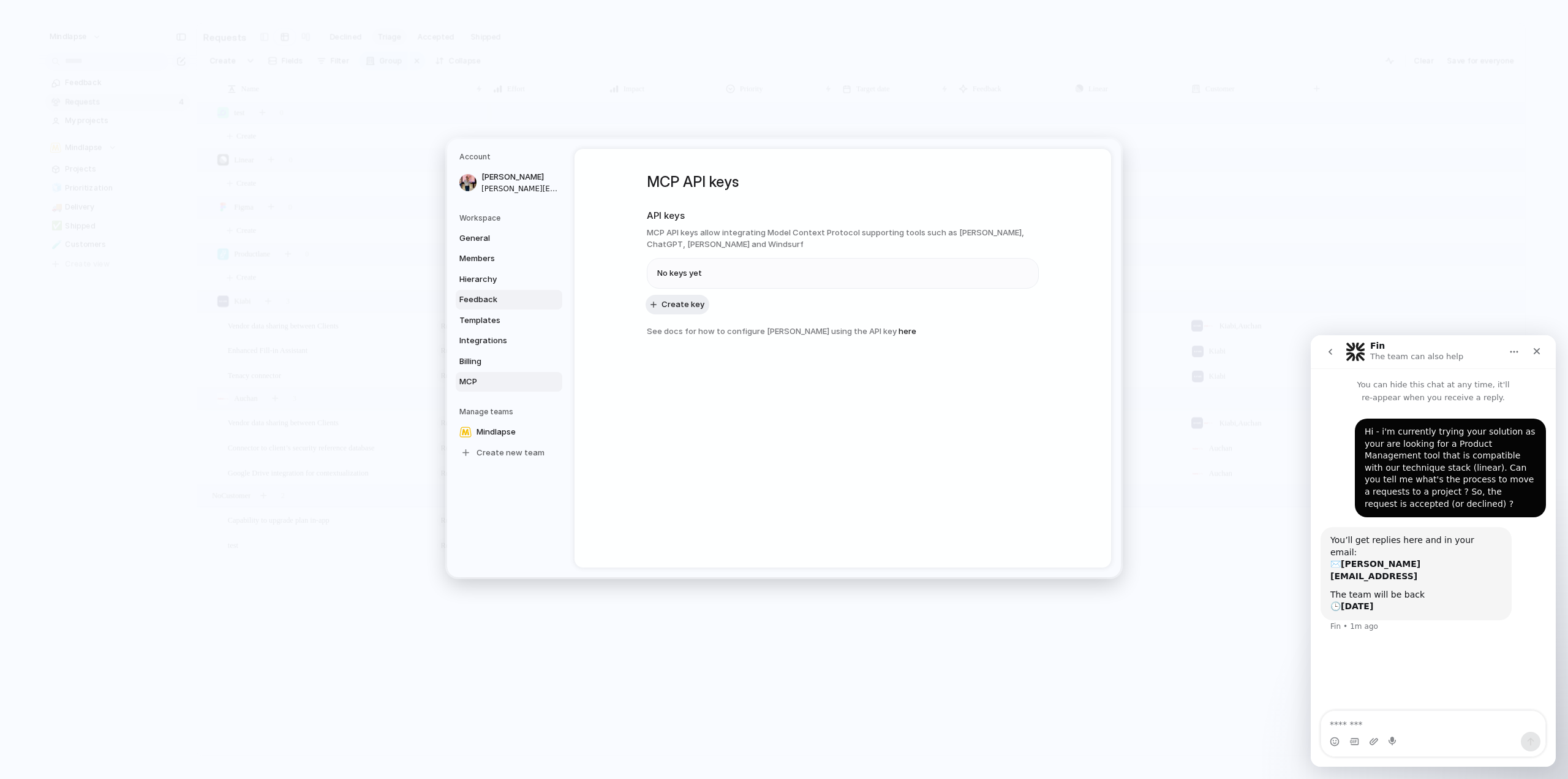
click at [512, 293] on link "Feedback" at bounding box center [509, 299] width 106 height 19
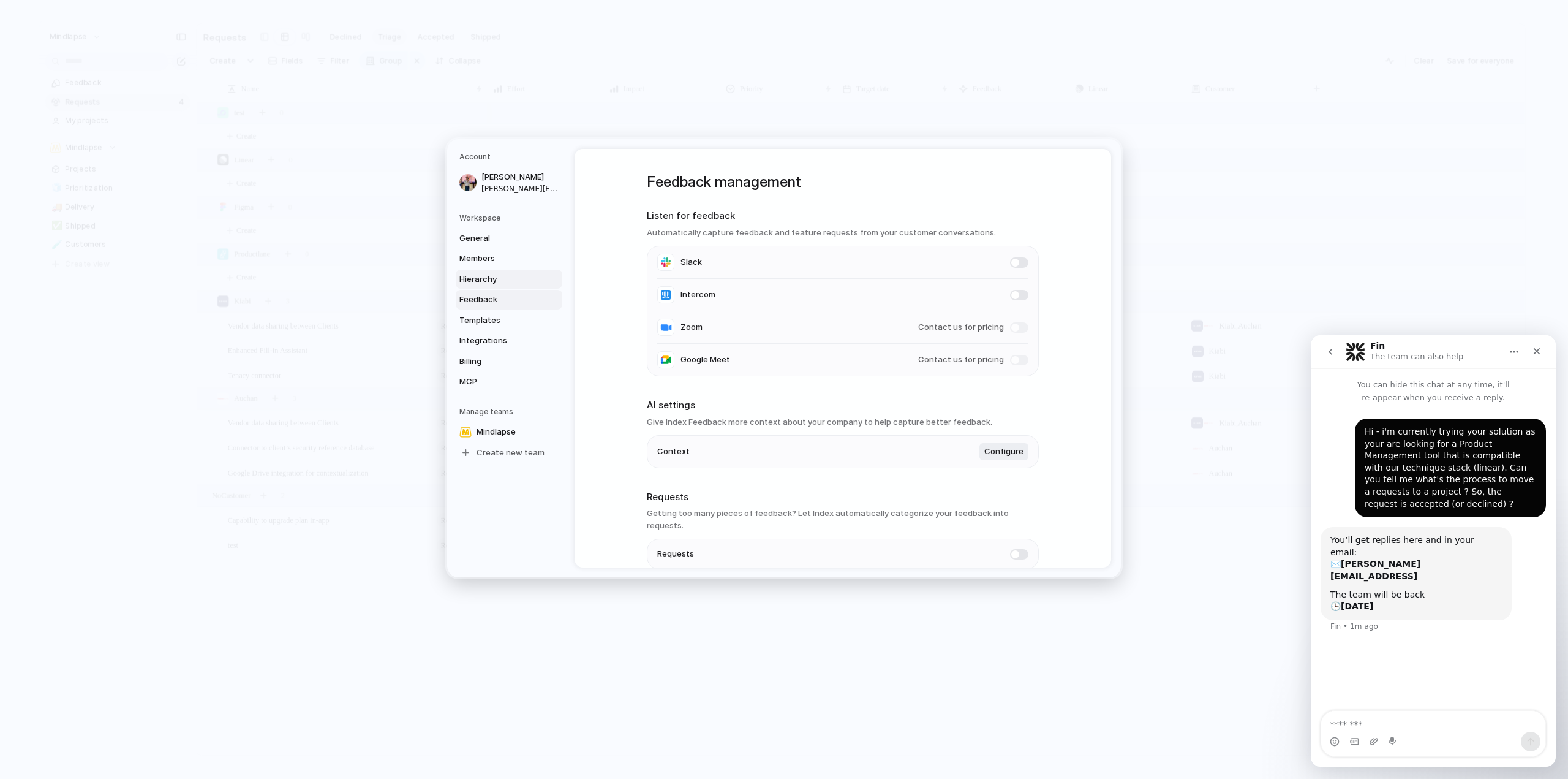
click at [513, 277] on span "Hierarchy" at bounding box center [499, 279] width 78 height 12
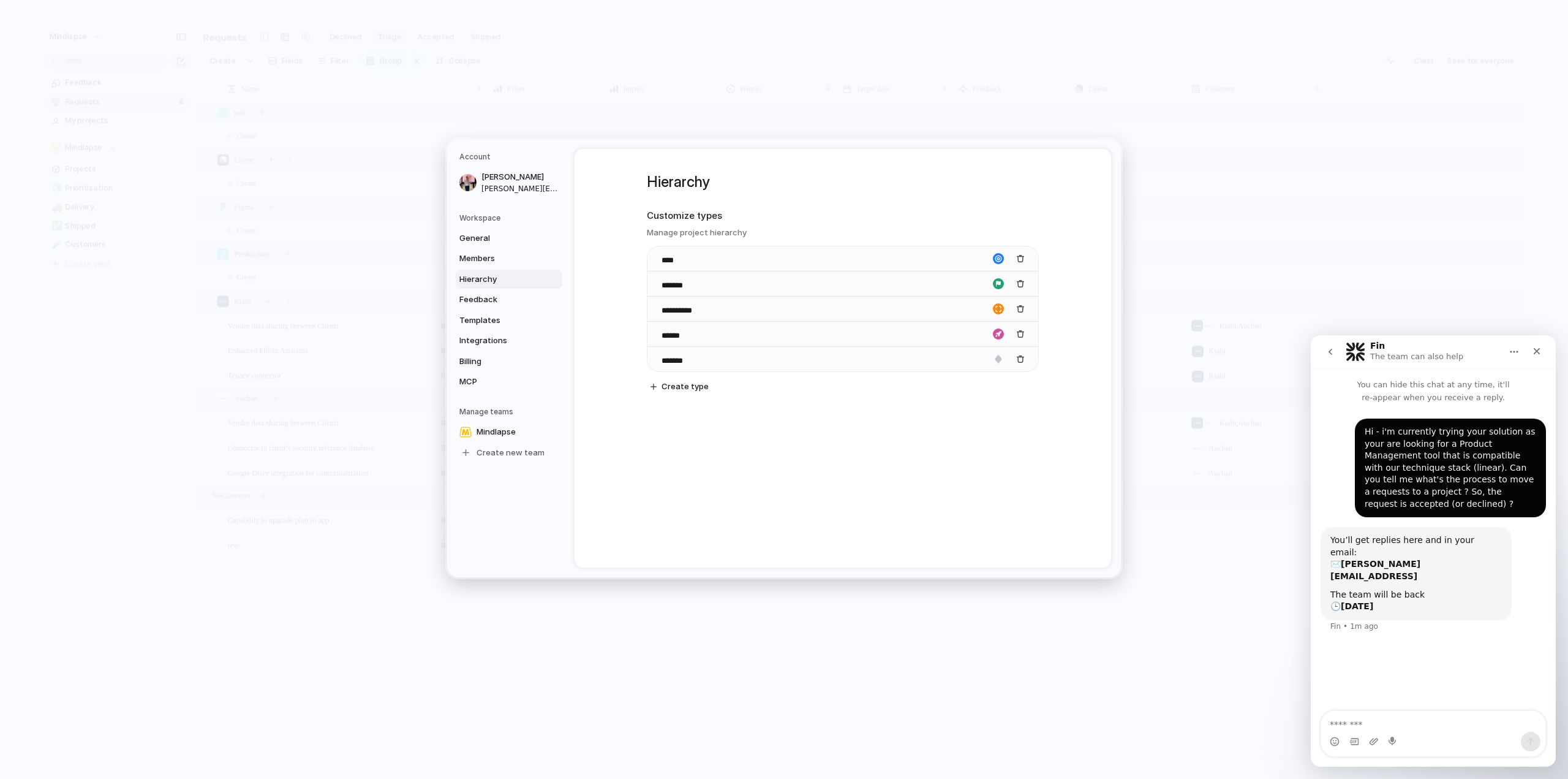
drag, startPoint x: 738, startPoint y: 360, endPoint x: 777, endPoint y: 445, distance: 93.5
click at [775, 446] on div "**********" at bounding box center [842, 359] width 536 height 419
click at [514, 263] on span "Members" at bounding box center [499, 258] width 78 height 12
click at [514, 238] on span "General" at bounding box center [499, 238] width 78 height 12
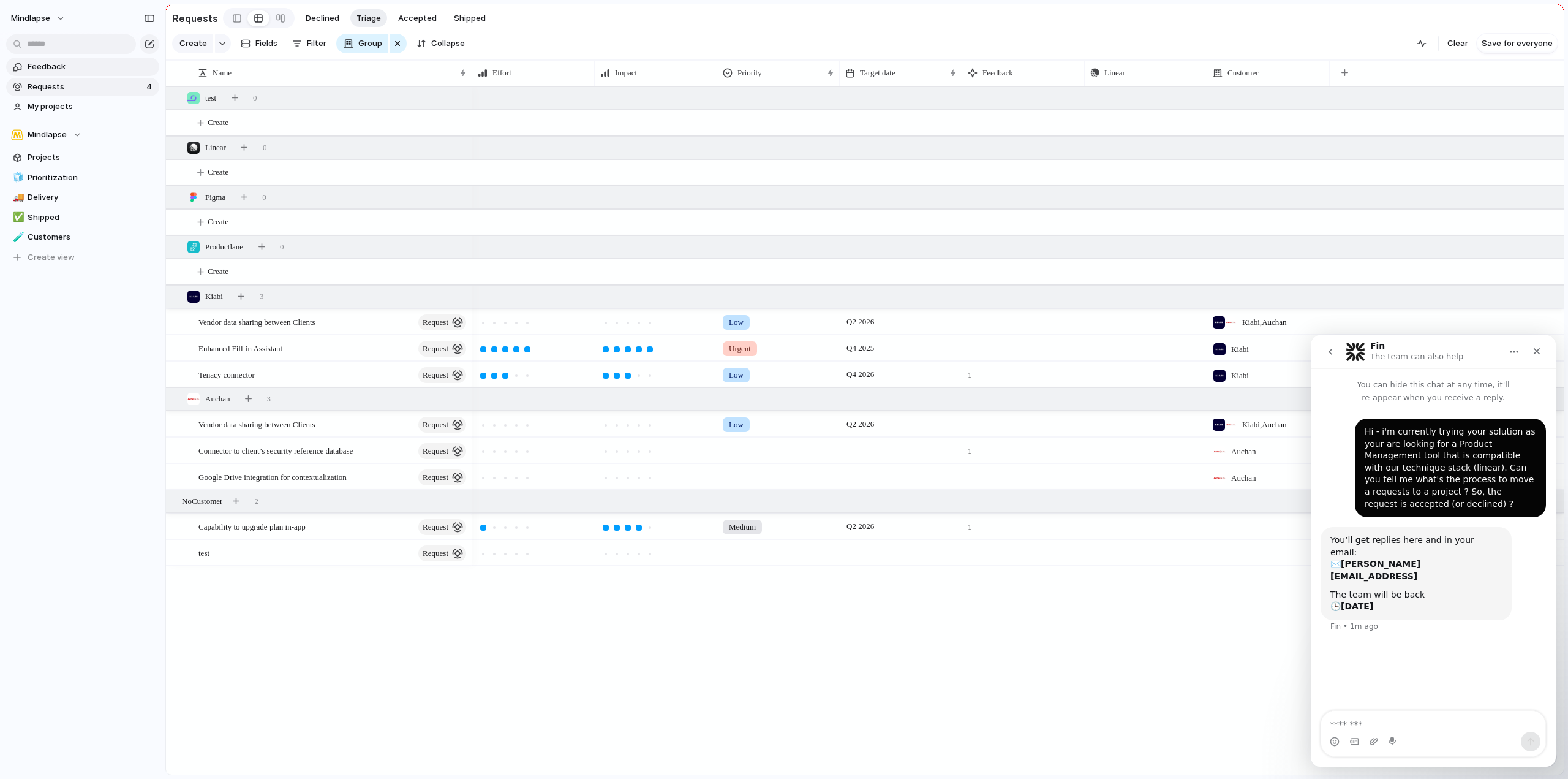
click at [65, 58] on link "Feedback" at bounding box center [83, 66] width 153 height 18
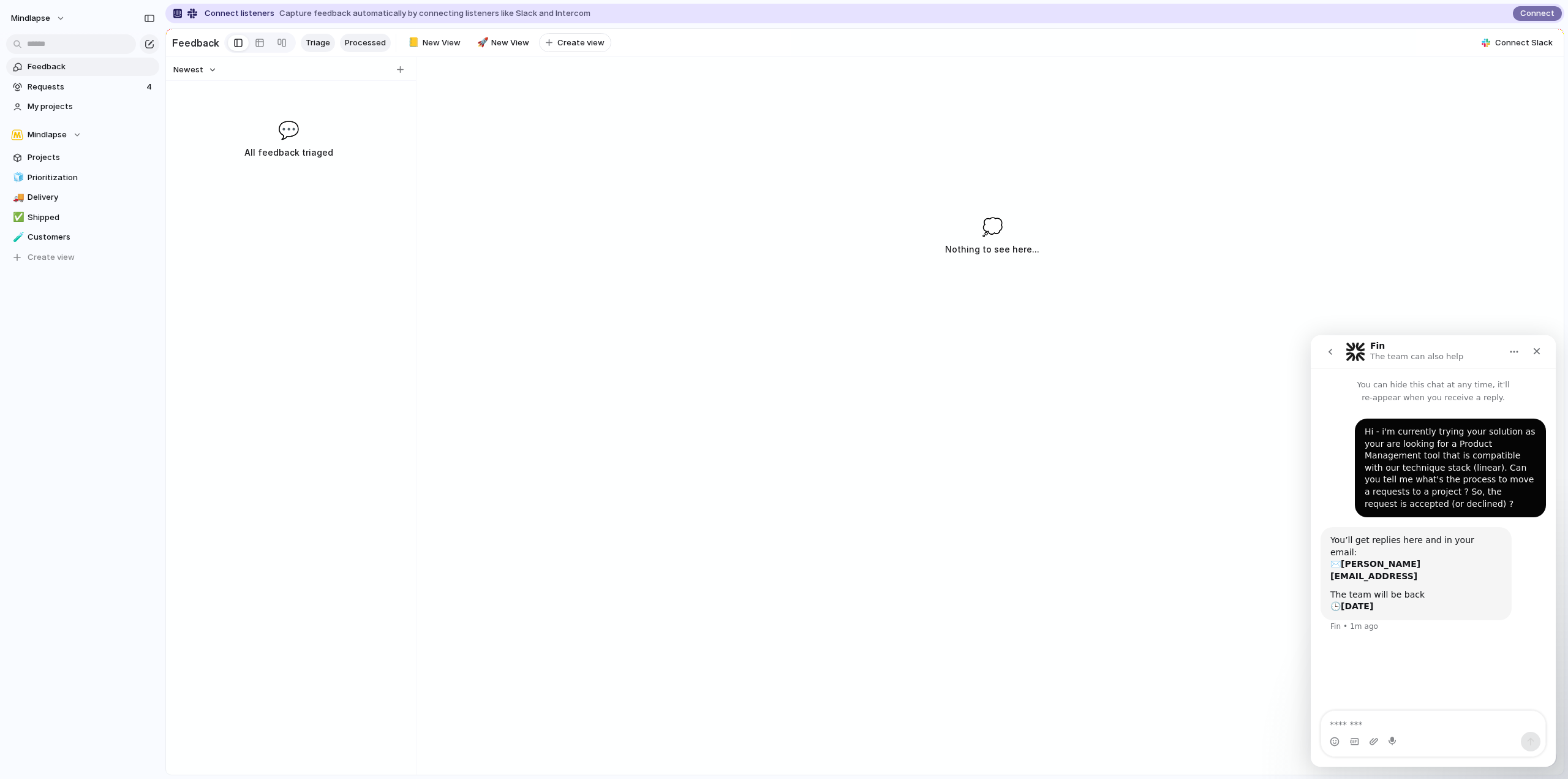
click at [369, 38] on span "Processed" at bounding box center [365, 43] width 41 height 12
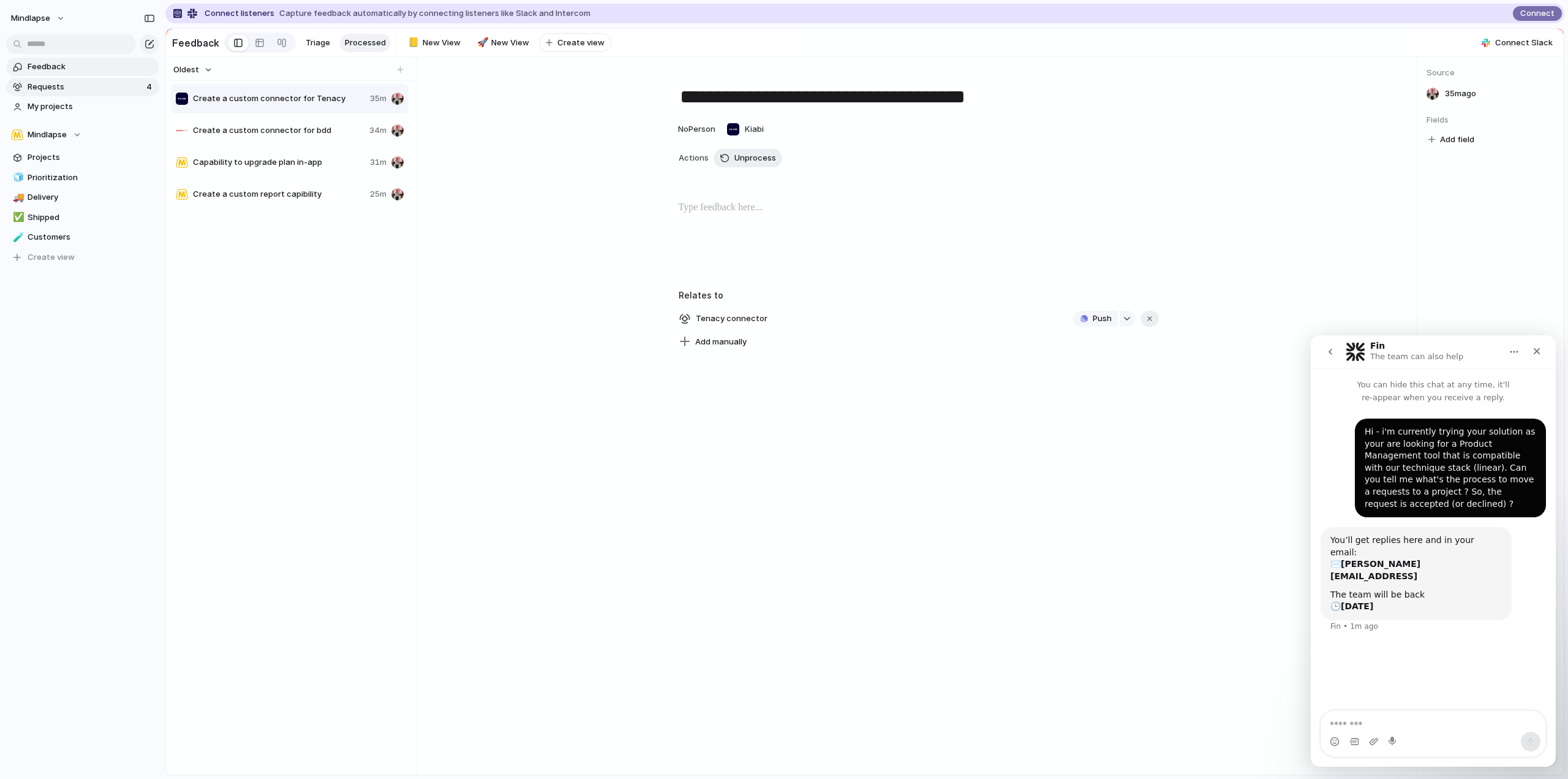
click at [85, 87] on span "Requests" at bounding box center [85, 87] width 115 height 12
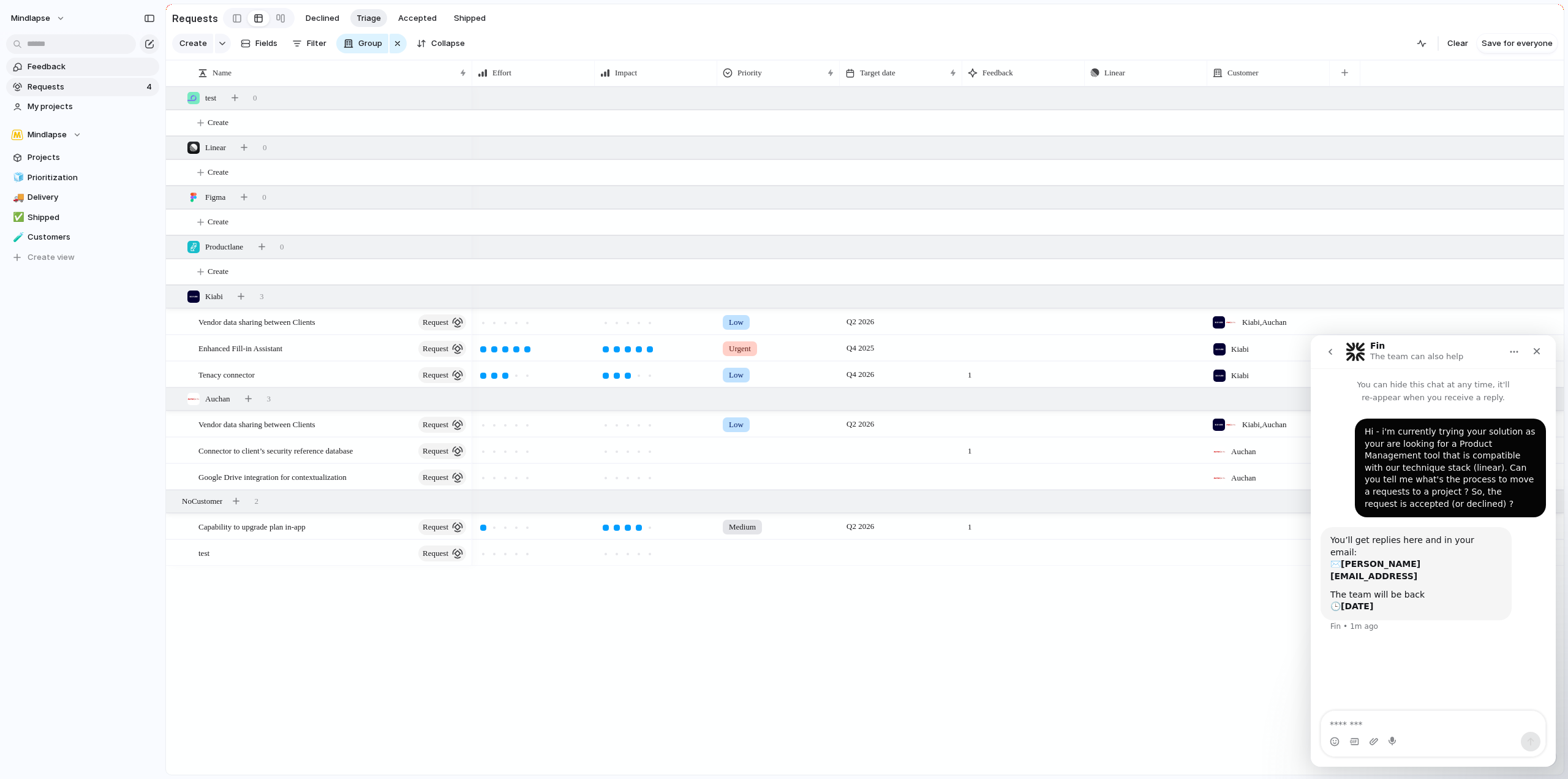
click at [84, 71] on span "Feedback" at bounding box center [92, 67] width 127 height 12
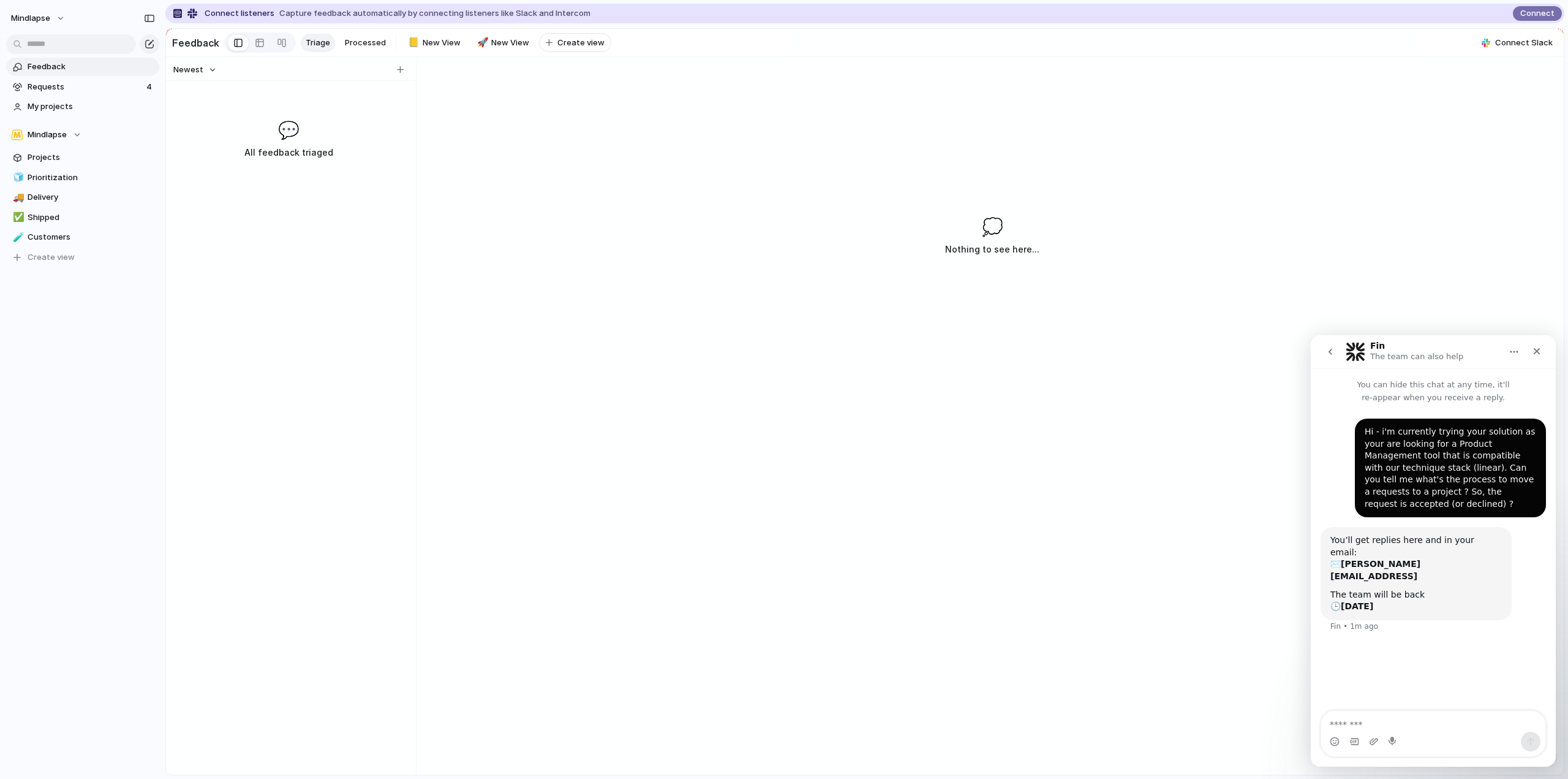
click at [367, 28] on div "Connect listeners Capture feedback automatically by connecting listeners like S…" at bounding box center [867, 389] width 1403 height 779
click at [366, 41] on span "Processed" at bounding box center [365, 43] width 41 height 12
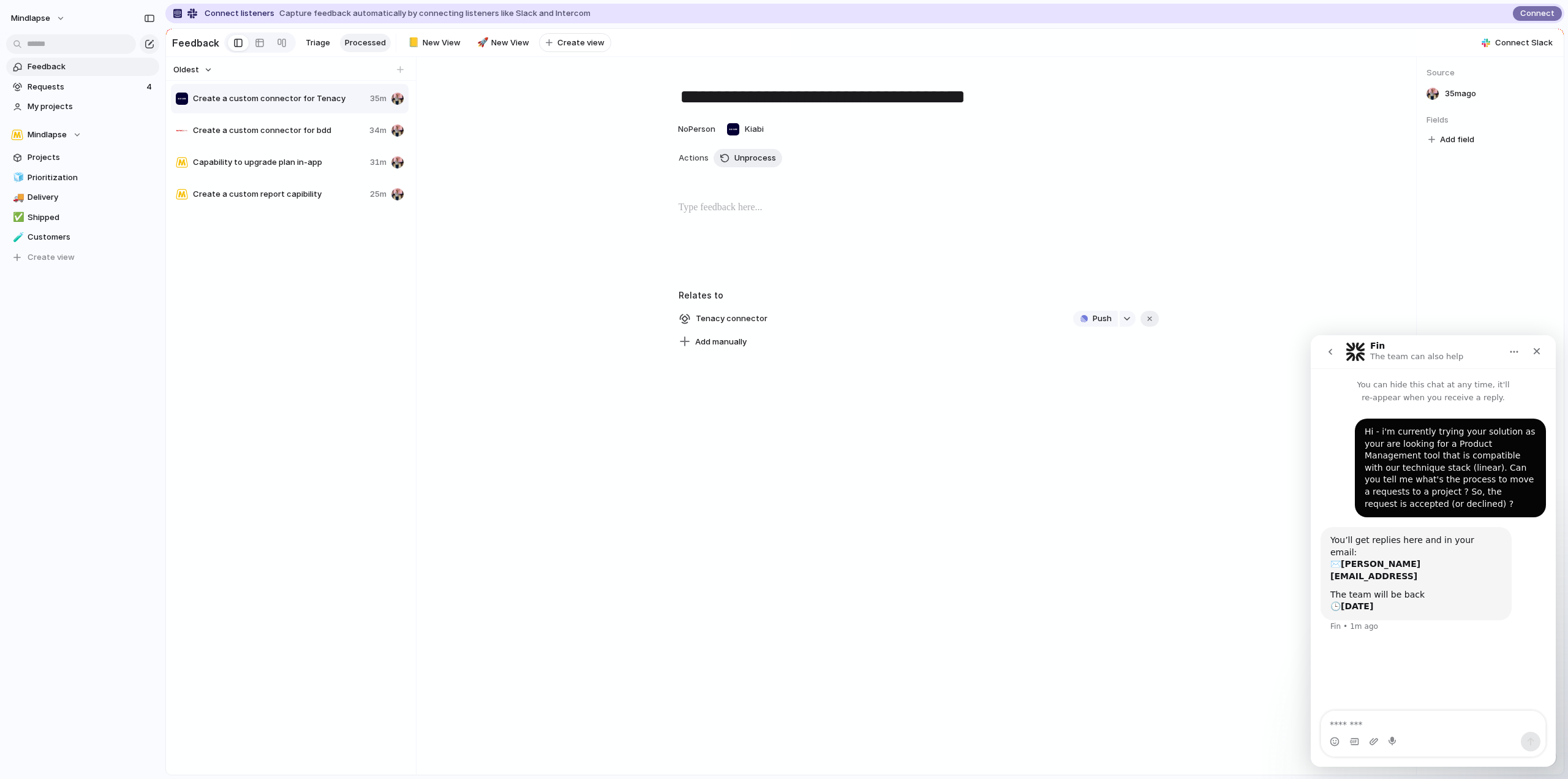
click at [316, 105] on span "Create a custom connector for Tenacy" at bounding box center [278, 99] width 172 height 12
click at [296, 145] on div "Create a custom connector for bdd 34m" at bounding box center [290, 131] width 238 height 30
click at [296, 167] on span "Capability to upgrade plan in-app" at bounding box center [278, 162] width 172 height 12
click at [296, 194] on div "Create a custom report capibility 25m" at bounding box center [290, 195] width 238 height 30
type textarea "**********"
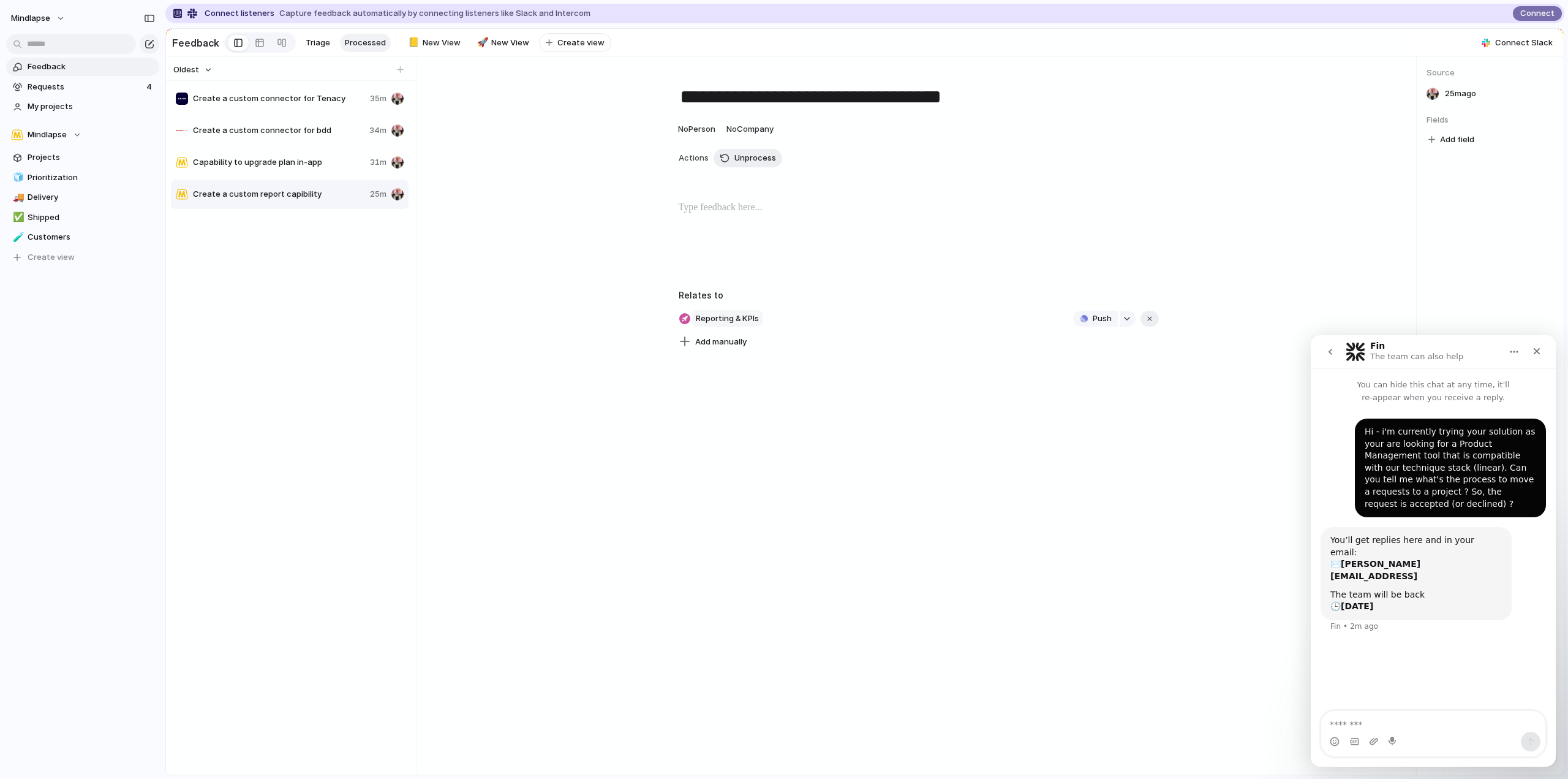
click at [751, 323] on span "Reporting & KPIs" at bounding box center [727, 318] width 71 height 17
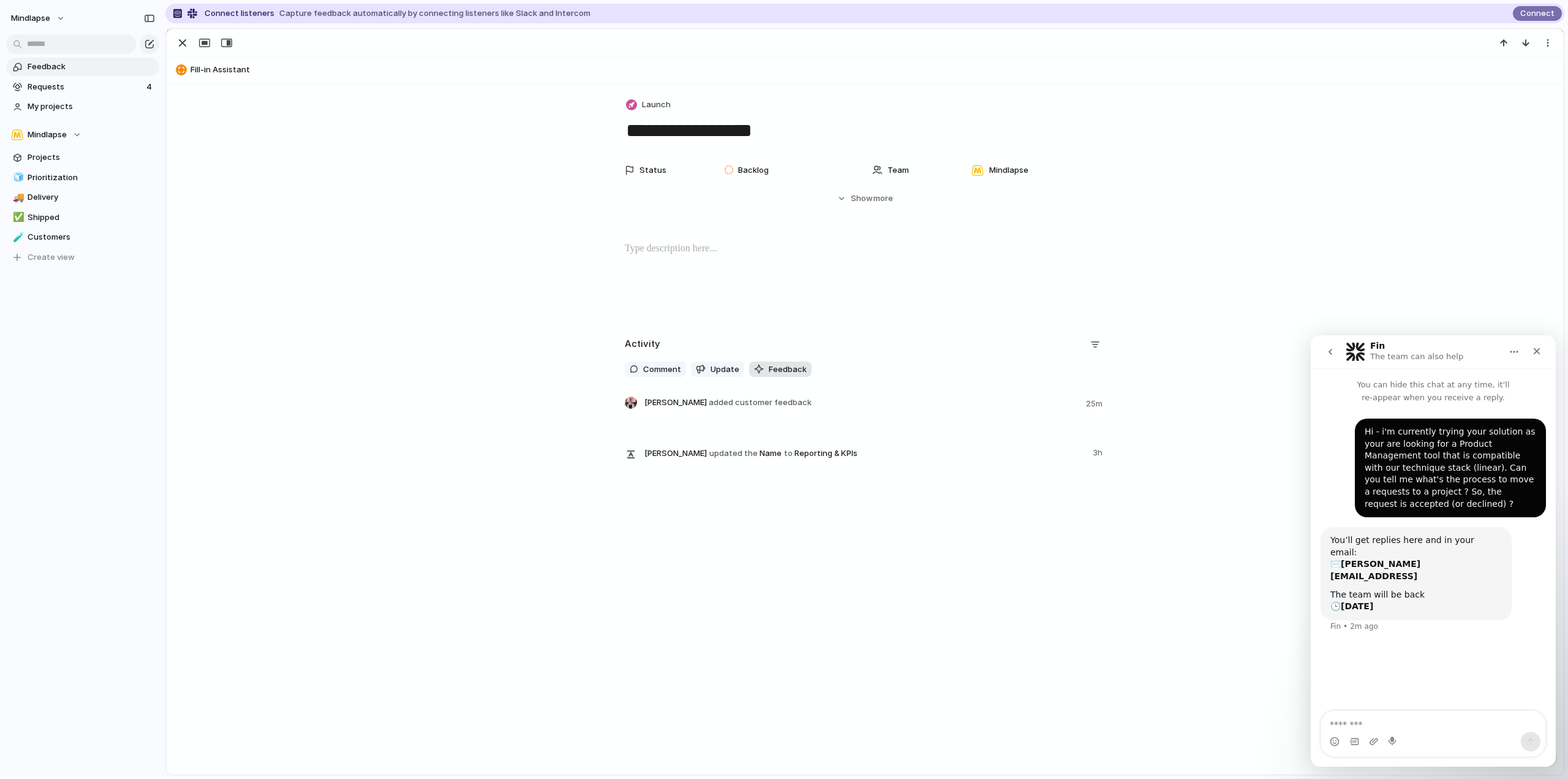
click at [786, 367] on span "Feedback" at bounding box center [788, 370] width 38 height 12
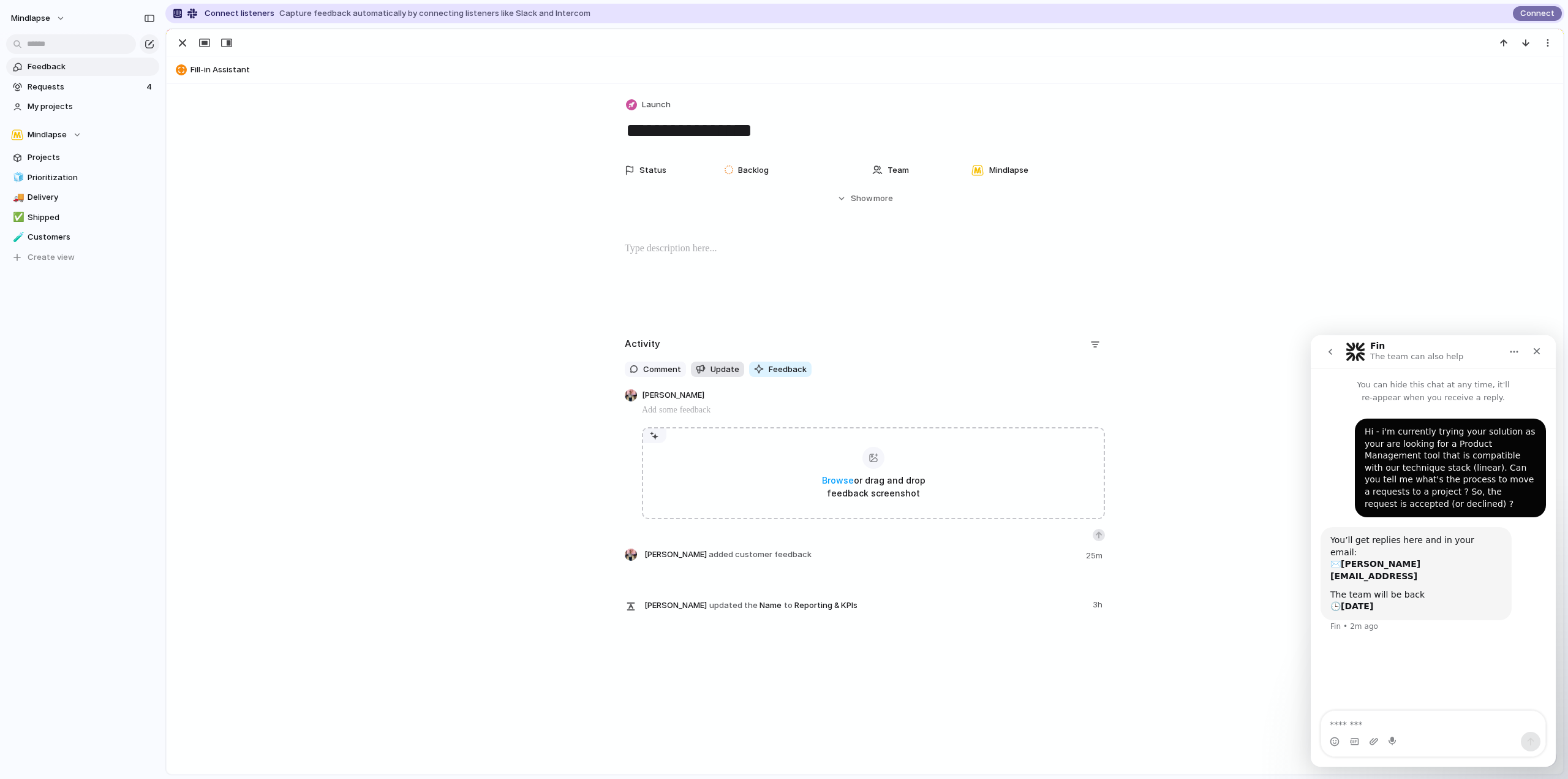
click at [724, 366] on span "Update" at bounding box center [725, 370] width 29 height 12
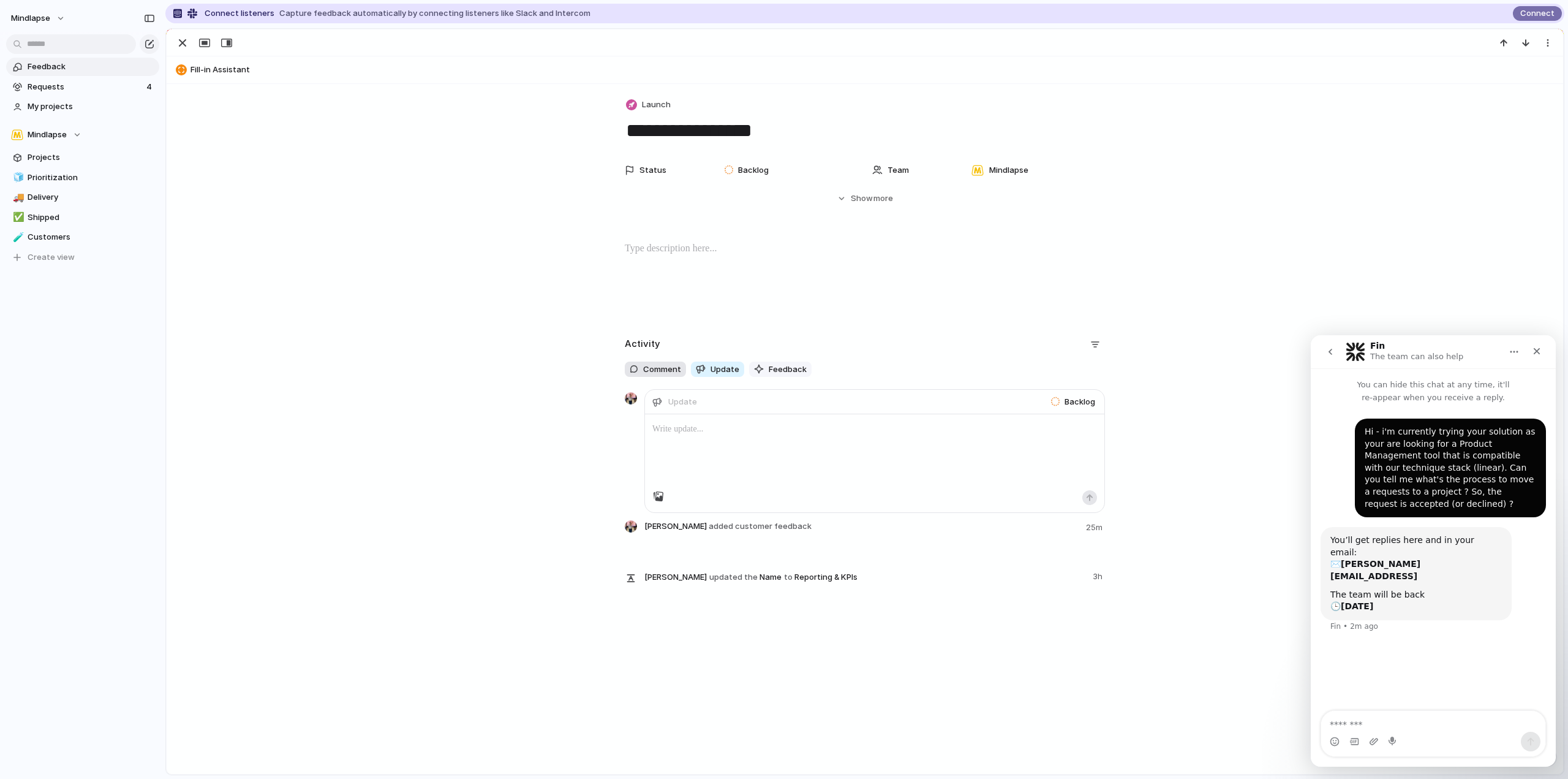
click at [665, 370] on span "Comment" at bounding box center [663, 370] width 38 height 12
click at [770, 468] on div "Julien BEUVELET added customer feedback 25m Julien BEUVELET updated the Name to…" at bounding box center [865, 500] width 481 height 78
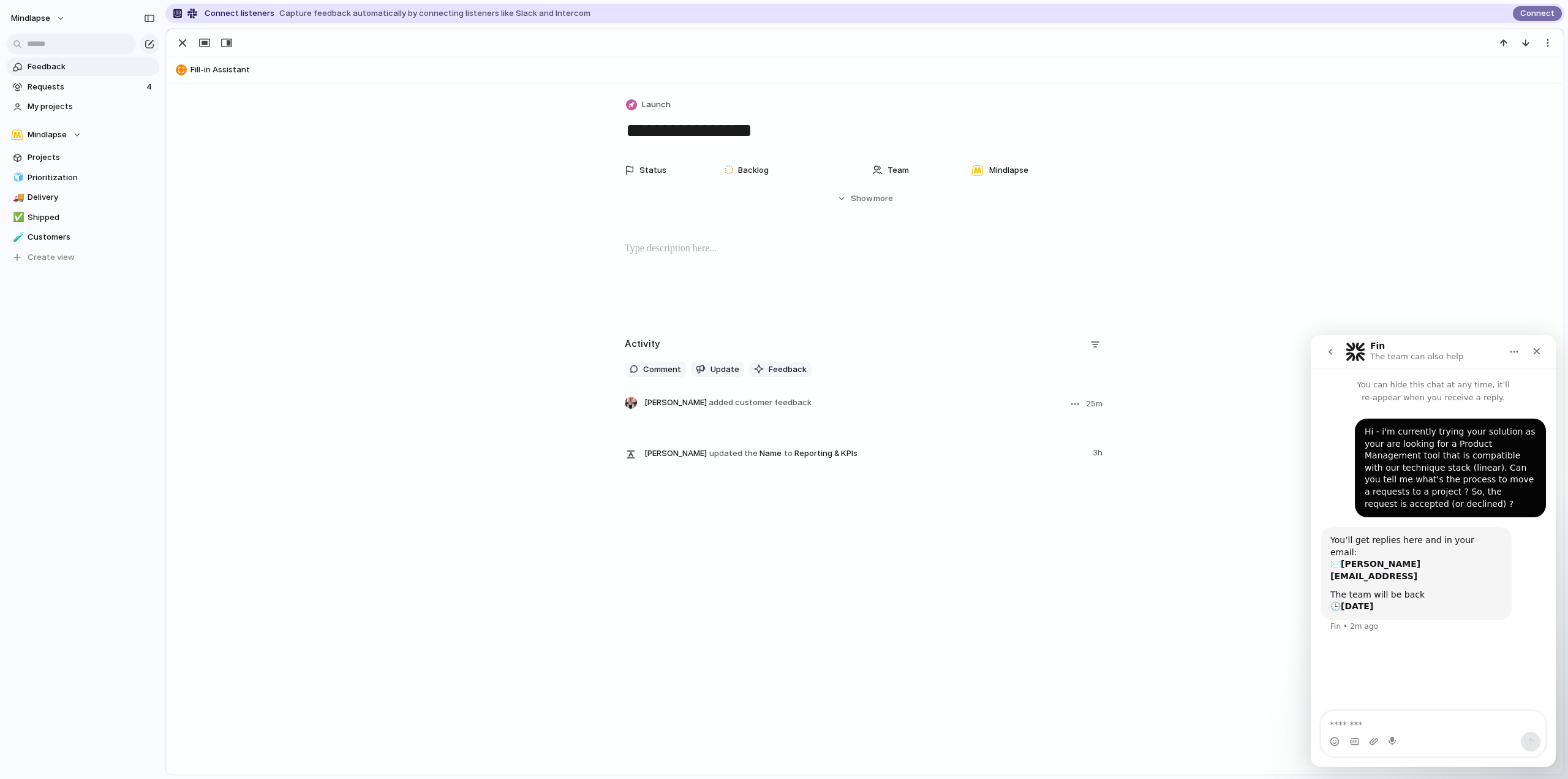
click at [770, 468] on div "Julien BEUVELET updated the Name to Reporting & KPIs 3h" at bounding box center [865, 459] width 481 height 30
click at [880, 420] on p at bounding box center [875, 420] width 460 height 15
click at [759, 400] on span "added customer feedback" at bounding box center [760, 401] width 103 height 10
click at [802, 401] on span "added customer feedback" at bounding box center [760, 401] width 103 height 10
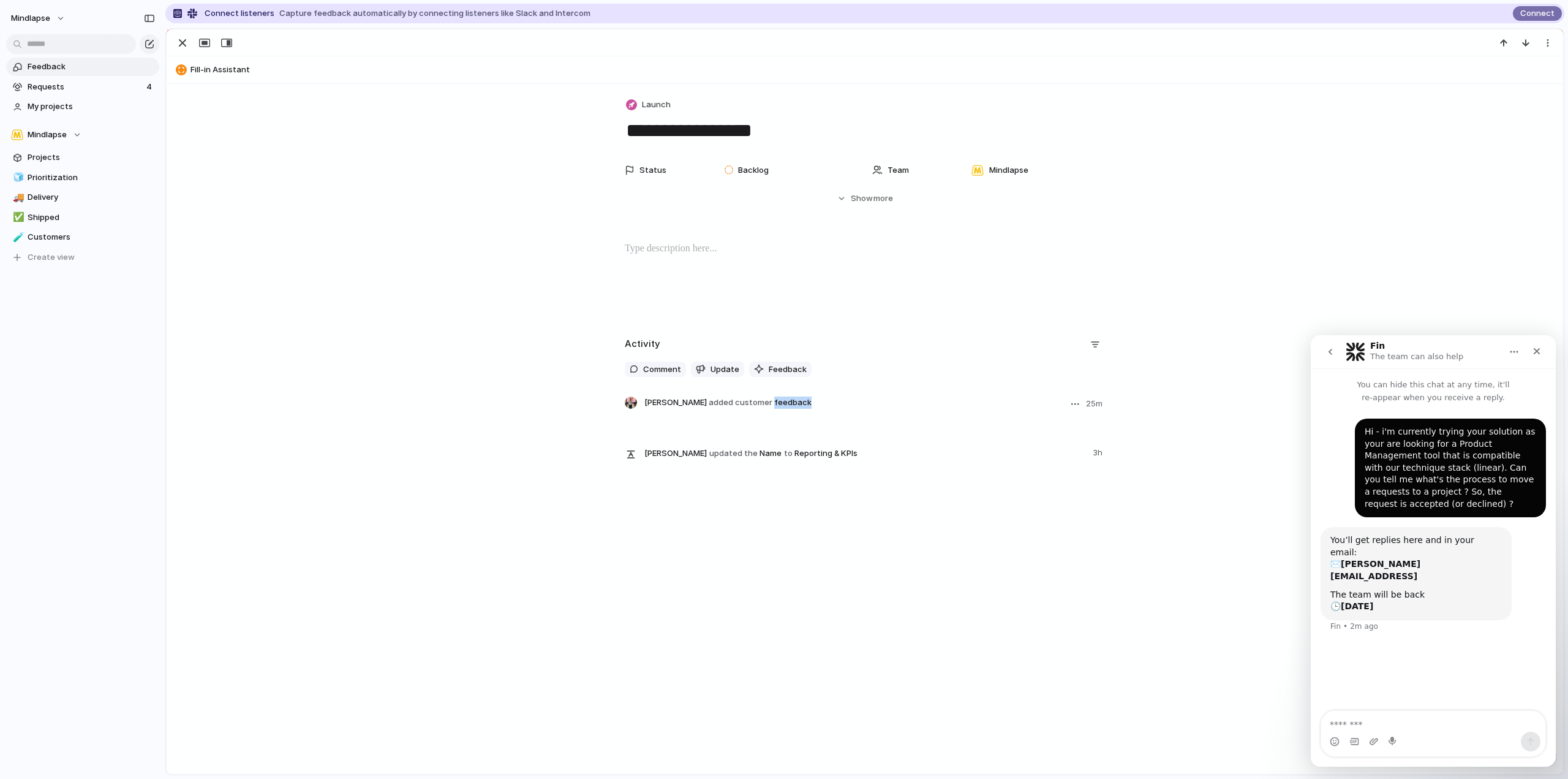
click at [802, 401] on span "added customer feedback" at bounding box center [760, 401] width 103 height 10
click at [880, 191] on button "Hide Show more" at bounding box center [865, 198] width 481 height 22
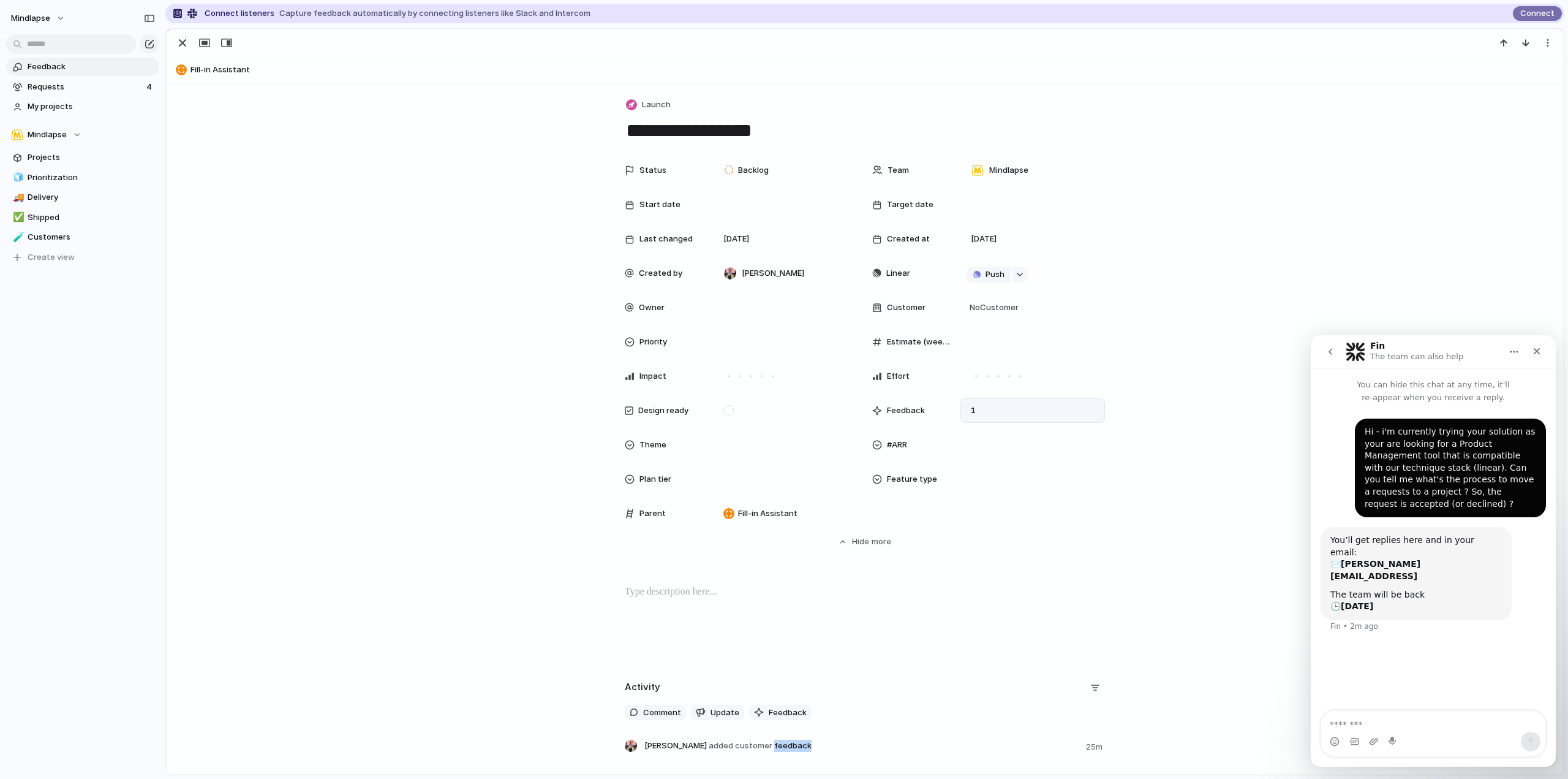
click at [971, 407] on span "1" at bounding box center [973, 411] width 15 height 12
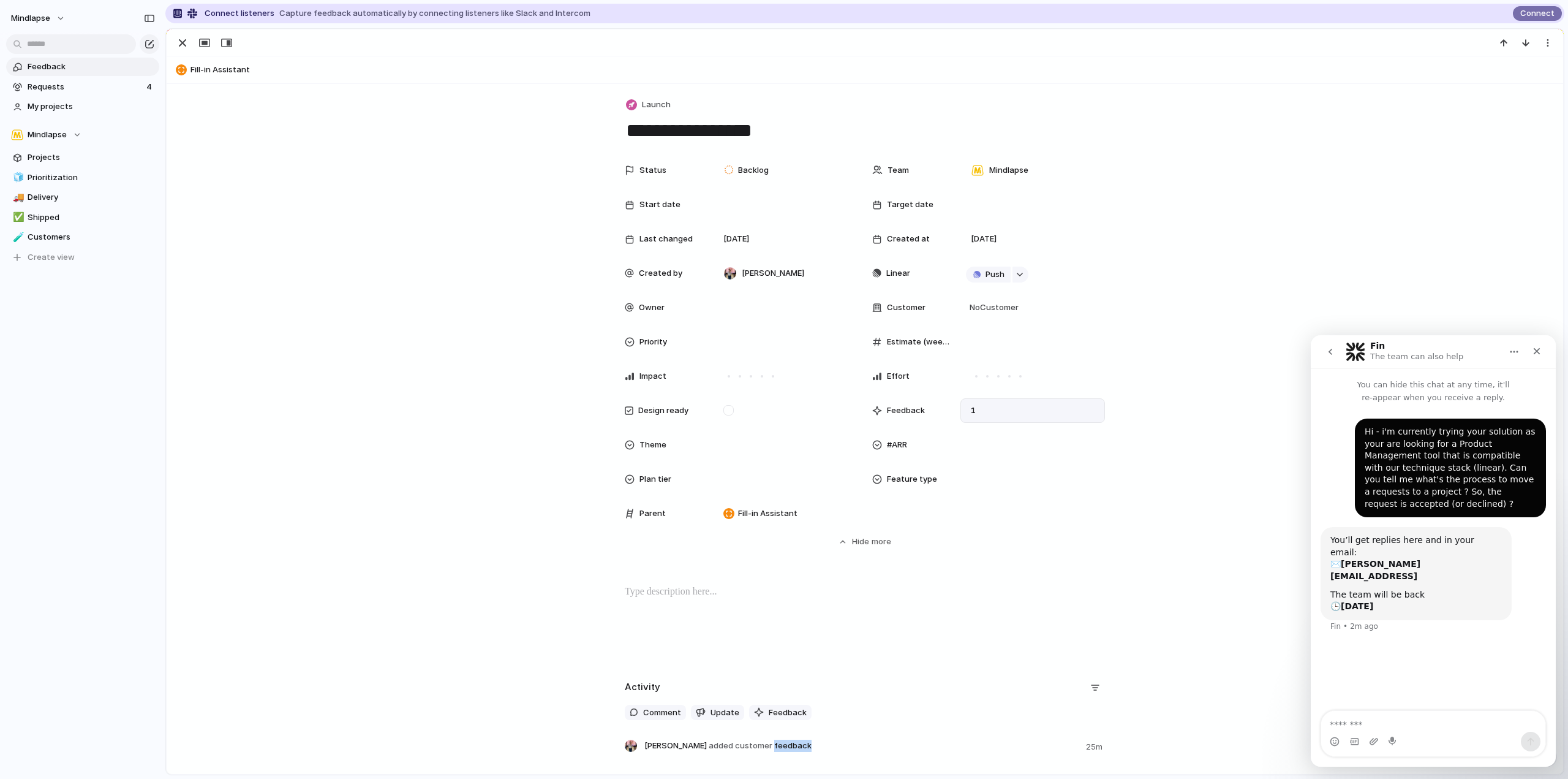
click at [1021, 409] on div "1" at bounding box center [1033, 411] width 145 height 24
click at [81, 154] on span "Projects" at bounding box center [92, 158] width 127 height 12
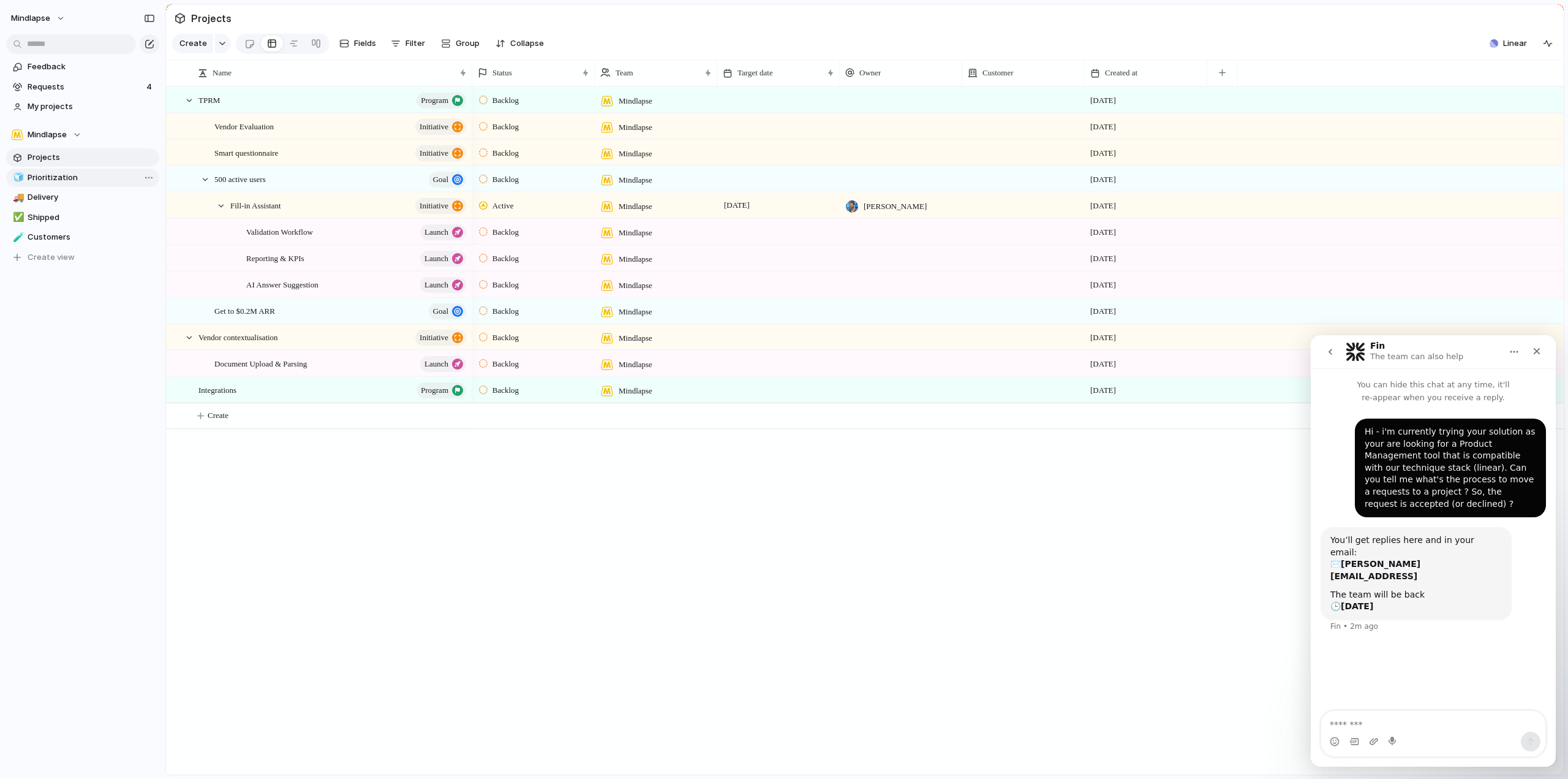
click at [67, 168] on link "🧊 Prioritization" at bounding box center [83, 177] width 153 height 18
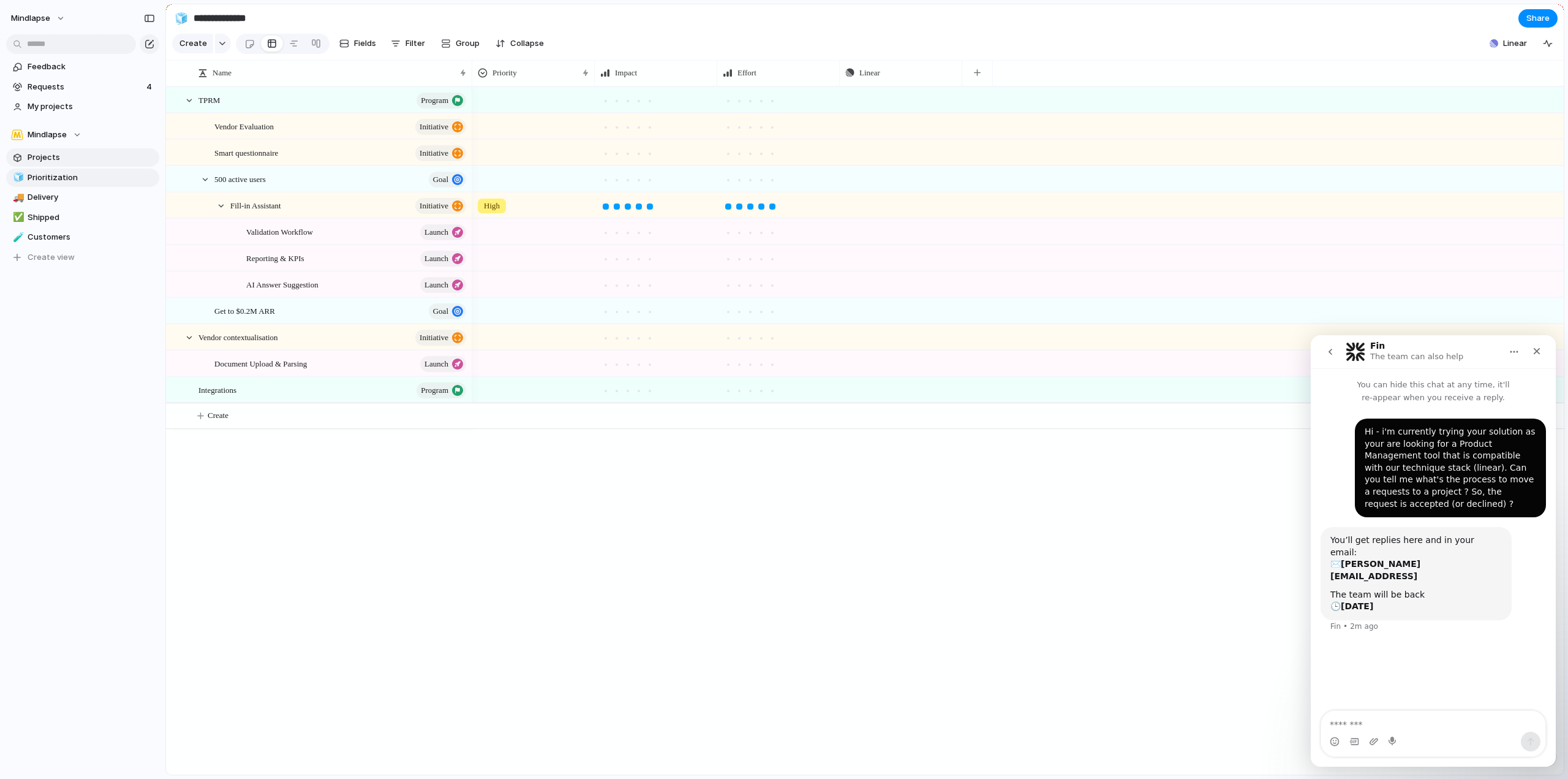
click at [73, 154] on span "Projects" at bounding box center [92, 158] width 127 height 12
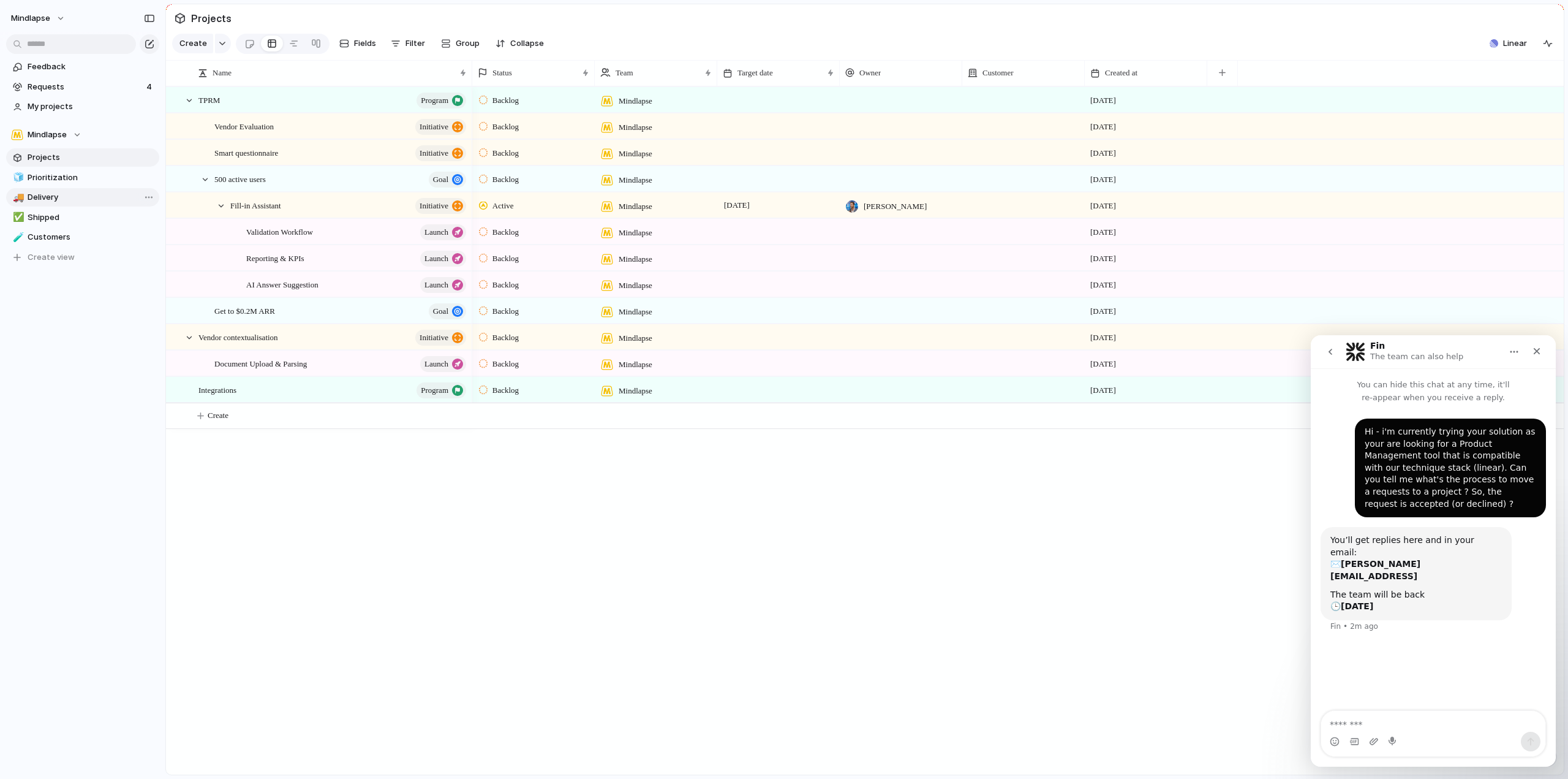
click at [72, 197] on span "Delivery" at bounding box center [92, 197] width 127 height 12
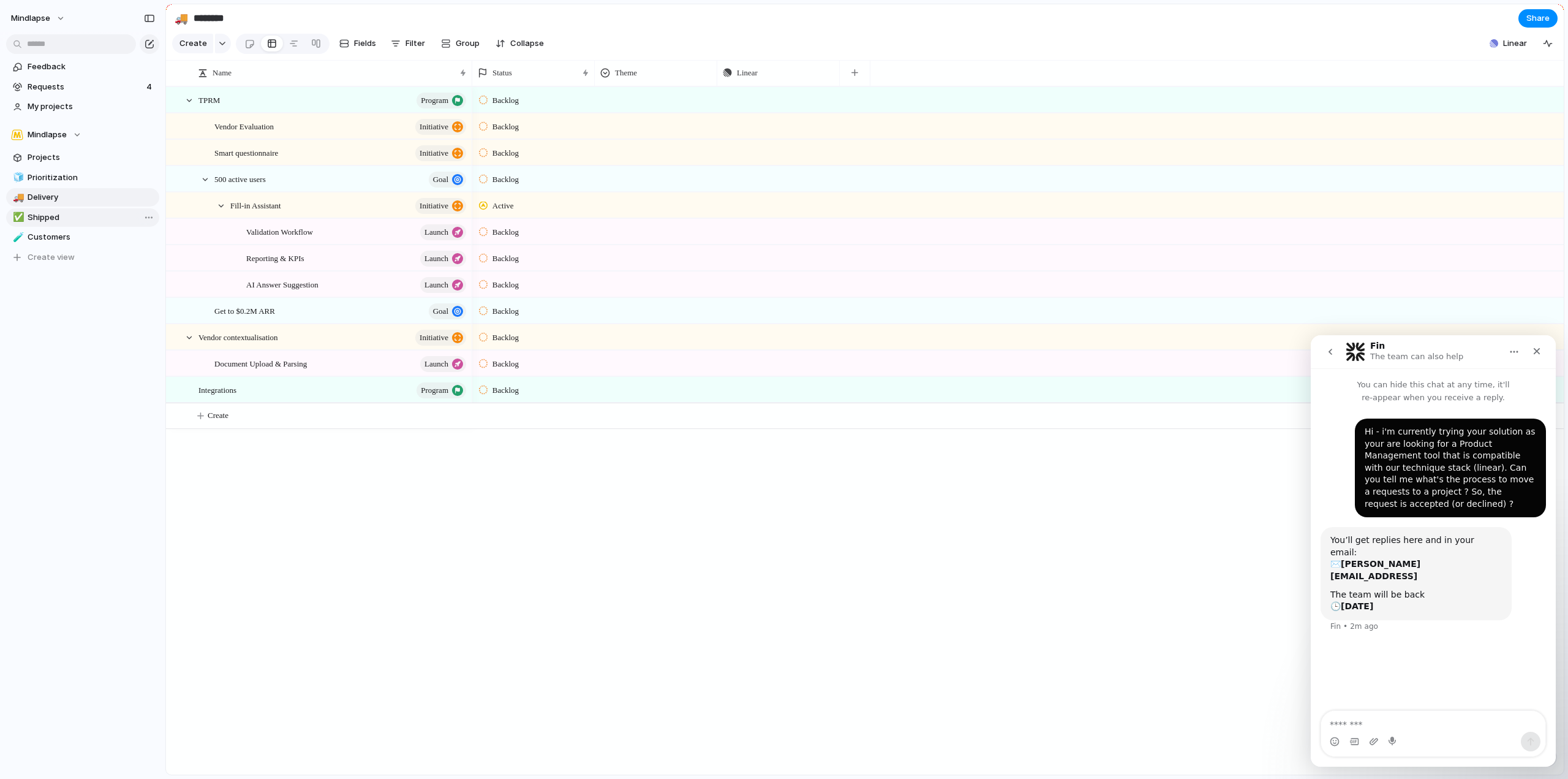
click at [70, 215] on span "Shipped" at bounding box center [92, 217] width 127 height 12
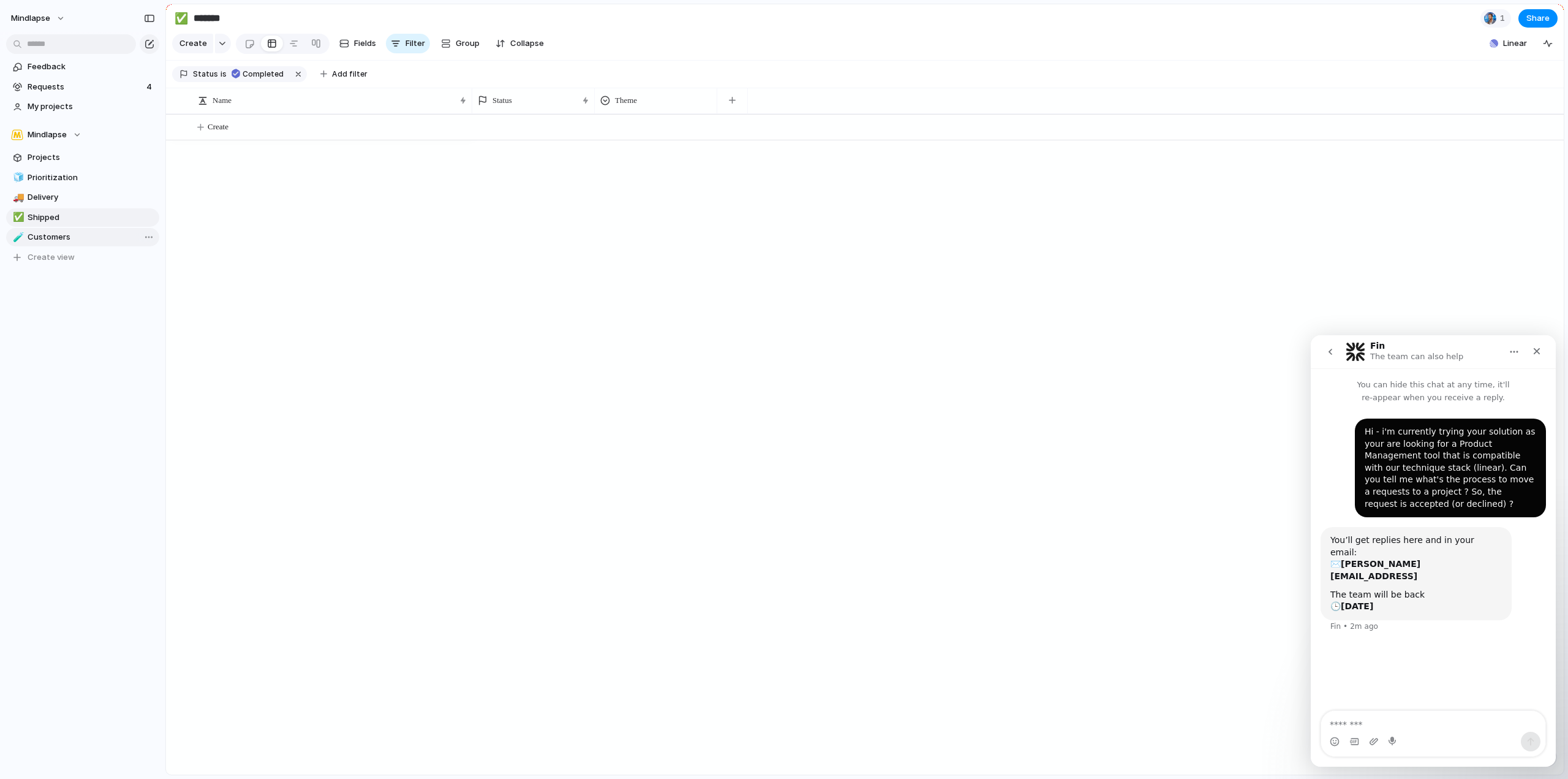
click at [69, 233] on span "Customers" at bounding box center [92, 237] width 127 height 12
type input "*********"
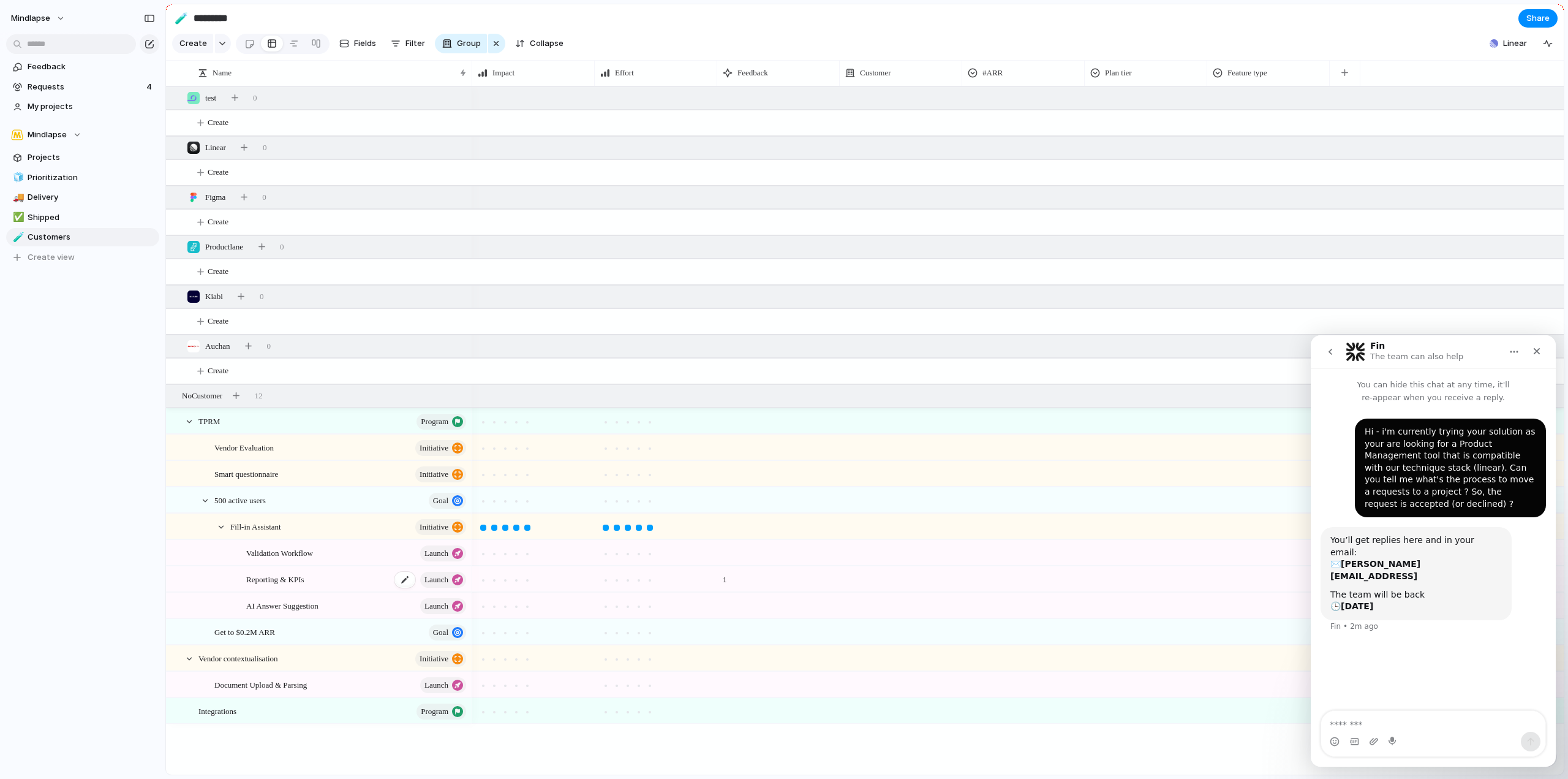
click at [315, 586] on div "Reporting & KPIs launch" at bounding box center [357, 579] width 222 height 25
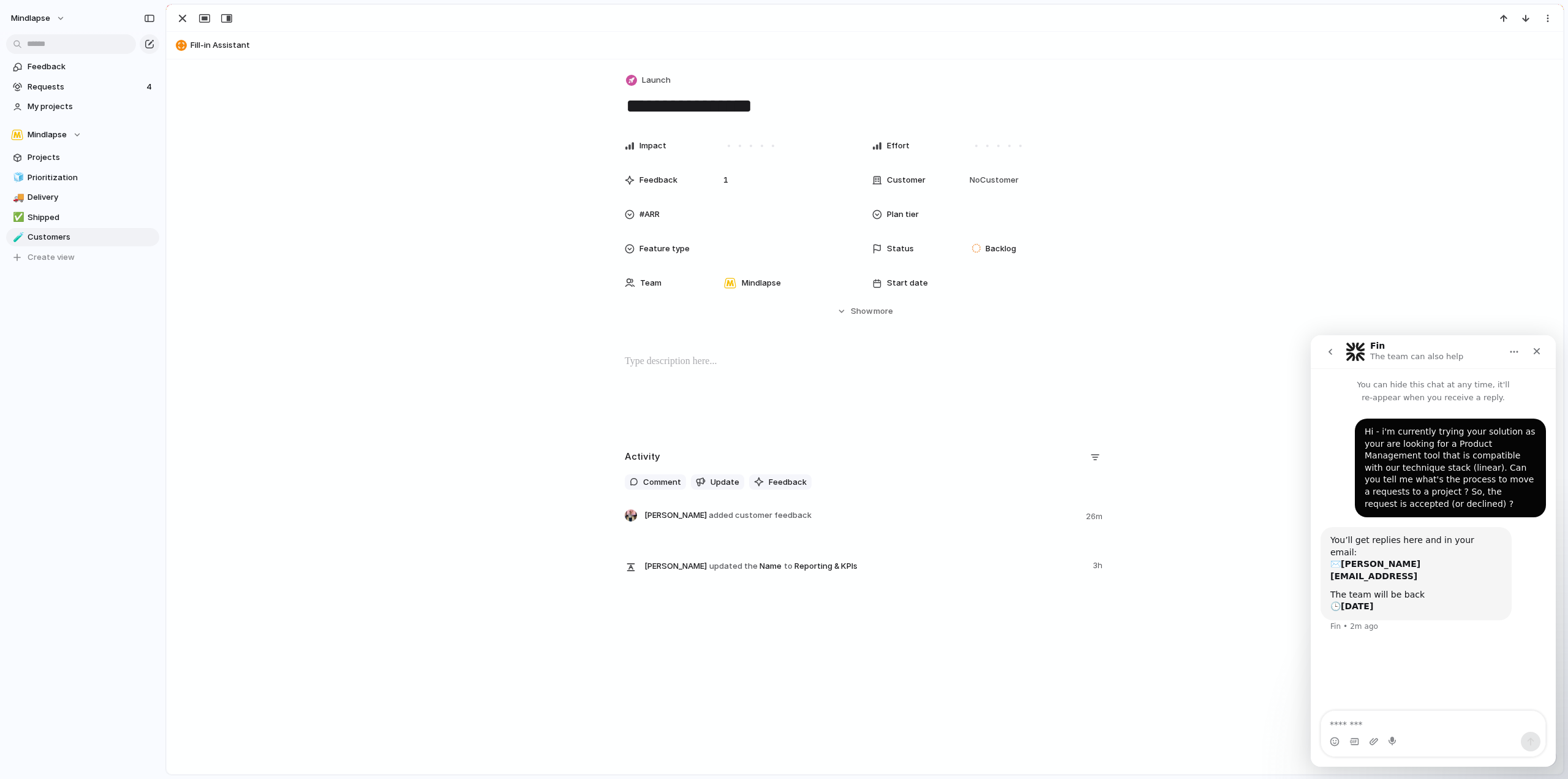
click at [315, 586] on div "**********" at bounding box center [865, 416] width 1397 height 714
click at [82, 69] on span "Feedback" at bounding box center [92, 67] width 127 height 12
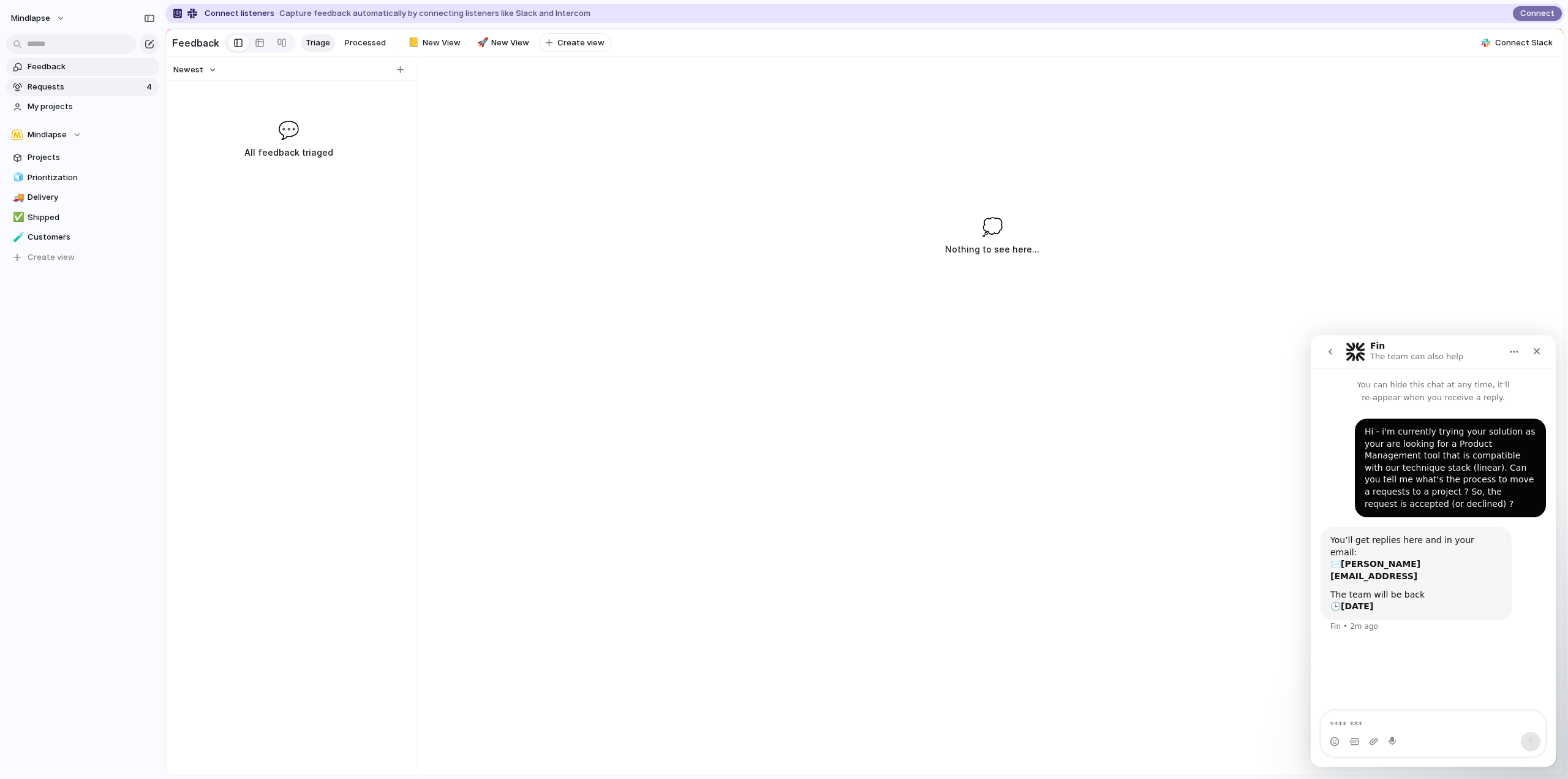
click at [77, 85] on span "Requests" at bounding box center [85, 87] width 115 height 12
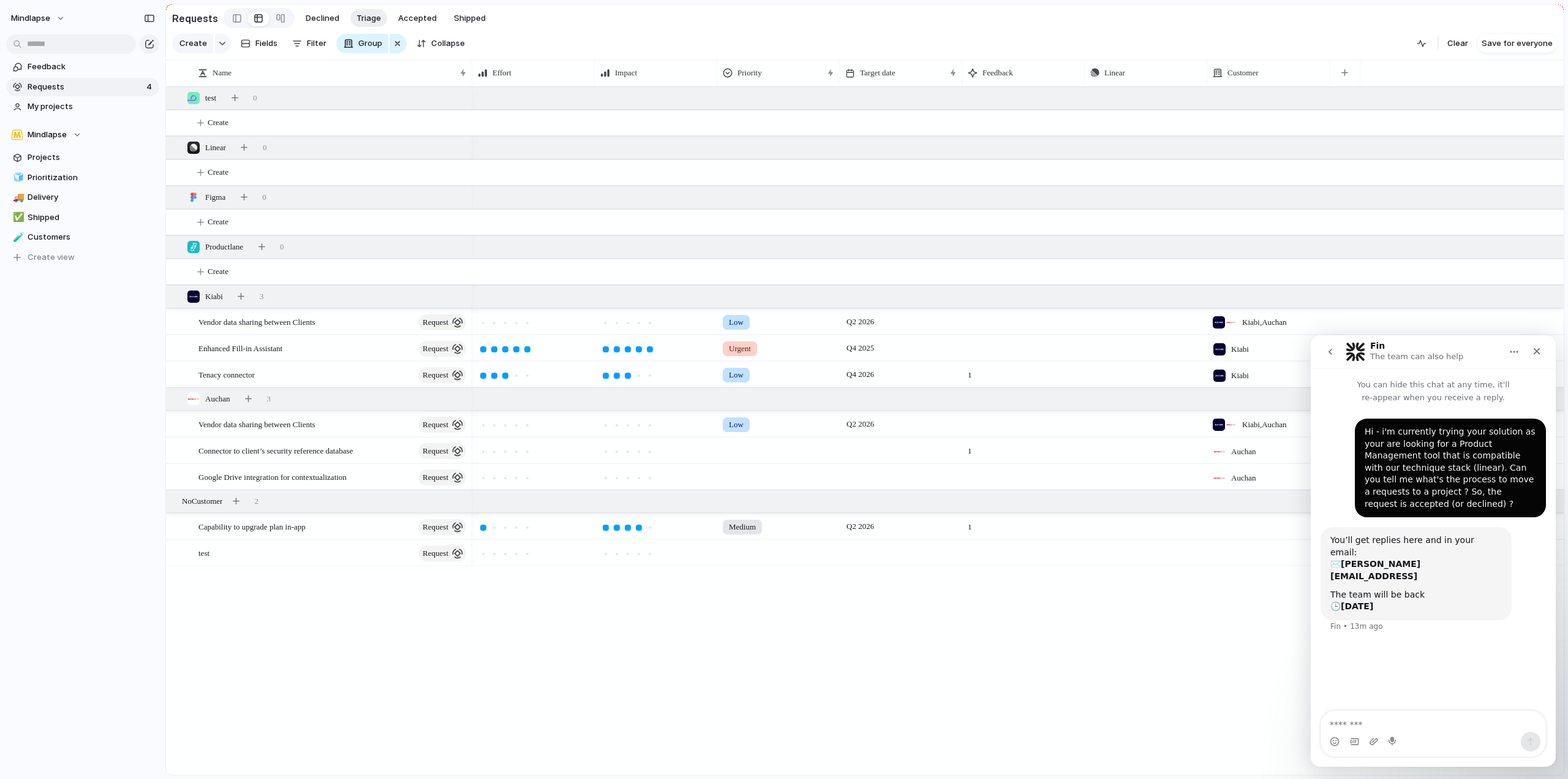
click at [81, 86] on span "Requests" at bounding box center [85, 87] width 115 height 12
click at [82, 70] on span "Feedback" at bounding box center [92, 67] width 127 height 12
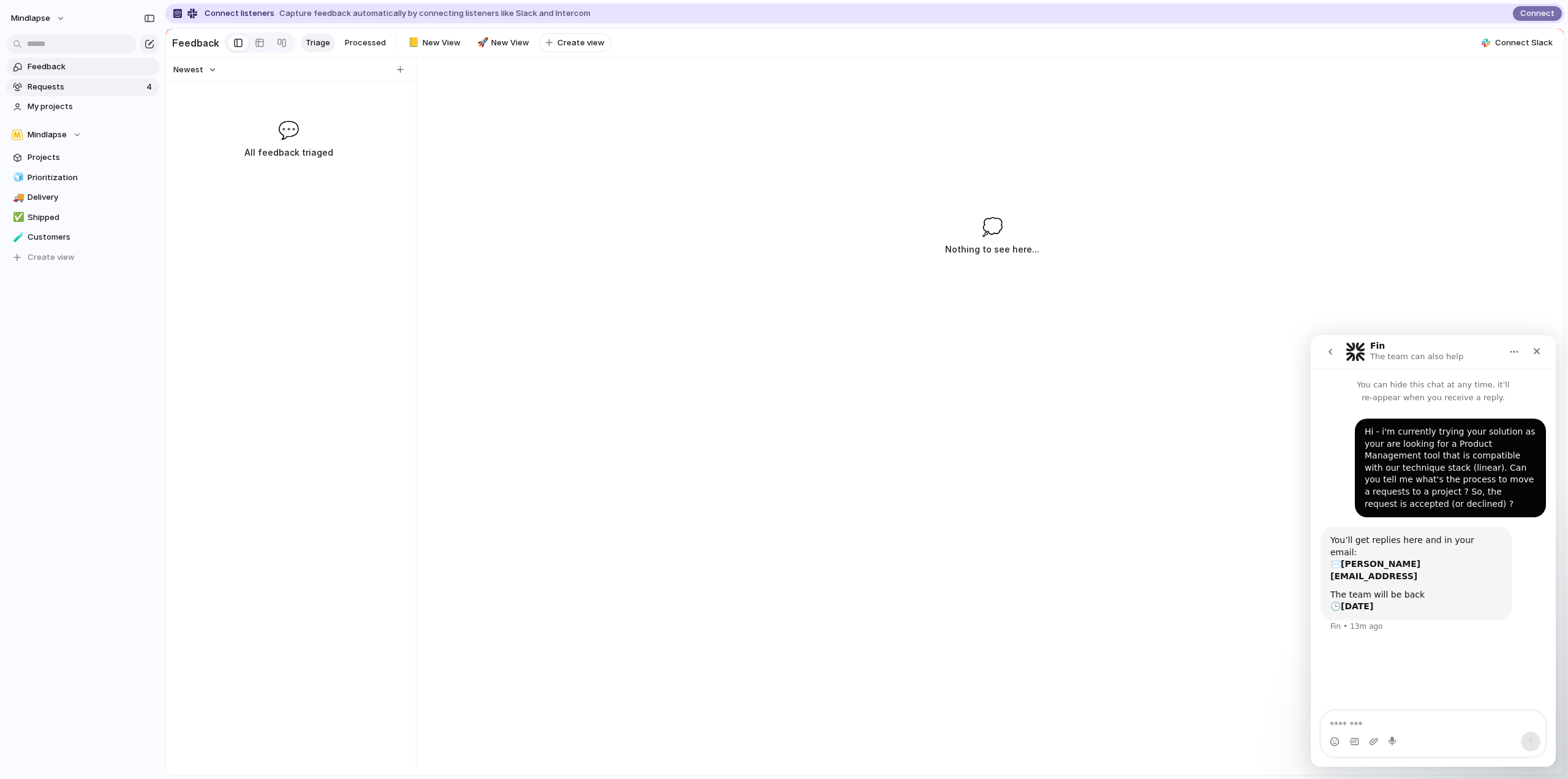
click at [80, 90] on span "Requests" at bounding box center [85, 87] width 115 height 12
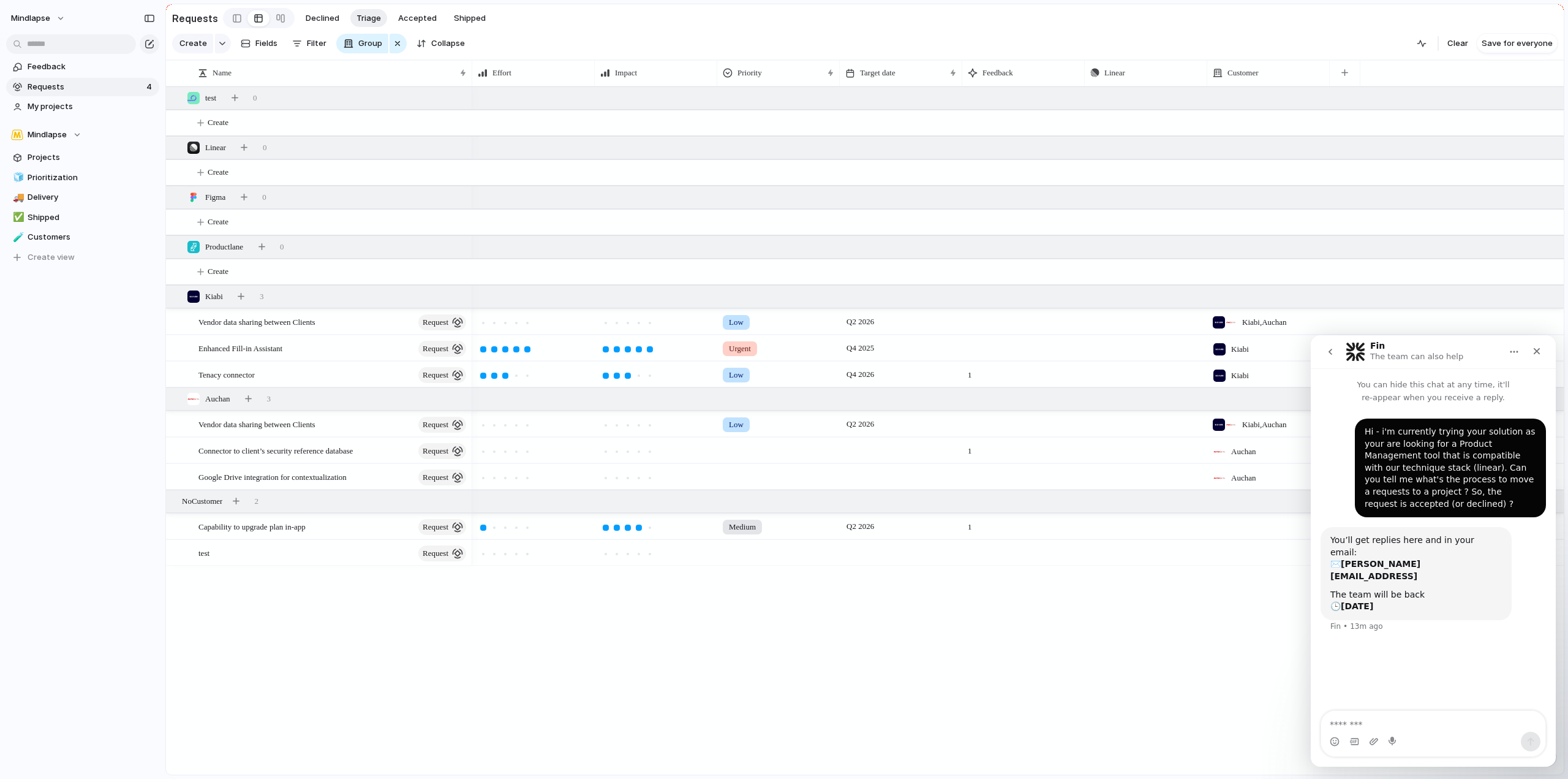
click at [256, 329] on span "Vendor data sharing between Clients" at bounding box center [257, 321] width 117 height 14
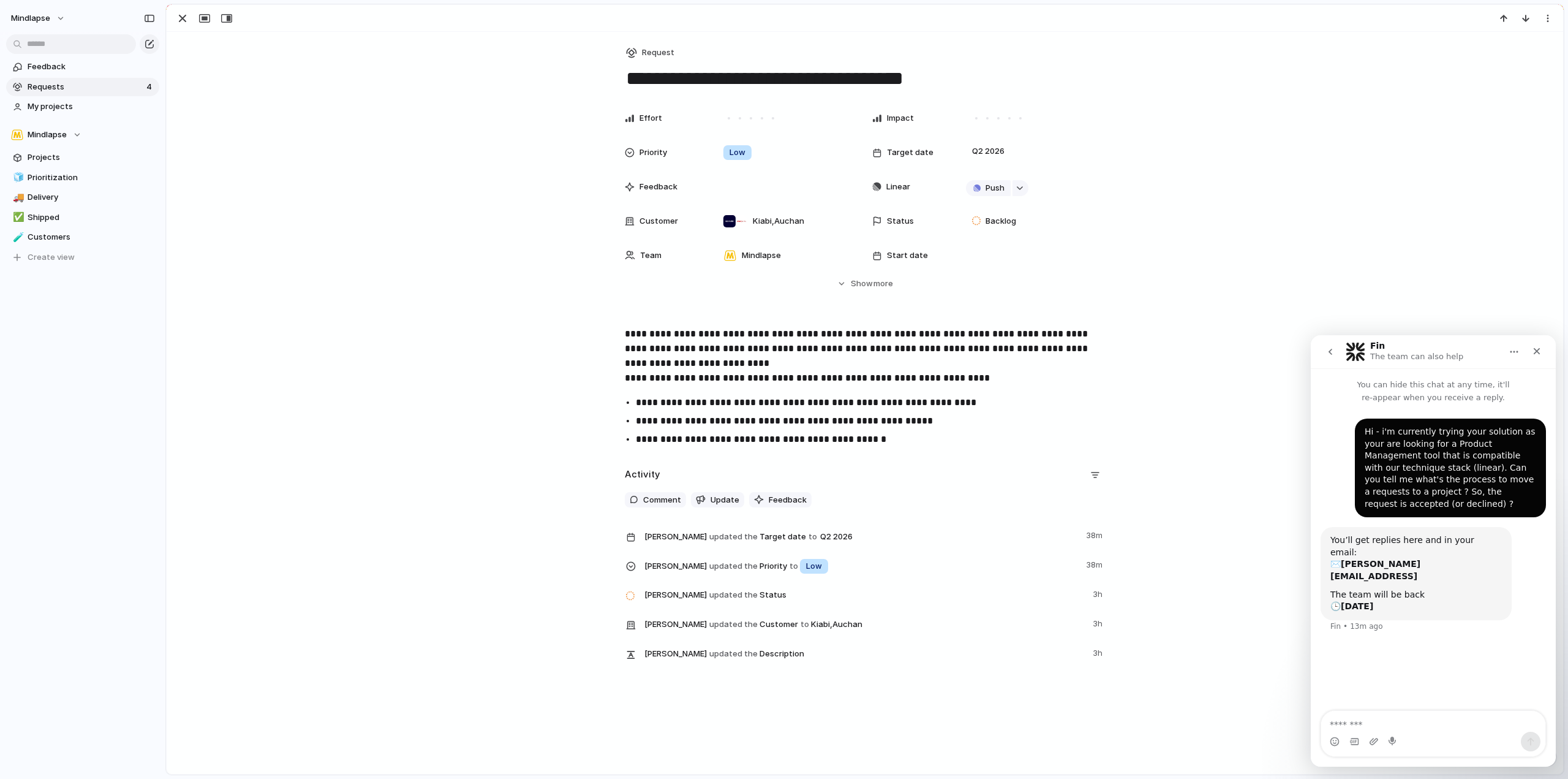
click at [686, 356] on p "**********" at bounding box center [865, 355] width 481 height 58
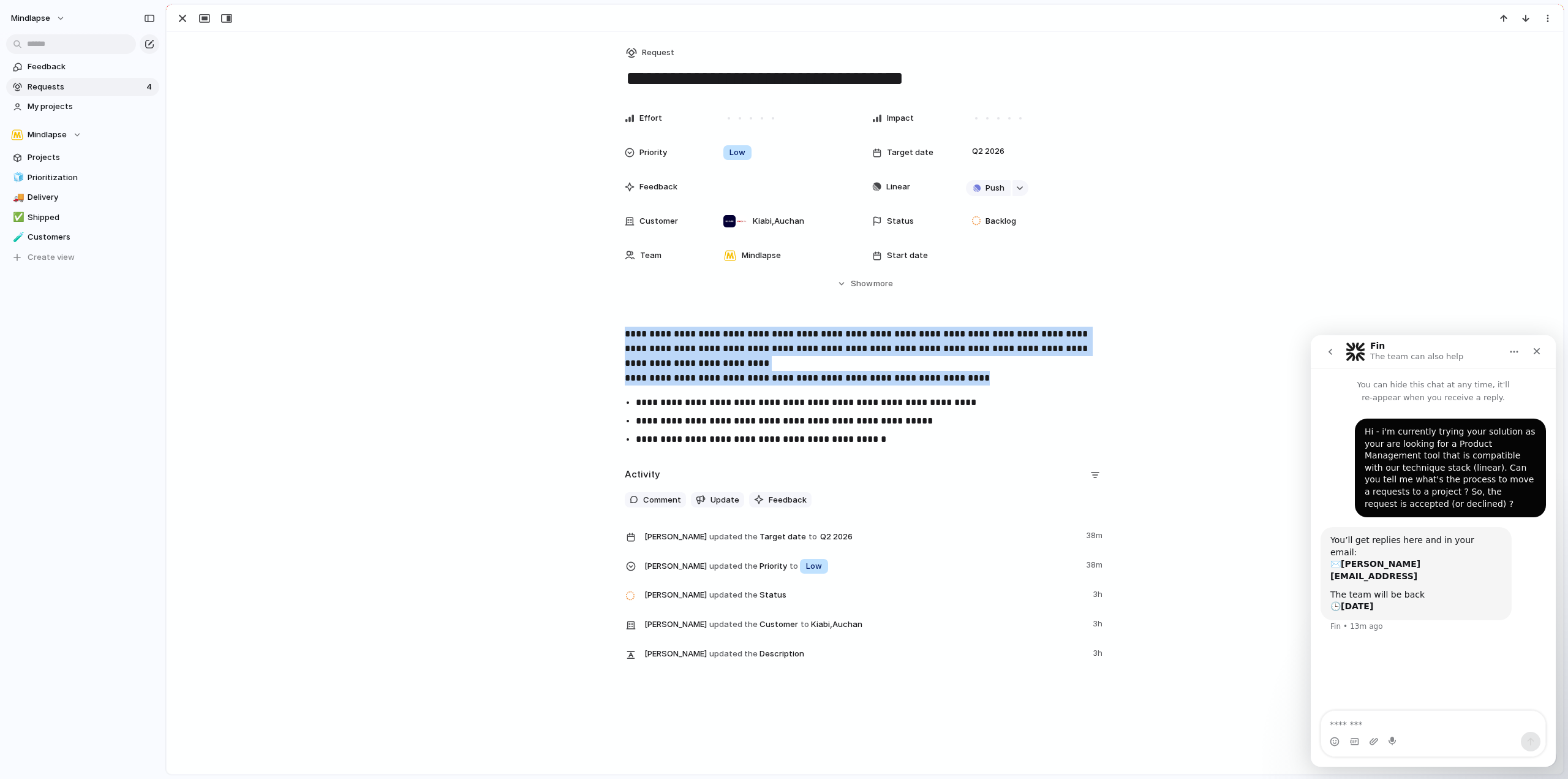
click at [686, 356] on p "**********" at bounding box center [865, 355] width 481 height 58
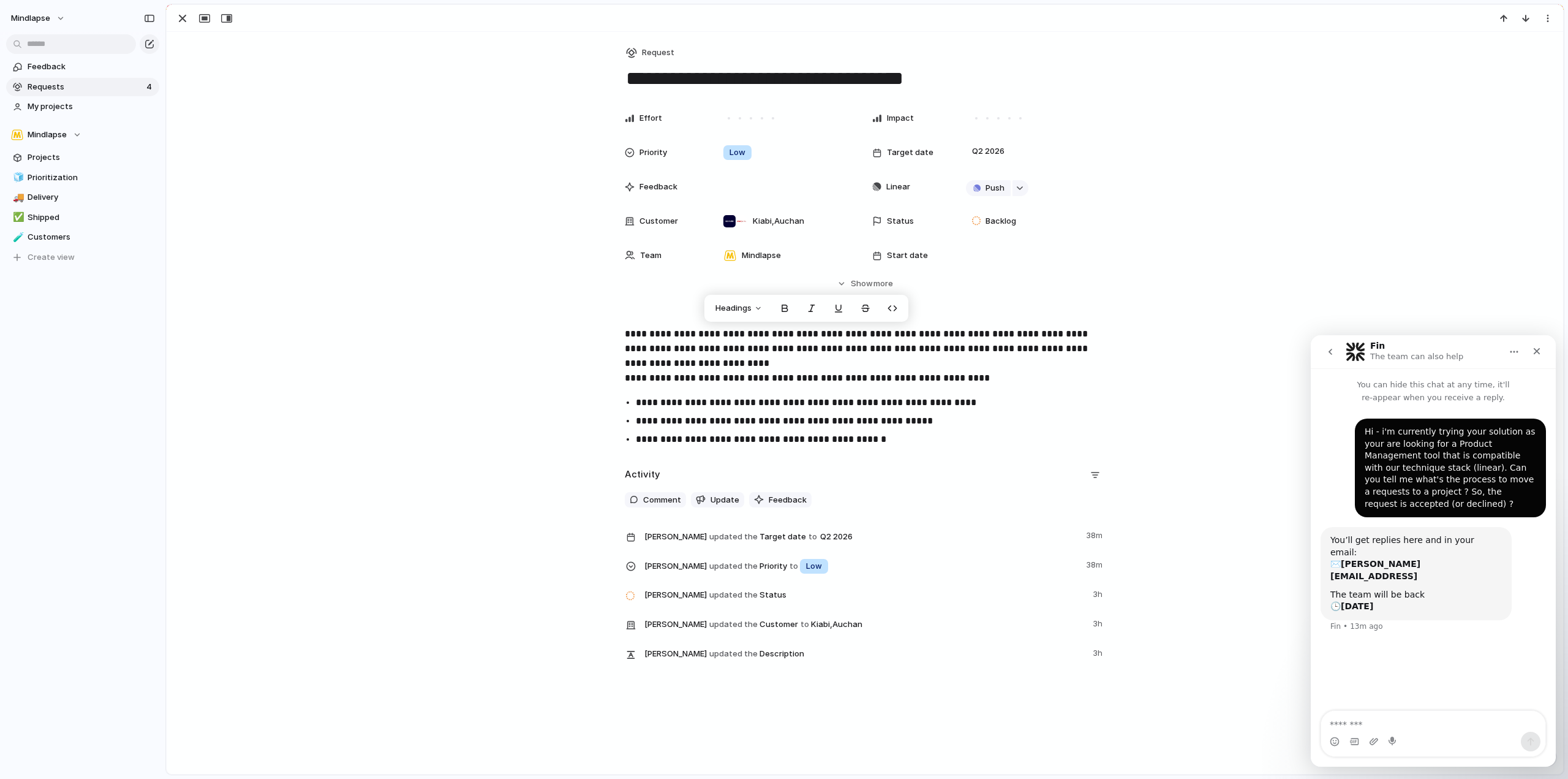
click at [917, 432] on p "**********" at bounding box center [876, 439] width 481 height 15
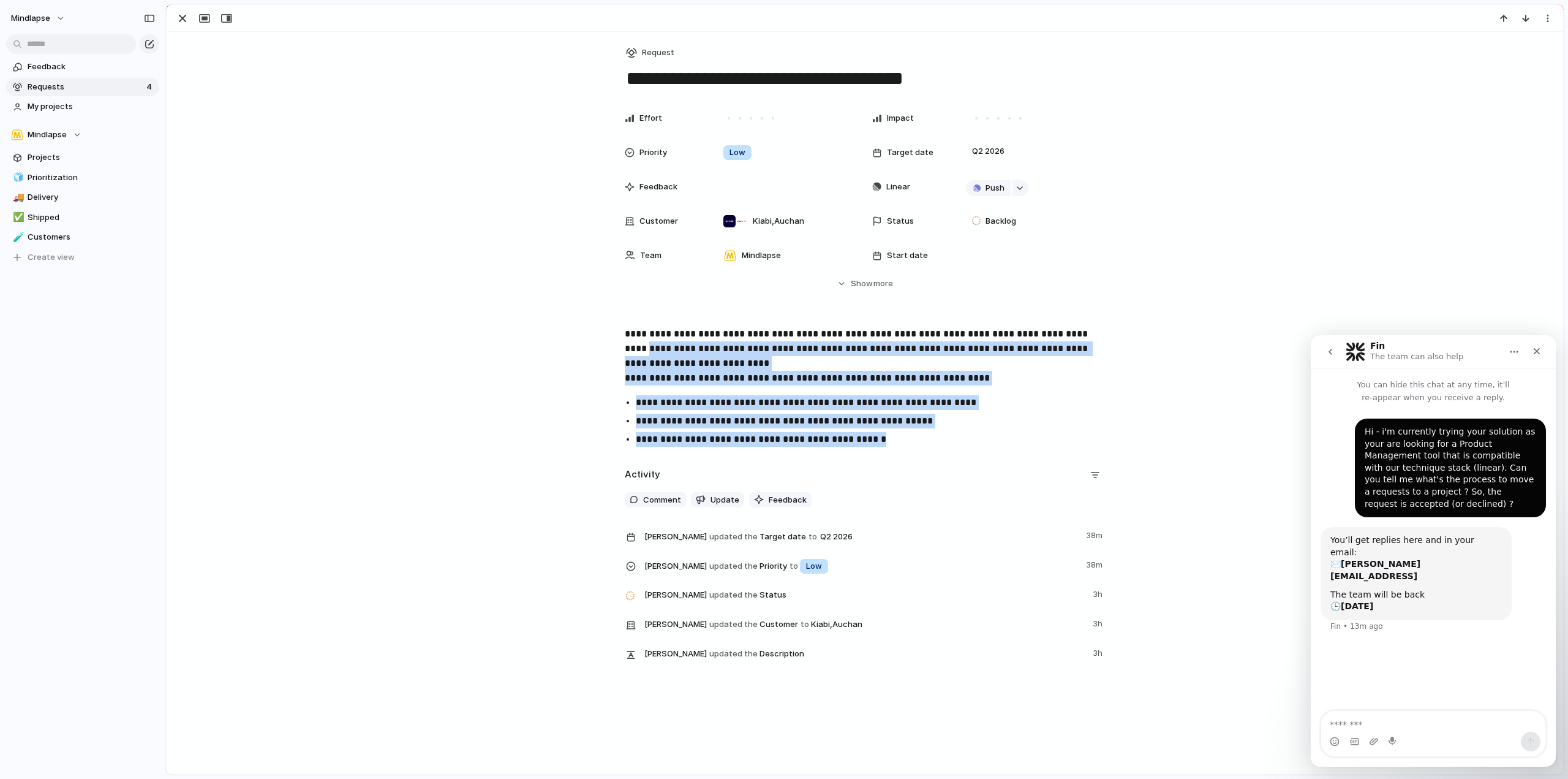
drag, startPoint x: 940, startPoint y: 449, endPoint x: 526, endPoint y: 346, distance: 426.6
click at [526, 346] on div "**********" at bounding box center [865, 388] width 1367 height 124
click at [915, 376] on p "**********" at bounding box center [865, 355] width 481 height 58
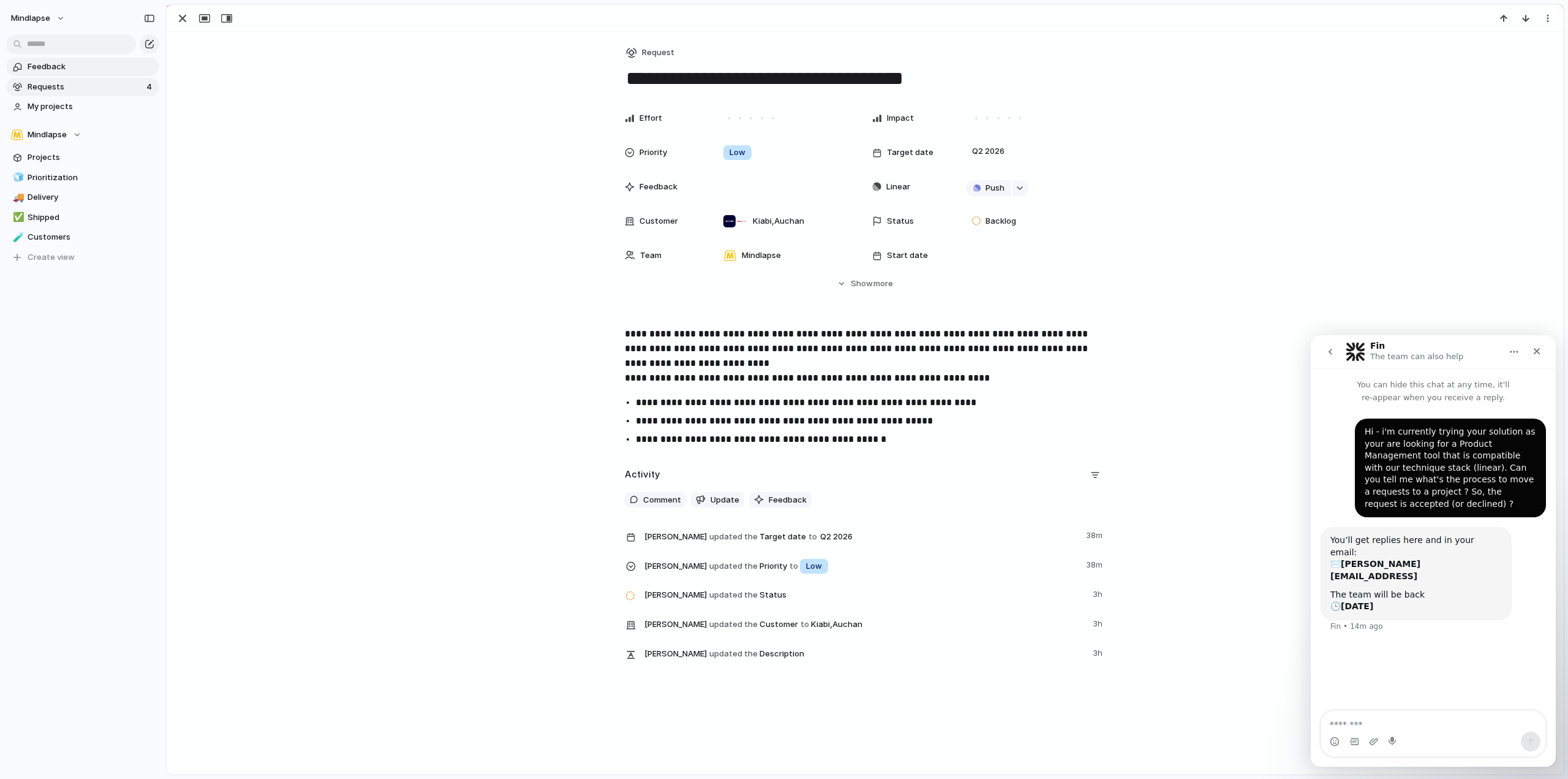
click at [76, 69] on span "Feedback" at bounding box center [92, 67] width 127 height 12
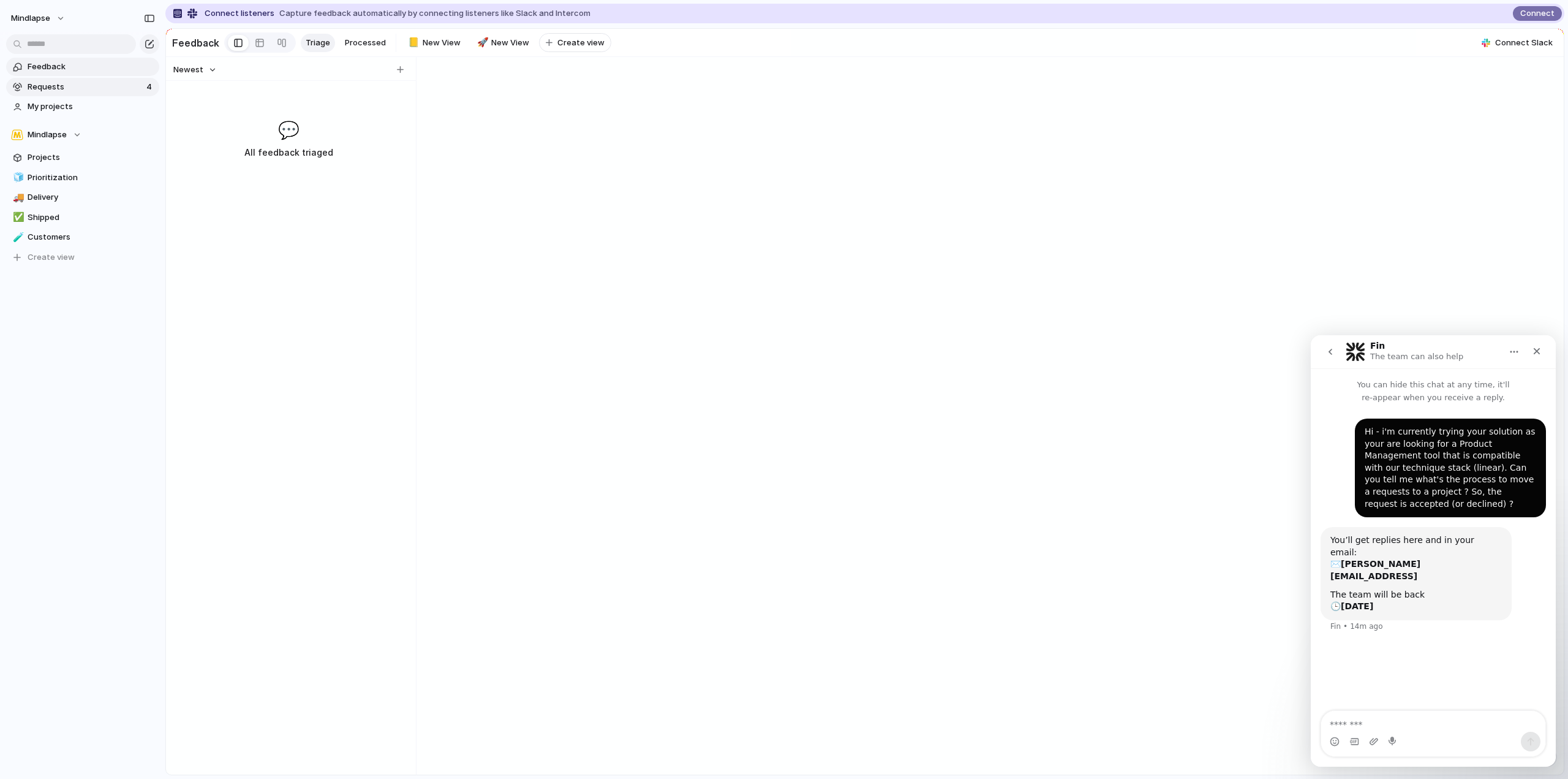
click at [79, 87] on span "Requests" at bounding box center [85, 87] width 115 height 12
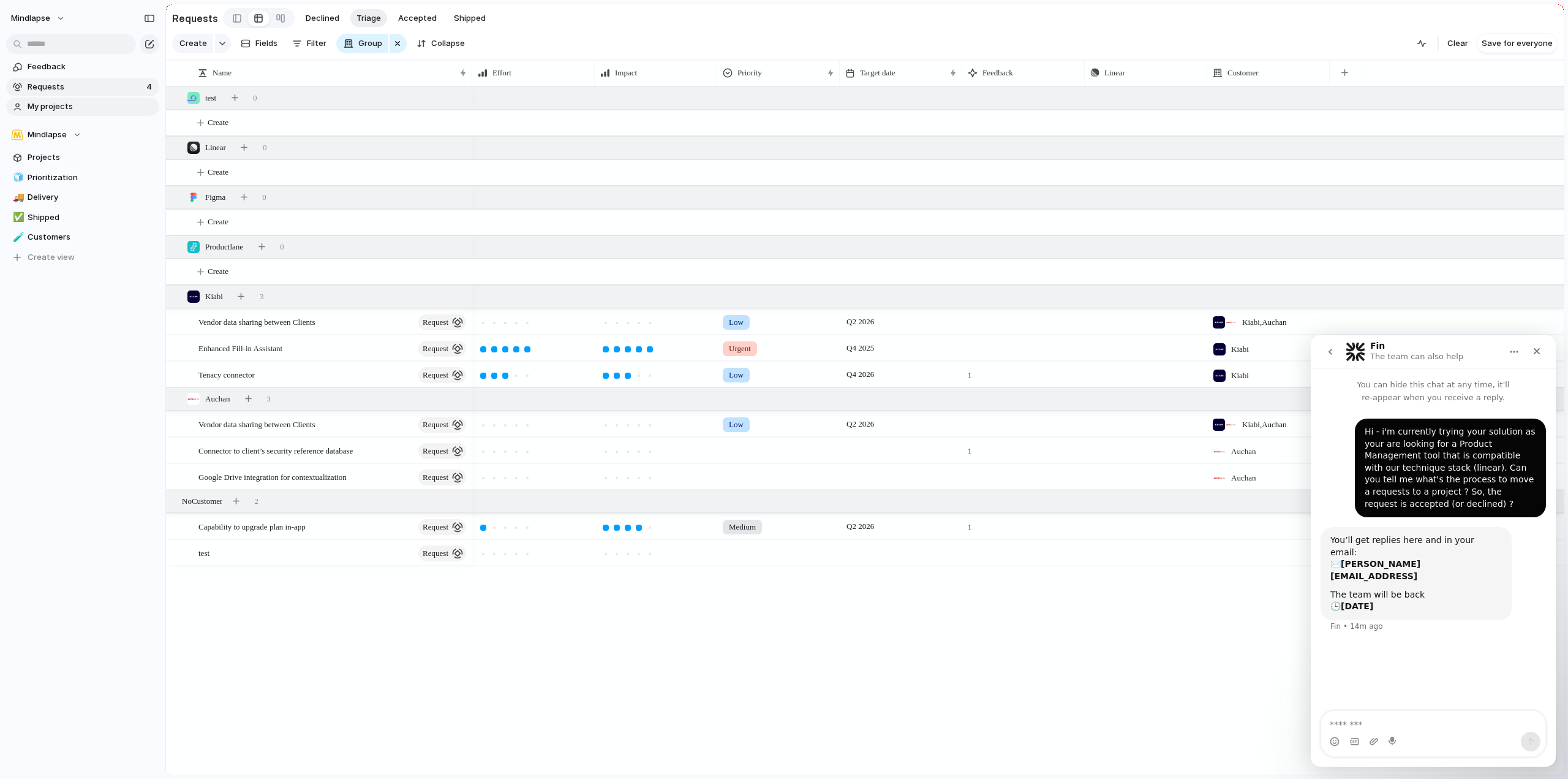
click at [85, 110] on span "My projects" at bounding box center [92, 106] width 127 height 12
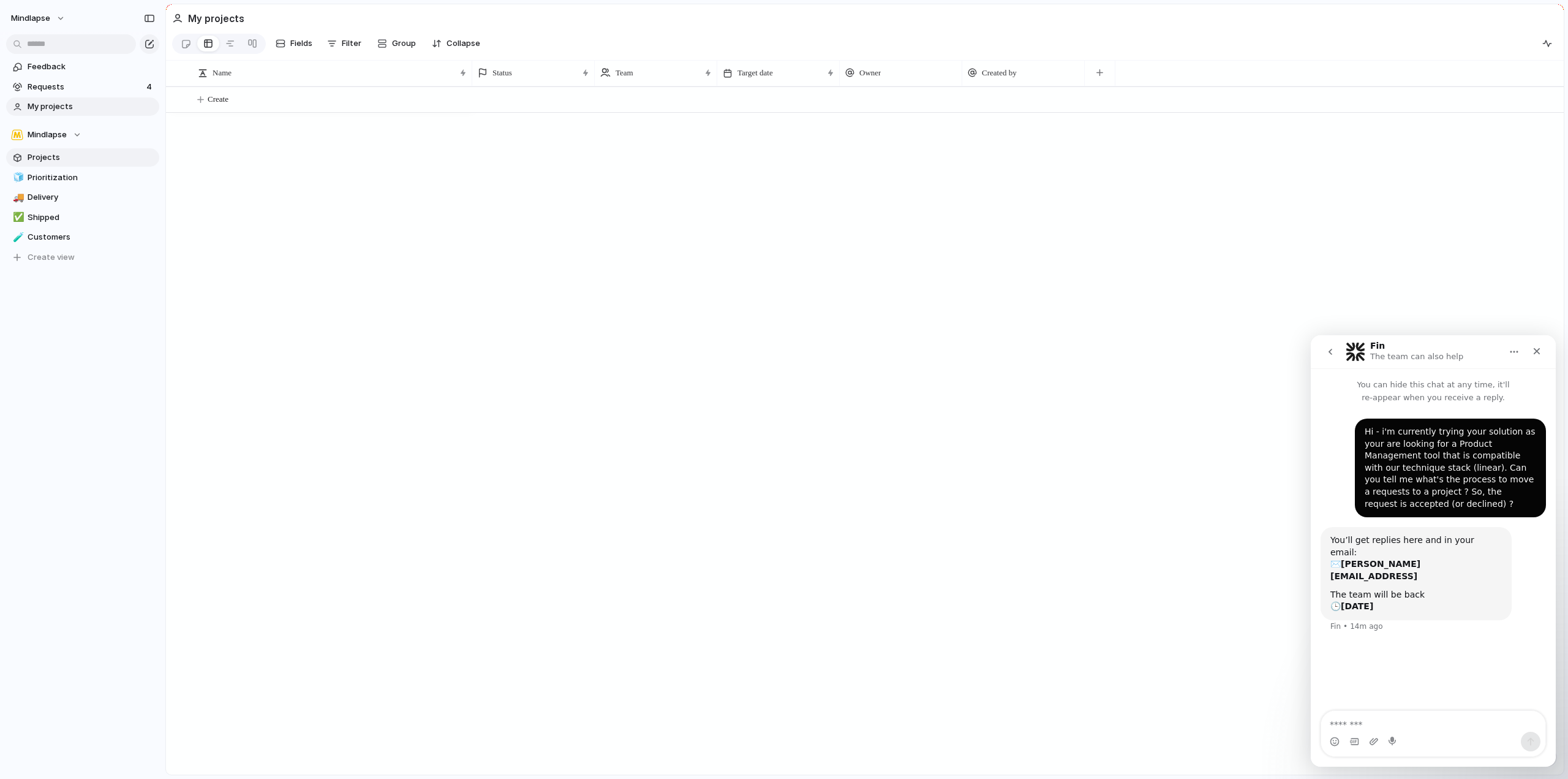
click at [88, 154] on span "Projects" at bounding box center [92, 158] width 127 height 12
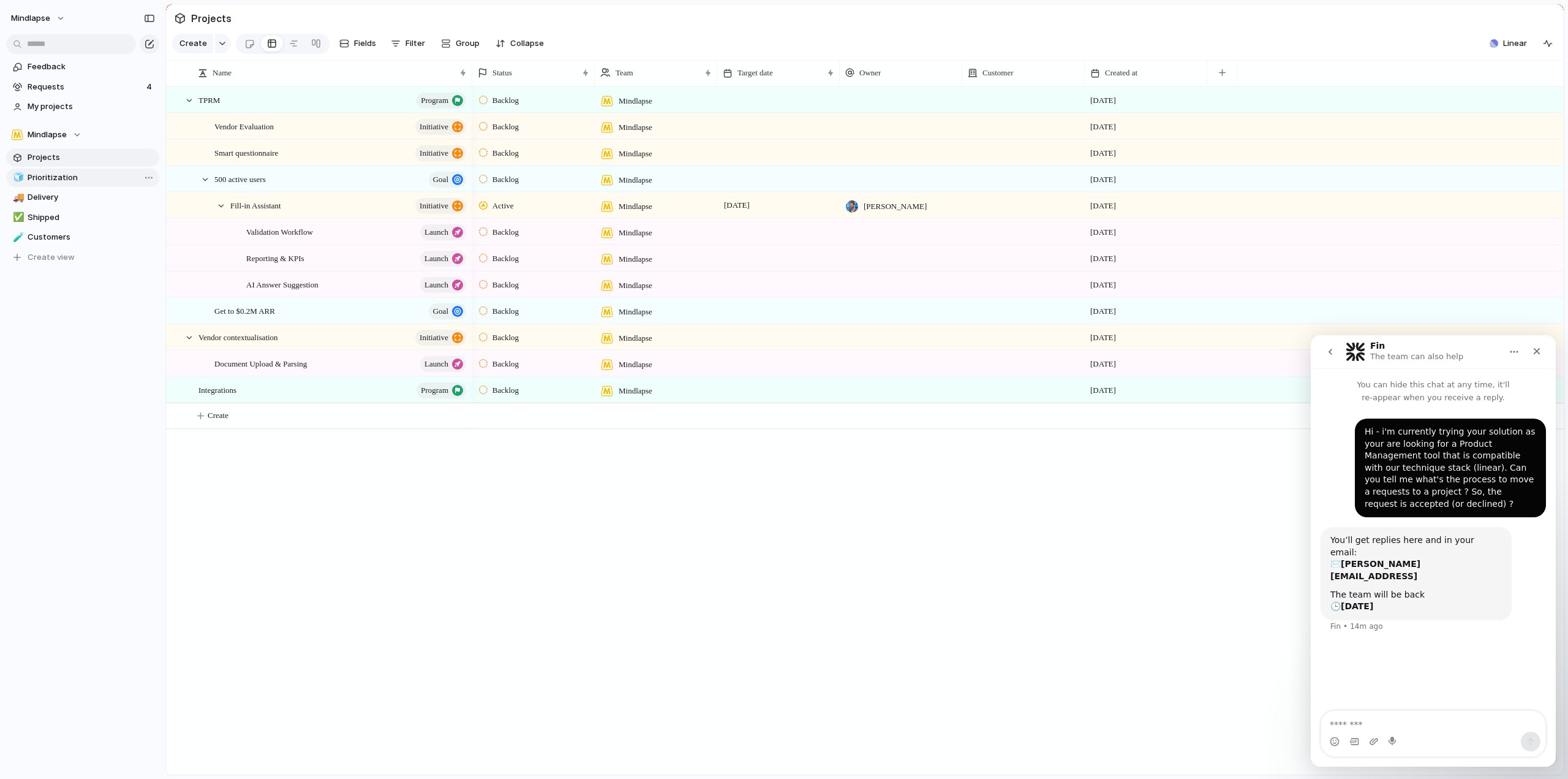
click at [93, 174] on span "Prioritization" at bounding box center [92, 178] width 127 height 12
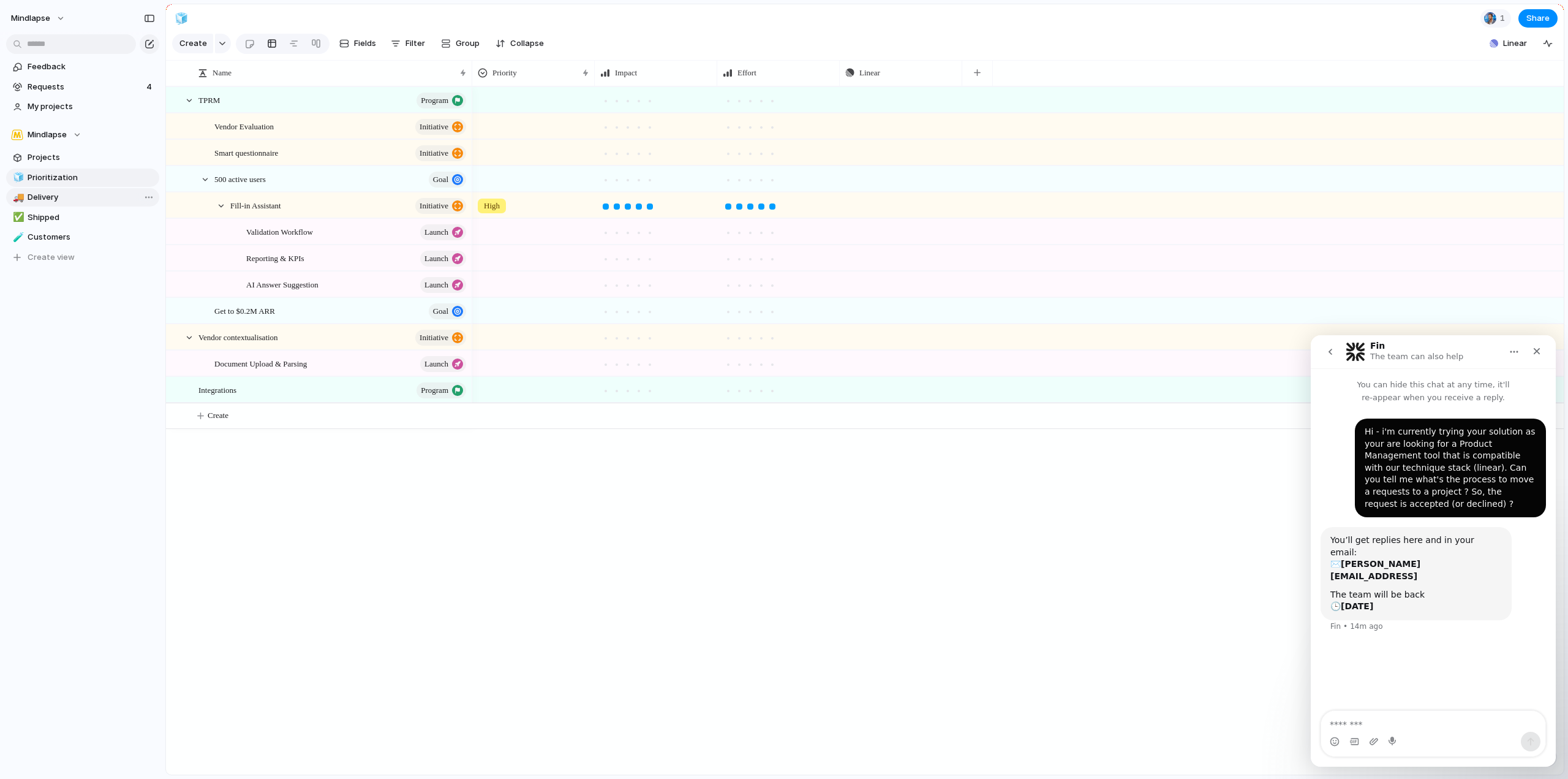
click at [89, 192] on span "Delivery" at bounding box center [92, 197] width 127 height 12
click at [86, 205] on link "🚚 Delivery" at bounding box center [83, 197] width 153 height 18
click at [85, 224] on link "✅ Shipped" at bounding box center [83, 217] width 153 height 18
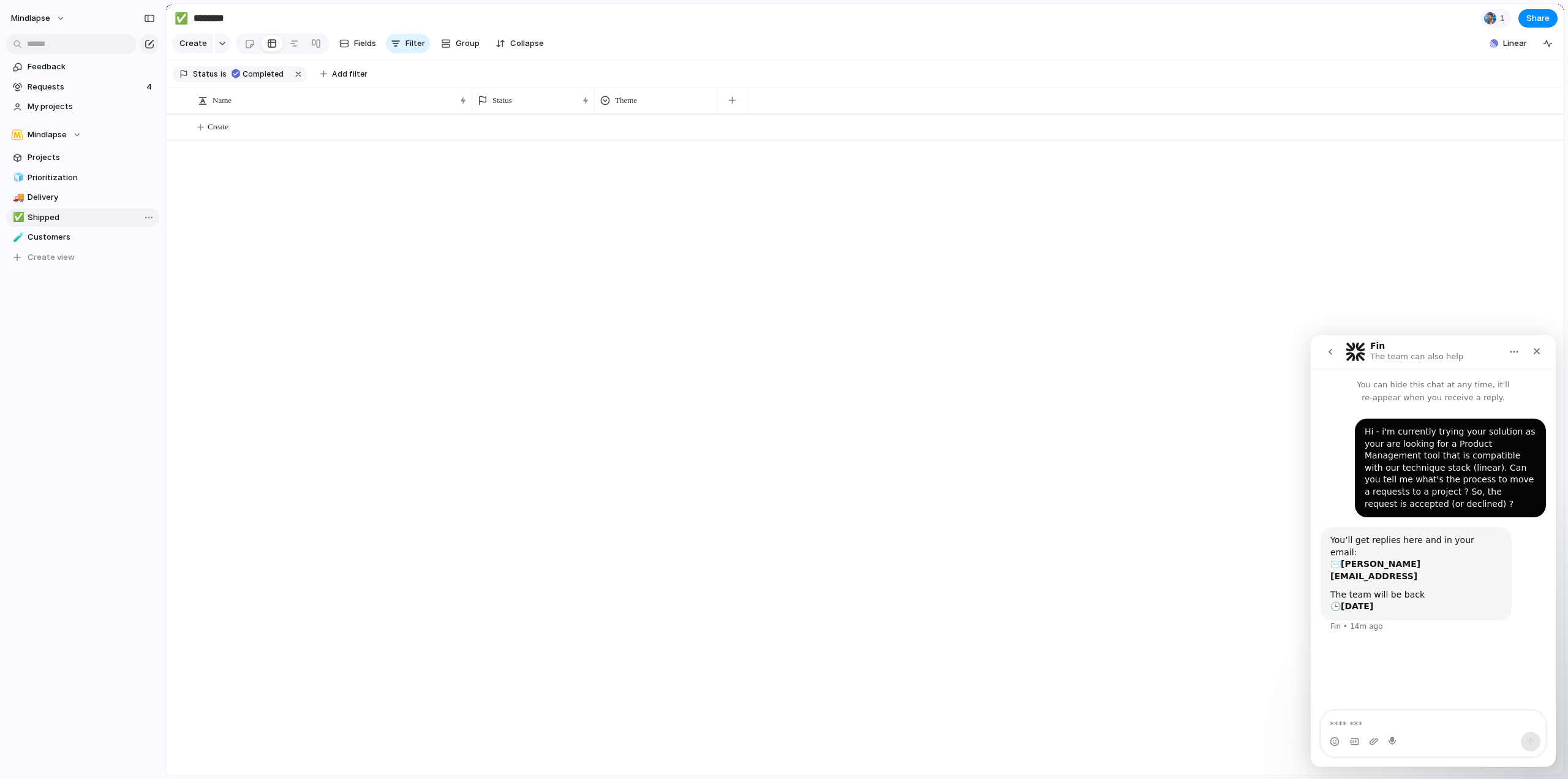
type input "*******"
click at [74, 34] on input "text" at bounding box center [71, 44] width 130 height 19
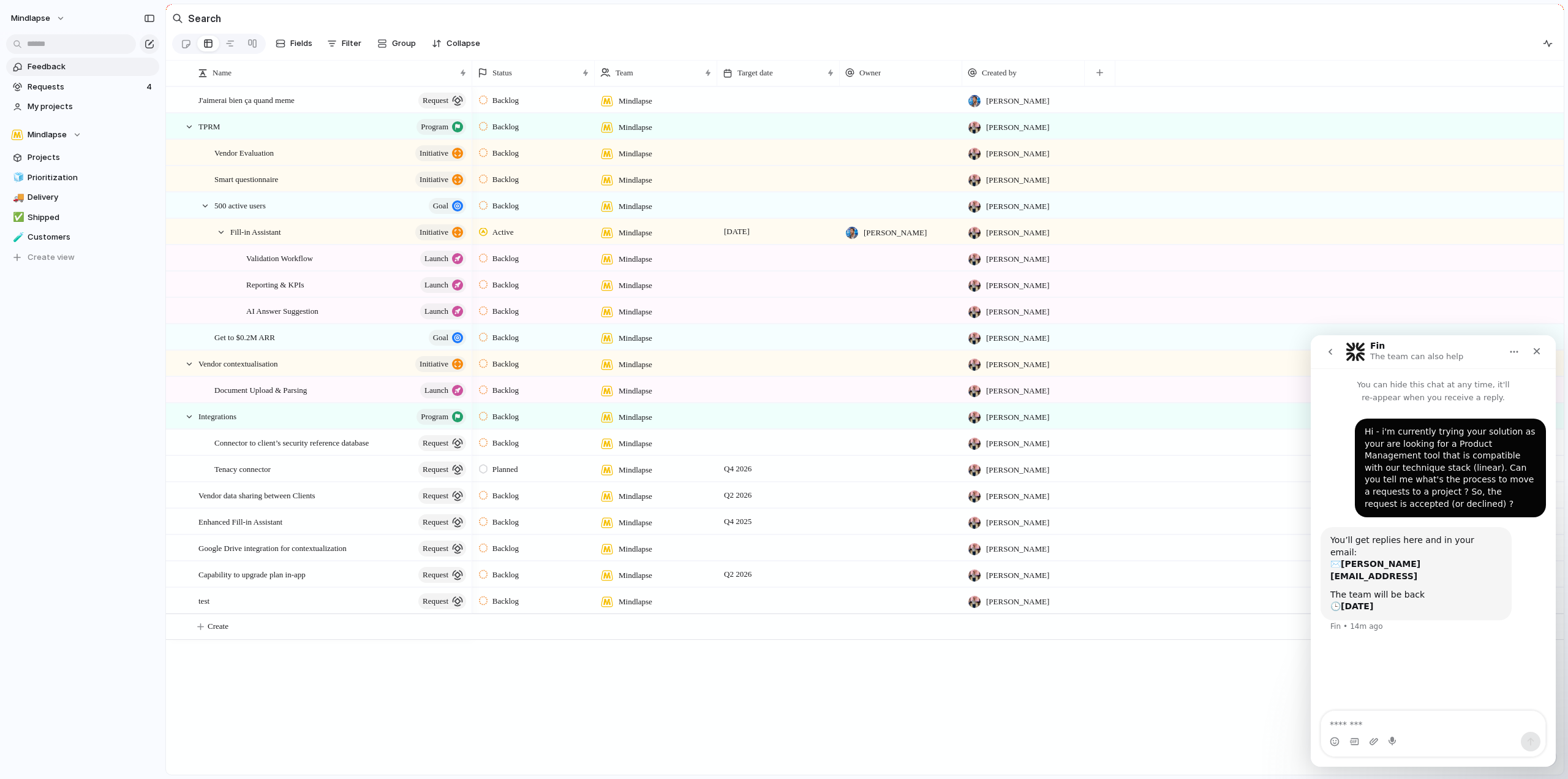
click at [67, 64] on span "Feedback" at bounding box center [92, 67] width 127 height 12
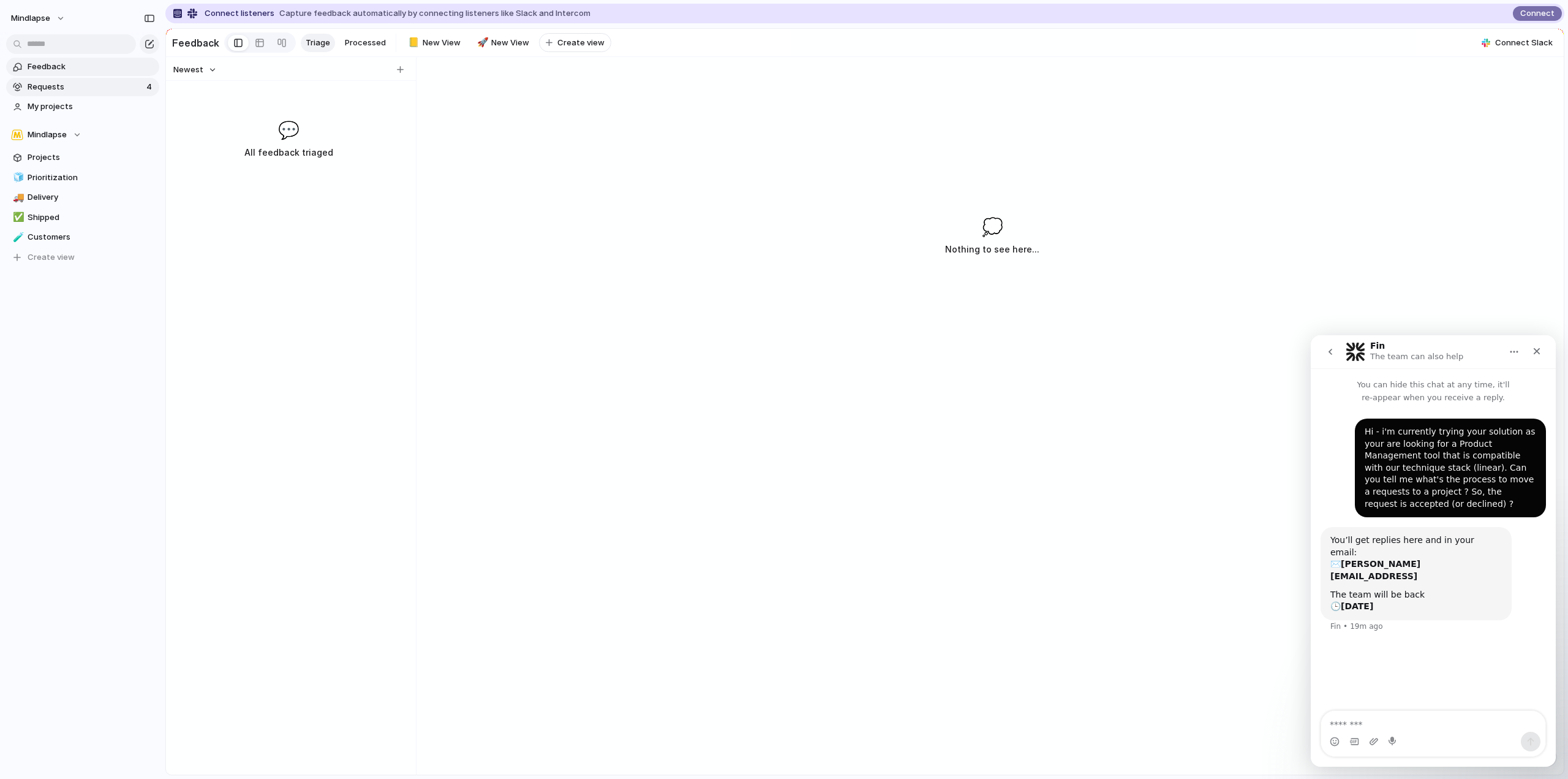
click at [85, 78] on link "Requests 4" at bounding box center [83, 86] width 153 height 18
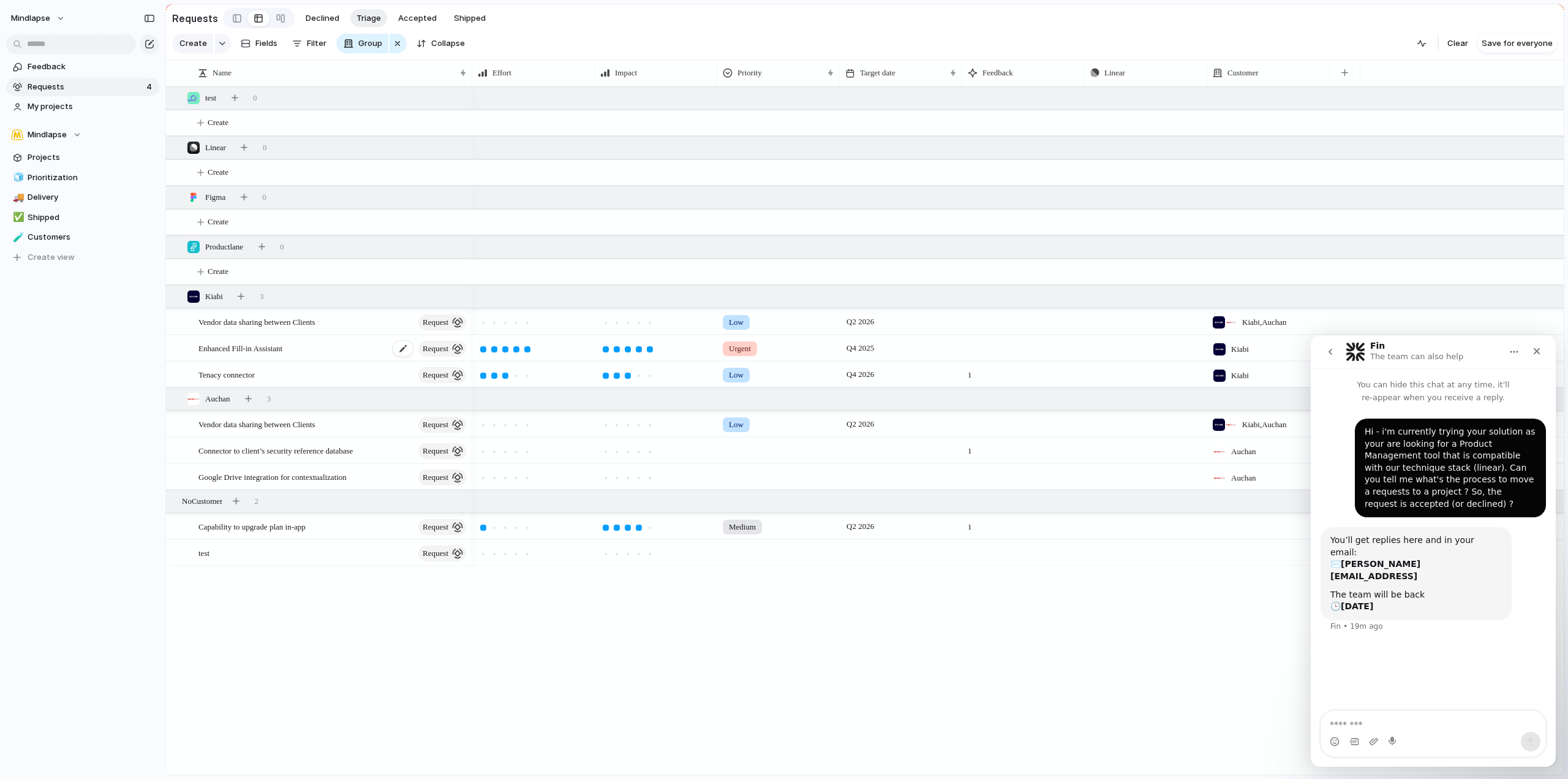
click at [269, 352] on span "Enhanced Fill-in Assistant" at bounding box center [241, 348] width 84 height 14
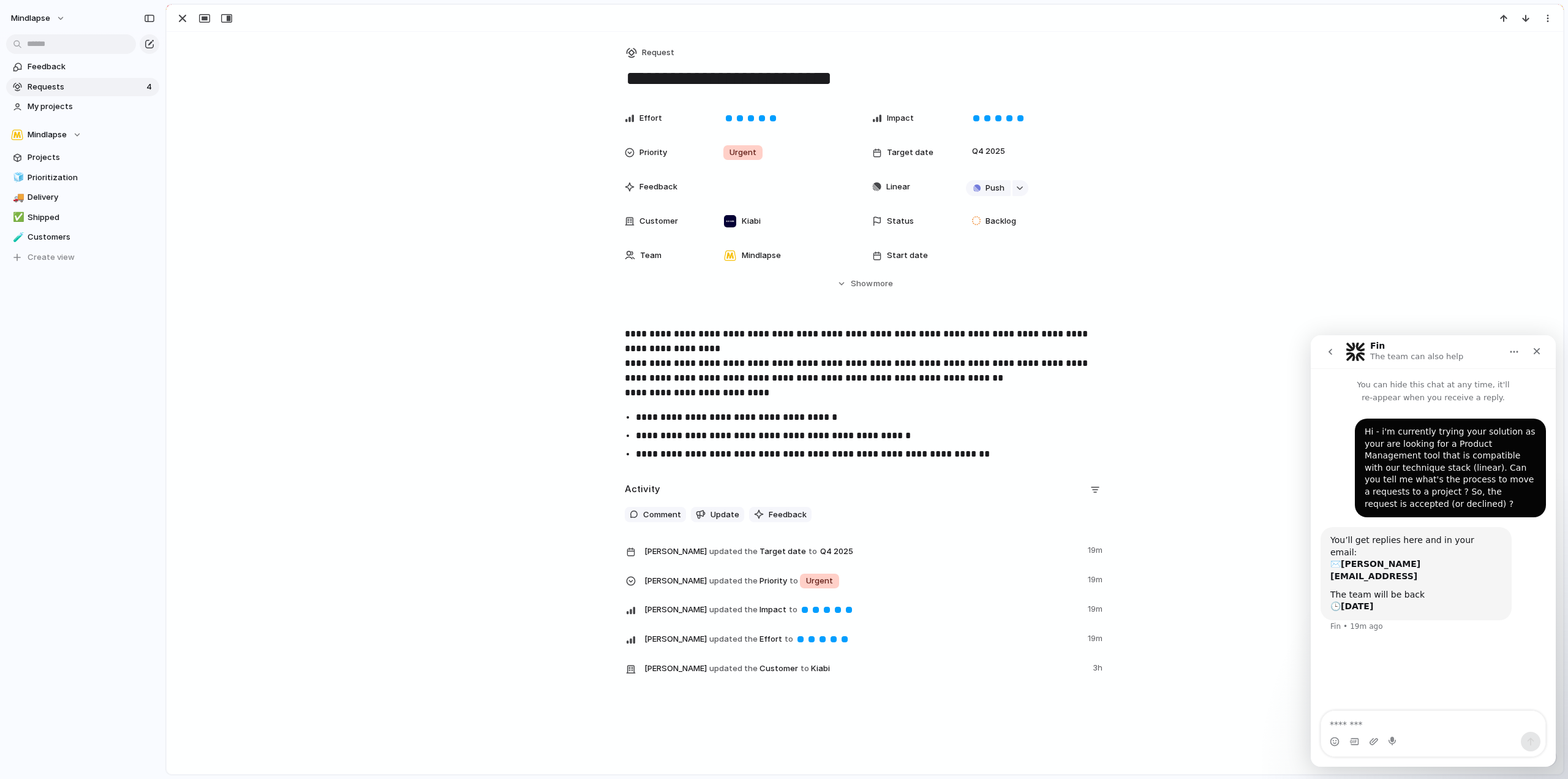
click at [181, 15] on div "button" at bounding box center [182, 18] width 15 height 15
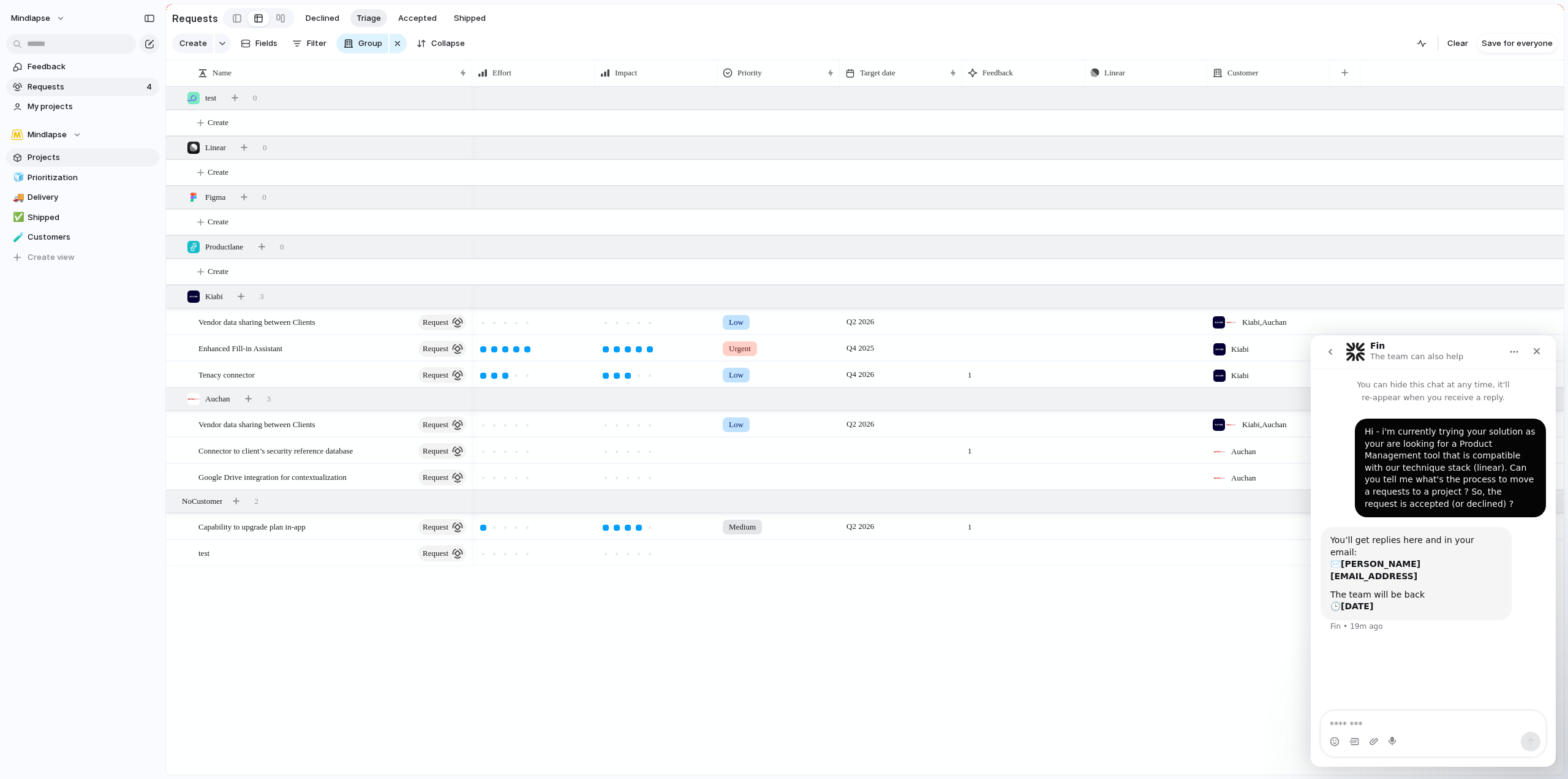
click at [42, 155] on span "Projects" at bounding box center [92, 158] width 127 height 12
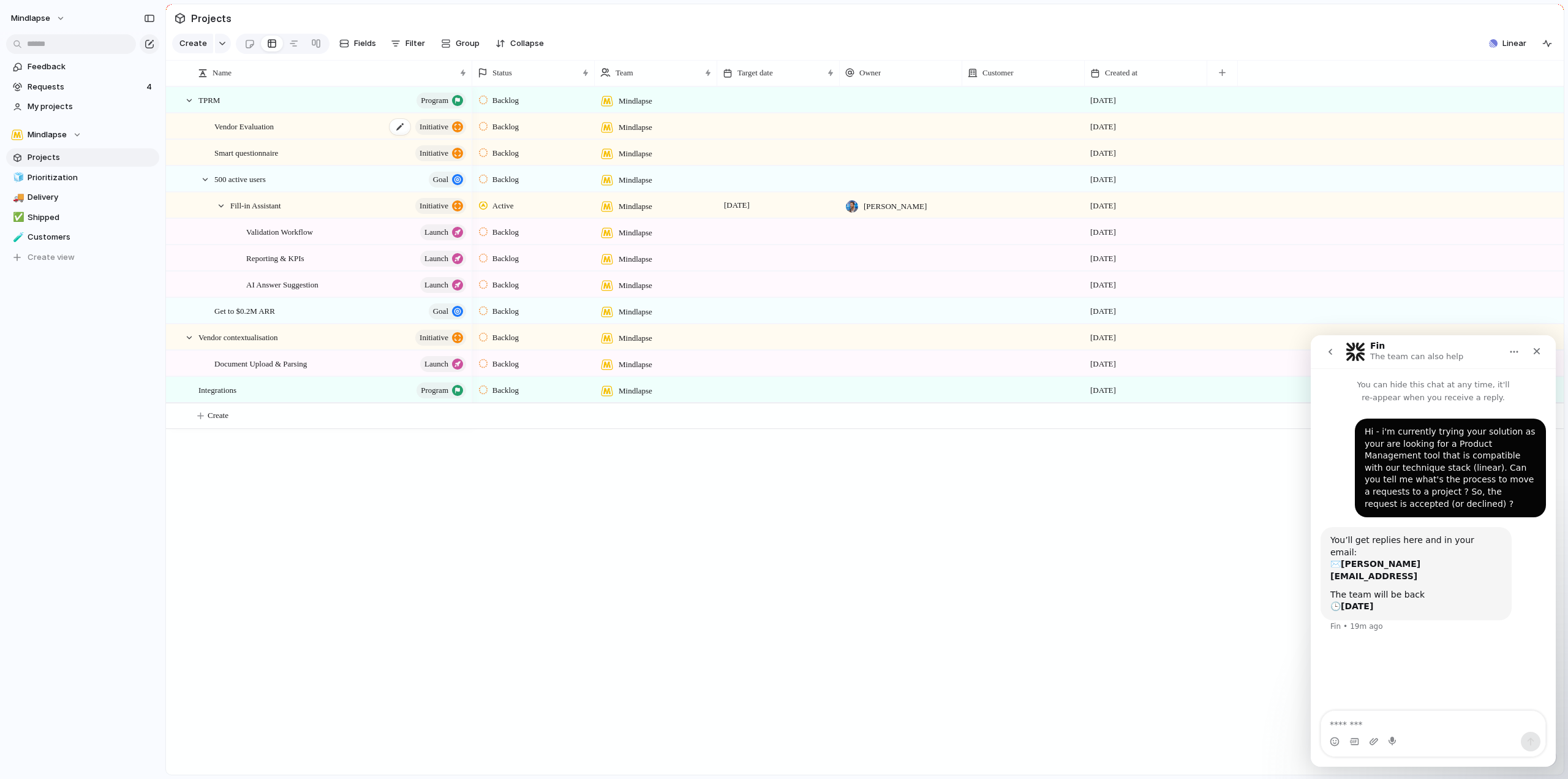
click at [257, 133] on span "Vendor Evaluation" at bounding box center [244, 126] width 59 height 14
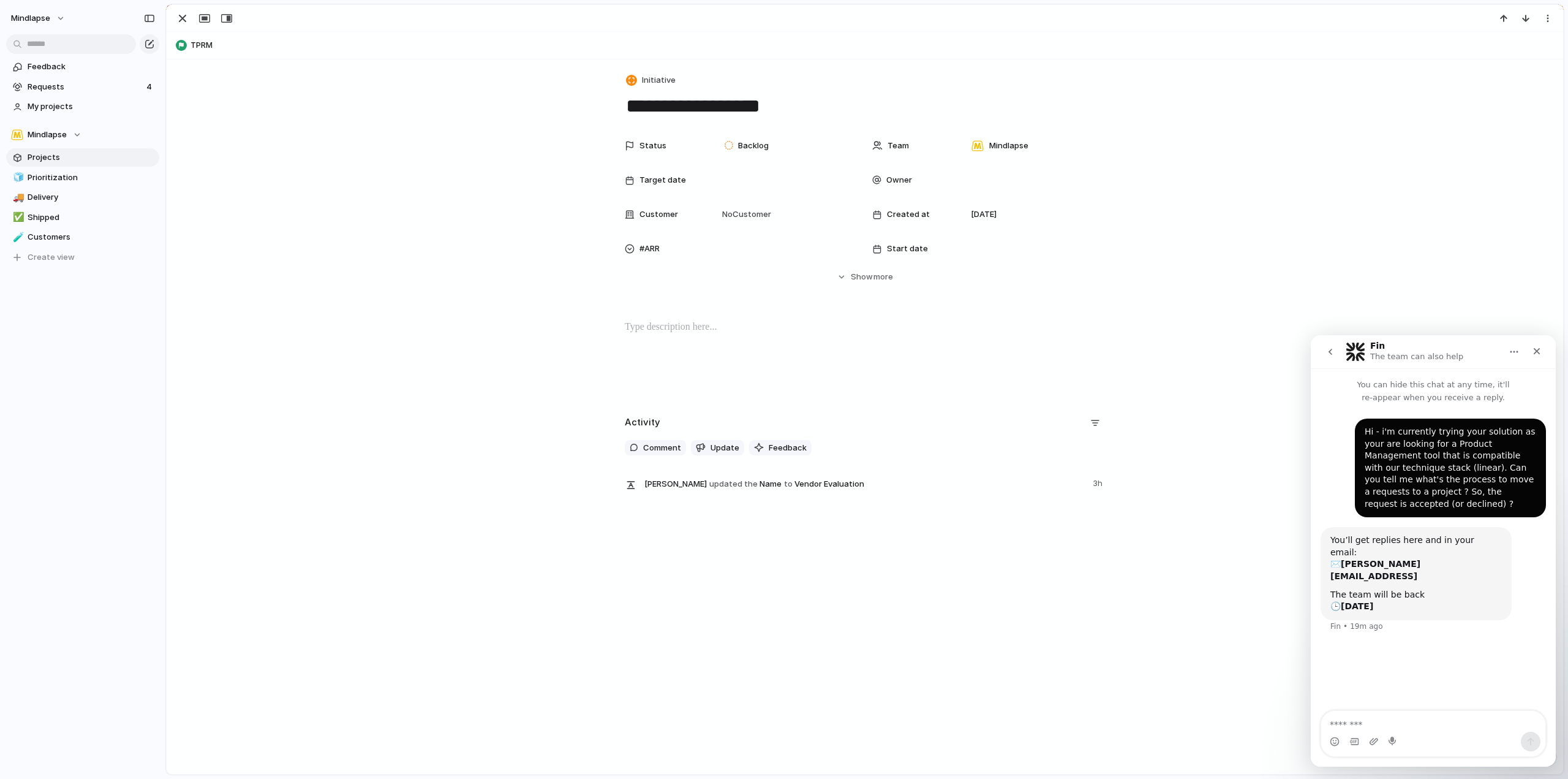
click at [707, 104] on textarea "**********" at bounding box center [865, 106] width 481 height 26
